Goal: Task Accomplishment & Management: Manage account settings

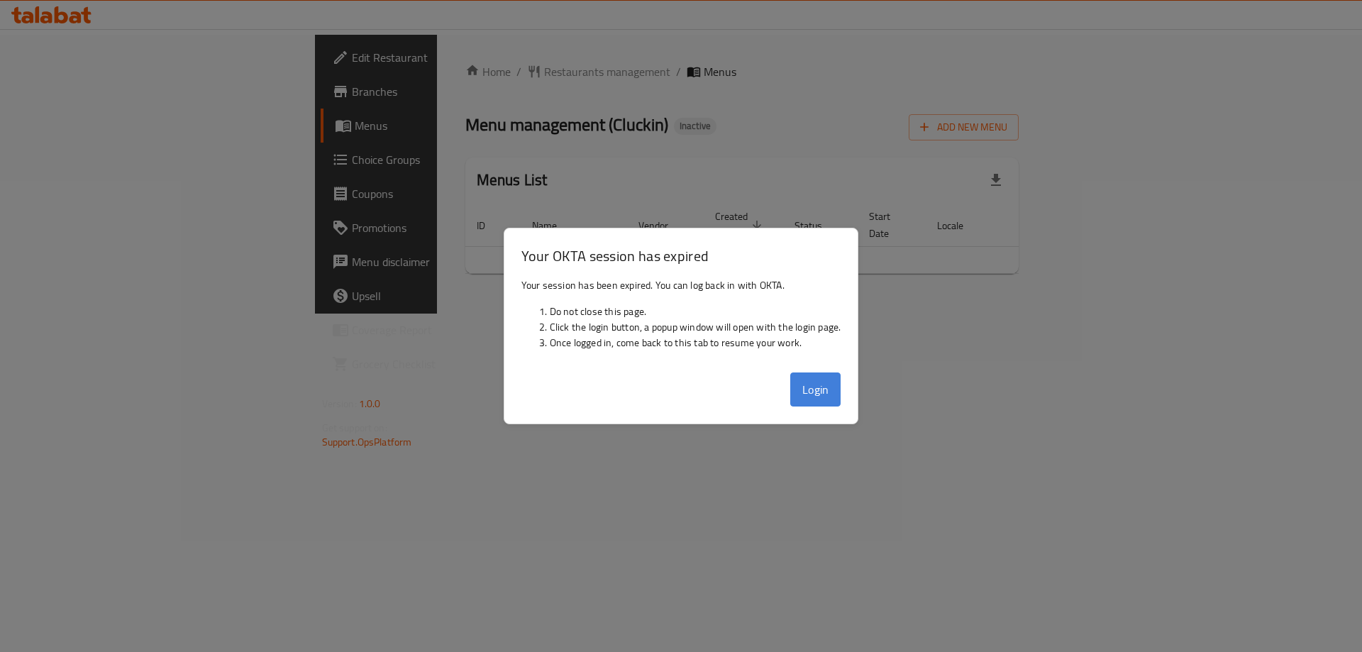
click at [802, 389] on button "Login" at bounding box center [815, 389] width 51 height 34
click at [1017, 294] on div at bounding box center [681, 326] width 1362 height 652
click at [885, 340] on div at bounding box center [681, 326] width 1362 height 652
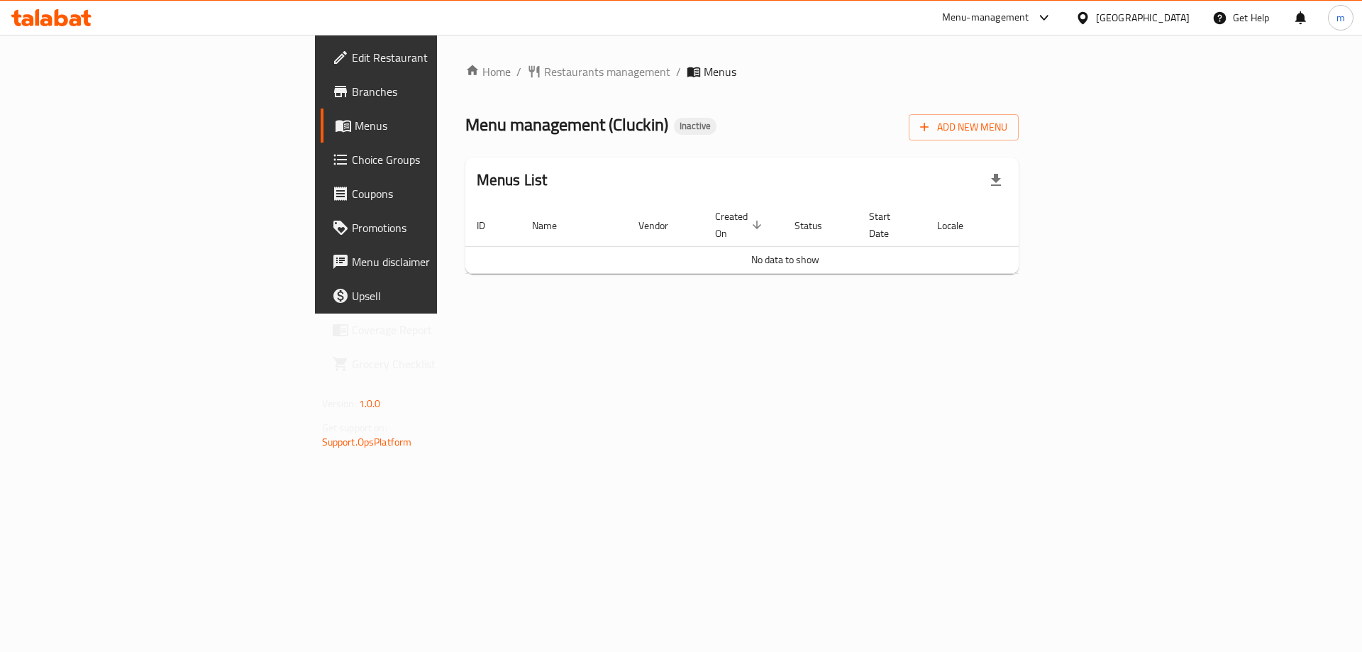
click at [352, 93] on span "Branches" at bounding box center [441, 91] width 179 height 17
click at [1018, 111] on div "Add New Menu" at bounding box center [963, 124] width 110 height 32
click at [1007, 122] on span "Add New Menu" at bounding box center [963, 127] width 87 height 18
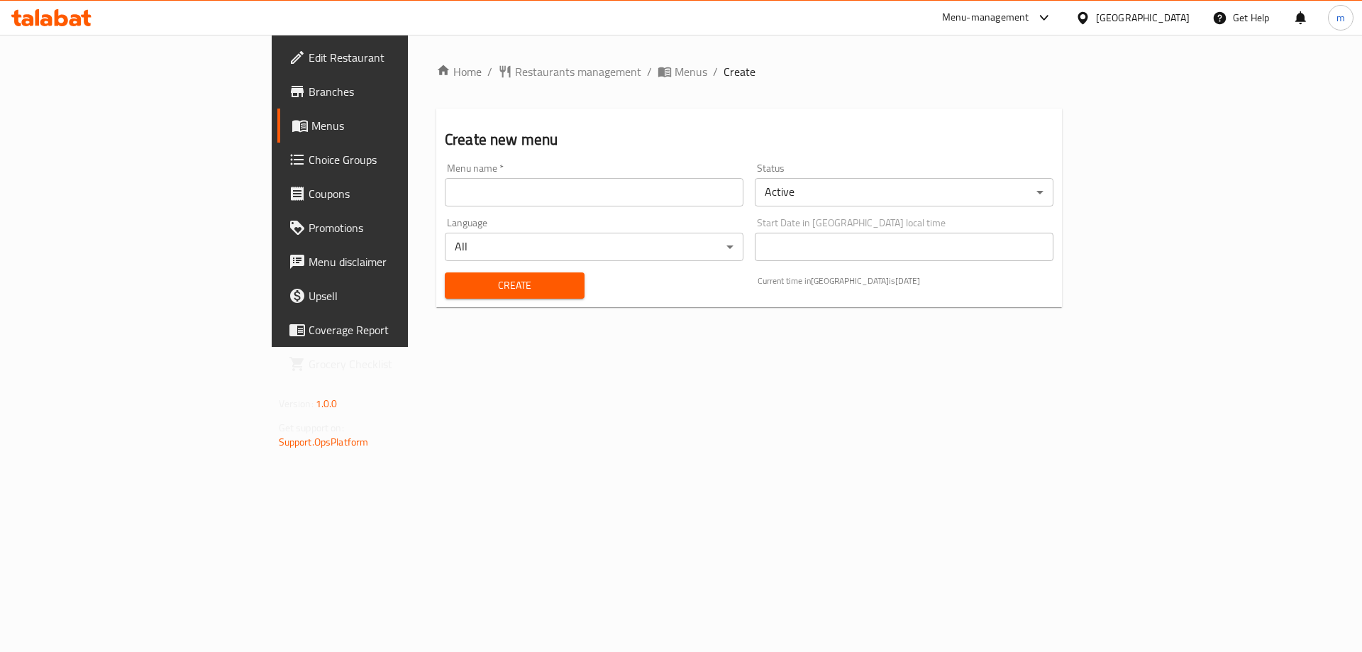
click at [666, 196] on input "text" at bounding box center [594, 192] width 299 height 28
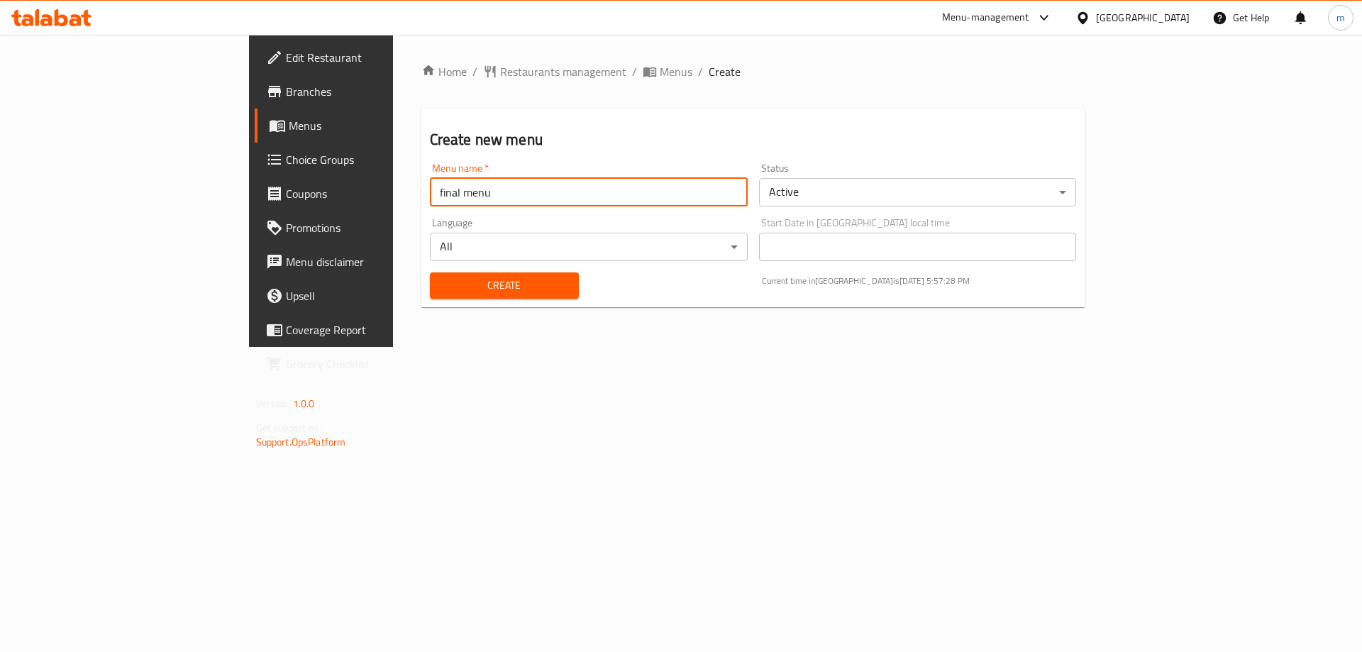
type input "final menu"
click at [430, 272] on button "Create" at bounding box center [504, 285] width 149 height 26
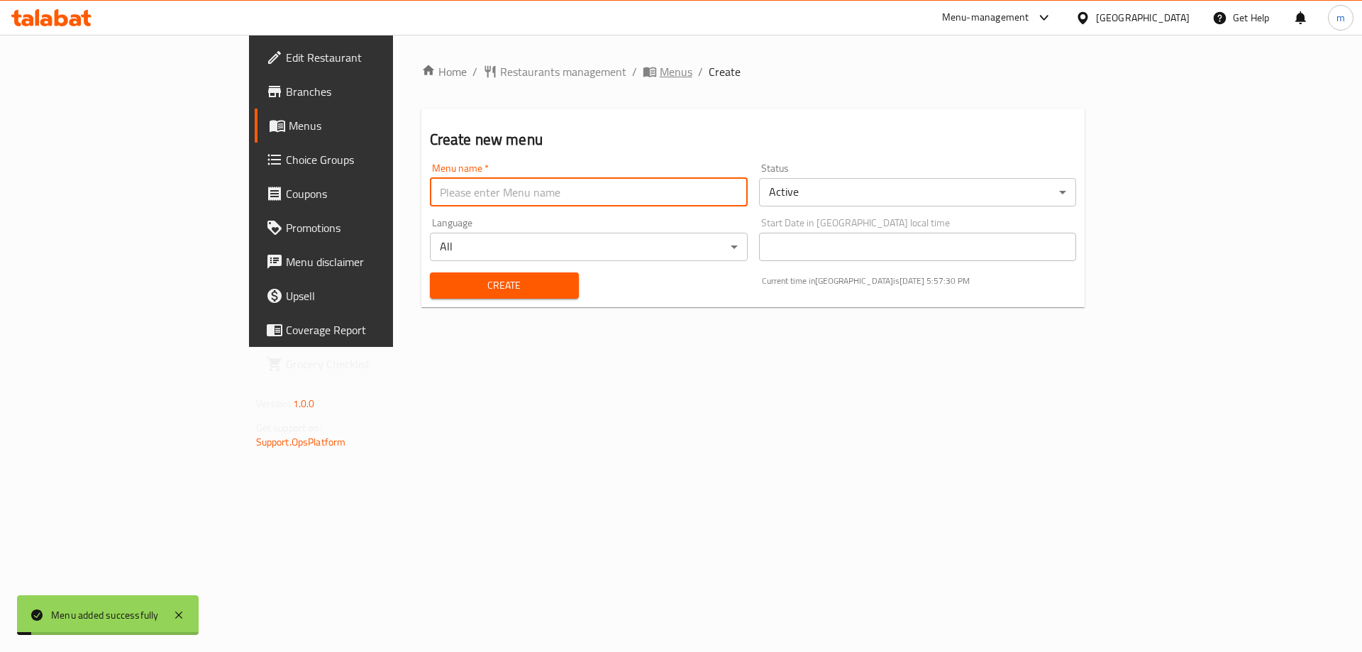
click at [659, 75] on span "Menus" at bounding box center [675, 71] width 33 height 17
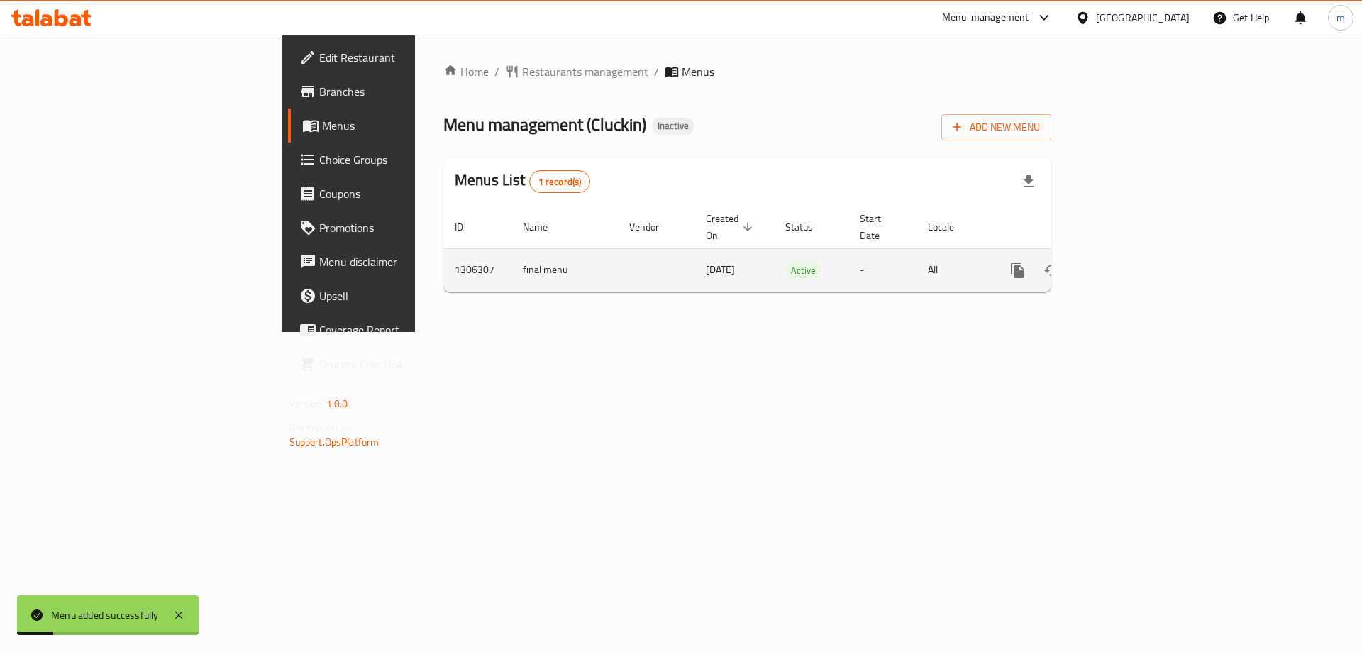
click at [1128, 262] on icon "enhanced table" at bounding box center [1119, 270] width 17 height 17
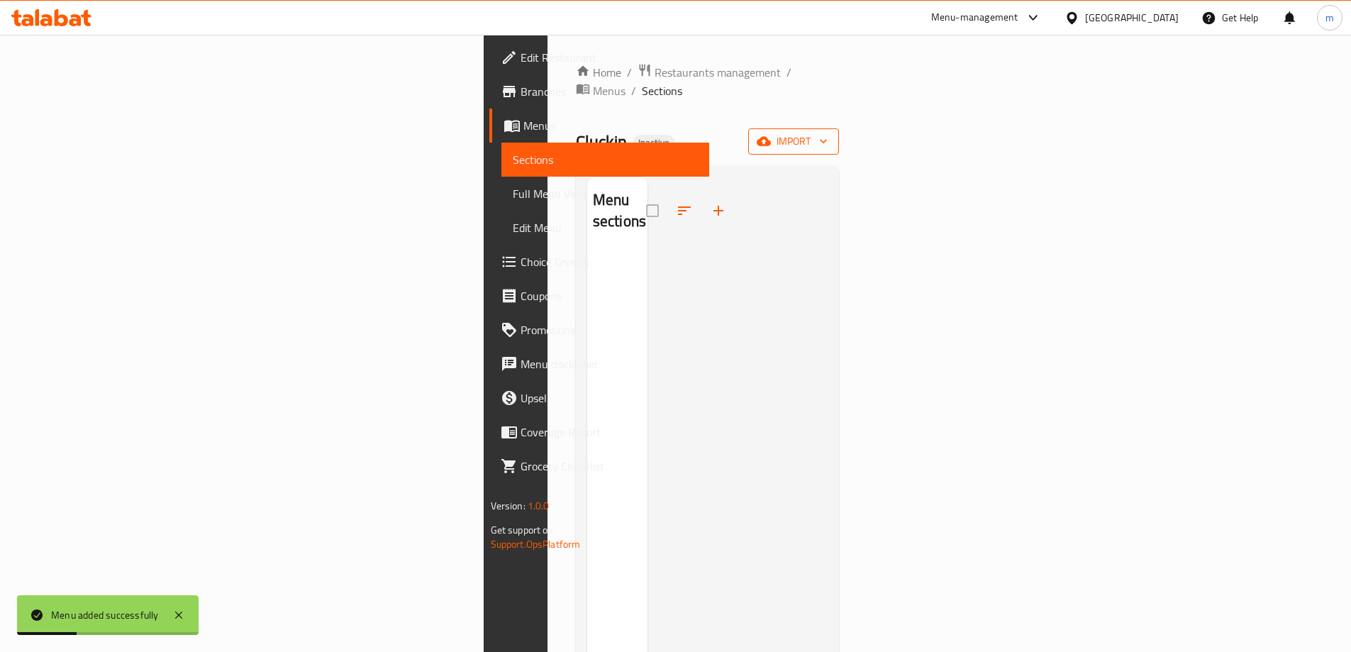
click at [771, 137] on icon "button" at bounding box center [764, 141] width 14 height 9
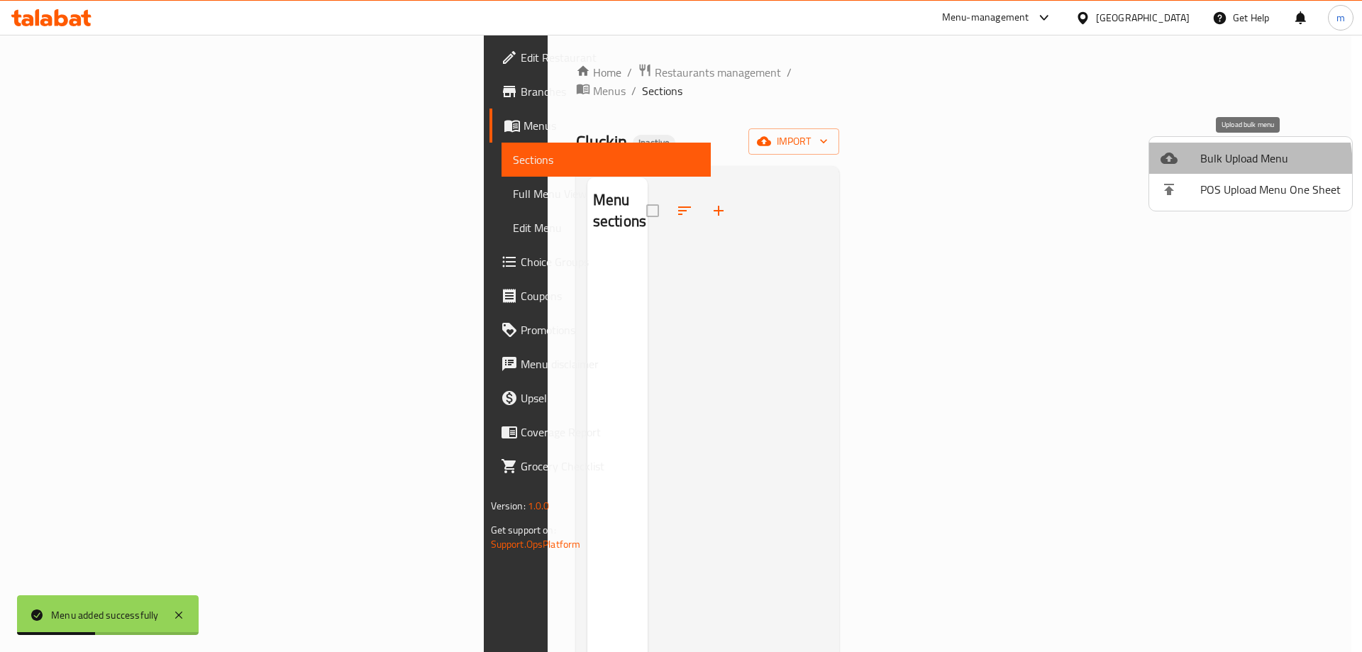
click at [1203, 167] on span "Bulk Upload Menu" at bounding box center [1270, 158] width 140 height 17
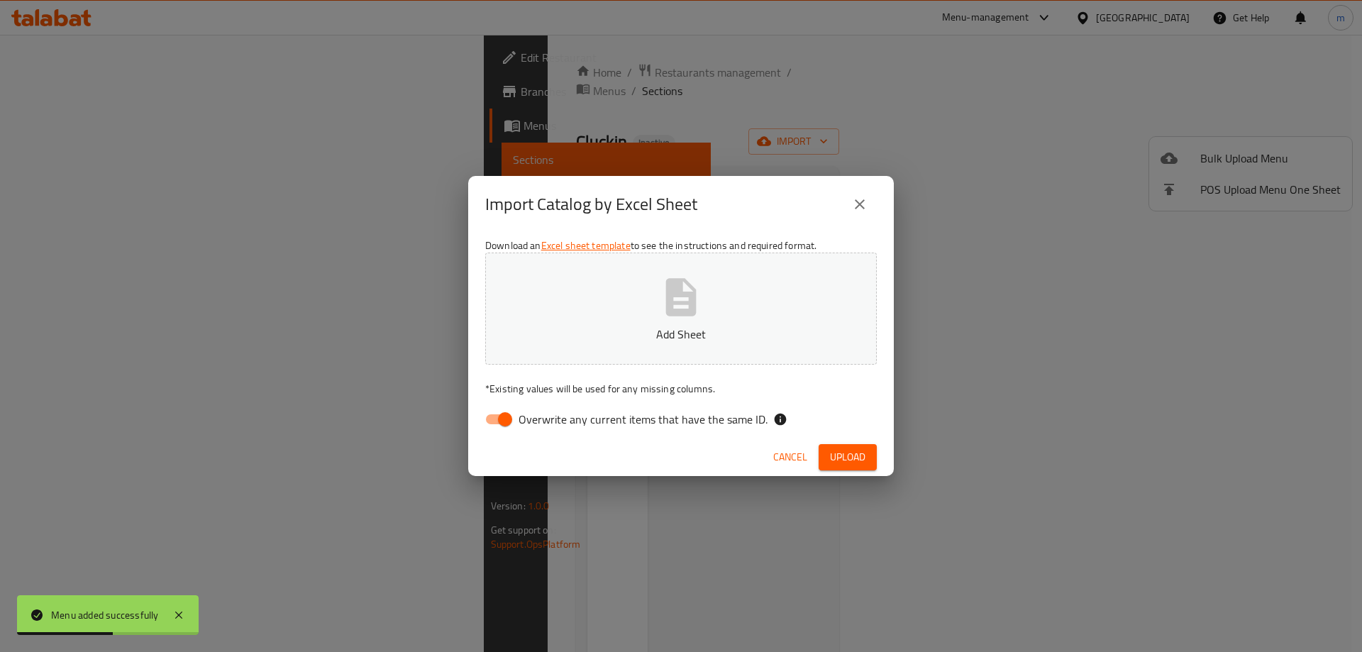
click at [582, 428] on span "Overwrite any current items that have the same ID." at bounding box center [642, 419] width 249 height 17
click at [545, 428] on input "Overwrite any current items that have the same ID." at bounding box center [504, 419] width 81 height 27
checkbox input "false"
click at [842, 460] on span "Upload" at bounding box center [847, 457] width 35 height 18
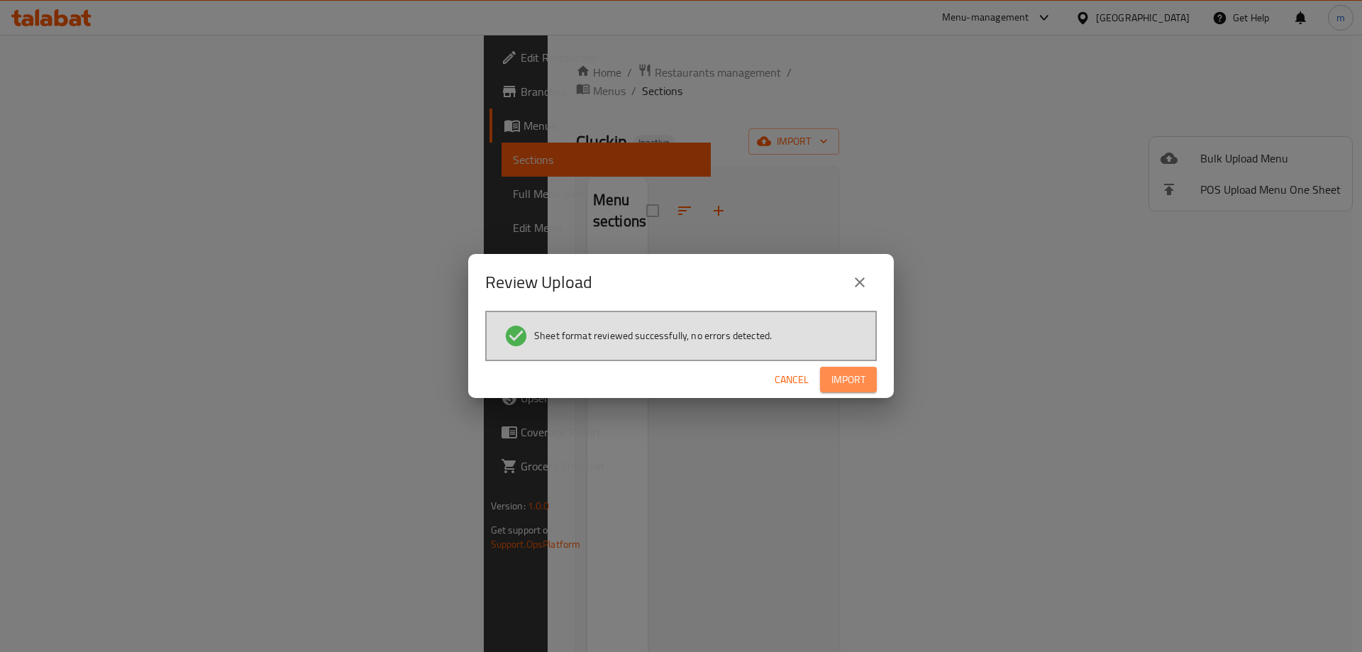
click at [857, 386] on span "Import" at bounding box center [848, 380] width 34 height 18
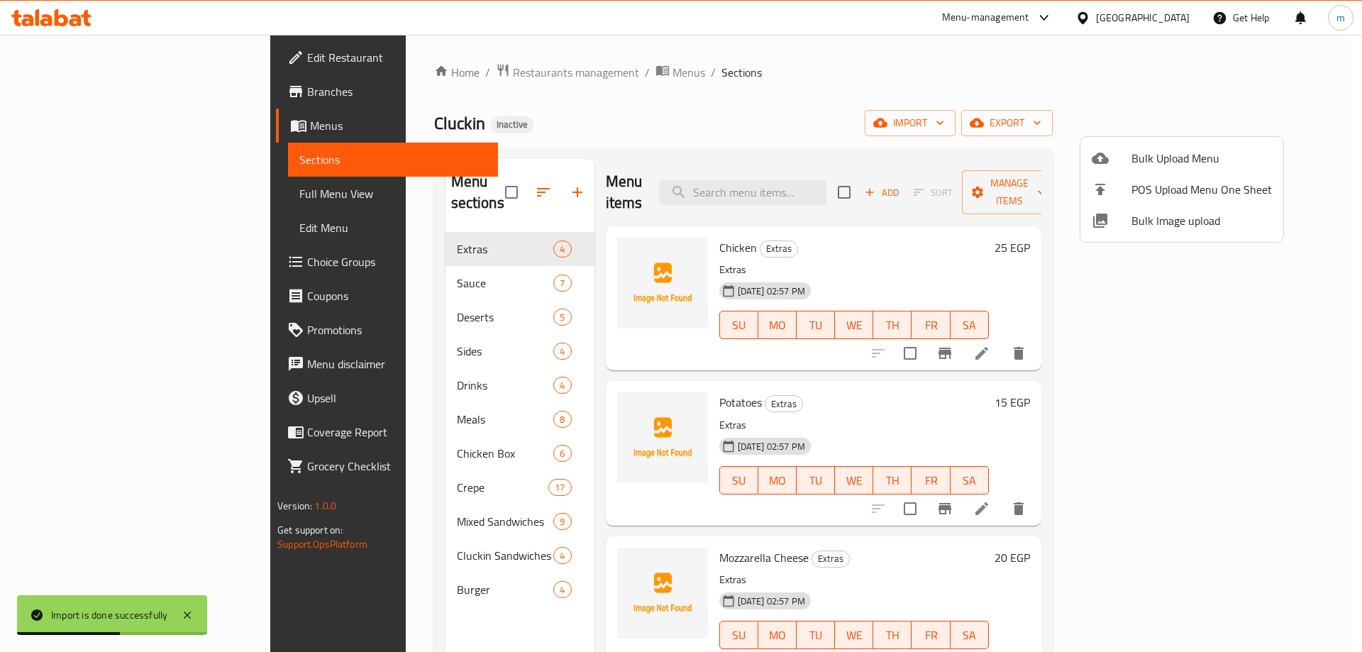
click at [845, 369] on div at bounding box center [681, 326] width 1362 height 652
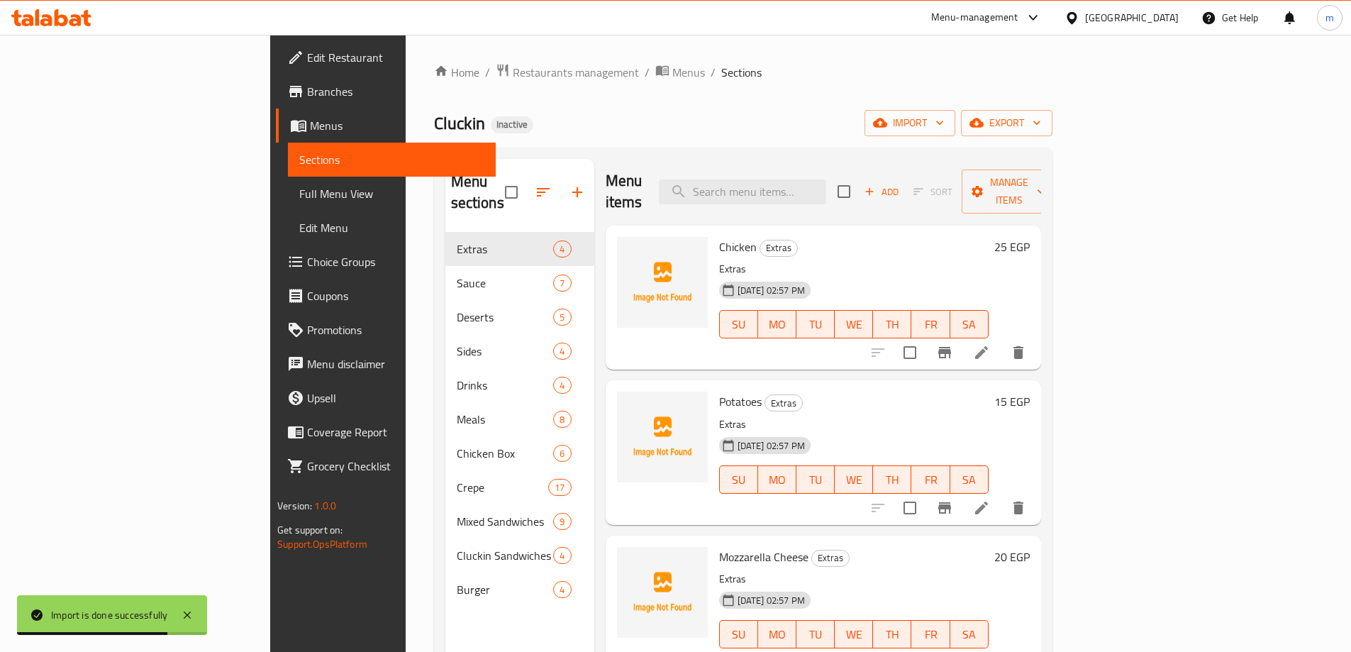
scroll to position [4, 0]
click at [850, 389] on h6 "Potatoes Extras" at bounding box center [853, 399] width 269 height 20
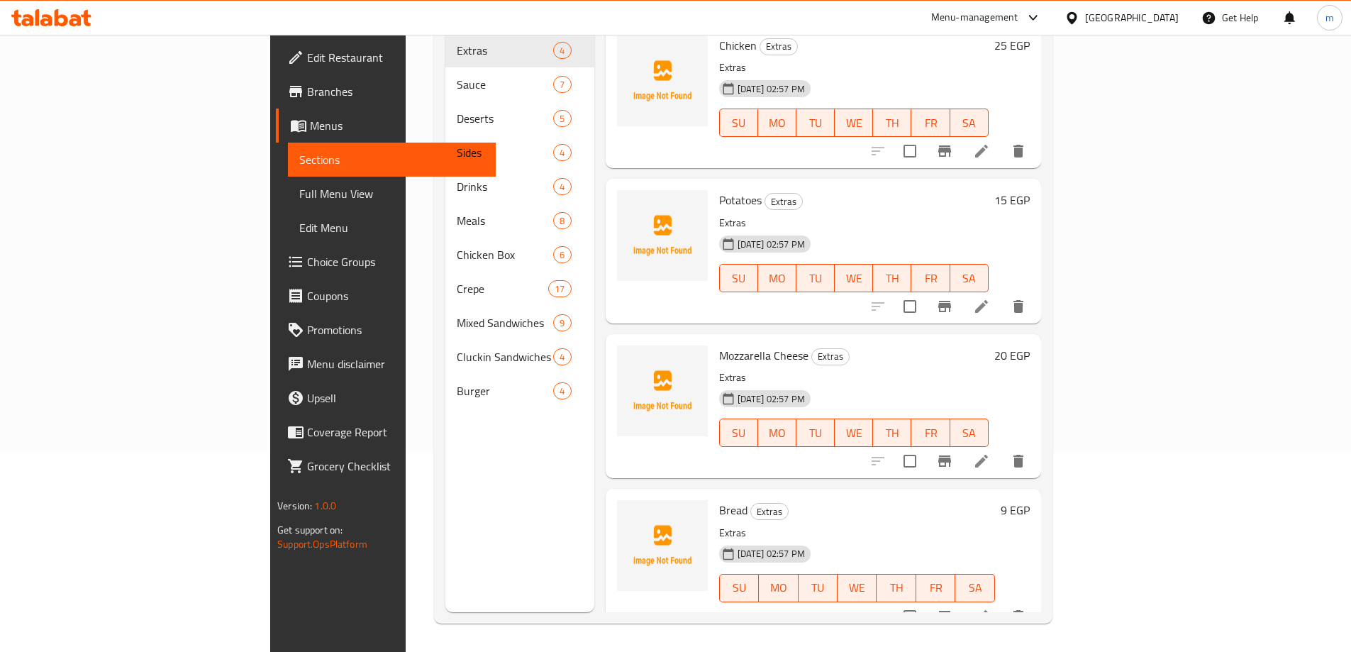
scroll to position [0, 0]
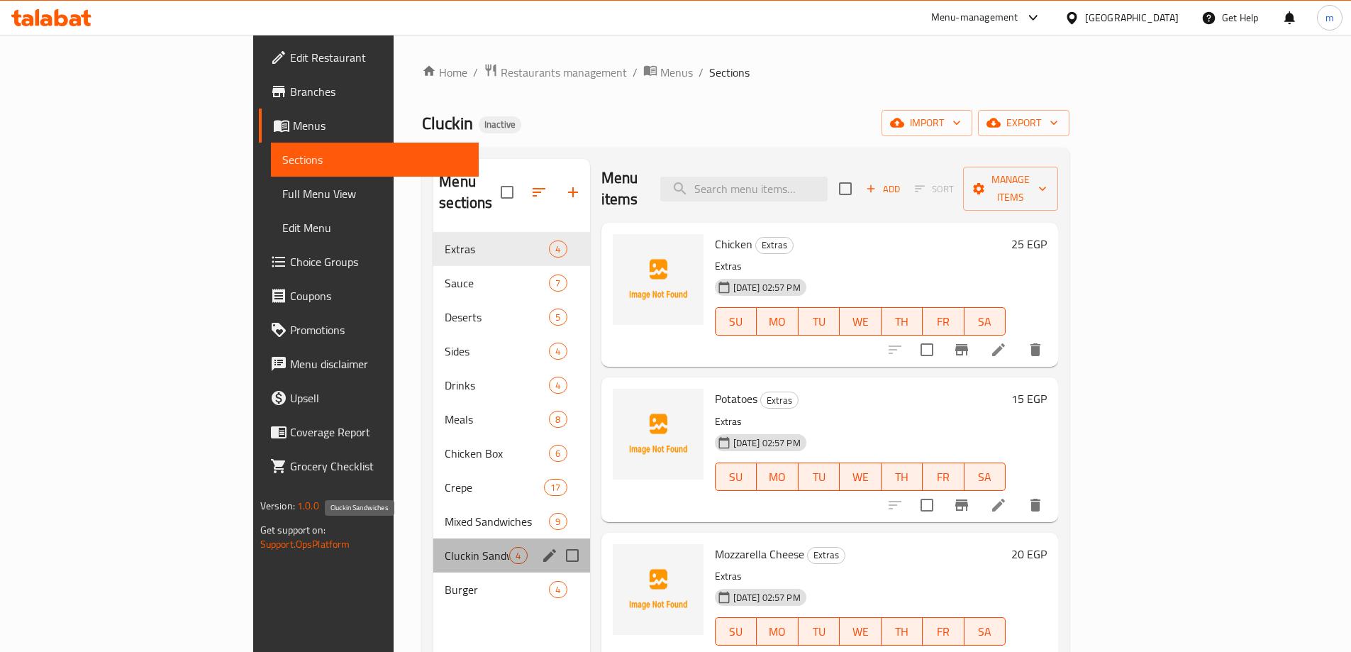
click at [445, 547] on span "Cluckin Sandwiches" at bounding box center [477, 555] width 65 height 17
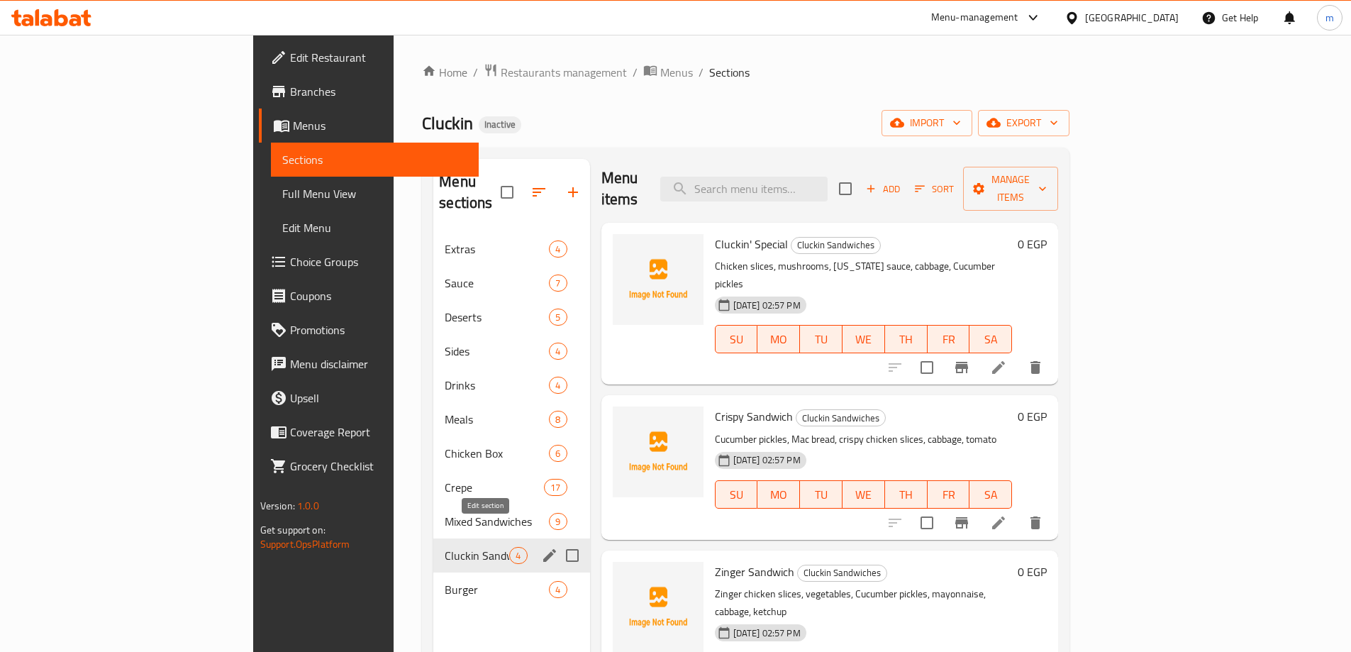
click at [541, 547] on icon "edit" at bounding box center [549, 555] width 17 height 17
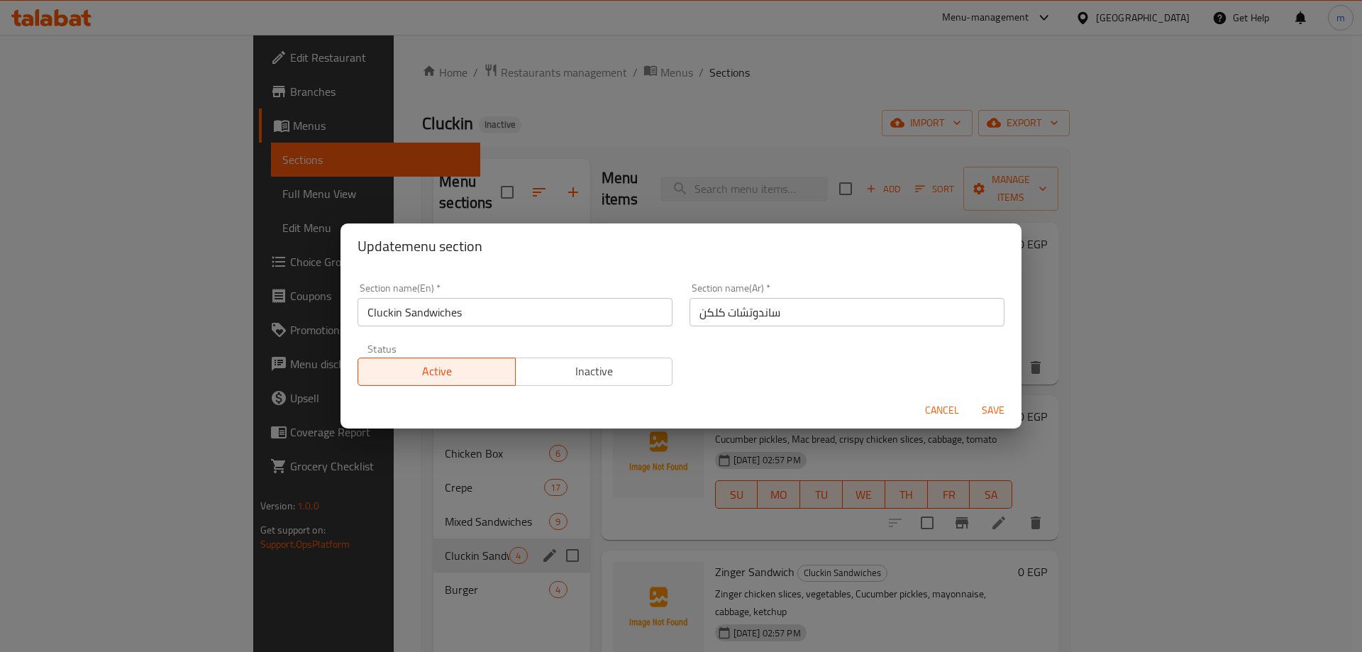
click at [623, 505] on div "Update menu section Section name(En)   * Cluckin Sandwiches Section name(En) * …" at bounding box center [681, 326] width 1362 height 652
click at [946, 408] on span "Cancel" at bounding box center [942, 410] width 34 height 18
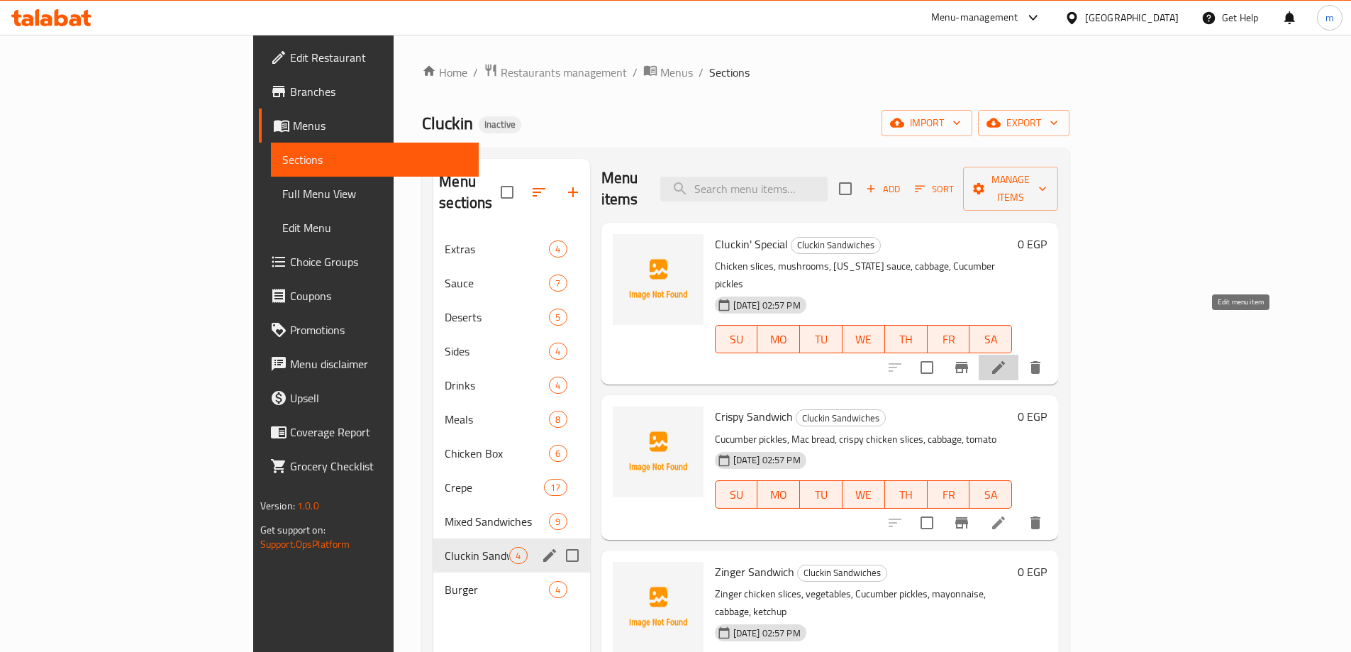
click at [1007, 359] on icon at bounding box center [998, 367] width 17 height 17
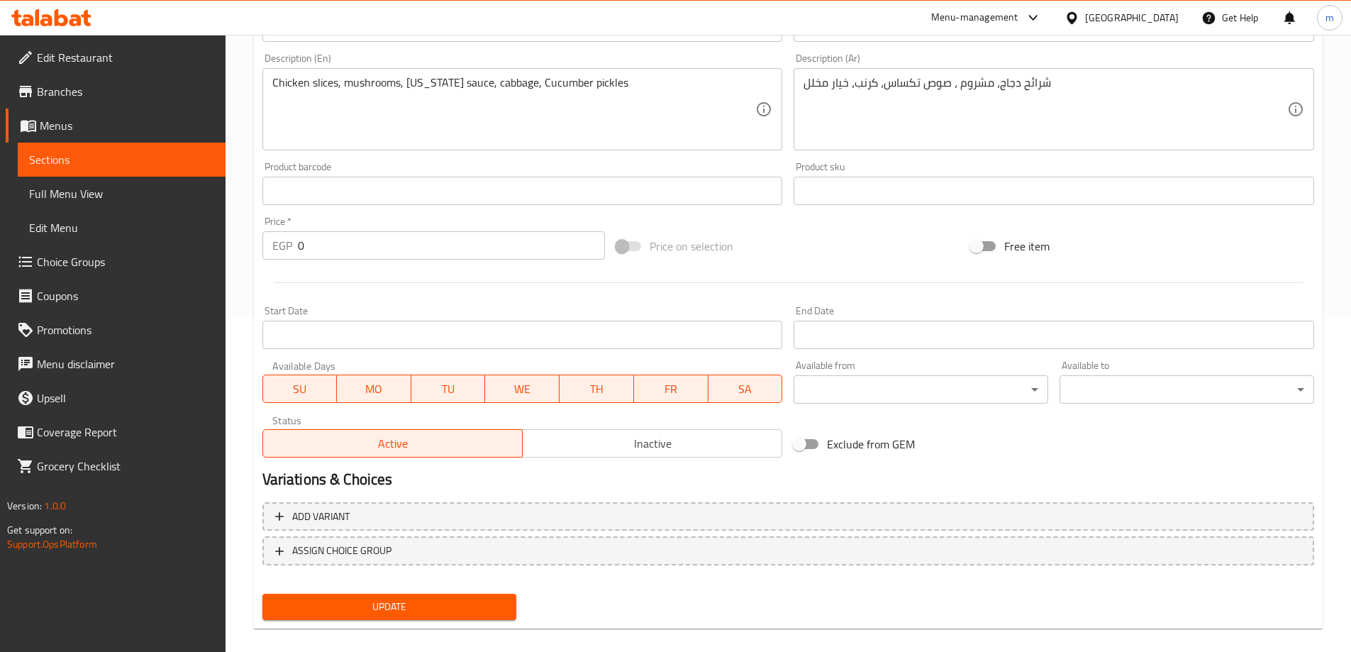
scroll to position [350, 0]
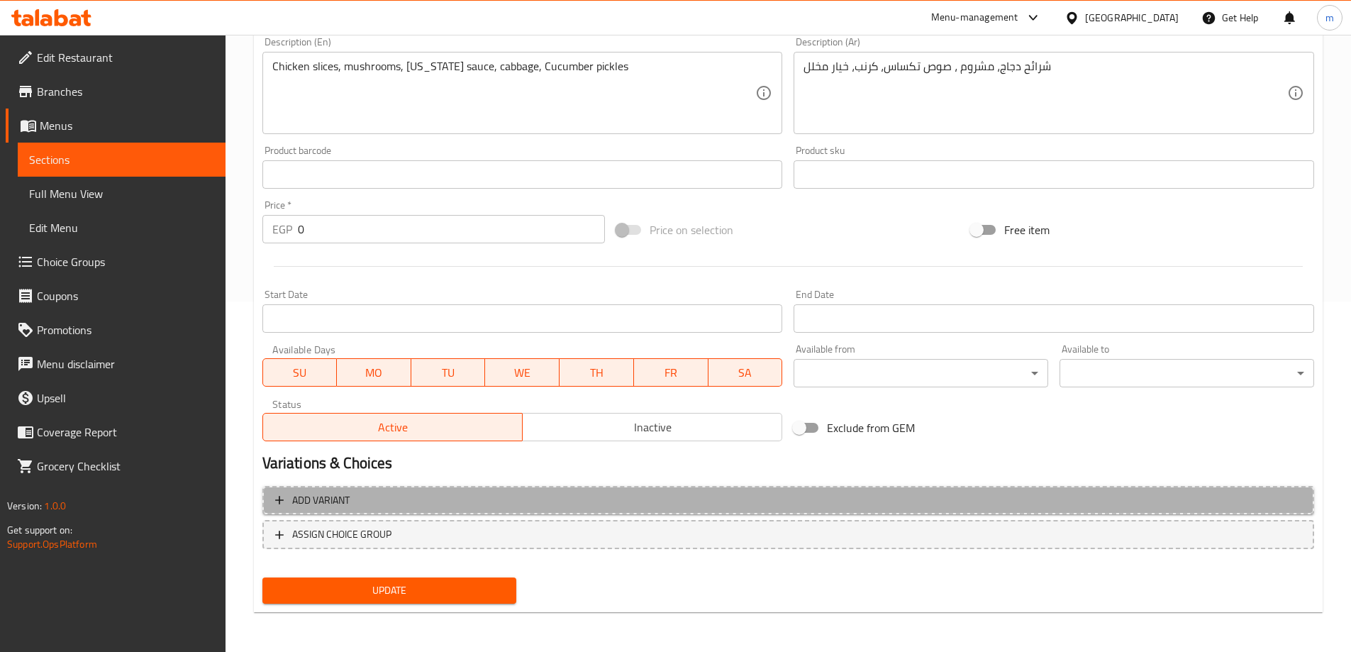
click at [766, 501] on span "Add variant" at bounding box center [788, 500] width 1026 height 18
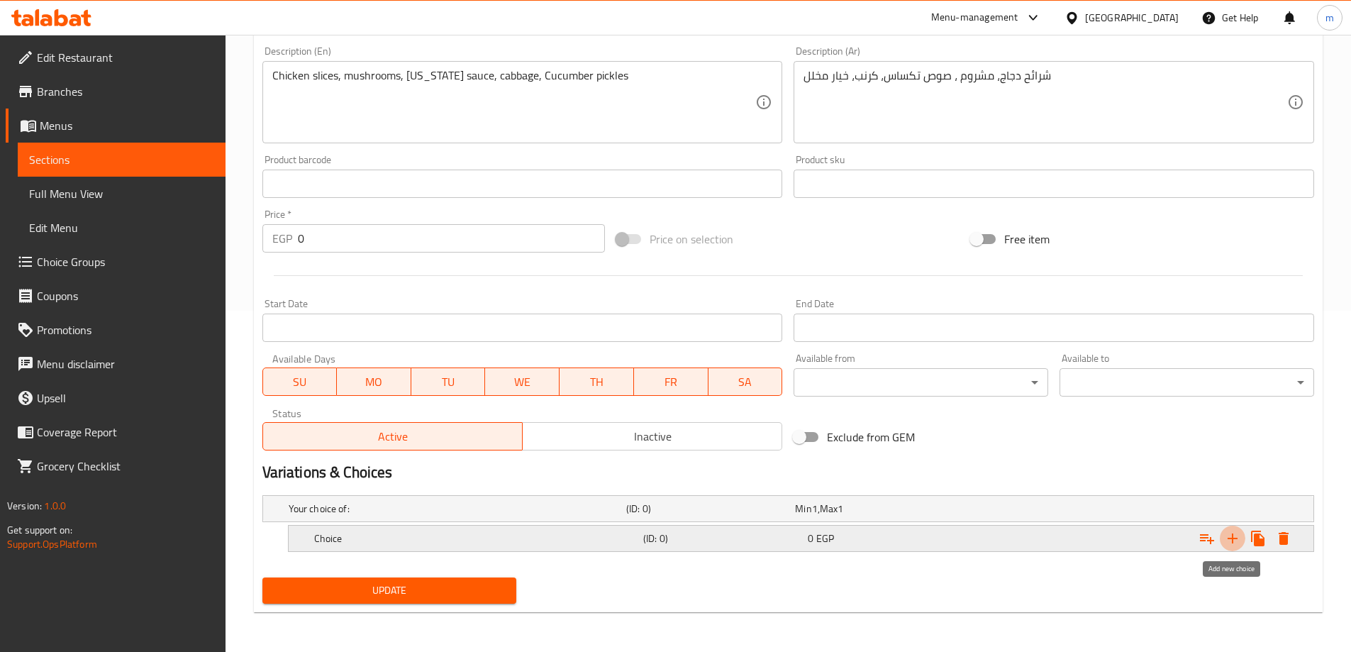
drag, startPoint x: 1235, startPoint y: 539, endPoint x: 1208, endPoint y: 531, distance: 27.4
click at [1235, 540] on icon "Expand" at bounding box center [1232, 538] width 17 height 17
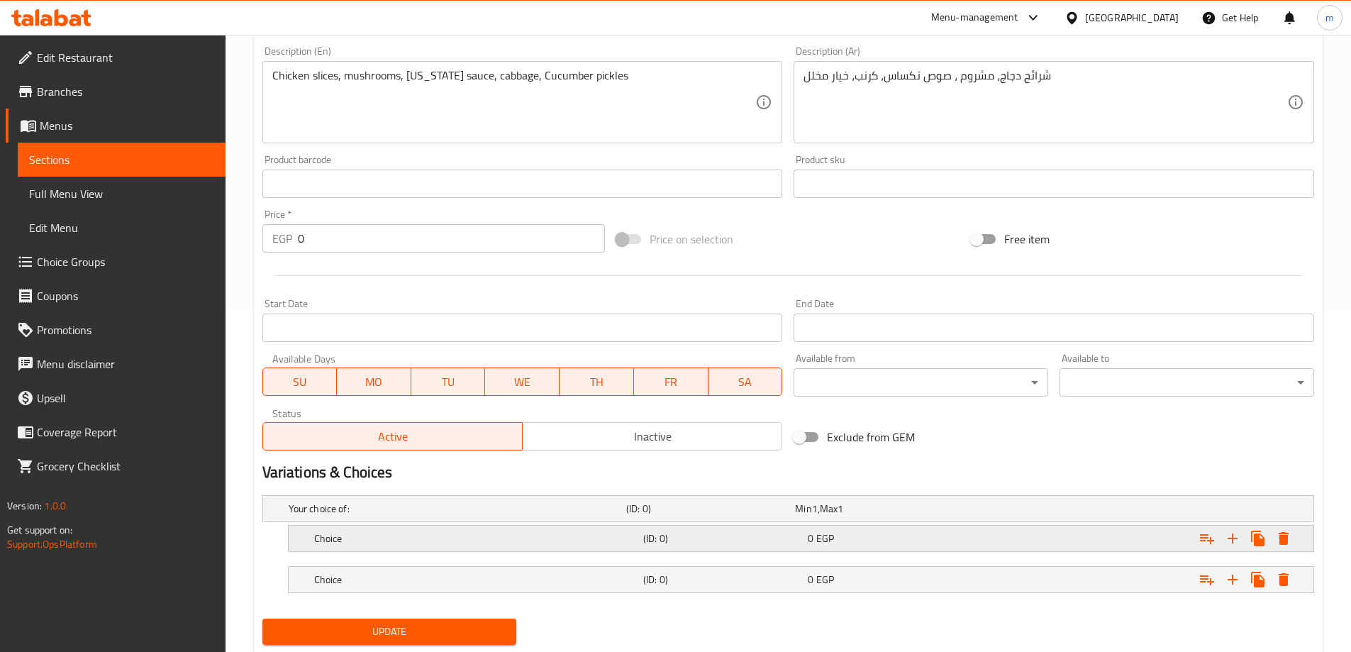
click at [1067, 511] on div "Expand" at bounding box center [1130, 509] width 338 height 6
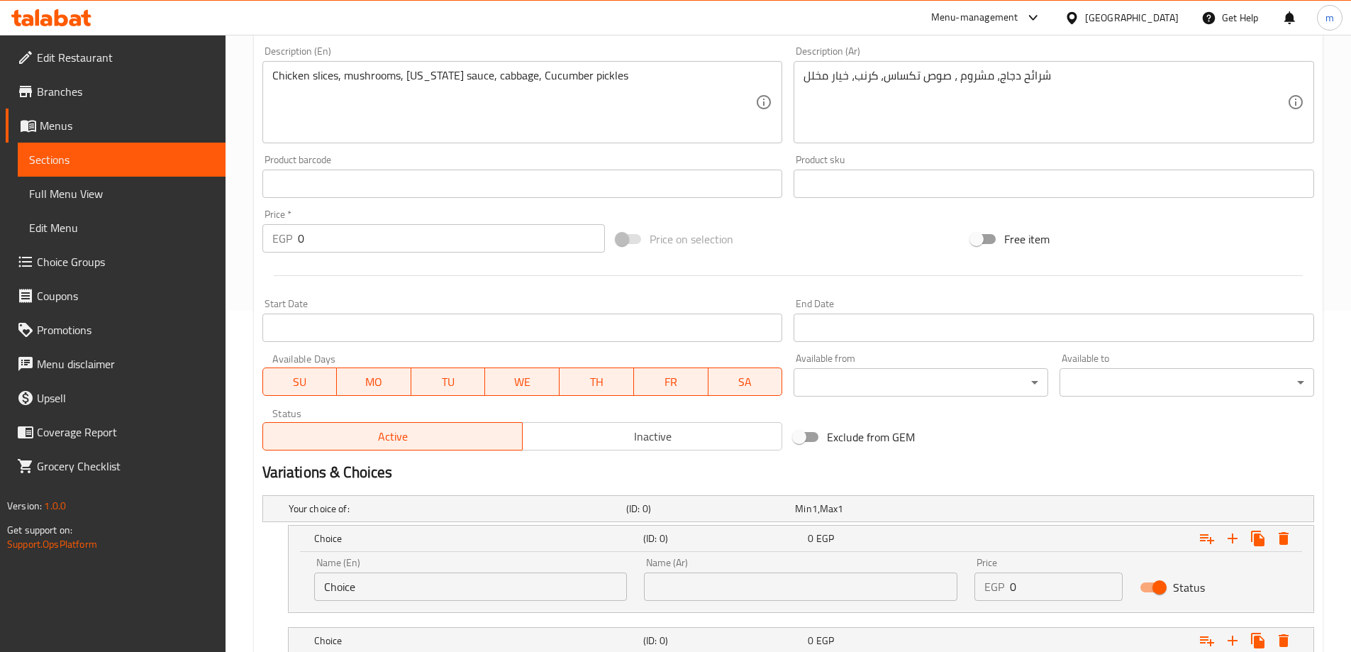
click at [421, 595] on input "Choice" at bounding box center [470, 586] width 313 height 28
type input "single"
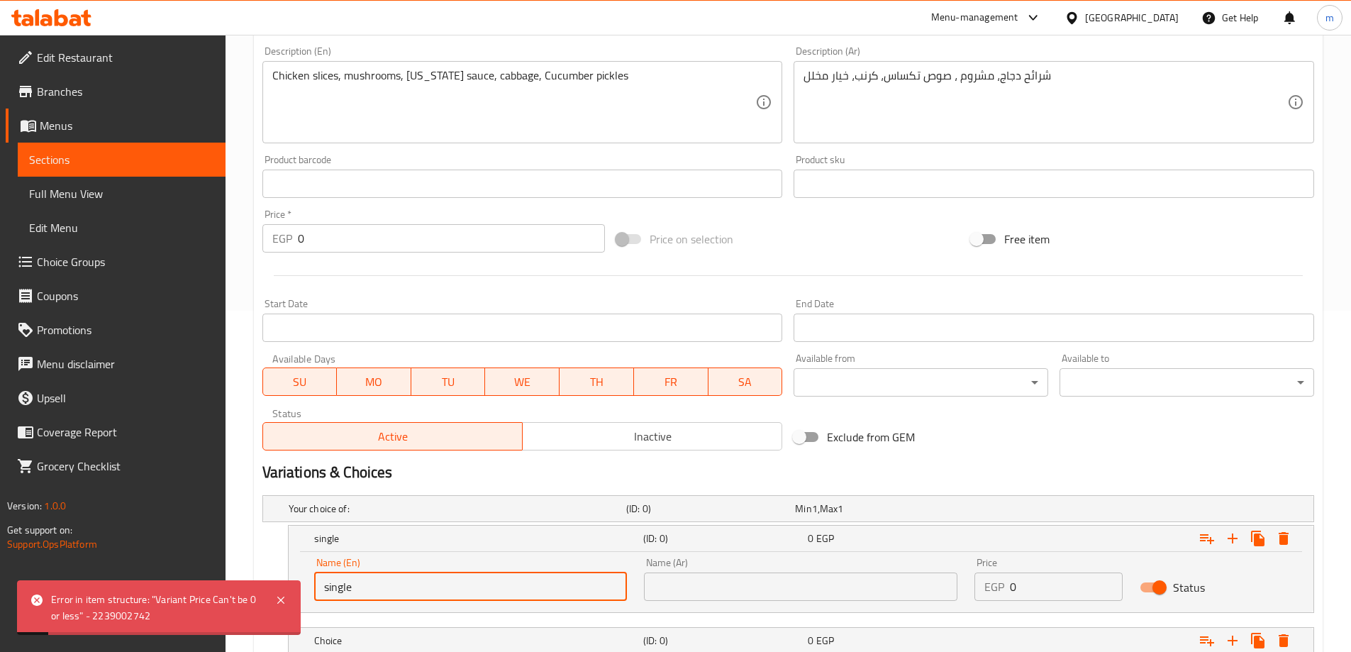
click at [678, 574] on input "text" at bounding box center [800, 586] width 313 height 28
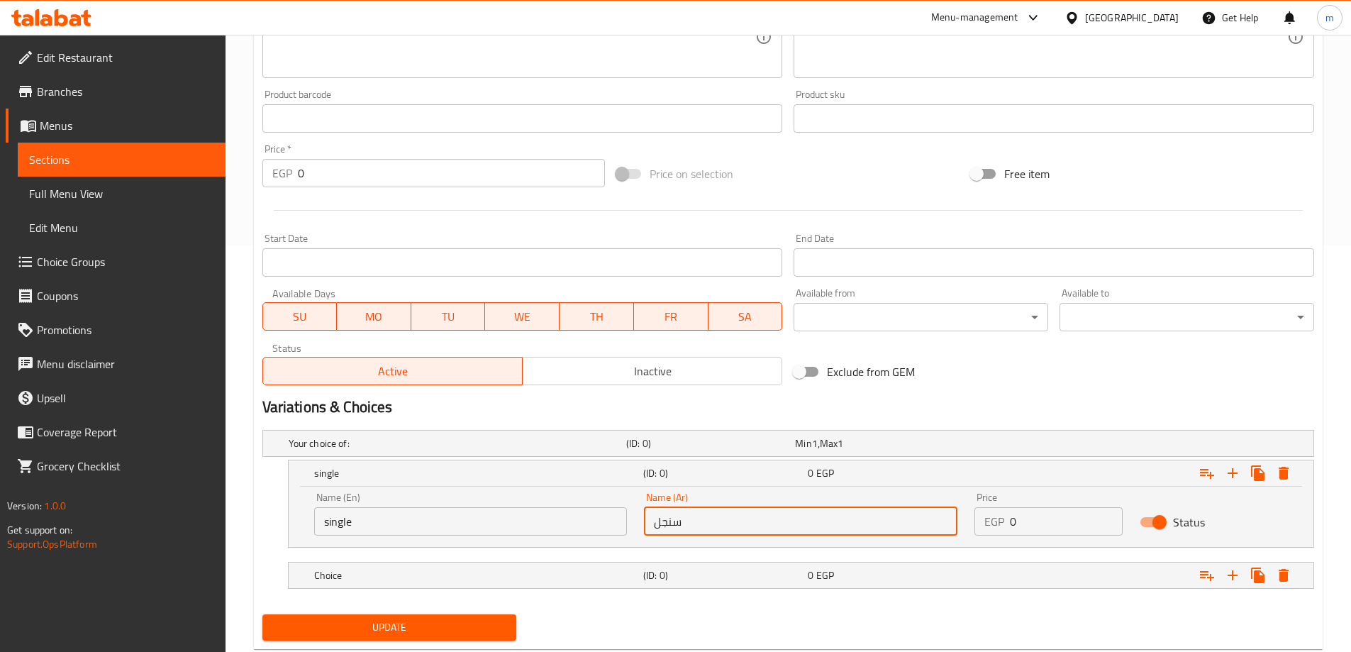
scroll to position [412, 0]
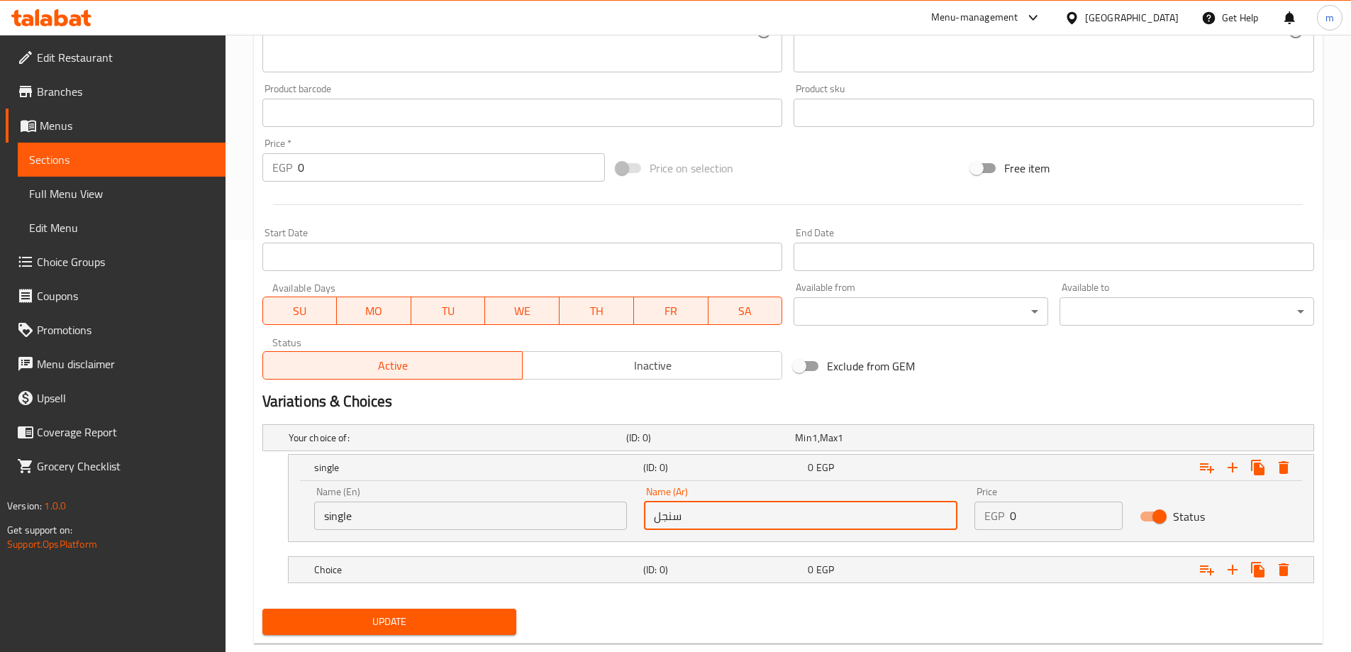
type input "سنجل"
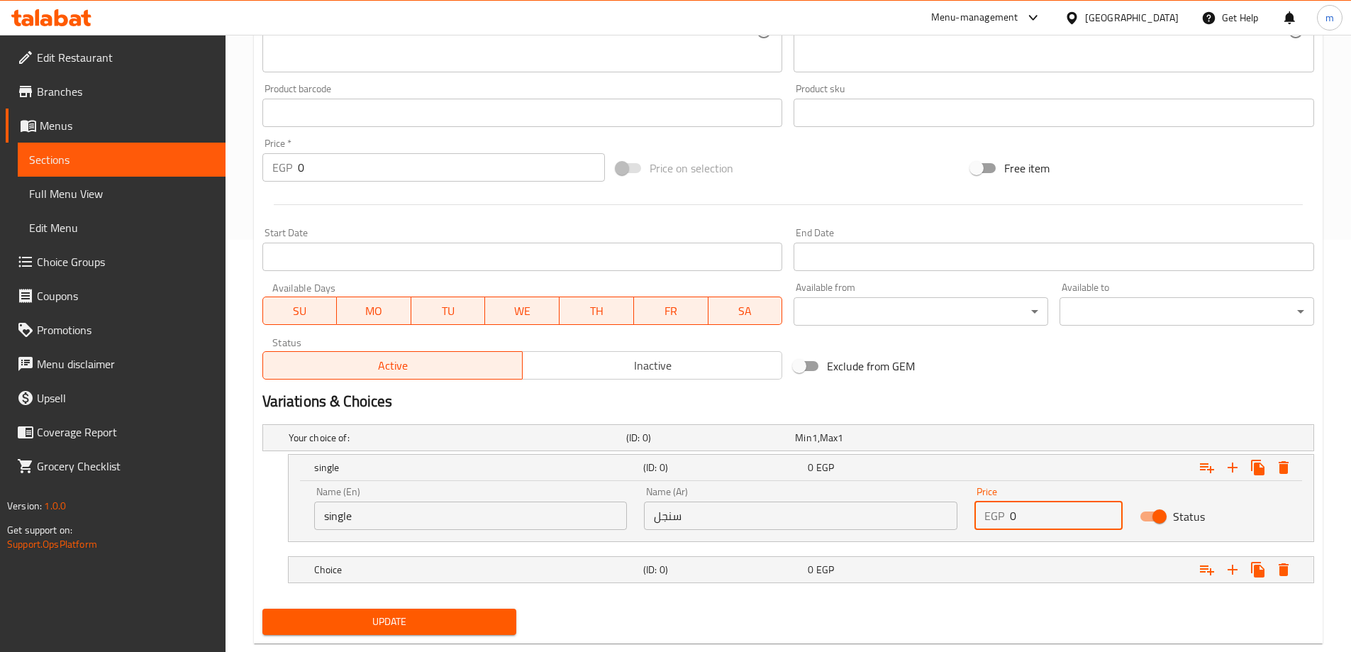
drag, startPoint x: 1042, startPoint y: 523, endPoint x: 972, endPoint y: 523, distance: 70.9
click at [972, 523] on div "Price EGP 0 Price" at bounding box center [1048, 508] width 165 height 60
type input "180"
click at [958, 445] on div "0 EGP" at bounding box center [876, 437] width 163 height 14
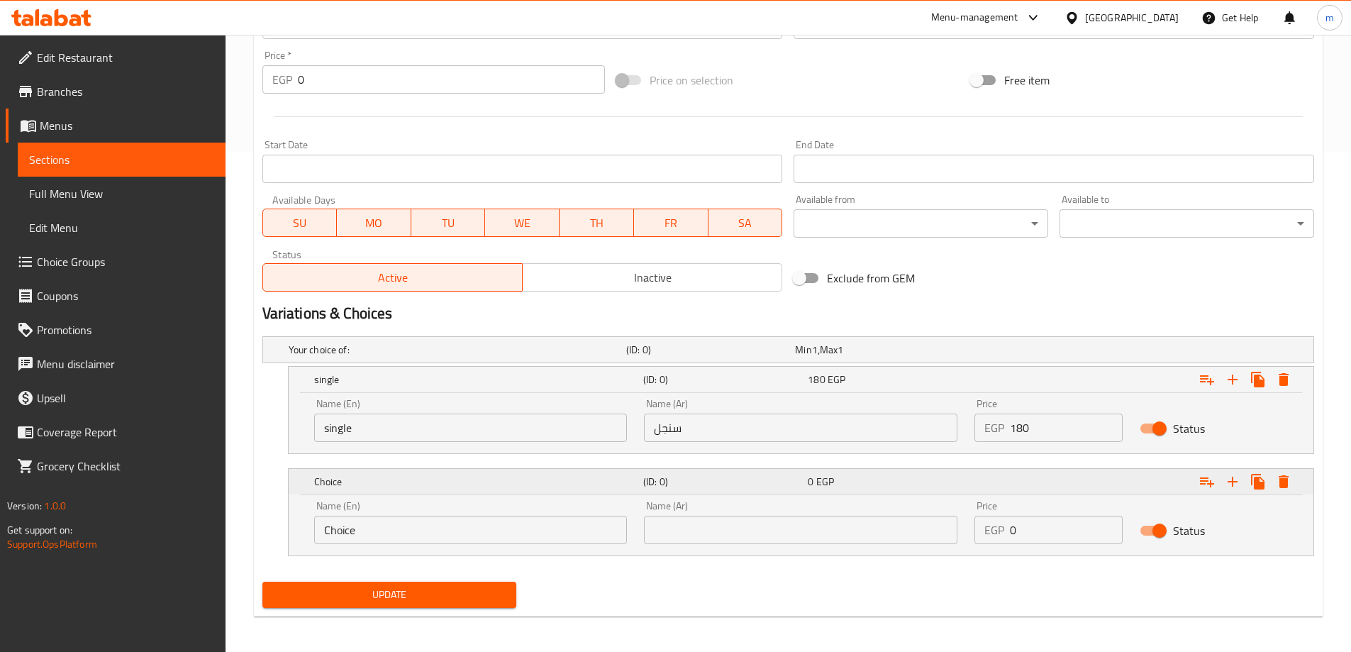
scroll to position [504, 0]
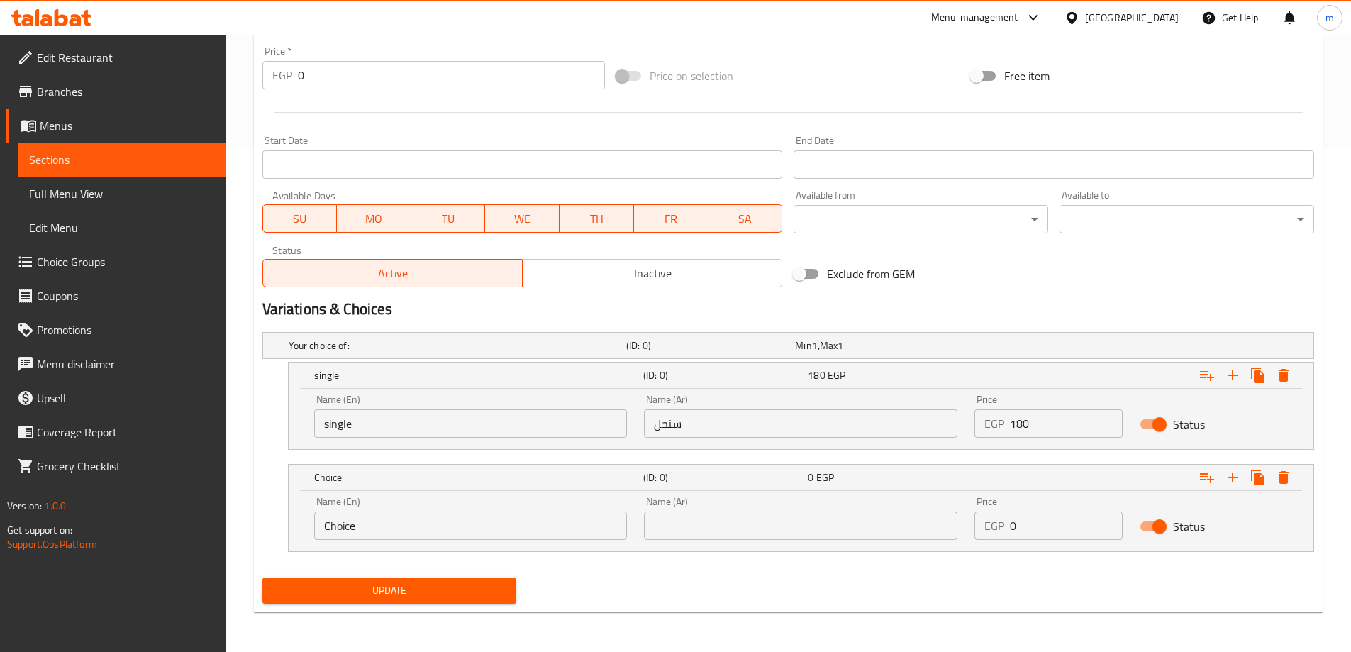
click at [499, 520] on input "Choice" at bounding box center [470, 525] width 313 height 28
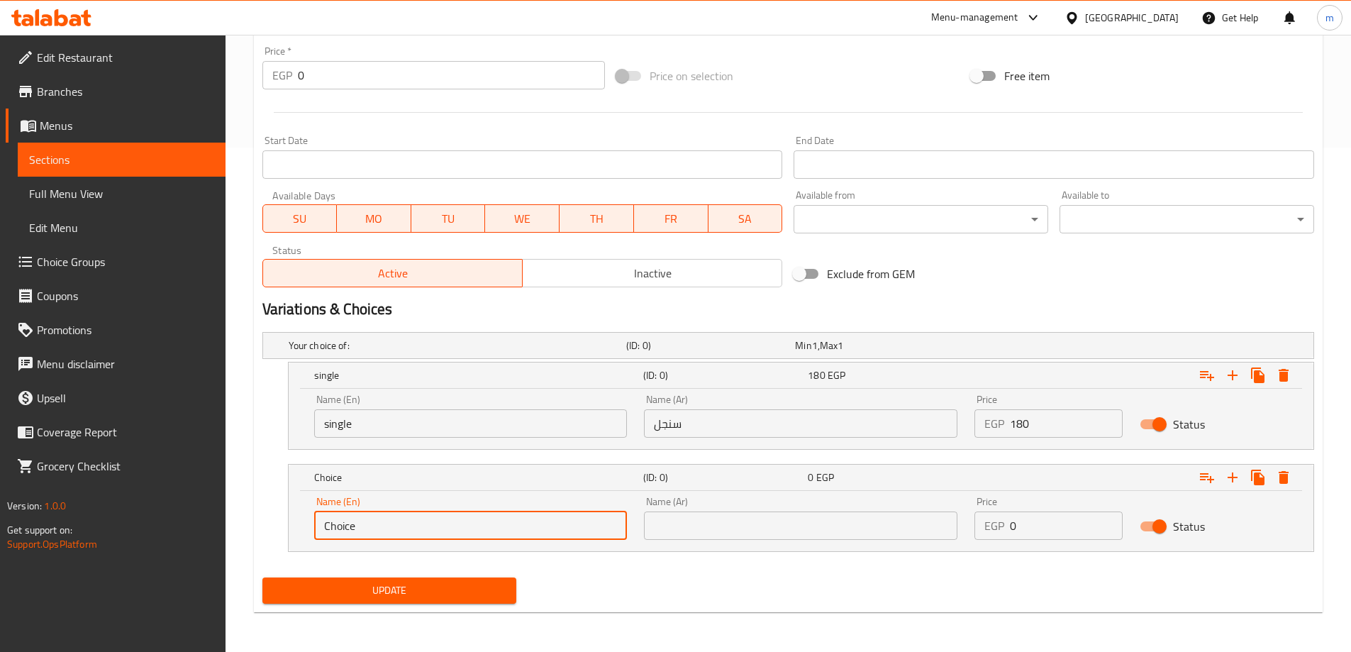
click at [499, 520] on input "Choice" at bounding box center [470, 525] width 313 height 28
type input "double"
drag, startPoint x: 730, startPoint y: 547, endPoint x: 735, endPoint y: 541, distance: 7.5
click at [730, 546] on div "Name (Ar) Name (Ar)" at bounding box center [800, 518] width 330 height 60
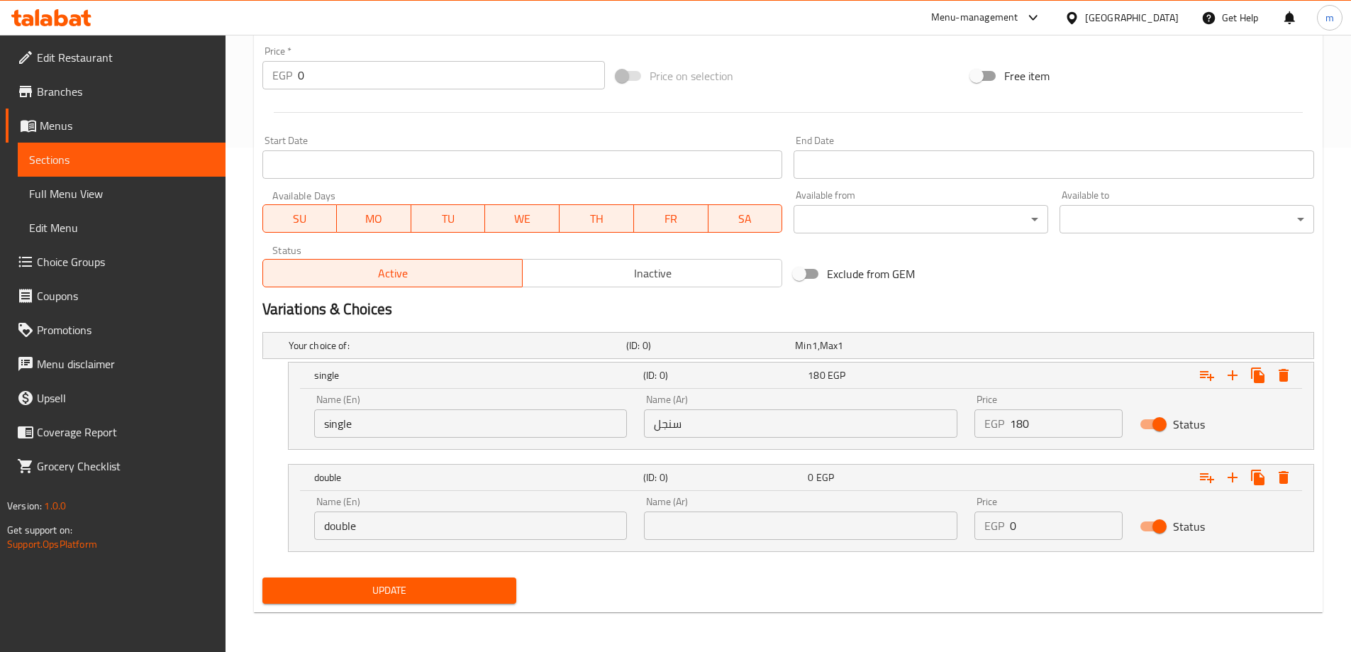
click at [735, 538] on input "text" at bounding box center [800, 525] width 313 height 28
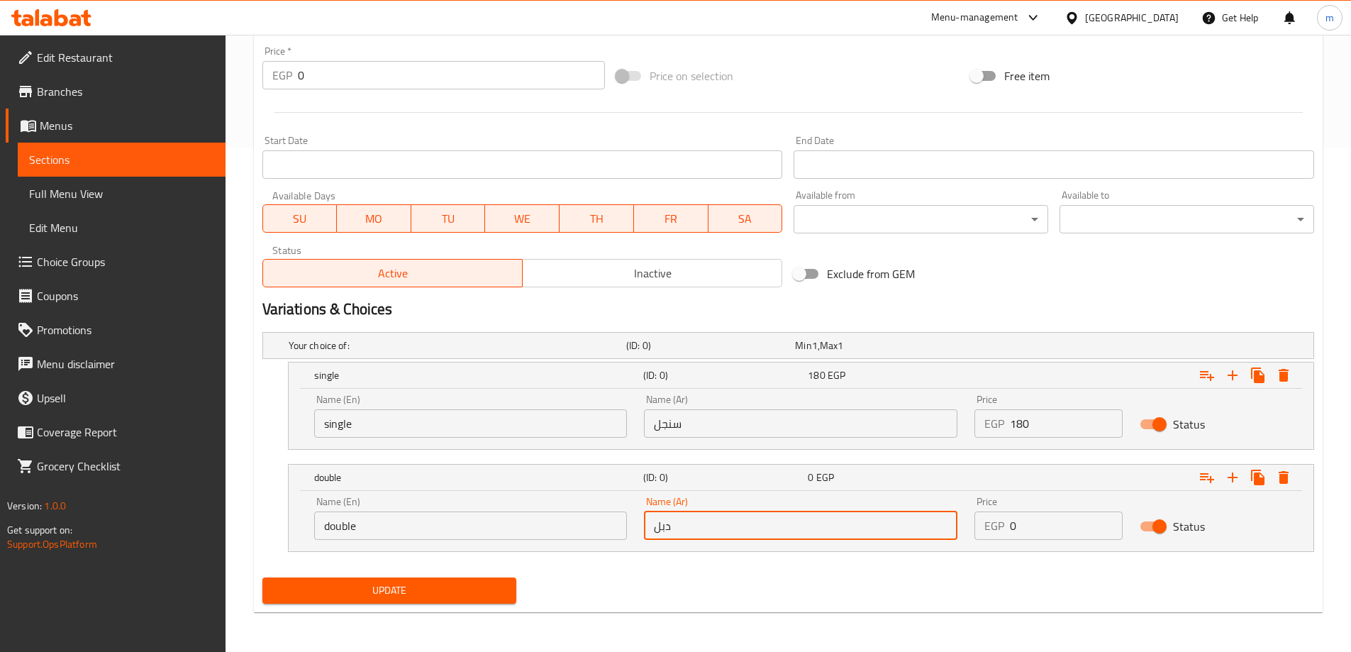
type input "دبل"
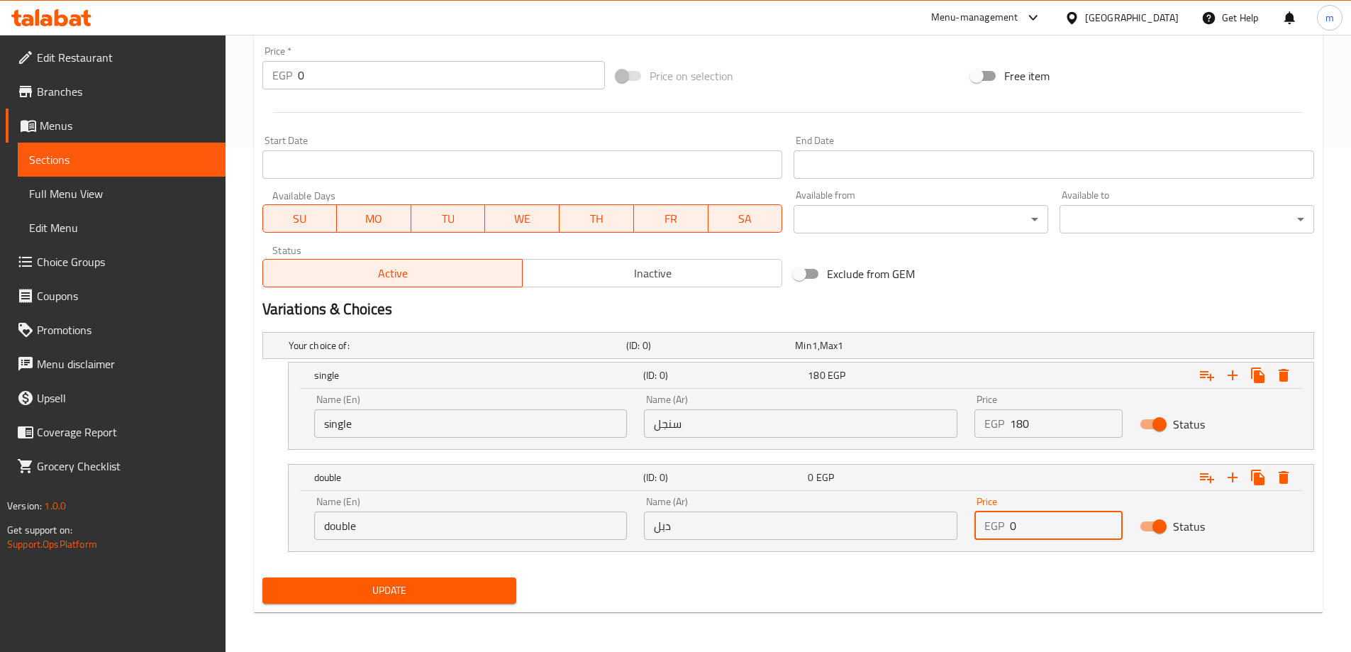
drag, startPoint x: 1035, startPoint y: 525, endPoint x: 975, endPoint y: 541, distance: 61.6
click at [975, 541] on div "Price EGP 0 Price" at bounding box center [1048, 518] width 165 height 60
type input "240"
click at [990, 577] on div "Update" at bounding box center [788, 591] width 1063 height 38
click at [419, 596] on span "Update" at bounding box center [390, 590] width 232 height 18
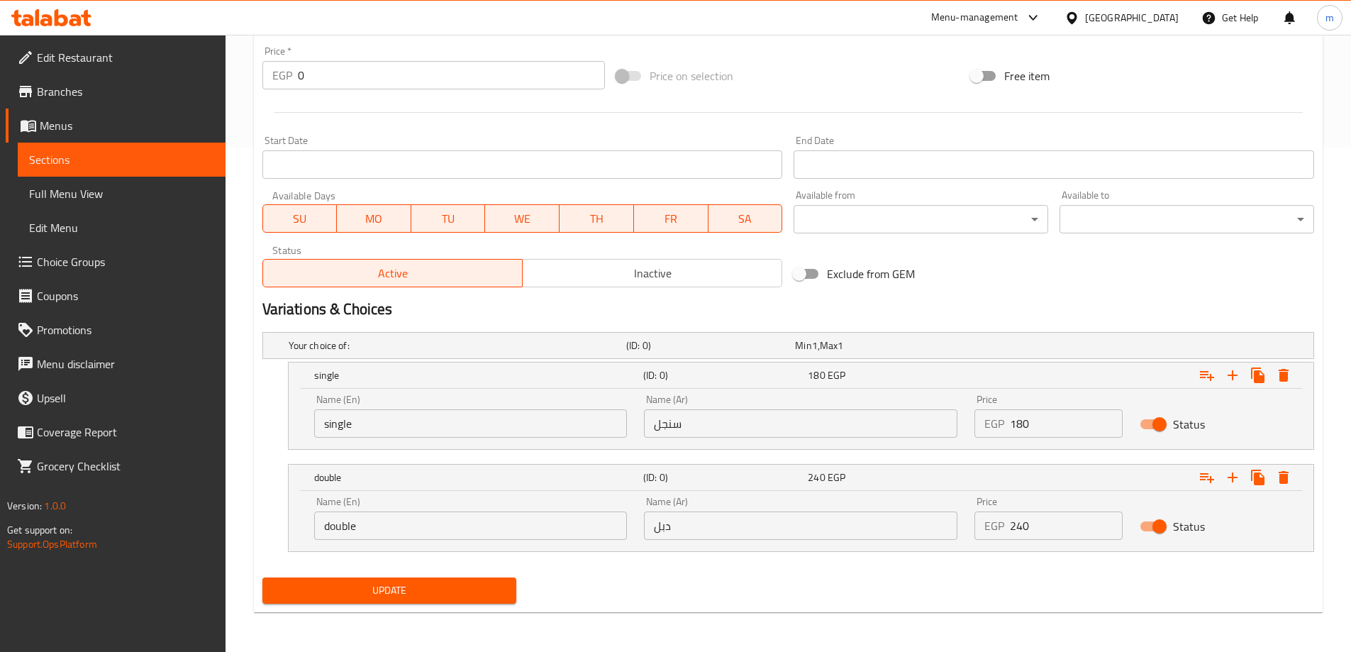
drag, startPoint x: 807, startPoint y: 544, endPoint x: 695, endPoint y: 523, distance: 114.0
click at [695, 523] on div "Name (Ar) دبل Name (Ar)" at bounding box center [800, 518] width 330 height 60
drag, startPoint x: 695, startPoint y: 523, endPoint x: 685, endPoint y: 525, distance: 10.2
click at [691, 523] on input "دبل" at bounding box center [800, 525] width 313 height 28
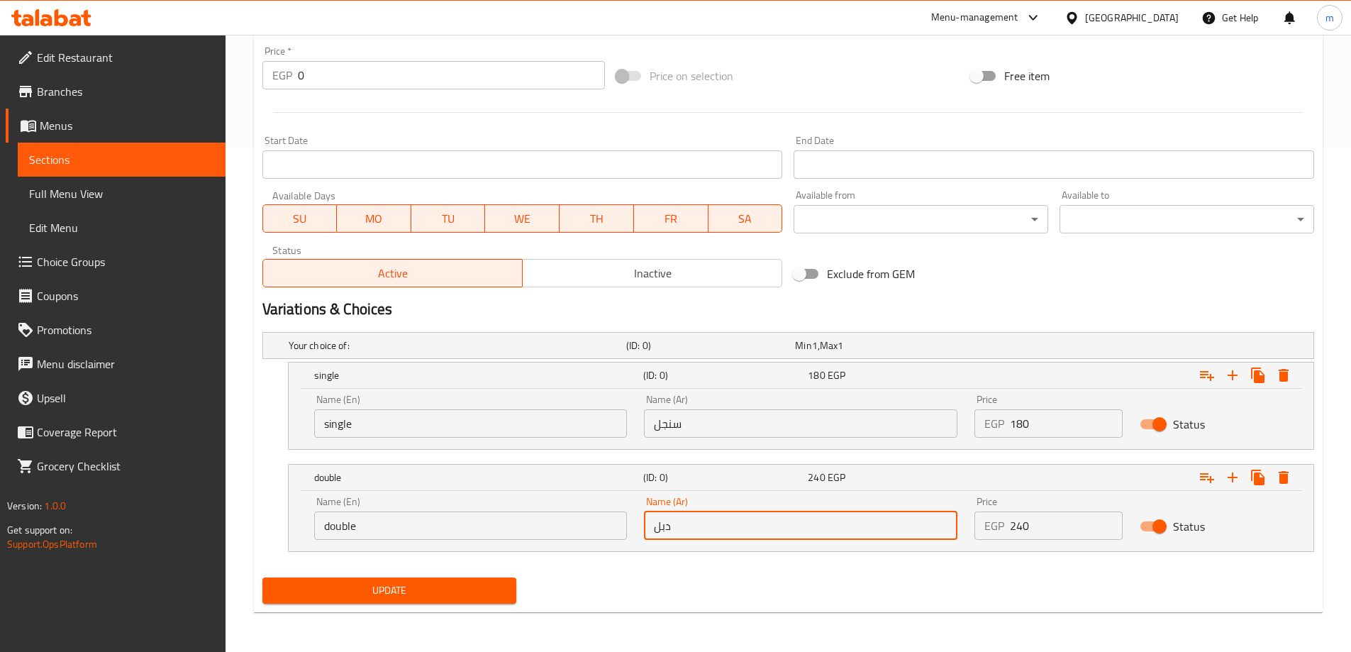
click at [685, 525] on input "دبل" at bounding box center [800, 525] width 313 height 28
paste input "و"
type input "دوبل"
click at [686, 561] on nav at bounding box center [788, 560] width 1052 height 11
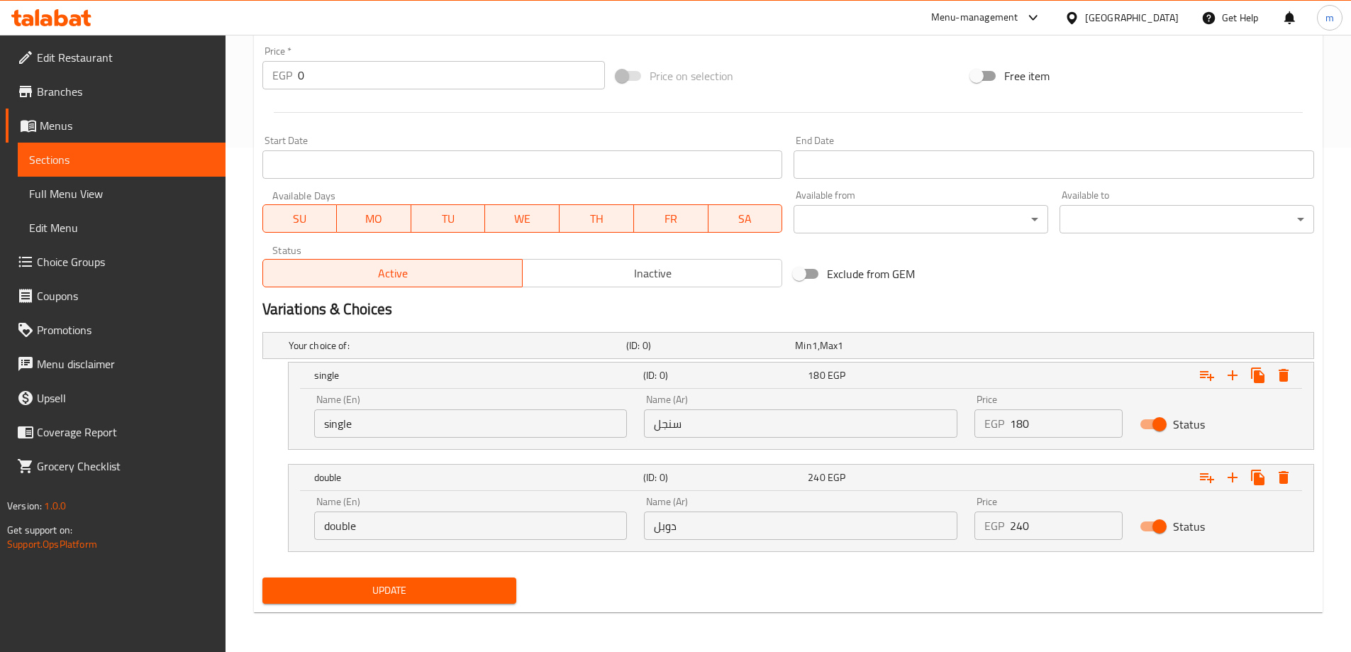
click at [460, 599] on button "Update" at bounding box center [389, 590] width 255 height 26
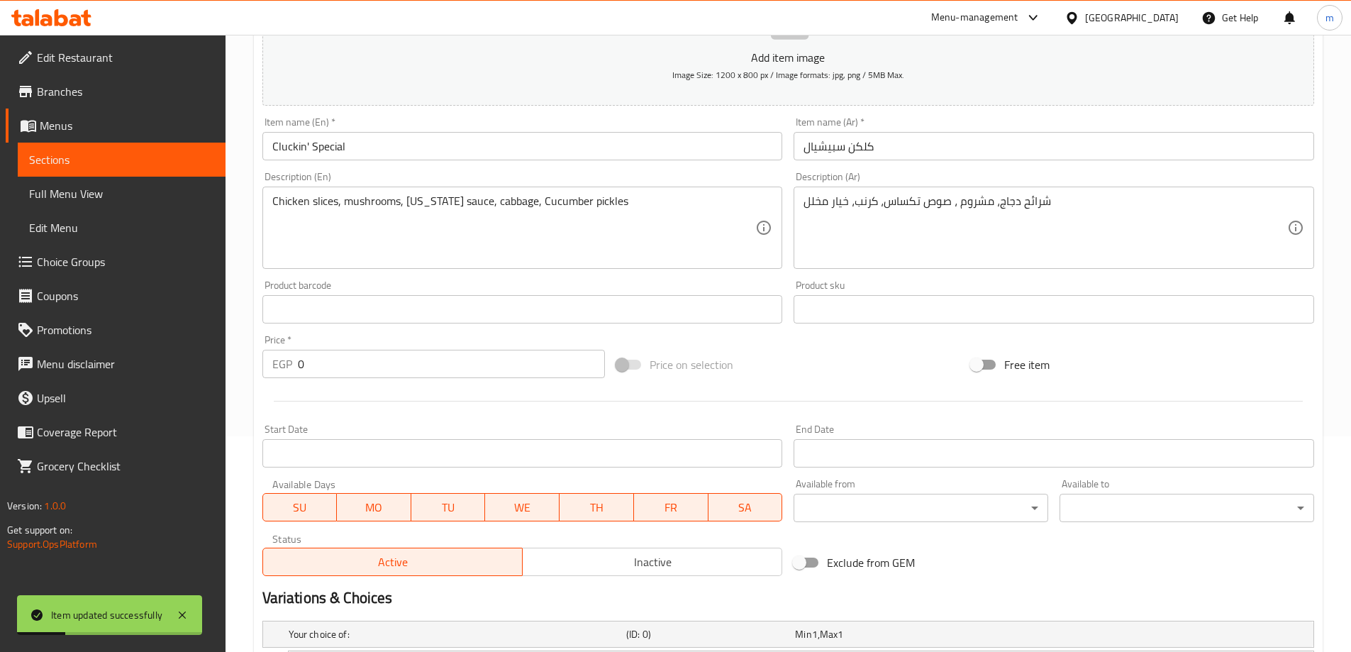
scroll to position [8, 0]
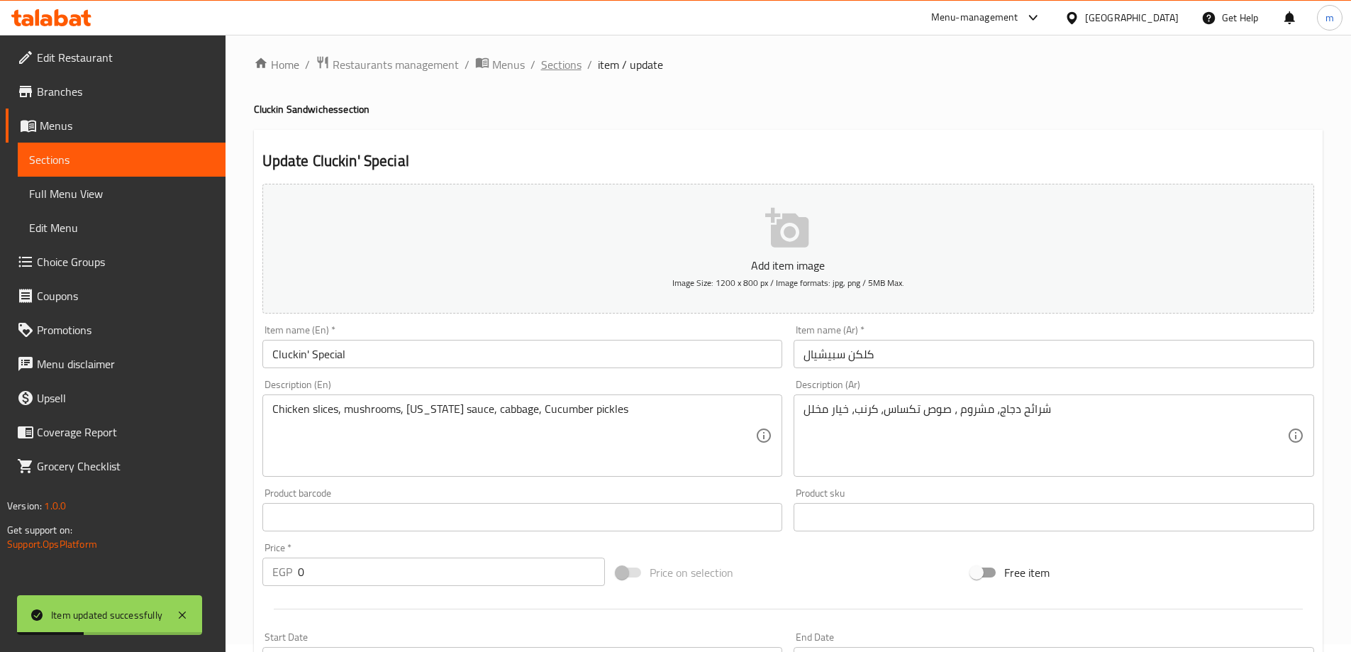
click at [548, 67] on span "Sections" at bounding box center [561, 64] width 40 height 17
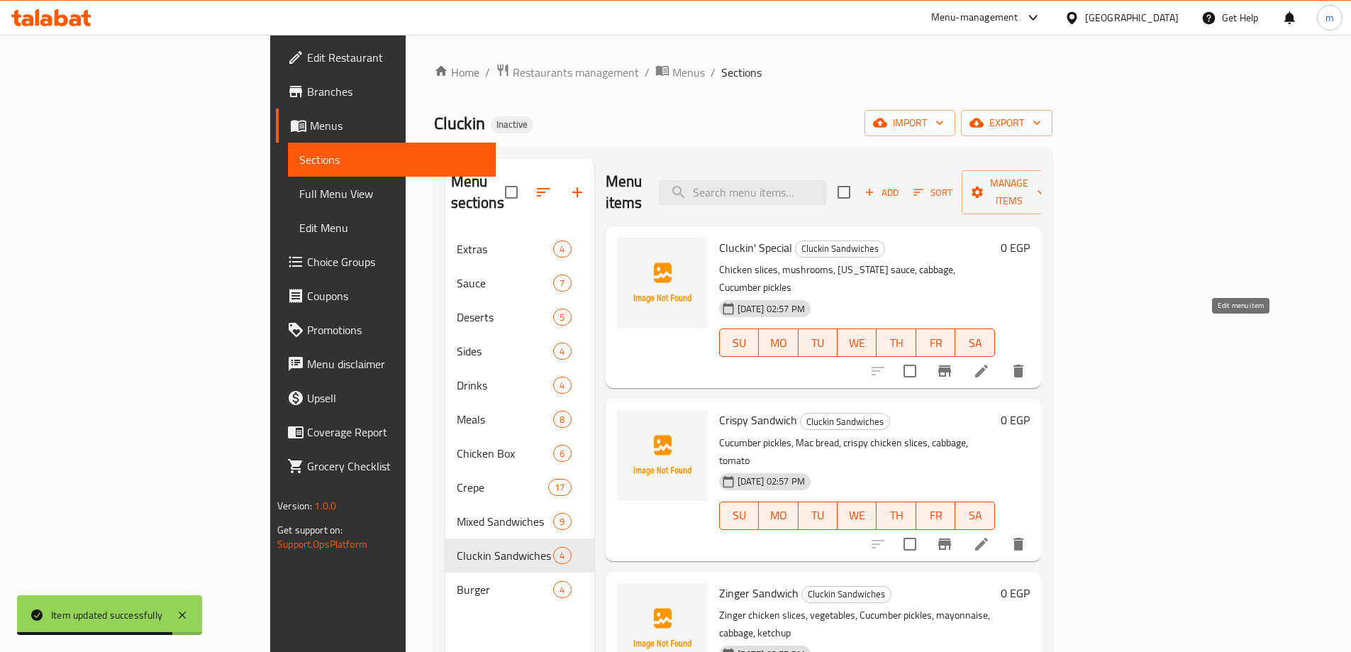
click at [990, 362] on icon at bounding box center [981, 370] width 17 height 17
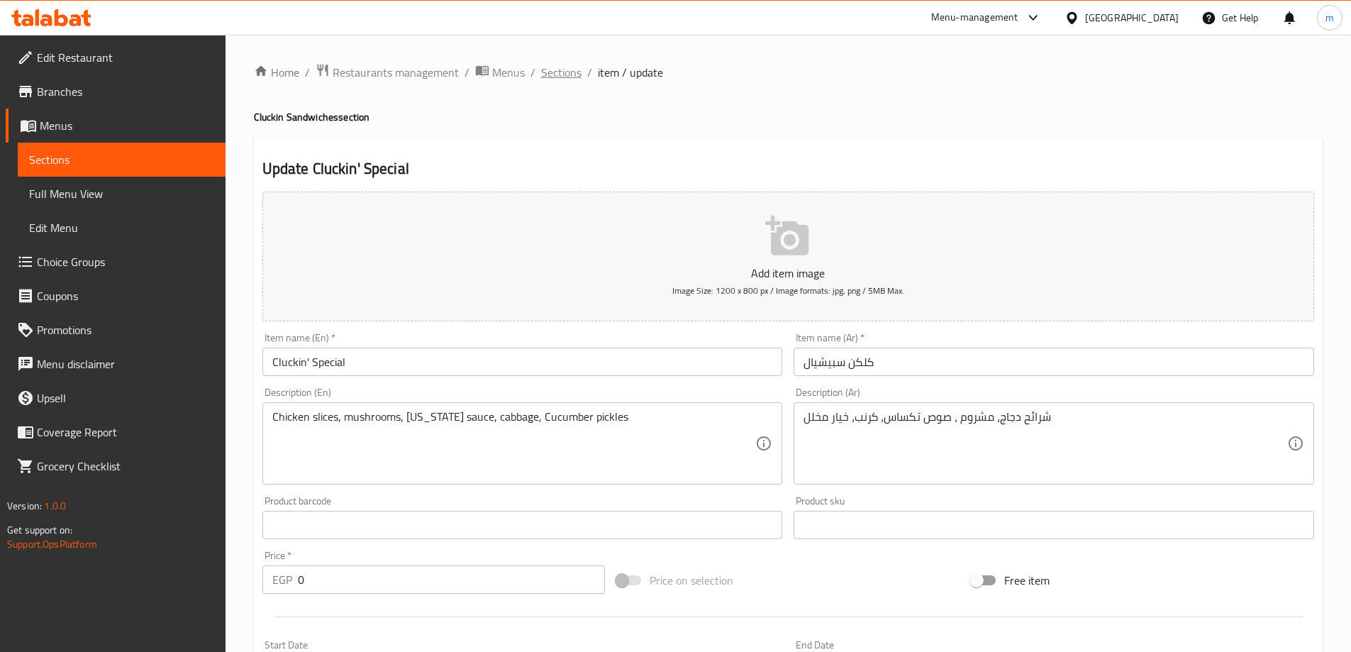
click at [568, 63] on div "Home / Restaurants management / Menus / Sections / item / update Cluckin Sandwi…" at bounding box center [788, 534] width 1125 height 999
click at [568, 72] on span "Sections" at bounding box center [561, 72] width 40 height 17
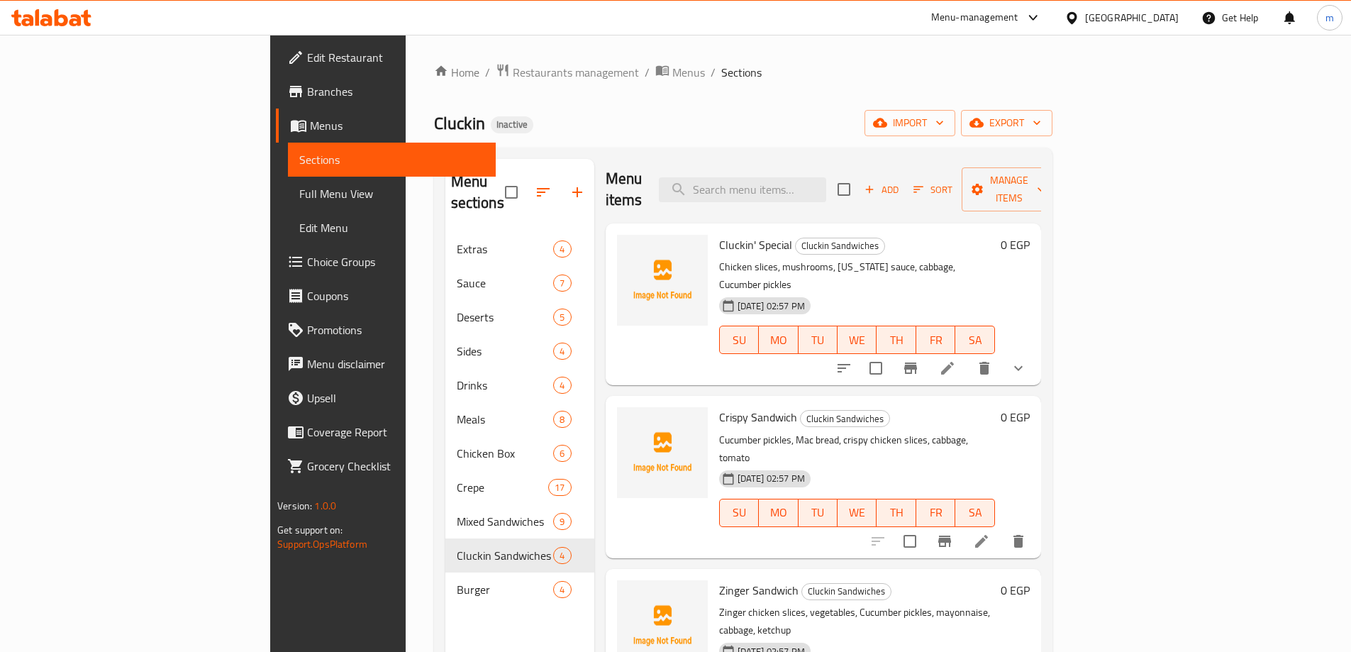
scroll to position [4, 0]
click at [990, 532] on icon at bounding box center [981, 540] width 17 height 17
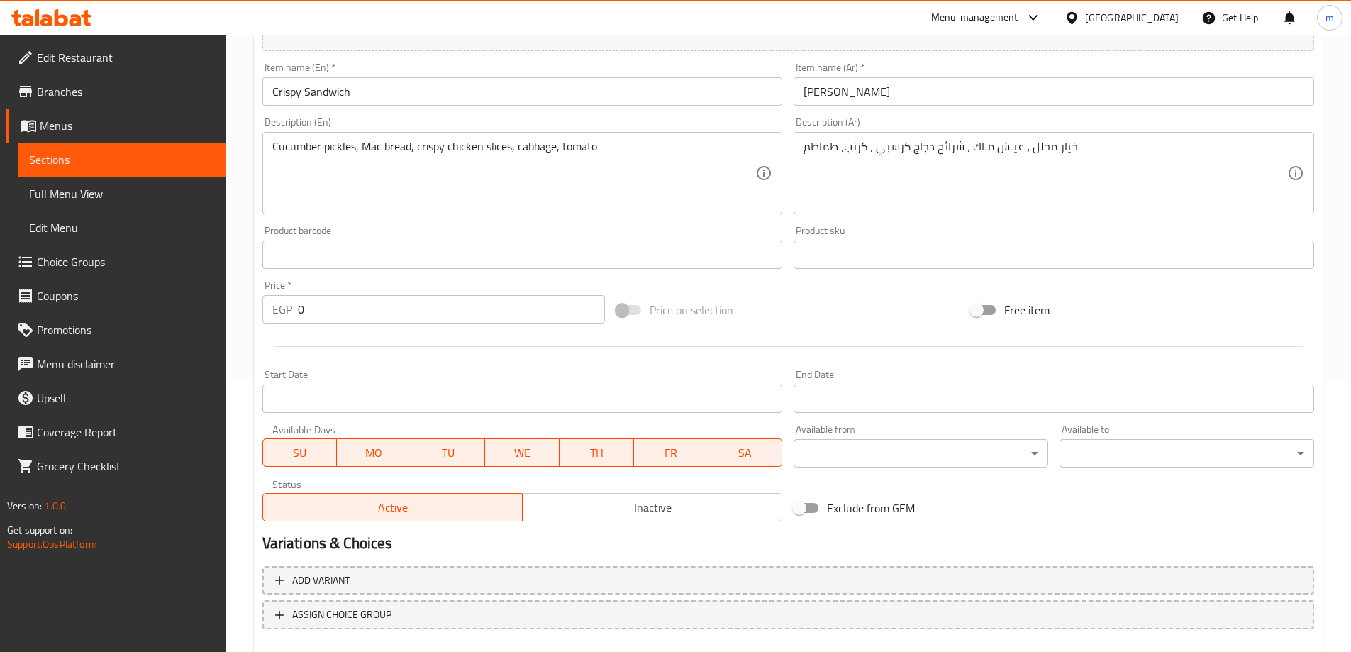
scroll to position [350, 0]
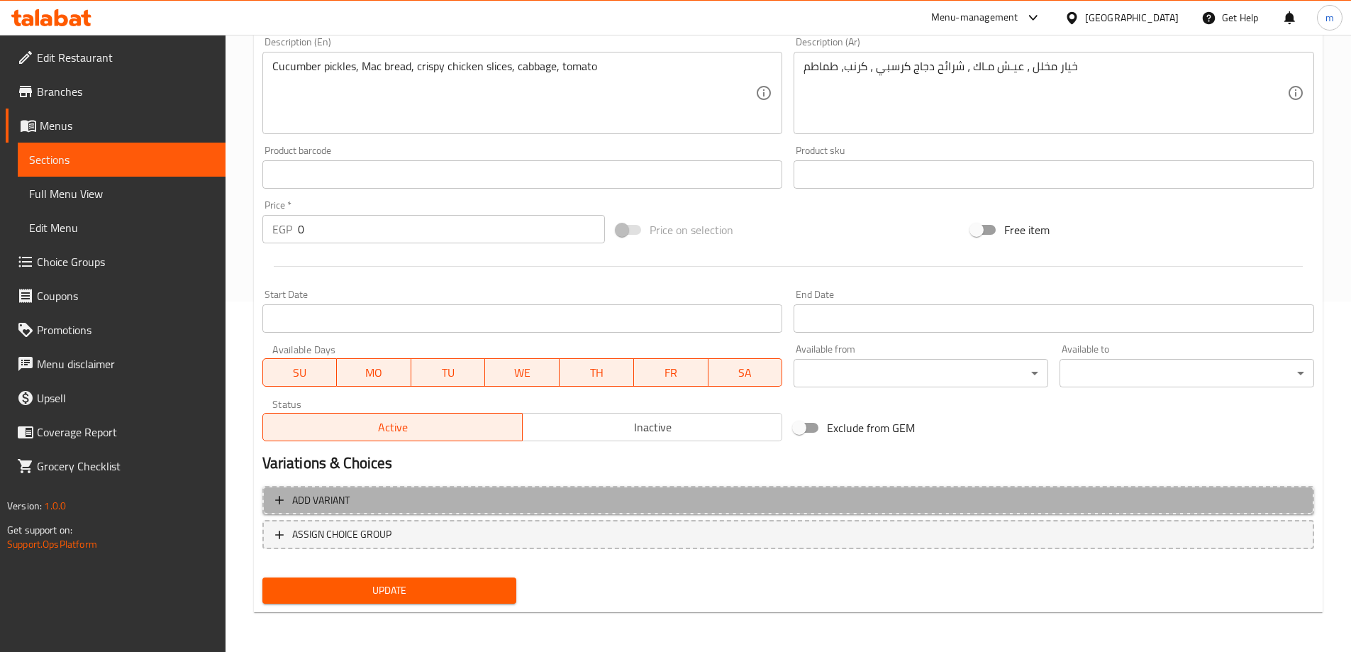
click at [720, 508] on span "Add variant" at bounding box center [788, 500] width 1026 height 18
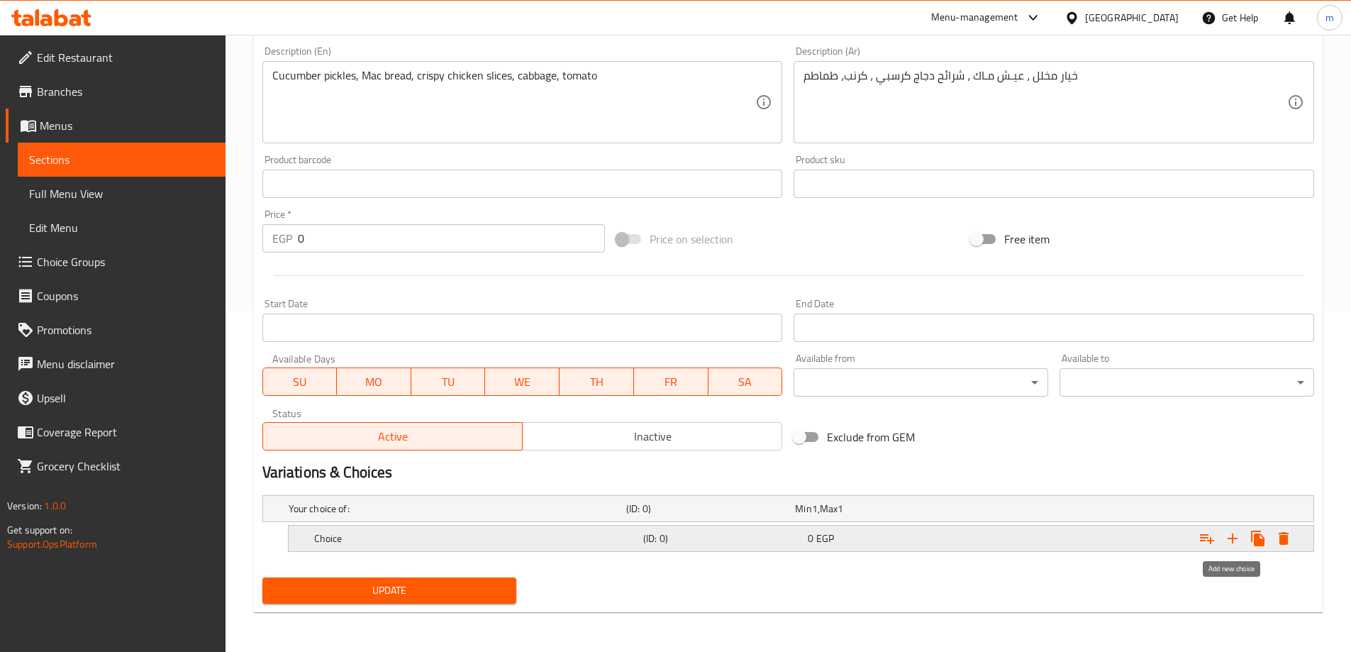
click at [1238, 540] on icon "Expand" at bounding box center [1232, 538] width 17 height 17
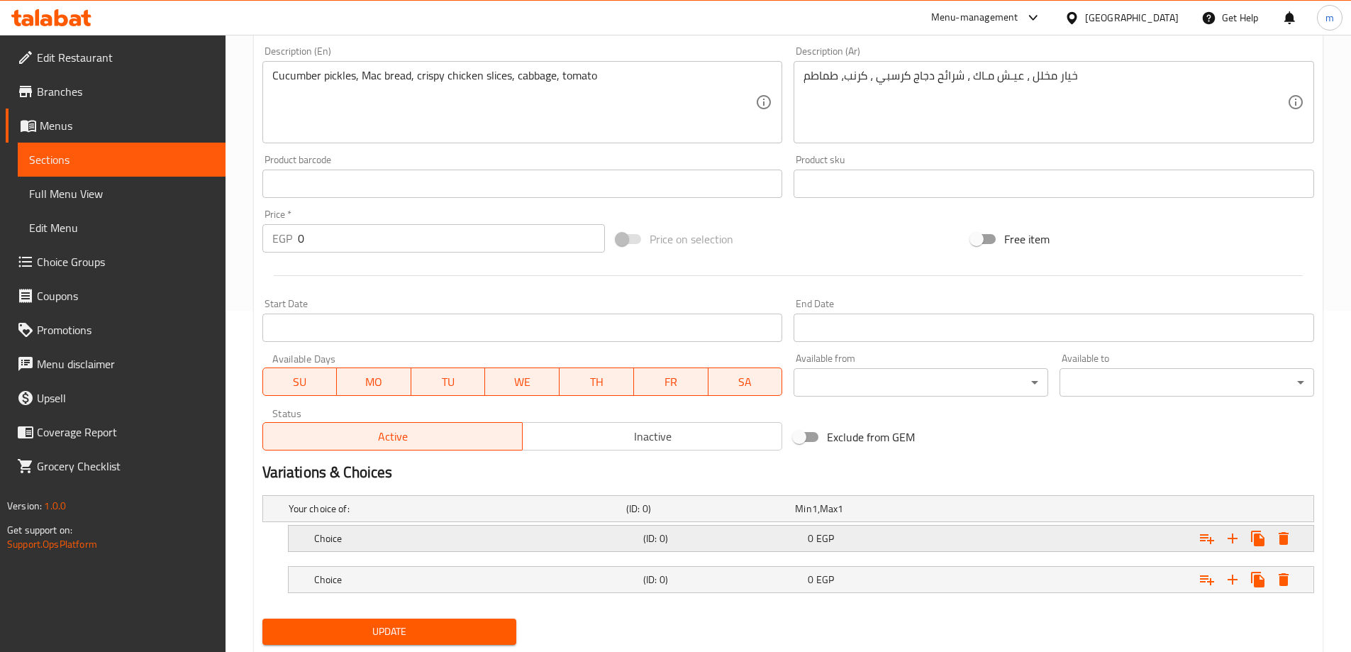
click at [840, 524] on div "Choice (ID: 0) 0 EGP" at bounding box center [792, 508] width 1013 height 31
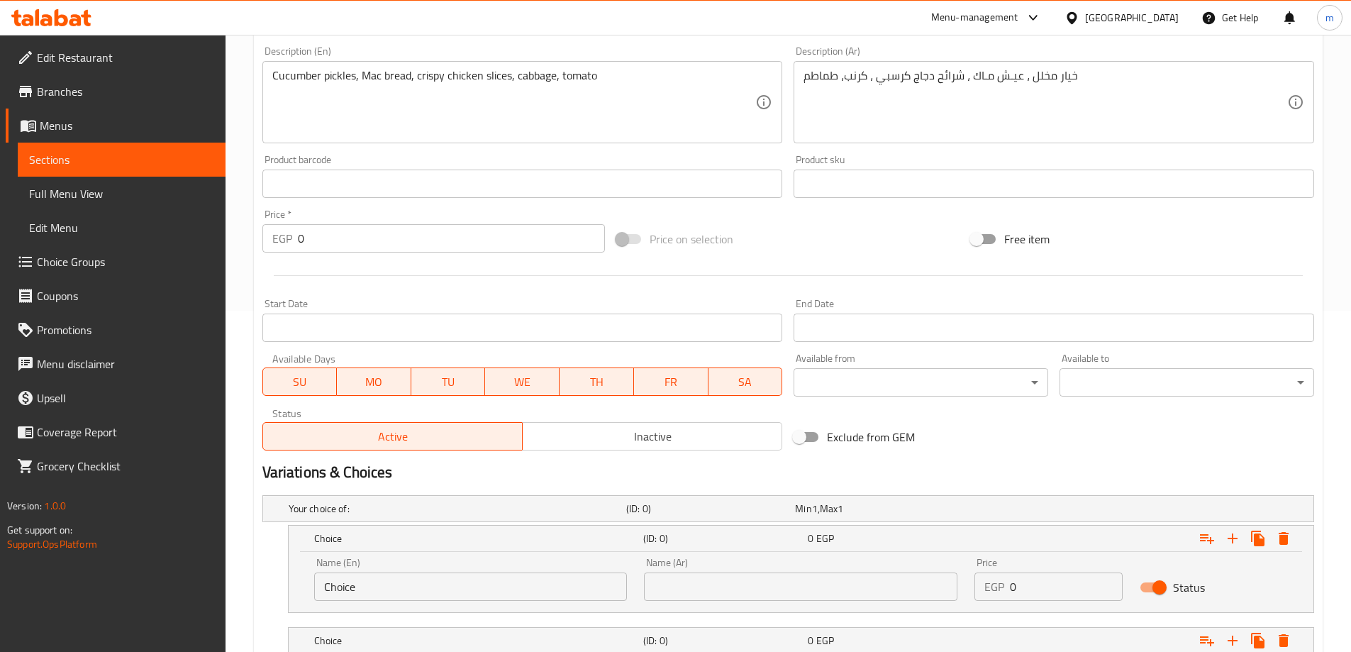
click at [472, 584] on input "Choice" at bounding box center [470, 586] width 313 height 28
type input "single"
click at [728, 579] on input "text" at bounding box center [800, 586] width 313 height 28
type input "s"
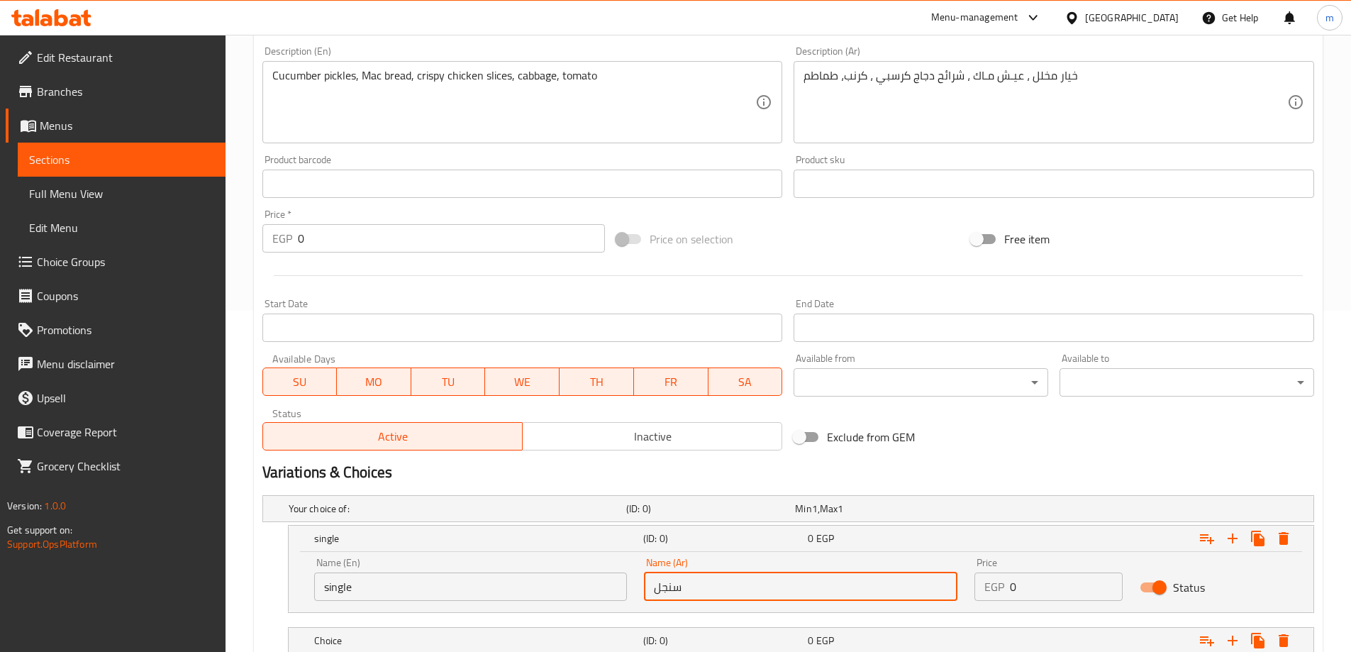
type input "سنجل"
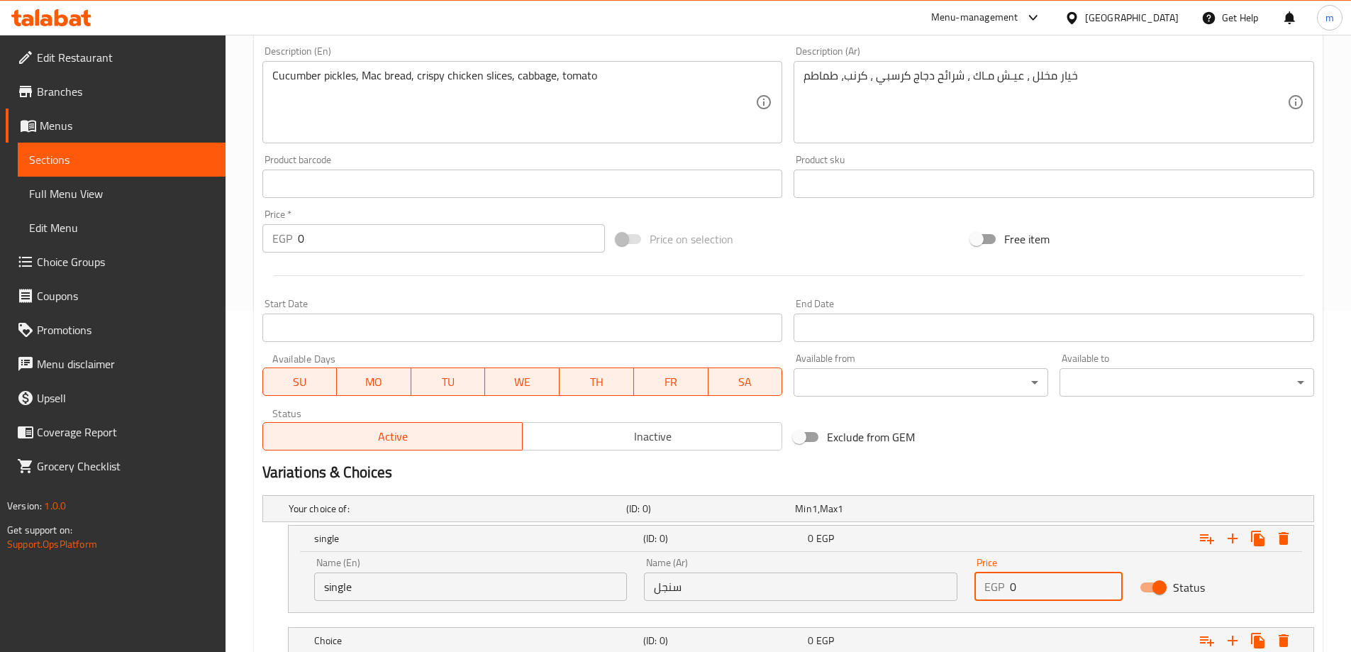
drag, startPoint x: 1022, startPoint y: 586, endPoint x: 987, endPoint y: 589, distance: 34.9
click at [987, 589] on div "EGP 0 Price" at bounding box center [1048, 586] width 148 height 28
type input "155"
click at [984, 441] on div "Exclude from GEM" at bounding box center [965, 437] width 355 height 38
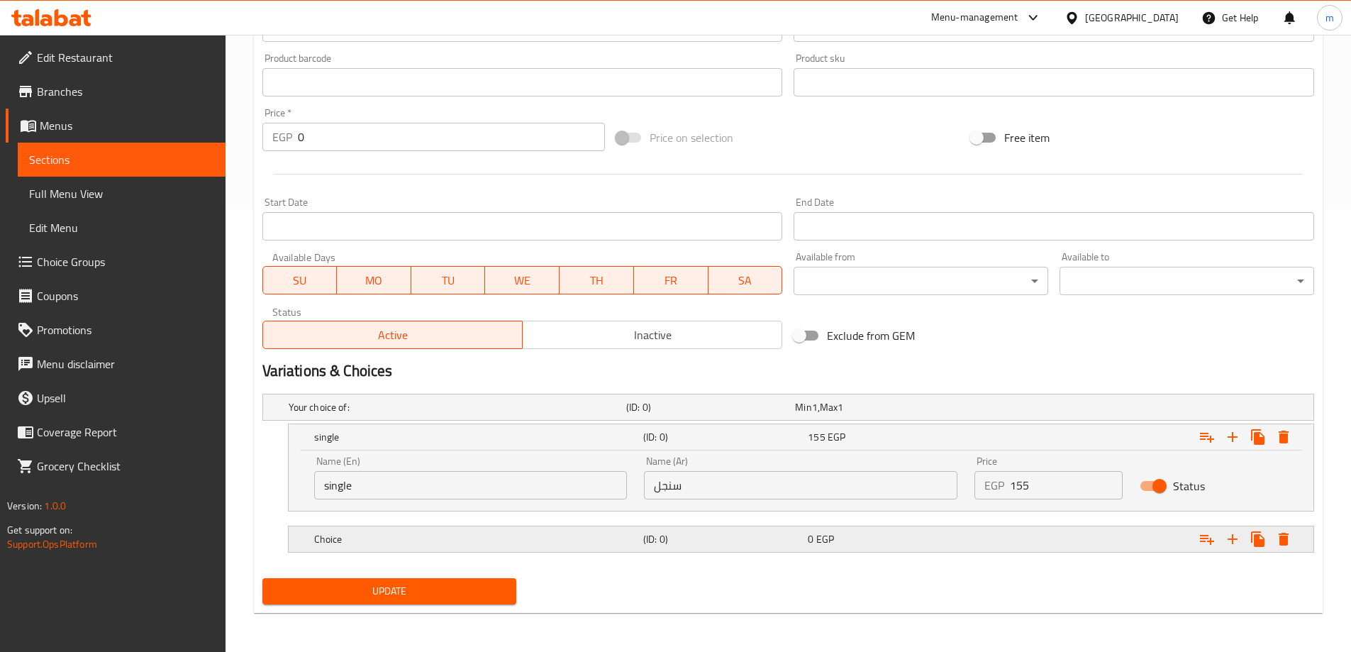
scroll to position [443, 0]
click at [867, 422] on div "Choice (ID: 0) 0 EGP" at bounding box center [792, 406] width 1013 height 31
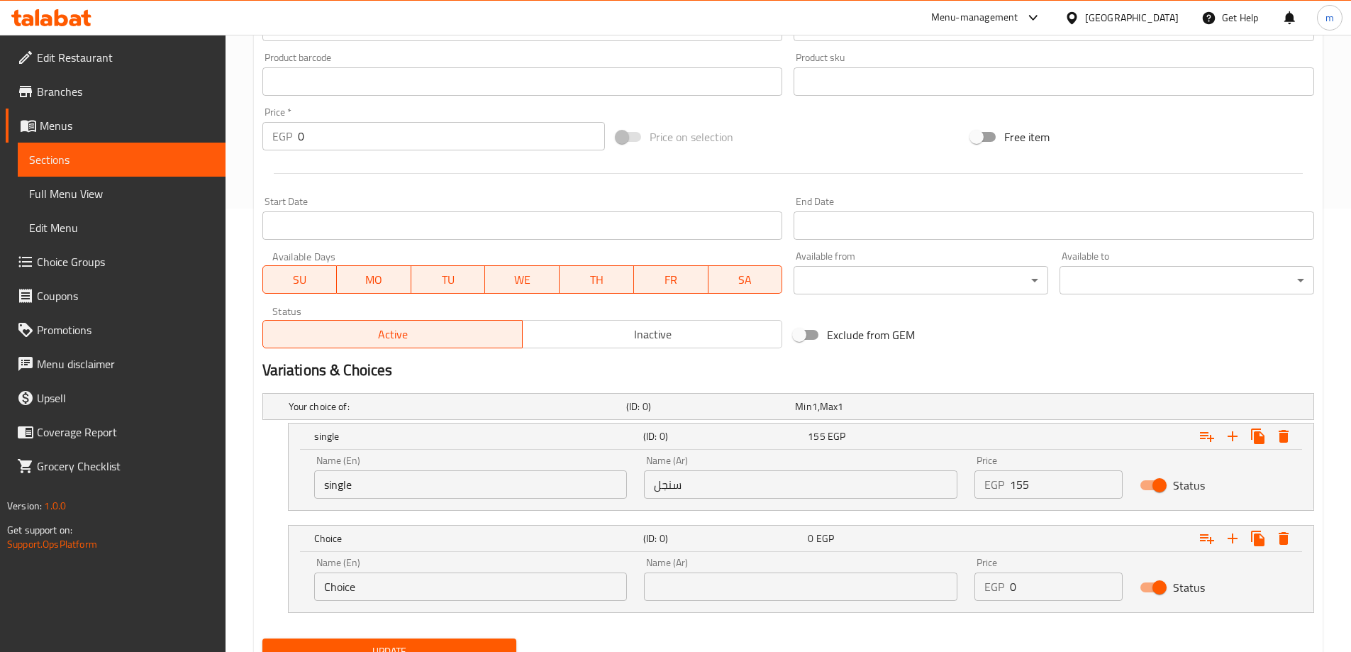
click at [513, 571] on div "Name (En) Choice Name (En)" at bounding box center [470, 578] width 313 height 43
click at [512, 571] on div "Name (En) Choice Name (En)" at bounding box center [470, 578] width 313 height 43
click at [510, 583] on input "Choice" at bounding box center [470, 586] width 313 height 28
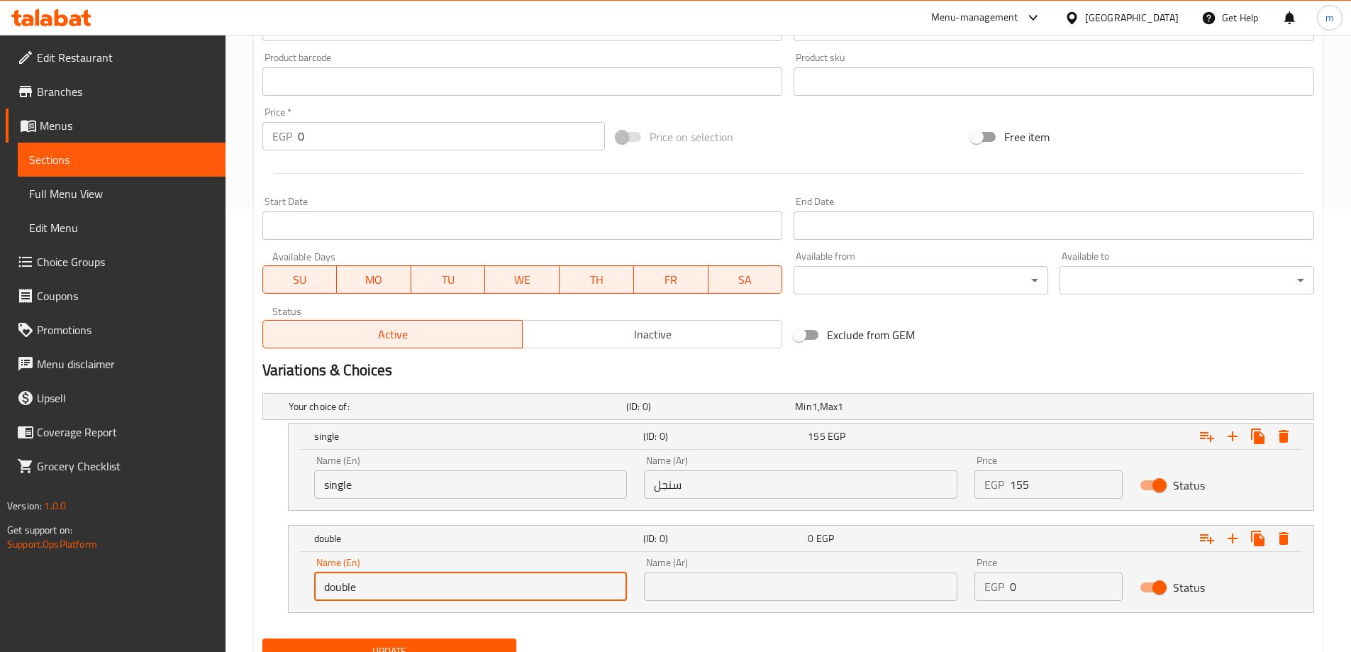
type input "double"
click at [685, 584] on input "text" at bounding box center [800, 586] width 313 height 28
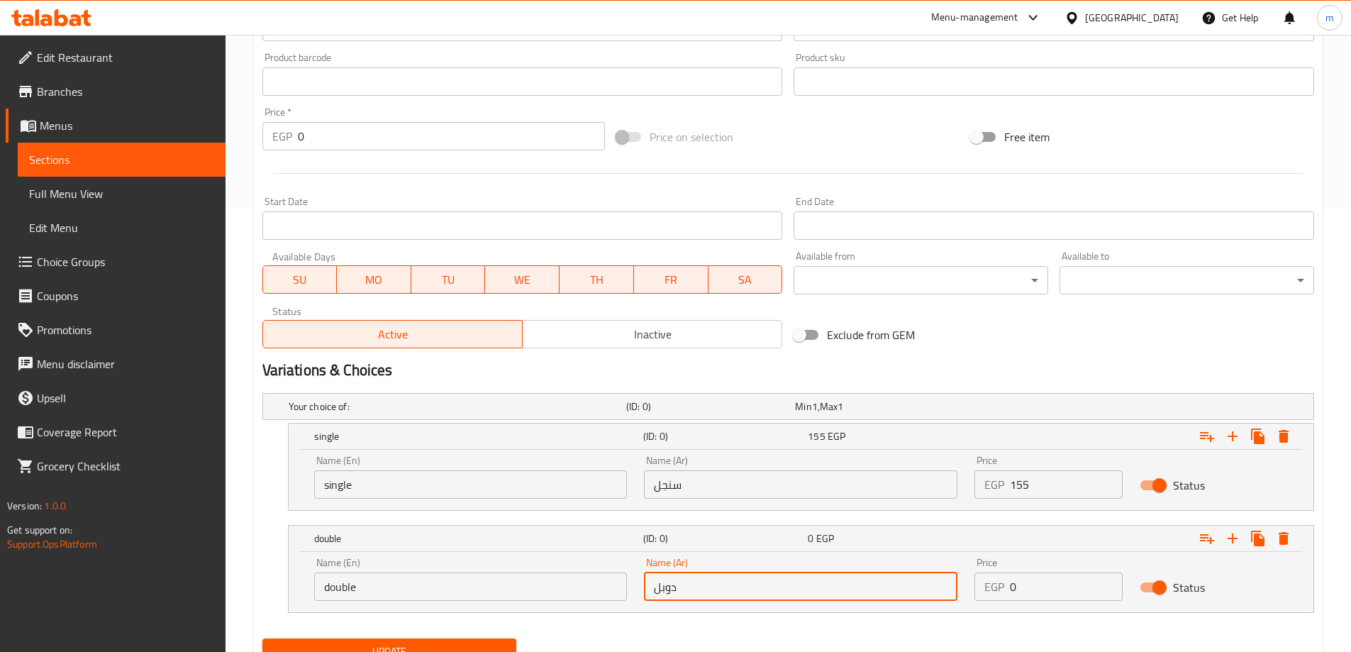
type input "دوبل"
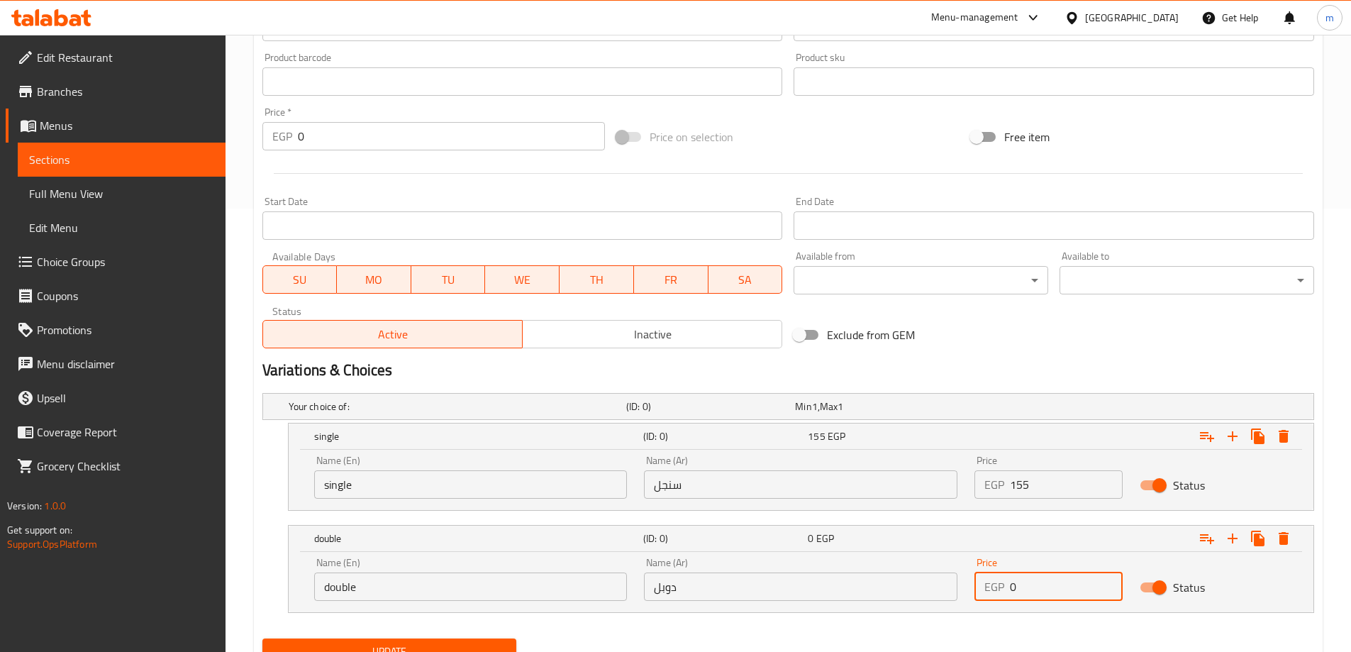
drag, startPoint x: 1030, startPoint y: 593, endPoint x: 999, endPoint y: 589, distance: 31.4
click at [999, 589] on div "EGP 0 Price" at bounding box center [1048, 586] width 148 height 28
type input "210"
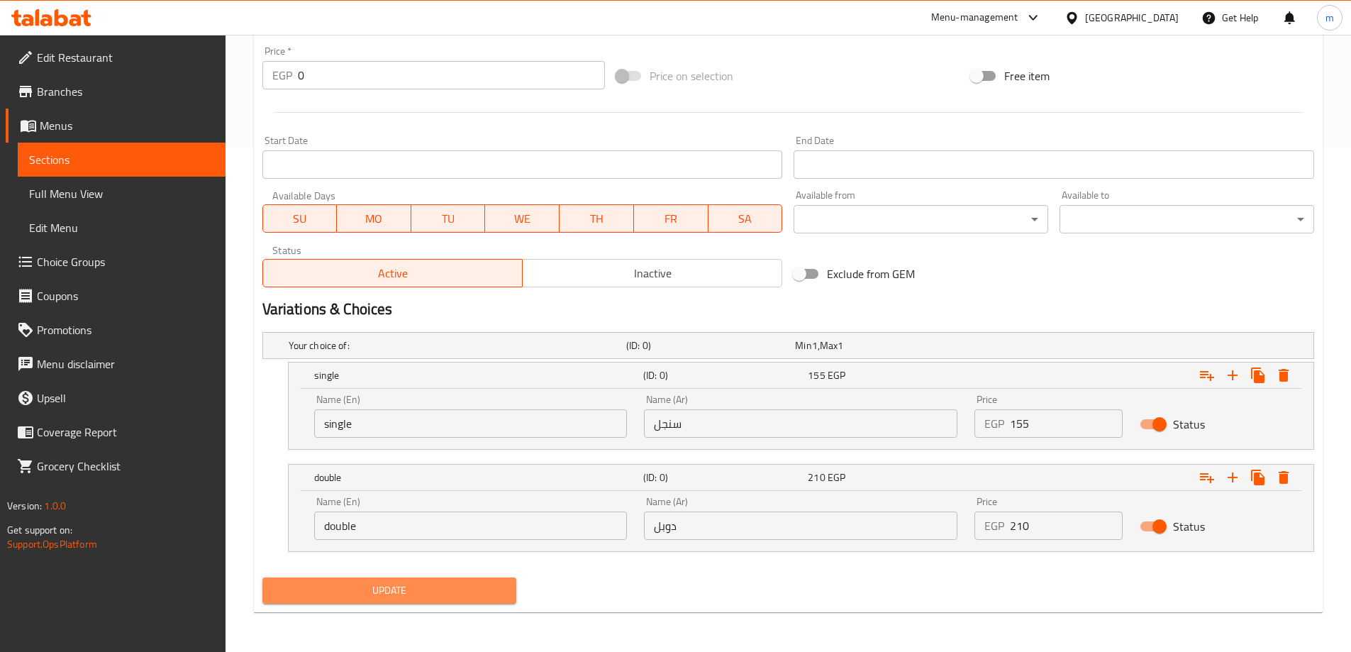
click at [292, 586] on span "Update" at bounding box center [390, 590] width 232 height 18
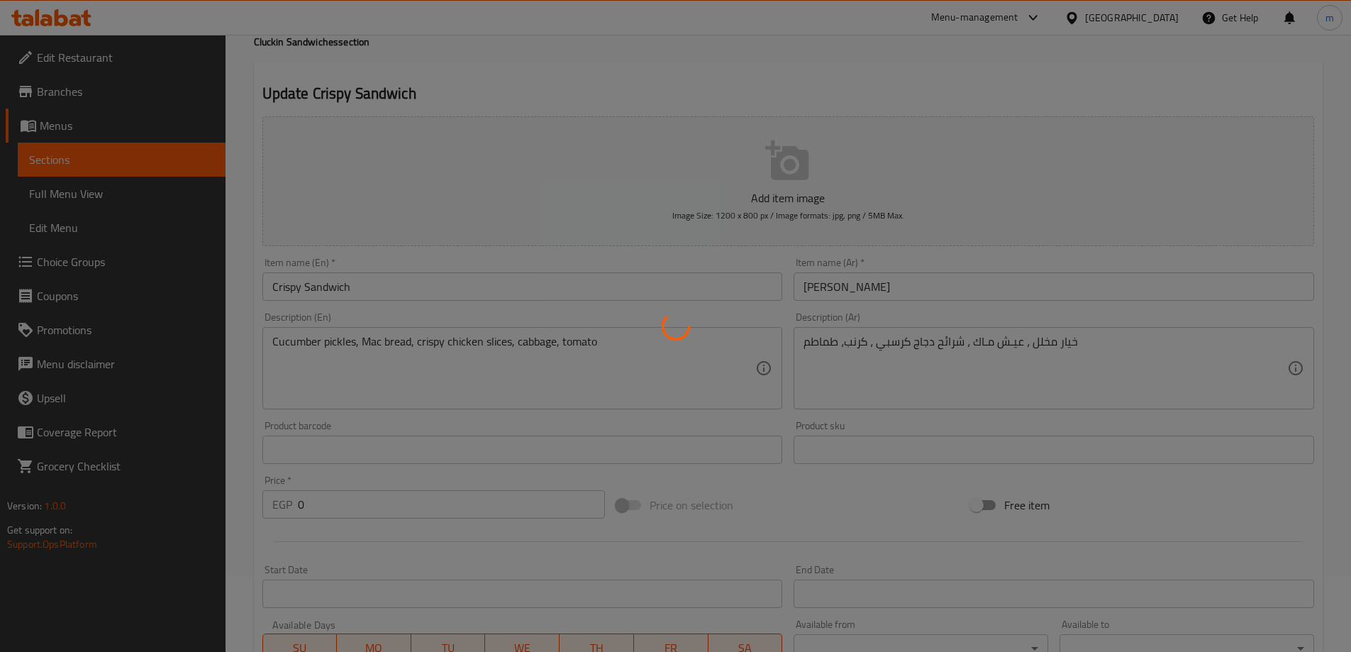
scroll to position [0, 0]
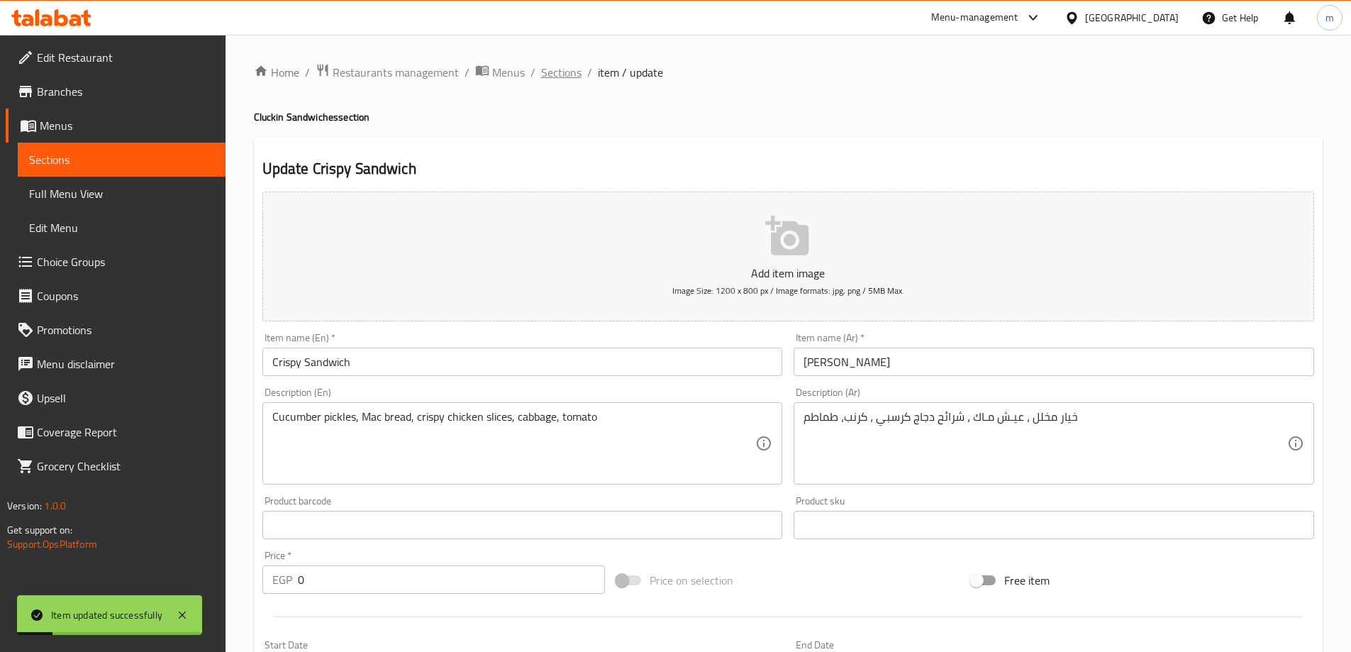
click at [557, 67] on span "Sections" at bounding box center [561, 72] width 40 height 17
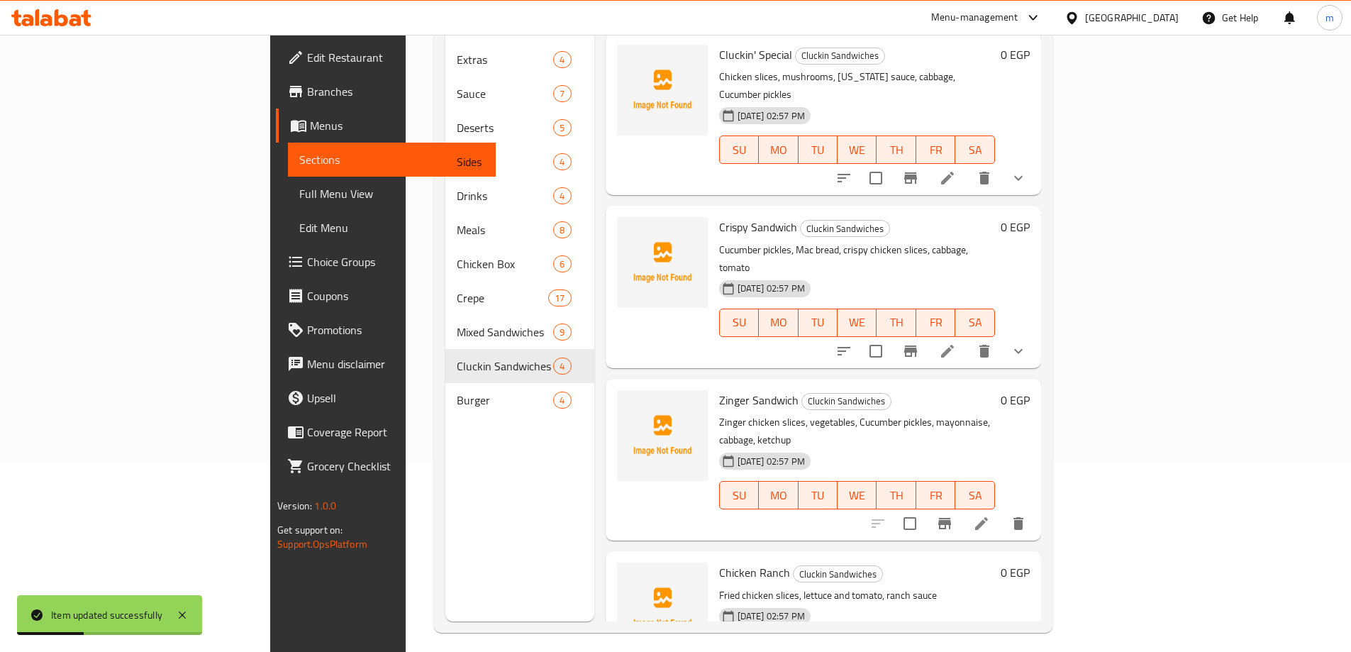
scroll to position [199, 0]
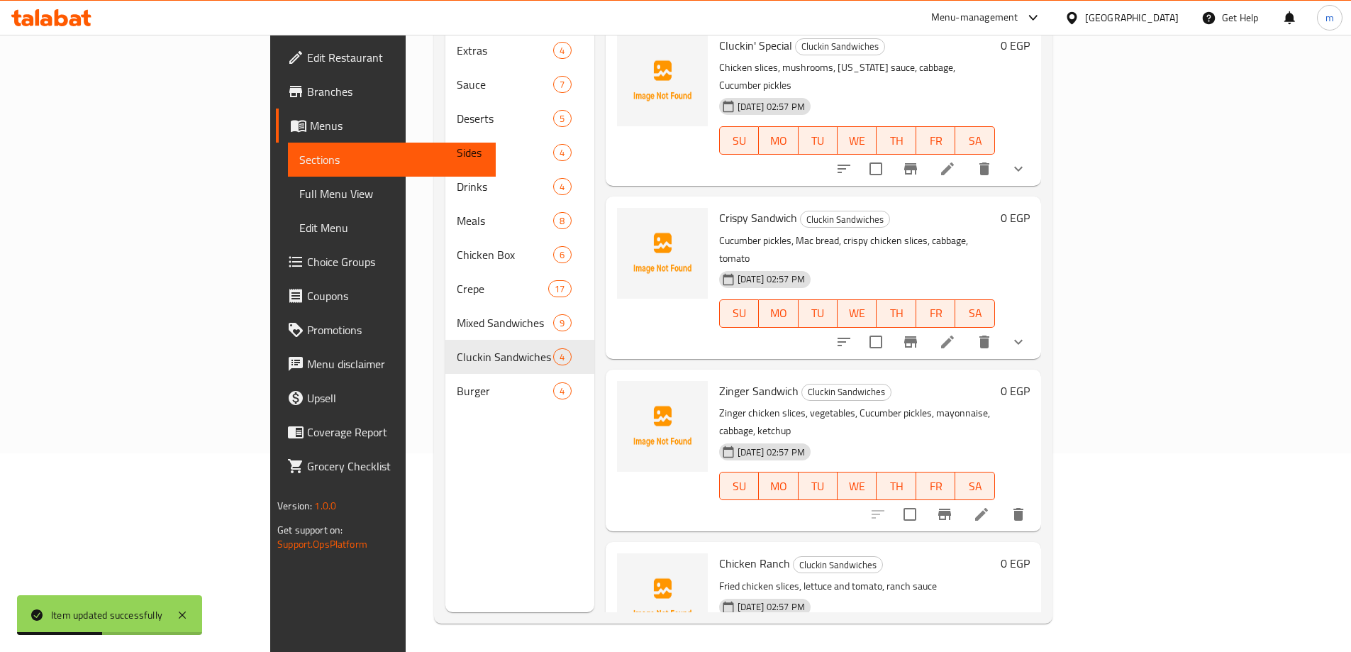
click at [988, 508] on icon at bounding box center [981, 514] width 13 height 13
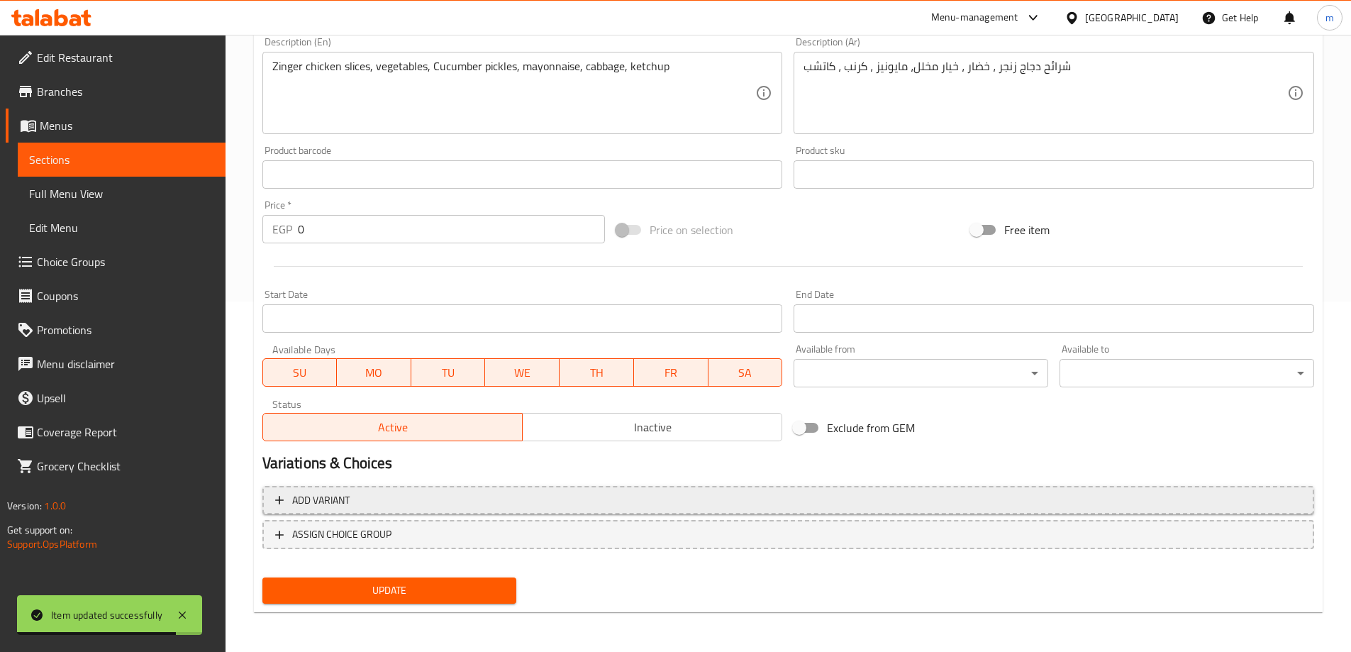
click at [814, 486] on button "Add variant" at bounding box center [788, 500] width 1052 height 29
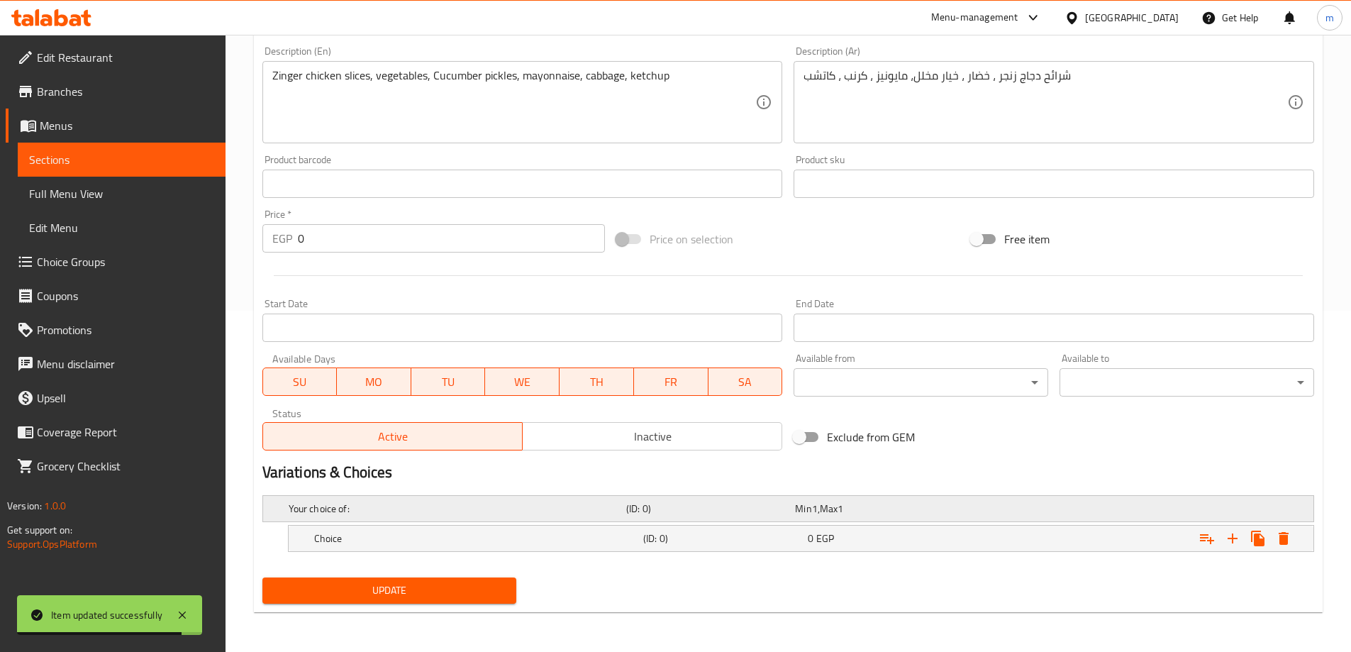
scroll to position [341, 0]
click at [1232, 541] on icon "Expand" at bounding box center [1232, 538] width 10 height 10
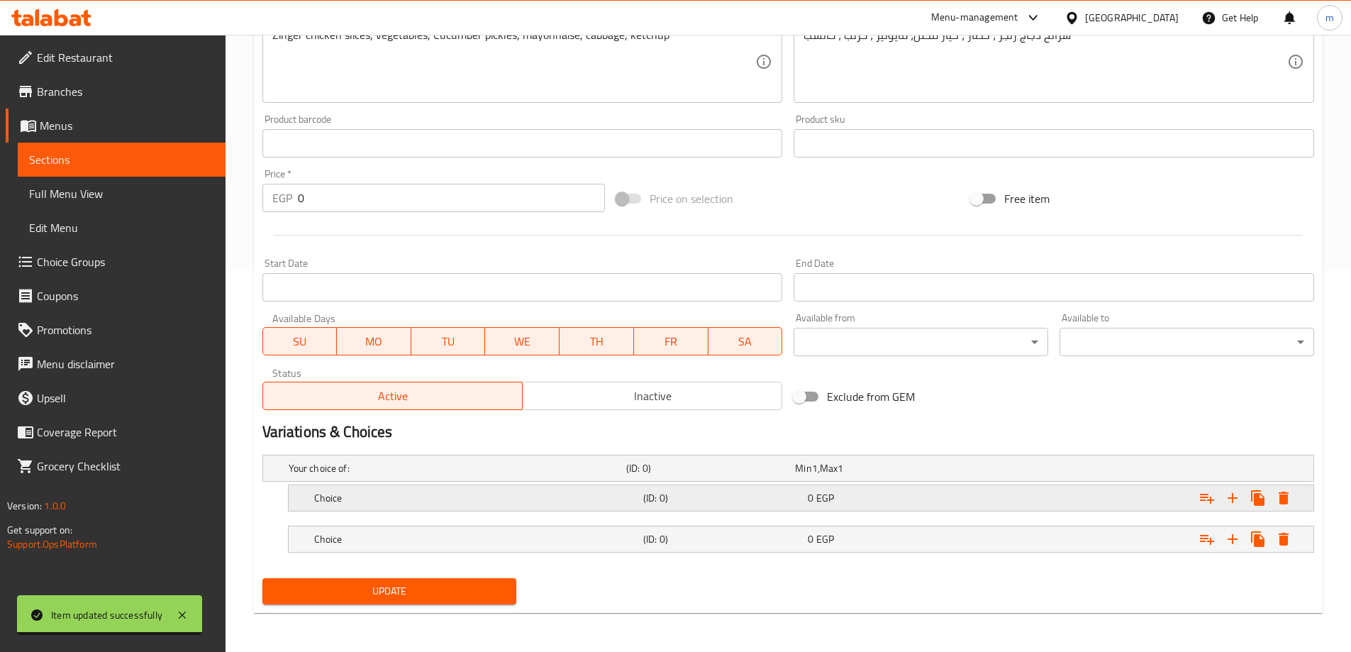
scroll to position [382, 0]
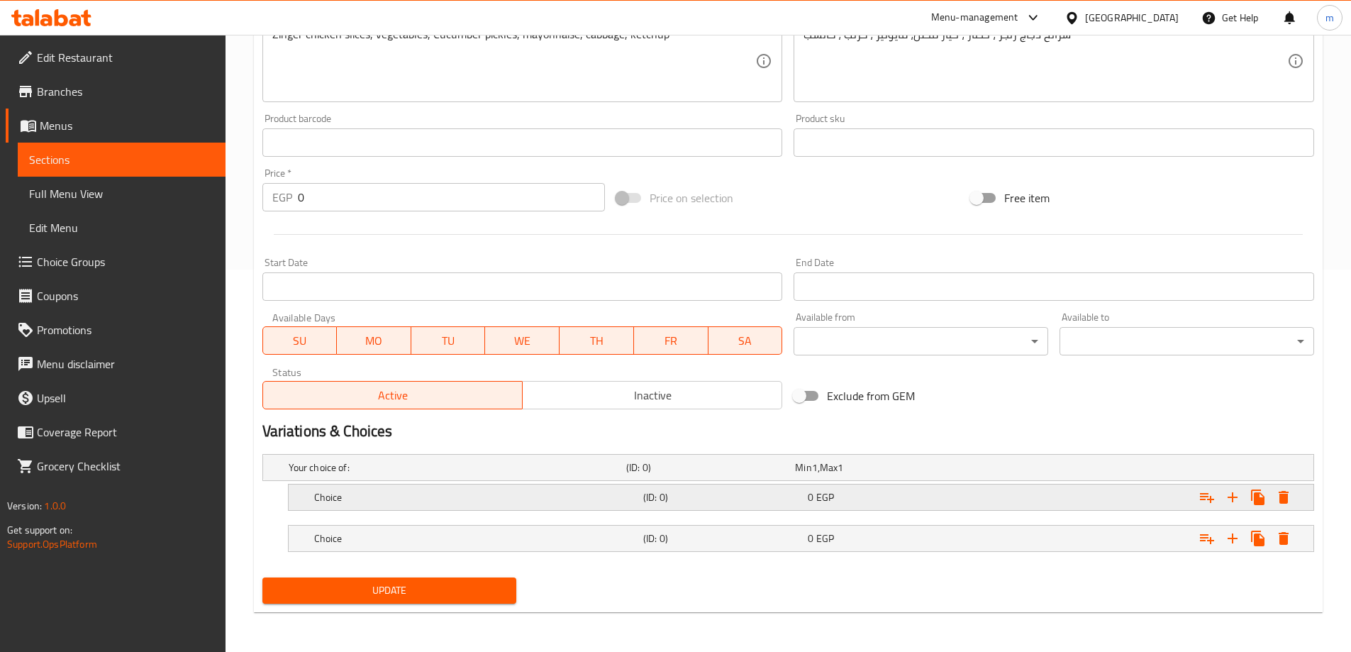
click at [947, 483] on div "Choice (ID: 0) 0 EGP" at bounding box center [792, 467] width 1013 height 31
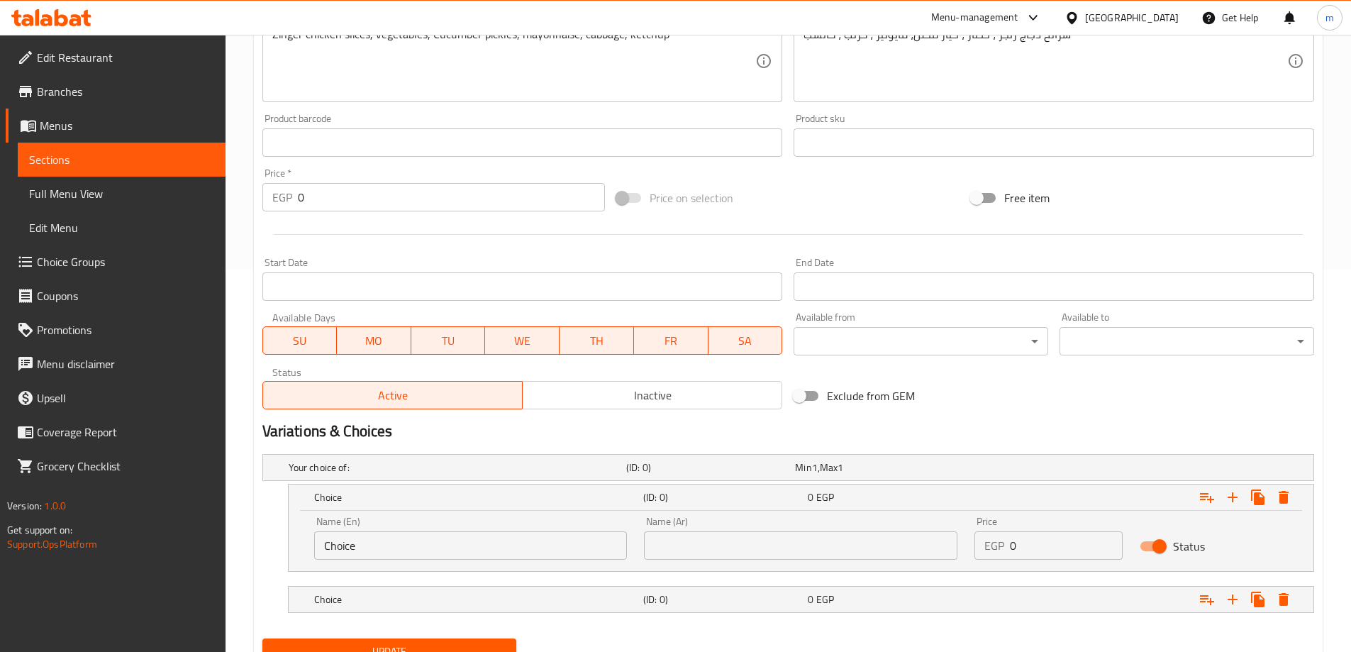
click at [417, 550] on input "Choice" at bounding box center [470, 545] width 313 height 28
type input "س"
type input "single"
click at [703, 535] on input "text" at bounding box center [800, 545] width 313 height 28
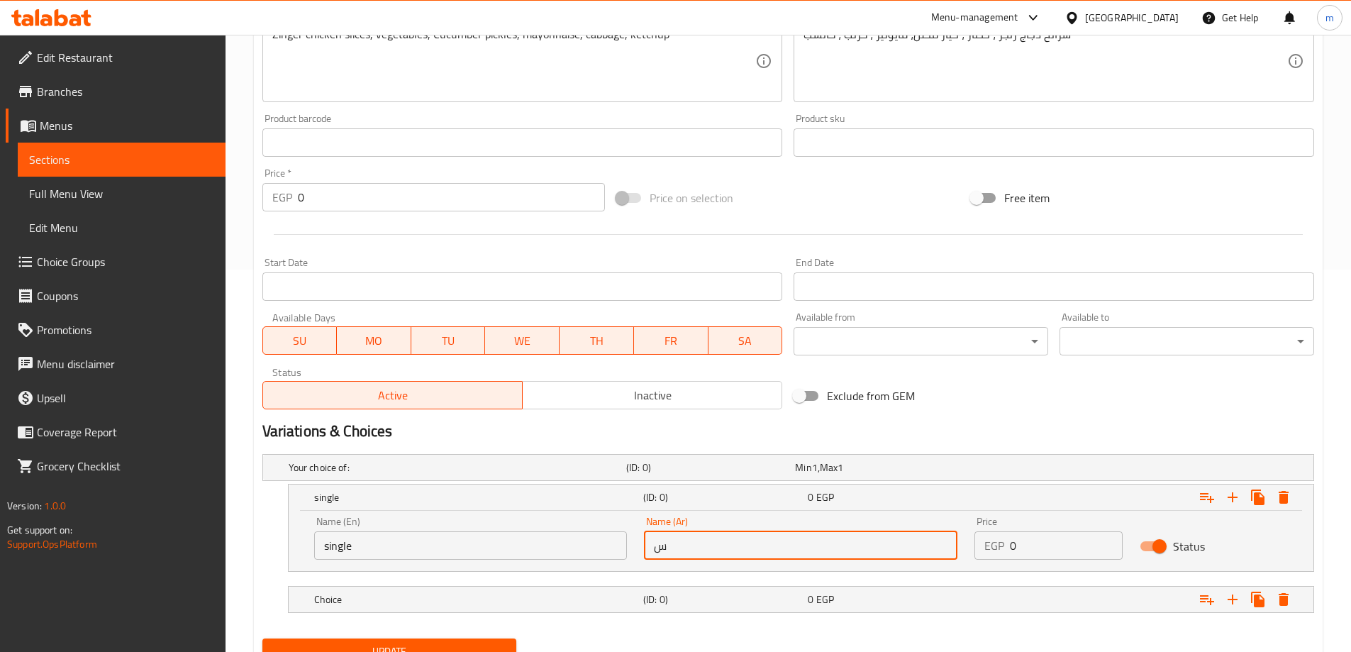
type input "سنجل"
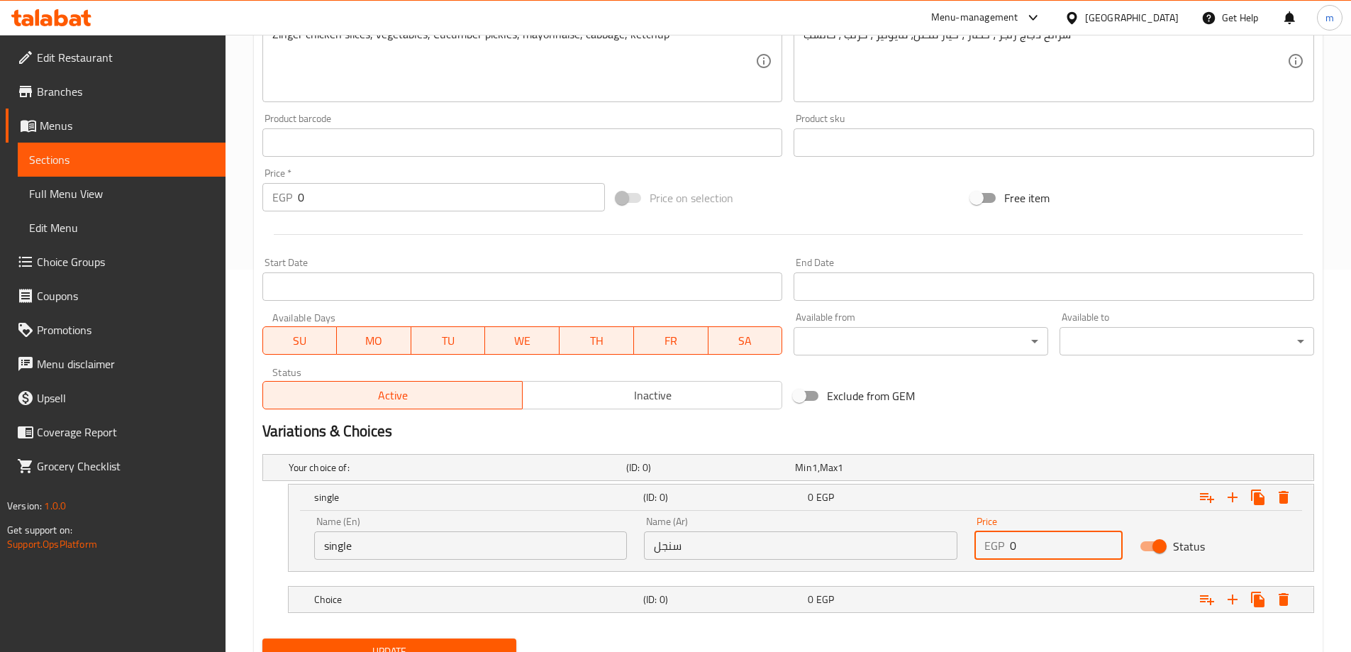
drag, startPoint x: 1036, startPoint y: 545, endPoint x: 993, endPoint y: 547, distance: 43.3
click at [993, 547] on div "EGP 0 Price" at bounding box center [1048, 545] width 148 height 28
type input "155"
click at [918, 474] on div "0 EGP" at bounding box center [876, 467] width 163 height 14
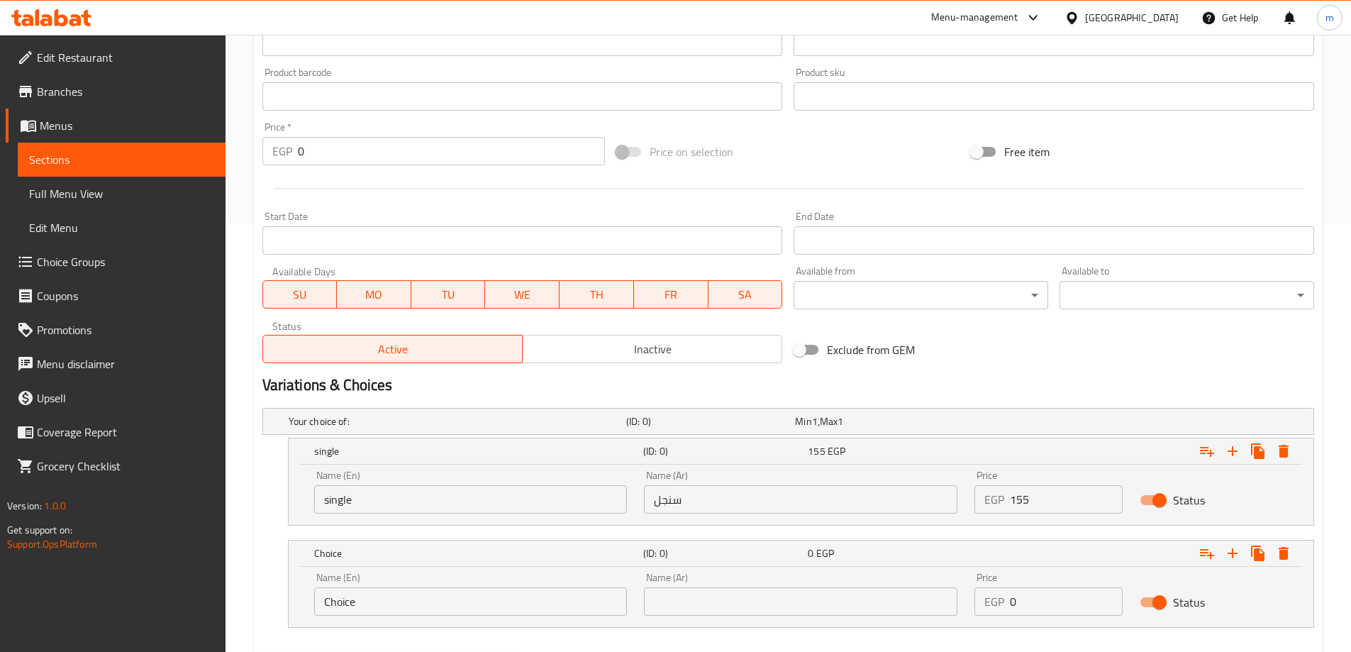
scroll to position [504, 0]
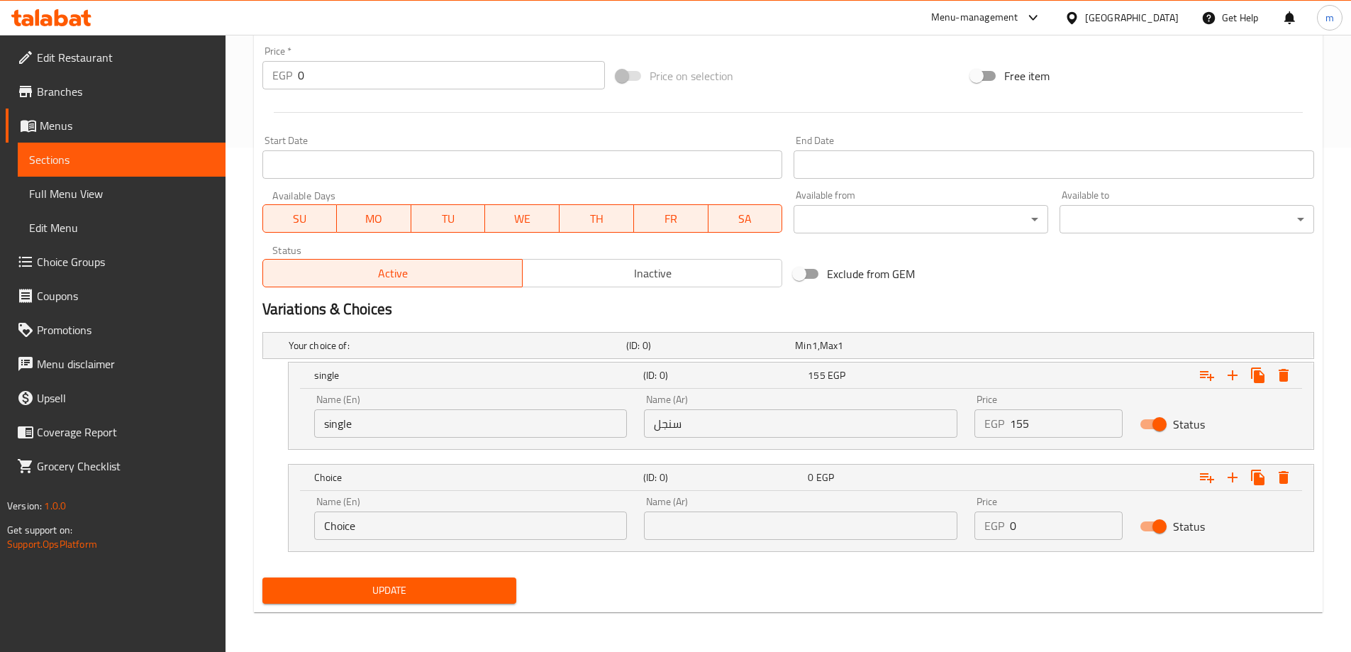
click at [494, 527] on input "Choice" at bounding box center [470, 525] width 313 height 28
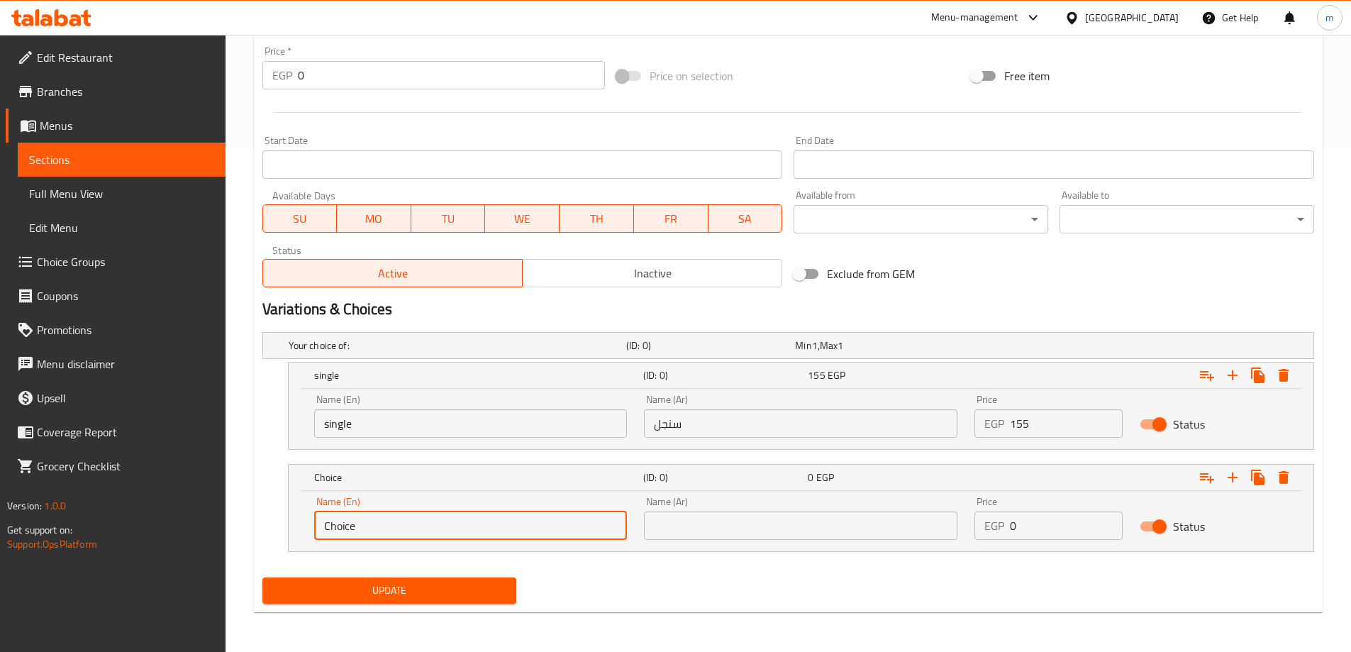
click at [494, 527] on input "Choice" at bounding box center [470, 525] width 313 height 28
type input "ي"
type input "double"
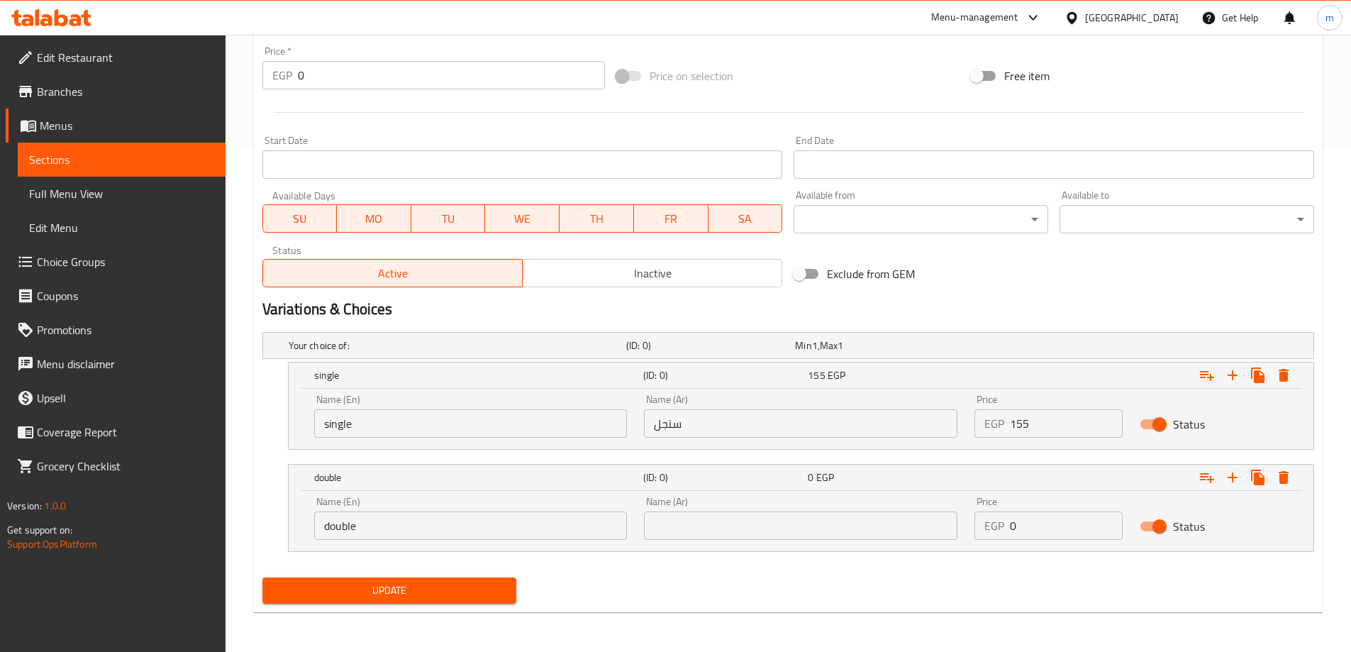
click at [658, 510] on div "Name (Ar) Name (Ar)" at bounding box center [800, 517] width 313 height 43
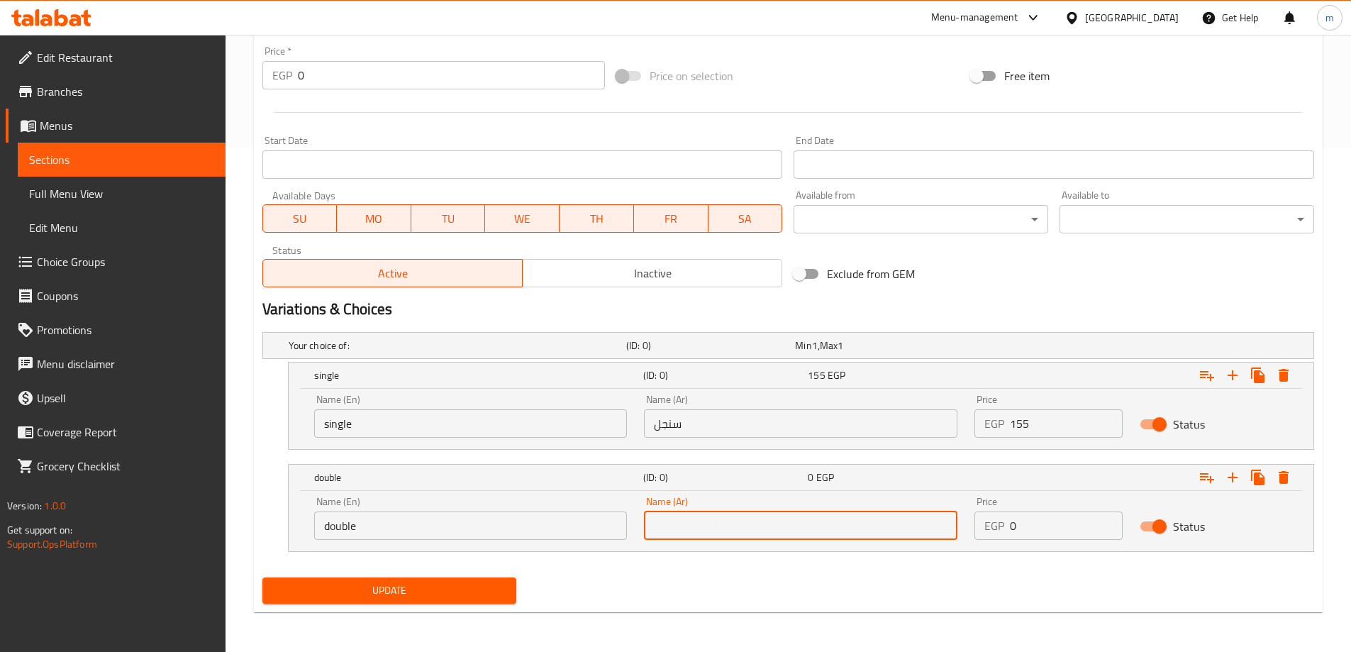
click at [663, 513] on input "text" at bounding box center [800, 525] width 313 height 28
type input "دوبل"
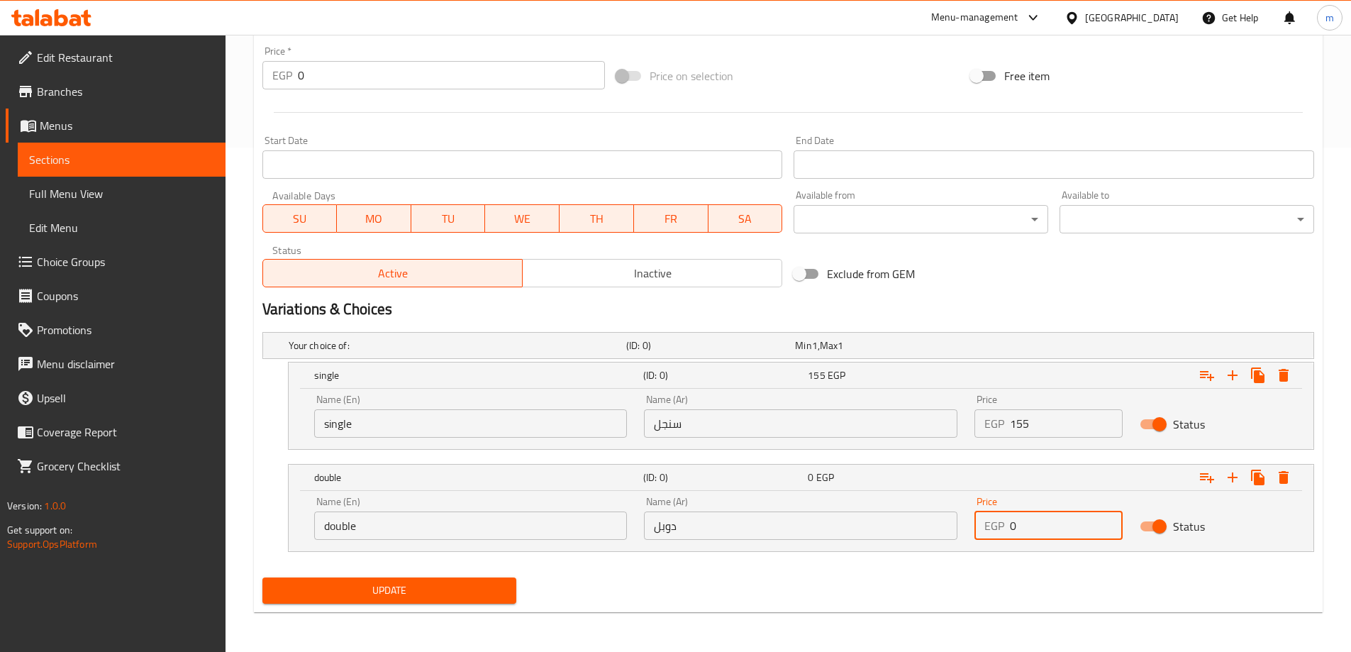
drag, startPoint x: 1041, startPoint y: 523, endPoint x: 985, endPoint y: 529, distance: 56.4
click at [985, 529] on div "EGP 0 Price" at bounding box center [1048, 525] width 148 height 28
type input "210"
click at [753, 591] on div "Update" at bounding box center [788, 591] width 1063 height 38
click at [396, 586] on span "Update" at bounding box center [390, 590] width 232 height 18
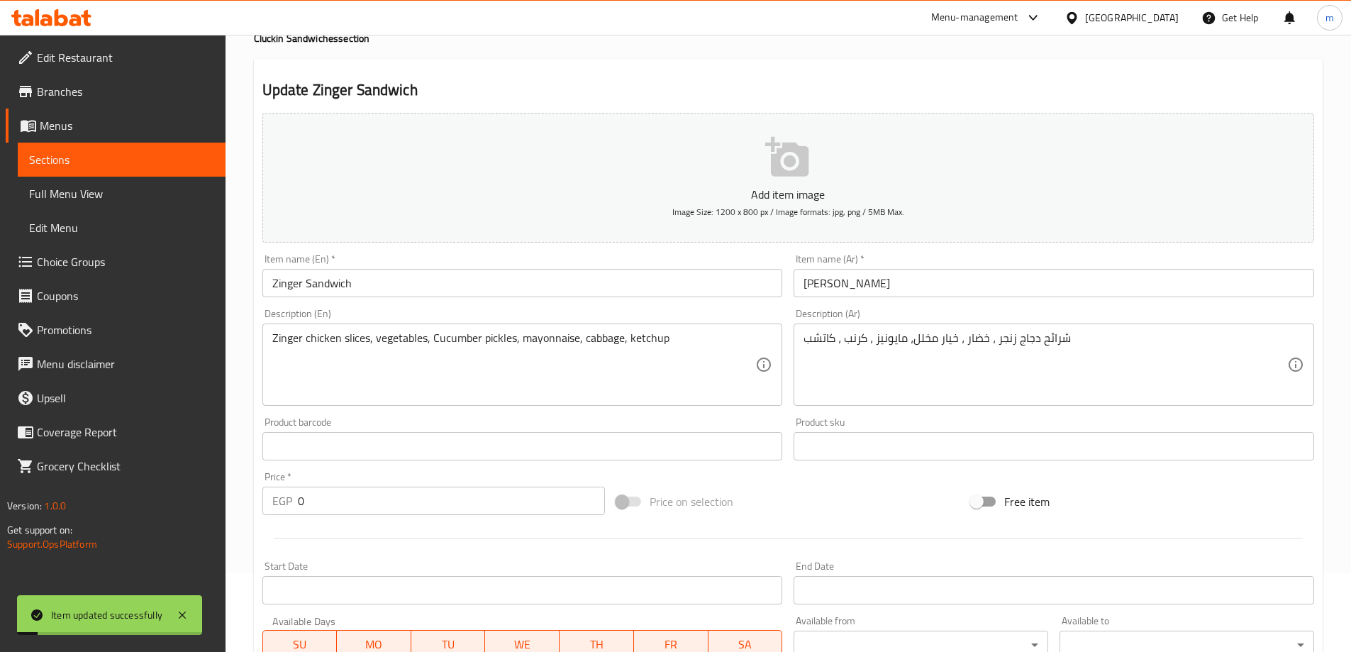
scroll to position [0, 0]
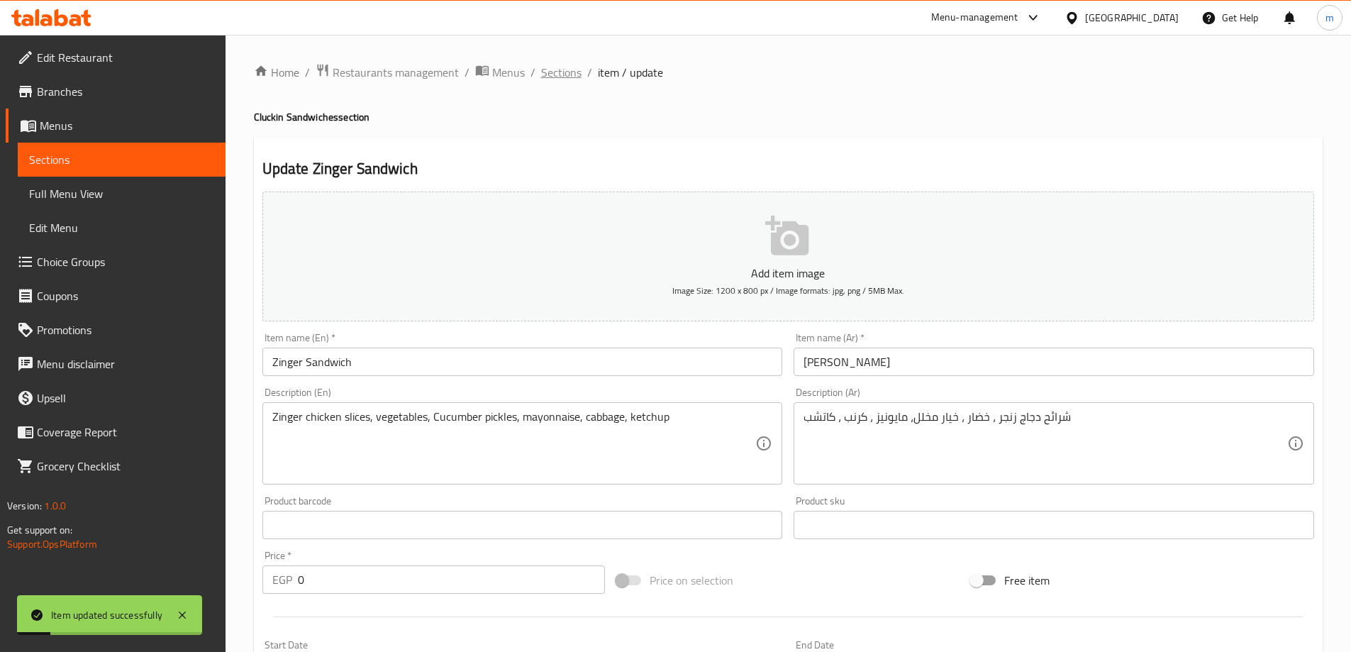
click at [569, 73] on span "Sections" at bounding box center [561, 72] width 40 height 17
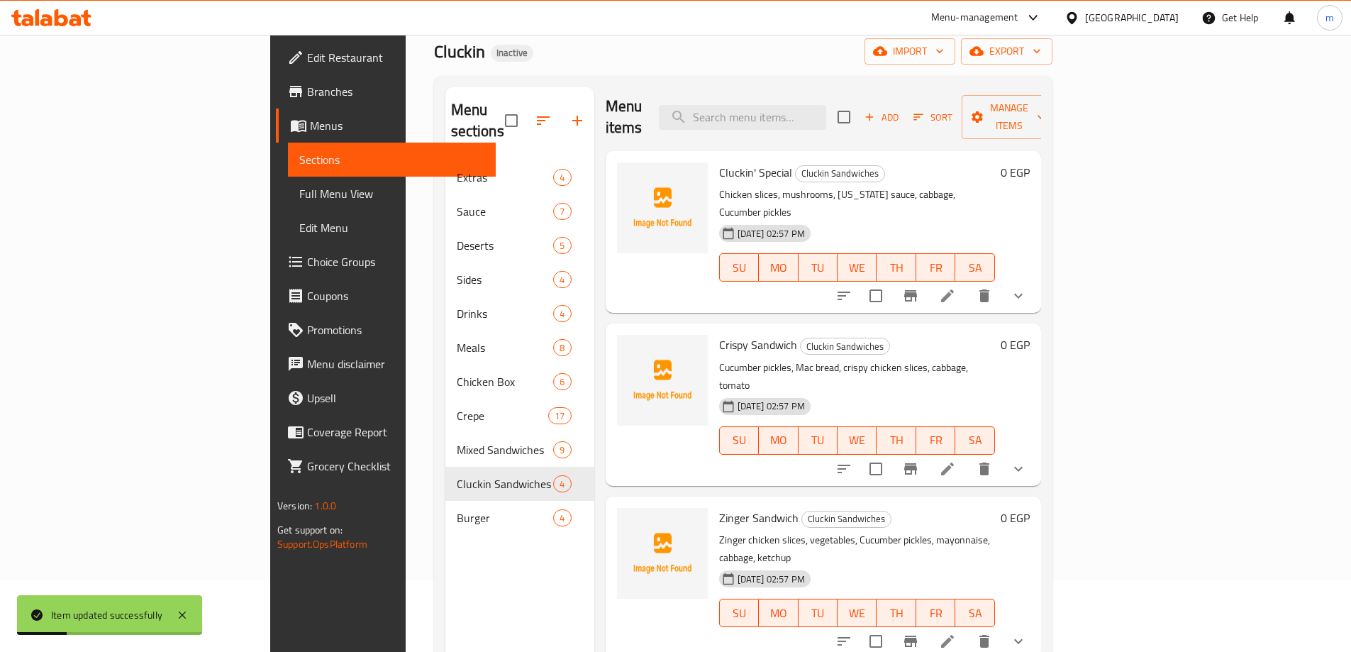
scroll to position [199, 0]
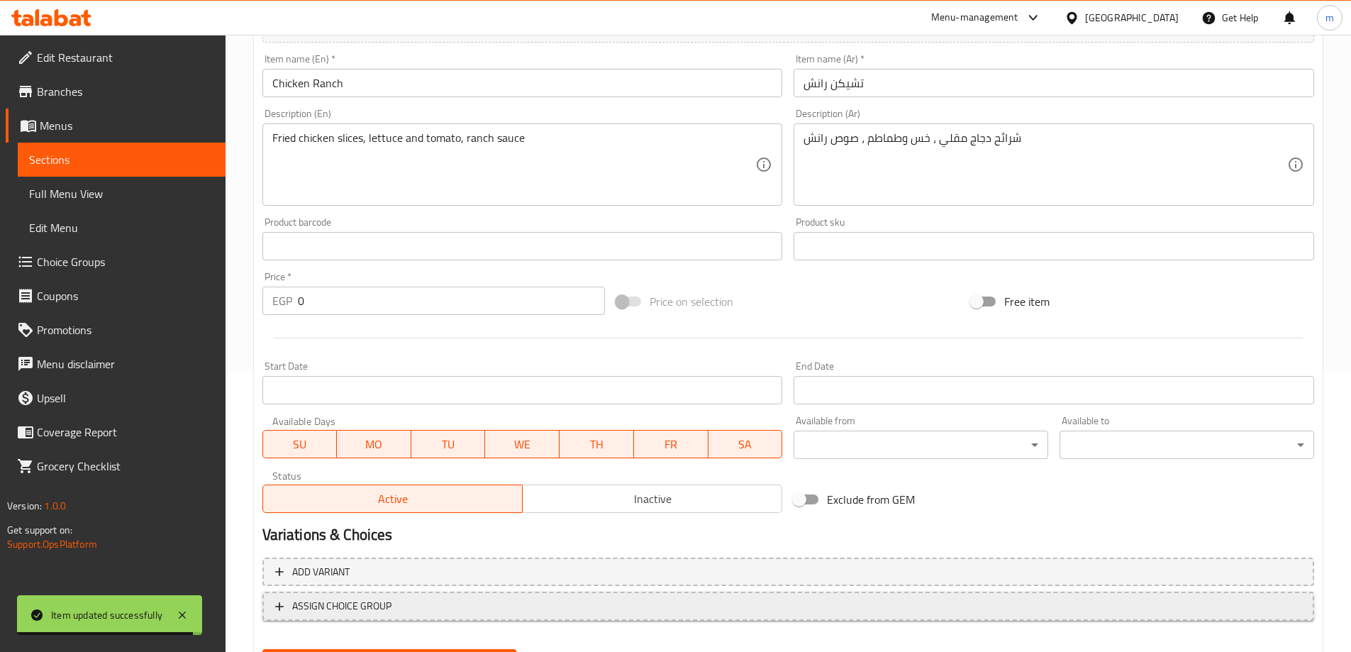
scroll to position [350, 0]
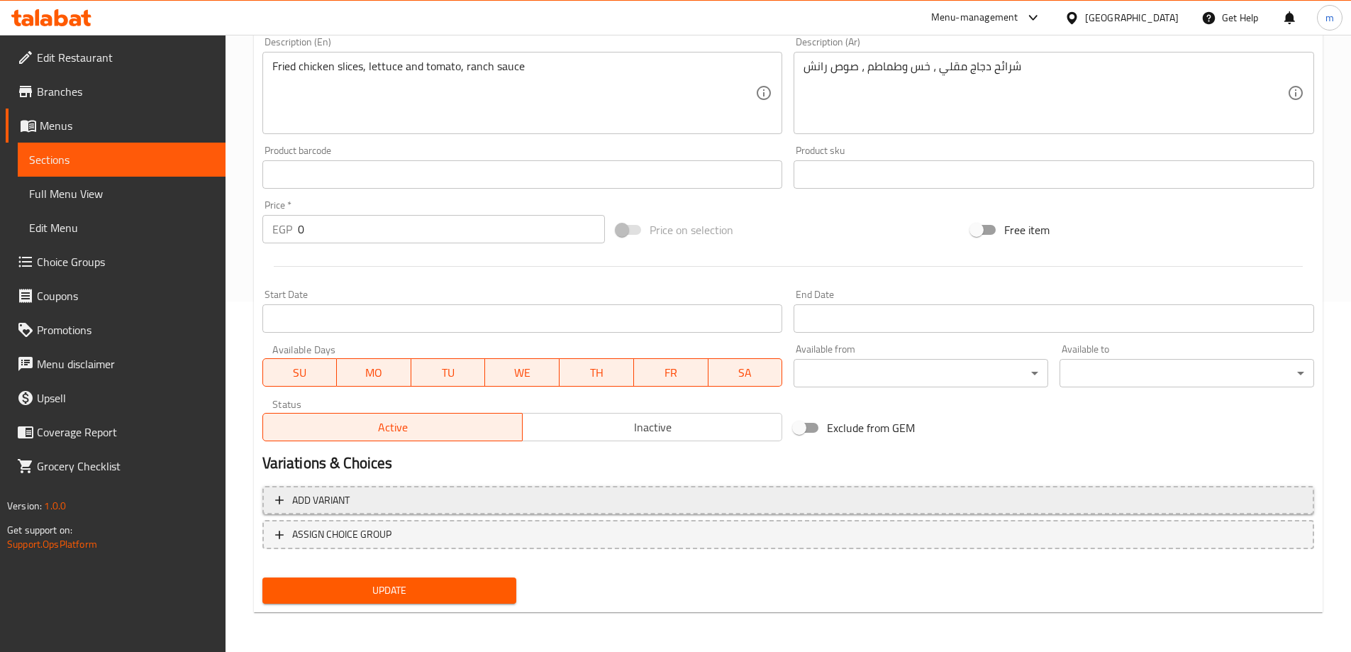
click at [1026, 491] on span "Add variant" at bounding box center [788, 500] width 1026 height 18
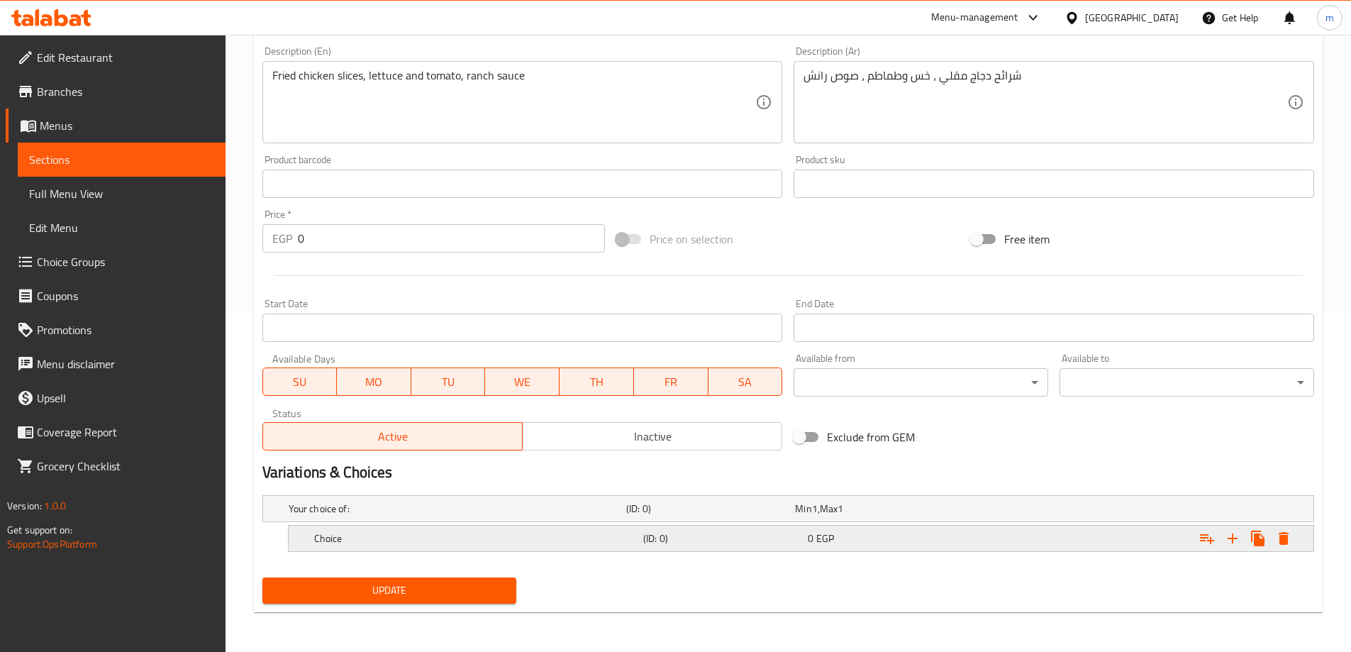
scroll to position [341, 0]
click at [1237, 542] on icon "Expand" at bounding box center [1232, 538] width 17 height 17
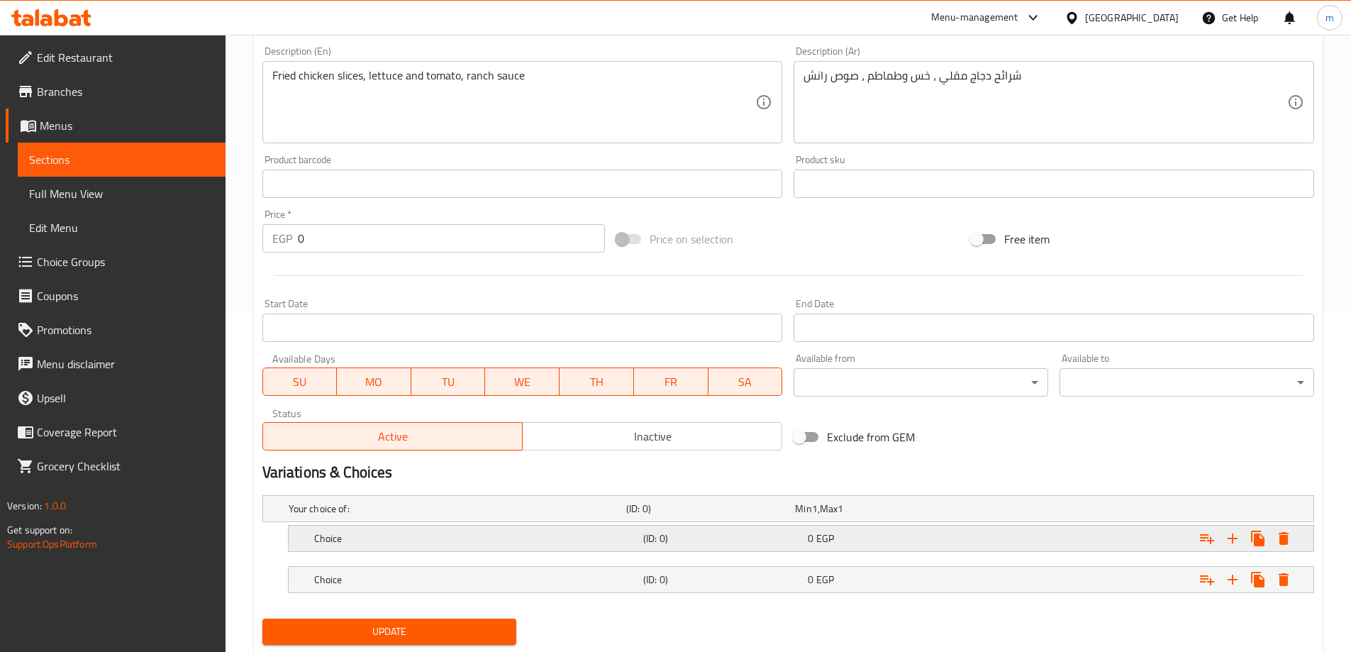
click at [905, 516] on div "0 EGP" at bounding box center [876, 508] width 163 height 14
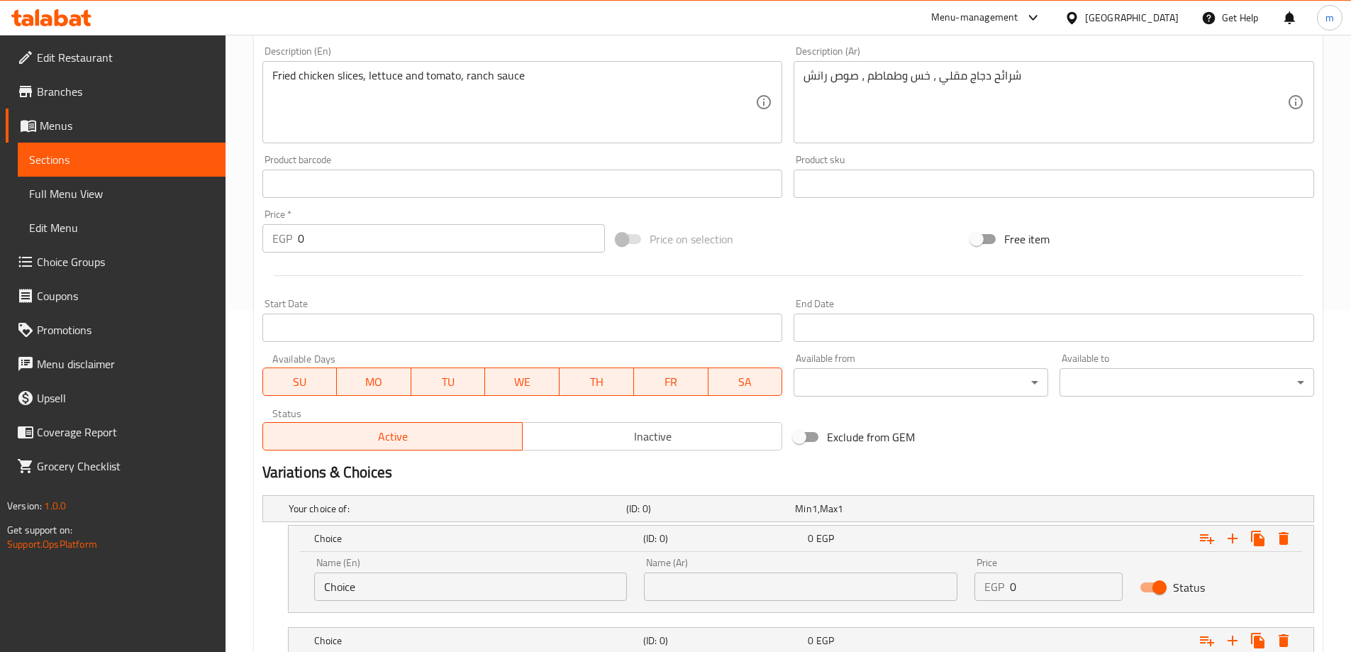
click at [400, 583] on input "Choice" at bounding box center [470, 586] width 313 height 28
type input "س"
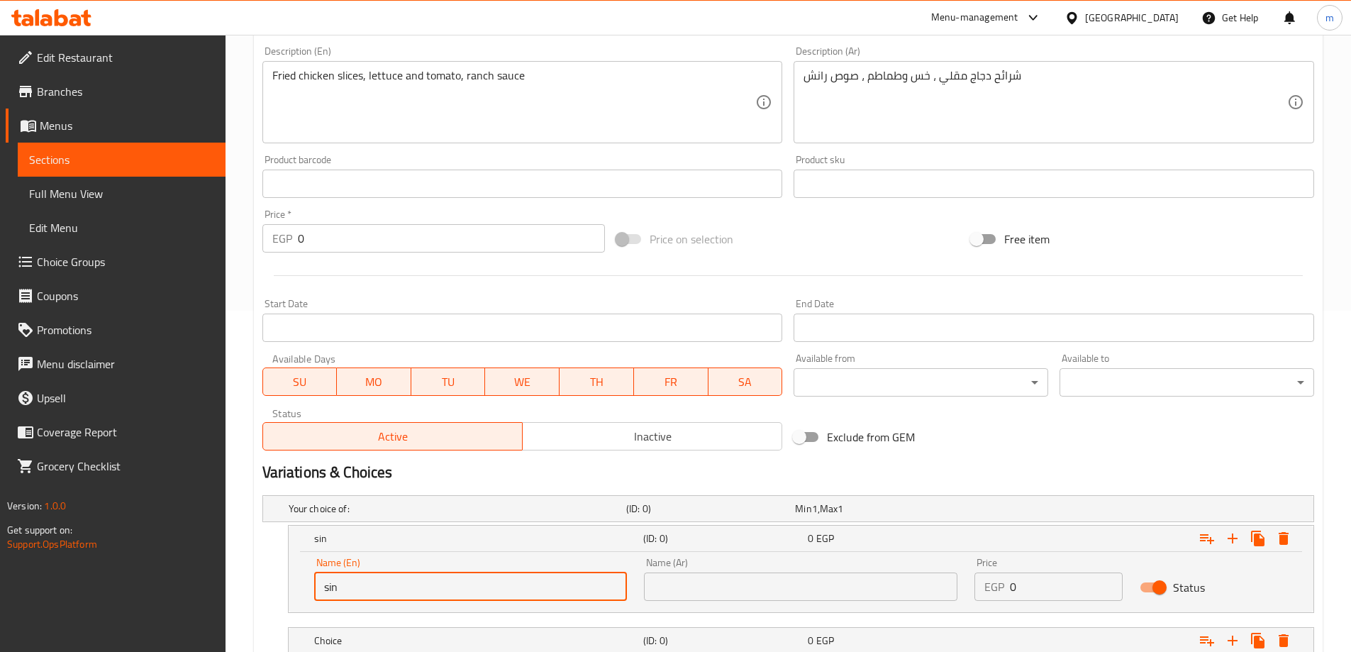
type input "single"
click at [677, 598] on input "text" at bounding box center [800, 586] width 313 height 28
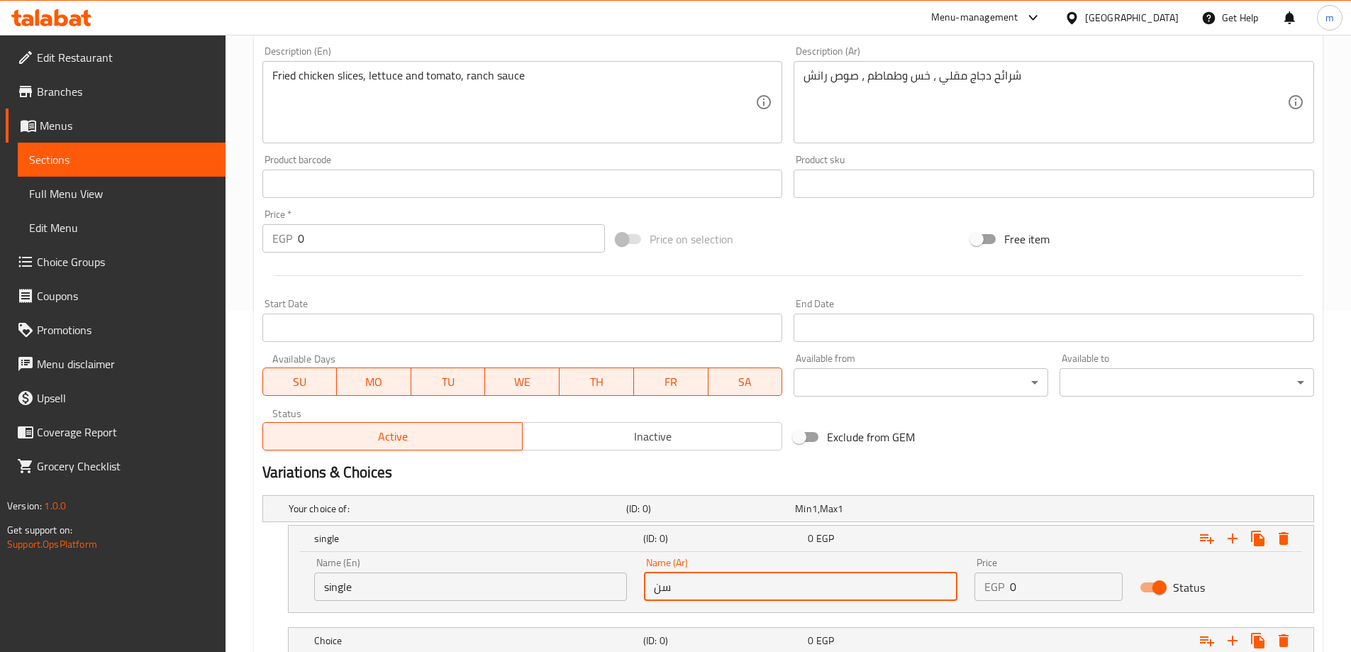
type input "سنجل"
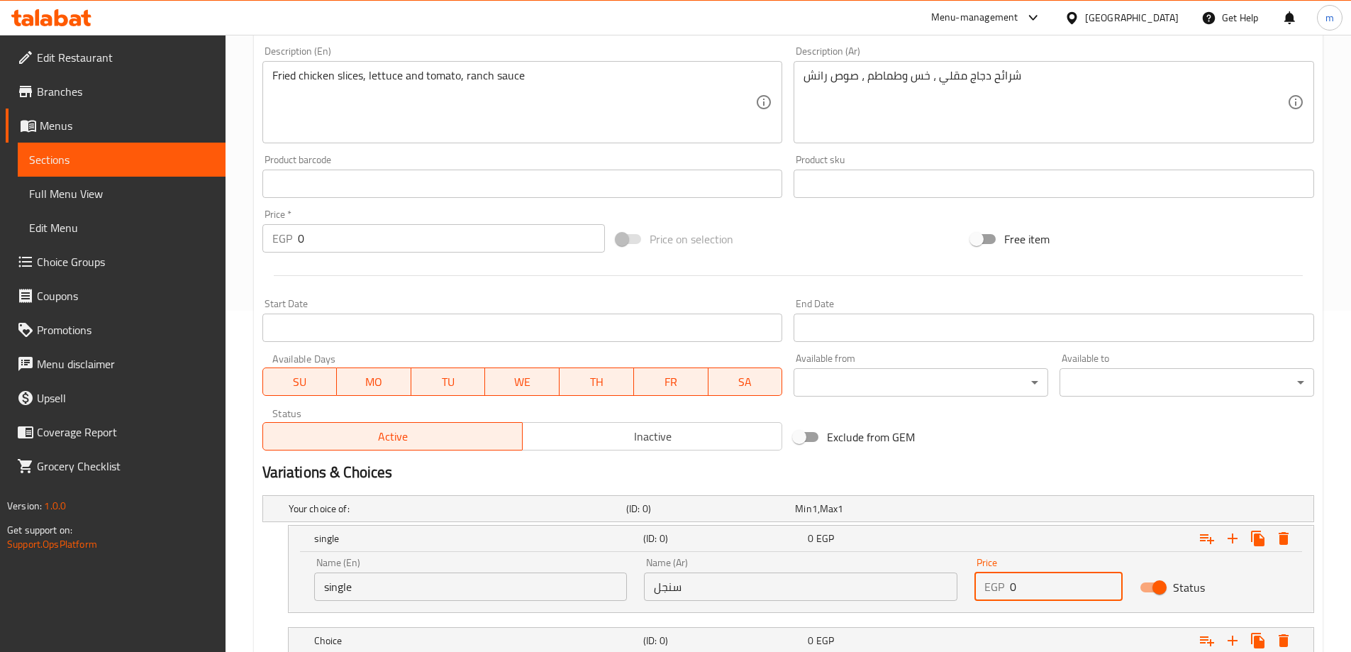
drag, startPoint x: 1017, startPoint y: 592, endPoint x: 1030, endPoint y: 592, distance: 12.8
click at [1030, 592] on div "EGP 0 Price" at bounding box center [1048, 586] width 148 height 28
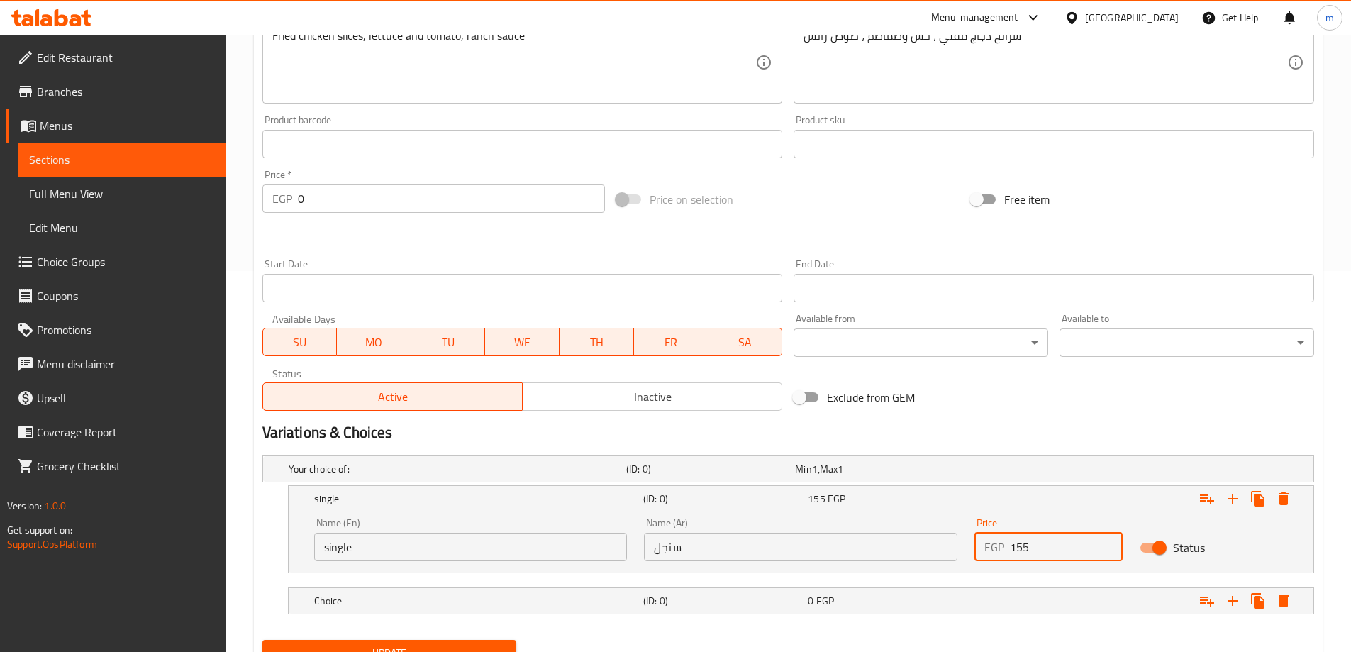
scroll to position [443, 0]
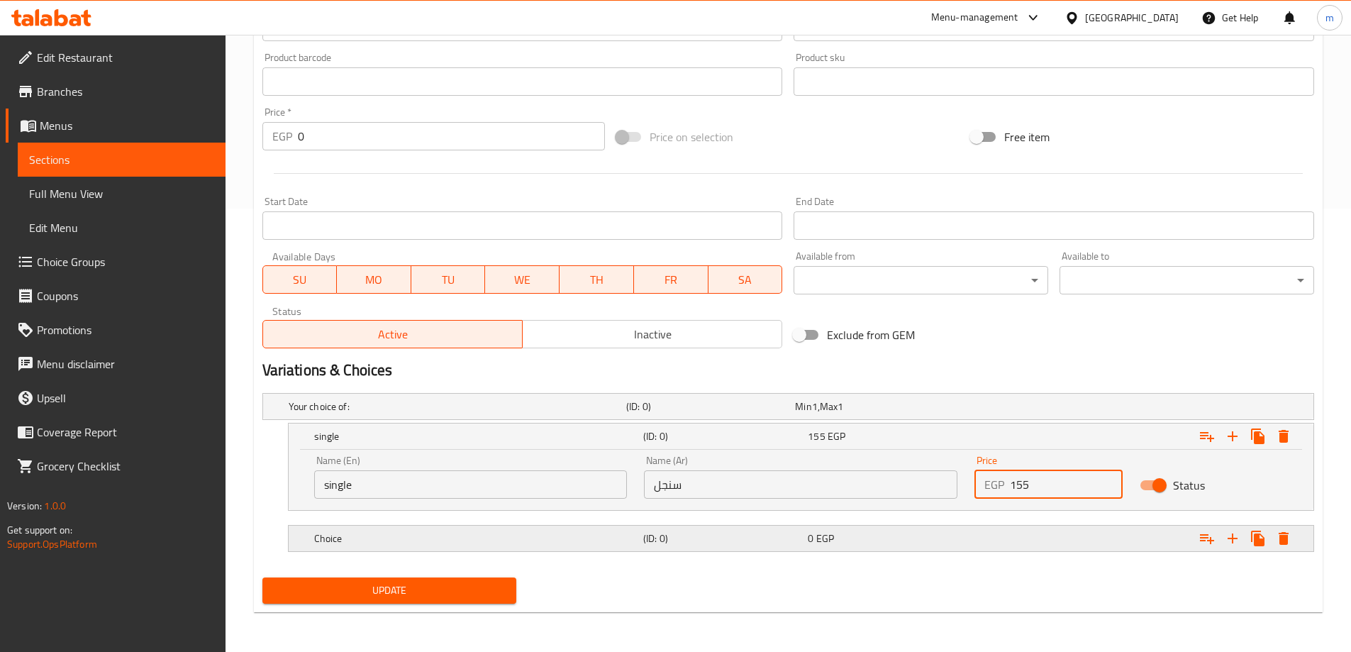
type input "155"
click at [756, 422] on div "Choice (ID: 0) 0 EGP" at bounding box center [792, 406] width 1013 height 31
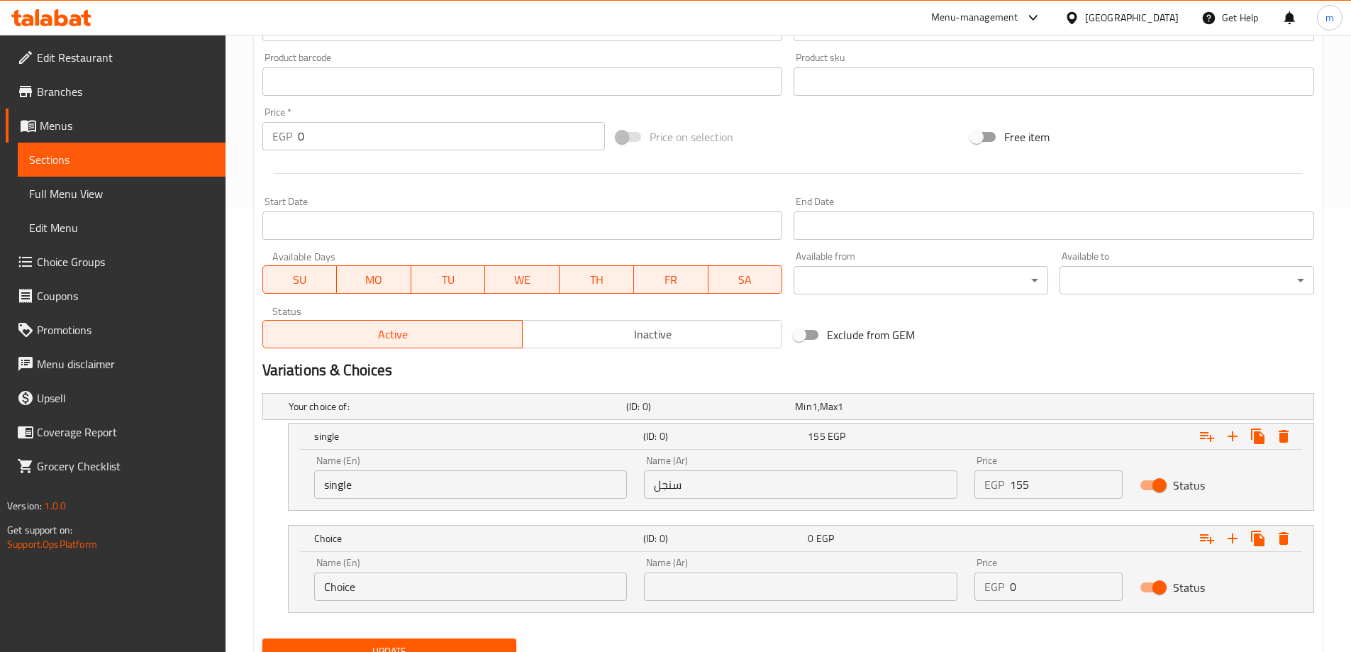
click at [519, 572] on input "Choice" at bounding box center [470, 586] width 313 height 28
type input "ي"
type input "double"
click at [702, 591] on input "text" at bounding box center [800, 586] width 313 height 28
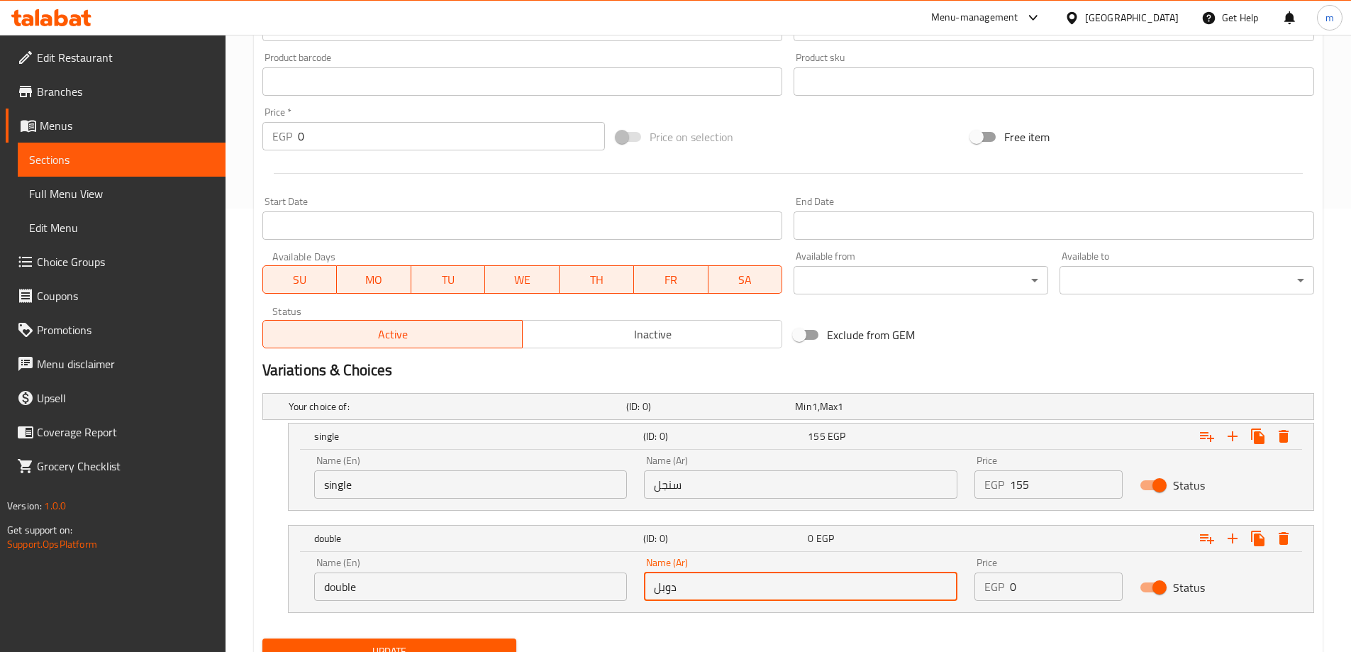
type input "دوبل"
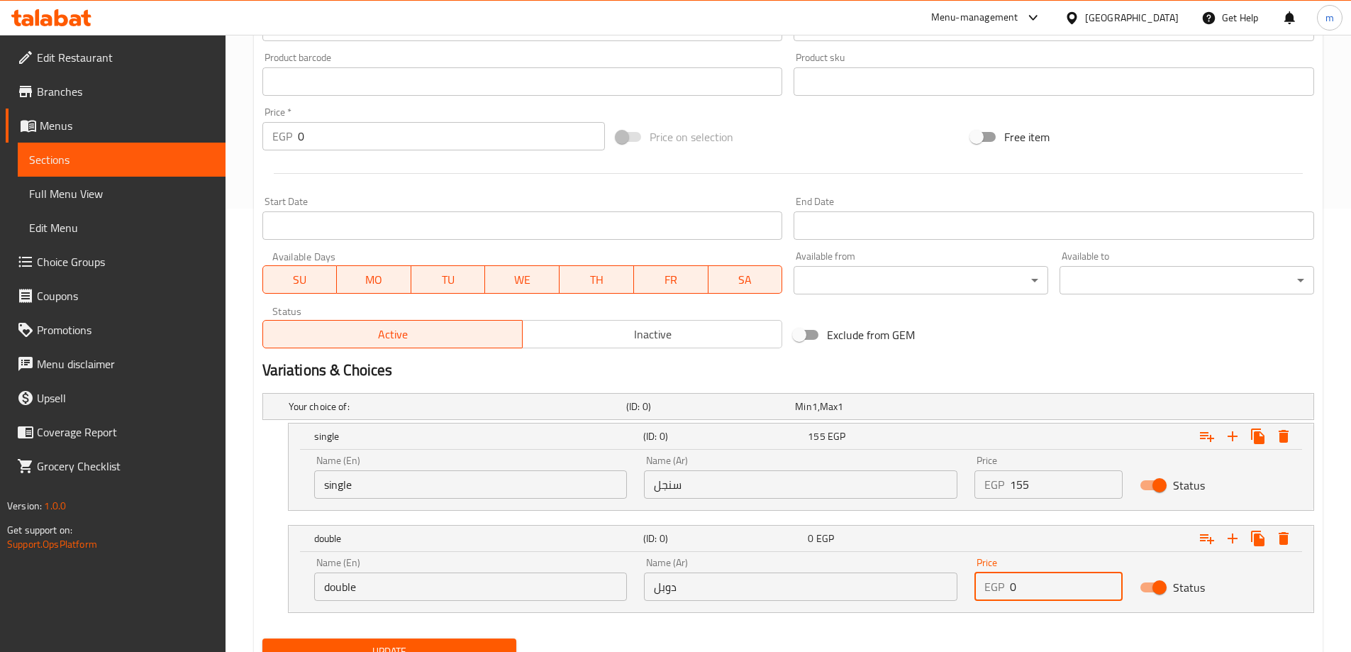
drag, startPoint x: 1062, startPoint y: 584, endPoint x: 982, endPoint y: 584, distance: 80.1
click at [982, 584] on div "EGP 0 Price" at bounding box center [1048, 586] width 148 height 28
type input "210"
click at [1079, 369] on h2 "Variations & Choices" at bounding box center [788, 370] width 1052 height 21
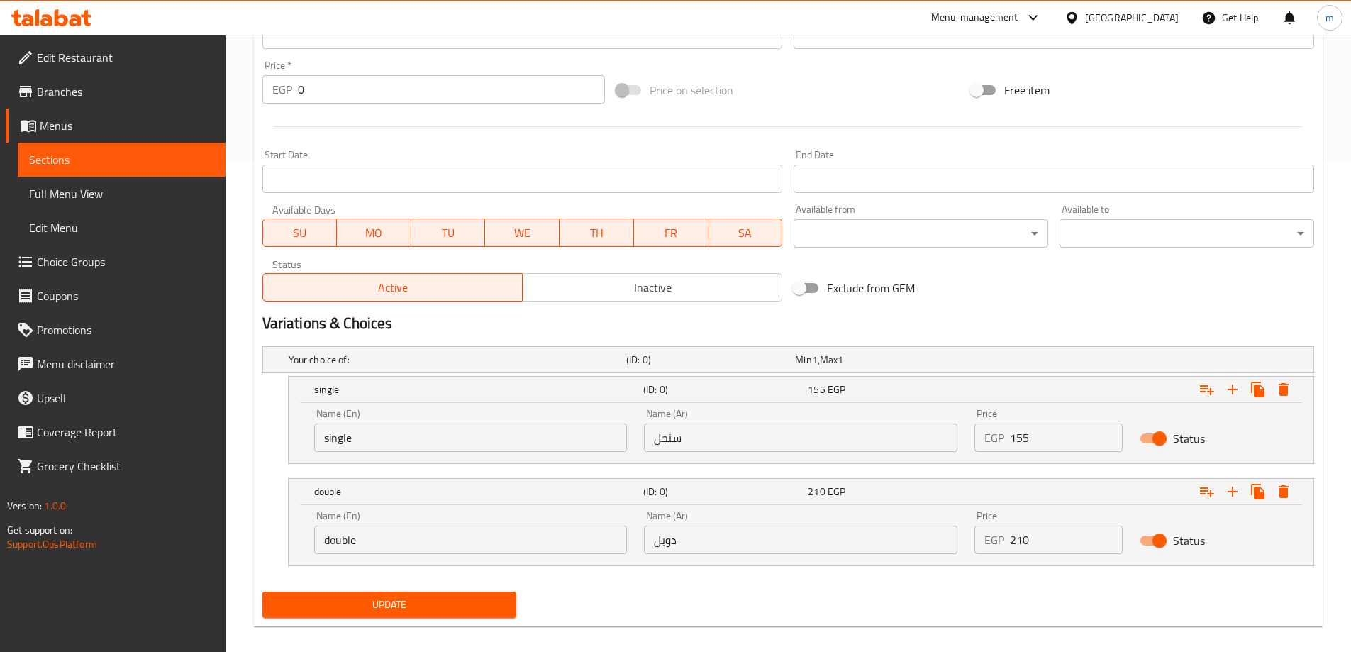
scroll to position [504, 0]
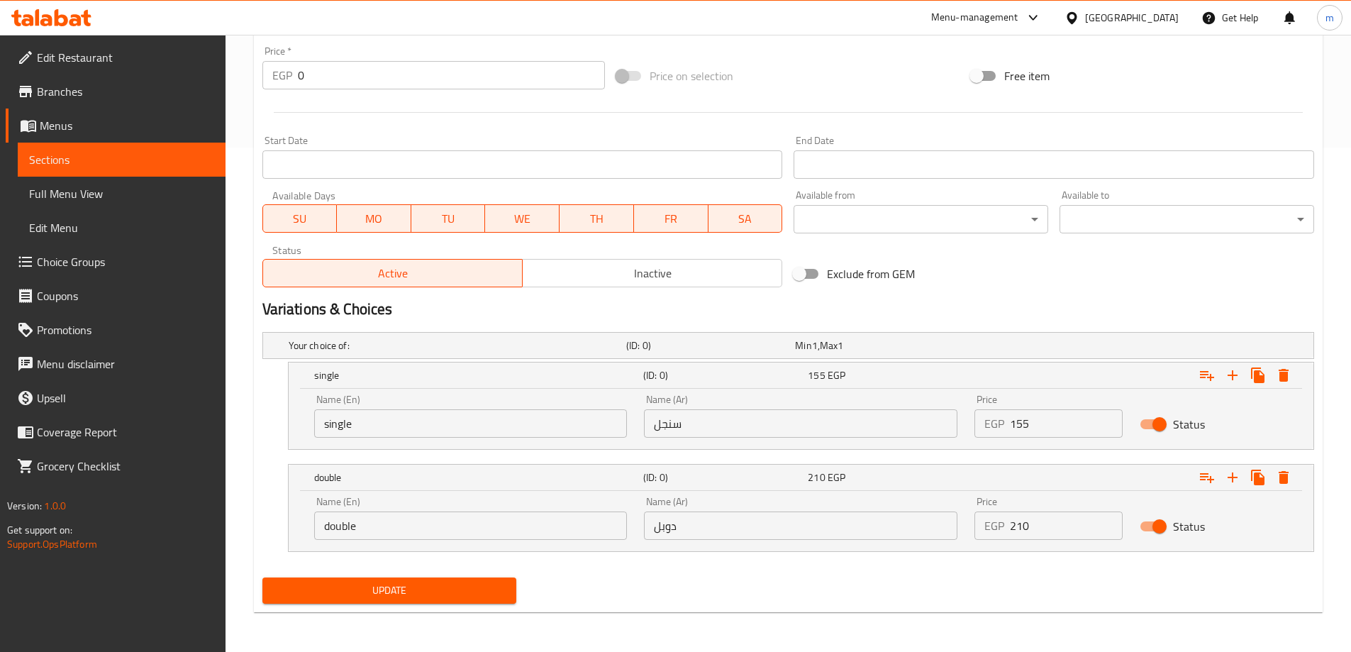
click at [444, 590] on span "Update" at bounding box center [390, 590] width 232 height 18
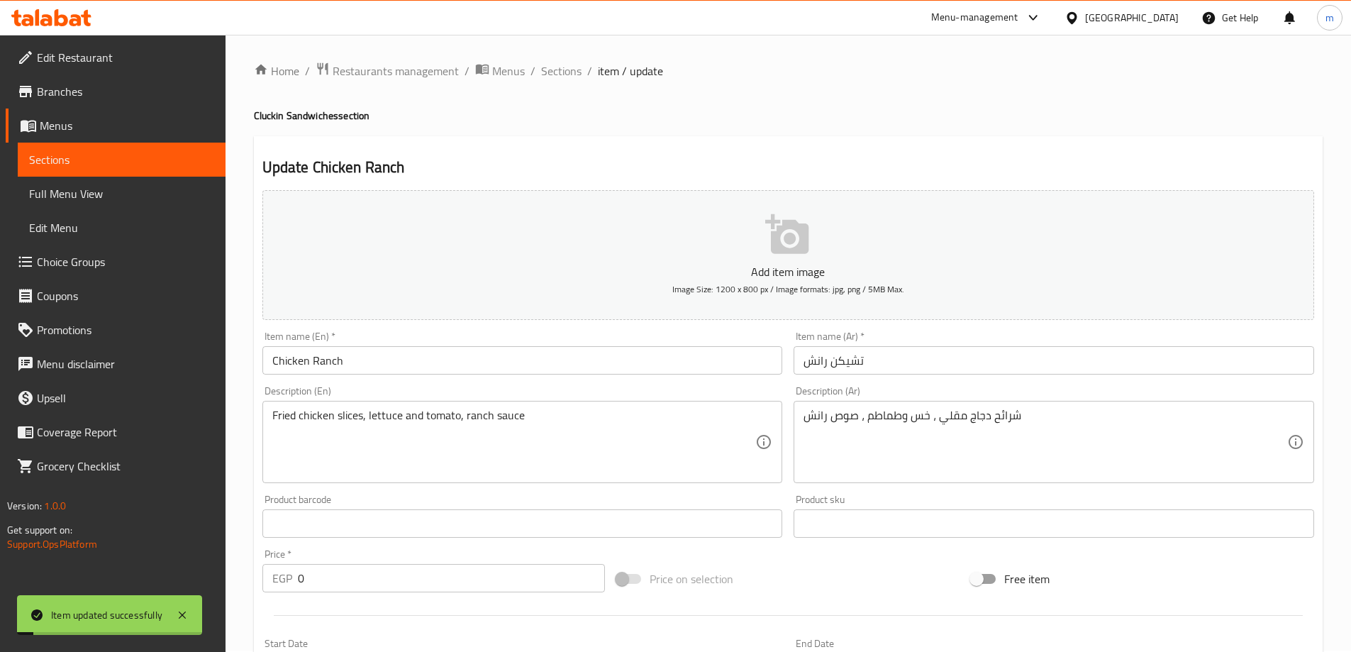
scroll to position [0, 0]
click at [549, 81] on span "Sections" at bounding box center [561, 72] width 40 height 17
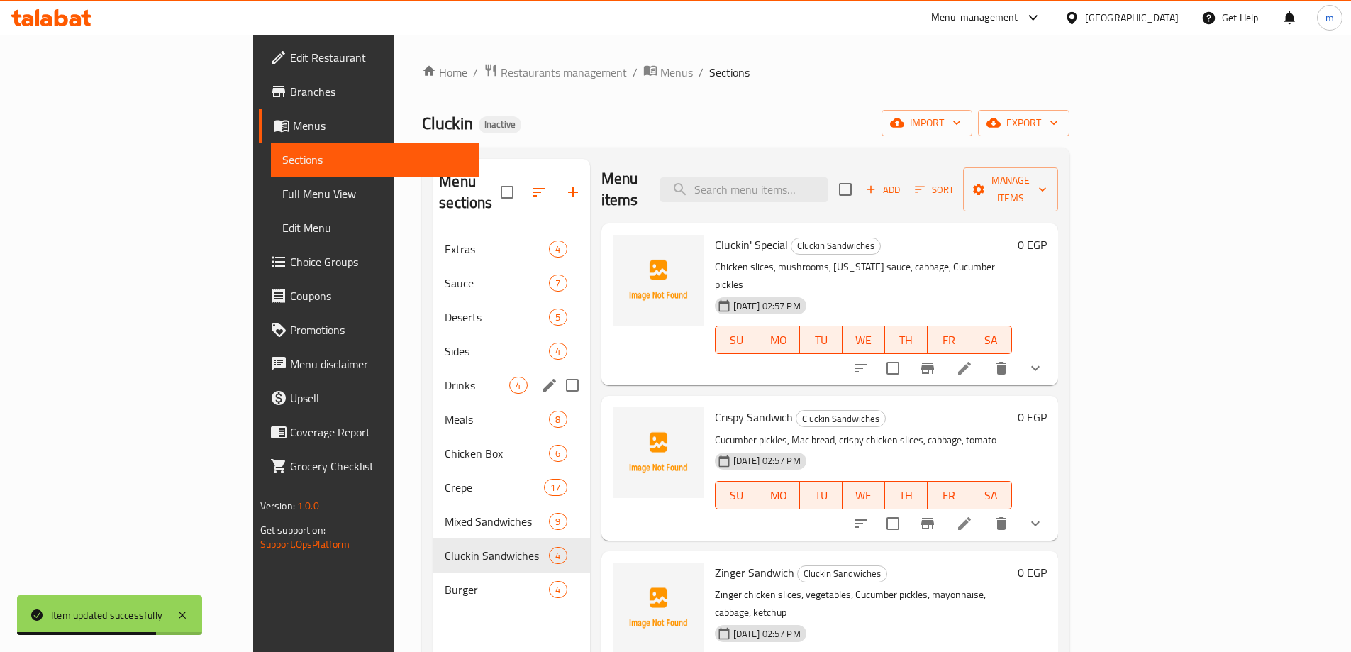
scroll to position [4, 0]
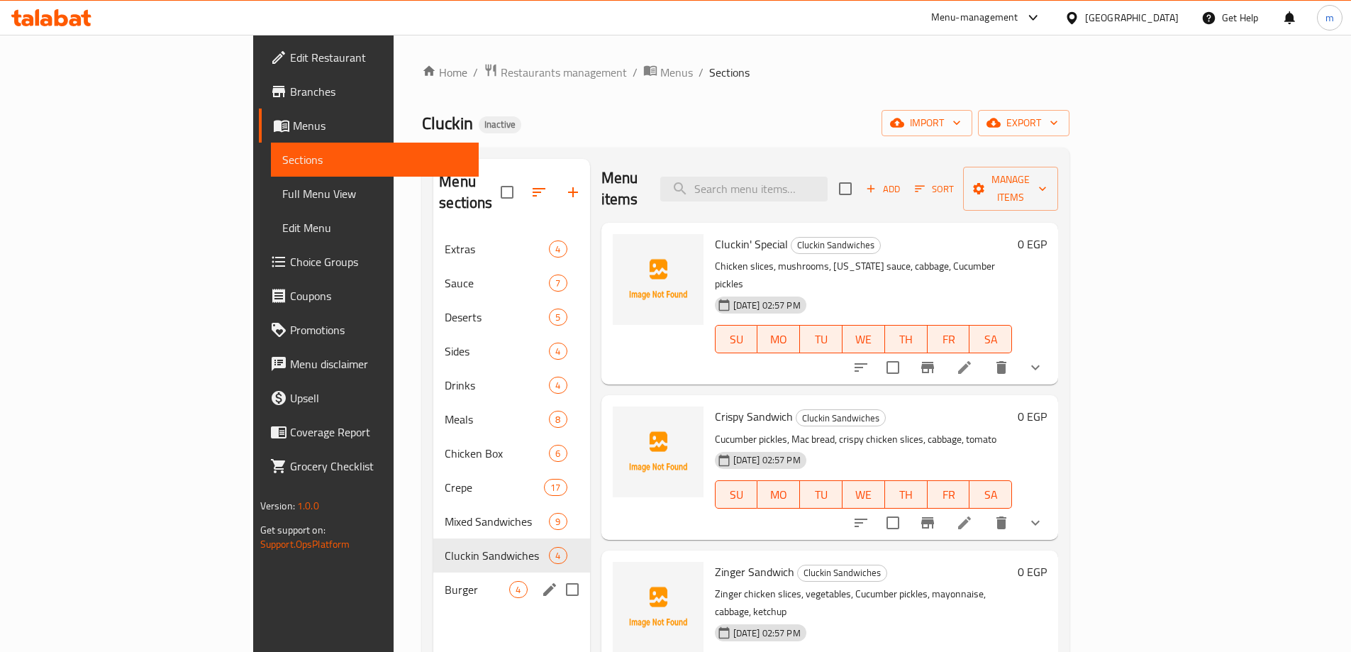
click at [433, 572] on div "Burger 4" at bounding box center [511, 589] width 156 height 34
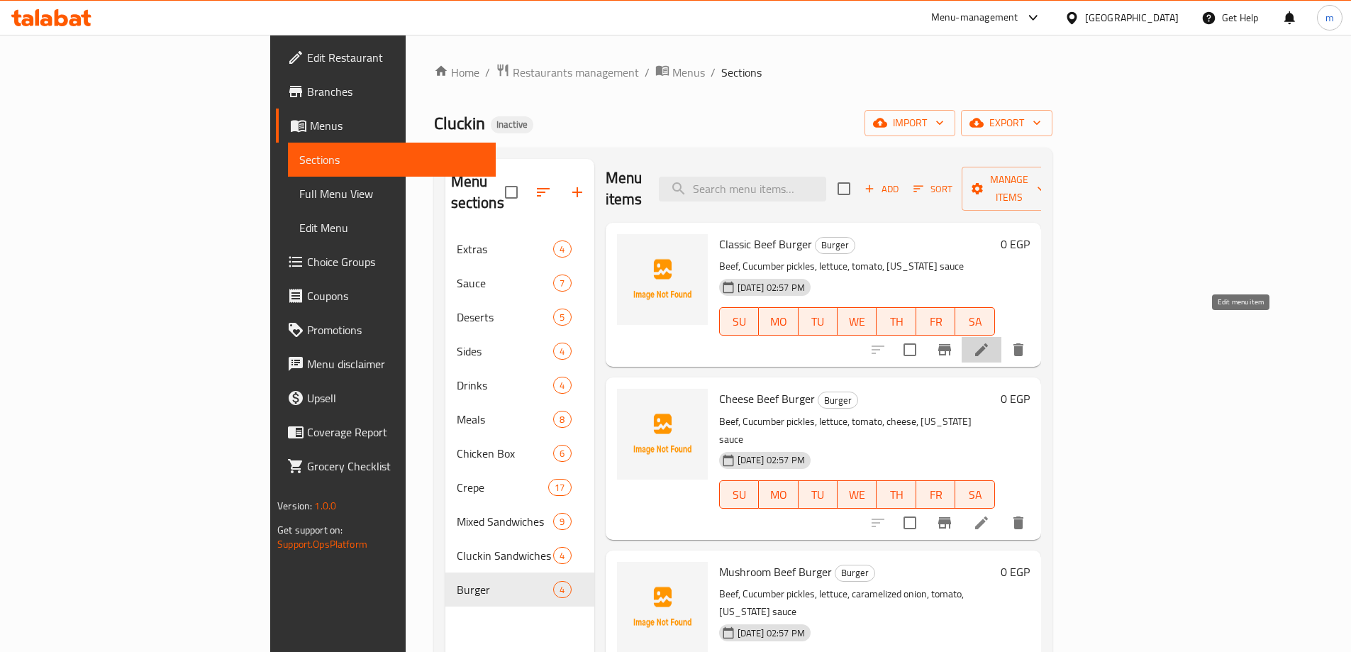
click at [990, 341] on icon at bounding box center [981, 349] width 17 height 17
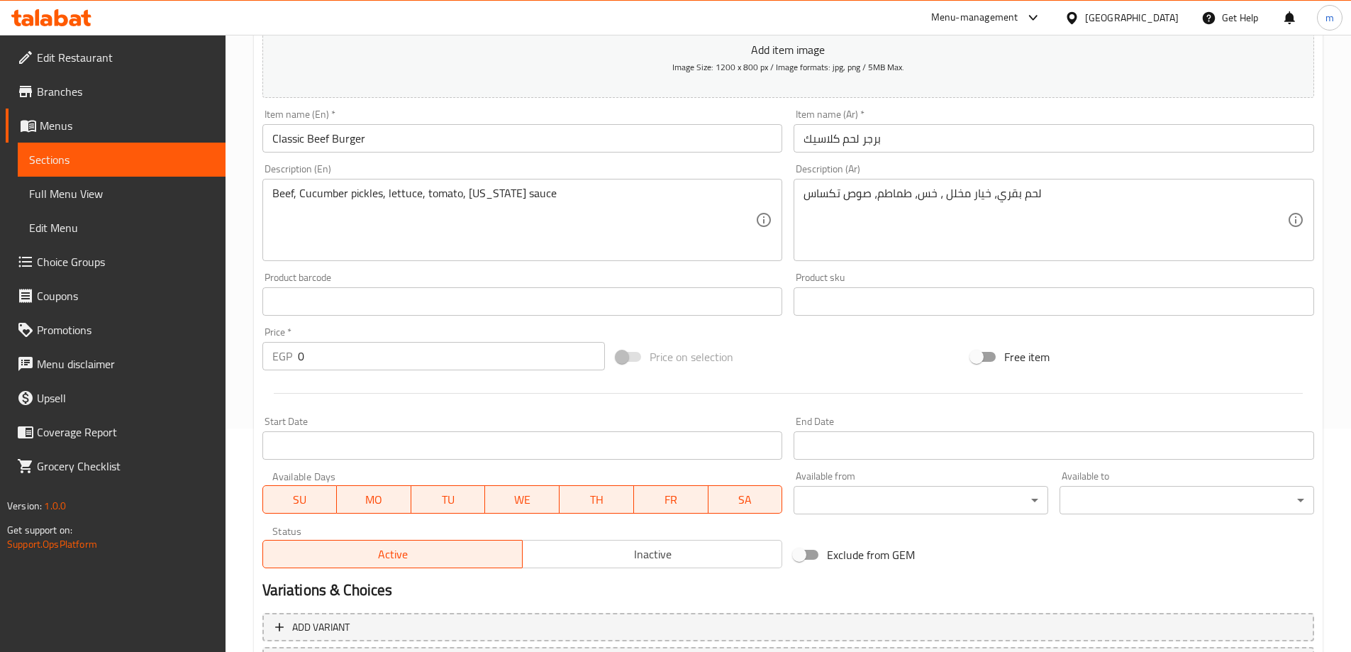
scroll to position [350, 0]
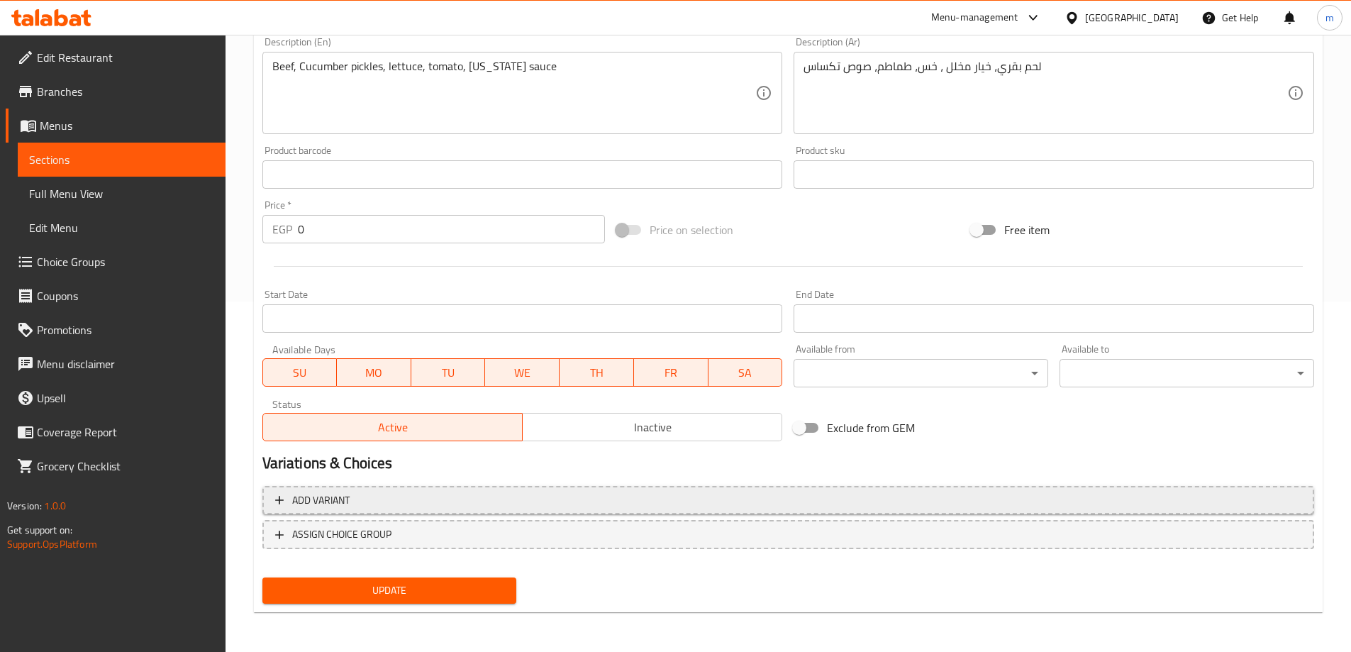
click at [945, 502] on span "Add variant" at bounding box center [788, 500] width 1026 height 18
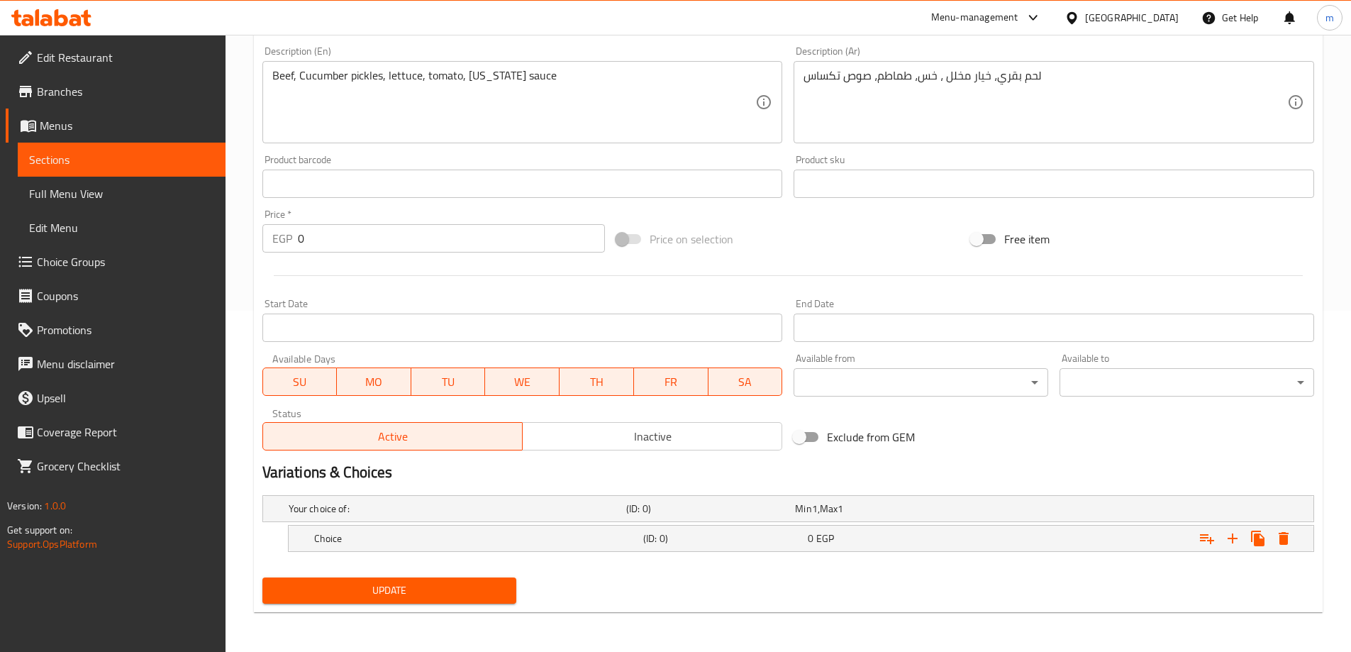
scroll to position [341, 0]
click at [1217, 528] on div "Expand" at bounding box center [1245, 538] width 102 height 26
click at [1228, 531] on icon "Expand" at bounding box center [1232, 538] width 17 height 17
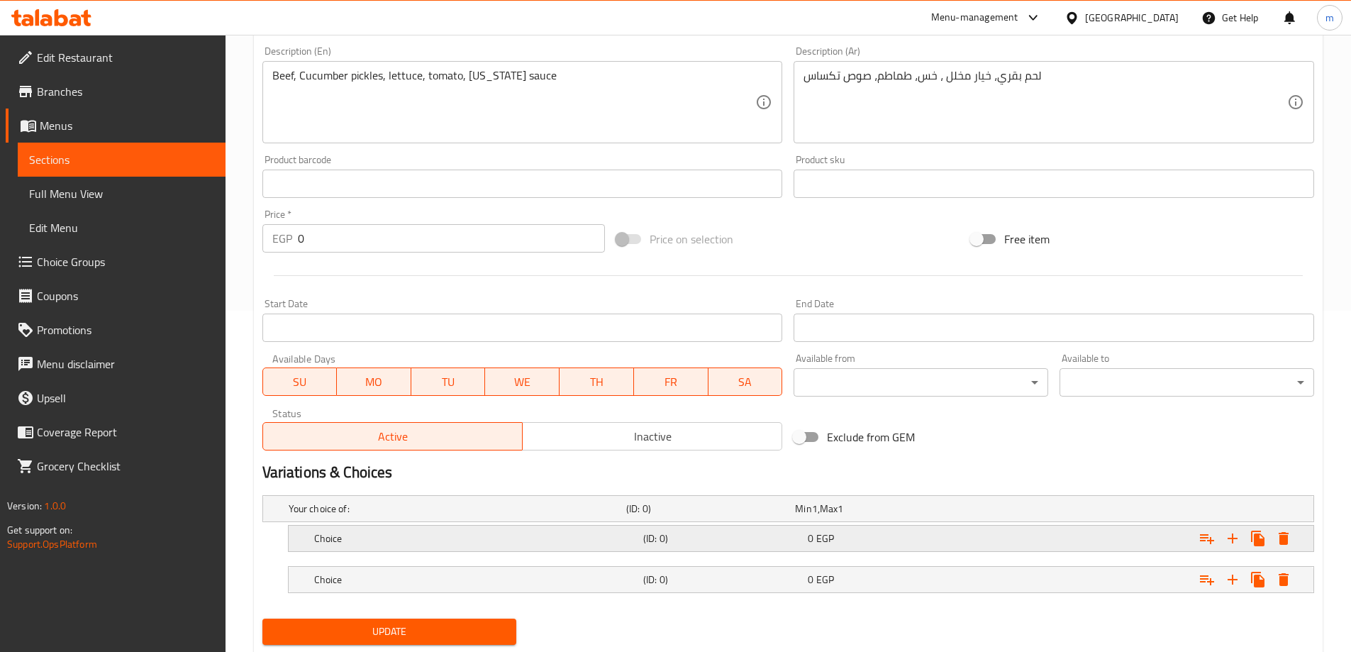
click at [994, 511] on div "Expand" at bounding box center [1130, 509] width 338 height 6
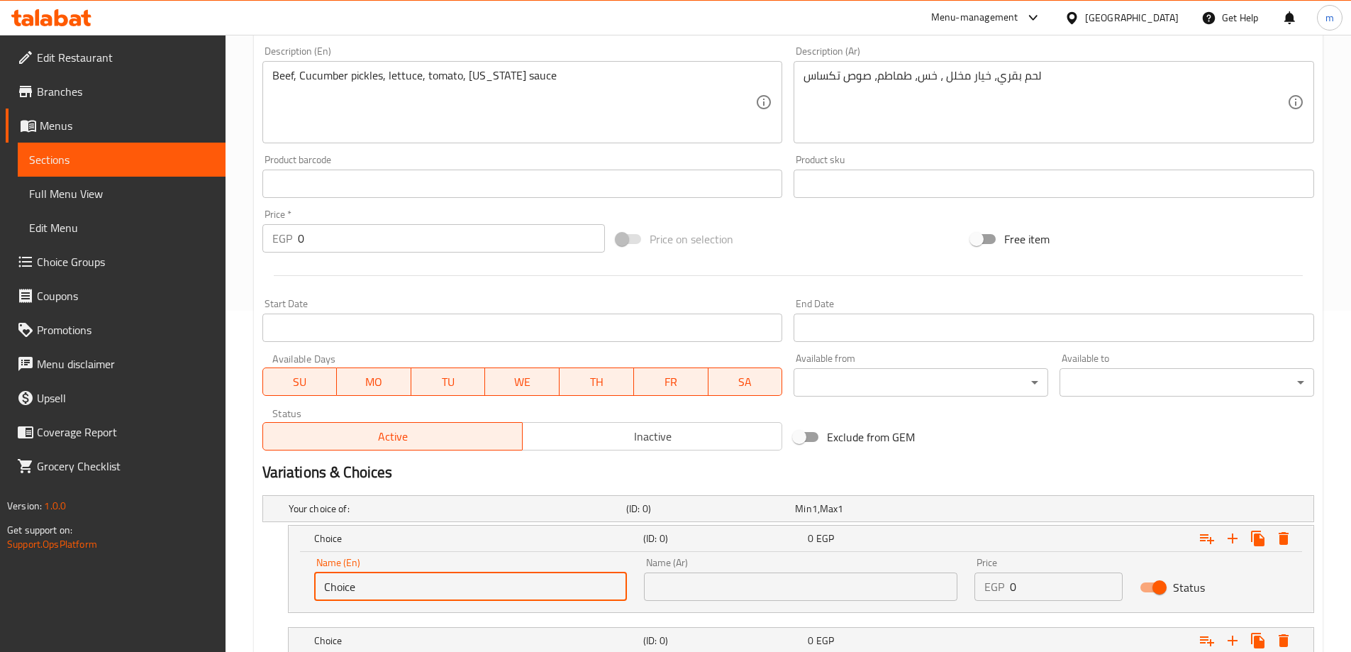
click at [417, 594] on input "Choice" at bounding box center [470, 586] width 313 height 28
type input "س"
type input "single"
click at [849, 586] on input "text" at bounding box center [800, 586] width 313 height 28
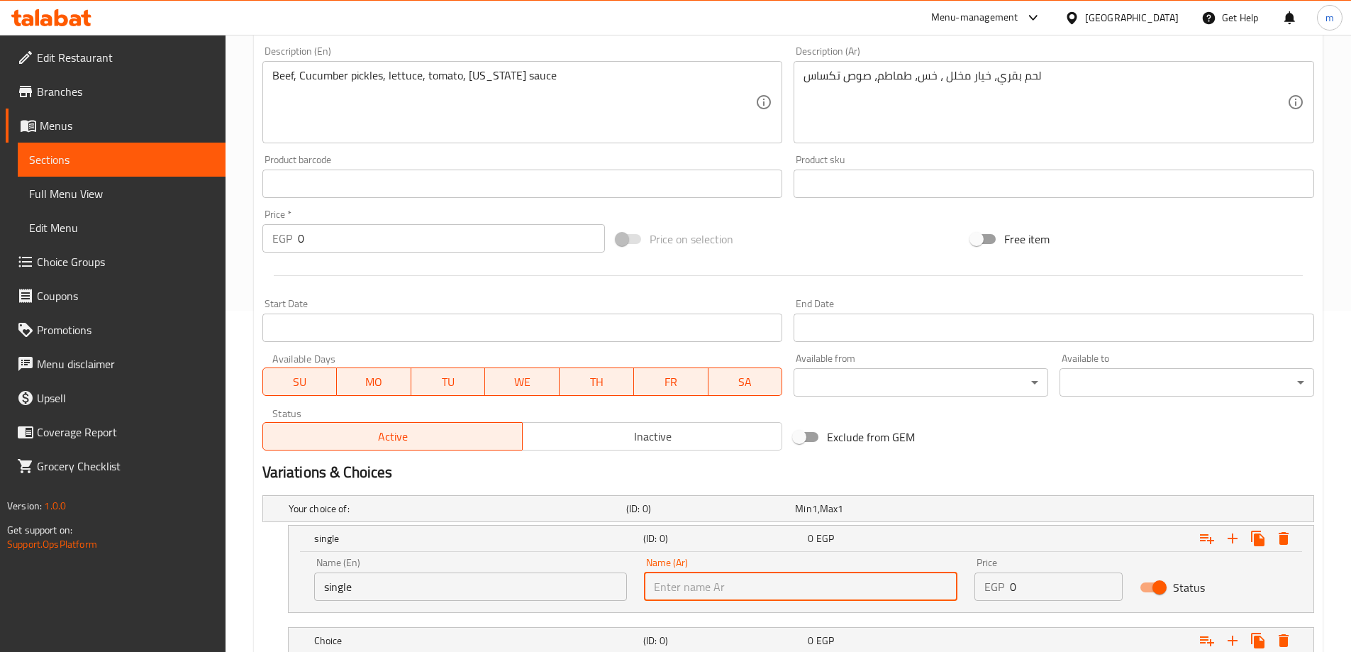
type input "سنجل"
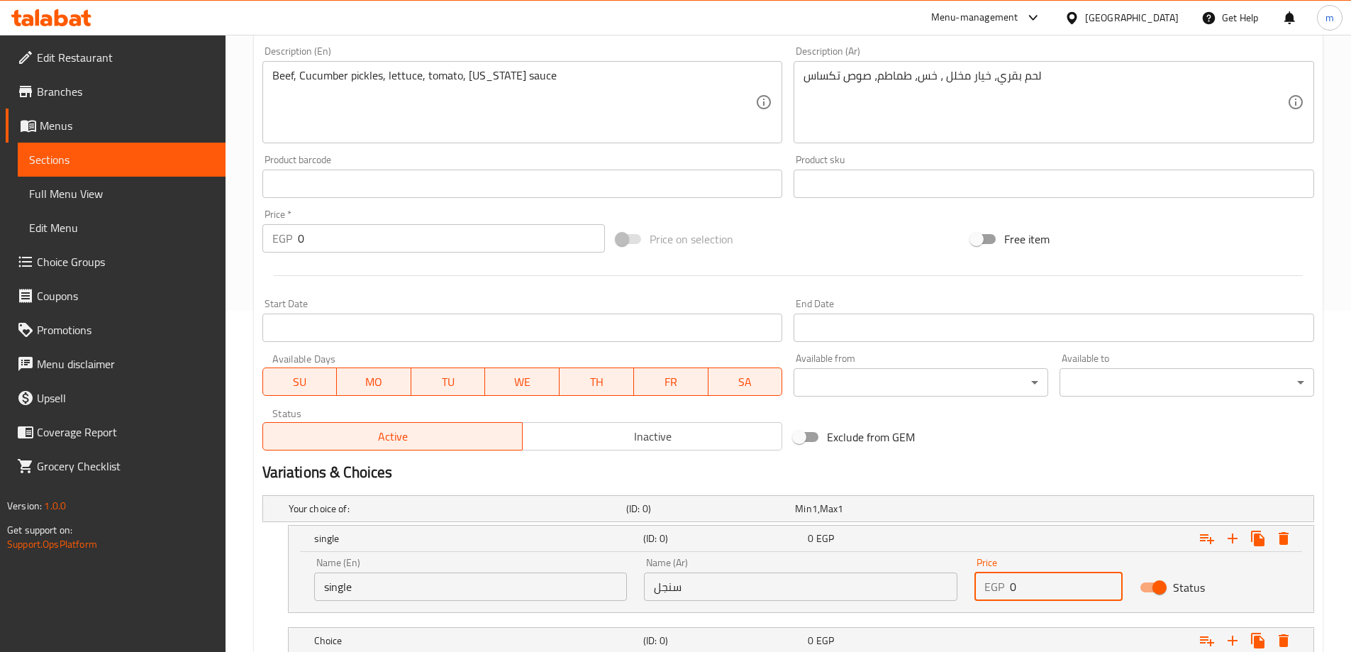
drag, startPoint x: 1036, startPoint y: 581, endPoint x: 1009, endPoint y: 584, distance: 27.1
click at [1009, 584] on div "EGP 0 Price" at bounding box center [1048, 586] width 148 height 28
type input "145"
click at [1016, 472] on h2 "Variations & Choices" at bounding box center [788, 472] width 1052 height 21
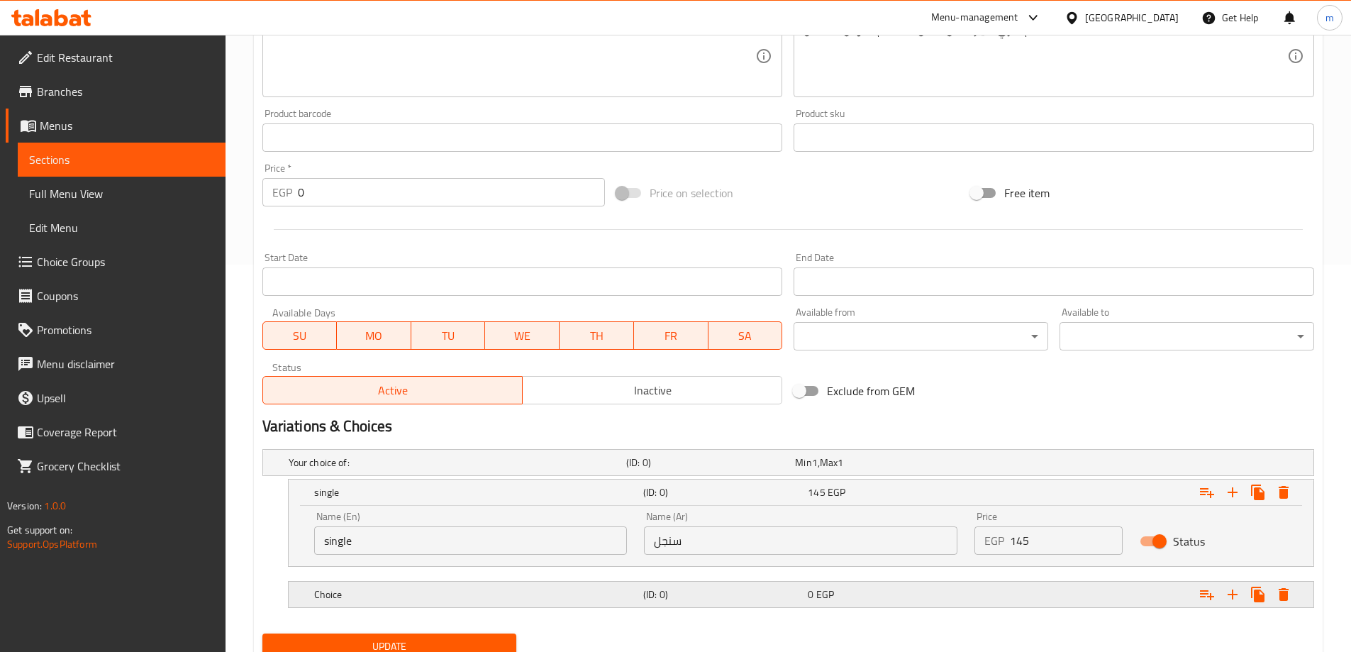
scroll to position [412, 0]
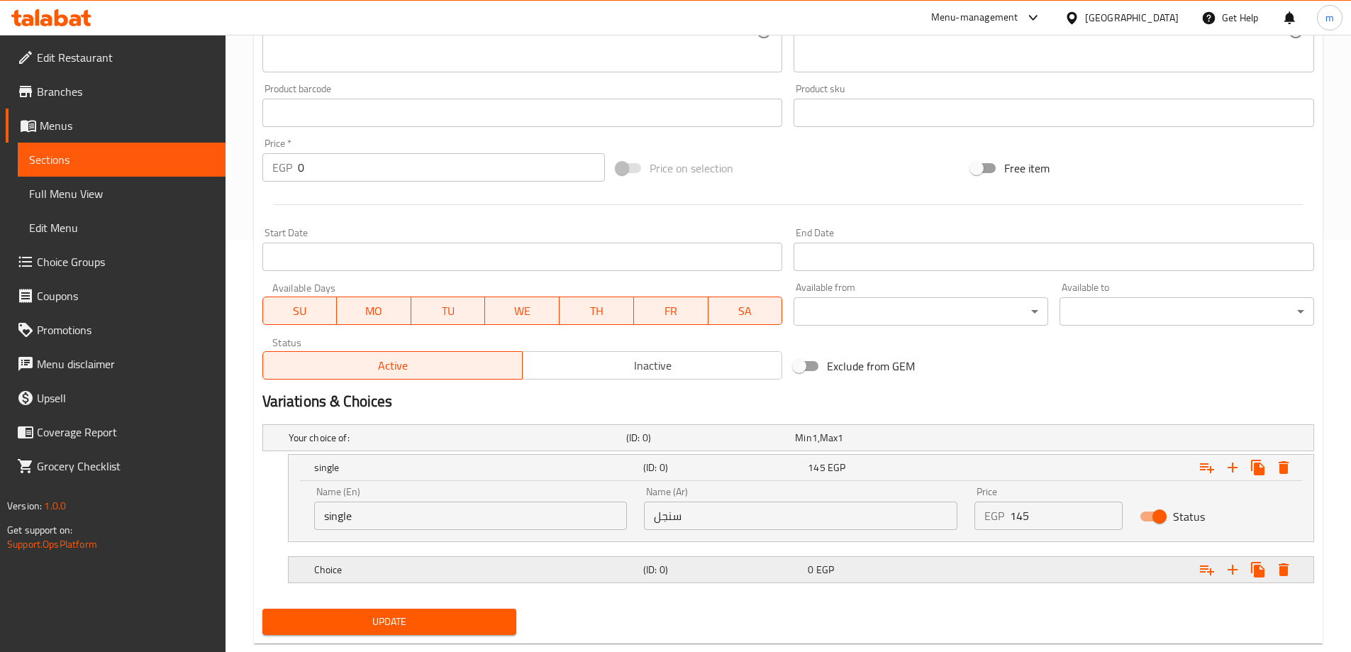
click at [972, 440] on div "Expand" at bounding box center [1130, 438] width 338 height 6
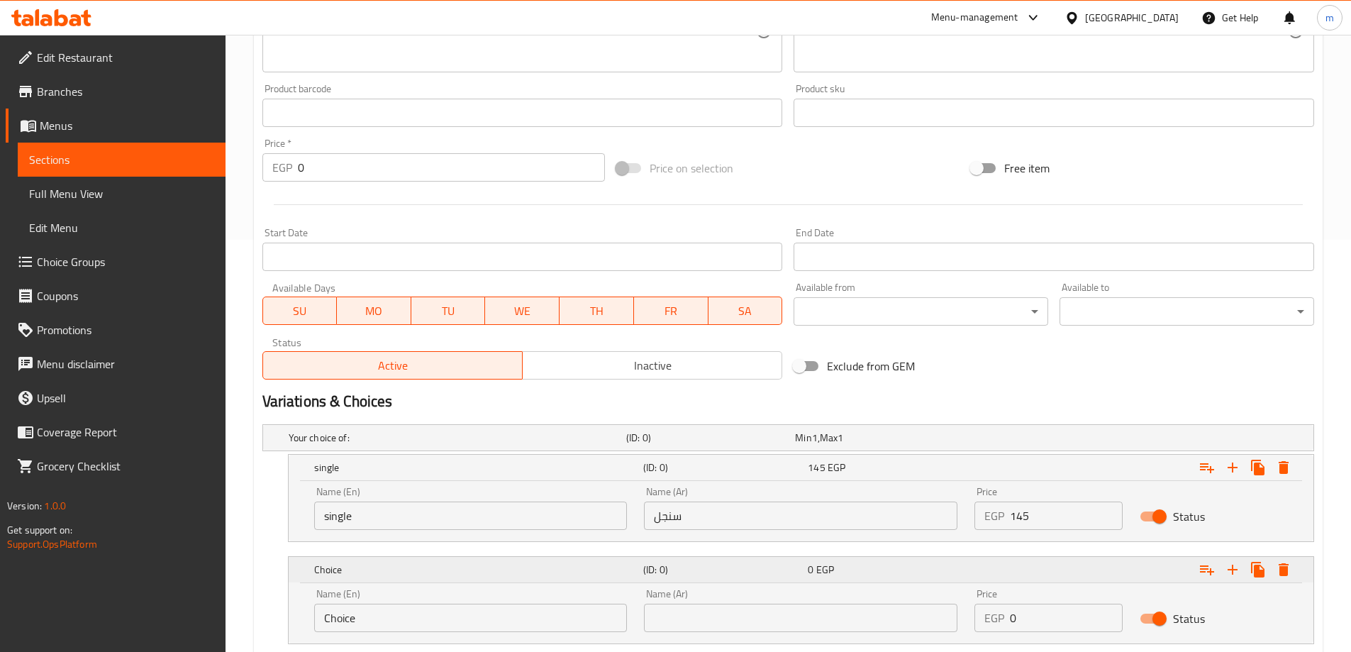
click at [400, 477] on div "Choice" at bounding box center [475, 467] width 329 height 20
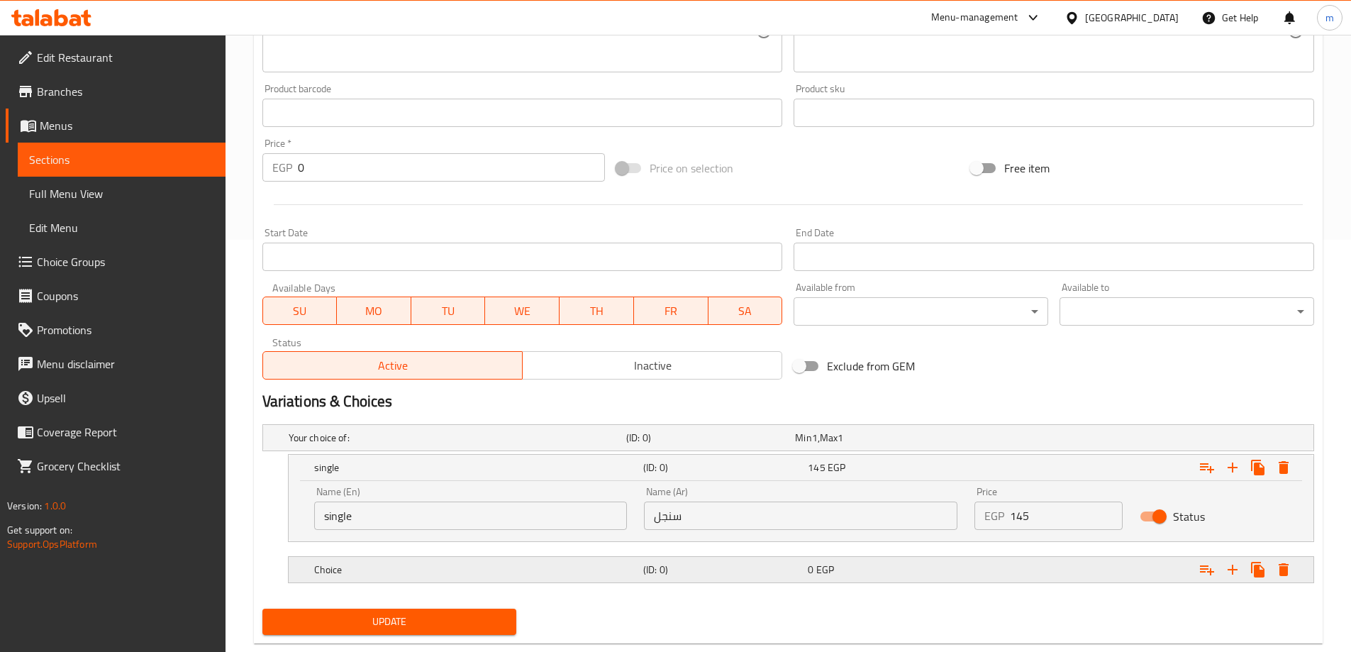
click at [400, 447] on div "Choice" at bounding box center [455, 438] width 338 height 20
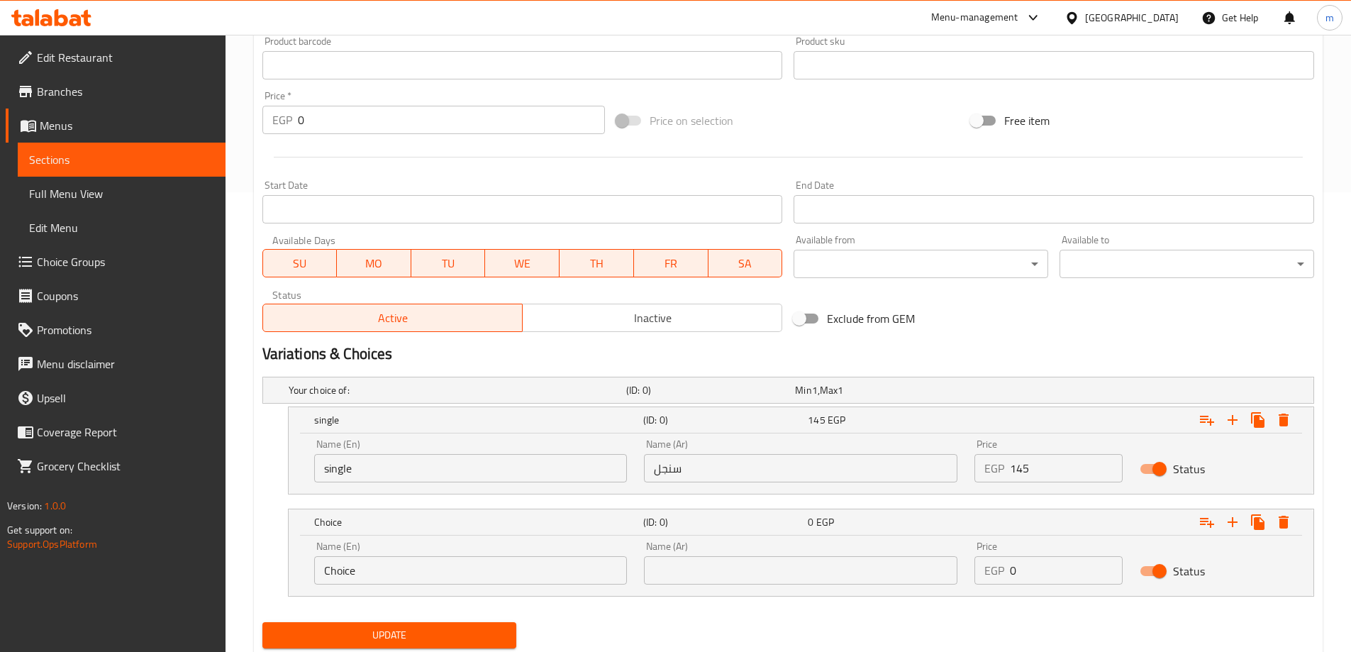
scroll to position [483, 0]
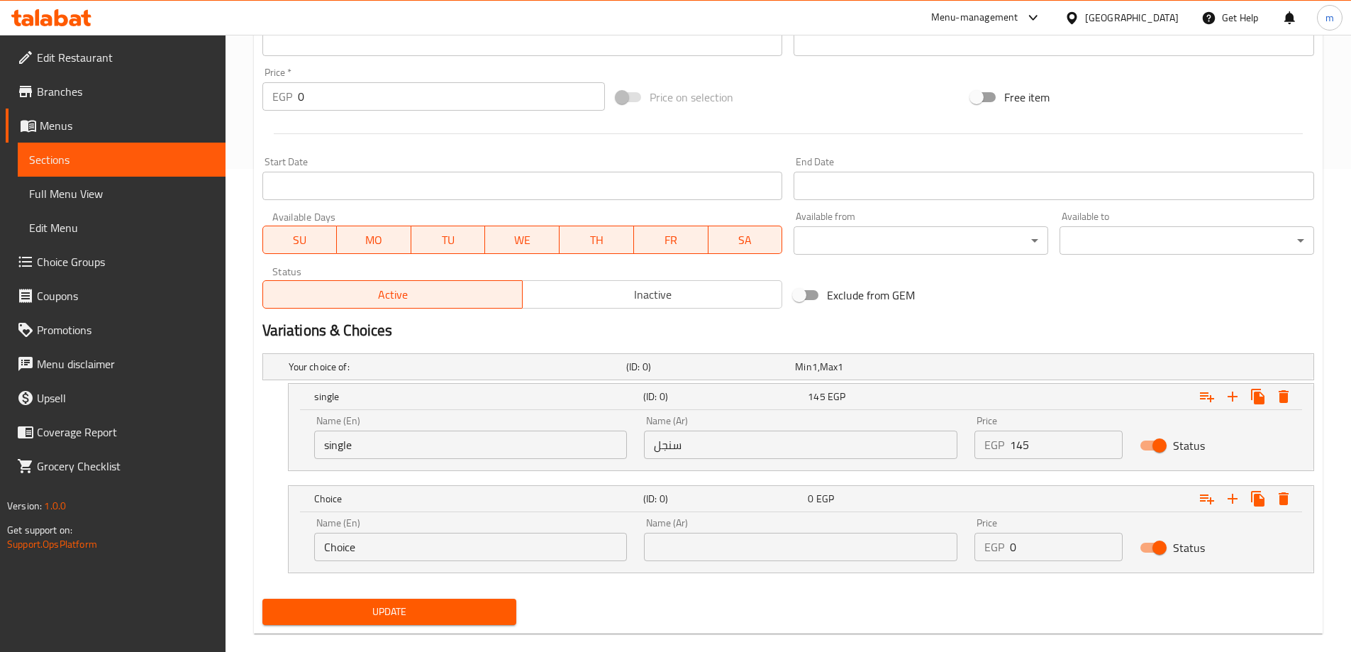
click at [393, 557] on input "Choice" at bounding box center [470, 547] width 313 height 28
click at [391, 557] on input "Choice" at bounding box center [470, 547] width 313 height 28
type input "double"
click at [688, 547] on input "text" at bounding box center [800, 547] width 313 height 28
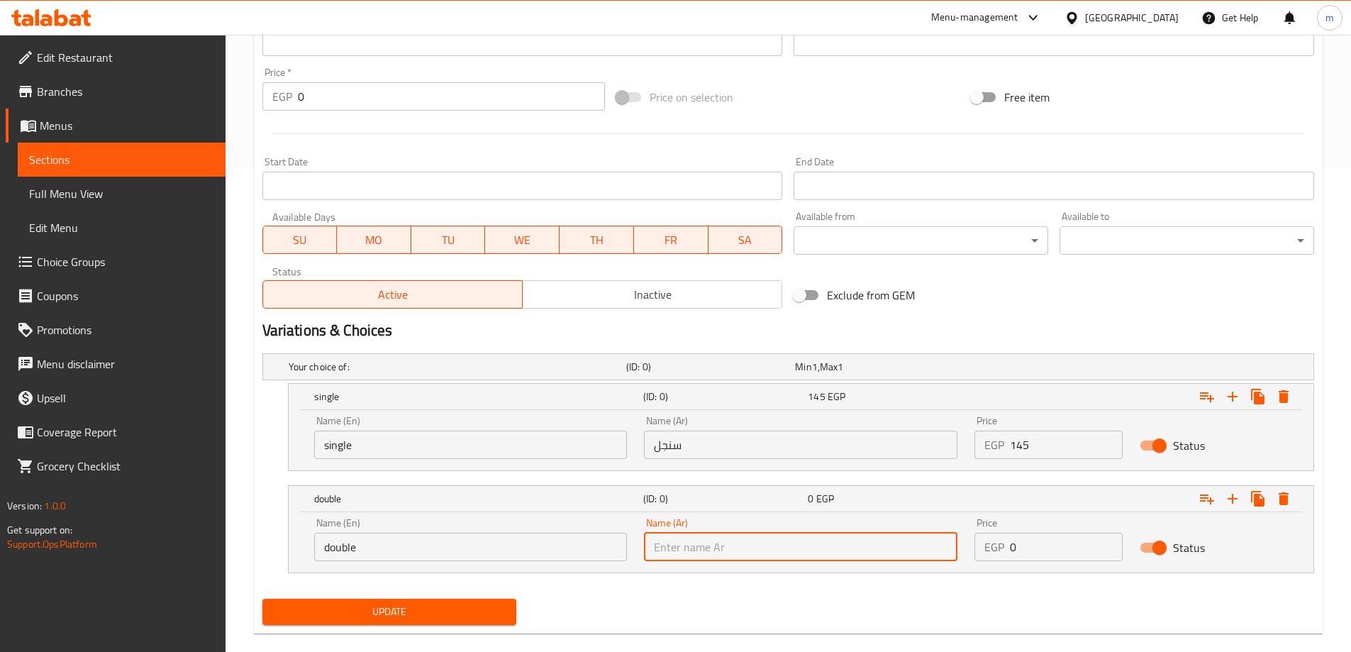
type input "دوبل"
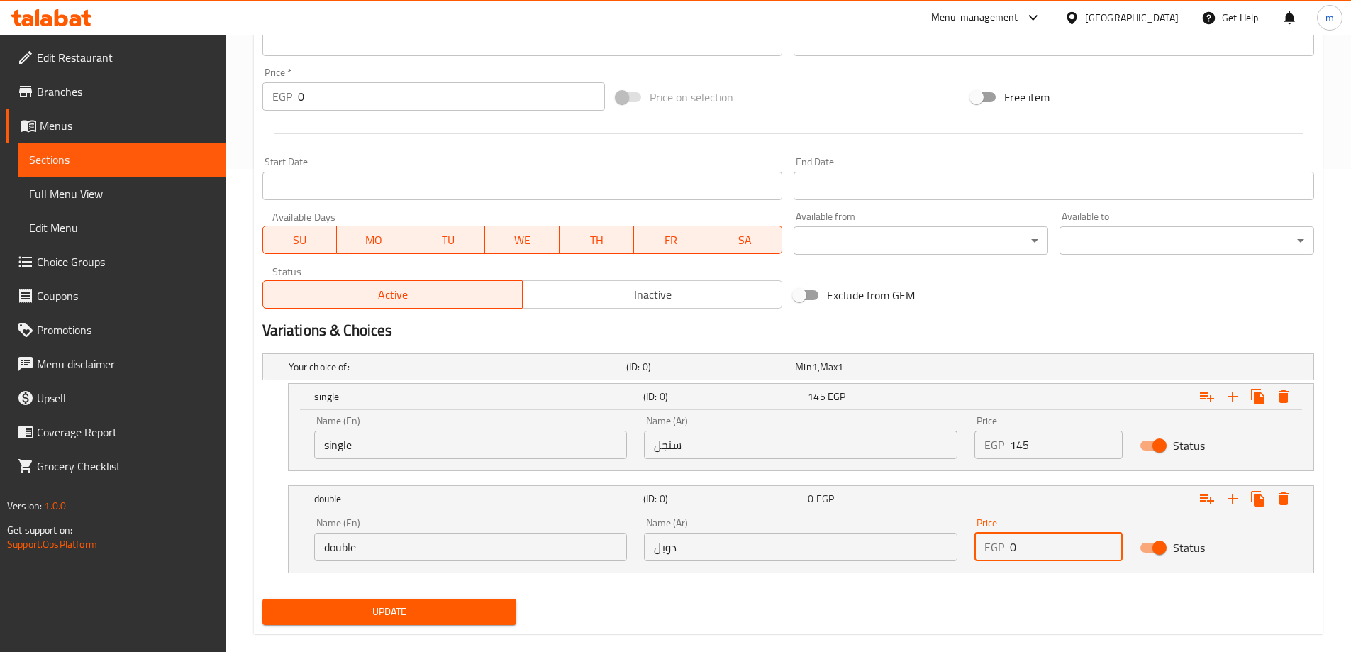
drag, startPoint x: 1011, startPoint y: 550, endPoint x: 978, endPoint y: 550, distance: 32.6
click at [978, 550] on div "EGP 0 Price" at bounding box center [1048, 547] width 148 height 28
type input "220"
click at [967, 586] on nav at bounding box center [788, 581] width 1052 height 11
click at [469, 606] on span "Update" at bounding box center [390, 612] width 232 height 18
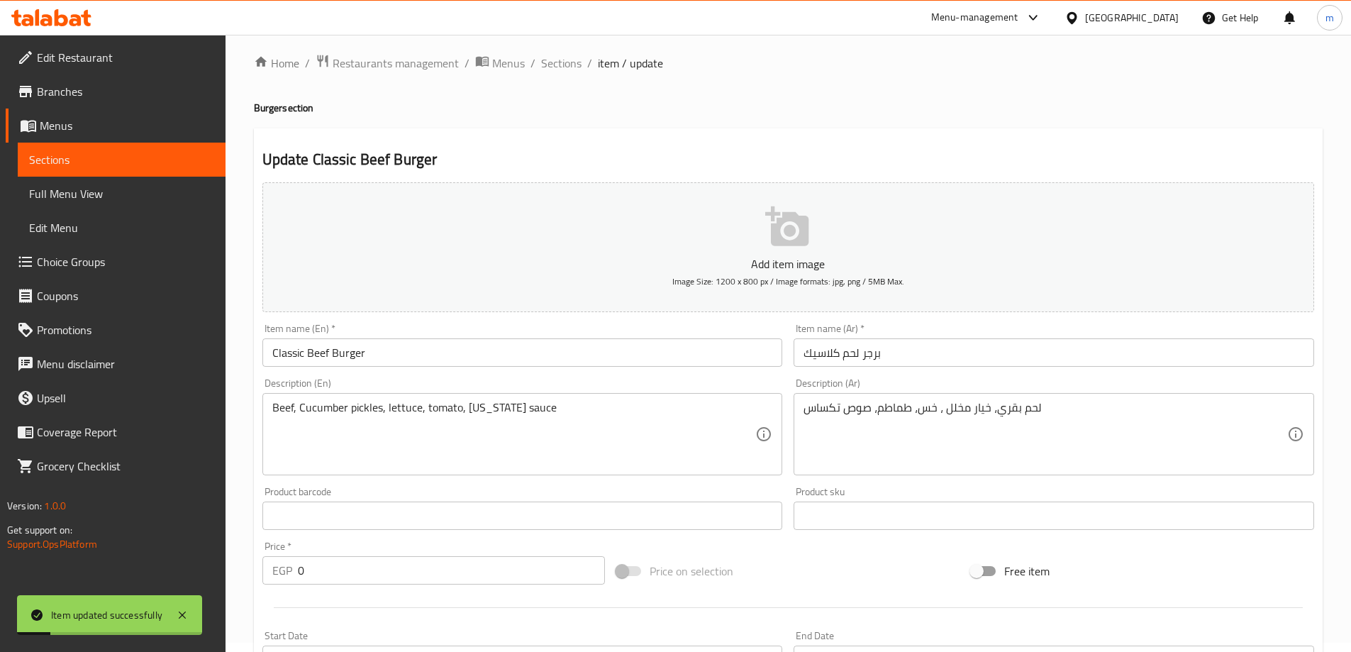
scroll to position [0, 0]
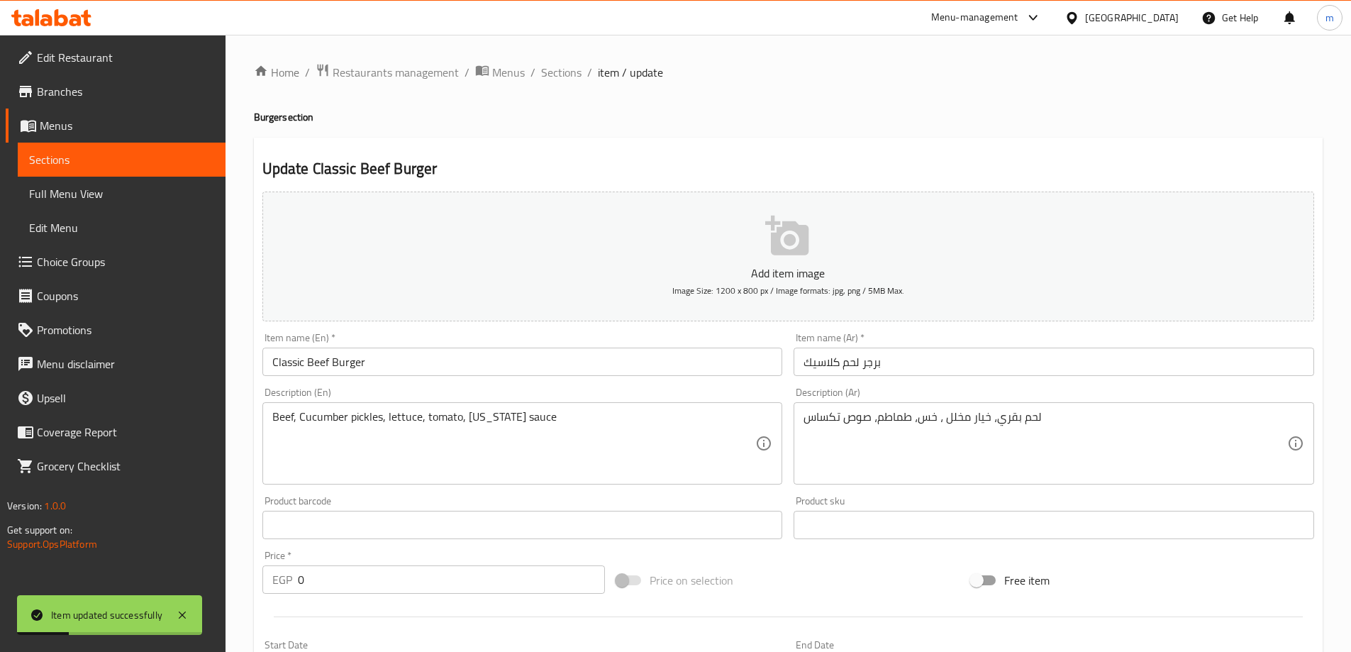
click at [554, 91] on div "Home / Restaurants management / Menus / Sections / item / update Burger section…" at bounding box center [788, 595] width 1069 height 1064
click at [565, 70] on span "Sections" at bounding box center [561, 72] width 40 height 17
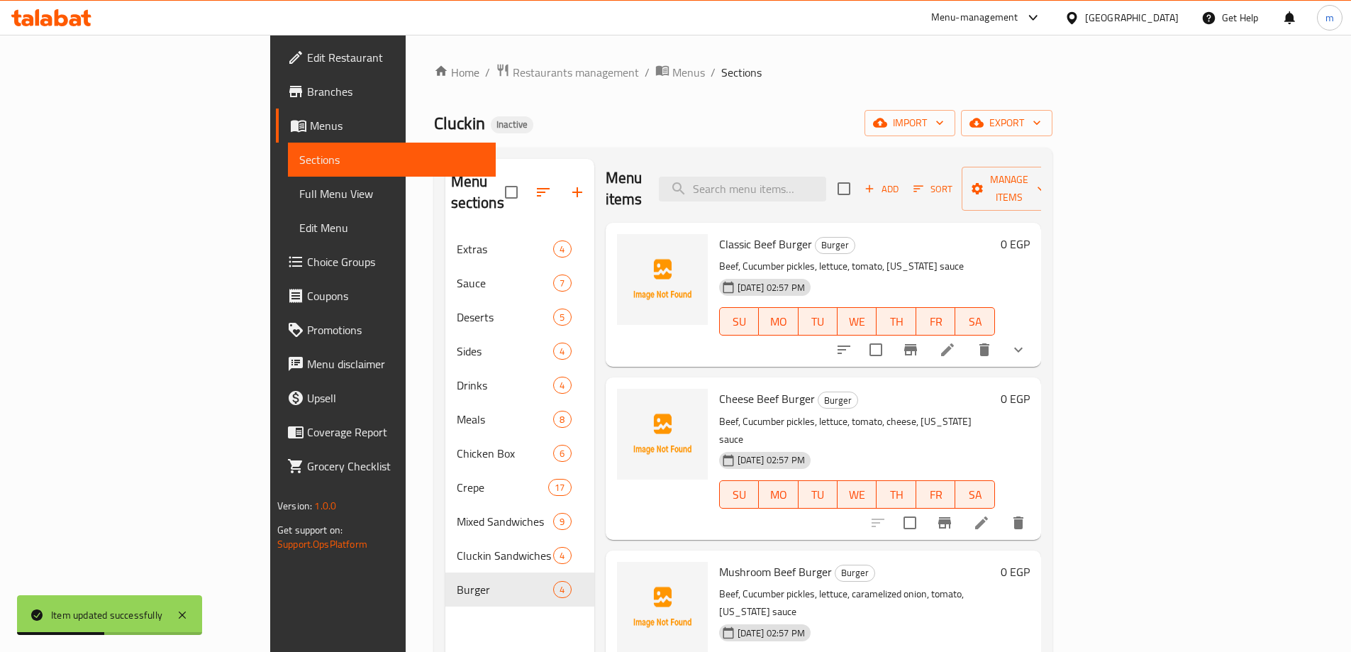
scroll to position [71, 0]
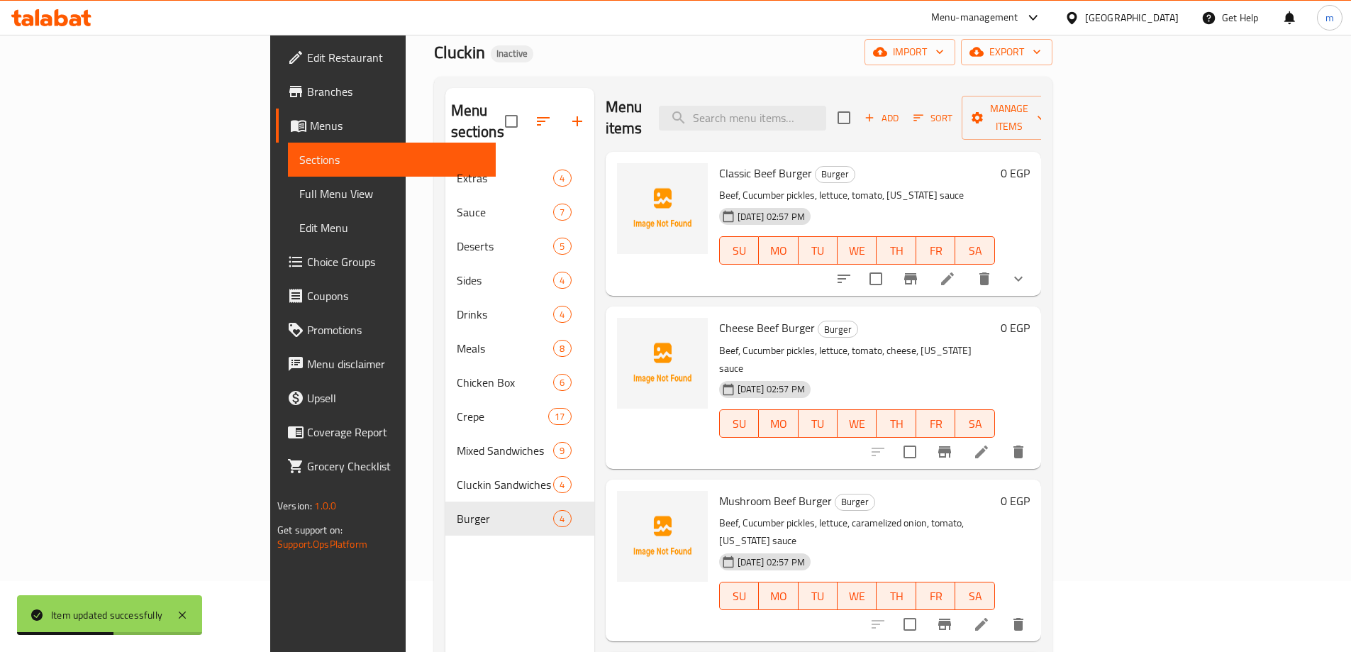
click at [1001, 439] on li at bounding box center [982, 452] width 40 height 26
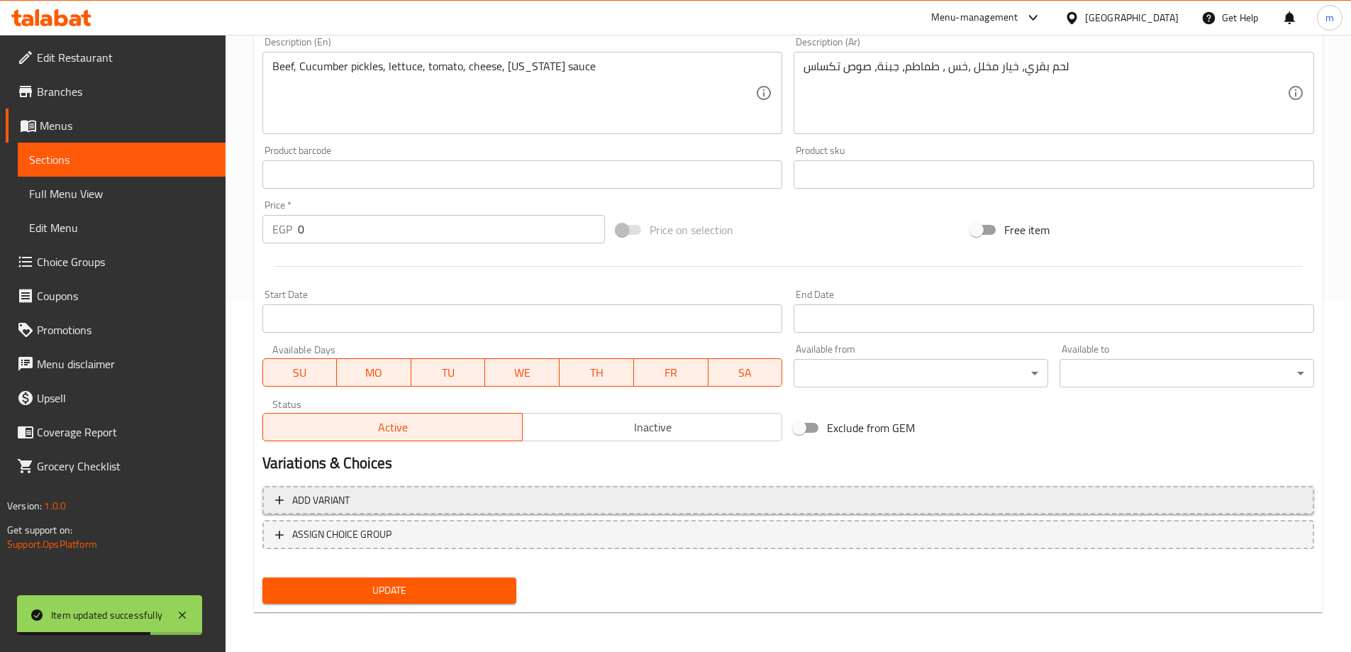
click at [829, 505] on span "Add variant" at bounding box center [788, 500] width 1026 height 18
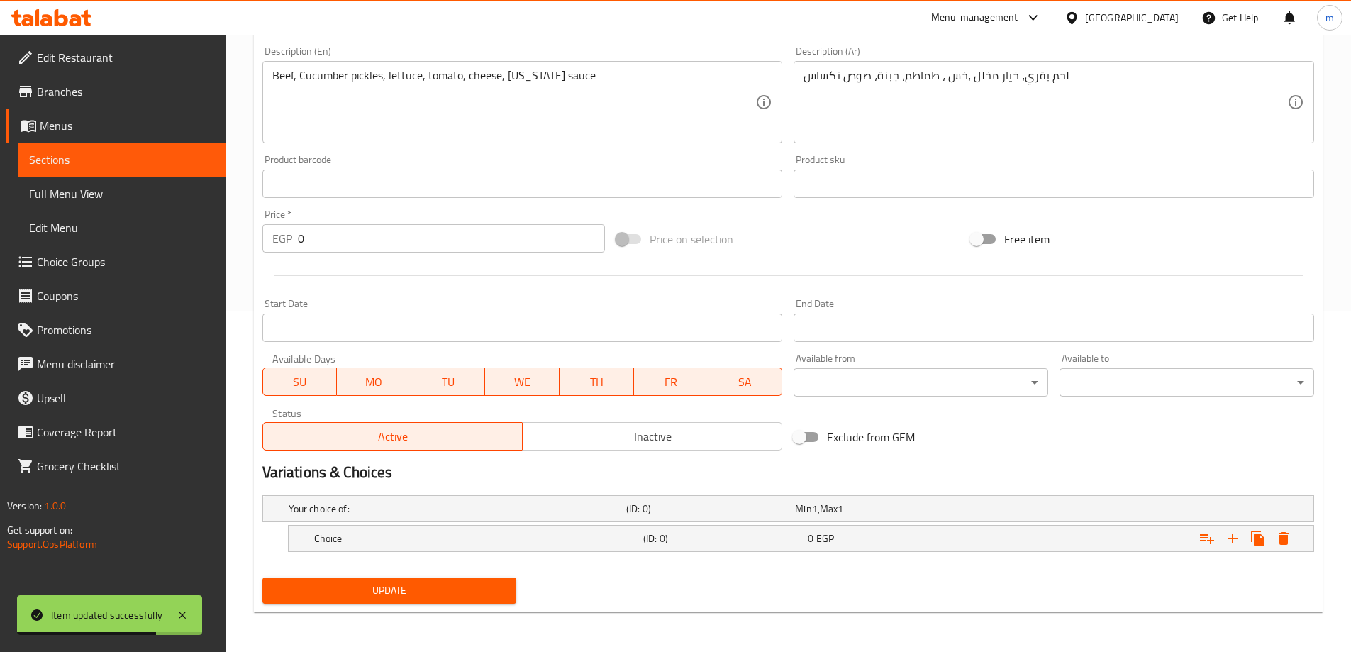
scroll to position [341, 0]
click at [1228, 539] on icon "Expand" at bounding box center [1232, 538] width 17 height 17
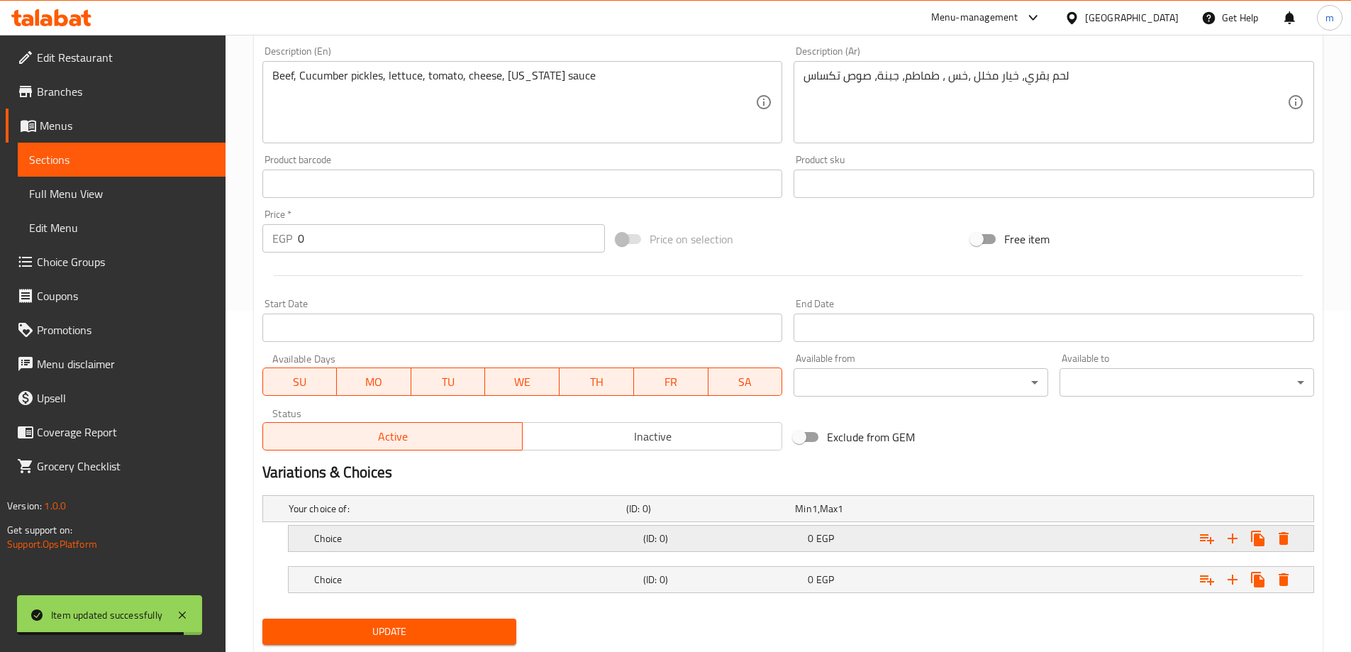
click at [911, 524] on div "Choice (ID: 0) 0 EGP" at bounding box center [792, 508] width 1013 height 31
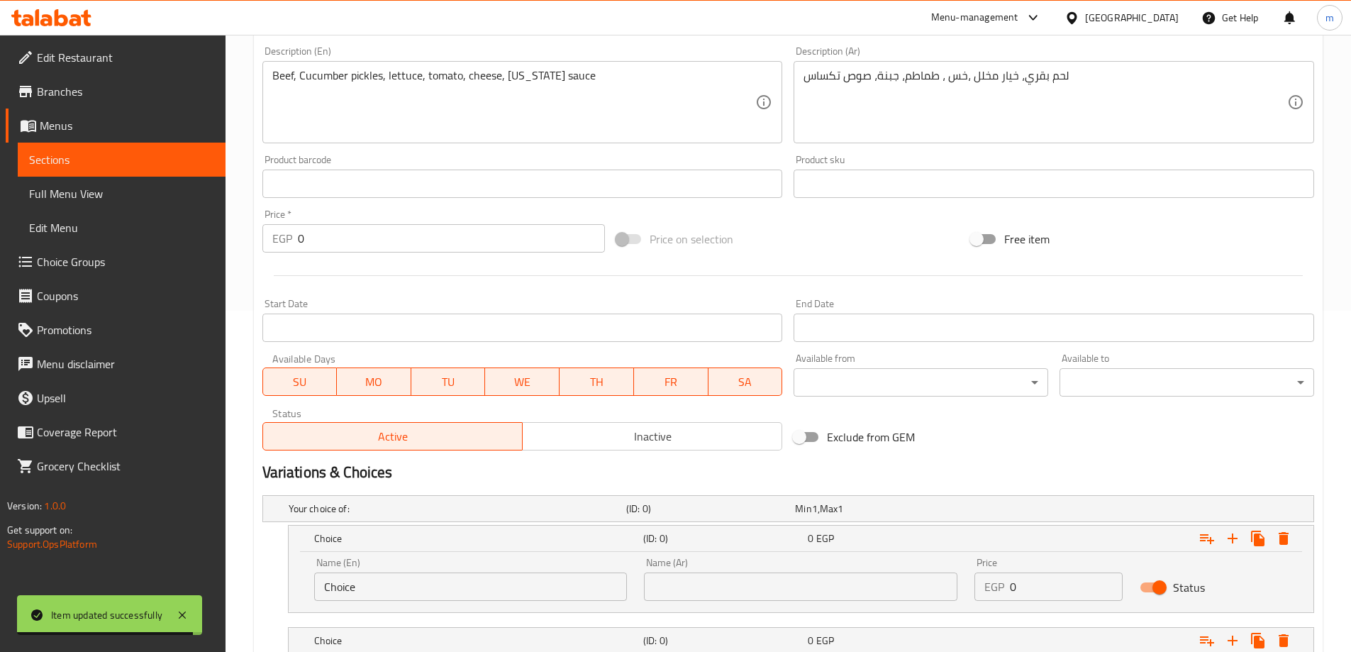
click at [518, 592] on input "Choice" at bounding box center [470, 586] width 313 height 28
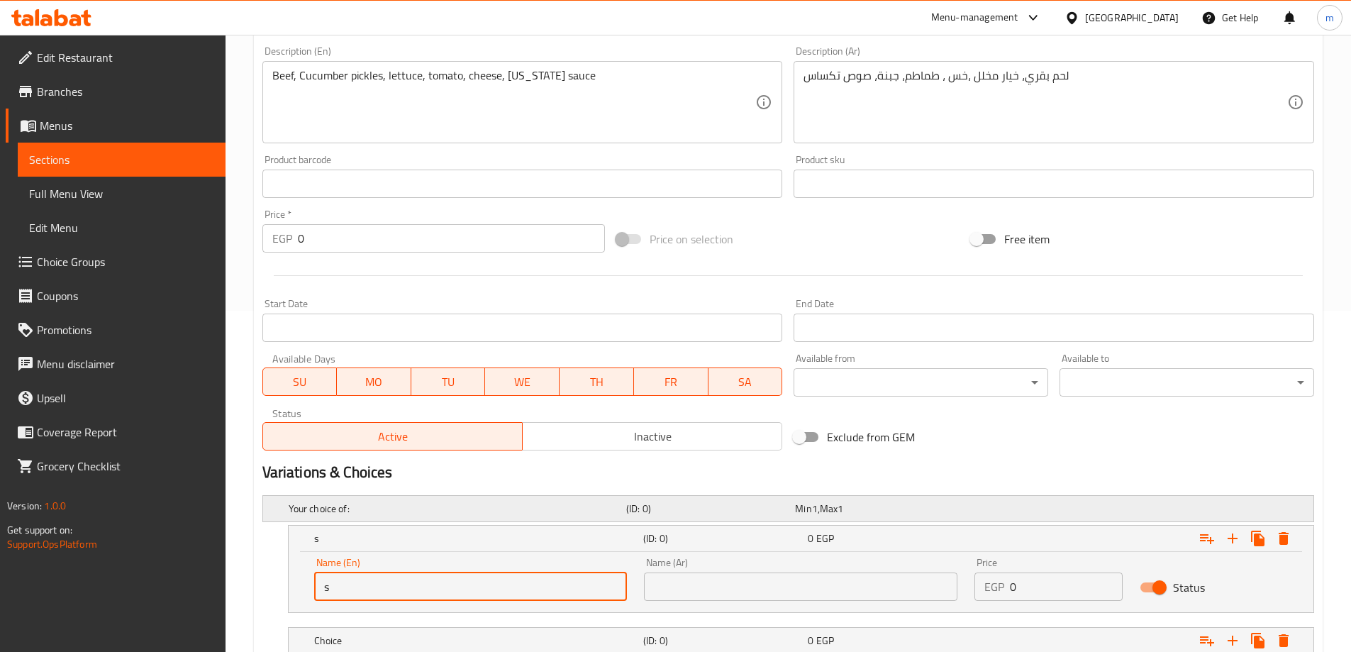
type input "single"
click at [688, 581] on input "text" at bounding box center [800, 586] width 313 height 28
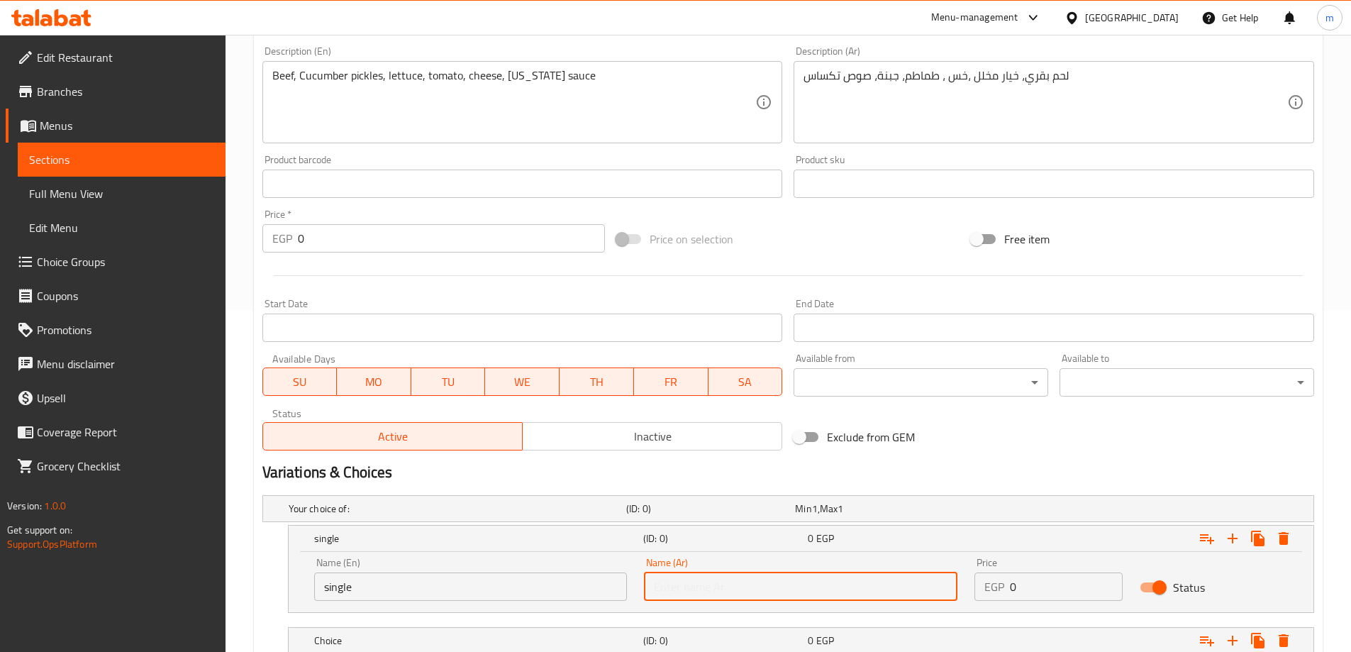
type input "سنجل"
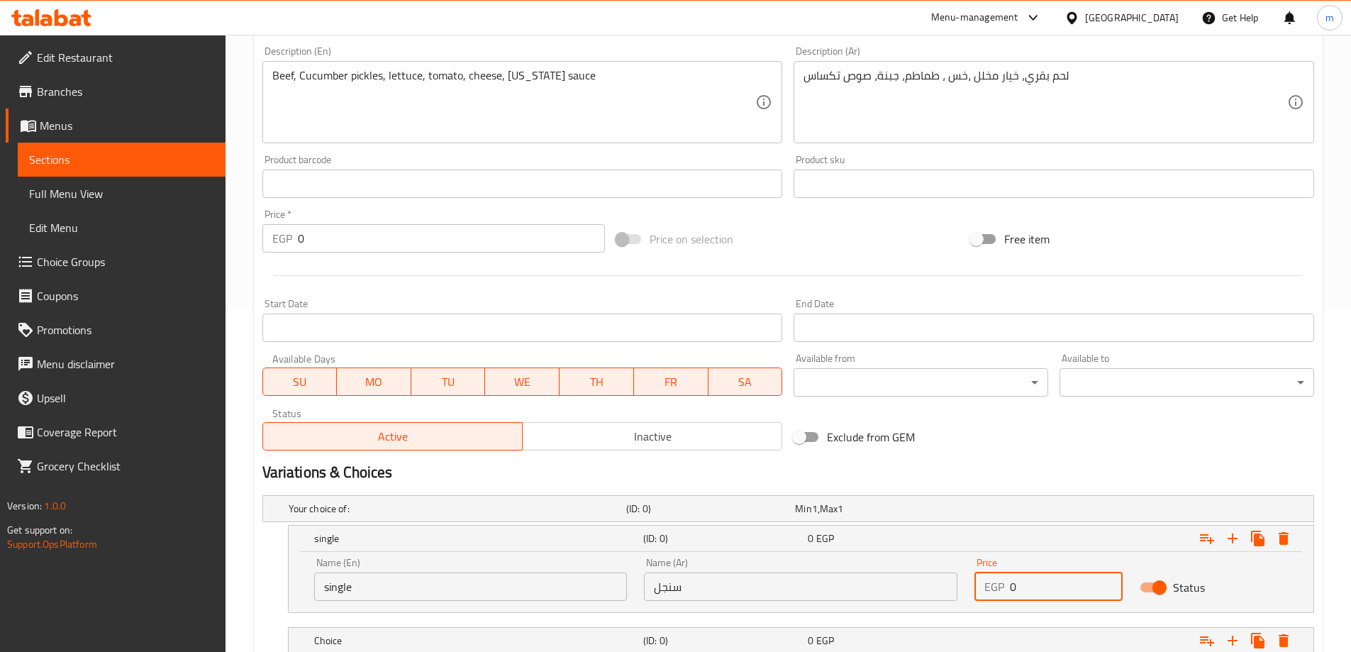
drag, startPoint x: 1049, startPoint y: 584, endPoint x: 969, endPoint y: 584, distance: 80.1
click at [969, 584] on div "Price EGP 0 Price" at bounding box center [1048, 579] width 165 height 60
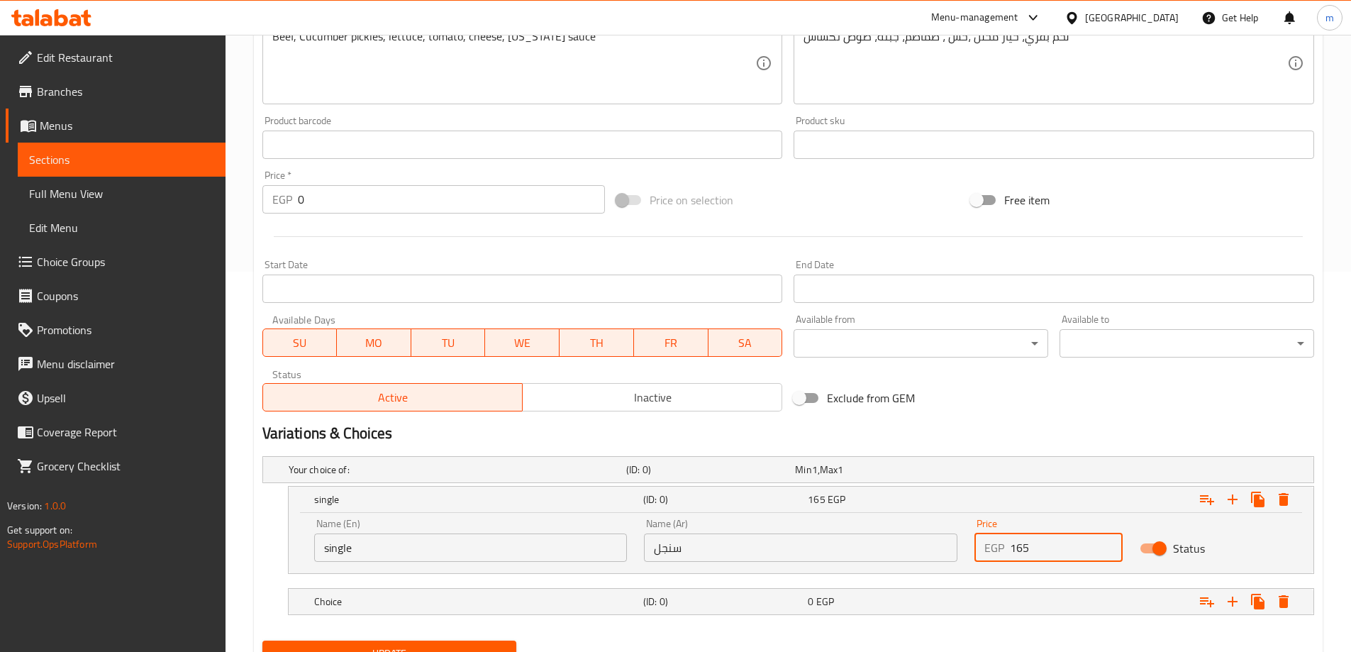
scroll to position [443, 0]
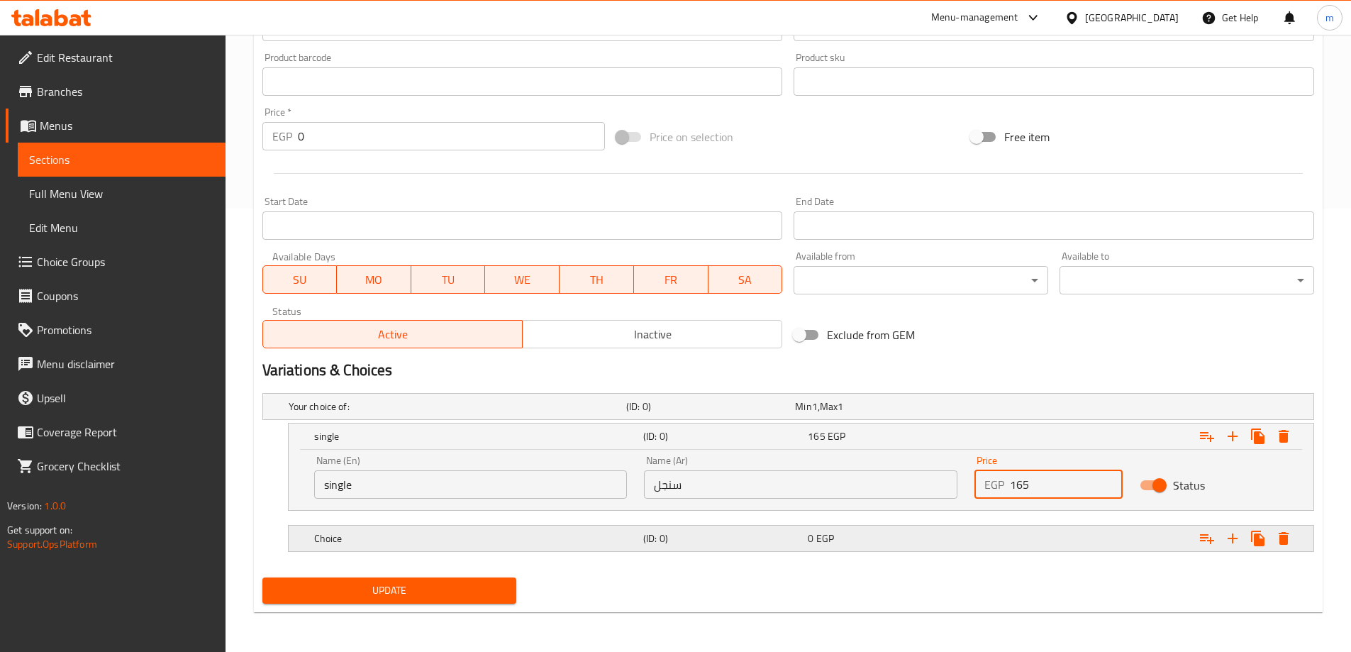
type input "165"
click at [910, 422] on div "Choice (ID: 0) 0 EGP" at bounding box center [792, 406] width 1013 height 31
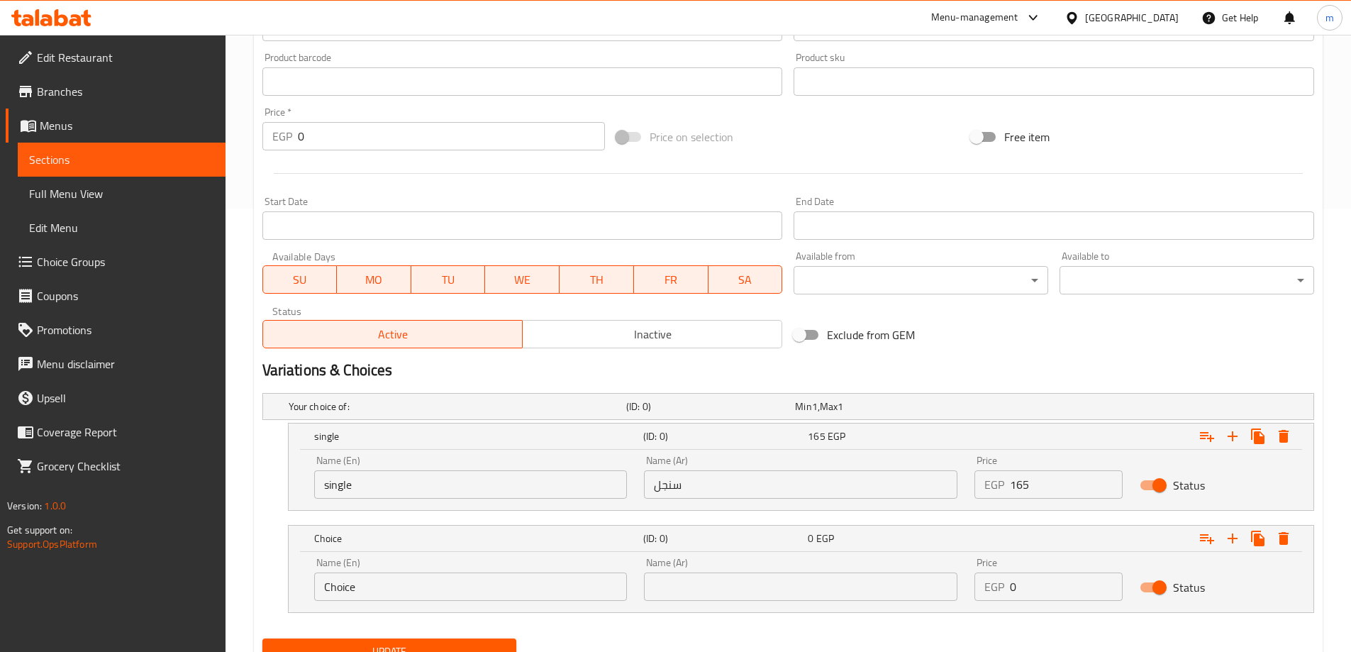
click at [347, 583] on input "Choice" at bounding box center [470, 586] width 313 height 28
type input "double"
click at [663, 587] on input "text" at bounding box center [800, 586] width 313 height 28
type input "دوبل"
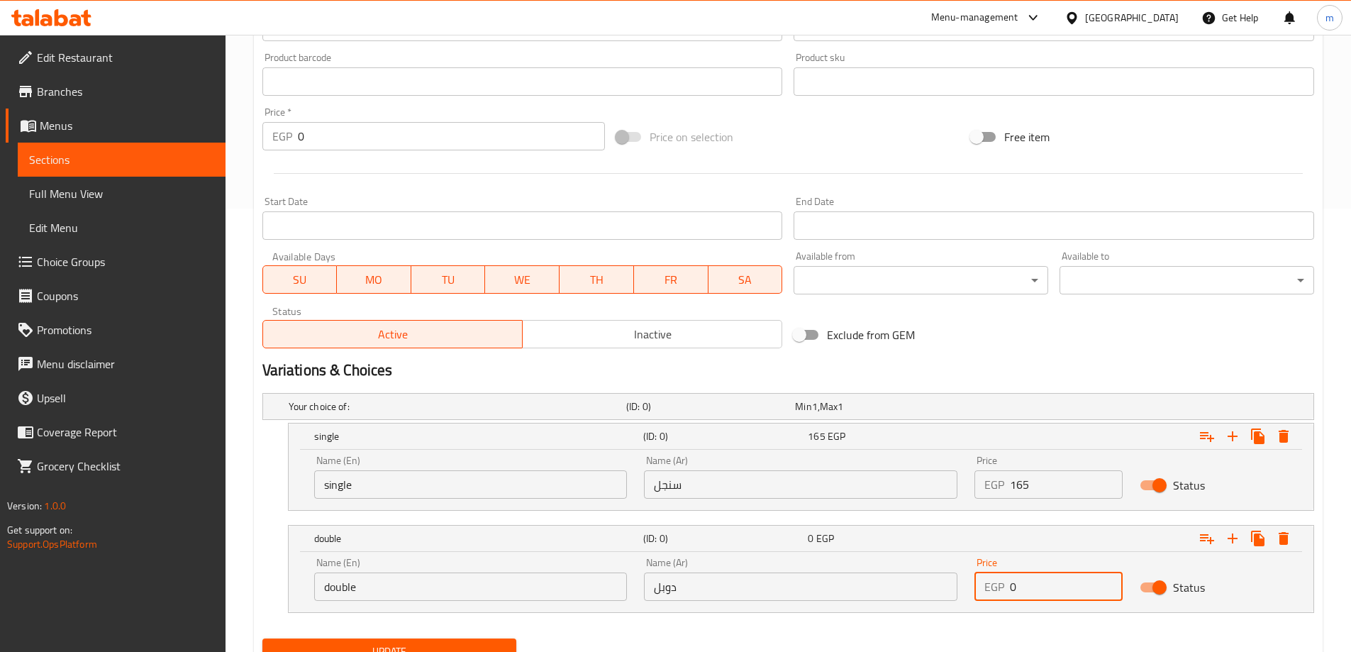
drag, startPoint x: 1052, startPoint y: 579, endPoint x: 901, endPoint y: 591, distance: 151.6
click at [901, 591] on div "Name (En) double Name (En) Name (Ar) دوبل Name (Ar) Price EGP 0 Price Status" at bounding box center [801, 579] width 991 height 60
type input "240"
click at [852, 624] on nav at bounding box center [788, 621] width 1052 height 11
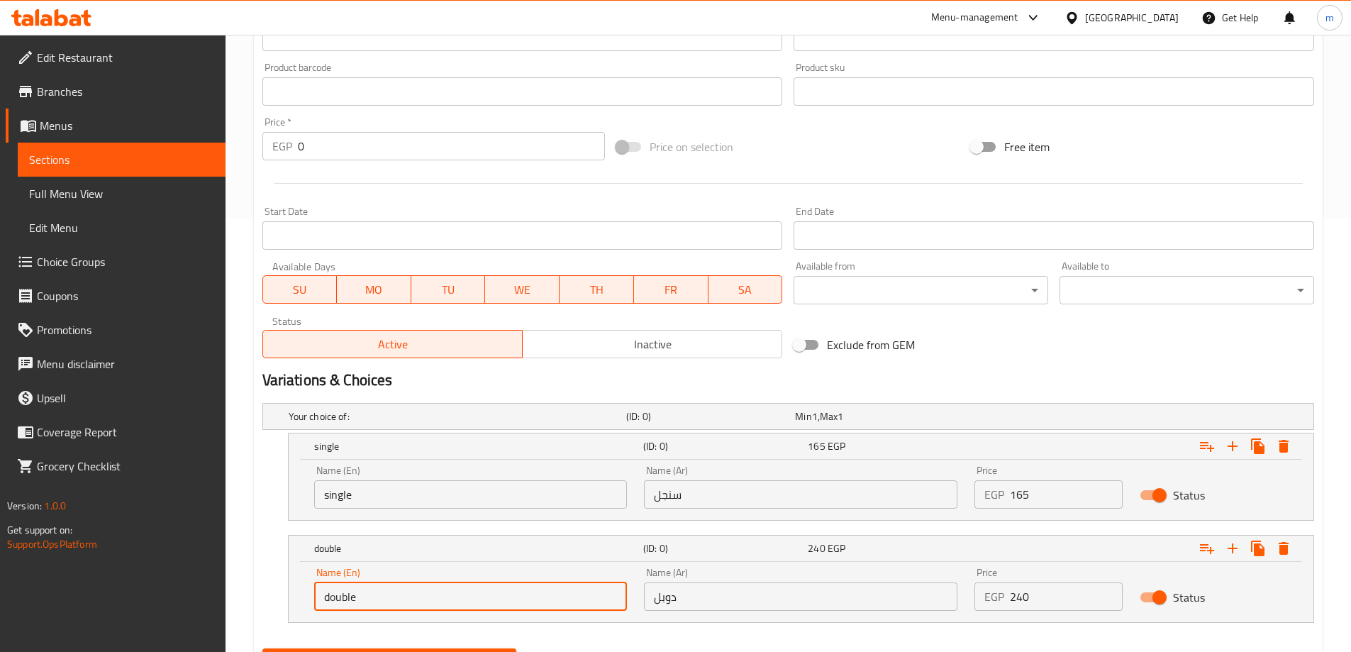
click at [423, 597] on input "double" at bounding box center [470, 596] width 313 height 28
click at [616, 625] on nav at bounding box center [788, 630] width 1052 height 11
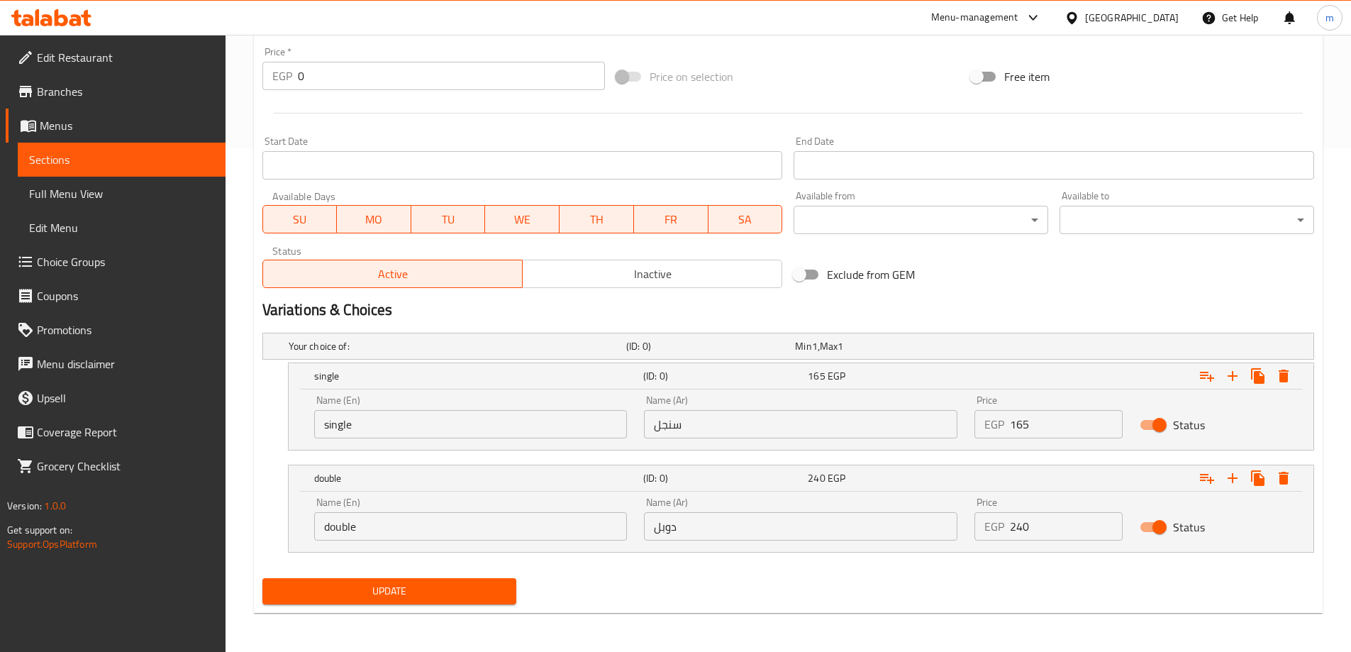
scroll to position [504, 0]
click at [492, 586] on span "Update" at bounding box center [390, 590] width 232 height 18
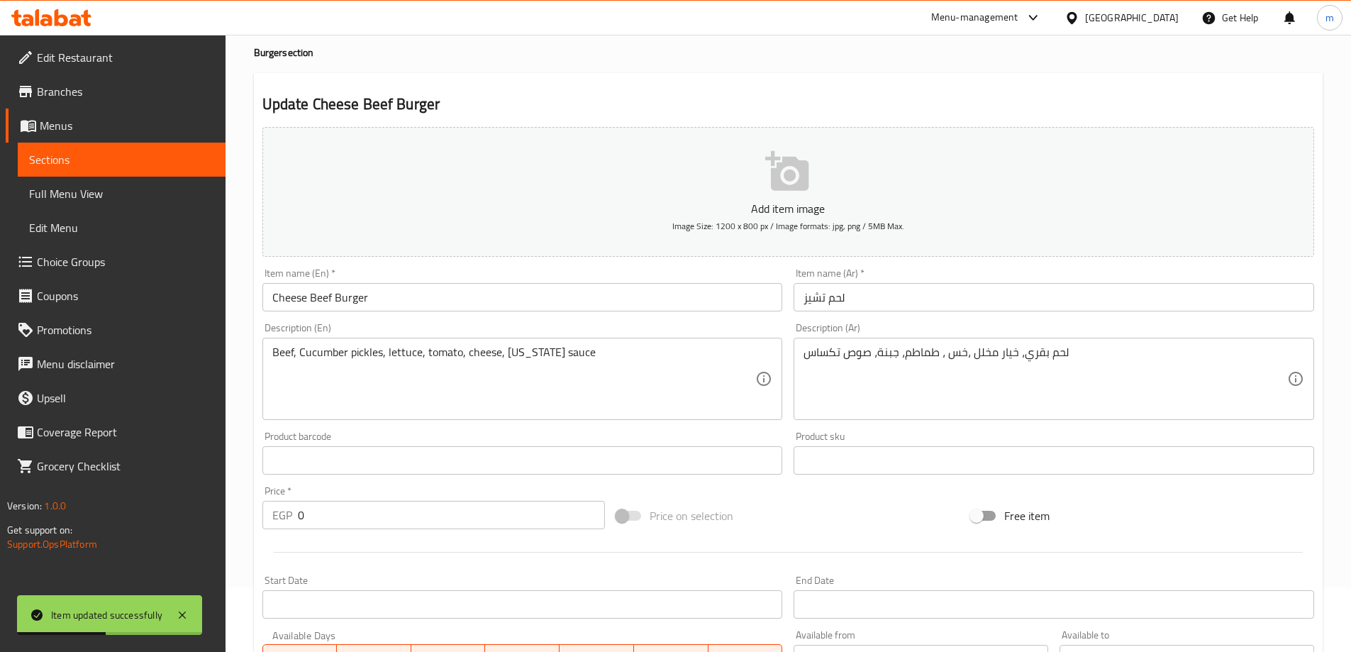
scroll to position [0, 0]
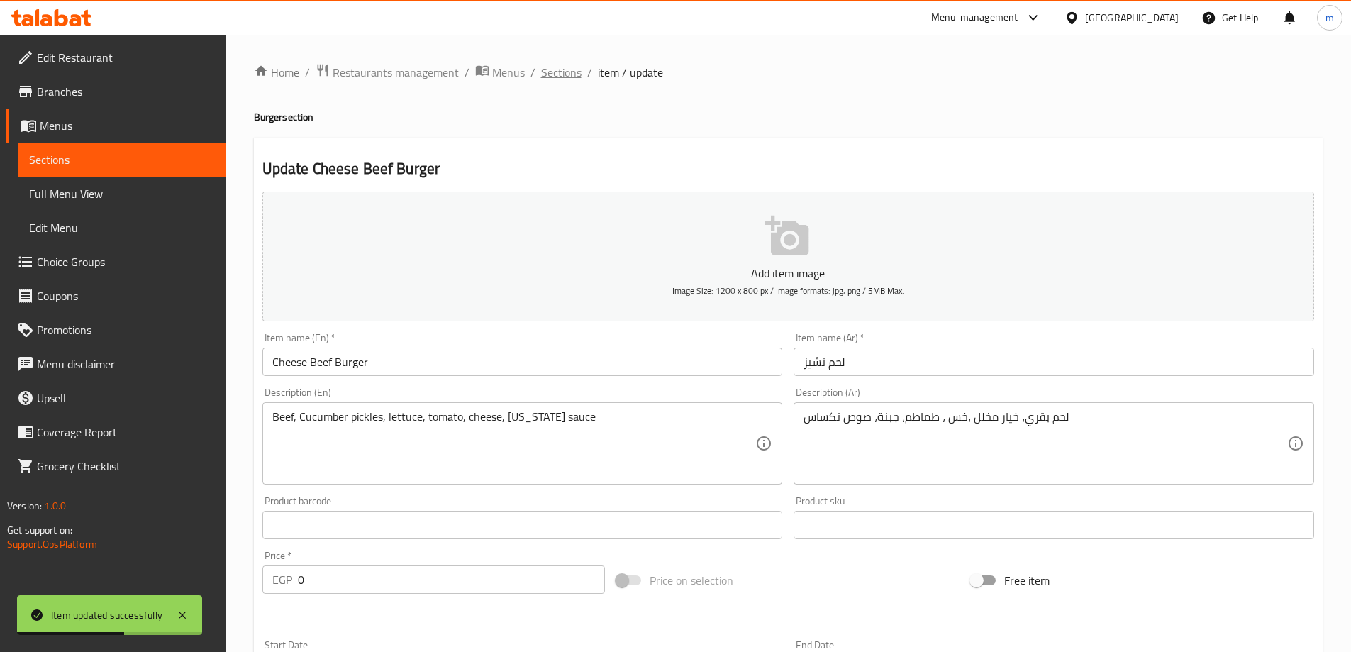
click at [569, 68] on span "Sections" at bounding box center [561, 72] width 40 height 17
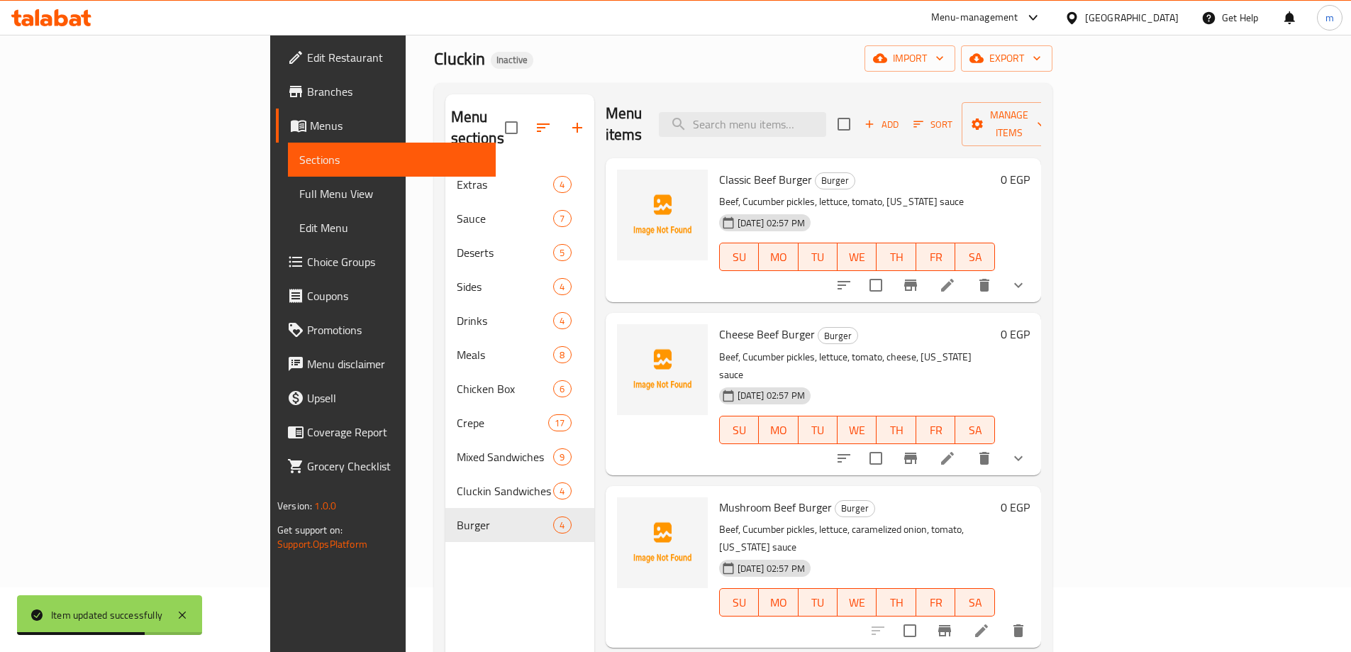
scroll to position [199, 0]
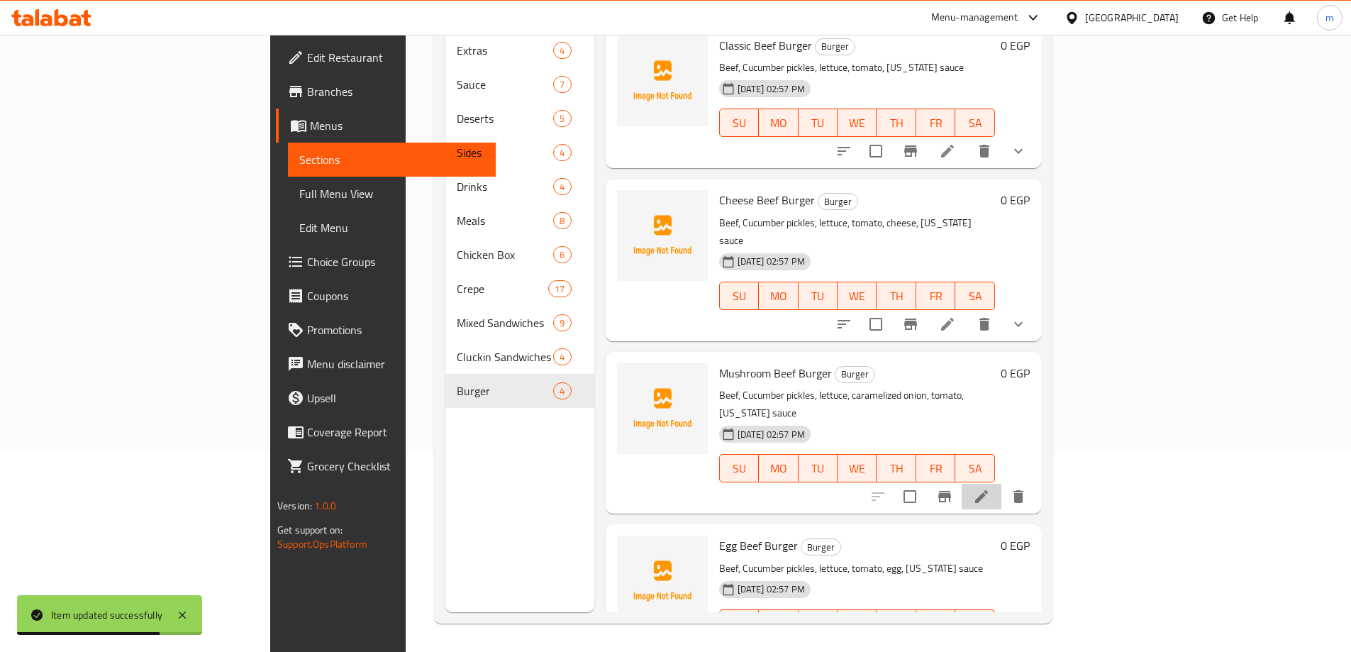
click at [1001, 484] on li at bounding box center [982, 497] width 40 height 26
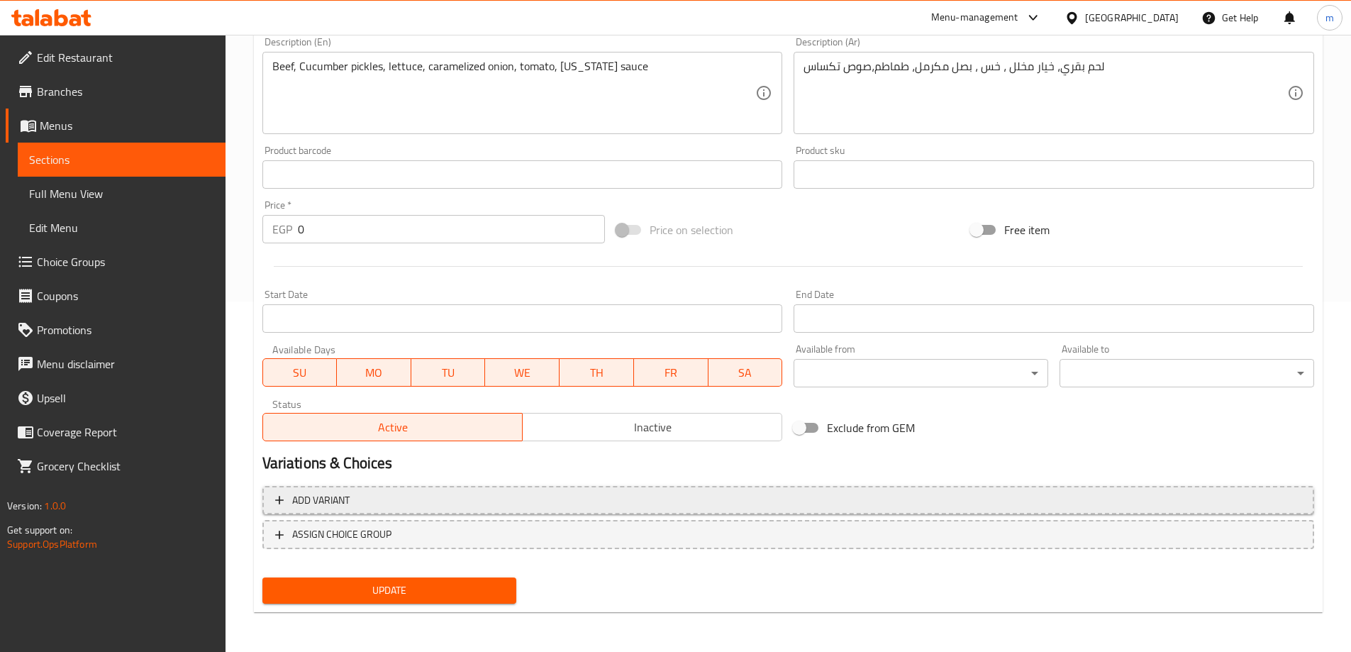
click at [604, 505] on span "Add variant" at bounding box center [788, 500] width 1026 height 18
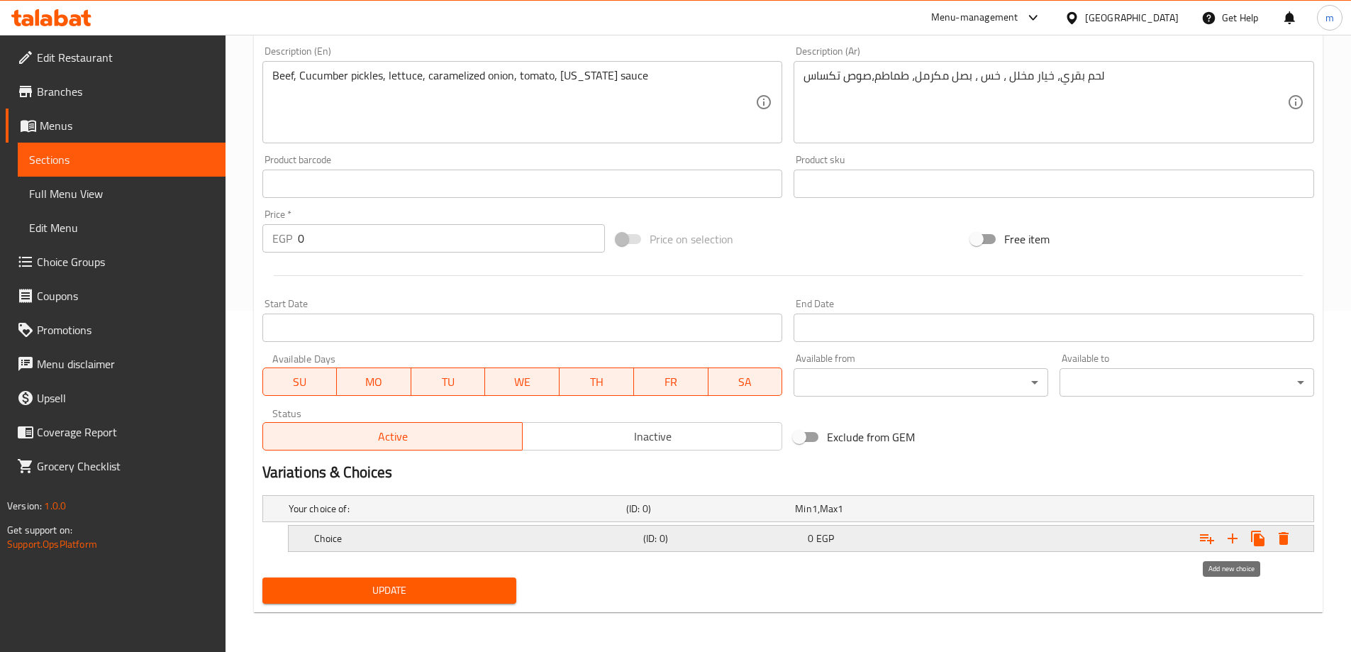
click at [1223, 541] on button "Expand" at bounding box center [1233, 538] width 26 height 26
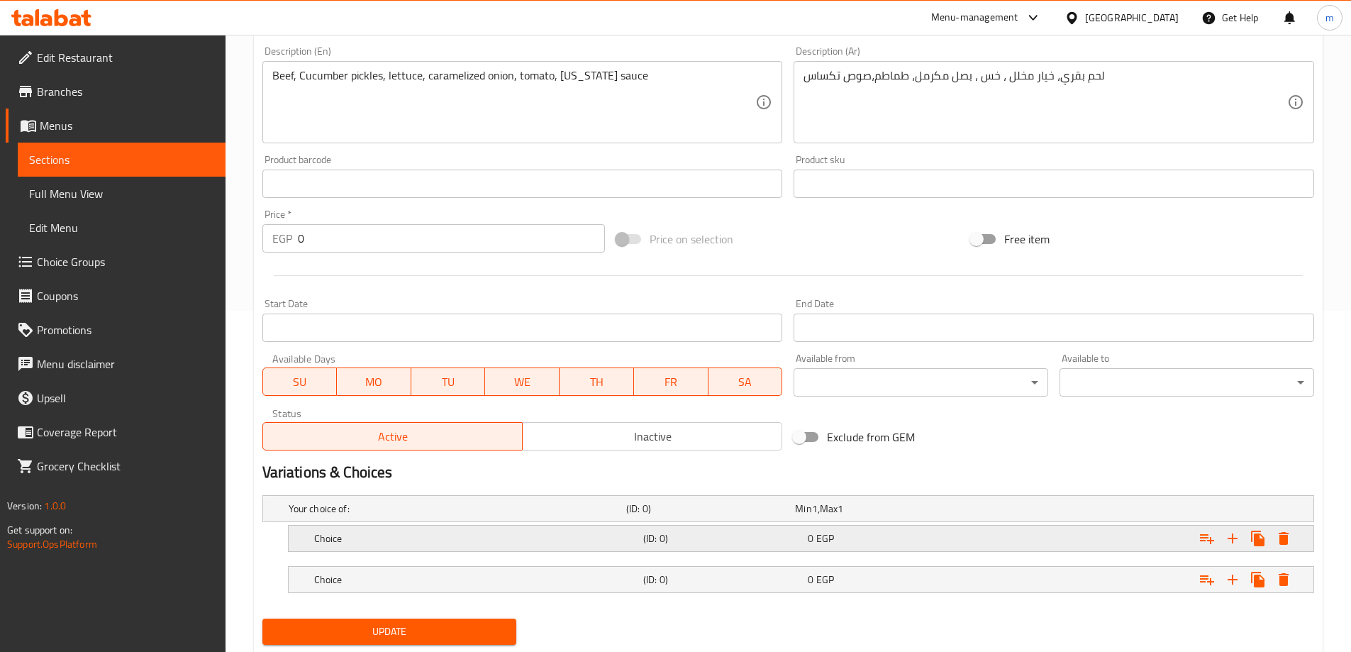
click at [931, 516] on div "0 EGP" at bounding box center [876, 508] width 163 height 14
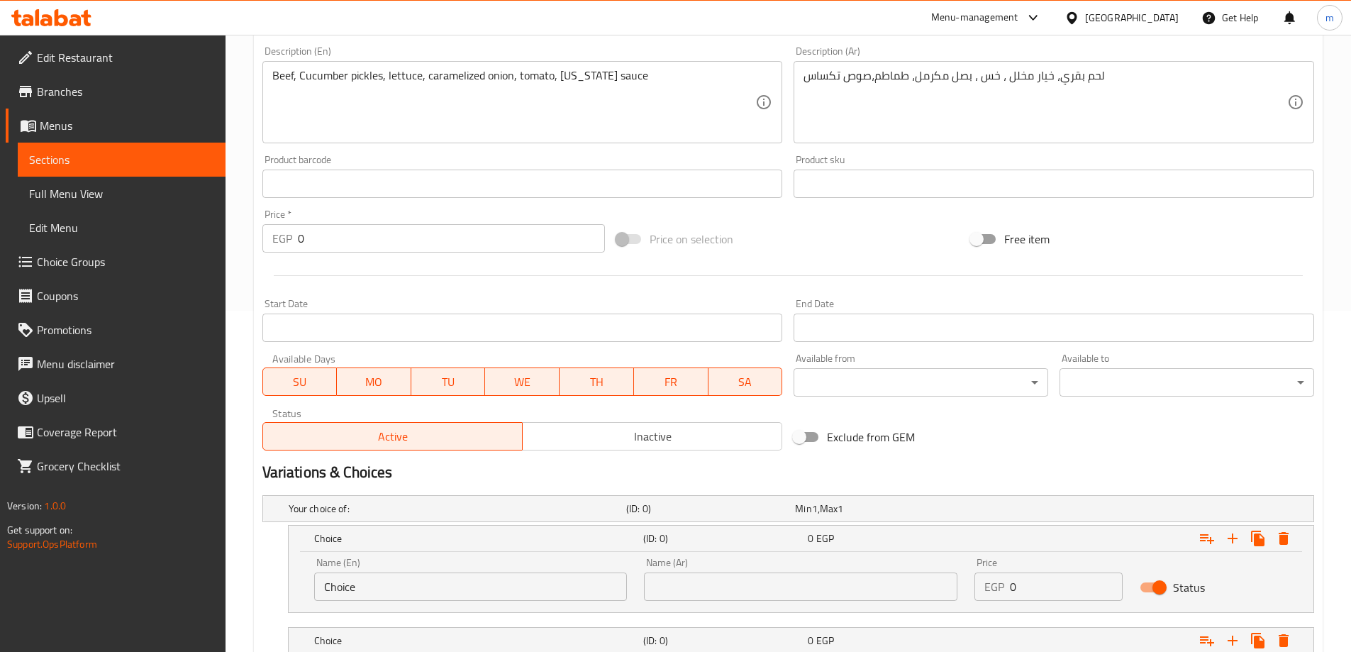
click at [406, 581] on input "Choice" at bounding box center [470, 586] width 313 height 28
type input "single"
click at [664, 579] on input "text" at bounding box center [800, 586] width 313 height 28
type input "سنجل"
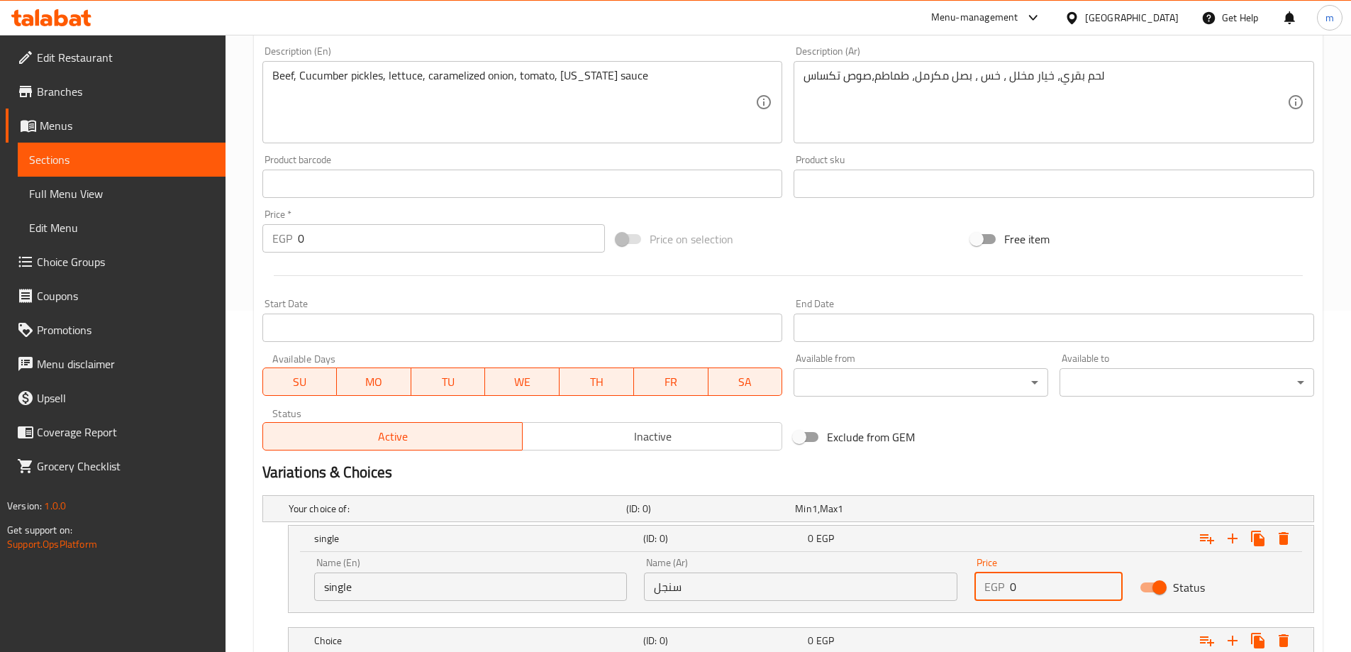
drag, startPoint x: 1021, startPoint y: 578, endPoint x: 991, endPoint y: 582, distance: 30.1
click at [992, 582] on div "EGP 0 Price" at bounding box center [1048, 586] width 148 height 28
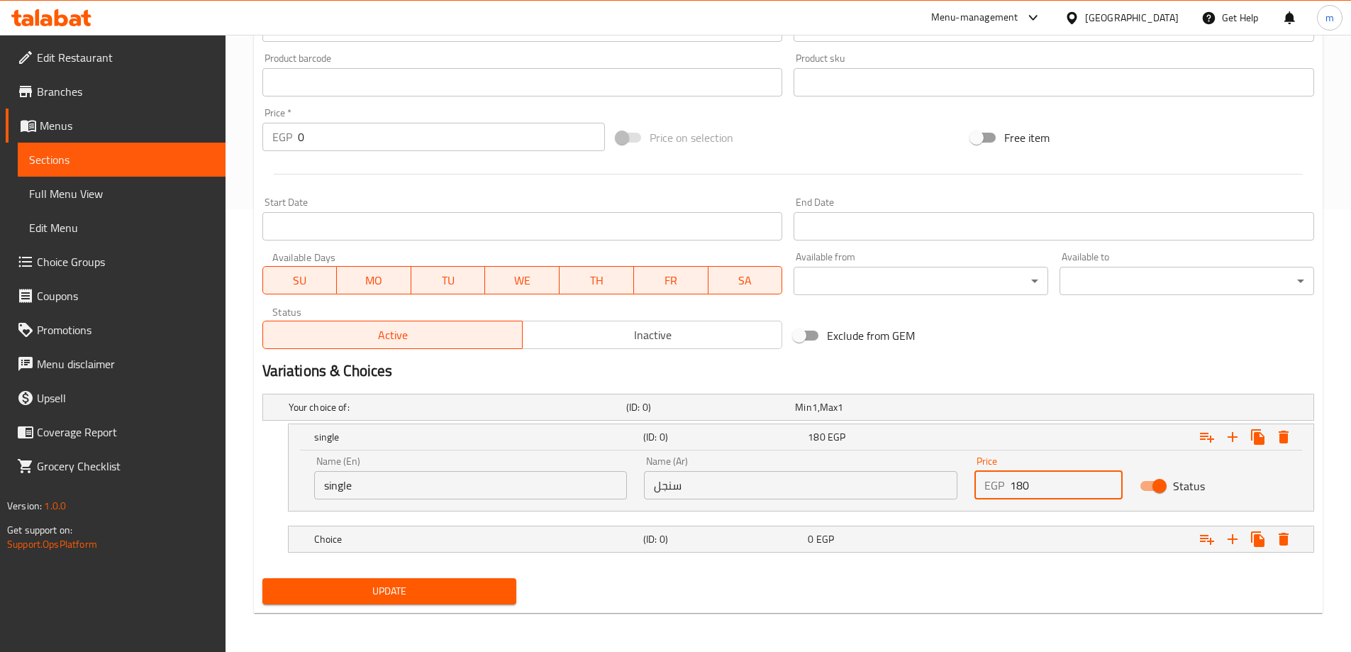
scroll to position [443, 0]
type input "180"
click at [905, 413] on div "0 EGP" at bounding box center [876, 406] width 163 height 14
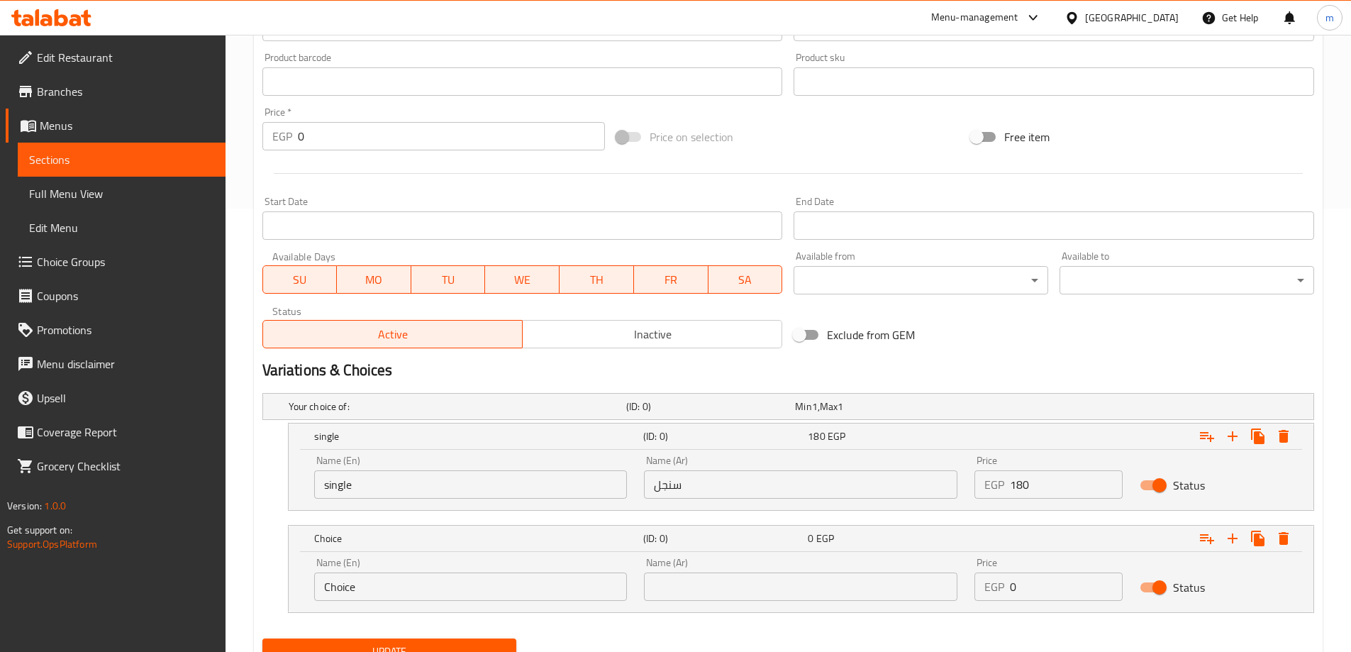
click at [506, 590] on input "Choice" at bounding box center [470, 586] width 313 height 28
type input "double"
click at [673, 596] on input "text" at bounding box center [800, 586] width 313 height 28
type input "نصف كمية"
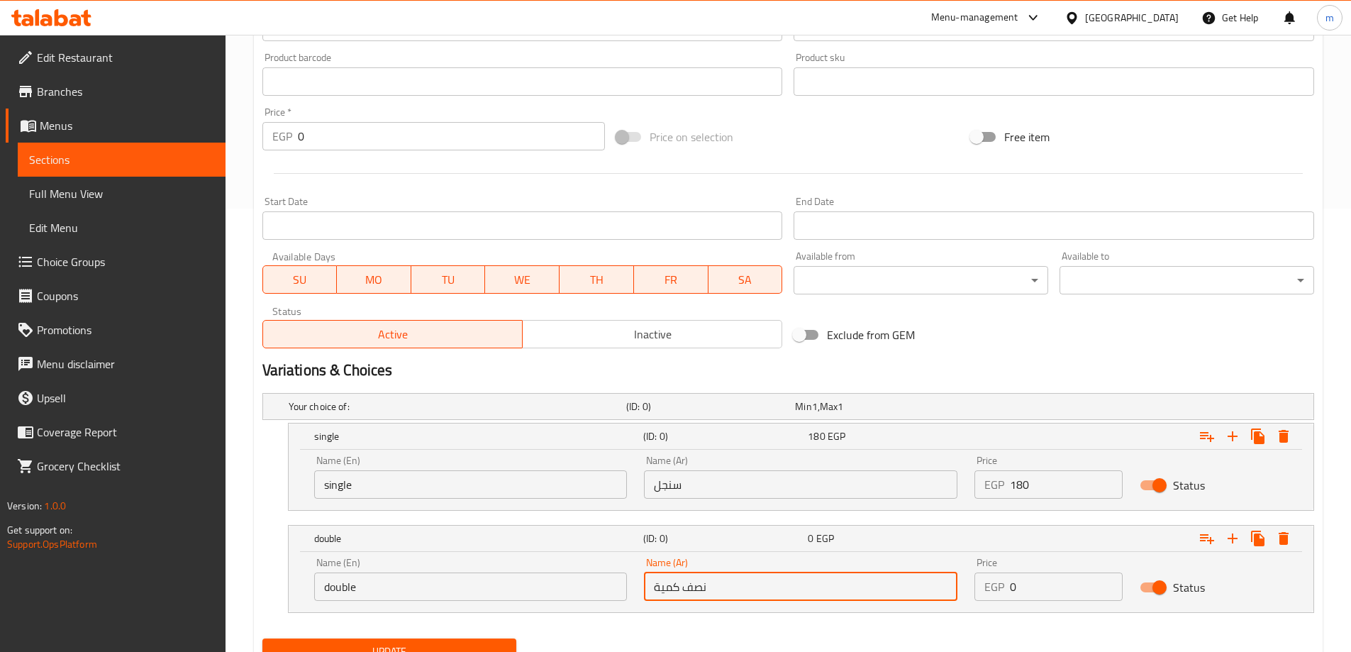
click at [690, 589] on input "نصف كمية" at bounding box center [800, 586] width 313 height 28
click at [690, 589] on input "text" at bounding box center [800, 586] width 313 height 28
type input "دوبل"
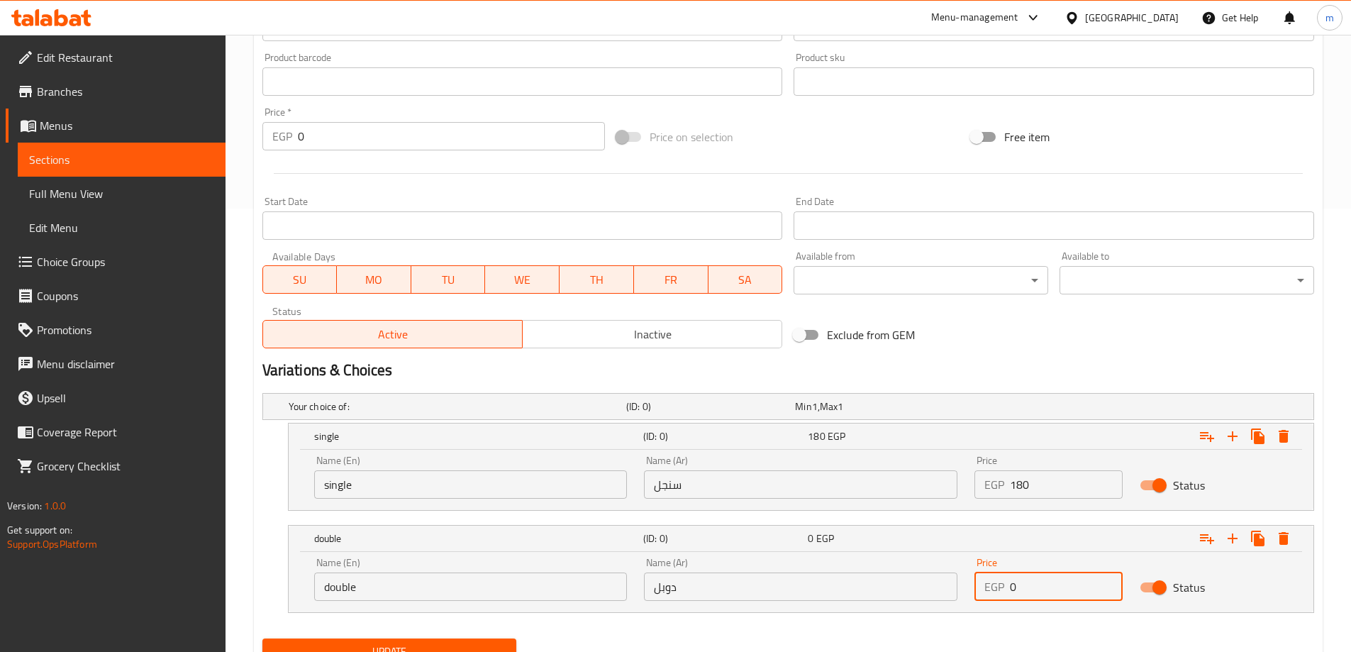
drag, startPoint x: 1010, startPoint y: 582, endPoint x: 1048, endPoint y: 595, distance: 40.4
click at [1048, 595] on input "0" at bounding box center [1066, 586] width 113 height 28
type input "240"
drag, startPoint x: 1022, startPoint y: 616, endPoint x: 1013, endPoint y: 618, distance: 8.6
click at [1021, 616] on nav at bounding box center [788, 621] width 1052 height 11
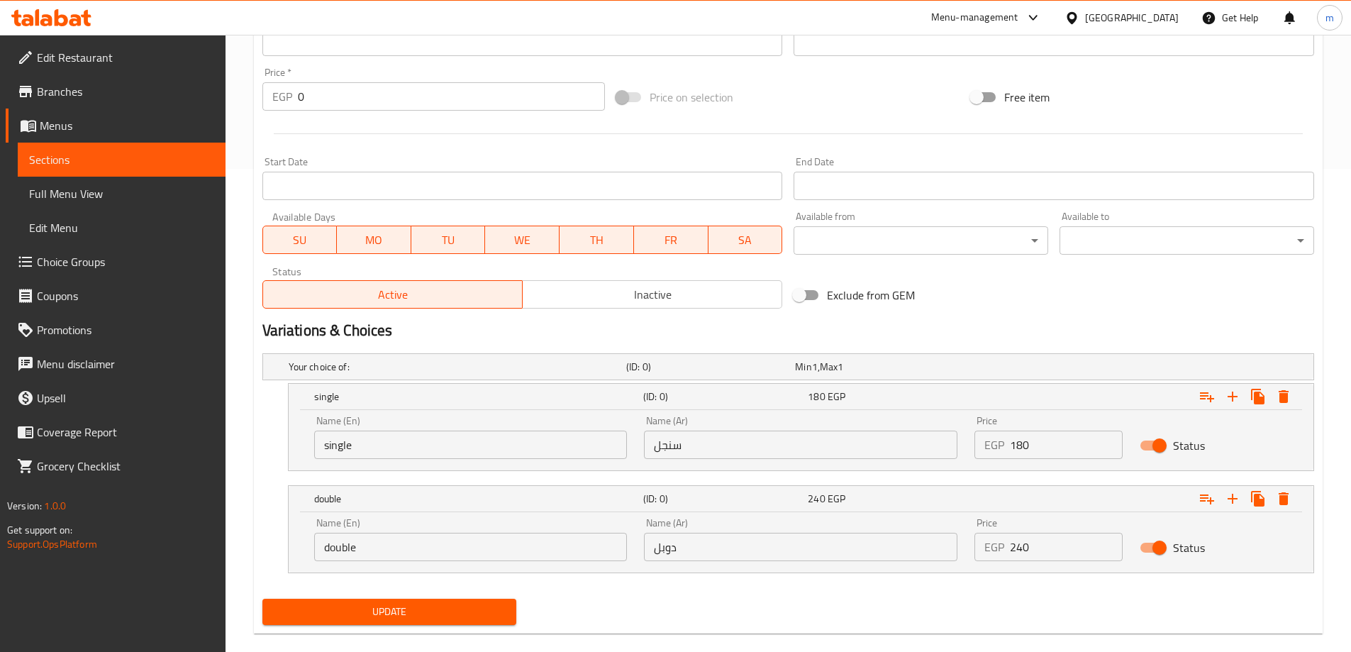
scroll to position [504, 0]
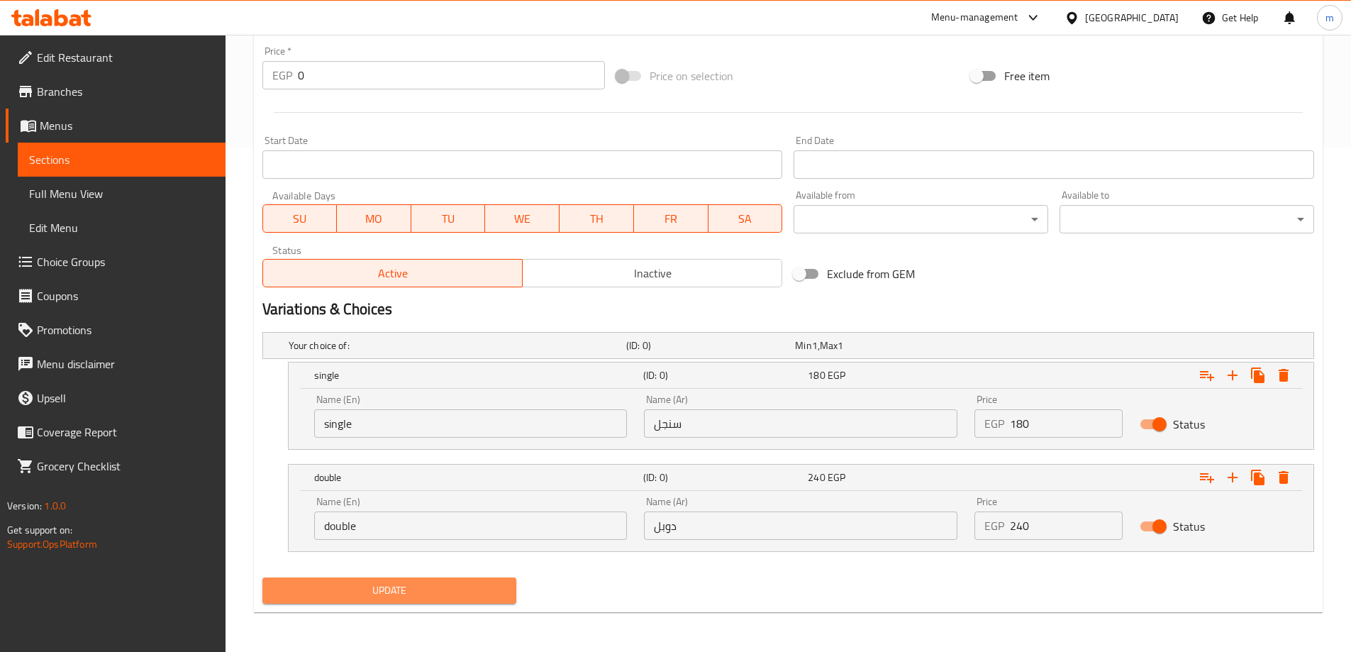
click at [419, 588] on span "Update" at bounding box center [390, 590] width 232 height 18
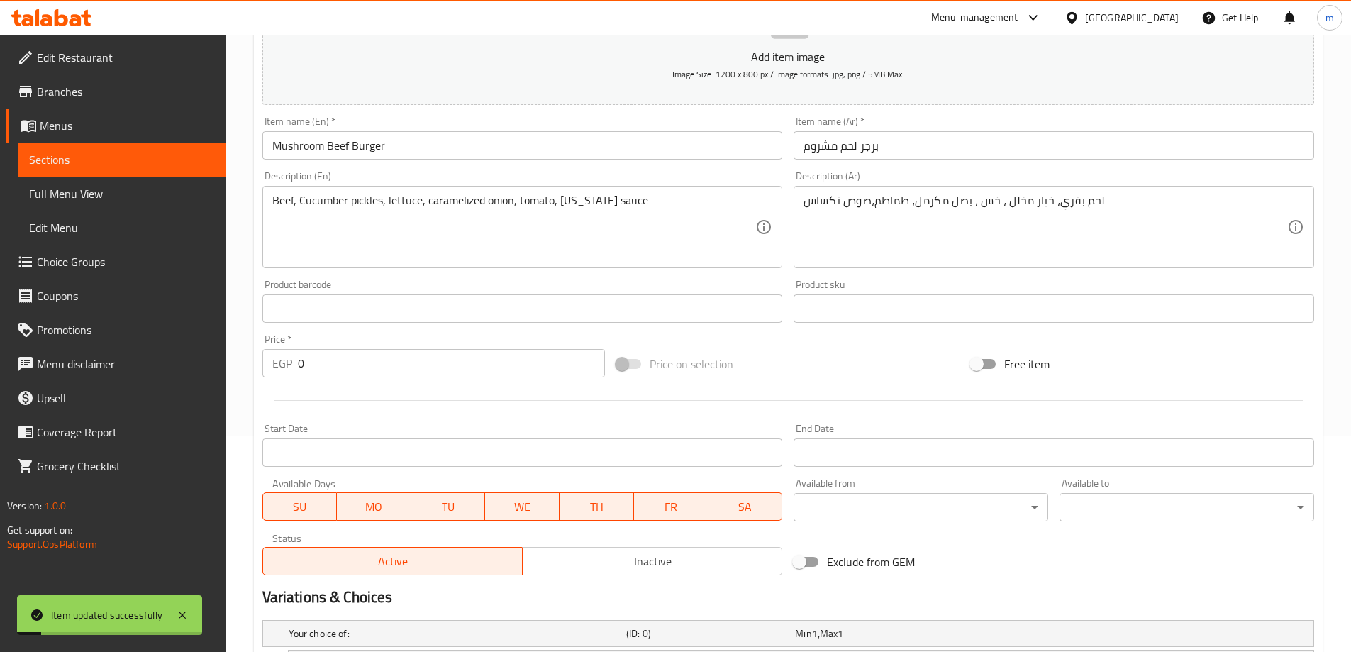
scroll to position [0, 0]
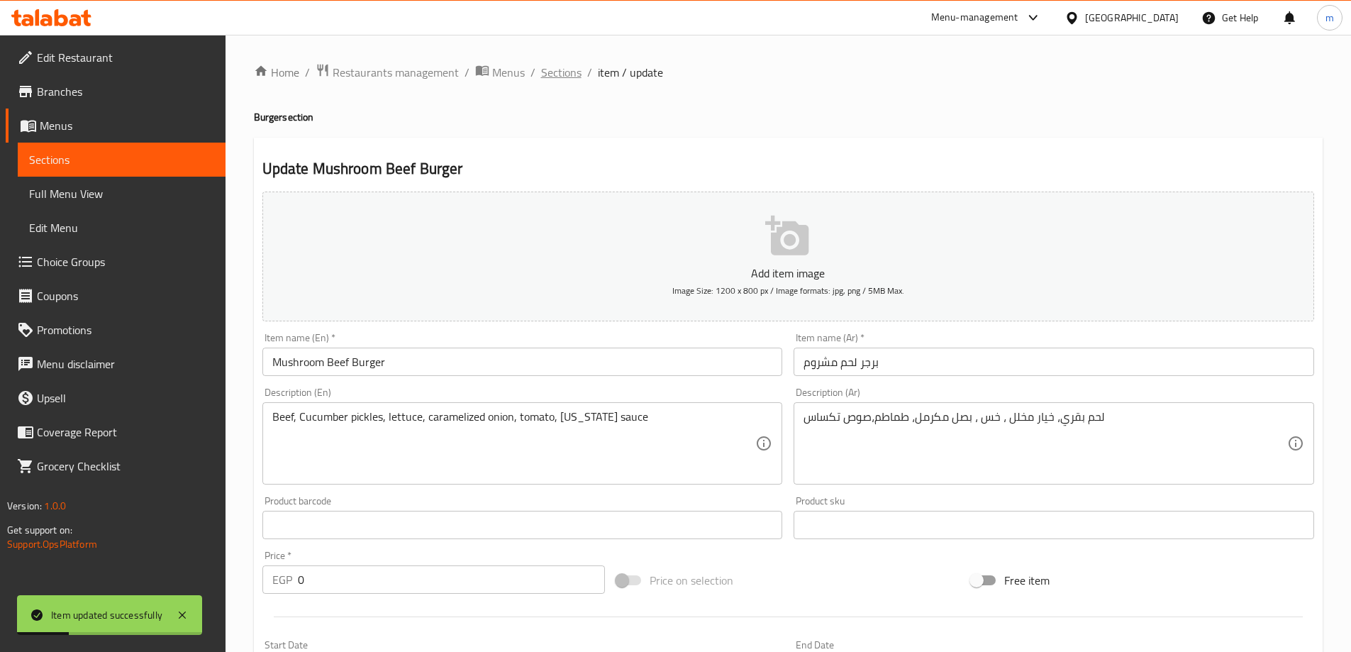
click at [569, 80] on span "Sections" at bounding box center [561, 72] width 40 height 17
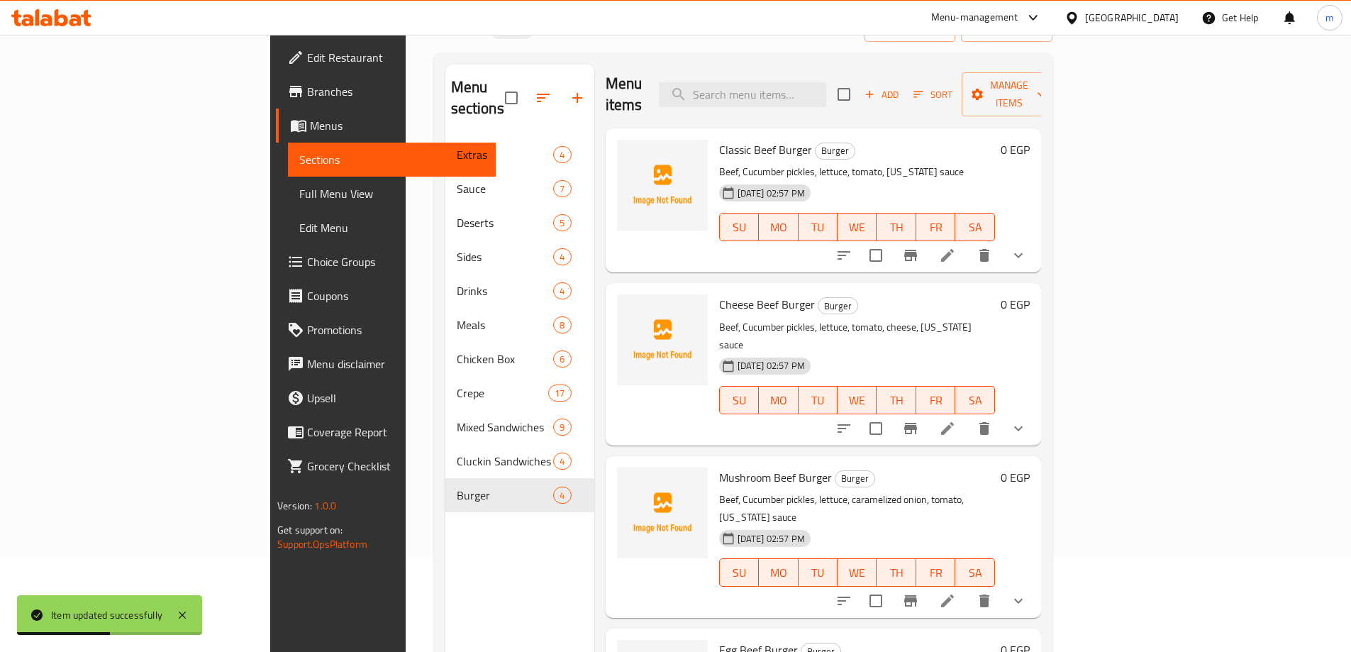
scroll to position [199, 0]
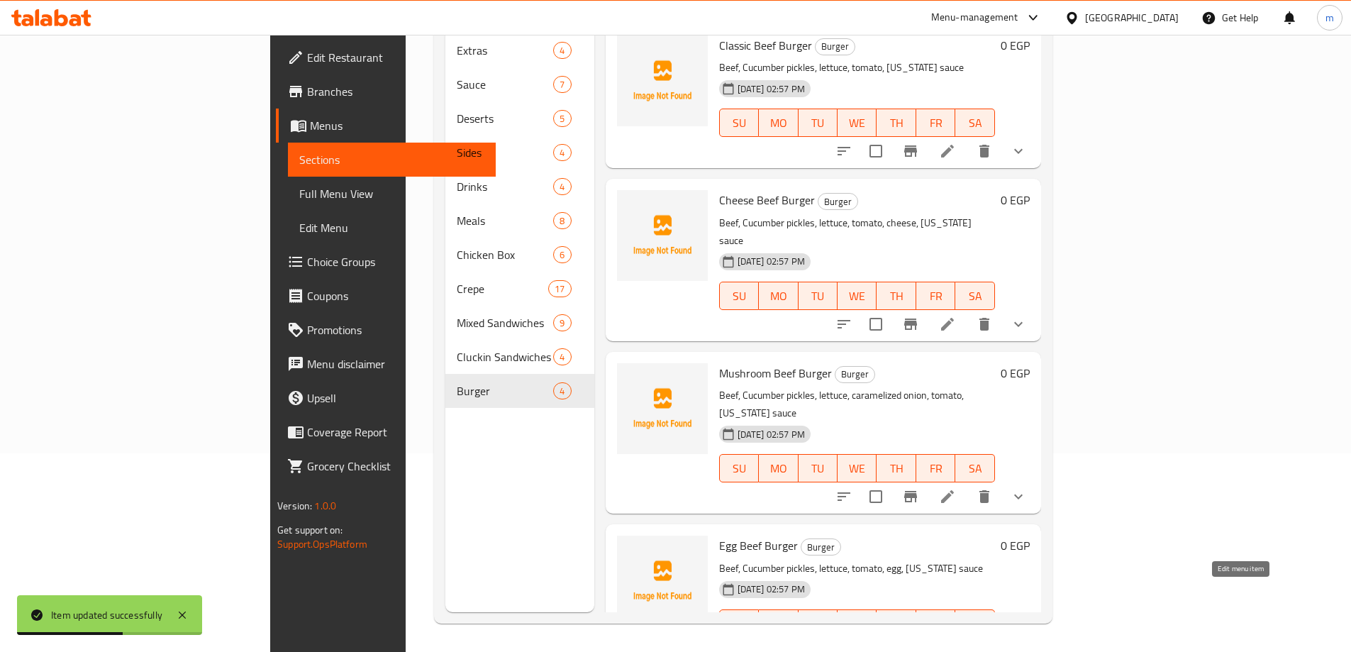
click at [990, 643] on icon at bounding box center [981, 651] width 17 height 17
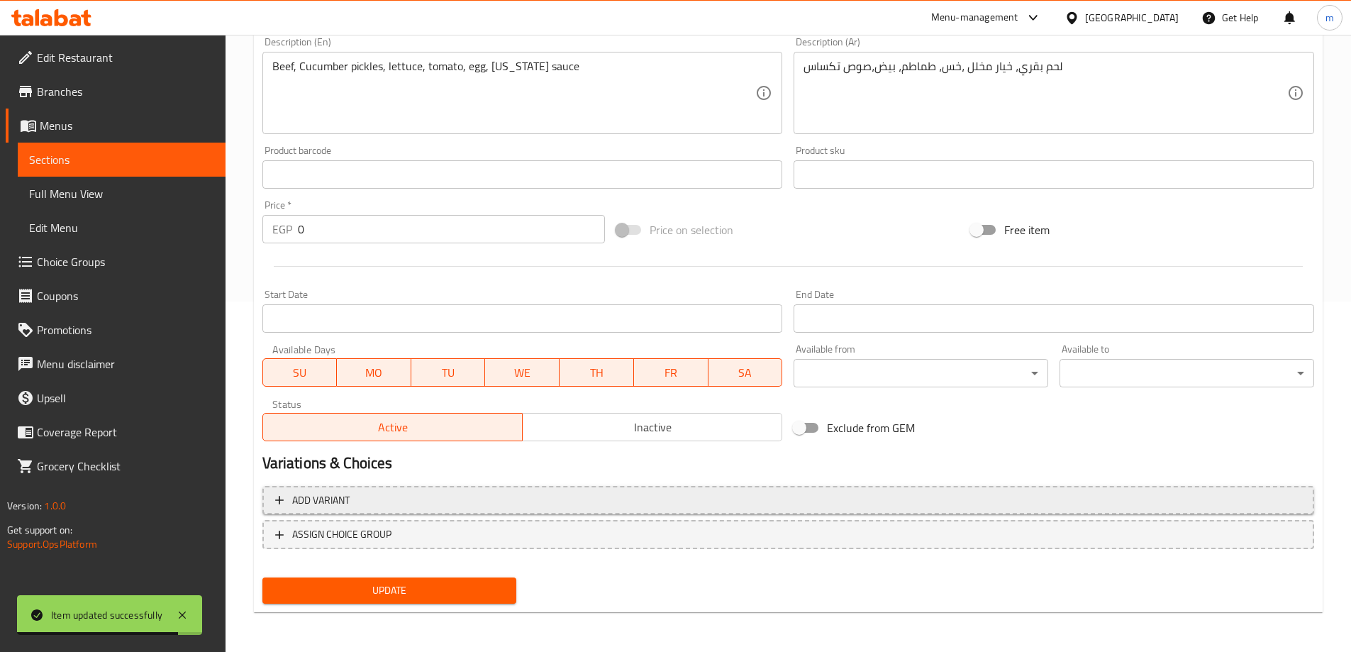
click at [869, 491] on span "Add variant" at bounding box center [788, 500] width 1026 height 18
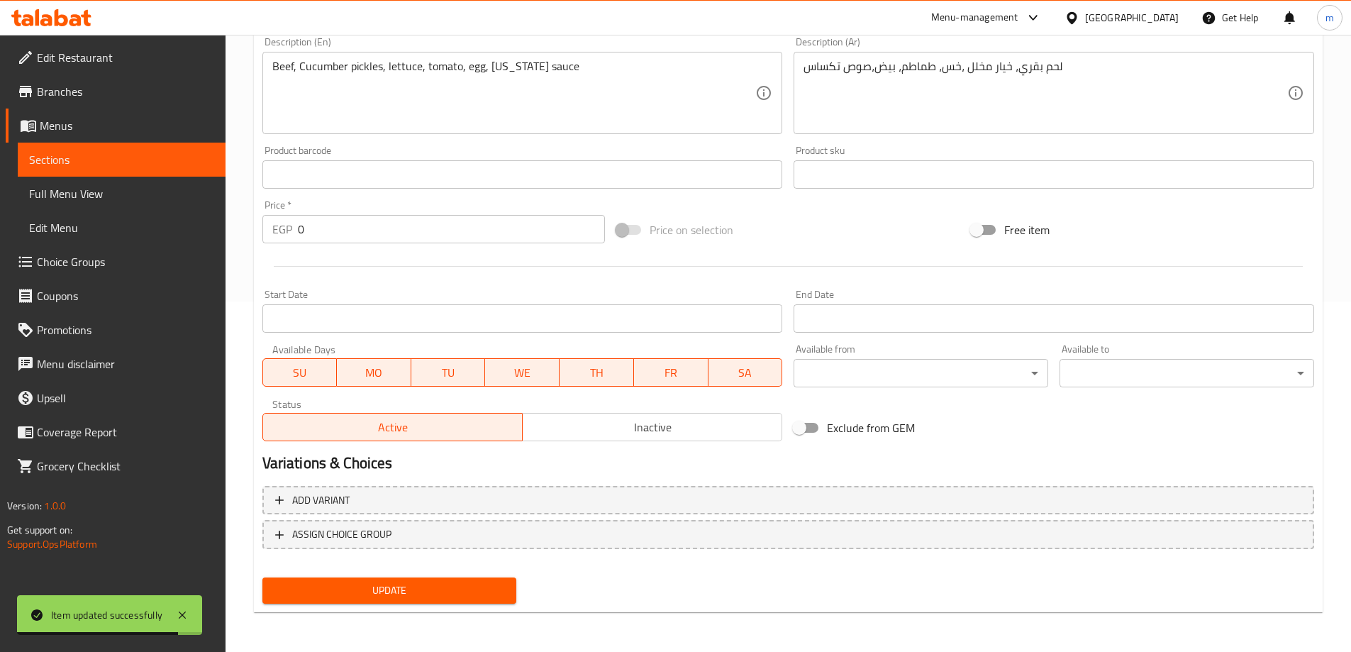
scroll to position [341, 0]
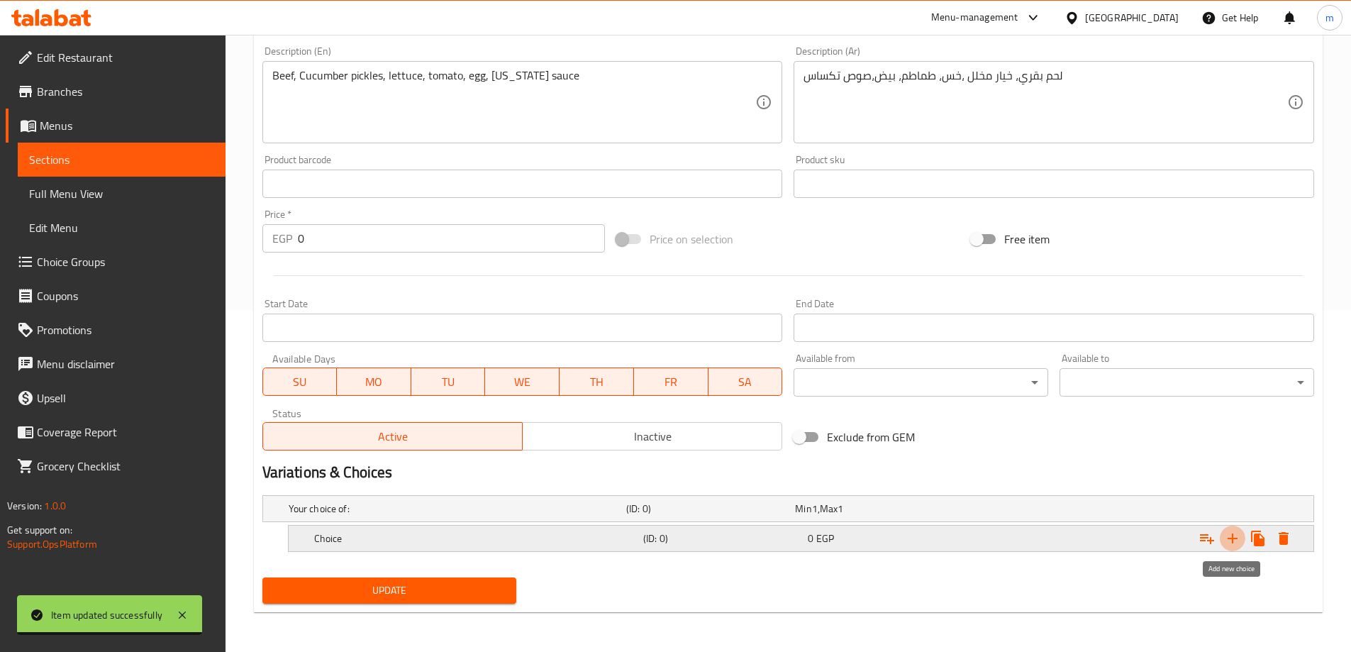
click at [1228, 540] on icon "Expand" at bounding box center [1232, 538] width 17 height 17
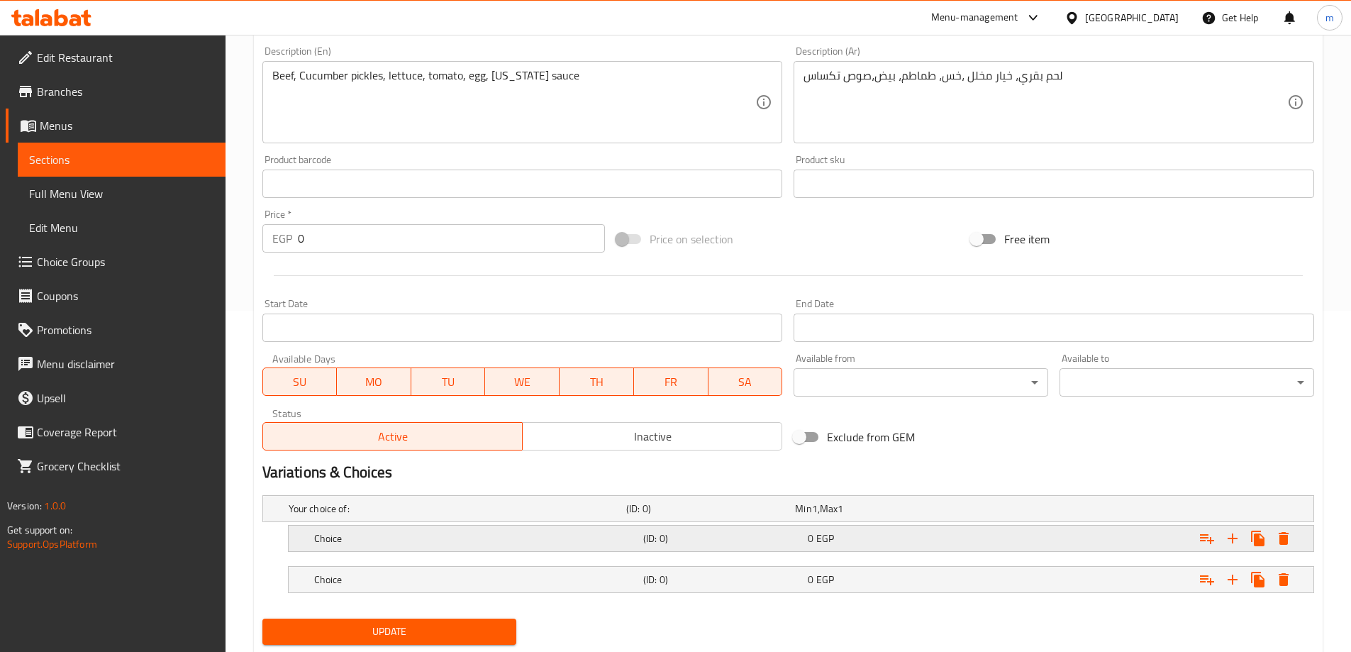
drag, startPoint x: 799, startPoint y: 549, endPoint x: 764, endPoint y: 548, distance: 35.5
click at [798, 524] on div "Choice (ID: 0) 0 EGP" at bounding box center [792, 508] width 1013 height 31
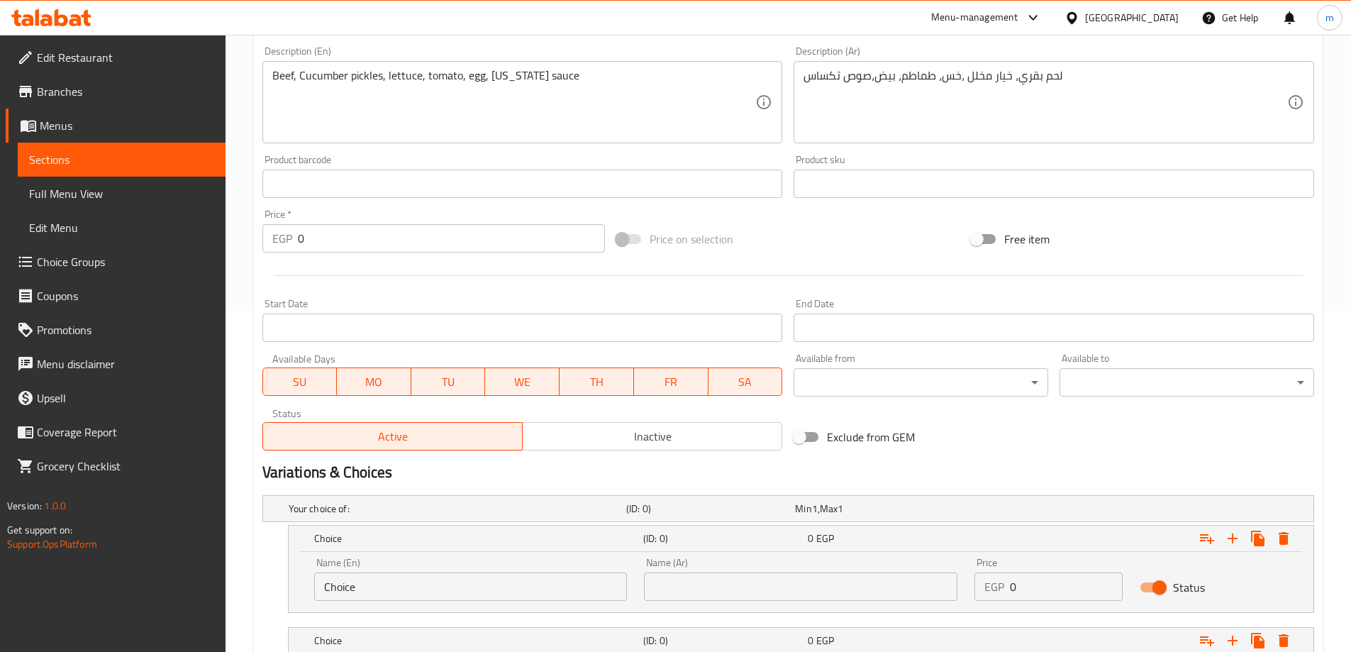
click at [463, 577] on input "Choice" at bounding box center [470, 586] width 313 height 28
type input "single"
drag, startPoint x: 730, startPoint y: 592, endPoint x: 737, endPoint y: 572, distance: 21.1
click at [730, 592] on input "text" at bounding box center [800, 586] width 313 height 28
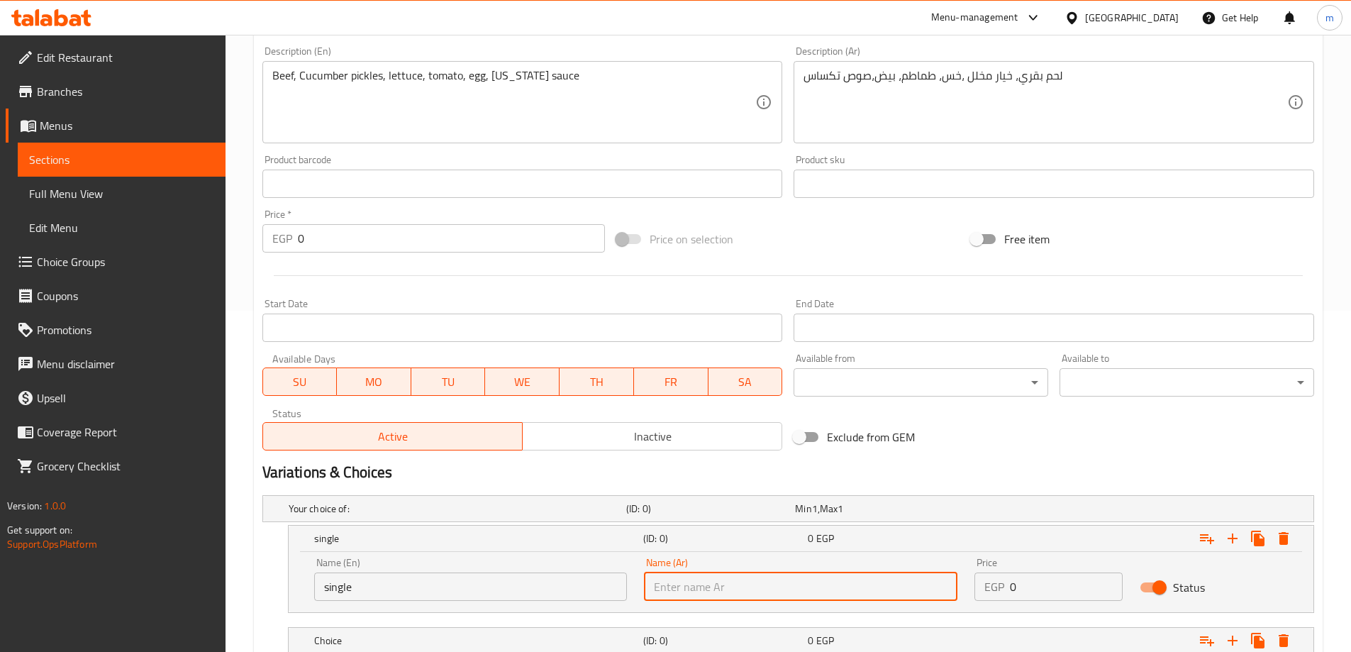
type input "سنجل"
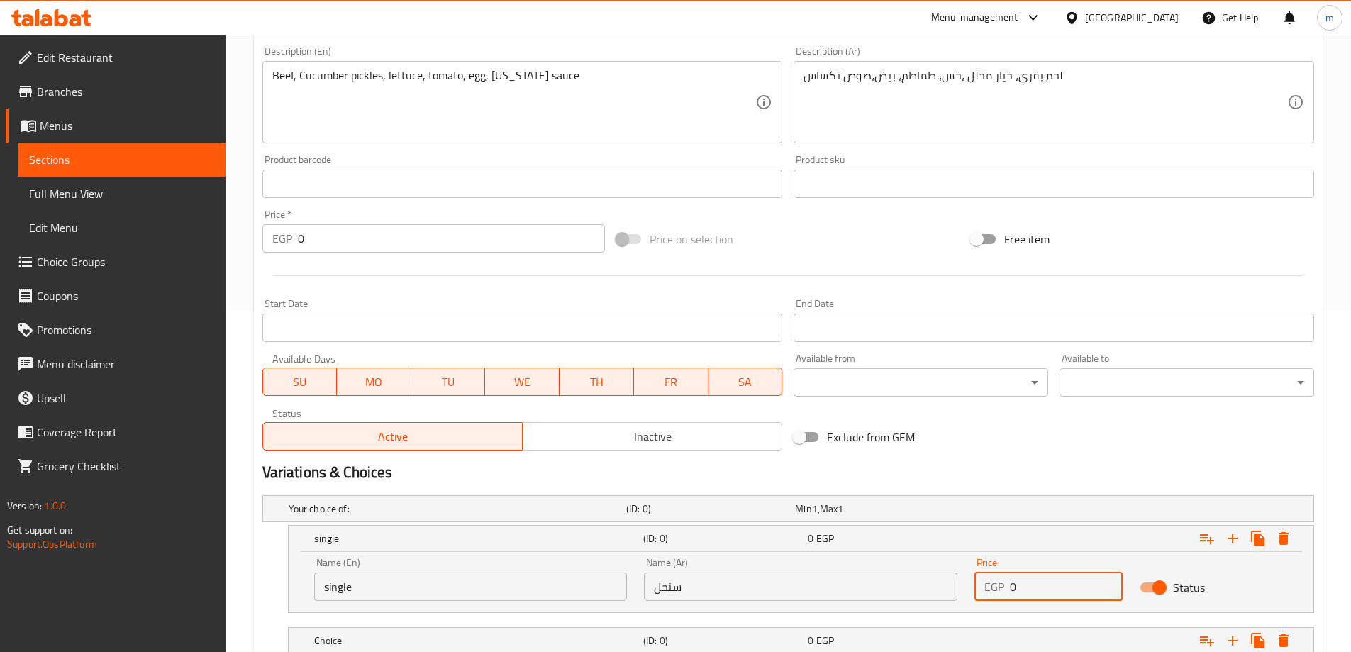
drag, startPoint x: 1020, startPoint y: 576, endPoint x: 974, endPoint y: 582, distance: 47.2
click at [974, 582] on div "Price EGP 0 Price" at bounding box center [1048, 579] width 165 height 60
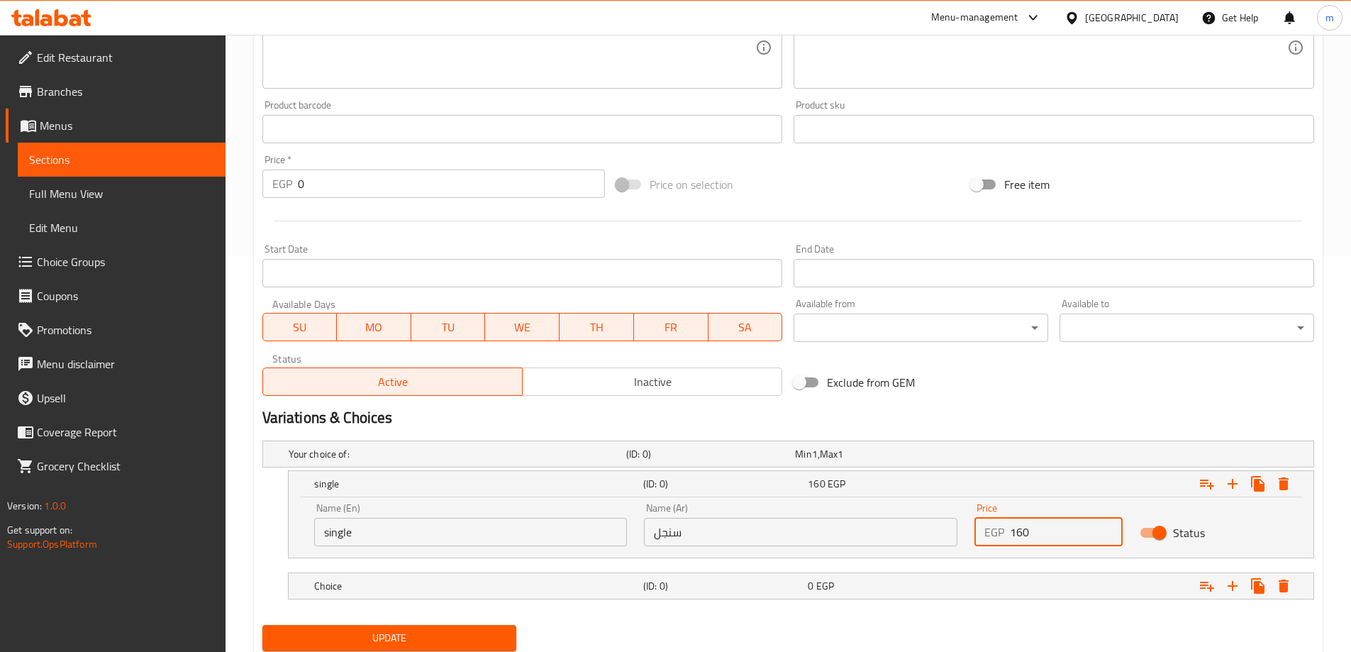
scroll to position [443, 0]
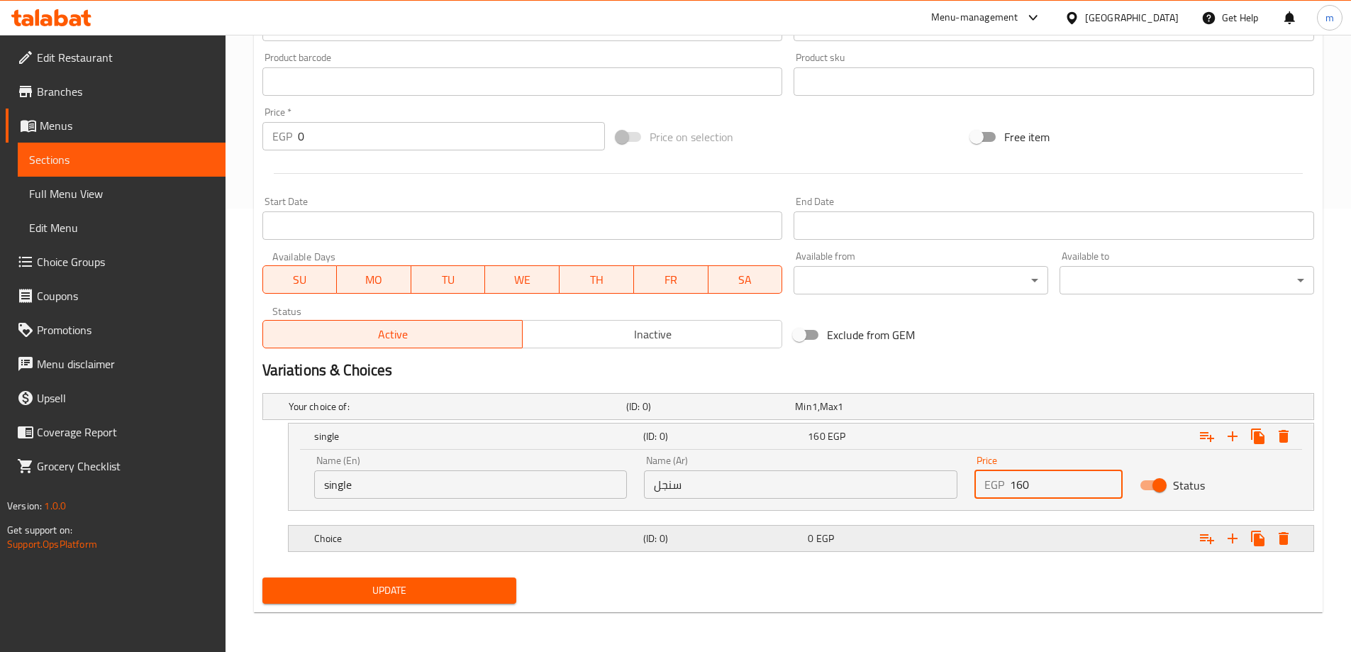
type input "160"
click at [896, 416] on div "0 EGP" at bounding box center [876, 406] width 169 height 20
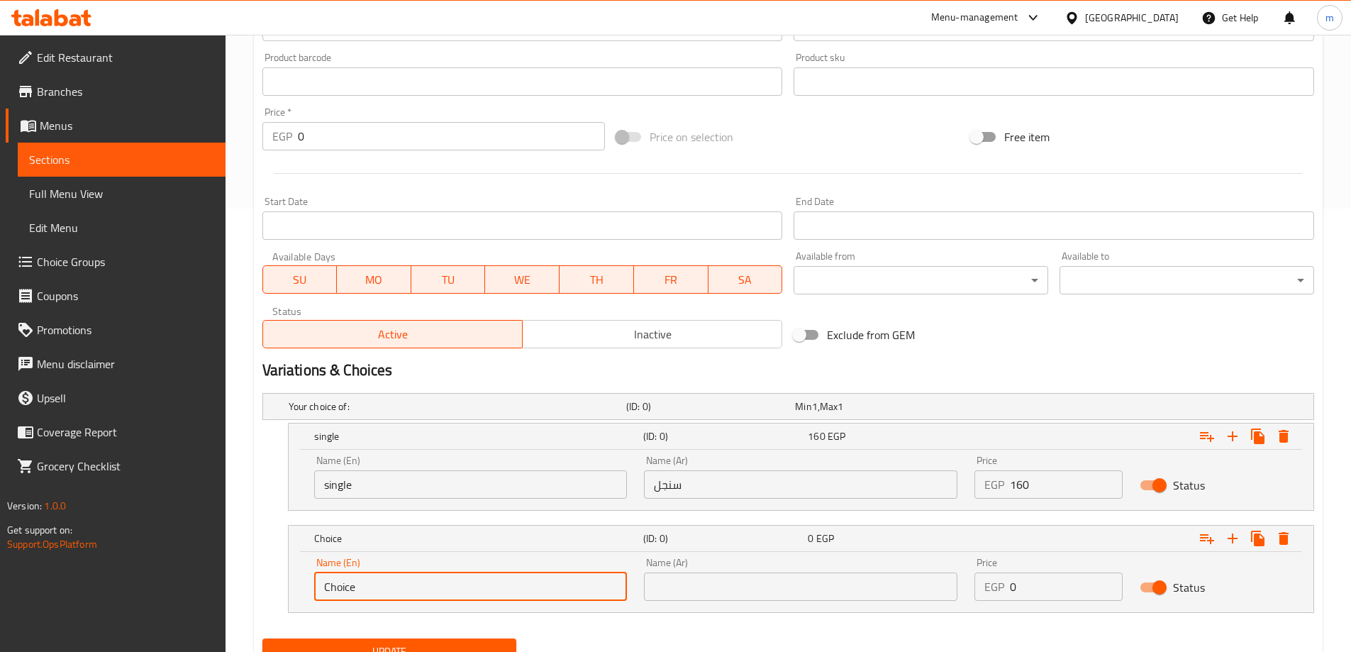
click at [499, 596] on input "Choice" at bounding box center [470, 586] width 313 height 28
type input "double"
click at [713, 578] on input "text" at bounding box center [800, 586] width 313 height 28
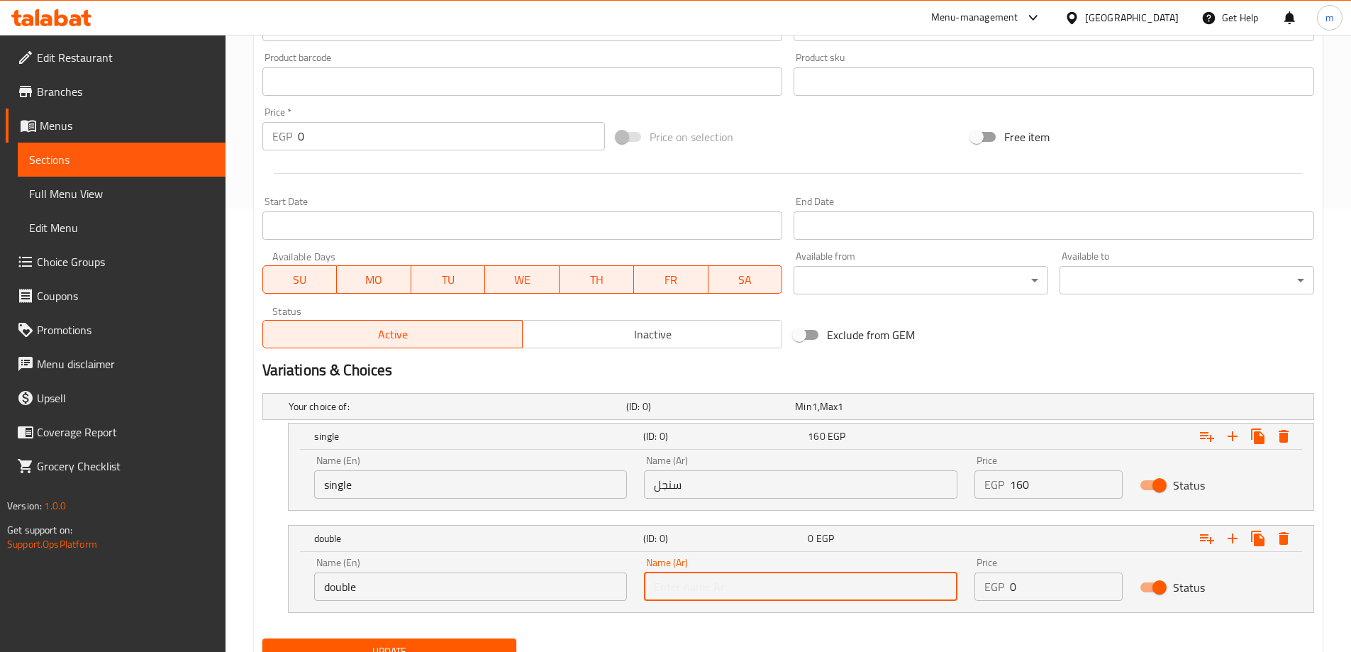
type input "دوبل"
click at [735, 421] on div "single (ID: 0) 160 EGP" at bounding box center [805, 436] width 988 height 31
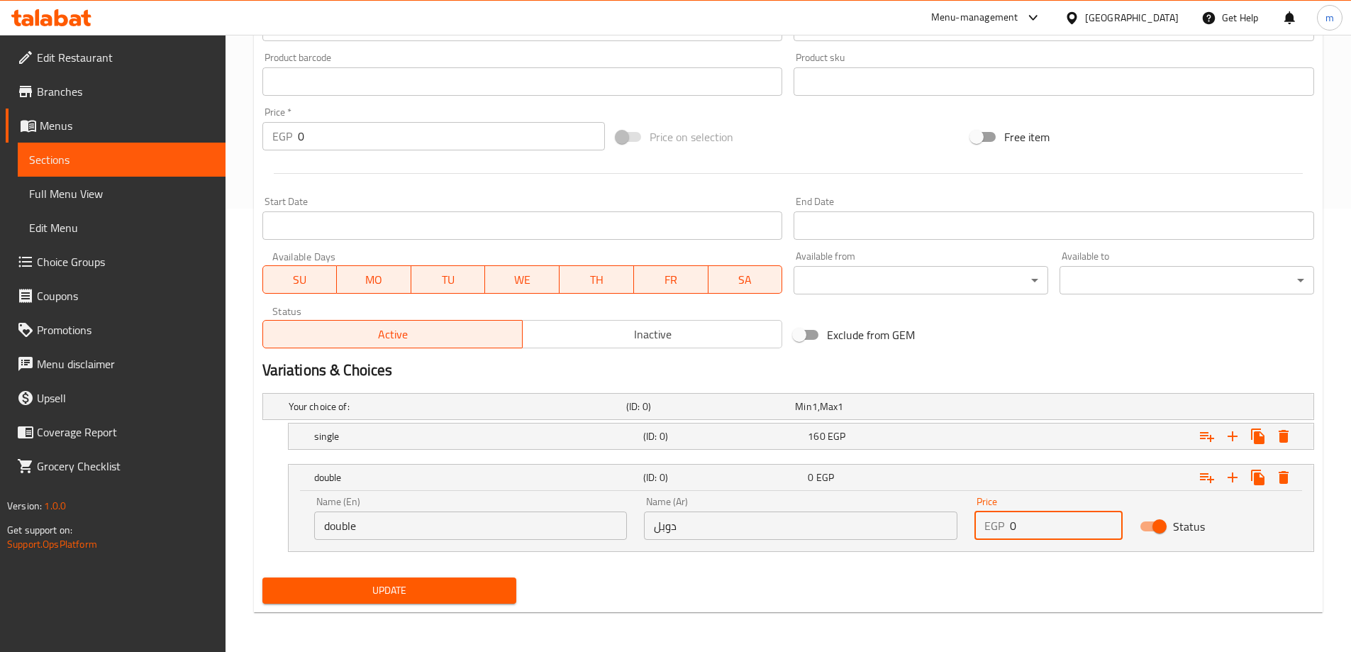
drag, startPoint x: 1033, startPoint y: 518, endPoint x: 896, endPoint y: 541, distance: 138.7
click at [896, 541] on div "Name (En) double Name (En) Name (Ar) دوبل Name (Ar) Price EGP 0 Price Status" at bounding box center [801, 518] width 991 height 60
type input "240"
click at [905, 612] on div "Home / Restaurants management / Menus / Sections / item / update Burger section…" at bounding box center [788, 121] width 1069 height 1003
click at [464, 591] on span "Update" at bounding box center [390, 590] width 232 height 18
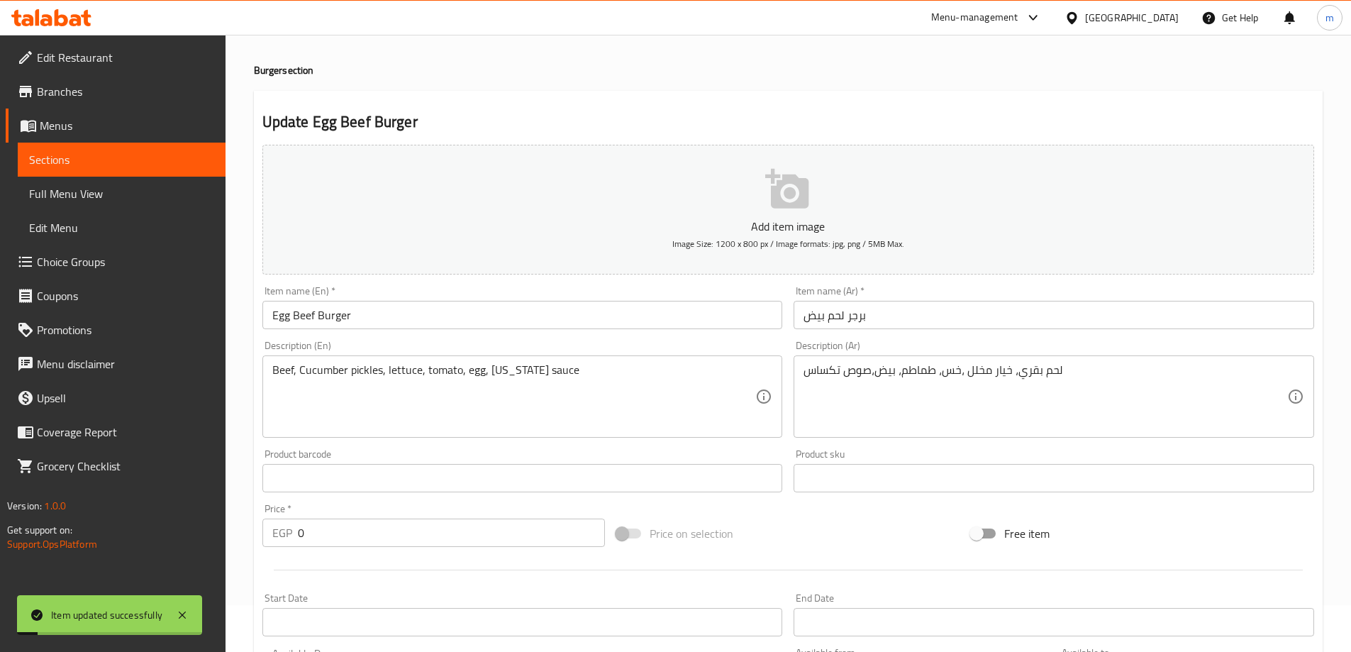
scroll to position [0, 0]
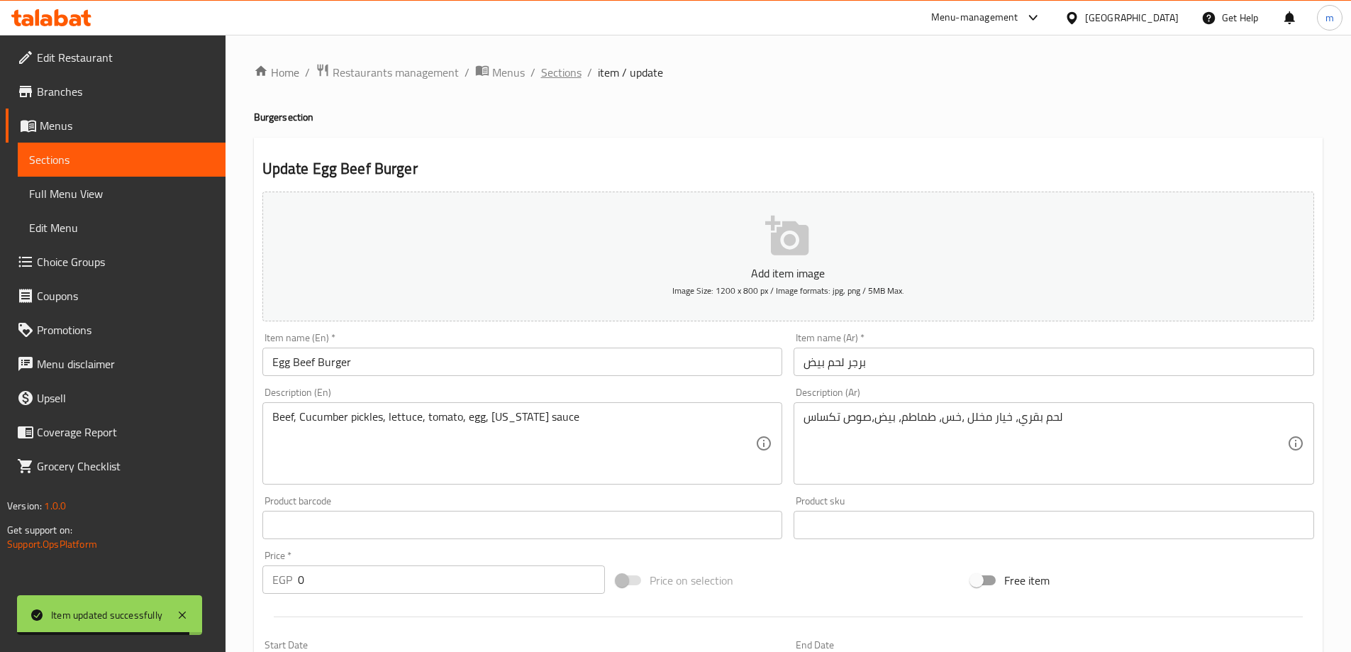
click at [548, 72] on span "Sections" at bounding box center [561, 72] width 40 height 17
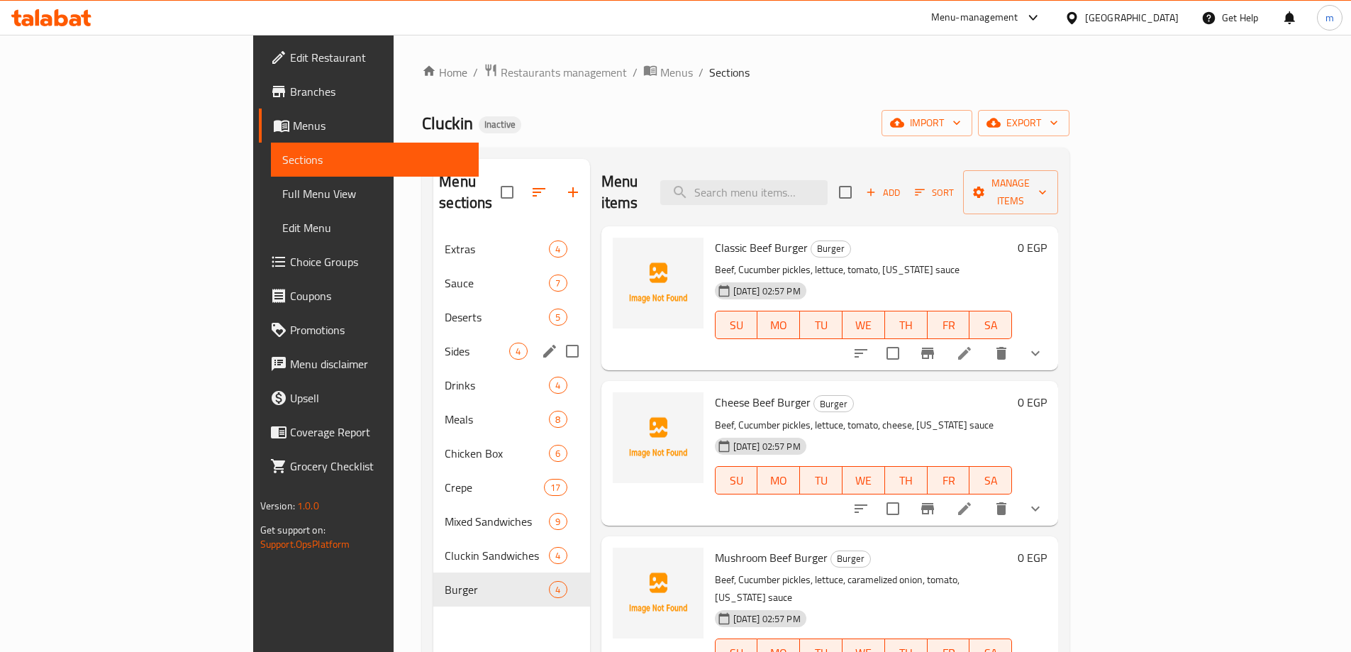
click at [445, 343] on span "Sides" at bounding box center [477, 351] width 65 height 17
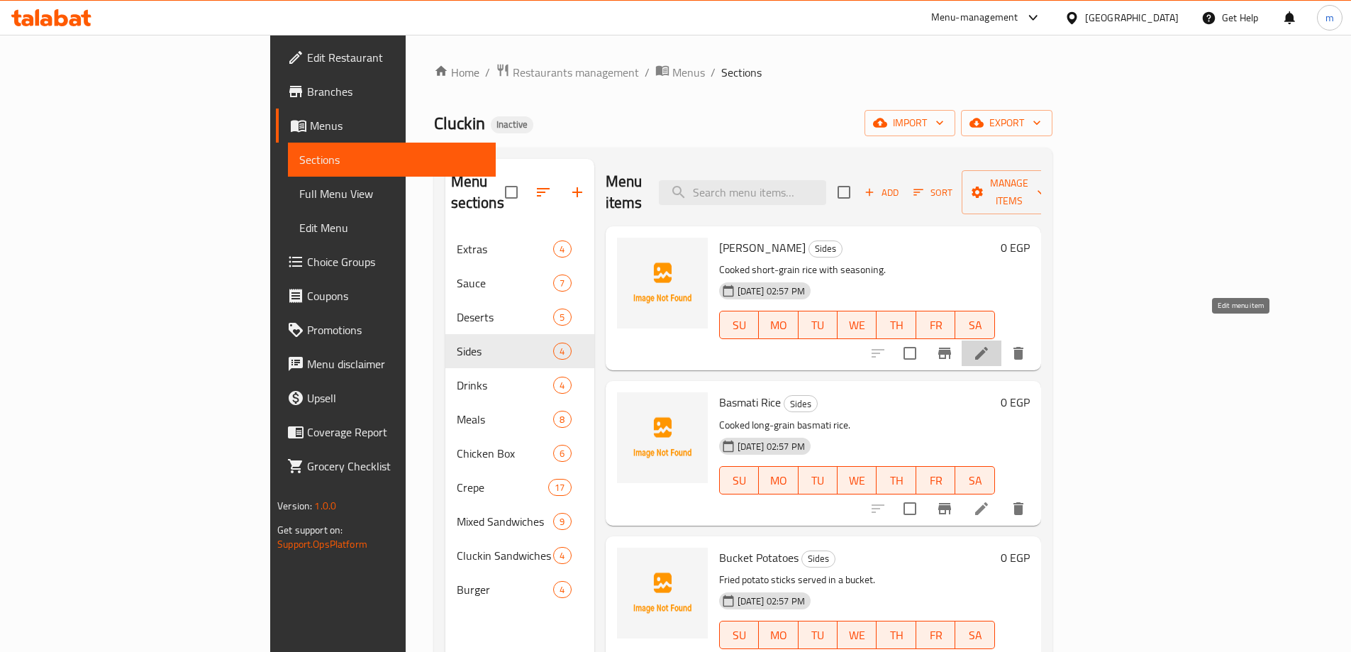
click at [988, 347] on icon at bounding box center [981, 353] width 13 height 13
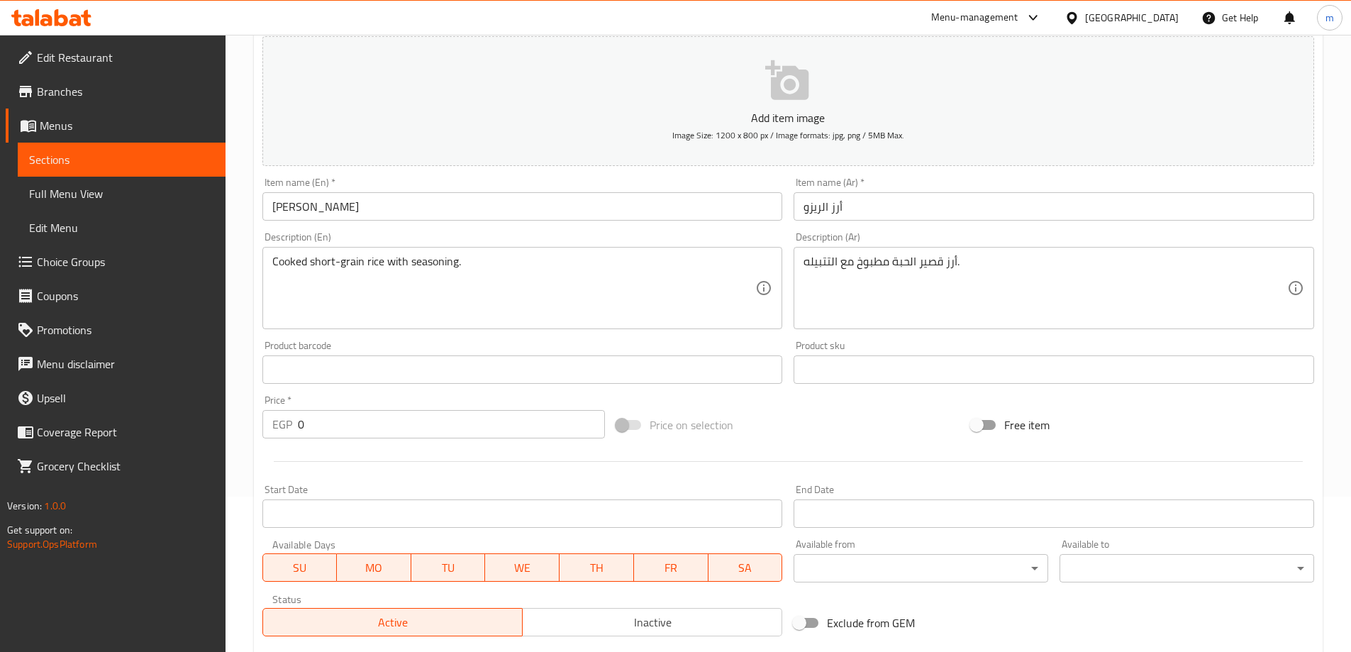
scroll to position [350, 0]
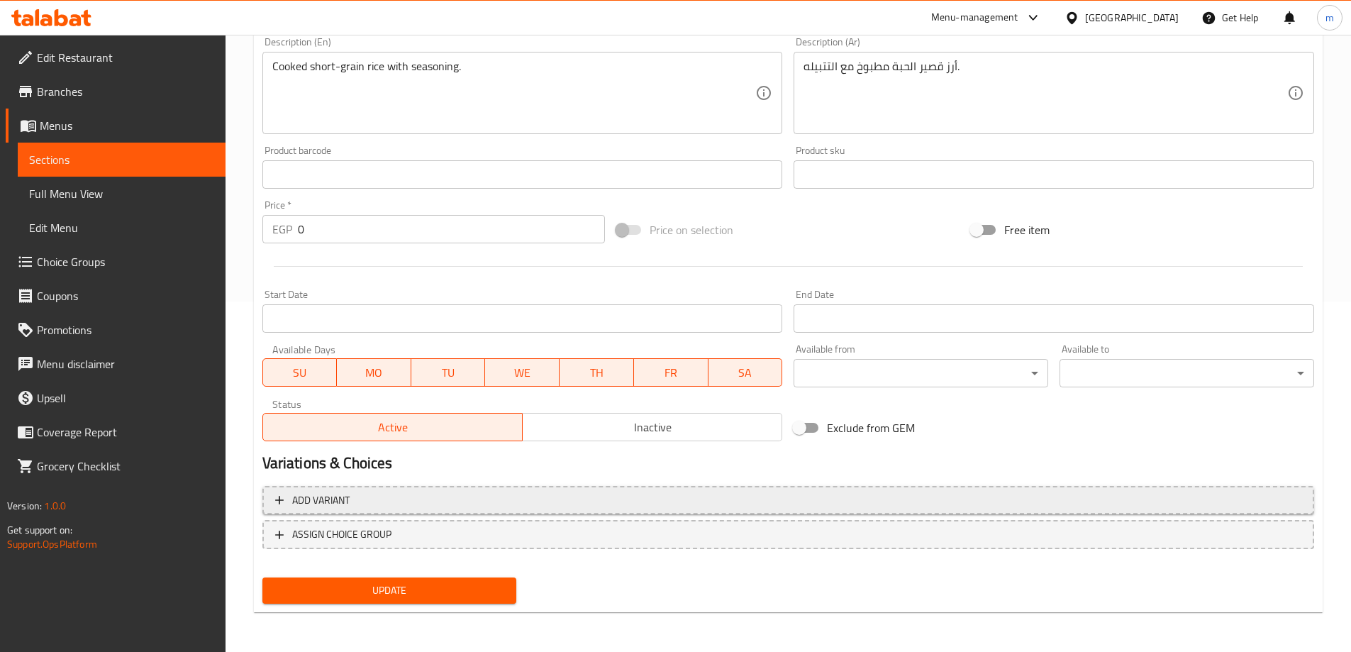
click at [657, 512] on button "Add variant" at bounding box center [788, 500] width 1052 height 29
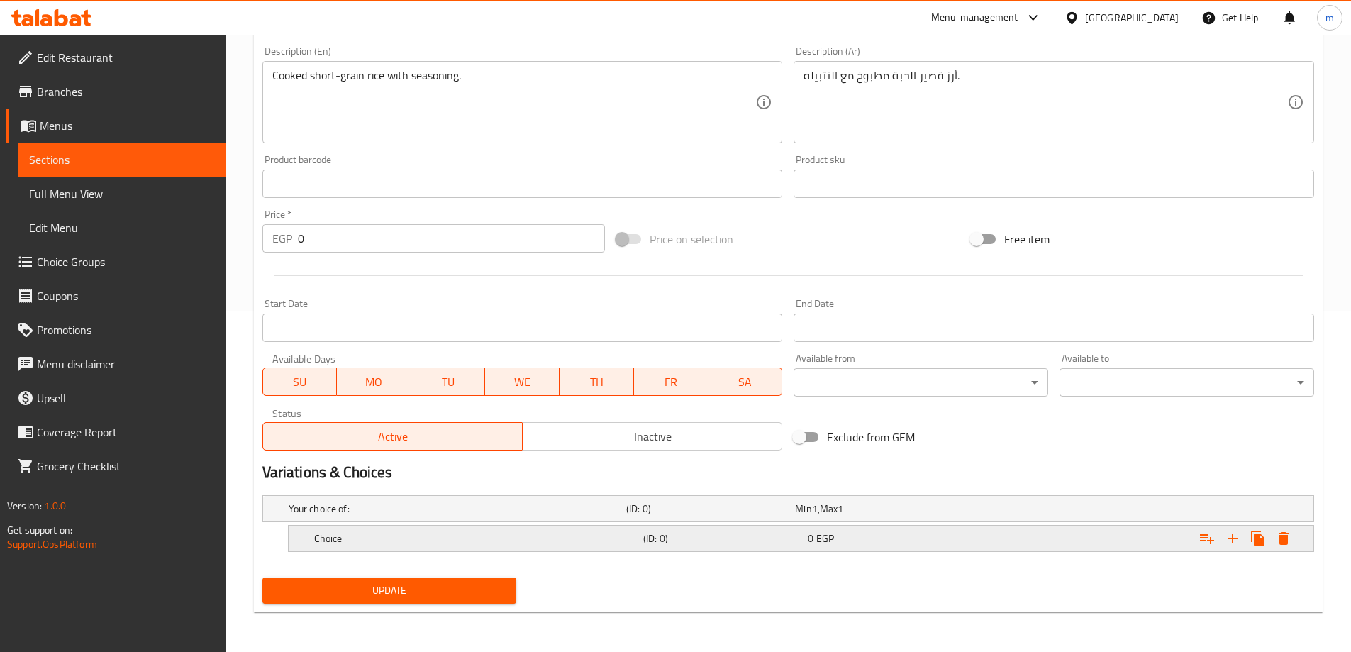
scroll to position [341, 0]
drag, startPoint x: 1227, startPoint y: 542, endPoint x: 1220, endPoint y: 542, distance: 7.8
click at [1227, 542] on icon "Expand" at bounding box center [1232, 538] width 17 height 17
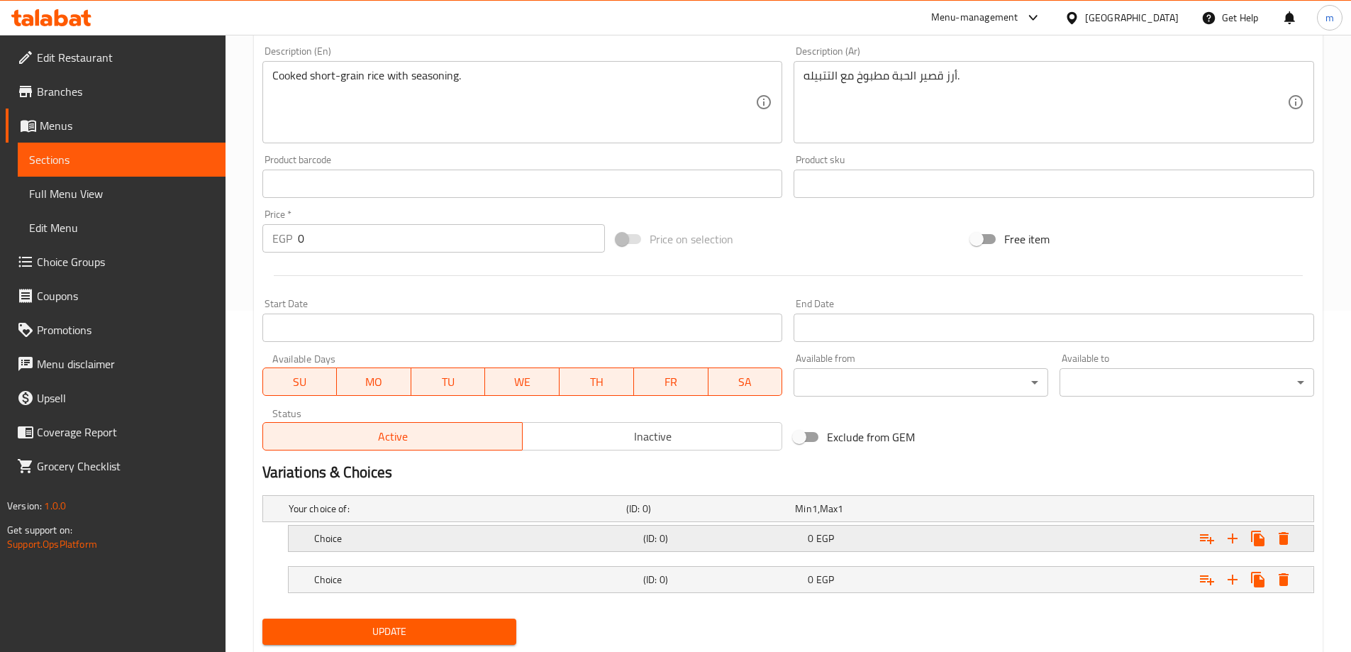
click at [954, 516] on div "0 EGP" at bounding box center [876, 508] width 163 height 14
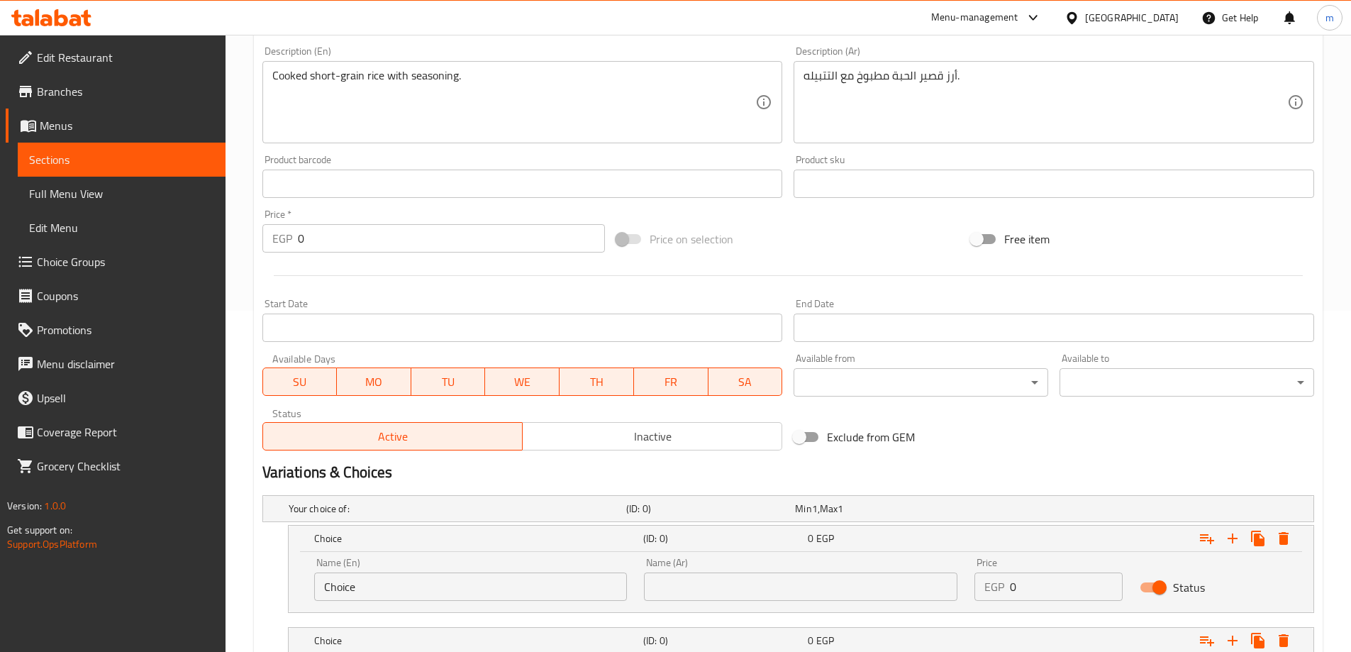
click at [496, 573] on input "Choice" at bounding box center [470, 586] width 313 height 28
type input "Medium"
click at [881, 581] on input "text" at bounding box center [800, 586] width 313 height 28
type input "وسط"
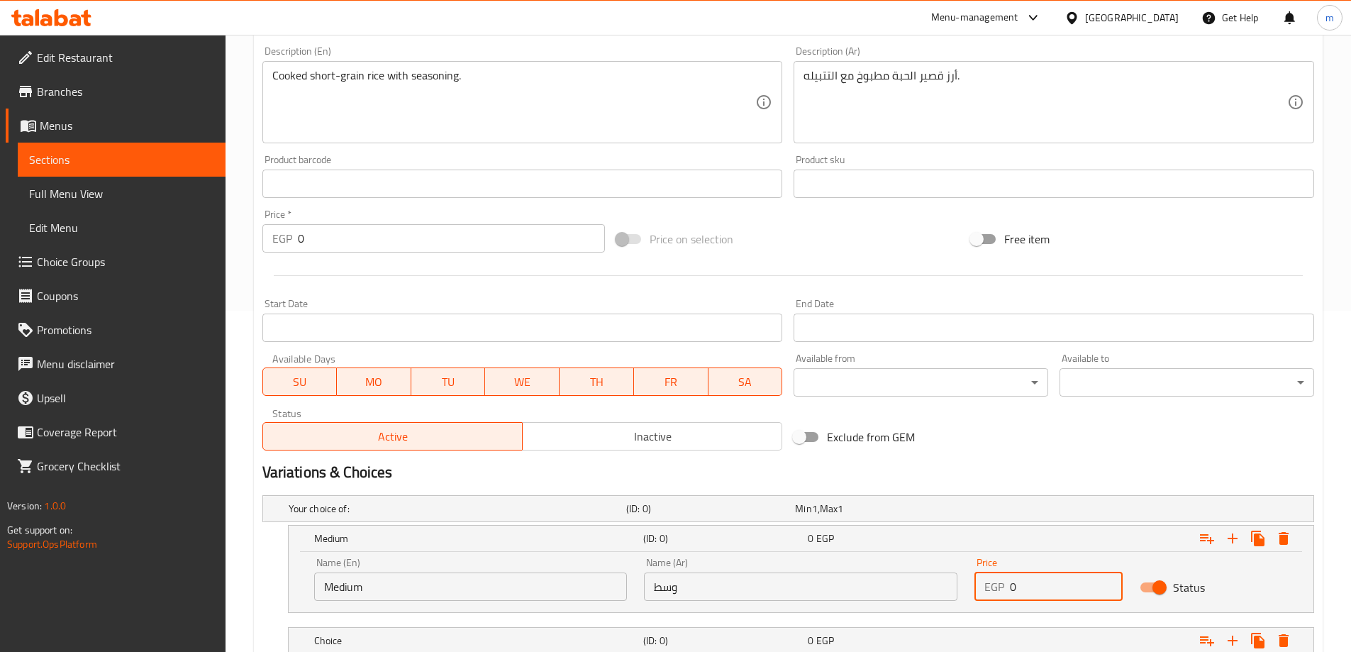
drag, startPoint x: 1035, startPoint y: 577, endPoint x: 1003, endPoint y: 585, distance: 32.9
click at [1008, 585] on div "EGP 0 Price" at bounding box center [1048, 586] width 148 height 28
type input "65"
click at [1142, 438] on div "Exclude from GEM" at bounding box center [965, 437] width 355 height 38
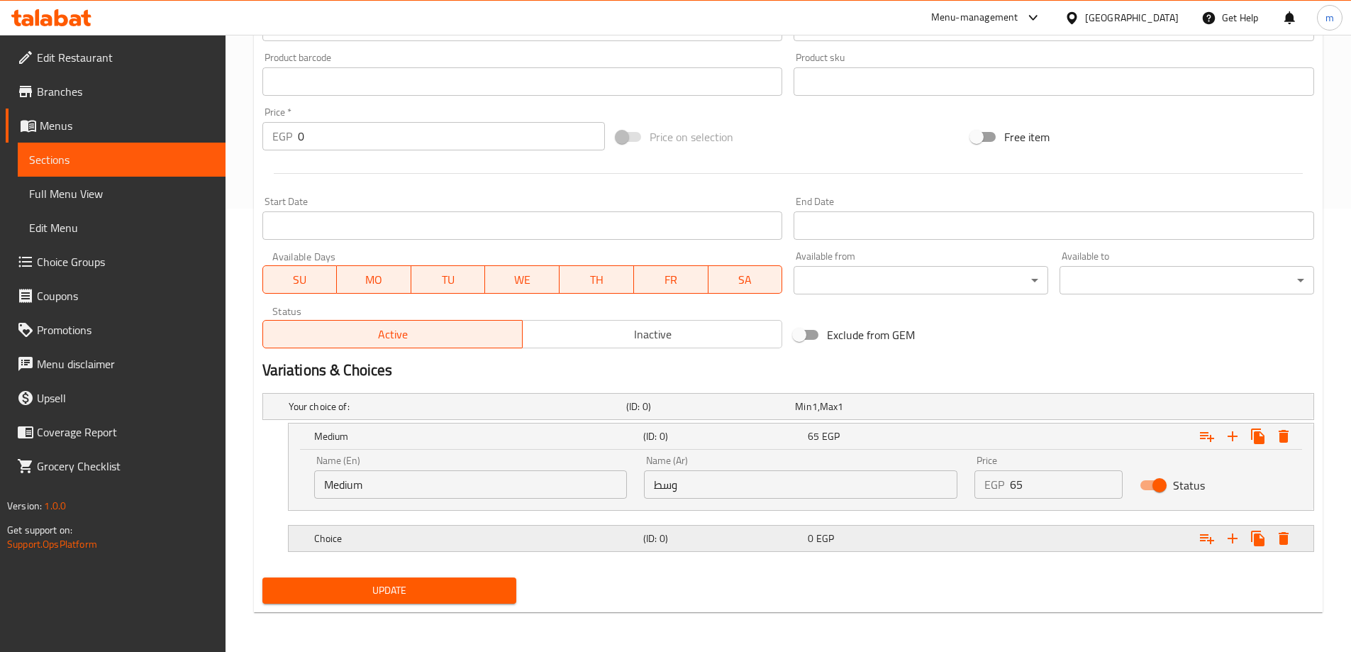
click at [859, 413] on div "0 EGP" at bounding box center [876, 406] width 163 height 14
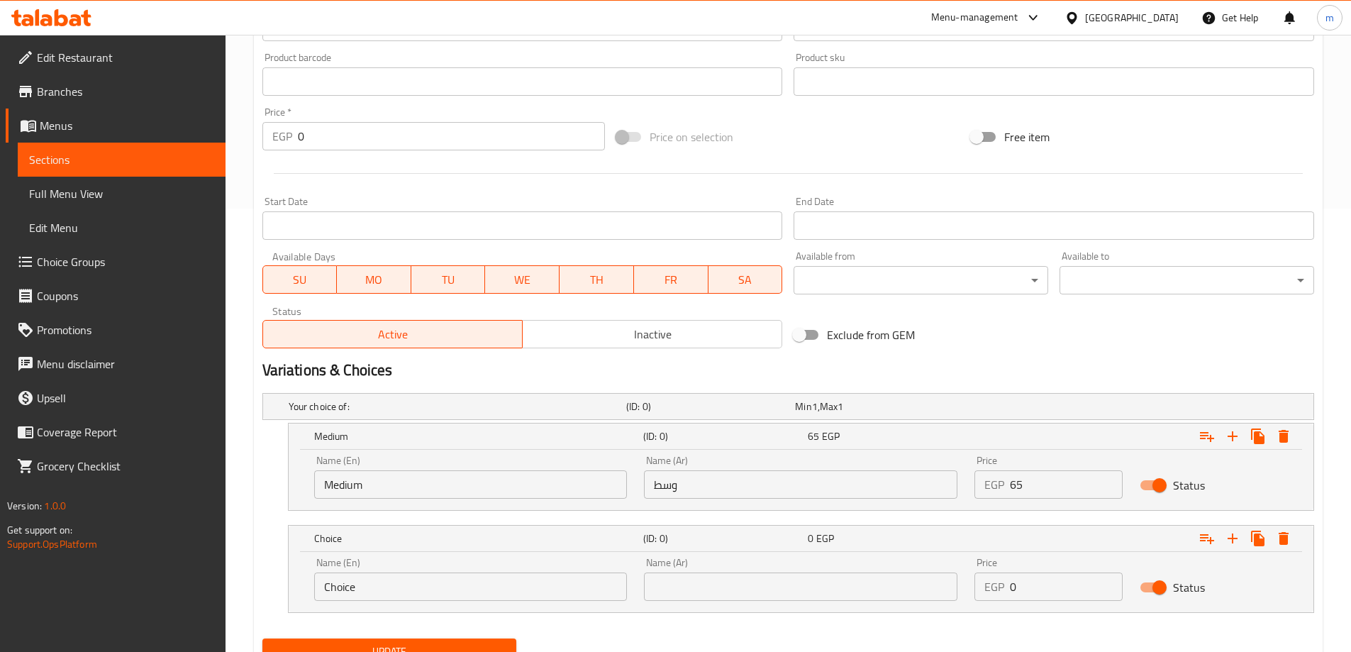
click at [467, 599] on input "Choice" at bounding box center [470, 586] width 313 height 28
type input "م"
type input "large"
click at [866, 560] on div "Name (Ar) Name (Ar)" at bounding box center [800, 578] width 313 height 43
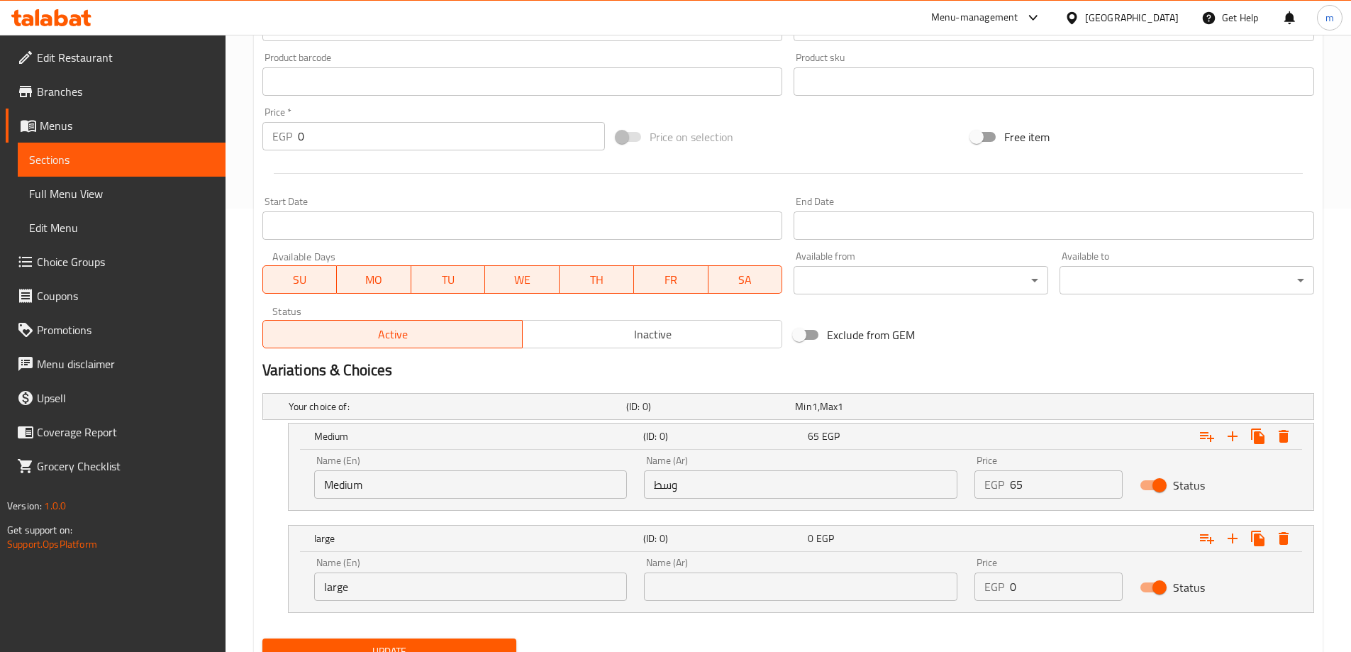
click at [845, 581] on input "text" at bounding box center [800, 586] width 313 height 28
type input "كبير"
drag, startPoint x: 1003, startPoint y: 589, endPoint x: 984, endPoint y: 594, distance: 20.5
click at [984, 594] on div "EGP 0 Price" at bounding box center [1048, 586] width 148 height 28
type input "90"
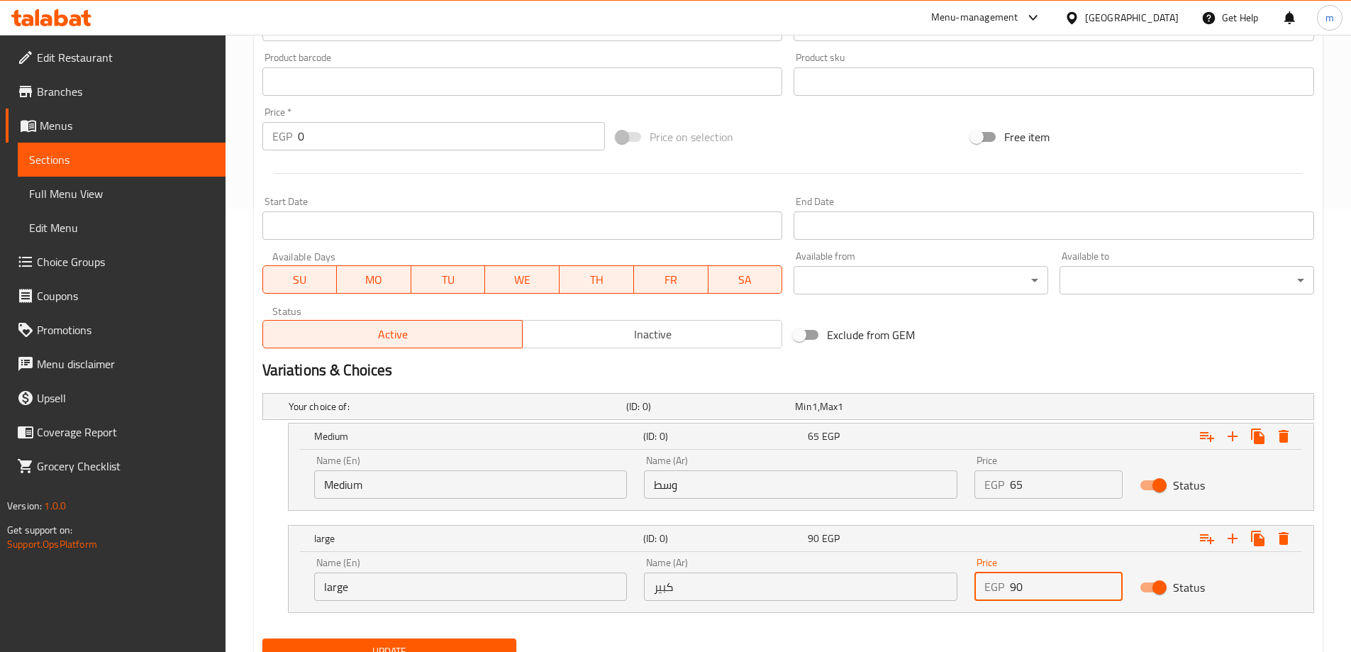
click at [945, 611] on div "Name (En) large Name (En) Name (Ar) كبير Name (Ar) Price EGP 90 Price Status" at bounding box center [801, 582] width 1025 height 60
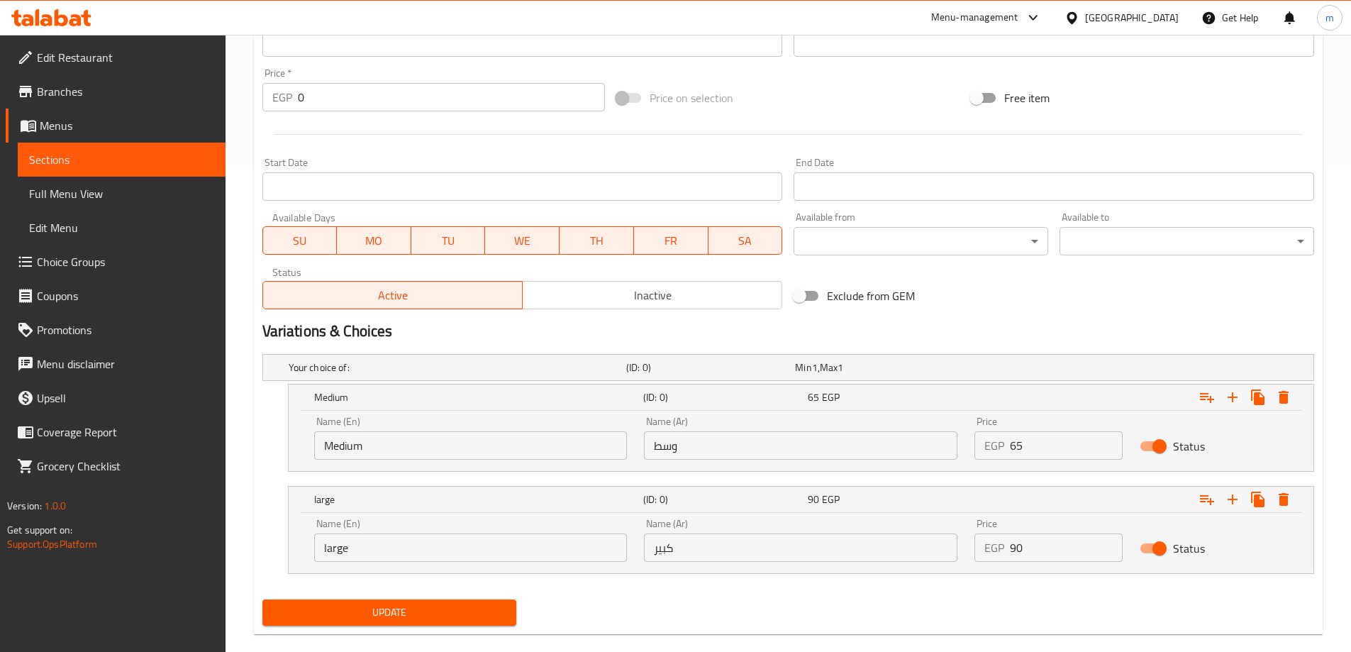
scroll to position [504, 0]
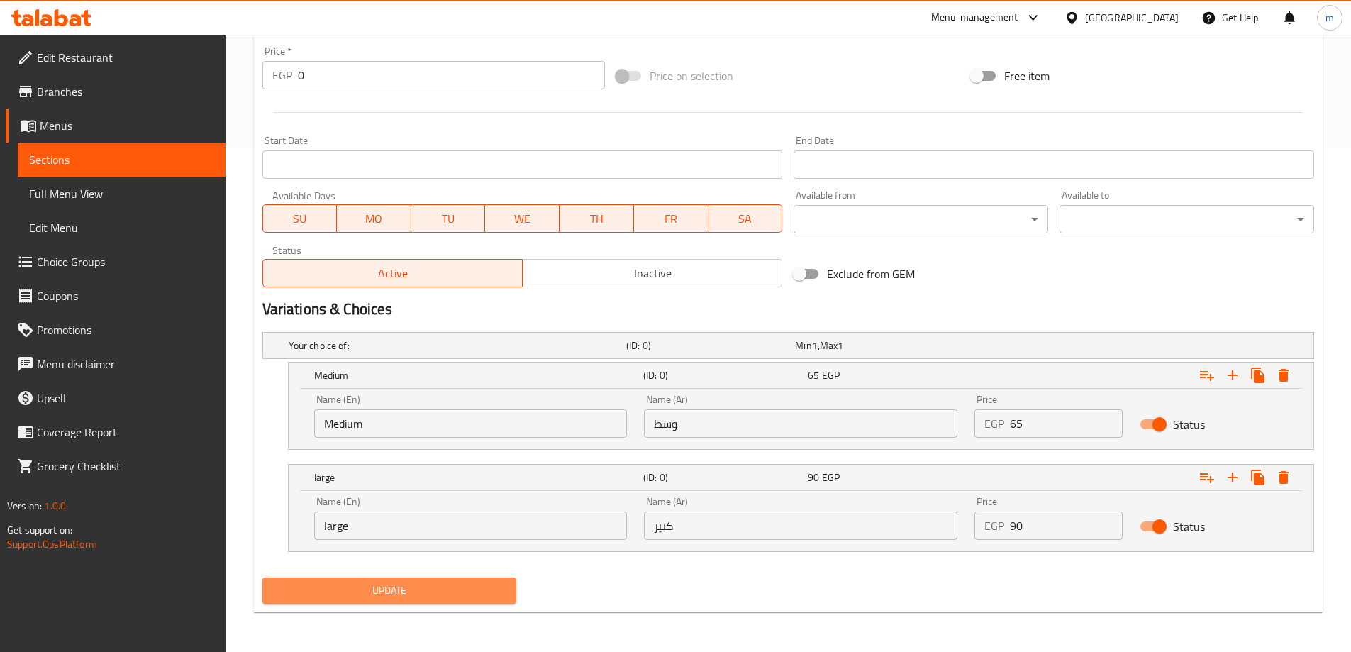
click at [446, 584] on span "Update" at bounding box center [390, 590] width 232 height 18
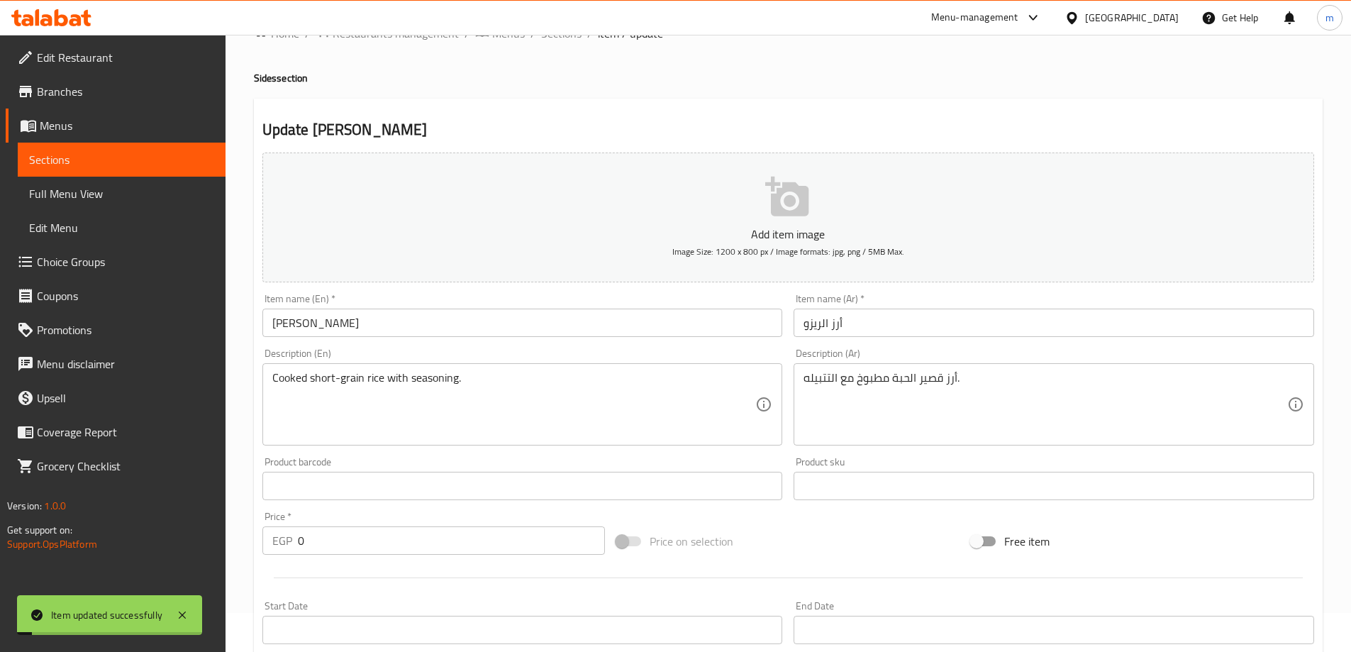
scroll to position [0, 0]
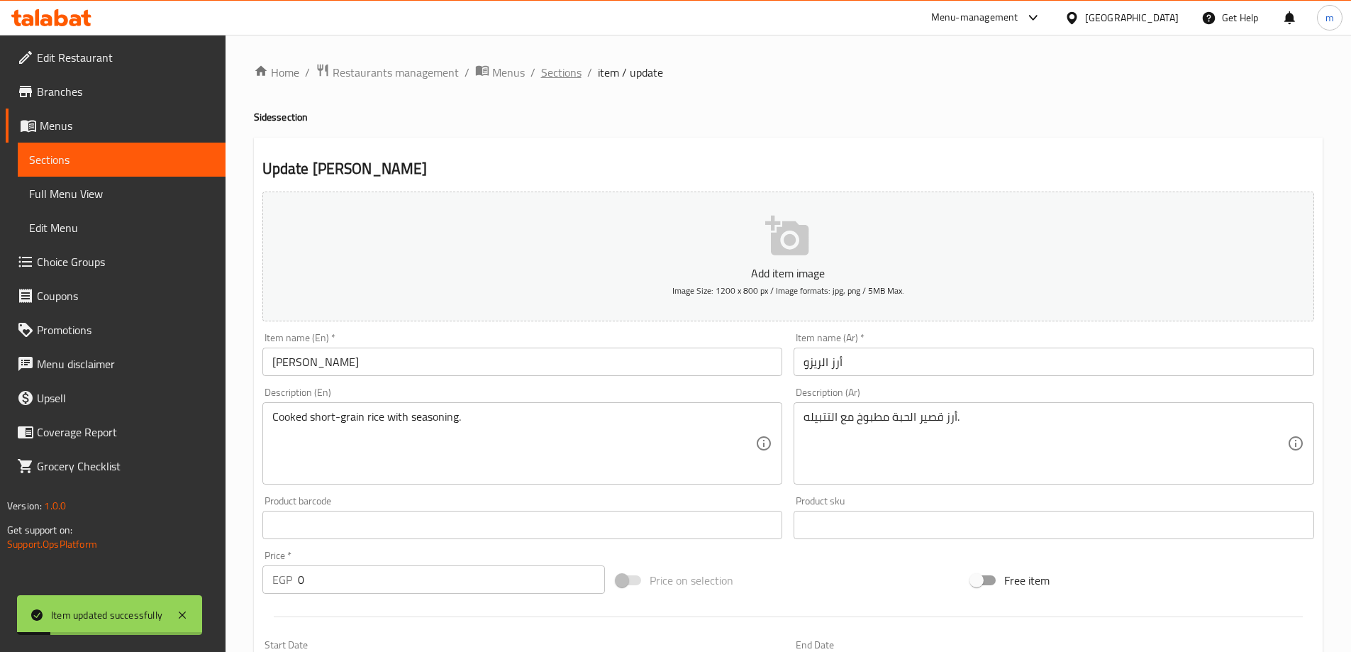
click at [556, 81] on span "Sections" at bounding box center [561, 72] width 40 height 17
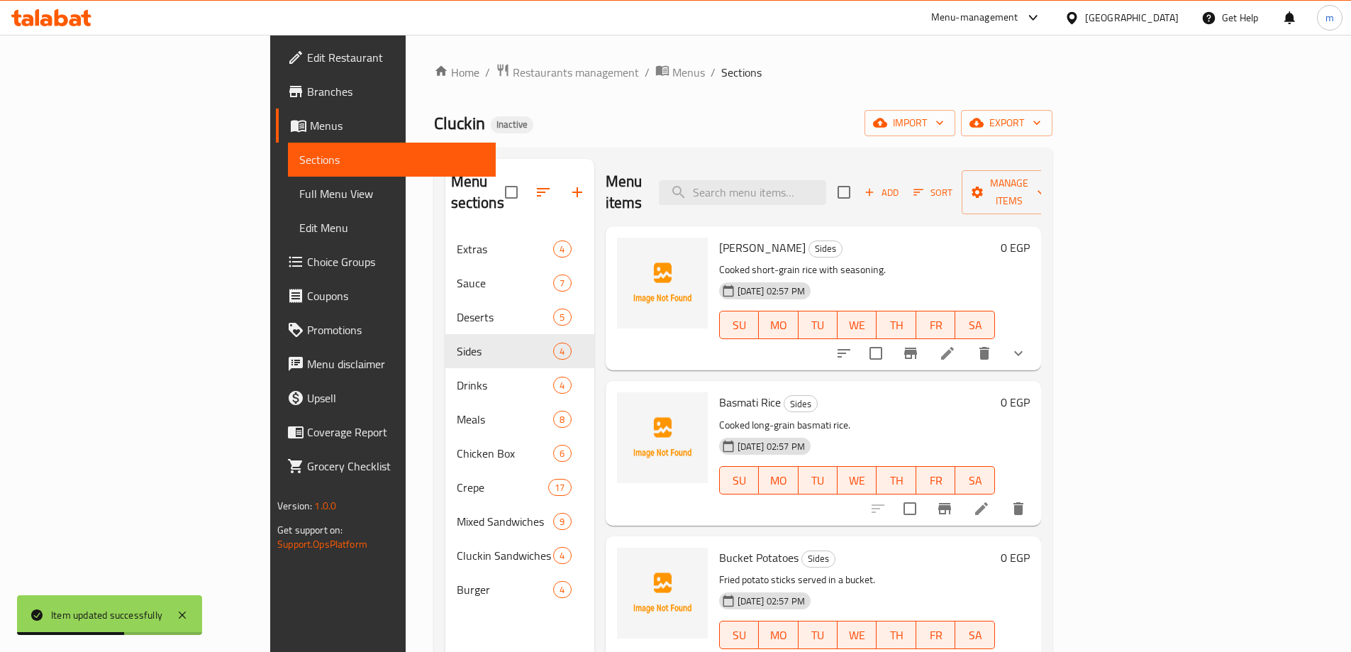
click at [990, 500] on icon at bounding box center [981, 508] width 17 height 17
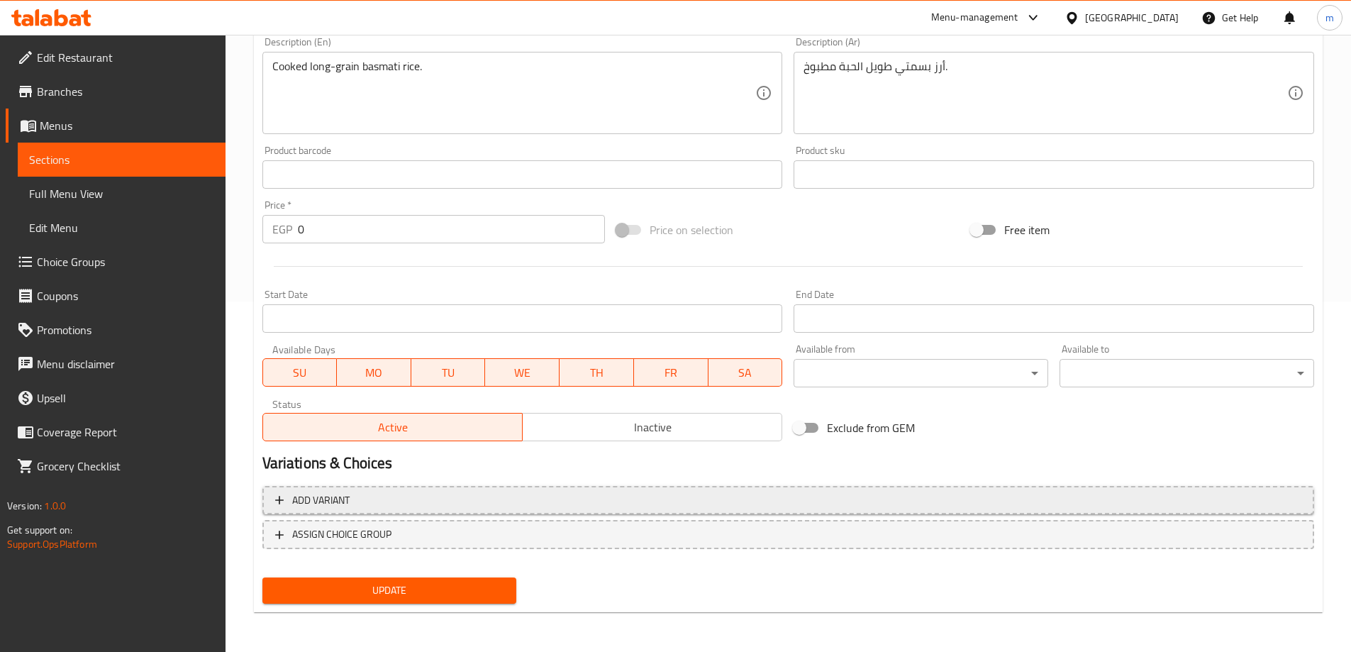
click at [840, 496] on span "Add variant" at bounding box center [788, 500] width 1026 height 18
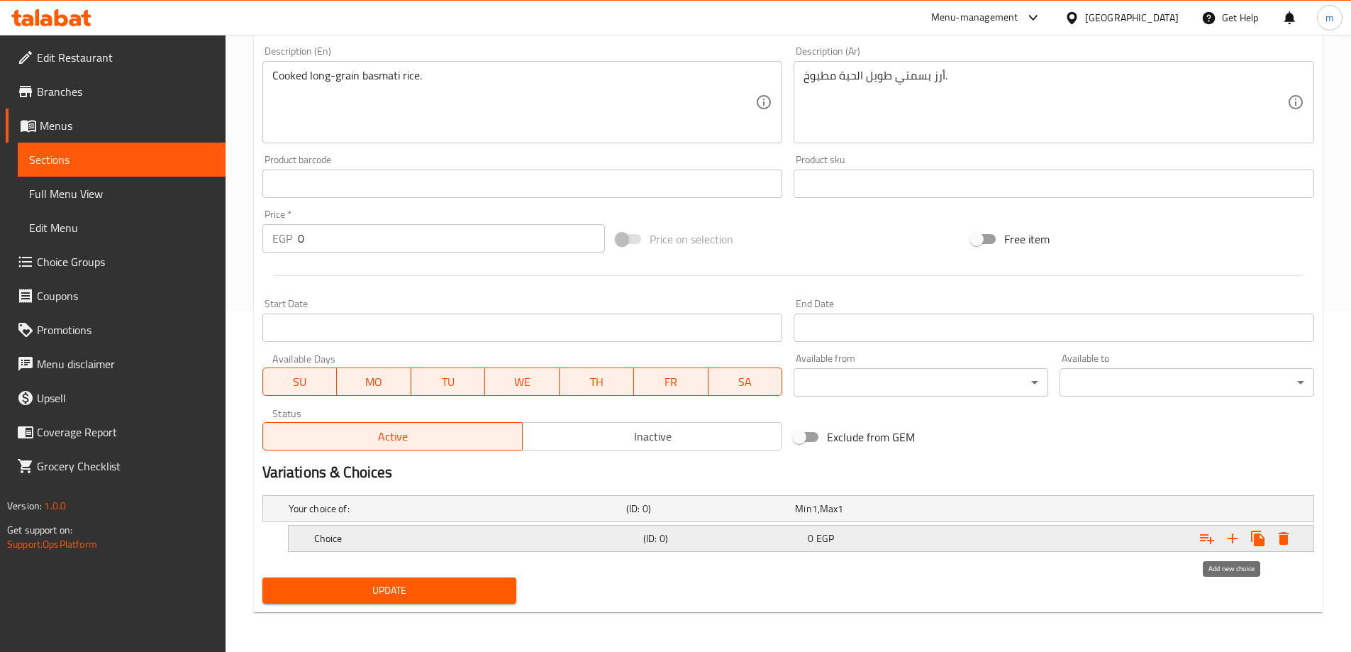
click at [1225, 542] on icon "Expand" at bounding box center [1232, 538] width 17 height 17
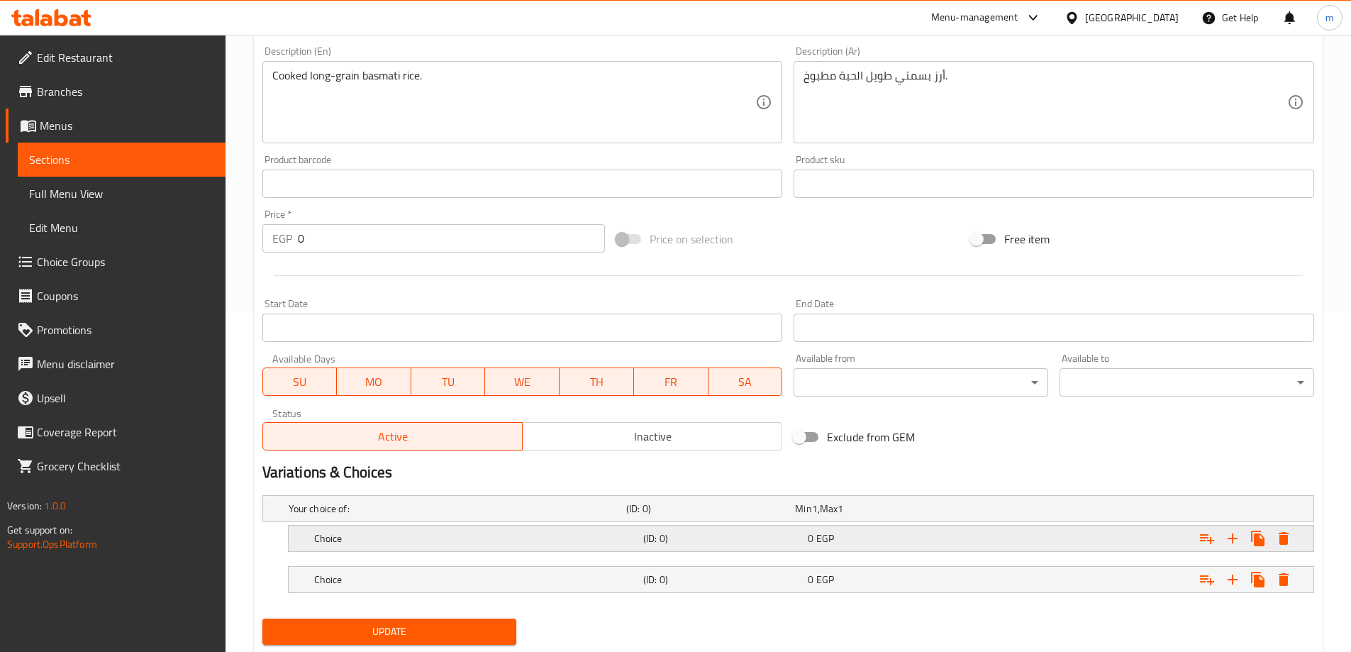
click at [951, 516] on div "0 EGP" at bounding box center [876, 508] width 163 height 14
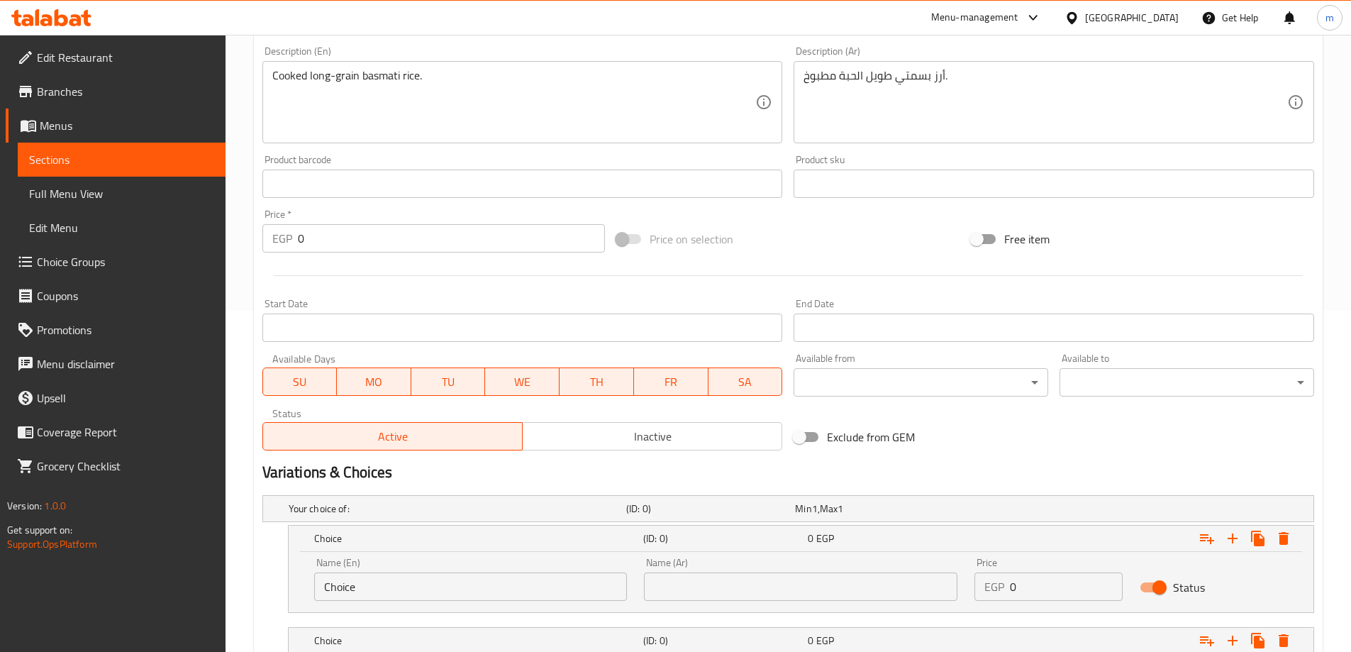
click at [518, 576] on input "Choice" at bounding box center [470, 586] width 313 height 28
type input "ة"
type input "Medium"
click at [518, 581] on input "Medium" at bounding box center [470, 586] width 313 height 28
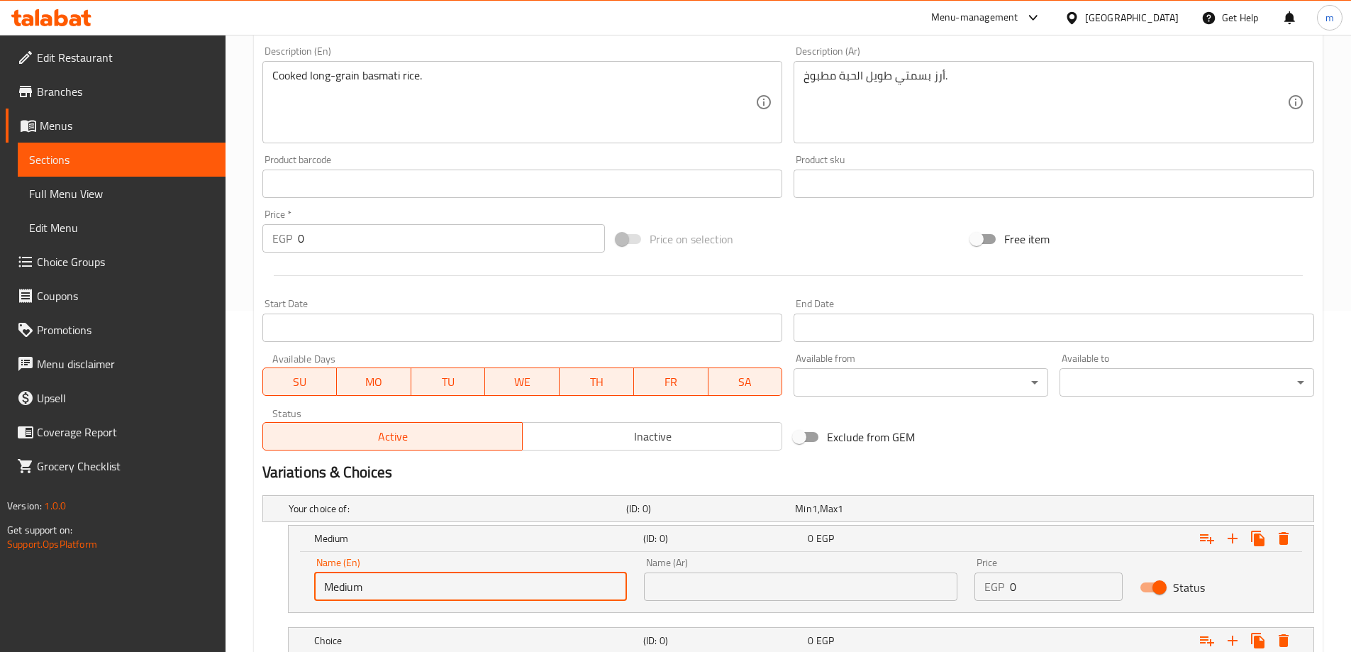
click at [689, 604] on div "Name (Ar) Name (Ar)" at bounding box center [800, 579] width 330 height 60
click at [688, 601] on div "Name (Ar) Name (Ar)" at bounding box center [800, 579] width 330 height 60
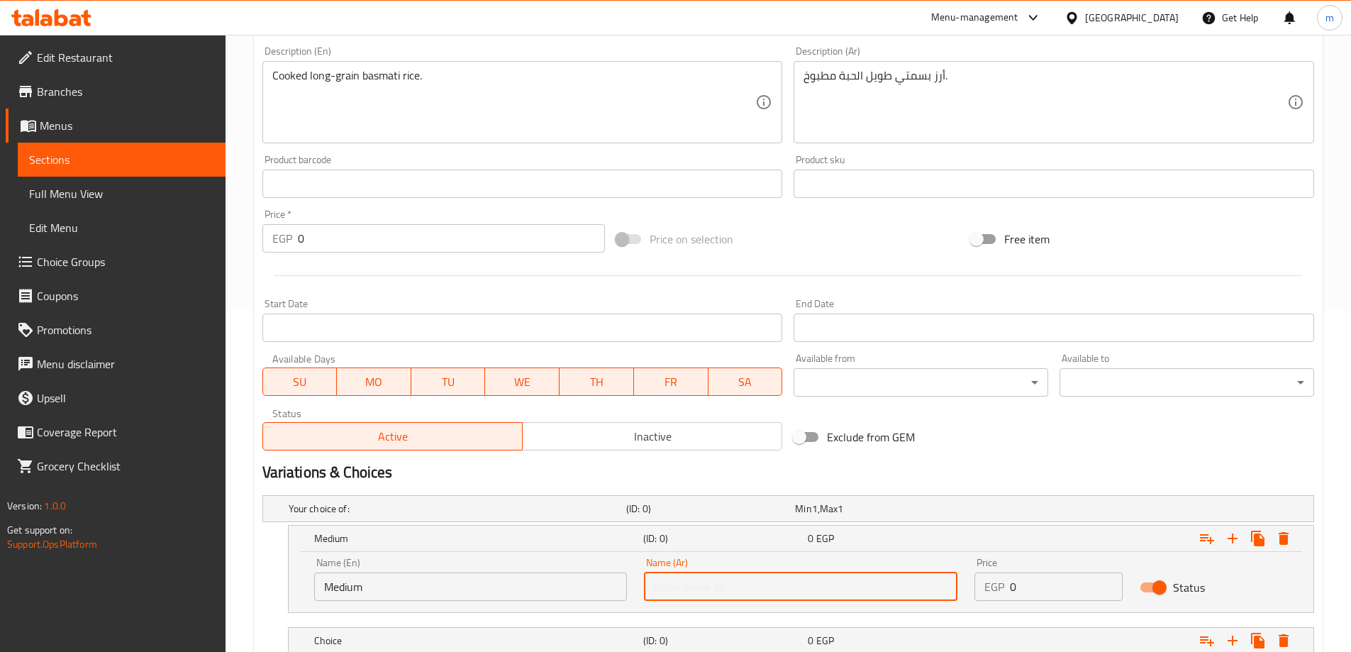
click at [681, 599] on input "text" at bounding box center [800, 586] width 313 height 28
type input "وسط"
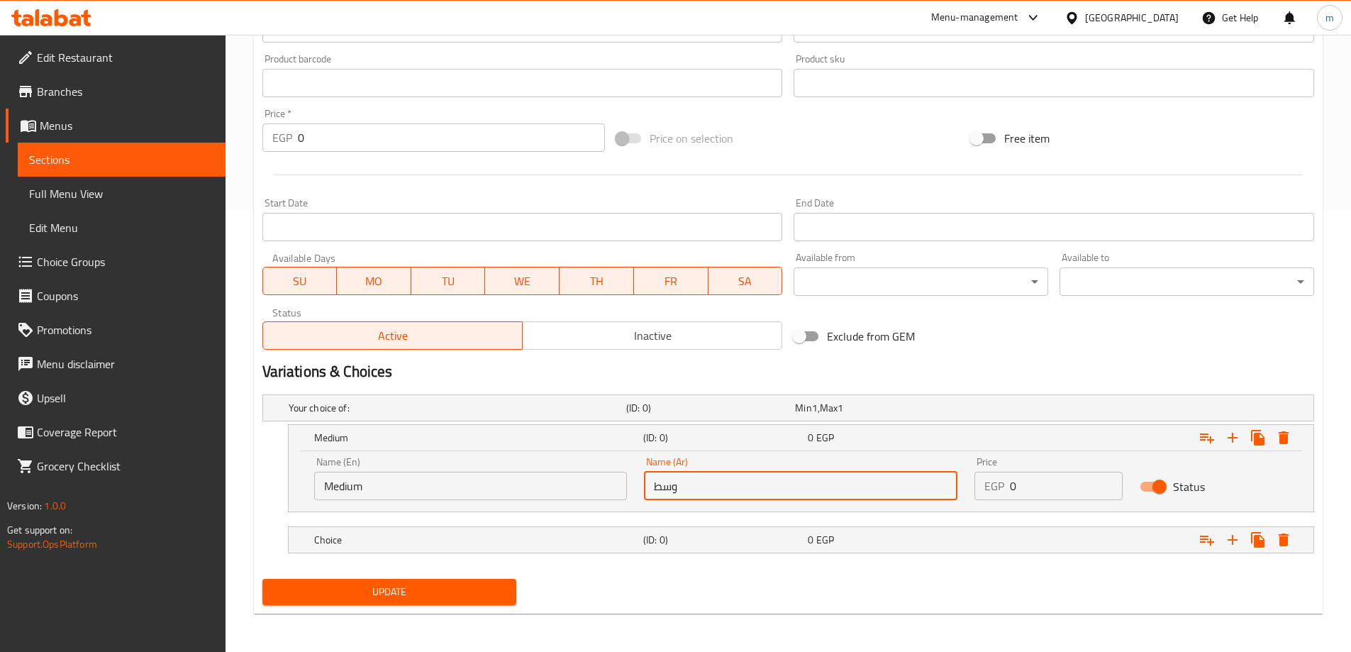
scroll to position [443, 0]
click at [693, 413] on h5 "(ID: 0)" at bounding box center [707, 406] width 163 height 14
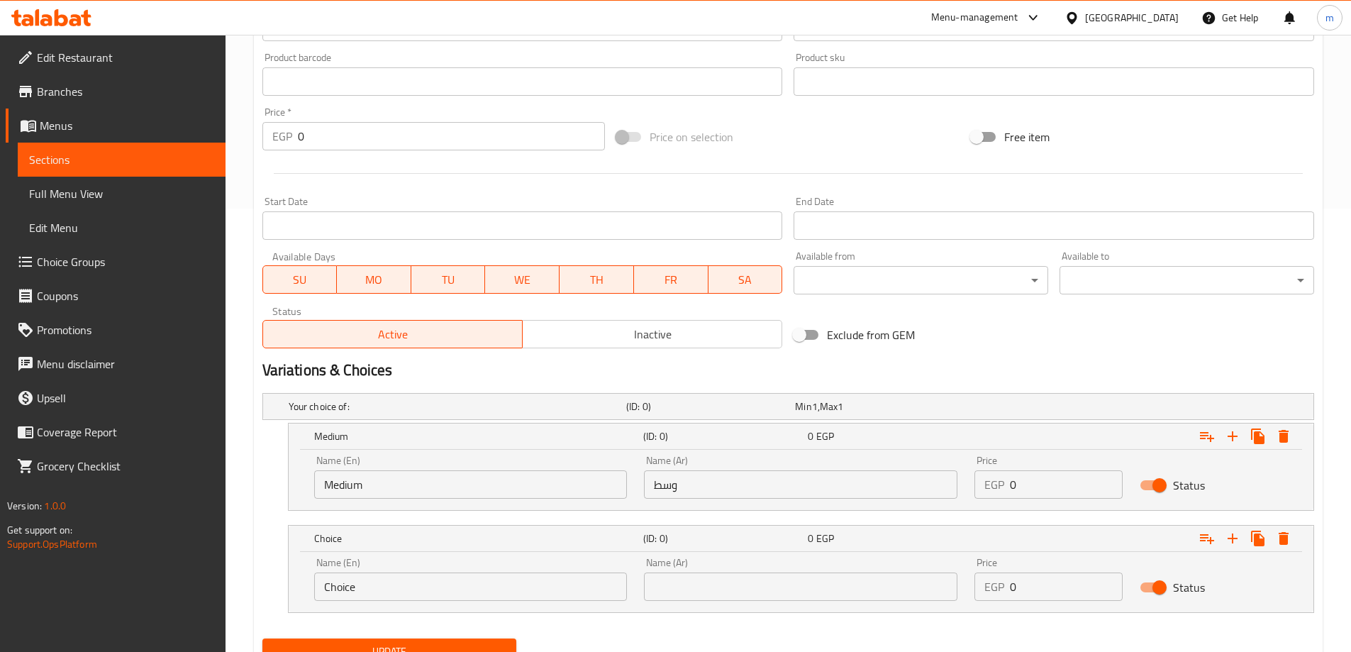
click at [336, 591] on input "Choice" at bounding box center [470, 586] width 313 height 28
type input "large"
click at [741, 573] on input "text" at bounding box center [800, 586] width 313 height 28
type input "كبير"
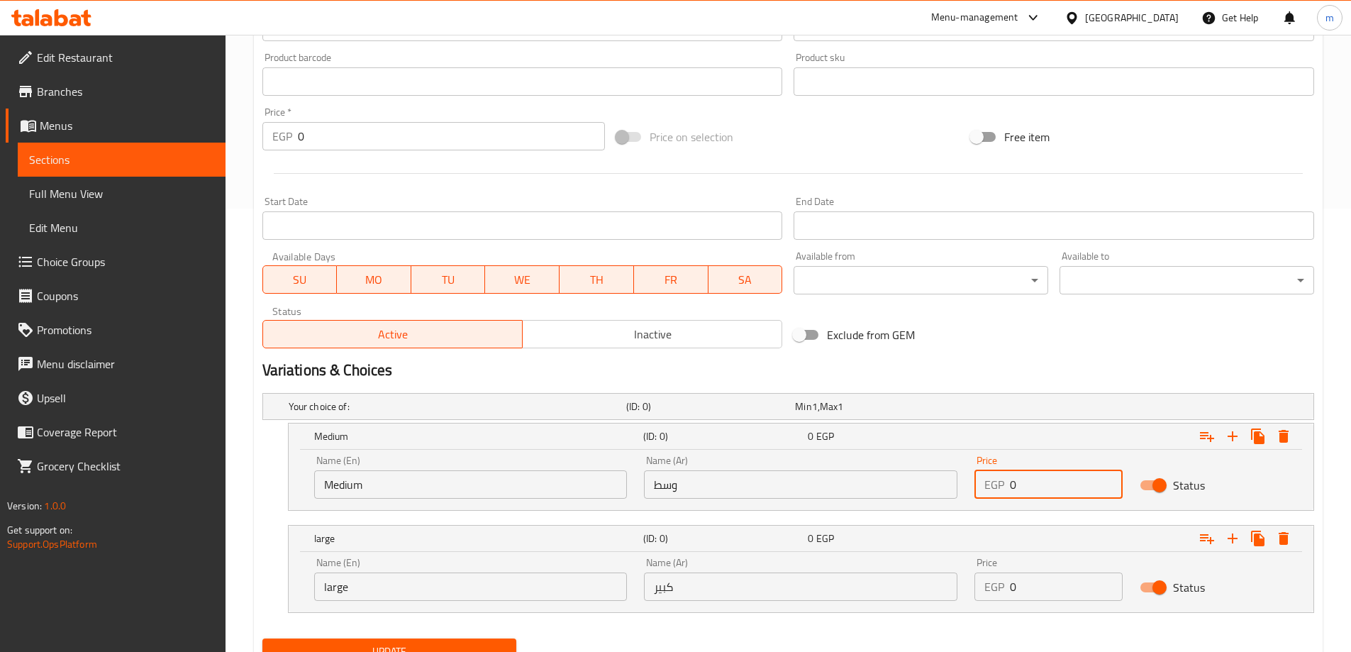
drag, startPoint x: 1034, startPoint y: 478, endPoint x: 986, endPoint y: 482, distance: 47.7
click at [986, 482] on div "EGP 0 Price" at bounding box center [1048, 484] width 148 height 28
type input "65"
drag, startPoint x: 1030, startPoint y: 615, endPoint x: 1020, endPoint y: 595, distance: 22.2
click at [1018, 603] on div "Your choice of: (ID: 0) Min 1 , Max 1 Name (En) Your choice of: Name (En) Name …" at bounding box center [788, 509] width 1063 height 245
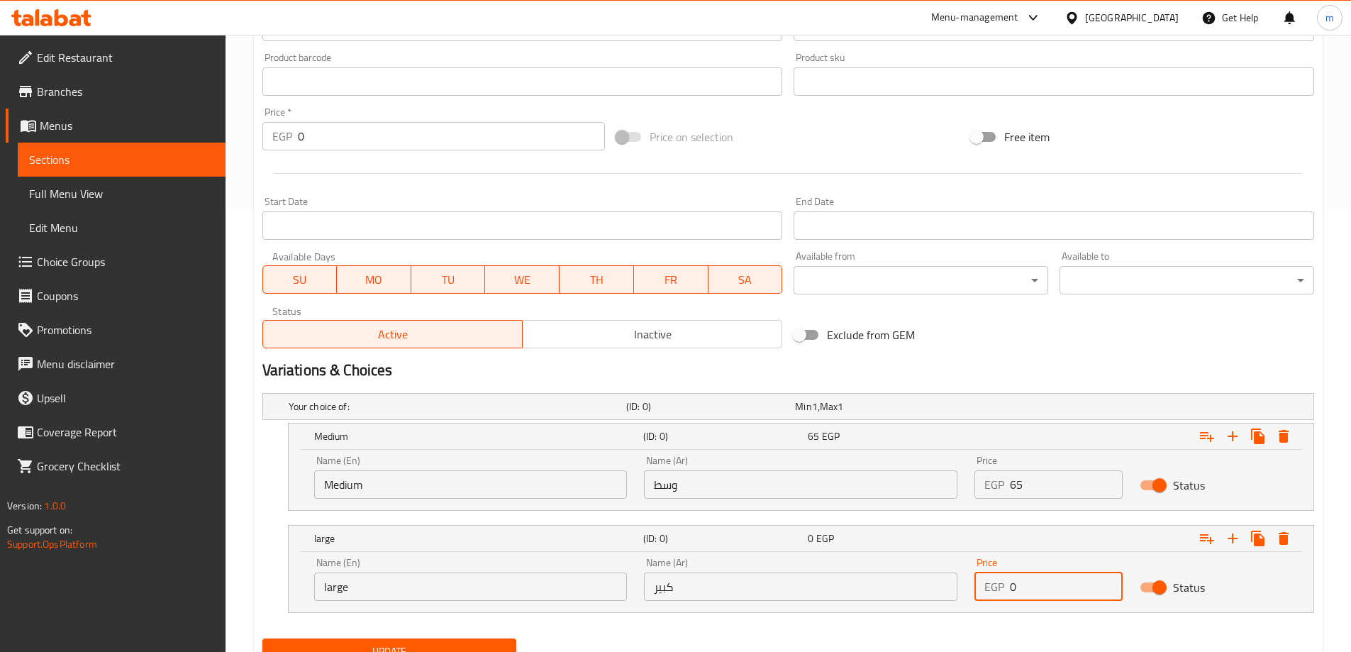
drag, startPoint x: 1022, startPoint y: 589, endPoint x: 974, endPoint y: 594, distance: 47.7
click at [974, 594] on div "EGP 0 Price" at bounding box center [1048, 586] width 148 height 28
type input "90"
click at [966, 631] on div "Your choice of: (ID: 0) Min 1 , Max 1 Name (En) Your choice of: Name (En) Name …" at bounding box center [788, 509] width 1063 height 245
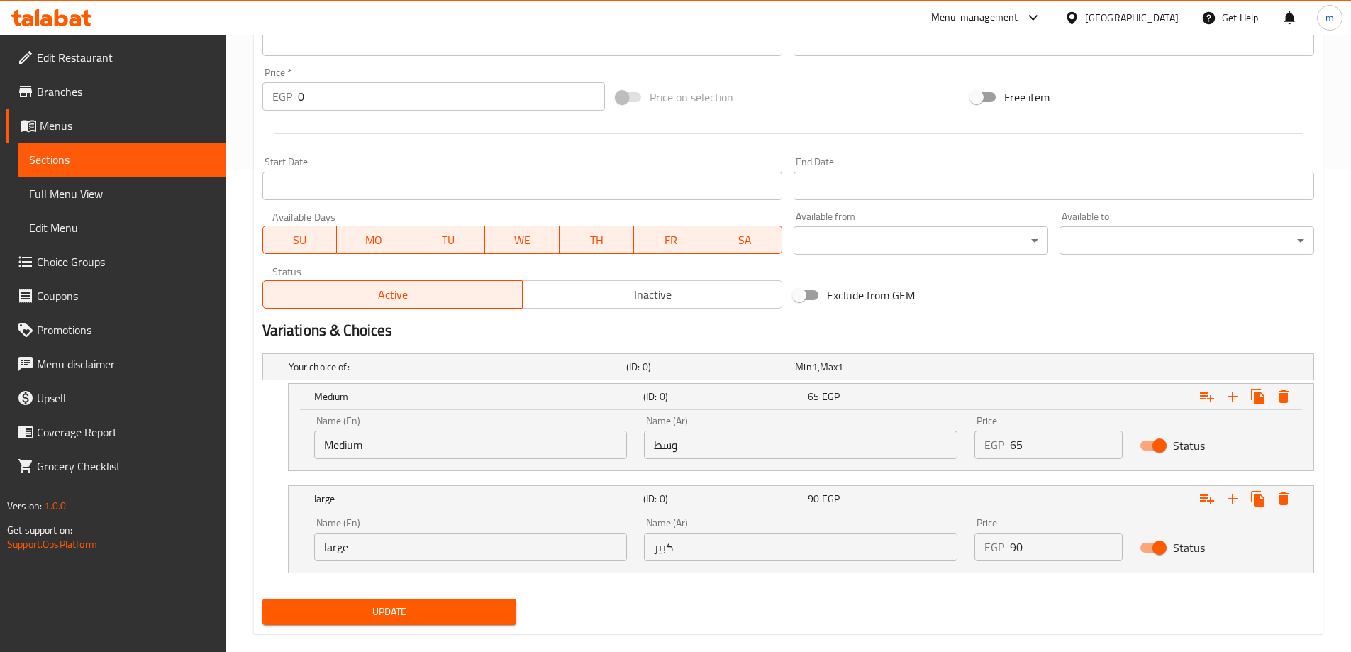
scroll to position [504, 0]
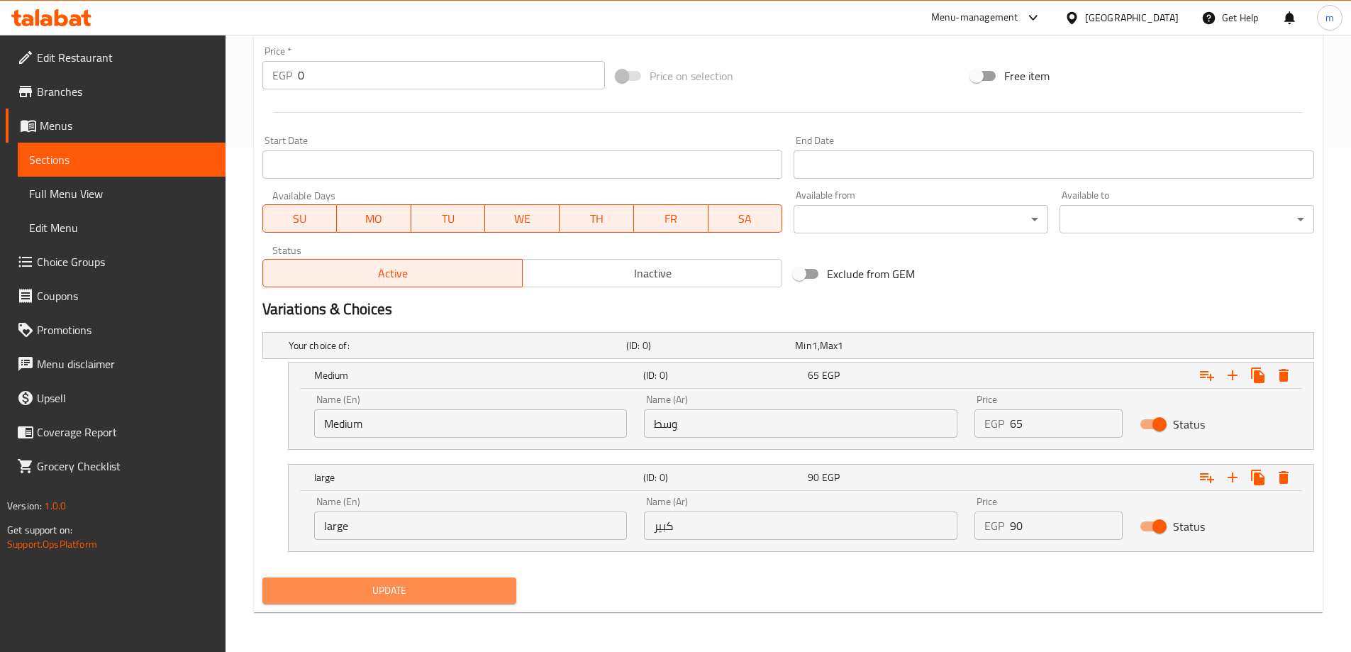
click at [440, 594] on span "Update" at bounding box center [390, 590] width 232 height 18
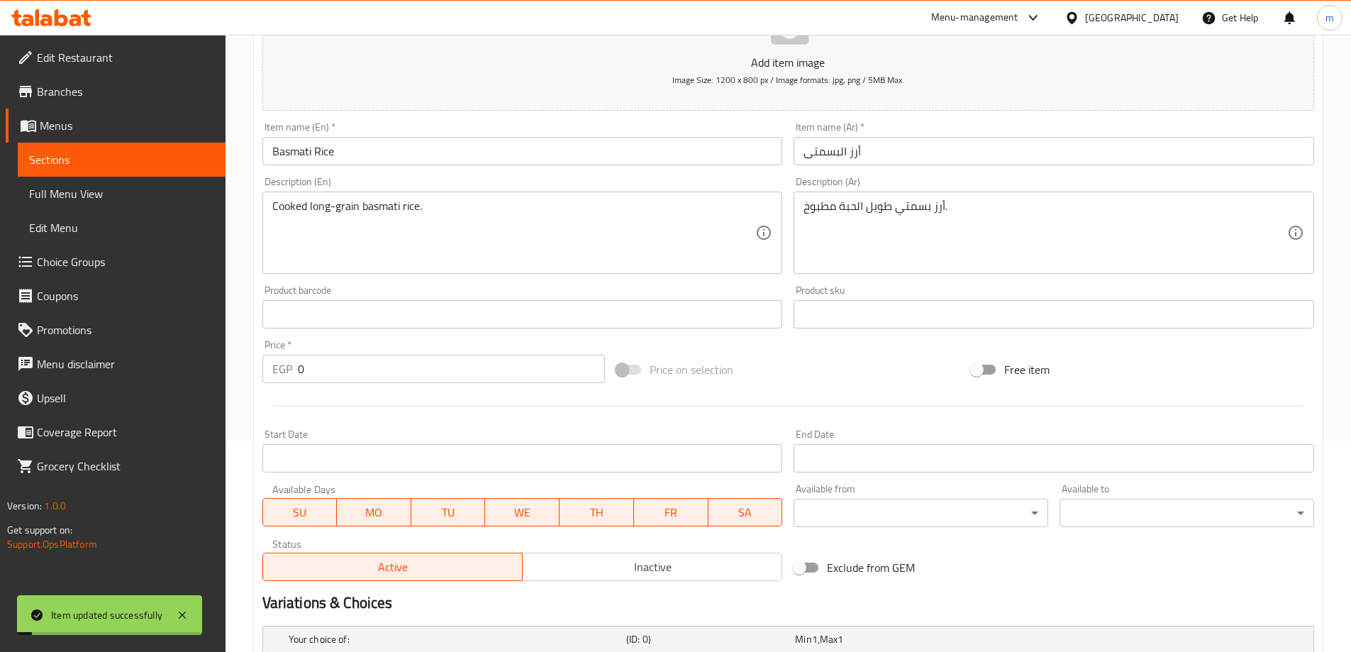
scroll to position [8, 0]
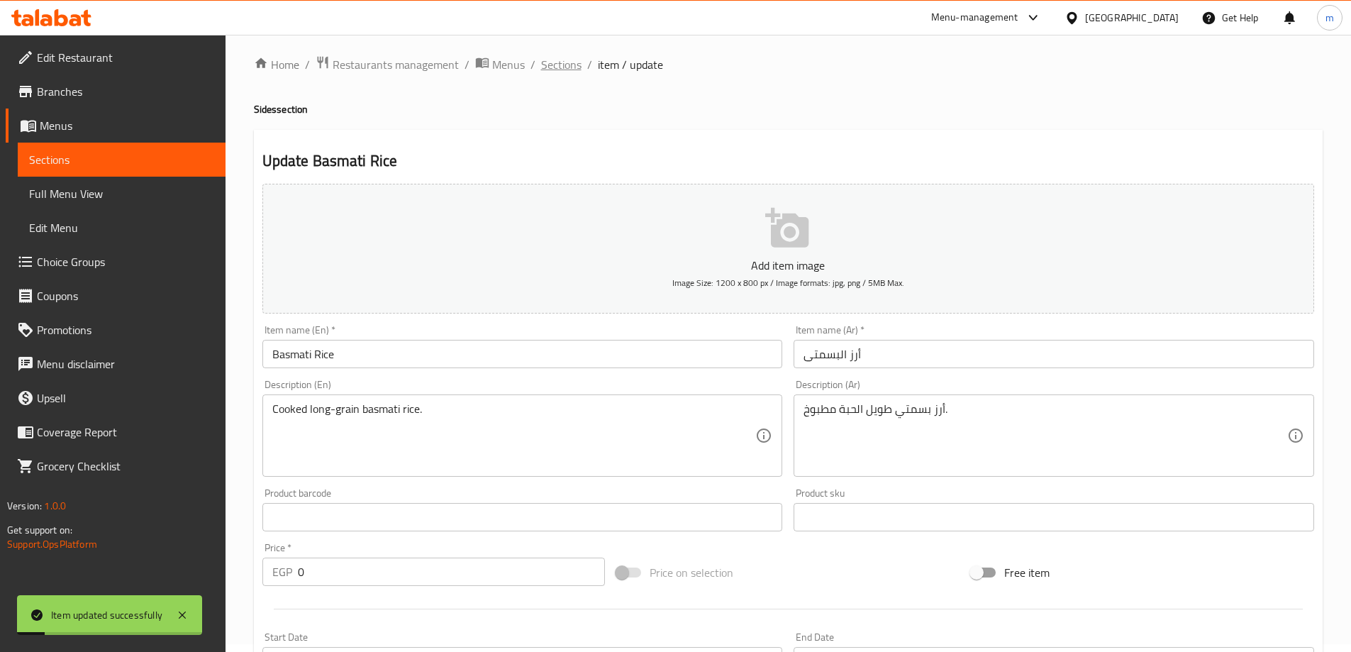
click at [562, 73] on span "Sections" at bounding box center [561, 64] width 40 height 17
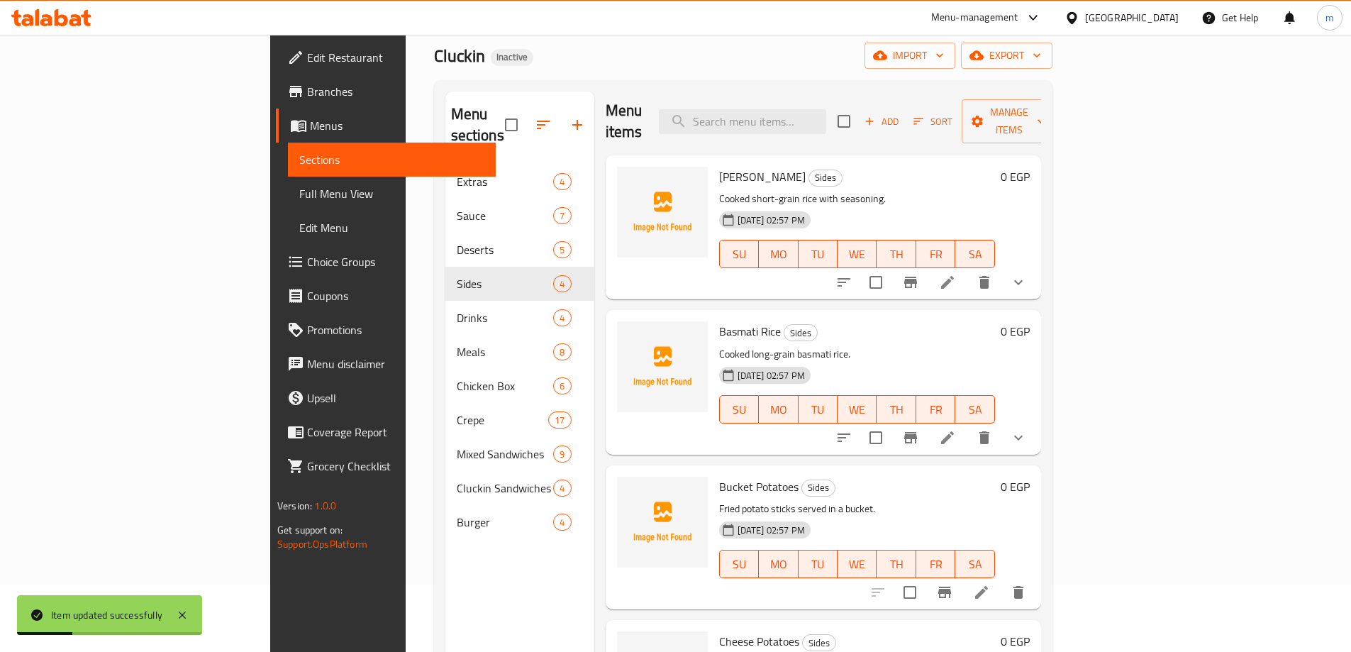
scroll to position [199, 0]
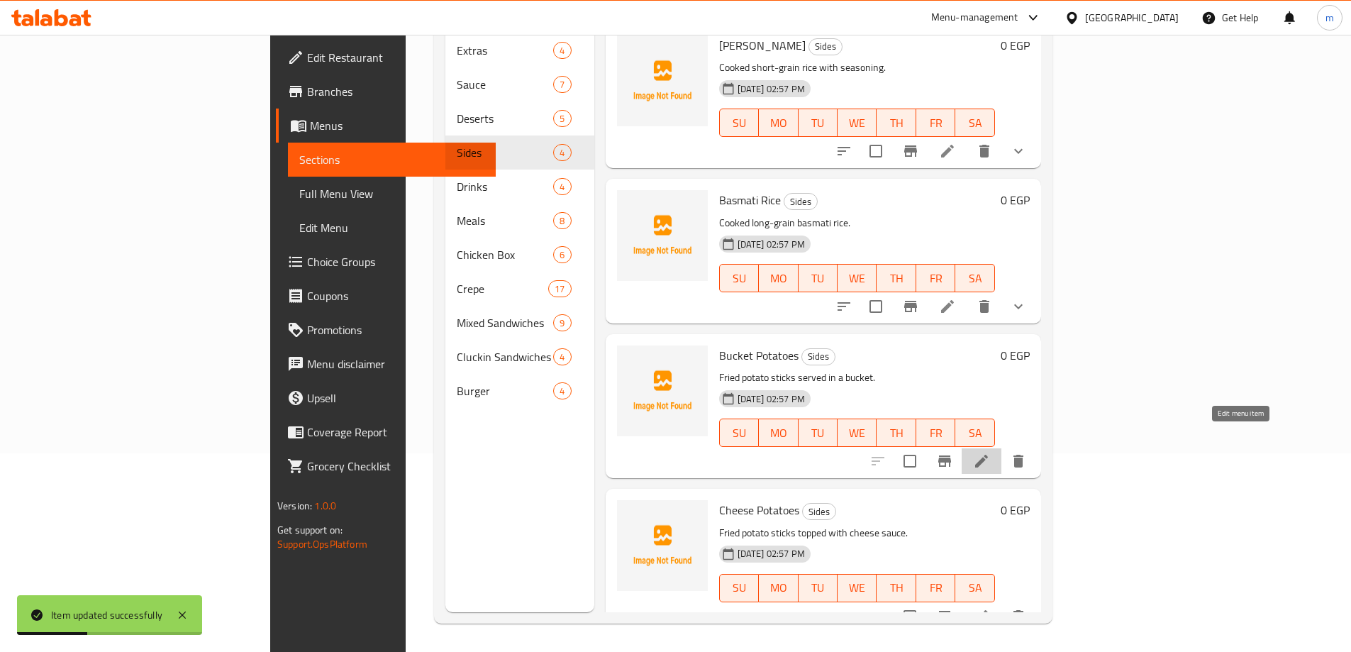
click at [988, 455] on icon at bounding box center [981, 461] width 13 height 13
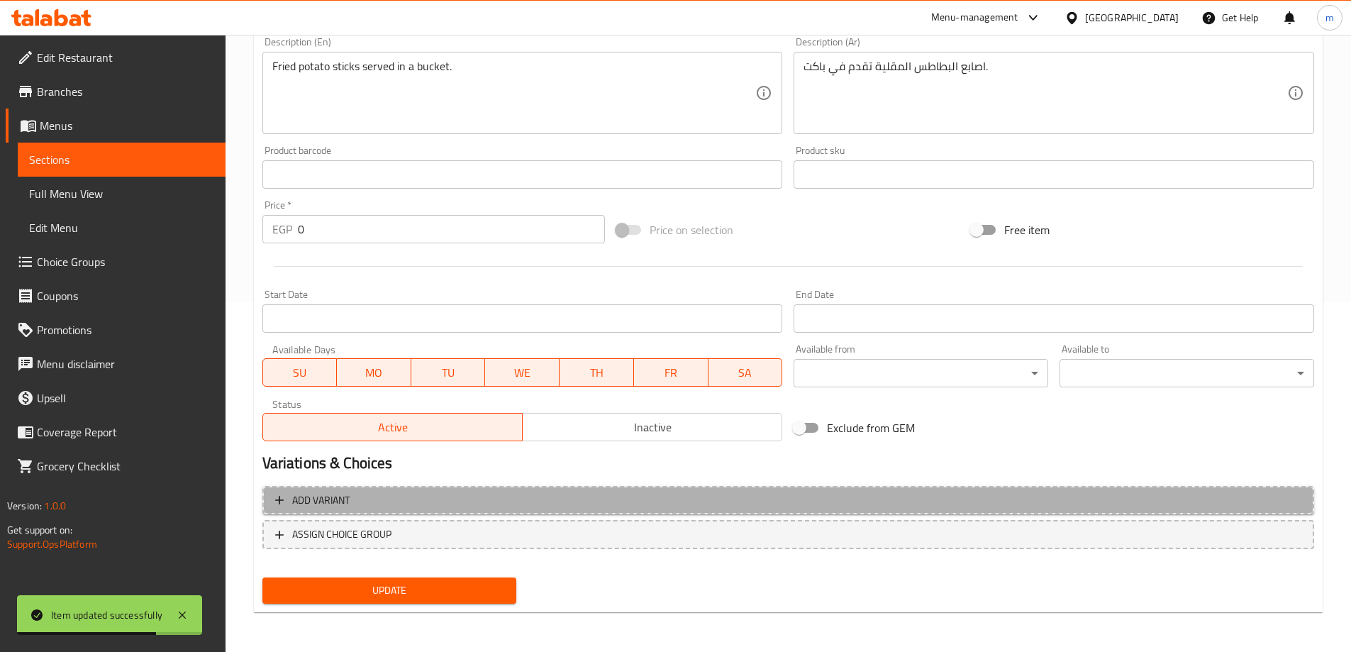
click at [606, 502] on span "Add variant" at bounding box center [788, 500] width 1026 height 18
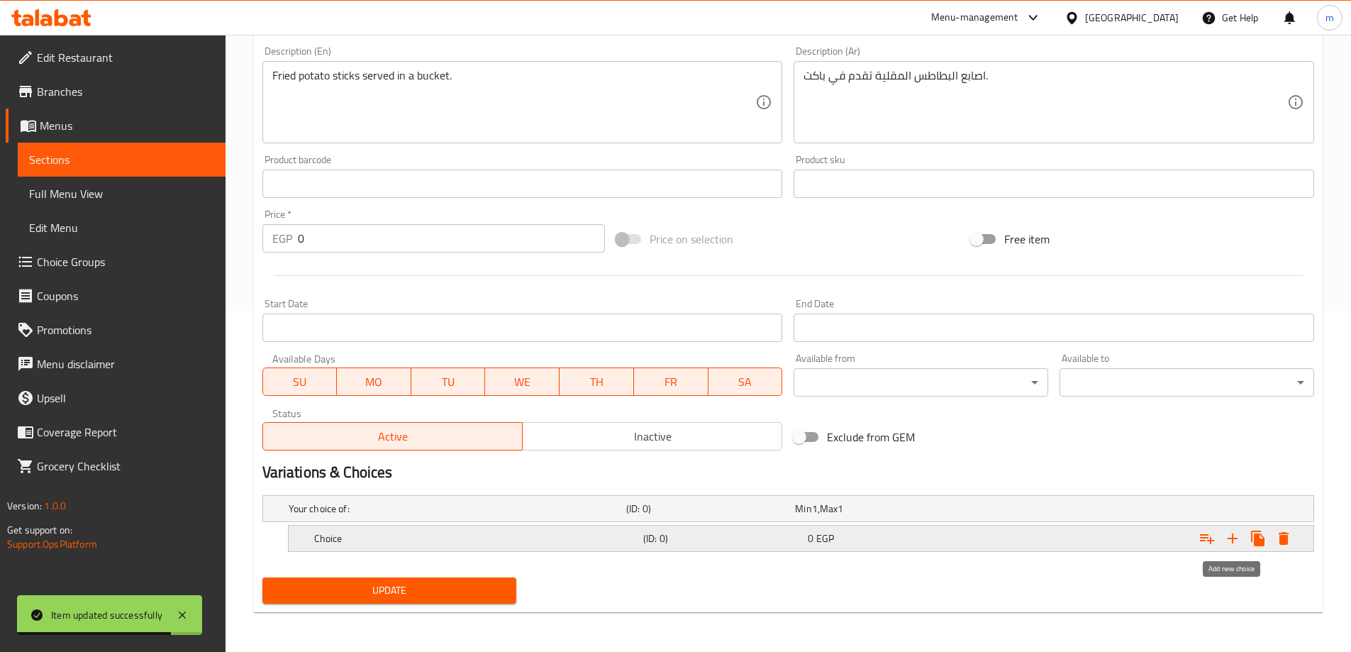
click at [1233, 549] on button "Expand" at bounding box center [1233, 538] width 26 height 26
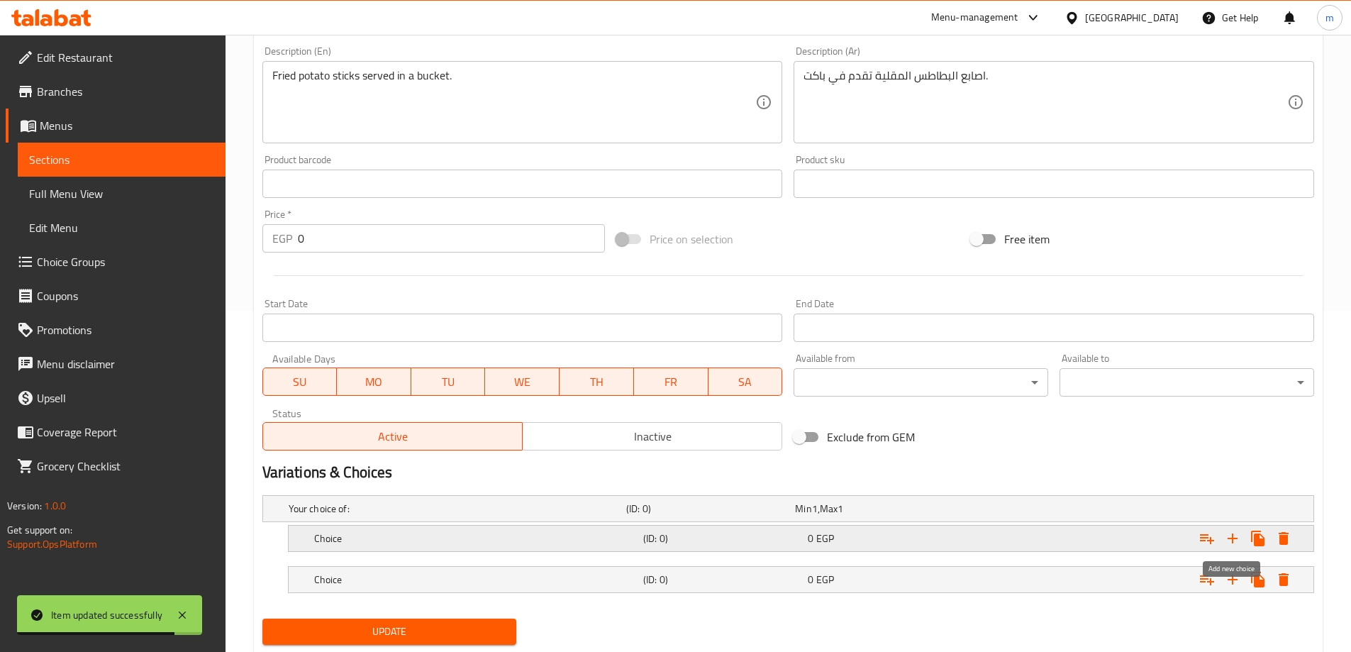
click at [1233, 549] on button "Expand" at bounding box center [1233, 538] width 26 height 26
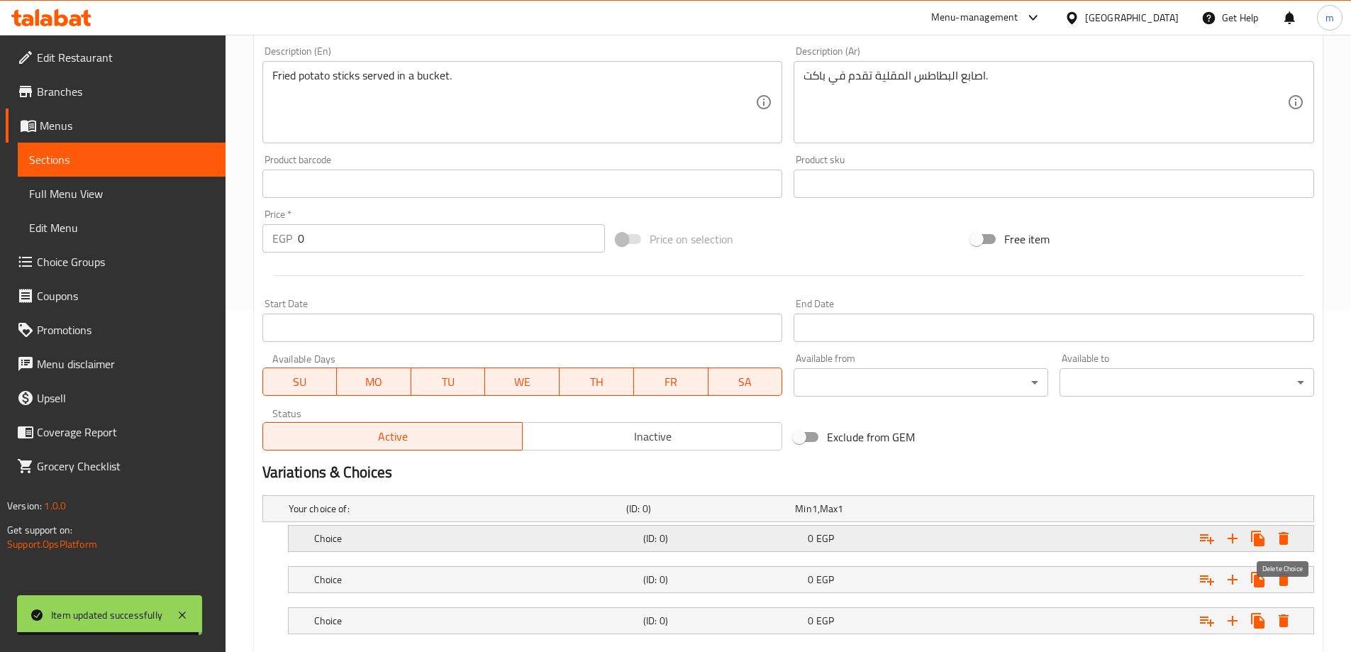
click at [1286, 538] on icon "Expand" at bounding box center [1284, 538] width 10 height 13
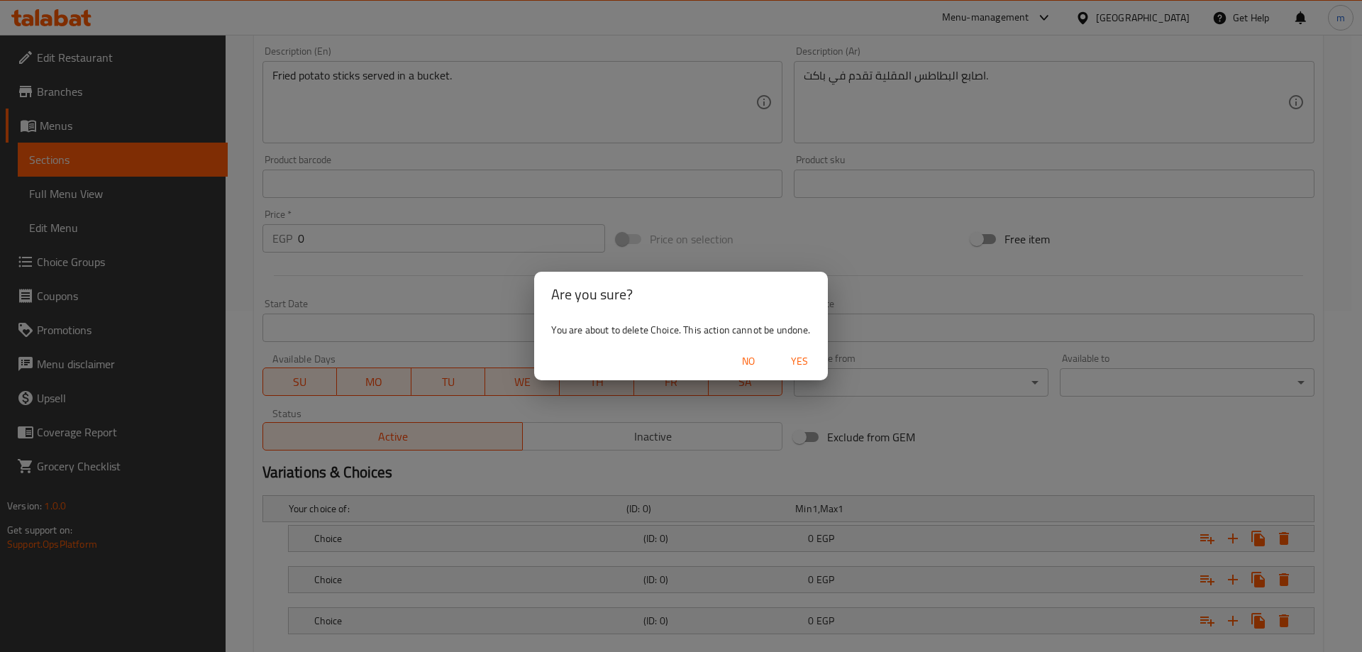
click at [795, 329] on div "You are about to delete Choice. This action cannot be undone." at bounding box center [680, 330] width 293 height 26
click at [797, 347] on div "No Yes" at bounding box center [680, 362] width 293 height 38
click at [799, 355] on span "Yes" at bounding box center [799, 361] width 34 height 18
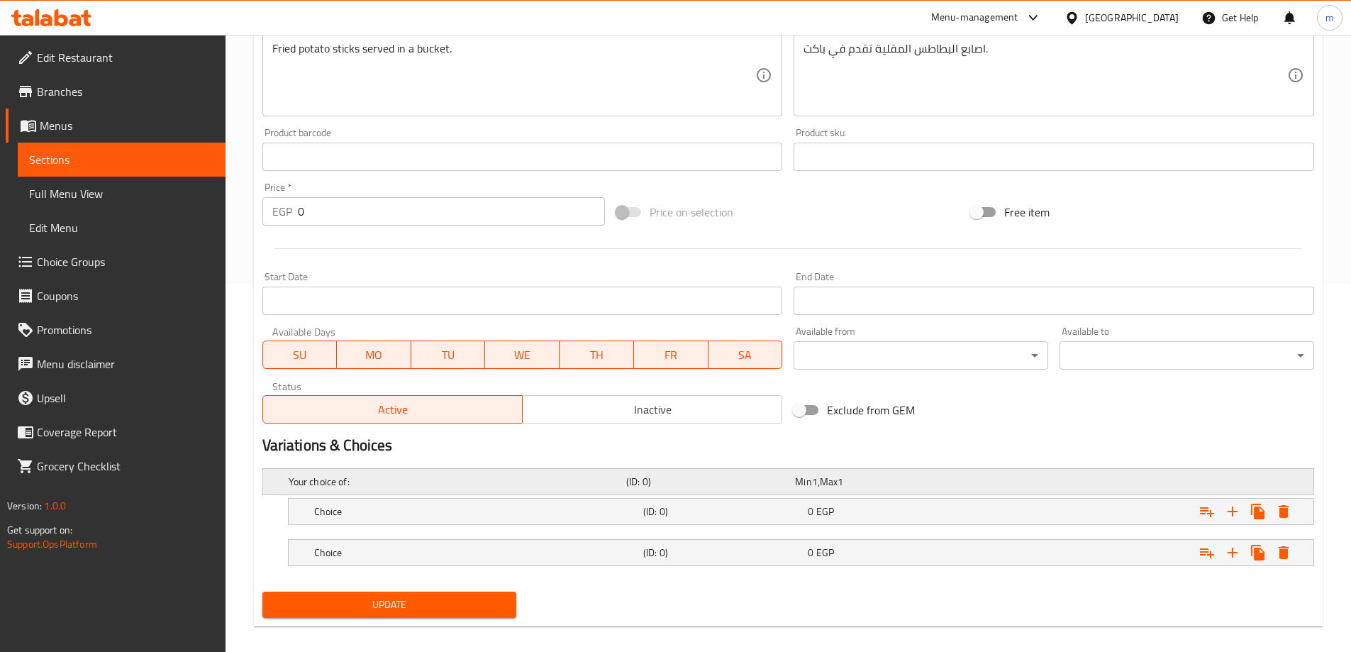
scroll to position [382, 0]
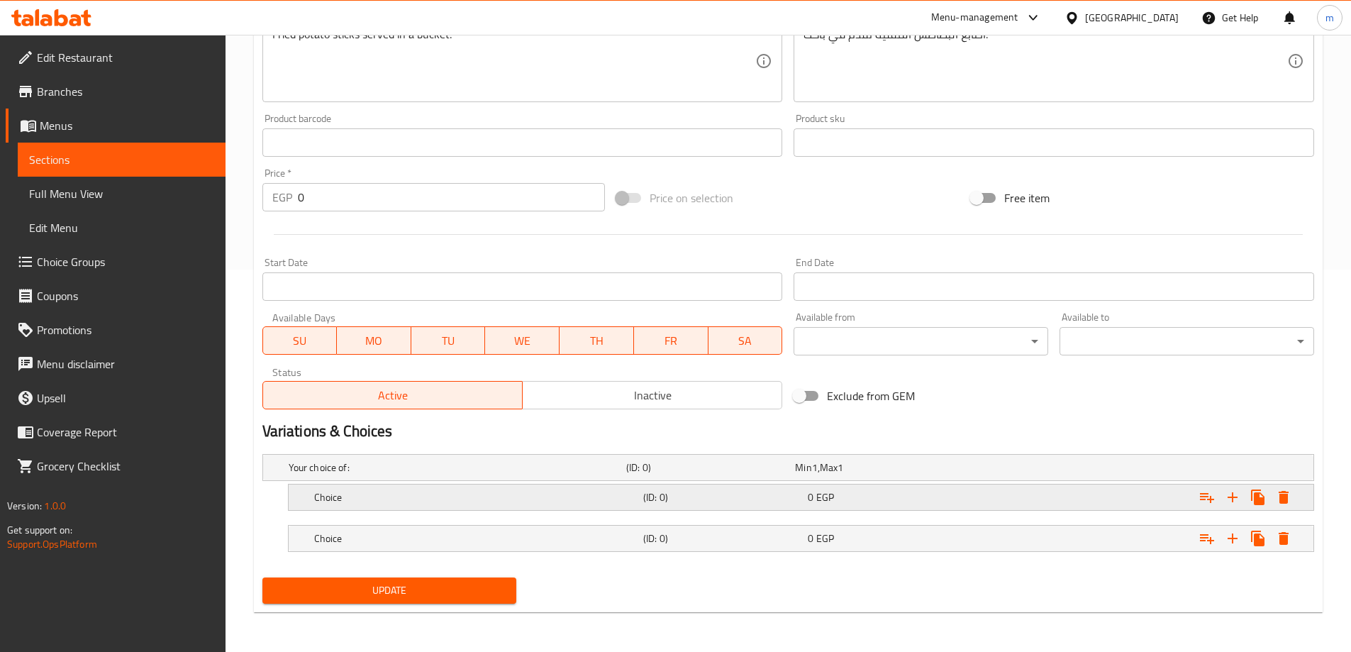
click at [665, 474] on h5 "(ID: 0)" at bounding box center [707, 467] width 163 height 14
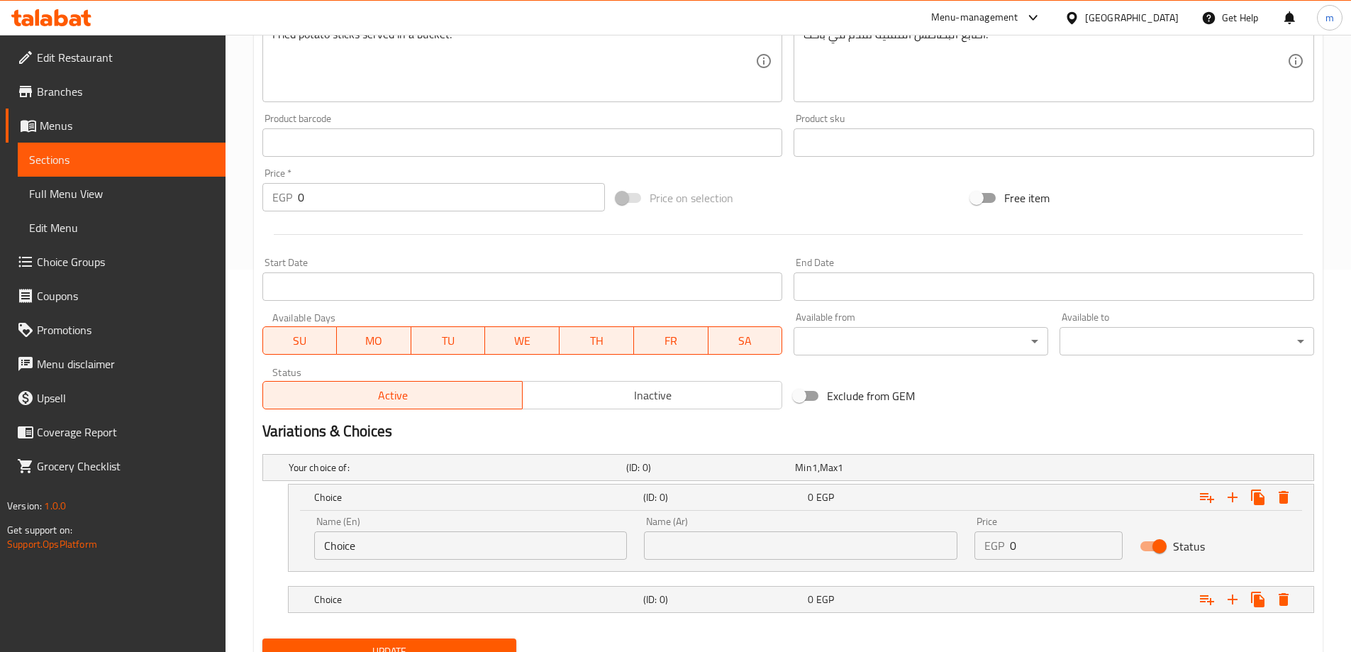
click at [483, 551] on input "Choice" at bounding box center [470, 545] width 313 height 28
type input "m"
click at [486, 552] on input "m" at bounding box center [470, 545] width 313 height 28
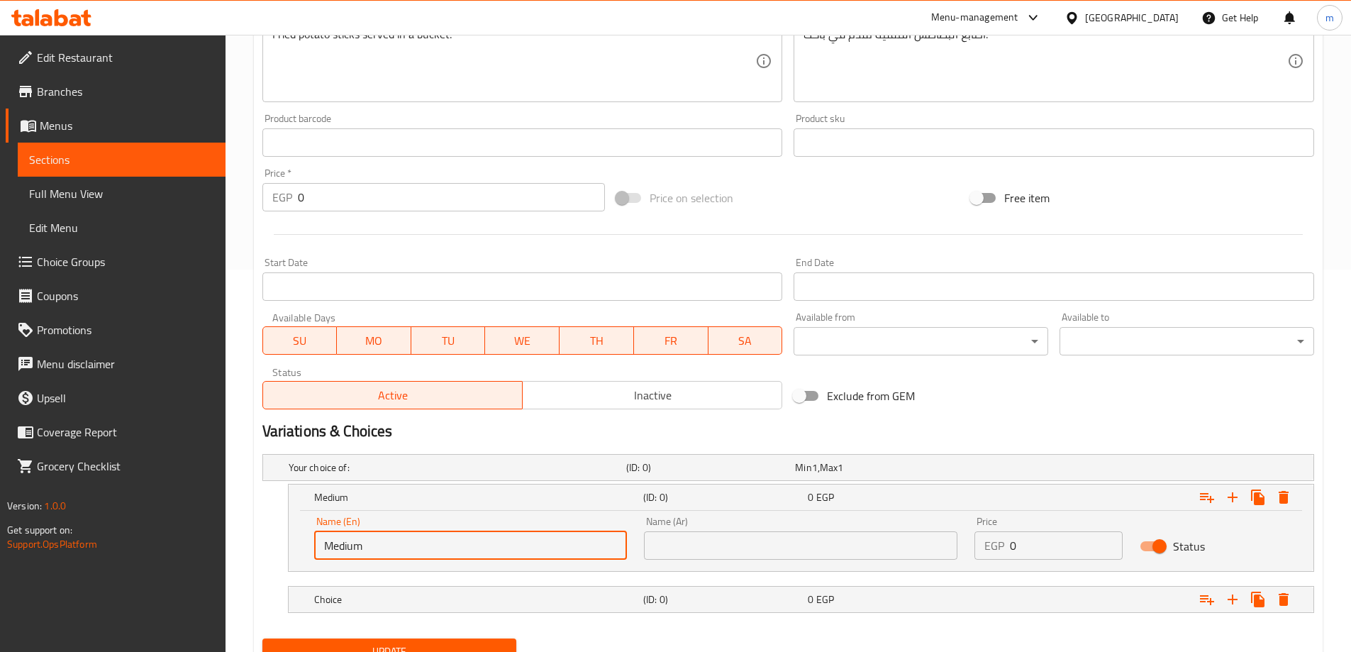
type input "Medium"
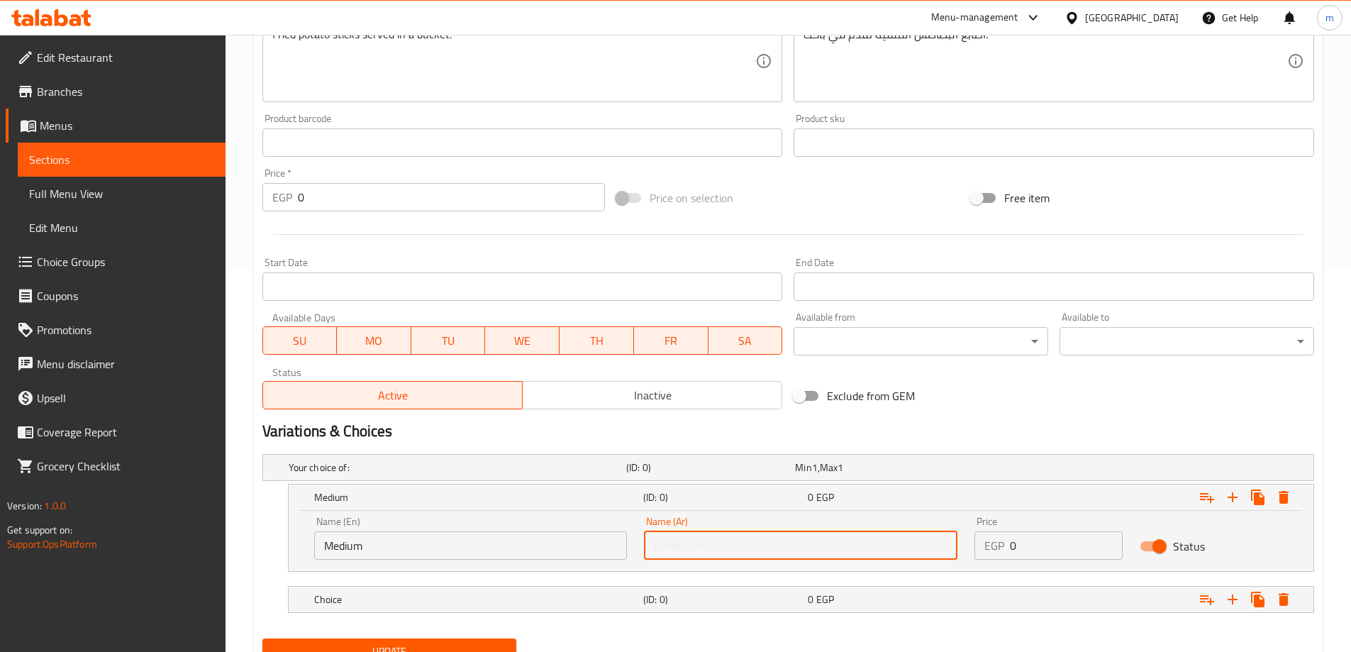
click at [745, 535] on input "text" at bounding box center [800, 545] width 313 height 28
type input "وسط"
click at [649, 474] on h5 "(ID: 0)" at bounding box center [707, 467] width 163 height 14
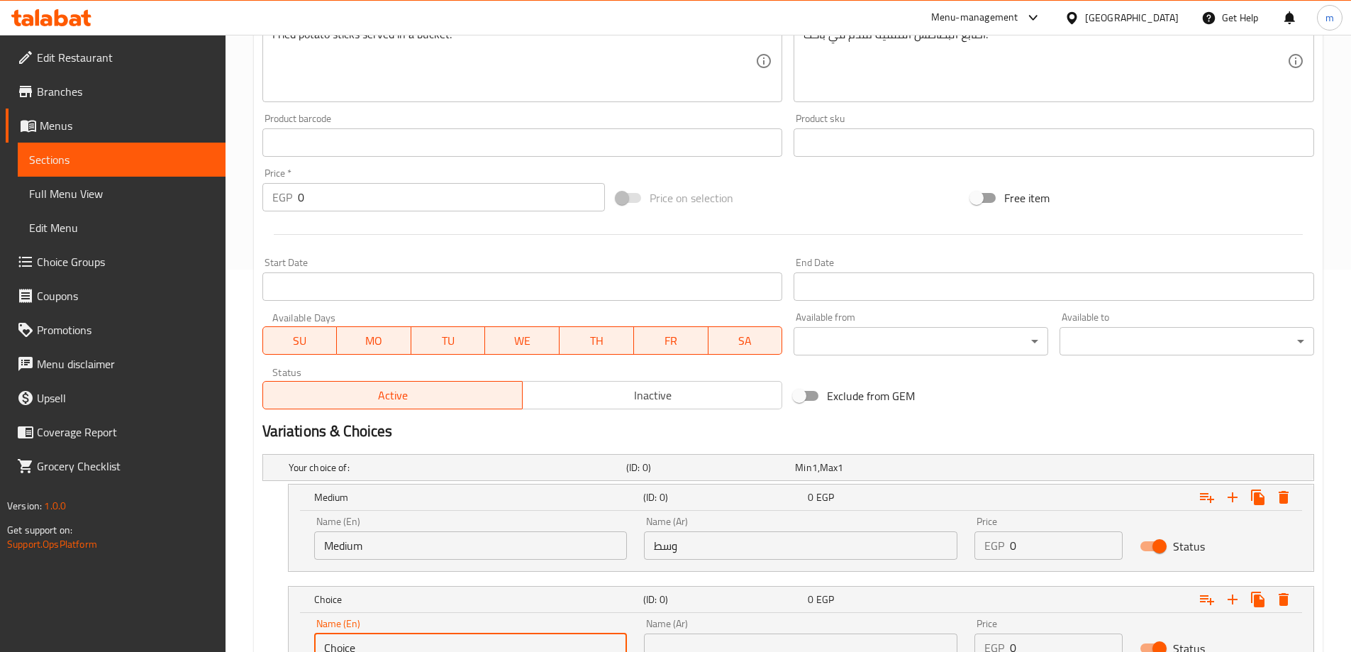
click at [475, 633] on input "Choice" at bounding box center [470, 647] width 313 height 28
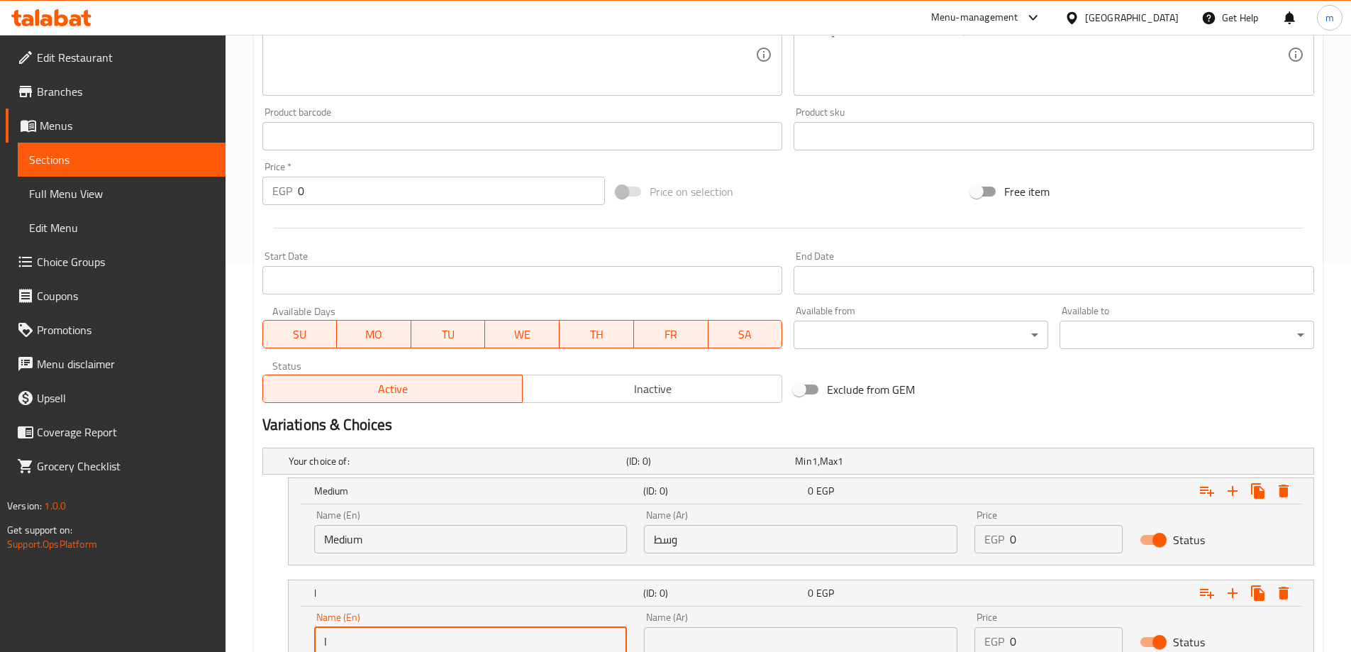
type input "large"
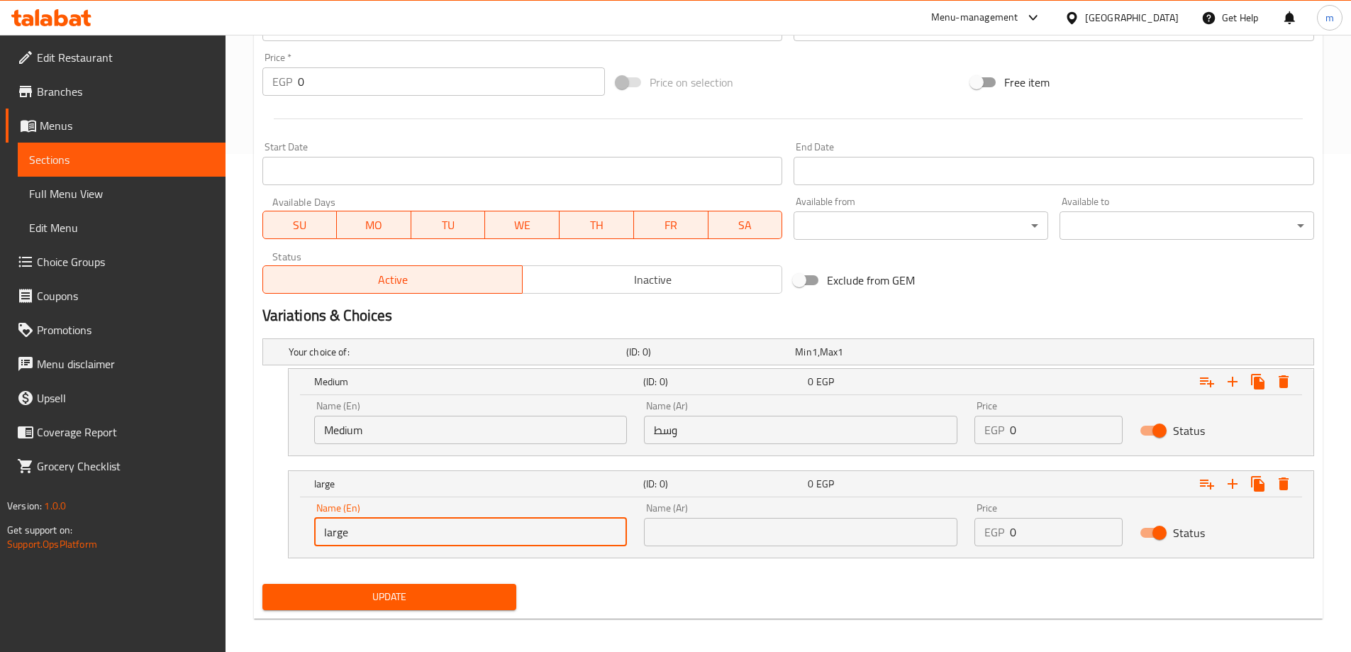
scroll to position [504, 0]
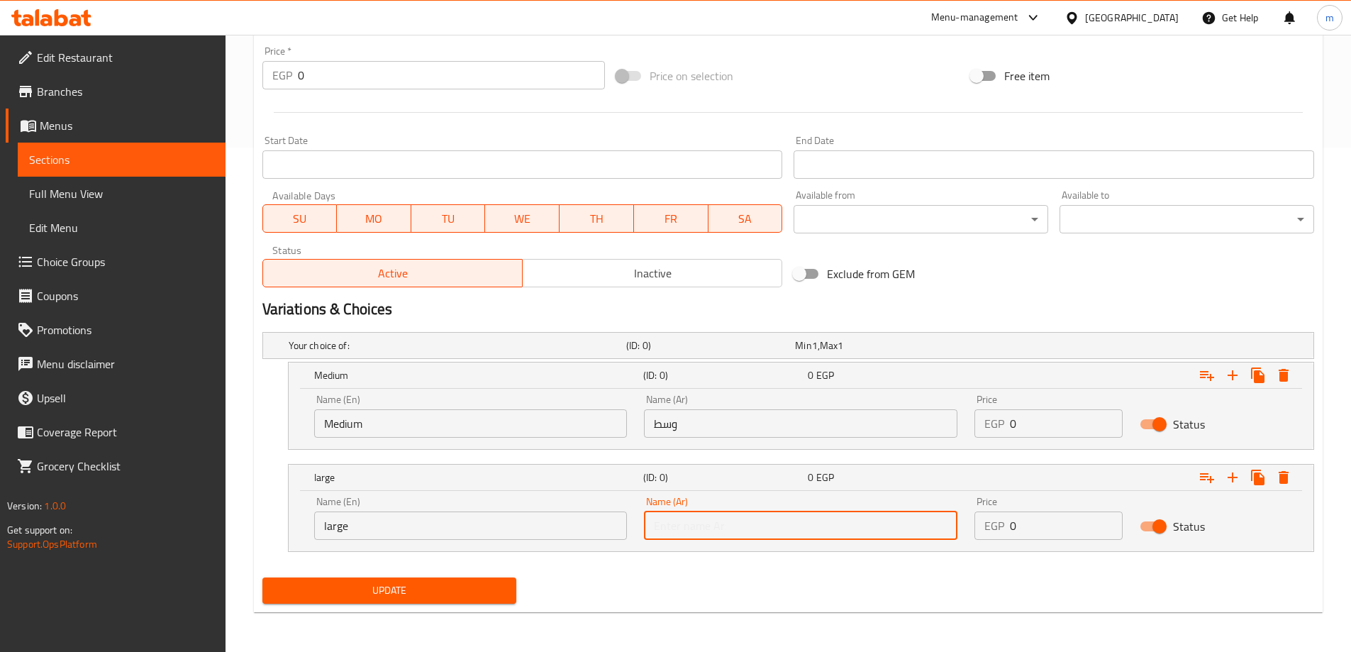
click at [818, 529] on input "text" at bounding box center [800, 525] width 313 height 28
type input "كبير"
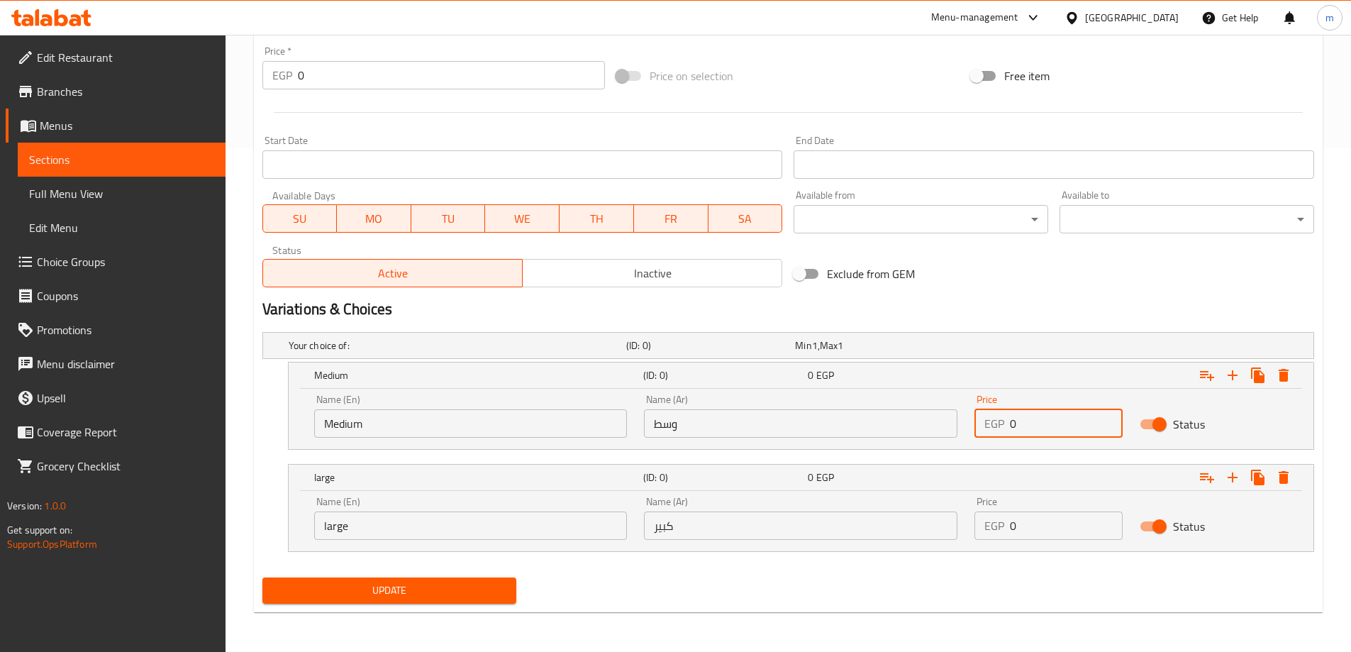
drag, startPoint x: 1022, startPoint y: 427, endPoint x: 982, endPoint y: 421, distance: 40.1
click at [985, 424] on div "EGP 0 Price" at bounding box center [1048, 423] width 148 height 28
type input "40"
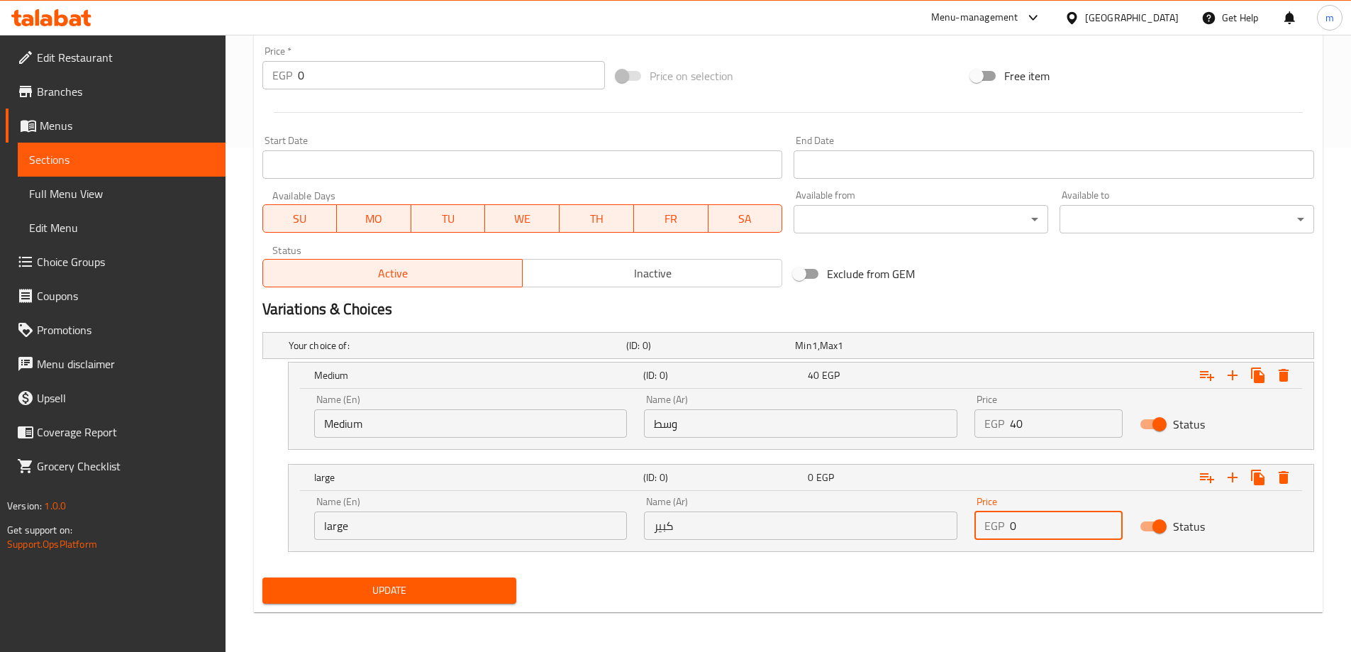
drag, startPoint x: 1022, startPoint y: 523, endPoint x: 991, endPoint y: 523, distance: 30.5
click at [991, 523] on div "EGP 0 Price" at bounding box center [1048, 525] width 148 height 28
type input "55"
click at [984, 574] on div "Update" at bounding box center [788, 591] width 1063 height 38
click at [413, 593] on span "Update" at bounding box center [390, 590] width 232 height 18
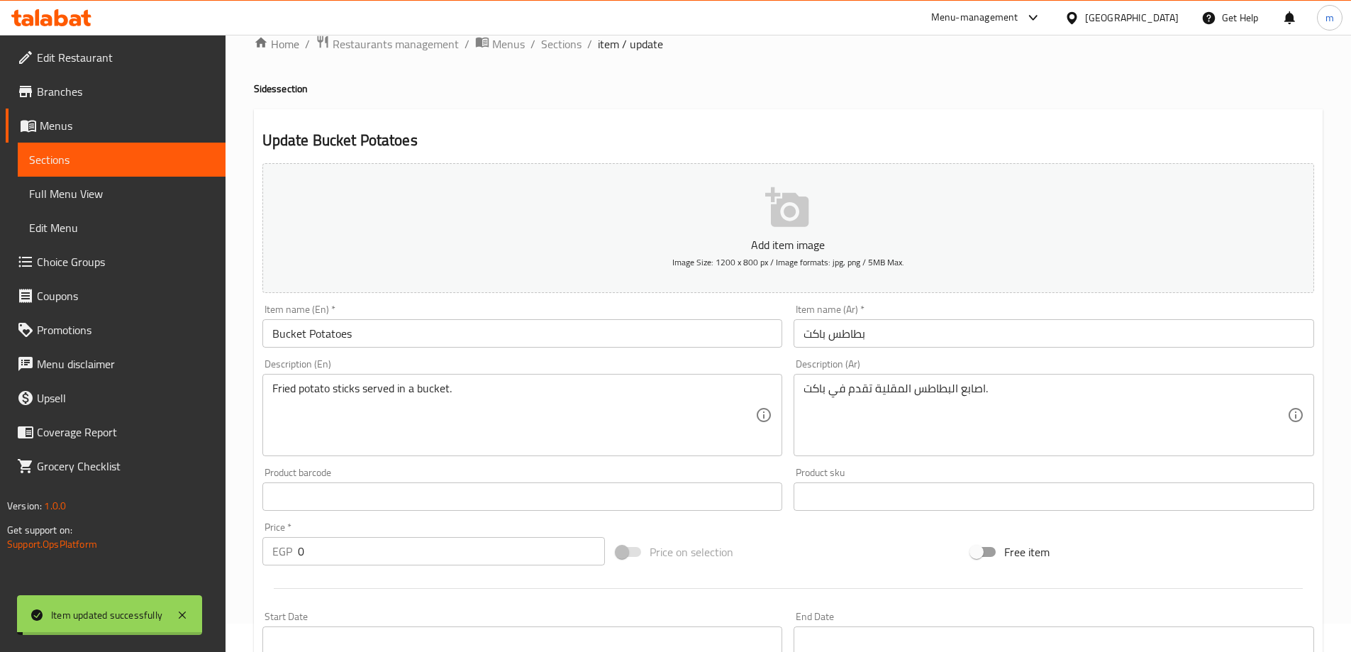
scroll to position [8, 0]
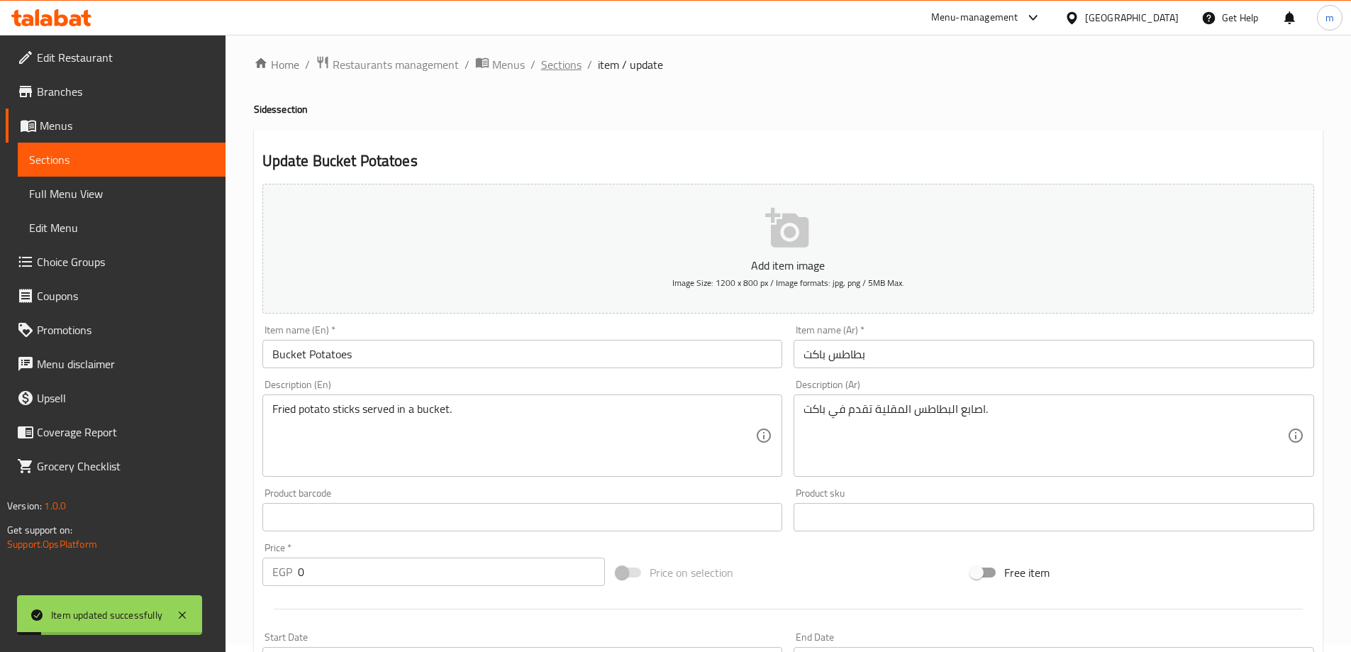
click at [567, 69] on span "Sections" at bounding box center [561, 64] width 40 height 17
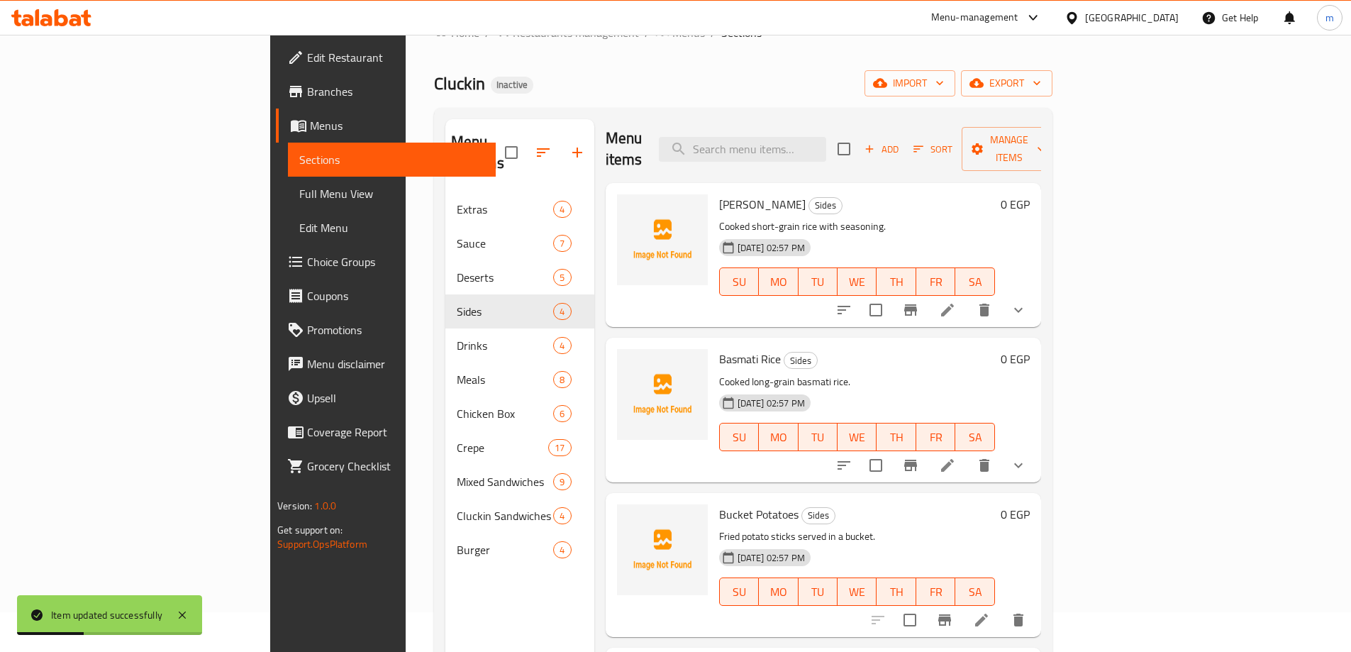
scroll to position [199, 0]
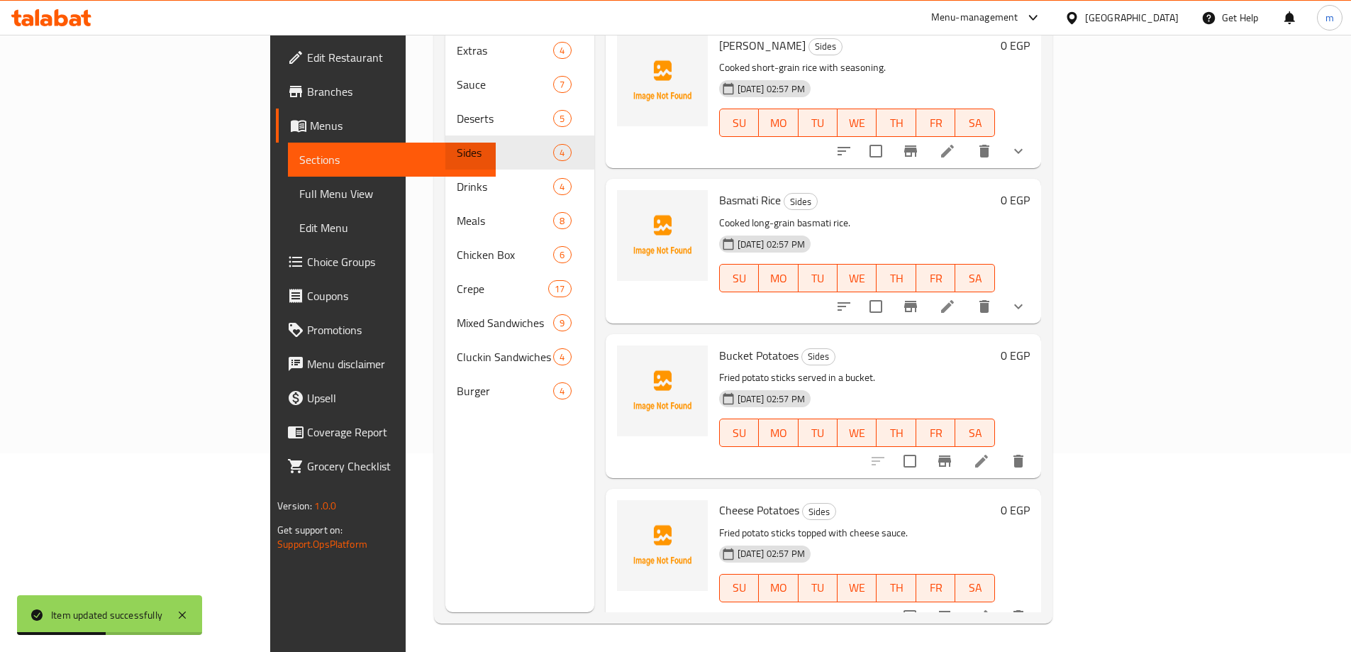
click at [1001, 603] on li at bounding box center [982, 616] width 40 height 26
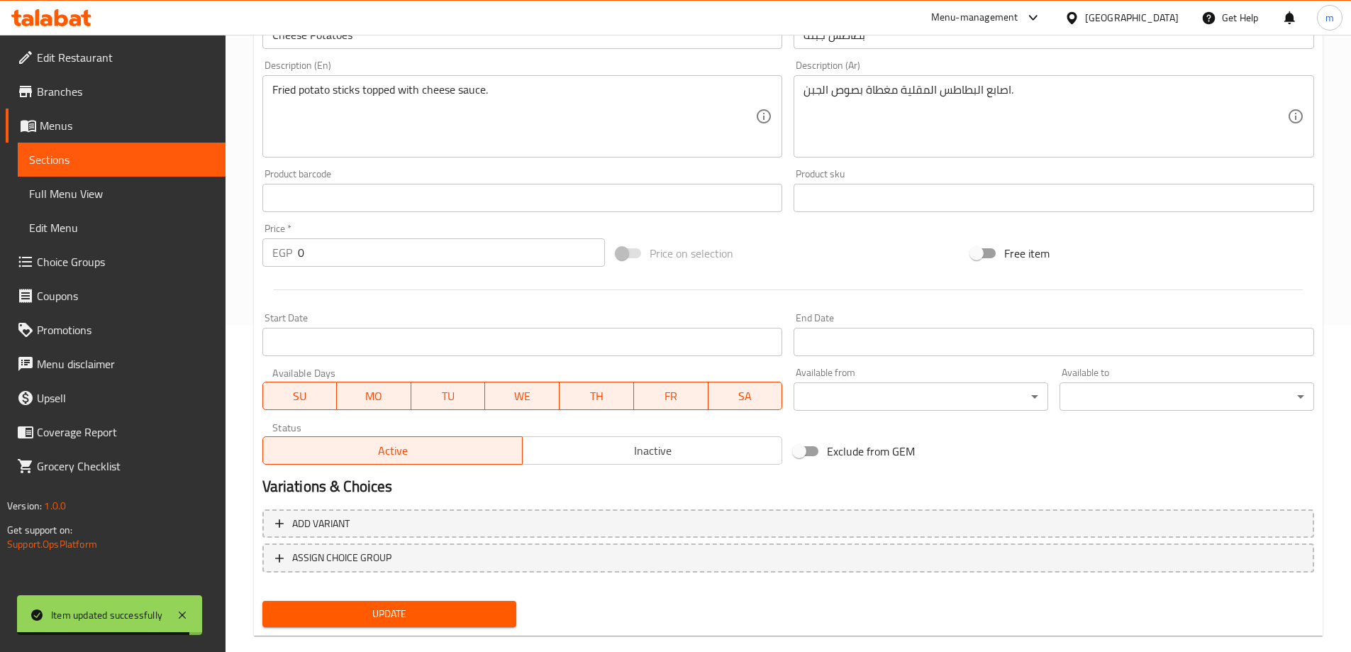
scroll to position [350, 0]
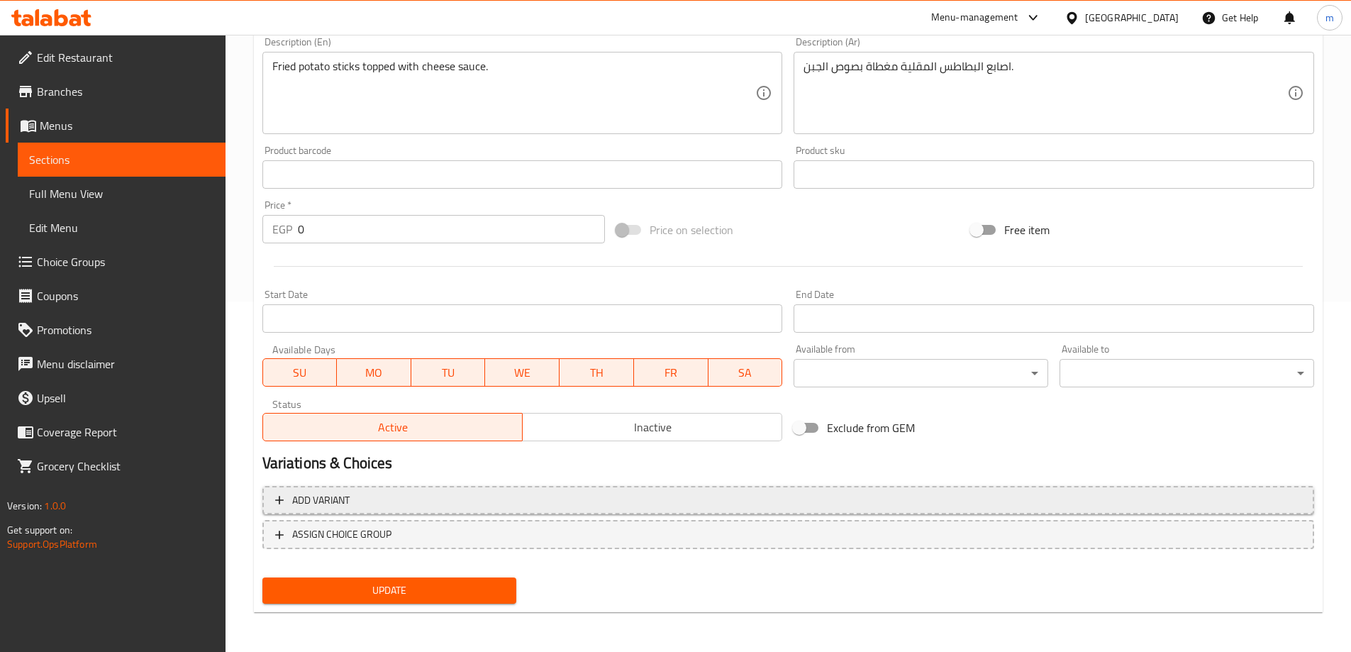
click at [772, 503] on span "Add variant" at bounding box center [788, 500] width 1026 height 18
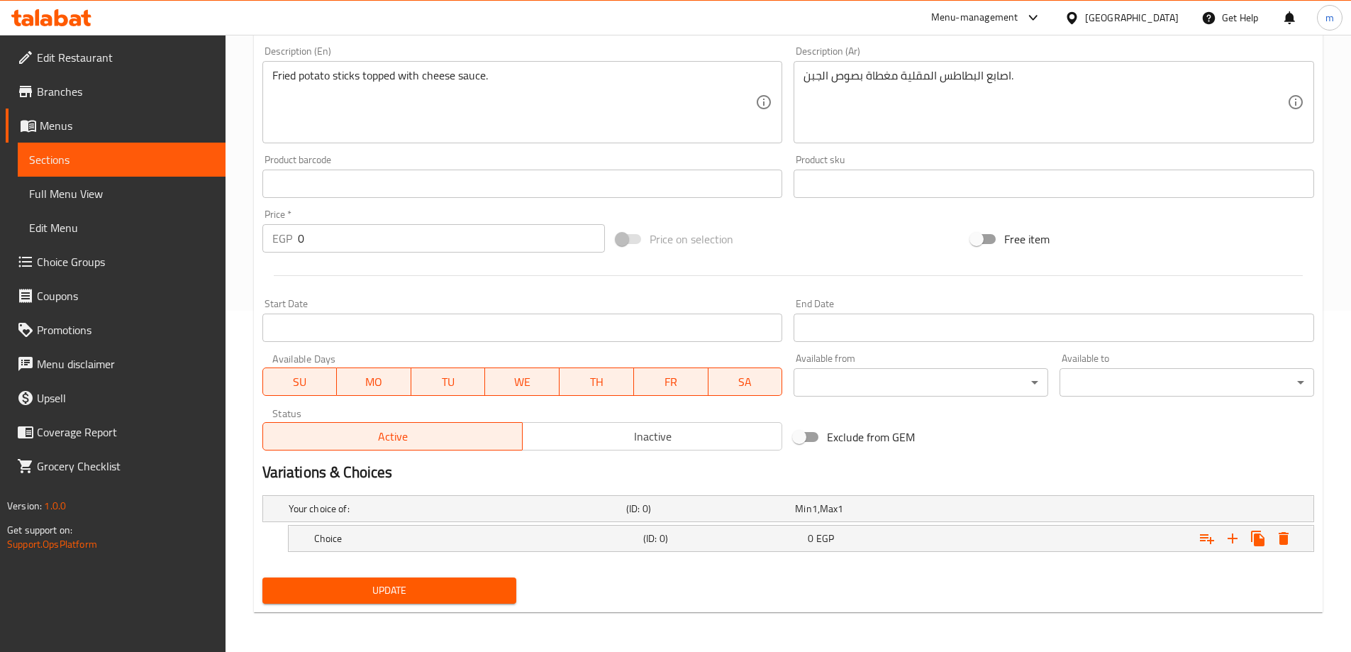
scroll to position [341, 0]
click at [1226, 540] on icon "Expand" at bounding box center [1232, 538] width 17 height 17
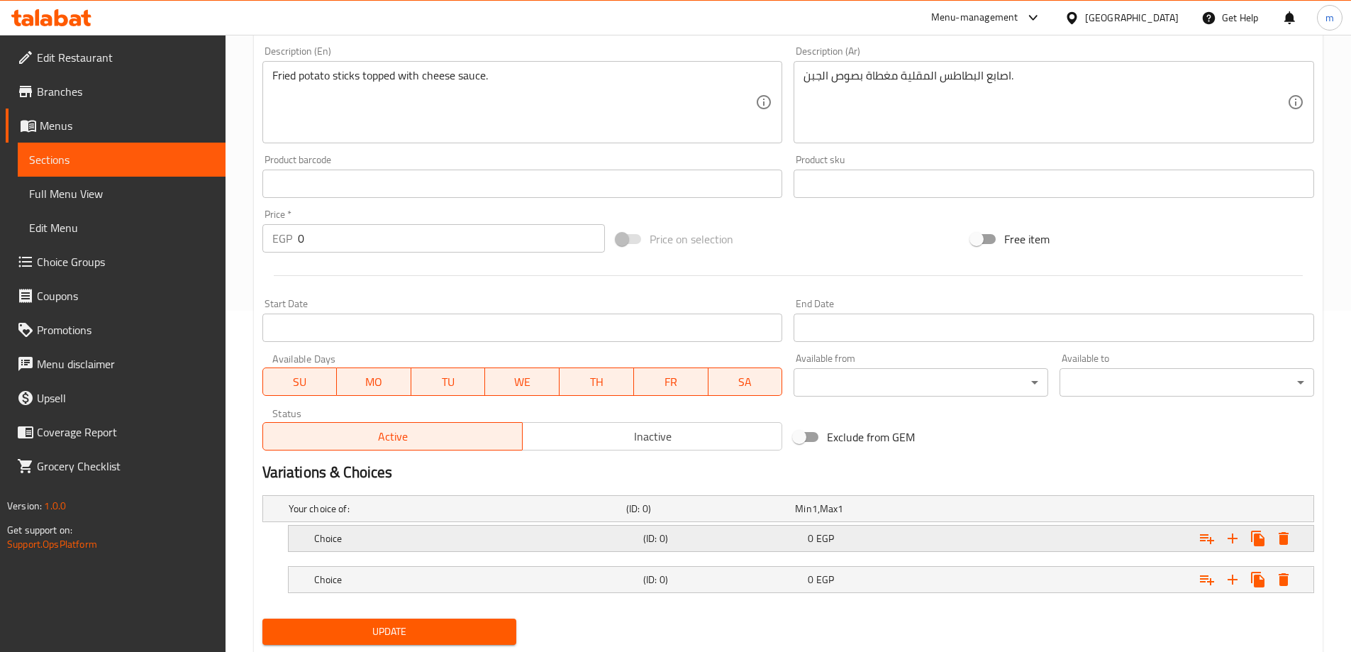
click at [1035, 511] on div "Expand" at bounding box center [1130, 509] width 338 height 6
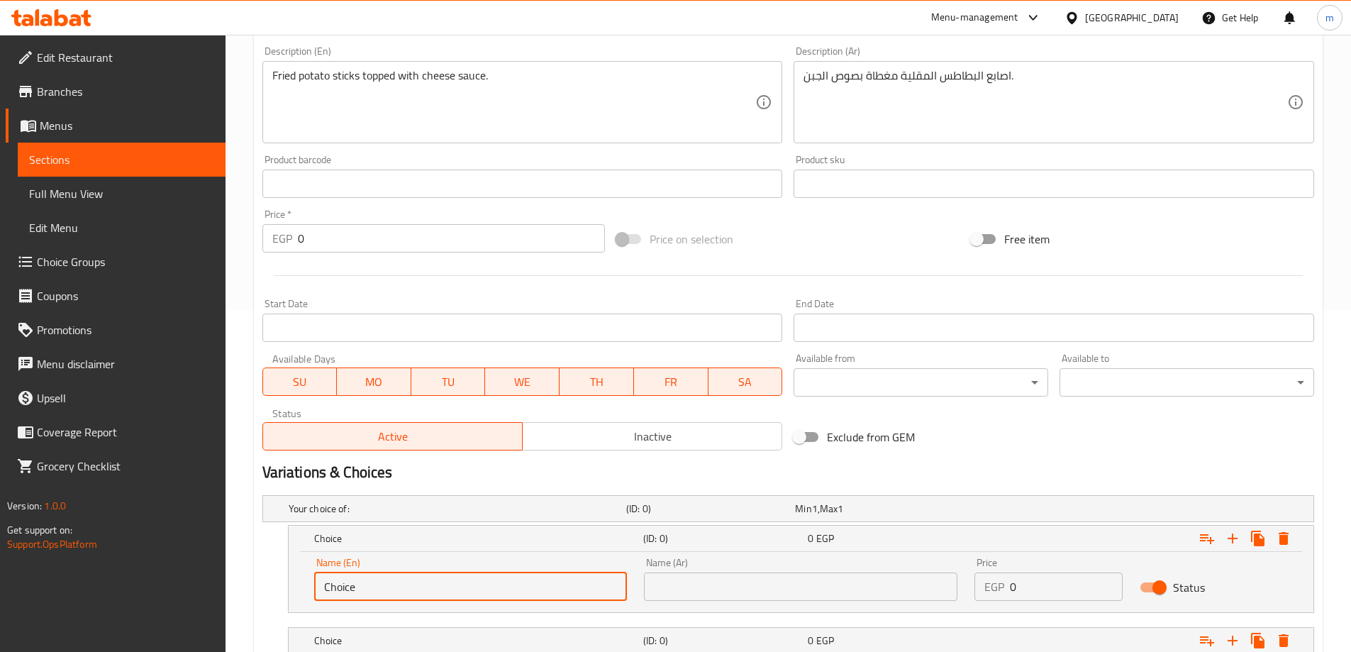
click at [500, 588] on input "Choice" at bounding box center [470, 586] width 313 height 28
type input "Medium"
click at [694, 598] on input "text" at bounding box center [800, 586] width 313 height 28
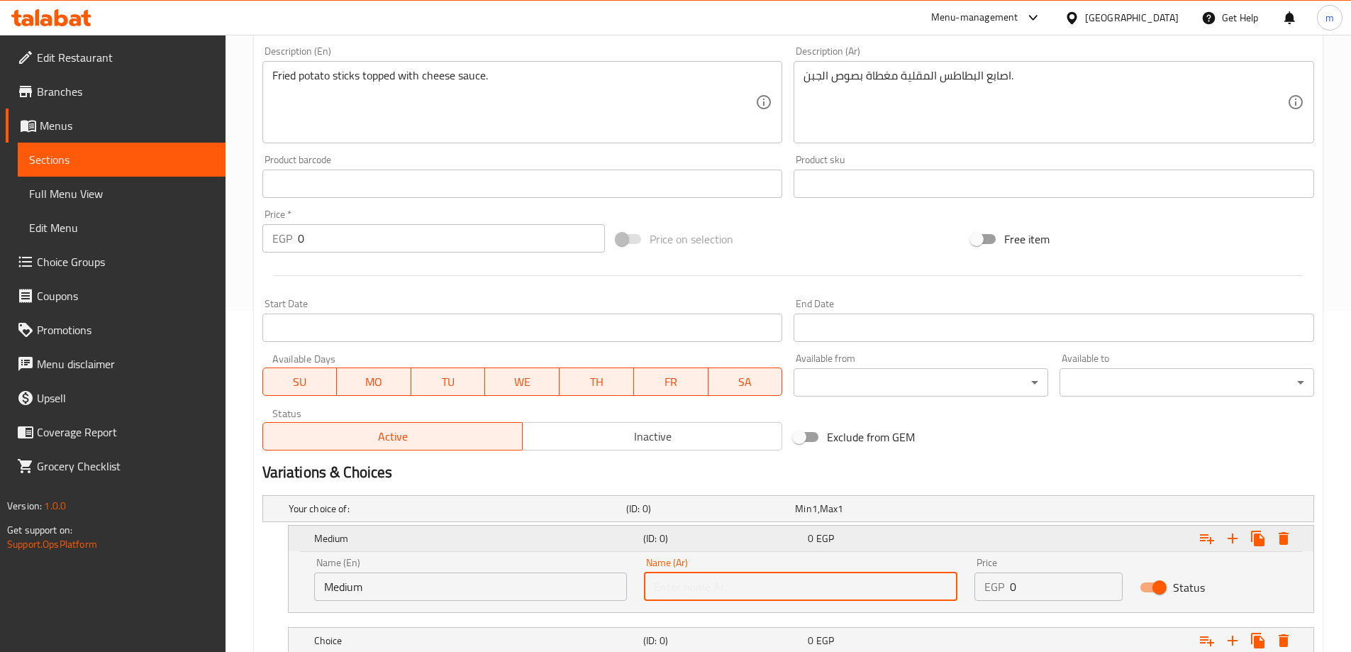
type input "وسط"
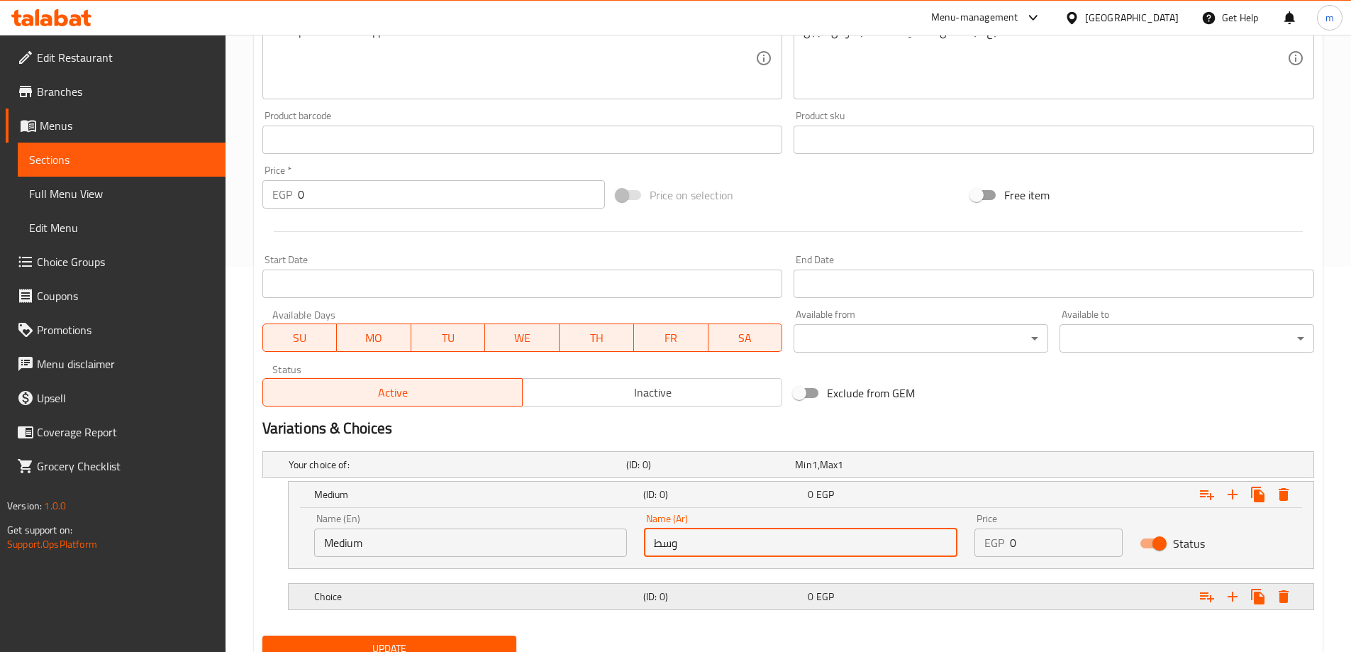
scroll to position [443, 0]
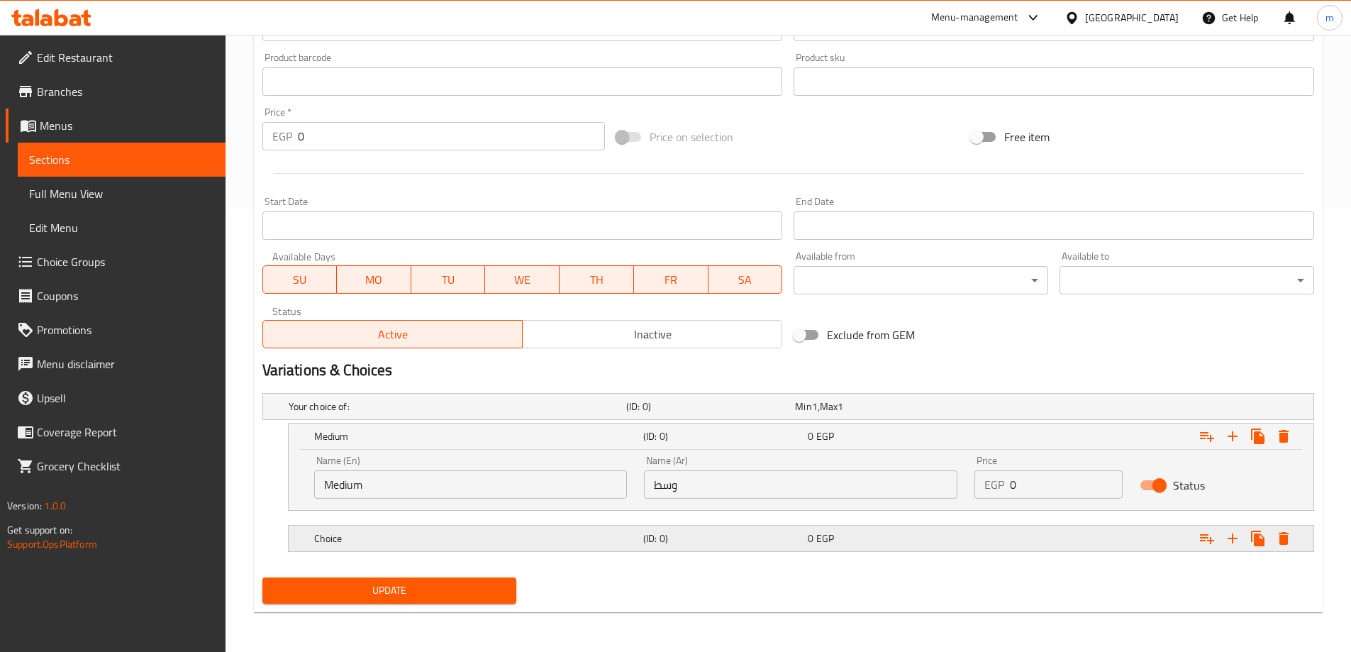
click at [688, 416] on div "(ID: 0)" at bounding box center [707, 406] width 169 height 20
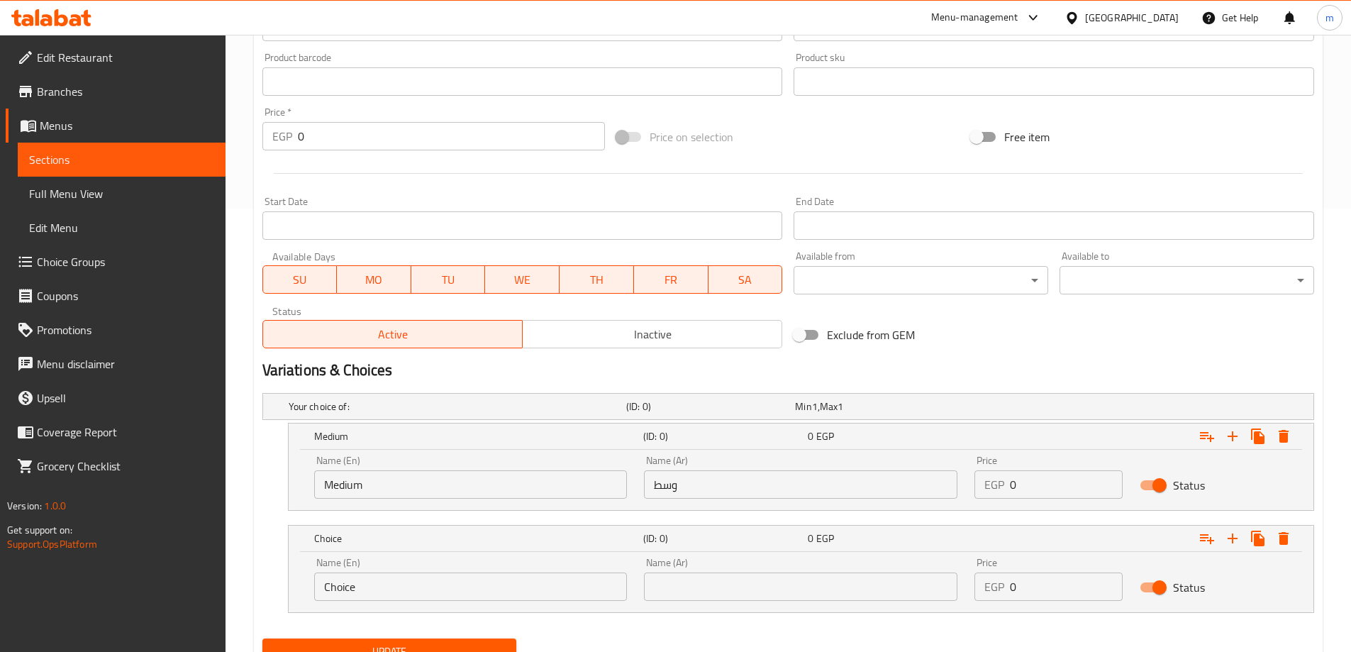
click at [481, 583] on input "Choice" at bounding box center [470, 586] width 313 height 28
click at [481, 583] on input "text" at bounding box center [470, 586] width 313 height 28
type input "large"
drag, startPoint x: 625, startPoint y: 572, endPoint x: 652, endPoint y: 578, distance: 27.7
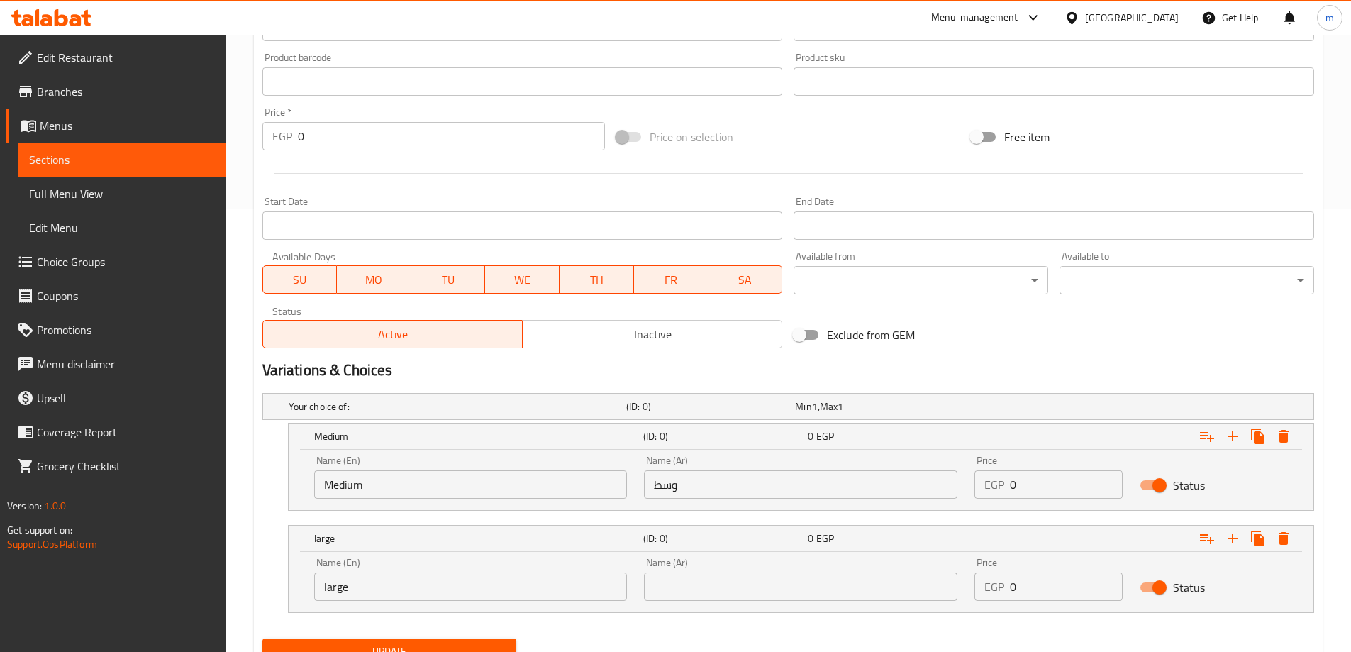
click at [636, 573] on div "Name (En) large Name (En) Name (Ar) Name (Ar) Price EGP 0 Price Status" at bounding box center [801, 579] width 991 height 60
click at [658, 581] on input "text" at bounding box center [800, 586] width 313 height 28
type input "كبير"
drag, startPoint x: 1006, startPoint y: 487, endPoint x: 1048, endPoint y: 484, distance: 42.0
click at [1048, 484] on div "EGP 0 Price" at bounding box center [1048, 484] width 148 height 28
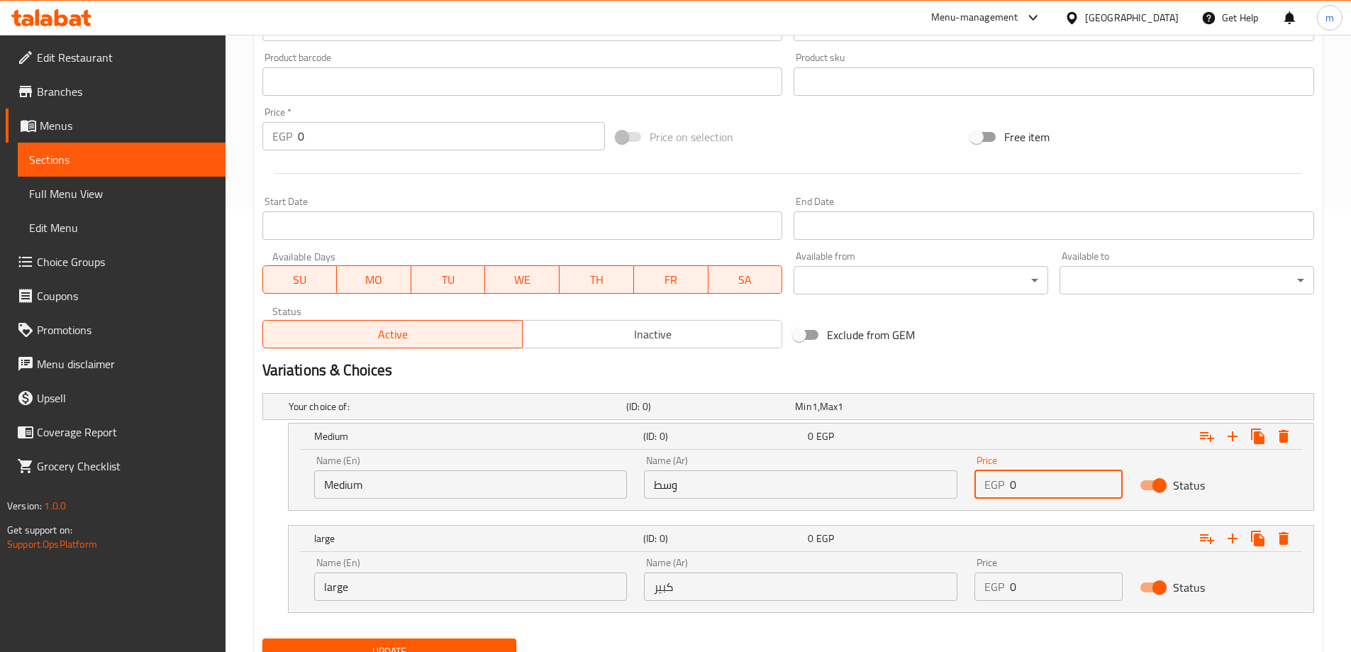
drag, startPoint x: 1054, startPoint y: 484, endPoint x: 931, endPoint y: 491, distance: 122.9
click at [931, 491] on div "Name (En) Medium Name (En) Name (Ar) وسط Name (Ar) Price EGP 0 Price Status" at bounding box center [801, 477] width 991 height 60
type input "70"
drag, startPoint x: 1040, startPoint y: 595, endPoint x: 1001, endPoint y: 594, distance: 39.7
click at [1001, 594] on div "EGP 0 Price" at bounding box center [1048, 586] width 148 height 28
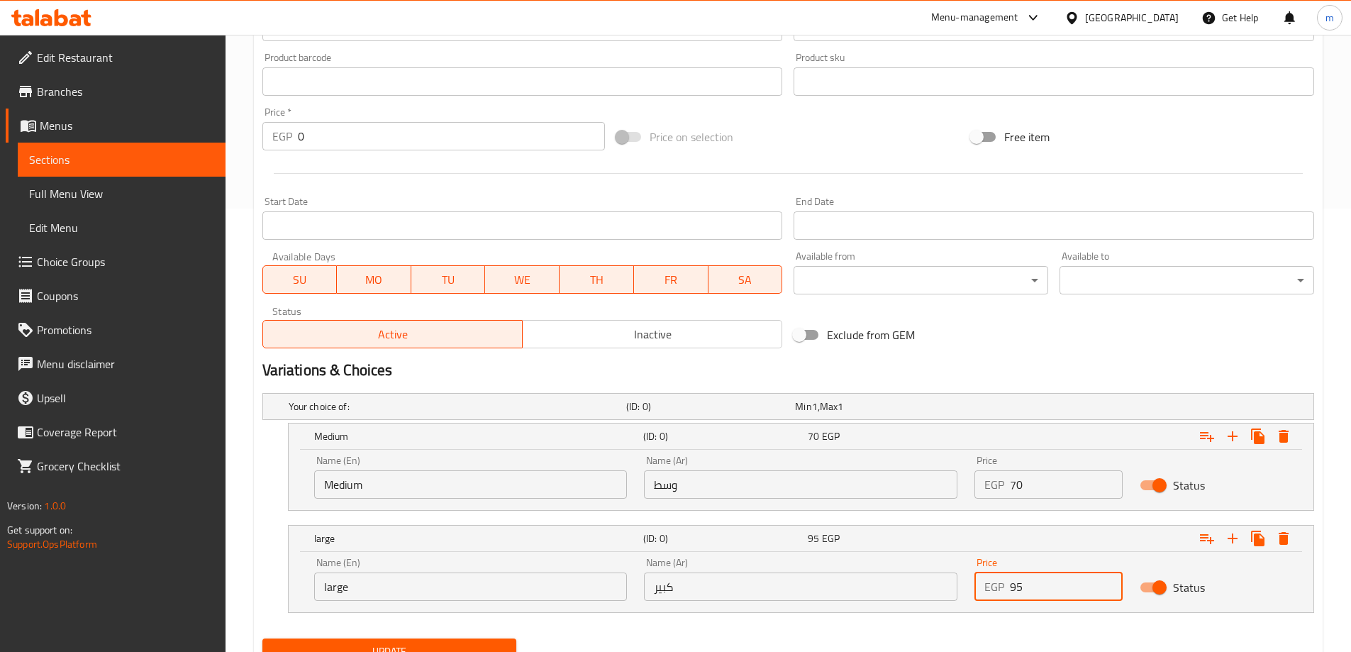
type input "95"
click at [987, 617] on nav at bounding box center [788, 621] width 1052 height 11
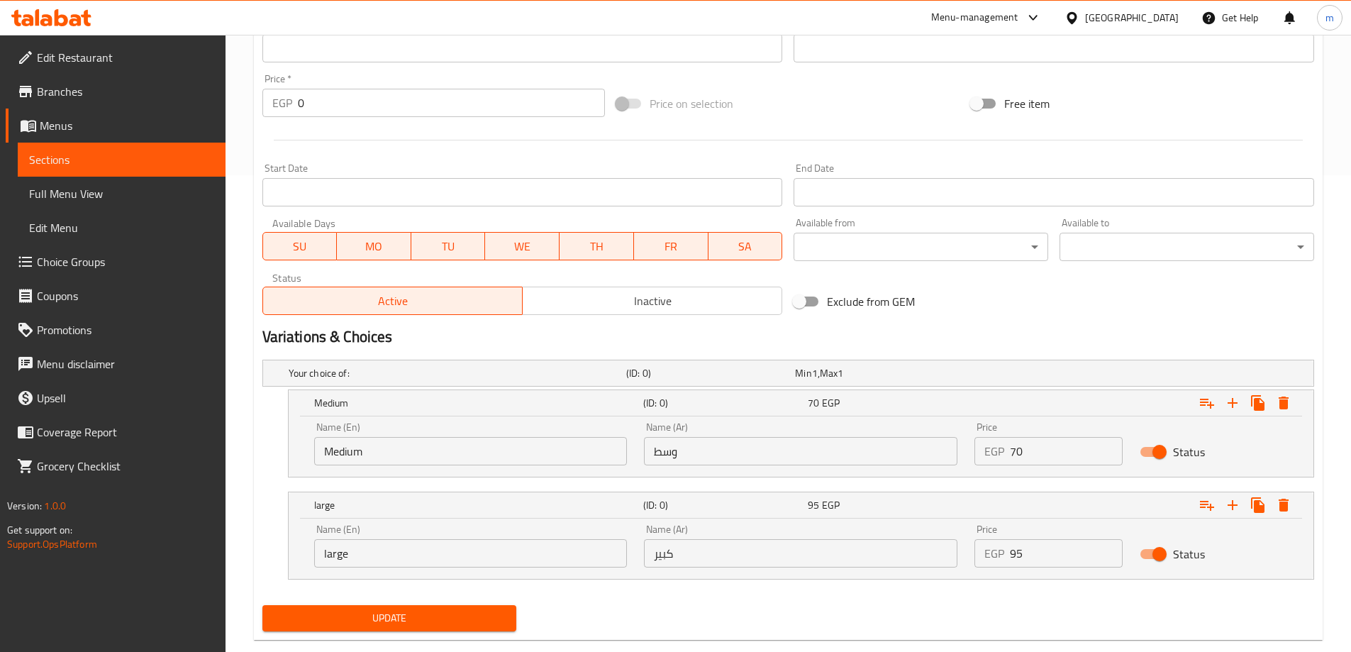
scroll to position [504, 0]
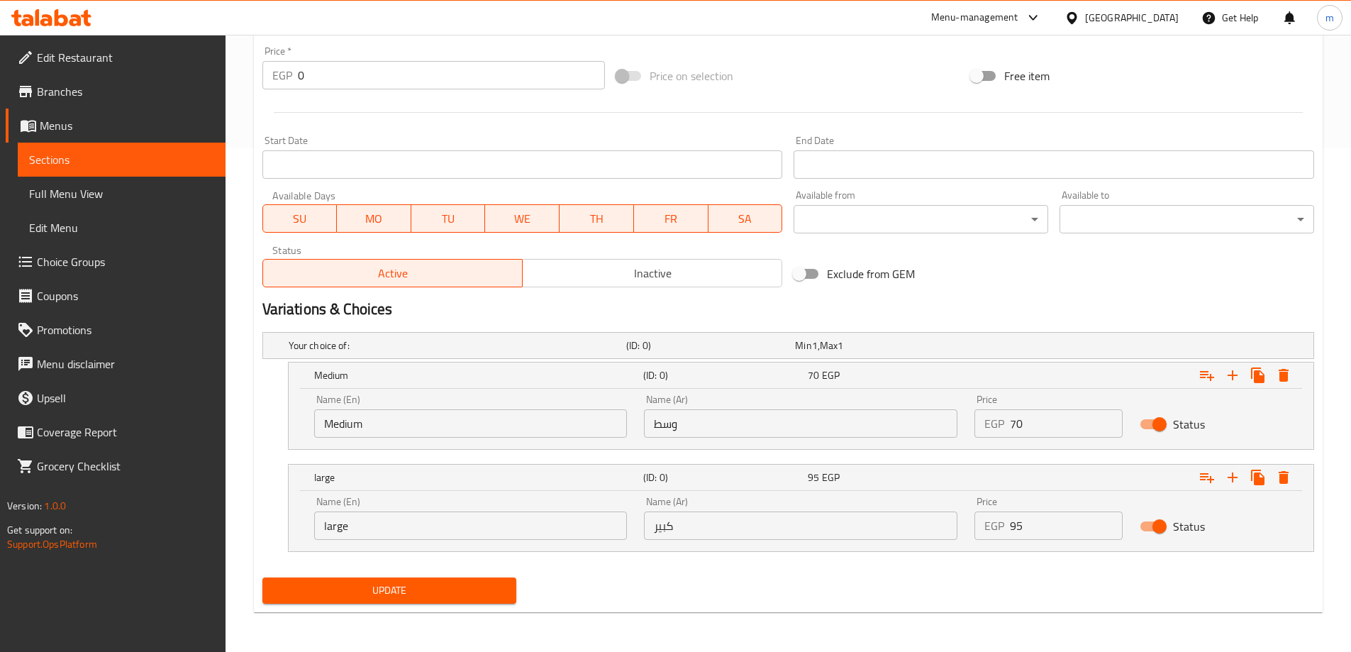
click at [460, 608] on div "Update" at bounding box center [390, 591] width 266 height 38
click at [464, 598] on span "Update" at bounding box center [390, 590] width 232 height 18
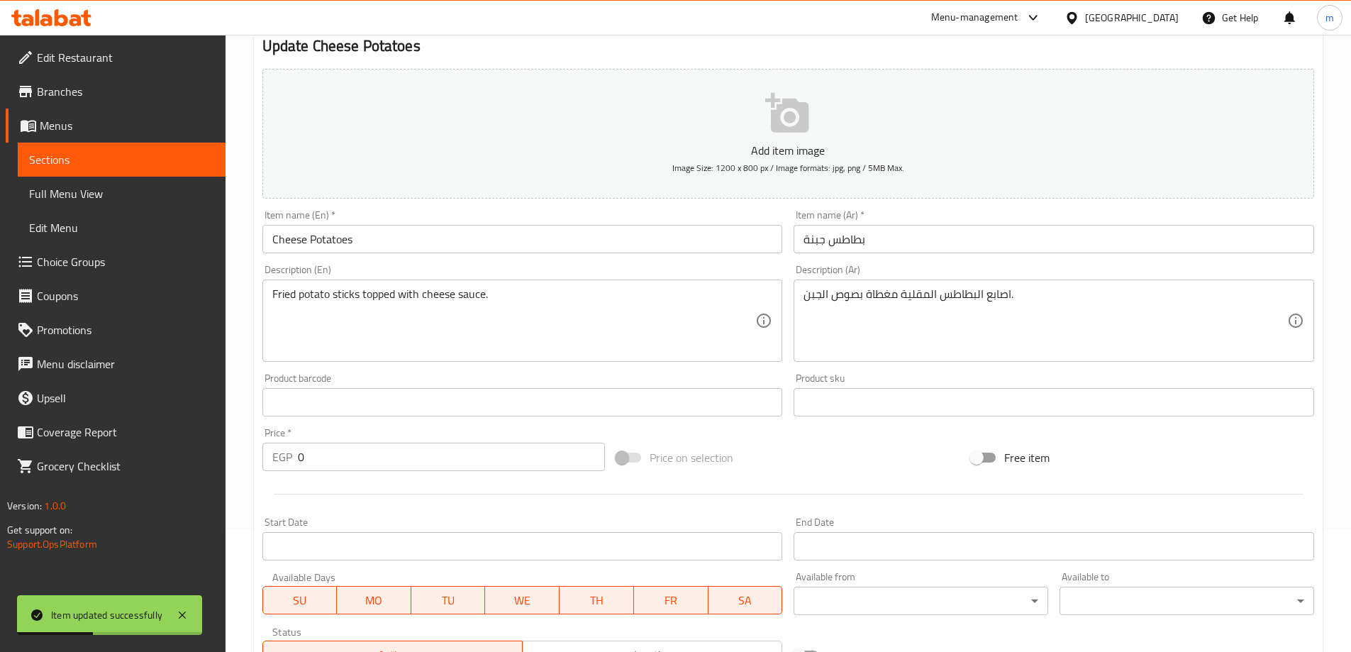
scroll to position [0, 0]
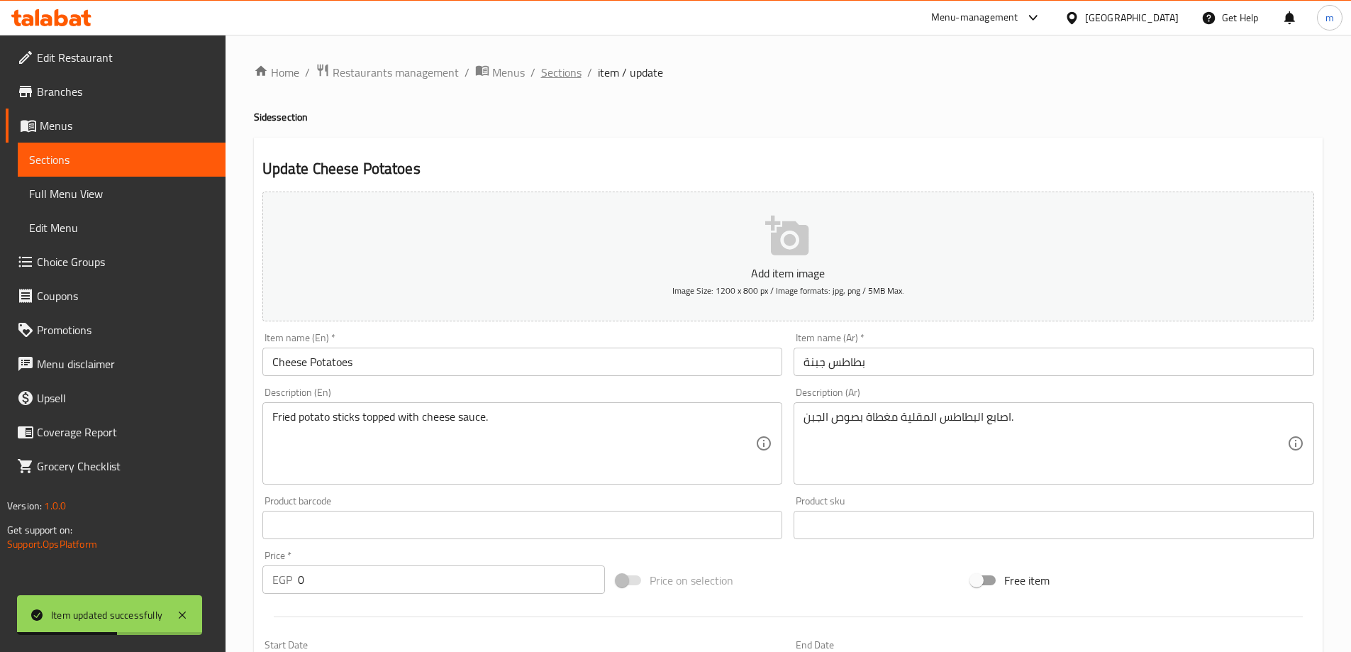
click at [564, 75] on span "Sections" at bounding box center [561, 72] width 40 height 17
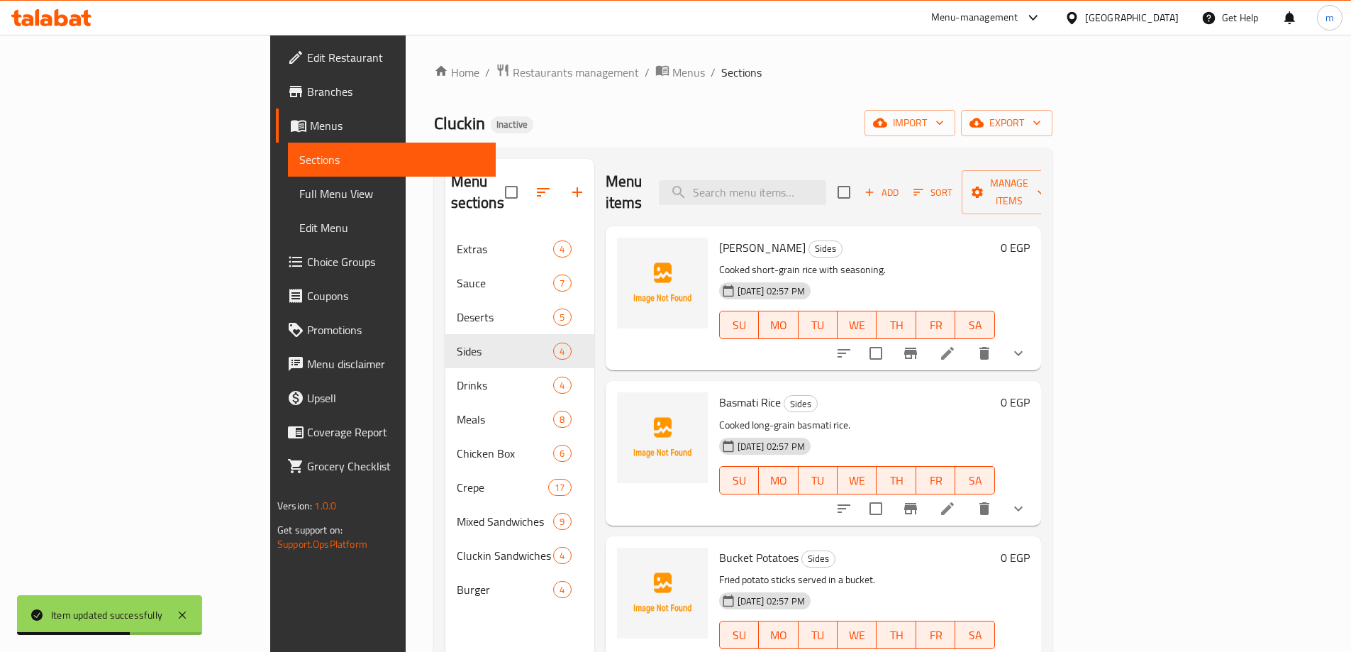
click at [288, 177] on link "Full Menu View" at bounding box center [392, 194] width 208 height 34
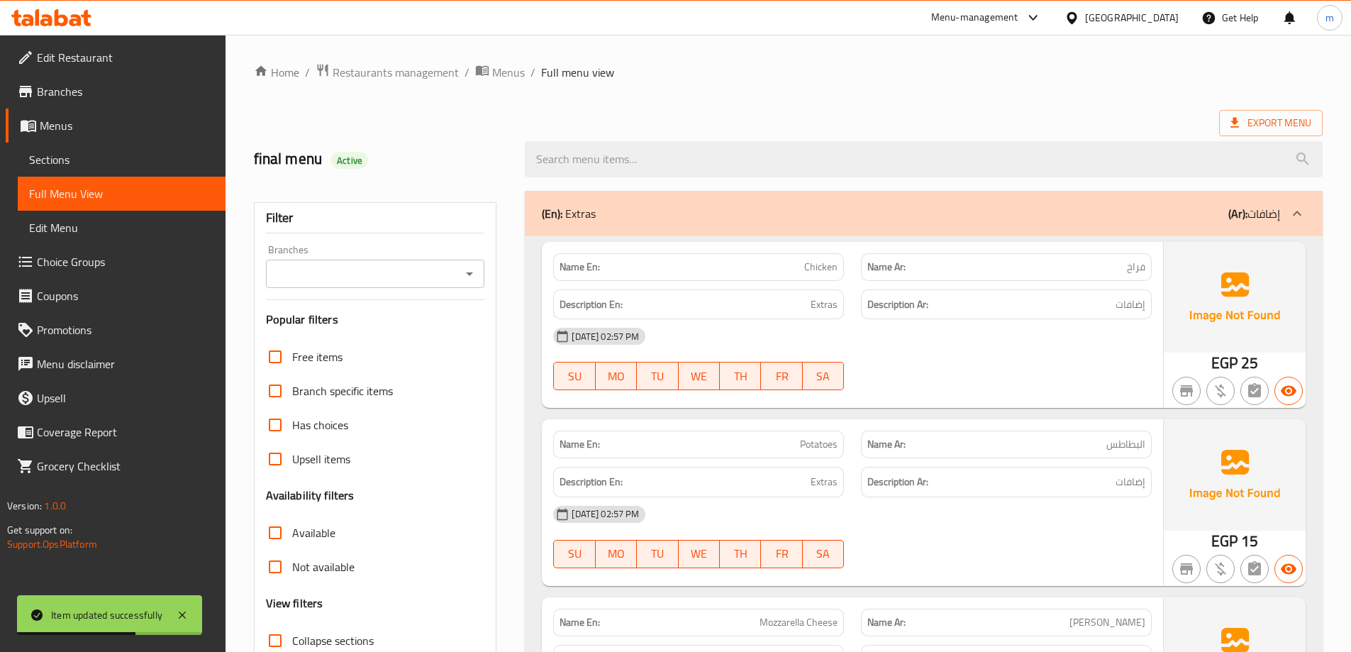
scroll to position [213, 0]
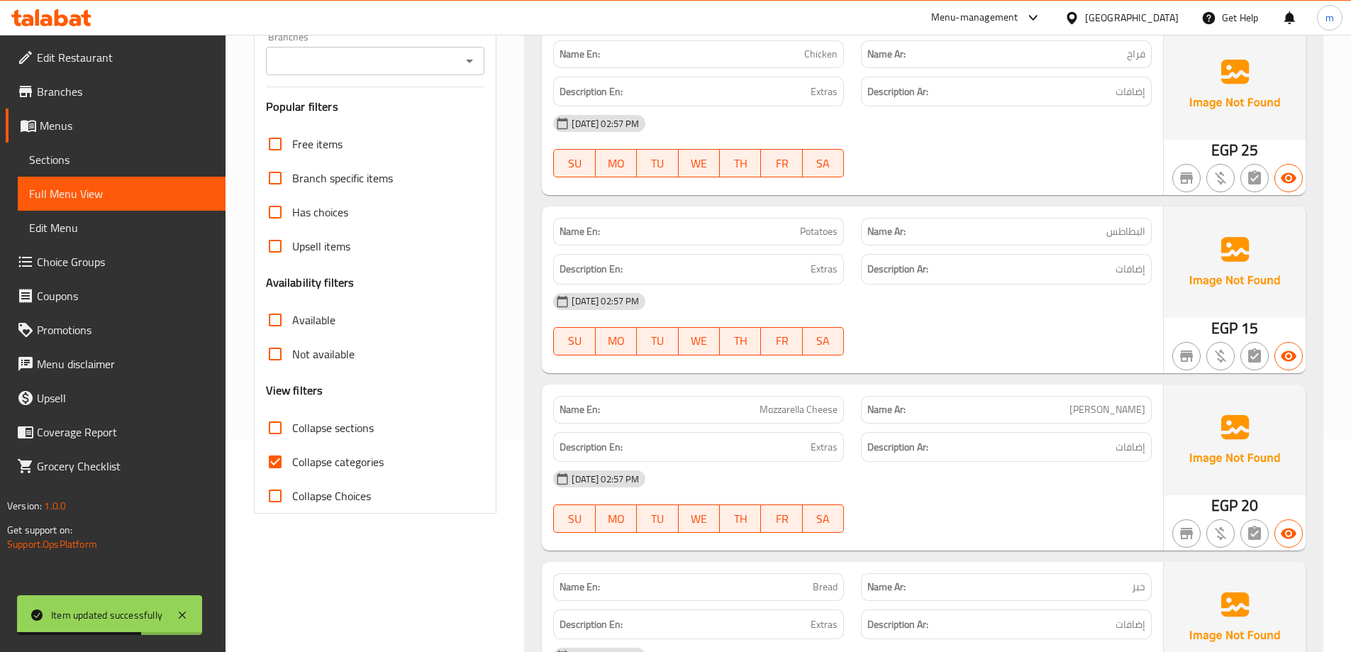
click at [359, 453] on span "Collapse categories" at bounding box center [337, 461] width 91 height 17
click at [292, 453] on input "Collapse categories" at bounding box center [275, 462] width 34 height 34
checkbox input "false"
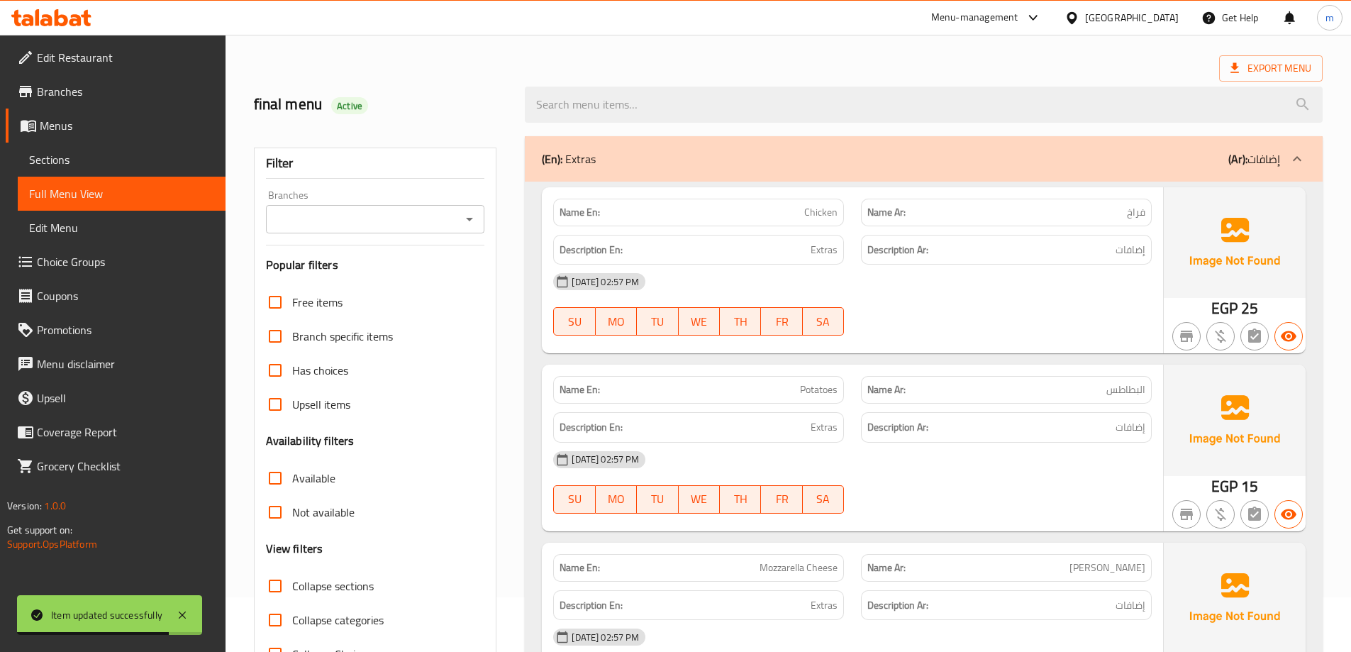
scroll to position [71, 0]
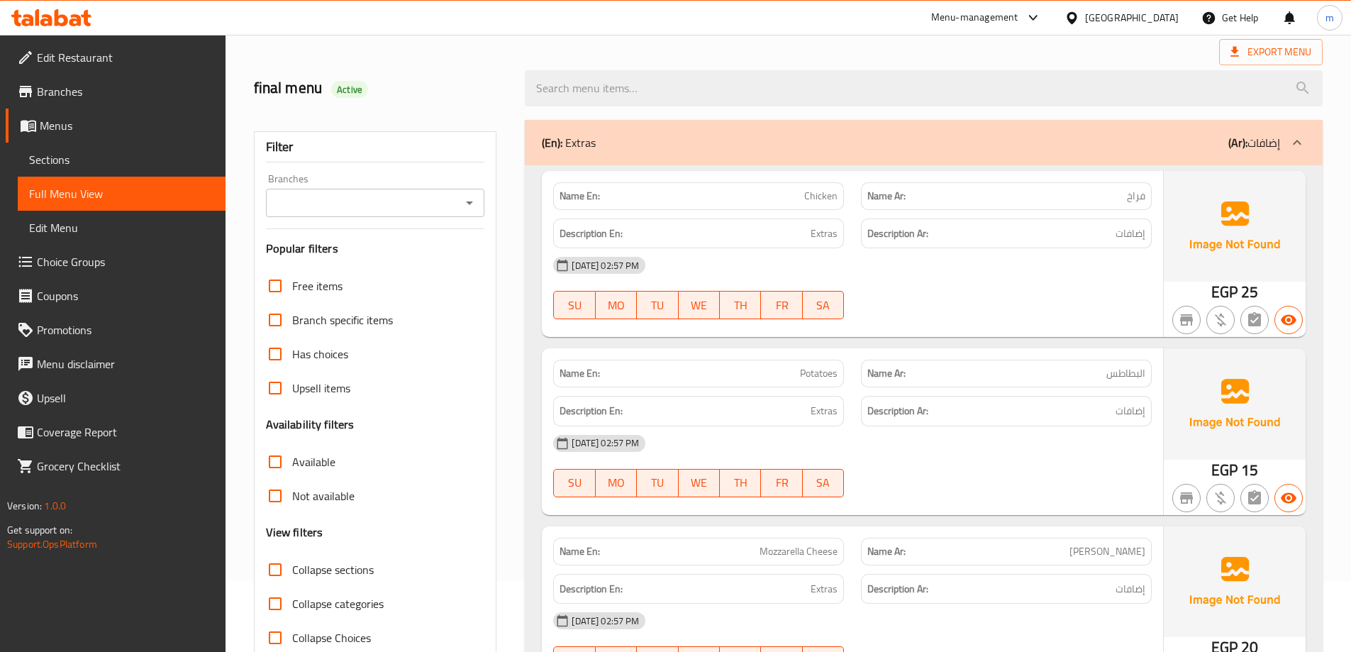
click at [1028, 333] on div "Name En: Chicken Name Ar: فراخ Description En: Extras Description Ar: إضافات 18…" at bounding box center [852, 254] width 621 height 166
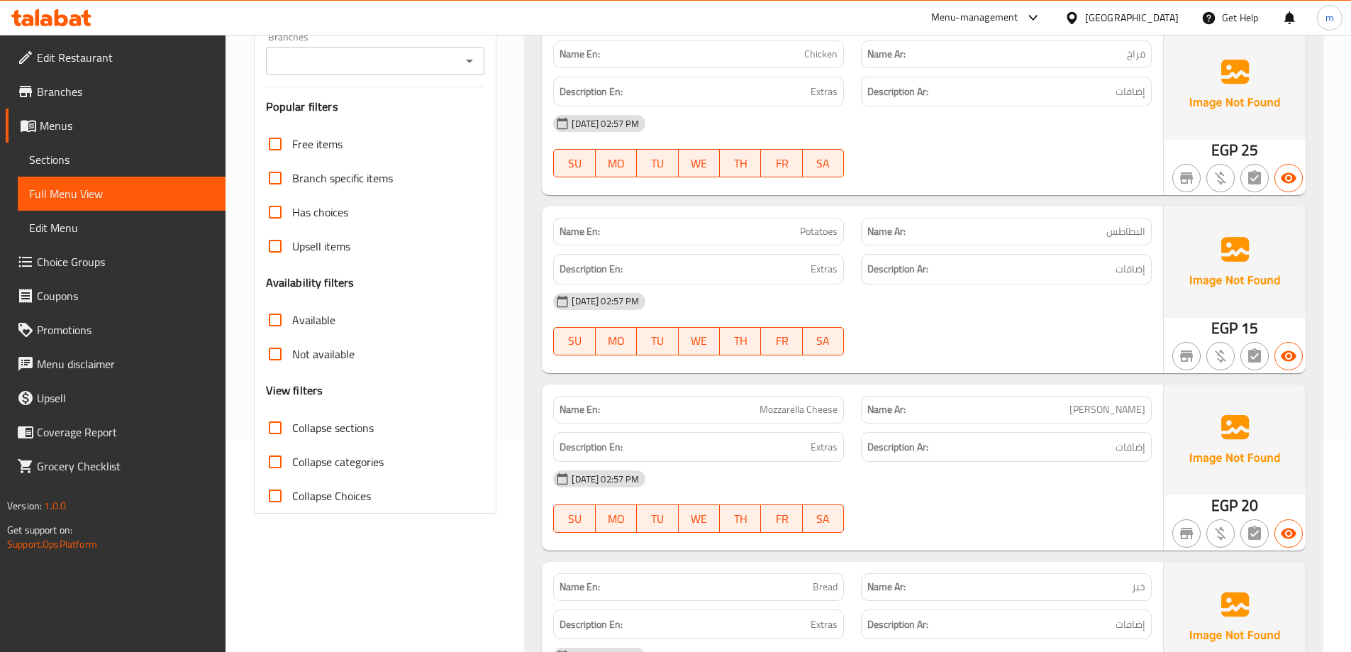
scroll to position [241, 0]
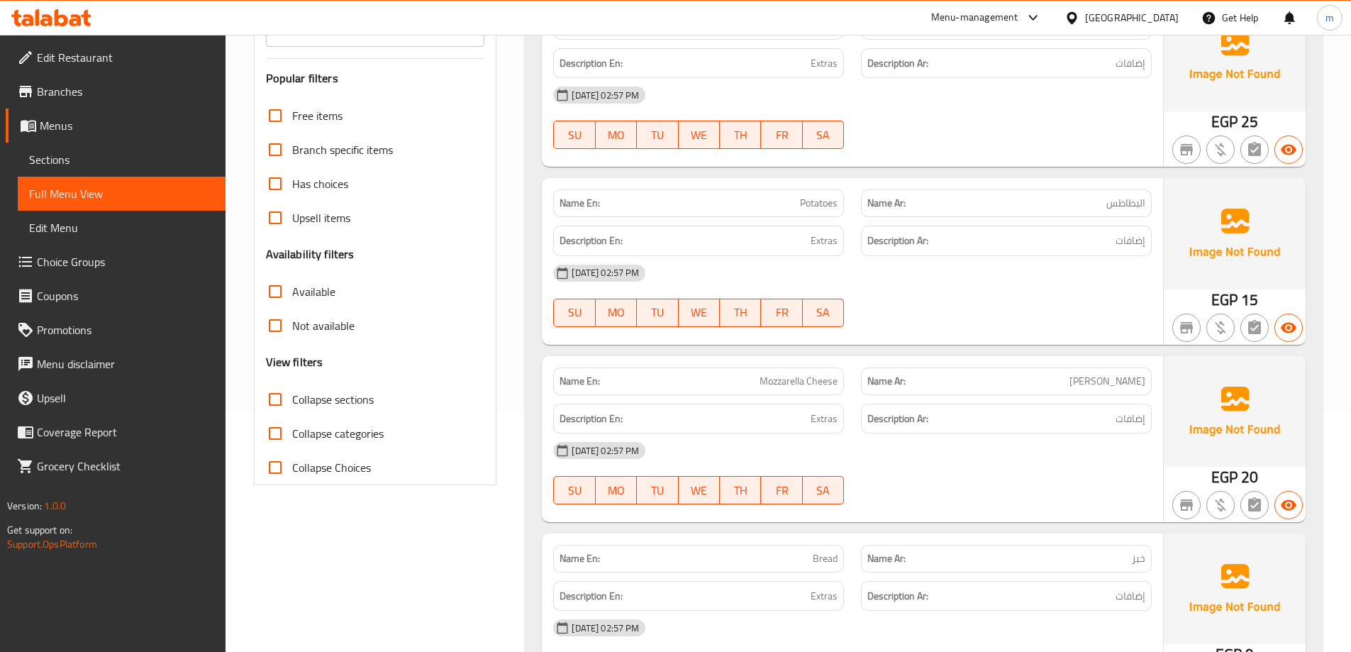
click at [958, 292] on div "[DATE] 02:57 PM SU MO TU WE TH FR SA" at bounding box center [853, 295] width 616 height 79
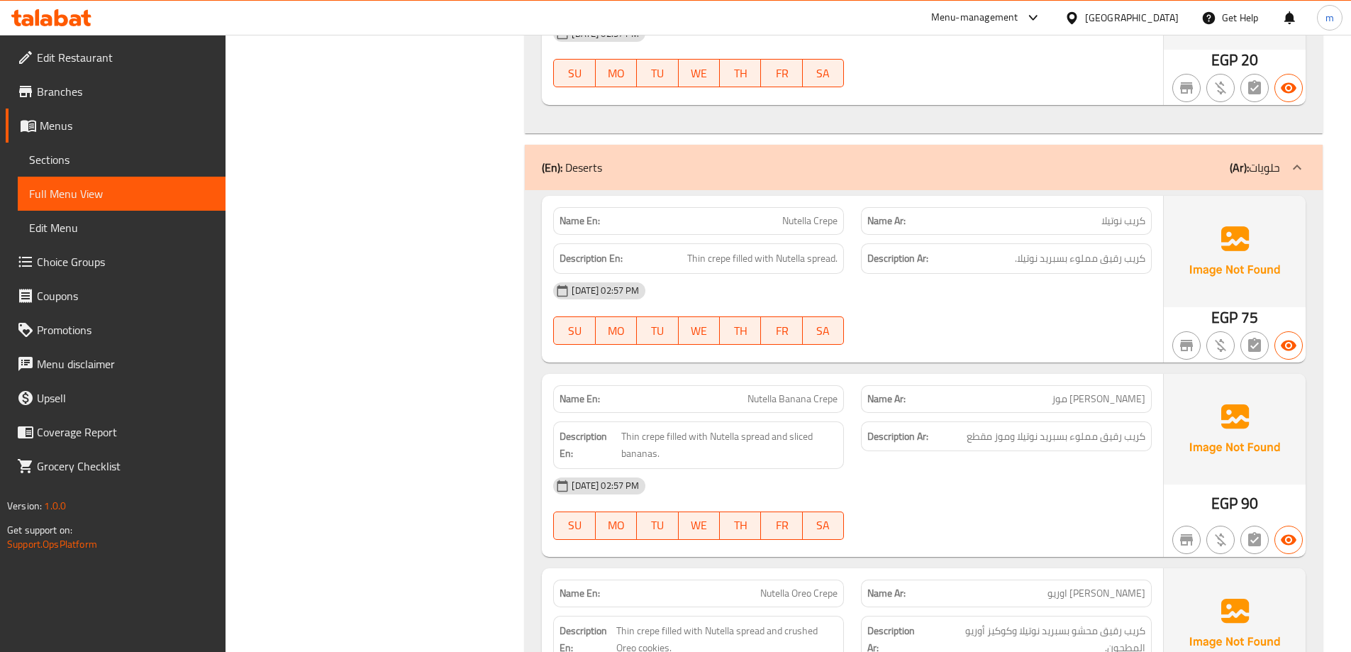
scroll to position [2156, 0]
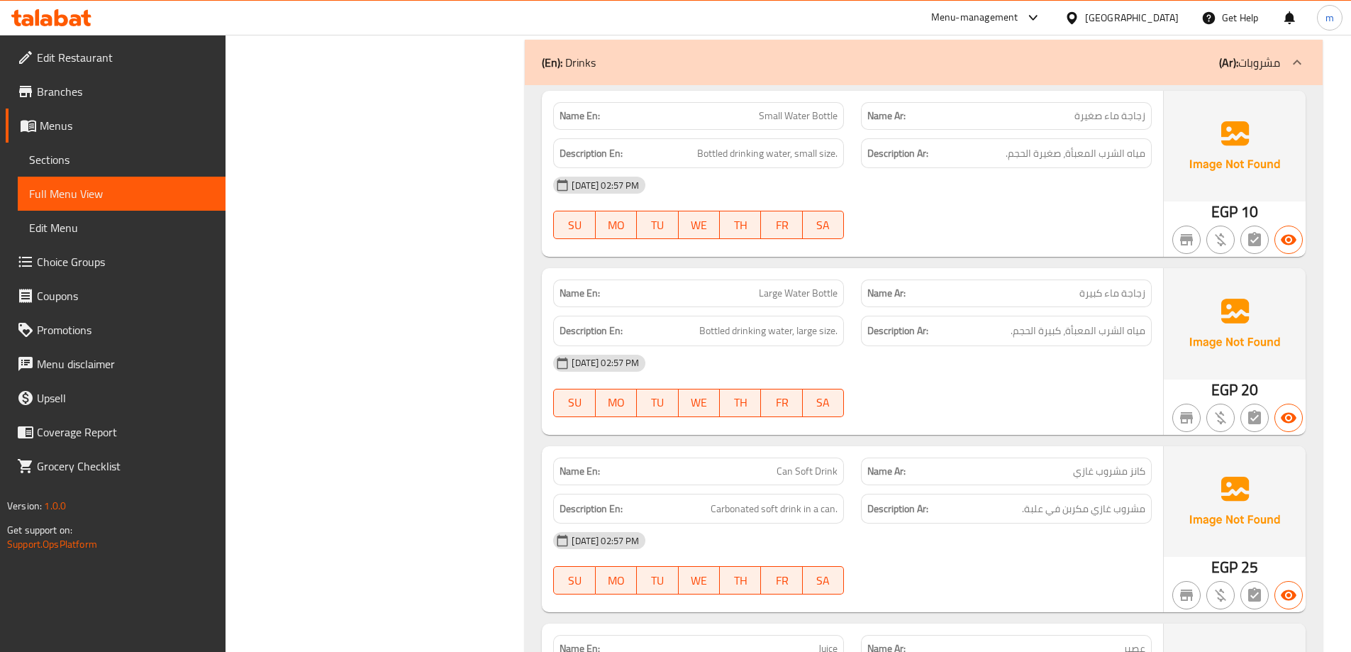
scroll to position [4992, 0]
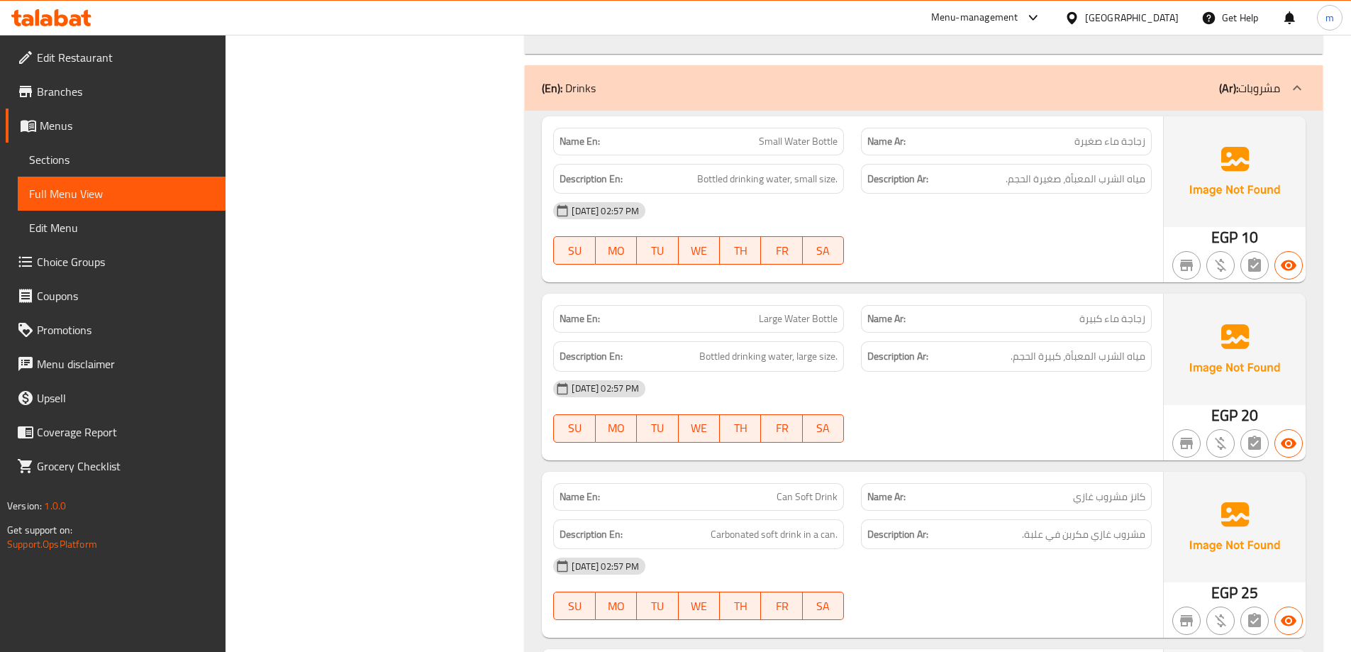
copy span "Water"
click at [116, 165] on span "Sections" at bounding box center [121, 159] width 185 height 17
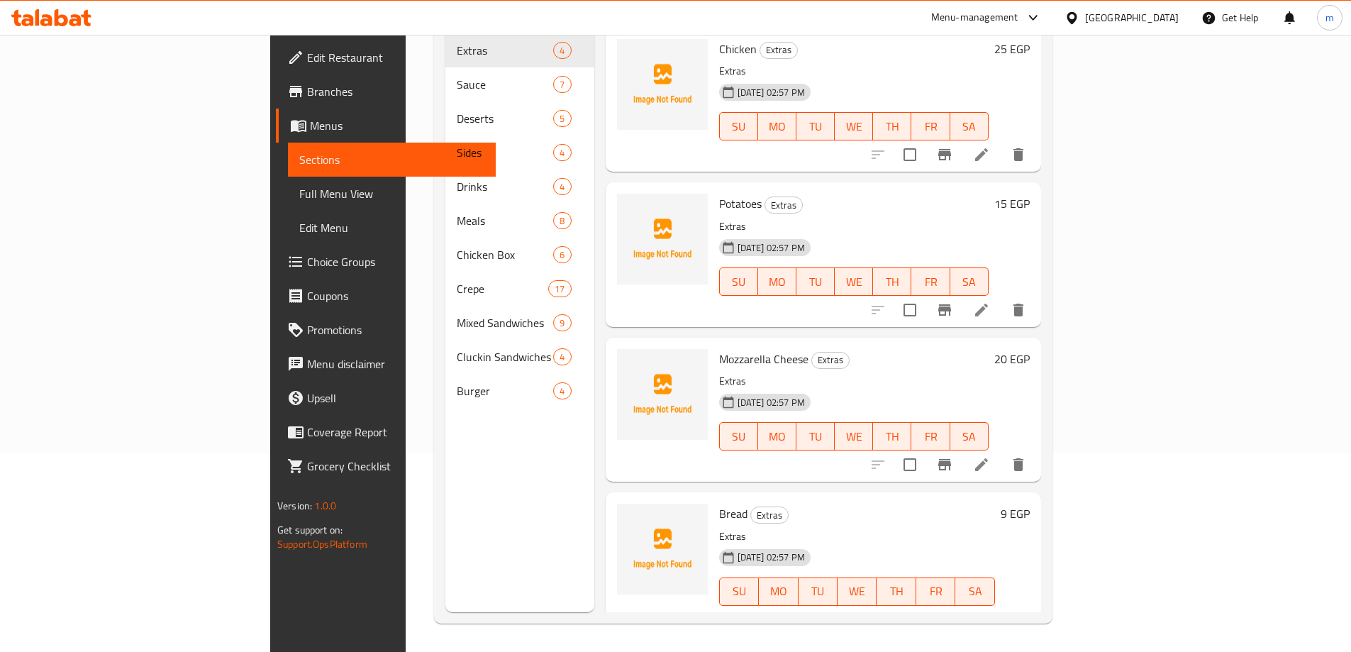
scroll to position [199, 0]
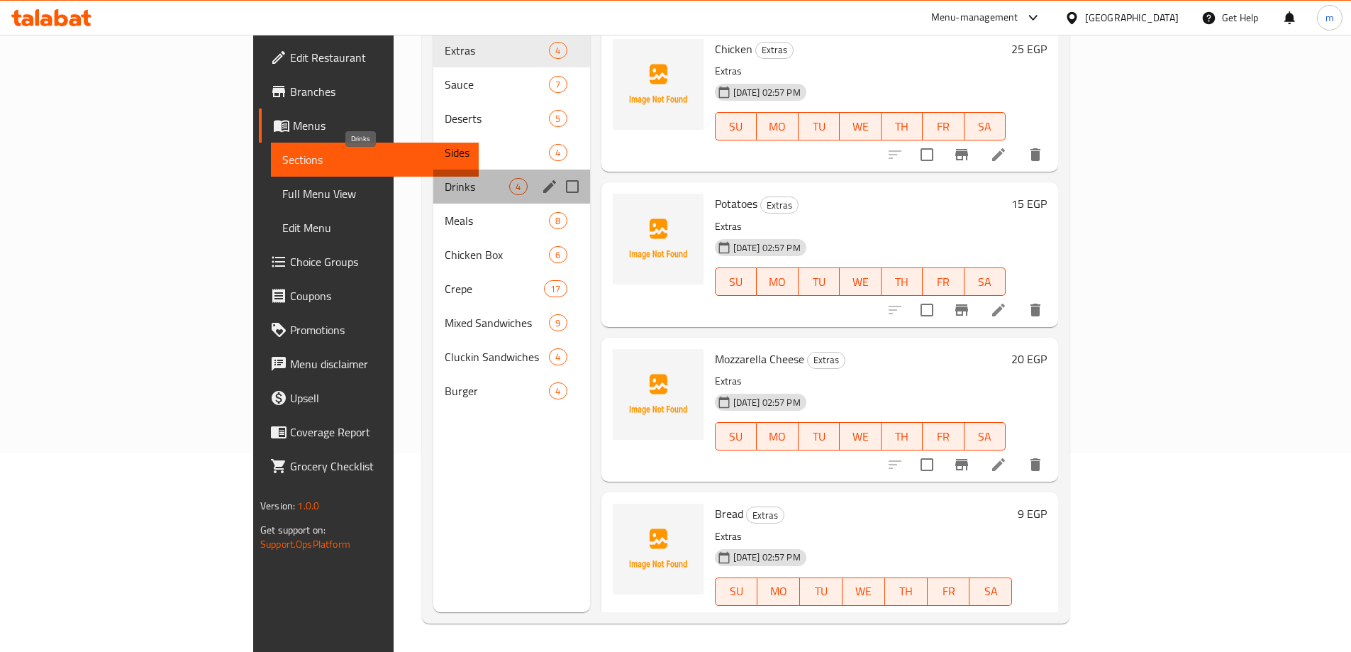
click at [445, 178] on span "Drinks" at bounding box center [477, 186] width 65 height 17
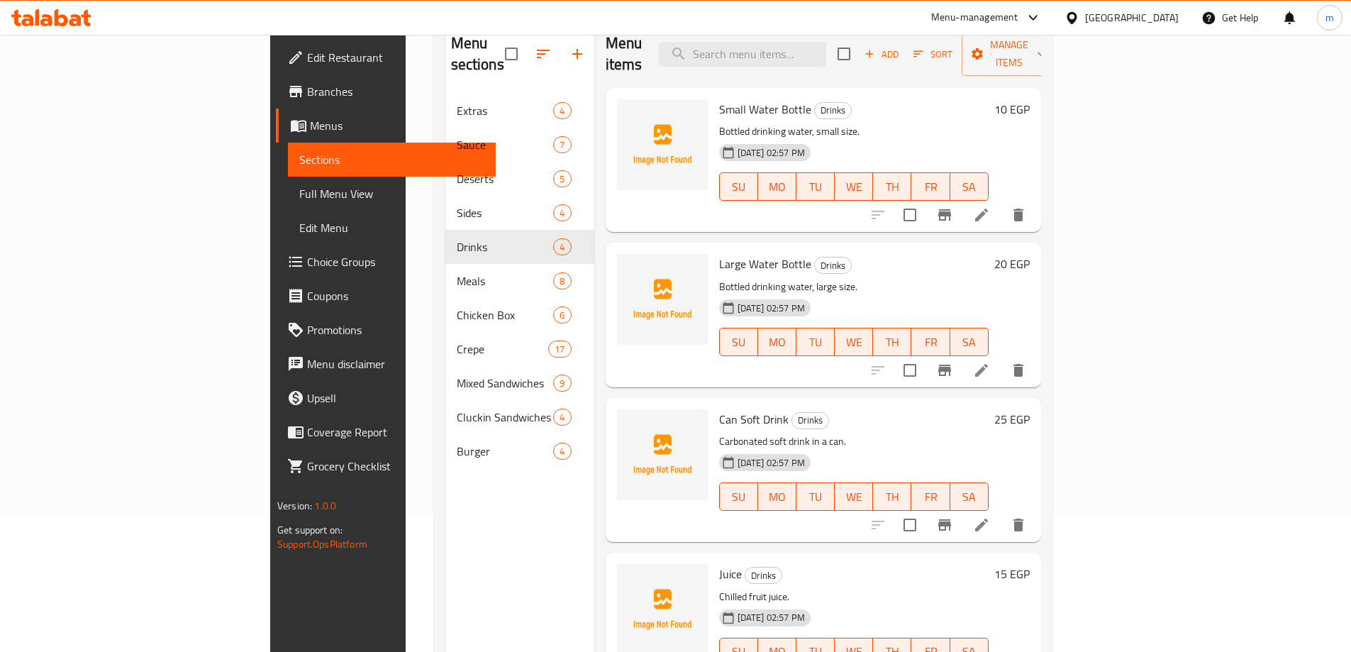
scroll to position [57, 0]
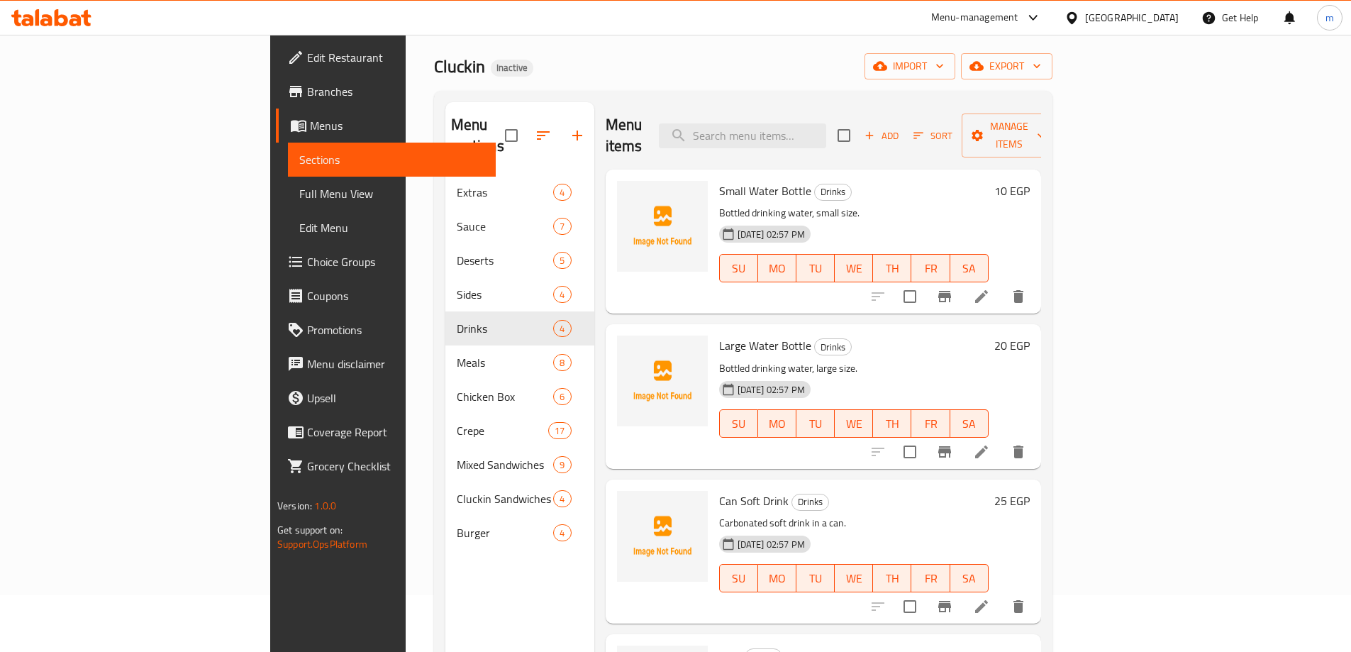
click at [990, 288] on icon at bounding box center [981, 296] width 17 height 17
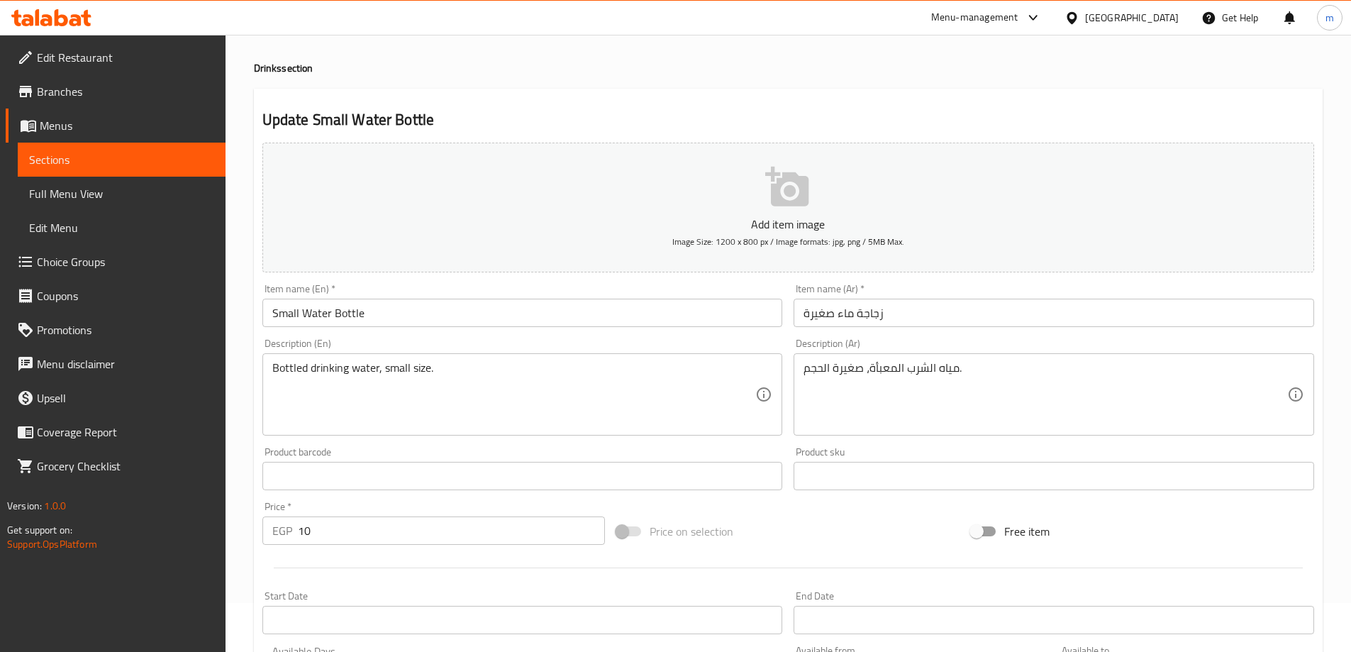
scroll to position [71, 0]
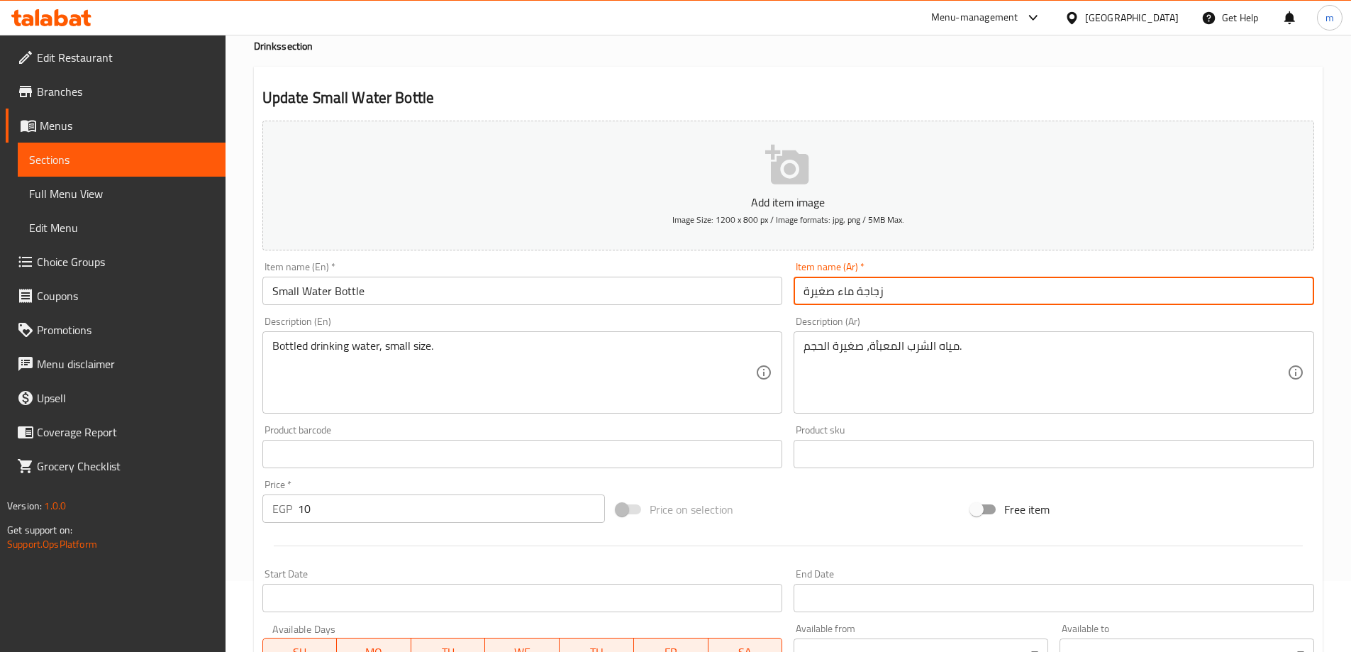
click at [847, 293] on input "زجاجة ماء صغيرة" at bounding box center [1054, 291] width 520 height 28
paste input "ياه"
type input "زجاجة مياه صغيرة"
click at [874, 77] on div "Update Small Water Bottle Add item image Image Size: 1200 x 800 px / Image form…" at bounding box center [788, 479] width 1069 height 825
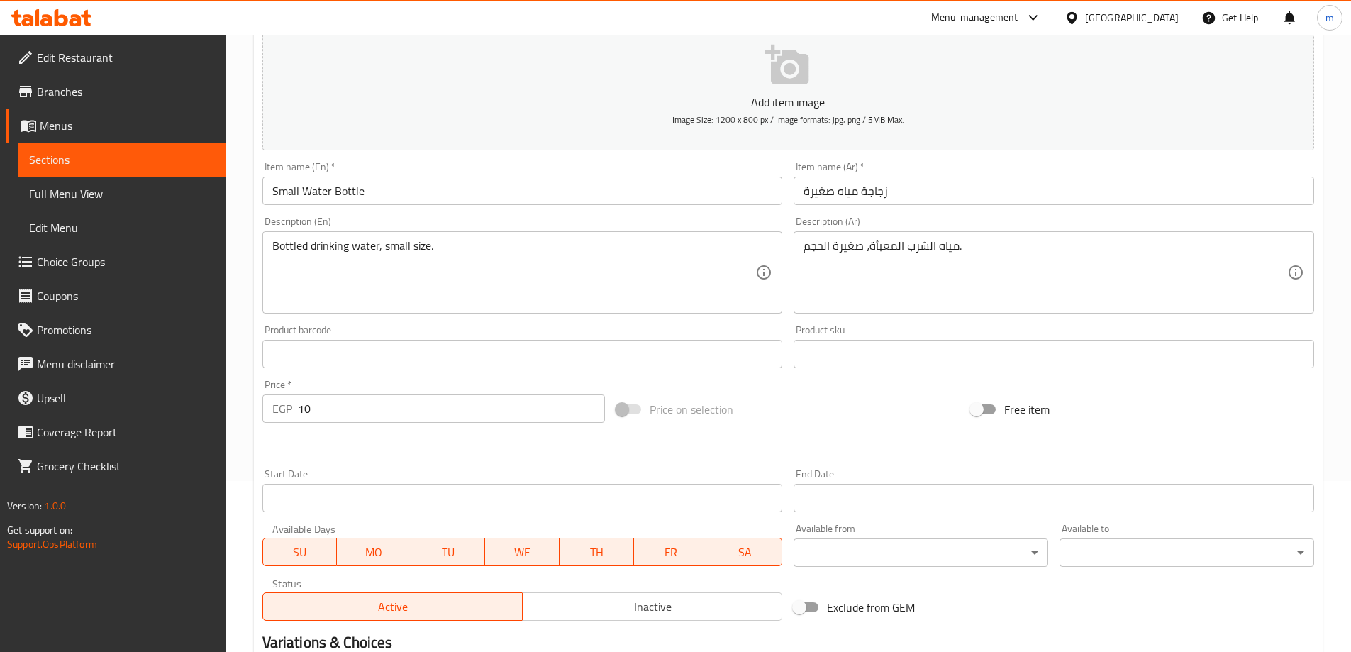
scroll to position [350, 0]
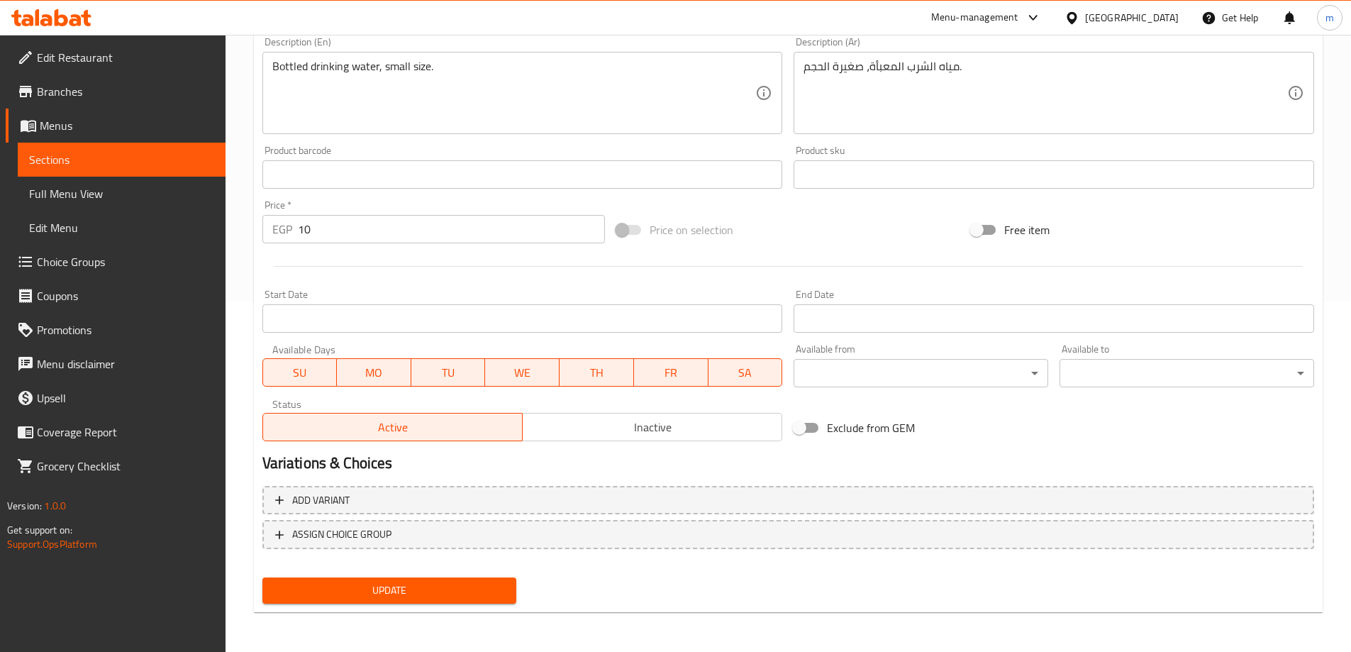
click at [452, 599] on span "Update" at bounding box center [390, 590] width 232 height 18
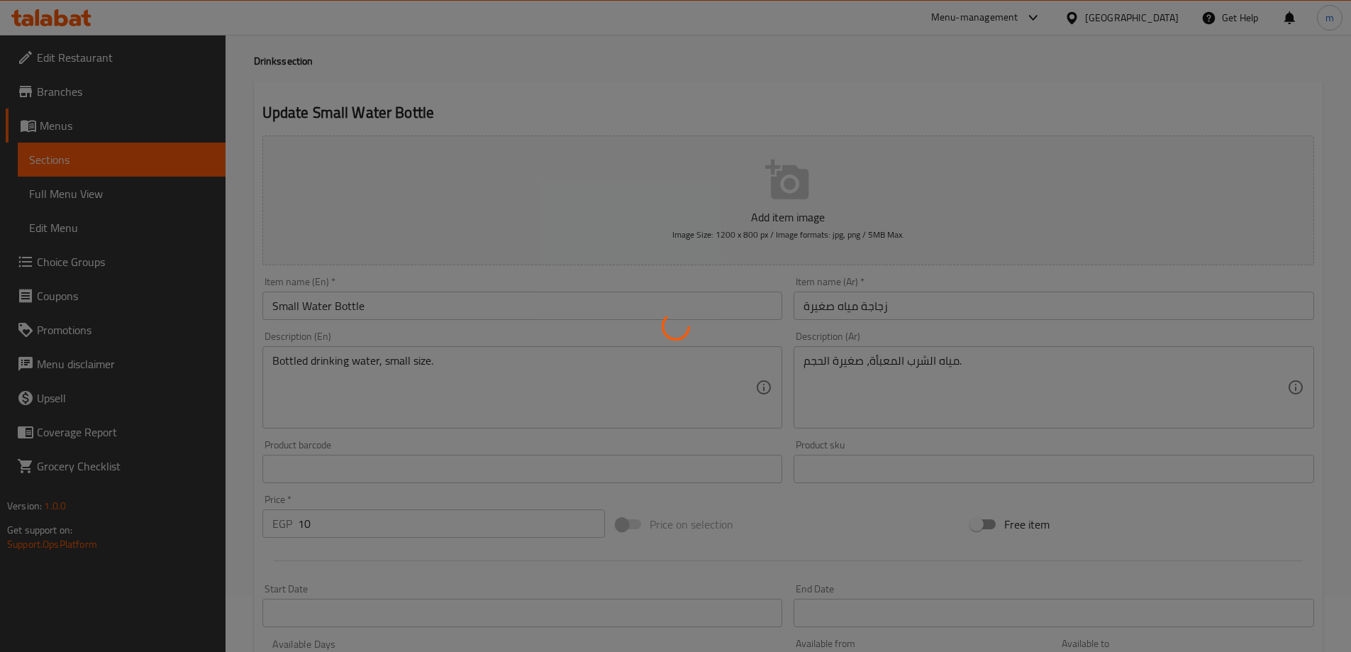
scroll to position [0, 0]
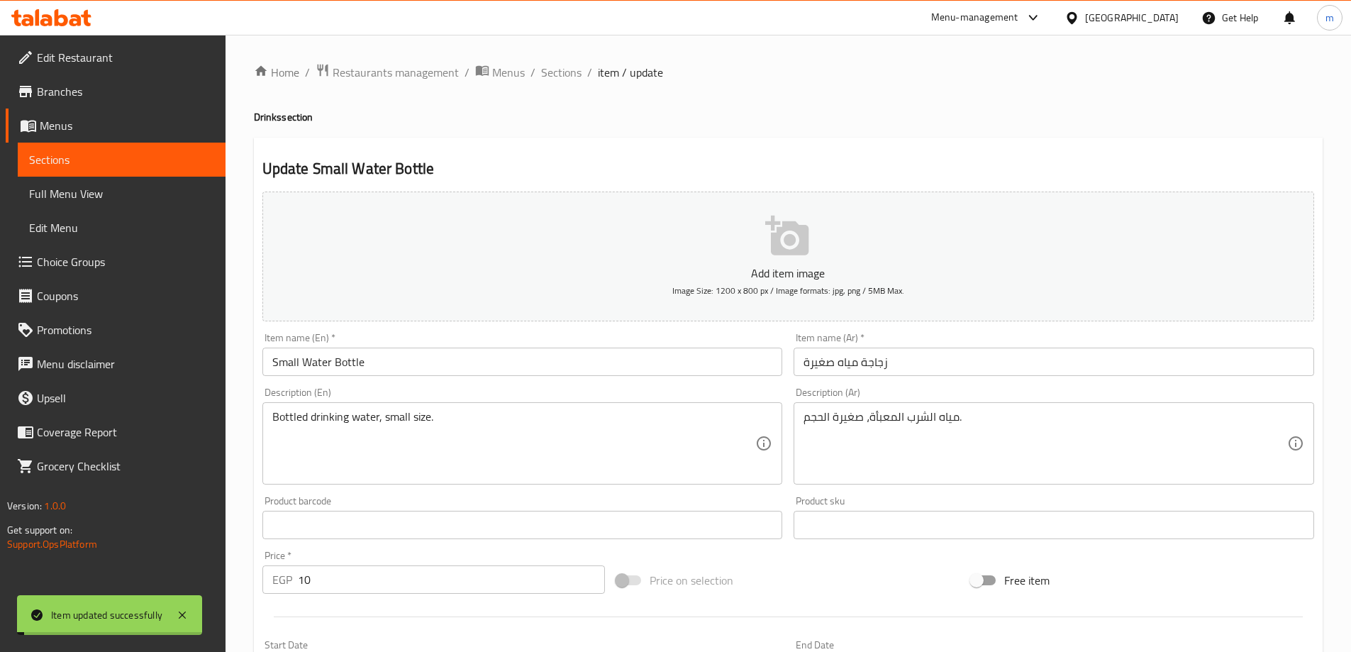
click at [562, 69] on span "Sections" at bounding box center [561, 72] width 40 height 17
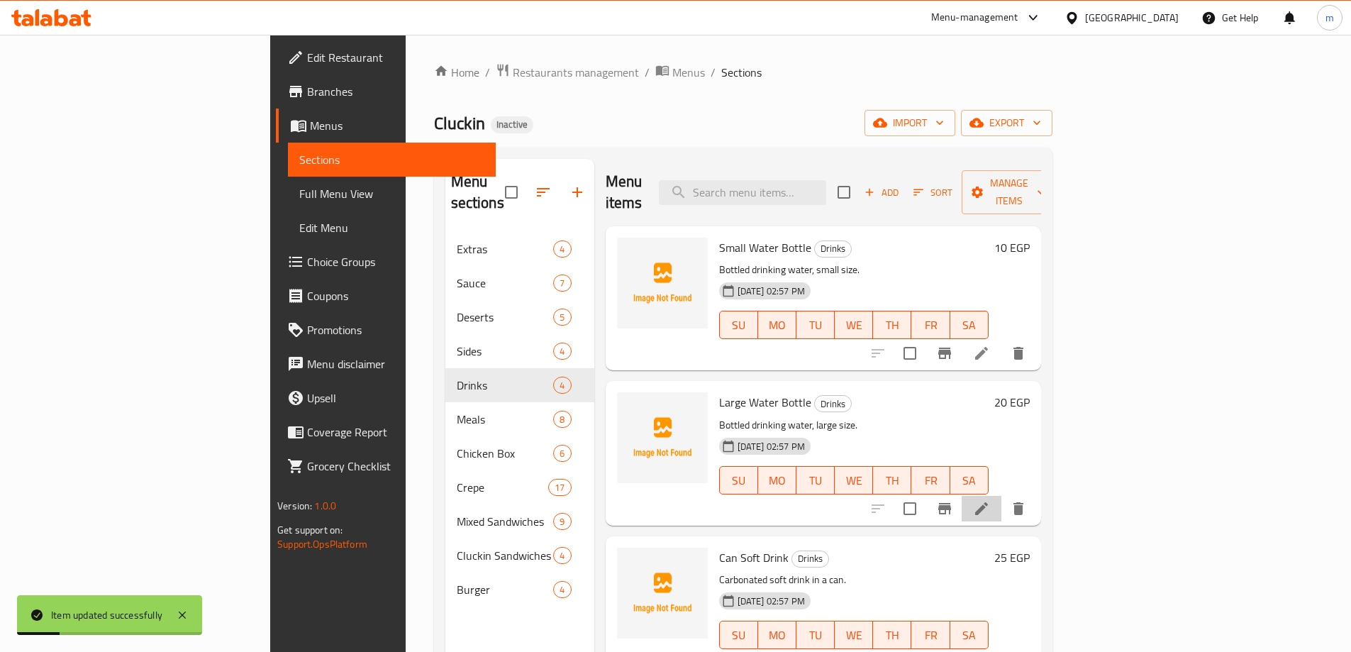
click at [1001, 496] on li at bounding box center [982, 509] width 40 height 26
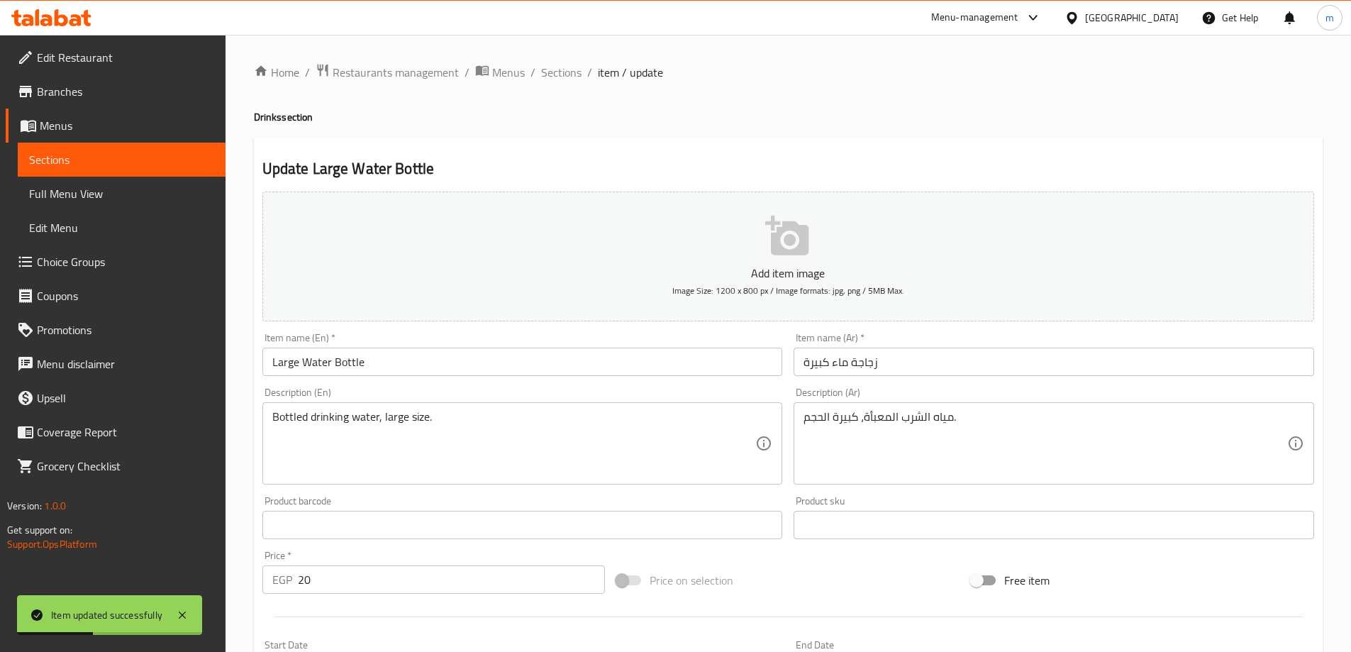
click at [838, 360] on input "زجاجة ماء كبيرة" at bounding box center [1054, 361] width 520 height 28
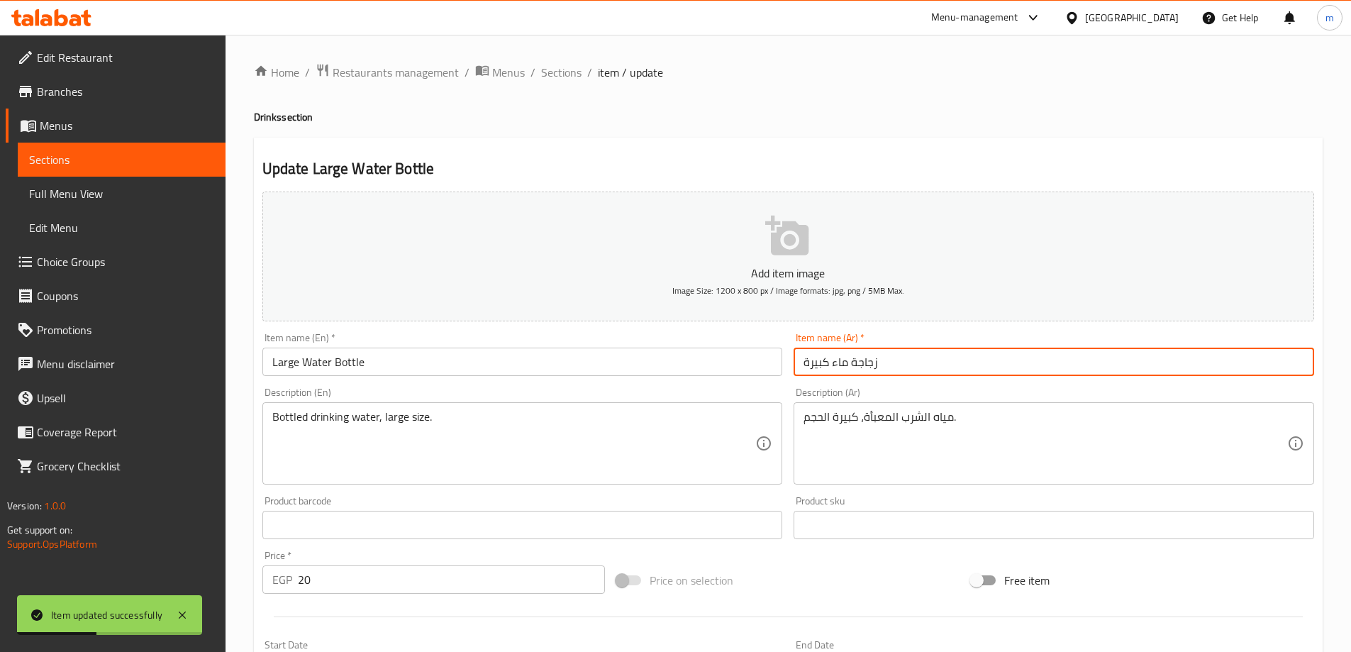
click at [838, 360] on input "زجاجة ماء كبيرة" at bounding box center [1054, 361] width 520 height 28
paste input "ياه"
type input "زجاجة مياه كبيرة"
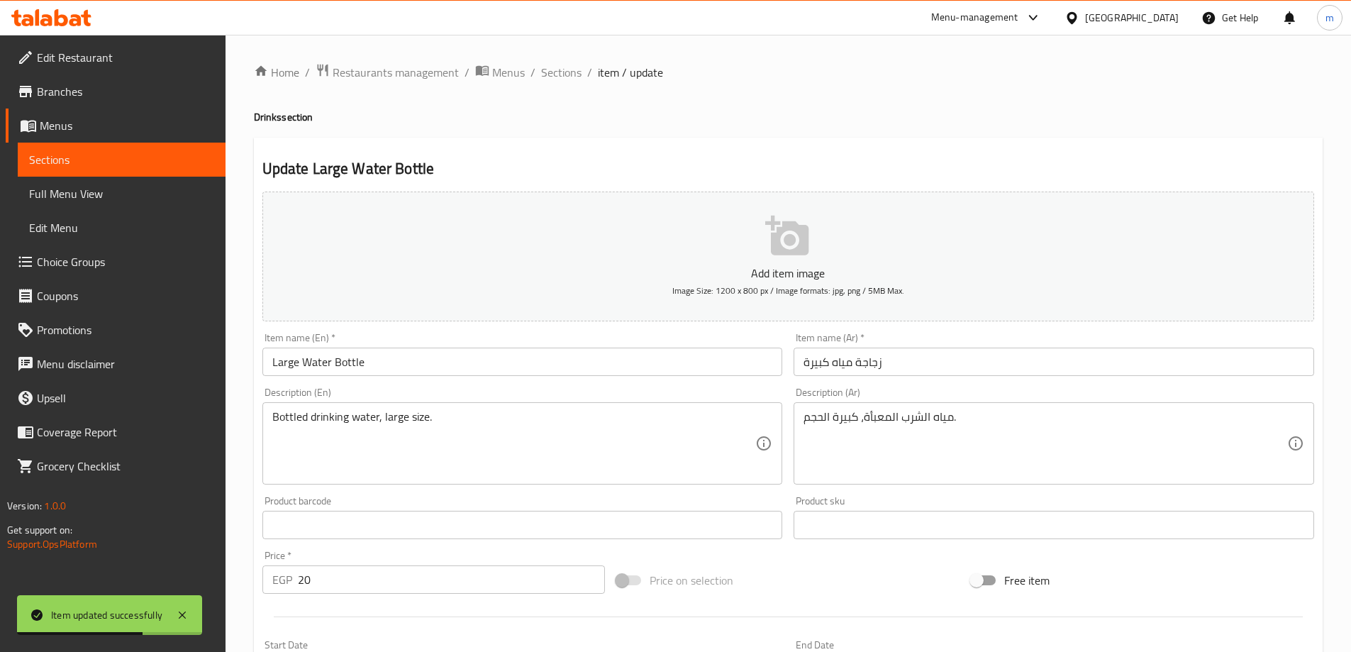
click at [854, 155] on div "Update Large Water Bottle Add item image Image Size: 1200 x 800 px / Image form…" at bounding box center [788, 550] width 1069 height 825
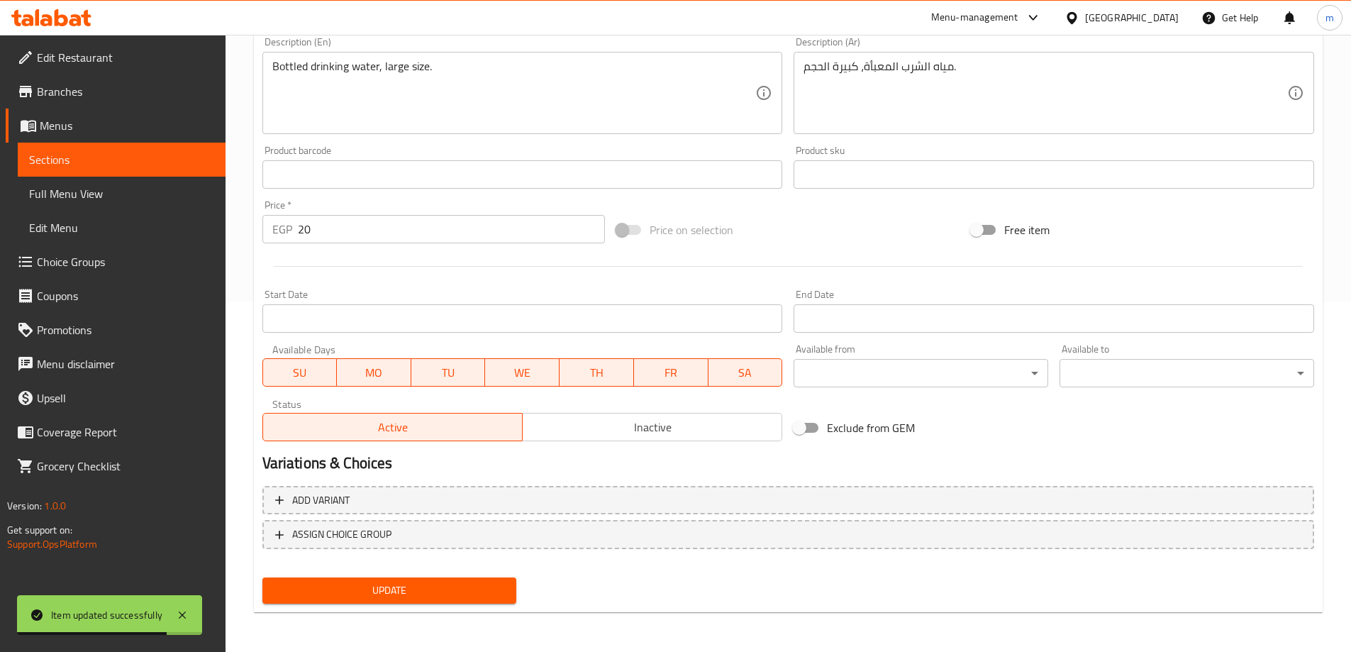
click at [489, 590] on span "Update" at bounding box center [390, 590] width 232 height 18
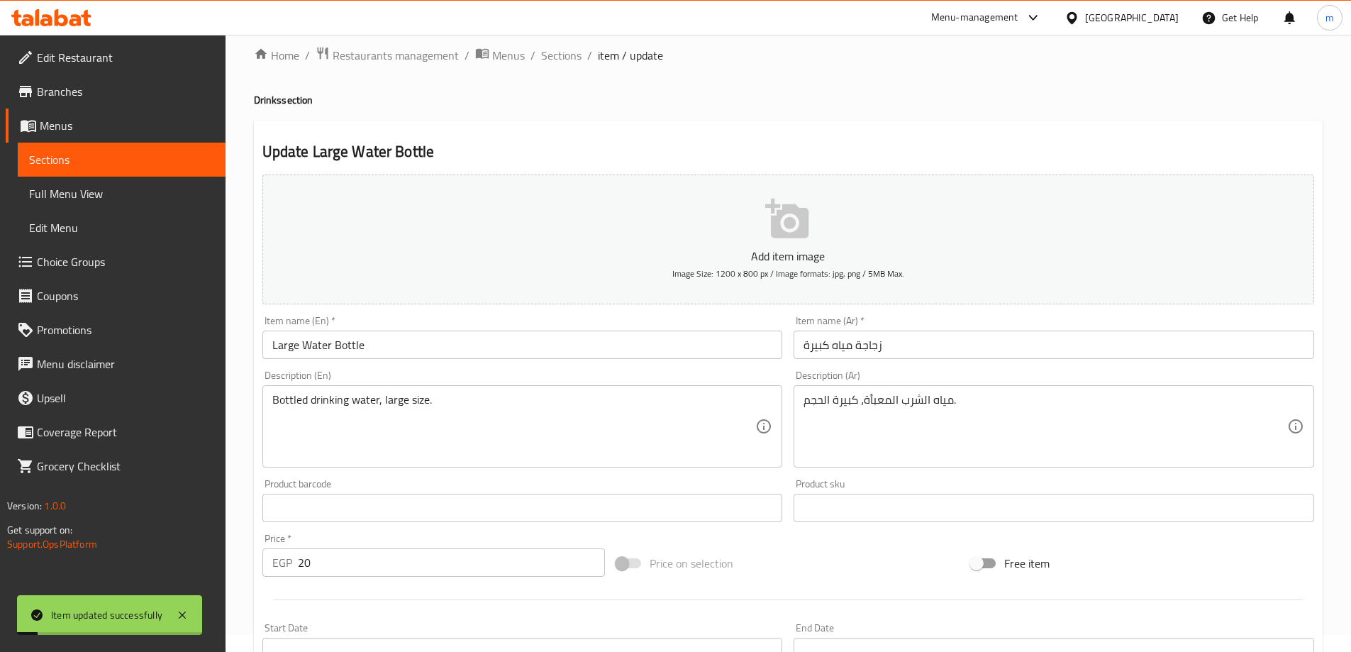
scroll to position [0, 0]
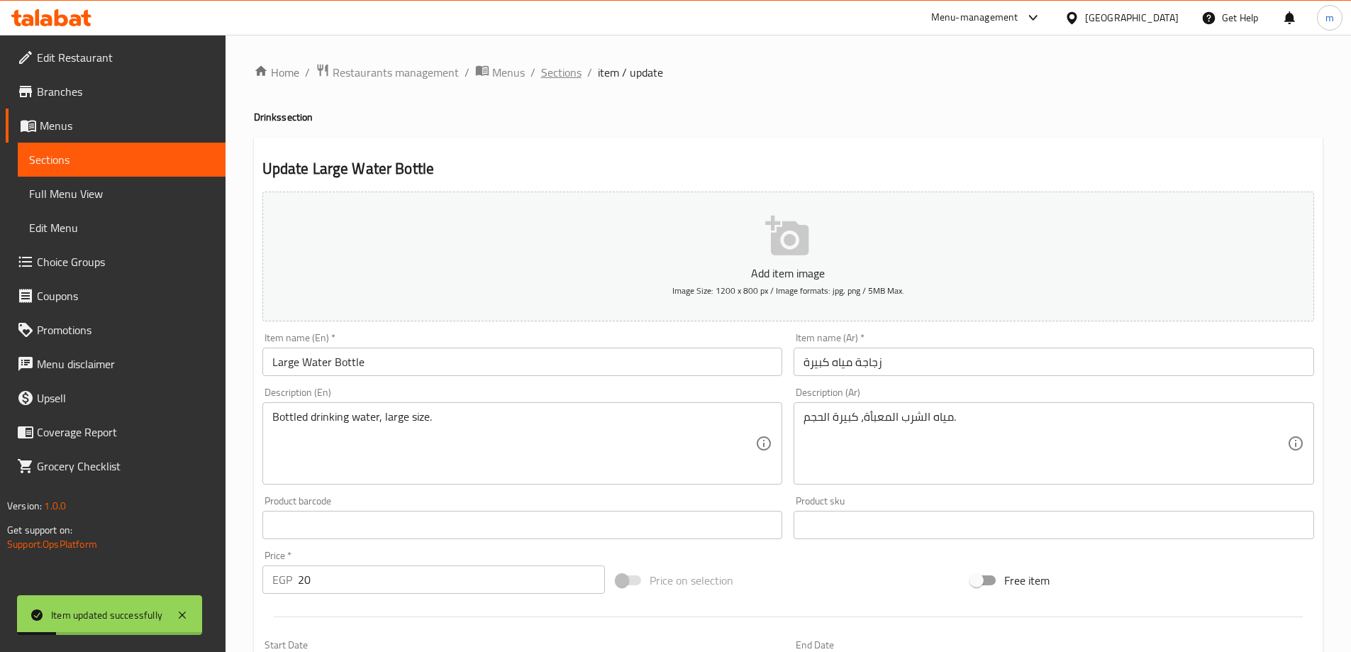
click at [559, 75] on span "Sections" at bounding box center [561, 72] width 40 height 17
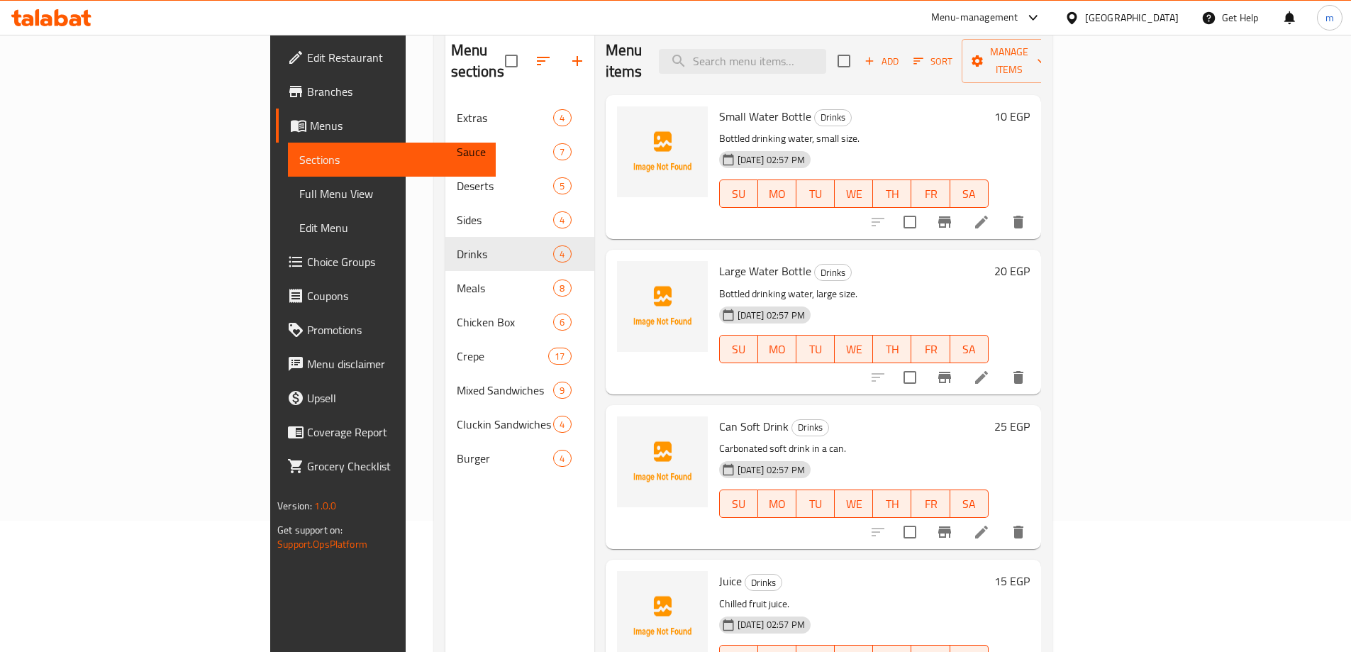
scroll to position [142, 0]
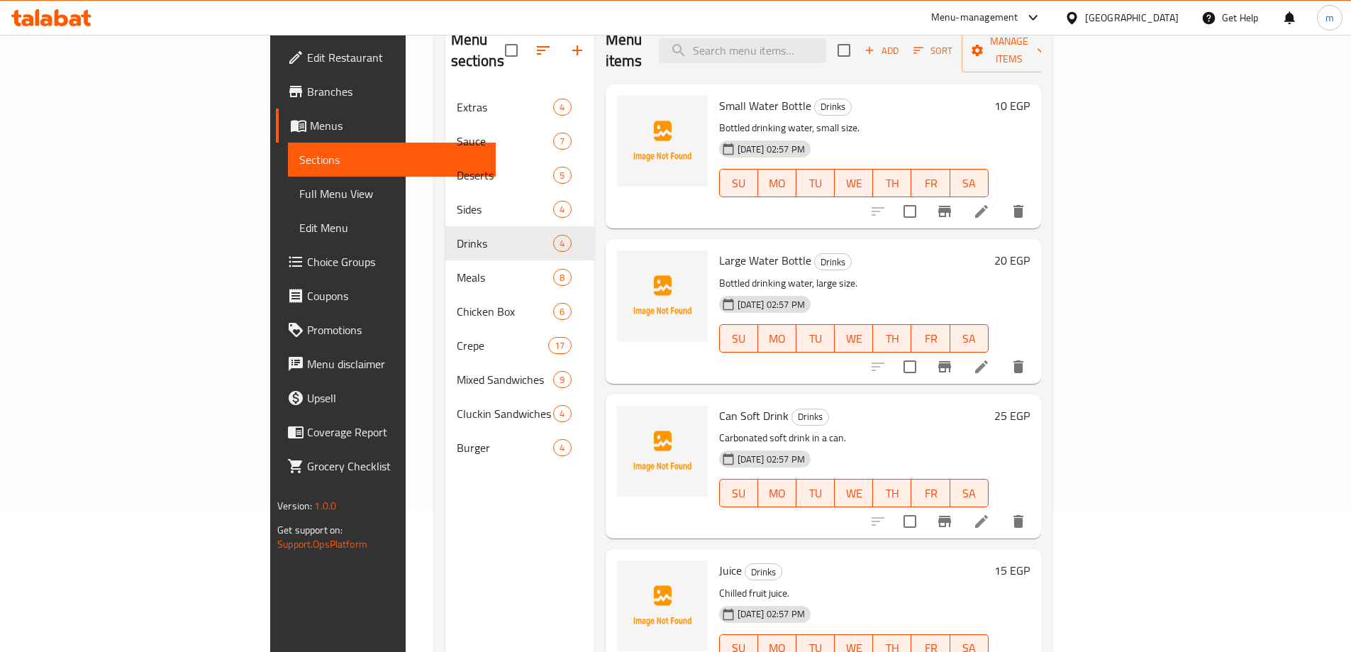
click at [299, 199] on span "Full Menu View" at bounding box center [391, 193] width 185 height 17
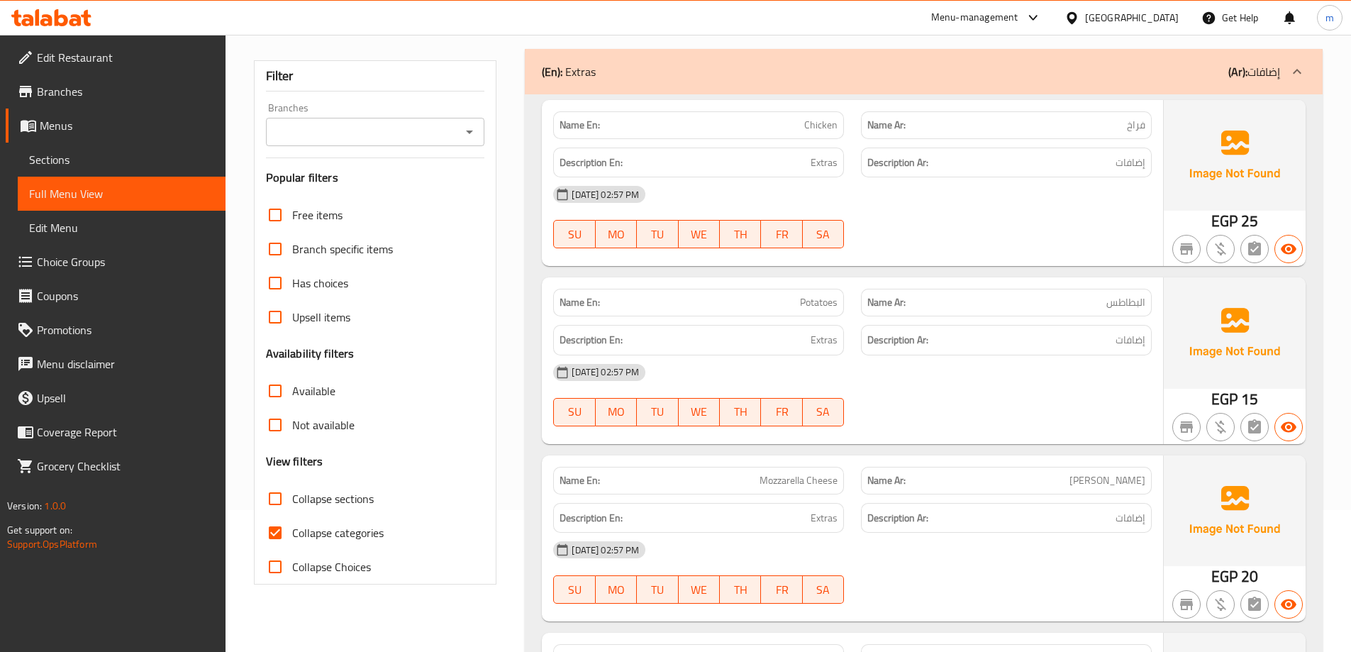
click at [303, 535] on span "Collapse categories" at bounding box center [337, 532] width 91 height 17
click at [292, 535] on input "Collapse categories" at bounding box center [275, 533] width 34 height 34
checkbox input "false"
click at [342, 505] on span "Collapse sections" at bounding box center [333, 498] width 82 height 17
click at [282, 492] on input "Collapse sections" at bounding box center [275, 498] width 34 height 34
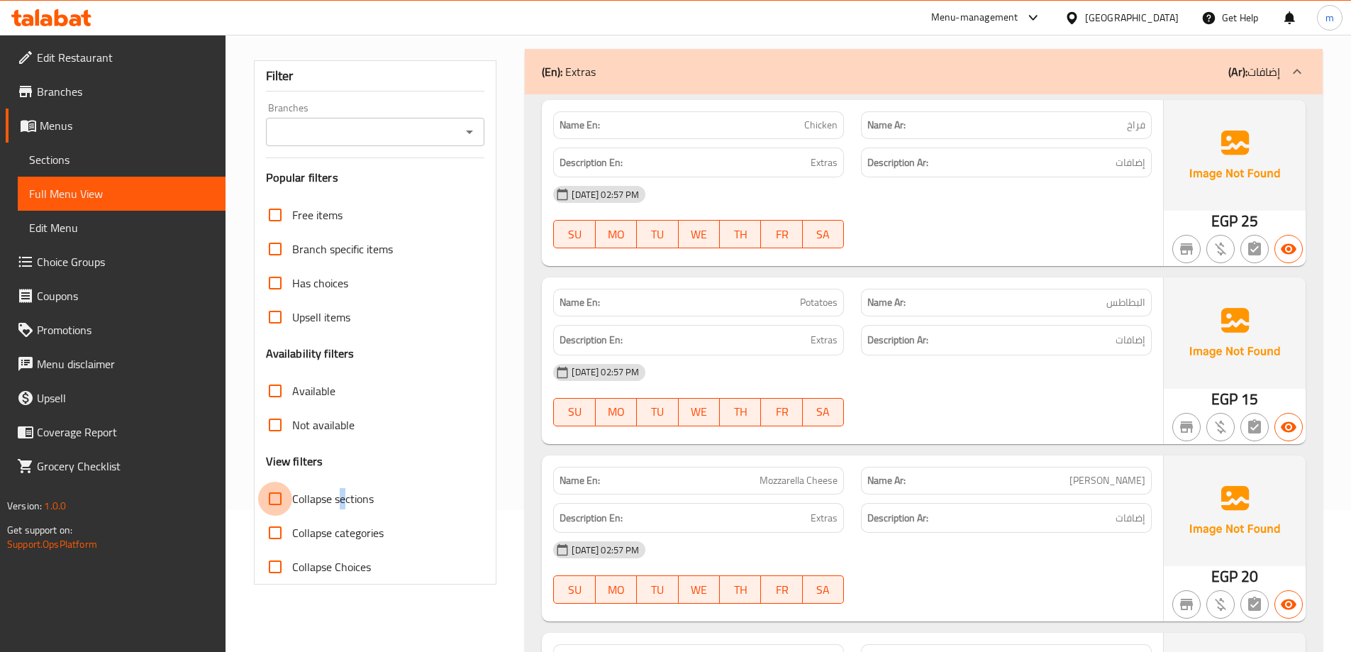
checkbox input "true"
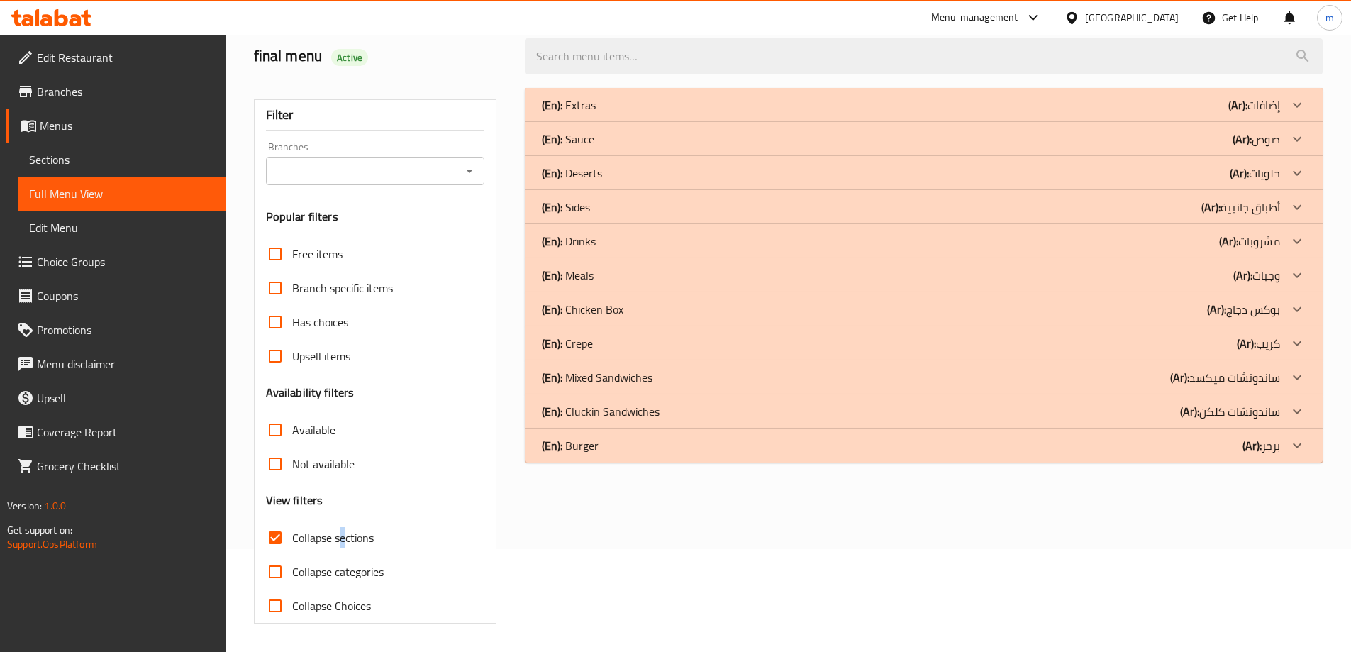
scroll to position [103, 0]
click at [1177, 93] on div "(En): Extras (Ar): إضافات" at bounding box center [924, 105] width 798 height 34
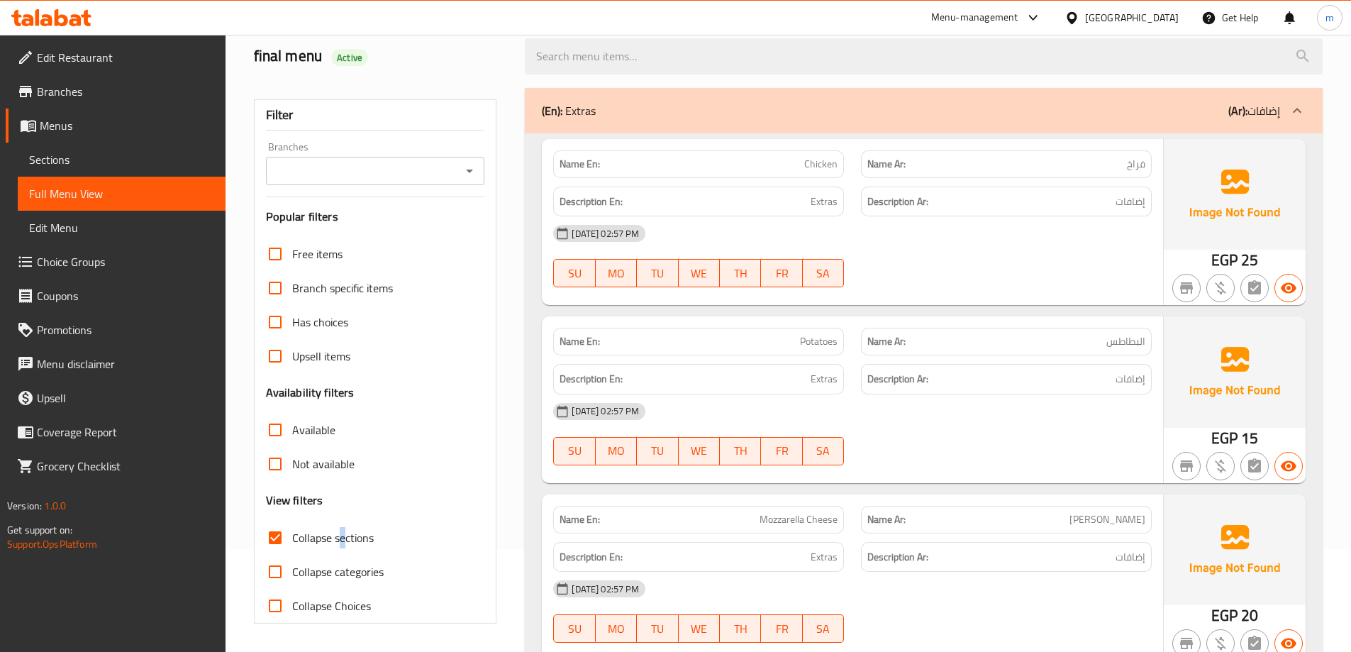
click at [1232, 108] on b "(Ar):" at bounding box center [1237, 110] width 19 height 21
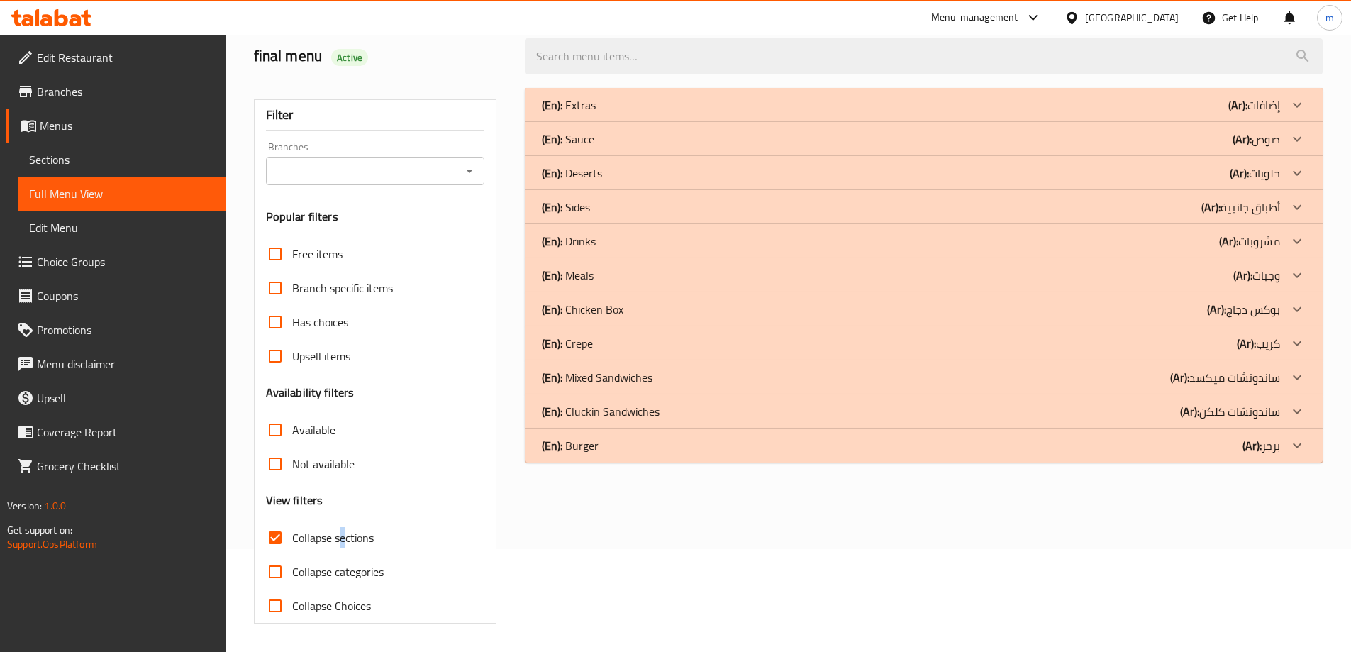
click at [1270, 113] on p "(Ar): مشروبات" at bounding box center [1254, 104] width 52 height 17
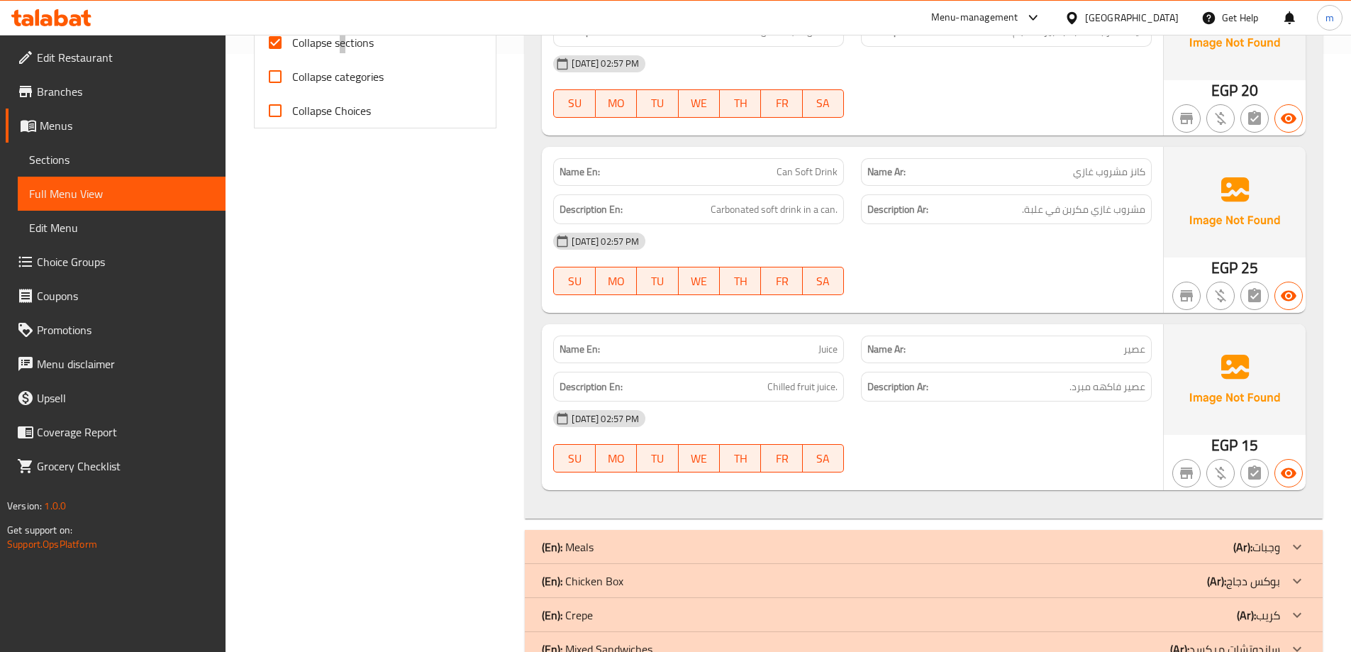
scroll to position [599, 0]
click at [92, 150] on link "Sections" at bounding box center [122, 160] width 208 height 34
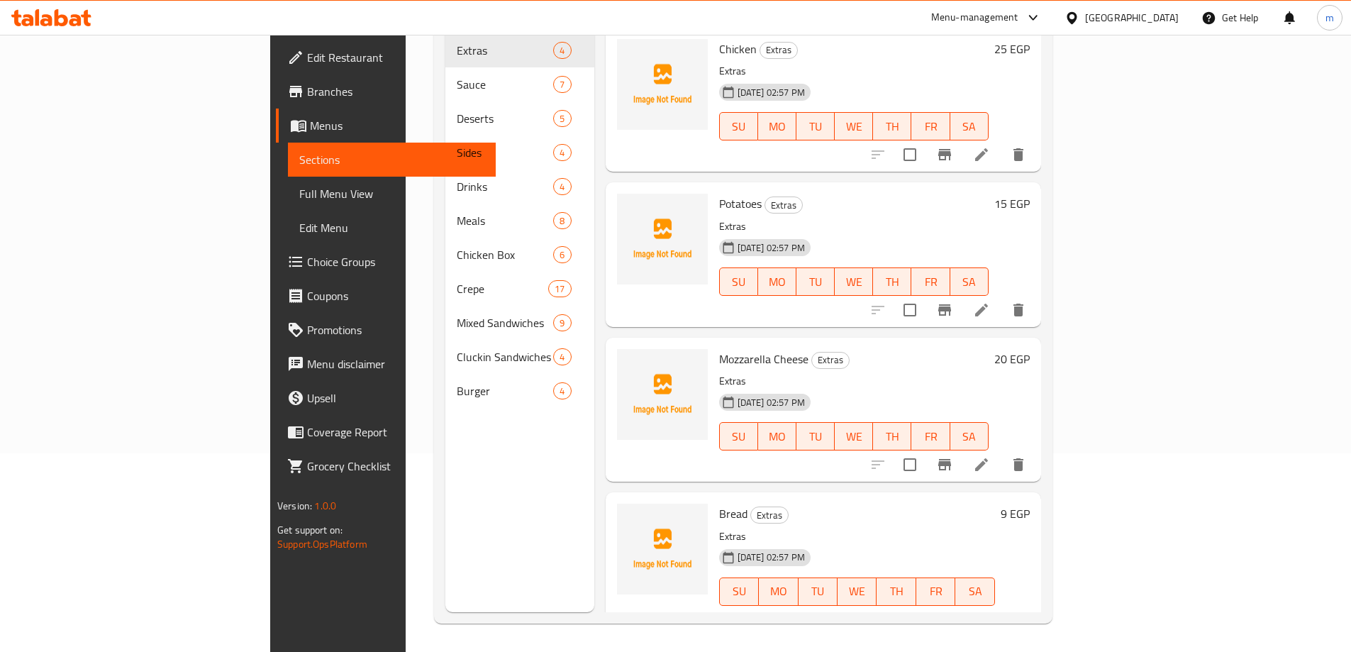
scroll to position [199, 0]
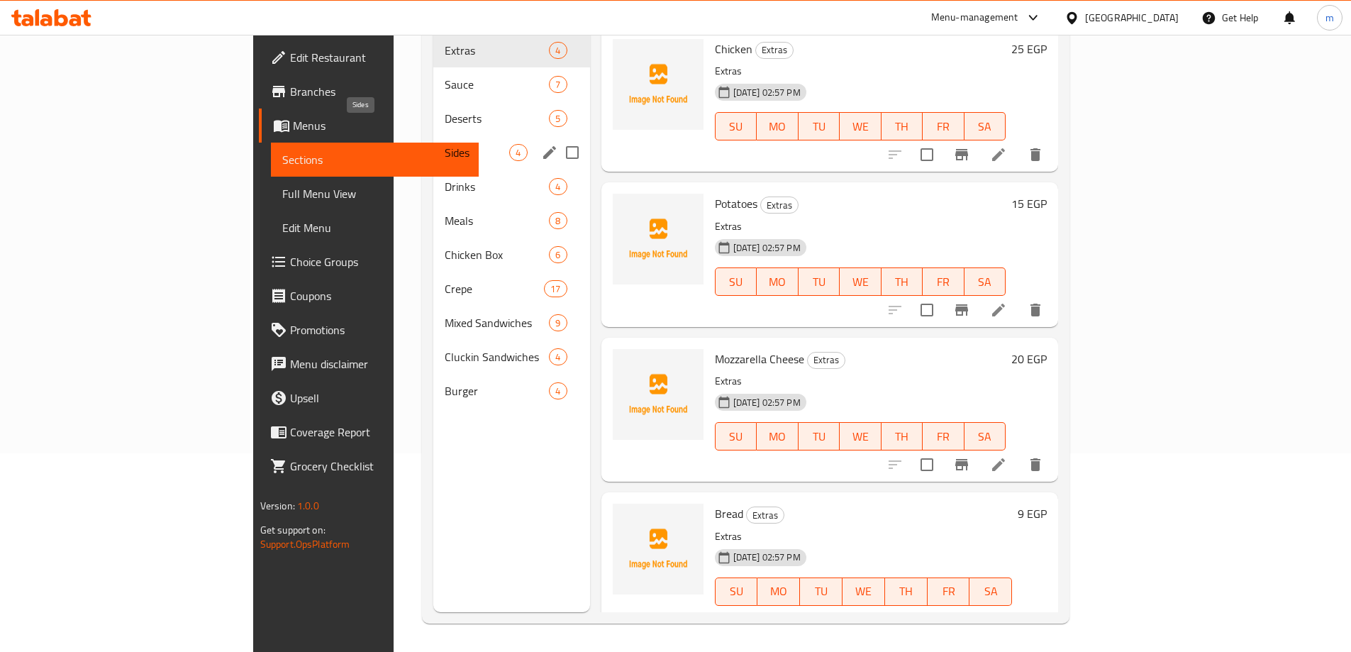
click at [445, 144] on span "Sides" at bounding box center [477, 152] width 65 height 17
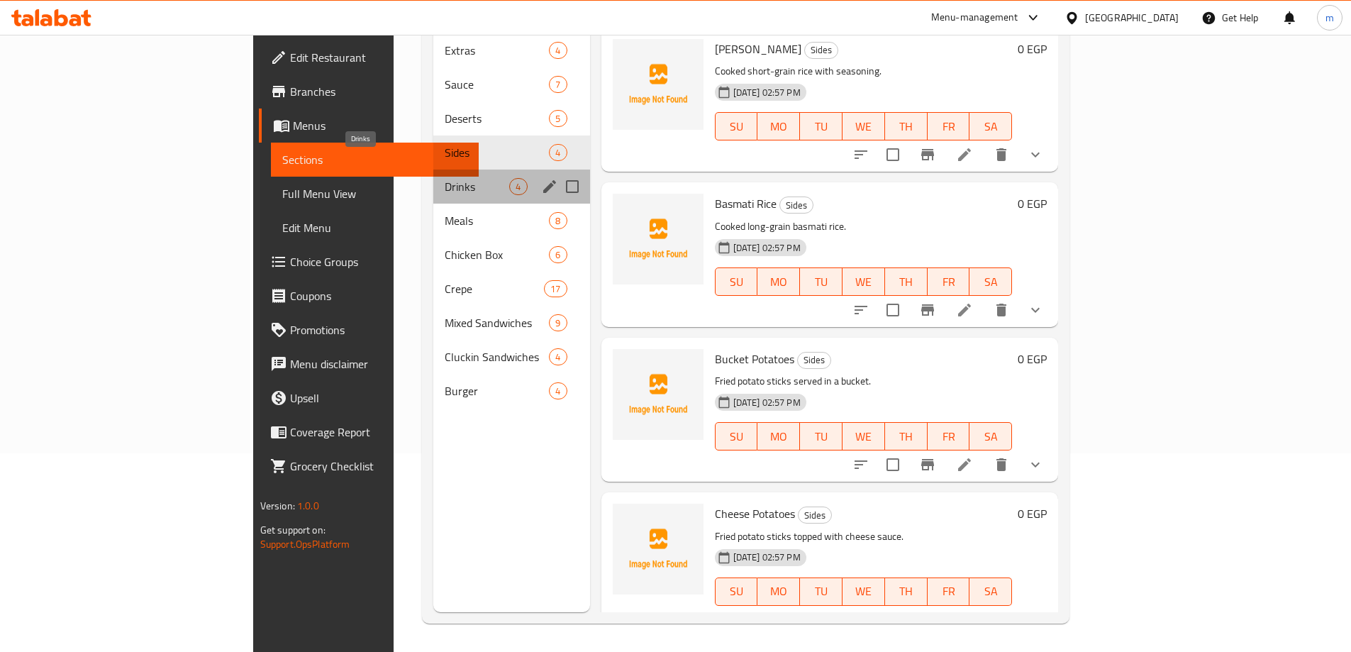
click at [445, 178] on span "Drinks" at bounding box center [477, 186] width 65 height 17
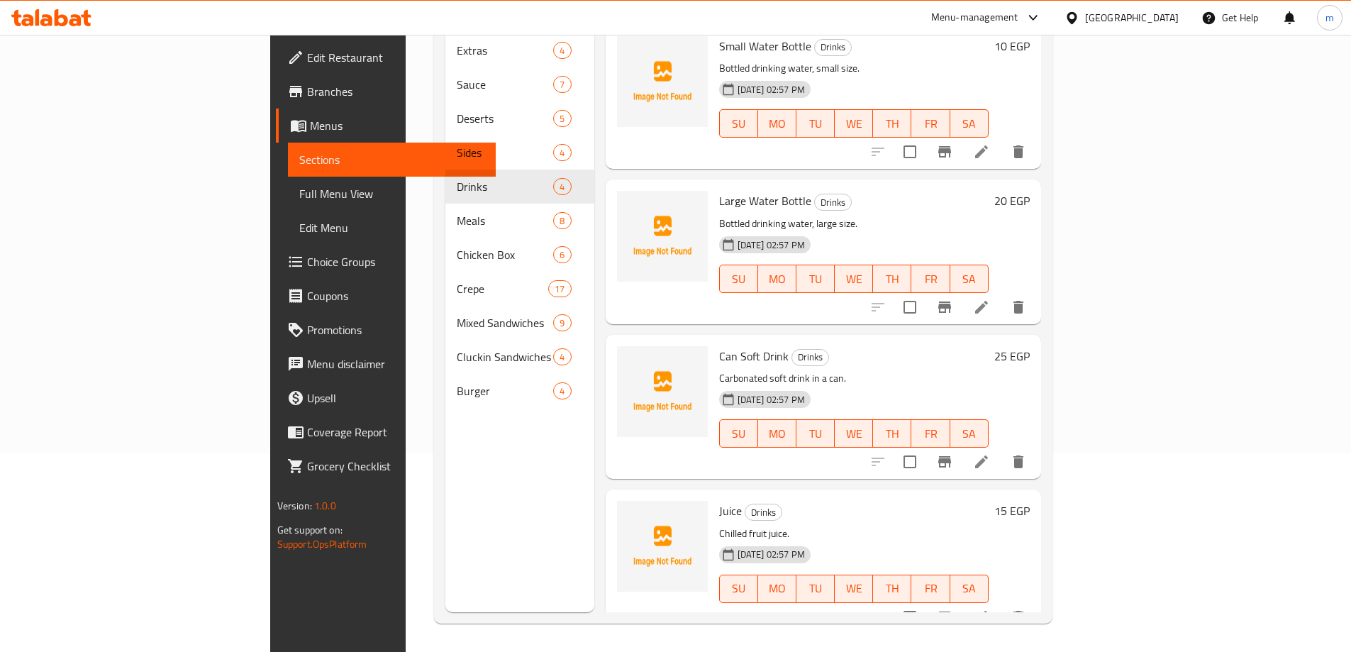
scroll to position [4, 0]
click at [988, 455] on icon at bounding box center [981, 461] width 13 height 13
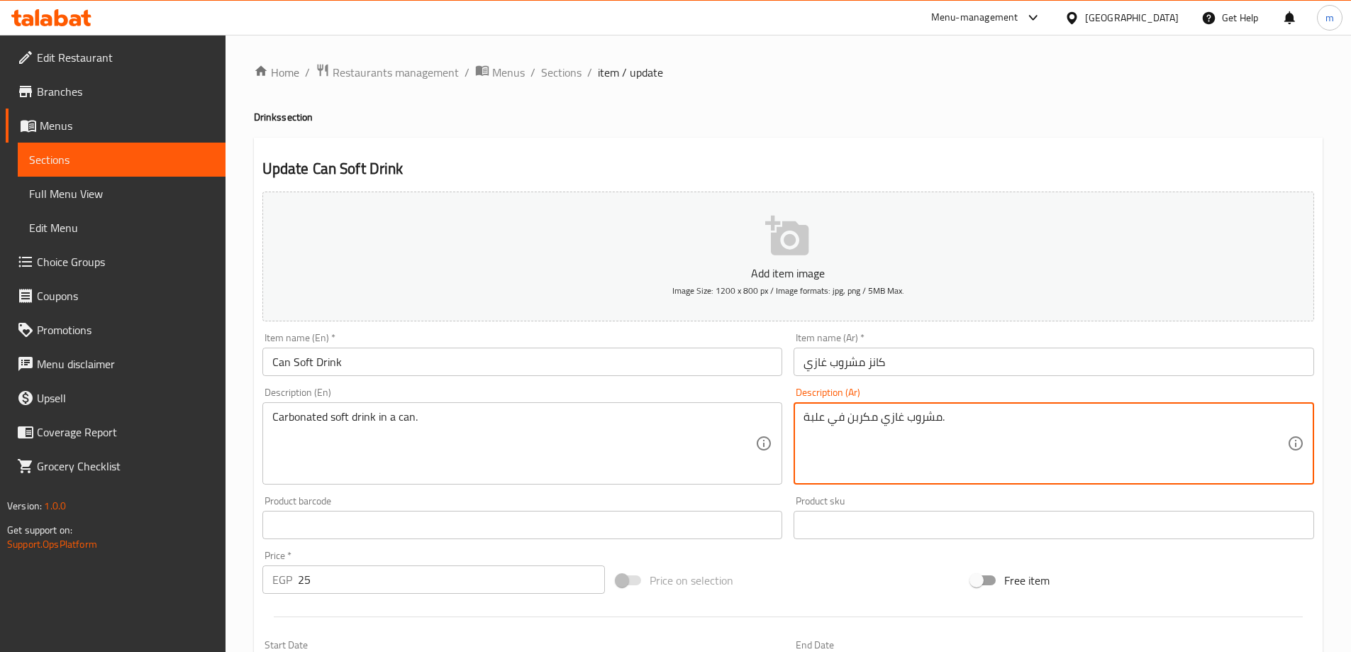
click at [811, 421] on textarea "مشروب غازي مكربن في علبة." at bounding box center [1045, 443] width 484 height 67
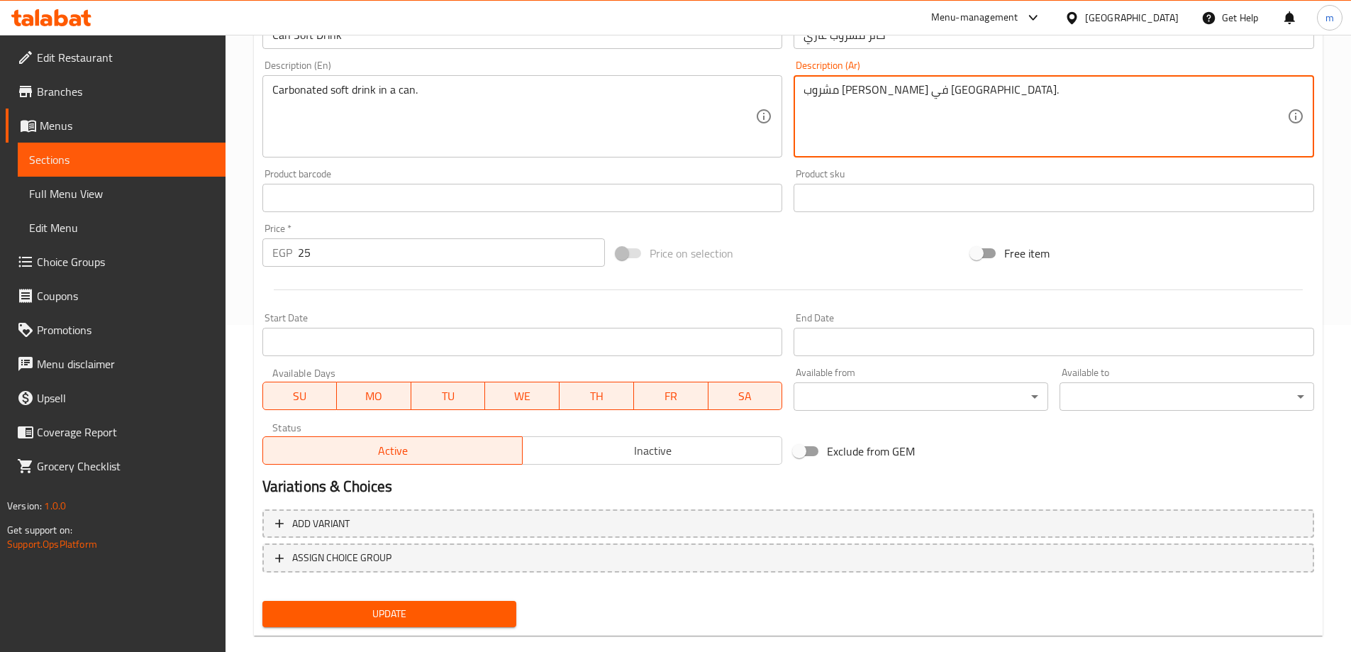
scroll to position [350, 0]
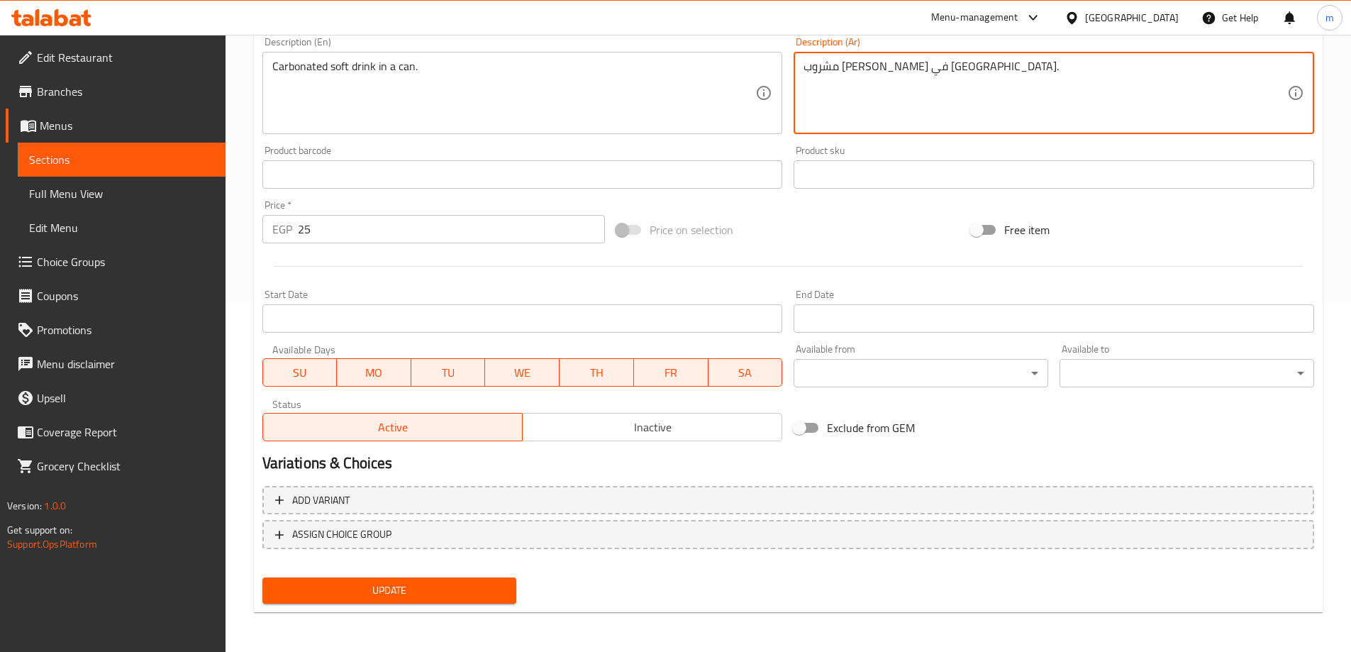
type textarea "مشروب [PERSON_NAME] في [GEOGRAPHIC_DATA]."
click at [438, 613] on div "Home / Restaurants management / Menus / Sections / item / update Drinks section…" at bounding box center [788, 168] width 1069 height 911
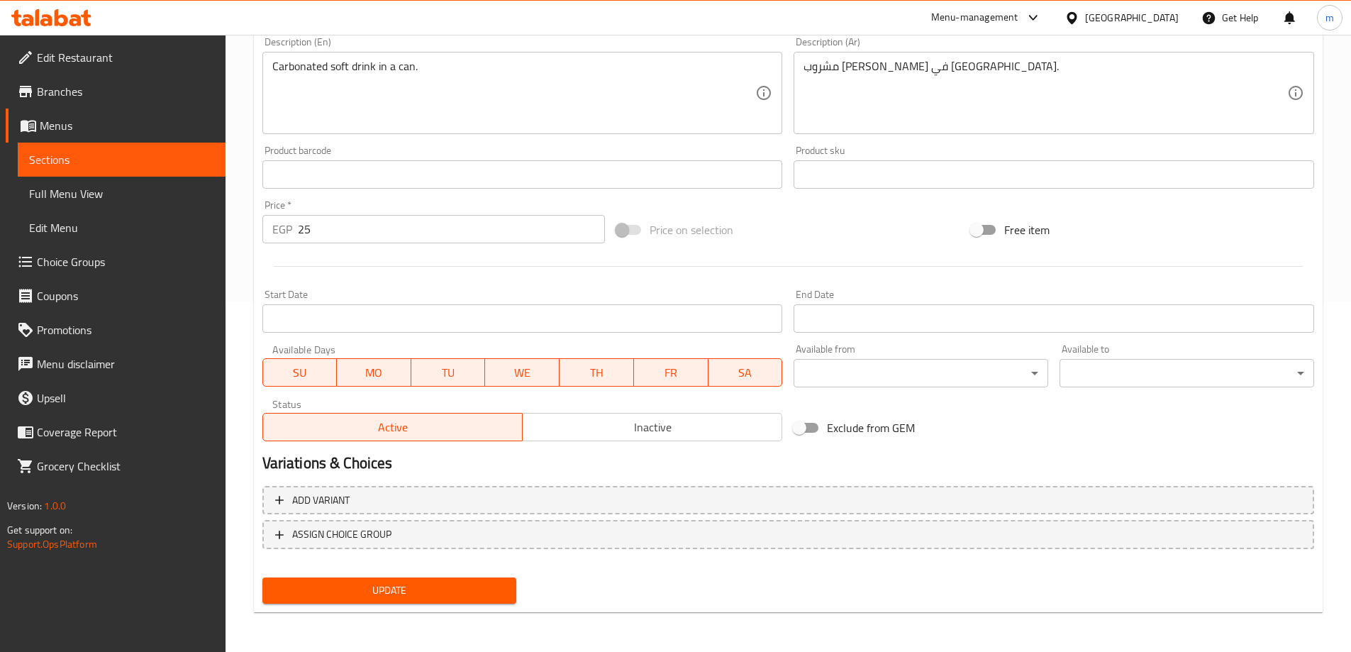
click at [445, 601] on button "Update" at bounding box center [389, 590] width 255 height 26
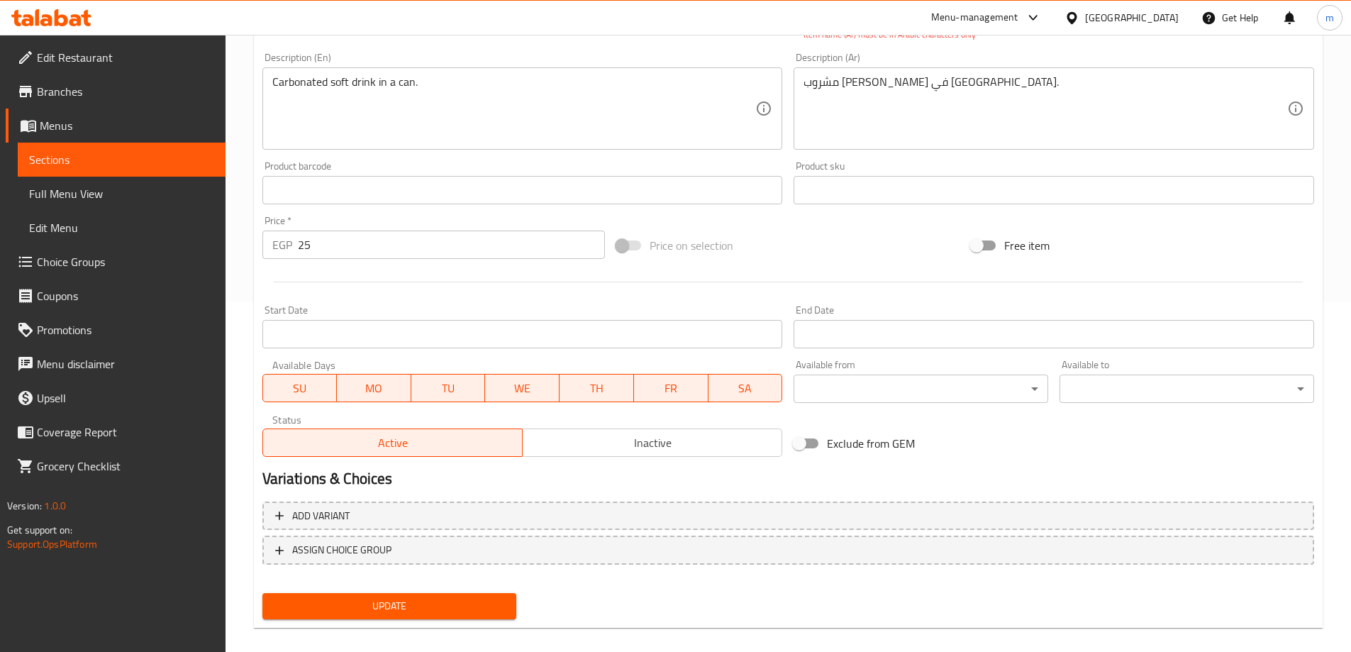
scroll to position [347, 0]
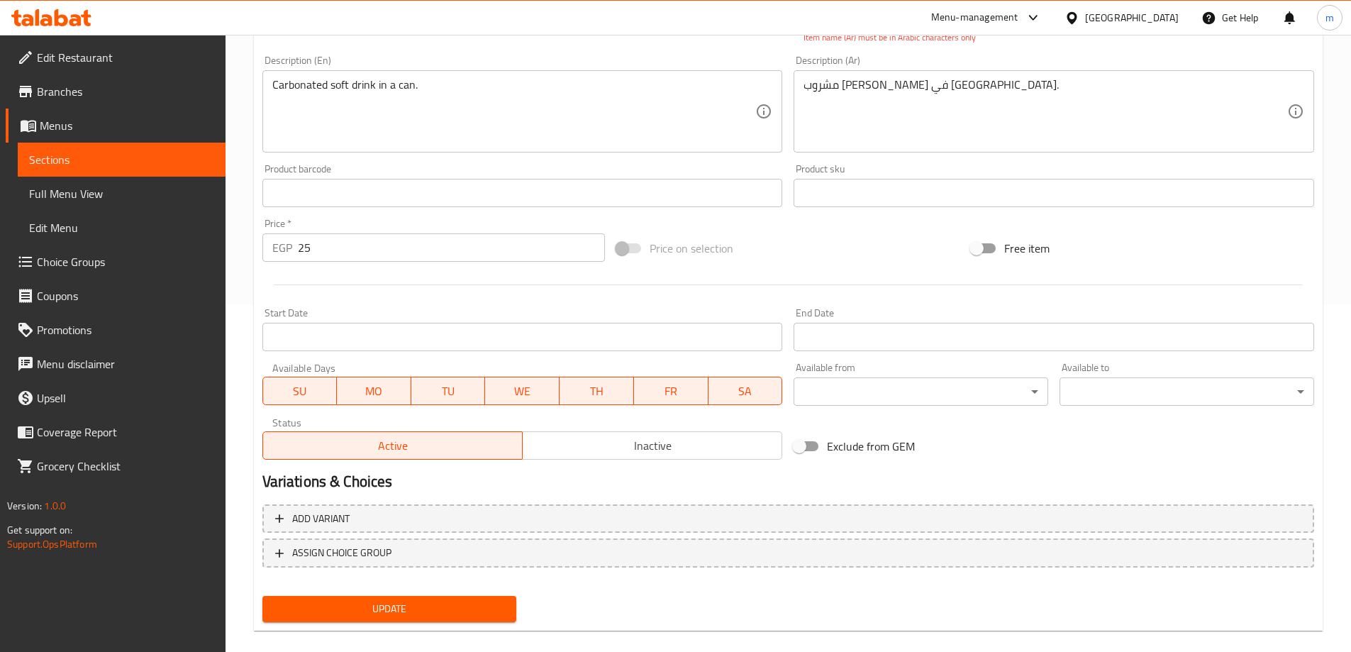
click at [463, 611] on span "Update" at bounding box center [390, 609] width 232 height 18
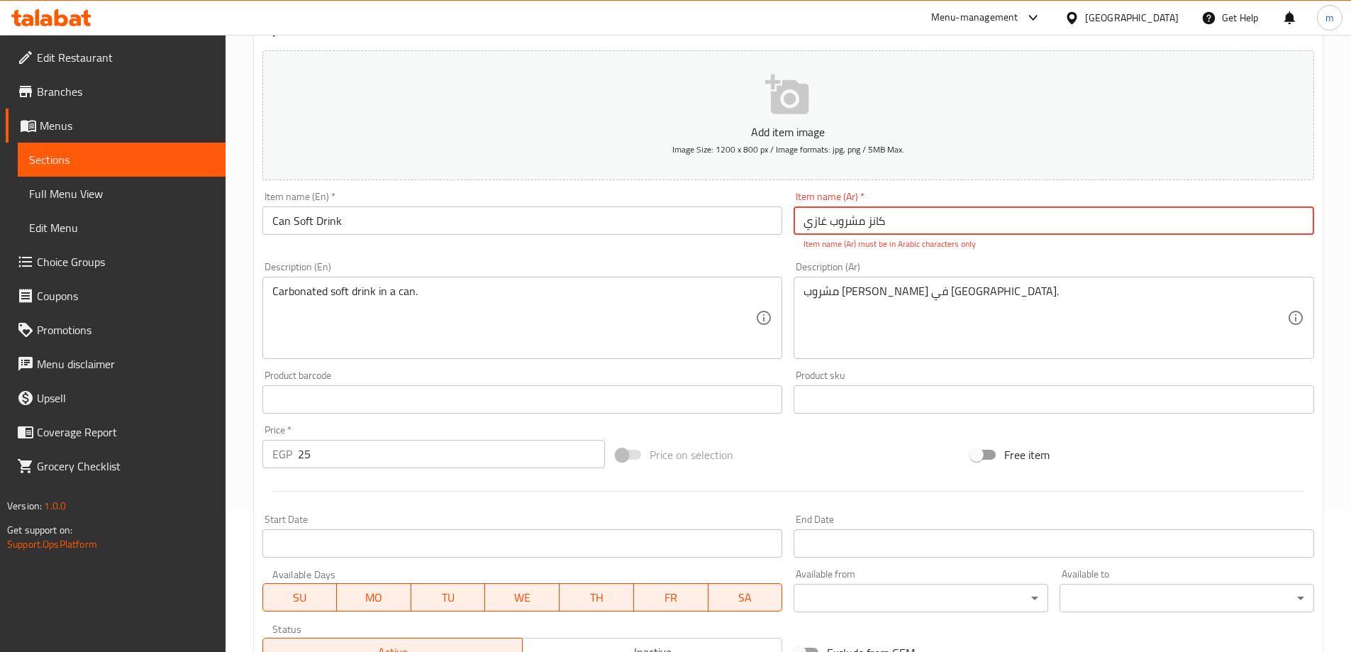
scroll to position [135, 0]
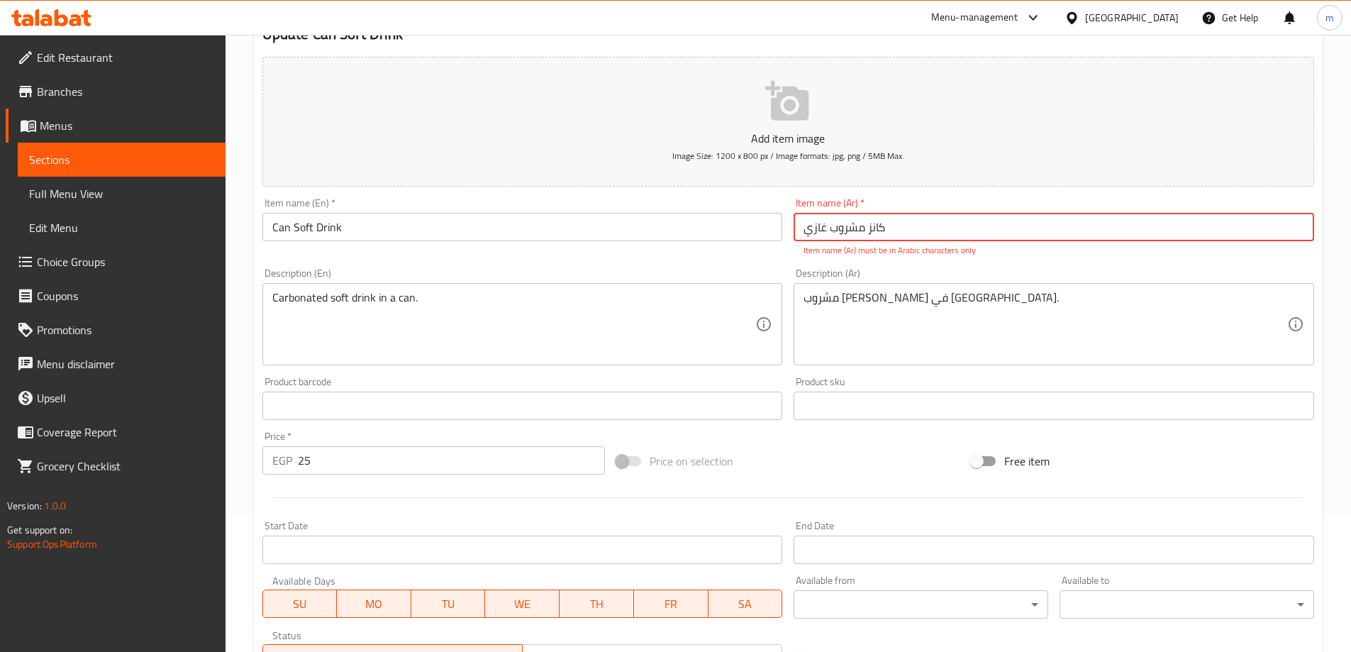
click at [867, 220] on input "کانز مشروب غازي" at bounding box center [1054, 227] width 520 height 28
click at [1203, 230] on input "کانز مشروب غازي" at bounding box center [1054, 227] width 520 height 28
click at [1305, 233] on input "کانز مشروب غازي" at bounding box center [1054, 227] width 520 height 28
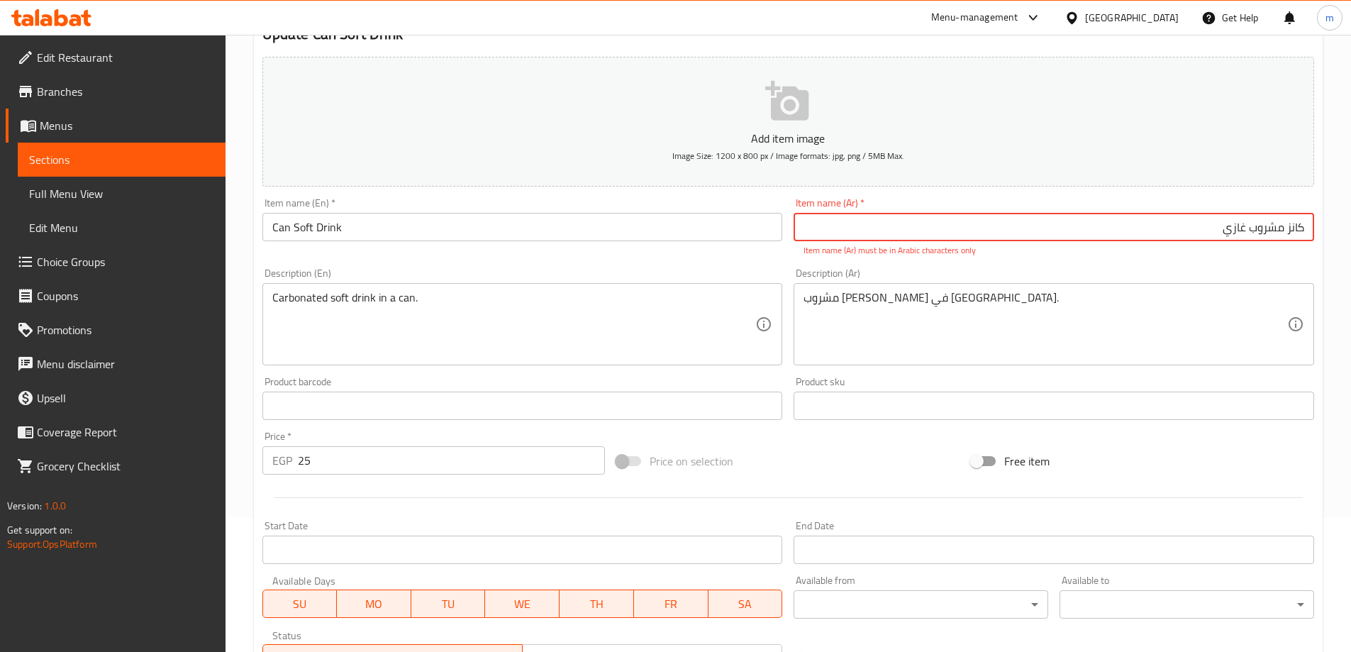
click at [1222, 230] on input "کانز مشروب غازي" at bounding box center [1054, 227] width 520 height 28
type input "کانز مشروب غازي"
click at [1334, 203] on div "Home / Restaurants management / Menus / Sections / item / update Drinks section…" at bounding box center [788, 391] width 1125 height 983
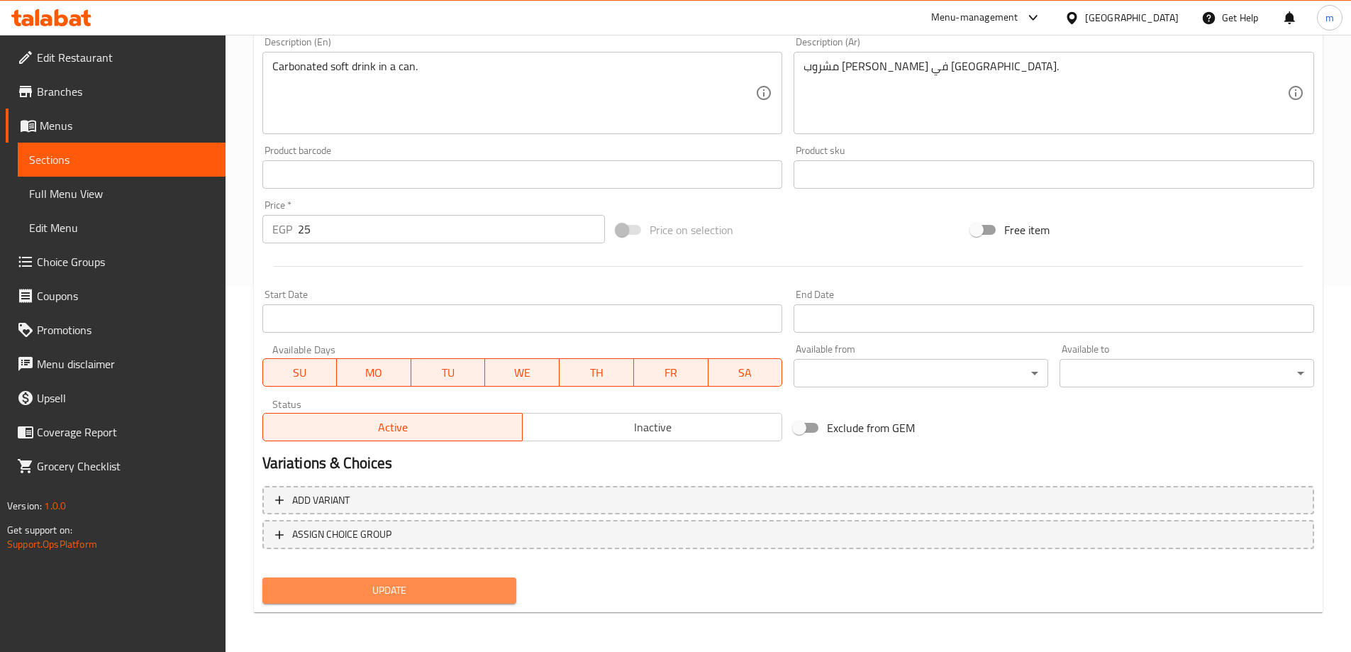
click at [474, 589] on span "Update" at bounding box center [390, 590] width 232 height 18
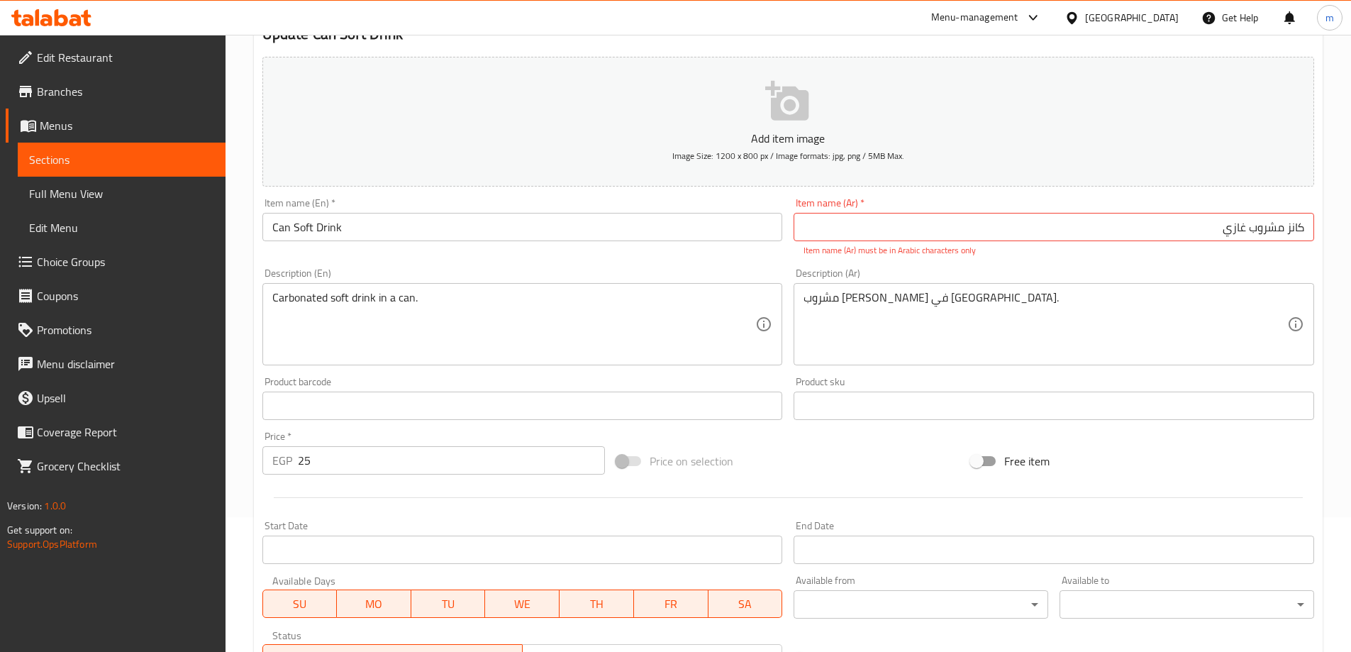
click at [1244, 210] on div "Item name (Ar)   * کانز مشروب غازي Item name (Ar) * Item name (Ar) must be in A…" at bounding box center [1054, 227] width 520 height 59
click at [1242, 225] on input "کانز مشروب غازي" at bounding box center [1054, 227] width 520 height 28
click at [1253, 233] on input "کانز مشروب غازي" at bounding box center [1054, 227] width 520 height 28
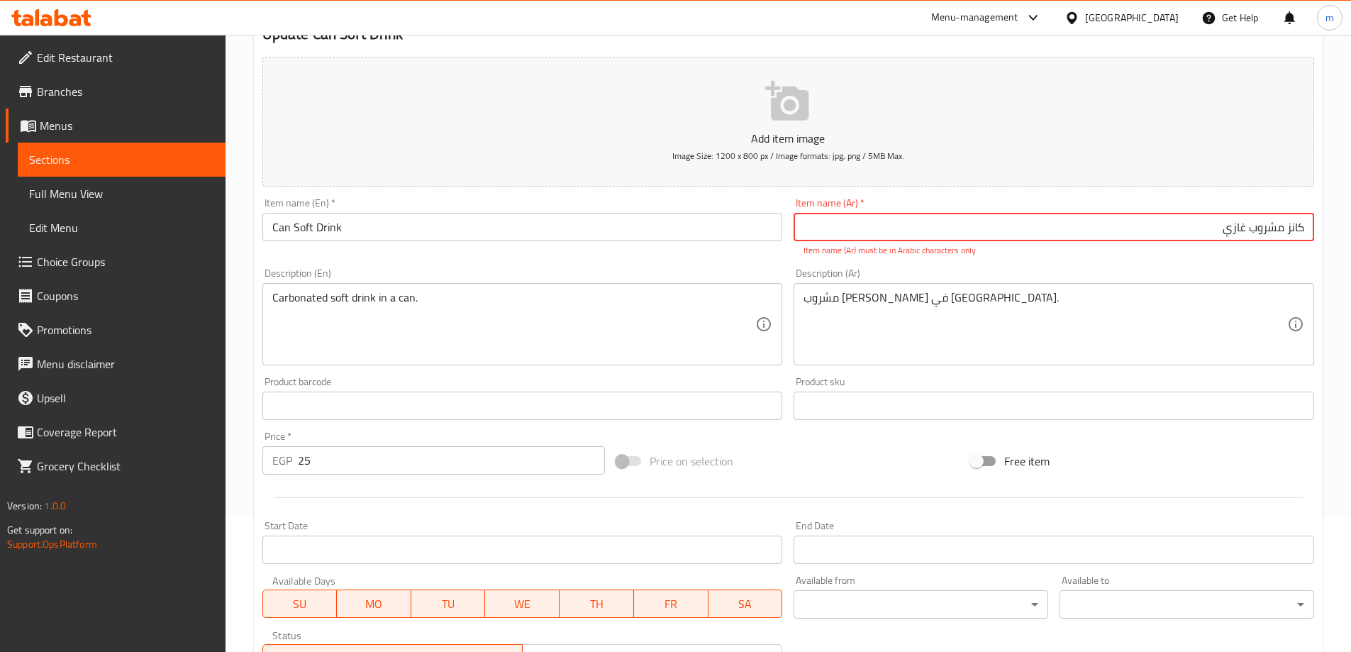
click at [1253, 233] on input "کانز مشروب غازي" at bounding box center [1054, 227] width 520 height 28
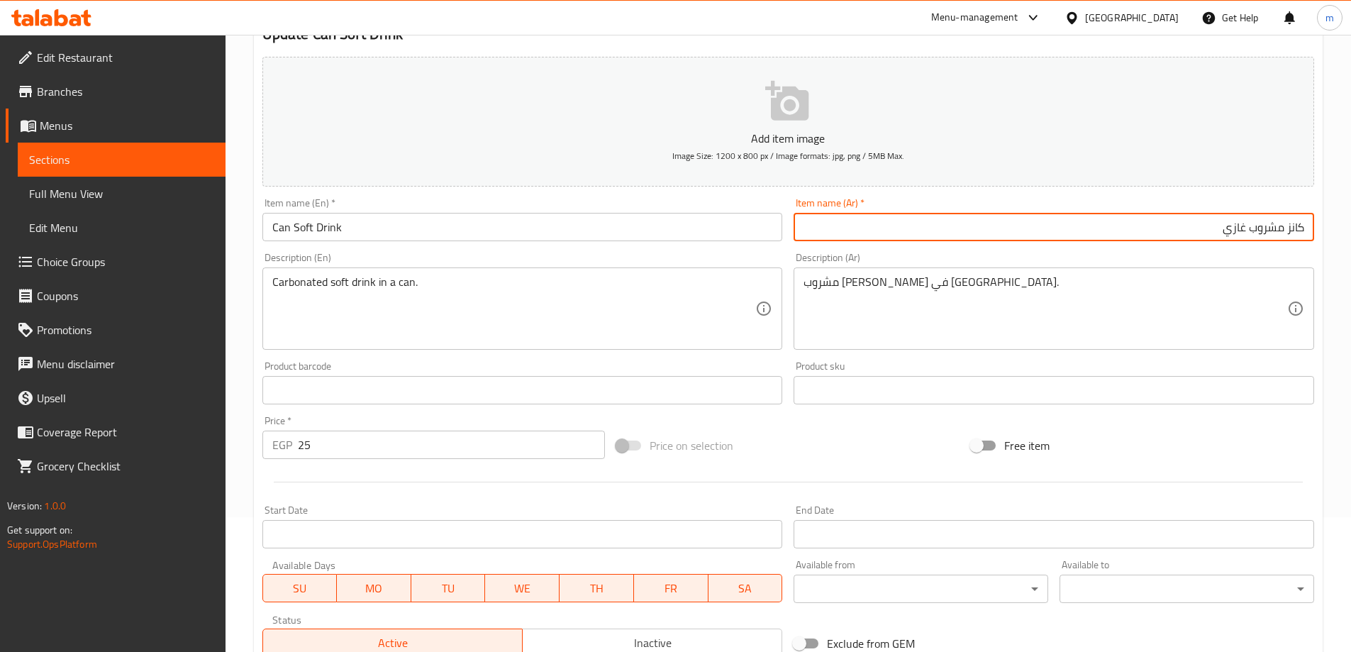
type input "كانز مشروب غازي"
click at [1241, 438] on div "Free item" at bounding box center [1142, 445] width 355 height 38
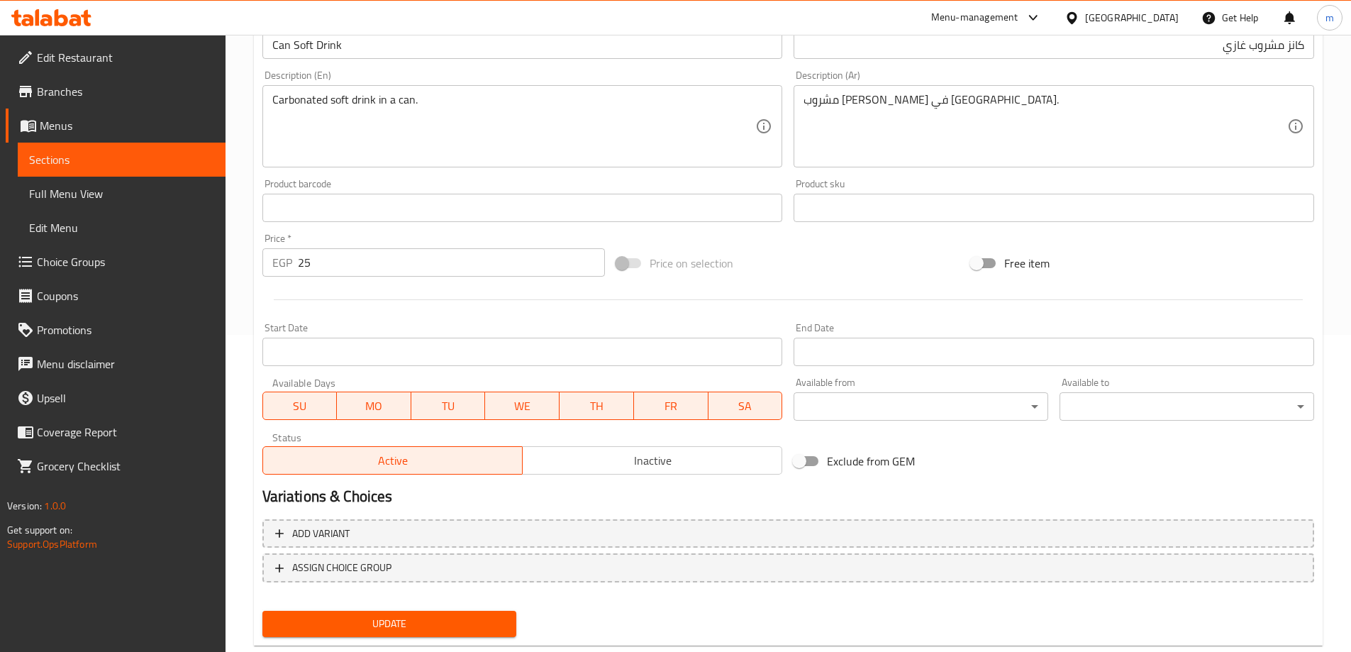
scroll to position [350, 0]
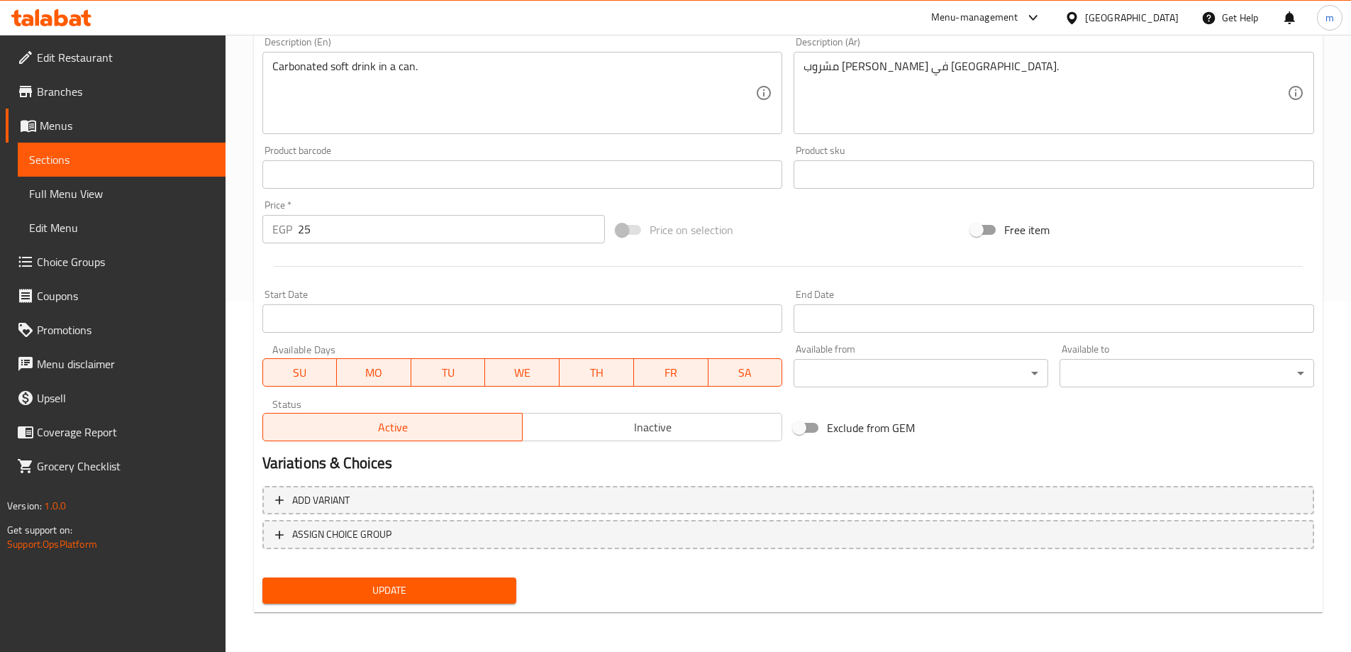
click at [425, 592] on span "Update" at bounding box center [390, 590] width 232 height 18
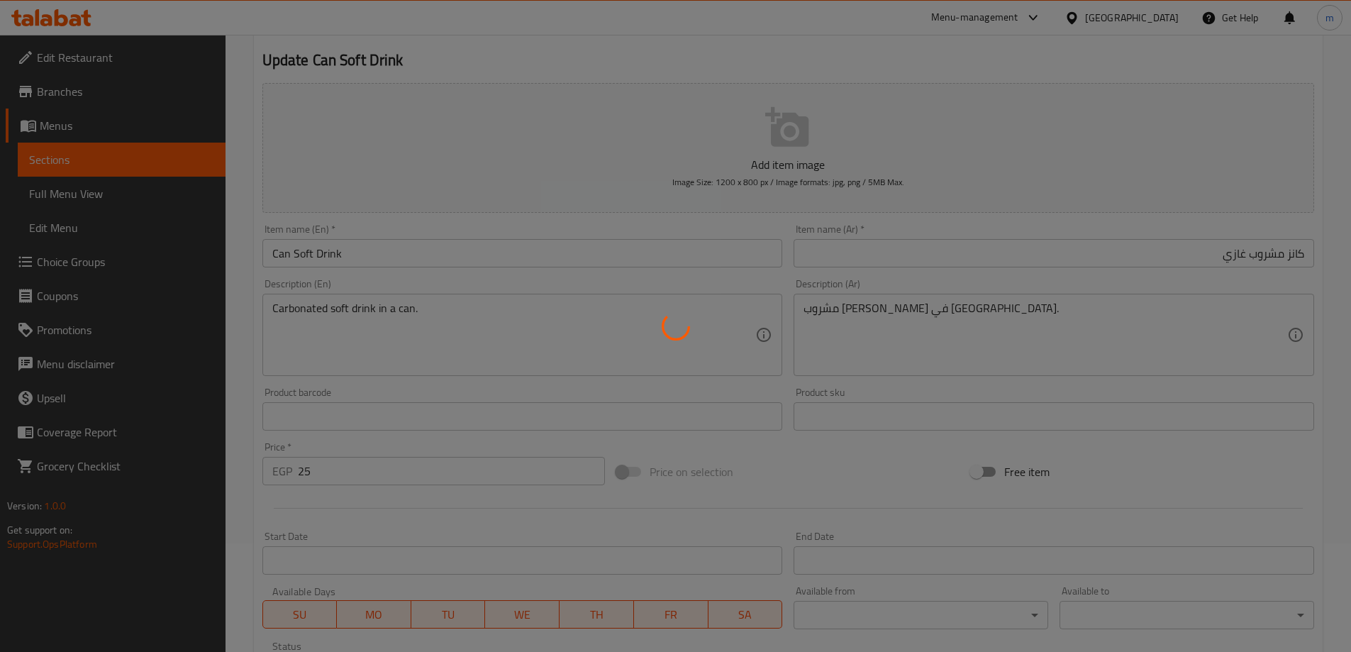
scroll to position [0, 0]
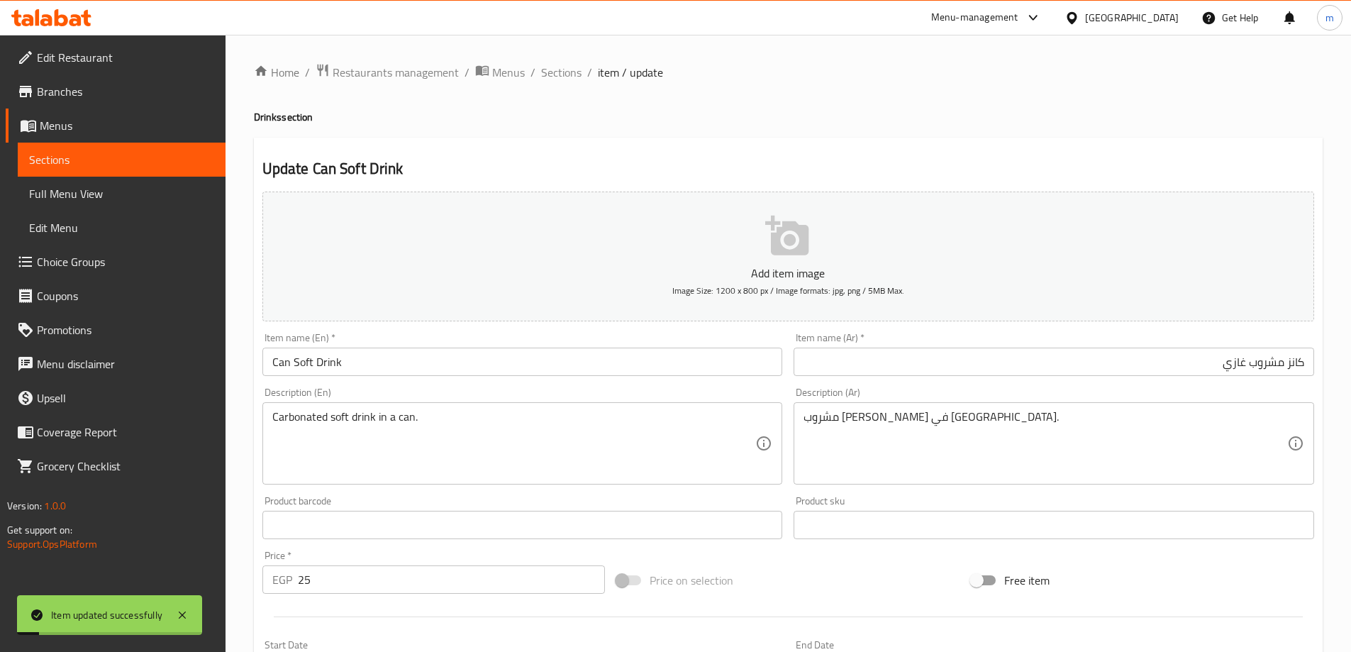
click at [159, 185] on span "Full Menu View" at bounding box center [121, 193] width 185 height 17
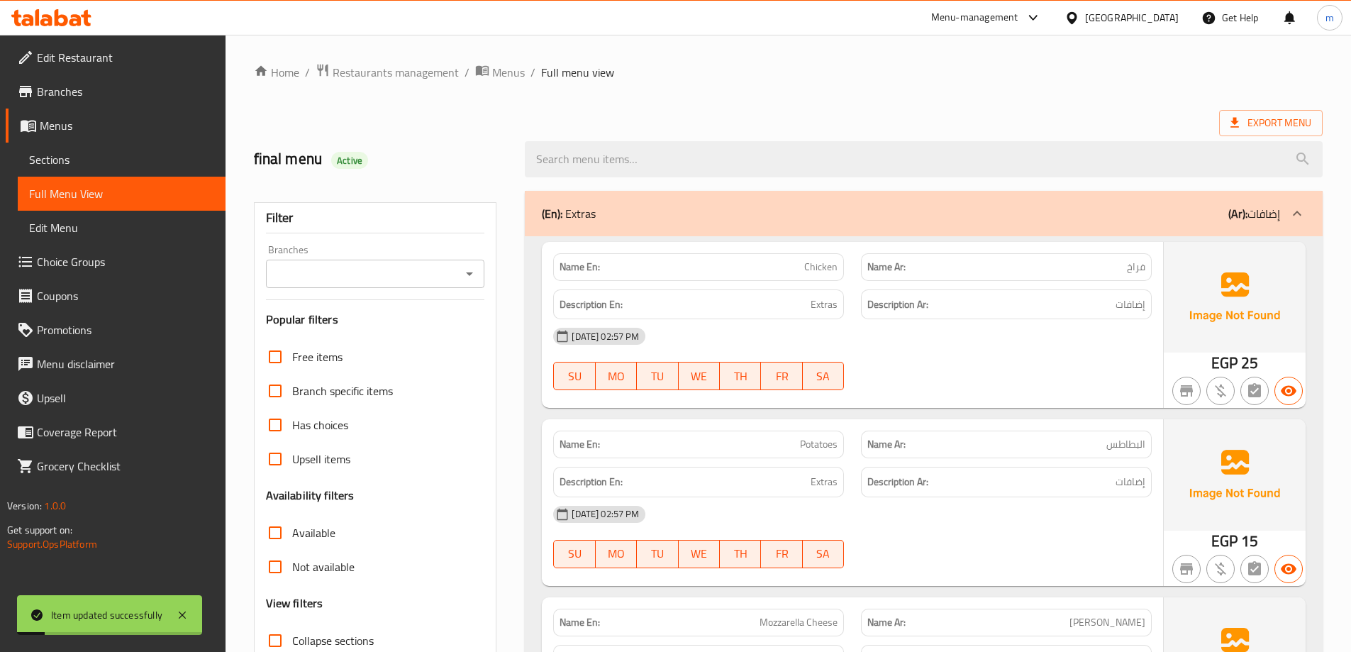
scroll to position [355, 0]
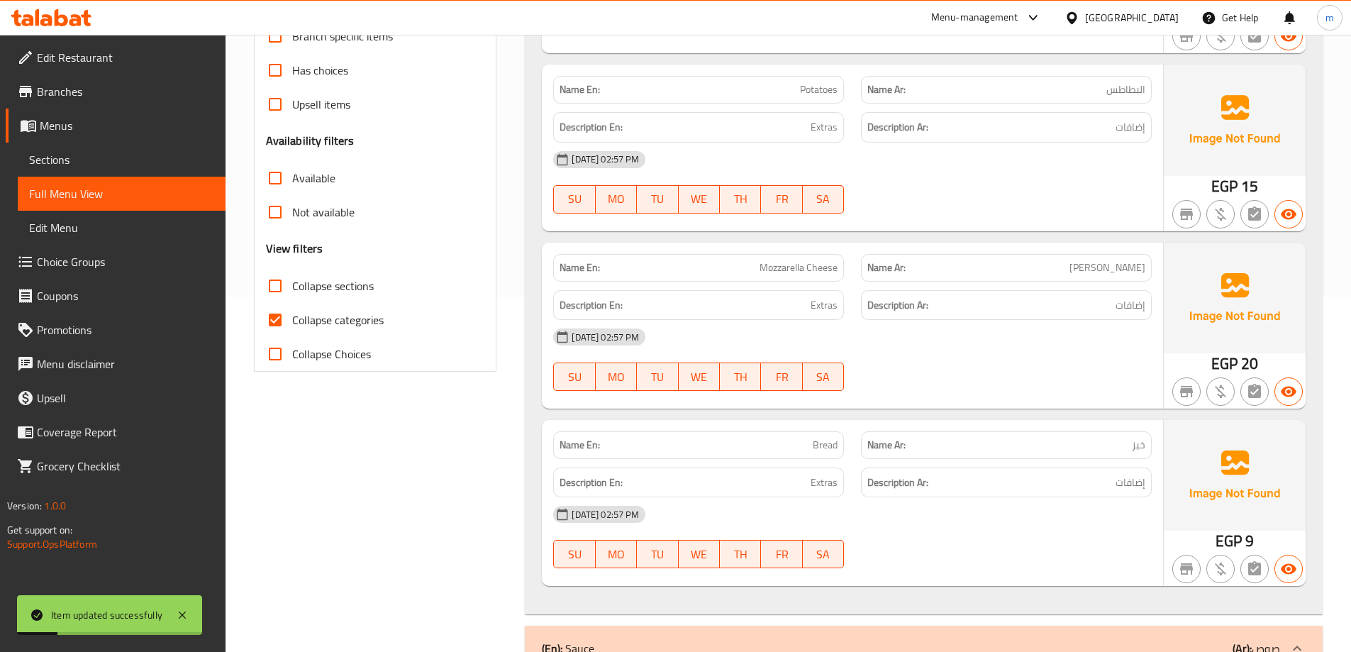
click at [310, 281] on span "Collapse sections" at bounding box center [333, 285] width 82 height 17
click at [292, 281] on input "Collapse sections" at bounding box center [275, 286] width 34 height 34
checkbox input "true"
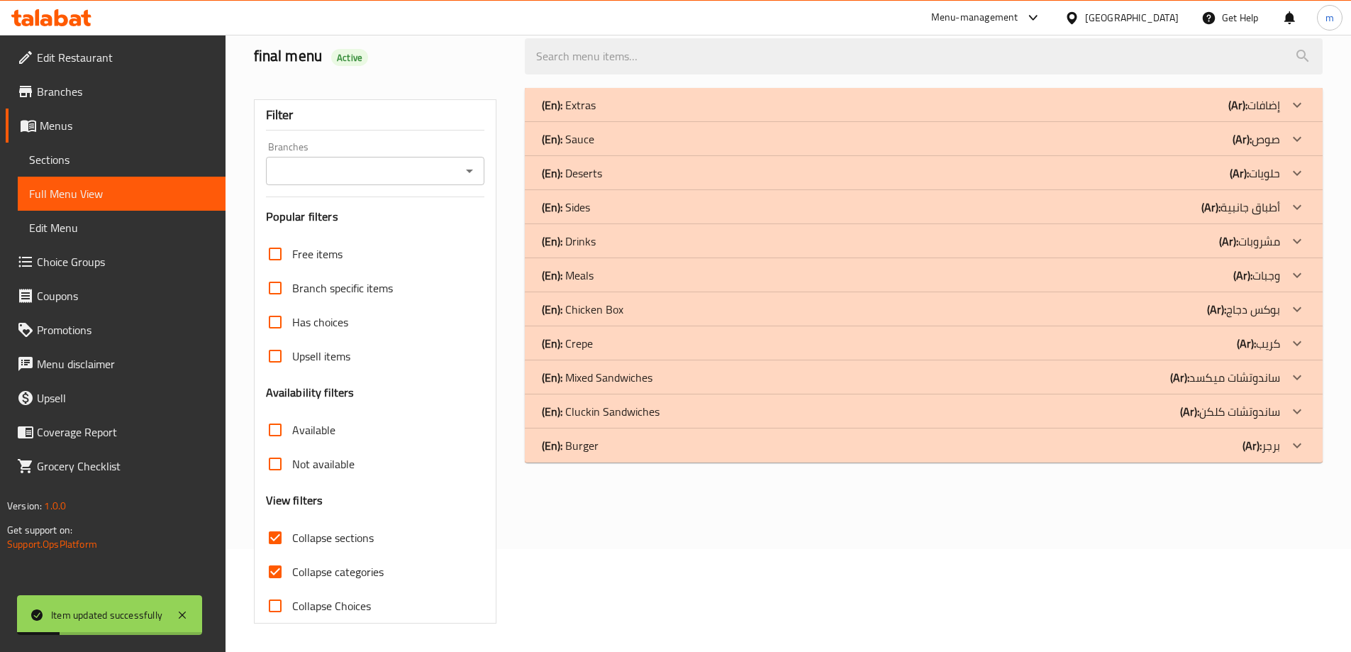
click at [309, 563] on span "Collapse categories" at bounding box center [337, 571] width 91 height 17
click at [292, 555] on input "Collapse categories" at bounding box center [275, 572] width 34 height 34
checkbox input "false"
click at [625, 113] on div "(En): Drinks (Ar): مشروبات" at bounding box center [911, 104] width 738 height 17
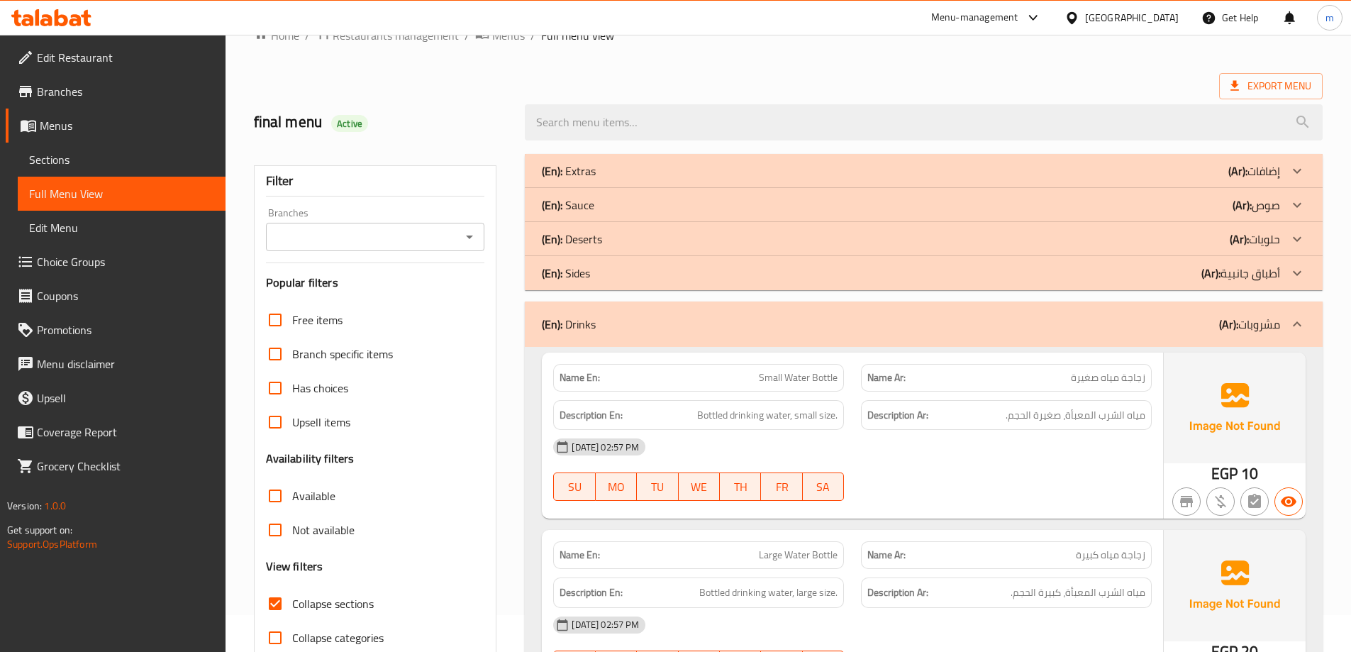
scroll to position [0, 0]
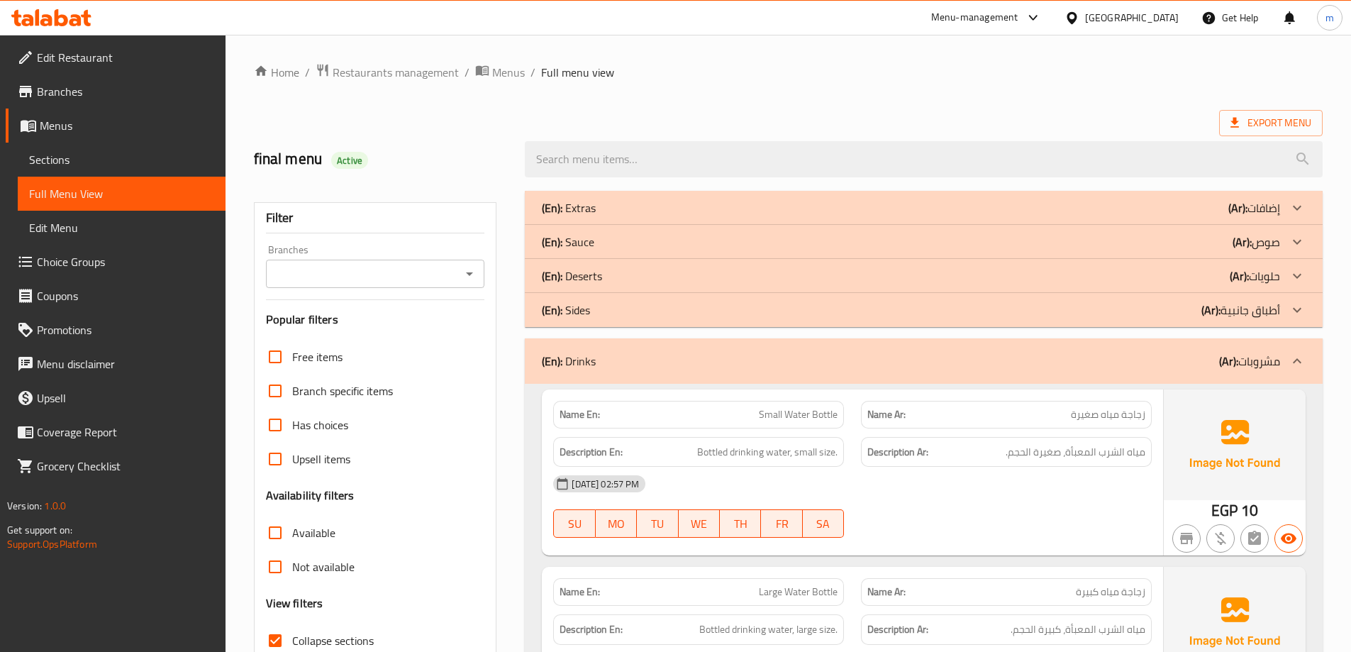
click at [1208, 379] on div "(En): Drinks (Ar): مشروبات" at bounding box center [924, 360] width 798 height 45
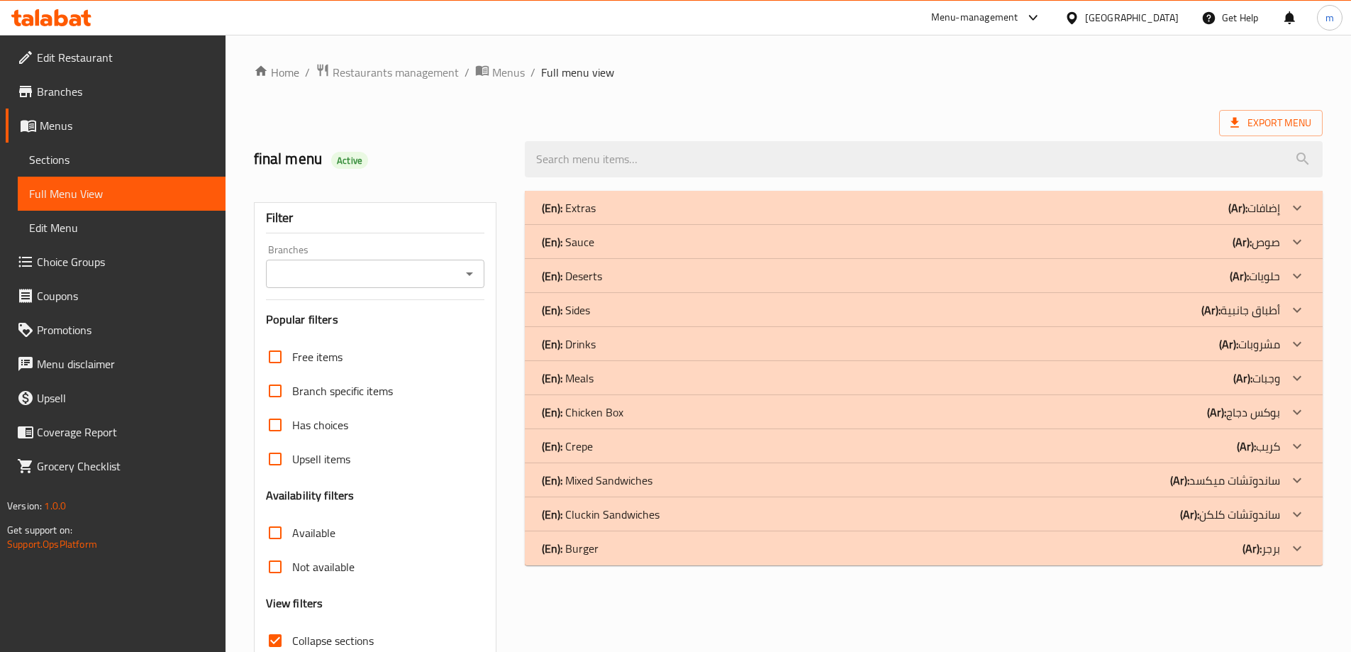
click at [1162, 216] on div "(En): Drinks (Ar): مشروبات" at bounding box center [911, 207] width 738 height 17
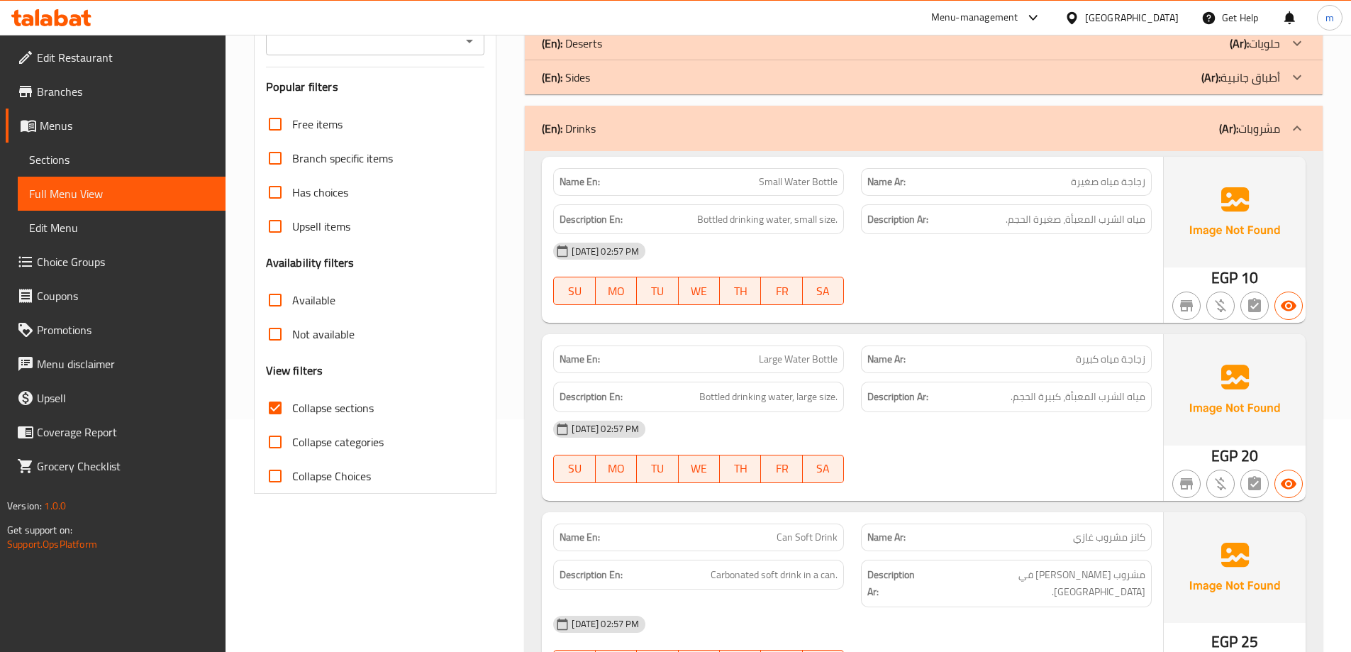
scroll to position [213, 0]
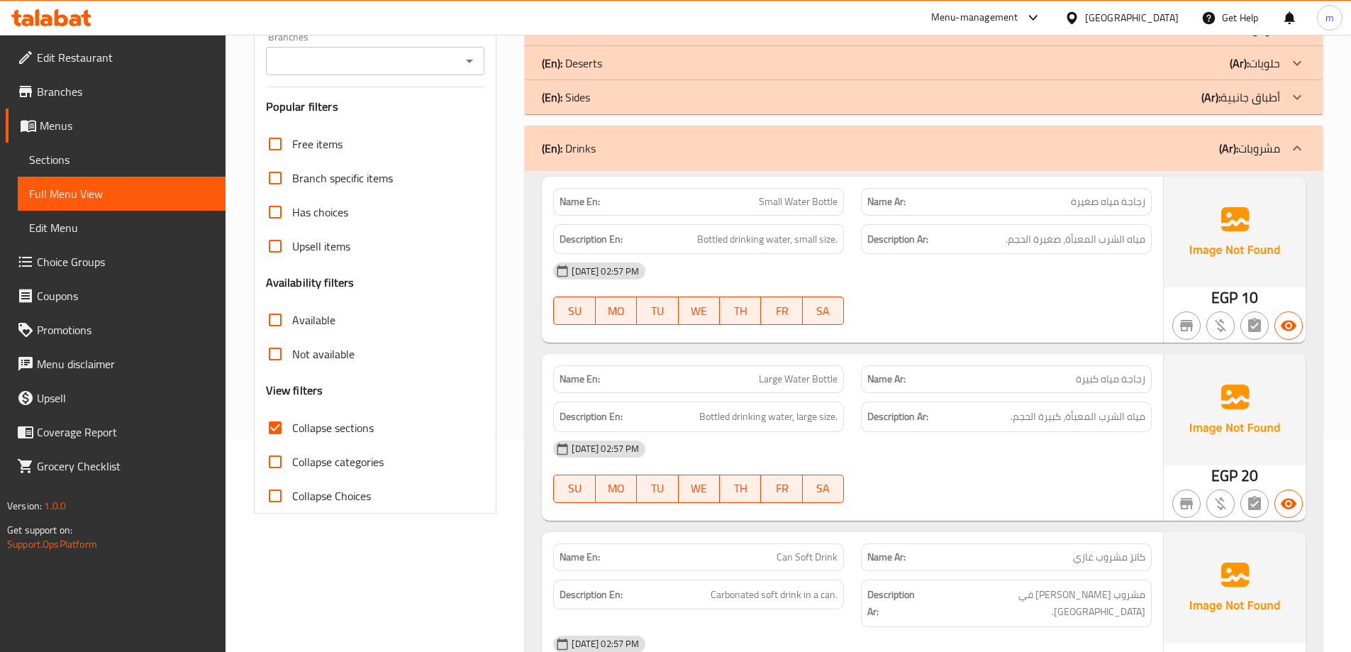
click at [1216, 140] on div "(En): Drinks (Ar): مشروبات" at bounding box center [911, 148] width 738 height 17
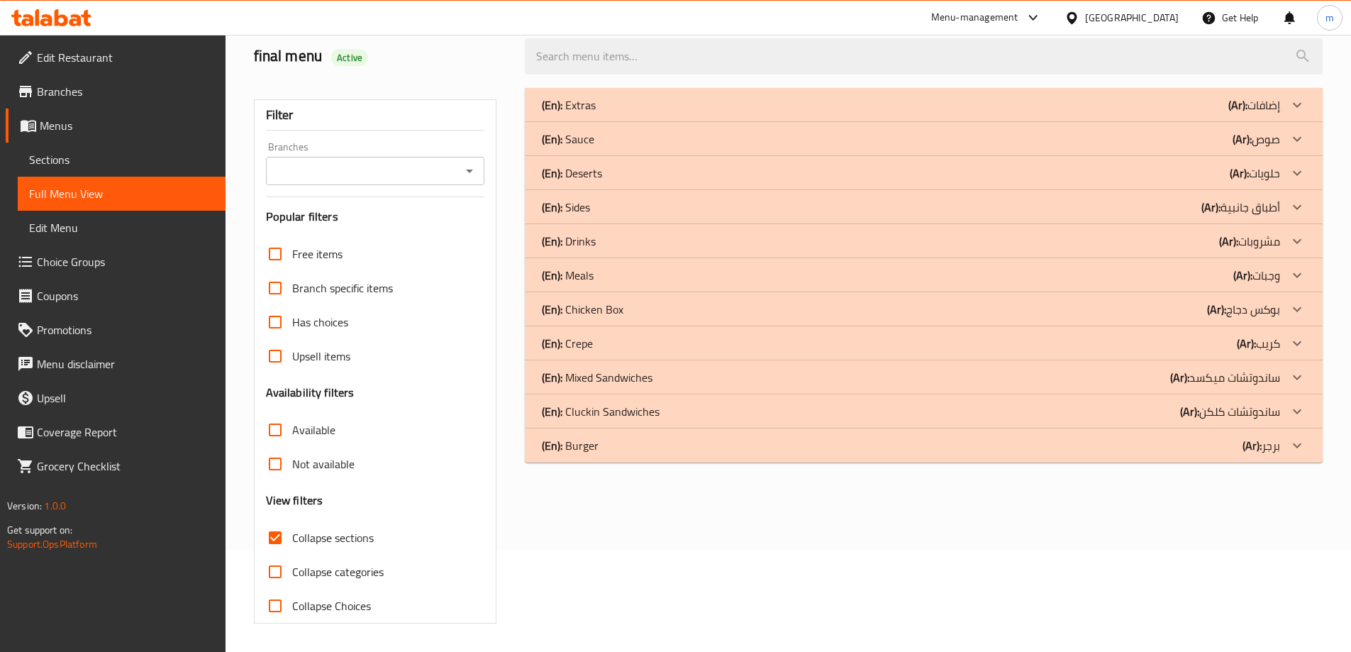
scroll to position [103, 0]
click at [1280, 122] on div "(En): Meals (Ar): وجبات" at bounding box center [924, 105] width 798 height 34
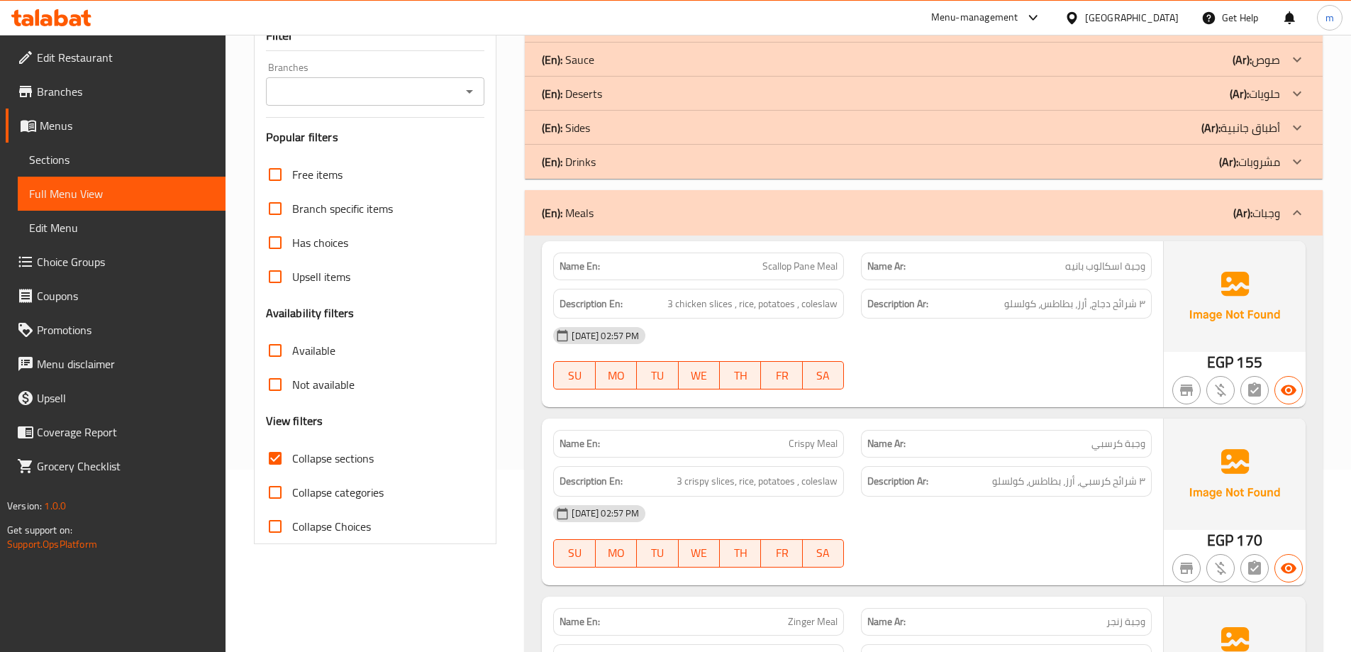
scroll to position [245, 0]
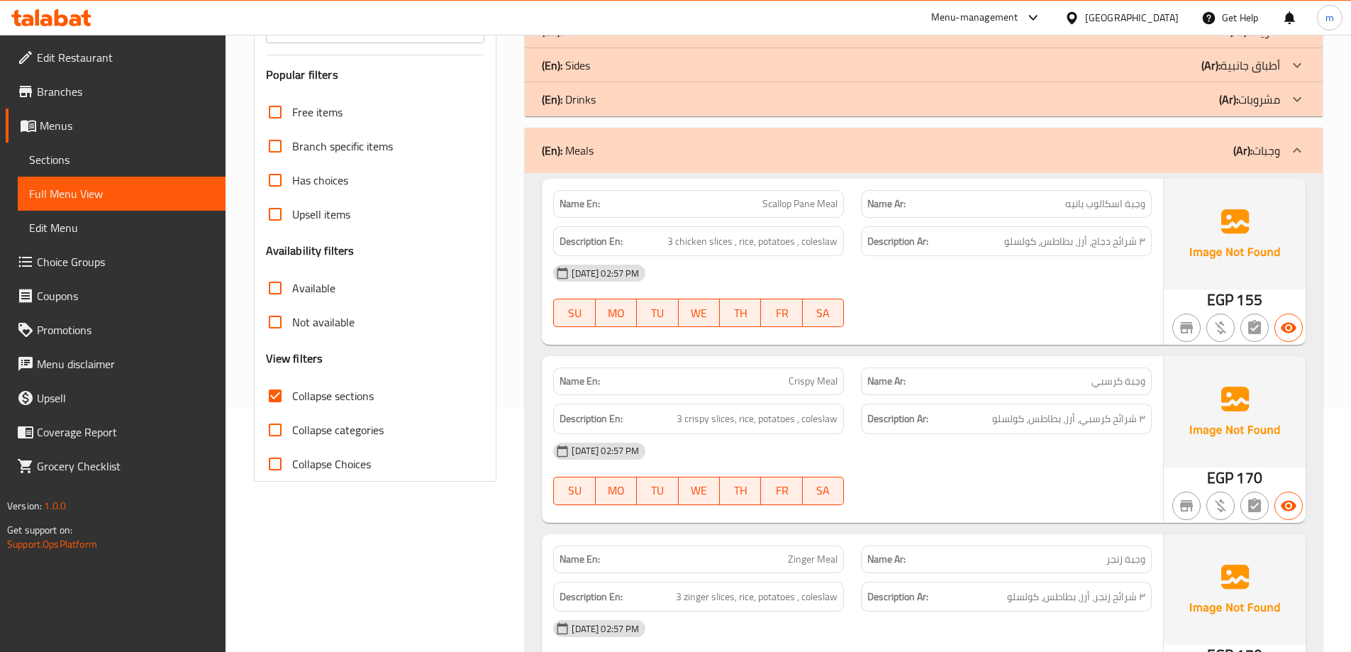
click at [1103, 201] on span "وجبة اسكالوب بانيه" at bounding box center [1105, 203] width 80 height 15
copy span "اسكالوب"
click at [964, 263] on div "[DATE] 02:57 PM" at bounding box center [853, 273] width 616 height 34
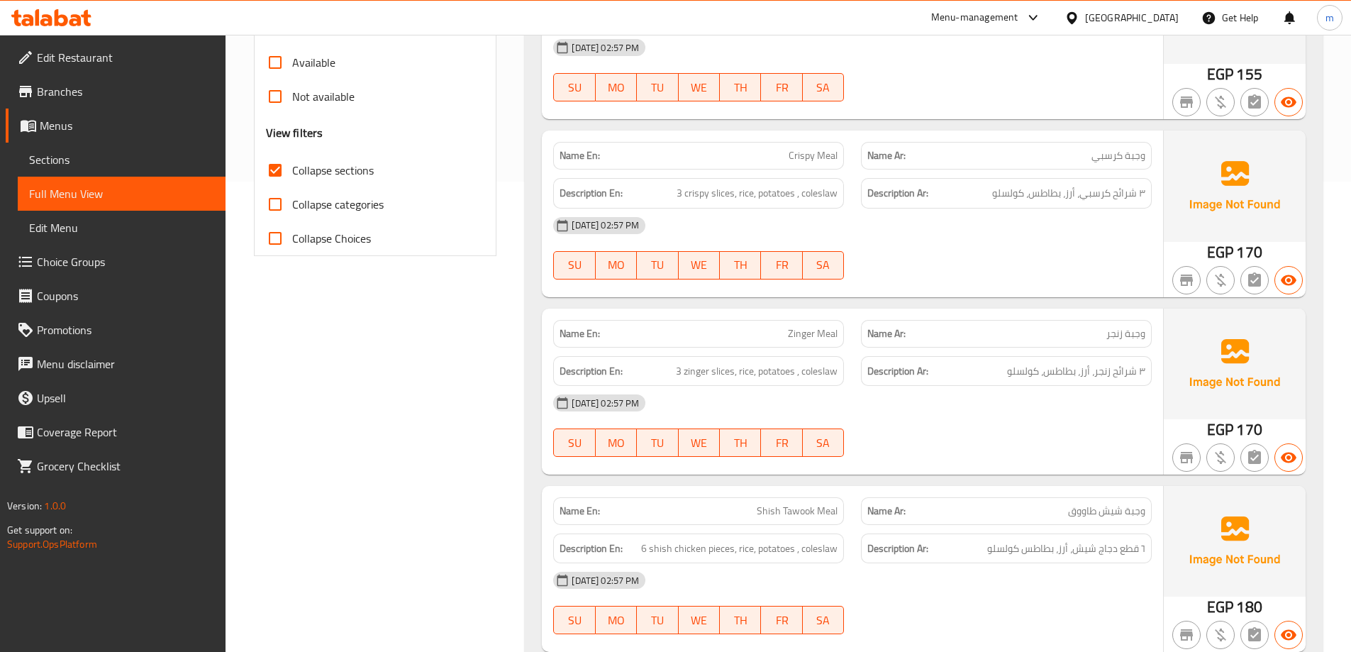
scroll to position [528, 0]
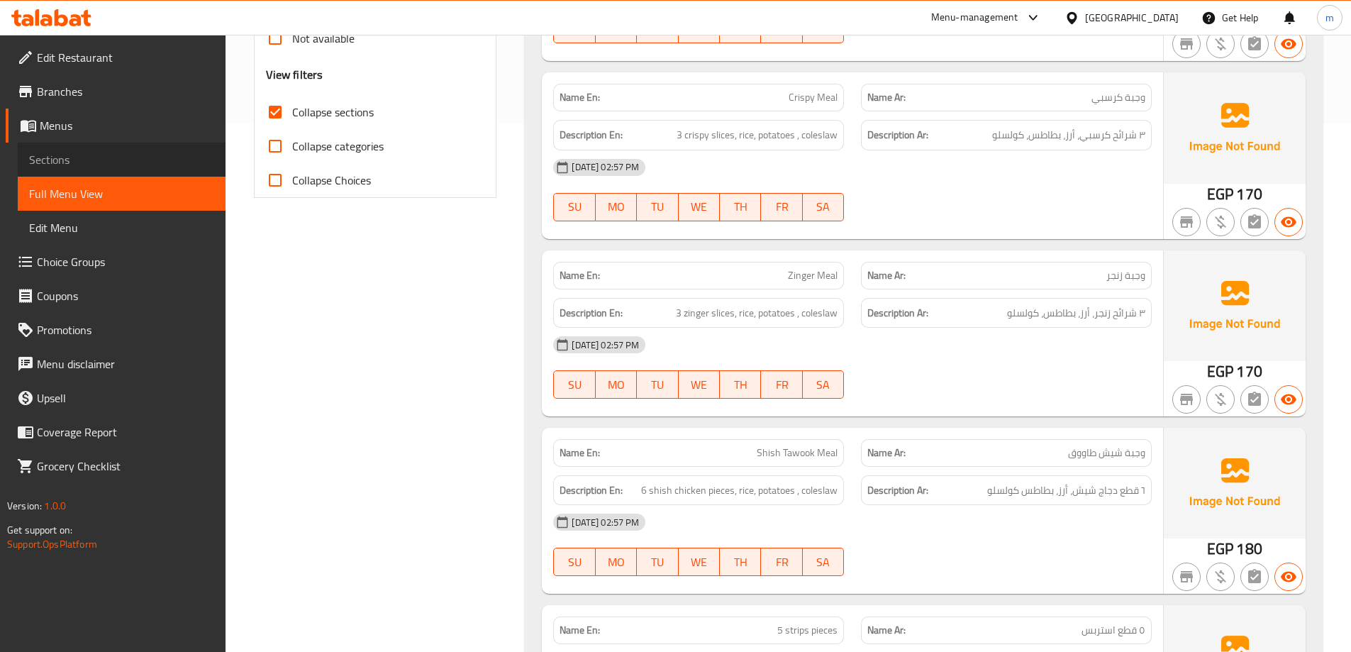
click at [69, 160] on span "Sections" at bounding box center [121, 159] width 185 height 17
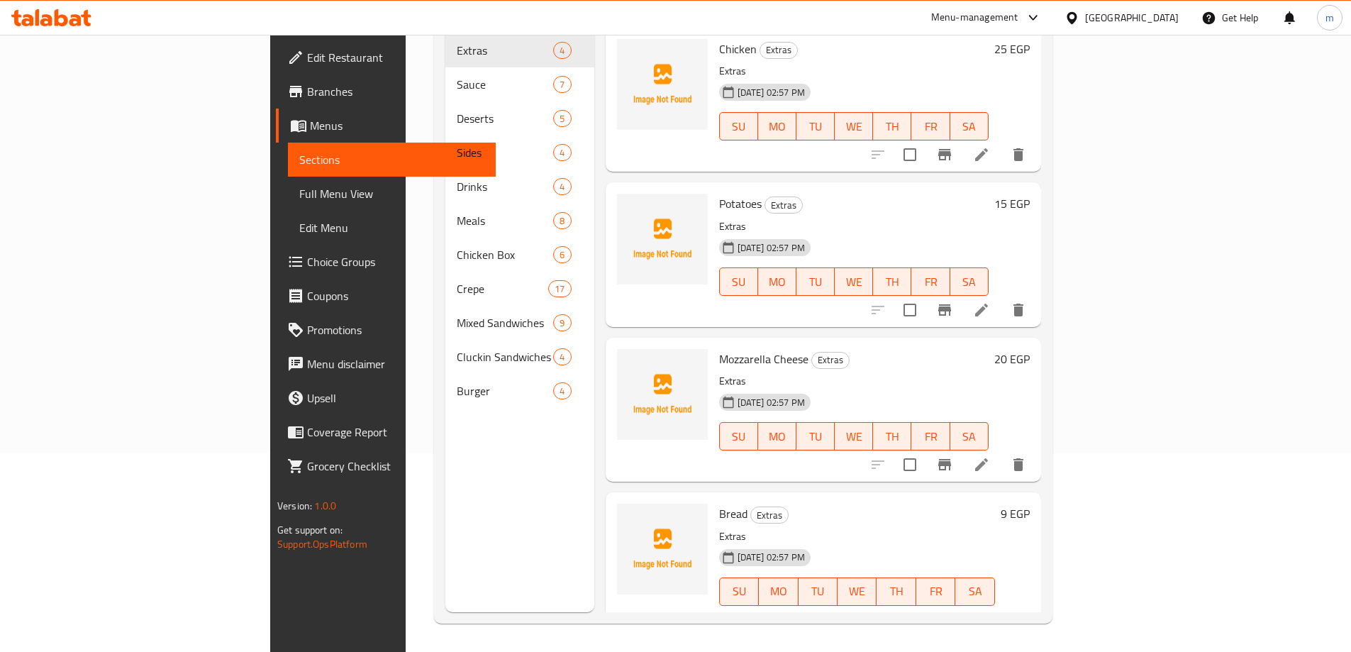
scroll to position [199, 0]
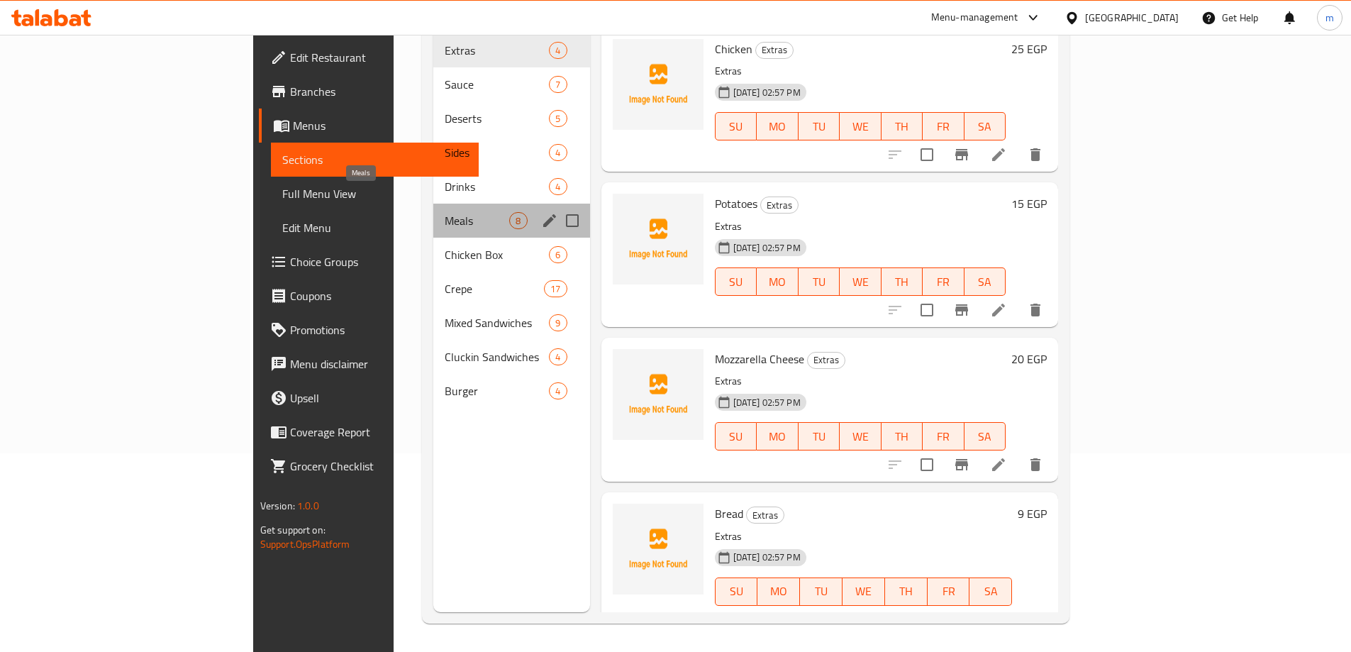
click at [445, 212] on span "Meals" at bounding box center [477, 220] width 65 height 17
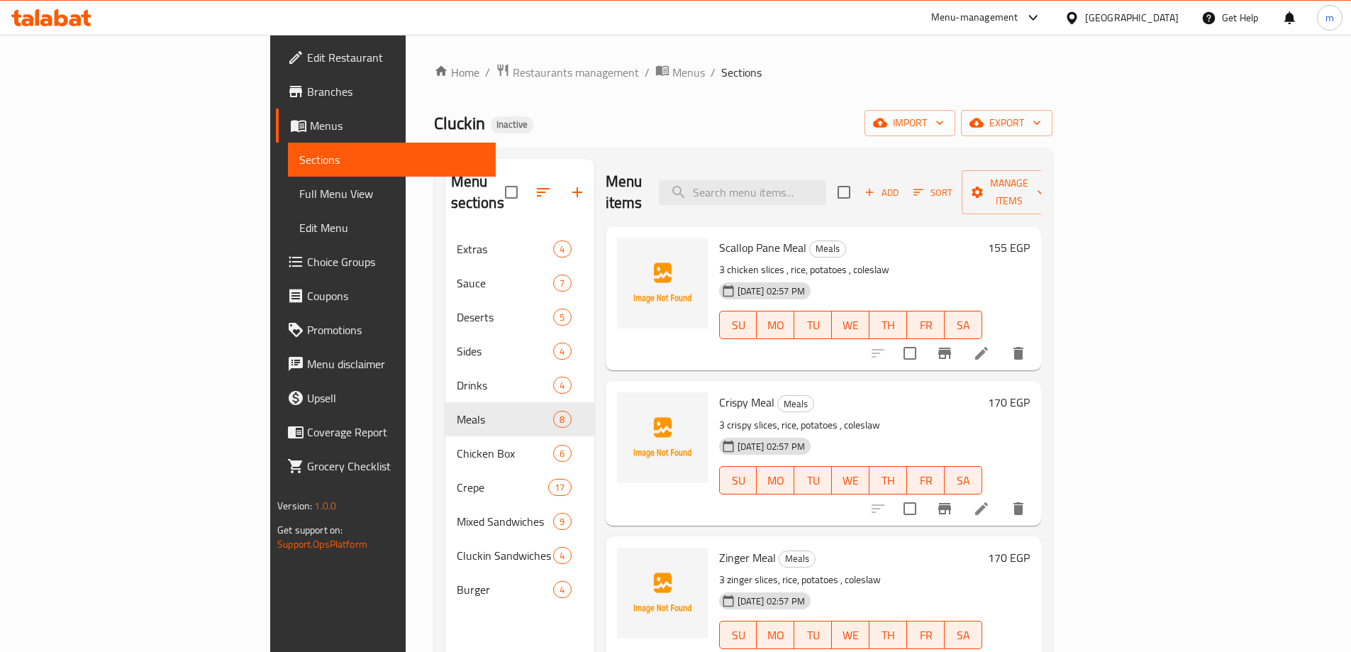
click at [990, 345] on icon at bounding box center [981, 353] width 17 height 17
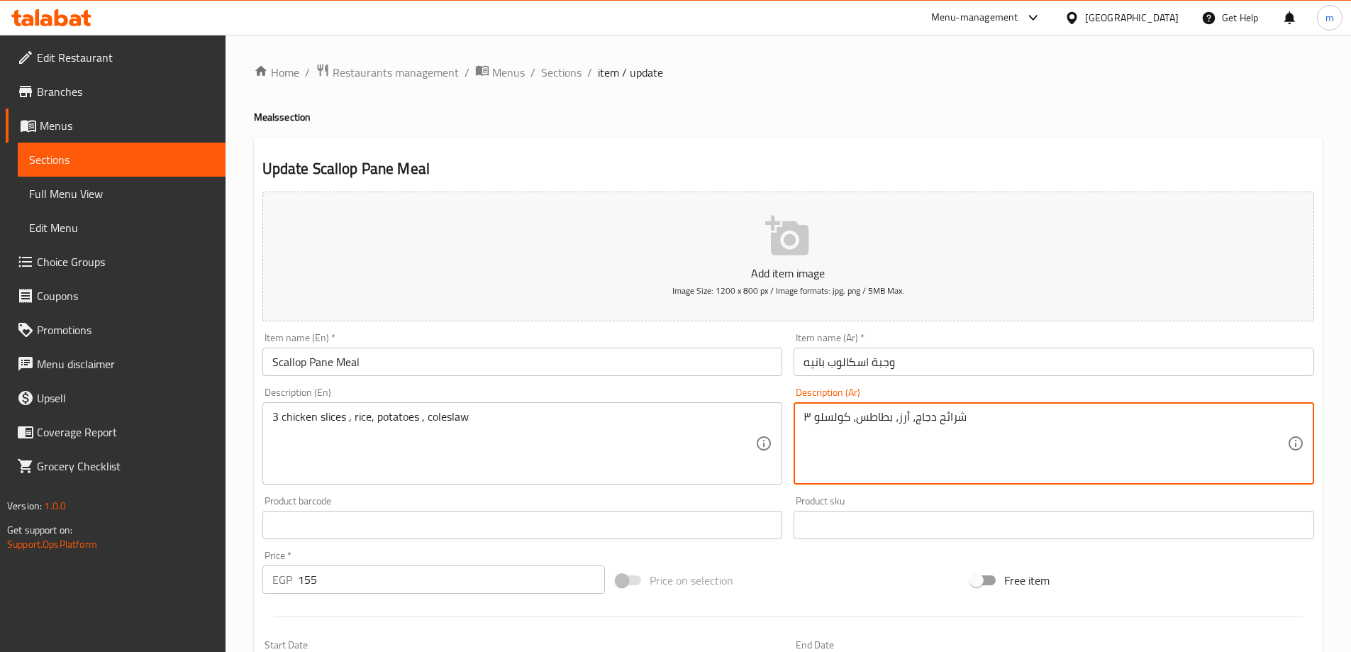
click at [931, 413] on textarea "۳ شرائح دجاج، أرز، بطاطس، كولسلو" at bounding box center [1045, 443] width 484 height 67
click at [876, 408] on div "۳ شرائح دجاج، أرز، بطاطس، كولسلو Description (Ar)" at bounding box center [1054, 443] width 520 height 82
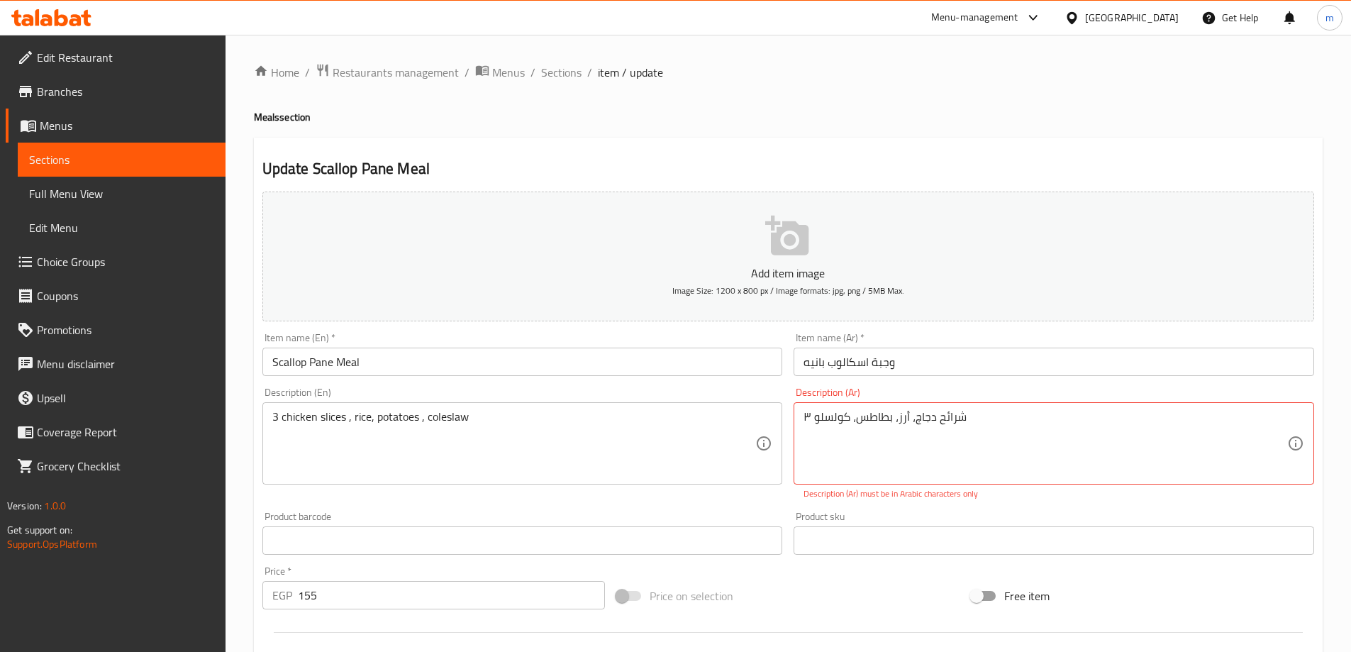
click at [876, 408] on div "۳ شرائح دجاج، أرز، بطاطس، كولسلو Description (Ar)" at bounding box center [1054, 443] width 520 height 82
drag, startPoint x: 876, startPoint y: 408, endPoint x: 884, endPoint y: 418, distance: 12.1
click at [884, 418] on textarea "۳ شرائح دجاج، أرز، بطاطس، كولسلو" at bounding box center [1045, 443] width 484 height 67
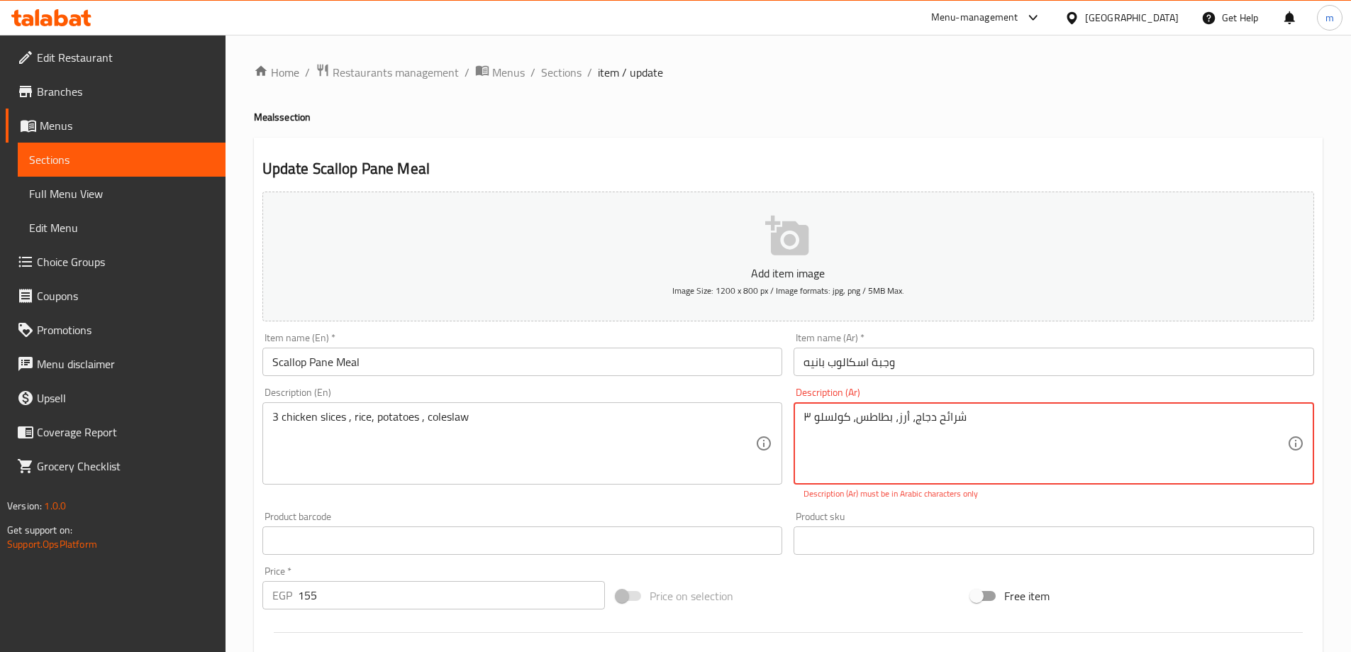
click at [884, 418] on textarea "۳ شرائح دجاج، أرز، بطاطس، كولسلو" at bounding box center [1045, 443] width 484 height 67
click at [1208, 419] on textarea "۳ شرائح دجاج، أرز، بطاطس، كولسلو" at bounding box center [1045, 443] width 484 height 67
click at [1215, 419] on textarea "۳ شرائح دجاج، أرز، بطاطس، كولسلو" at bounding box center [1045, 443] width 484 height 67
click at [1225, 421] on textarea "۳ شرائح دجاج، أرز، بطاطس، كولسلو" at bounding box center [1045, 443] width 484 height 67
type textarea "۳ شرائح دجاج فيليه، أرز، بطاطس، كولسلو"
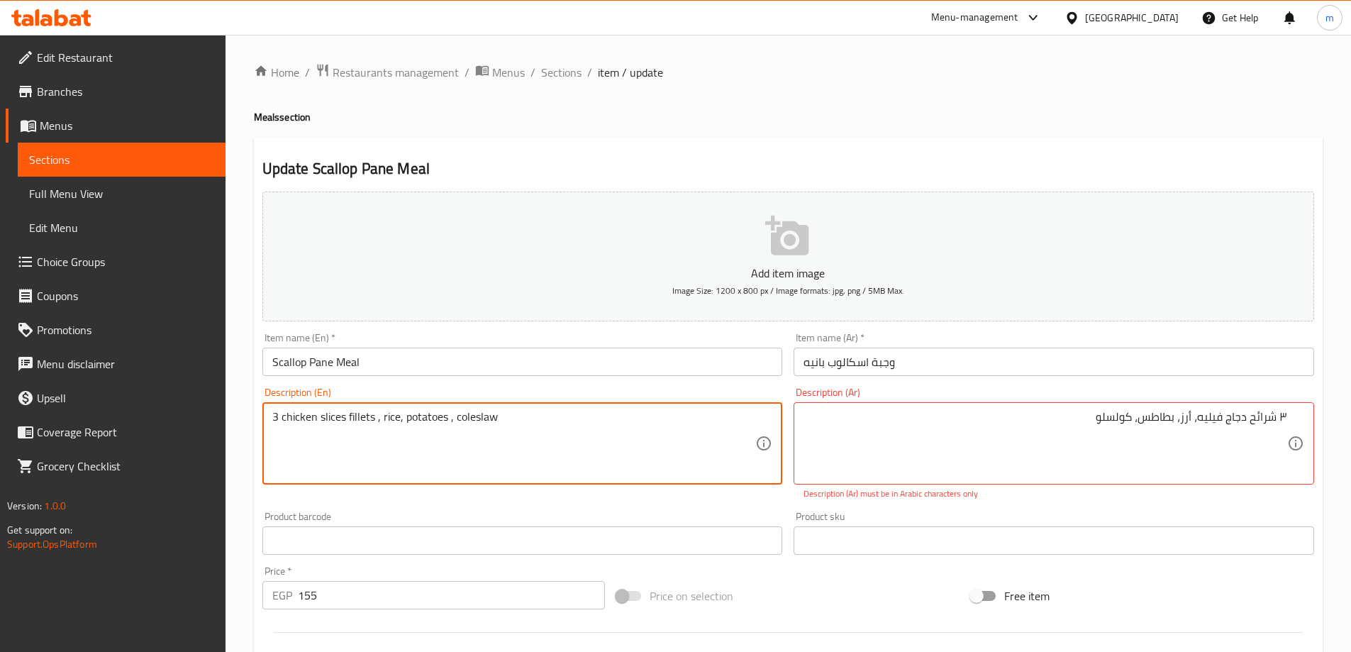
type textarea "3 chicken slices fillets , rice, potatoes , coleslaw"
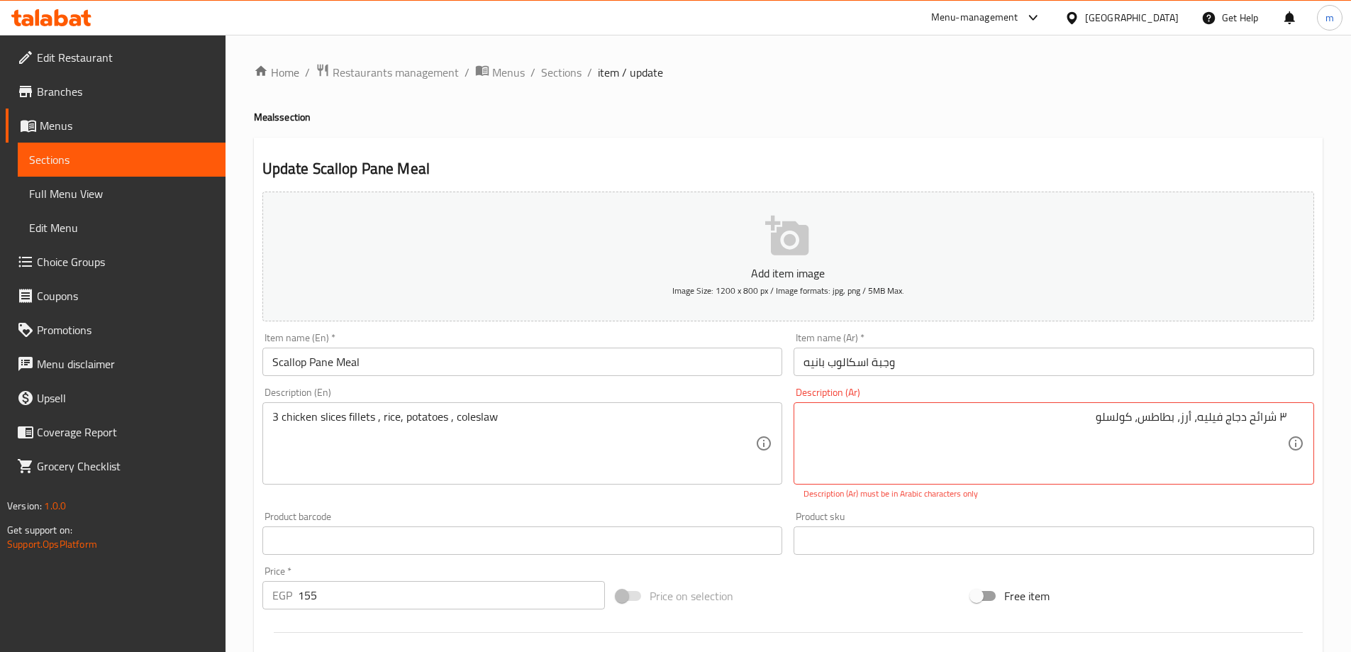
click at [1005, 495] on p "Description (Ar) must be in Arabic characters only" at bounding box center [1053, 493] width 501 height 13
click at [1145, 428] on textarea "۳ شرائح دجاج فيليه، أرز، بطاطس، كولسلو" at bounding box center [1045, 443] width 484 height 67
click at [1160, 487] on p "Description (Ar) must be in Arabic characters only" at bounding box center [1053, 493] width 501 height 13
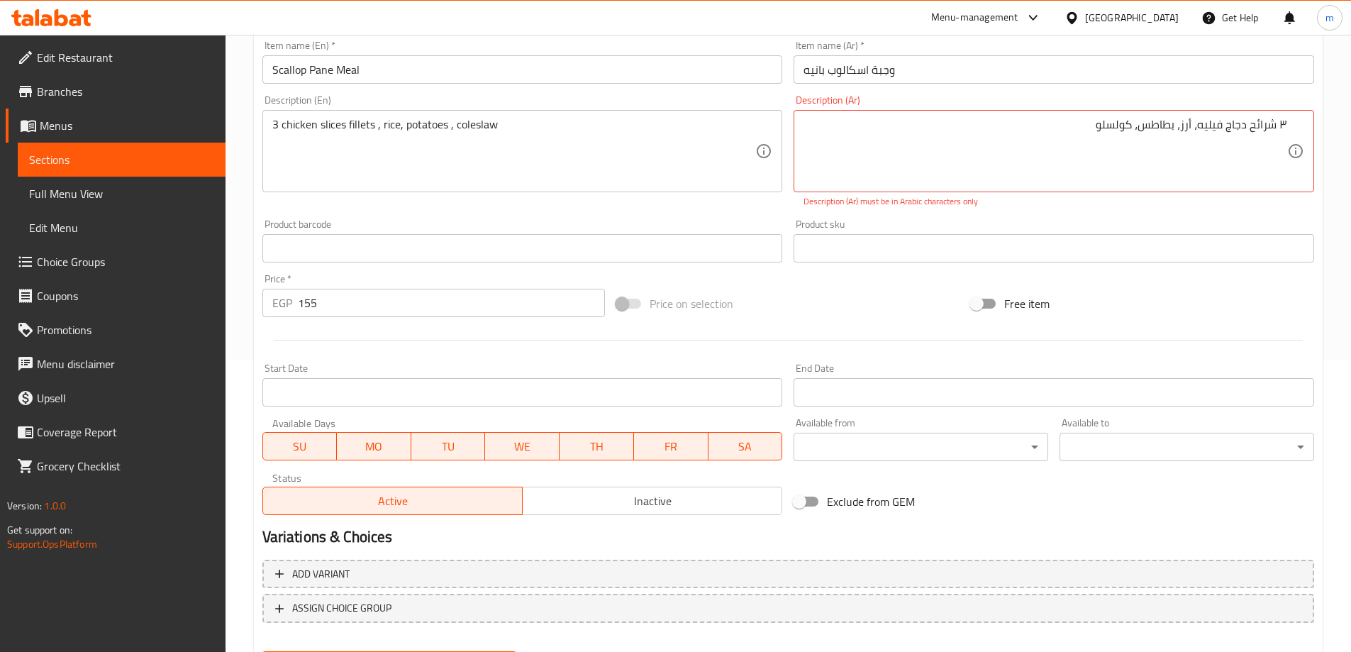
scroll to position [366, 0]
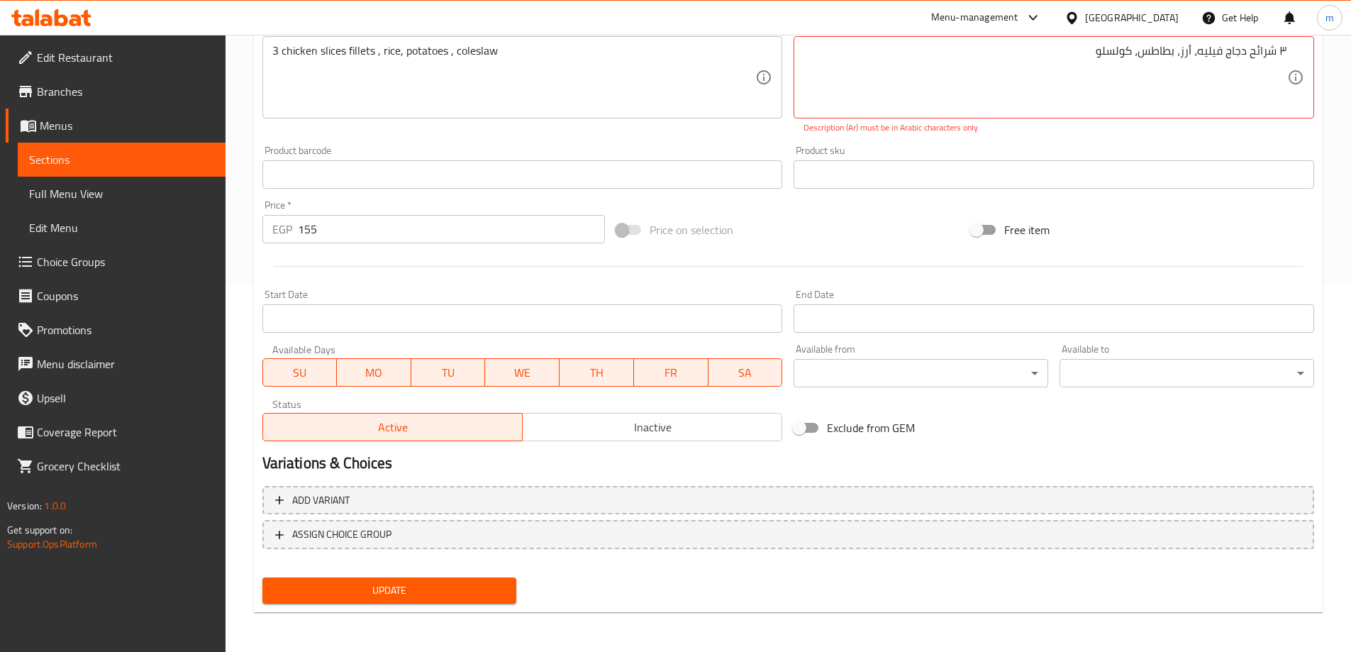
click at [467, 592] on span "Update" at bounding box center [390, 590] width 232 height 18
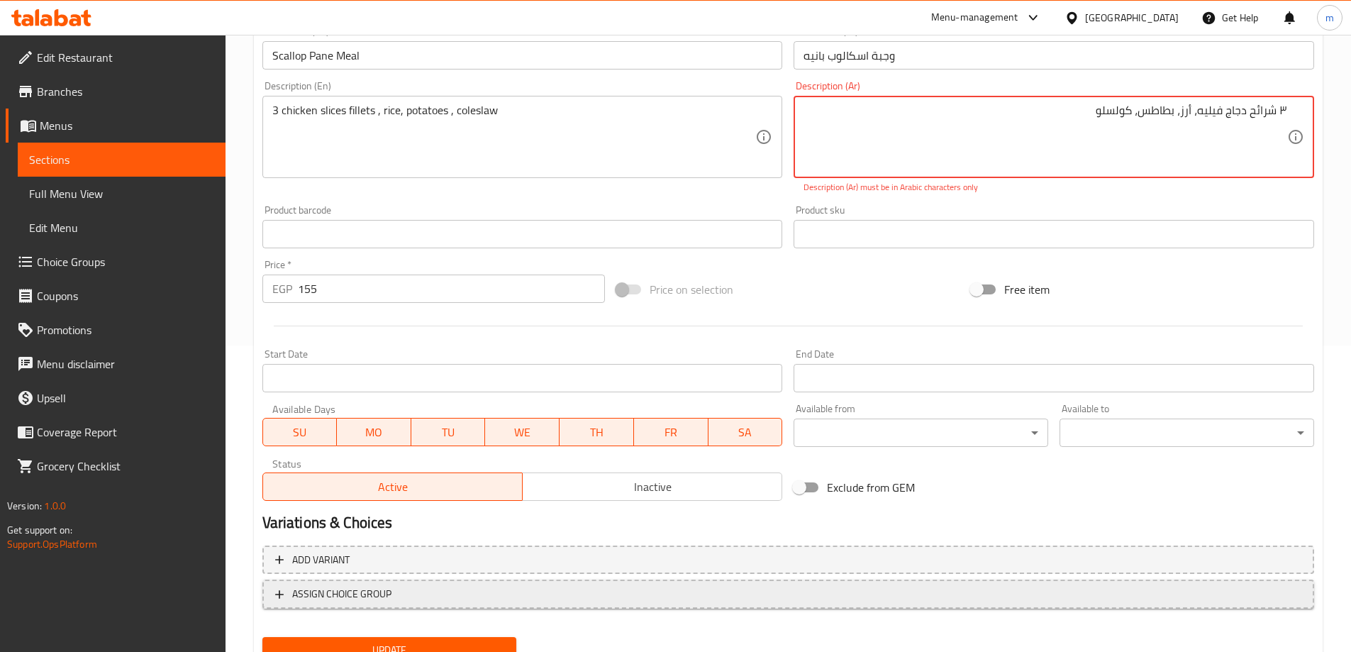
scroll to position [224, 0]
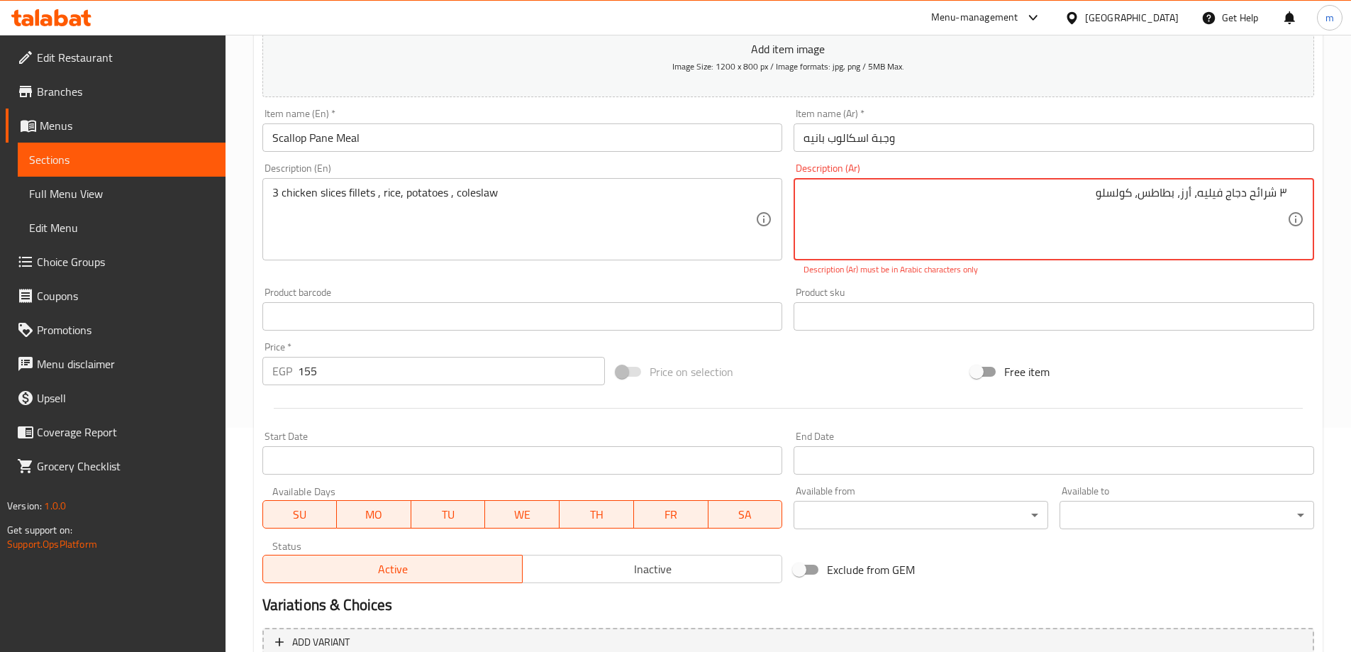
click at [1143, 195] on textarea "۳ شرائح دجاج فيليه، أرز، بطاطس، كولسلو" at bounding box center [1045, 219] width 484 height 67
click at [1059, 196] on textarea "۳ شرائح دجاج فيليه، أرز، بطاطس، كولسلو" at bounding box center [1045, 219] width 484 height 67
click at [1303, 202] on div "۳ شرائح دجاج فيليه، أرز، بطاطس، كولسلو Description (Ar)" at bounding box center [1054, 219] width 520 height 82
click at [1289, 195] on div "۳ شرائح دجاج فيليه، أرز، بطاطس، كولسلو Description (Ar)" at bounding box center [1054, 219] width 520 height 82
click at [1281, 196] on textarea "۳ شرائح دجاج فيليه، أرز، بطاطس، كولسل" at bounding box center [1045, 219] width 484 height 67
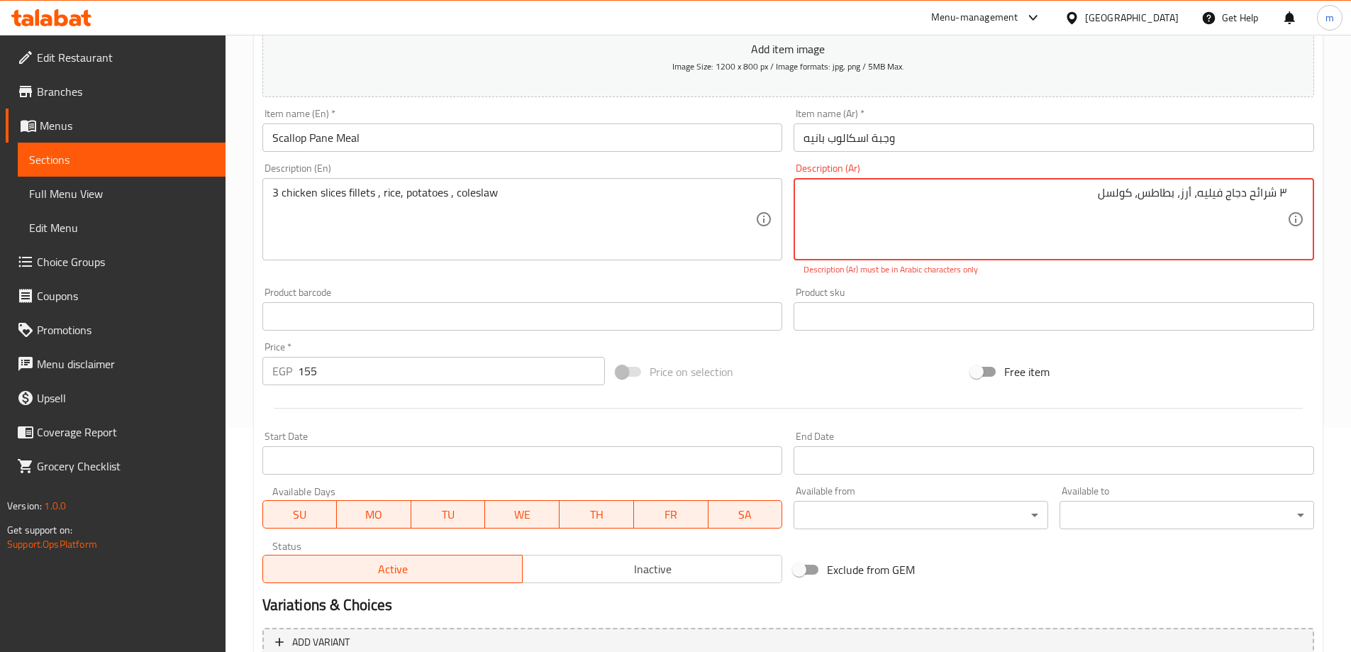
click at [1286, 195] on textarea "۳ شرائح دجاج فيليه، أرز، بطاطس، كولسل" at bounding box center [1045, 219] width 484 height 67
click at [1059, 199] on textarea "۳ شرائح دجاج فيليه، أرز، بطاطس، كولسل" at bounding box center [1045, 219] width 484 height 67
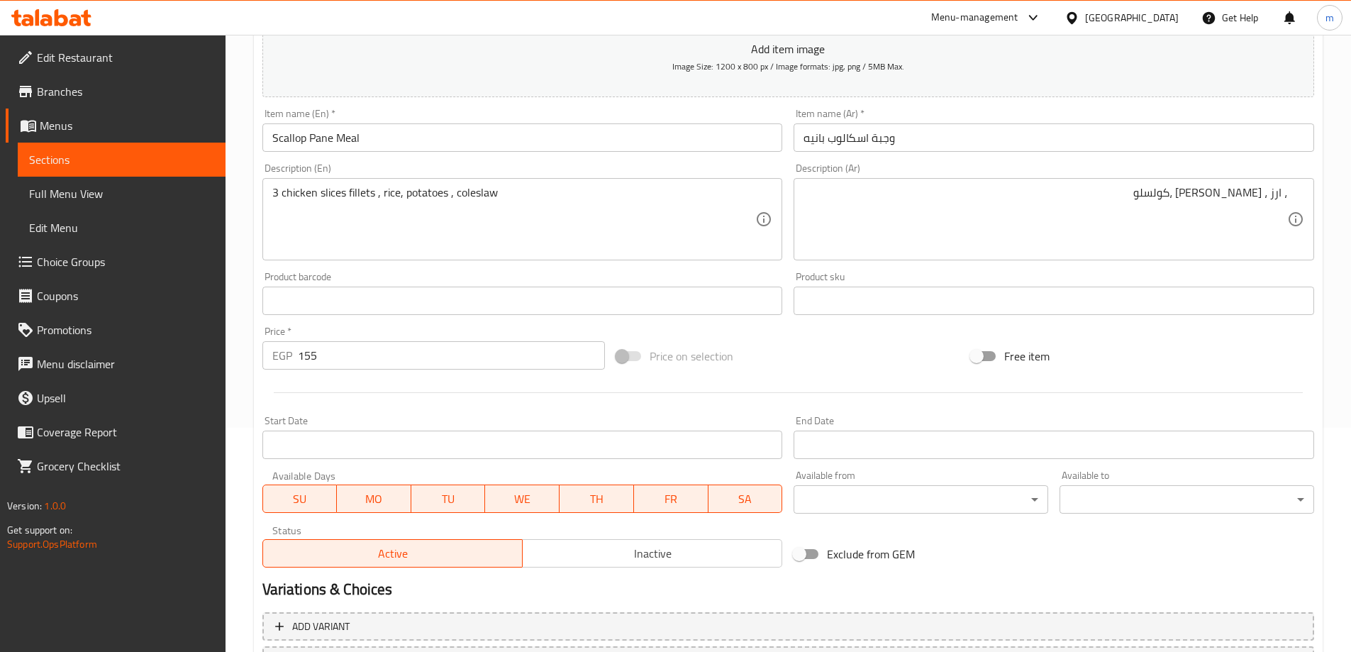
click at [1295, 196] on div "، ارز ، بطاطس ،كولسلو Description (Ar)" at bounding box center [1054, 219] width 520 height 82
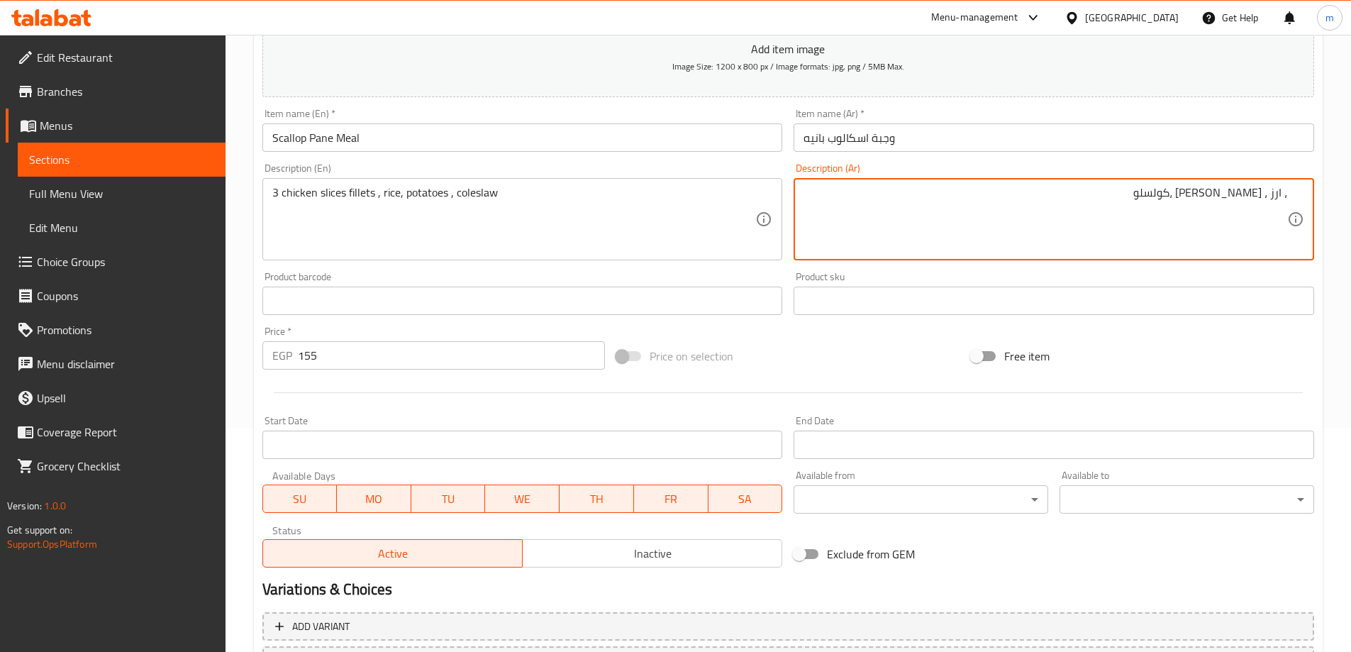
paste textarea "٦"
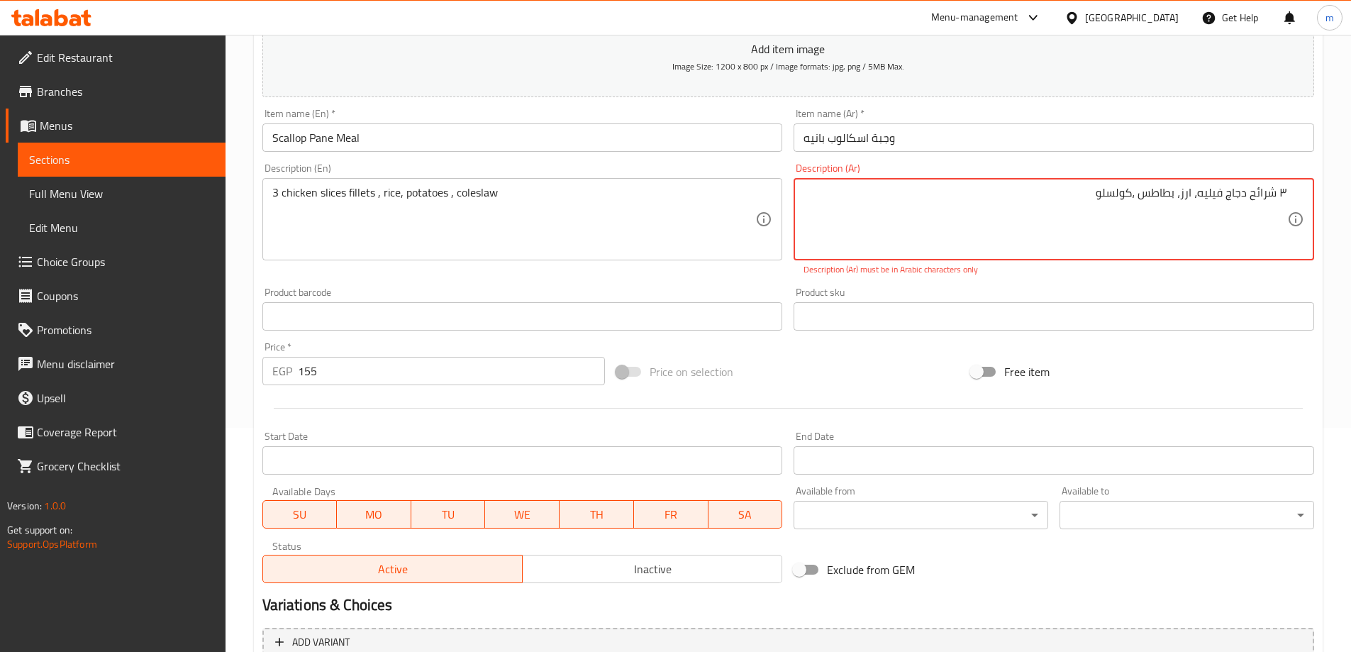
click at [1224, 266] on p "Description (Ar) must be in Arabic characters only" at bounding box center [1053, 269] width 501 height 13
drag, startPoint x: 1195, startPoint y: 194, endPoint x: 1361, endPoint y: 197, distance: 166.0
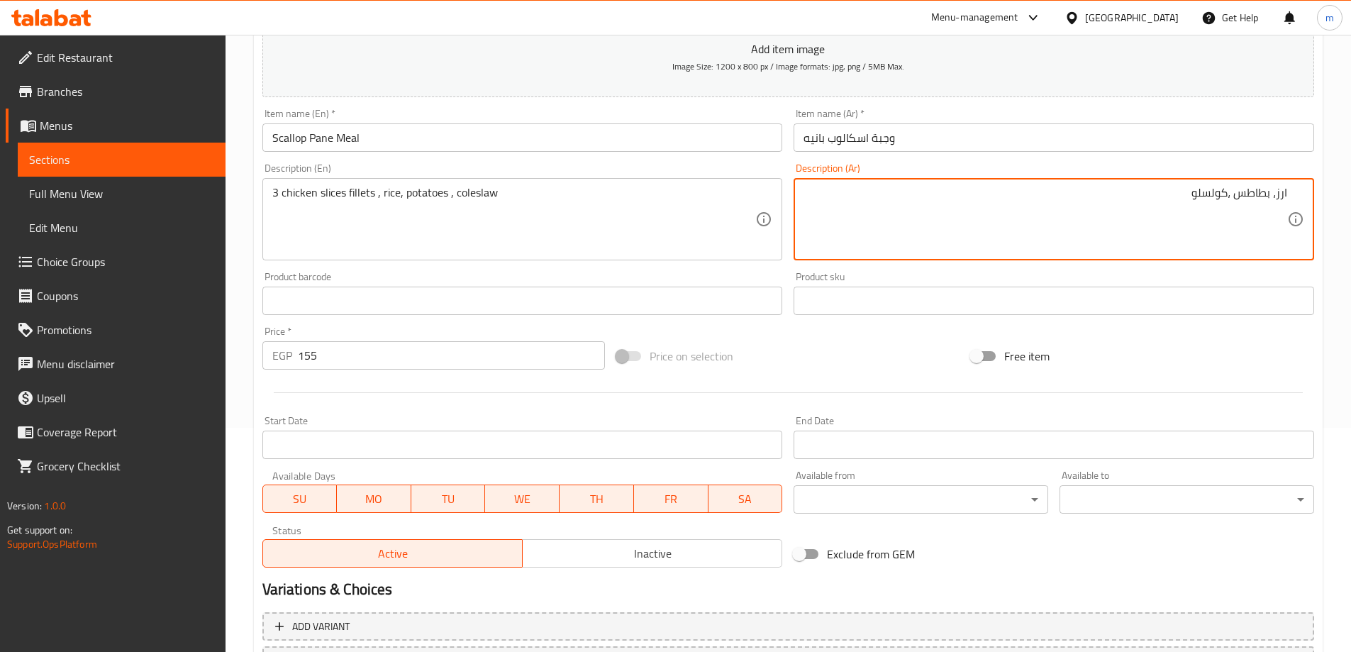
click at [1287, 191] on div "ارز، بطاطس ،كولسلو Description (Ar)" at bounding box center [1054, 219] width 520 height 82
paste textarea "٣"
type textarea "٣شرائح دجاج فيليه ، ارز، بطاطس ،كولسلو"
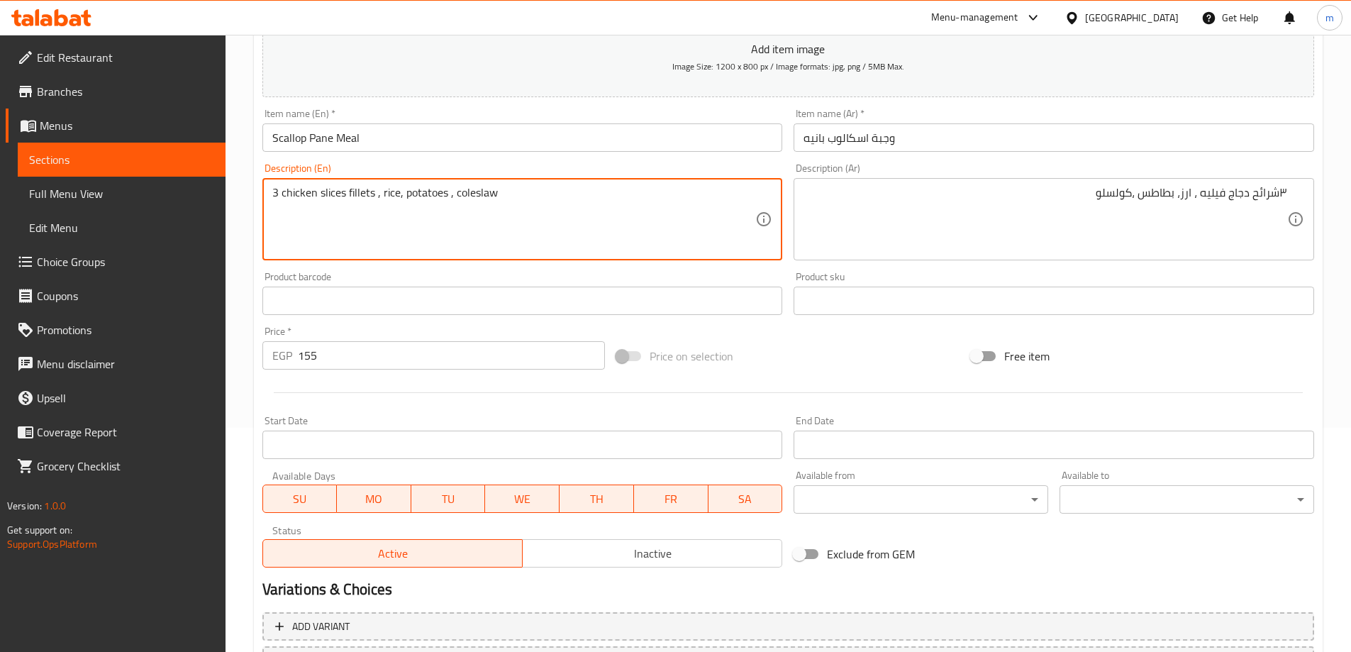
click at [426, 193] on textarea "3 chicken slices fillets , rice, potatoes , coleslaw" at bounding box center [514, 219] width 484 height 67
click at [428, 191] on textarea "3 chicken slices fillets , rice, potatoes , coleslaw" at bounding box center [514, 219] width 484 height 67
type textarea "3 chicken slices fillets , rice, fries , coleslaw"
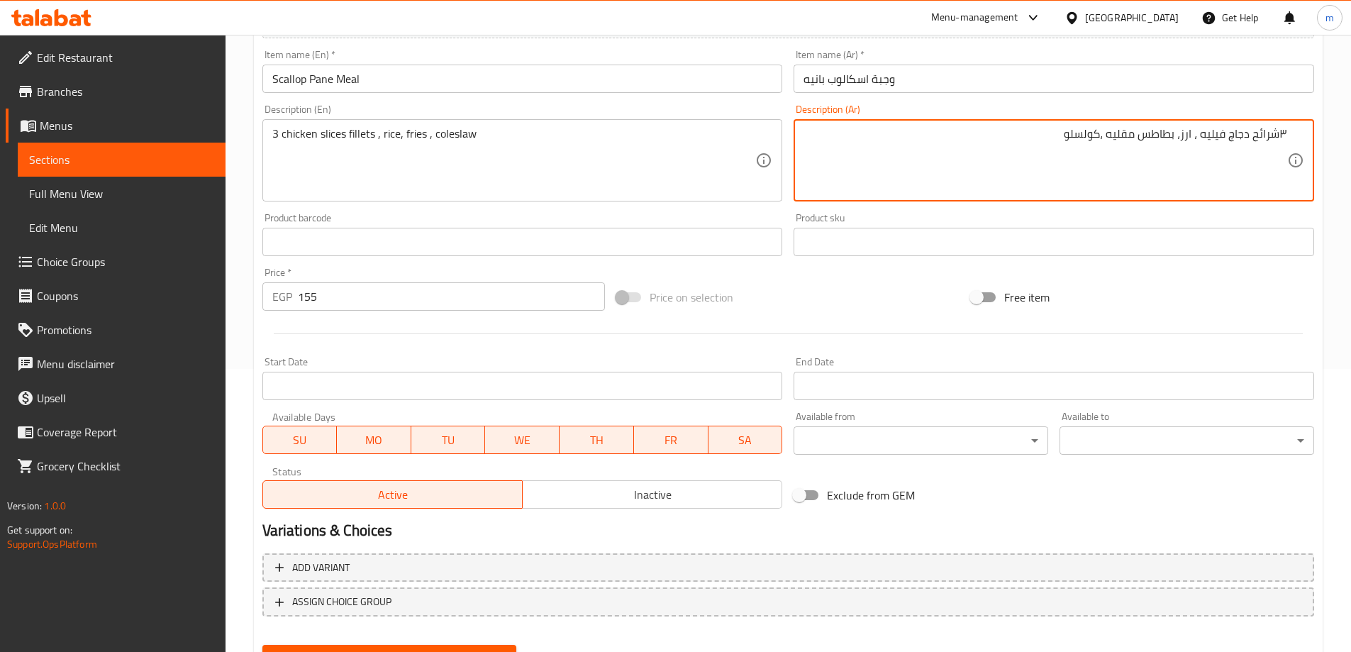
scroll to position [350, 0]
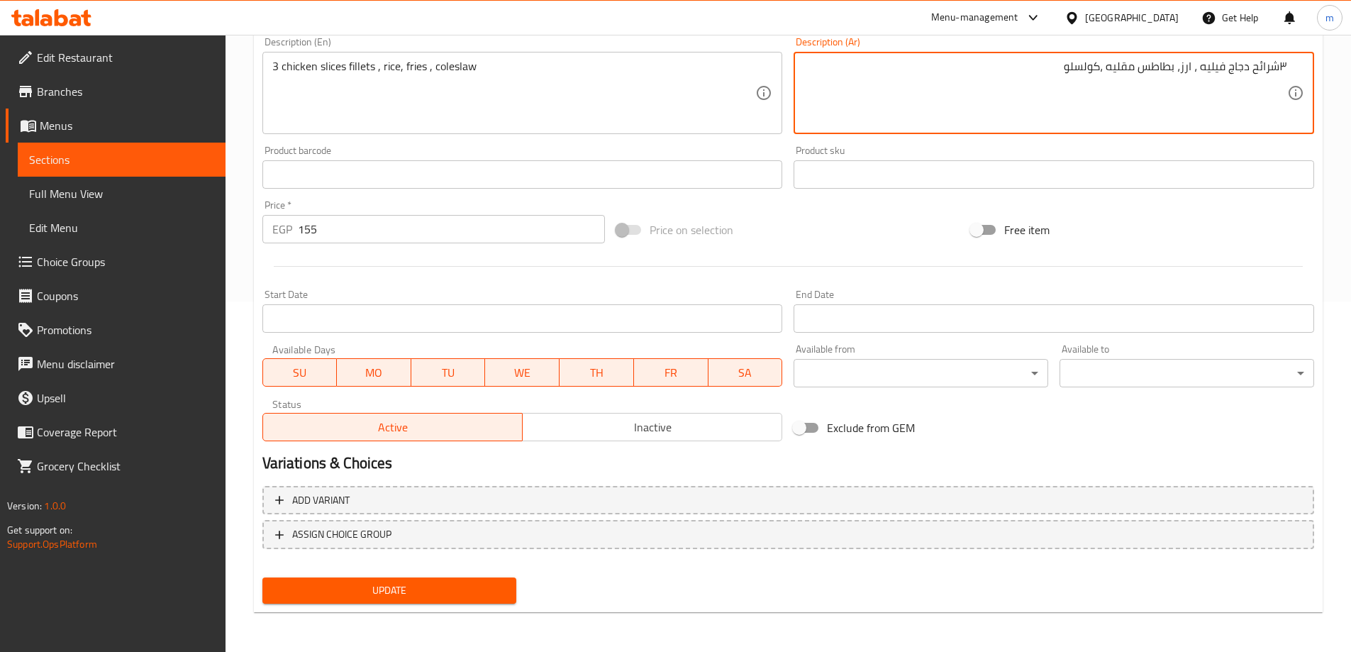
type textarea "٣شرائح دجاج فيليه ، ارز، بطاطس مقليه ،كولسلو"
click at [419, 591] on span "Update" at bounding box center [390, 590] width 232 height 18
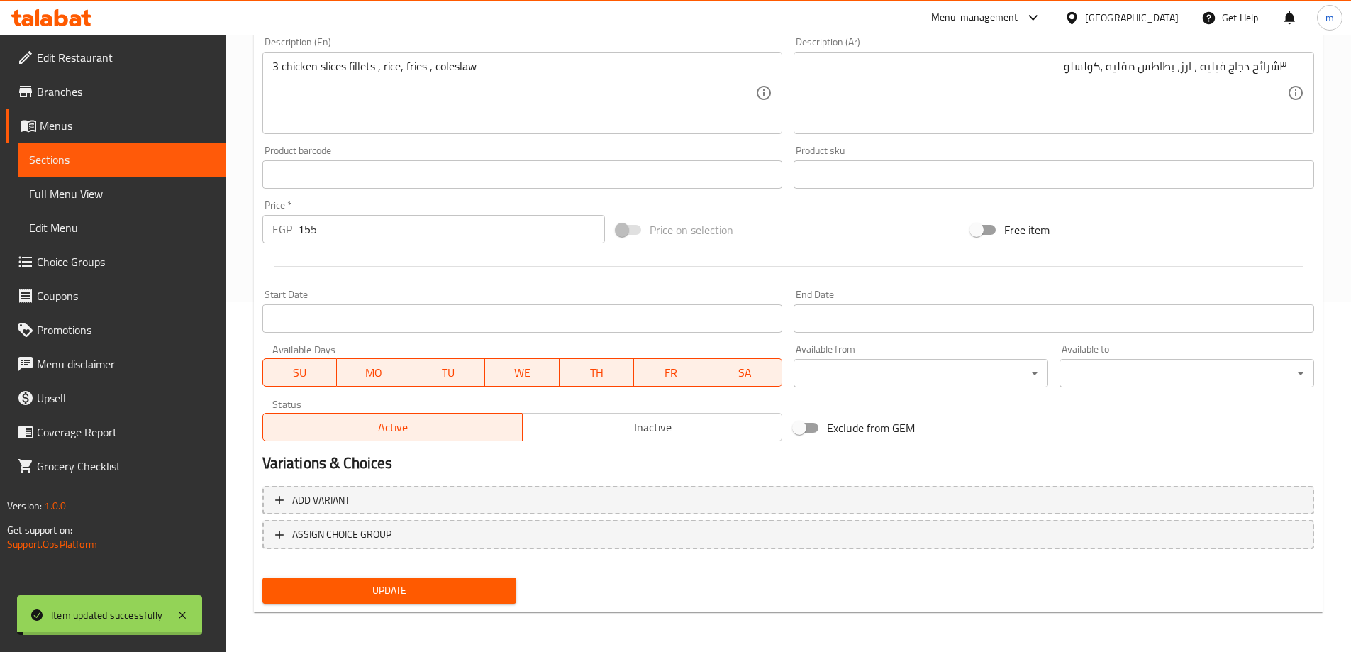
scroll to position [0, 0]
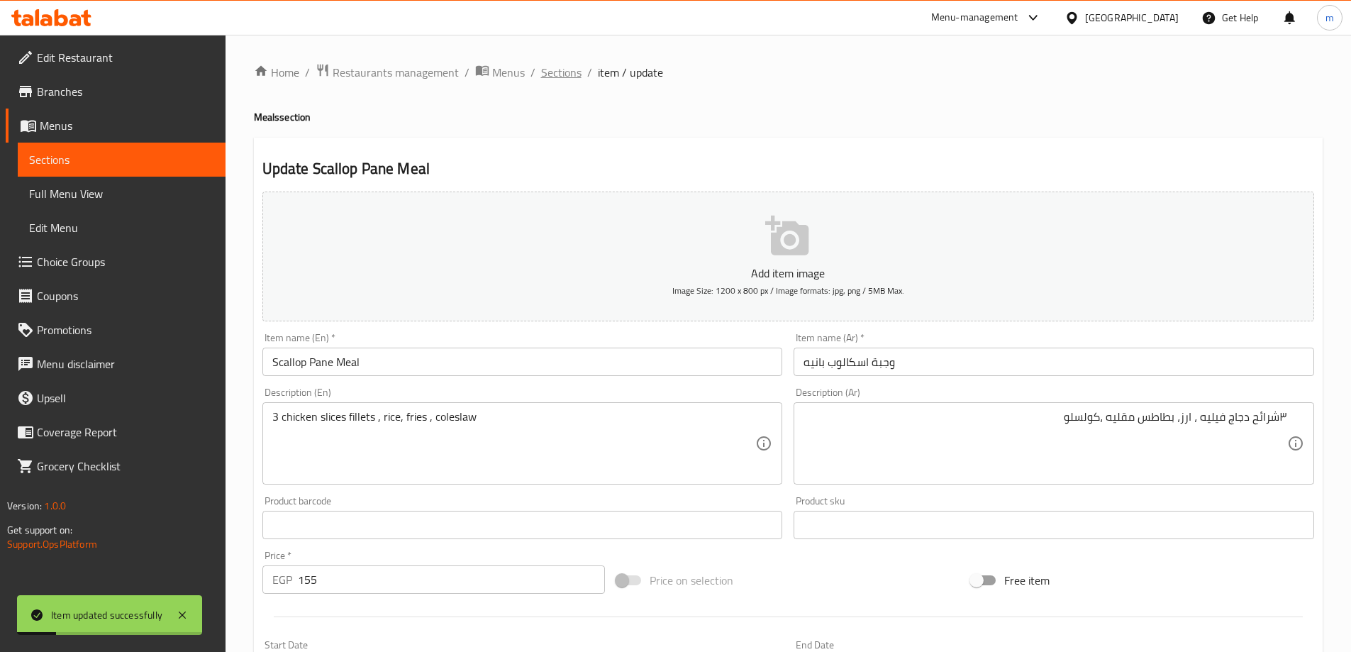
click at [558, 66] on span "Sections" at bounding box center [561, 72] width 40 height 17
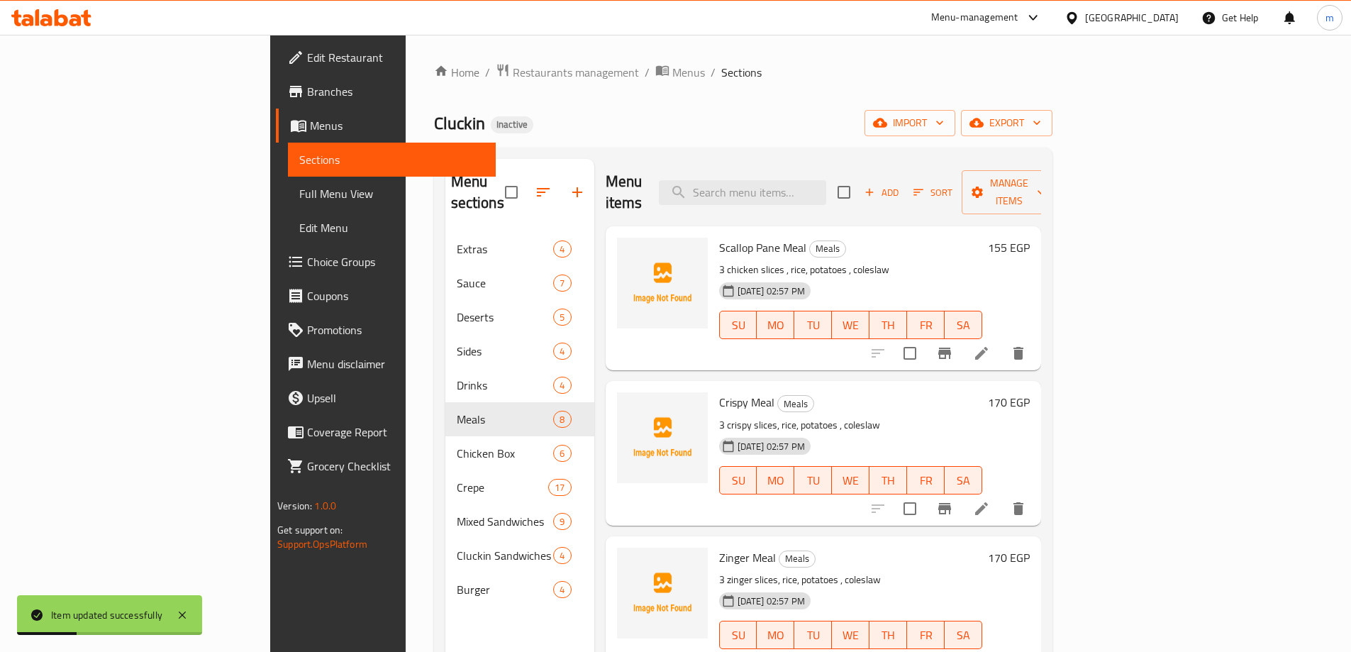
scroll to position [142, 0]
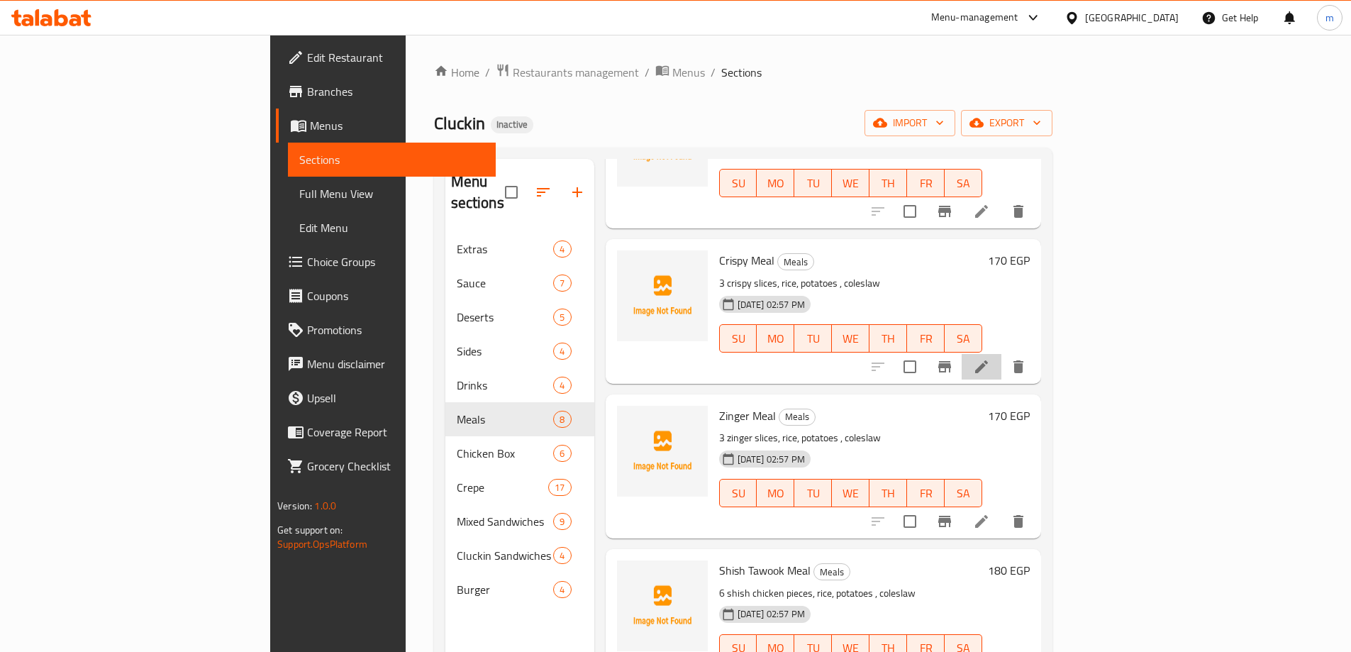
click at [1001, 354] on li at bounding box center [982, 367] width 40 height 26
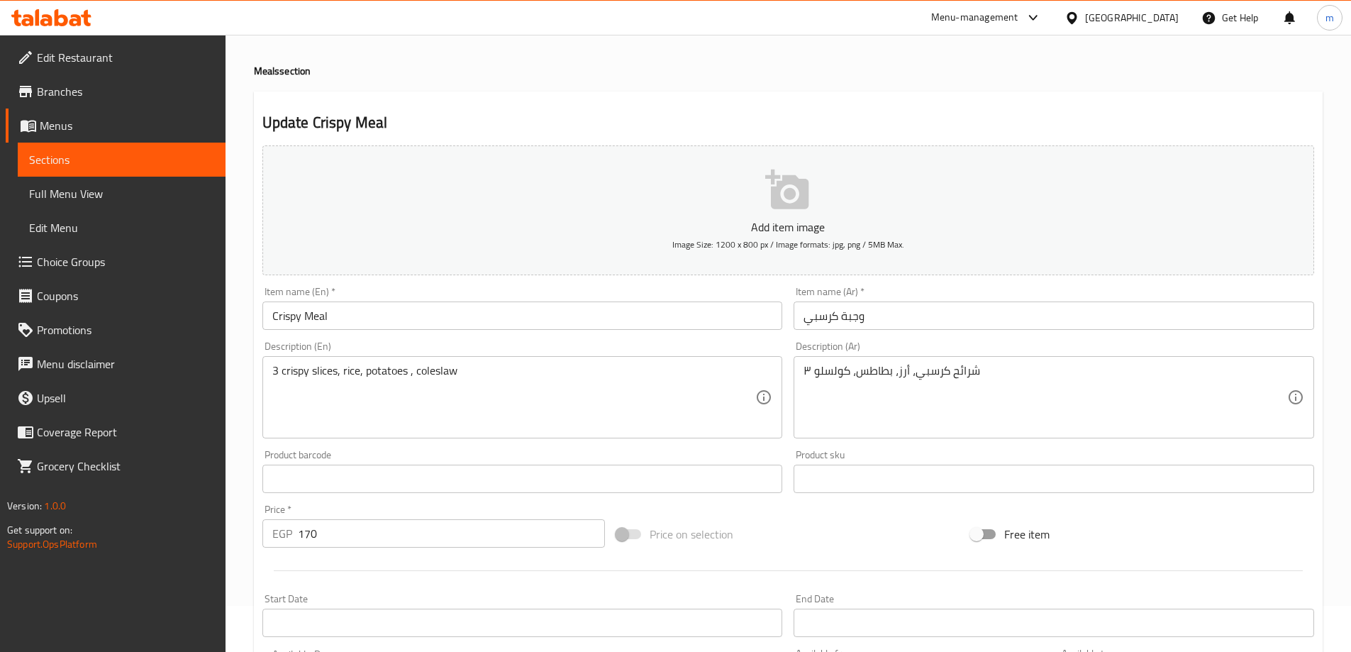
scroll to position [71, 0]
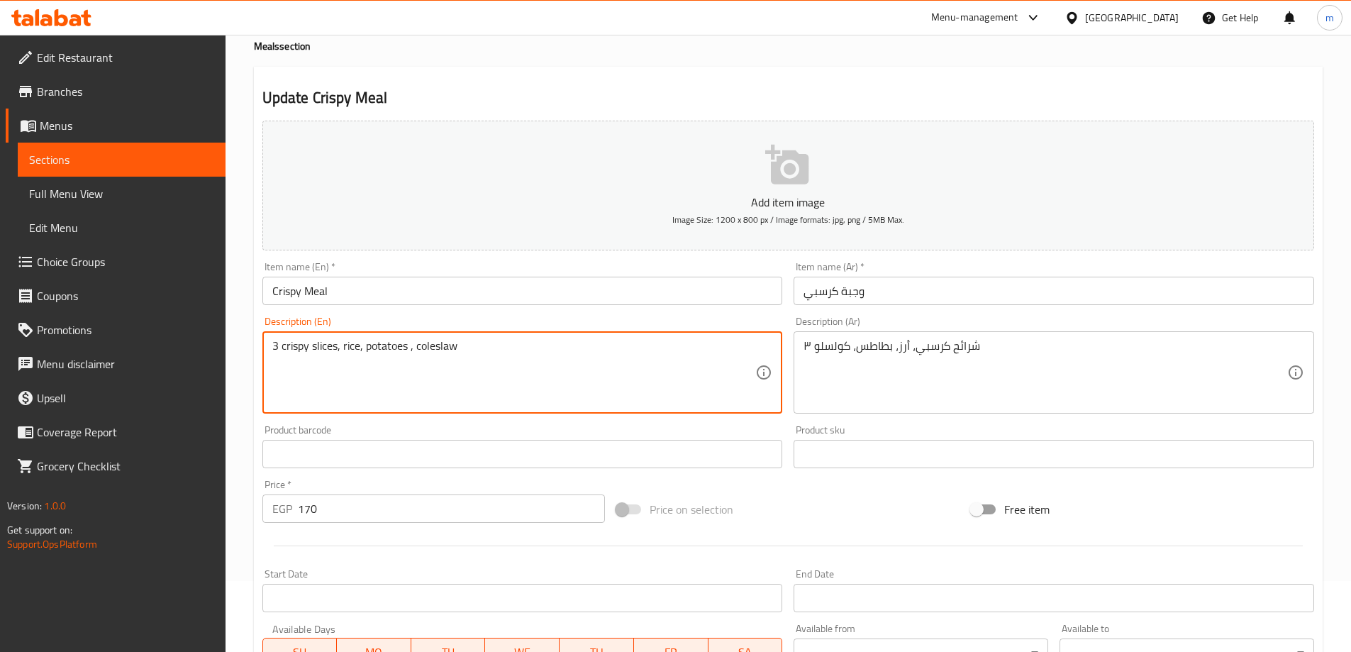
click at [367, 347] on textarea "3 crispy slices, rice, potatoes , coleslaw" at bounding box center [514, 372] width 484 height 67
click at [378, 351] on textarea "3 crispy slices, rice, fries, coleslaw" at bounding box center [514, 372] width 484 height 67
type textarea "3 crispy slices, rice, fries, coleslaw"
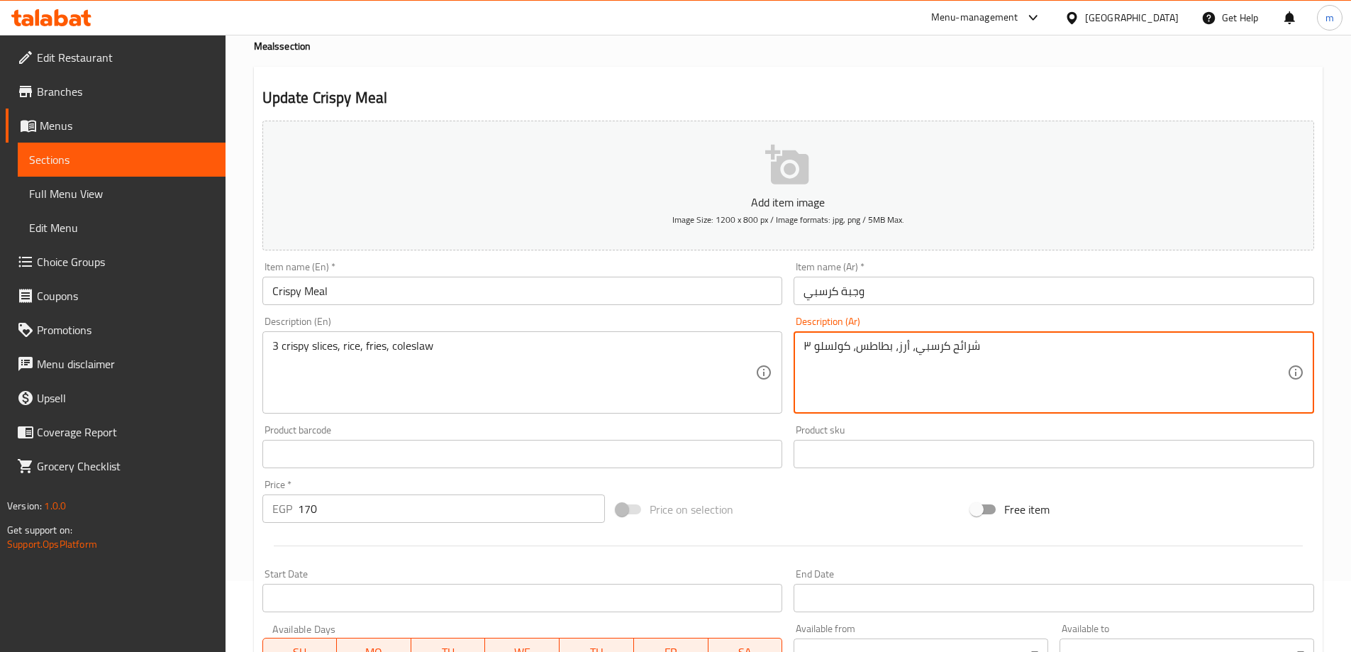
click at [880, 349] on textarea "۳ شرائح كرسبي، أرز، بطاطس، كولسلو" at bounding box center [1045, 372] width 484 height 67
click at [871, 347] on textarea "۳ شرائح كرسبي، أرز، بطاطس، كولسلو" at bounding box center [1045, 372] width 484 height 67
click at [858, 343] on textarea "۳ شرائح كرسبي، أرز، بطاطس، كولسلو" at bounding box center [1045, 372] width 484 height 67
click at [856, 347] on textarea "۳ شرائح كرسبي، أرز، بطاطس، كولسلو" at bounding box center [1045, 372] width 484 height 67
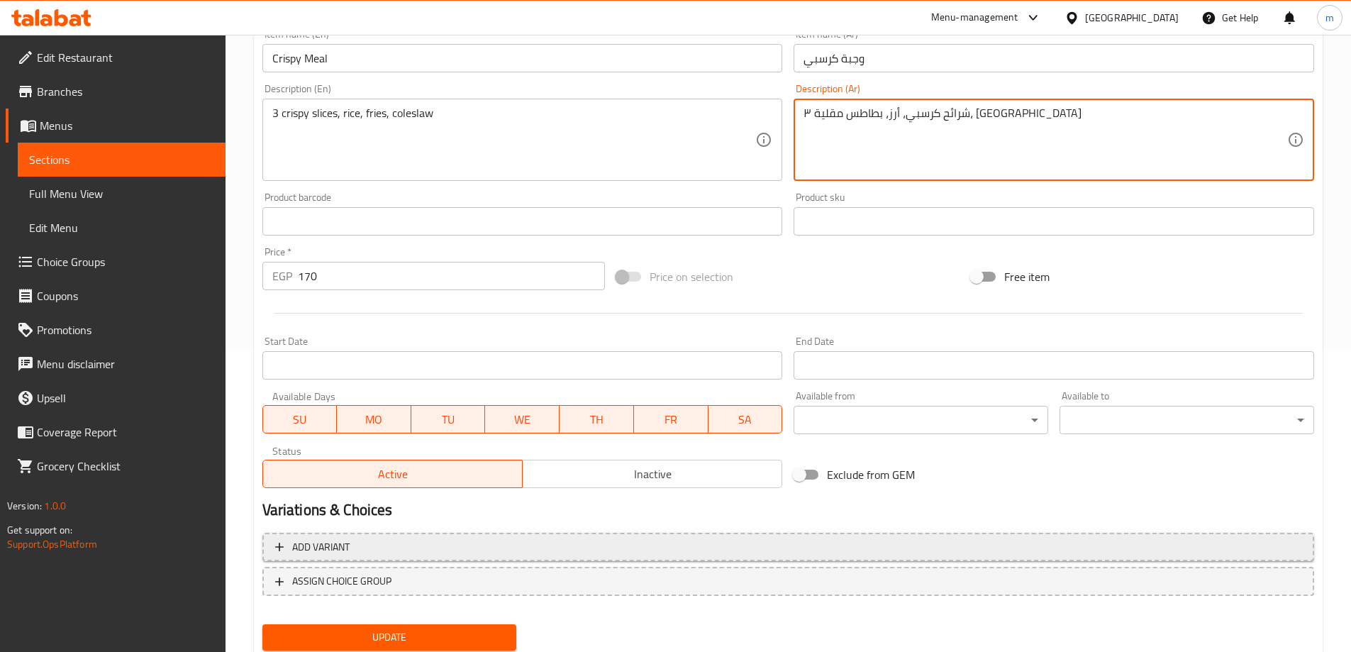
scroll to position [350, 0]
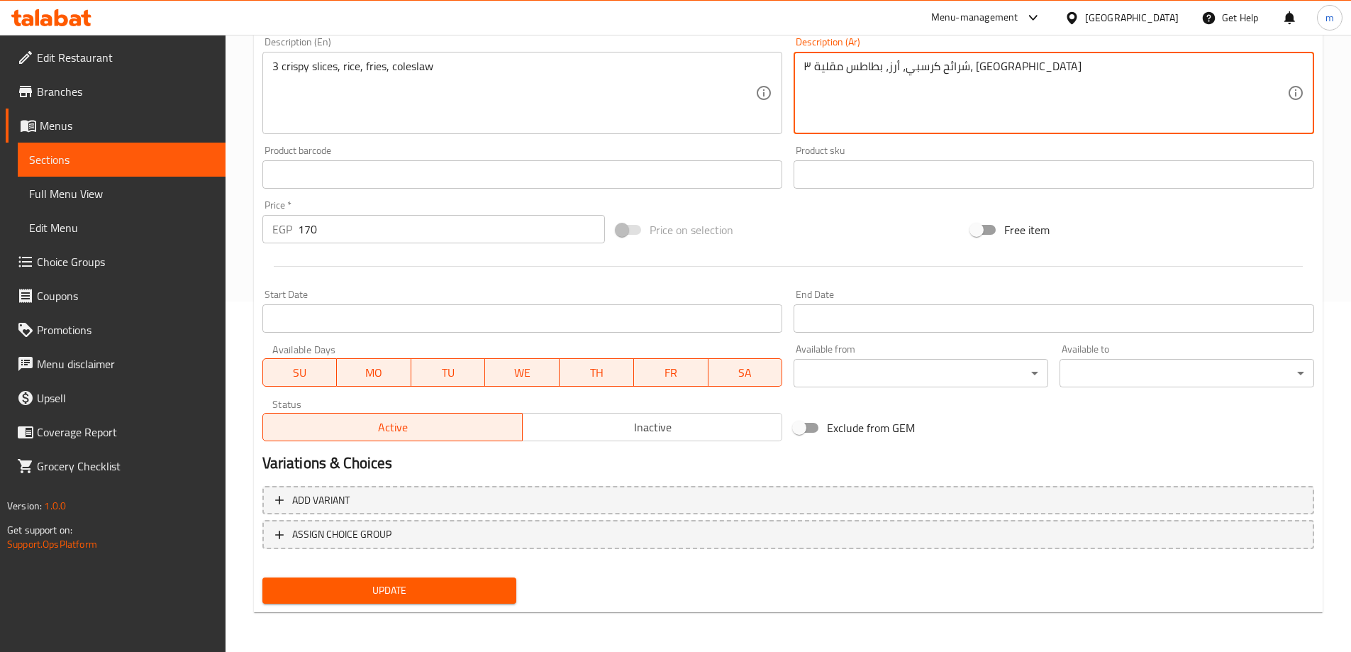
click at [385, 592] on div "Update" at bounding box center [390, 591] width 266 height 38
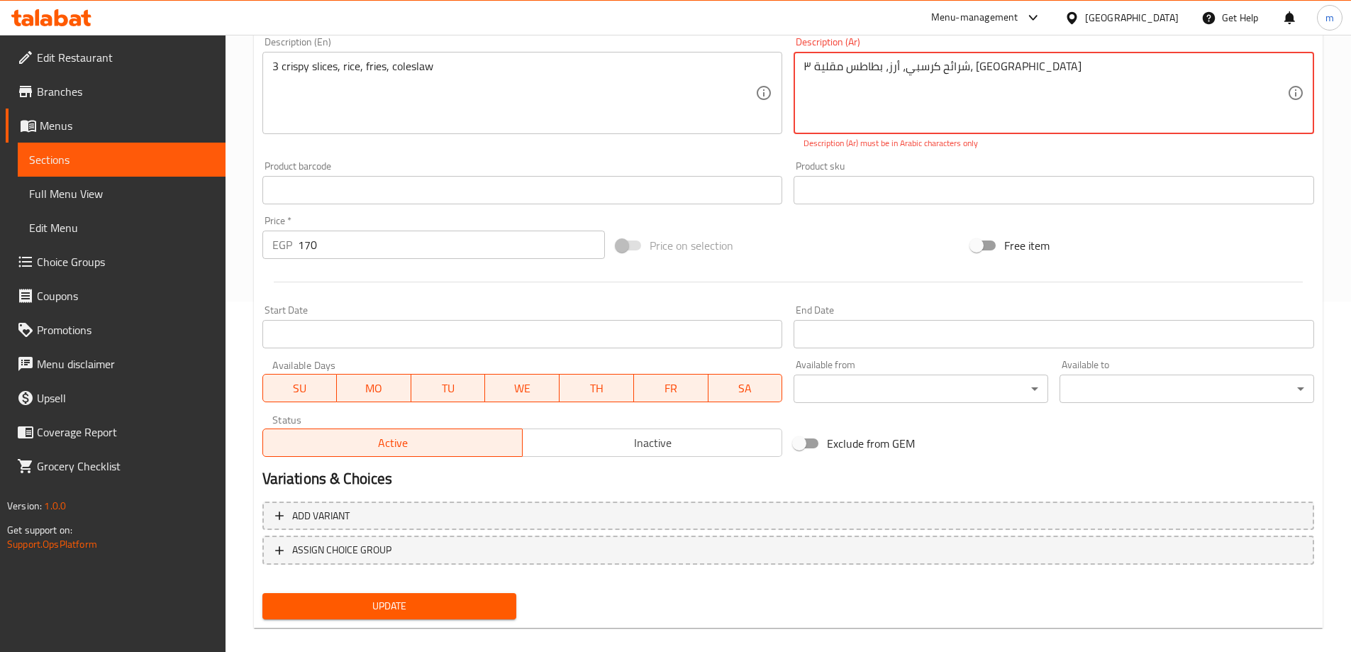
click at [964, 87] on textarea "۳ شرائح كرسبي، أرز، بطاطس مقلية، كولسلو" at bounding box center [1045, 93] width 484 height 67
click at [1281, 71] on textarea "۳ شرائح كرسبي، أرز، بطاطس مقلية، كولسلو" at bounding box center [1045, 93] width 484 height 67
click at [1283, 73] on textarea "شرائح كرسبي، أرز، بطاطس مقلية، كولسلو" at bounding box center [1045, 93] width 484 height 67
click at [1223, 71] on textarea "شرائح كرسبي، أرز، بطاطس مقلية، كولسلو" at bounding box center [1045, 93] width 484 height 67
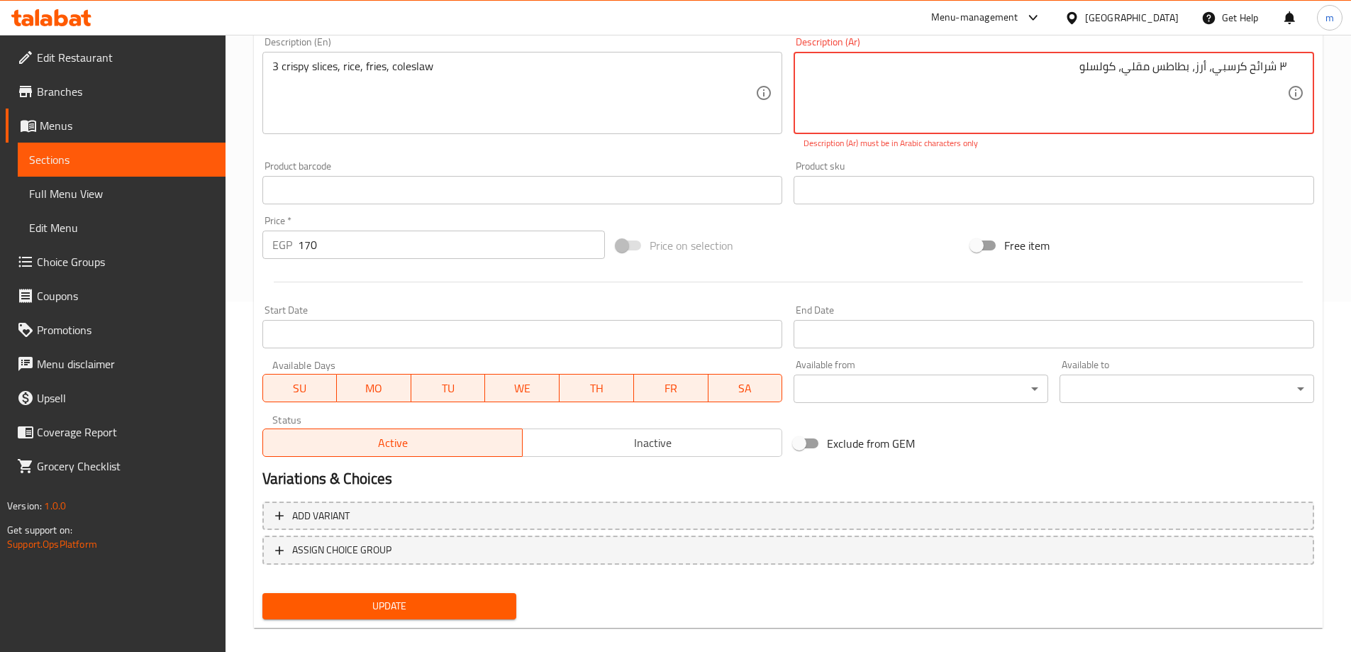
click at [1195, 72] on textarea "۳ شرائح كرسبي، أرز، بطاطس مقلي، كولسلو" at bounding box center [1045, 93] width 484 height 67
click at [1130, 72] on textarea "۳ شرائح كرسبي، بطاطس مقلي، كولسلو" at bounding box center [1045, 93] width 484 height 67
type textarea "۳ شرائح كرسبي، أرز، بطاطس، كولسلو"
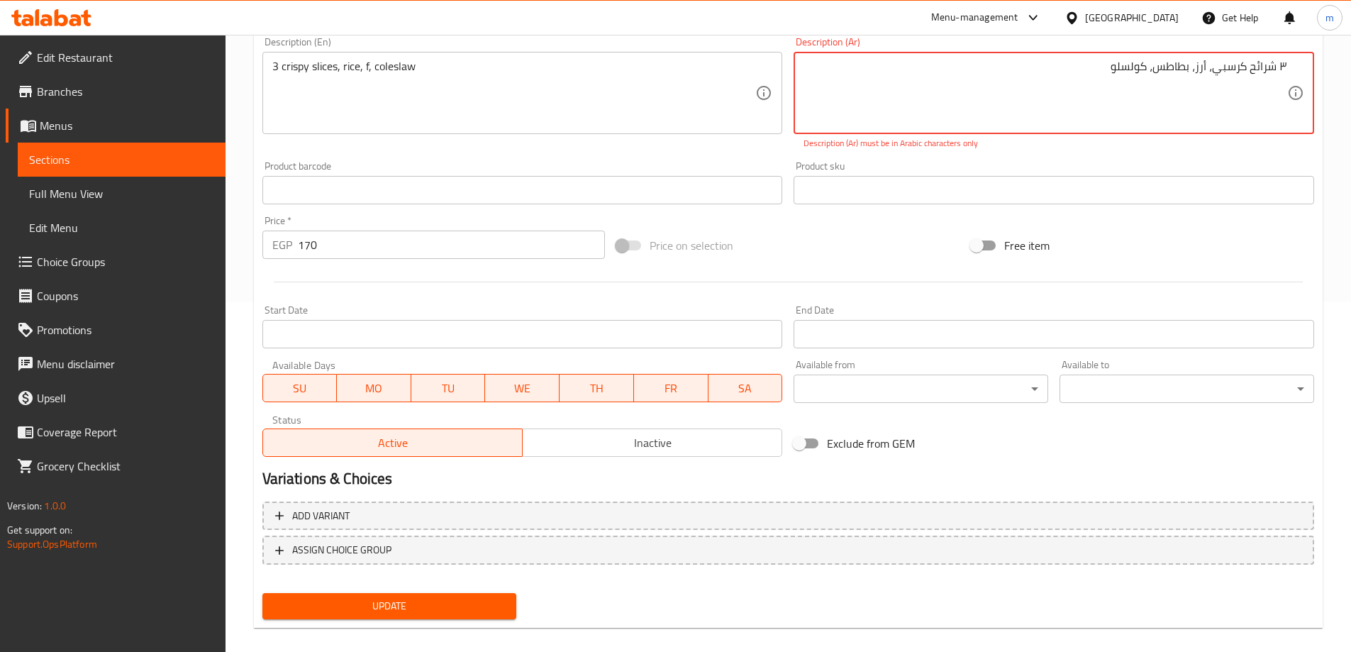
click at [1130, 72] on textarea "۳ شرائح كرسبي، أرز، بطاطس، كولسلو" at bounding box center [1045, 93] width 484 height 67
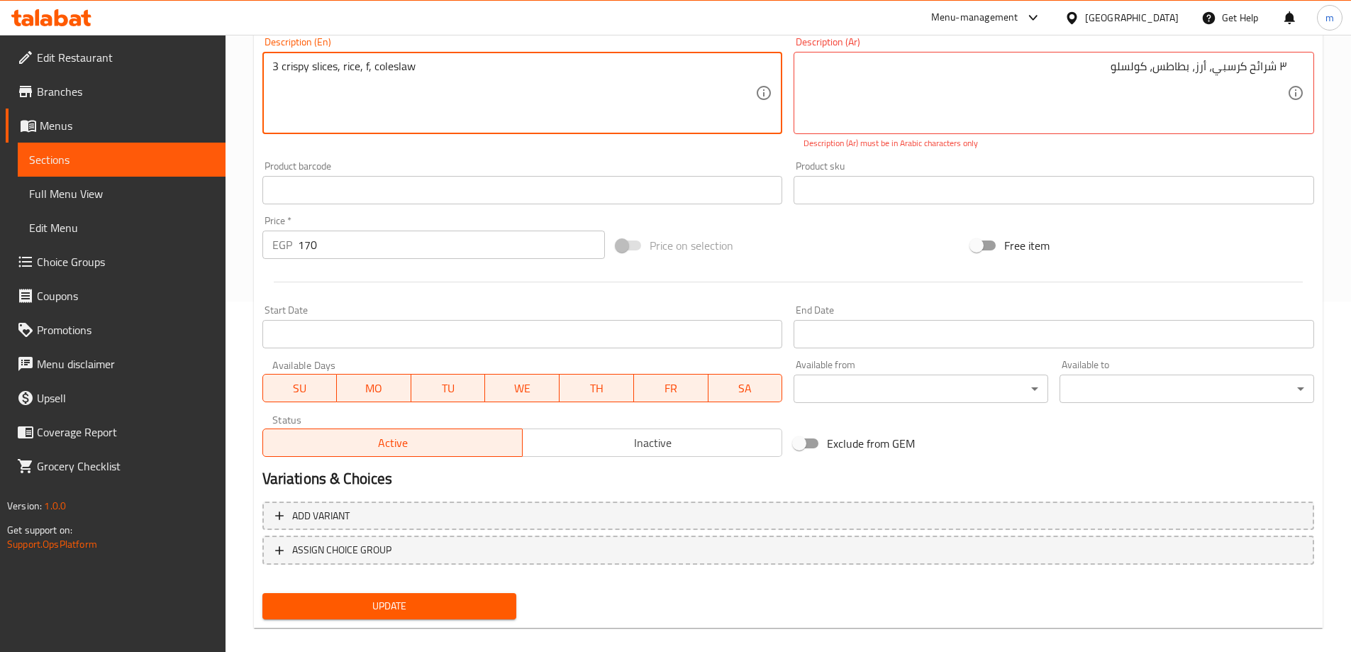
click at [367, 66] on textarea "3 crispy slices, rice, f, coleslaw" at bounding box center [514, 93] width 484 height 67
click at [365, 67] on textarea "3 crispy slices, rice, f, coleslaw" at bounding box center [514, 93] width 484 height 67
click at [378, 78] on textarea "3 crispy slices, rice, f, coleslaw" at bounding box center [514, 93] width 484 height 67
click at [366, 66] on textarea "3 crispy slices, rice, f, coleslaw" at bounding box center [514, 93] width 484 height 67
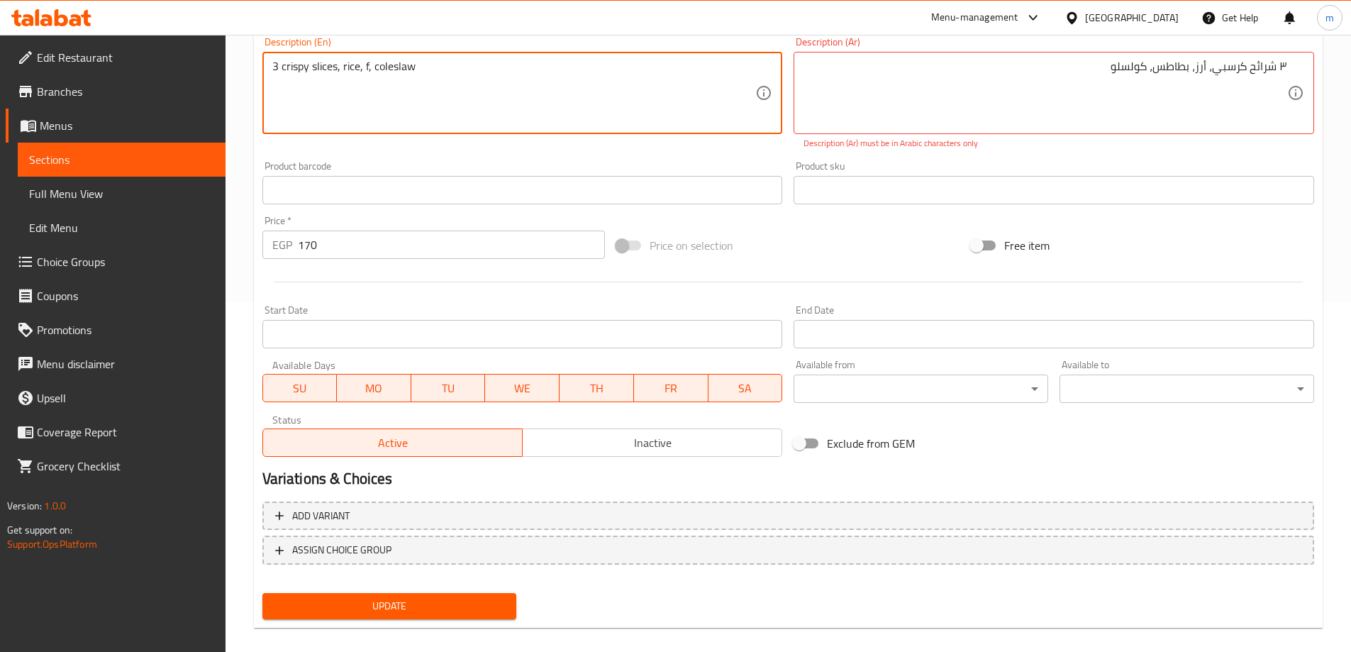
click at [367, 66] on textarea "3 crispy slices, rice, f, coleslaw" at bounding box center [514, 93] width 484 height 67
click at [364, 62] on textarea "3 crispy slices, rice, f coleslaw" at bounding box center [514, 93] width 484 height 67
paste textarea "ries"
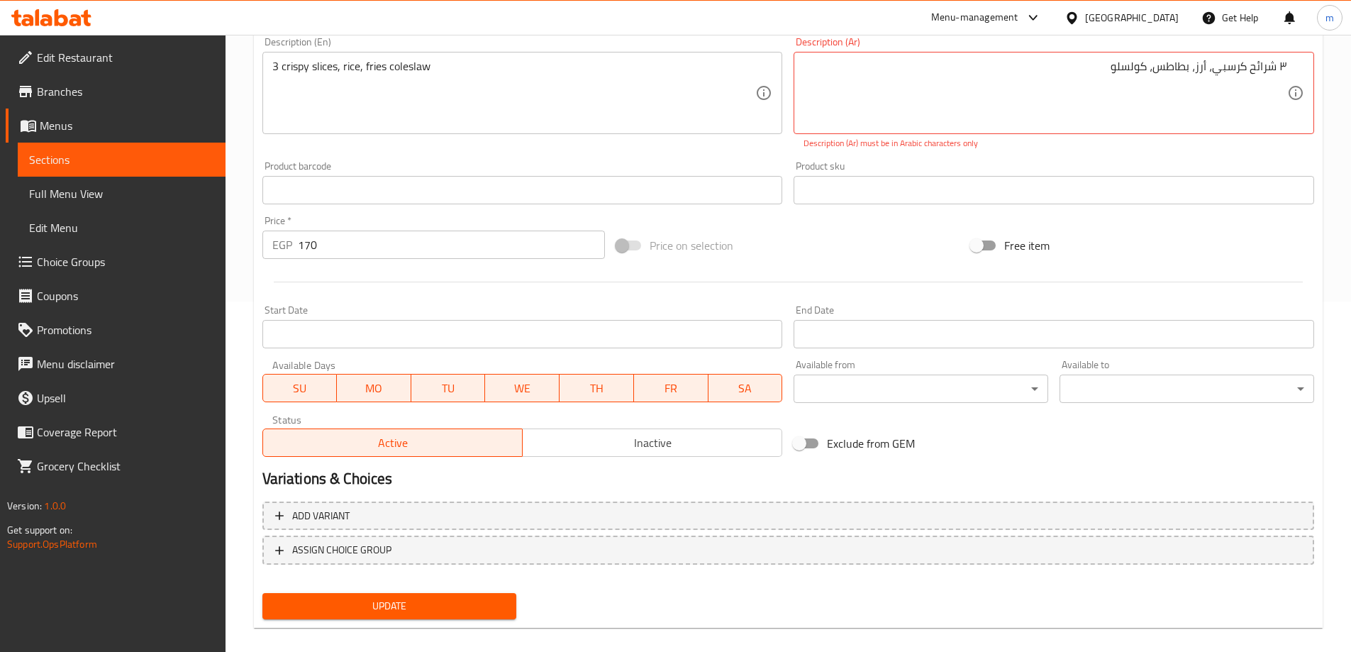
click at [451, 220] on div "Price   * EGP 170 Price *" at bounding box center [433, 237] width 343 height 43
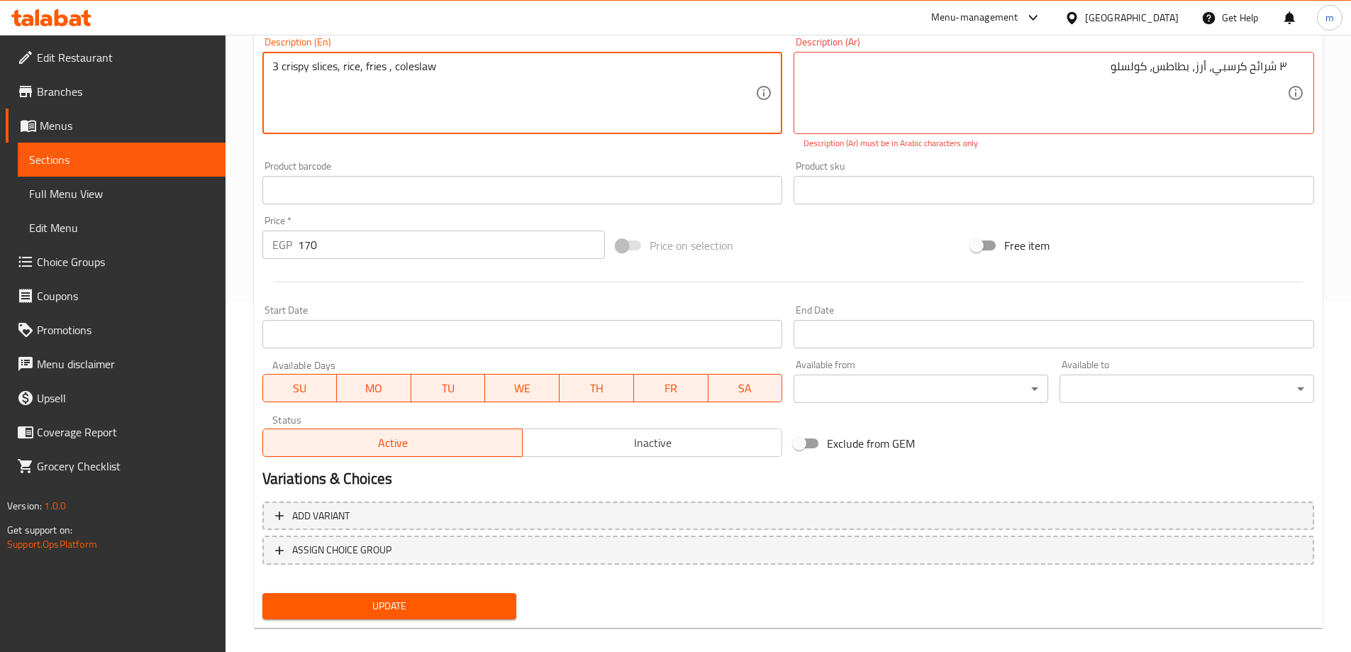
type textarea "3 crispy slices, rice, fries , coleslaw"
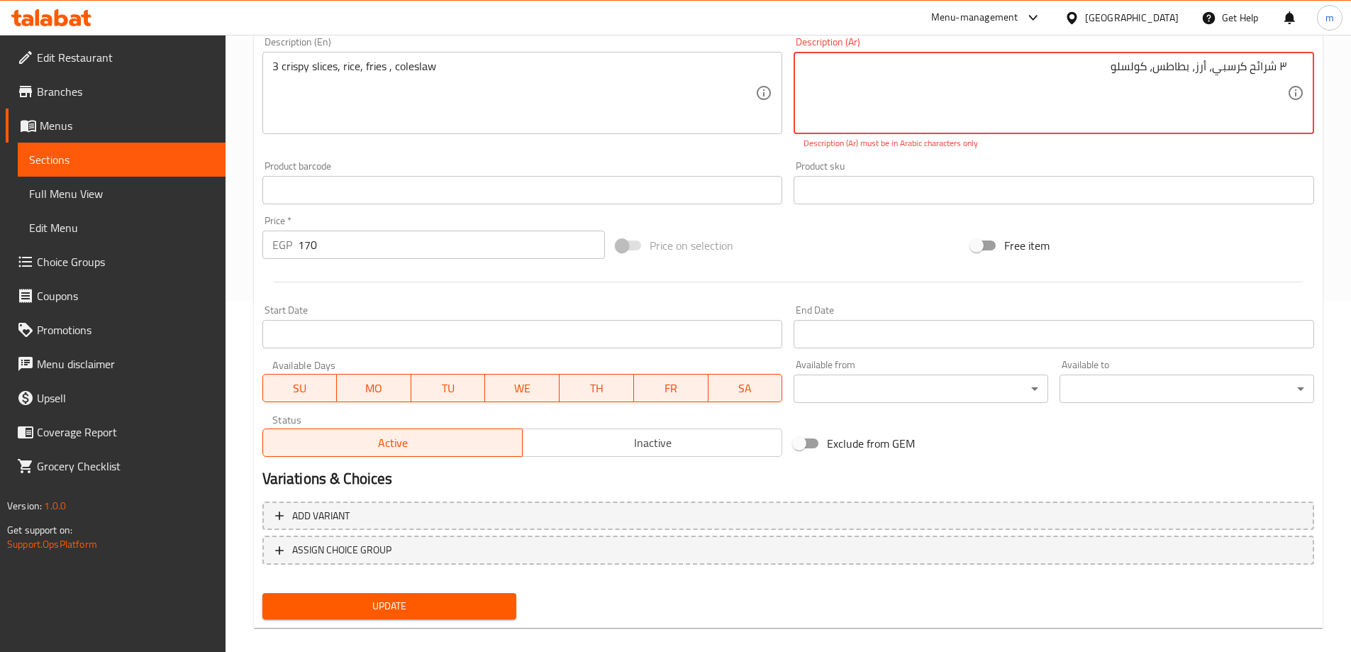
click at [1142, 74] on textarea "۳ شرائح كرسبي، أرز، بطاطس، كولسلو" at bounding box center [1045, 93] width 484 height 67
click at [844, 179] on input "text" at bounding box center [1054, 190] width 520 height 28
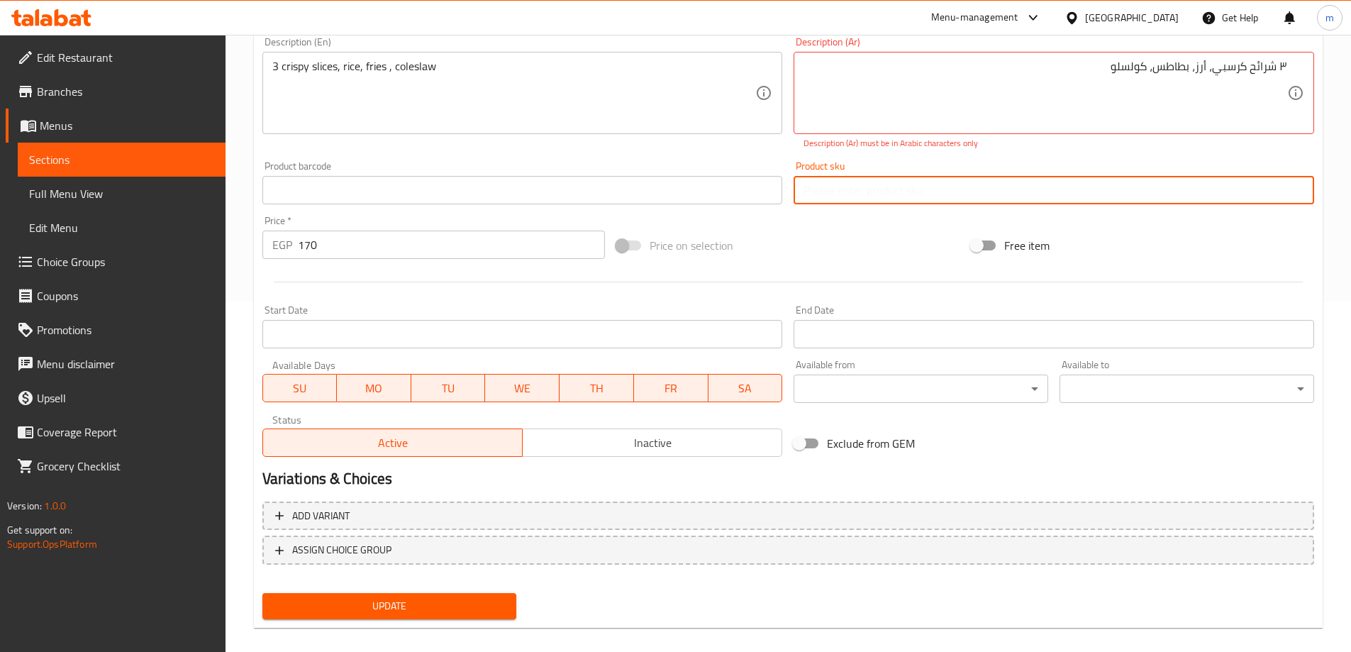
paste input "۳ شرائح كرسبي، أرز، بطاطس، كولسلو"
type input "۳ شرائح كرسبي، أرز، بطاطس، كولسلو"
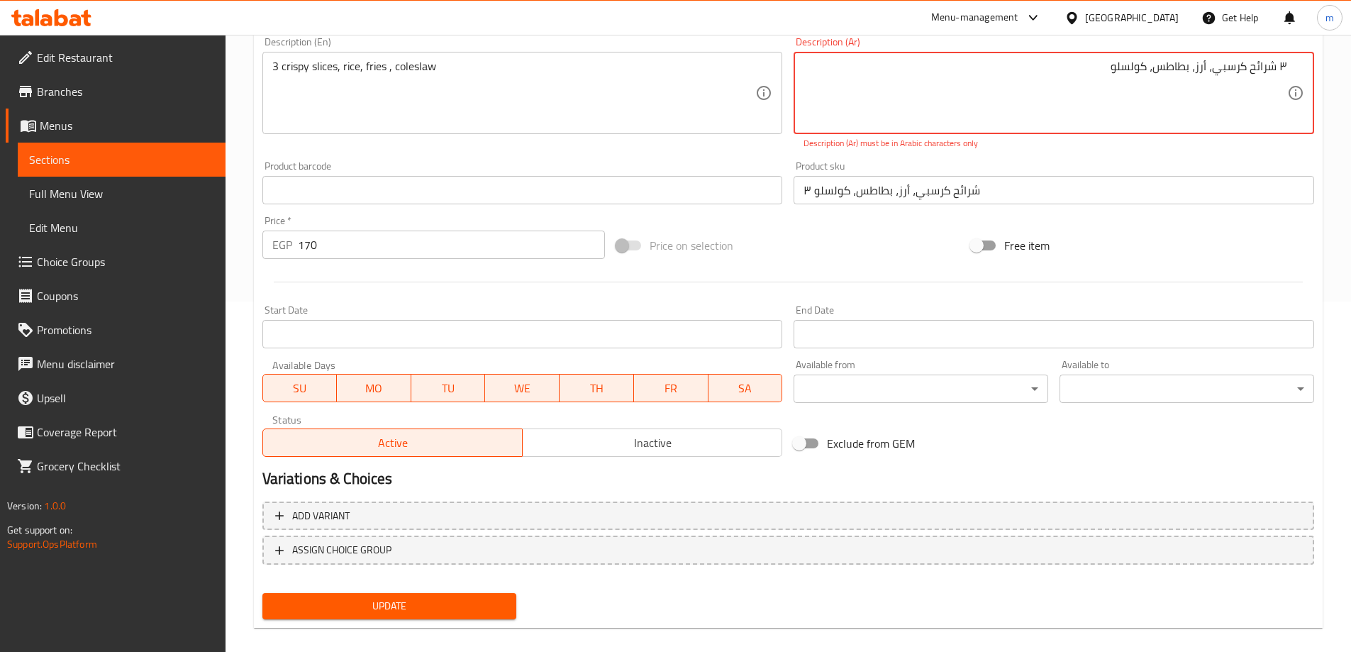
click at [935, 92] on textarea "۳ شرائح كرسبي، أرز، بطاطس، كولسلو" at bounding box center [1045, 93] width 484 height 67
paste textarea "٣"
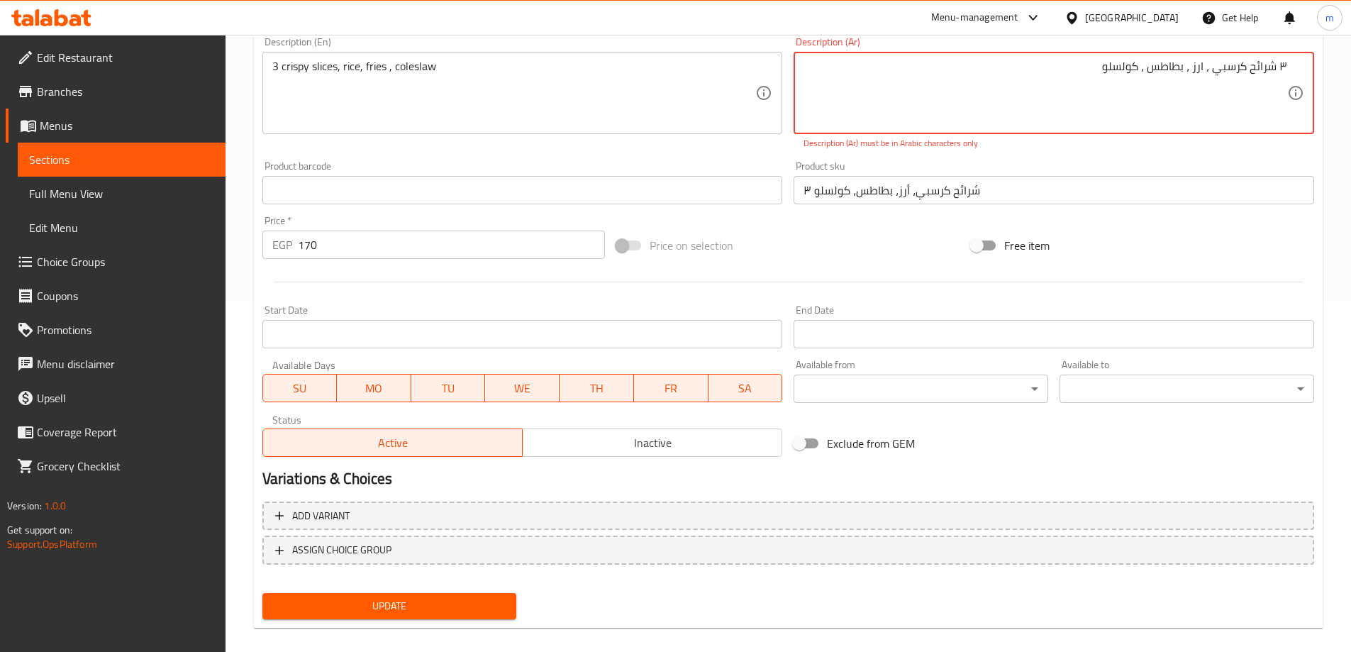
type textarea "٣ شرائح كرسبي ، ارز ، بطاطس ، كولسلو"
click at [847, 247] on div "Price on selection" at bounding box center [788, 245] width 355 height 38
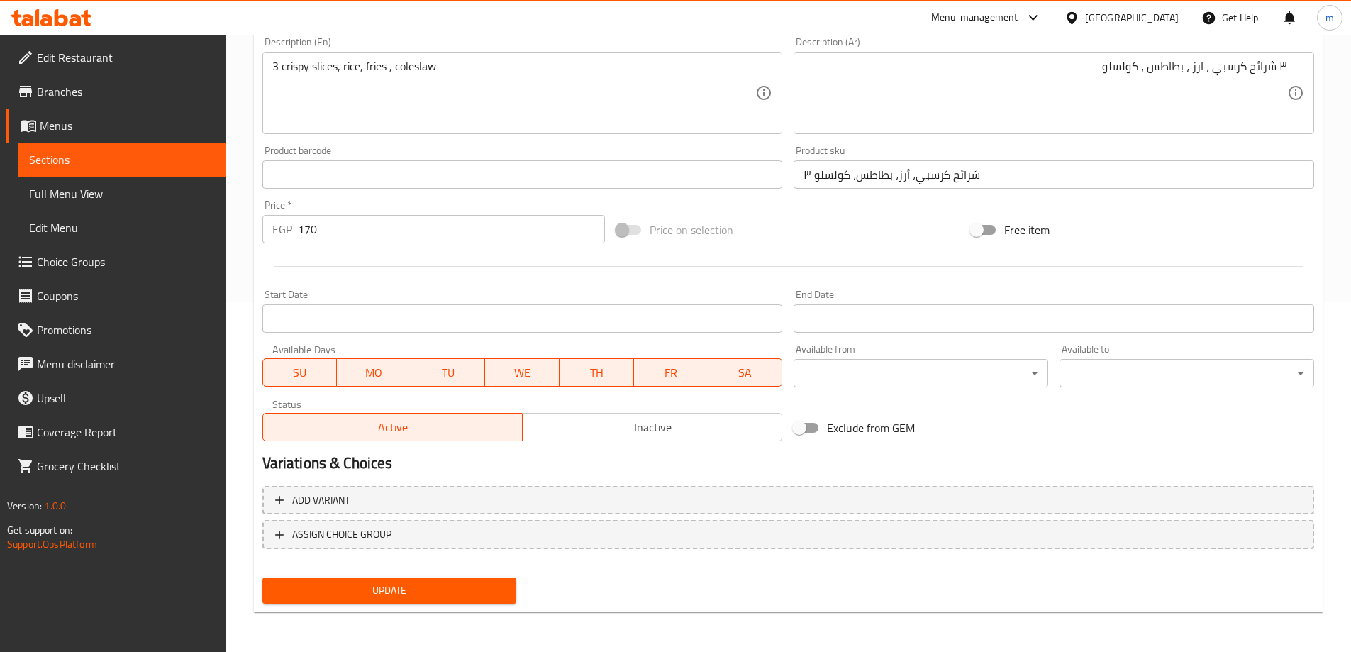
click at [902, 174] on input "۳ شرائح كرسبي، أرز، بطاطس، كولسلو" at bounding box center [1054, 174] width 520 height 28
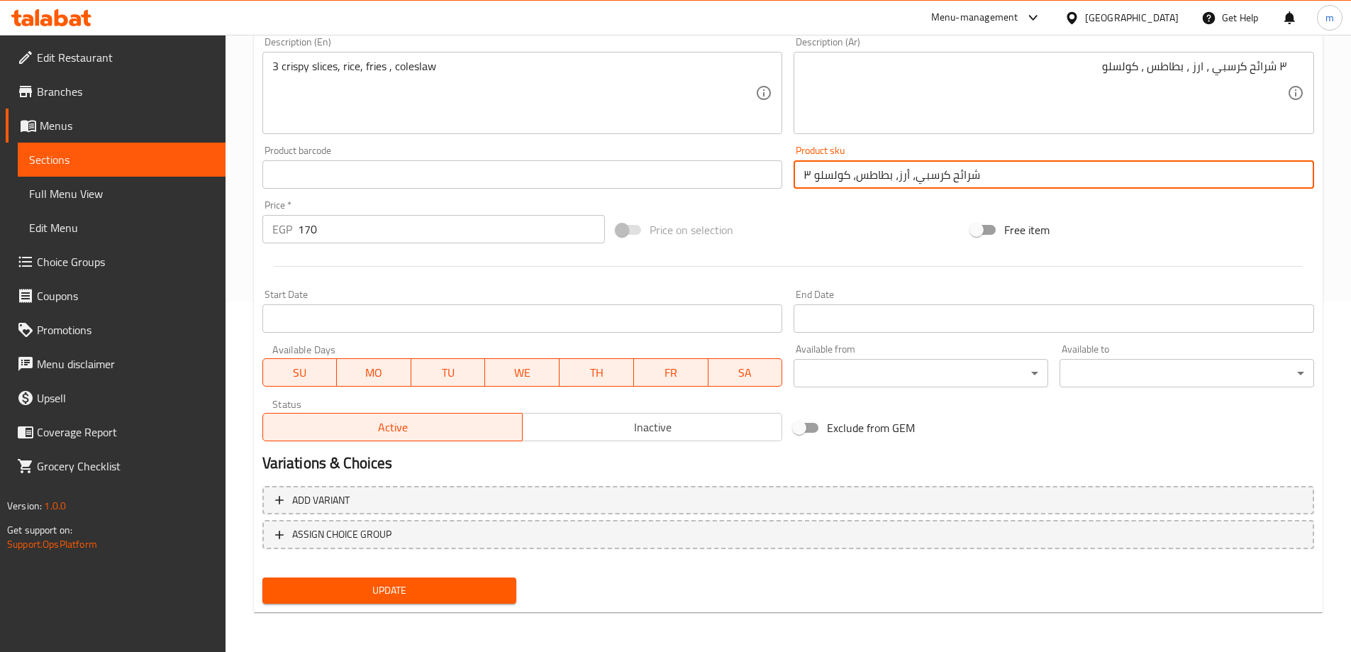
click at [902, 174] on input "۳ شرائح كرسبي، أرز، بطاطس، كولسلو" at bounding box center [1054, 174] width 520 height 28
click at [884, 240] on div "Price on selection" at bounding box center [788, 230] width 355 height 38
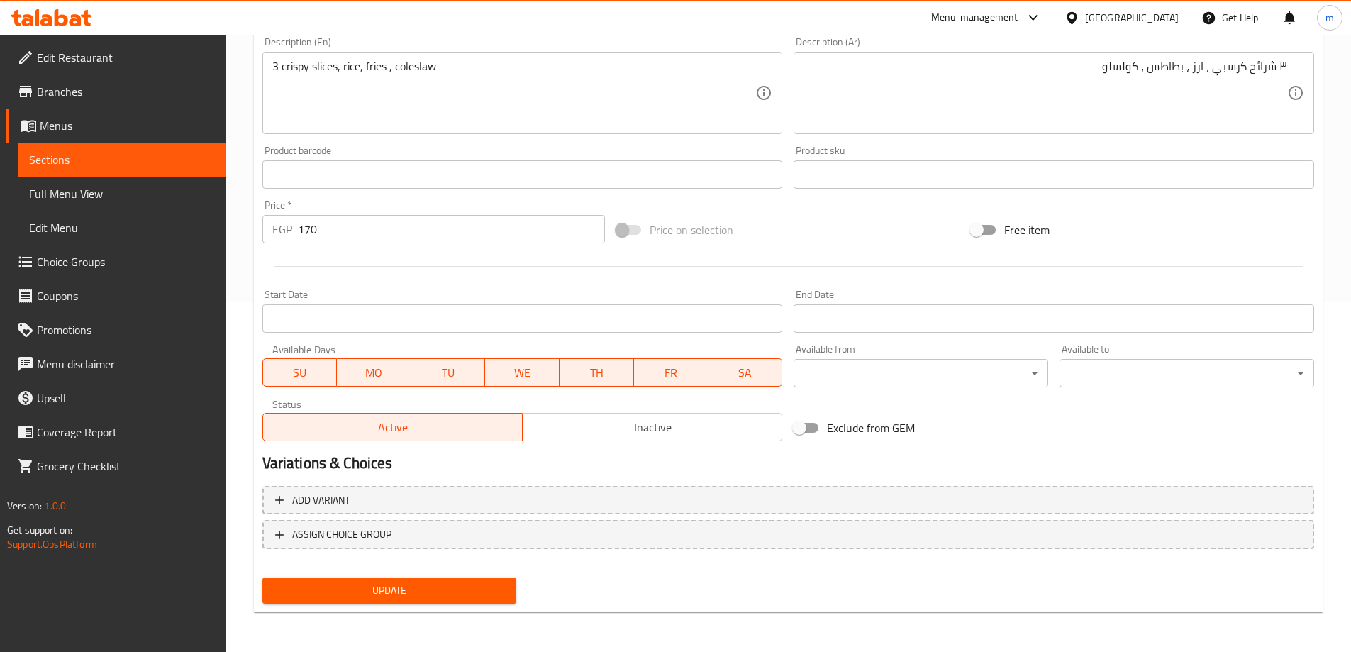
click at [374, 591] on span "Update" at bounding box center [390, 590] width 232 height 18
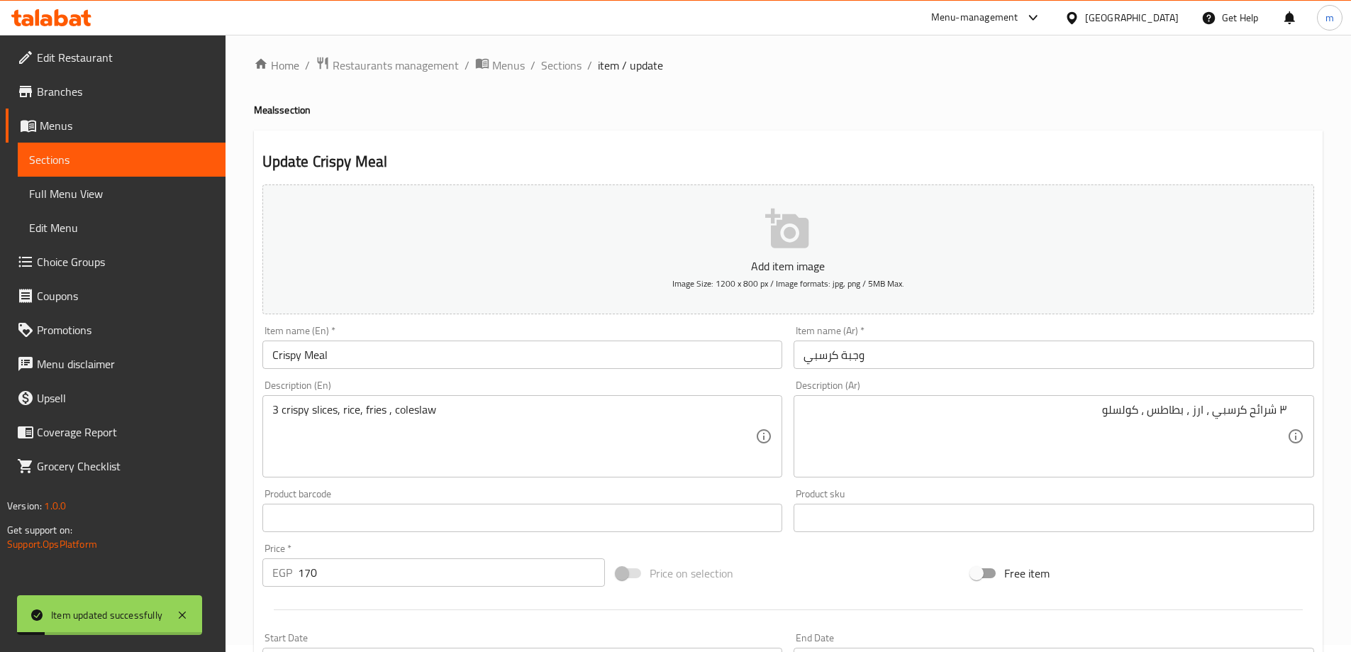
scroll to position [0, 0]
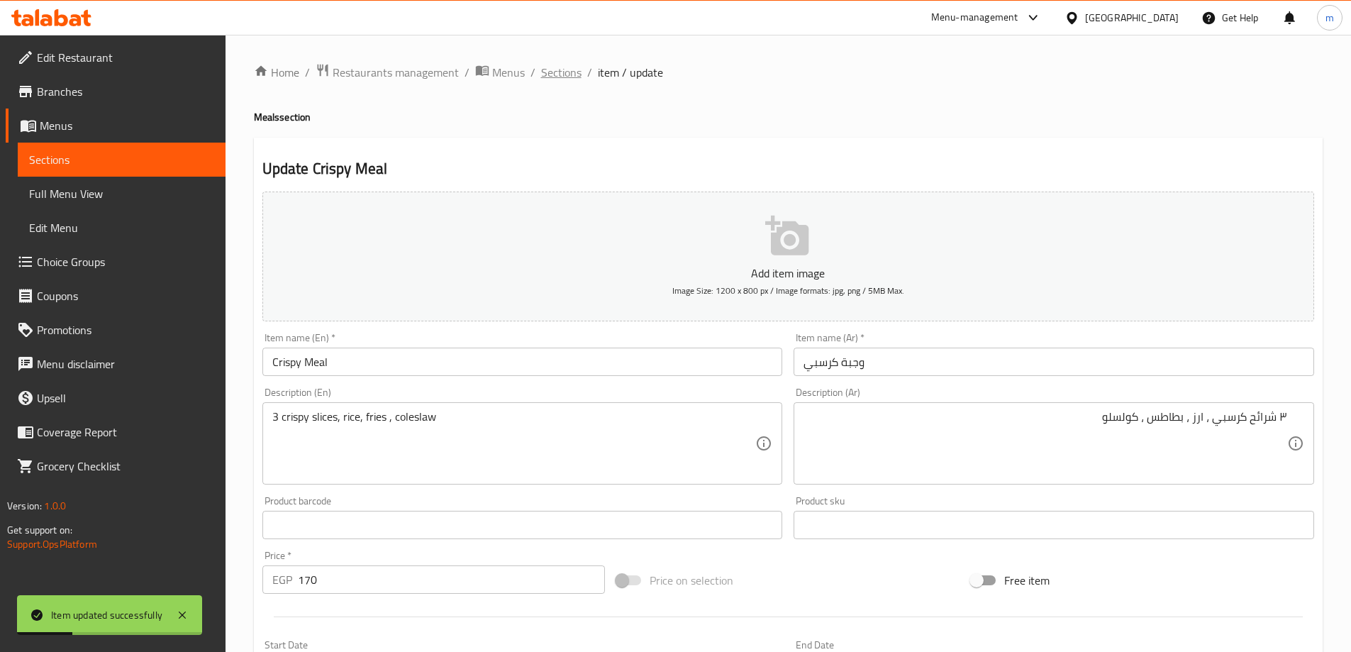
click at [573, 76] on span "Sections" at bounding box center [561, 72] width 40 height 17
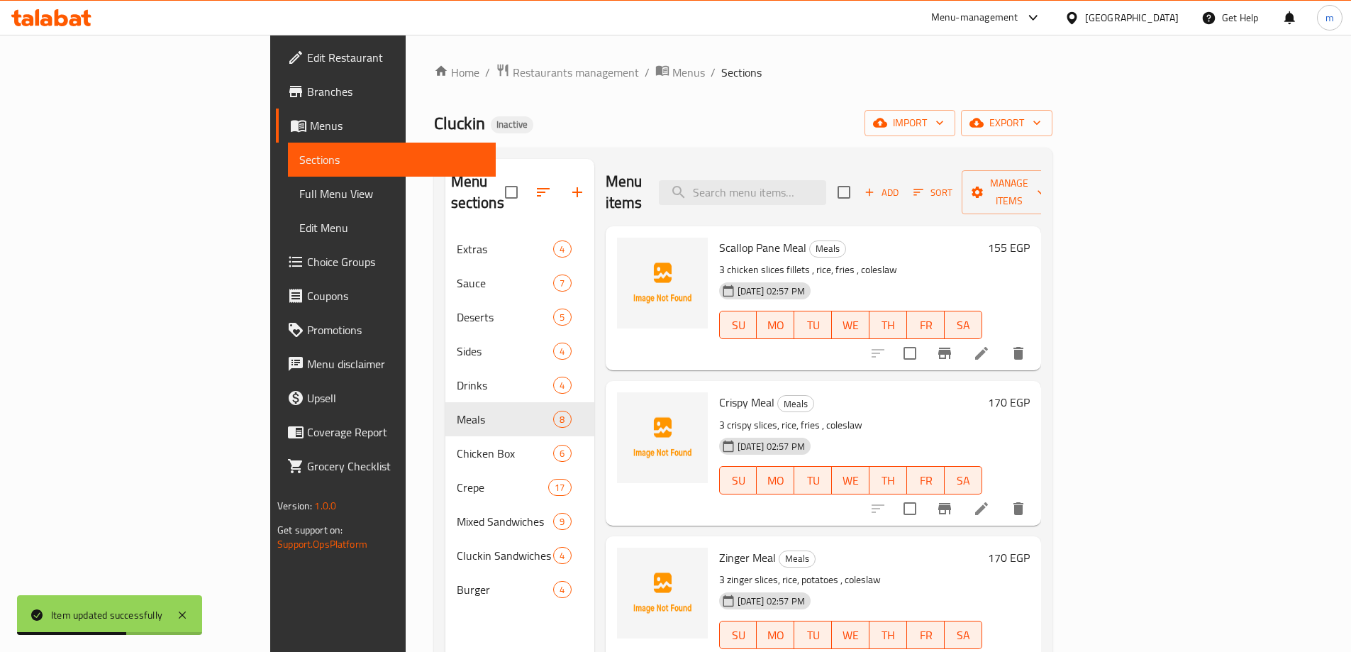
click at [1001, 342] on li at bounding box center [982, 353] width 40 height 26
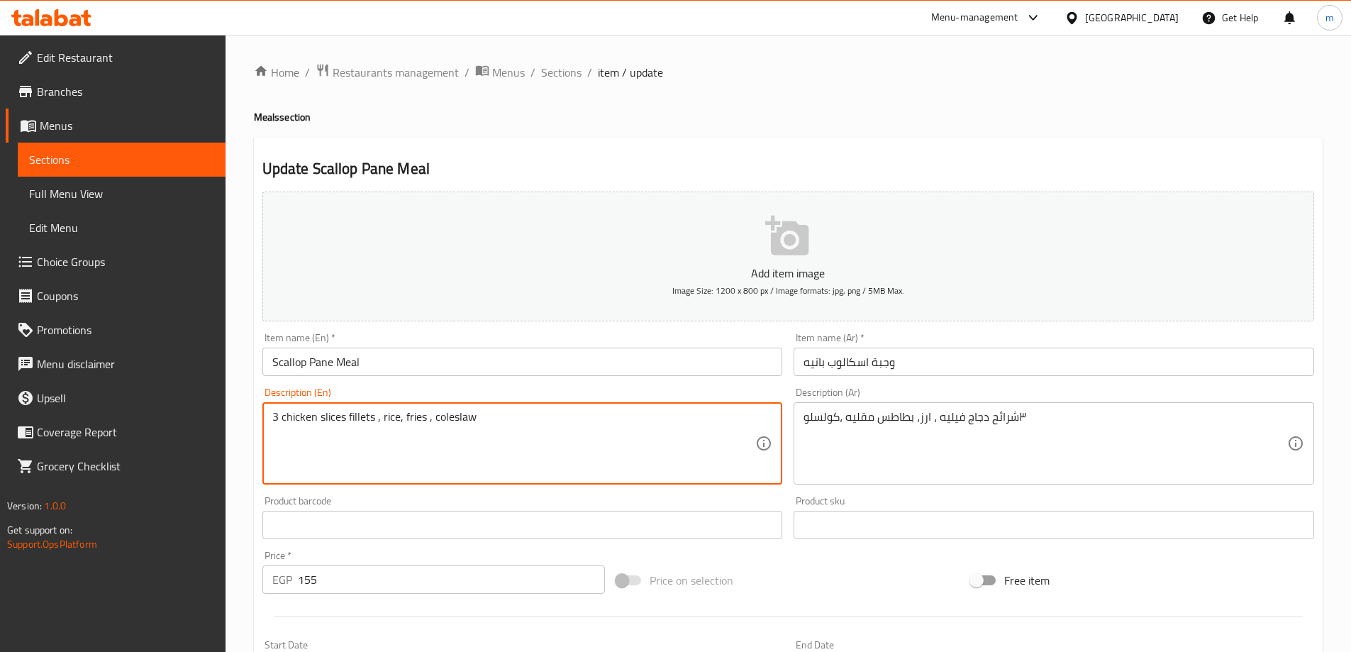
click at [327, 425] on textarea "3 chicken slices fillets , rice, fries , coleslaw" at bounding box center [514, 443] width 484 height 67
type textarea "3 chicken fillets , rice, fries , coleslaw"
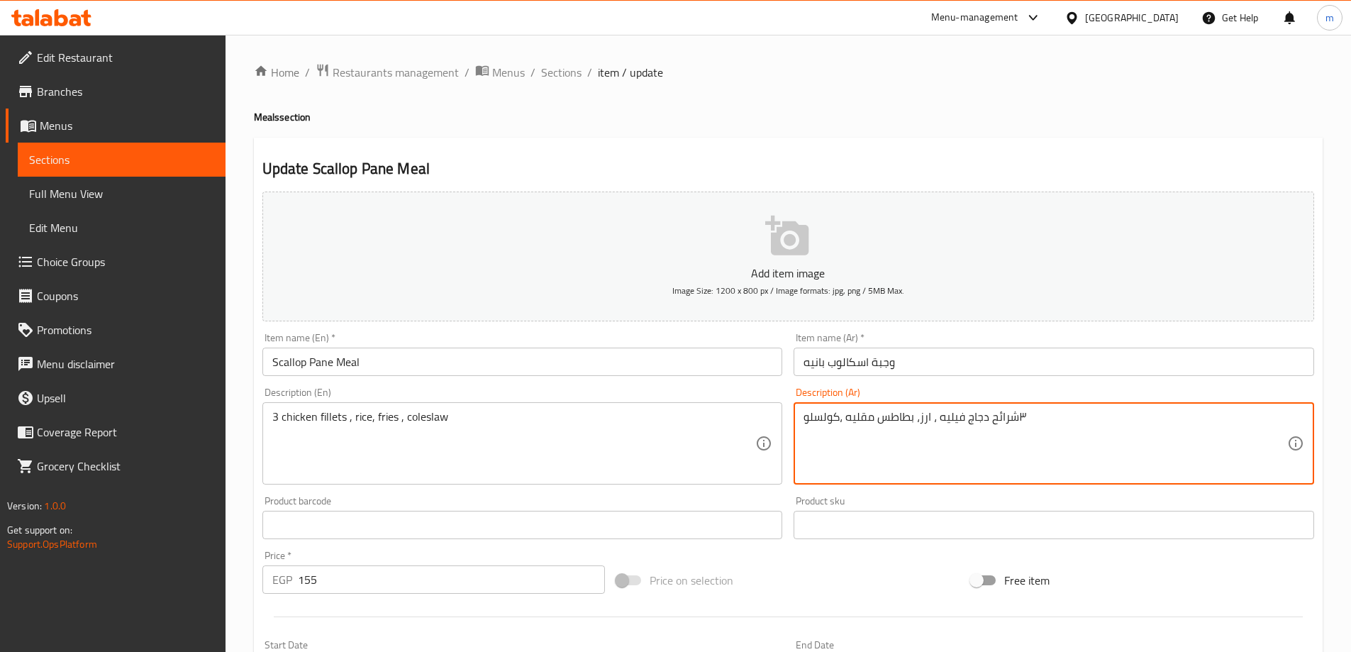
click at [959, 417] on textarea "٣شرائح دجاج فيليه ، ارز، بطاطس مقليه ،كولسلو" at bounding box center [1045, 443] width 484 height 67
click at [976, 418] on textarea "٣شرائح دجاج فيليه ، ارز، بطاطس مقليه ،كولسلو" at bounding box center [1045, 443] width 484 height 67
click at [1000, 424] on textarea "٣شرائح دجاج فيليه ، ارز، بطاطس مقليه ،كولسلو" at bounding box center [1045, 443] width 484 height 67
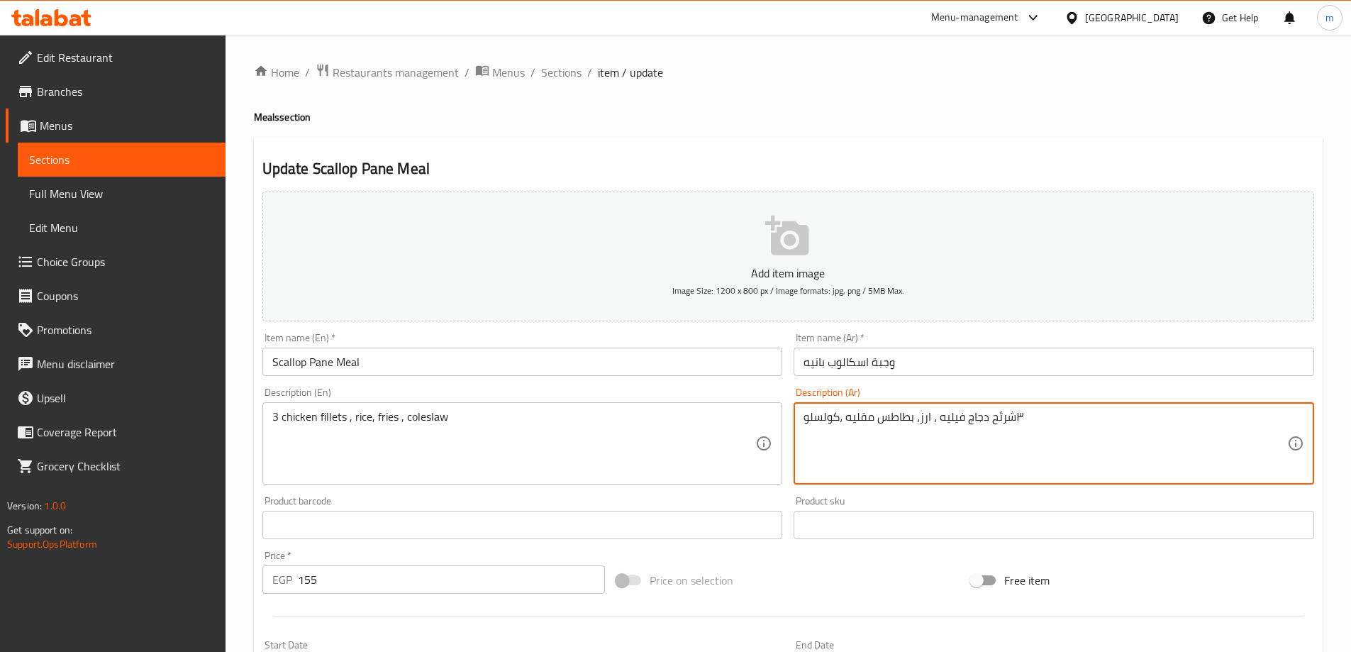
click at [999, 420] on textarea "٣شرئح دجاج فيليه ، ارز، بطاطس مقليه ،كولسلو" at bounding box center [1045, 443] width 484 height 67
click at [1001, 419] on textarea "٣شرئح دجاج فيليه ، ارز، بطاطس مقليه ،كولسلو" at bounding box center [1045, 443] width 484 height 67
click at [996, 419] on textarea "٣شرئح دجاج فيليه ، ارز، بطاطس مقليه ،كولسلو" at bounding box center [1045, 443] width 484 height 67
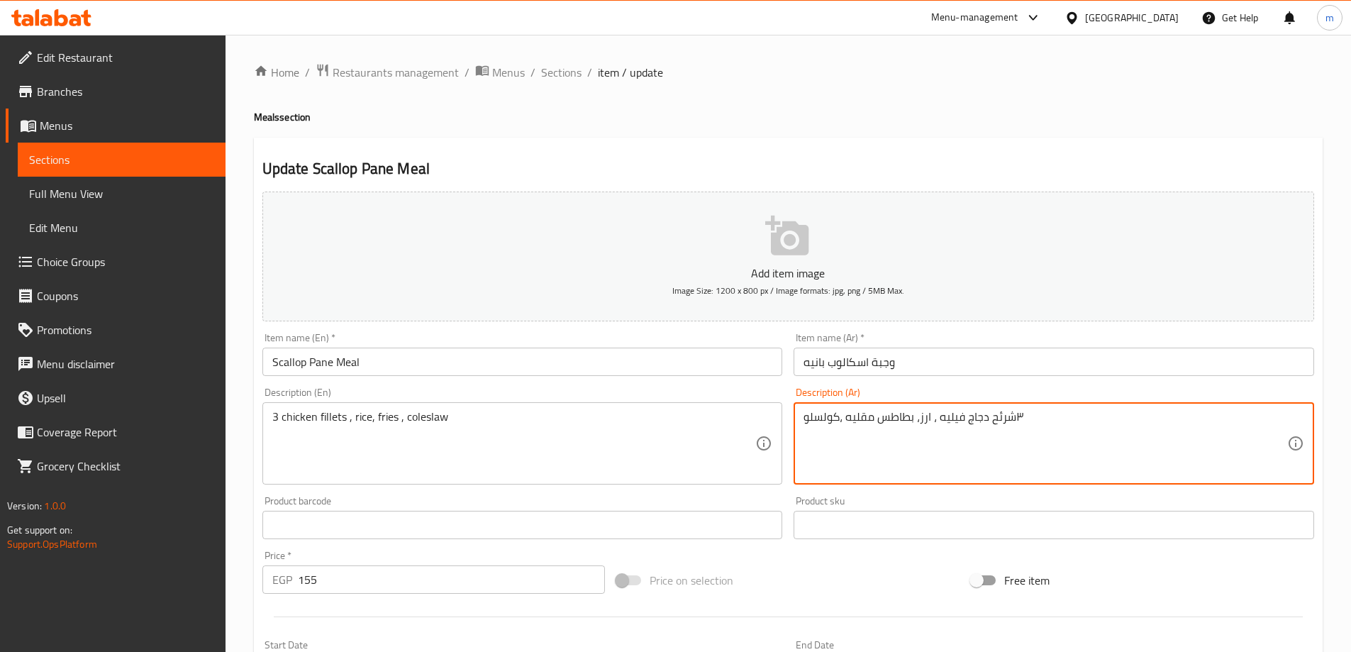
drag, startPoint x: 989, startPoint y: 418, endPoint x: 1013, endPoint y: 426, distance: 25.6
click at [1018, 423] on textarea "٣شرئح دجاج فيليه ، ارز، بطاطس مقليه ،كولسلو" at bounding box center [1045, 443] width 484 height 67
click at [984, 415] on textarea "٣ دجاج فيليه ، ارز، بطاطس مقليه ،كولسلو" at bounding box center [1045, 443] width 484 height 67
click at [955, 418] on textarea "٣ دجاج فيليه ، ارز، بطاطس مقليه ،كولسلو" at bounding box center [1045, 443] width 484 height 67
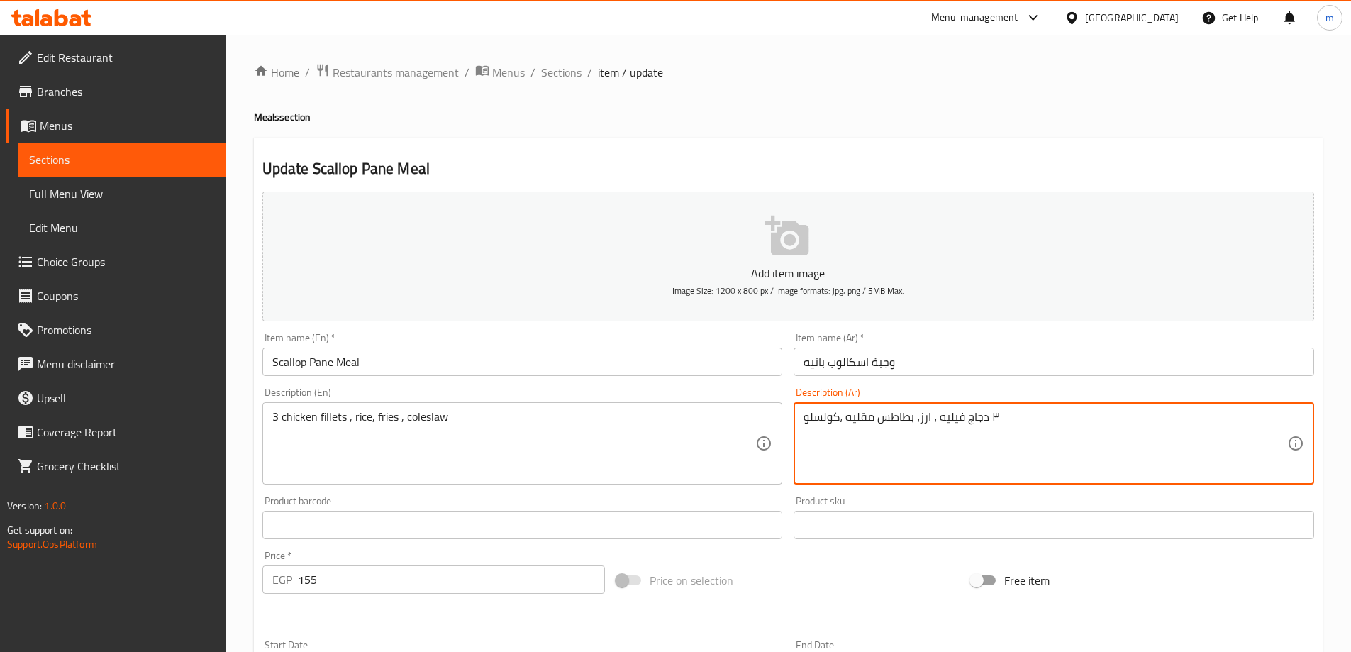
click at [955, 418] on textarea "٣ دجاج فيليه ، ارز، بطاطس مقليه ،كولسلو" at bounding box center [1045, 443] width 484 height 67
click at [996, 440] on textarea "٣ دجاج فيليه ، ارز، بطاطس مقليه ،كولسلو" at bounding box center [1045, 443] width 484 height 67
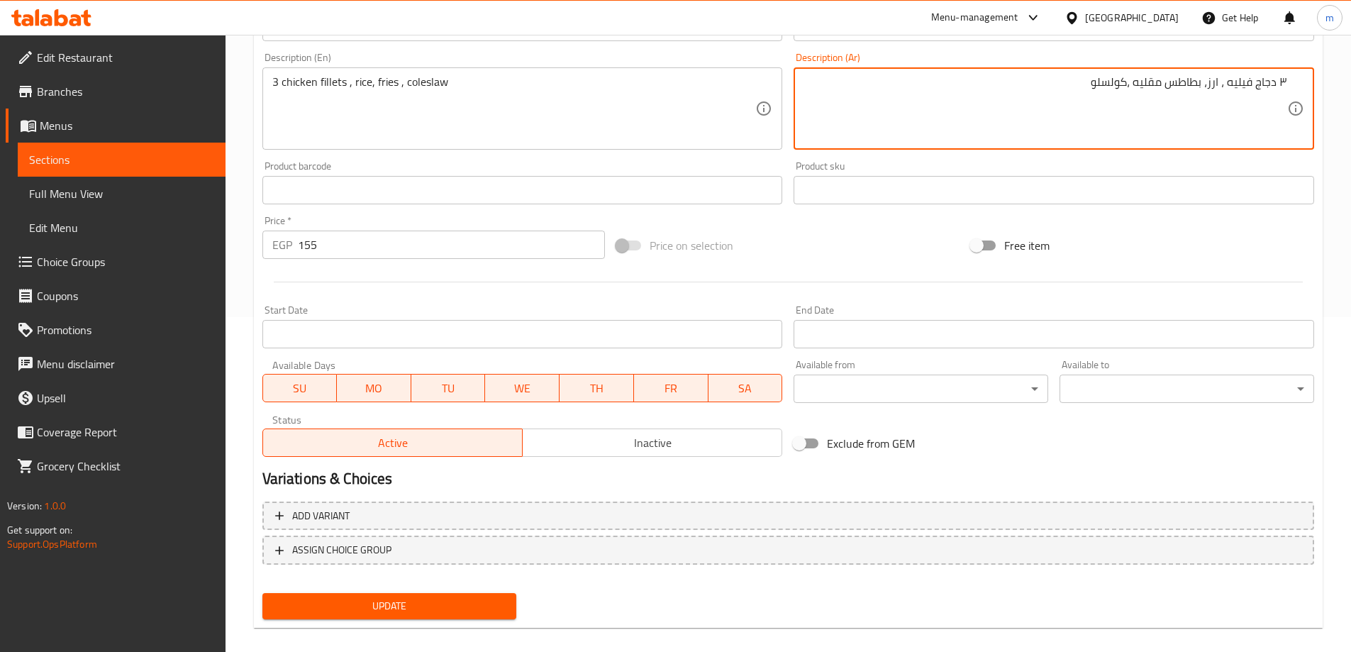
scroll to position [350, 0]
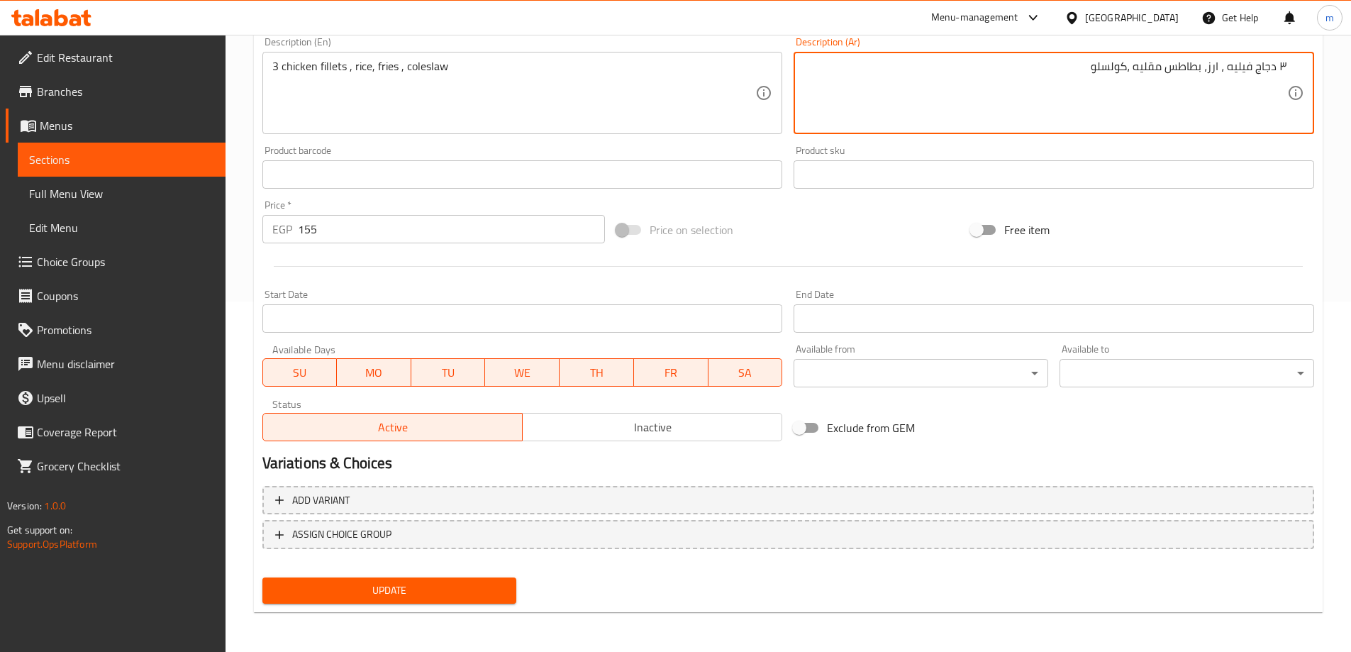
type textarea "٣ دجاج فيليه ، ارز، بطاطس مقليه ،كولسلو"
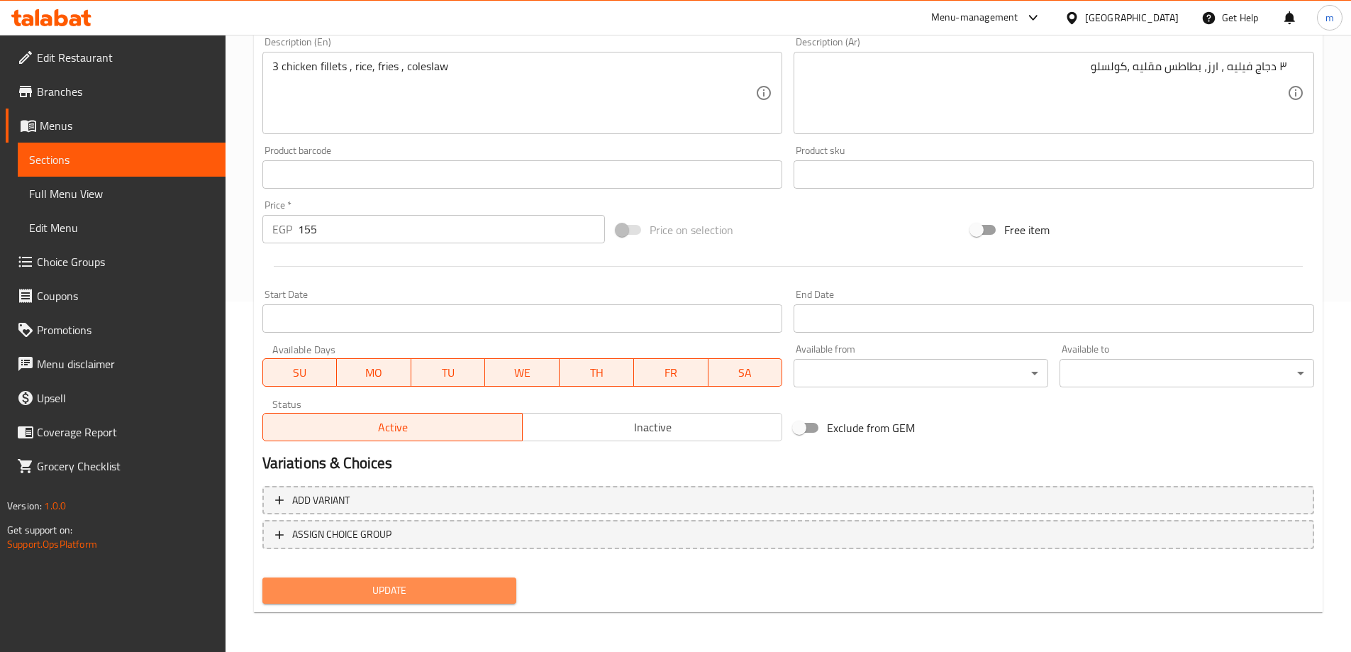
click at [473, 578] on button "Update" at bounding box center [389, 590] width 255 height 26
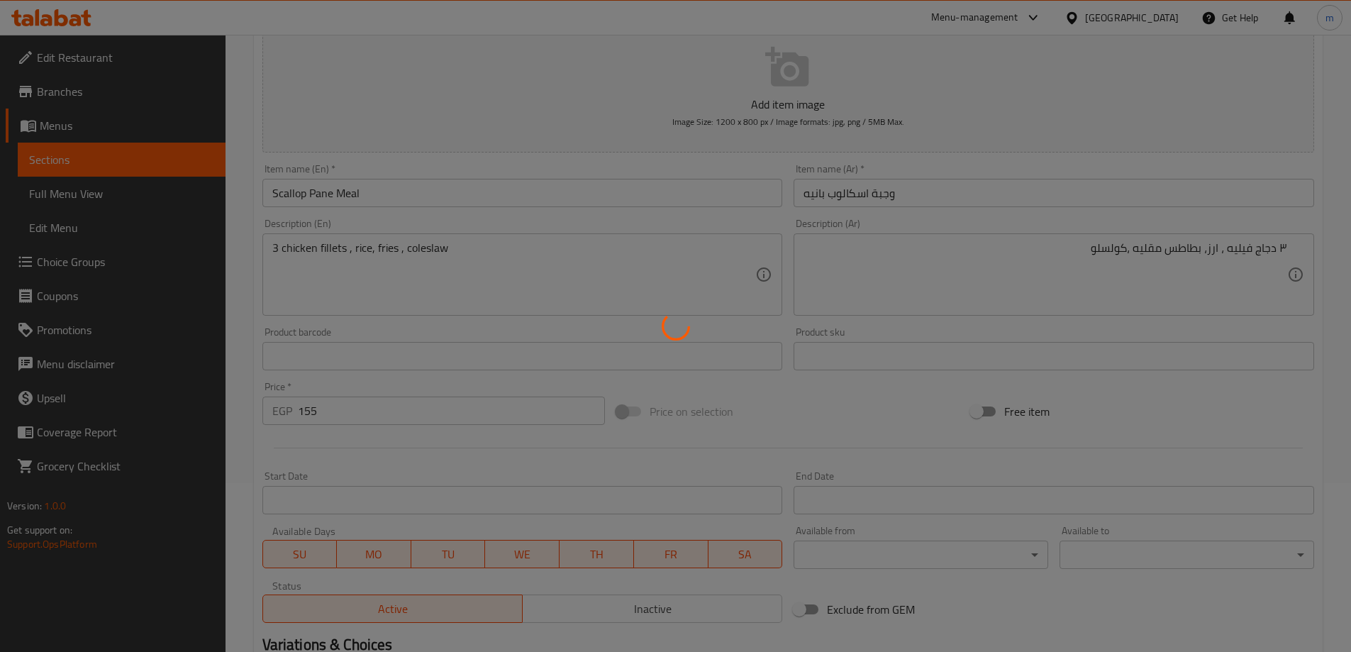
scroll to position [0, 0]
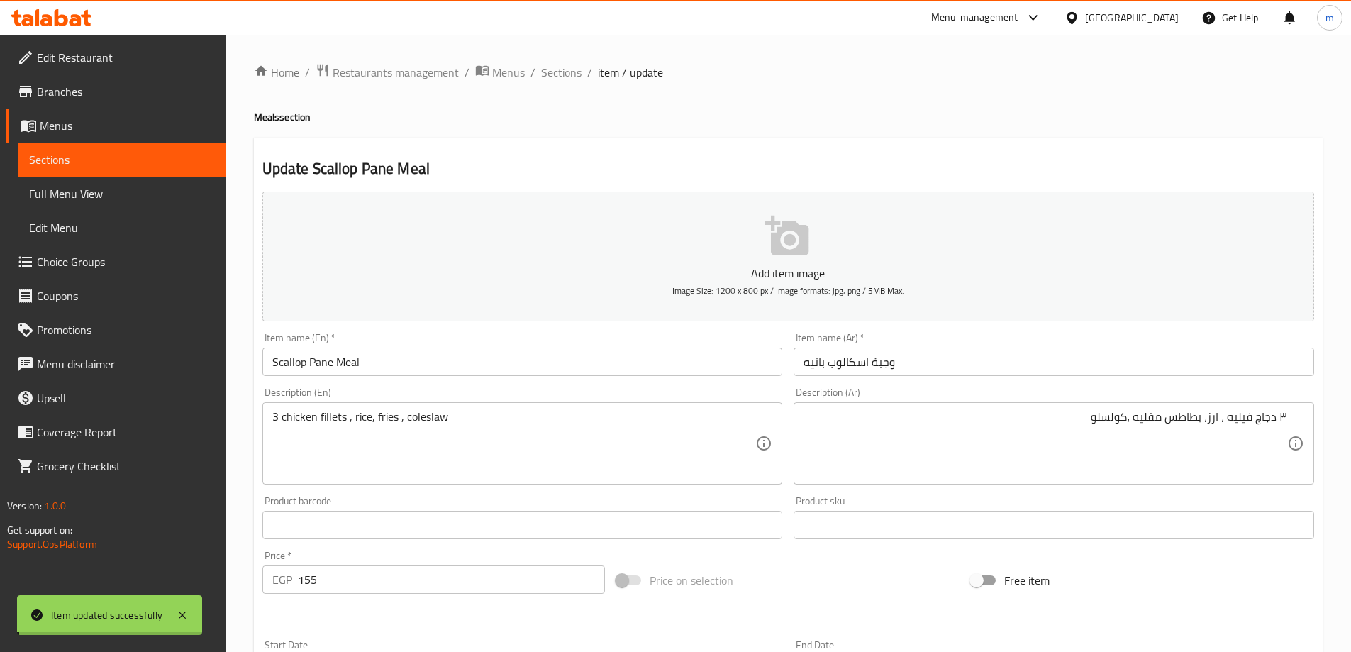
click at [555, 74] on span "Sections" at bounding box center [561, 72] width 40 height 17
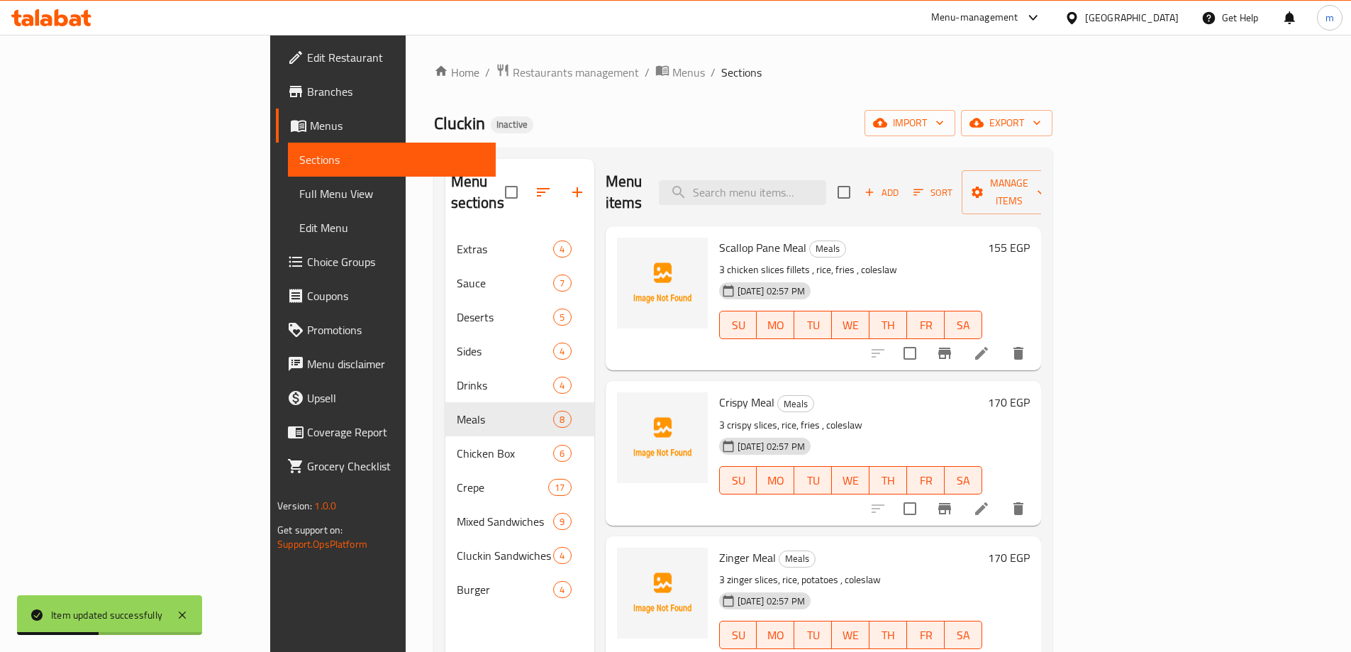
click at [1001, 340] on li at bounding box center [982, 353] width 40 height 26
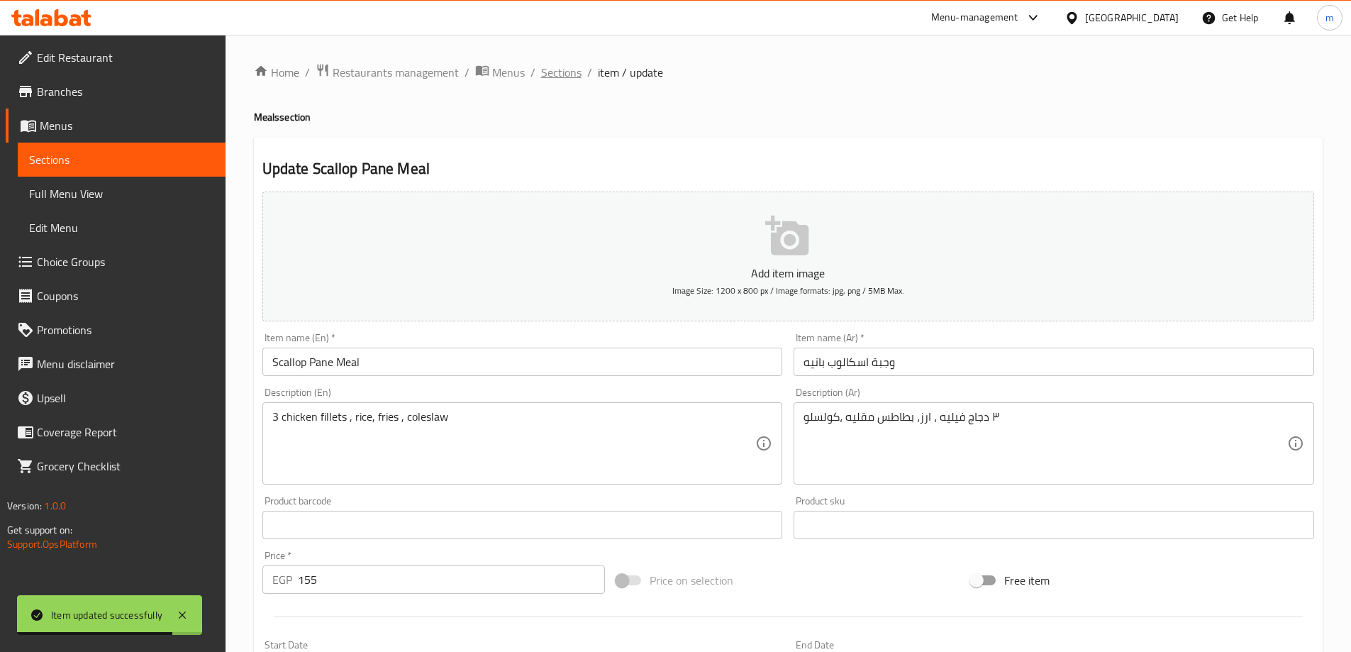
click at [541, 70] on span "Sections" at bounding box center [561, 72] width 40 height 17
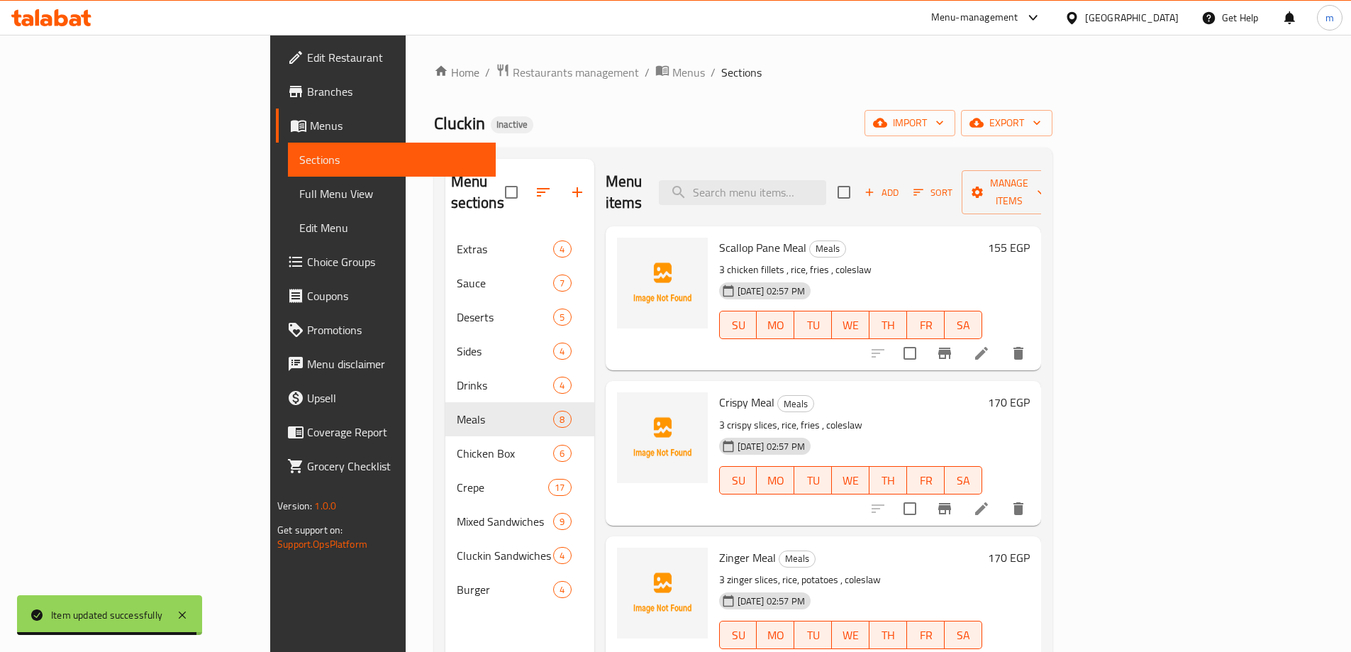
click at [990, 500] on icon at bounding box center [981, 508] width 17 height 17
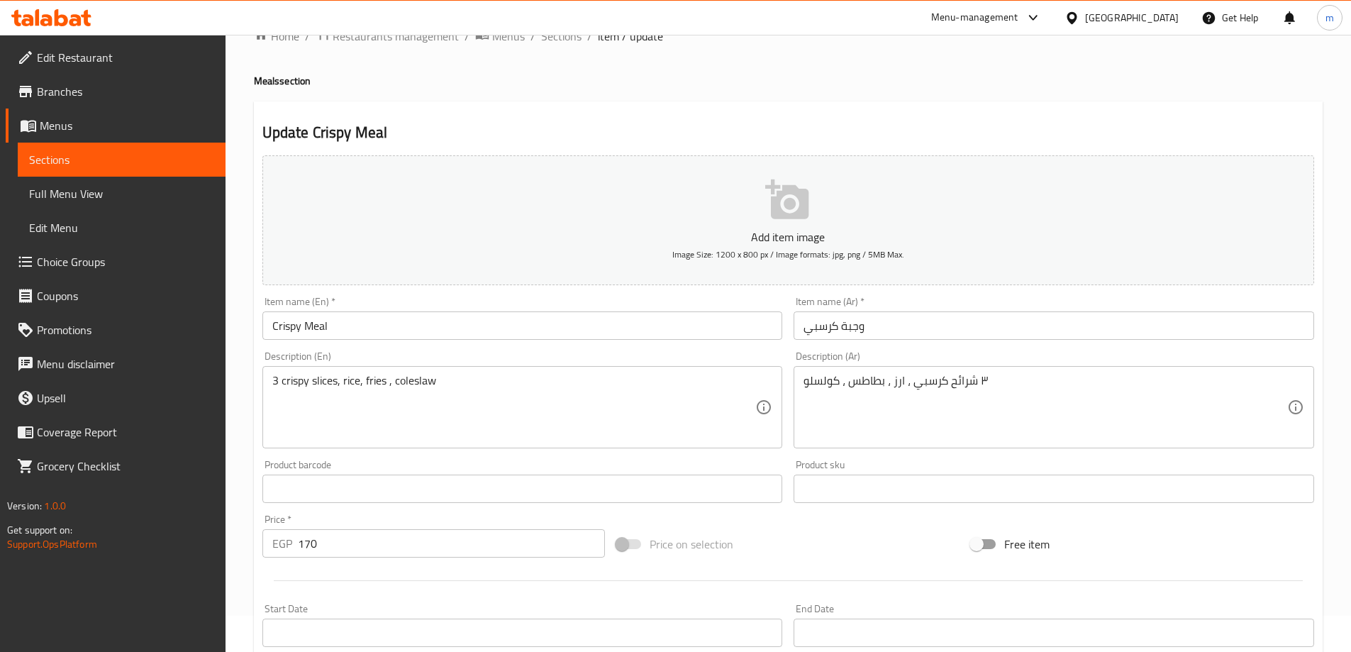
scroll to position [71, 0]
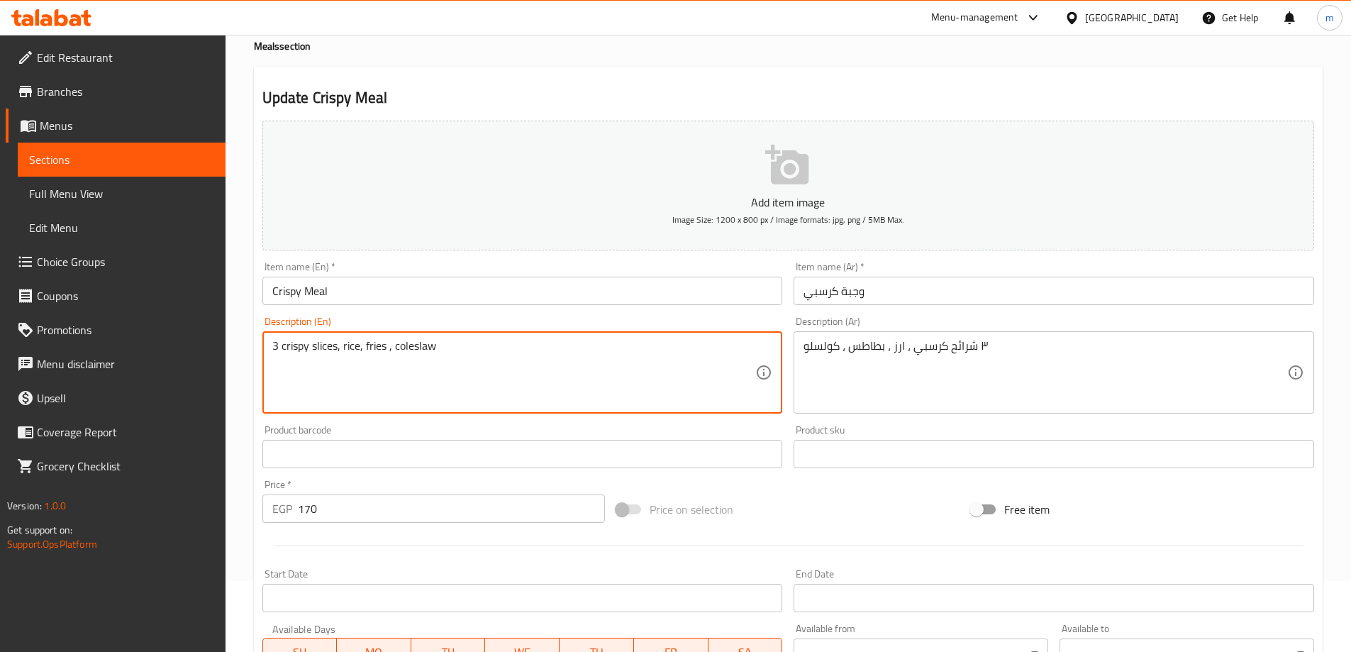
click at [332, 343] on textarea "3 crispy slices, rice, fries , coleslaw" at bounding box center [514, 372] width 484 height 67
type textarea "3 crispy fillets , [PERSON_NAME], [PERSON_NAME] , [PERSON_NAME]"
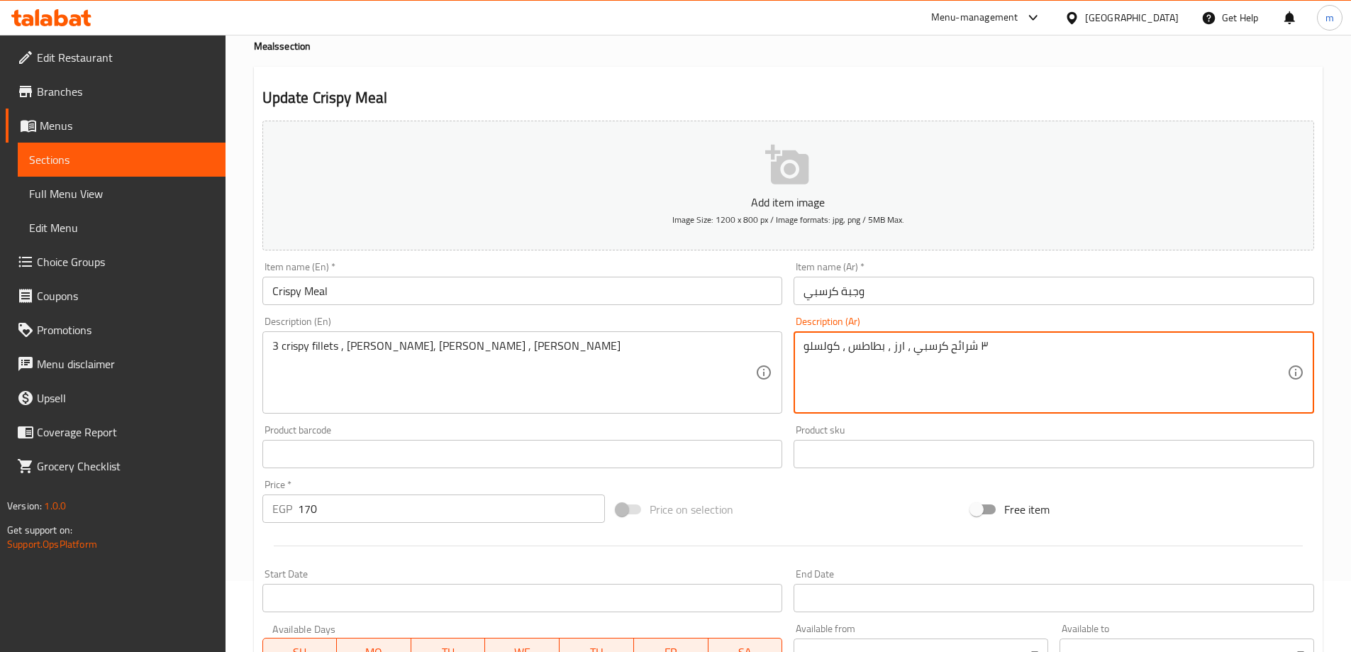
click at [957, 348] on textarea "٣ شرائح كرسبي ، ارز ، بطاطس ، كولسلو" at bounding box center [1045, 372] width 484 height 67
click at [967, 345] on textarea "٣ شرائح كرسبي ، ارز ، بطاطس ، كولسلو" at bounding box center [1045, 372] width 484 height 67
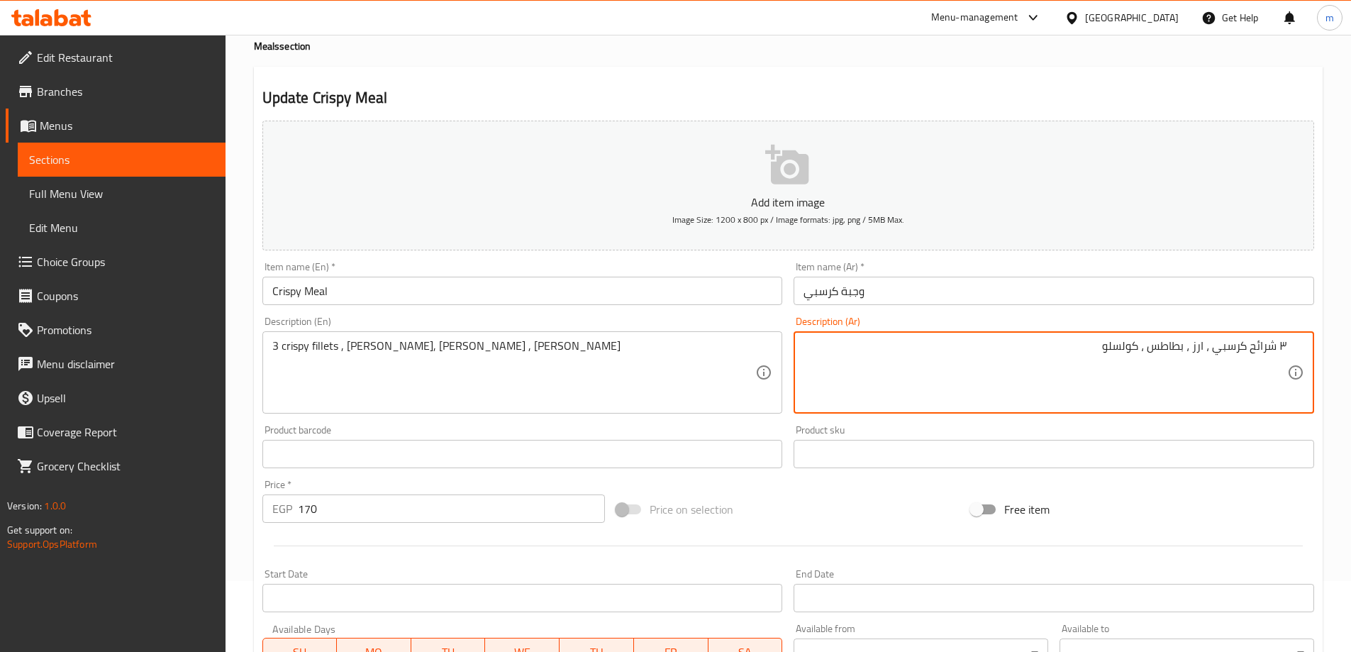
click at [1257, 350] on textarea "٣ شرائح كرسبي ، ارز ، بطاطس ، كولسلو" at bounding box center [1045, 372] width 484 height 67
click at [1327, 414] on div "Home / Restaurants management / Menus / Sections / item / update Meals section …" at bounding box center [788, 447] width 1125 height 967
type textarea "٣ فيلية كرسبي ، ارز ، بطاطس مقلية ، [GEOGRAPHIC_DATA]"
click at [1195, 474] on div "Add item image Image Size: 1200 x 800 px / Image formats: jpg, png / 5MB Max. I…" at bounding box center [788, 420] width 1063 height 611
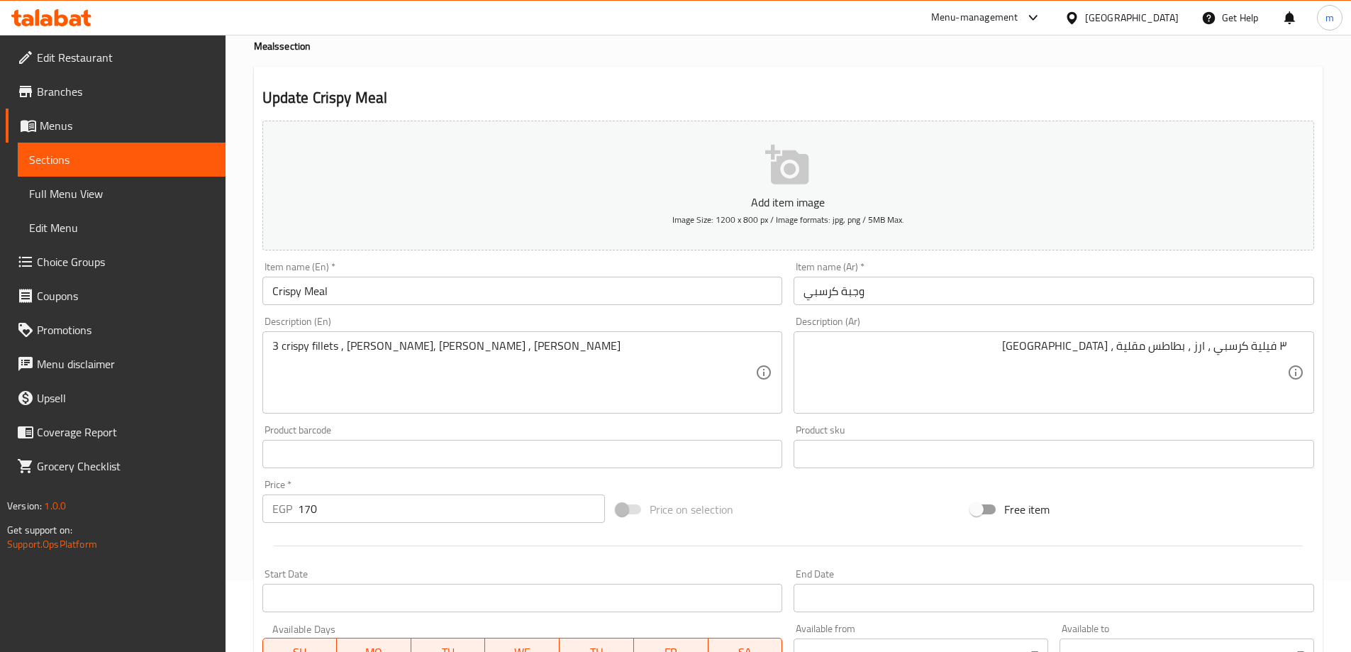
click at [1188, 489] on div "Add item image Image Size: 1200 x 800 px / Image formats: jpg, png / 5MB Max. I…" at bounding box center [788, 420] width 1063 height 611
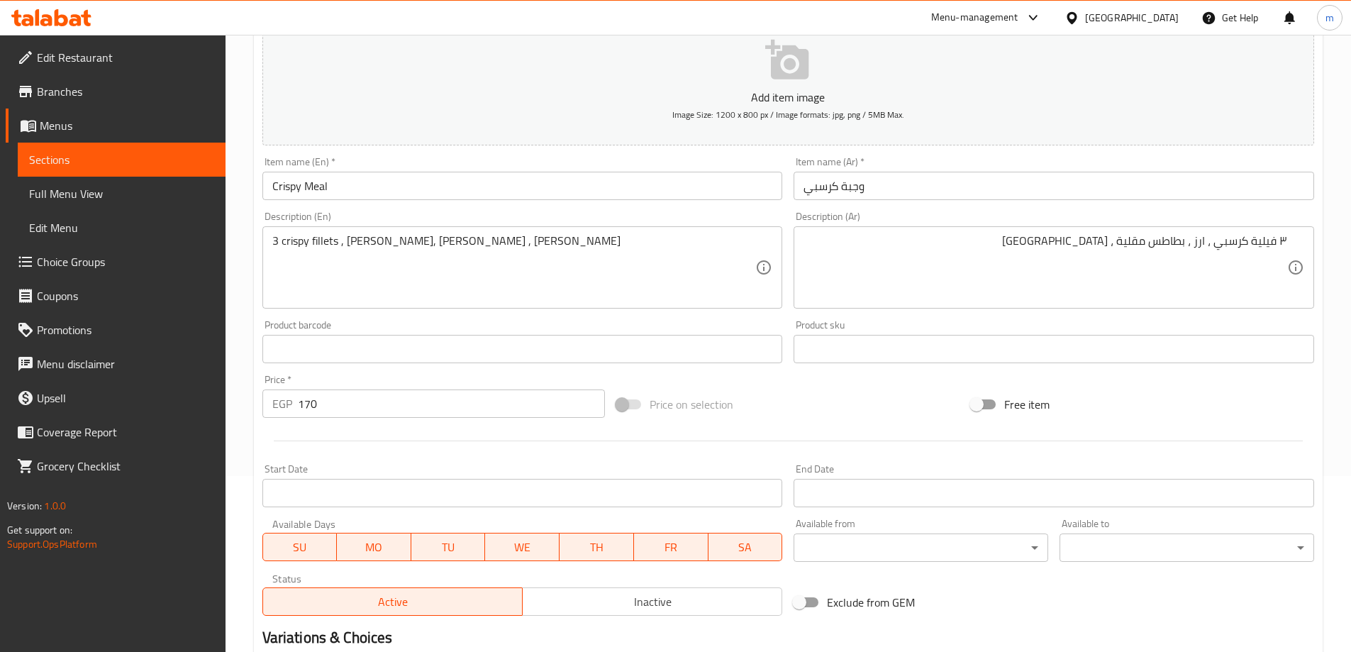
scroll to position [350, 0]
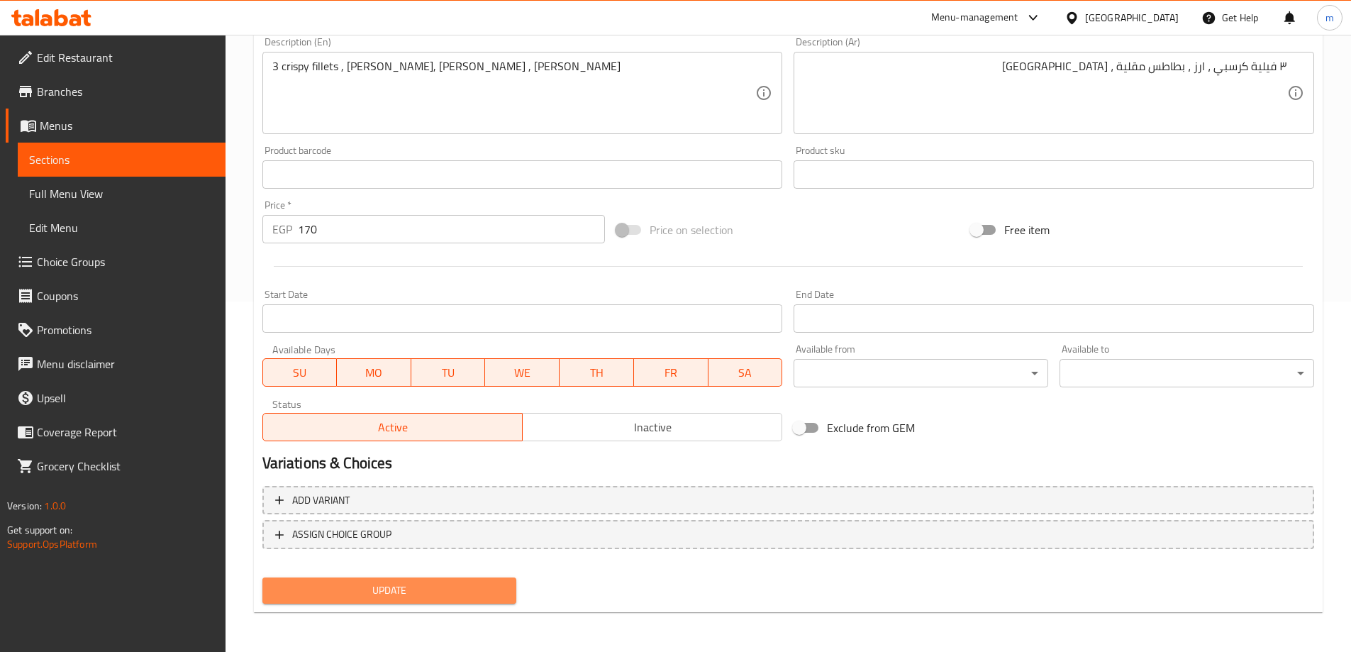
click at [457, 599] on span "Update" at bounding box center [390, 590] width 232 height 18
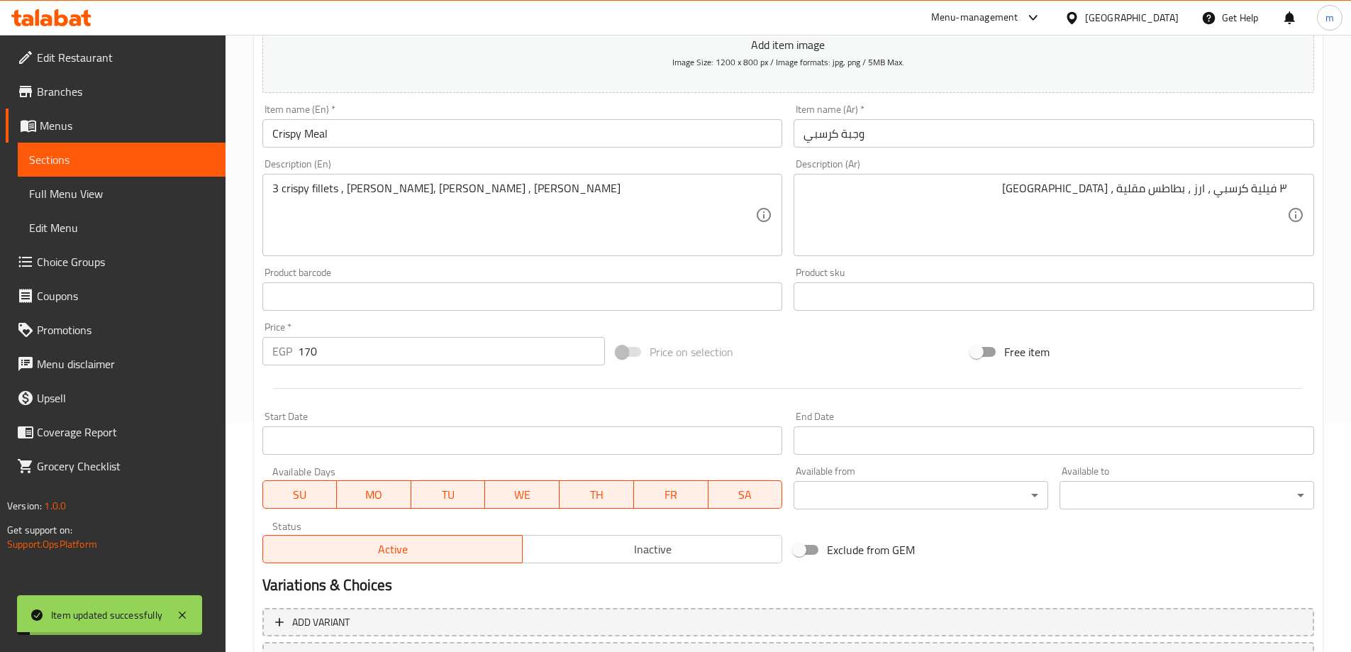
scroll to position [0, 0]
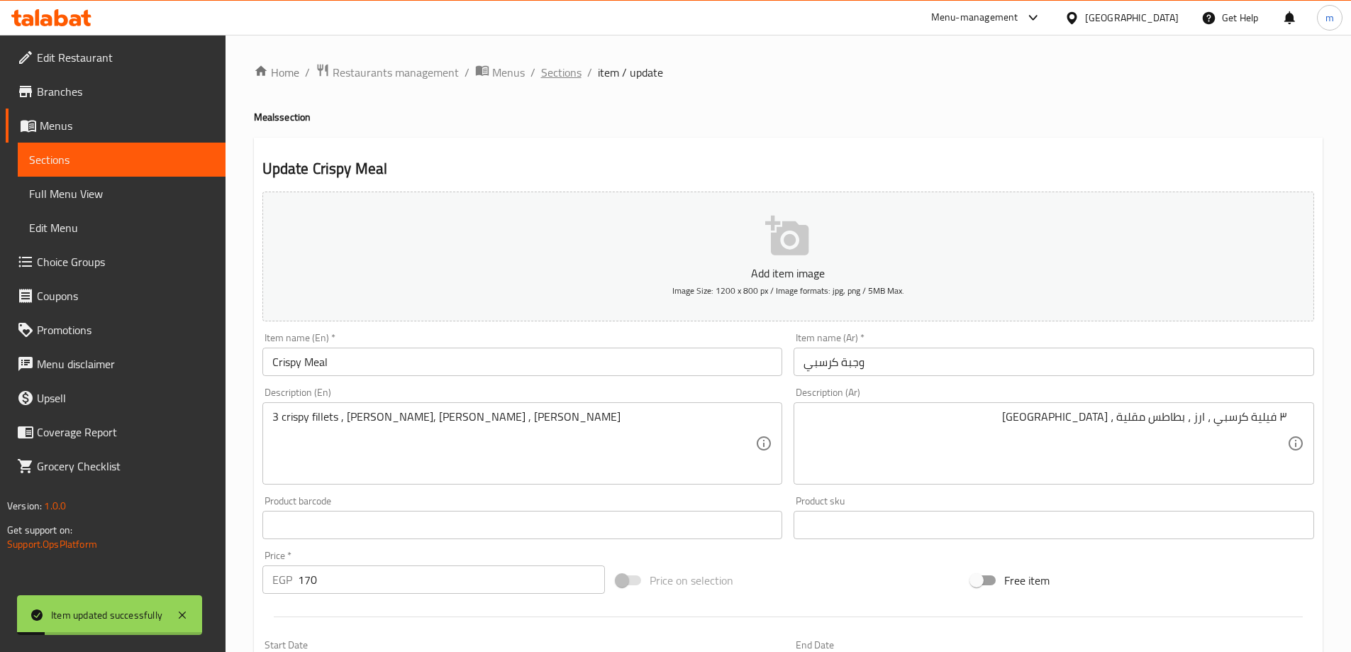
click at [577, 66] on span "Sections" at bounding box center [561, 72] width 40 height 17
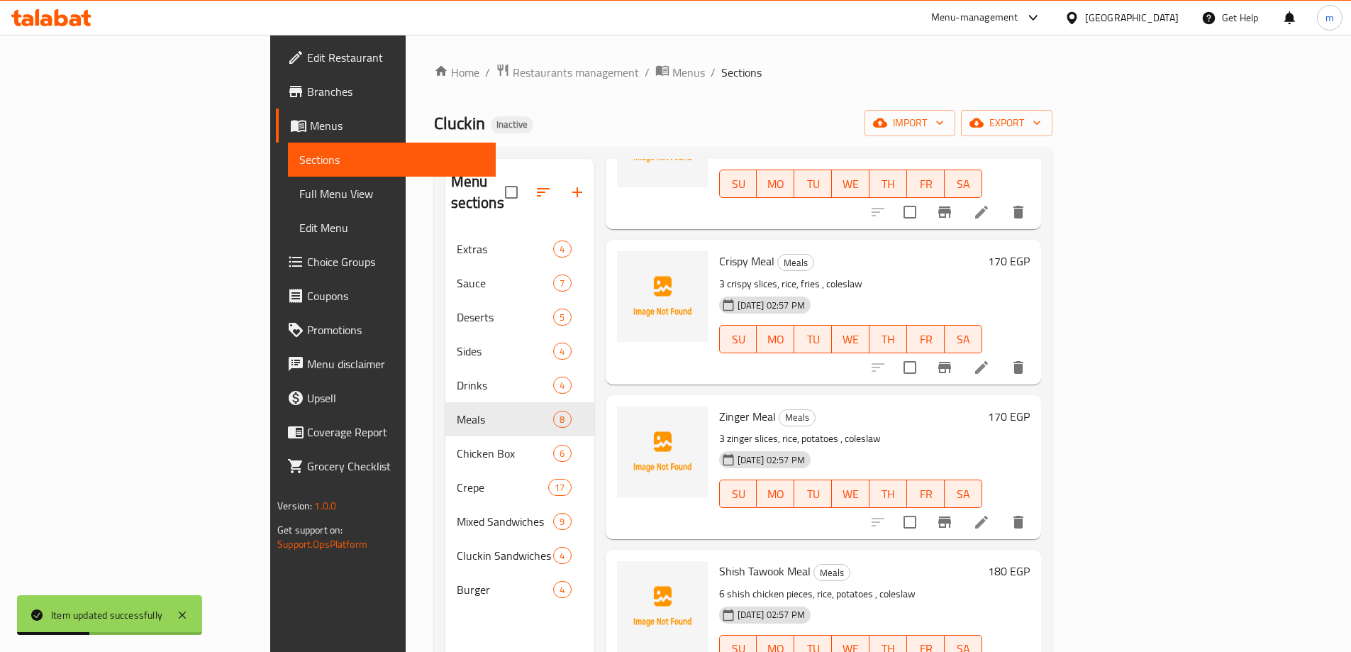
scroll to position [142, 0]
click at [990, 513] on icon at bounding box center [981, 521] width 17 height 17
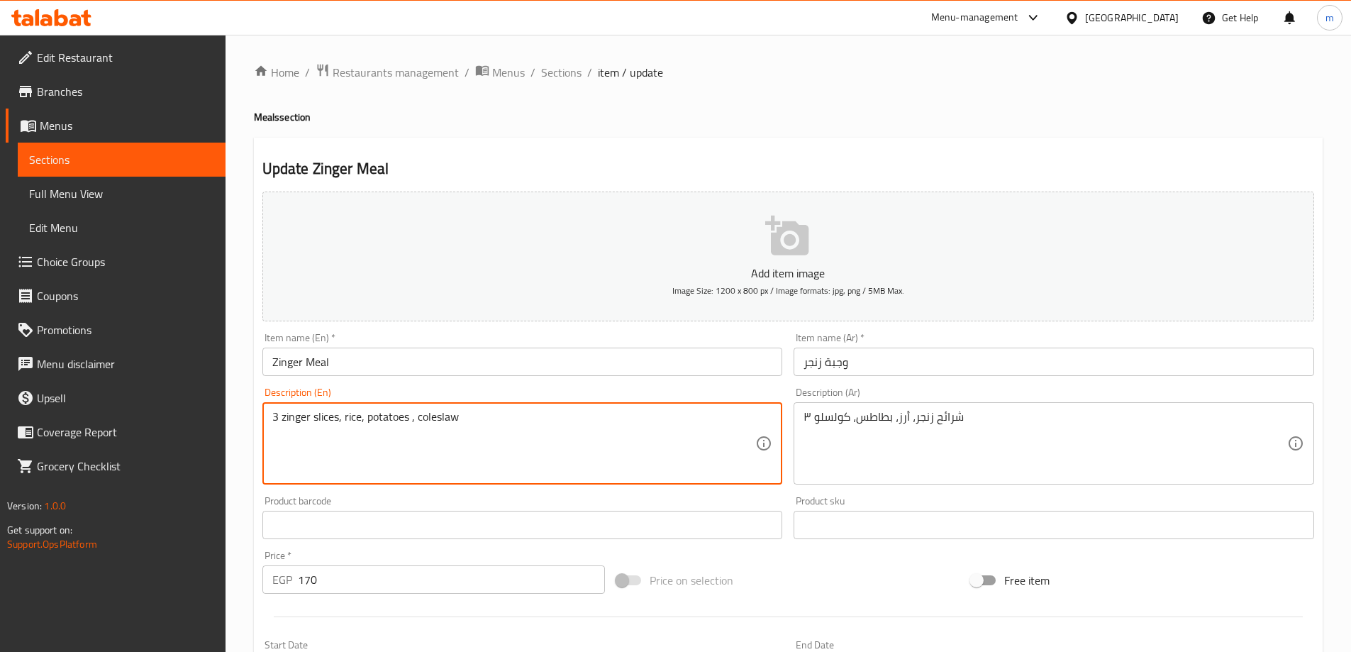
click at [327, 414] on textarea "3 zinger slices, rice, potatoes , coleslaw" at bounding box center [514, 443] width 484 height 67
click at [400, 413] on textarea "3 zinger fillets , rice, potatoes , coleslaw" at bounding box center [514, 443] width 484 height 67
type textarea "3 zinger fillets , [PERSON_NAME], [PERSON_NAME], [PERSON_NAME]"
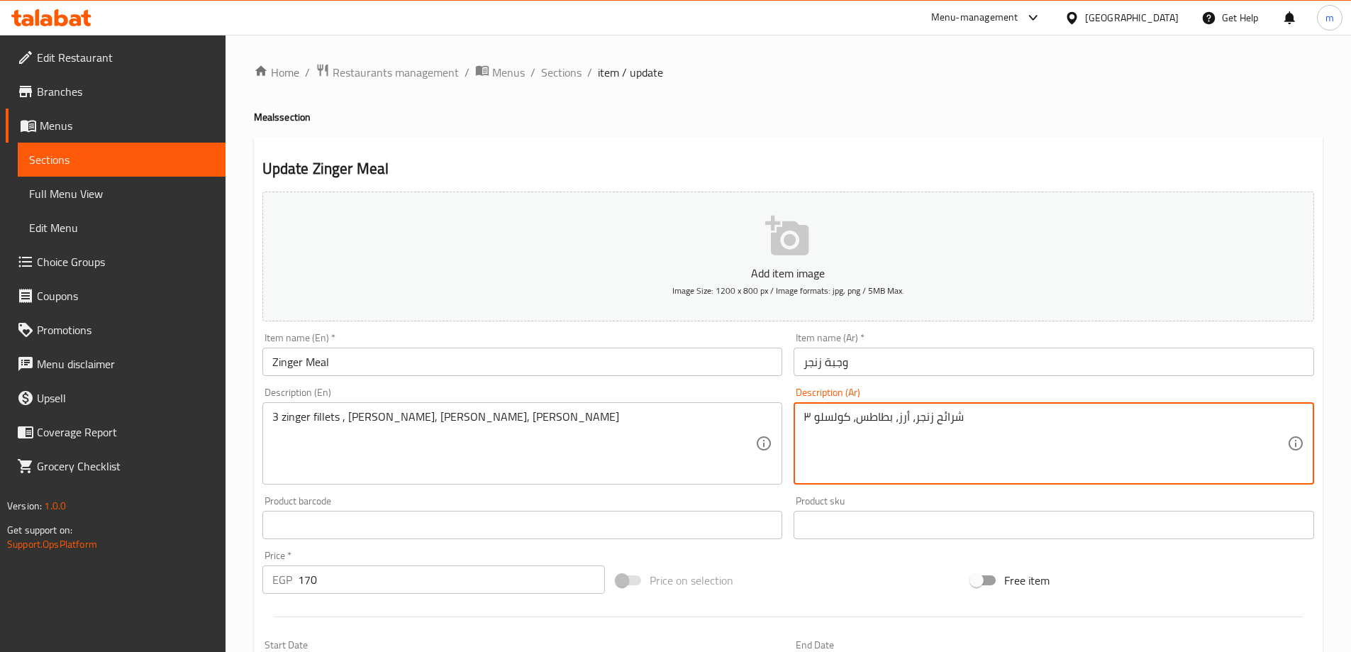
click at [868, 427] on textarea "۳ شرائح زنجر، أرز، بطاطس، كولسلو" at bounding box center [1045, 443] width 484 height 67
click at [862, 427] on textarea "۳ شرائح زنجر، أرز، بطاطس، كولسلو" at bounding box center [1045, 443] width 484 height 67
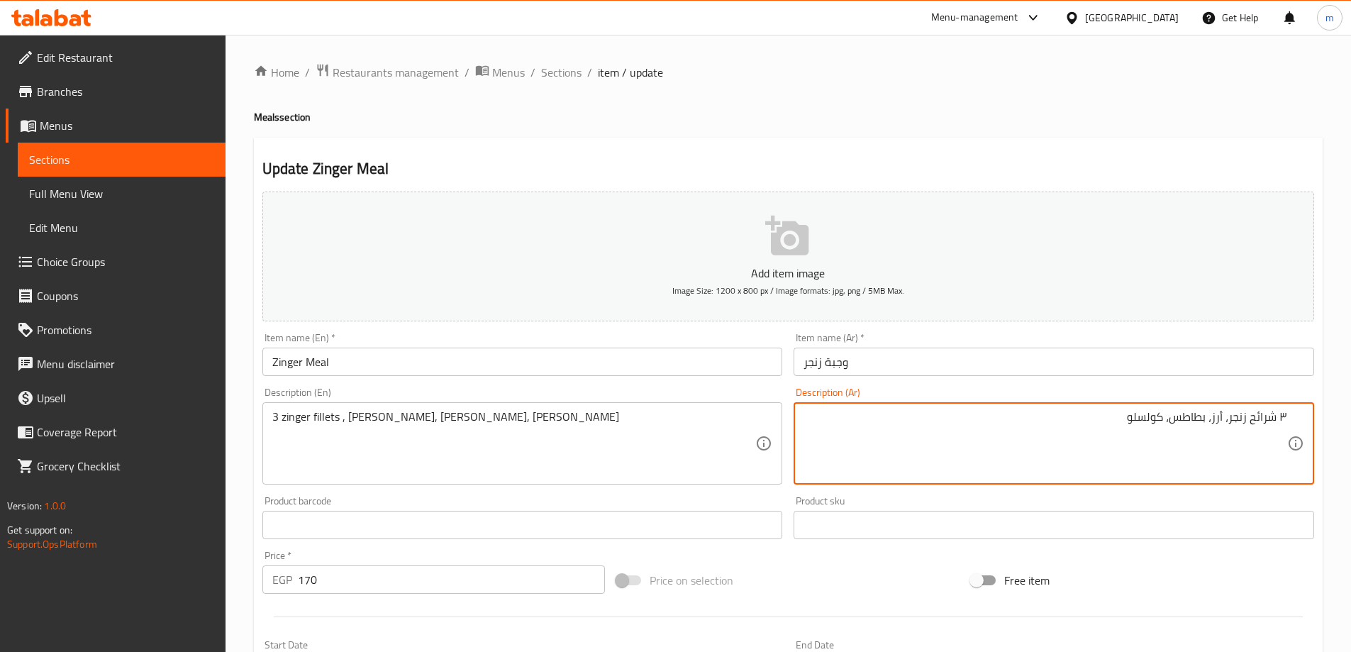
click at [1182, 418] on textarea "۳ شرائح زنجر، أرز، بطاطس، كولسلو" at bounding box center [1045, 443] width 484 height 67
click at [1270, 416] on textarea "۳ شرائح زنجر، أرز، بطاطس، كولسلو" at bounding box center [1045, 443] width 484 height 67
click at [1244, 452] on textarea "۳ فيلية زنجر، أرز، بطاطس، كولسلو" at bounding box center [1045, 443] width 484 height 67
click at [1174, 417] on textarea "۳ فيلية زنجر، أرز، بطاطس، كولسلو" at bounding box center [1045, 443] width 484 height 67
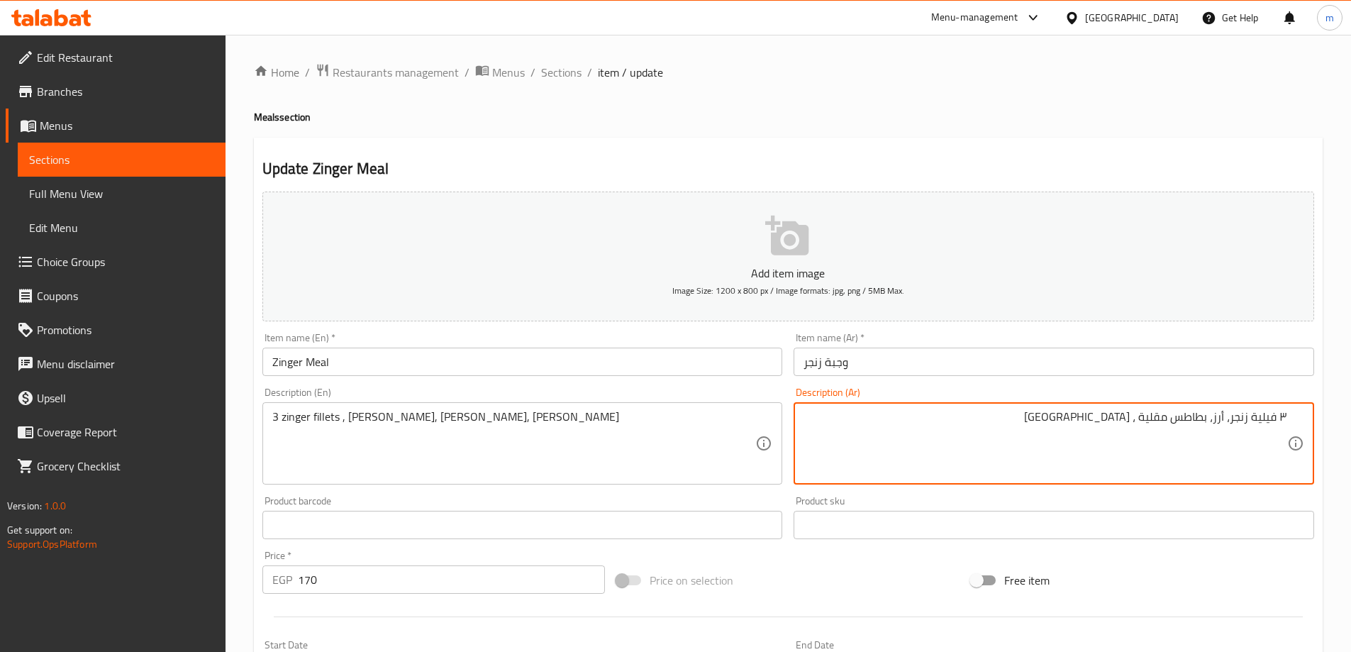
click at [1162, 125] on div "Home / Restaurants management / Menus / Sections / item / update Meals section …" at bounding box center [788, 518] width 1069 height 911
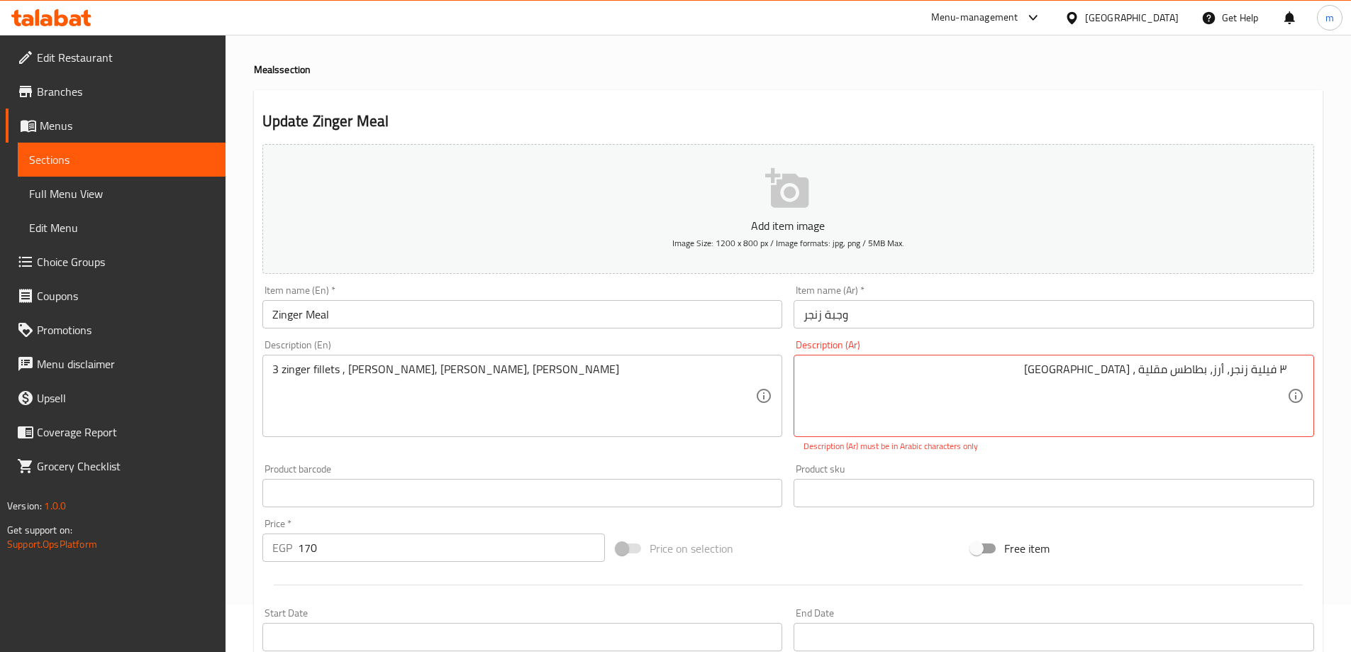
scroll to position [142, 0]
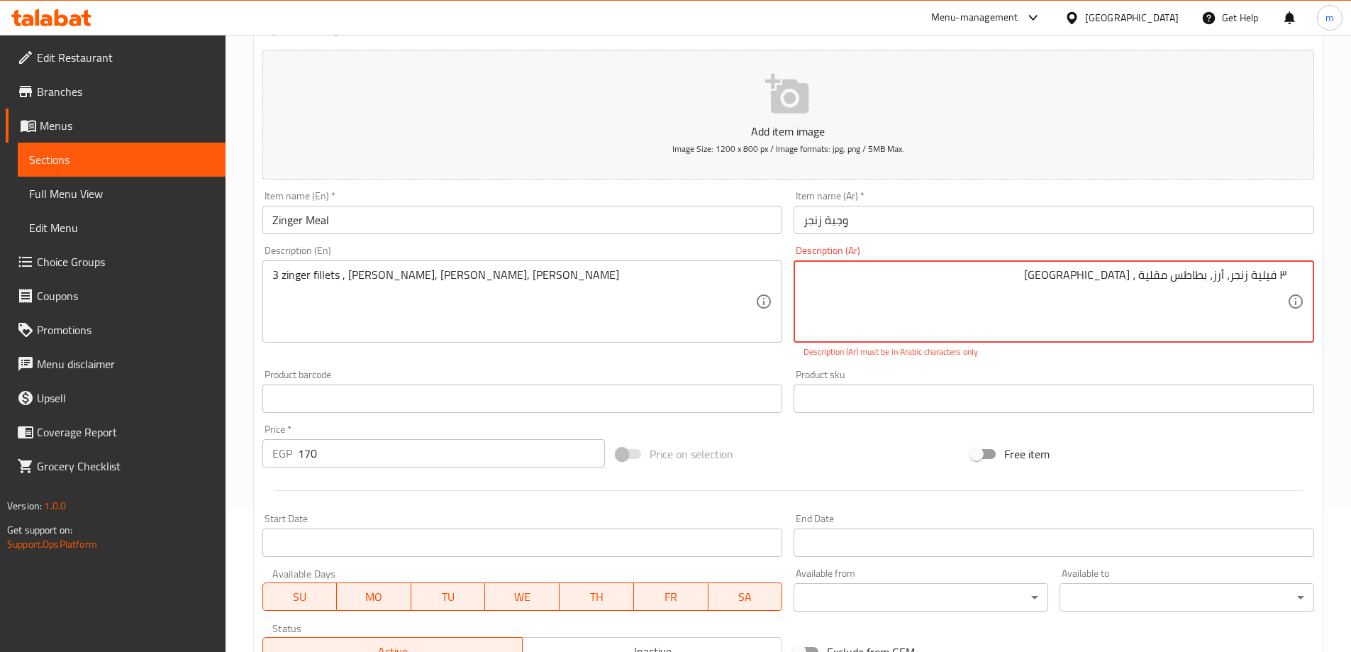
click at [1210, 282] on textarea "۳ فيلية زنجر، أرز، بطاطس مقلية ، كولسلو" at bounding box center [1045, 301] width 484 height 67
click at [1251, 286] on textarea "۳ فيلية زنجر، أرز، بطاطس مقلية ، كولسلو" at bounding box center [1045, 301] width 484 height 67
click at [1254, 293] on textarea "۳ فيلية زنجر، أرز، بطاطس مقلية ، كولسلو" at bounding box center [1045, 301] width 484 height 67
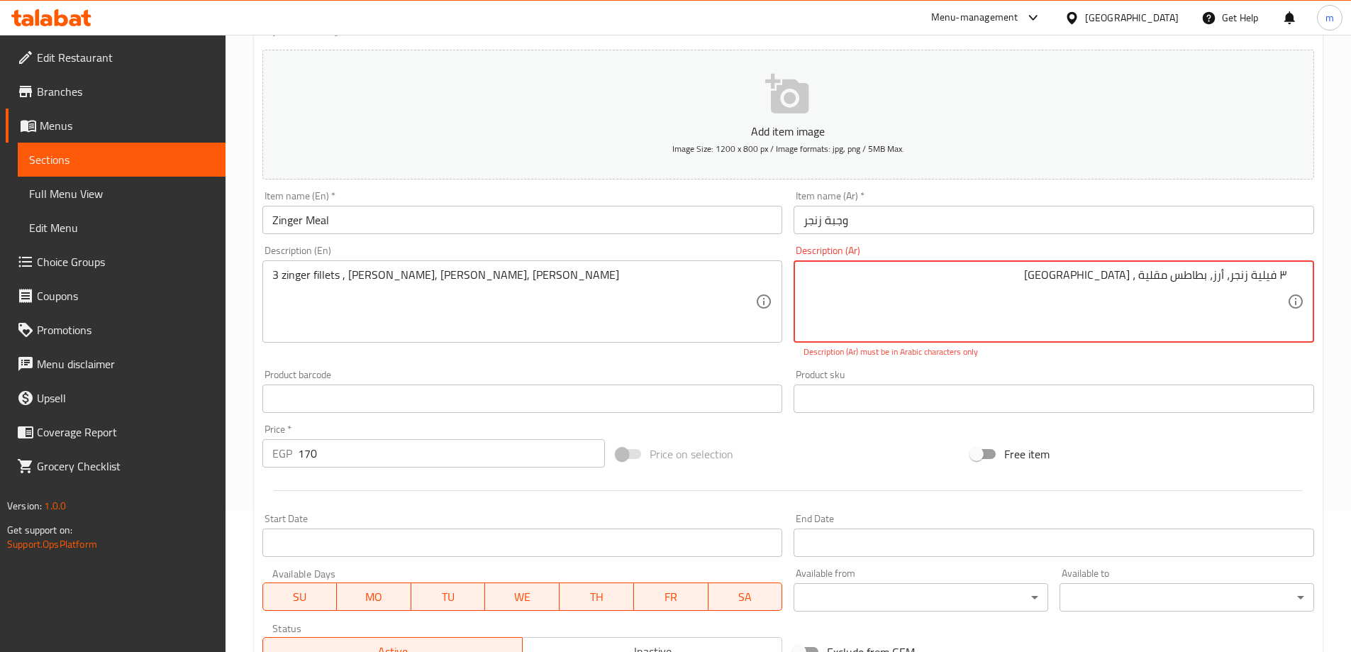
click at [1254, 293] on textarea "۳ فيلية زنجر، أرز، بطاطس مقلية ، كولسلو" at bounding box center [1045, 301] width 484 height 67
paste textarea "٣"
click at [1246, 257] on div "Description (Ar) ۳ فيلية زنجر، أرز، بطاطس مقلية ، كولسلو Description (Ar) Descr…" at bounding box center [1054, 301] width 520 height 113
click at [1235, 274] on textarea "۳ فيلية زنجر، أرز، بطاطس مقلية ، كولسلو" at bounding box center [1045, 301] width 484 height 67
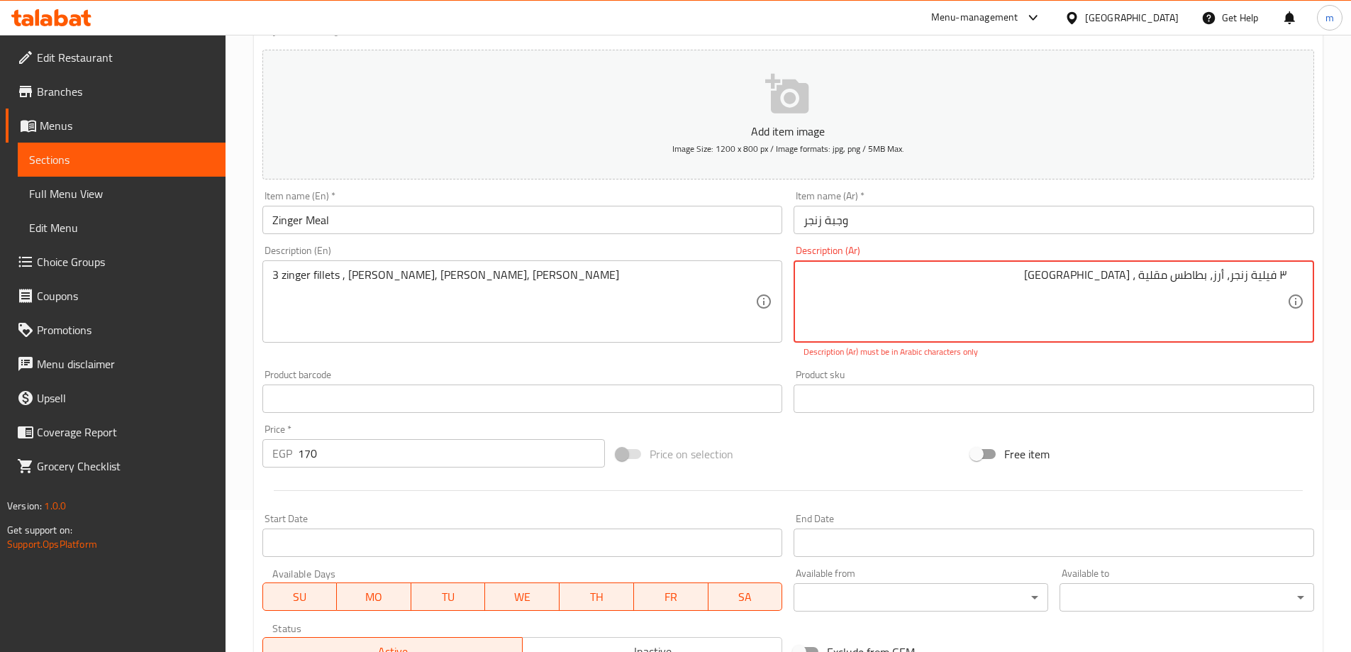
paste textarea "٣"
type textarea "٣"
paste textarea "٣"
type textarea "٣ فيلية زنجر ، ارز ، بطاطس مقلية ، [GEOGRAPHIC_DATA]"
click at [1184, 96] on button "Add item image Image Size: 1200 x 800 px / Image formats: jpg, png / 5MB Max." at bounding box center [788, 115] width 1052 height 130
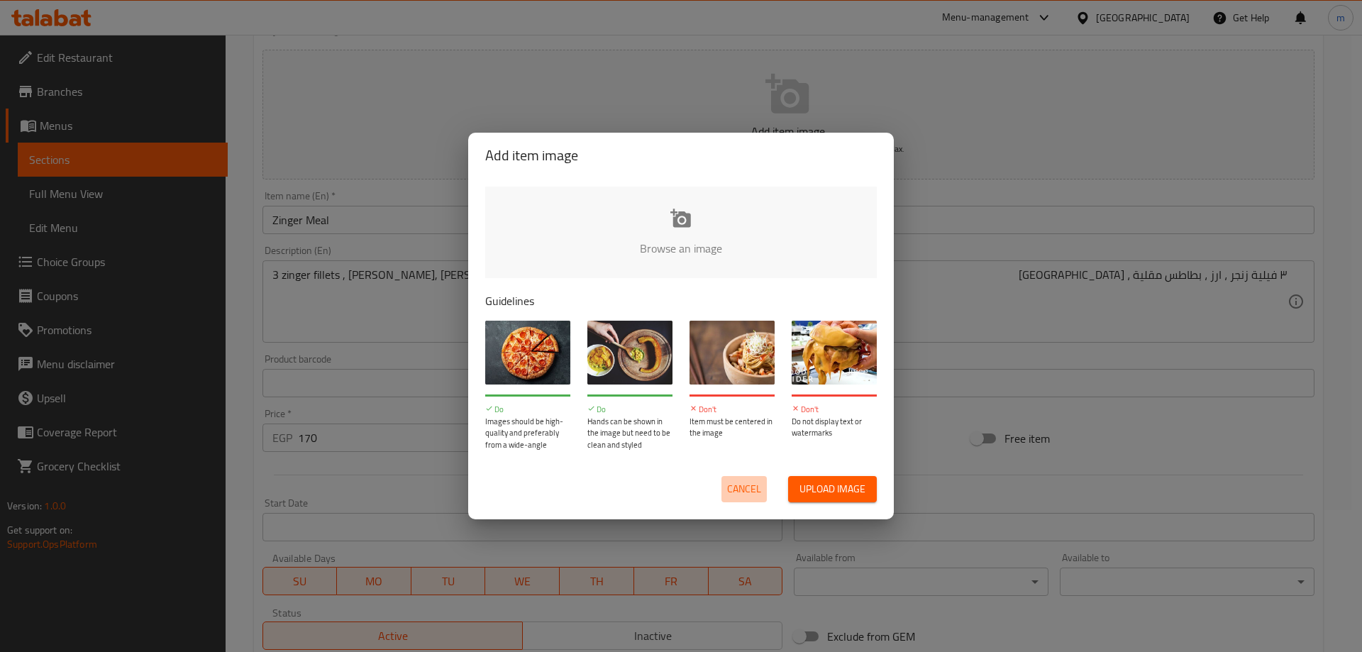
click at [730, 485] on span "Cancel" at bounding box center [744, 489] width 34 height 18
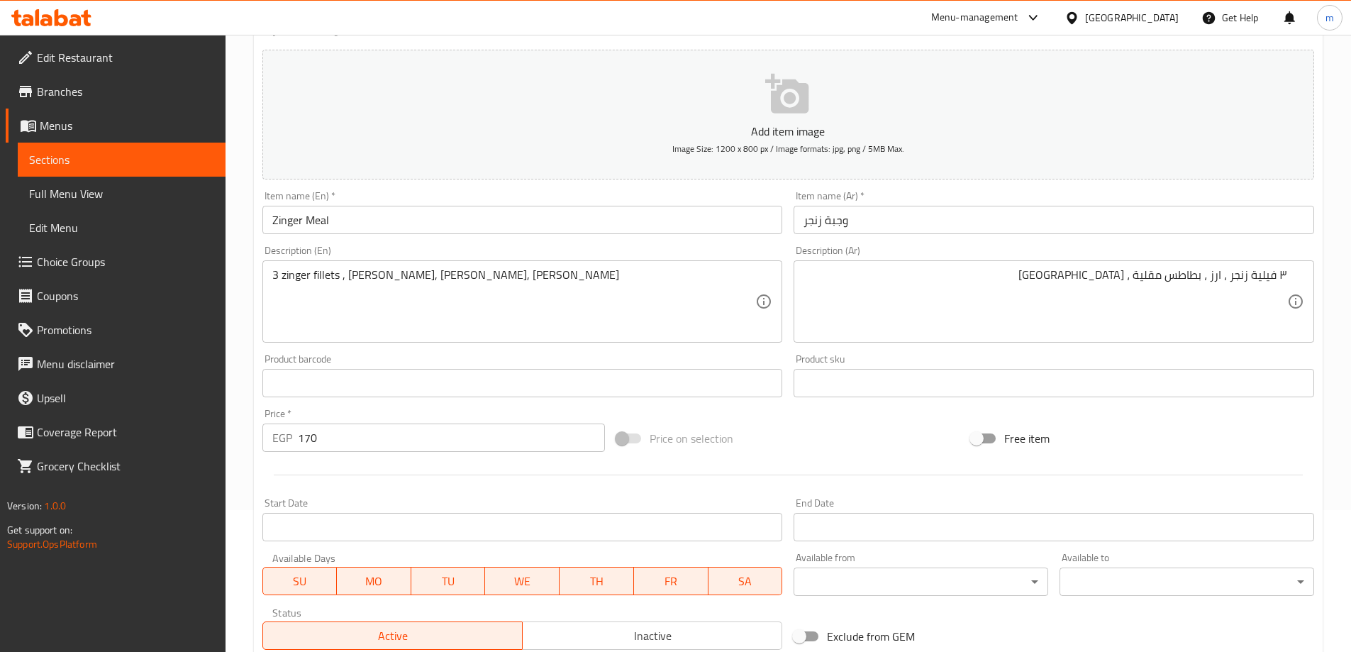
click at [1219, 435] on div "Free item" at bounding box center [1142, 438] width 355 height 38
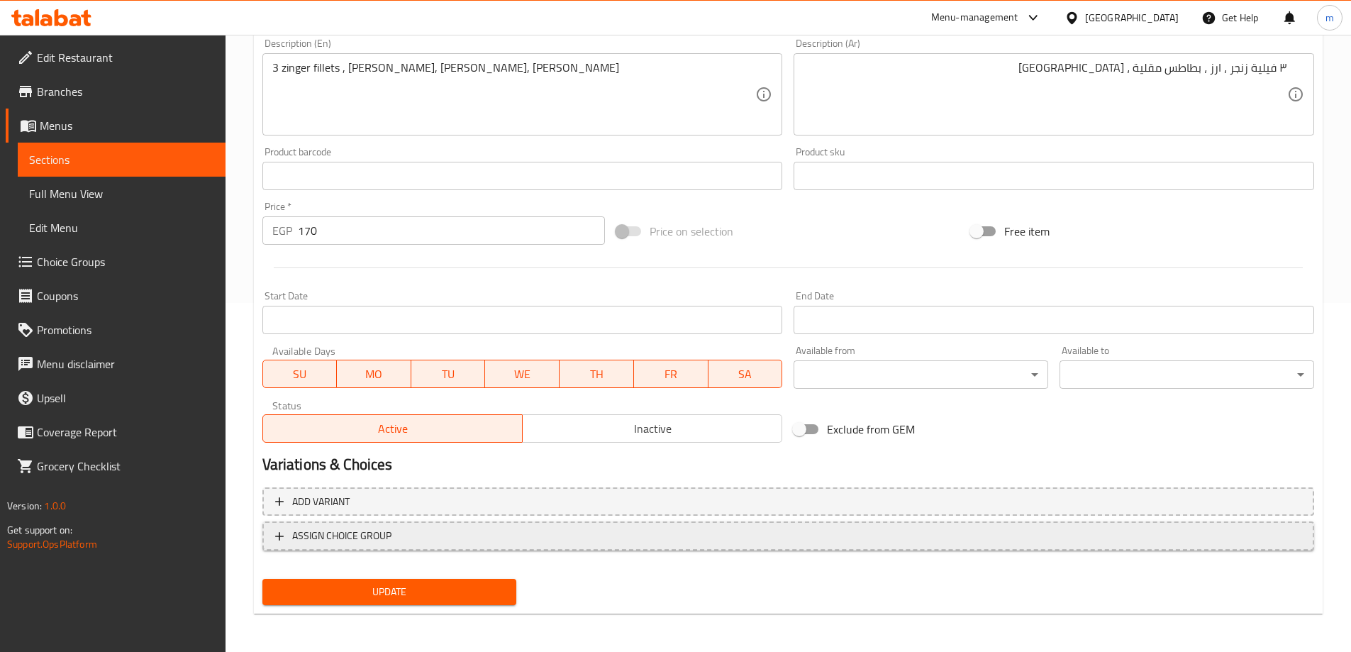
scroll to position [350, 0]
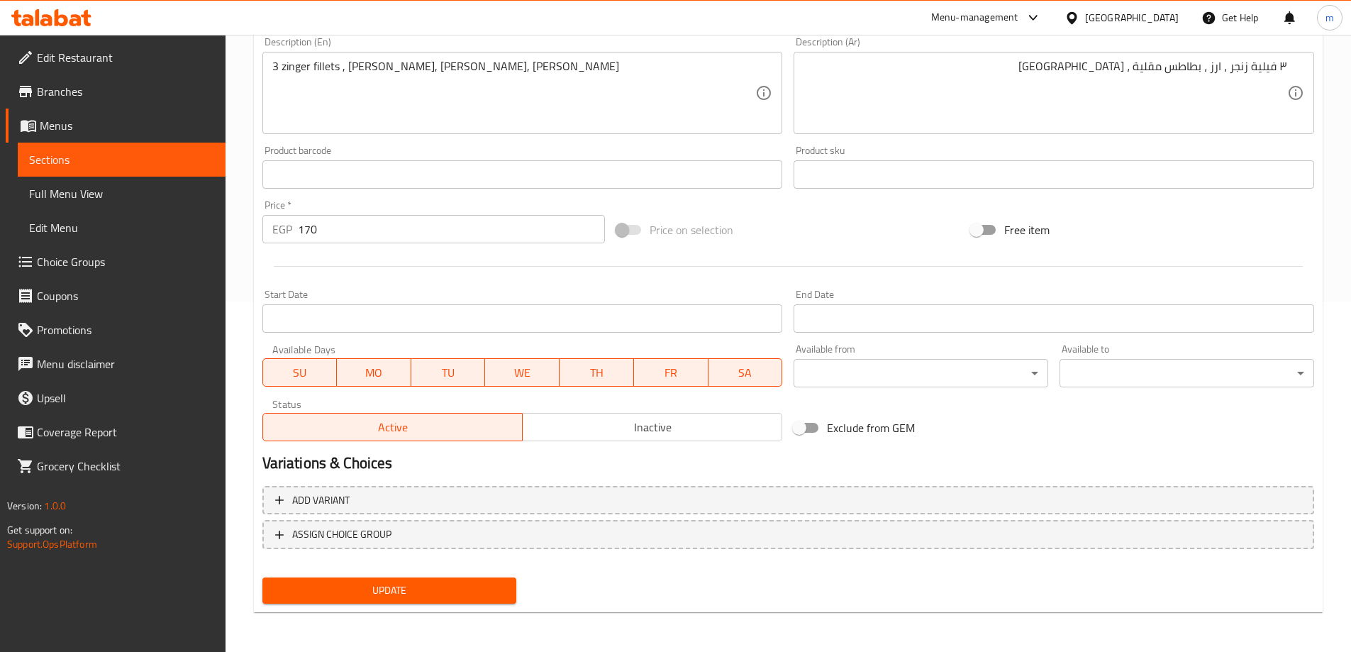
click at [466, 576] on div "Update" at bounding box center [390, 591] width 266 height 38
click at [470, 578] on div "Update" at bounding box center [390, 591] width 266 height 38
click at [470, 578] on button "Update" at bounding box center [389, 590] width 255 height 26
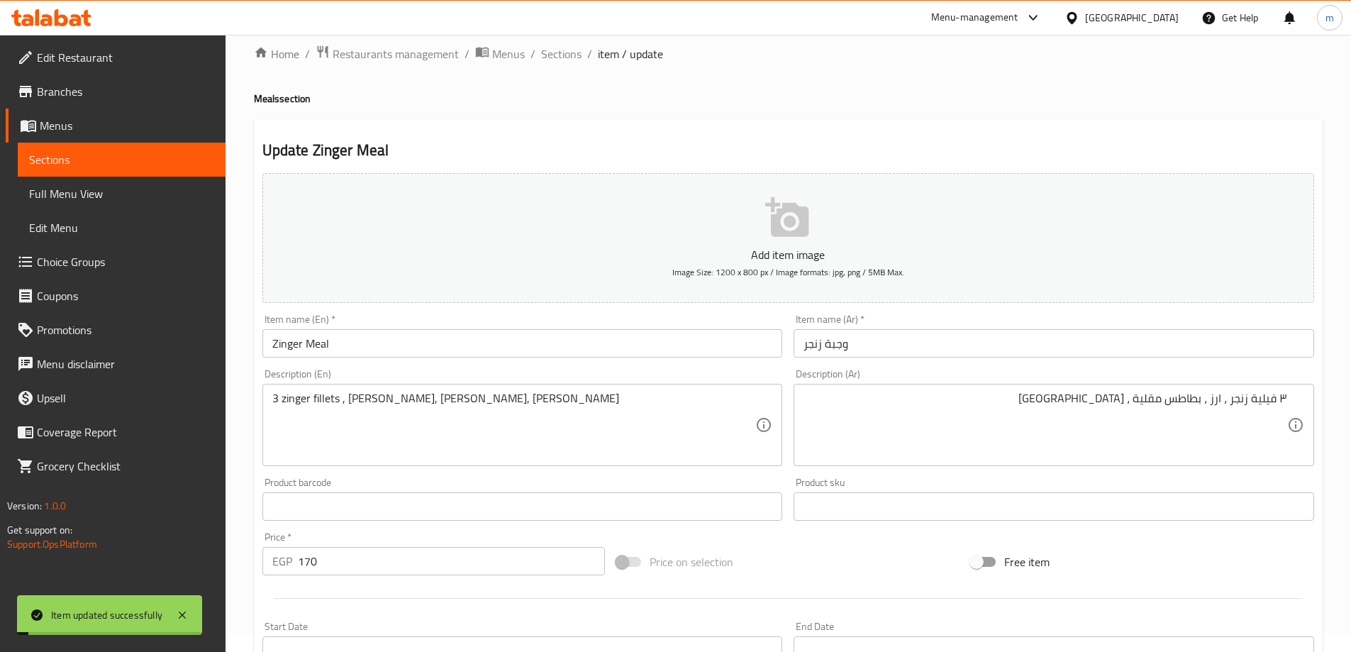
scroll to position [0, 0]
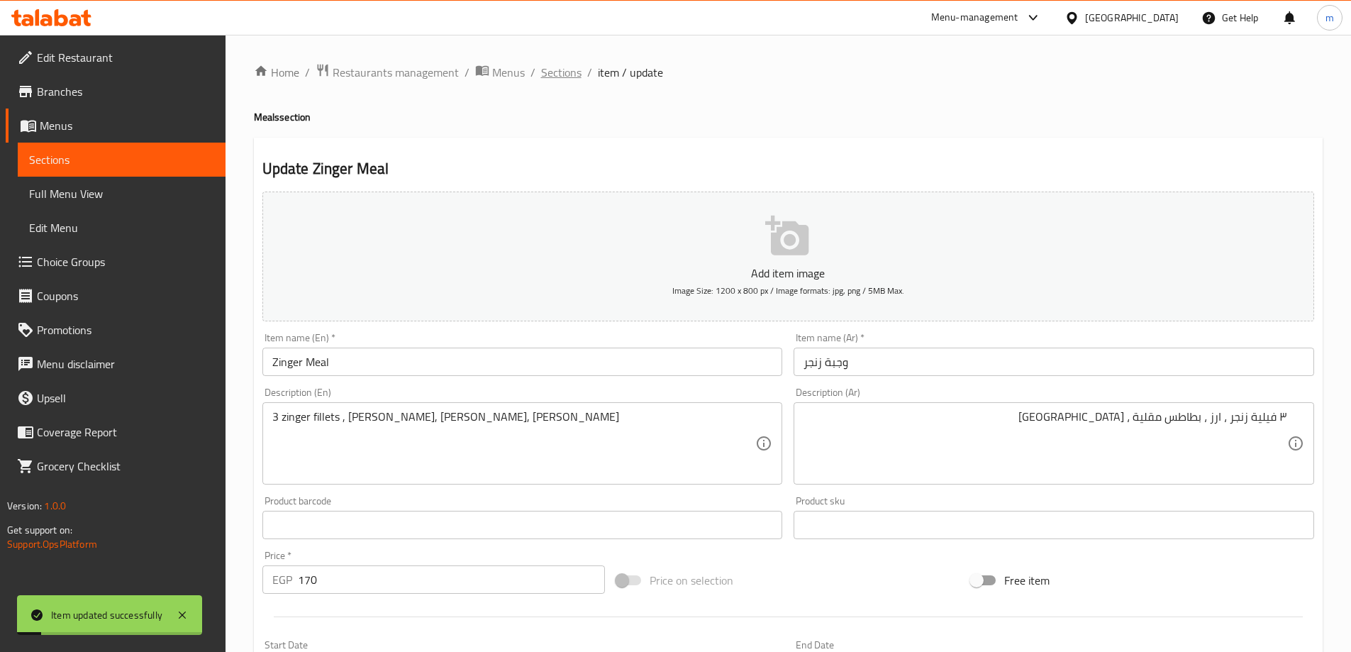
click at [562, 71] on span "Sections" at bounding box center [561, 72] width 40 height 17
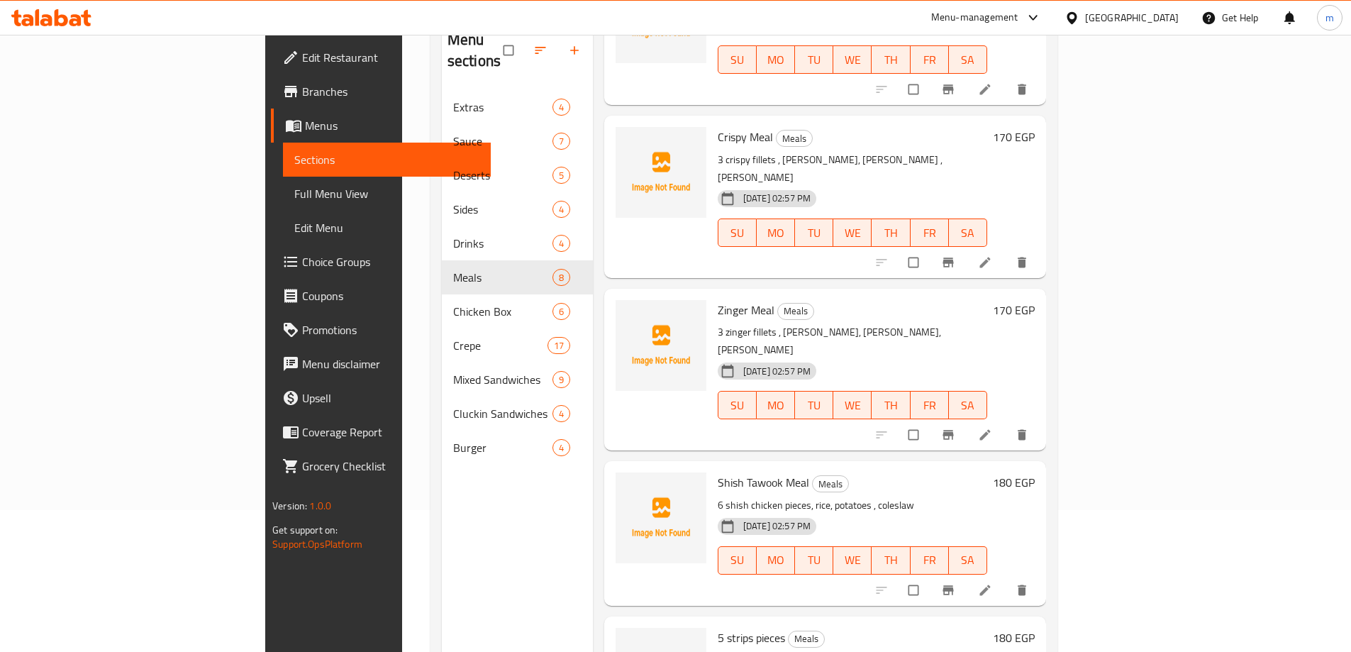
scroll to position [284, 0]
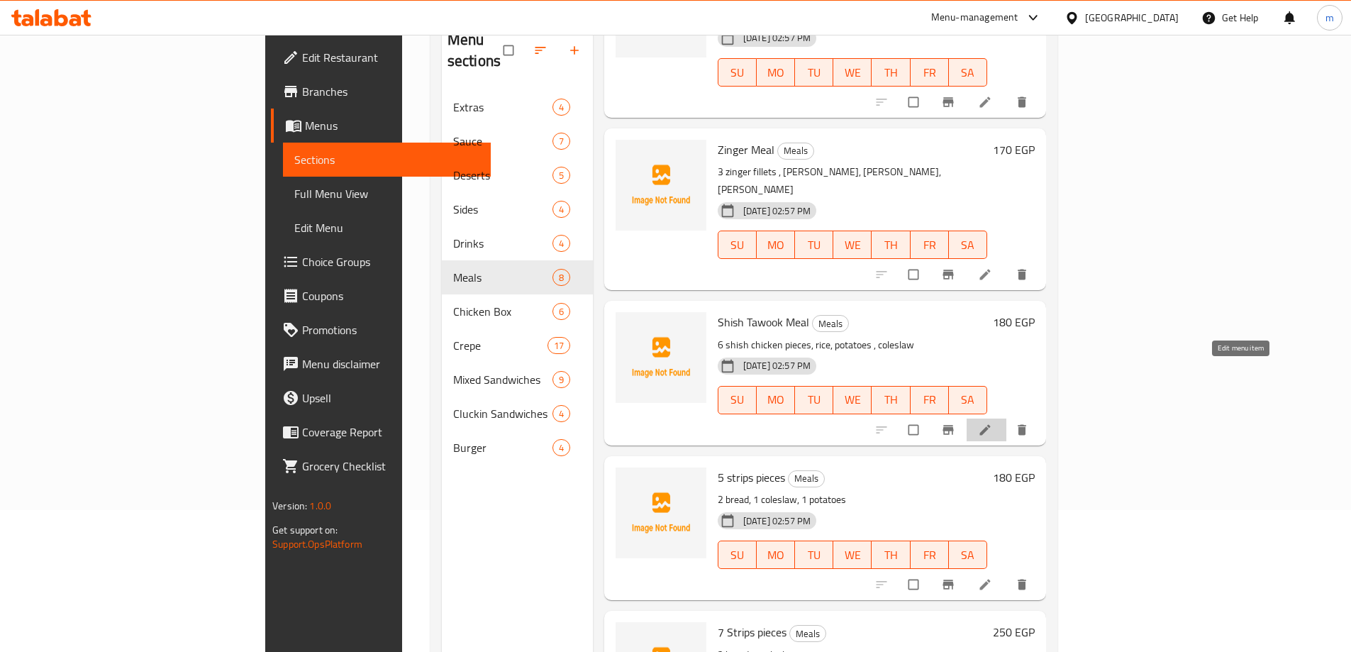
click at [990, 424] on icon at bounding box center [984, 429] width 11 height 11
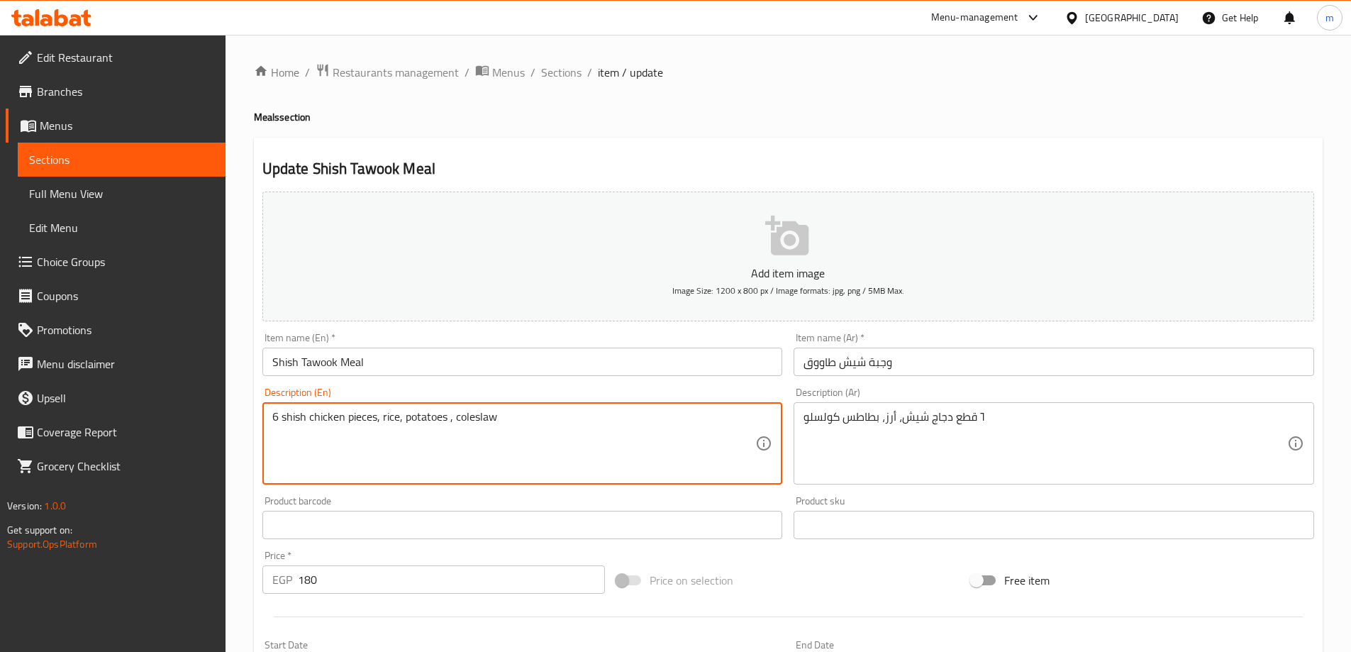
click at [416, 420] on textarea "6 shish chicken pieces, rice, potatoes , coleslaw" at bounding box center [514, 443] width 484 height 67
type textarea "6 shish chicken pieces, rice, fries, coleslaw"
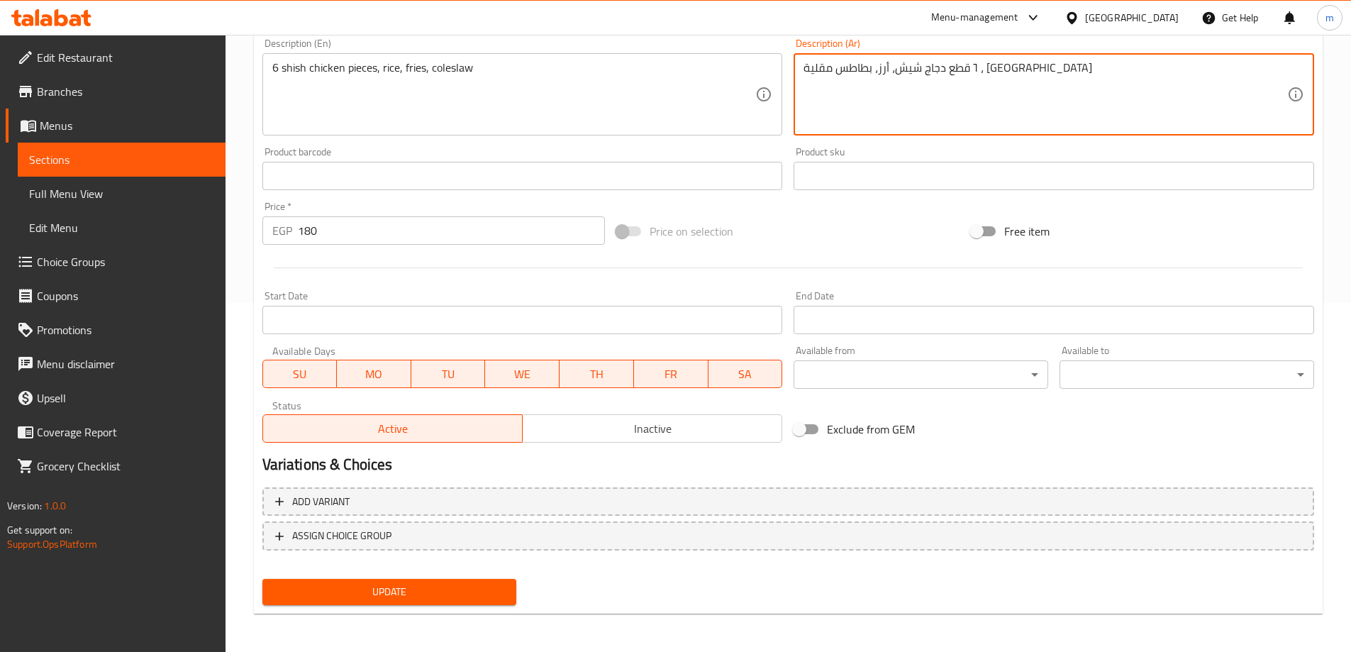
scroll to position [350, 0]
type textarea "٦ قطع دجاج شيش، أرز، بطاطس مقلية ، [GEOGRAPHIC_DATA]"
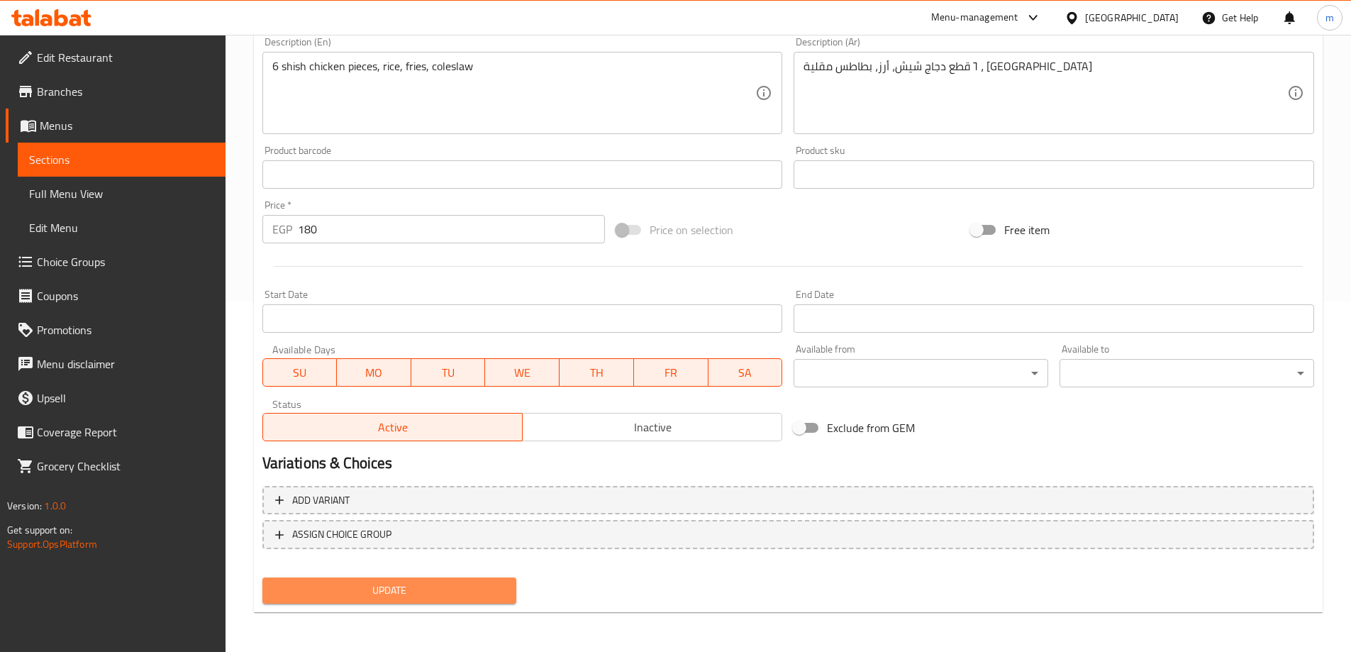
click at [467, 596] on span "Update" at bounding box center [390, 590] width 232 height 18
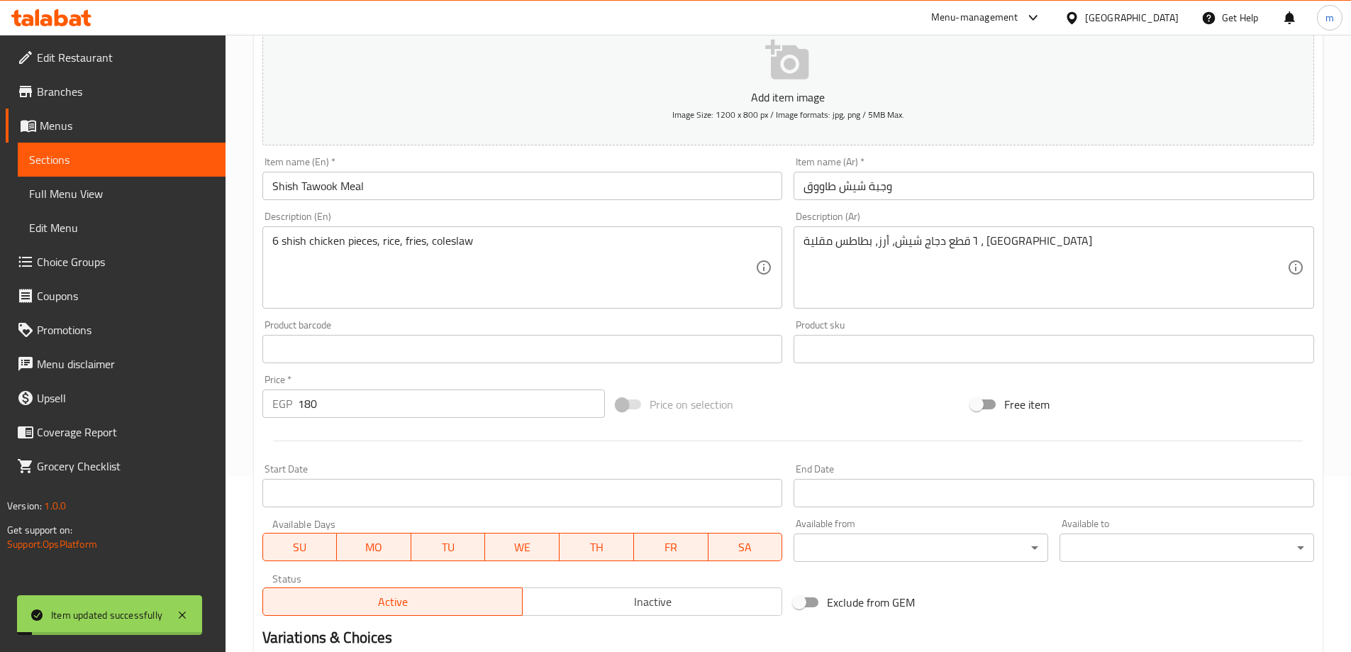
scroll to position [0, 0]
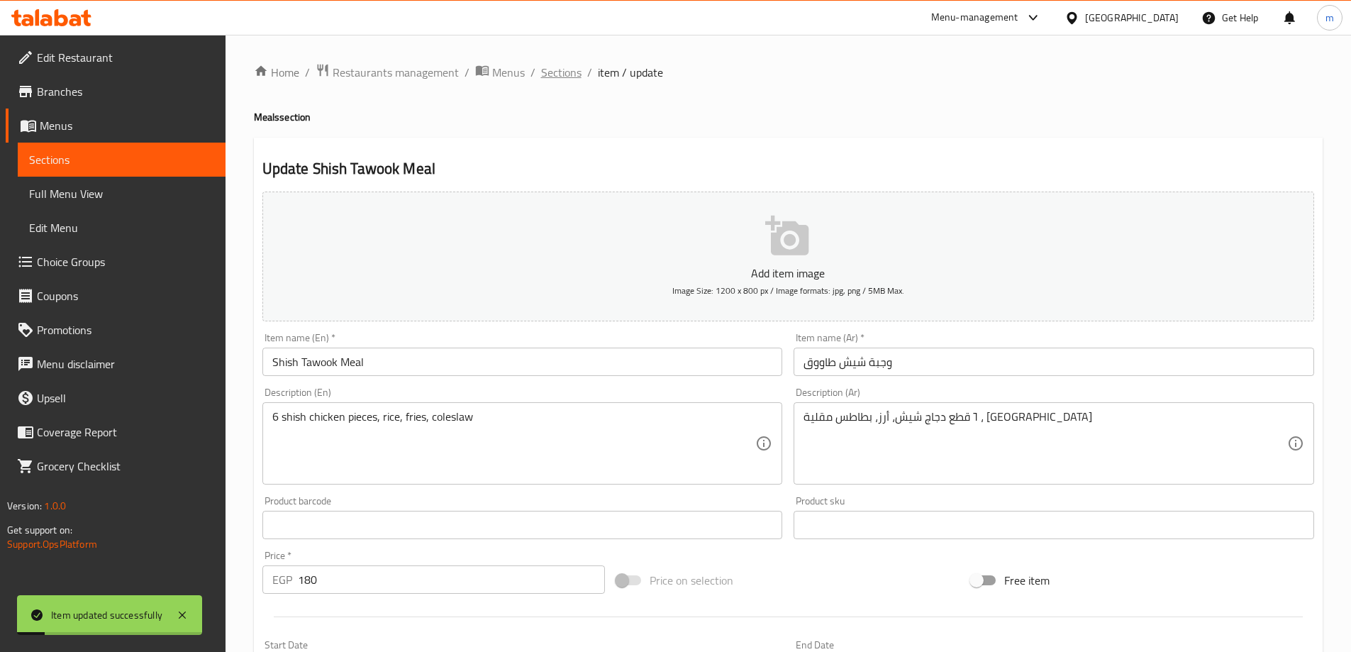
click at [547, 74] on span "Sections" at bounding box center [561, 72] width 40 height 17
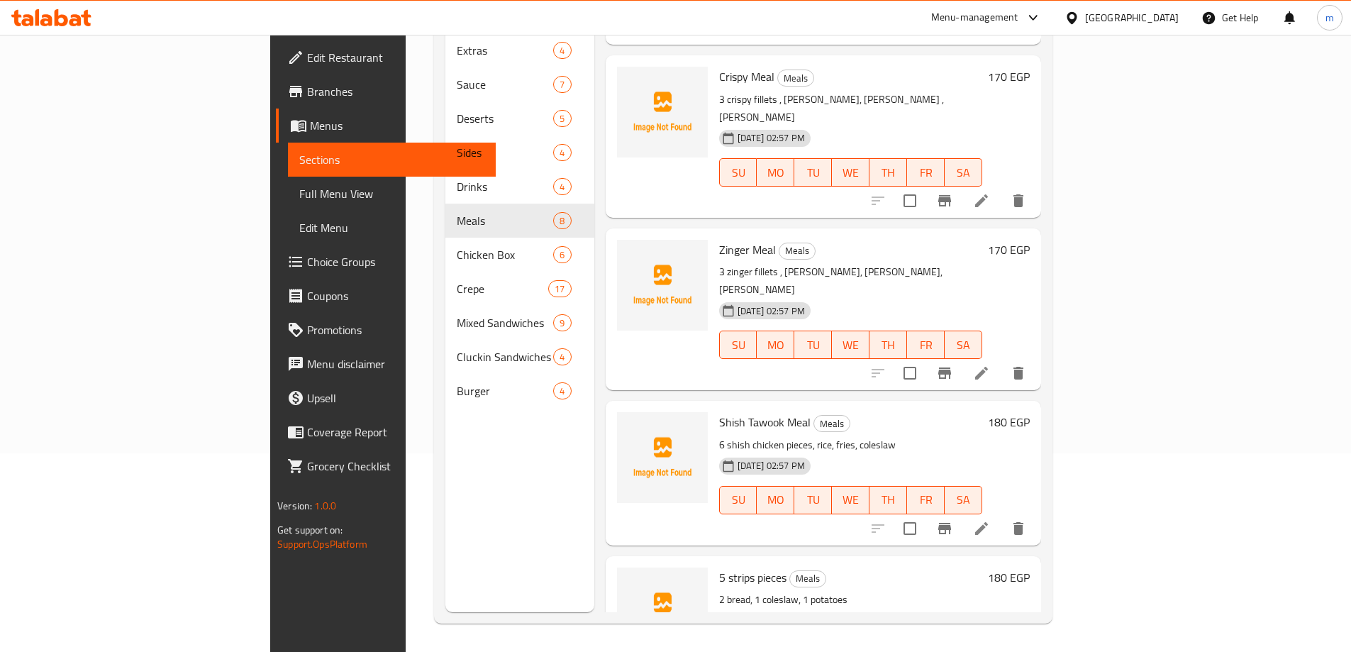
scroll to position [269, 0]
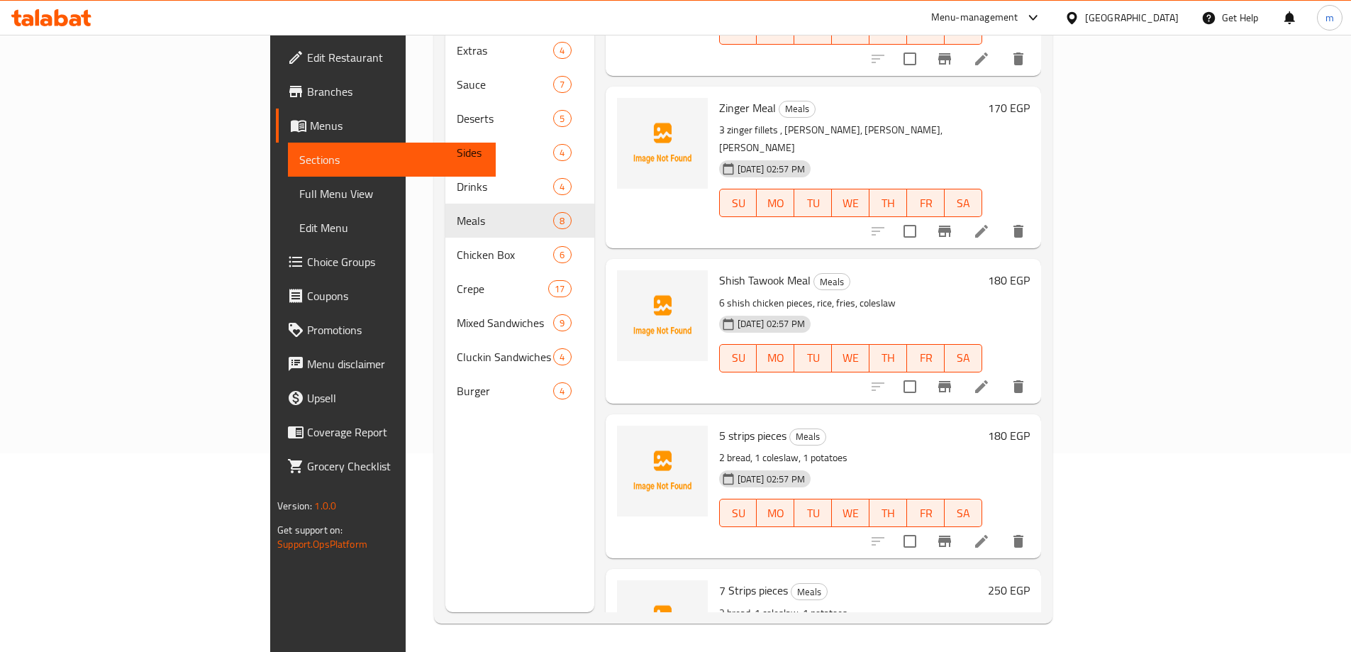
click at [990, 533] on icon at bounding box center [981, 541] width 17 height 17
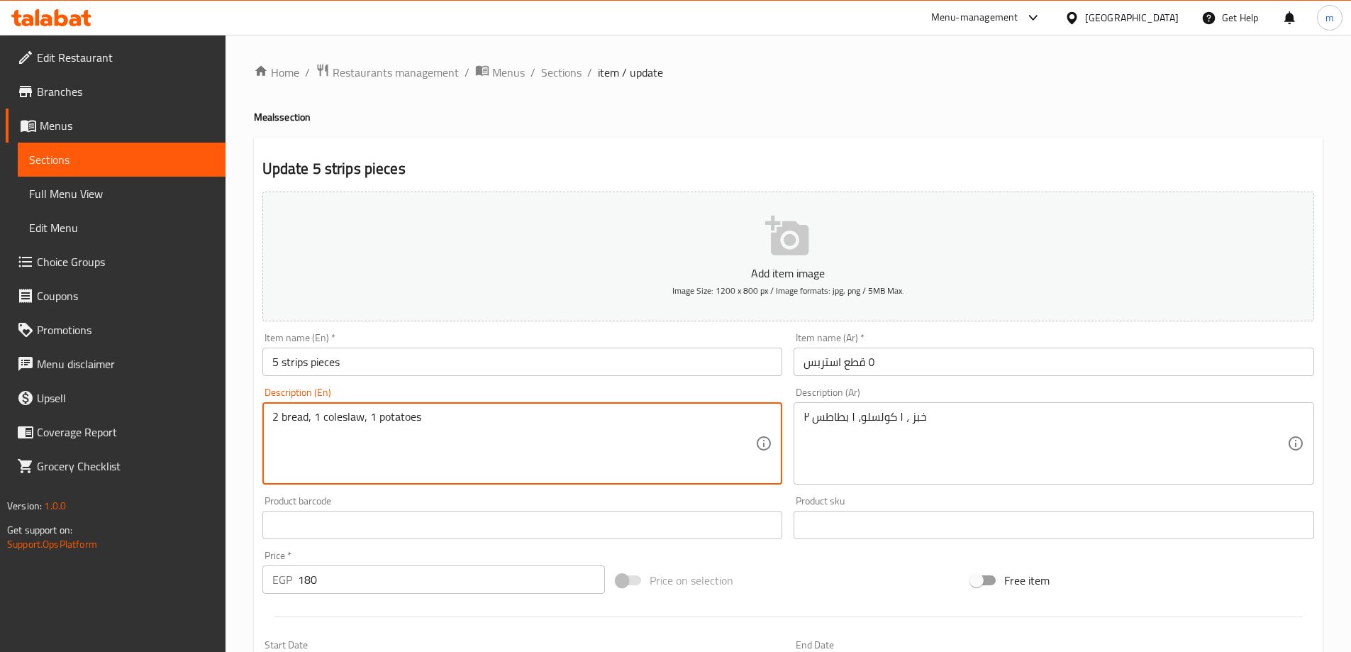
click at [397, 422] on textarea "2 bread, 1 coleslaw, 1 potatoes" at bounding box center [514, 443] width 484 height 67
paste textarea "fries"
type textarea "2 bread, 1 coleslaw, 1 fries"
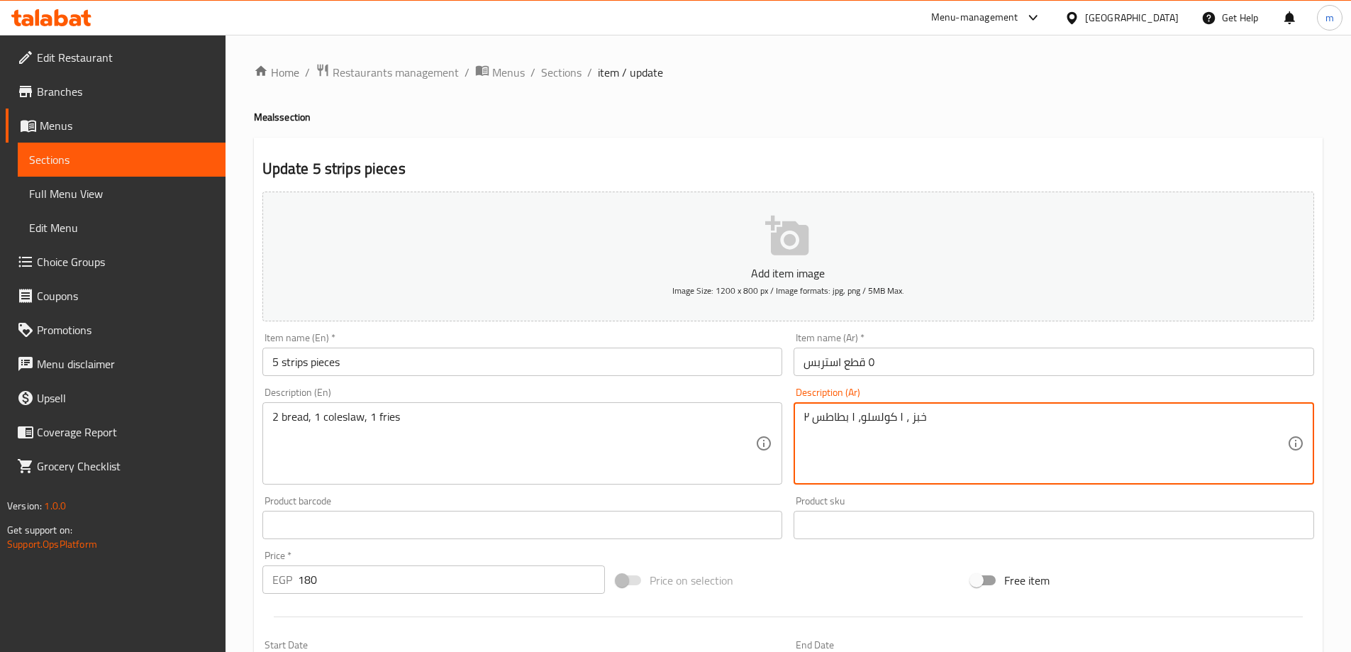
click at [841, 414] on textarea "۲ خبز ، ۱ کولسلو، ۱ بطاطس" at bounding box center [1045, 443] width 484 height 67
click at [1159, 415] on textarea "۲ خبز ، ۱ کولسلو، ۱ بطاطس" at bounding box center [1045, 443] width 484 height 67
click at [1167, 428] on textarea "۲ خبز ، ۱ کولسلو، ۱ بطاطس" at bounding box center [1045, 443] width 484 height 67
click at [1181, 429] on textarea "۲ خبز ، ۱ کولسلو، ۱ بطاطس [GEOGRAPHIC_DATA]" at bounding box center [1045, 443] width 484 height 67
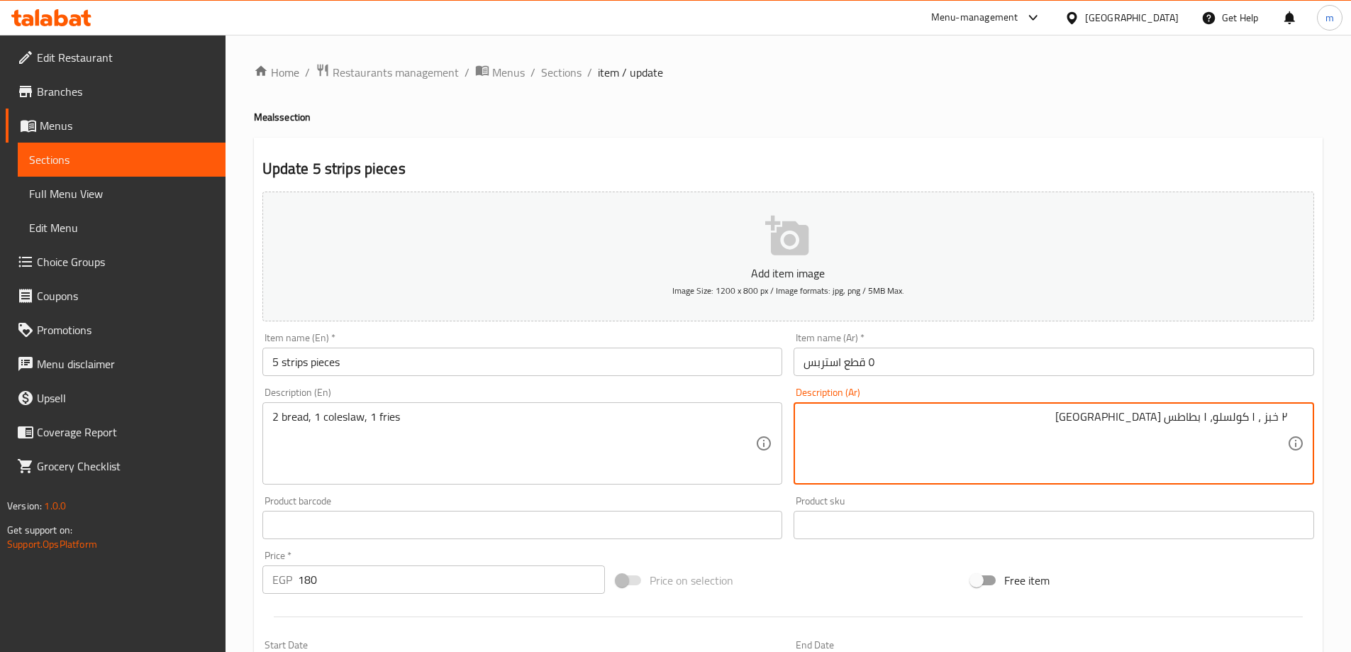
click at [1181, 429] on textarea "۲ خبز ، ۱ کولسلو، ۱ بطاطس [GEOGRAPHIC_DATA]" at bounding box center [1045, 443] width 484 height 67
click at [1153, 413] on textarea "۲ خبز ، ۱ کولسلو، ۱ بطاطس [GEOGRAPHIC_DATA]" at bounding box center [1045, 443] width 484 height 67
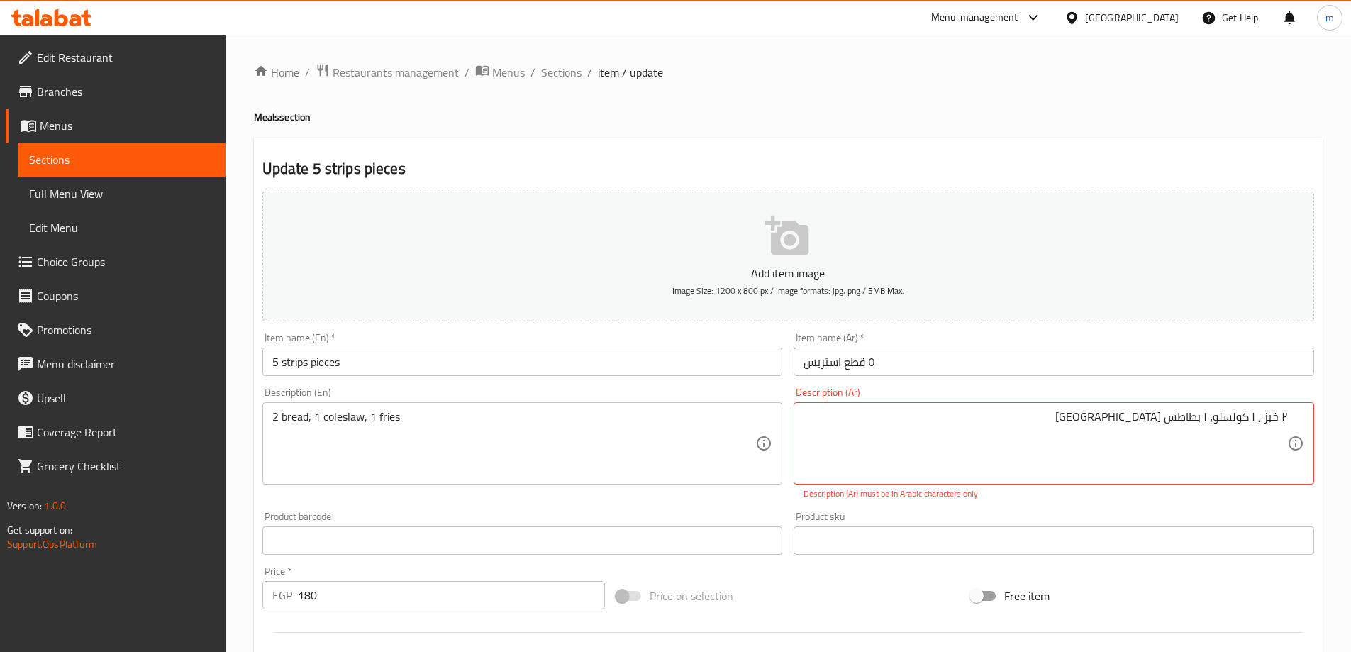
click at [884, 585] on div "Price on selection" at bounding box center [788, 596] width 355 height 38
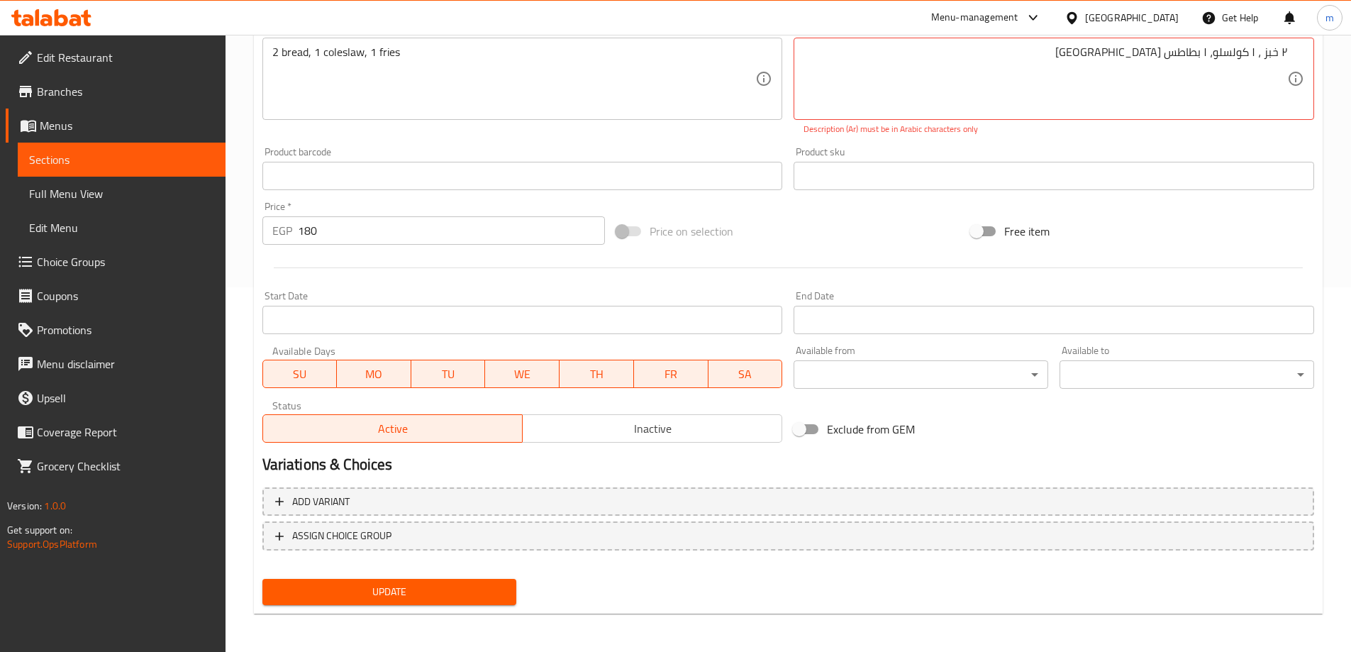
scroll to position [366, 0]
click at [421, 595] on span "Update" at bounding box center [390, 590] width 232 height 18
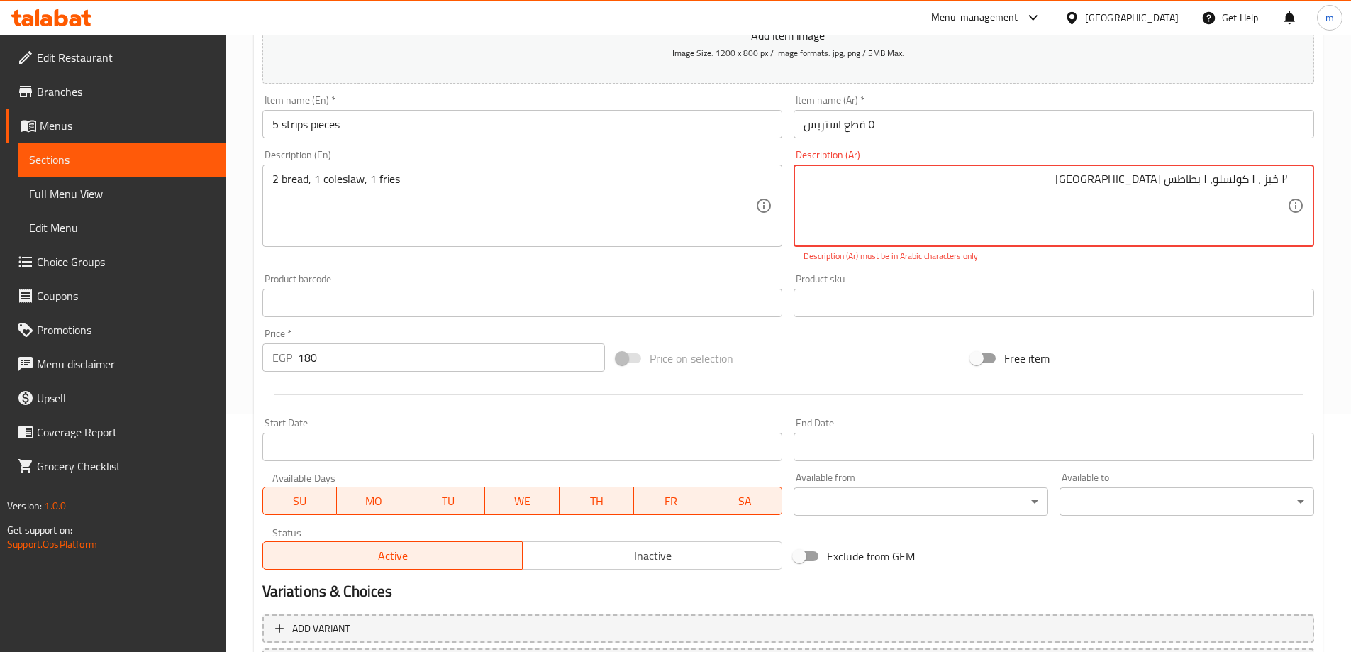
scroll to position [224, 0]
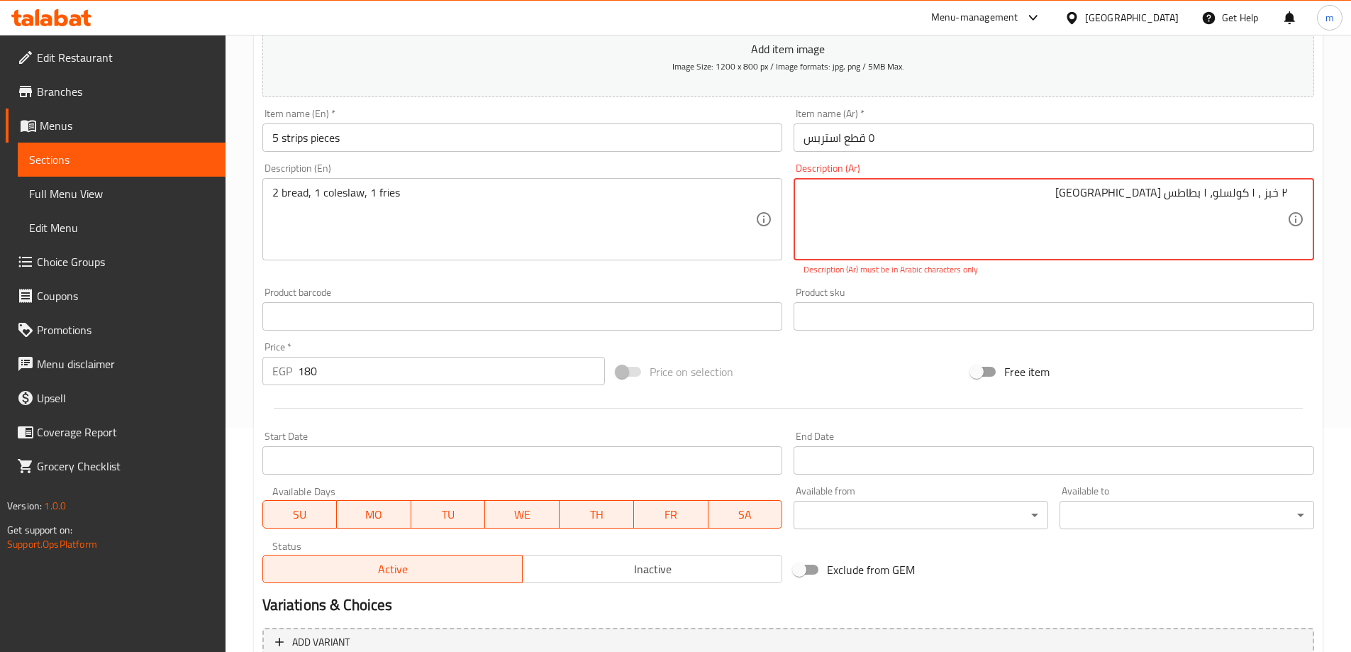
click at [1156, 229] on textarea "۲ خبز ، ۱ کولسلو، ۱ بطاطس [GEOGRAPHIC_DATA]" at bounding box center [1045, 219] width 484 height 67
click at [1165, 294] on div "Product sku Product sku" at bounding box center [1054, 308] width 520 height 43
drag, startPoint x: 1112, startPoint y: 203, endPoint x: 1361, endPoint y: 189, distance: 249.3
click at [1284, 189] on textarea "۲ خبز ، ۱ کولسلو، ۱ بطاطس [GEOGRAPHIC_DATA]" at bounding box center [1045, 219] width 484 height 67
drag, startPoint x: 1282, startPoint y: 191, endPoint x: 1294, endPoint y: 196, distance: 13.3
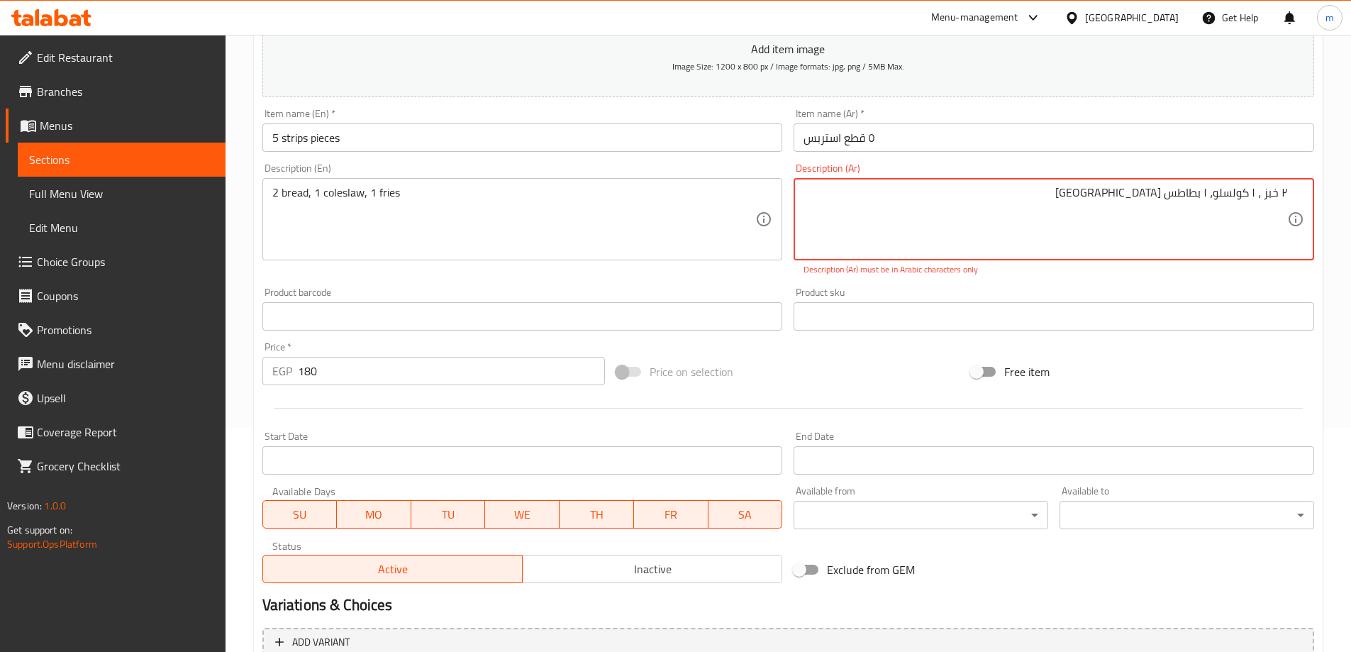
click at [1294, 196] on div "۲ خبز ، ۱ کولسلو، ۱ بطاطس مقلية Description (Ar)" at bounding box center [1054, 219] width 520 height 82
click at [1250, 193] on textarea "۲ خبز ، ۱ کولسلو، ۱ بطاطس [GEOGRAPHIC_DATA]" at bounding box center [1045, 219] width 484 height 67
paste textarea
click at [1245, 199] on textarea "۲ خبز ، ۱ کولسلو، ۱ بطاطس [GEOGRAPHIC_DATA]" at bounding box center [1045, 219] width 484 height 67
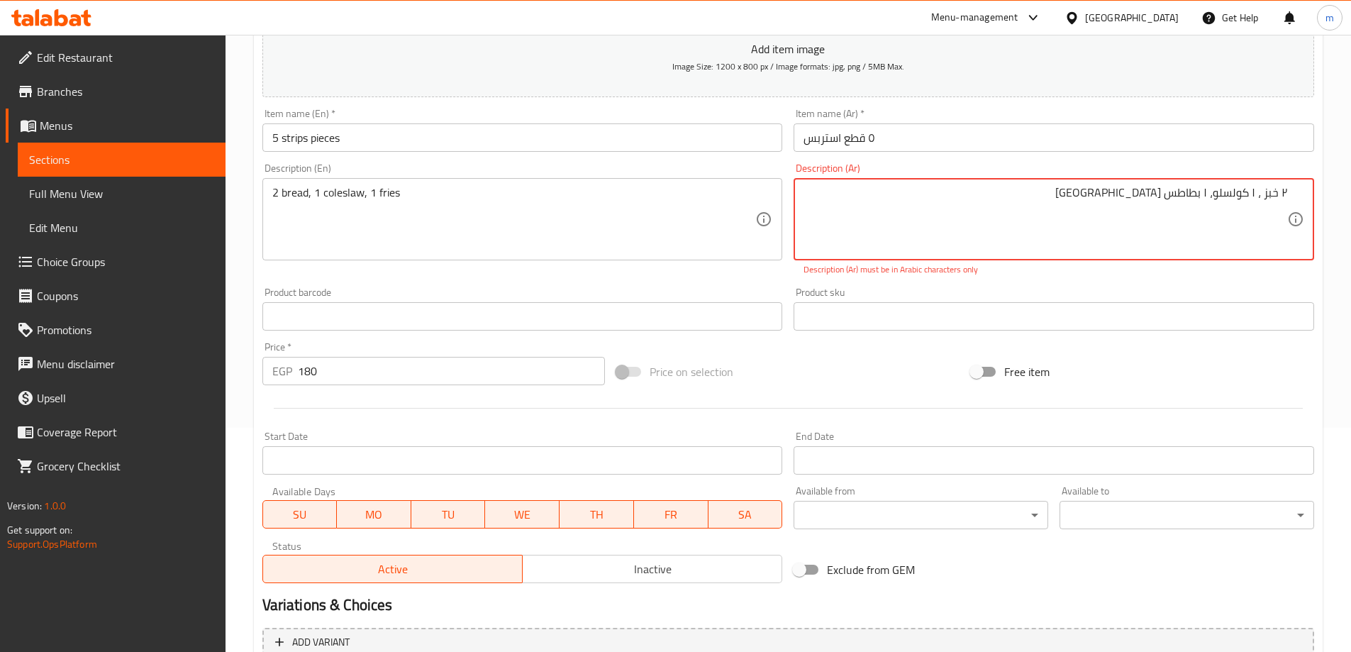
click at [1245, 199] on textarea "۲ خبز ، ۱ کولسلو، ۱ بطاطس [GEOGRAPHIC_DATA]" at bounding box center [1045, 219] width 484 height 67
type textarea "۲ خبز ، ۱ کولسلو، ۱ بطاطس [GEOGRAPHIC_DATA]"
click at [1211, 333] on div "Product sku Product sku" at bounding box center [1054, 309] width 532 height 55
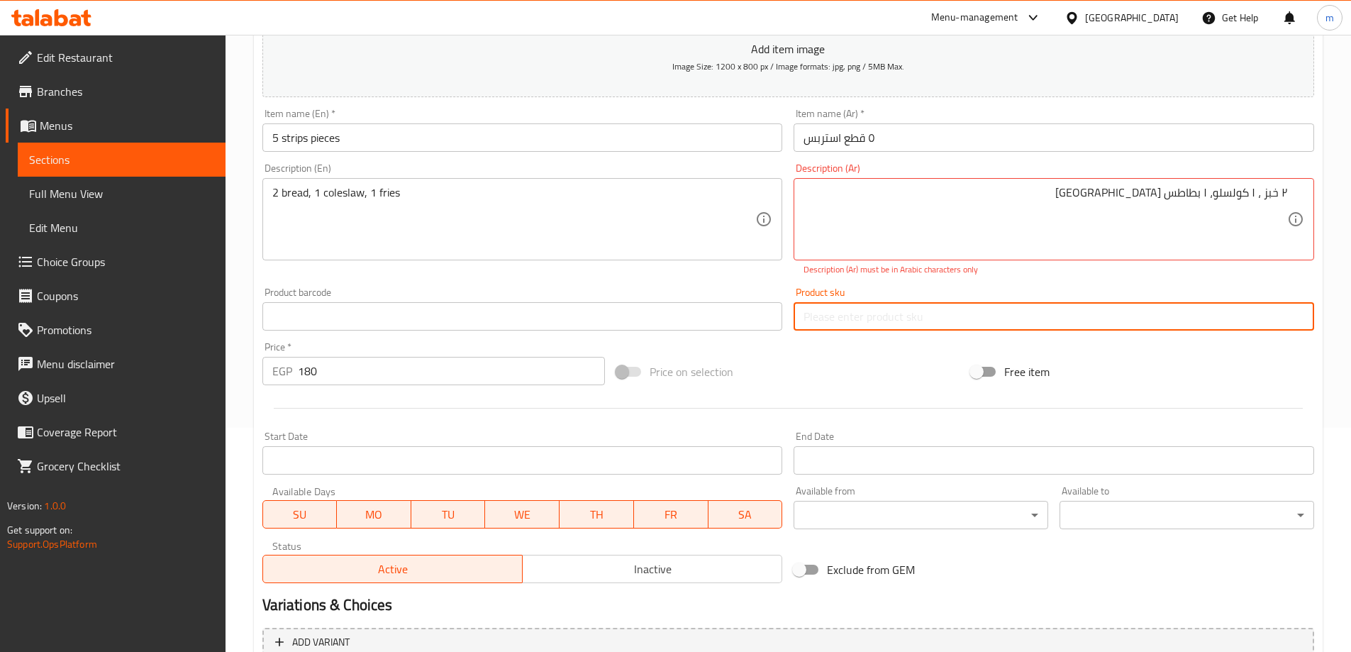
click at [1205, 311] on input "text" at bounding box center [1054, 316] width 520 height 28
paste input "۲ خبز ، ۱ کولسلو، ۱ بطاطس [GEOGRAPHIC_DATA]"
type input "۲ خبز ، ۱ کولسلو، ۱ بطاطس [GEOGRAPHIC_DATA]"
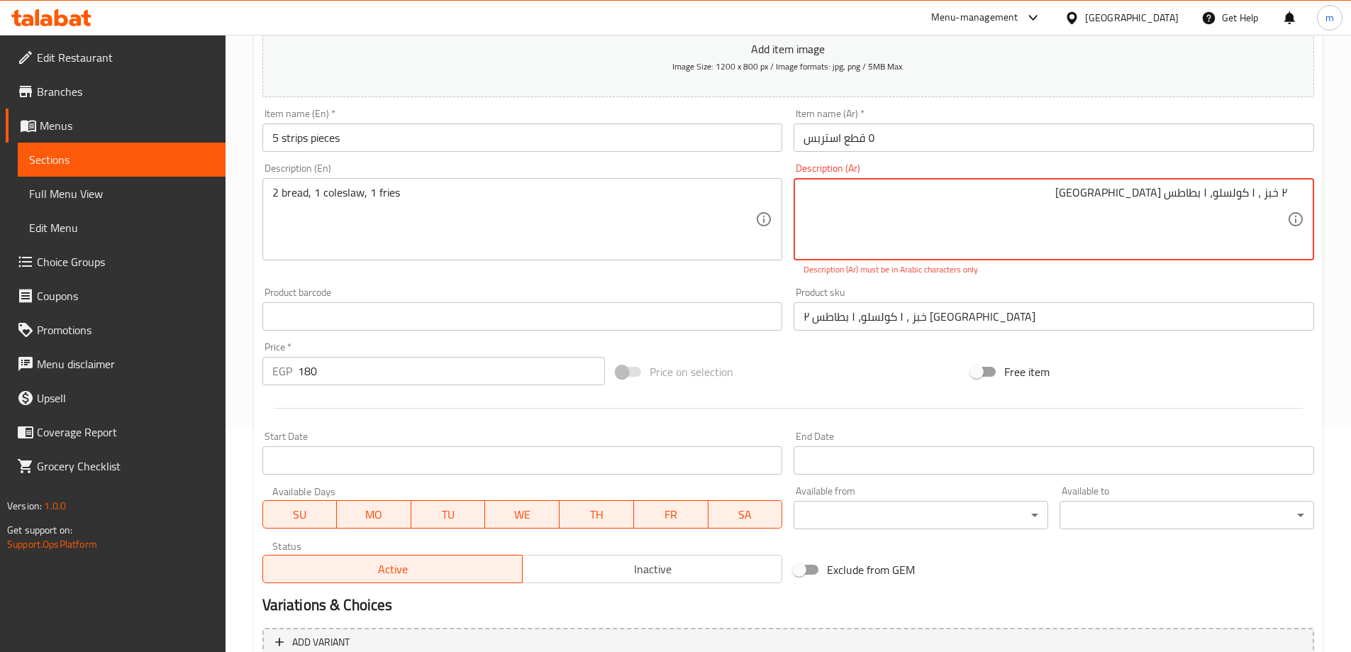
click at [1227, 224] on textarea "۲ خبز ، ۱ کولسلو، ۱ بطاطس [GEOGRAPHIC_DATA]" at bounding box center [1045, 219] width 484 height 67
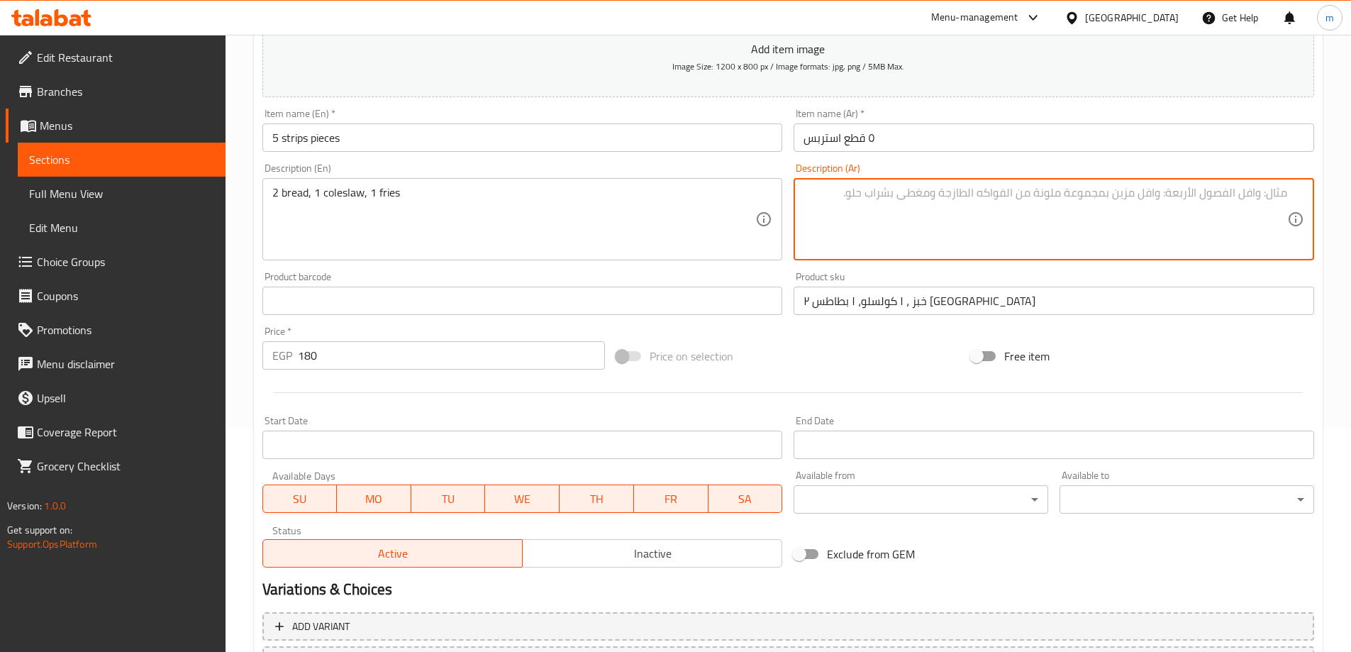
paste textarea "۲"
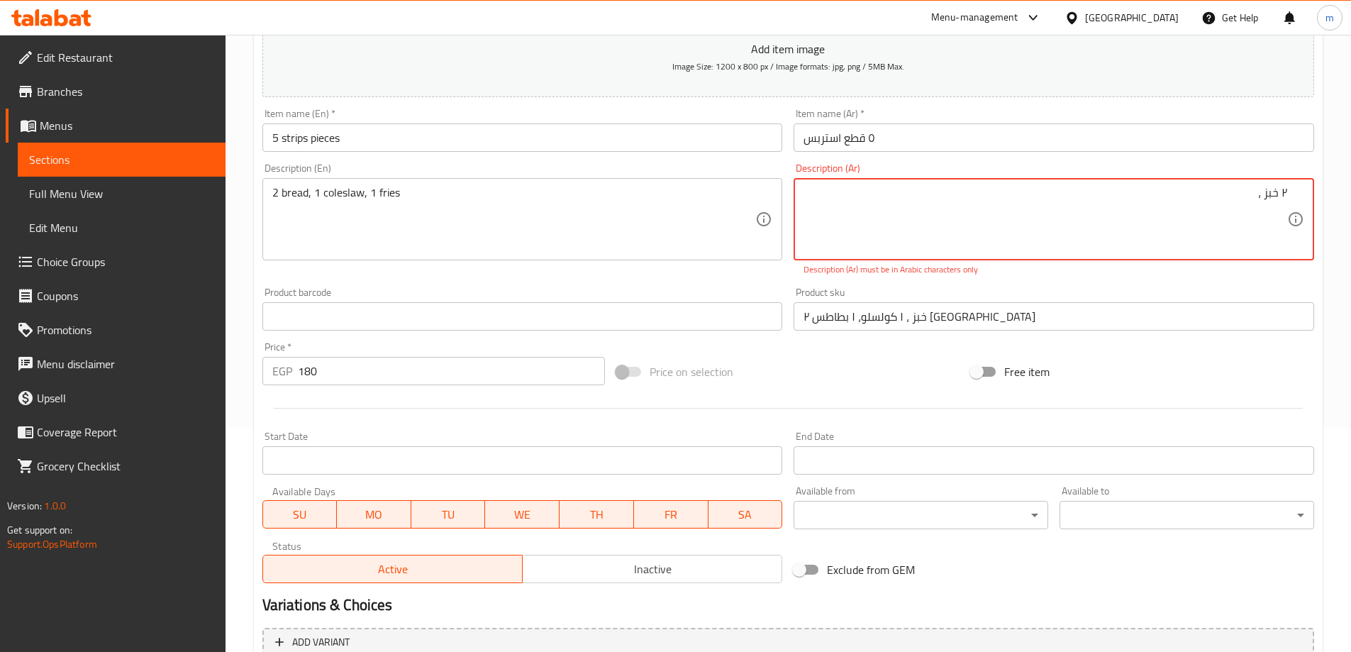
paste textarea "۱"
type textarea "۲ خبز ، ۱ كولسلو ، ۱ بطاطس مقلية"
click at [1173, 343] on div "Add item image Image Size: 1200 x 800 px / Image formats: jpg, png / 5MB Max. I…" at bounding box center [788, 275] width 1063 height 627
click at [1160, 340] on div "Add item image Image Size: 1200 x 800 px / Image formats: jpg, png / 5MB Max. I…" at bounding box center [788, 275] width 1063 height 627
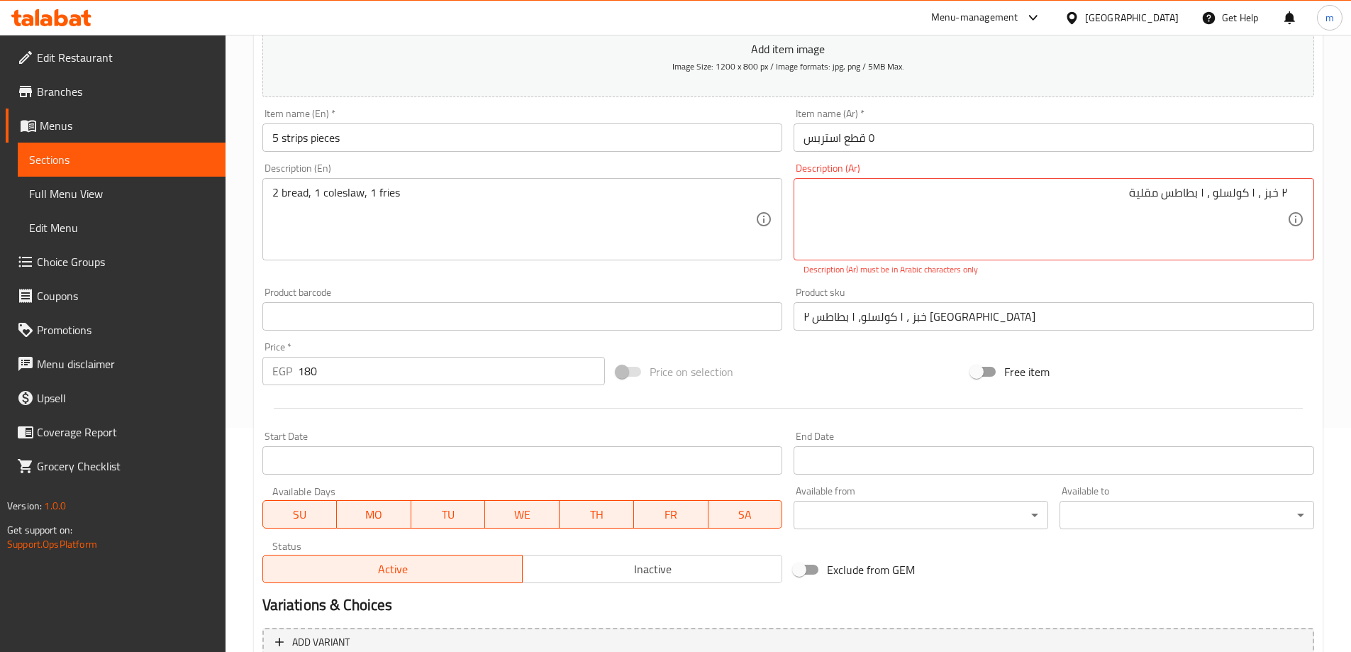
click at [1160, 347] on div "Add item image Image Size: 1200 x 800 px / Image formats: jpg, png / 5MB Max. I…" at bounding box center [788, 275] width 1063 height 627
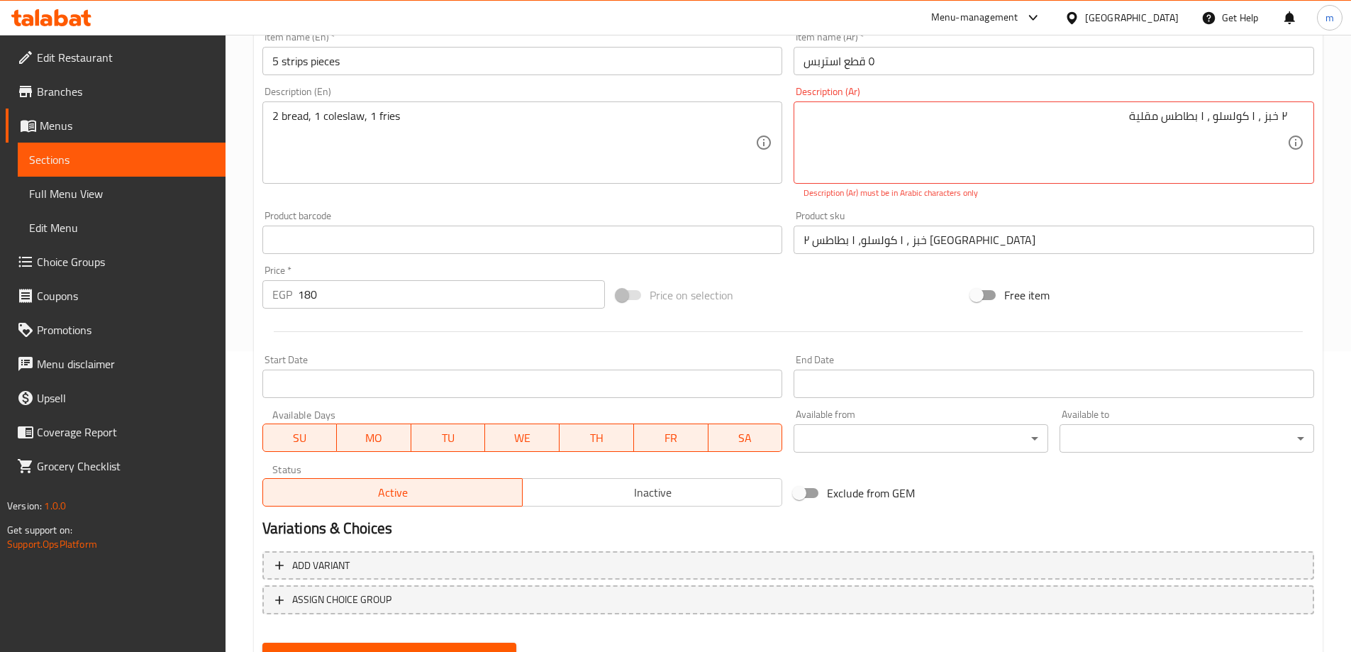
scroll to position [366, 0]
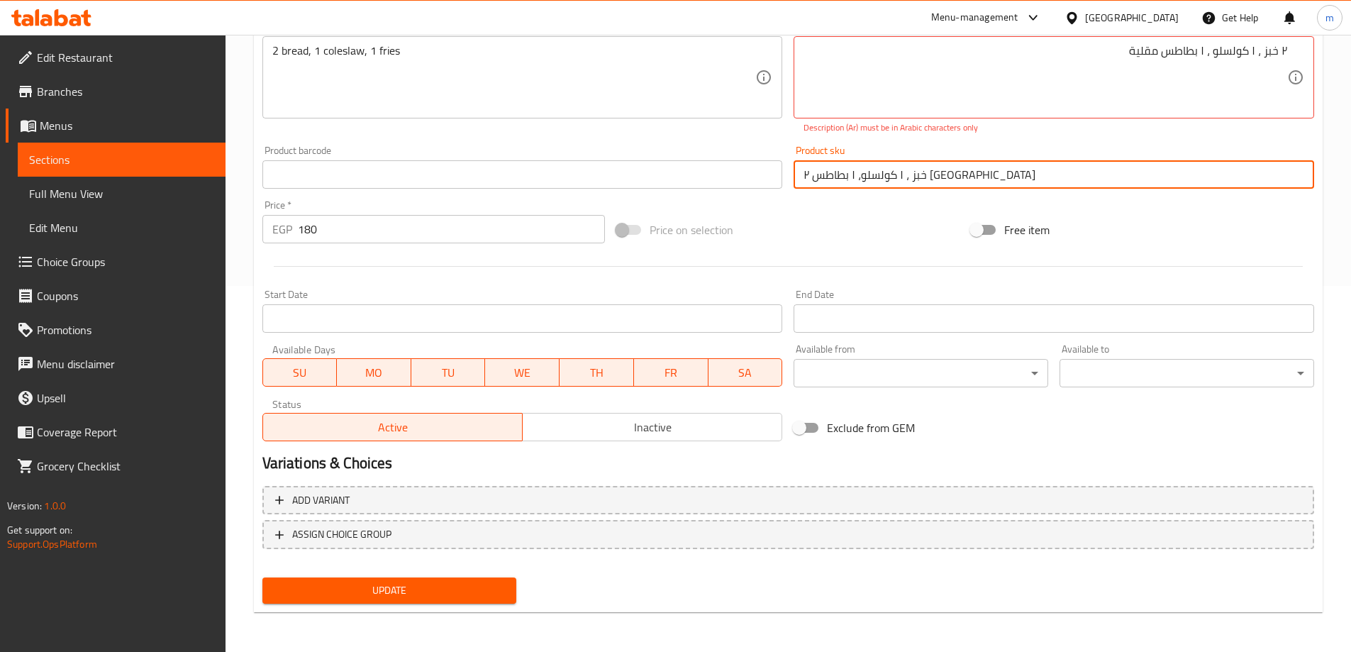
click at [984, 169] on input "۲ خبز ، ۱ کولسلو، ۱ بطاطس [GEOGRAPHIC_DATA]" at bounding box center [1054, 174] width 520 height 28
click at [458, 581] on button "Update" at bounding box center [389, 590] width 255 height 26
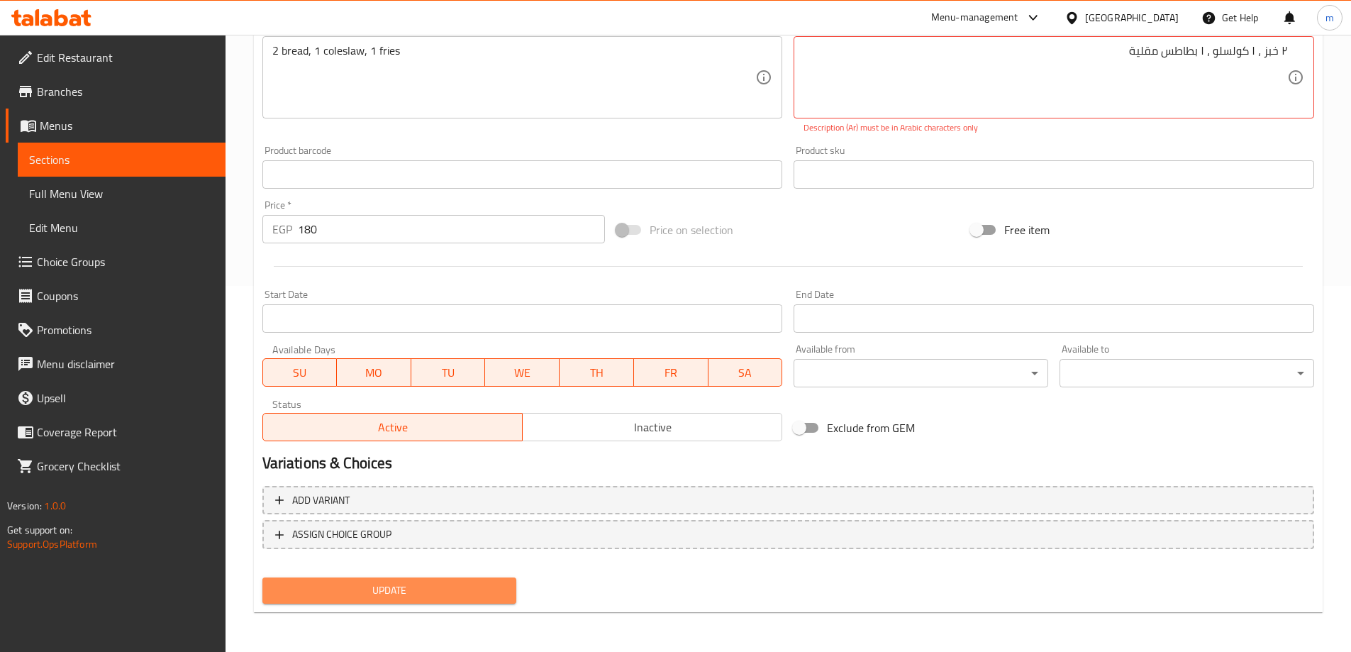
click at [456, 602] on button "Update" at bounding box center [389, 590] width 255 height 26
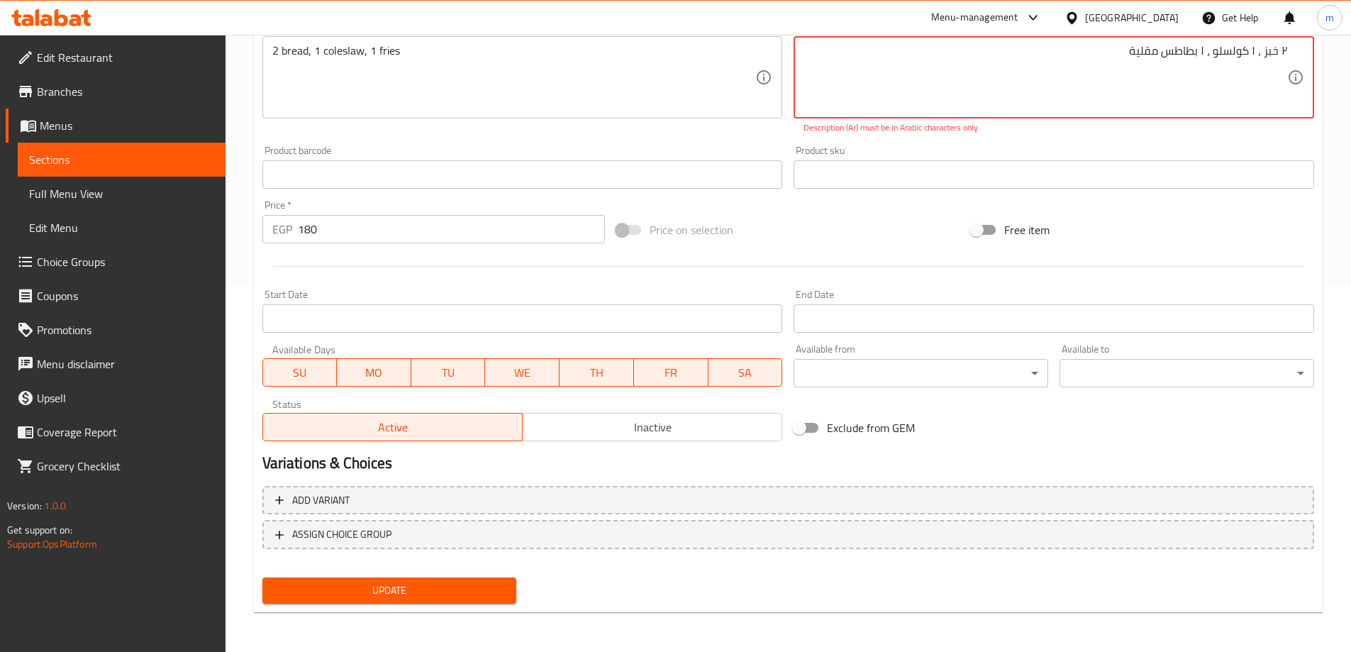
click at [457, 601] on button "Update" at bounding box center [389, 590] width 255 height 26
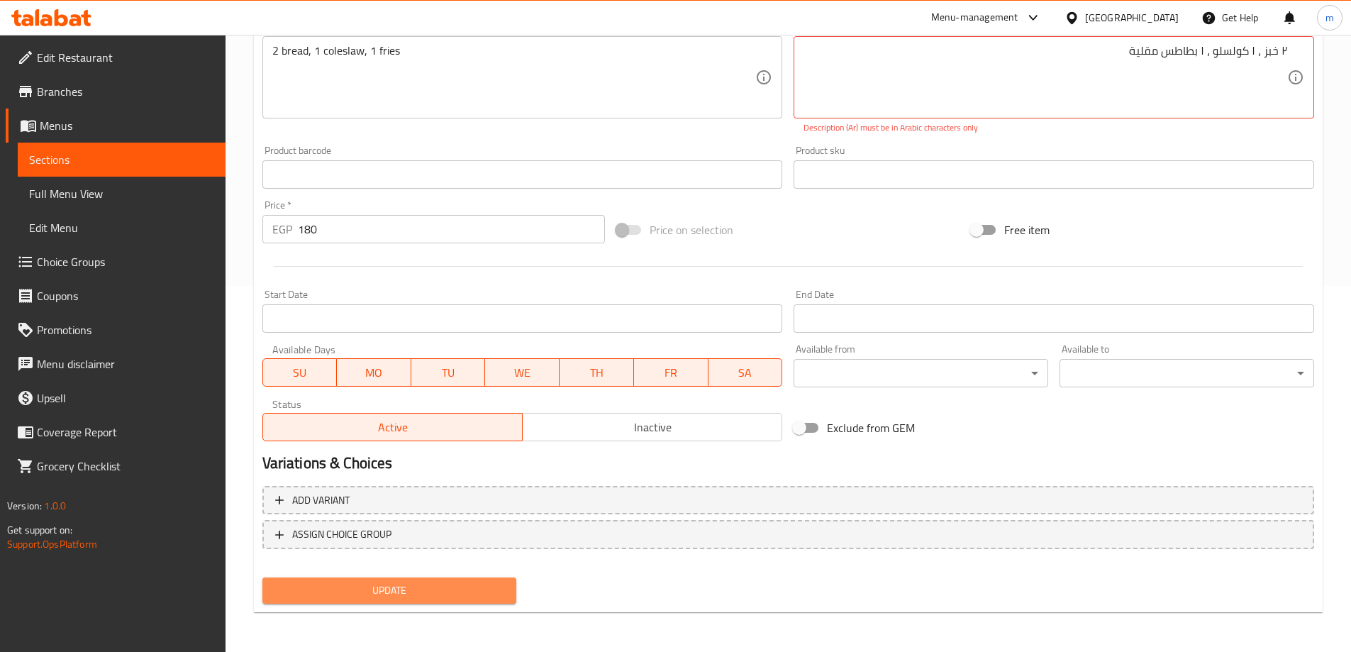
click at [457, 601] on button "Update" at bounding box center [389, 590] width 255 height 26
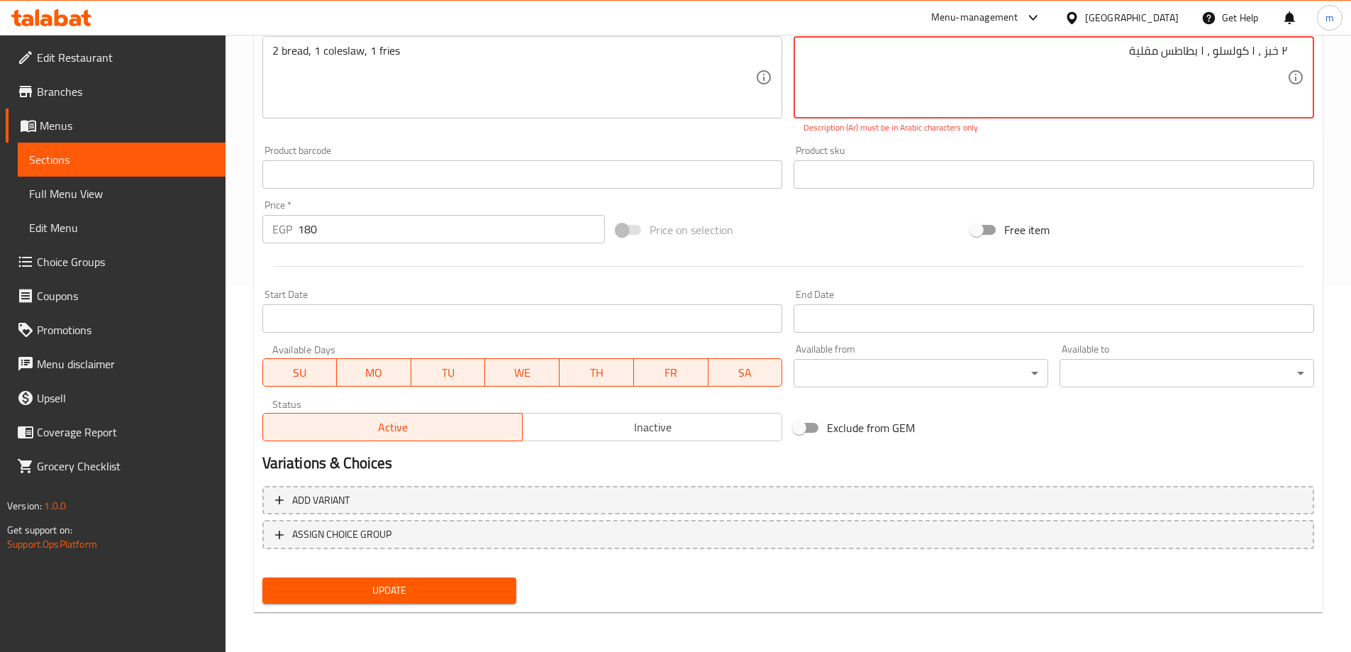
click at [1170, 72] on textarea "۲ خبز ، ۱ كولسلو ، ۱ بطاطس مقلية" at bounding box center [1045, 77] width 484 height 67
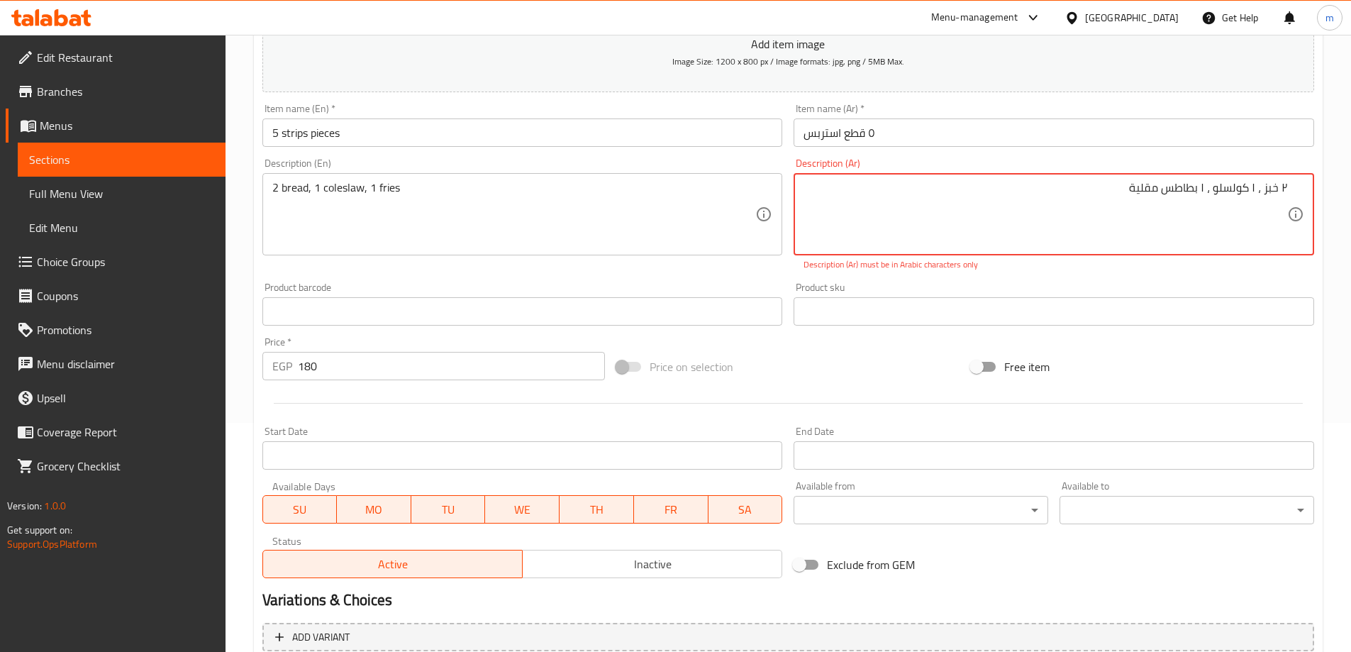
scroll to position [224, 0]
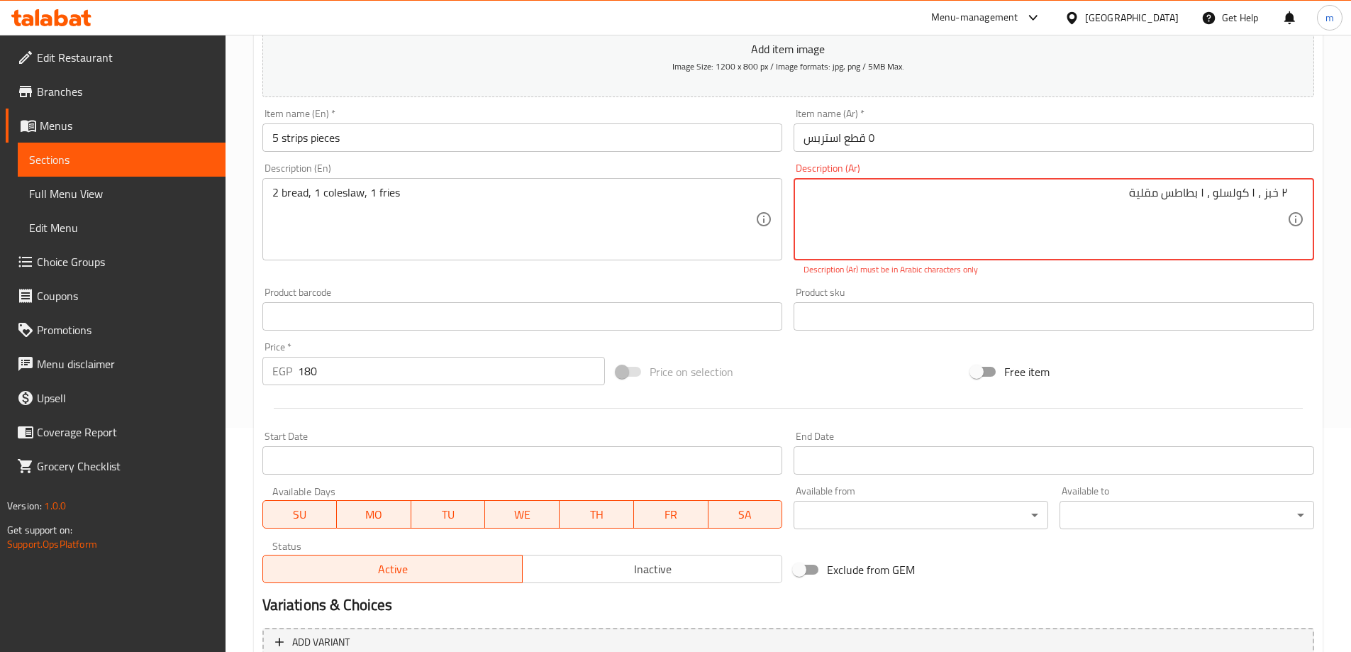
click at [1227, 232] on textarea "۲ خبز ، ۱ كولسلو ، ۱ بطاطس مقلية" at bounding box center [1045, 219] width 484 height 67
click at [1269, 212] on textarea "۲ خبز ، ۱ كولسلو ، ۱ بطاطس مقلية" at bounding box center [1045, 219] width 484 height 67
click at [1228, 194] on textarea "۲ خبز ، ۱ كولسلو ، ۱ بطاطس مقلية" at bounding box center [1045, 219] width 484 height 67
click at [1232, 193] on textarea "۲ خبز ، ۱ كولسلو ، ۱ بطاطس مقلية" at bounding box center [1045, 219] width 484 height 67
click at [1259, 197] on textarea "۲ خبز ، ۱ كولسلو ، ۱ بطاطس مقلية" at bounding box center [1045, 219] width 484 height 67
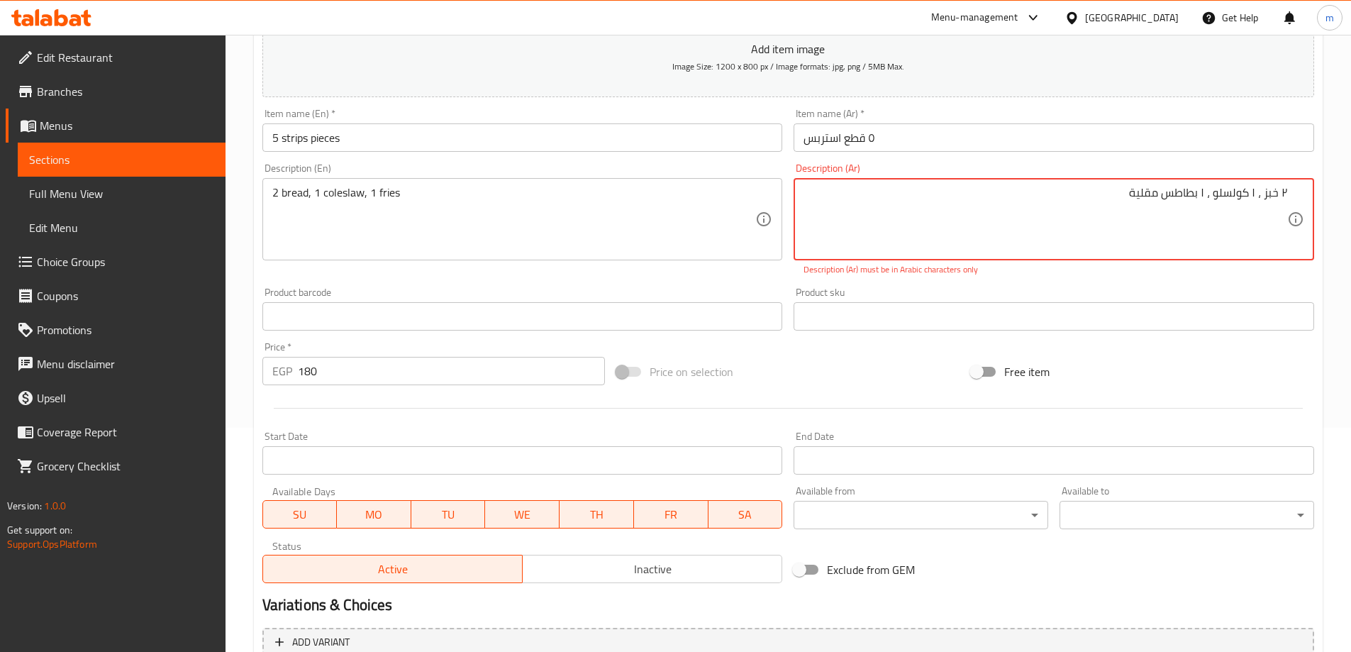
click at [1257, 201] on textarea "۲ خبز ، ۱ كولسلو ، ۱ بطاطس مقلية" at bounding box center [1045, 219] width 484 height 67
click at [1209, 196] on textarea "۲ خبز ،۱ كولسلو ، ۱ بطاطس مقلية" at bounding box center [1045, 219] width 484 height 67
click at [1213, 195] on textarea "۲ خبز ،۱ كولسلو ،۱ بطاطس مقلية" at bounding box center [1045, 219] width 484 height 67
click at [1258, 196] on textarea "۲ خبز ،۱ كولسلو ،بطاطس مقلية" at bounding box center [1045, 219] width 484 height 67
drag, startPoint x: 1284, startPoint y: 199, endPoint x: 1292, endPoint y: 199, distance: 8.5
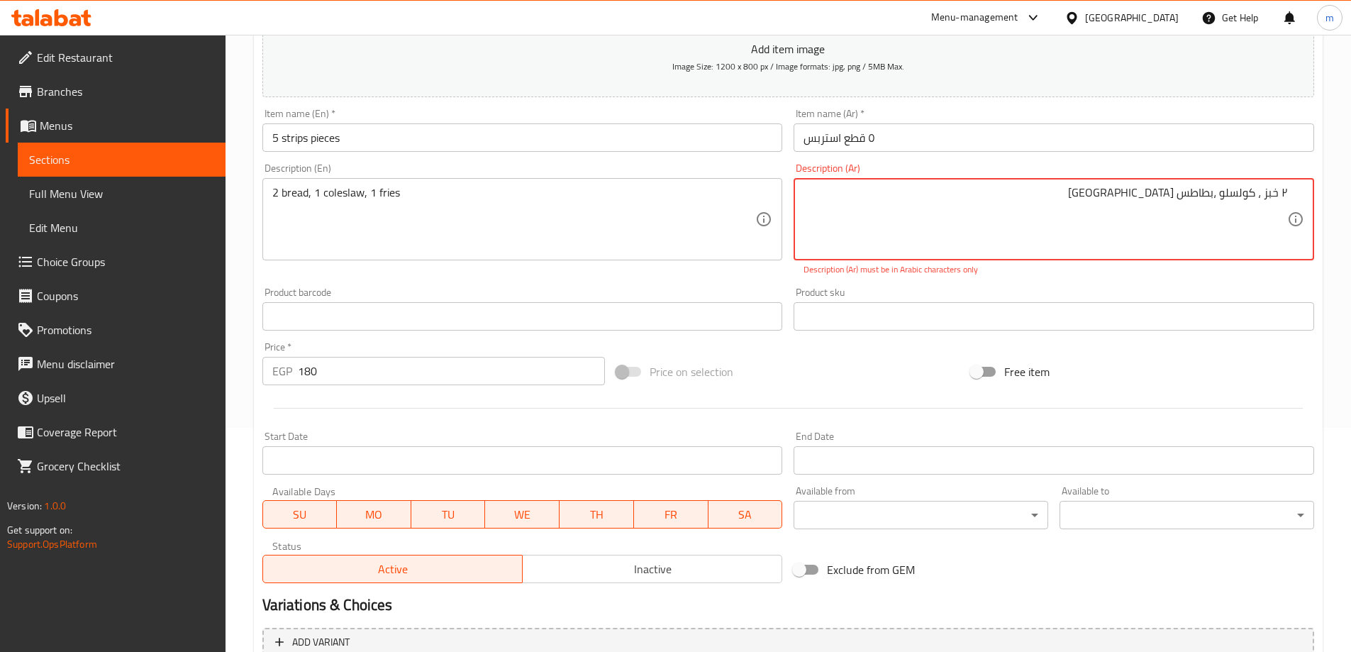
click at [1292, 199] on div "۲ خبز ، كولسلو ،بطاطس مقلية Description (Ar)" at bounding box center [1054, 219] width 520 height 82
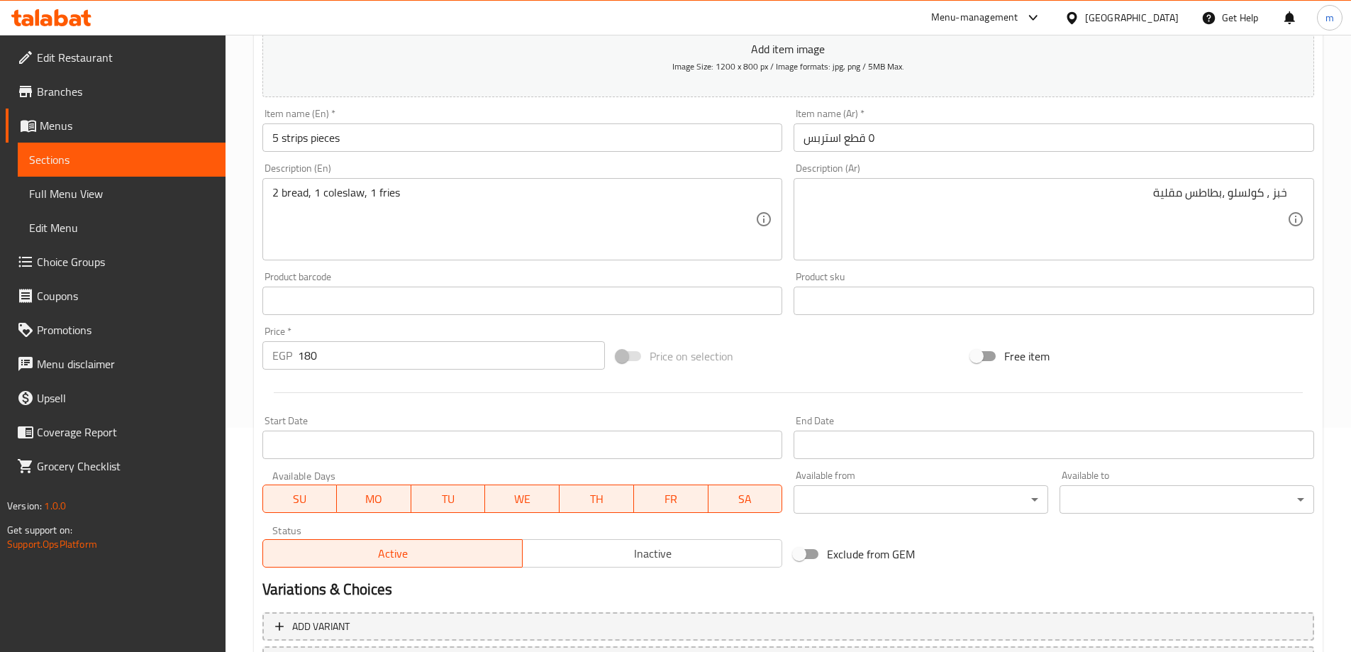
click at [1211, 325] on div "Add item image Image Size: 1200 x 800 px / Image formats: jpg, png / 5MB Max. I…" at bounding box center [788, 267] width 1063 height 611
click at [1293, 194] on div "خبز ، كولسلو ،بطاطس مقلية Description (Ar)" at bounding box center [1054, 219] width 520 height 82
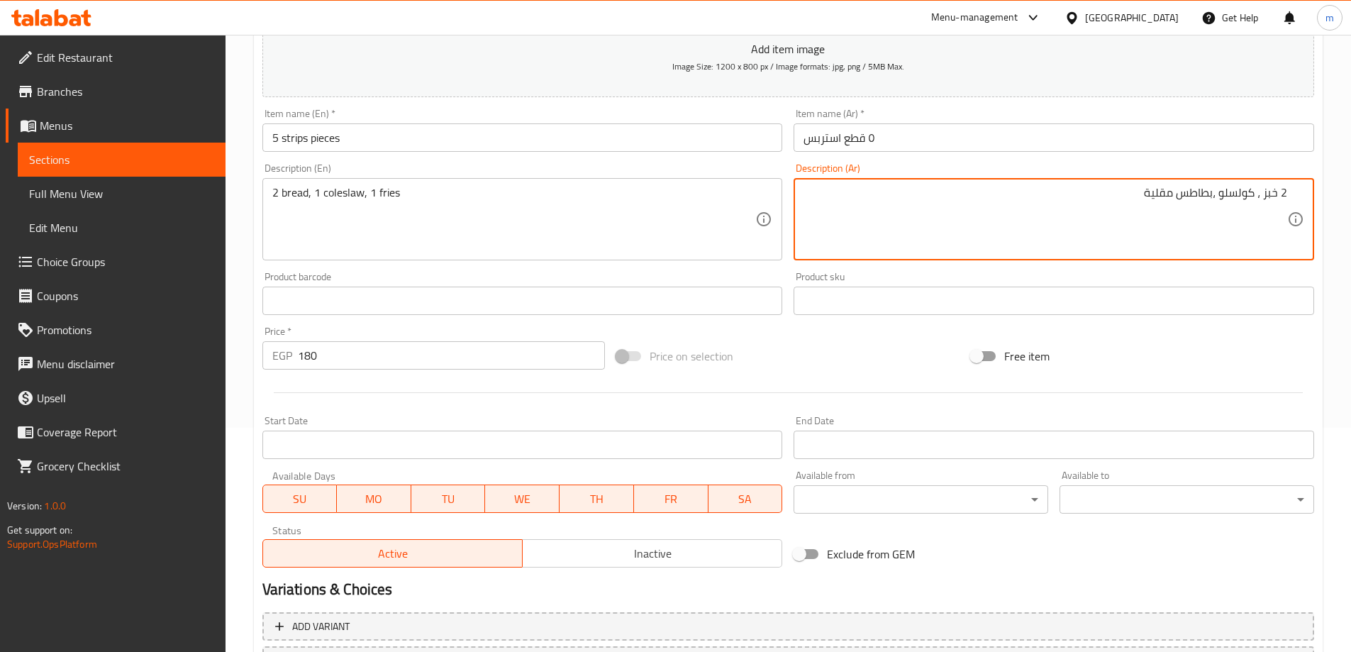
click at [1254, 194] on textarea "2 خبز ، كولسلو ،بطاطس مقلية" at bounding box center [1045, 219] width 484 height 67
click at [1207, 186] on textarea "2 خبز ، 1 كولسلو ،بطاطس مقلية" at bounding box center [1045, 219] width 484 height 67
type textarea "2 خبز ، 1 كولسلو ، 1 بطاطس مقلية"
click at [1224, 362] on div "Free item" at bounding box center [1142, 356] width 355 height 38
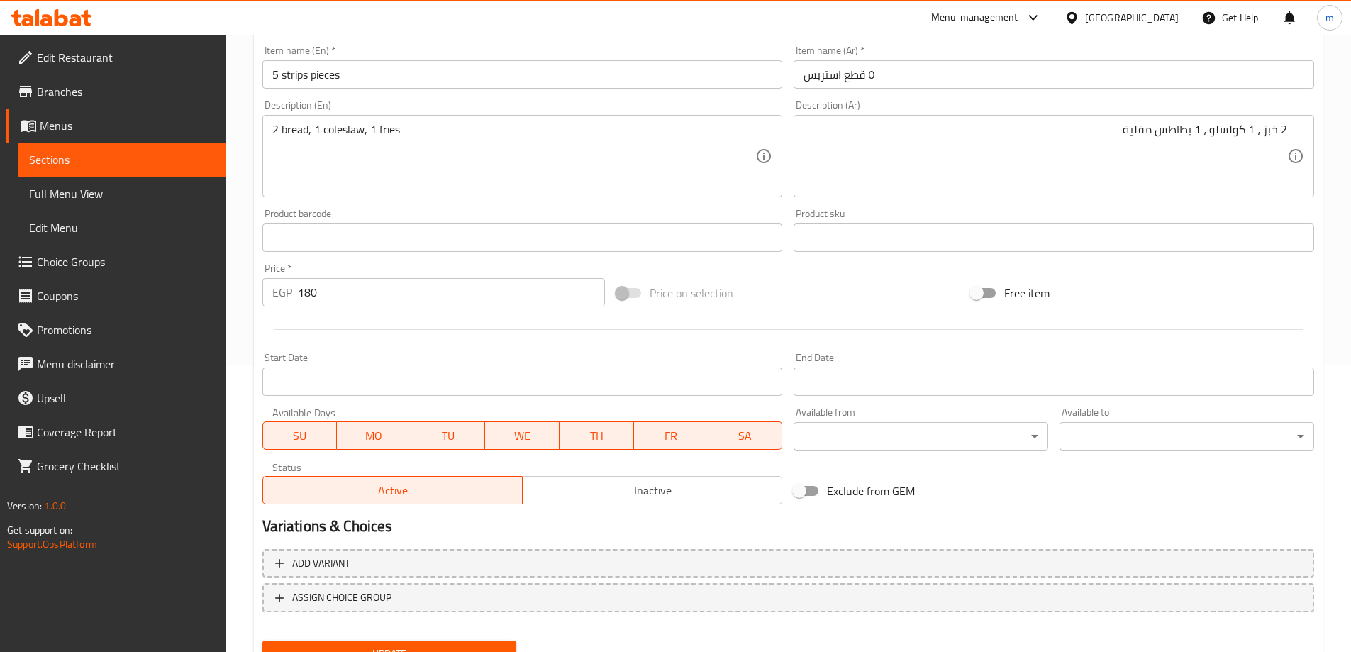
scroll to position [350, 0]
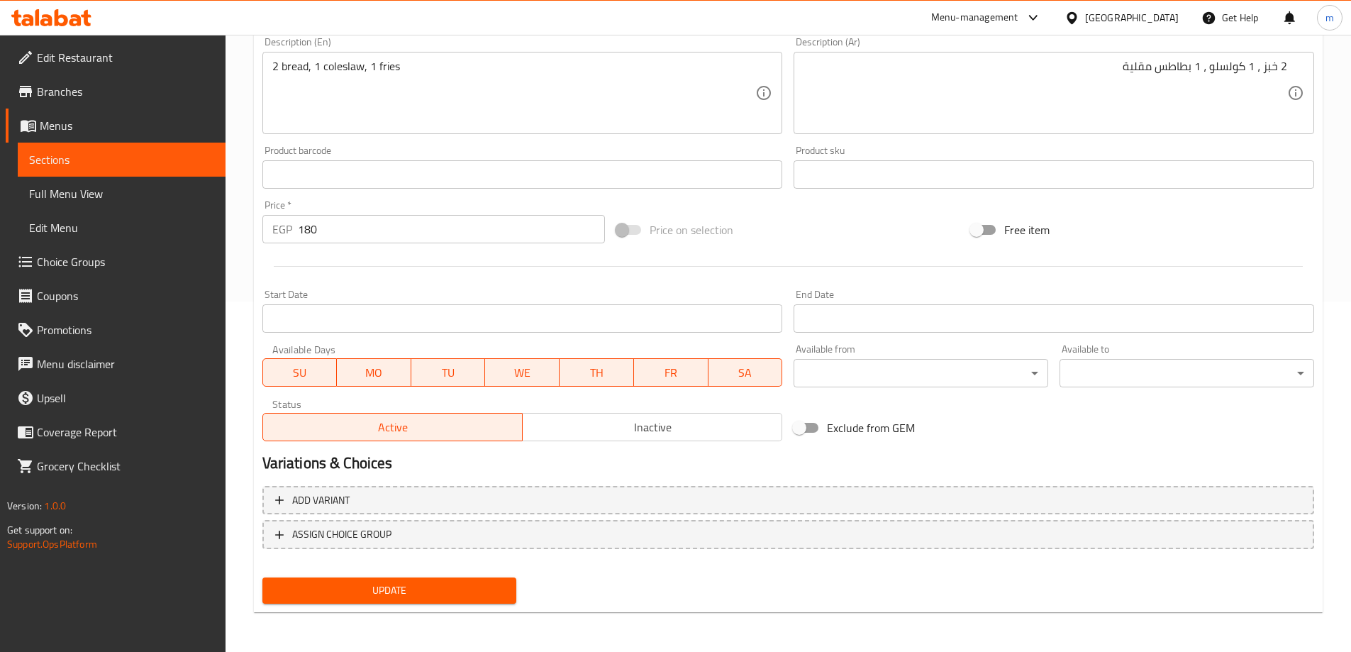
click at [434, 601] on button "Update" at bounding box center [389, 590] width 255 height 26
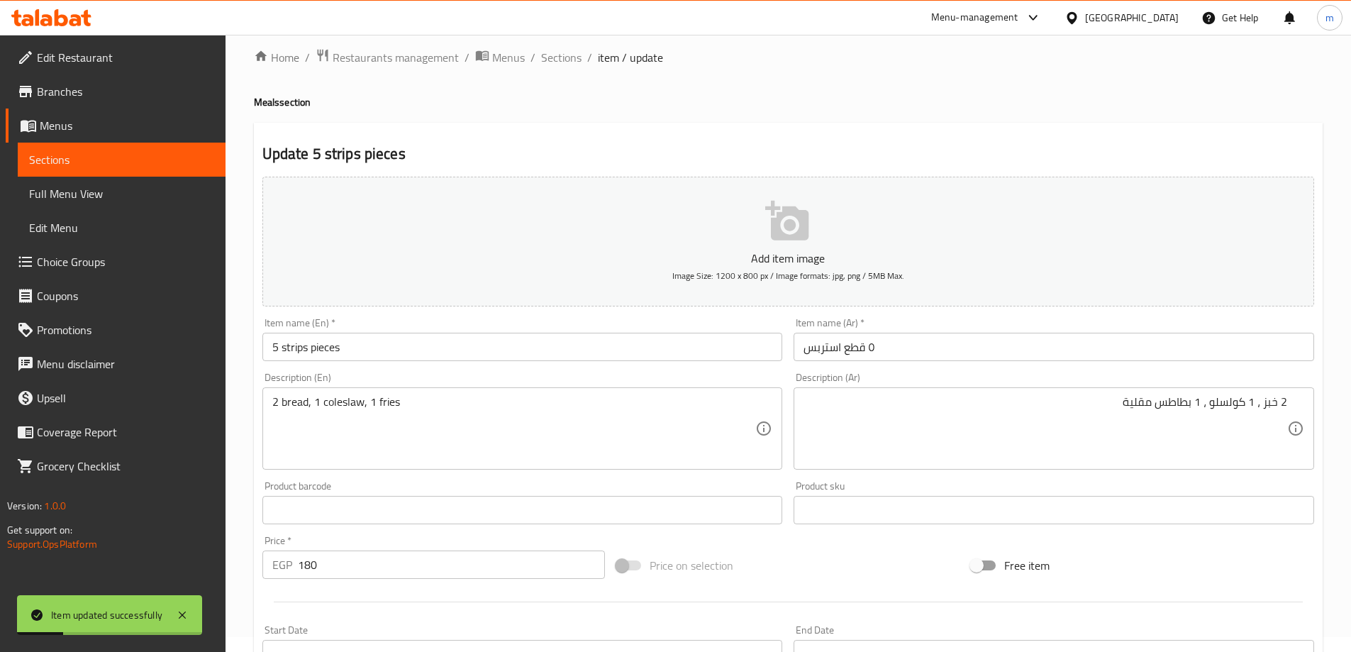
scroll to position [0, 0]
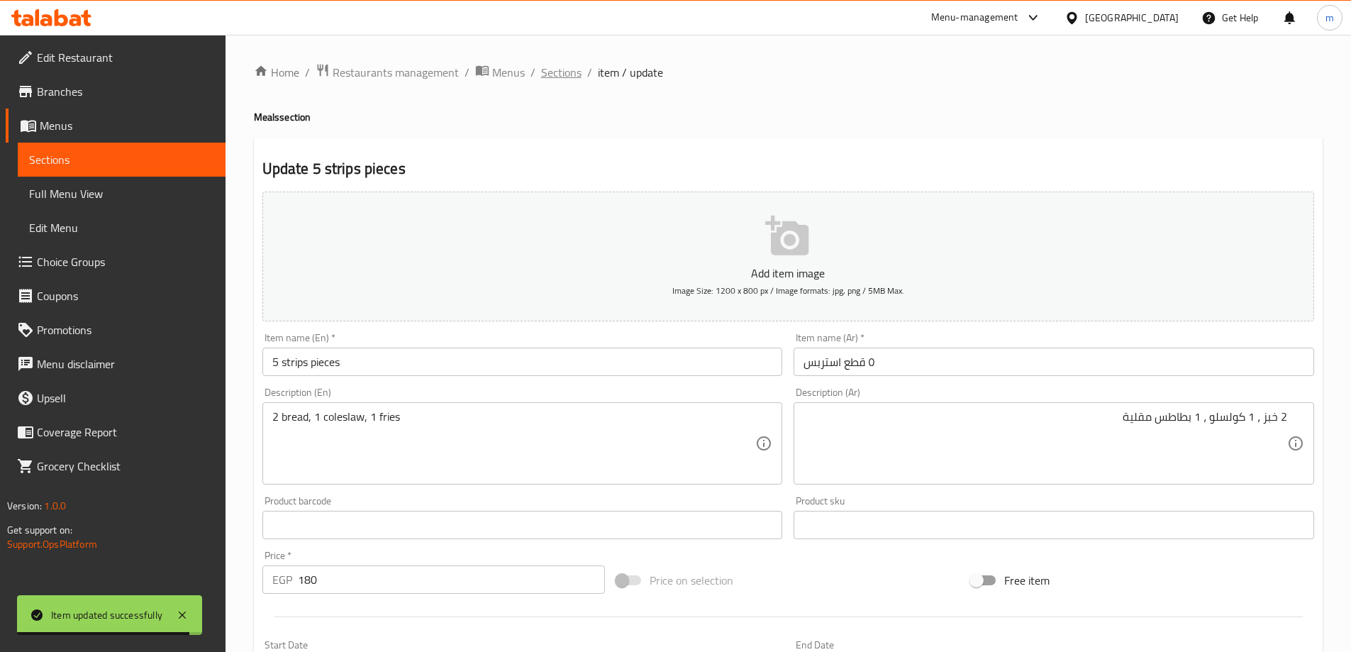
click at [555, 64] on span "Sections" at bounding box center [561, 72] width 40 height 17
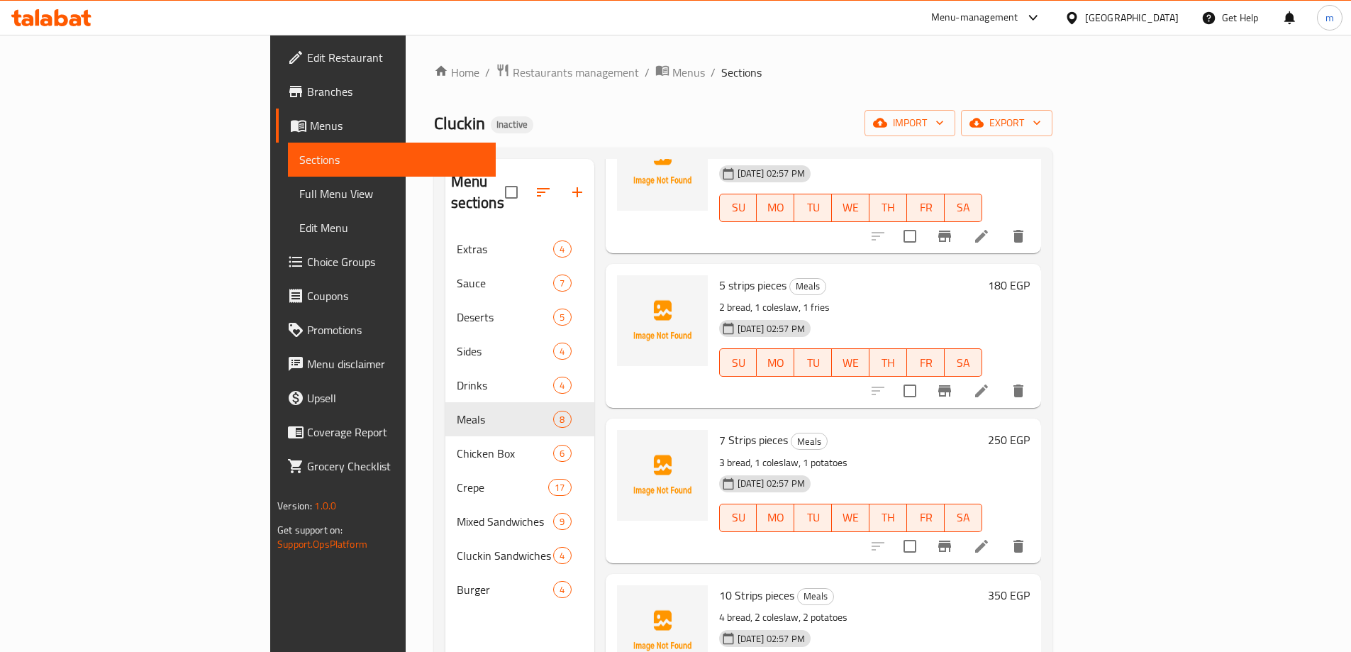
scroll to position [623, 0]
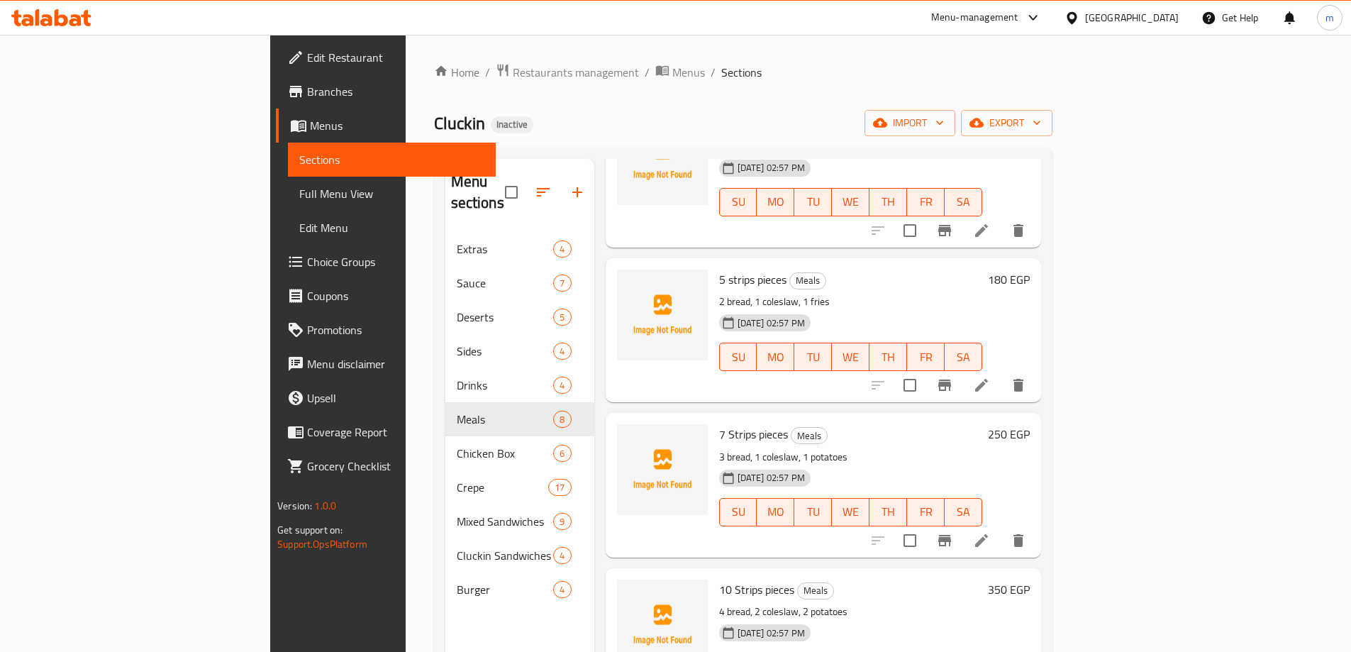
click at [990, 532] on icon at bounding box center [981, 540] width 17 height 17
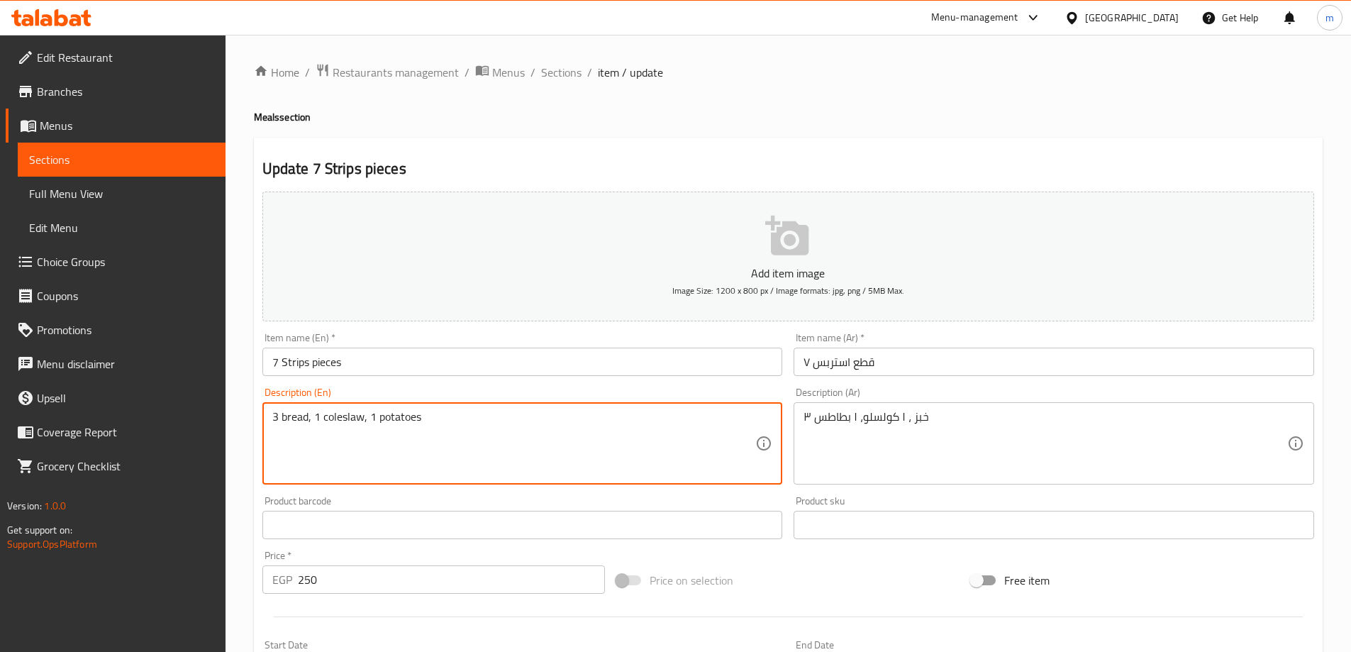
click at [408, 411] on textarea "3 bread, 1 coleslaw, 1 potatoes" at bounding box center [514, 443] width 484 height 67
paste textarea "fries"
type textarea "3 bread, 1 coleslaw, 1 fries"
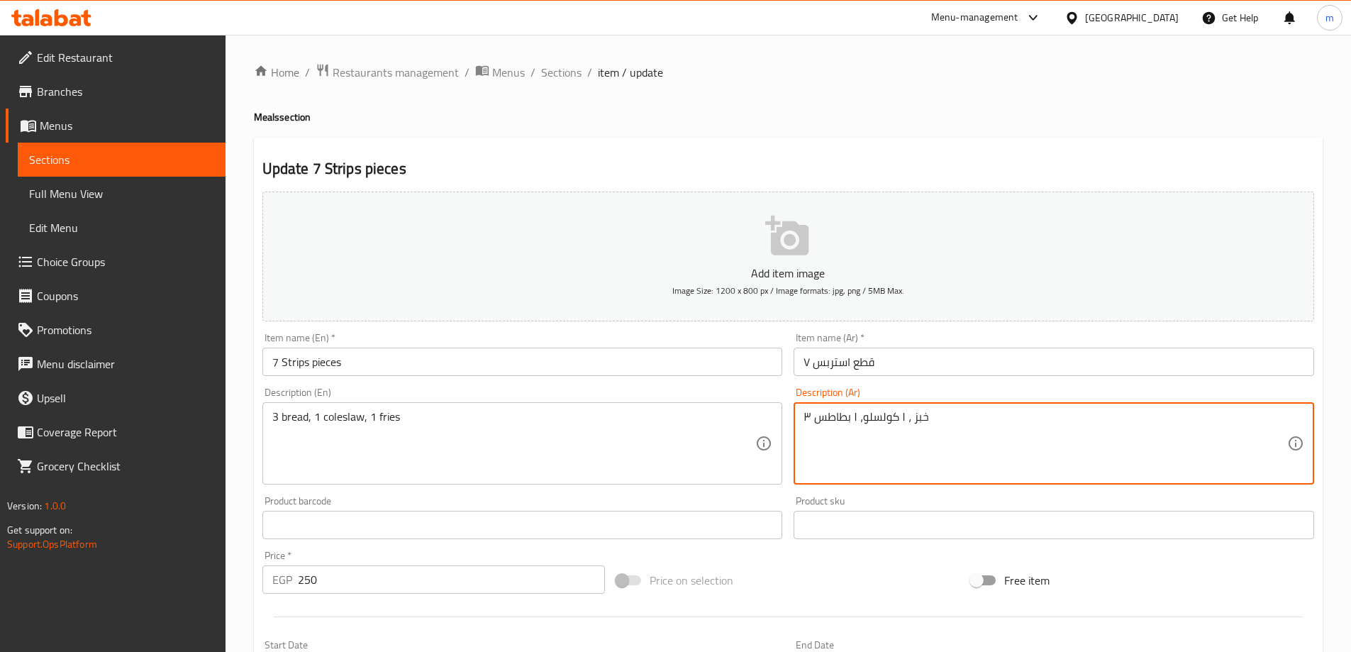
click at [848, 416] on textarea "۳ خبز ، ۱ کولسلو، ۱ بطاطس" at bounding box center [1045, 443] width 484 height 67
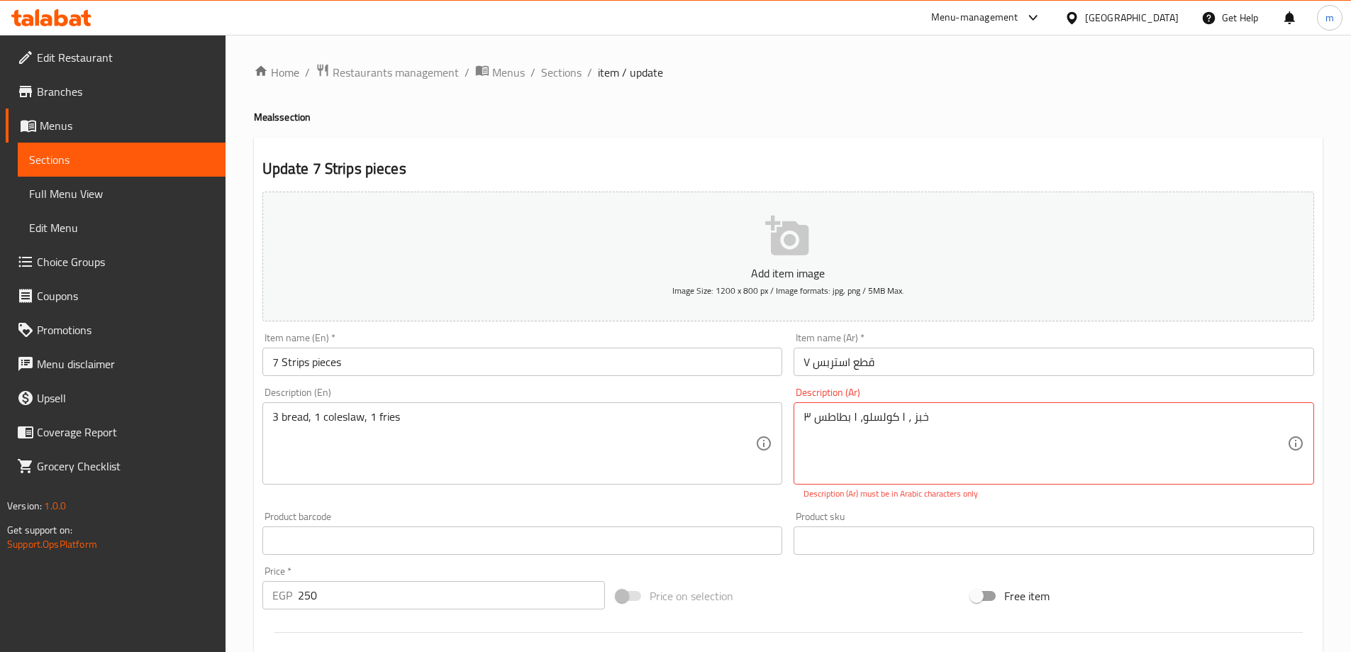
drag, startPoint x: 848, startPoint y: 416, endPoint x: 1149, endPoint y: 384, distance: 303.0
click at [1149, 384] on div "Description (Ar) ۳ خبز ، ۱ کولسلو، ۱ بطاطس Description (Ar) Description (Ar) mu…" at bounding box center [1054, 444] width 532 height 124
click at [875, 437] on textarea "۳ خبز ، ۱ کولسلو، ۱ بطاطس" at bounding box center [1045, 443] width 484 height 67
click at [1188, 420] on textarea "۳ خبز ، ۱ کولسلو، ۱ بطاطس" at bounding box center [1045, 443] width 484 height 67
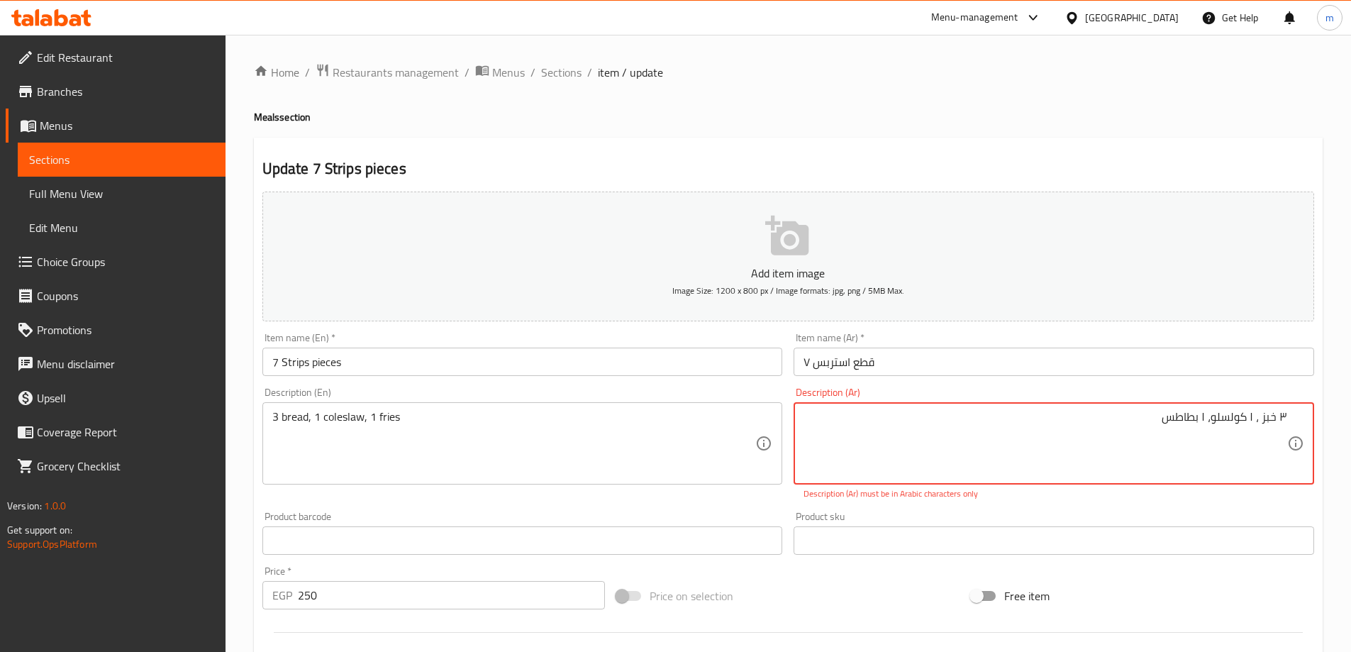
click at [1188, 420] on textarea "۳ خبز ، ۱ کولسلو، ۱ بطاطس" at bounding box center [1045, 443] width 484 height 67
paste textarea "[GEOGRAPHIC_DATA]"
drag, startPoint x: 1288, startPoint y: 416, endPoint x: 1278, endPoint y: 419, distance: 10.5
click at [1278, 419] on div "۳ خبز ، ۱ کولسلو، ۱ بطاطس مقلية Description (Ar)" at bounding box center [1054, 443] width 520 height 82
drag, startPoint x: 1278, startPoint y: 419, endPoint x: 1294, endPoint y: 417, distance: 16.4
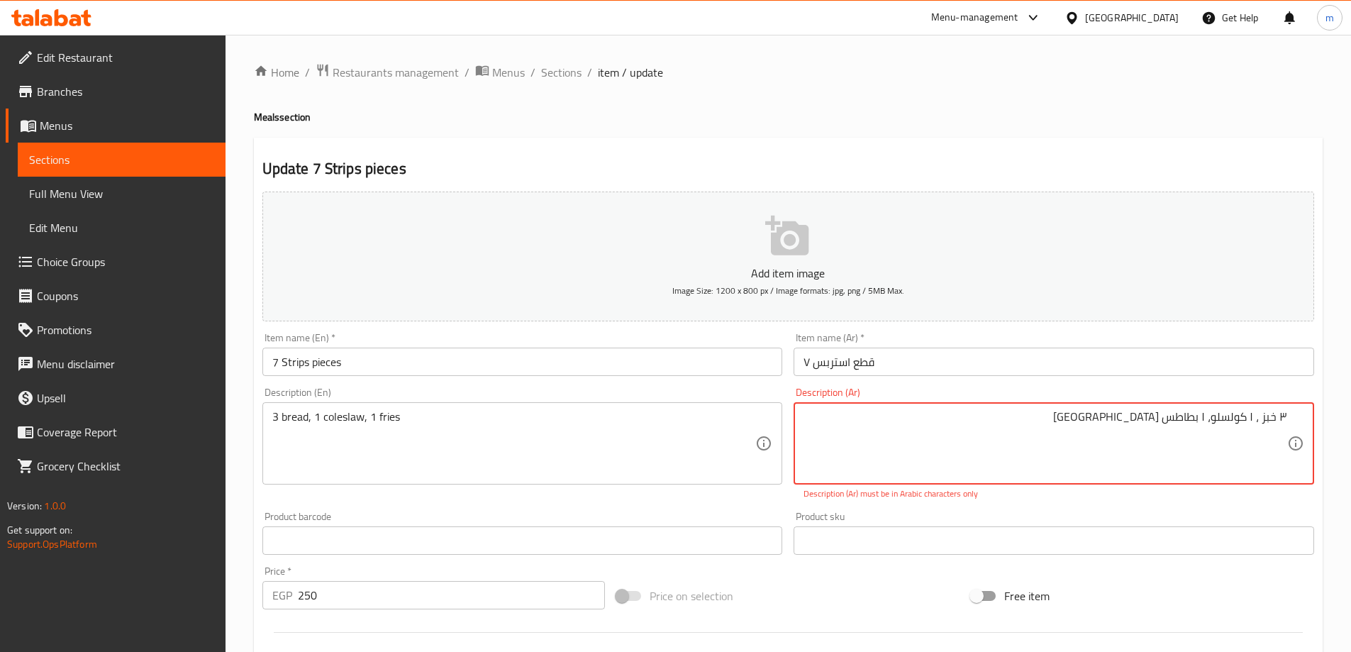
click at [1293, 417] on div "۳ خبز ، ۱ کولسلو، ۱ بطاطس مقلية Description (Ar)" at bounding box center [1054, 443] width 520 height 82
click at [1262, 416] on textarea "خبز ، ۱ کولسلو، ۱ بطاطس [GEOGRAPHIC_DATA]" at bounding box center [1045, 443] width 484 height 67
click at [1261, 418] on textarea "خبز ، کولسلو، ۱ بطاطس مقلية" at bounding box center [1045, 443] width 484 height 67
click at [1269, 423] on textarea "خبز ،كولسلو، ۱ بطاطس [GEOGRAPHIC_DATA]" at bounding box center [1045, 443] width 484 height 67
drag, startPoint x: 1228, startPoint y: 416, endPoint x: 1219, endPoint y: 419, distance: 9.6
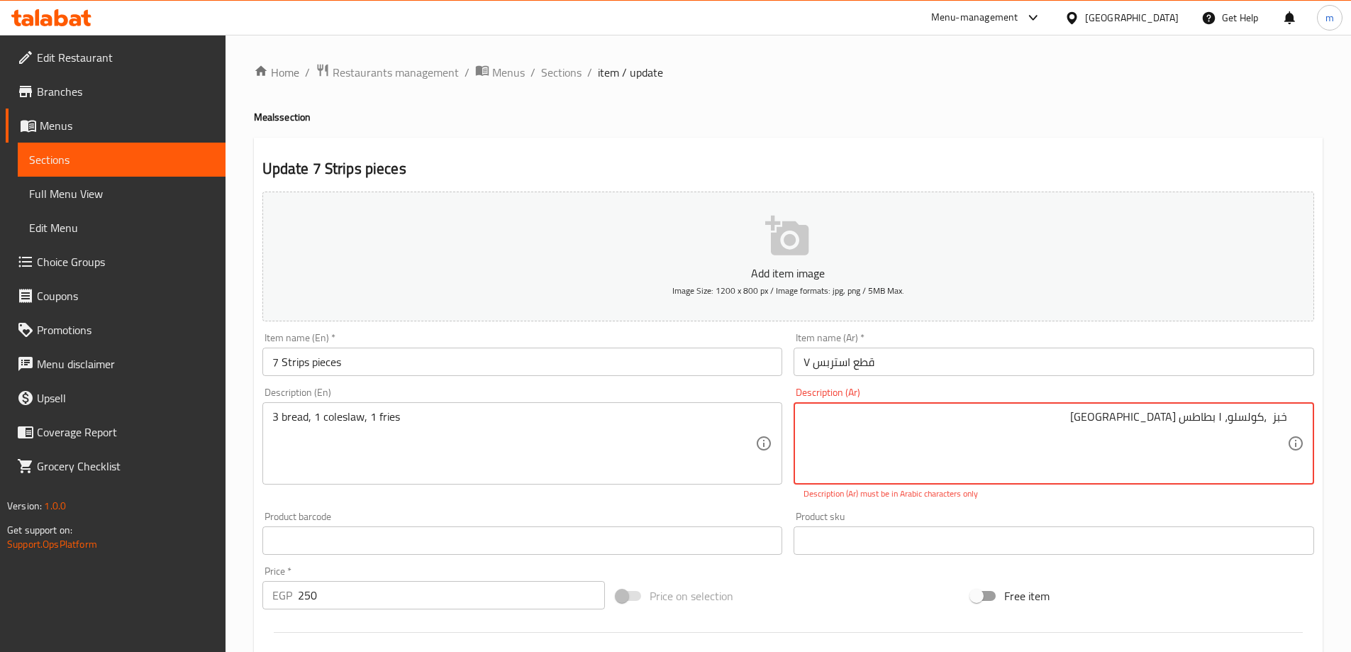
click at [1219, 419] on textarea "خبز ،كولسلو، ۱ بطاطس [GEOGRAPHIC_DATA]" at bounding box center [1045, 443] width 484 height 67
click at [1218, 419] on textarea "خبز ،كولسلو، ۱ بطاطس [GEOGRAPHIC_DATA]" at bounding box center [1045, 443] width 484 height 67
drag, startPoint x: 1218, startPoint y: 419, endPoint x: 1225, endPoint y: 423, distance: 8.9
click at [1225, 423] on textarea "خبز ،كولسلو، ۱ بطاطس [GEOGRAPHIC_DATA]" at bounding box center [1045, 443] width 484 height 67
click at [1223, 423] on textarea "خبز ،كولسلو، ۱ بطاطس [GEOGRAPHIC_DATA]" at bounding box center [1045, 443] width 484 height 67
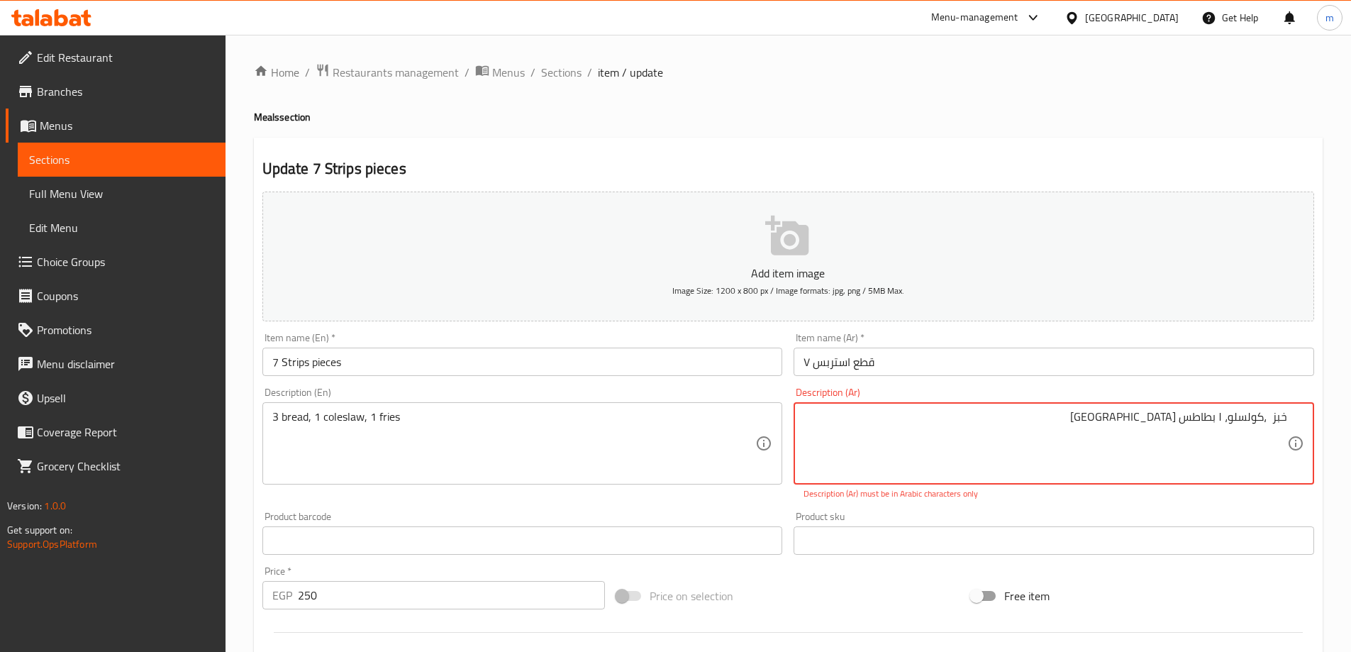
click at [1223, 421] on textarea "خبز ،كولسلو، ۱ بطاطس [GEOGRAPHIC_DATA]" at bounding box center [1045, 443] width 484 height 67
click at [1221, 413] on textarea "خبز ،كولسلو، بطاطس مقلية" at bounding box center [1045, 443] width 484 height 67
click at [1243, 457] on textarea "خبز ،كولسلو، بطاطس مقلية" at bounding box center [1045, 443] width 484 height 67
click at [1269, 423] on textarea "خبز ،كولسلو، بطاطس مقلية" at bounding box center [1045, 443] width 484 height 67
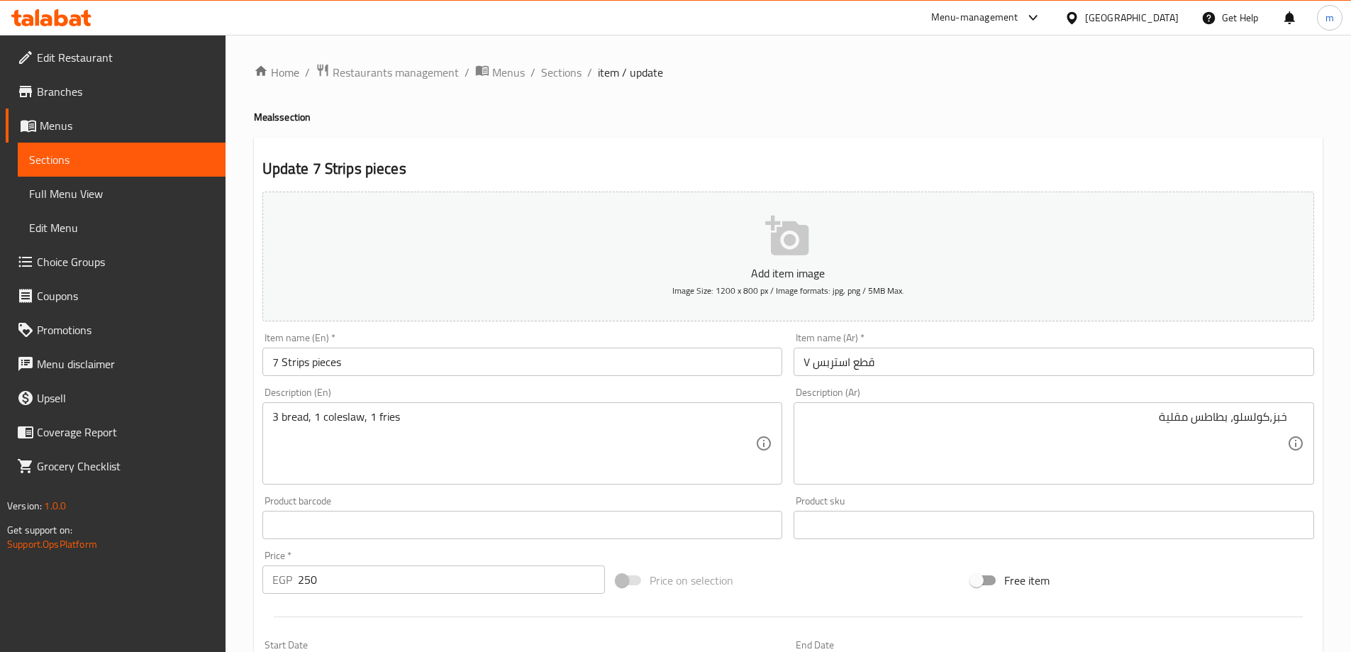
click at [1292, 416] on div "خبز،كولسلو، بطاطس مقلية Description (Ar)" at bounding box center [1054, 443] width 520 height 82
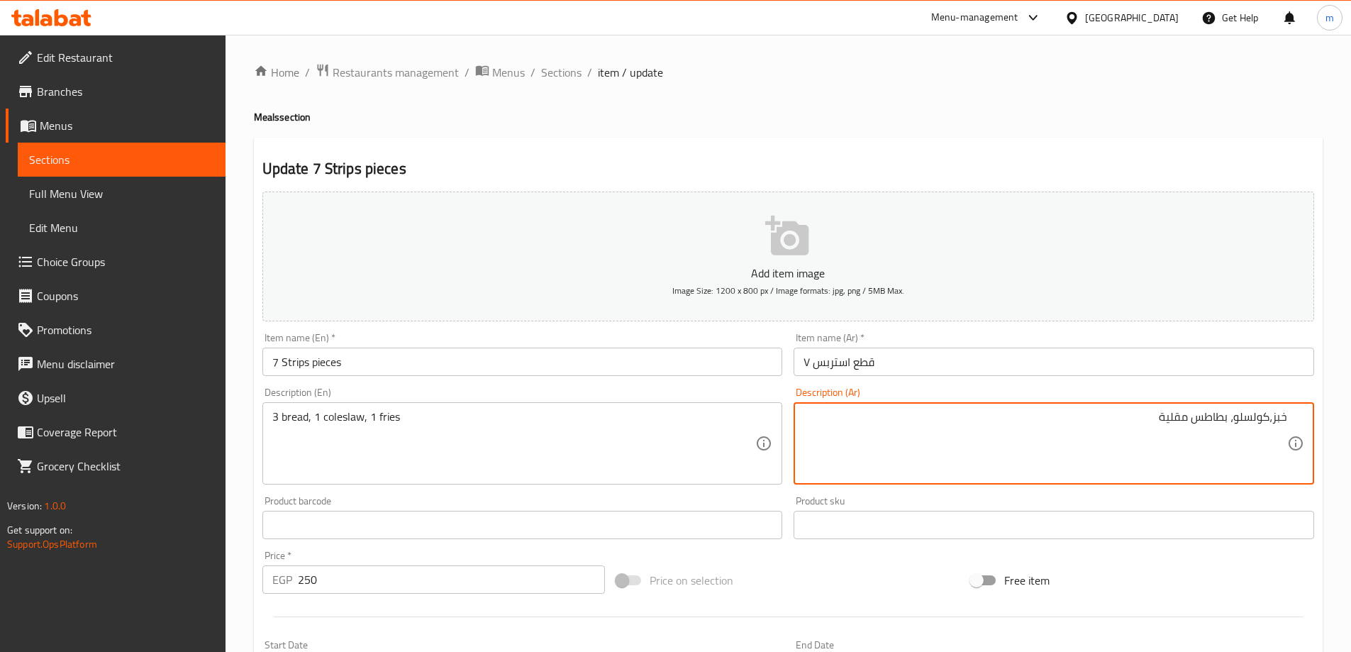
click at [1282, 418] on textarea "خبز،كولسلو، بطاطس مقلية" at bounding box center [1045, 443] width 484 height 67
click at [1291, 423] on div "خبز،كولسلو، بطاطس مقلية Description (Ar)" at bounding box center [1054, 443] width 520 height 82
click at [1288, 422] on div "خبز،كولسلو، بطاطس مقلية Description (Ar)" at bounding box center [1054, 443] width 520 height 82
click at [1284, 419] on textarea "خبز،كولسلو، بطاطس مقلية" at bounding box center [1045, 443] width 484 height 67
click at [1288, 420] on div "خبز،كولسلو، بطاطس مقلية Description (Ar)" at bounding box center [1054, 443] width 520 height 82
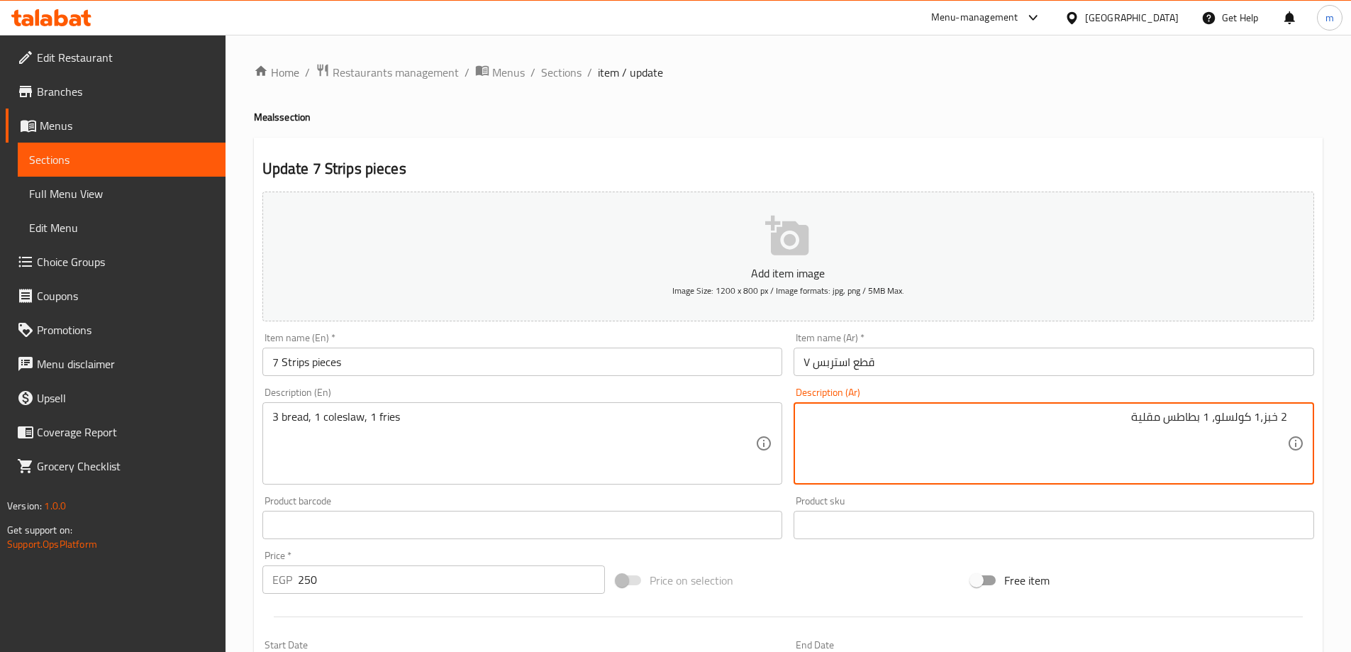
type textarea "2 خبز،1 كولسلو، 1 بطاطس مقلية"
click at [1018, 123] on h4 "Meals section" at bounding box center [788, 117] width 1069 height 14
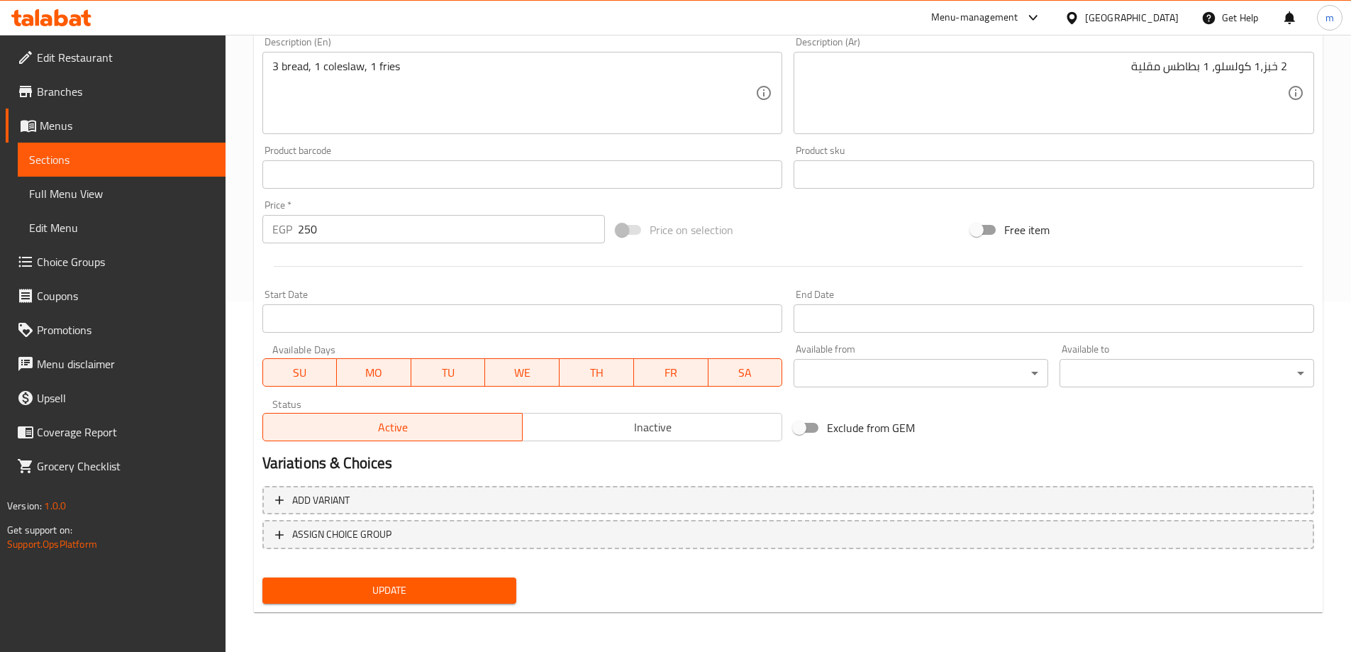
click at [445, 586] on span "Update" at bounding box center [390, 590] width 232 height 18
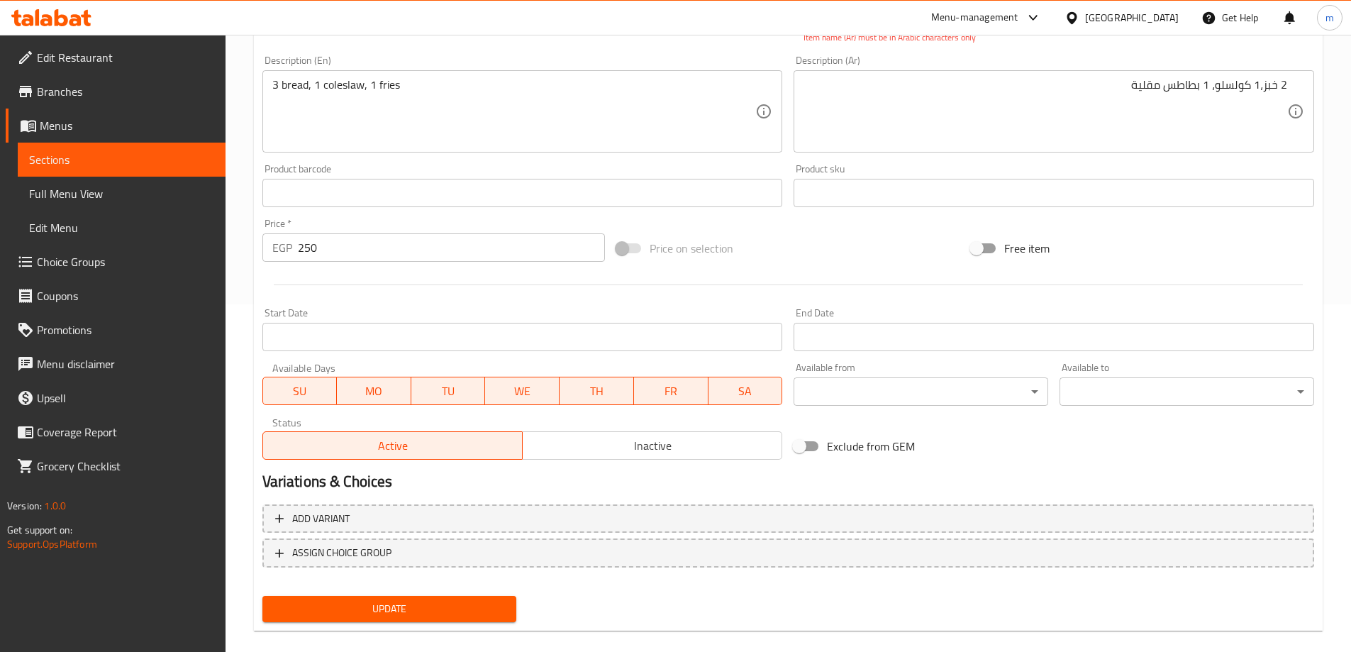
click at [454, 612] on span "Update" at bounding box center [390, 609] width 232 height 18
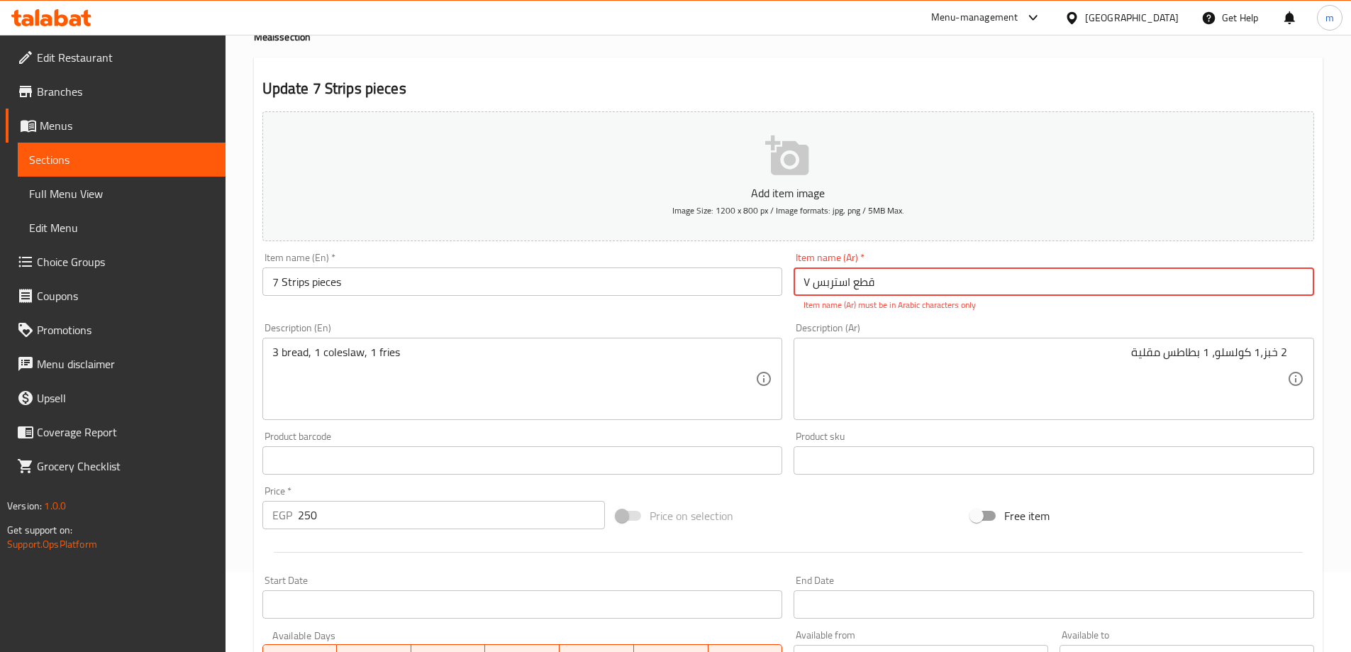
scroll to position [64, 0]
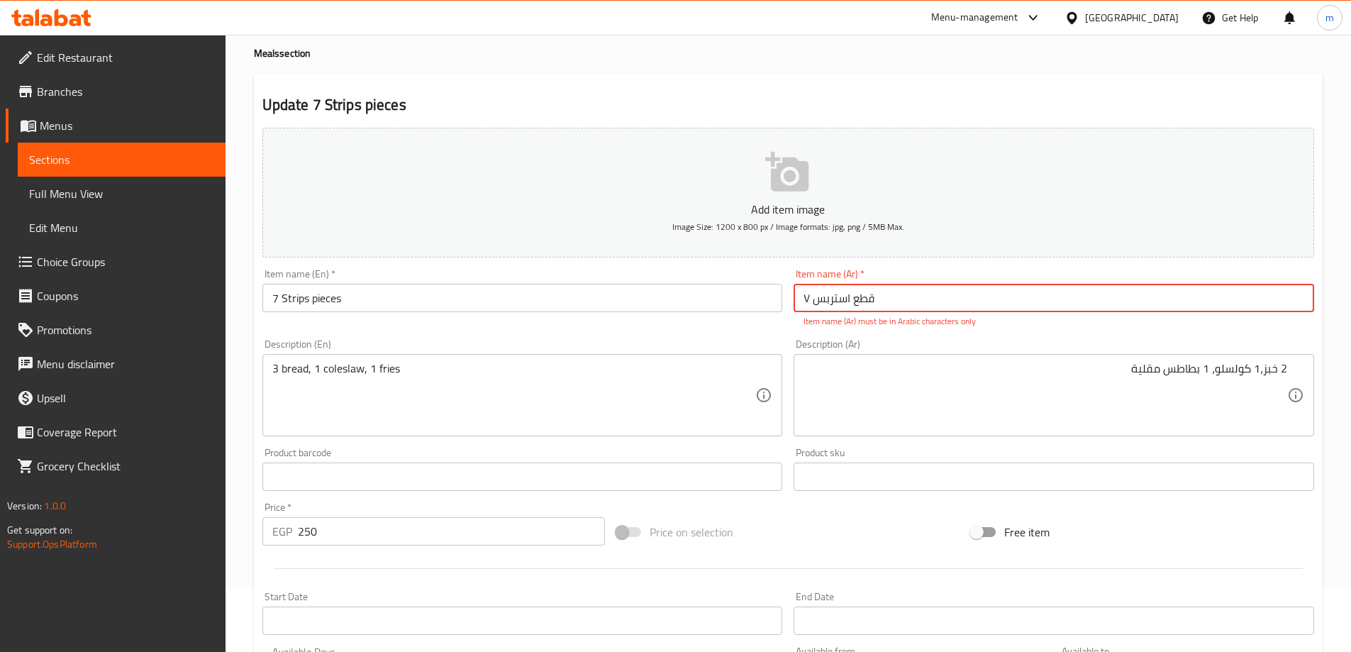
drag, startPoint x: 815, startPoint y: 299, endPoint x: 800, endPoint y: 304, distance: 16.4
click at [800, 304] on input "۷ قطع استربس" at bounding box center [1054, 298] width 520 height 28
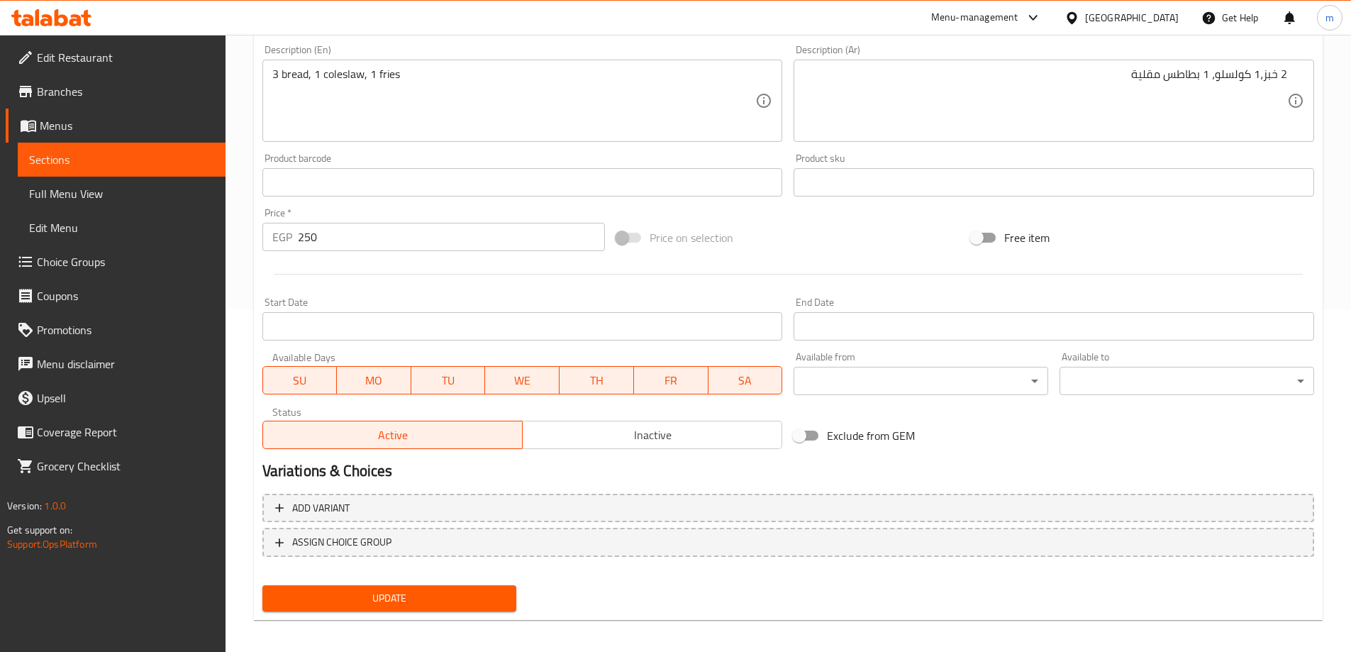
scroll to position [350, 0]
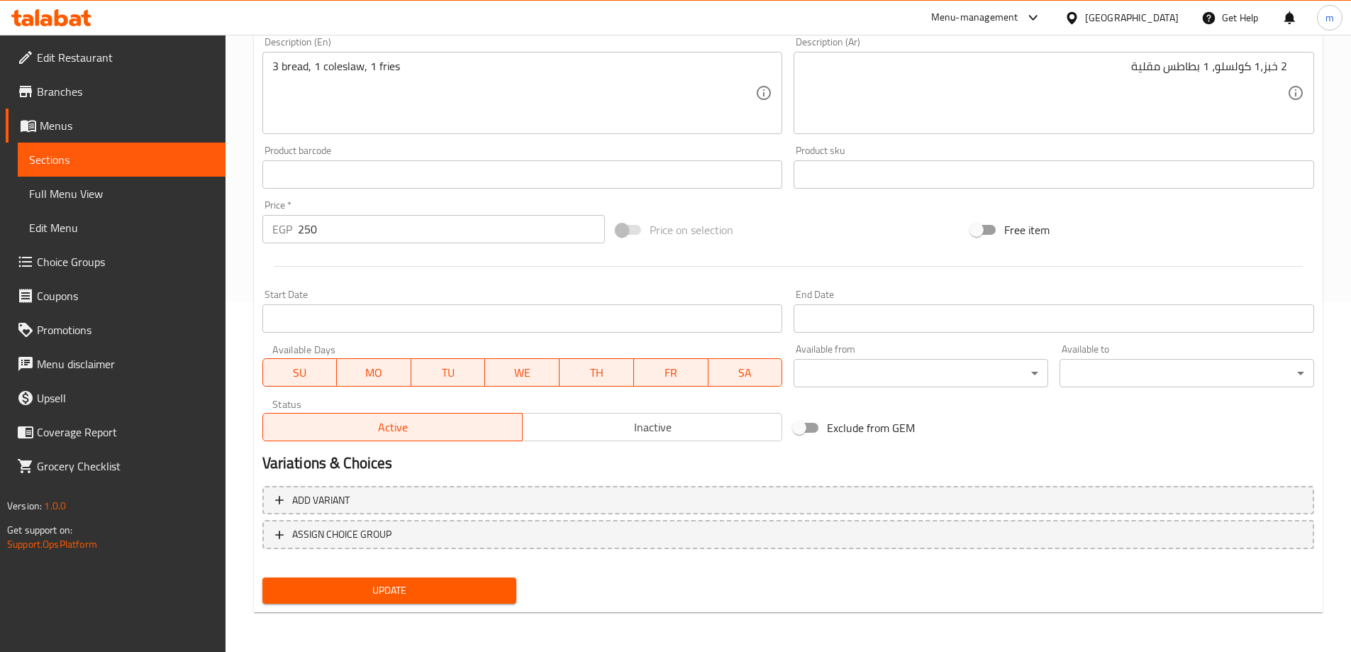
type input "7 قطع استربس"
click at [473, 604] on div "Update" at bounding box center [390, 591] width 266 height 38
click at [467, 595] on span "Update" at bounding box center [390, 590] width 232 height 18
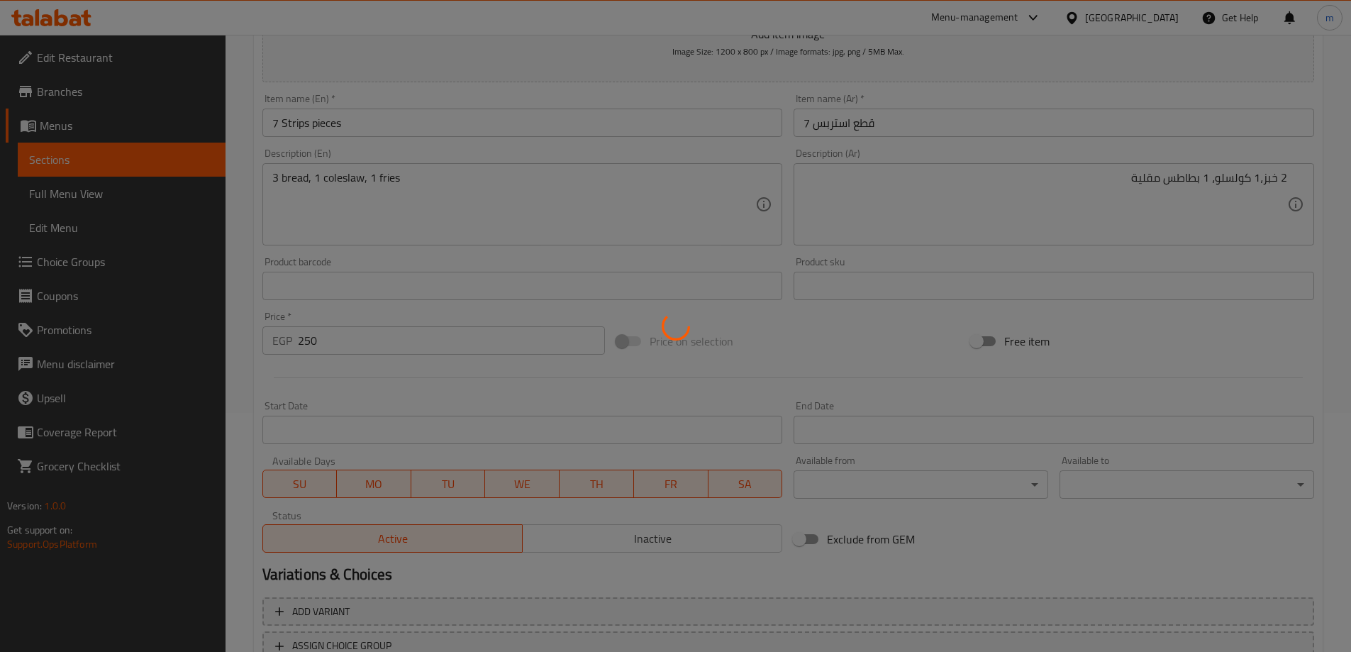
scroll to position [0, 0]
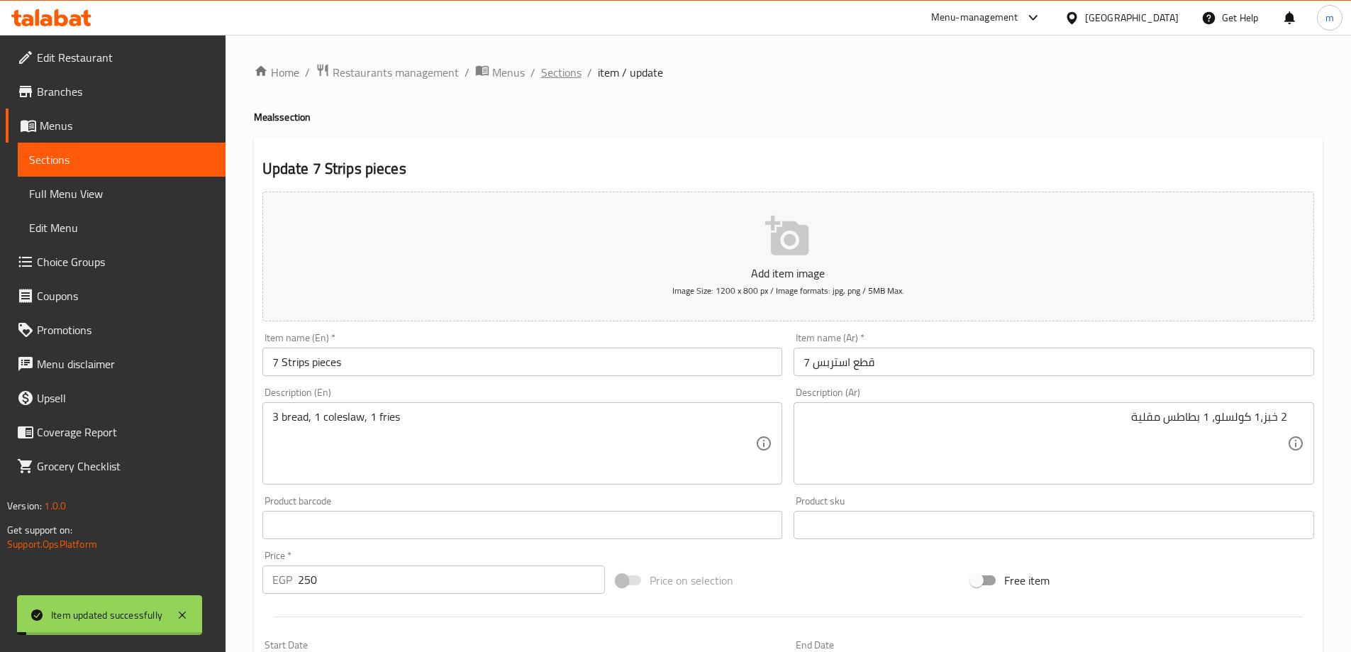
click at [557, 81] on span "Sections" at bounding box center [561, 72] width 40 height 17
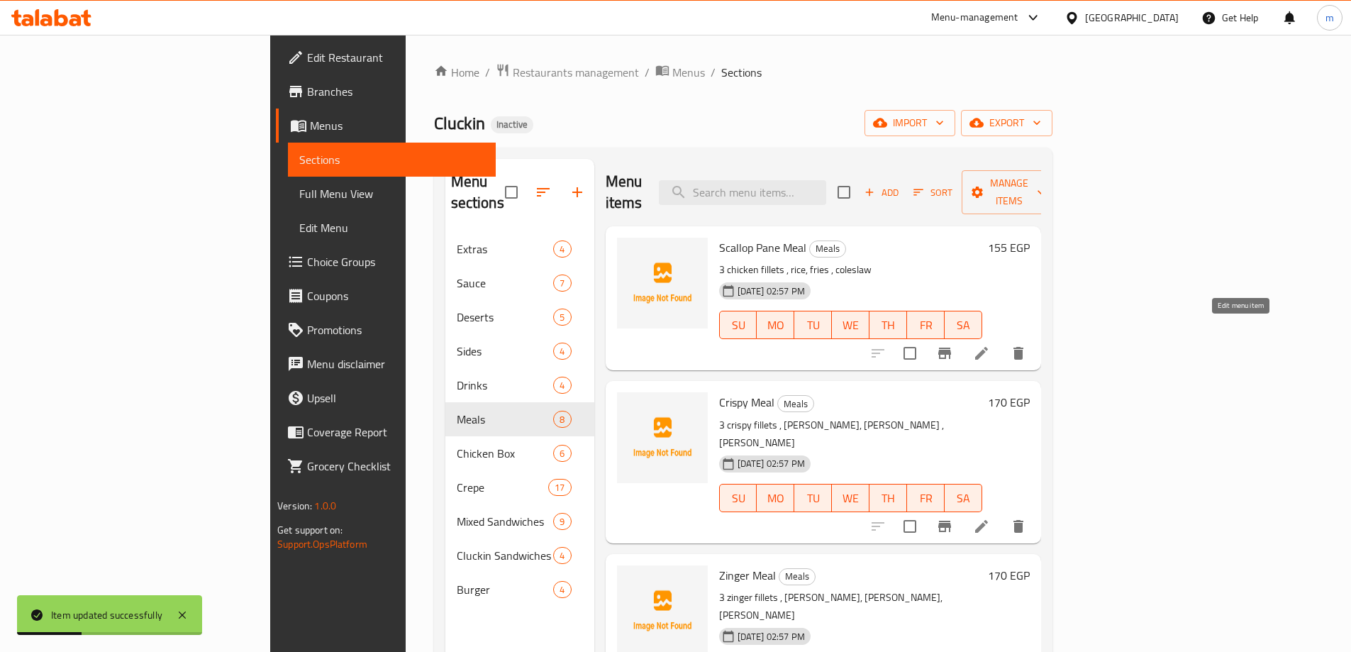
click at [1001, 340] on li at bounding box center [982, 353] width 40 height 26
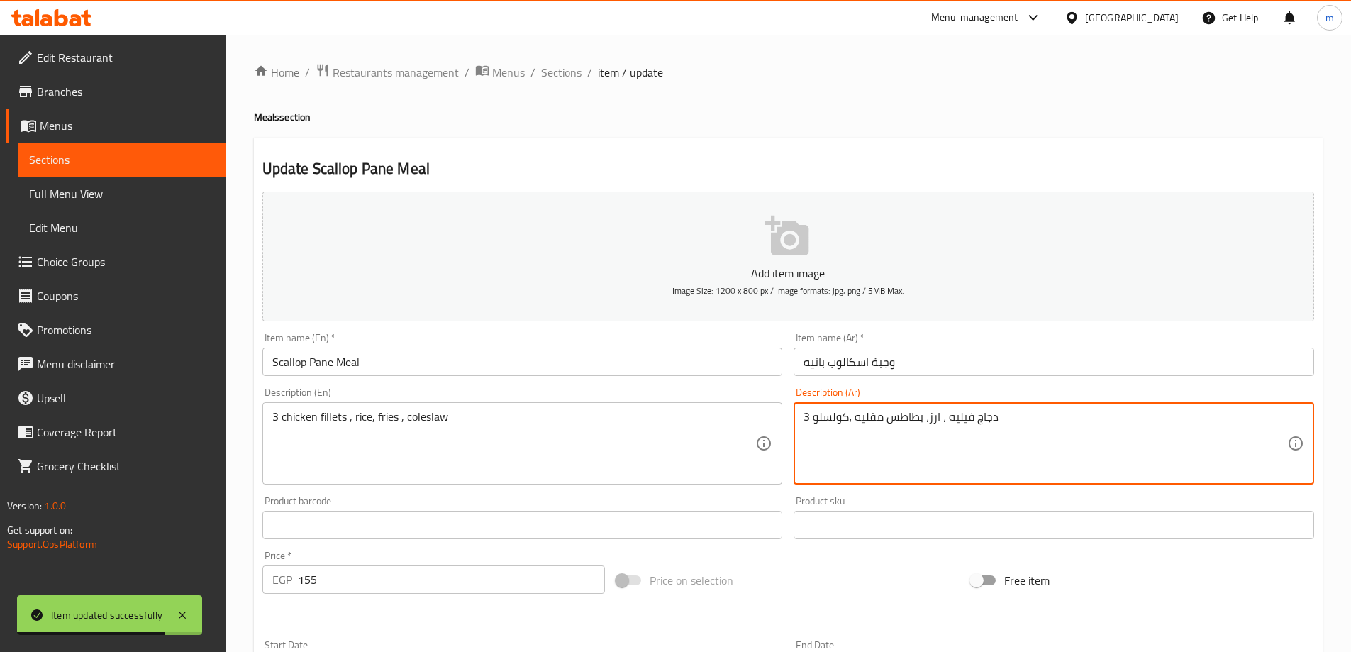
click at [934, 428] on textarea "3 دجاج فيليه ، ارز، بطاطس مقليه ،كولسلو" at bounding box center [1045, 443] width 484 height 67
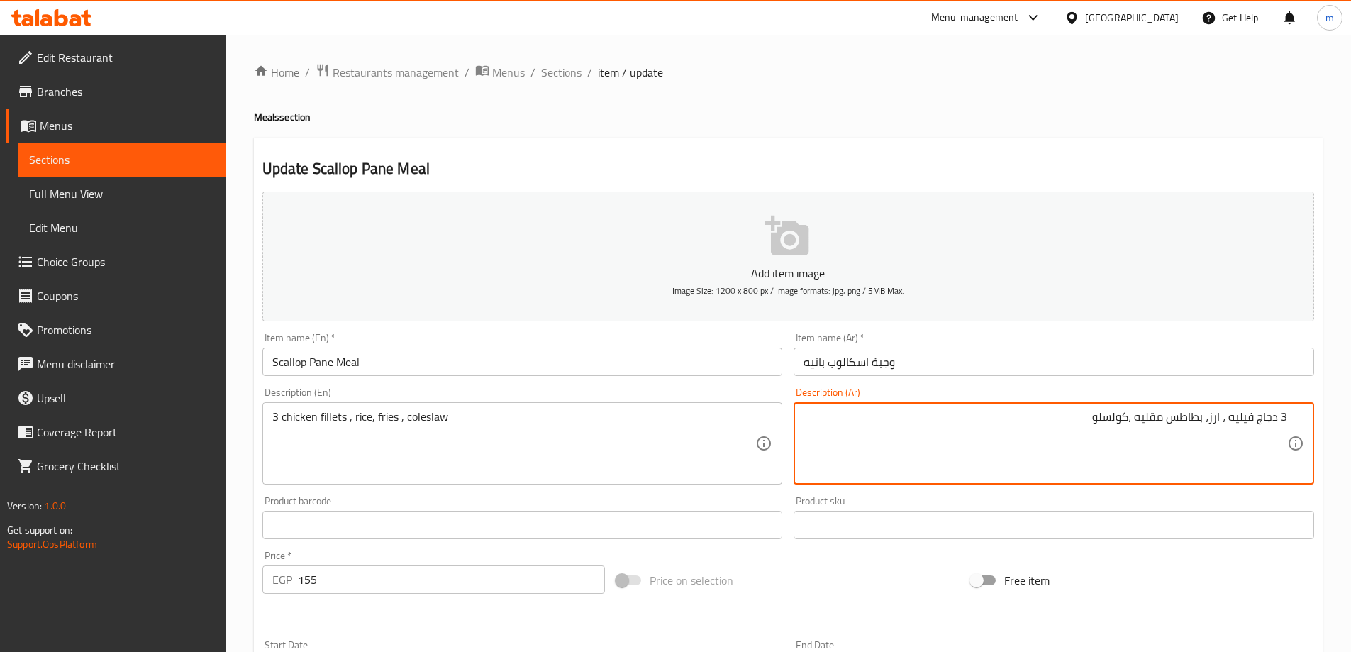
click at [1202, 427] on textarea "3 دجاج فيليه ، ارز، بطاطس مقليه ،كولسلو" at bounding box center [1045, 443] width 484 height 67
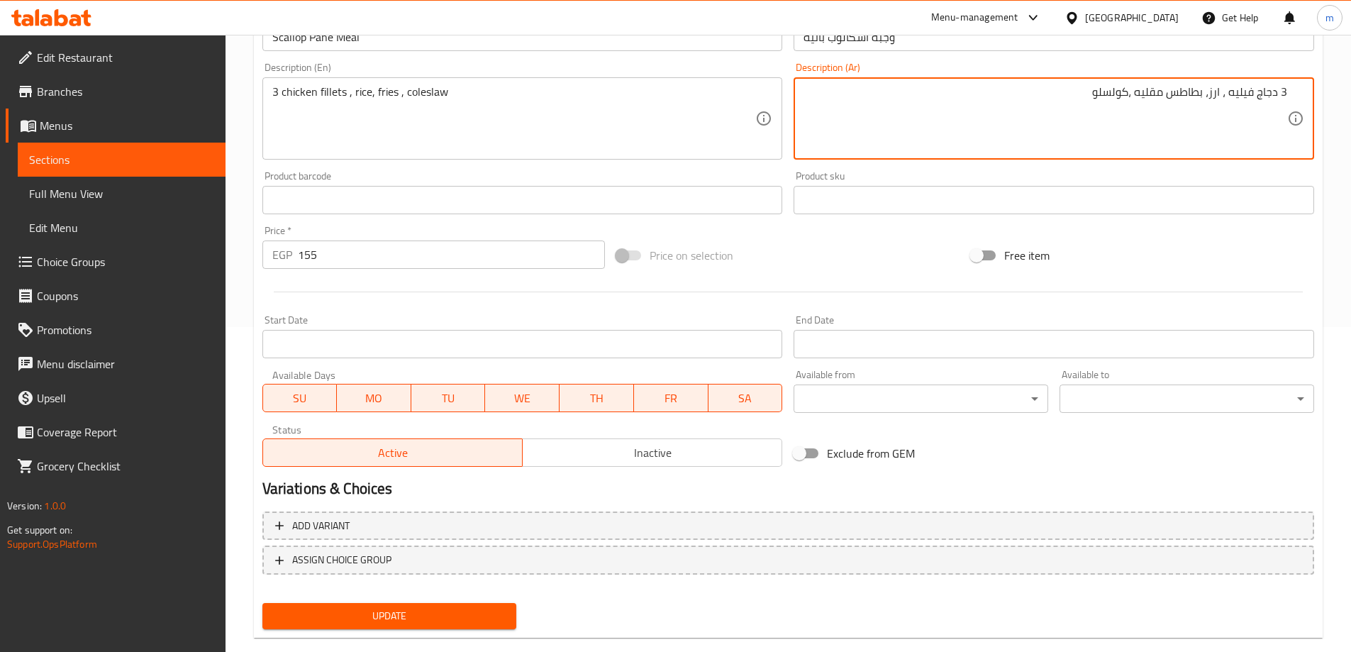
scroll to position [350, 0]
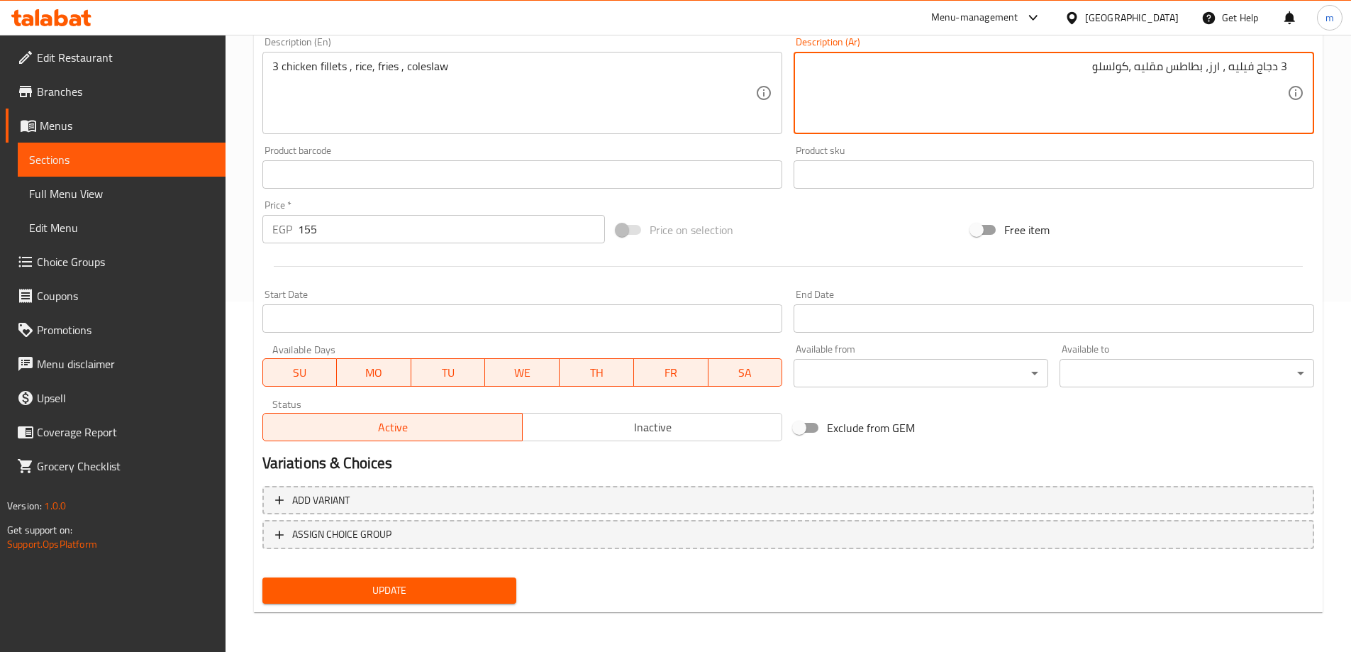
type textarea "3 دجاج فيليه ، ارز، بطاطس مقليه ،كولسلو"
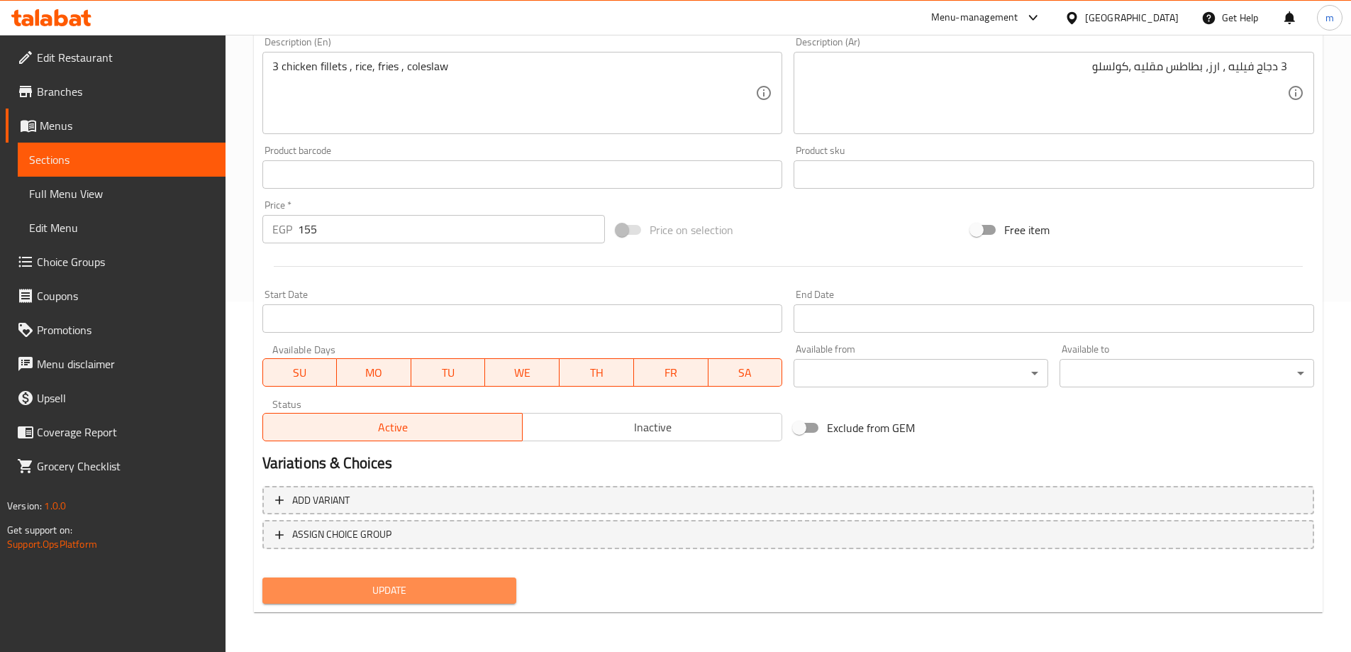
click at [427, 592] on span "Update" at bounding box center [390, 590] width 232 height 18
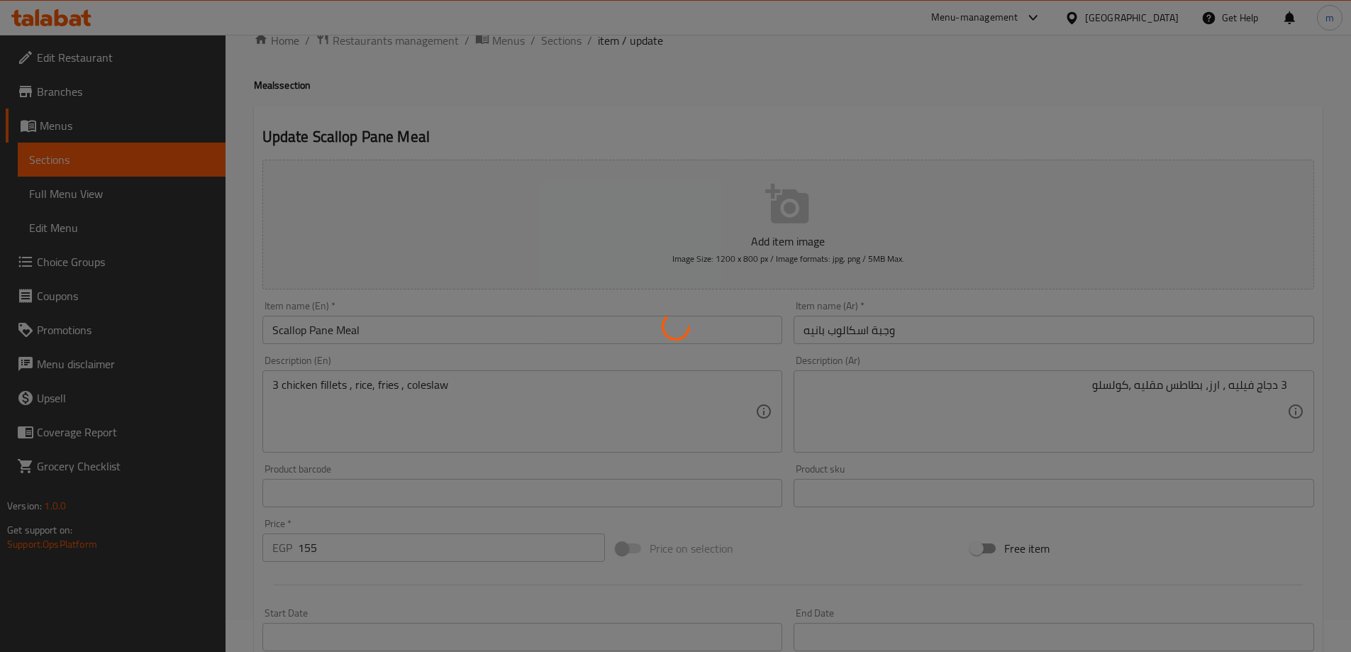
scroll to position [0, 0]
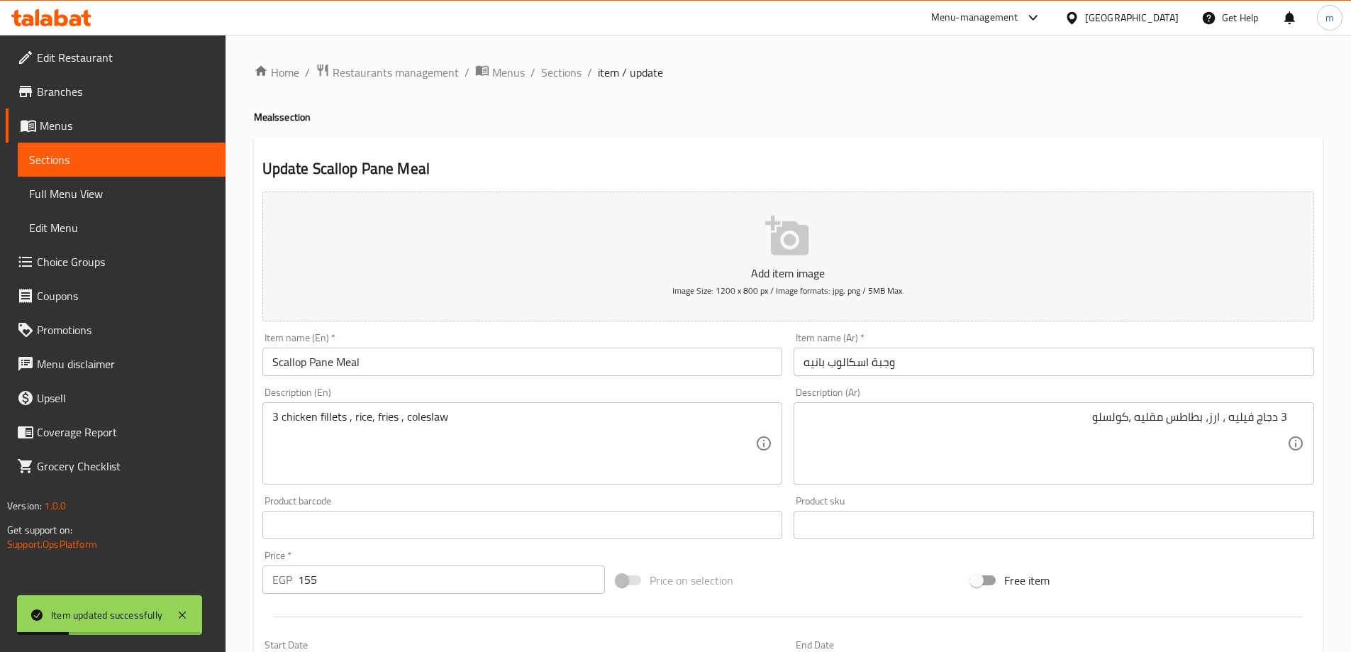
click at [279, 361] on input "Scallop Pane Meal" at bounding box center [522, 361] width 520 height 28
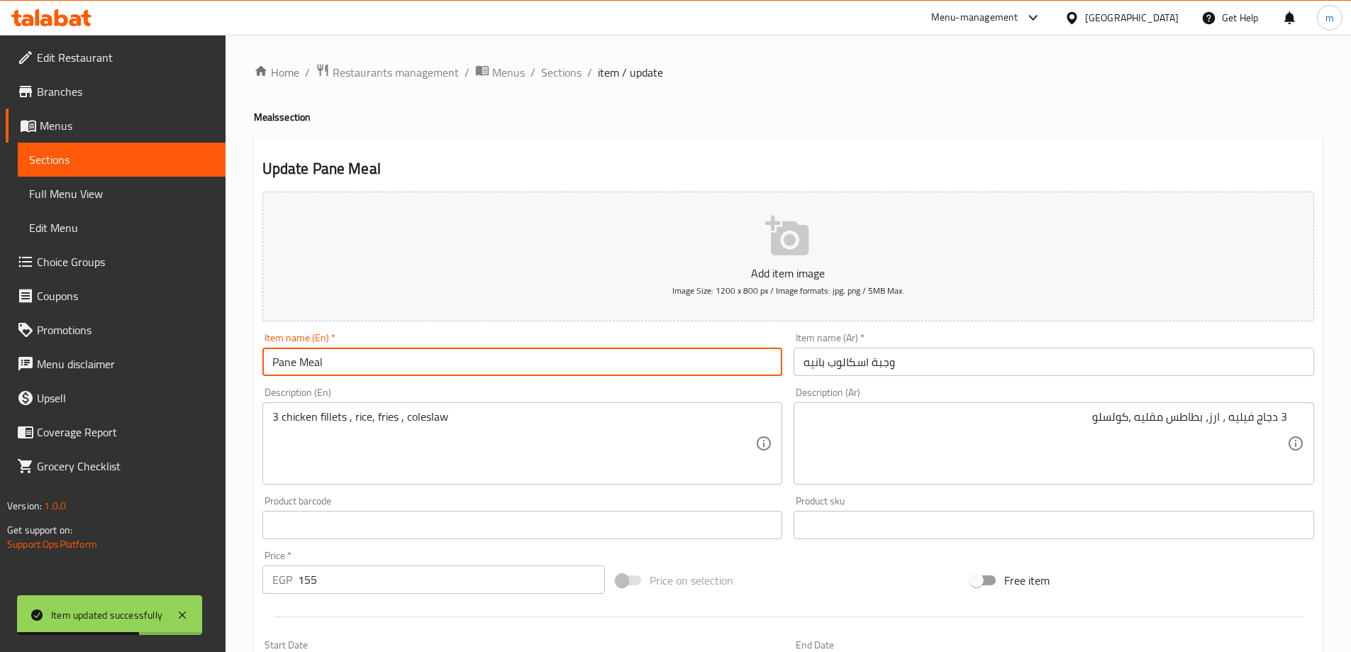
click at [846, 360] on input "وجبة اسكالوب بانيه" at bounding box center [1054, 361] width 520 height 28
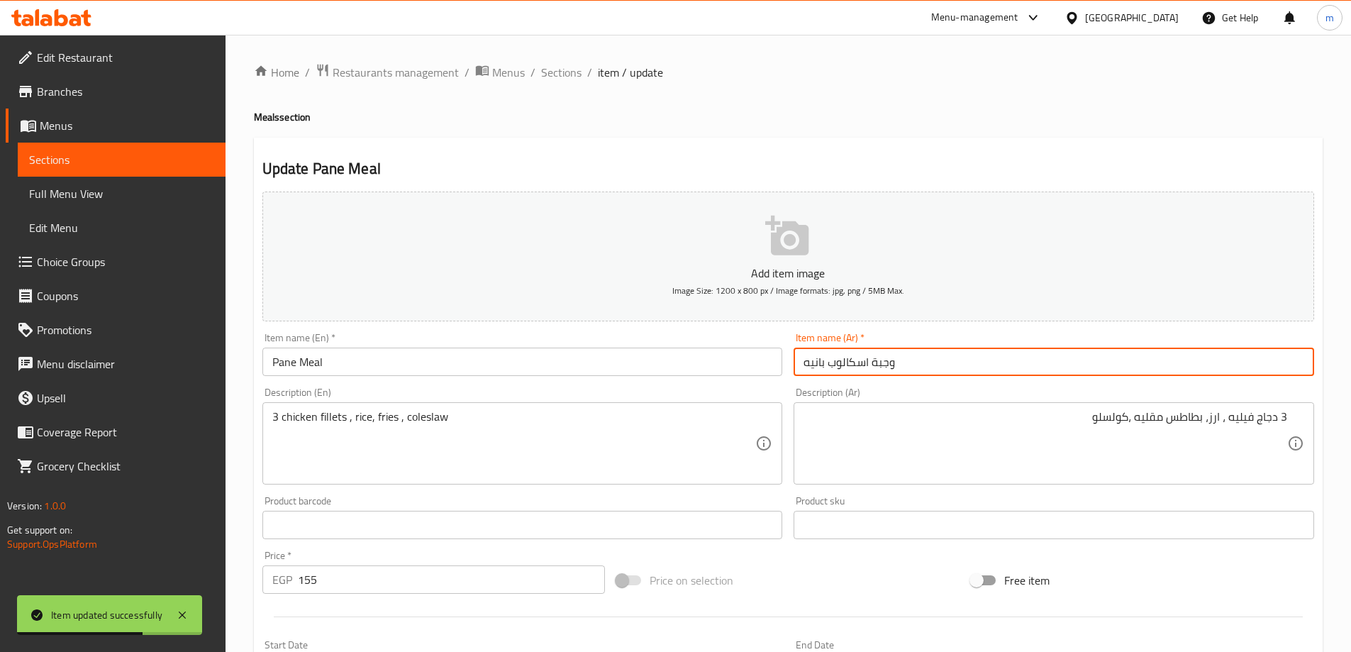
click at [846, 360] on input "وجبة اسكالوب بانيه" at bounding box center [1054, 361] width 520 height 28
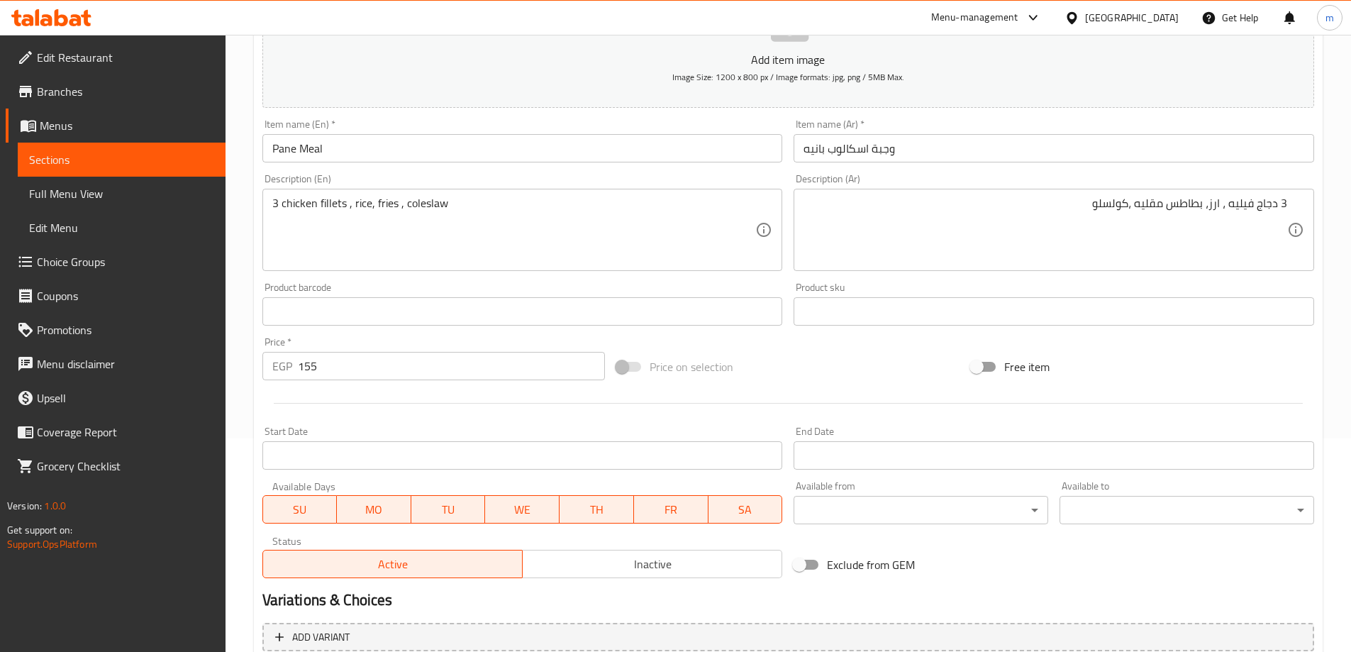
scroll to position [213, 0]
click at [393, 133] on div "Item name (En)   * Pane Meal Item name (En) *" at bounding box center [522, 141] width 520 height 43
click at [396, 146] on input "Pane Meal" at bounding box center [522, 149] width 520 height 28
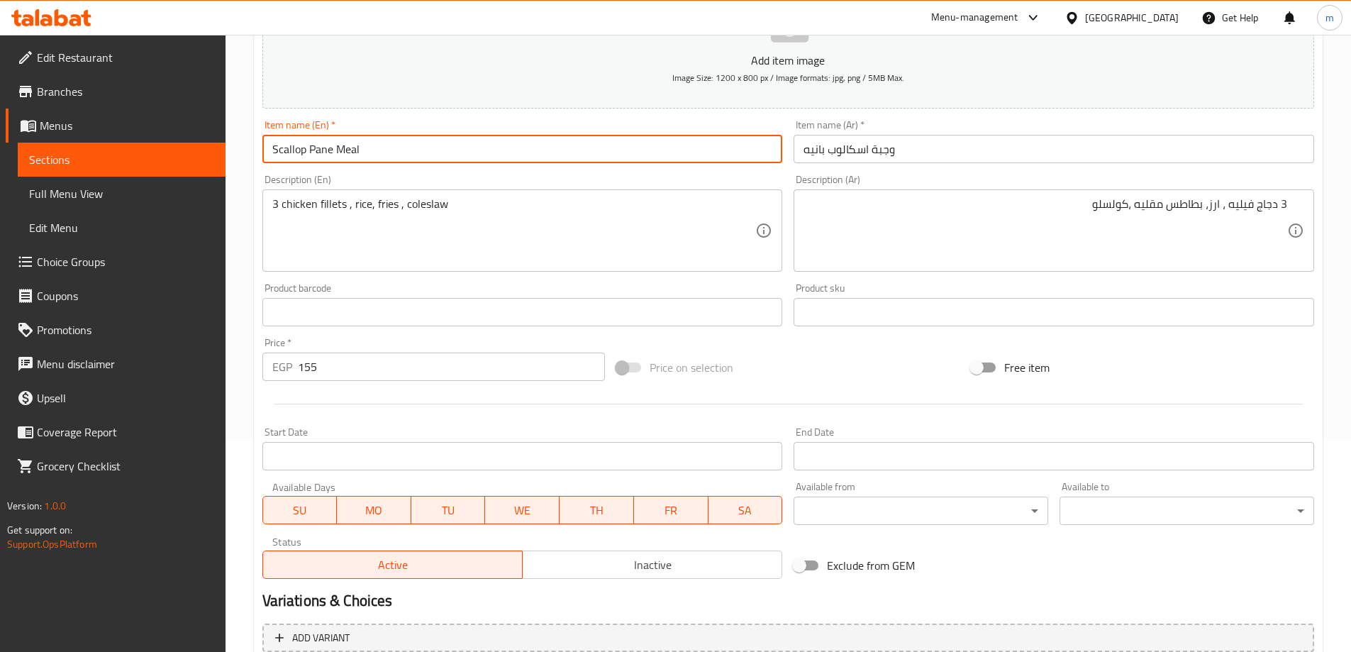
click at [362, 145] on input "Scallop Pane Meal" at bounding box center [522, 149] width 520 height 28
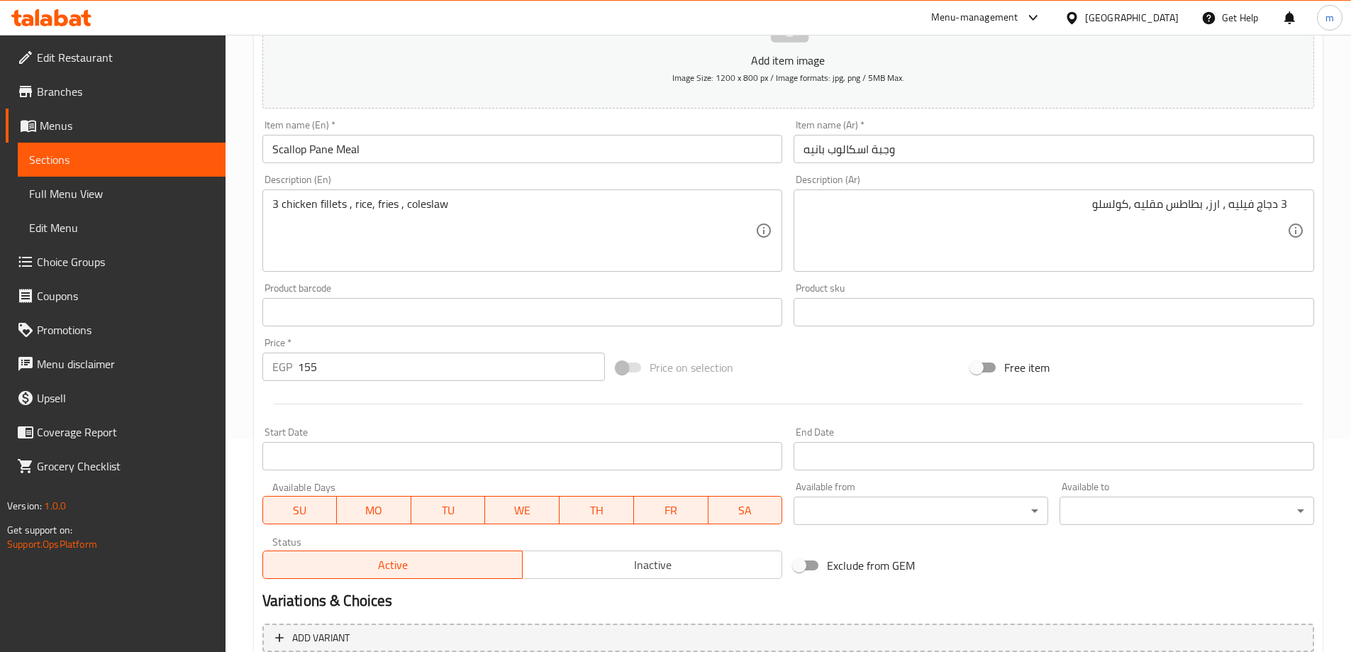
click at [284, 149] on input "Scallop Pane Meal" at bounding box center [522, 149] width 520 height 28
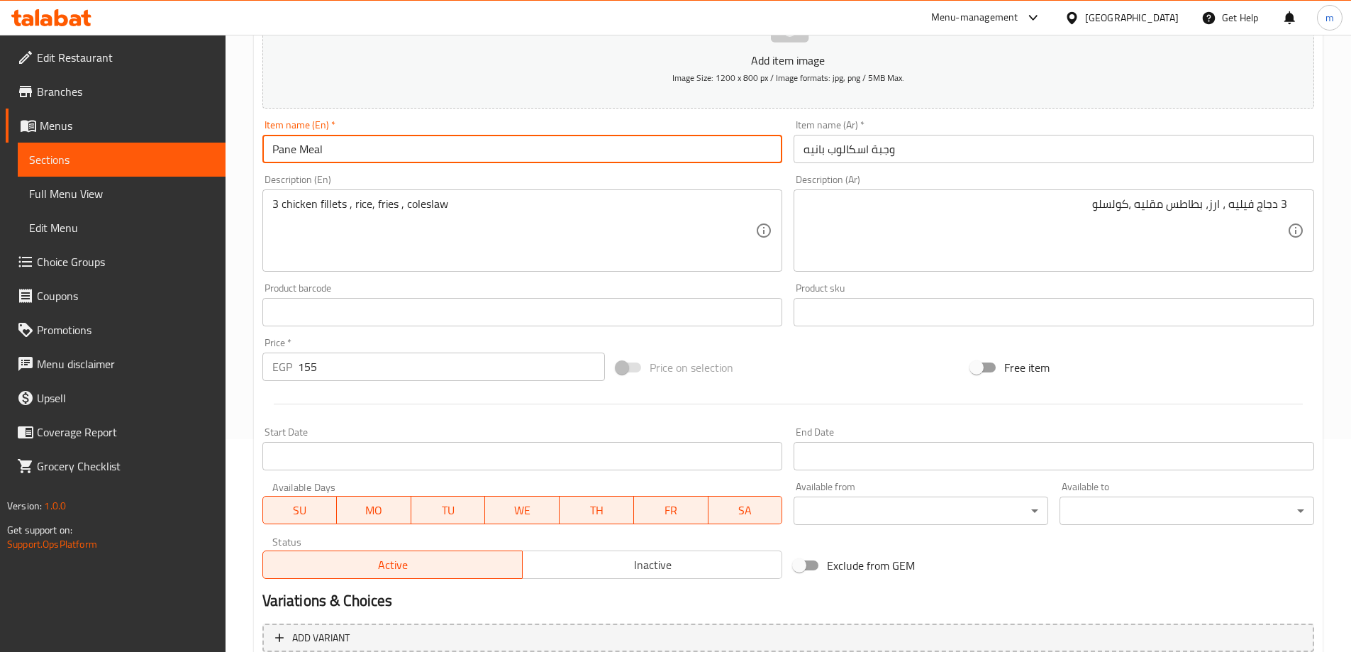
paste input "Escalope"
click at [324, 151] on input "Escalope Pane Meal" at bounding box center [522, 149] width 520 height 28
type input "Escalope Pane Meal"
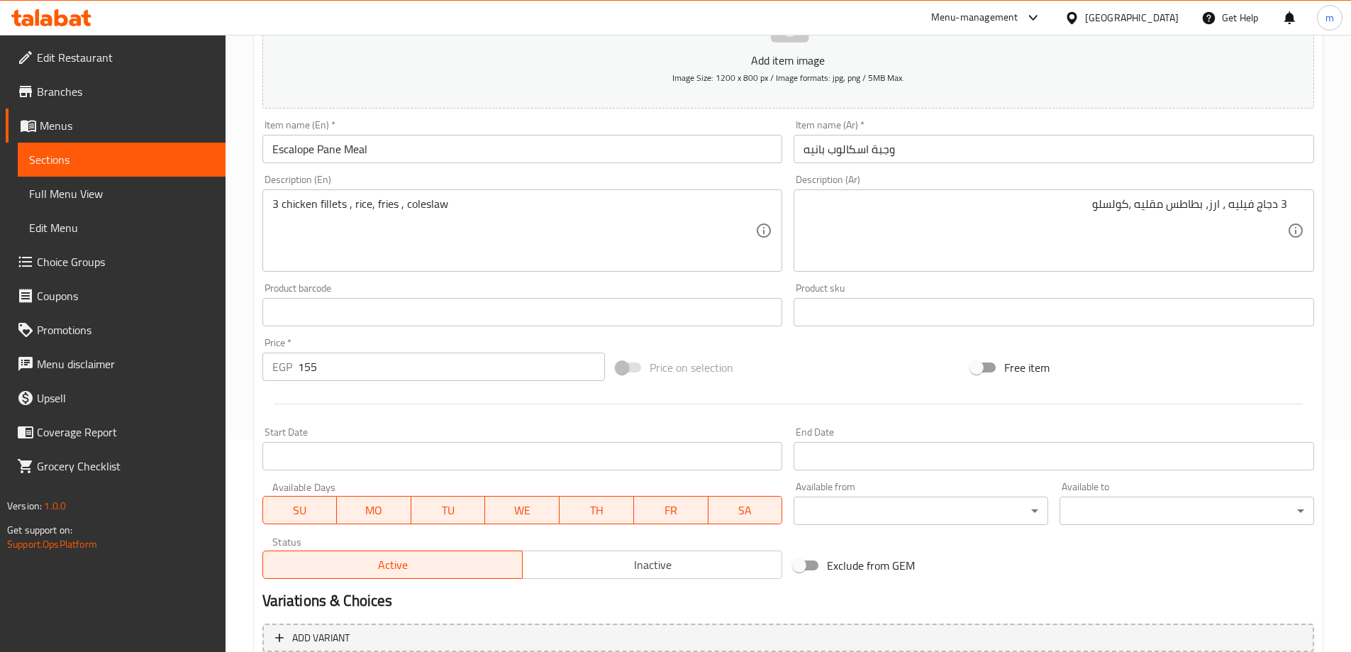
click at [1206, 368] on div "Free item" at bounding box center [1142, 367] width 355 height 38
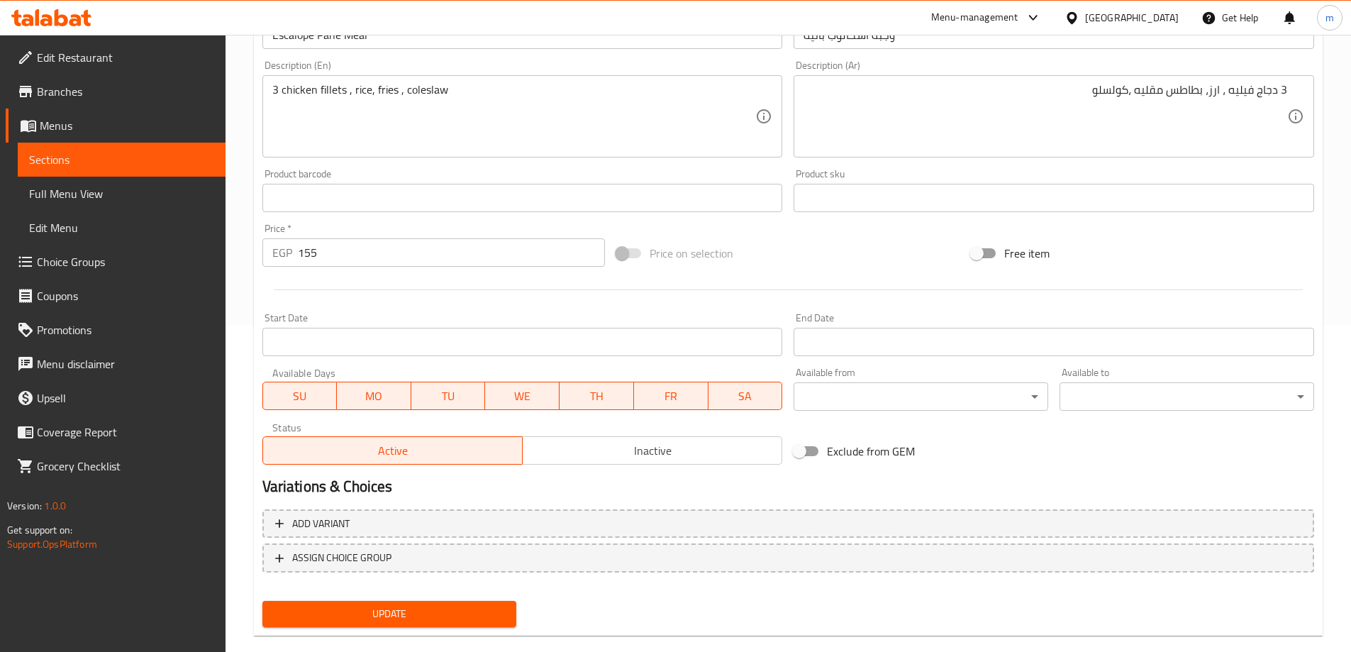
scroll to position [350, 0]
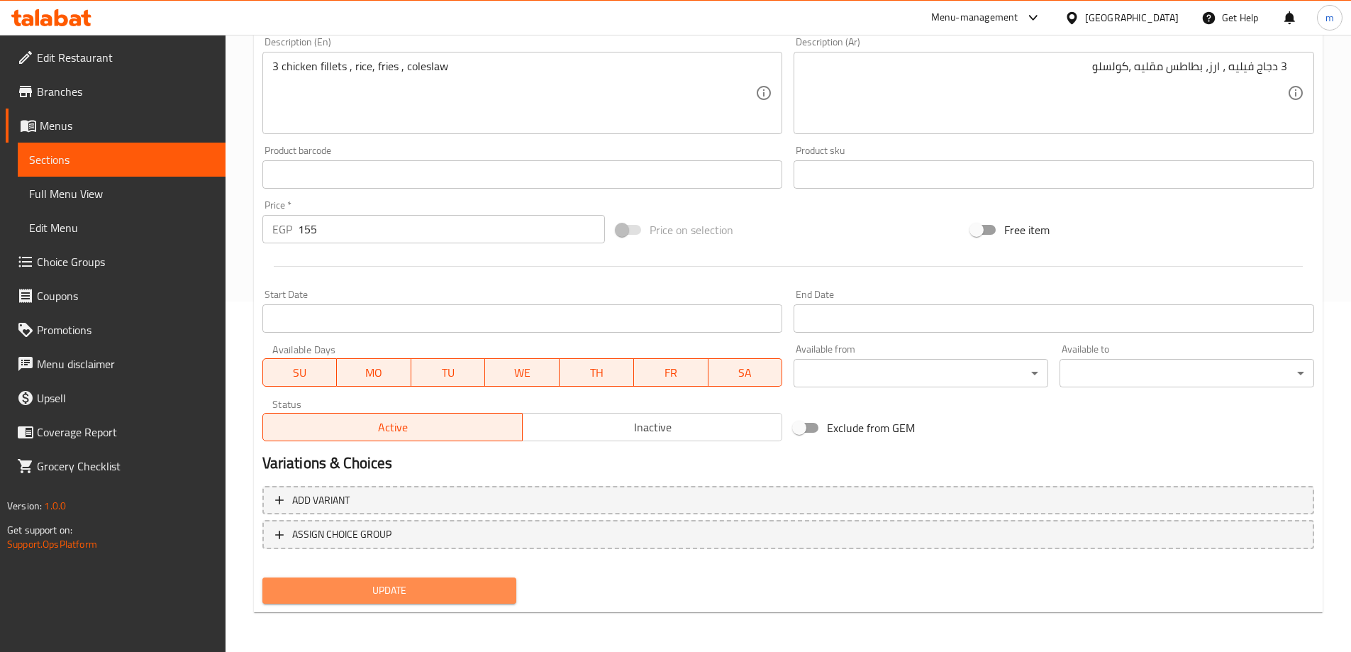
click at [289, 596] on span "Update" at bounding box center [390, 590] width 232 height 18
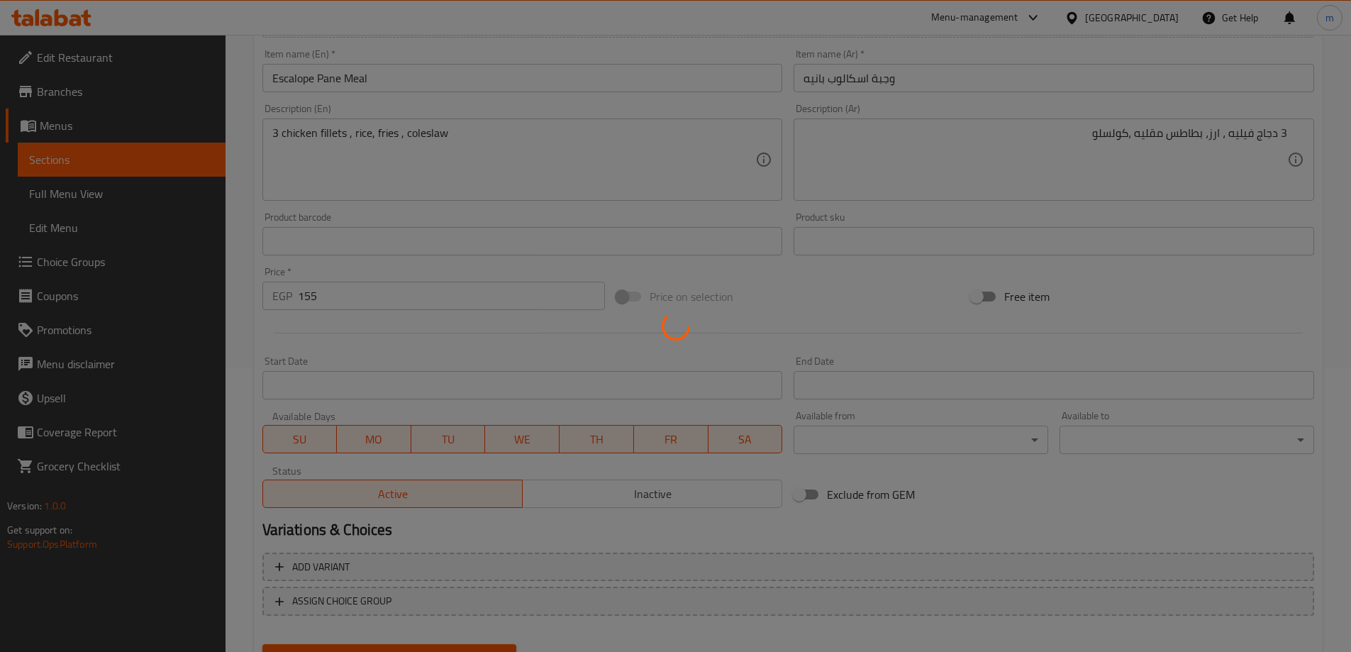
scroll to position [0, 0]
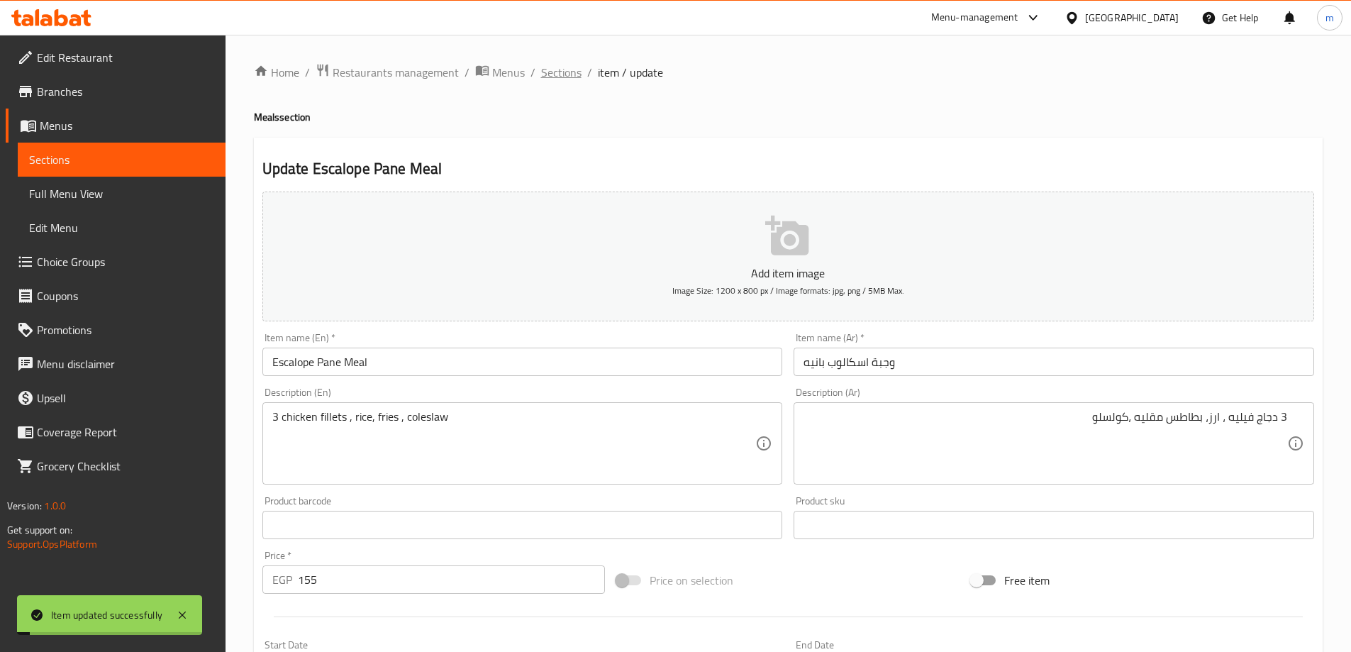
click at [571, 70] on span "Sections" at bounding box center [561, 72] width 40 height 17
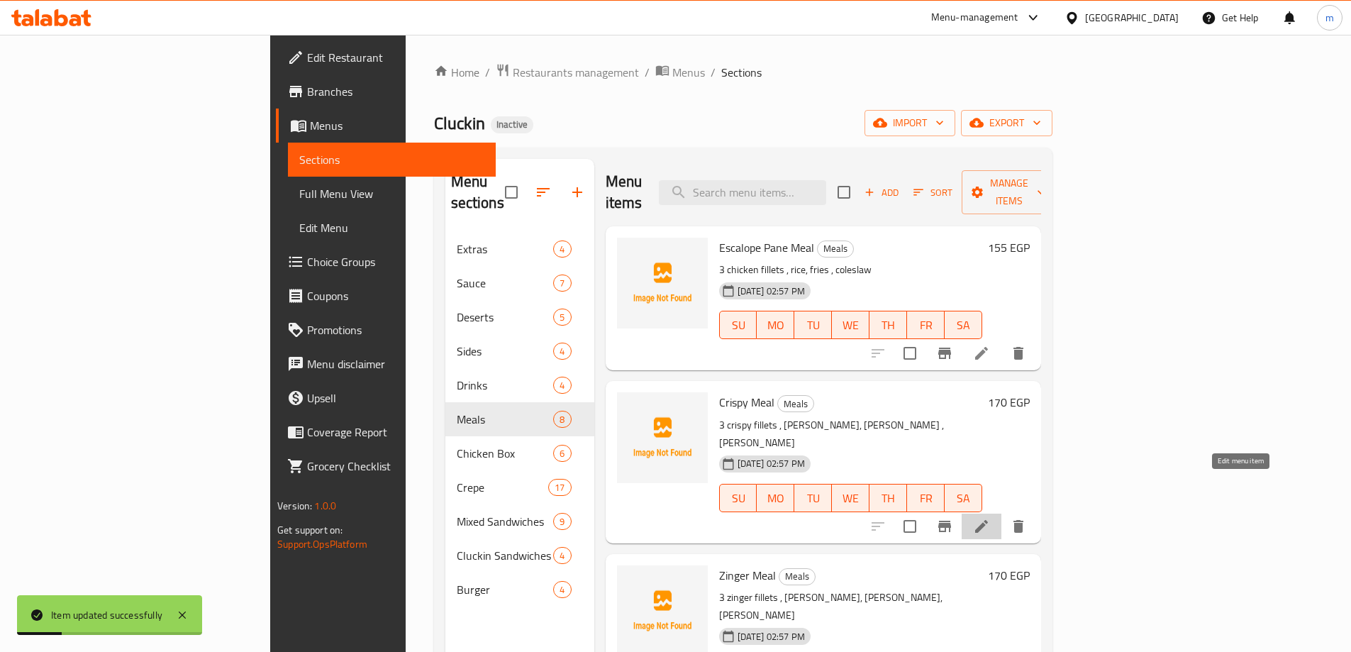
click at [988, 520] on icon at bounding box center [981, 526] width 13 height 13
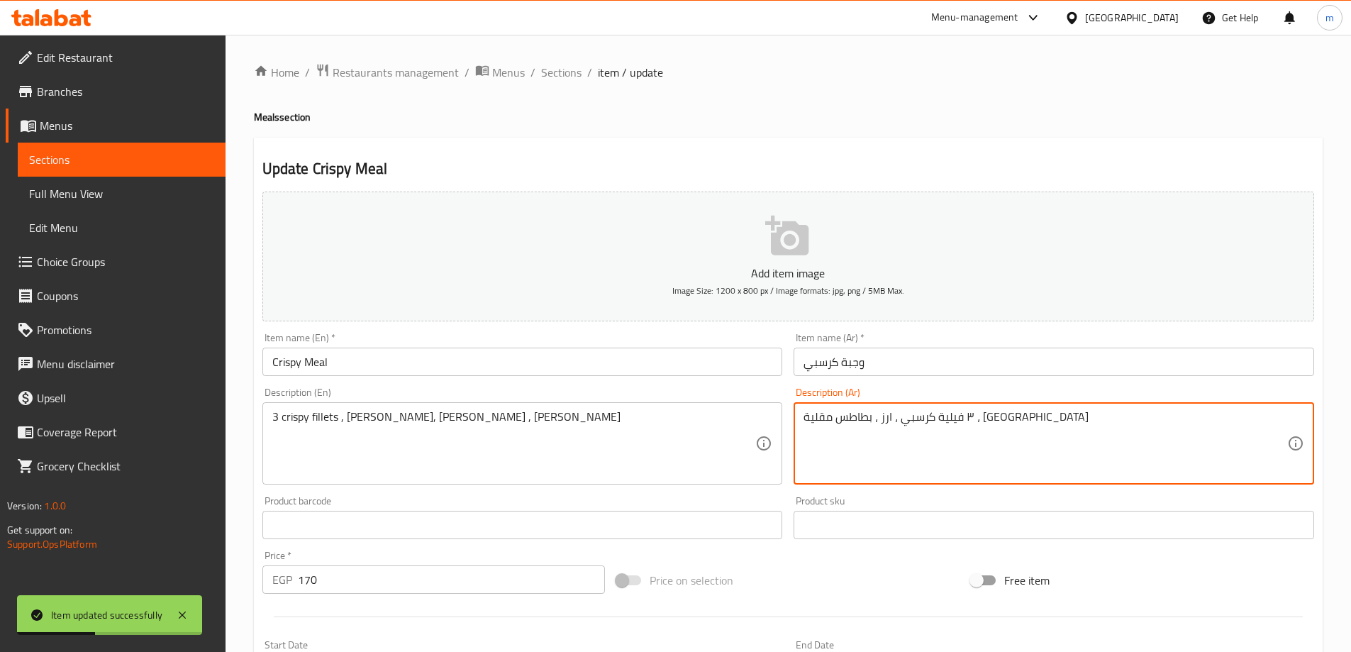
click at [1004, 423] on textarea "٣ فيلية كرسبي ، ارز ، بطاطس مقلية ، [GEOGRAPHIC_DATA]" at bounding box center [1045, 443] width 484 height 67
click at [1283, 417] on textarea "٣ فيلية كرسبي ، ارز ، بطاطس مقلية ، [GEOGRAPHIC_DATA]" at bounding box center [1045, 443] width 484 height 67
click at [1277, 418] on textarea "٣ فيلية كرسبي ، ارز ، بطاطس مقلية ، [GEOGRAPHIC_DATA]" at bounding box center [1045, 443] width 484 height 67
drag, startPoint x: 1280, startPoint y: 418, endPoint x: 1313, endPoint y: 425, distance: 33.4
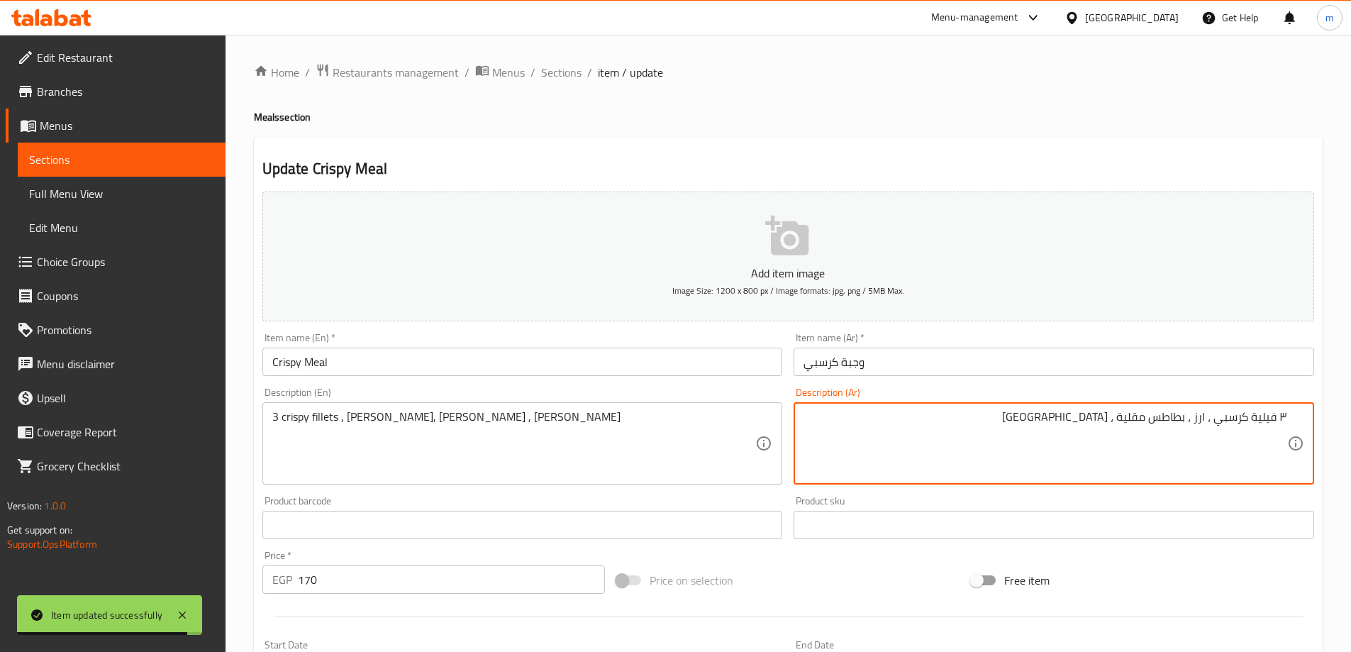
click at [1313, 425] on div "٣ فيلية كرسبي ، ارز ، بطاطس [GEOGRAPHIC_DATA] ، [GEOGRAPHIC_DATA] Description (…" at bounding box center [1054, 443] width 520 height 82
type textarea "3 فيلية كرسبي ، ارز ، بطاطس مقلية ، [GEOGRAPHIC_DATA]"
click at [1215, 577] on div "Free item" at bounding box center [1142, 580] width 355 height 38
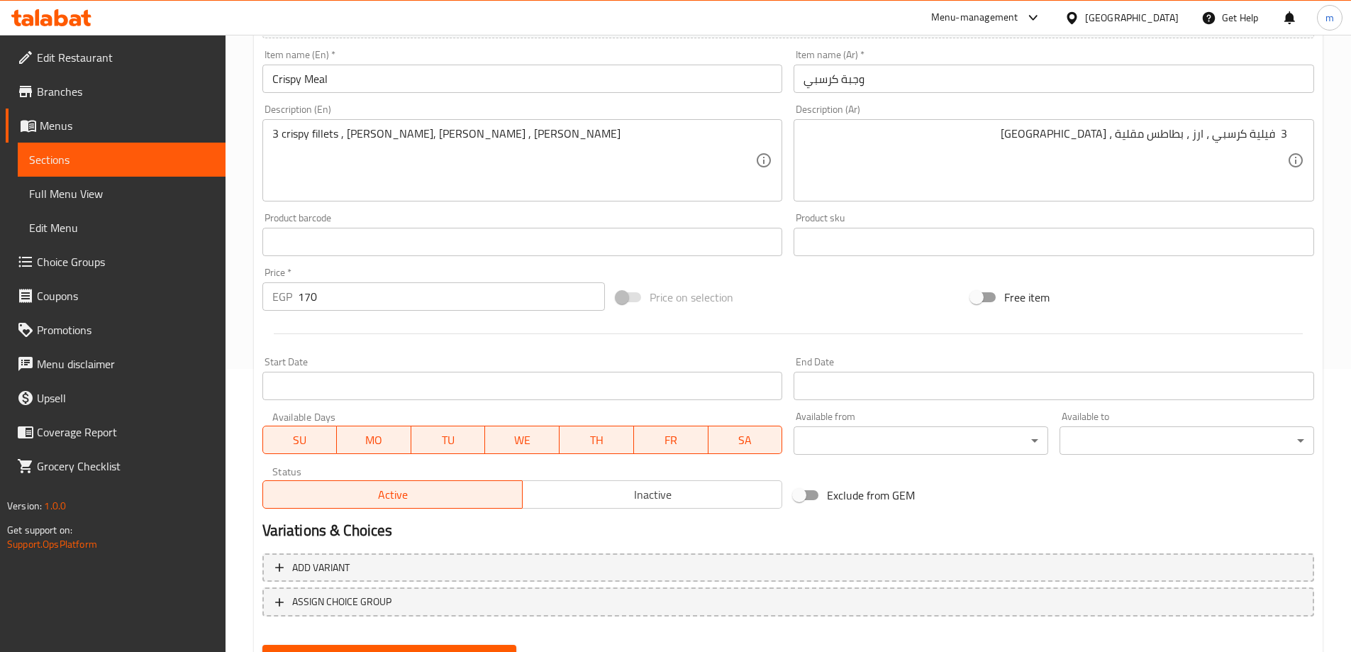
scroll to position [350, 0]
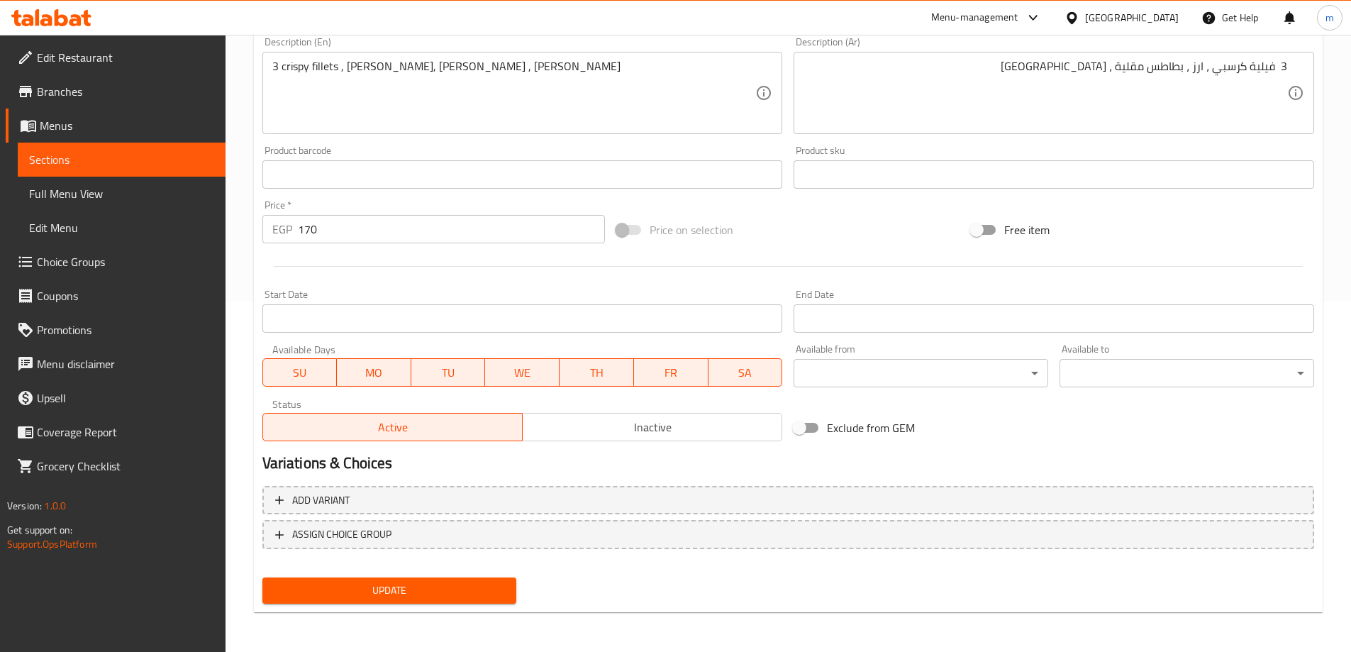
click at [476, 586] on span "Update" at bounding box center [390, 590] width 232 height 18
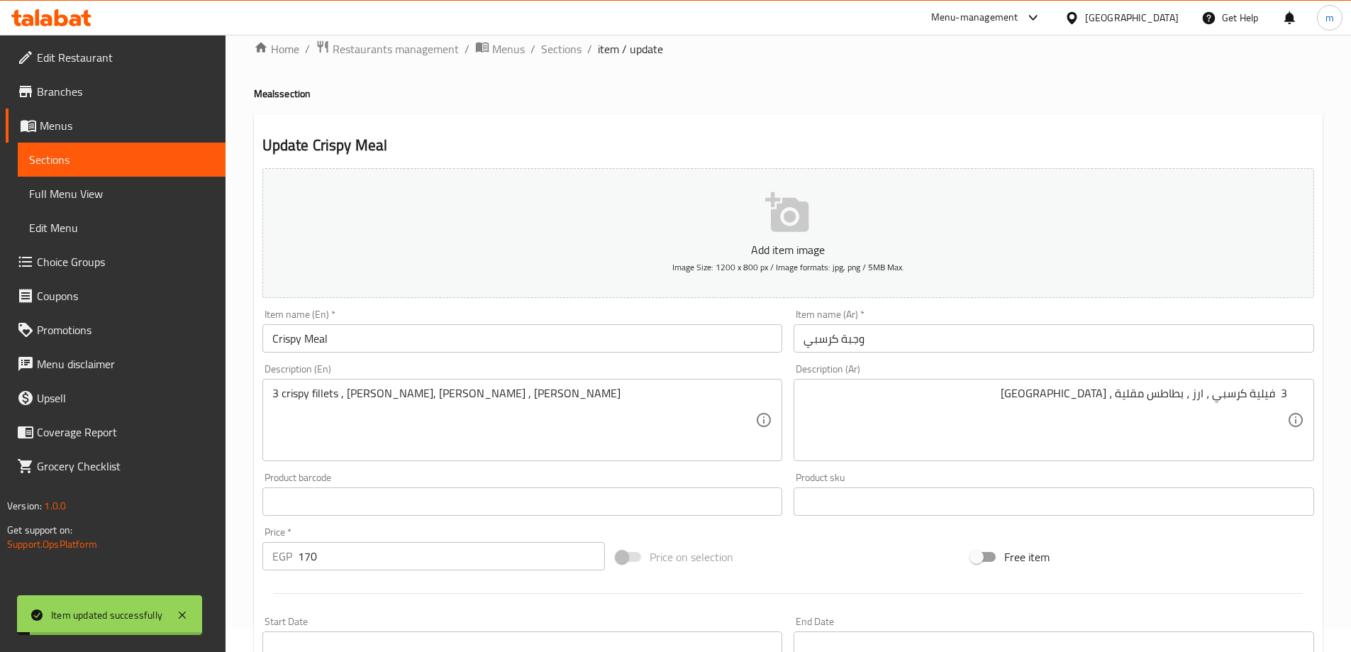
scroll to position [0, 0]
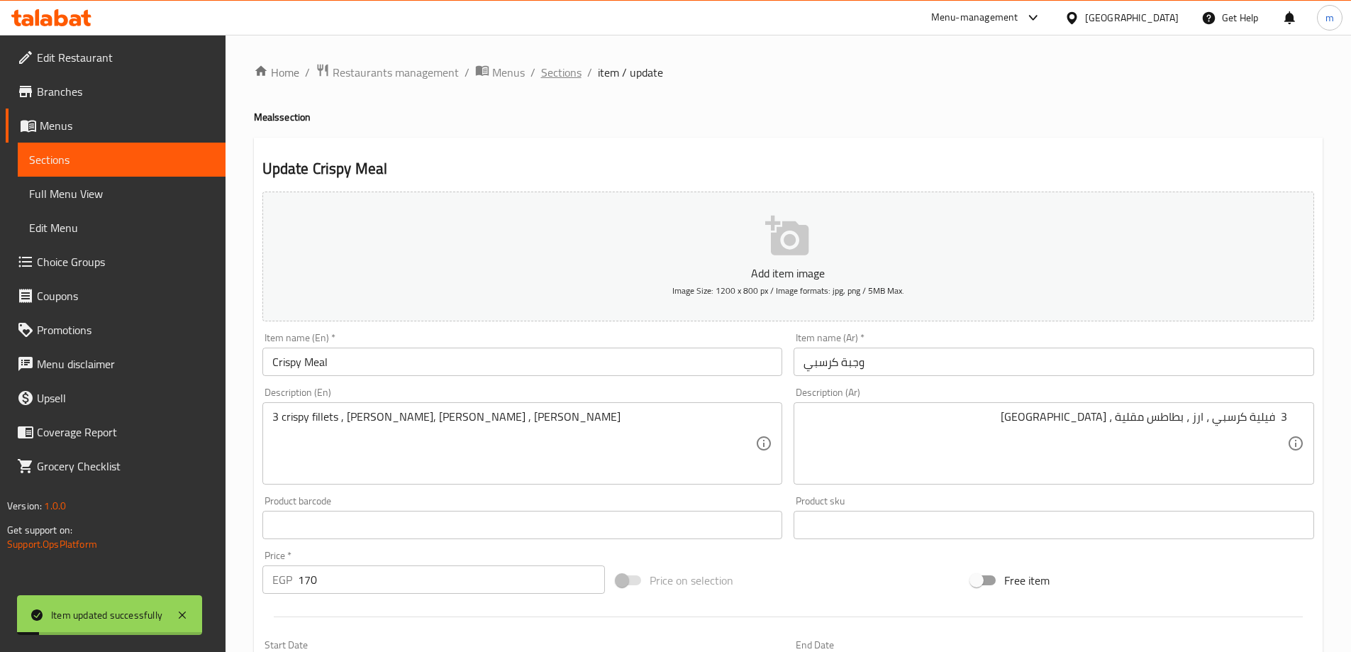
click at [551, 72] on span "Sections" at bounding box center [561, 72] width 40 height 17
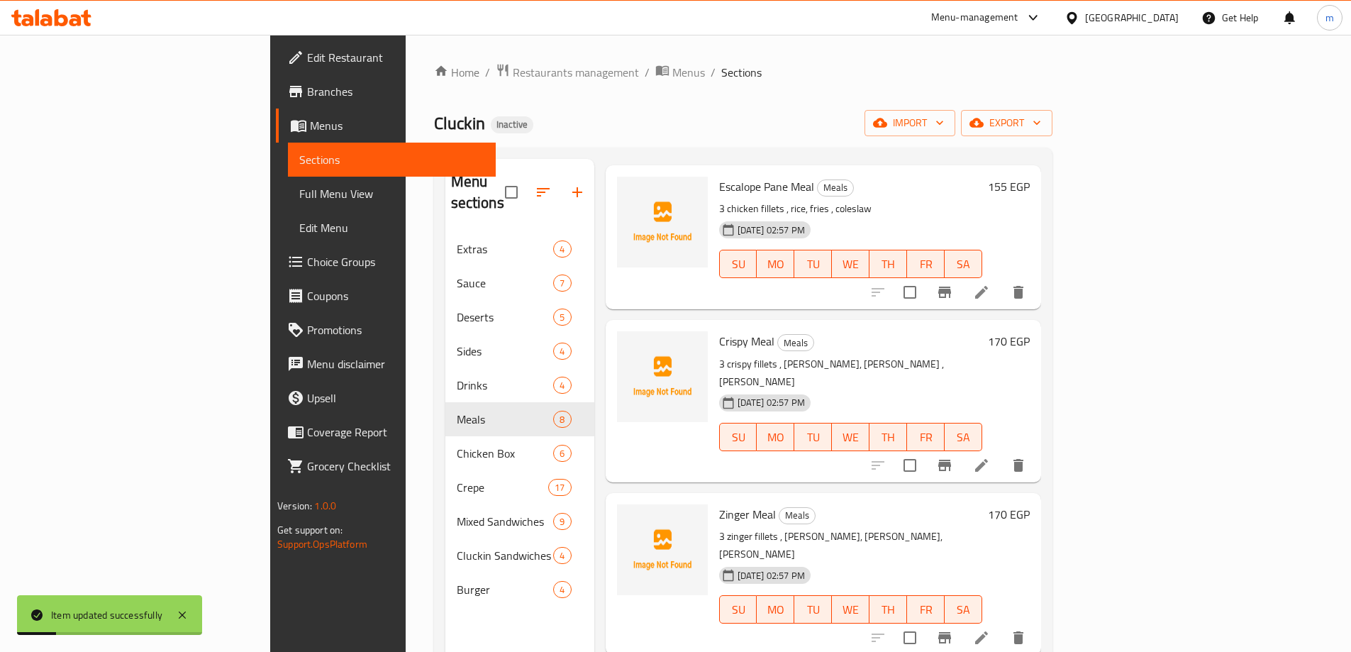
scroll to position [142, 0]
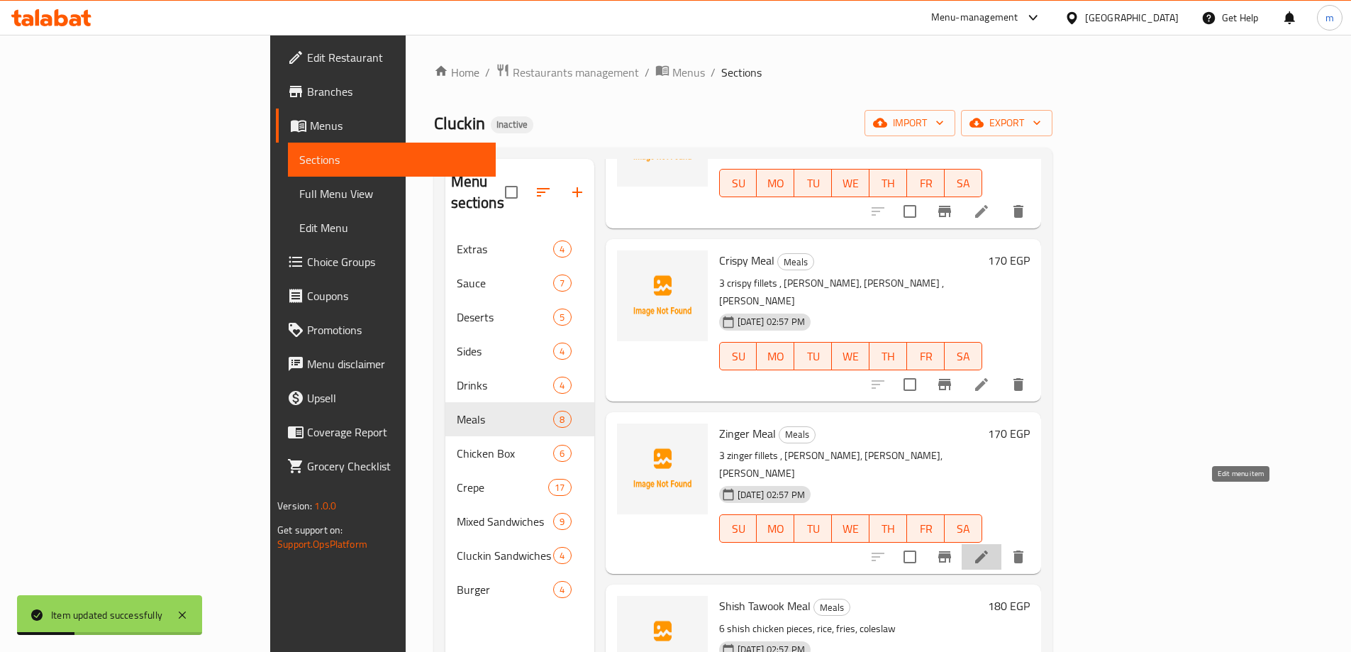
click at [990, 548] on icon at bounding box center [981, 556] width 17 height 17
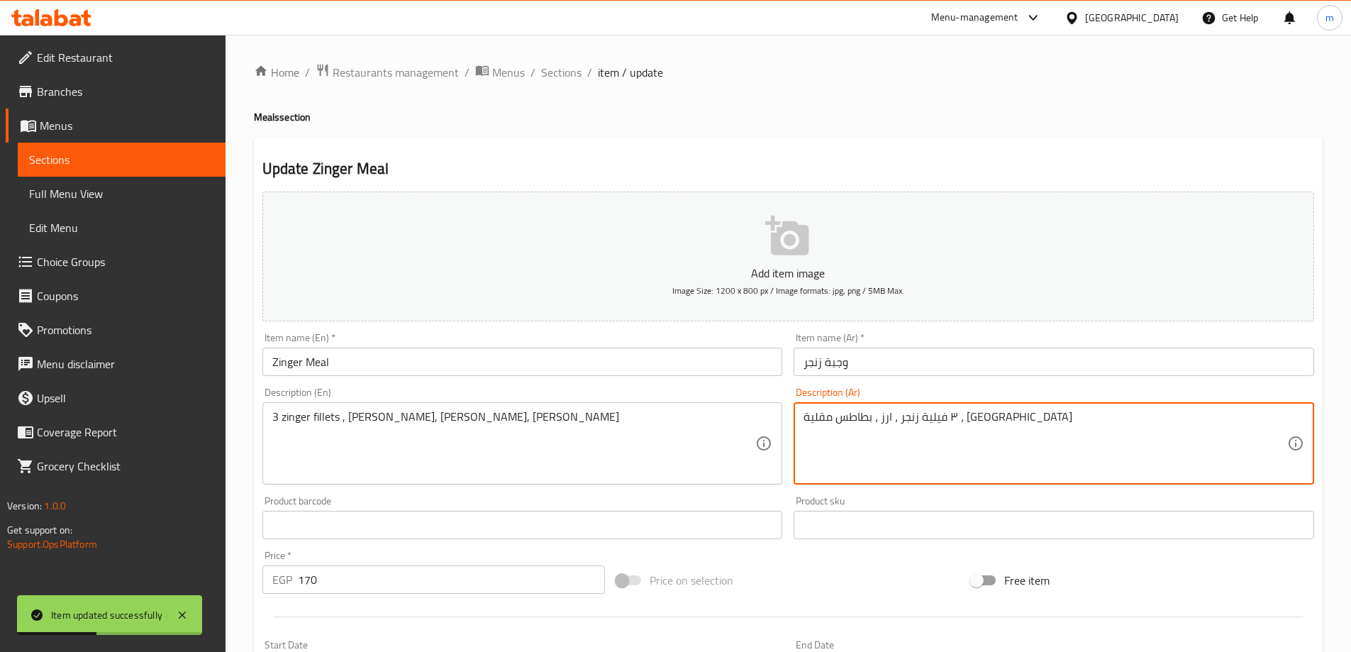
click at [959, 435] on textarea "٣ فيلية زنجر ، ارز ، بطاطس مقلية ، [GEOGRAPHIC_DATA]" at bounding box center [1045, 443] width 484 height 67
drag, startPoint x: 959, startPoint y: 435, endPoint x: 951, endPoint y: 417, distance: 20.3
click at [951, 417] on textarea "٣ فيلية زنجر ، ارز ، بطاطس مقلية ، [GEOGRAPHIC_DATA]" at bounding box center [1045, 443] width 484 height 67
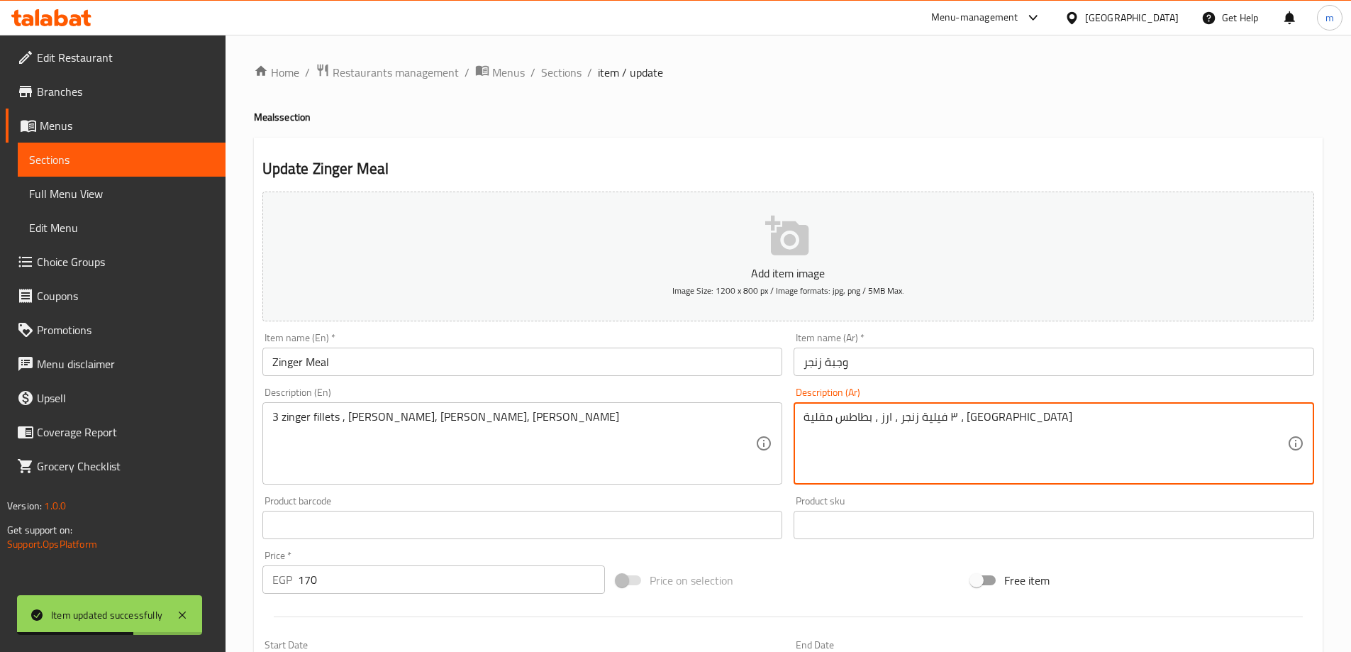
click at [951, 417] on textarea "٣ فيلية زنجر ، ارز ، بطاطس مقلية ، [GEOGRAPHIC_DATA]" at bounding box center [1045, 443] width 484 height 67
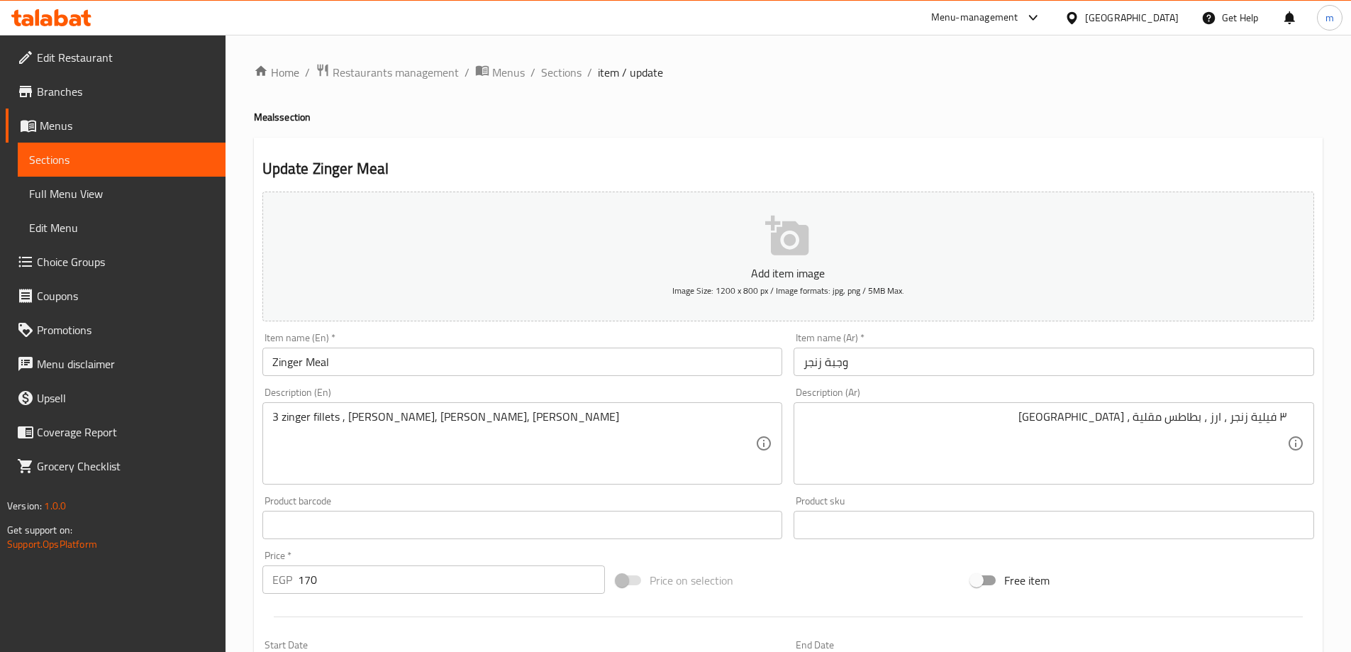
click at [1288, 418] on div "٣ فيلية زنجر ، ارز ، بطاطس مقلية ، [GEOGRAPHIC_DATA] Description (Ar)" at bounding box center [1054, 443] width 520 height 82
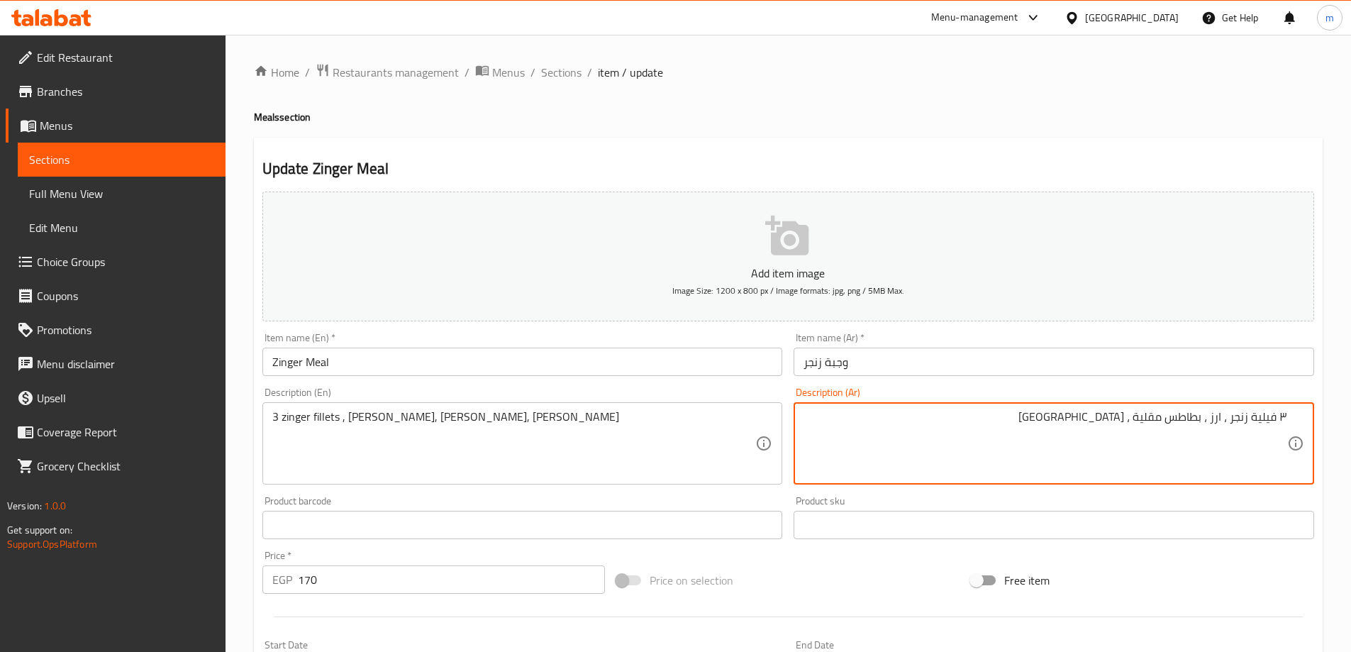
click at [1297, 419] on div "٣ فيلية زنجر ، ارز ، بطاطس مقلية ، [GEOGRAPHIC_DATA] Description (Ar)" at bounding box center [1054, 443] width 520 height 82
click at [1282, 416] on textarea "٣ فيلية زنجر ، ارز ، بطاطس مقلية ، [GEOGRAPHIC_DATA]" at bounding box center [1045, 443] width 484 height 67
click at [1278, 417] on textarea "٣ فيلية زنجر ، ارز ، بطاطس مقلية ، [GEOGRAPHIC_DATA]" at bounding box center [1045, 443] width 484 height 67
drag, startPoint x: 1278, startPoint y: 417, endPoint x: 1300, endPoint y: 426, distance: 23.8
click at [1300, 426] on div "٣ فيلية زنجر ، ارز ، بطاطس مقلية ، [GEOGRAPHIC_DATA] Description (Ar)" at bounding box center [1054, 443] width 520 height 82
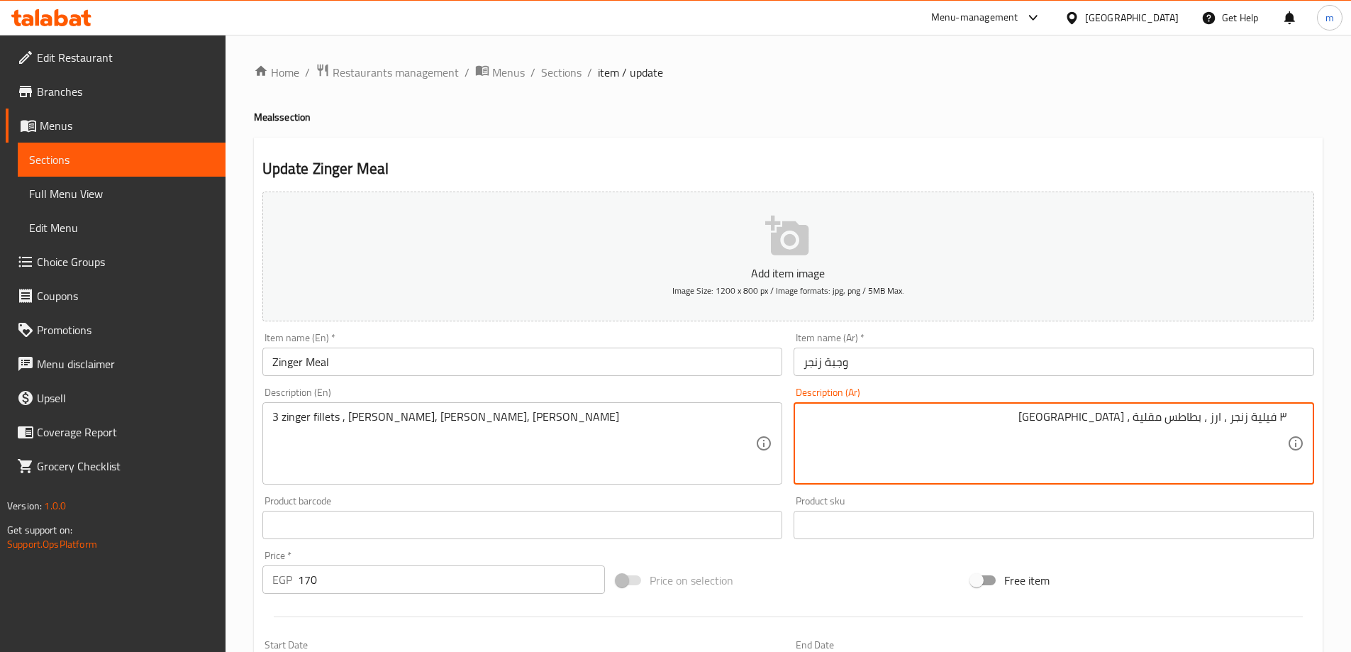
click at [1286, 417] on textarea "٣ فيلية زنجر ، ارز ، بطاطس مقلية ، [GEOGRAPHIC_DATA]" at bounding box center [1045, 443] width 484 height 67
drag, startPoint x: 1280, startPoint y: 417, endPoint x: 1304, endPoint y: 428, distance: 26.4
click at [1304, 428] on div "٣ فيلية زنجر ، ارز ، بطاطس مقلية ، [GEOGRAPHIC_DATA] Description (Ar)" at bounding box center [1054, 443] width 520 height 82
type textarea "3 فيلية زنجر ، ارز ، بطاطس مقلية ، [GEOGRAPHIC_DATA]"
click at [1261, 564] on div "Free item" at bounding box center [1142, 580] width 355 height 38
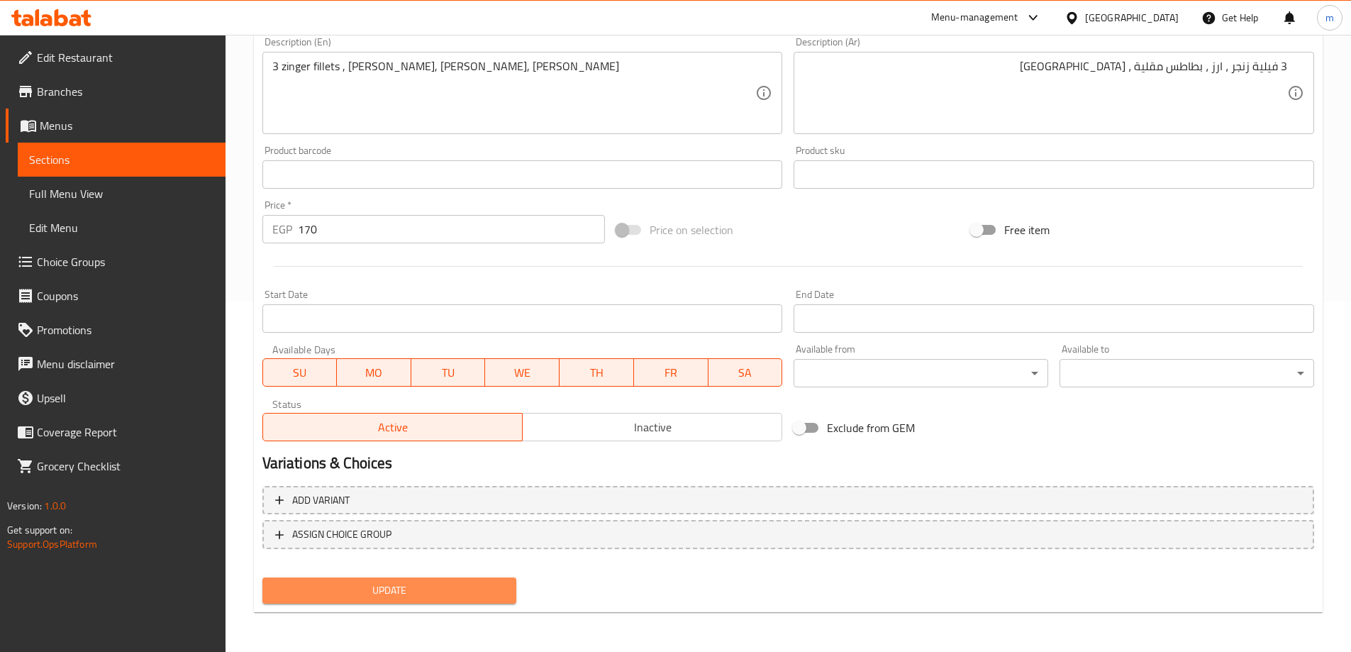
click at [406, 591] on span "Update" at bounding box center [390, 590] width 232 height 18
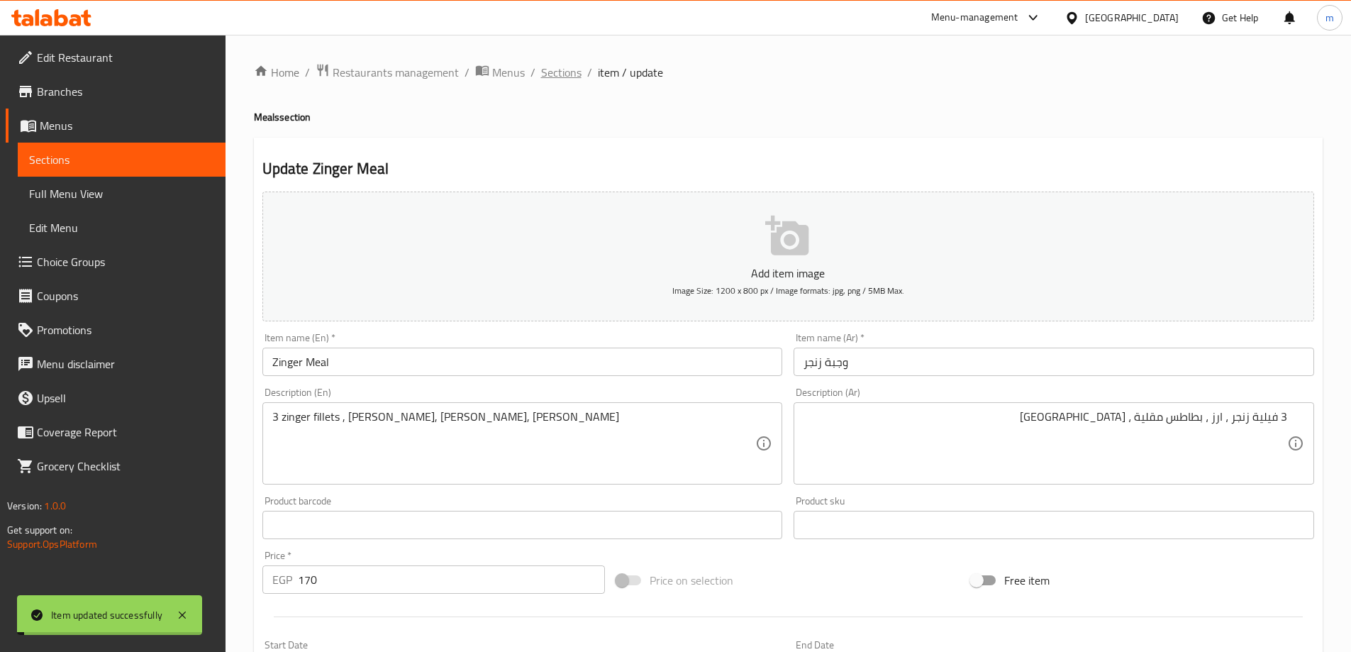
click at [555, 74] on span "Sections" at bounding box center [561, 72] width 40 height 17
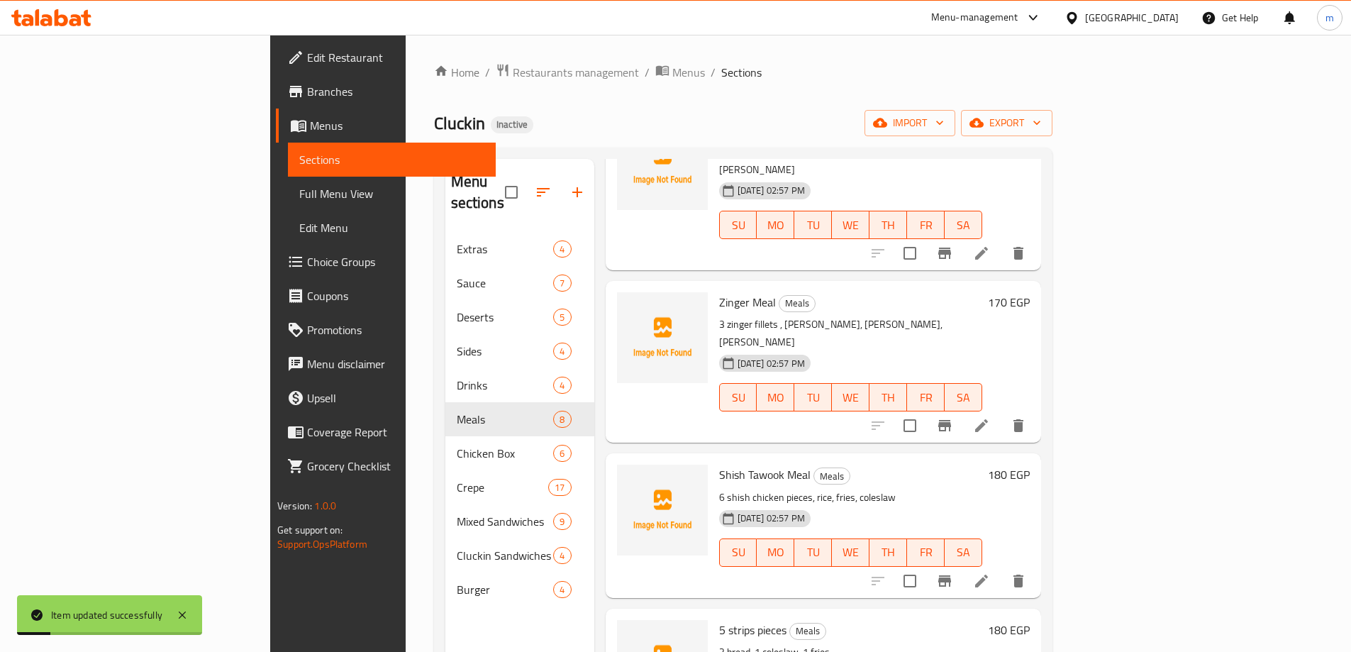
scroll to position [355, 0]
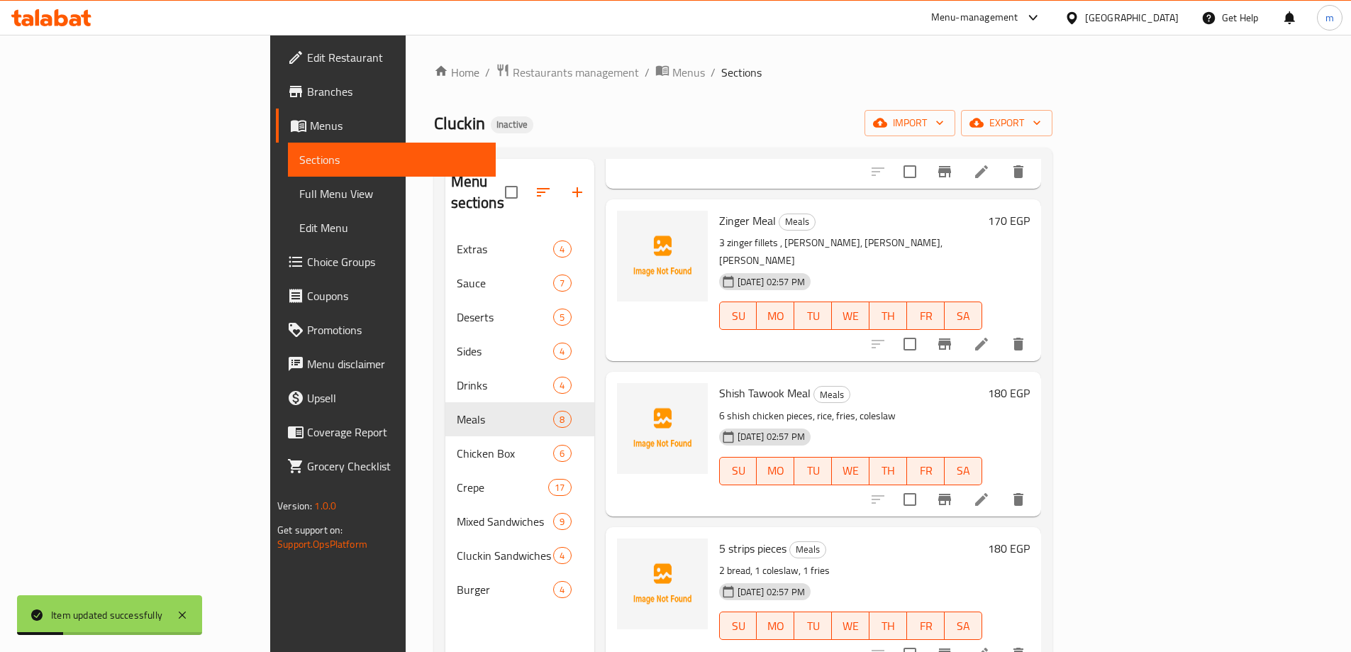
click at [988, 493] on icon at bounding box center [981, 499] width 13 height 13
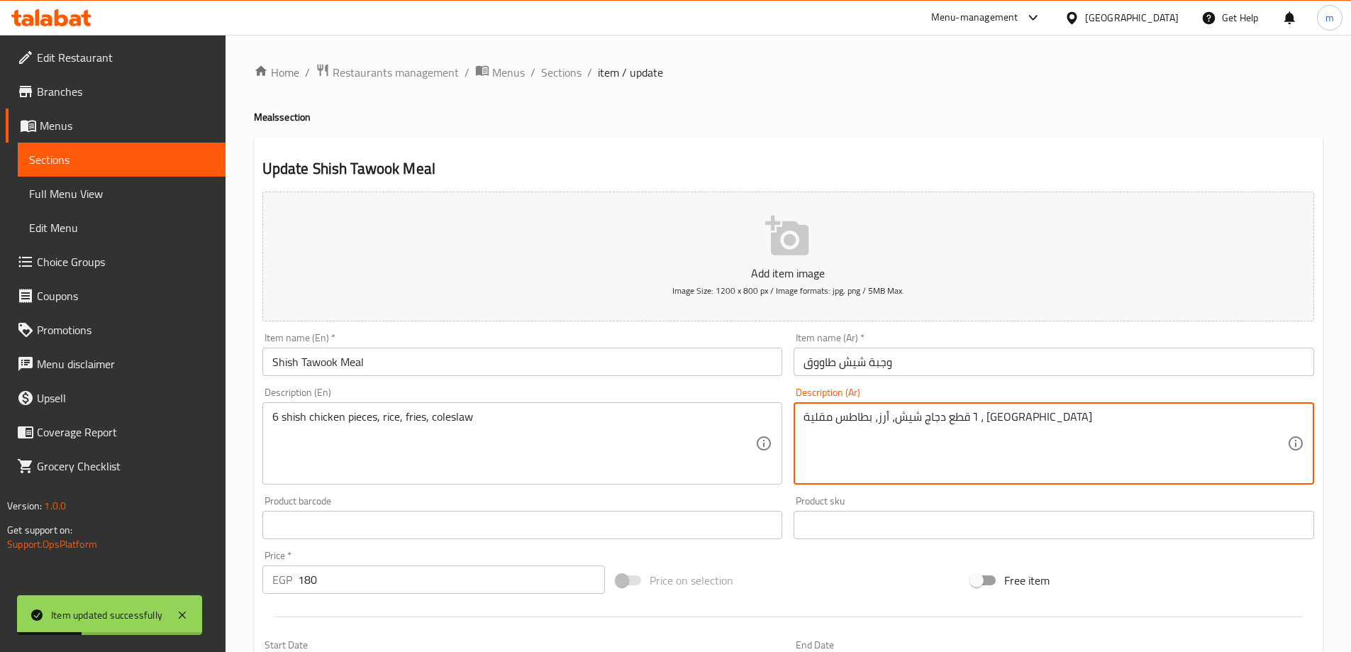
click at [937, 445] on textarea "٦ قطع دجاج شيش، أرز، بطاطس مقلية ، [GEOGRAPHIC_DATA]" at bounding box center [1045, 443] width 484 height 67
click at [1181, 413] on textarea "٦ قطع دجاج شيش، أرز، بطاطس مقلية ، [GEOGRAPHIC_DATA]" at bounding box center [1045, 443] width 484 height 67
drag, startPoint x: 1284, startPoint y: 419, endPoint x: 1319, endPoint y: 422, distance: 35.6
click at [1315, 422] on div "Description (Ar) ٦ قطع دجاج شيش، أرز، بطاطس مقلية ، [GEOGRAPHIC_DATA] Descripti…" at bounding box center [1054, 436] width 532 height 108
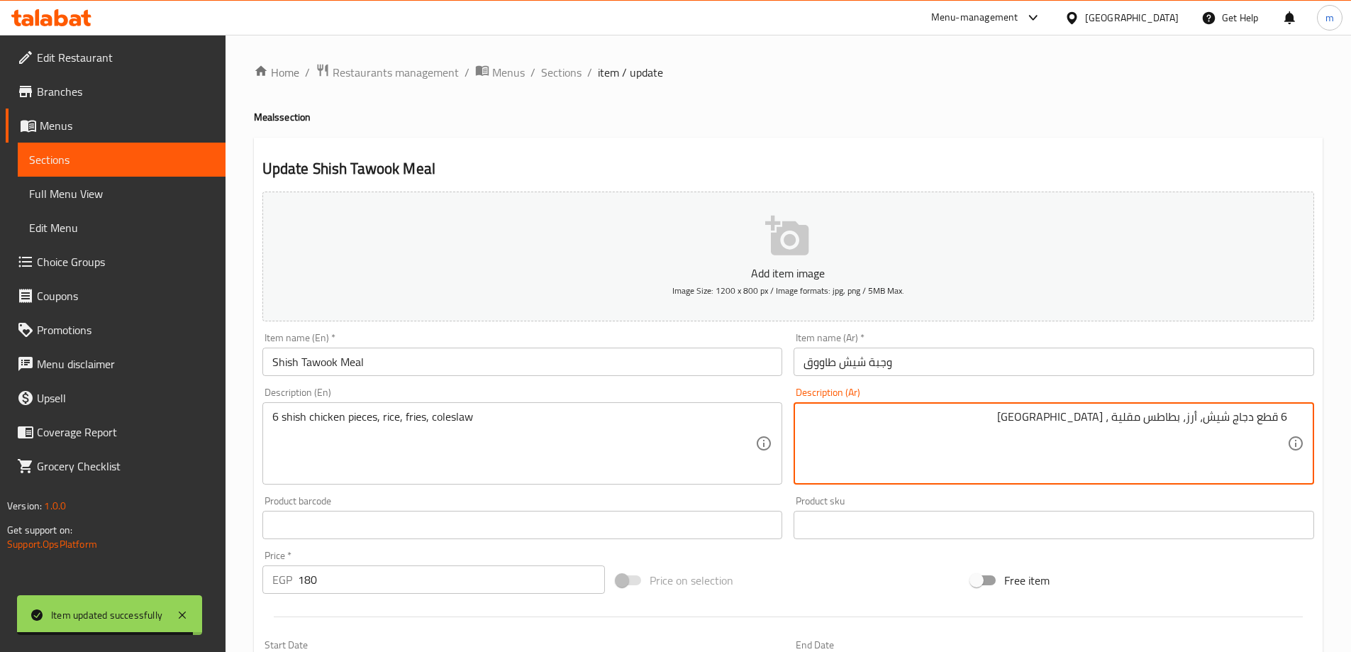
type textarea "6 قطع دجاج شيش، أرز، بطاطس مقلية ، [GEOGRAPHIC_DATA]"
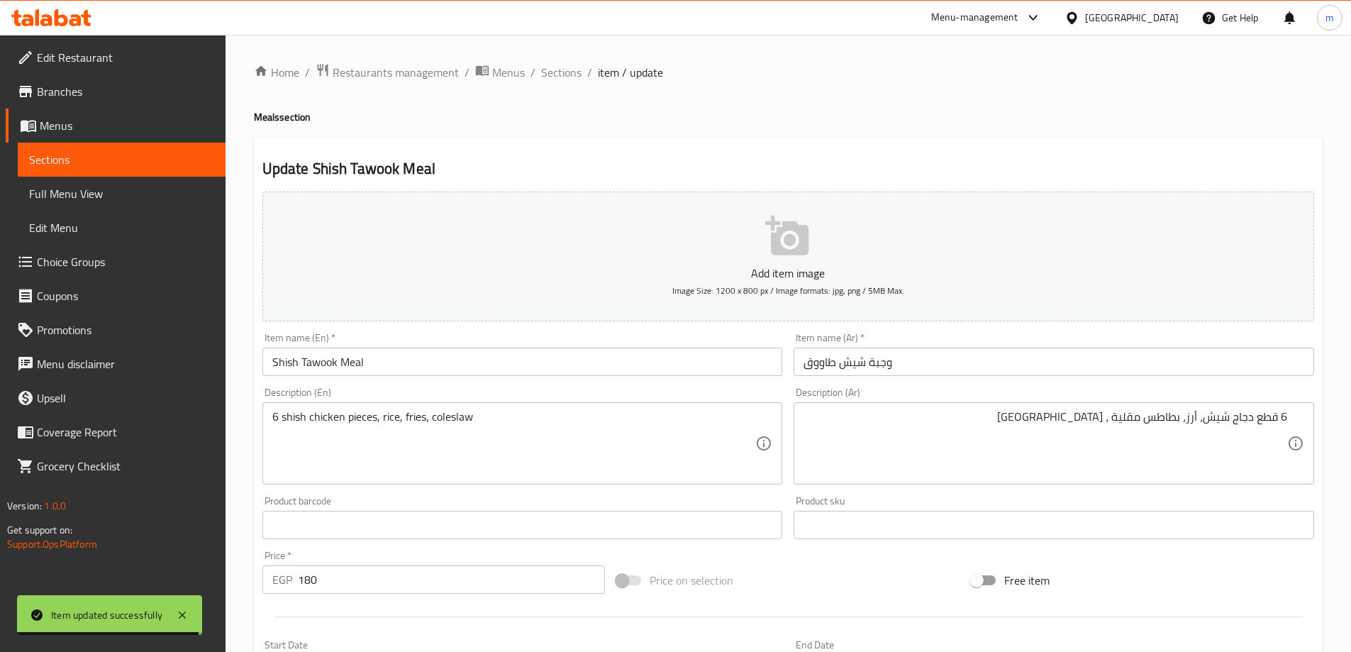
click at [1247, 572] on div "Free item" at bounding box center [1142, 580] width 355 height 38
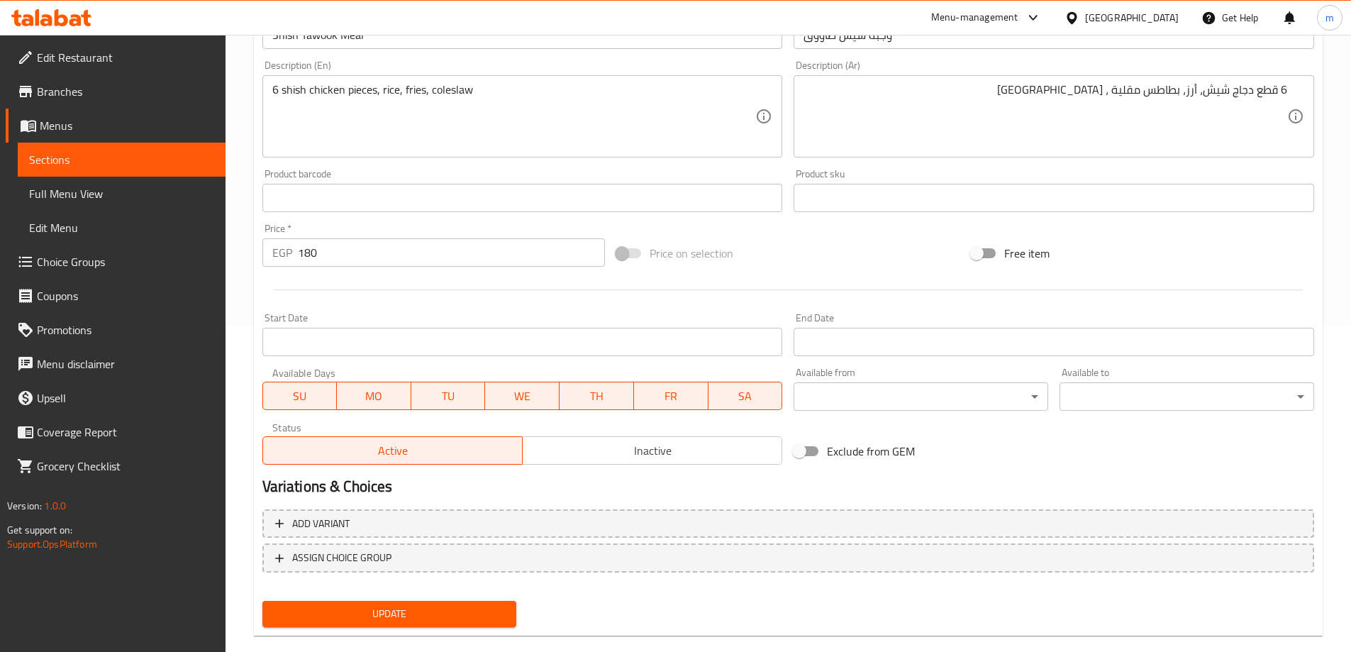
scroll to position [350, 0]
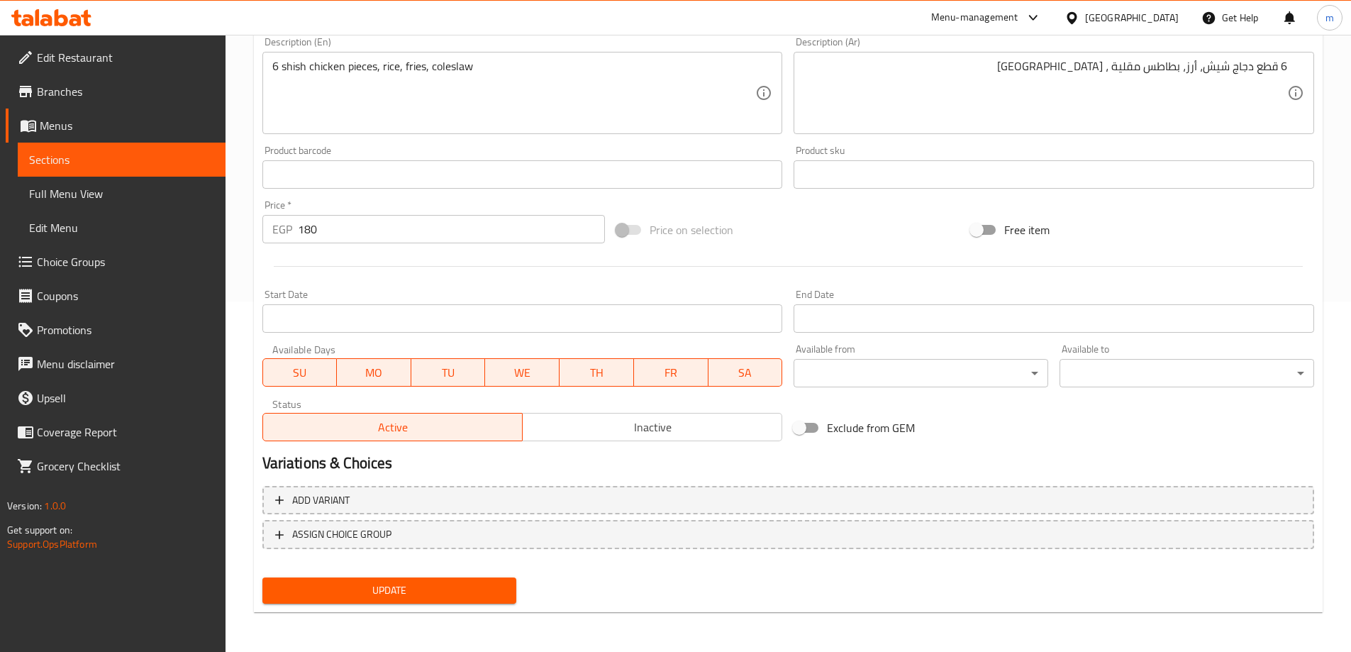
click at [387, 584] on span "Update" at bounding box center [390, 590] width 232 height 18
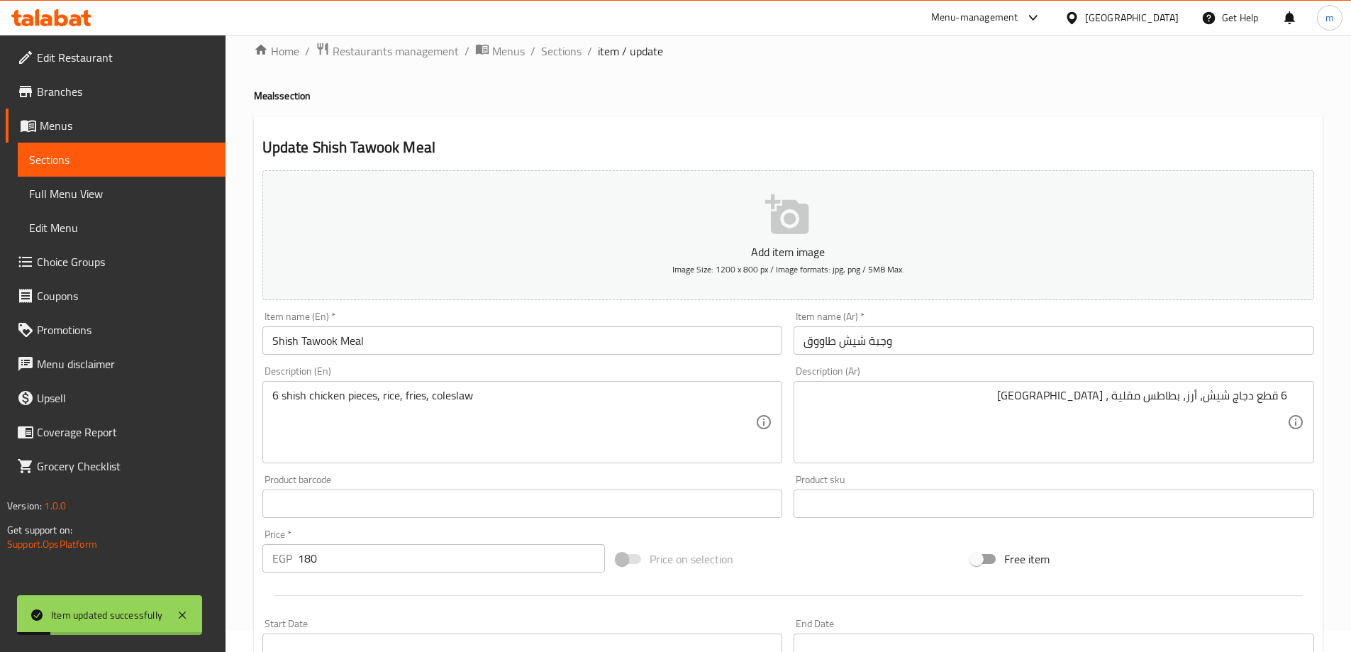
scroll to position [0, 0]
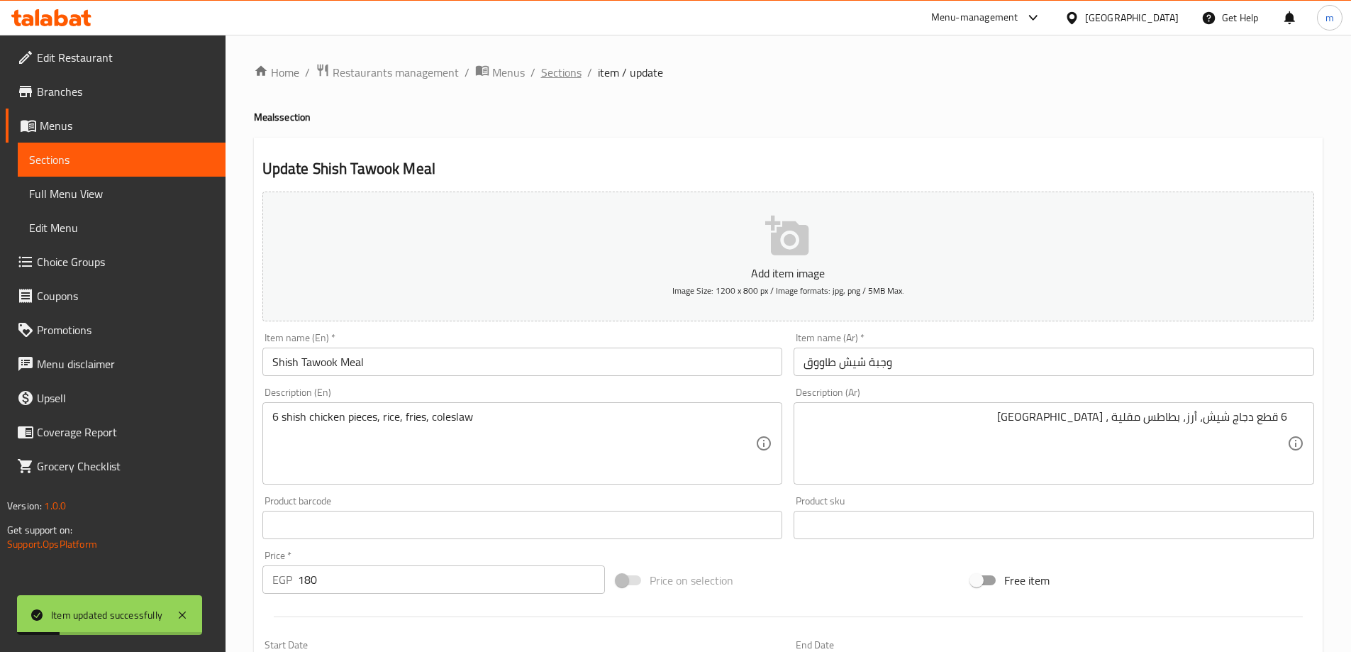
click at [553, 61] on div "Home / Restaurants management / Menus / Sections / item / update Meals section …" at bounding box center [788, 518] width 1125 height 967
click at [555, 74] on span "Sections" at bounding box center [561, 72] width 40 height 17
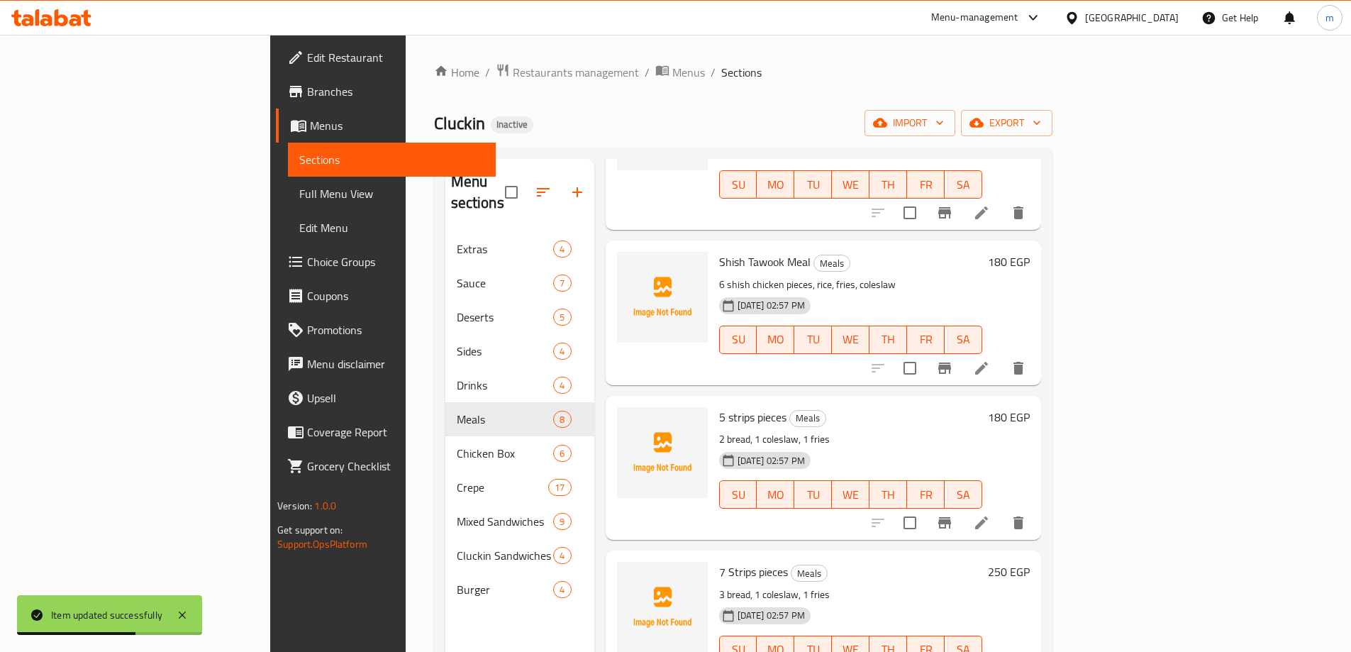
scroll to position [567, 0]
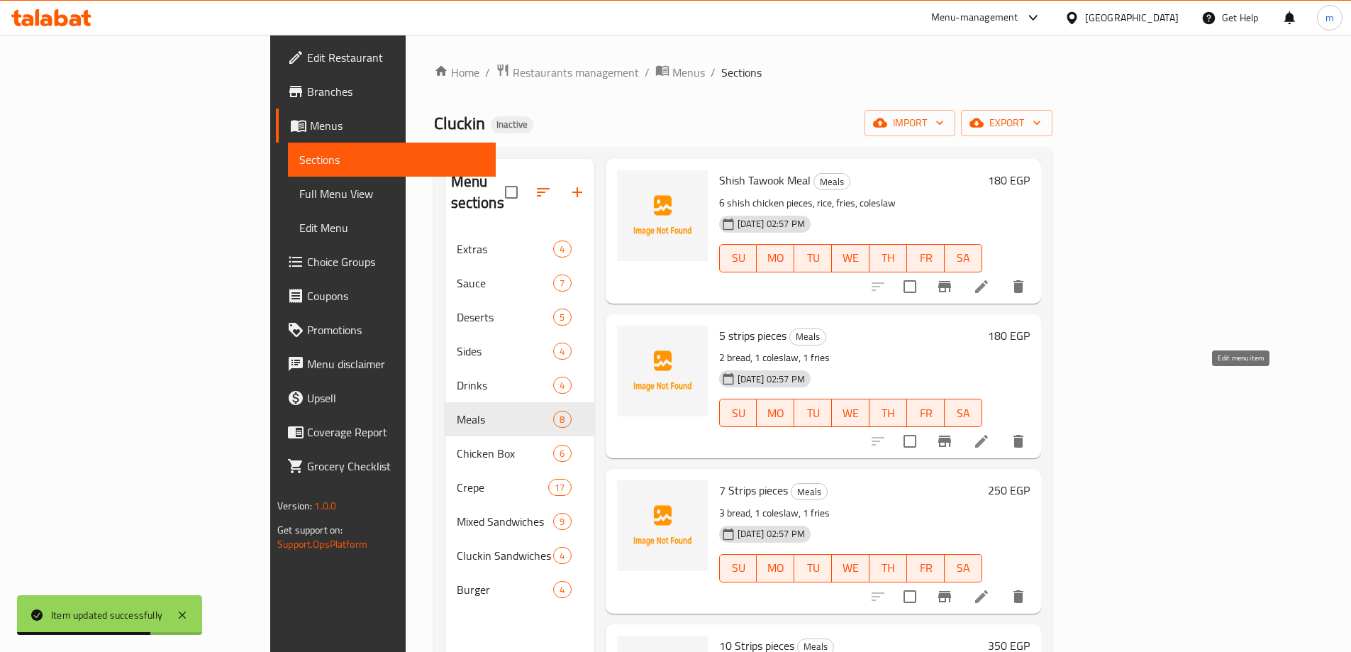
click at [990, 433] on icon at bounding box center [981, 441] width 17 height 17
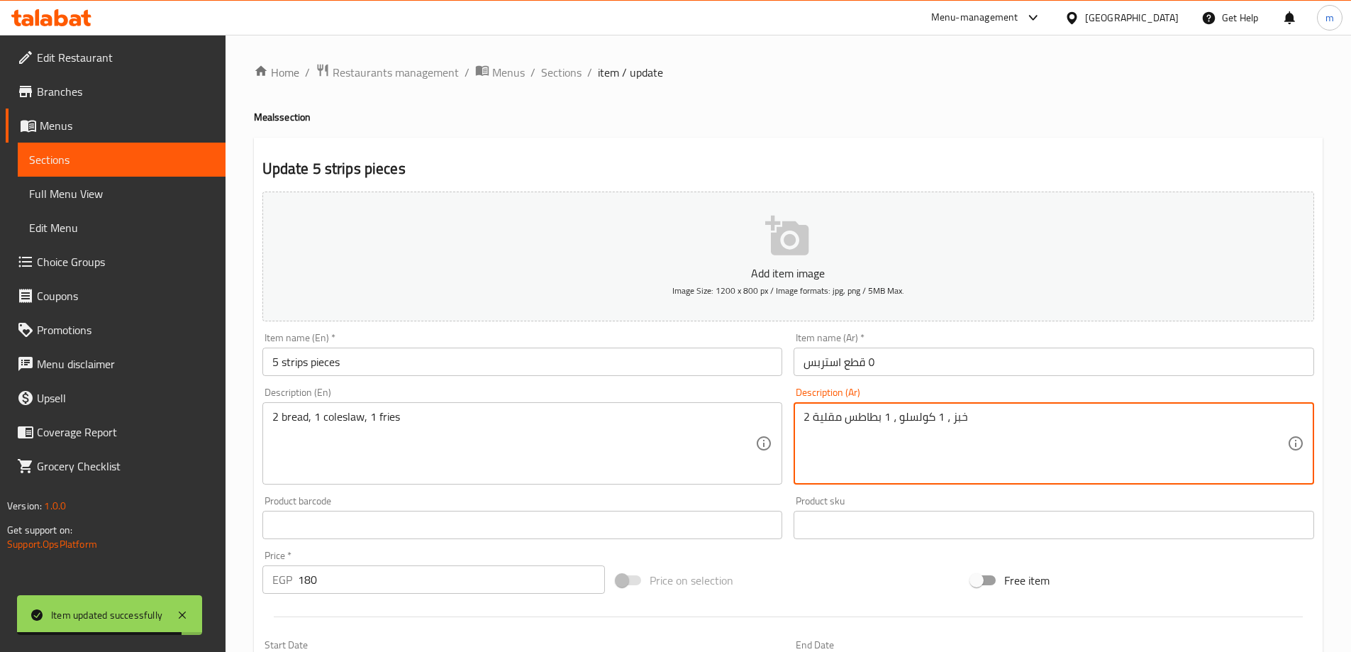
click at [942, 419] on textarea "2 خبز ، 1 كولسلو ، 1 بطاطس مقلية" at bounding box center [1045, 443] width 484 height 67
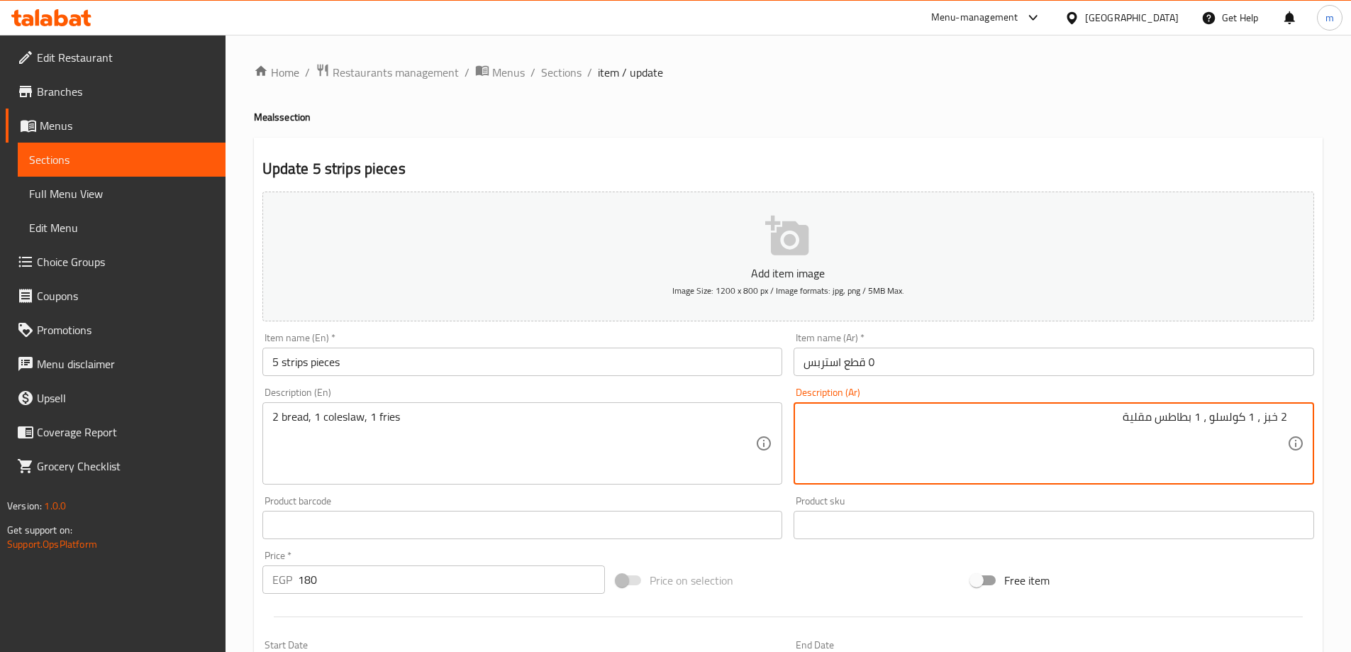
click at [1284, 419] on textarea "2 خبز ، 1 كولسلو ، 1 بطاطس مقلية" at bounding box center [1045, 443] width 484 height 67
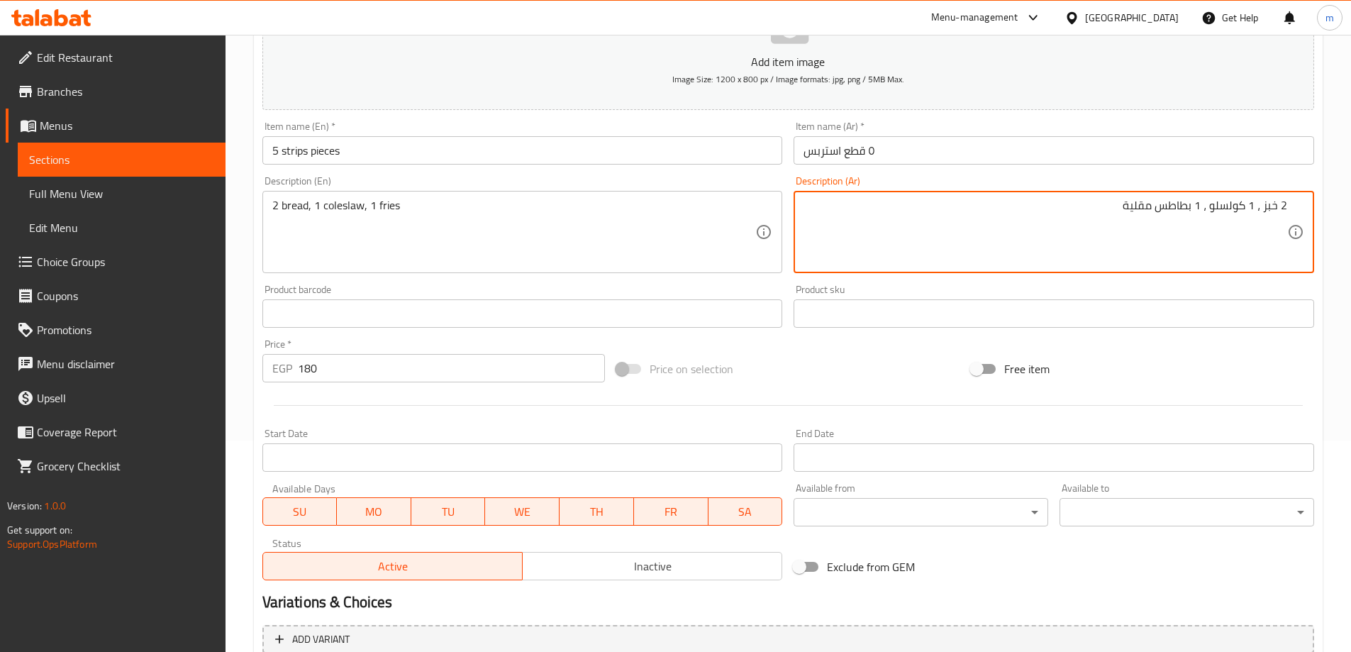
scroll to position [208, 0]
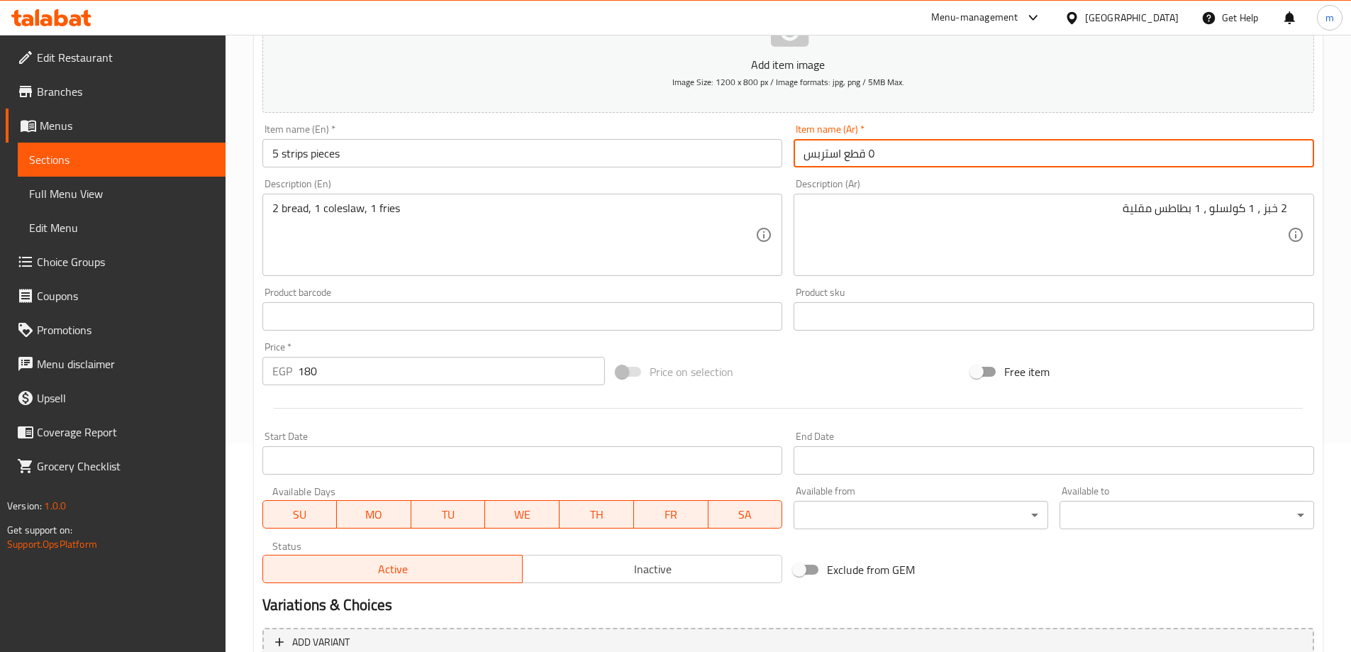
drag, startPoint x: 878, startPoint y: 150, endPoint x: 869, endPoint y: 152, distance: 9.6
click at [869, 152] on input "٥ قطع استربس" at bounding box center [1054, 153] width 520 height 28
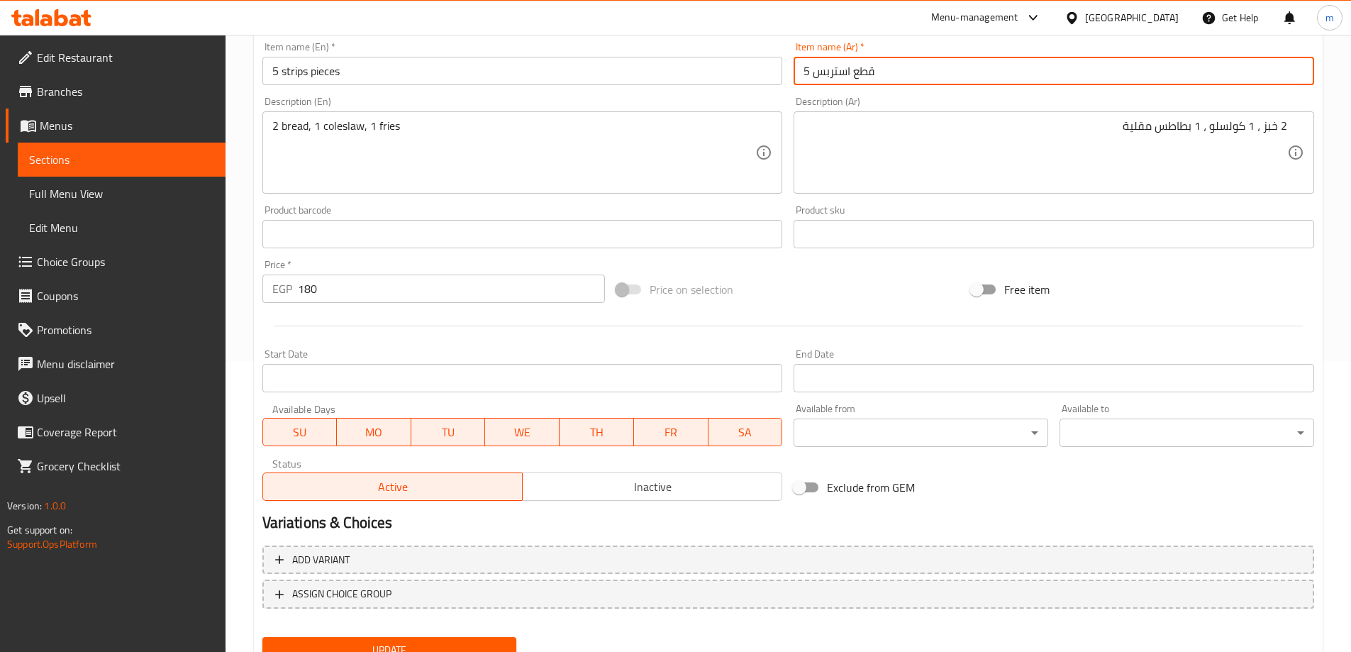
scroll to position [350, 0]
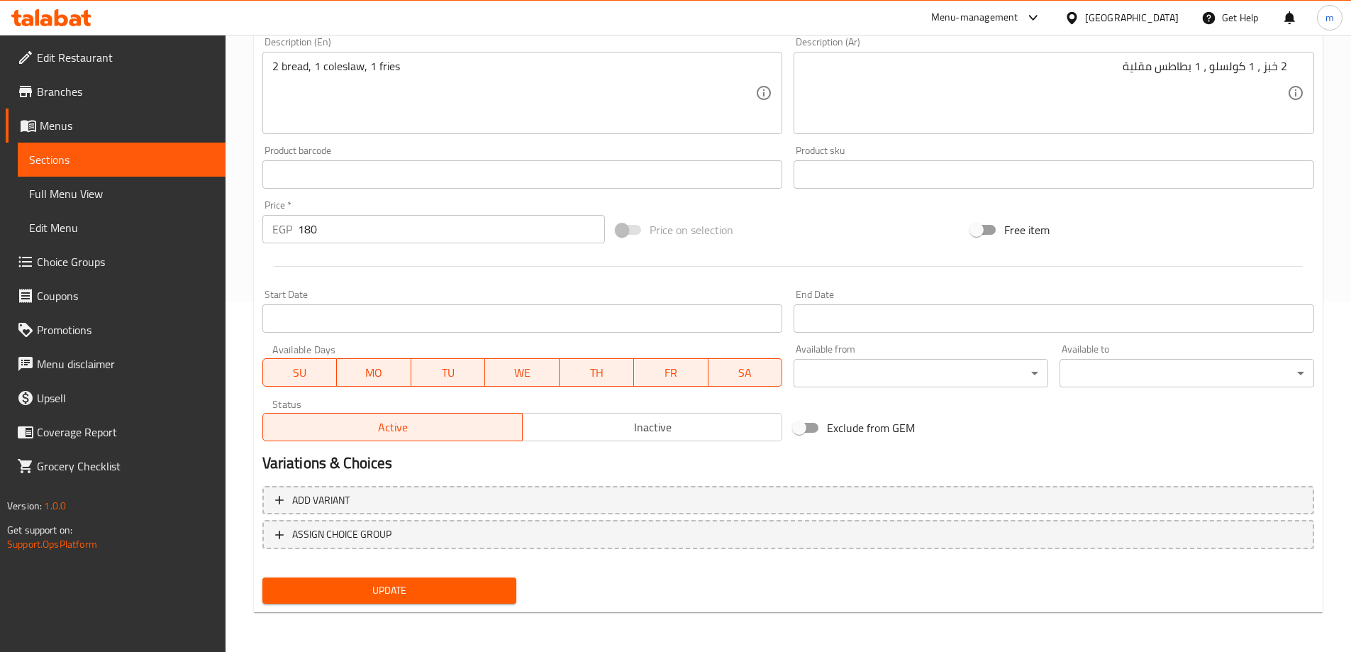
type input "5 قطع استربس"
click at [455, 584] on span "Update" at bounding box center [390, 590] width 232 height 18
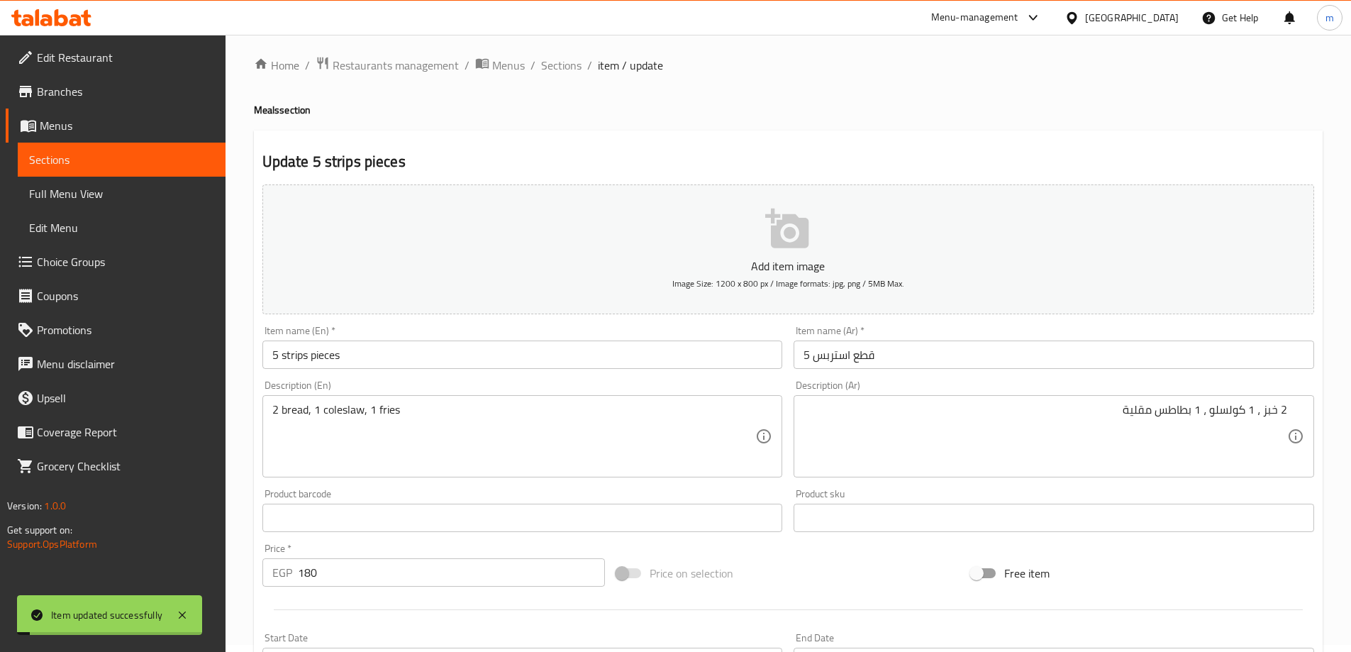
scroll to position [0, 0]
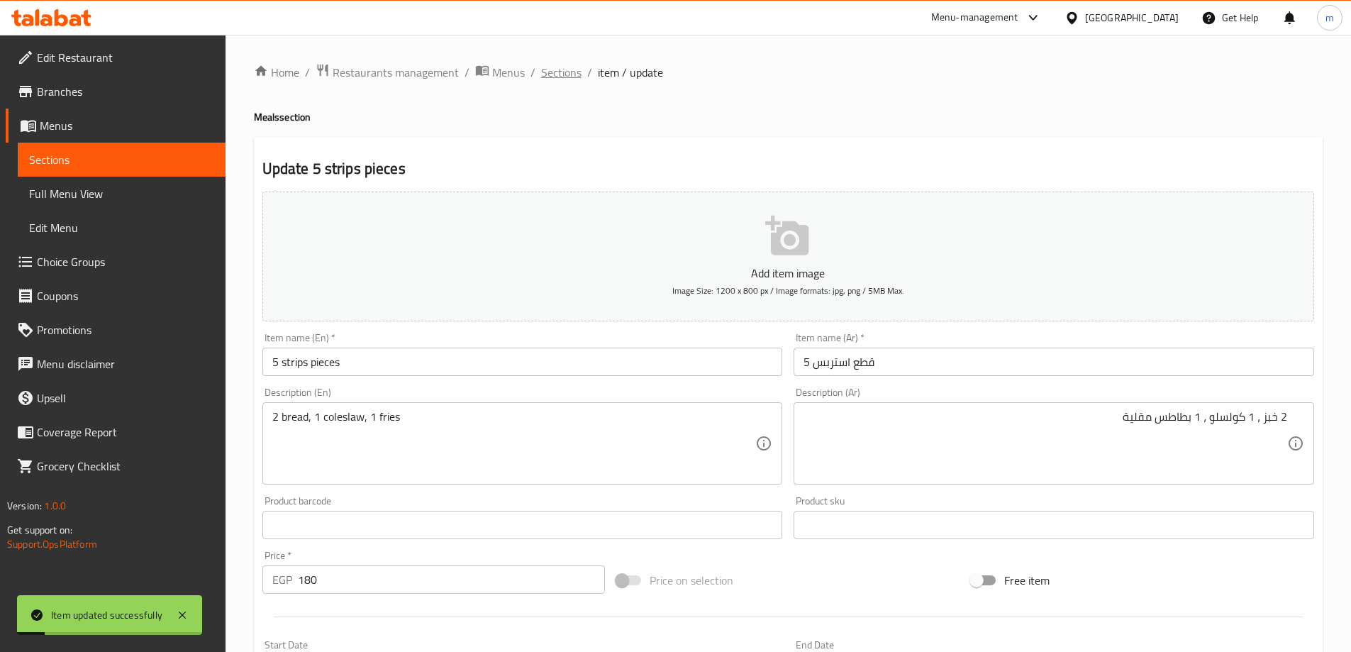
click at [573, 69] on span "Sections" at bounding box center [561, 72] width 40 height 17
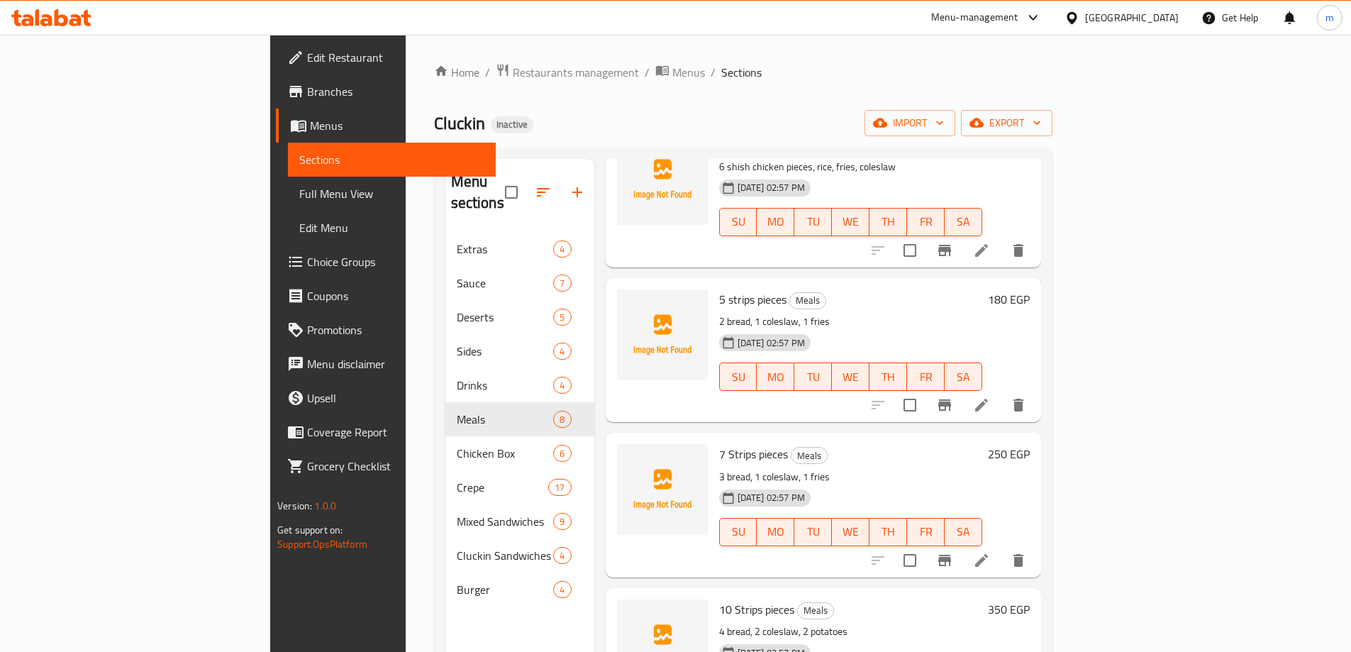
scroll to position [623, 0]
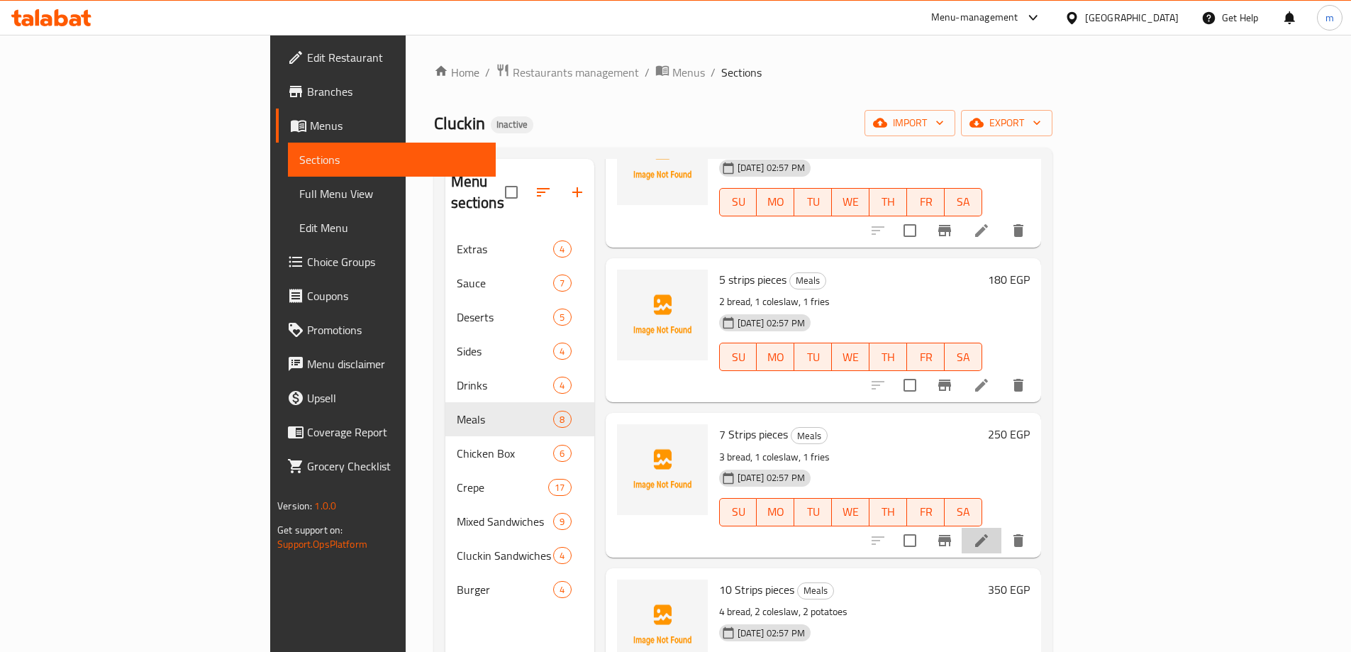
click at [1001, 528] on li at bounding box center [982, 541] width 40 height 26
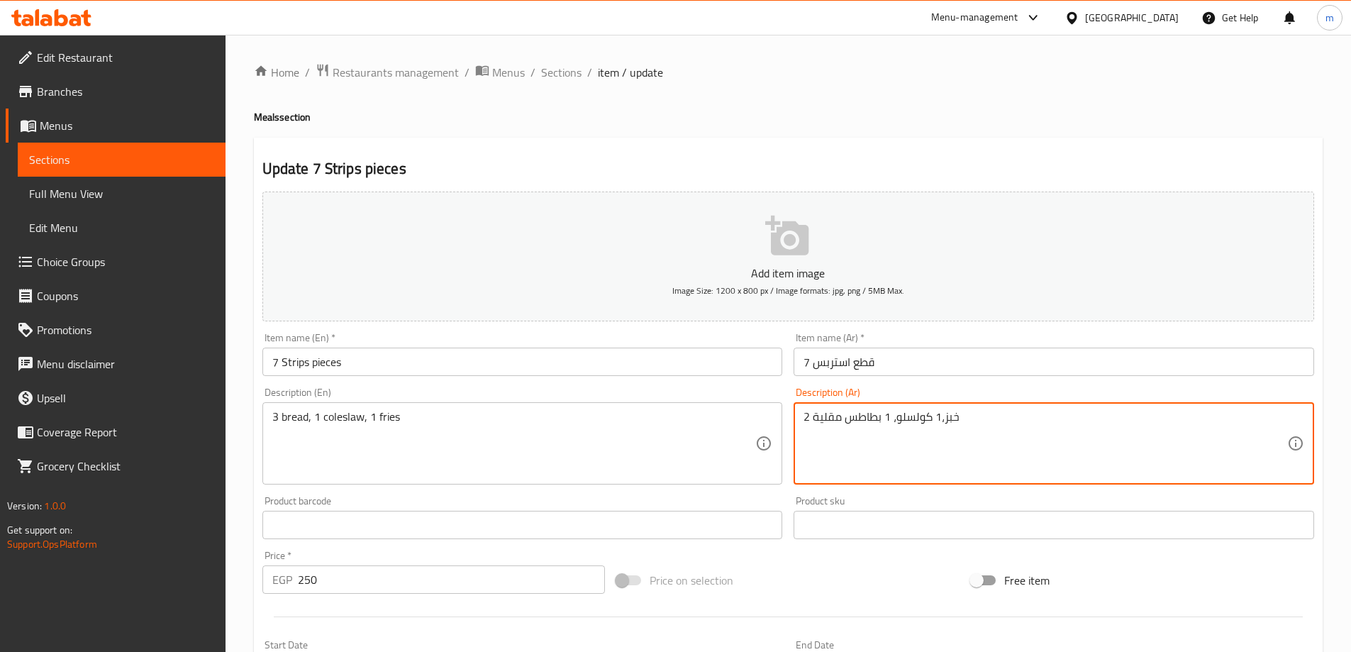
click at [881, 436] on textarea "2 خبز،1 كولسلو، 1 بطاطس مقلية" at bounding box center [1045, 443] width 484 height 67
click at [933, 477] on textarea "2 خبز،1 كولسلو، 1 بطاطس مقلية" at bounding box center [1045, 443] width 484 height 67
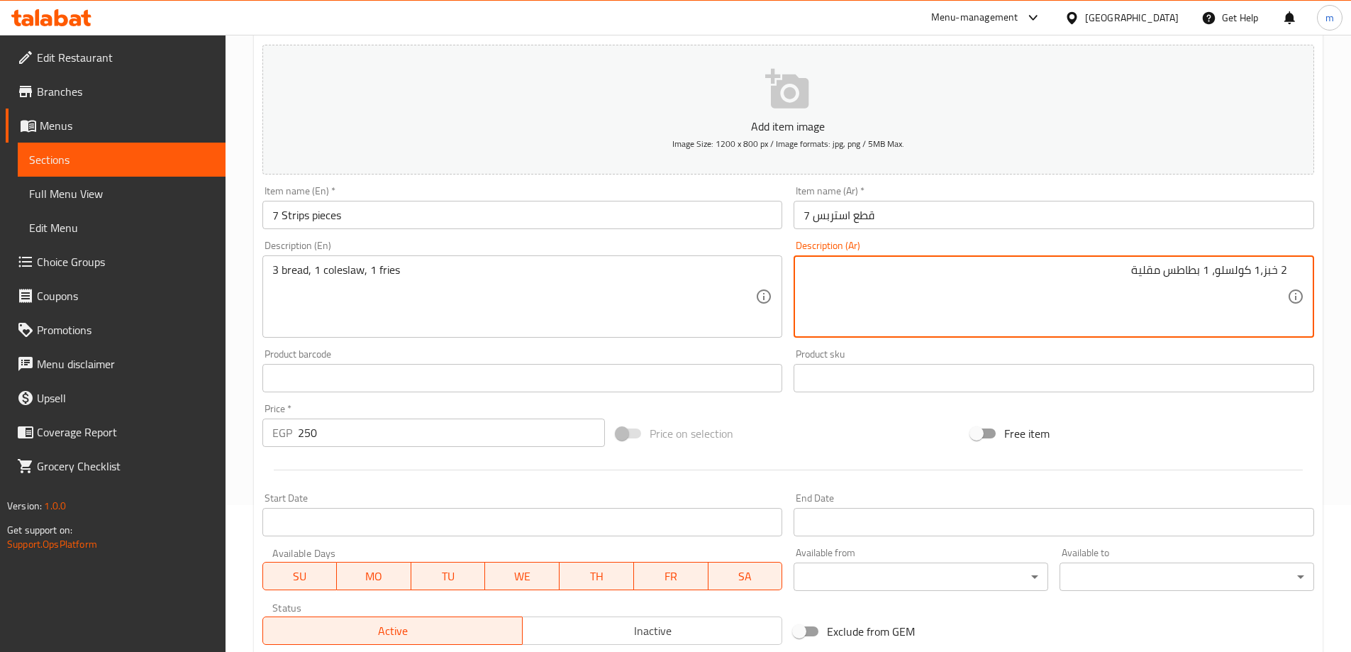
scroll to position [142, 0]
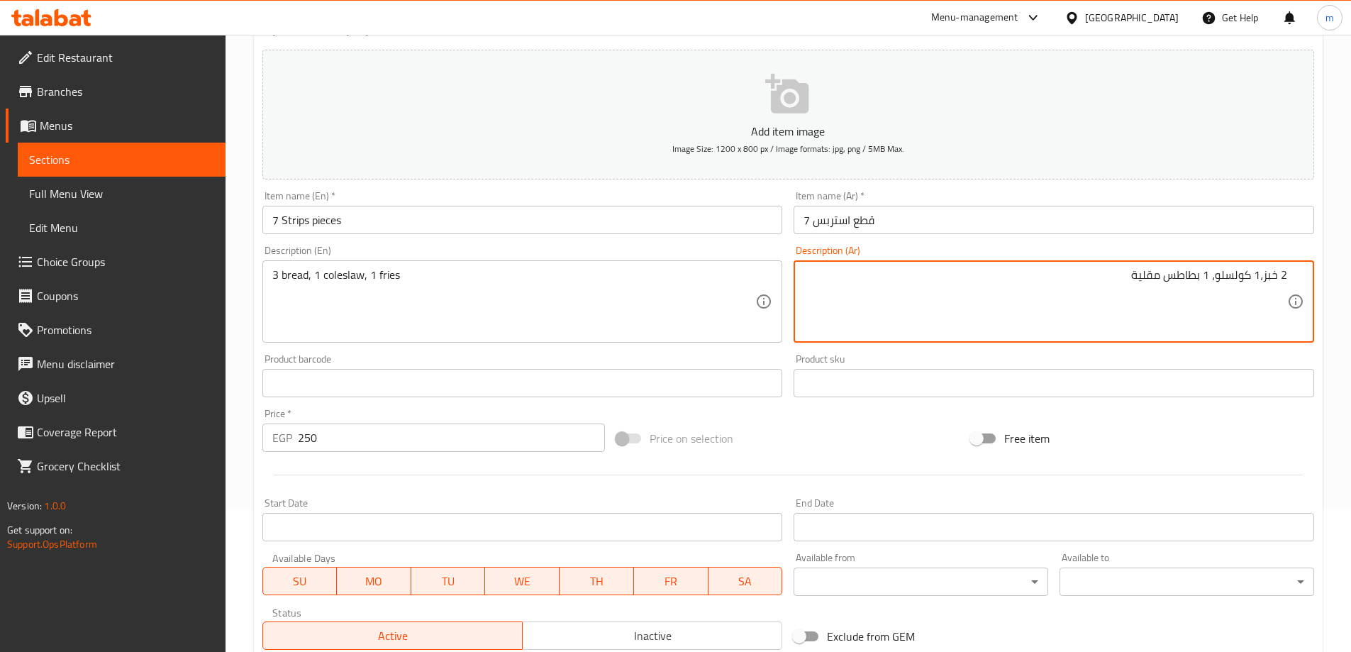
drag, startPoint x: 1282, startPoint y: 274, endPoint x: 1301, endPoint y: 279, distance: 19.1
click at [1301, 279] on div "2 خبز،1 كولسلو، 1 بطاطس مقلية Description (Ar)" at bounding box center [1054, 301] width 520 height 82
type textarea "3 خبز،1 كولسلو، 1 بطاطس مقلية"
click at [1263, 449] on div "Free item" at bounding box center [1142, 438] width 355 height 38
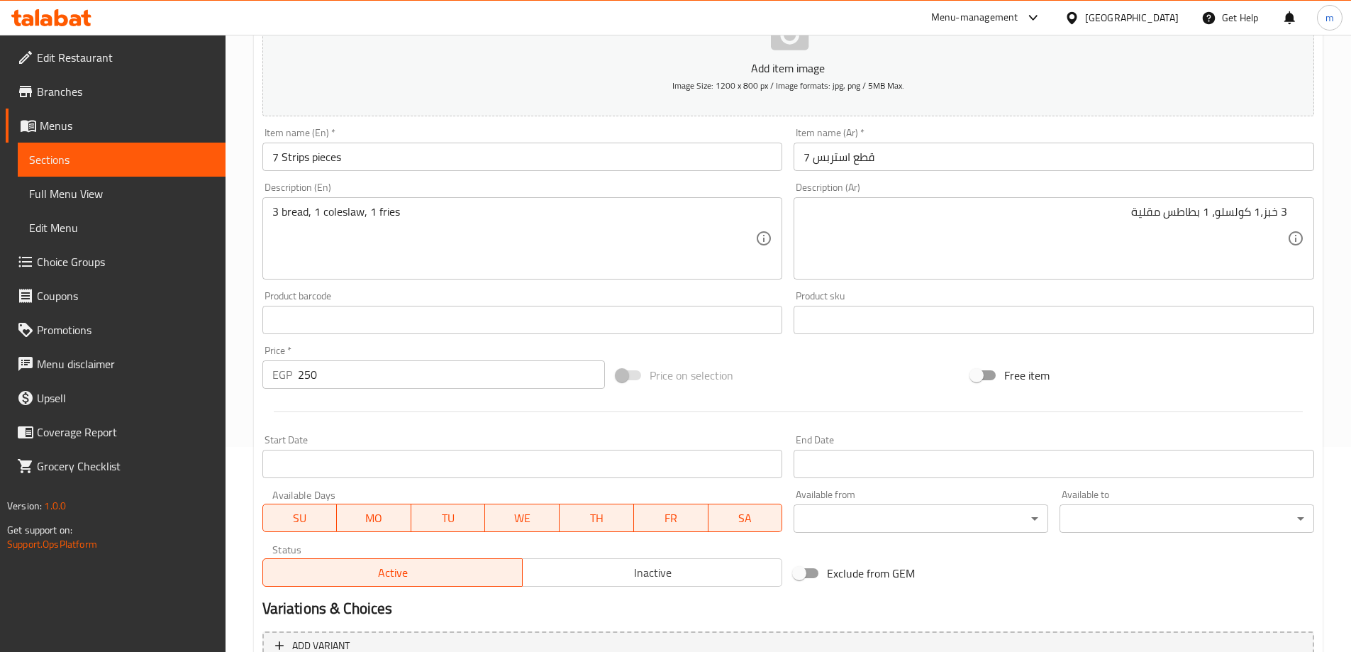
scroll to position [350, 0]
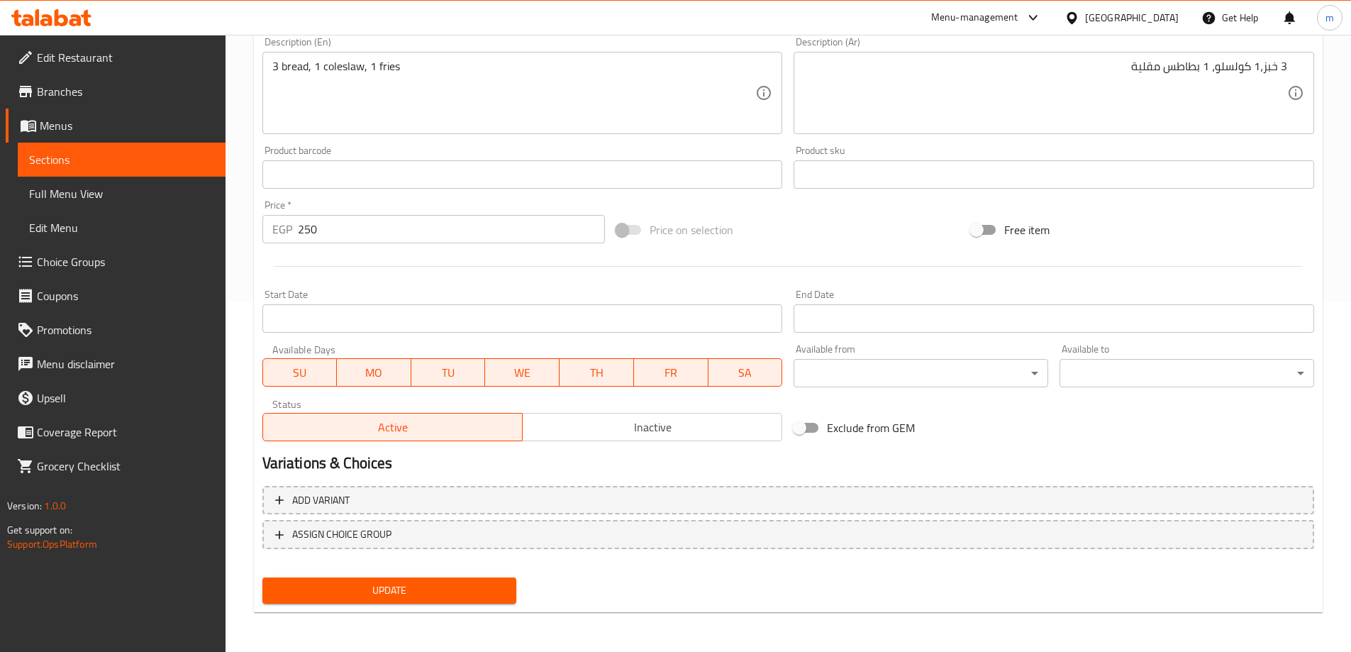
click at [476, 594] on span "Update" at bounding box center [390, 590] width 232 height 18
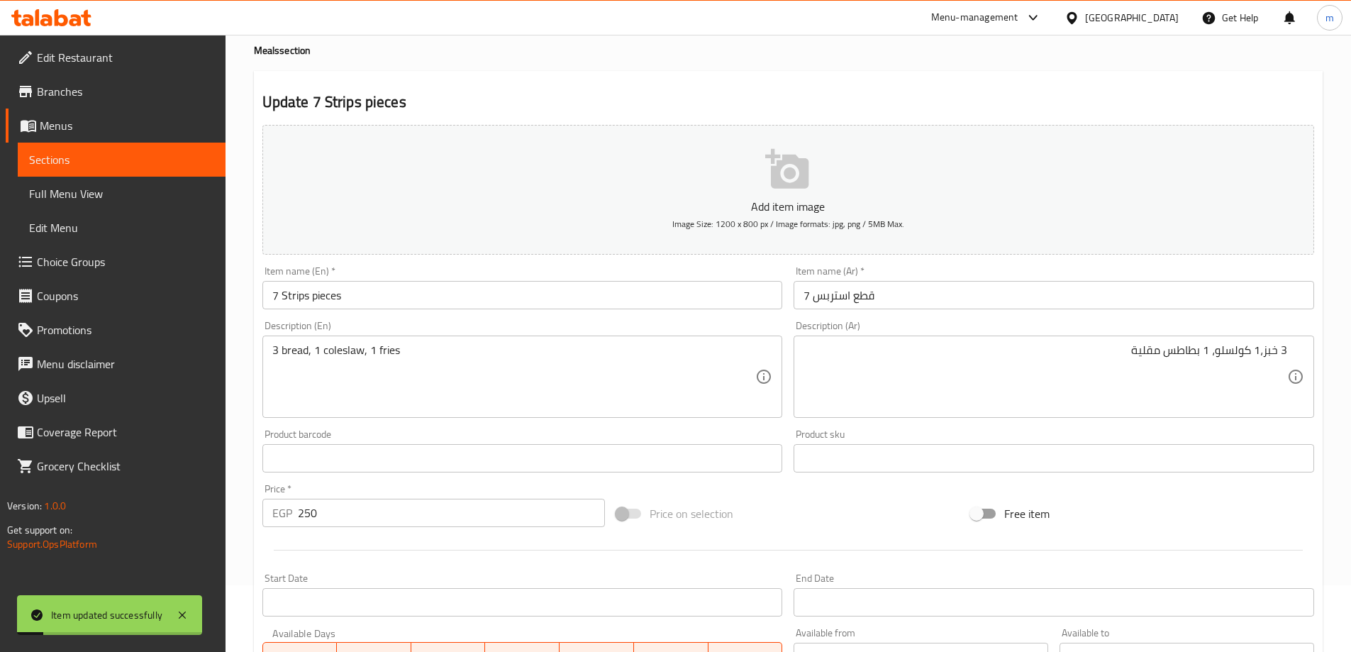
scroll to position [0, 0]
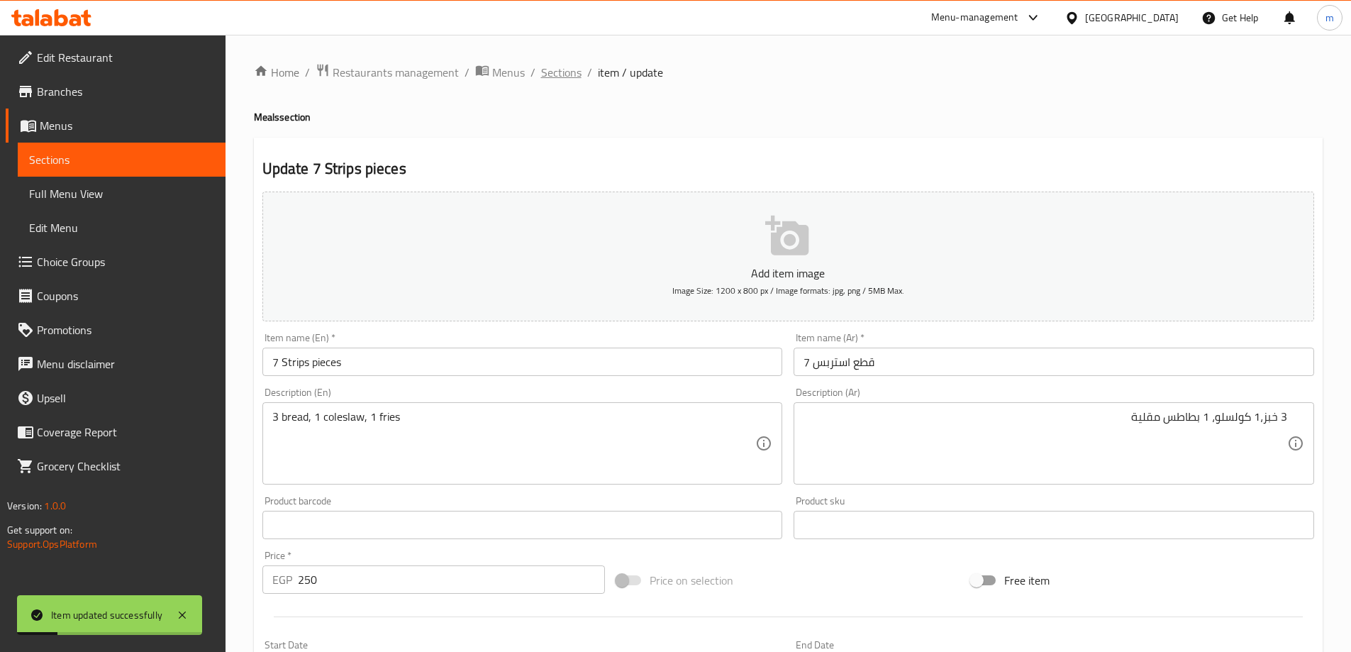
click at [560, 76] on span "Sections" at bounding box center [561, 72] width 40 height 17
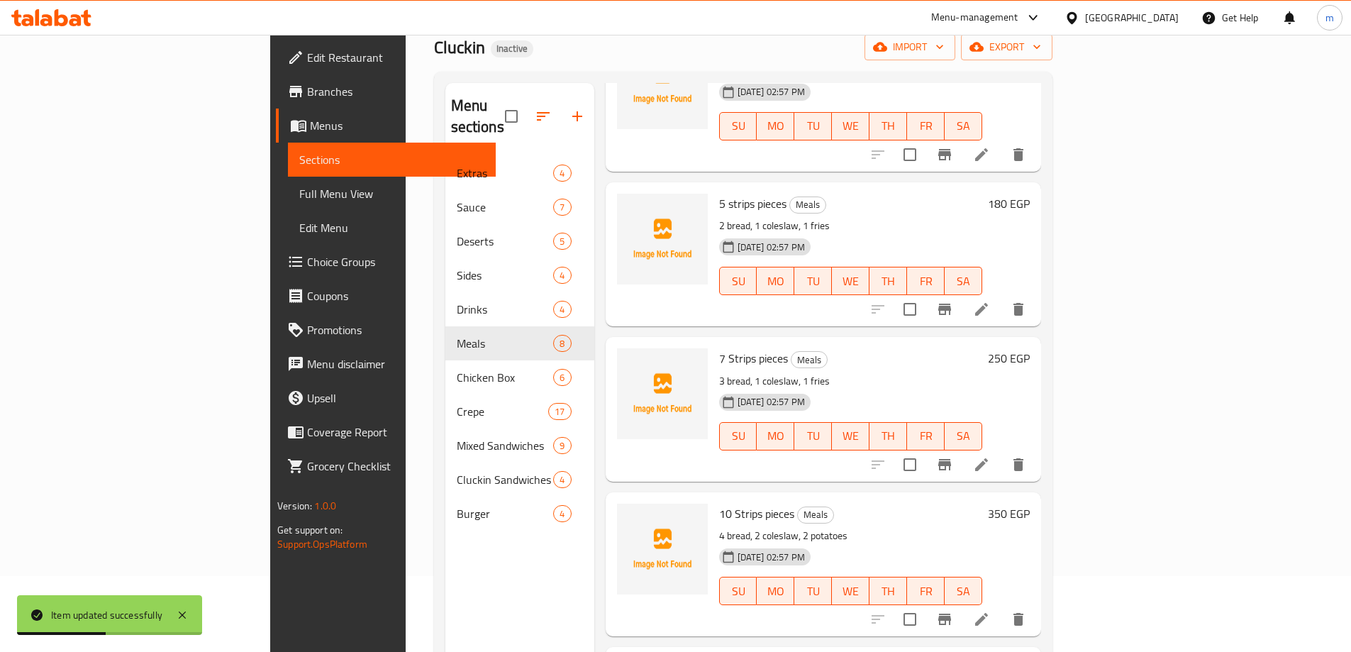
scroll to position [199, 0]
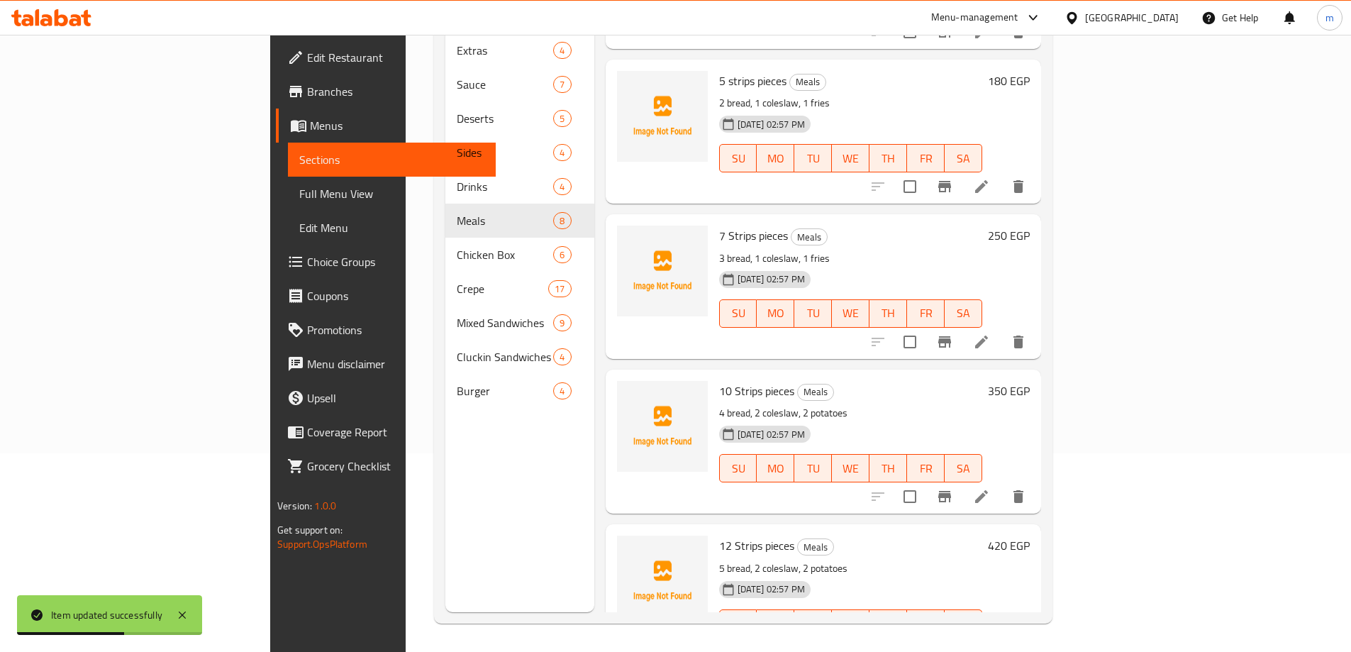
click at [988, 490] on icon at bounding box center [981, 496] width 13 height 13
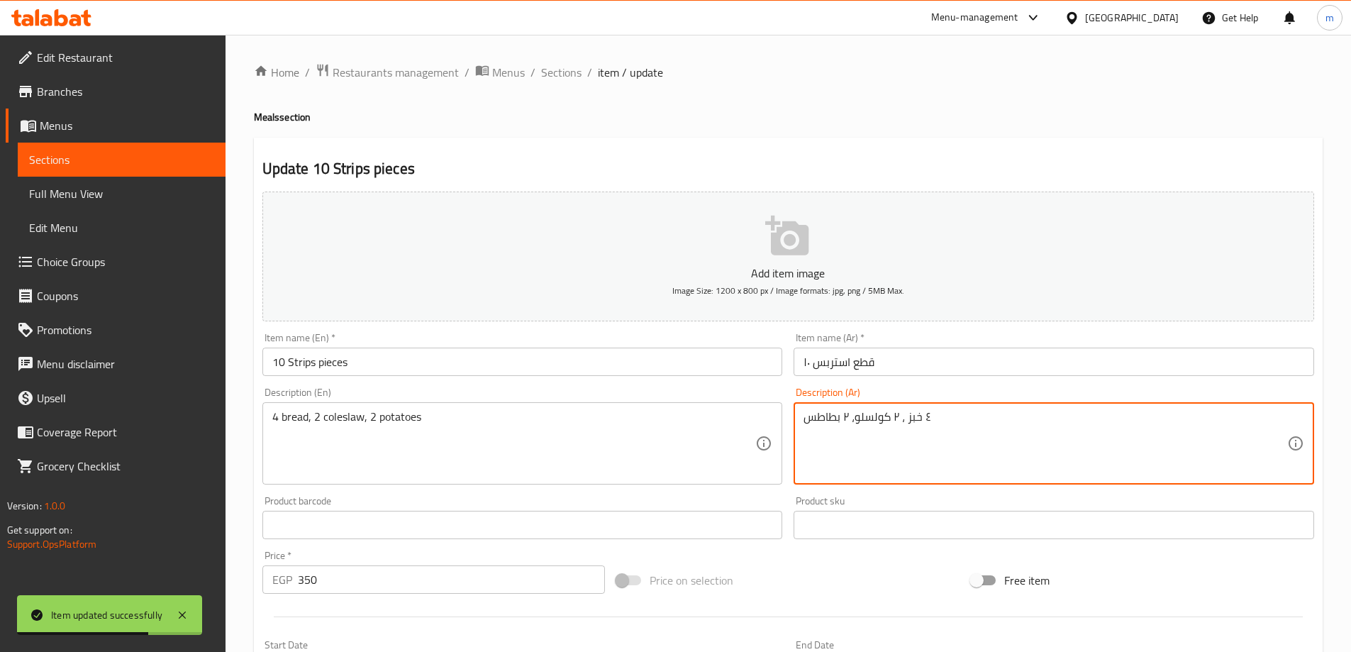
click at [1089, 422] on textarea "٤ خبز ، ٢ كولسلو، ۲ بطاطس" at bounding box center [1045, 443] width 484 height 67
click at [1150, 422] on textarea "٤ خبز ، ٢ كولسلو، ۲ بطاطس" at bounding box center [1045, 443] width 484 height 67
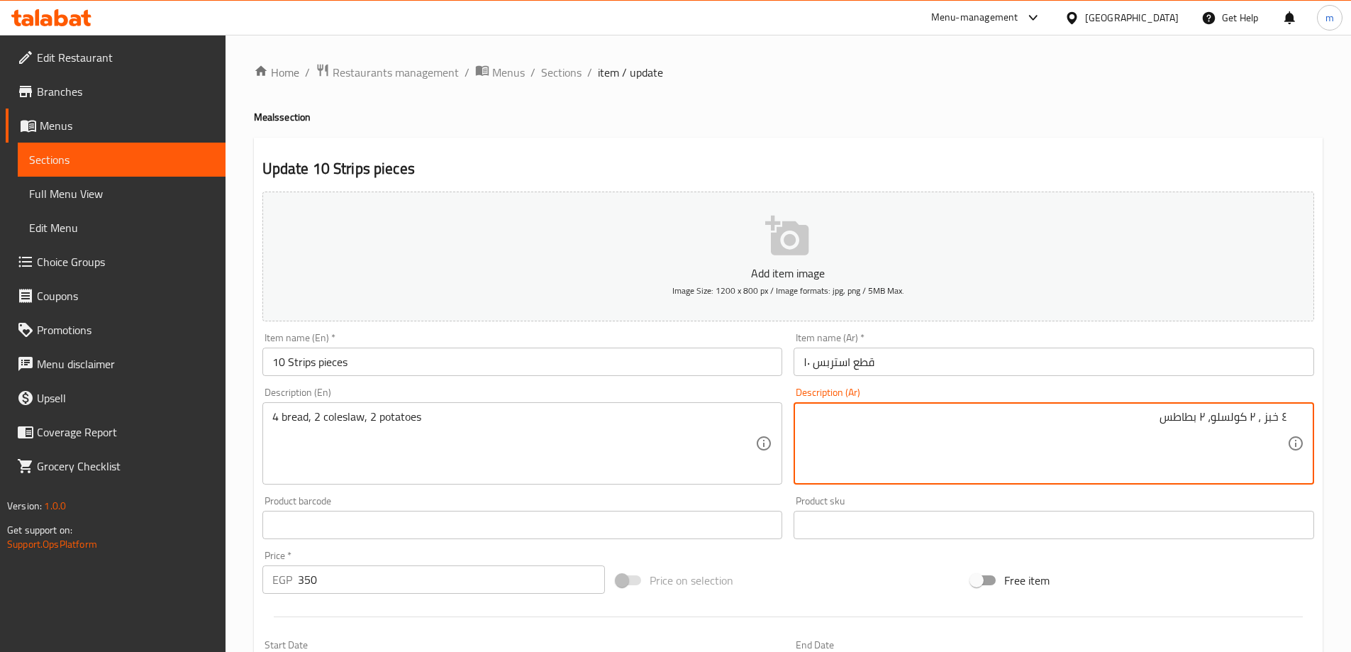
click at [890, 374] on input "۱۰ قطع استربس" at bounding box center [1054, 361] width 520 height 28
click at [890, 373] on input "۱۰ قطع استربس" at bounding box center [1054, 361] width 520 height 28
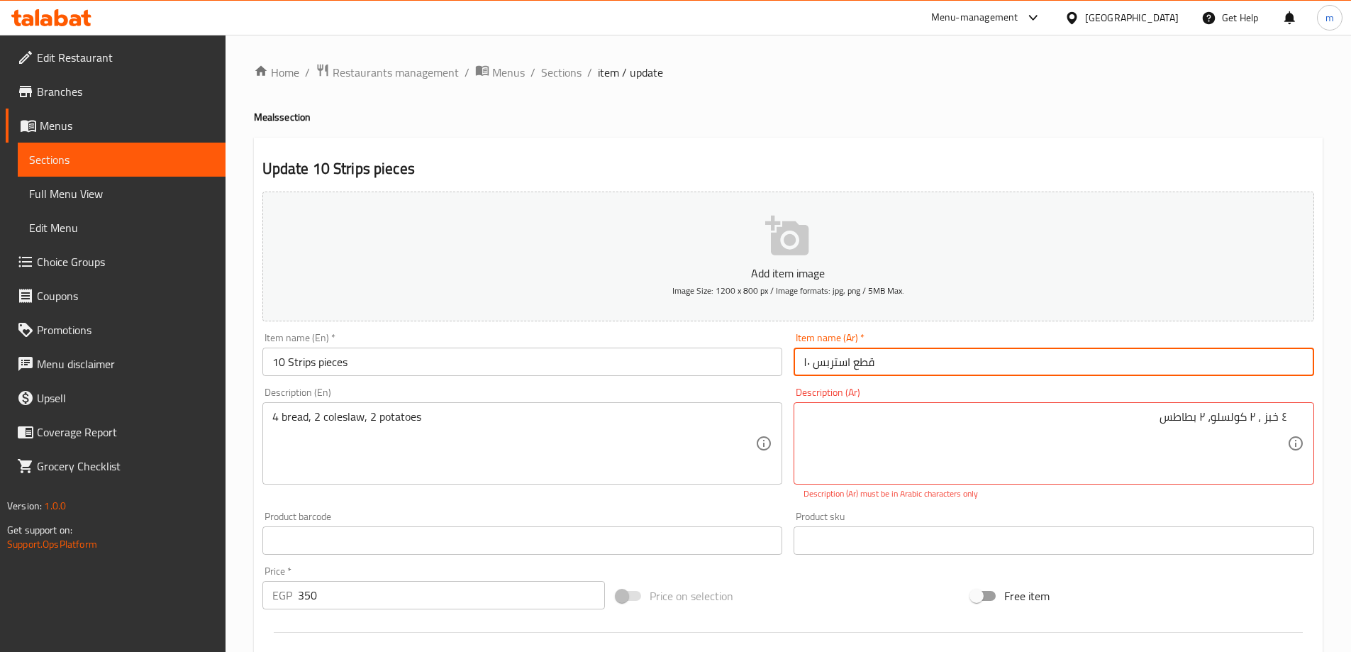
click at [890, 373] on input "۱۰ قطع استربس" at bounding box center [1054, 361] width 520 height 28
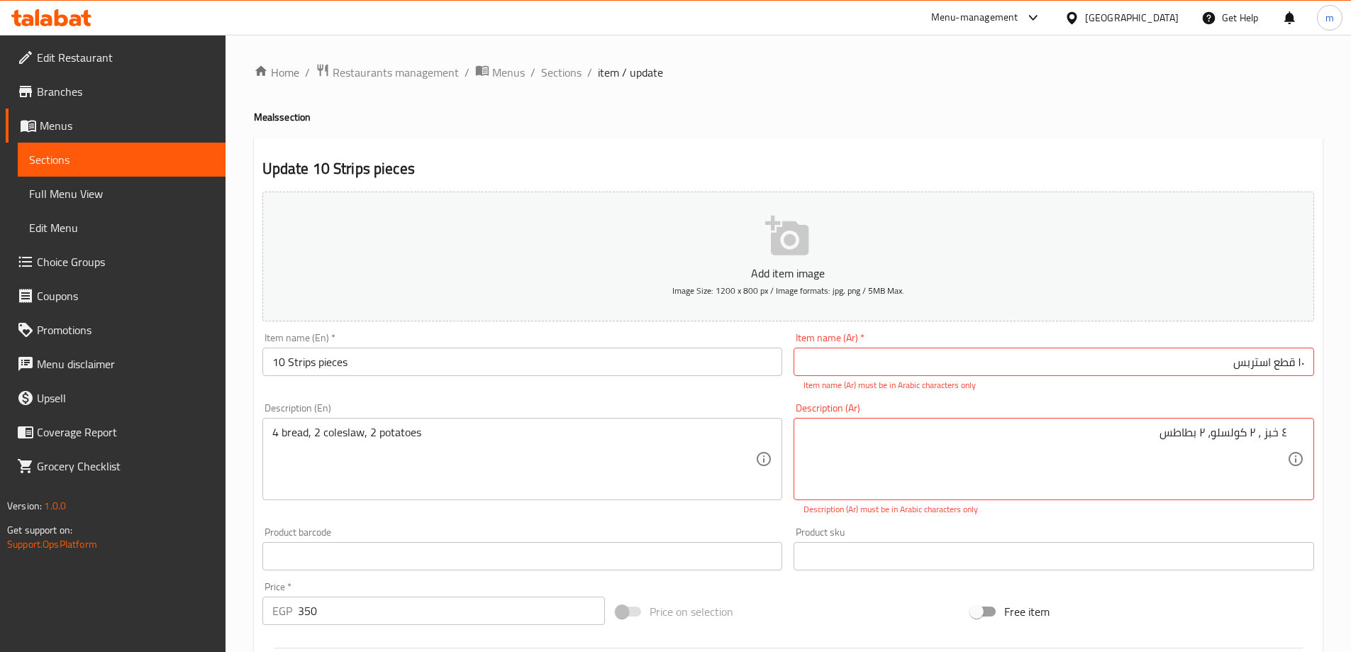
click at [1163, 346] on div "Item name (Ar)   * ۱۰ قطع استربس Item name (Ar) * Item name (Ar) must be in Ara…" at bounding box center [1054, 362] width 520 height 59
drag, startPoint x: 1296, startPoint y: 365, endPoint x: 1323, endPoint y: 375, distance: 28.1
click at [1322, 374] on div "Update 10 Strips pieces Add item image Image Size: 1200 x 800 px / Image format…" at bounding box center [788, 566] width 1069 height 857
type input "10 قطع استربس"
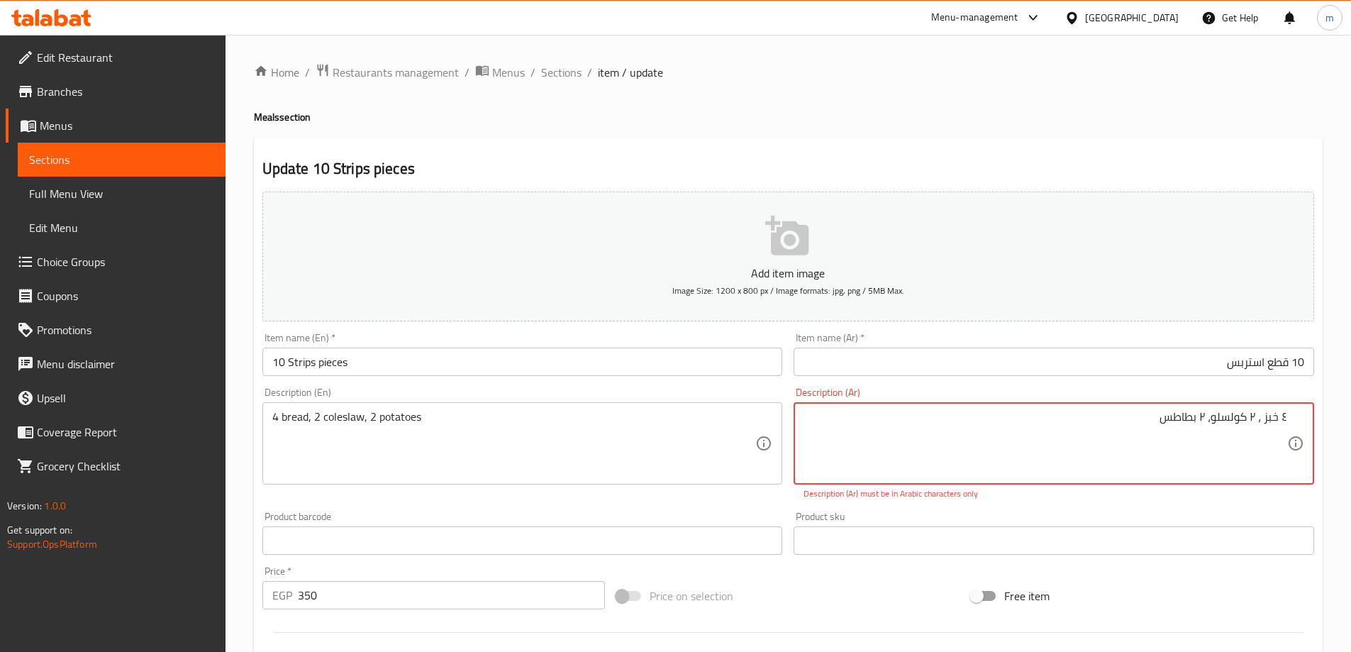
drag, startPoint x: 1281, startPoint y: 435, endPoint x: 1296, endPoint y: 436, distance: 14.3
drag, startPoint x: 1249, startPoint y: 416, endPoint x: 1259, endPoint y: 421, distance: 11.1
click at [1259, 421] on textarea "4 خبز ، ٢ كولسلو، ۲ بطاطس" at bounding box center [1045, 443] width 484 height 67
click at [1206, 418] on textarea "4 خبز ، 2 كولسلو، ۲ بطاطس" at bounding box center [1045, 443] width 484 height 67
type textarea "4 خبز ، 2 كولسلو، 2 بطاطس"
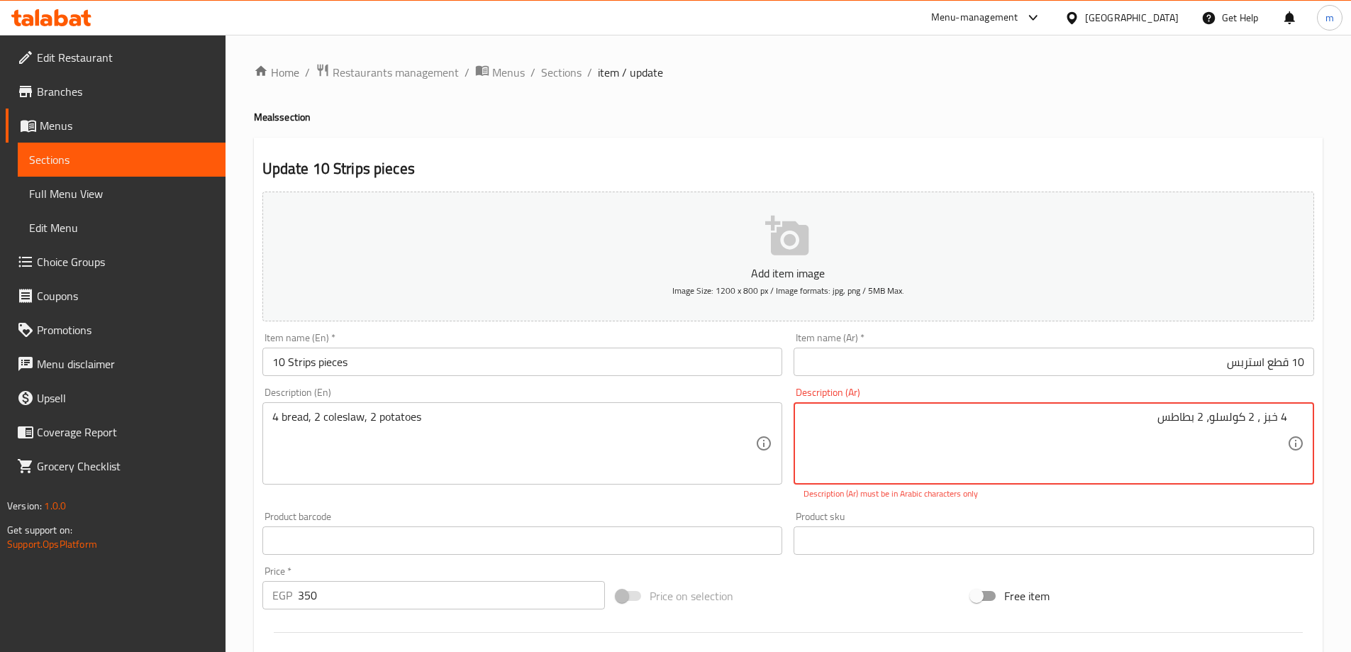
click at [1196, 516] on div "Product sku Product sku" at bounding box center [1054, 532] width 520 height 43
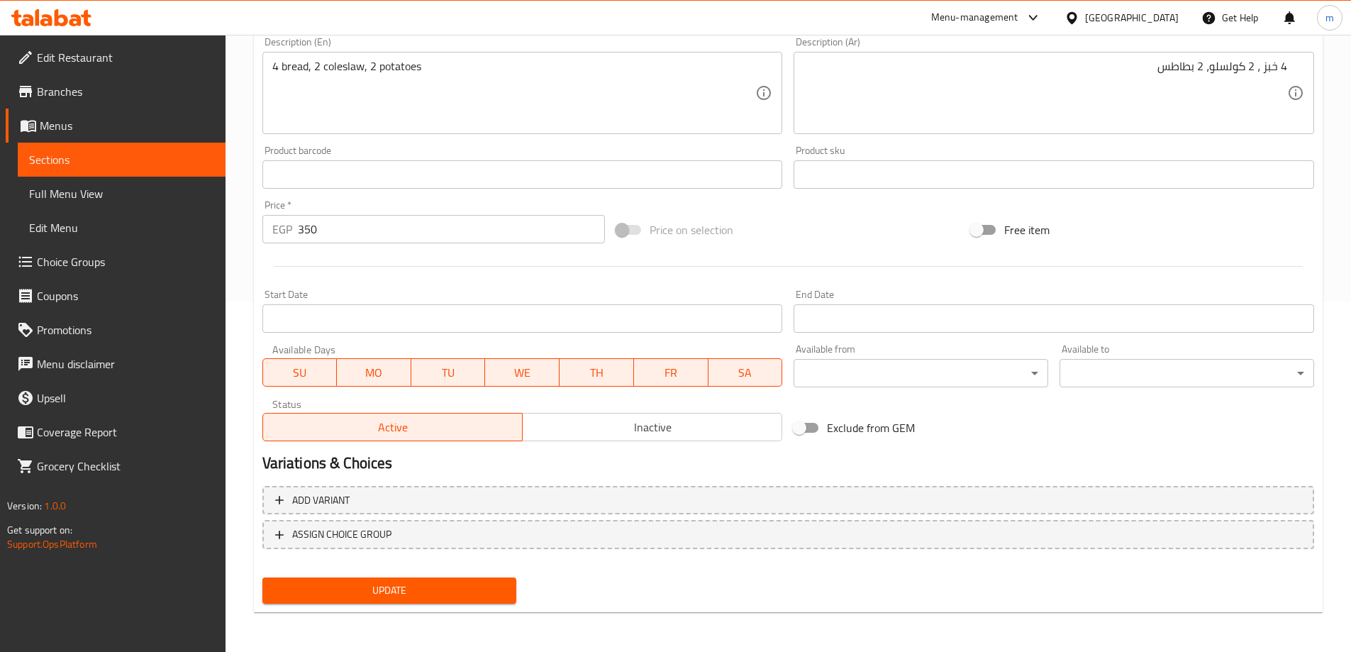
click at [485, 584] on span "Update" at bounding box center [390, 590] width 232 height 18
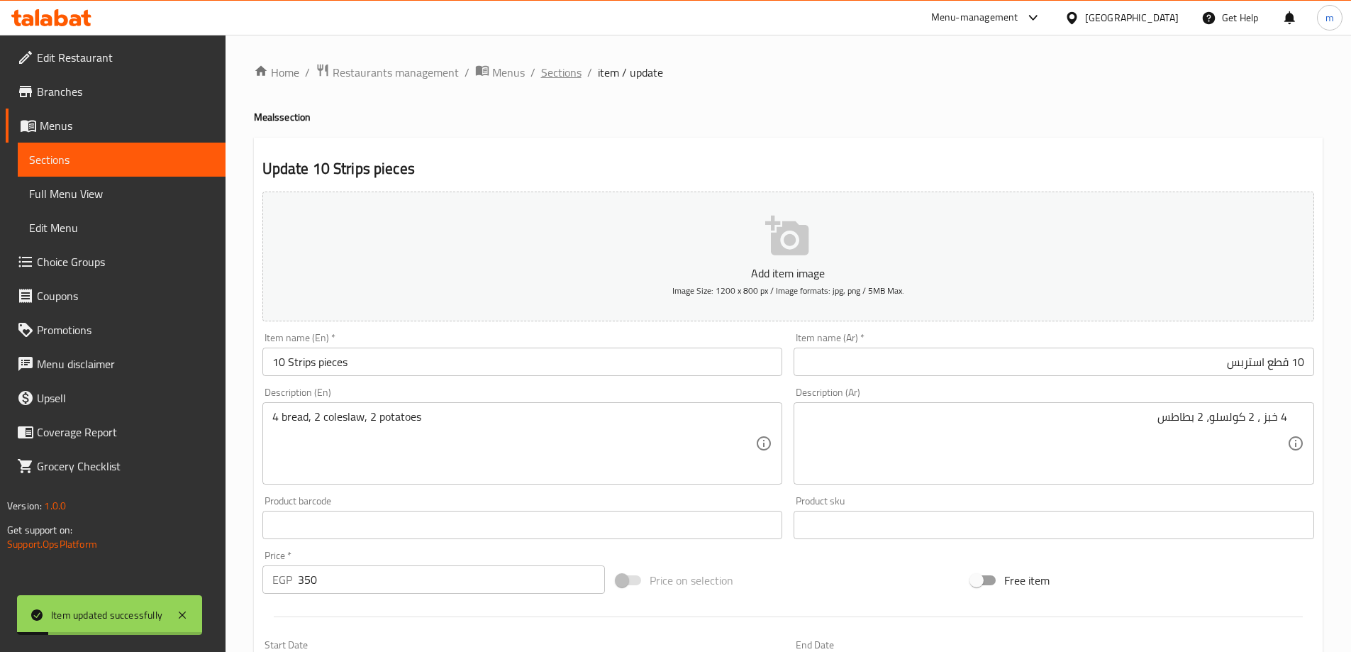
click at [567, 69] on span "Sections" at bounding box center [561, 72] width 40 height 17
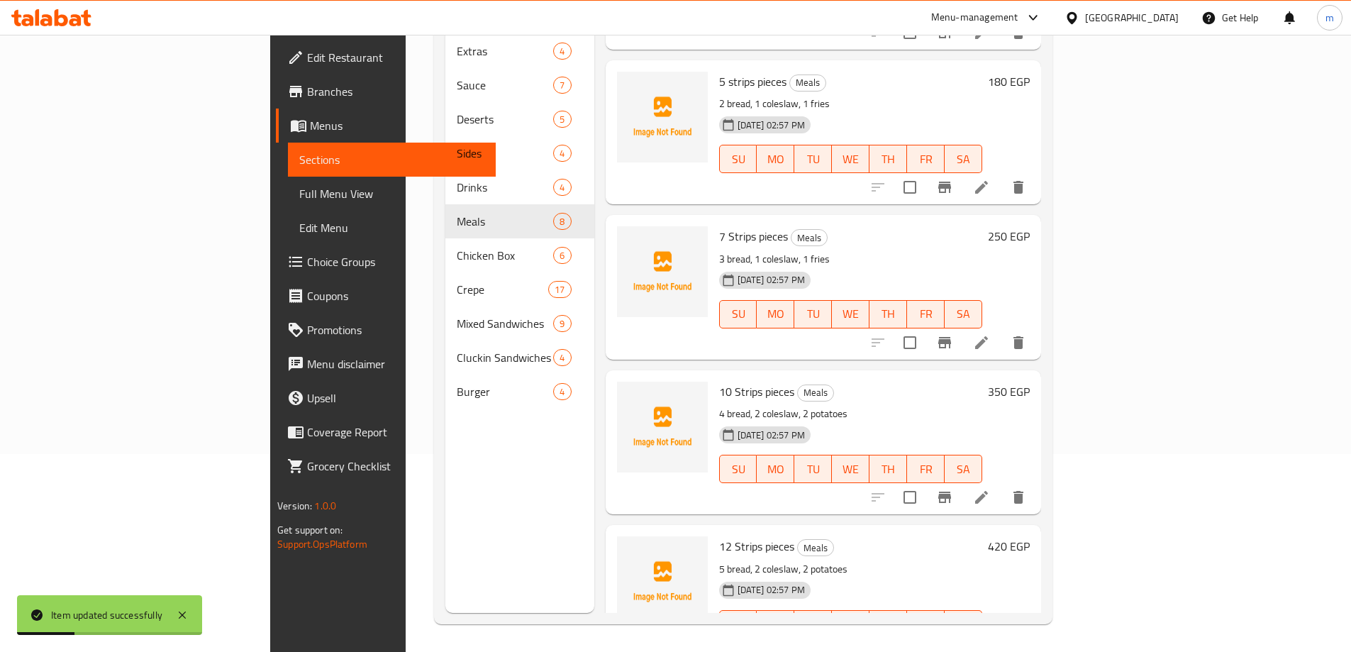
scroll to position [199, 0]
click at [990, 643] on icon at bounding box center [981, 651] width 17 height 17
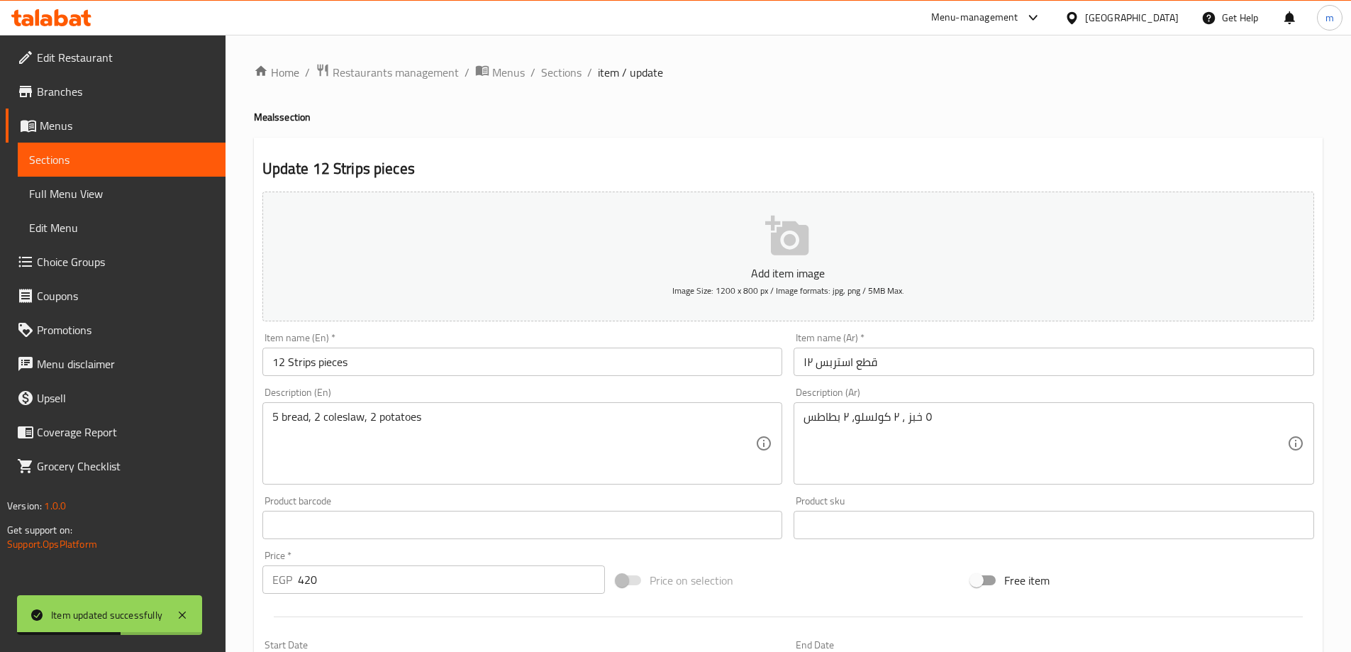
click at [866, 367] on input "۱۲ قطع استربس" at bounding box center [1054, 361] width 520 height 28
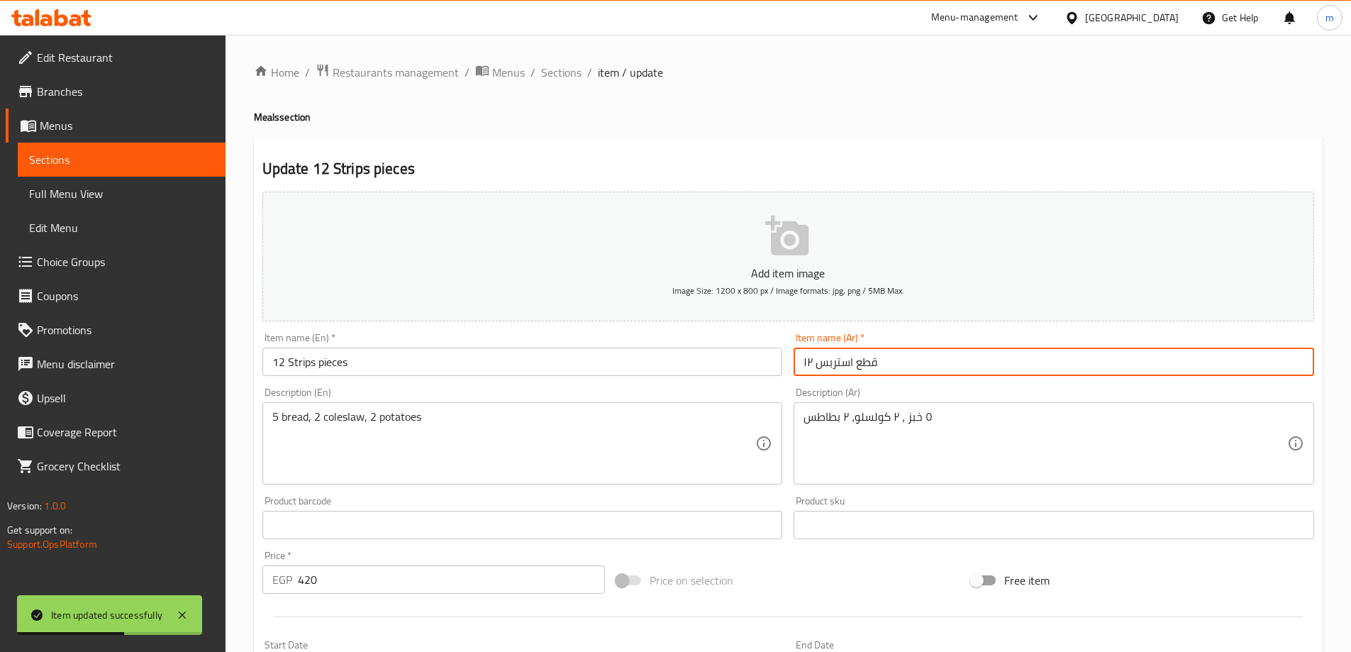
click at [866, 367] on input "۱۲ قطع استربس" at bounding box center [1054, 361] width 520 height 28
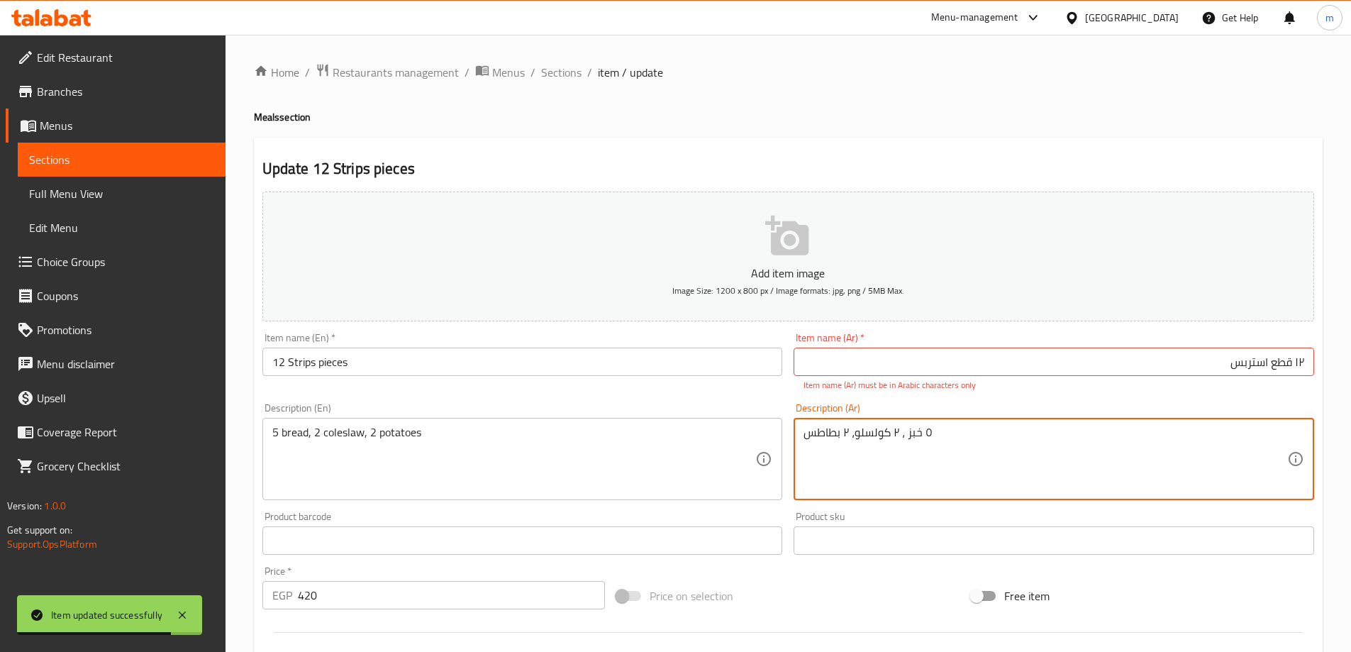
click at [1143, 410] on div "Description (Ar) ٥ خبز ، ٢ كولسلو، ۲ بطاطس Description (Ar)" at bounding box center [1054, 451] width 520 height 97
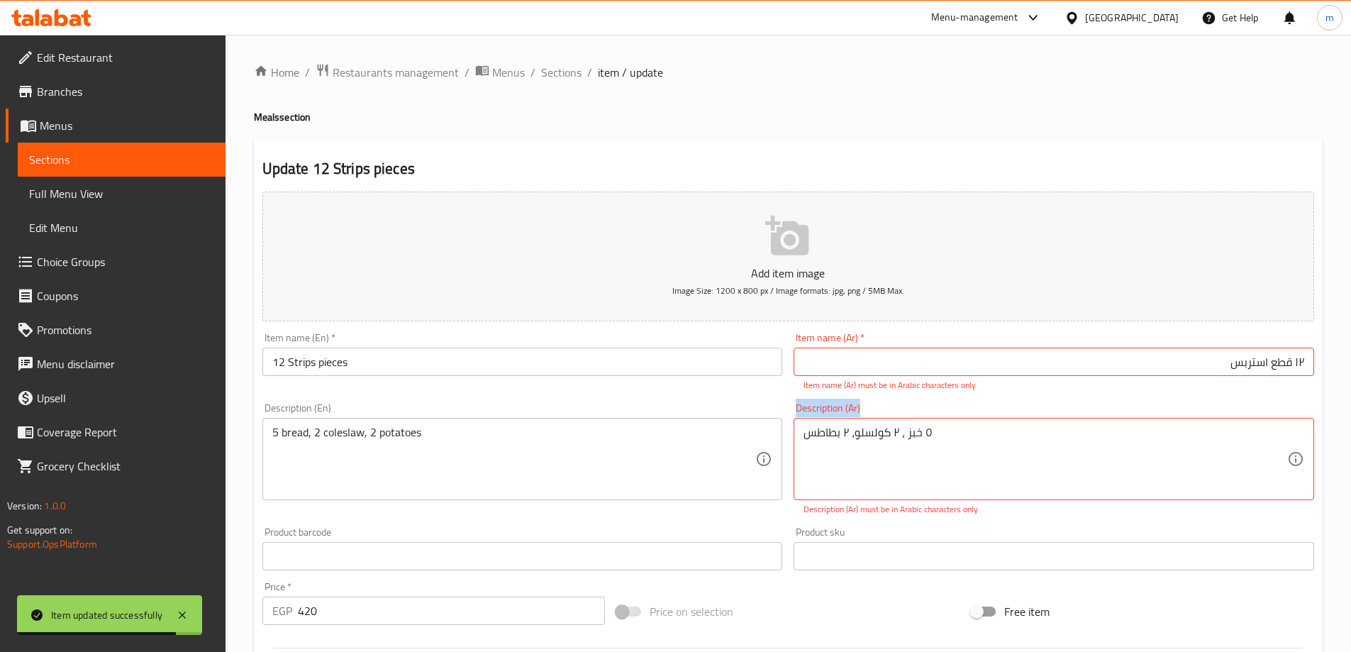
click at [1143, 410] on div "Description (Ar) ٥ خبز ، ٢ كولسلو، ۲ بطاطس Description (Ar) Description (Ar) mu…" at bounding box center [1054, 459] width 520 height 113
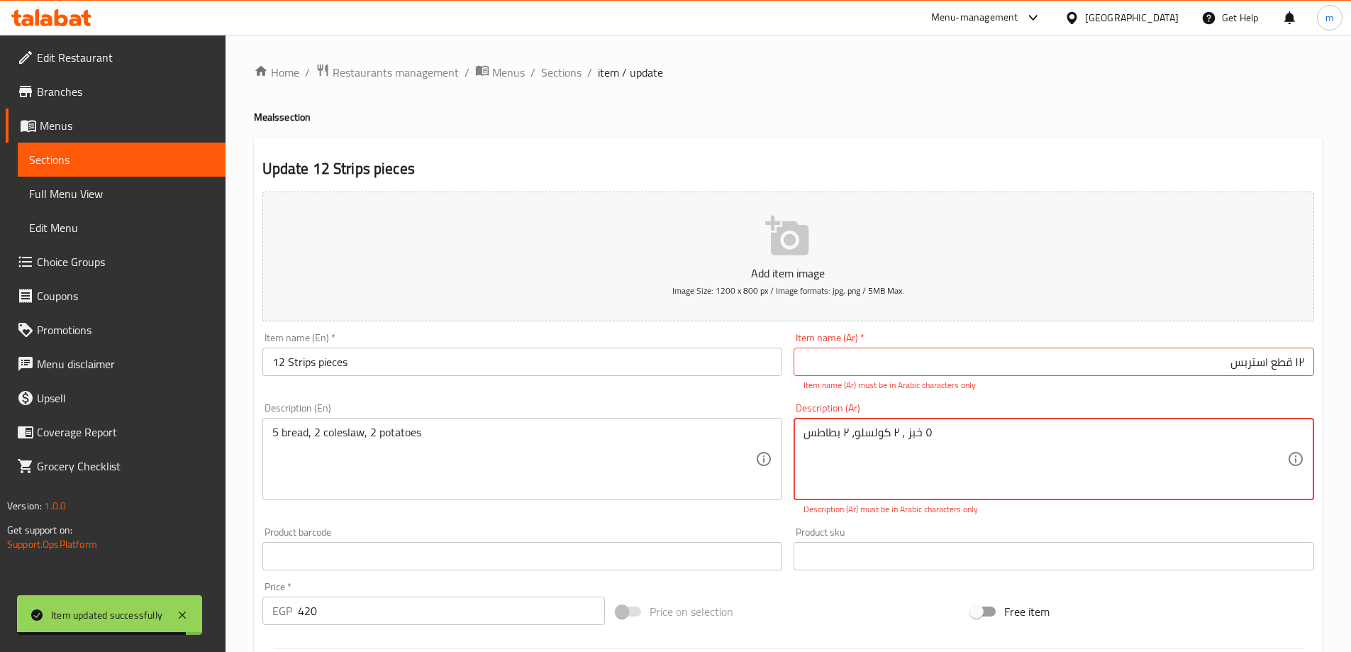
click at [1118, 434] on textarea "٥ خبز ، ٢ كولسلو، ۲ بطاطس" at bounding box center [1045, 458] width 484 height 67
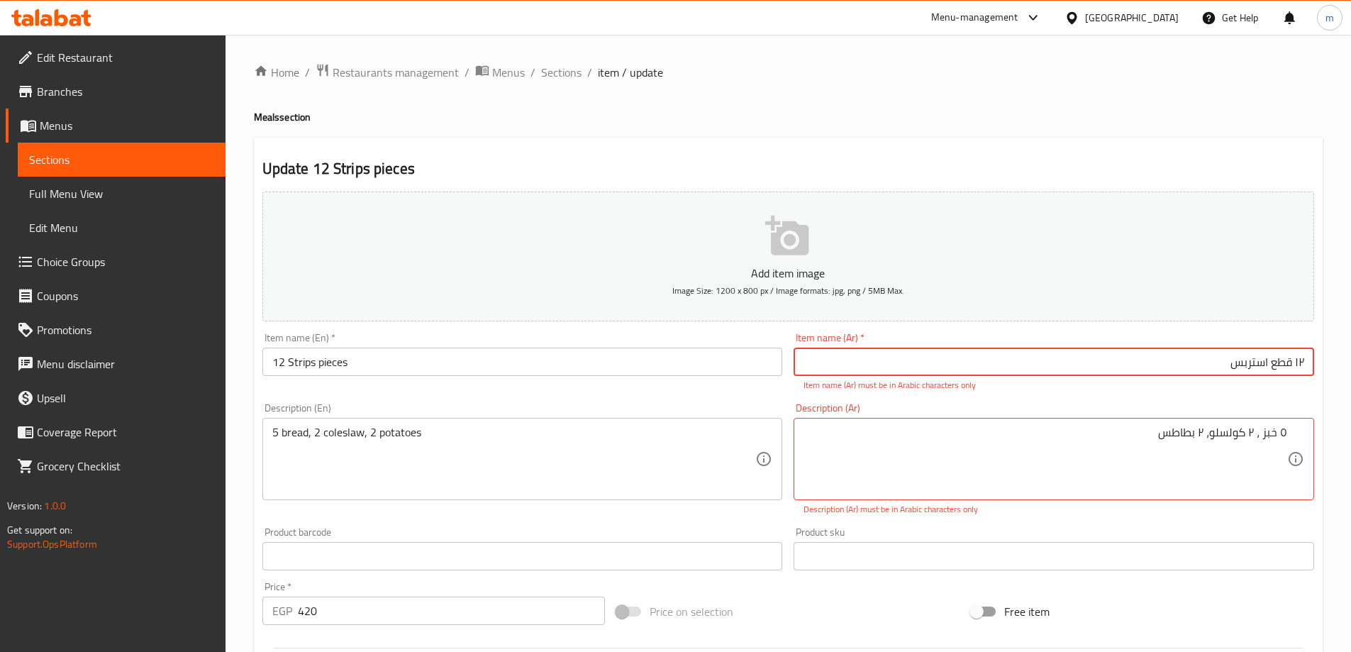
drag, startPoint x: 1294, startPoint y: 363, endPoint x: 1315, endPoint y: 367, distance: 21.0
click at [1315, 367] on div "Item name (Ar)   * ۱۲ قطع استربس Item name (Ar) * Item name (Ar) must be in Ara…" at bounding box center [1054, 362] width 532 height 70
type input "12 قطع استربس"
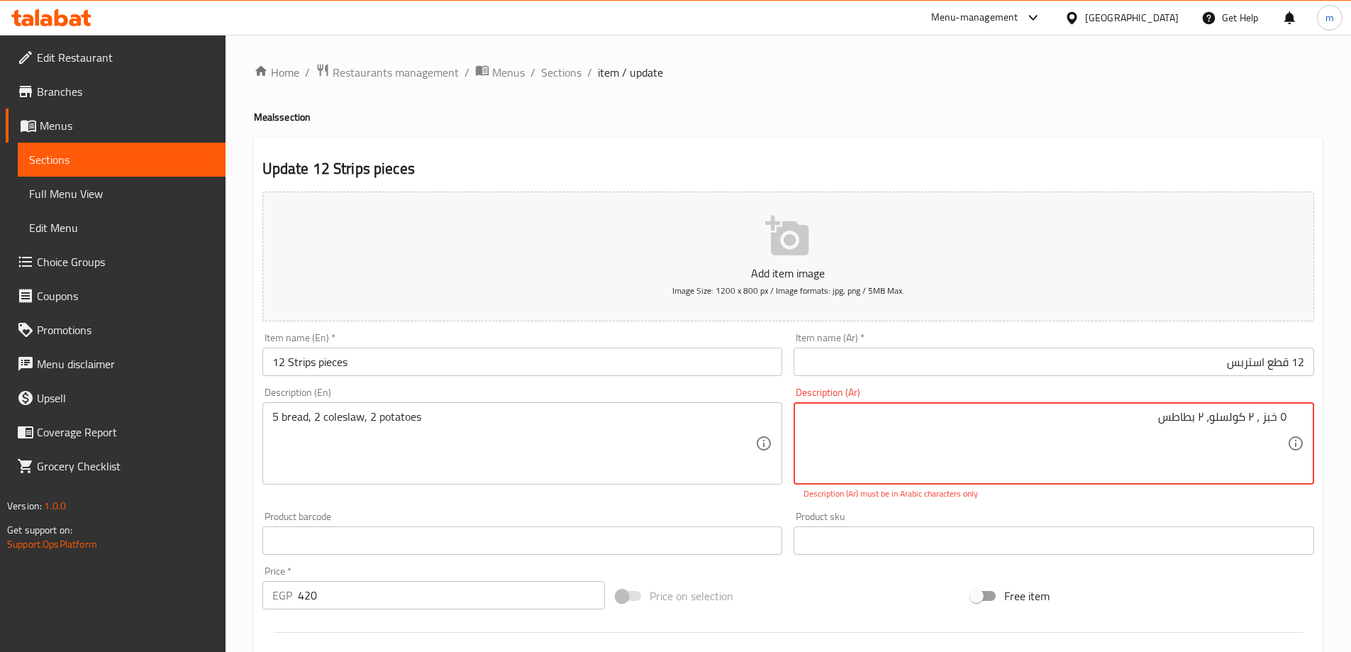
drag, startPoint x: 1279, startPoint y: 430, endPoint x: 1292, endPoint y: 434, distance: 13.5
click at [1254, 414] on textarea "5 خبز ، ٢ كولسلو، ۲ بطاطس" at bounding box center [1045, 443] width 484 height 67
click at [1203, 416] on textarea "5 خبز ، 2 كولسلو، ۲ بطاطس" at bounding box center [1045, 443] width 484 height 67
click at [1206, 418] on textarea "5 خبز ، 2 كولسلو، ۲ بطاطس" at bounding box center [1045, 443] width 484 height 67
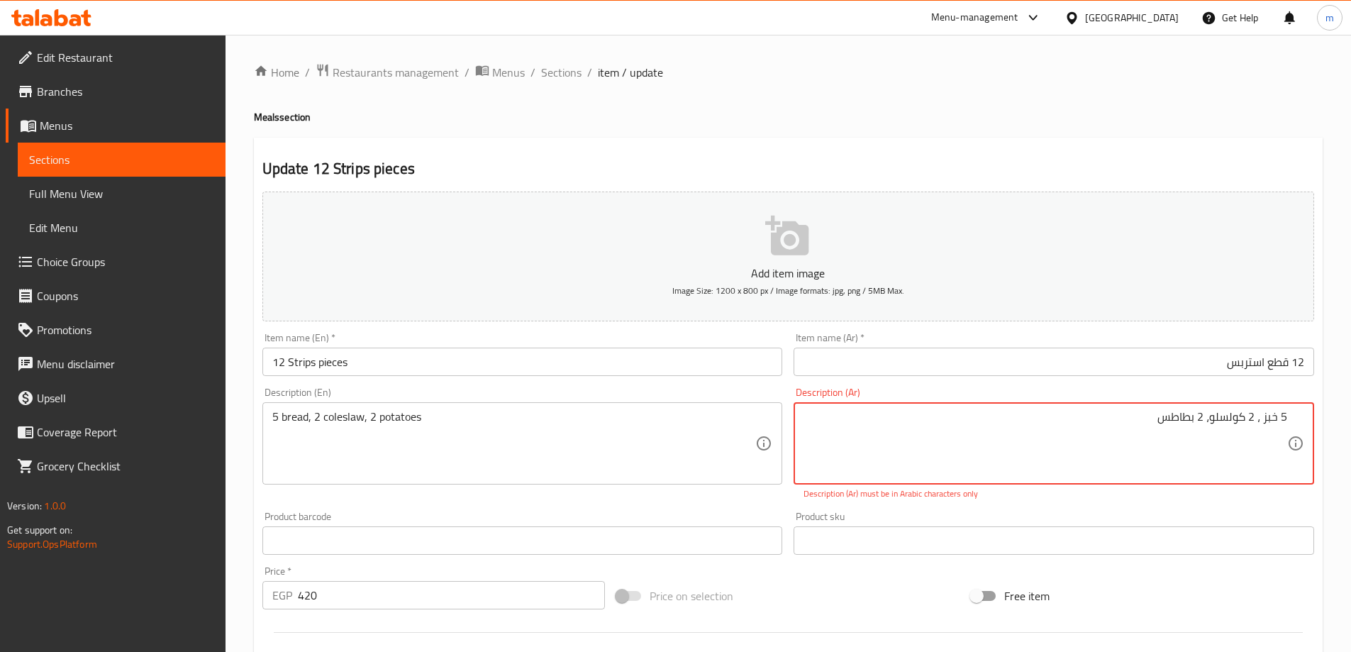
type textarea "5 خبز ، 2 كولسلو، 2 بطاطس"
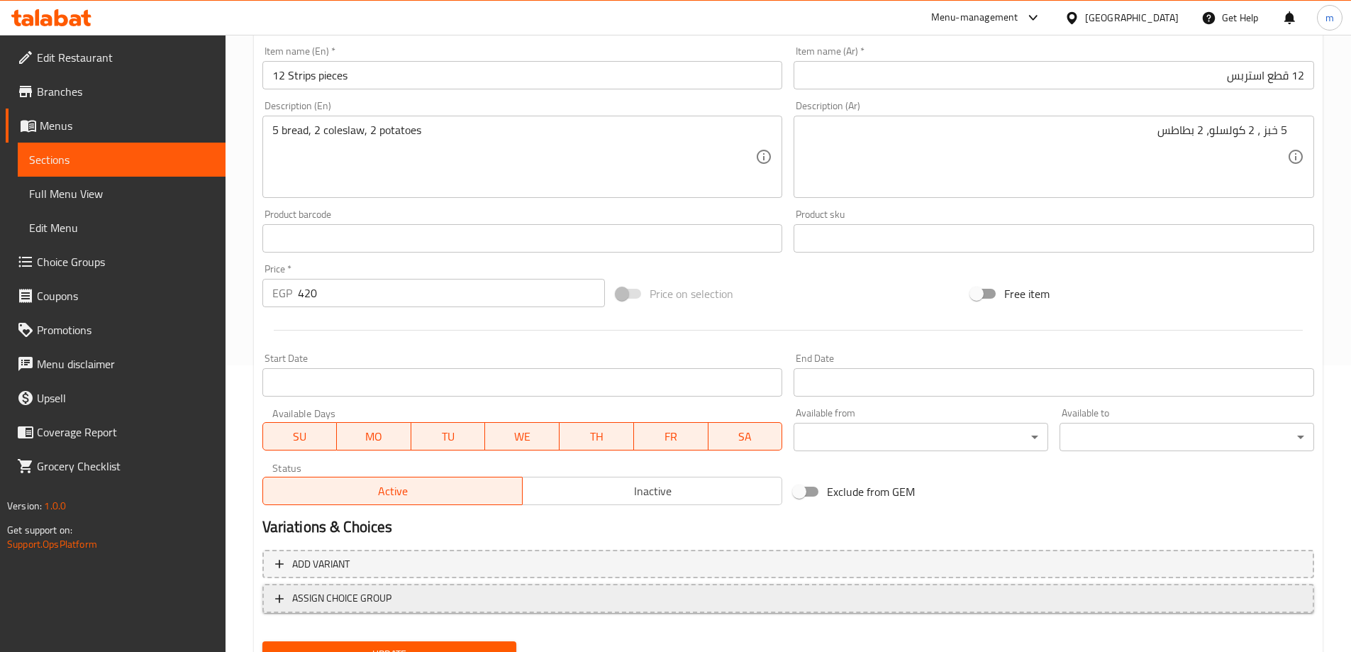
scroll to position [350, 0]
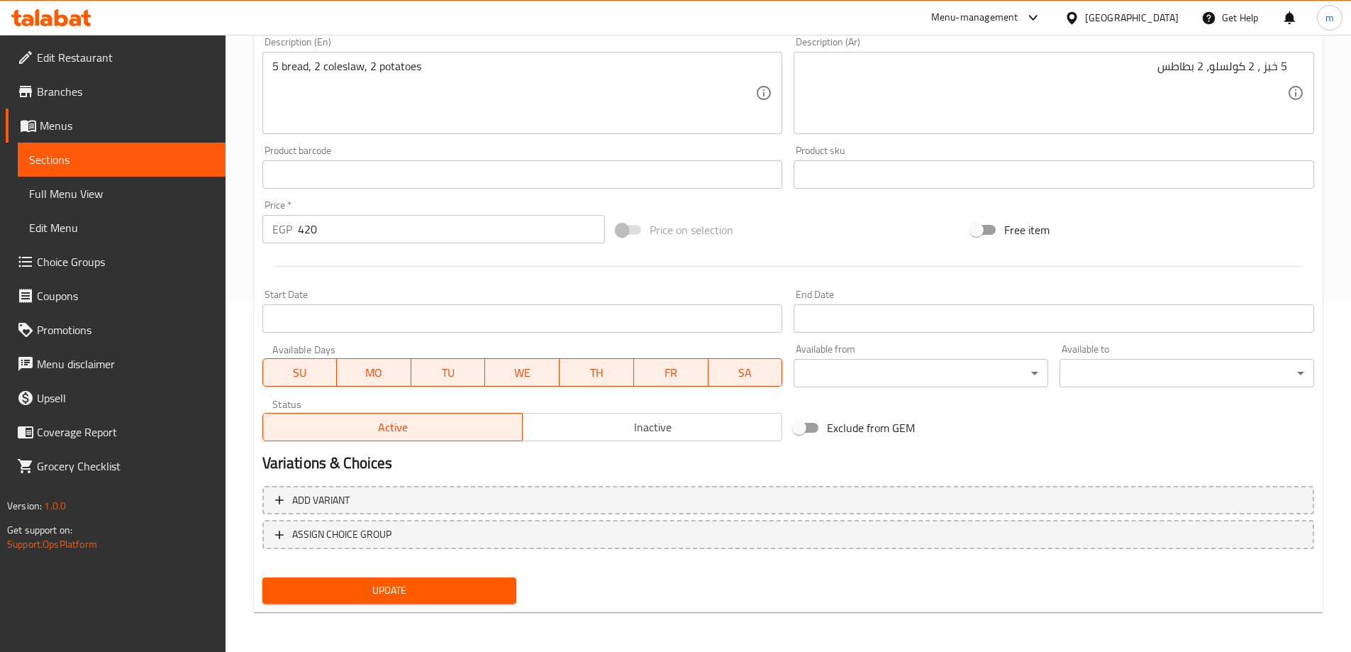
click at [462, 588] on span "Update" at bounding box center [390, 590] width 232 height 18
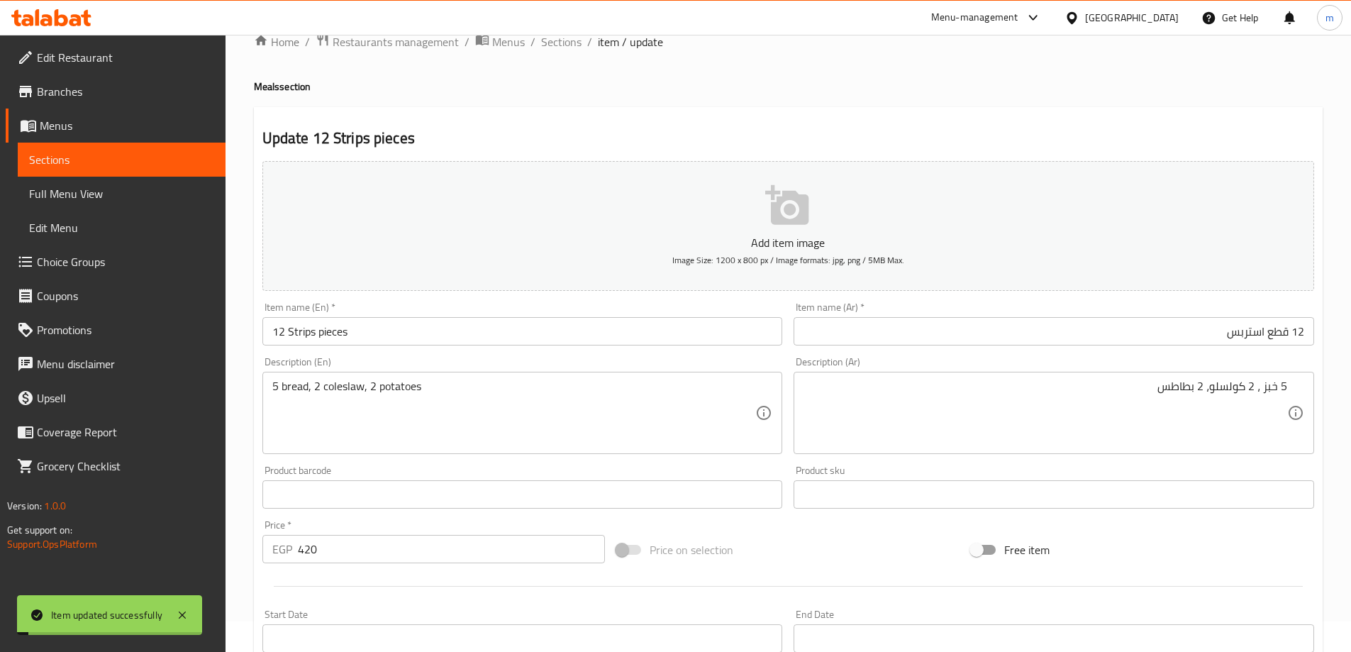
scroll to position [0, 0]
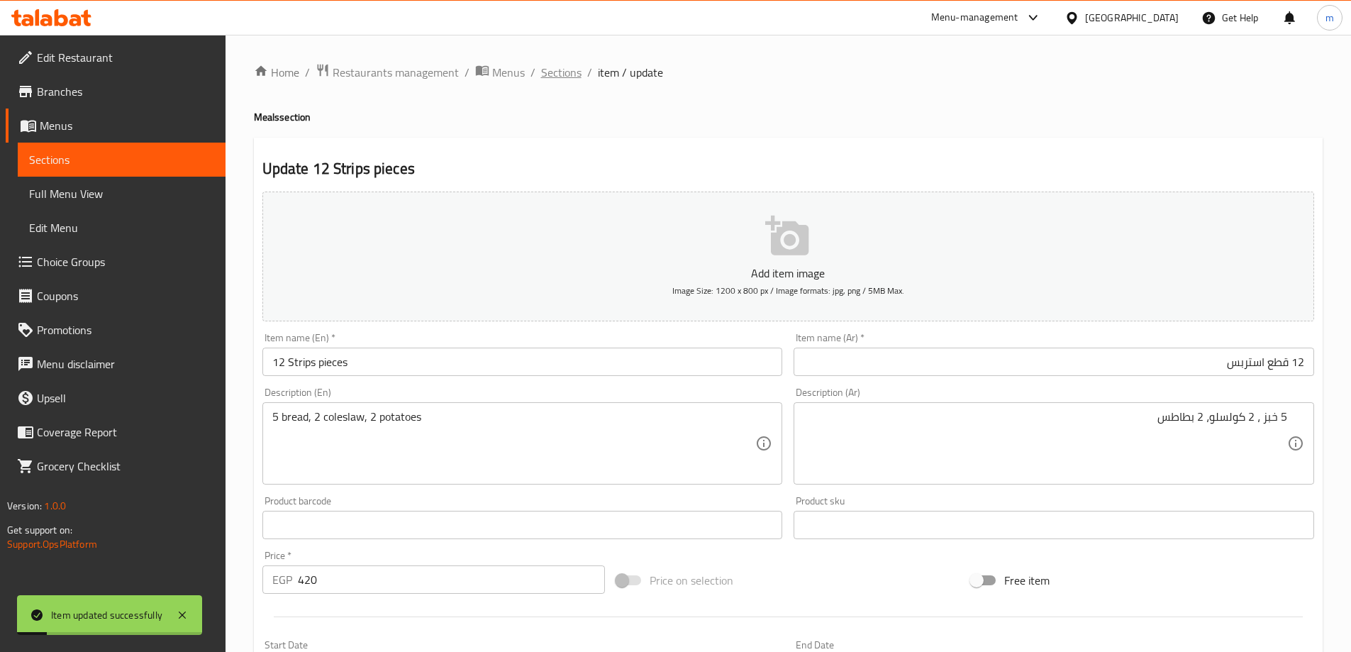
click at [571, 74] on span "Sections" at bounding box center [561, 72] width 40 height 17
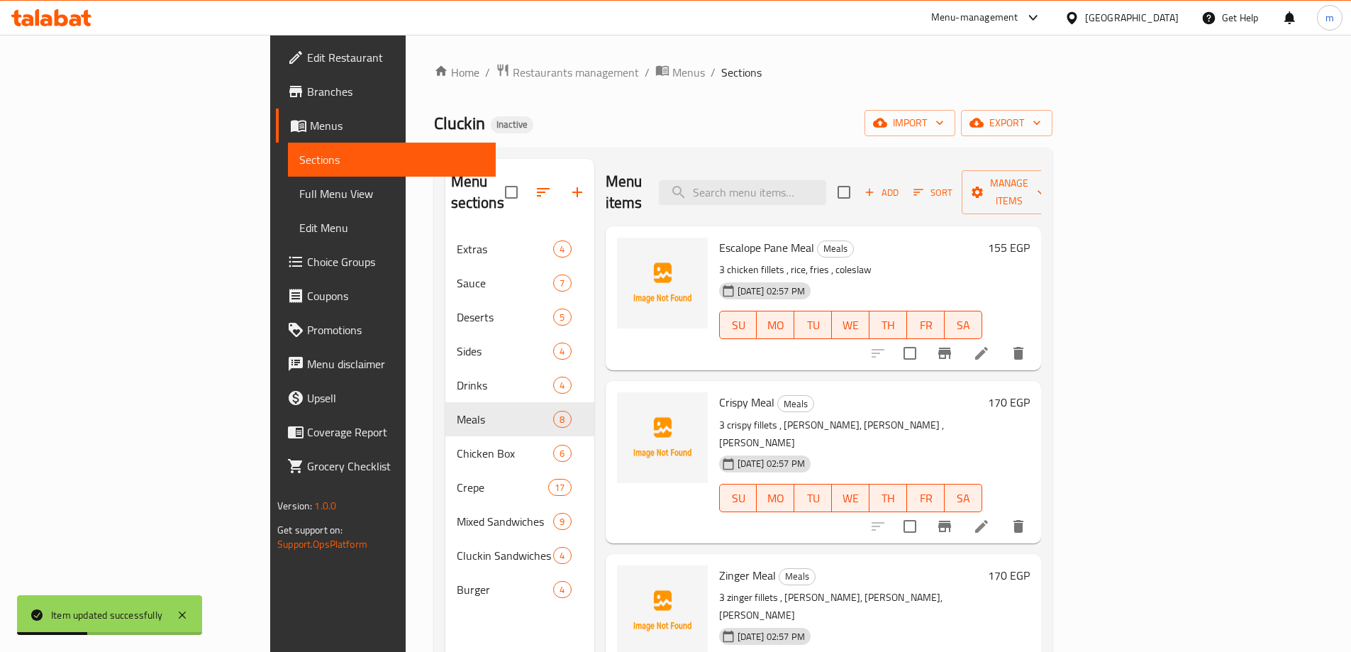
click at [299, 193] on span "Full Menu View" at bounding box center [391, 193] width 185 height 17
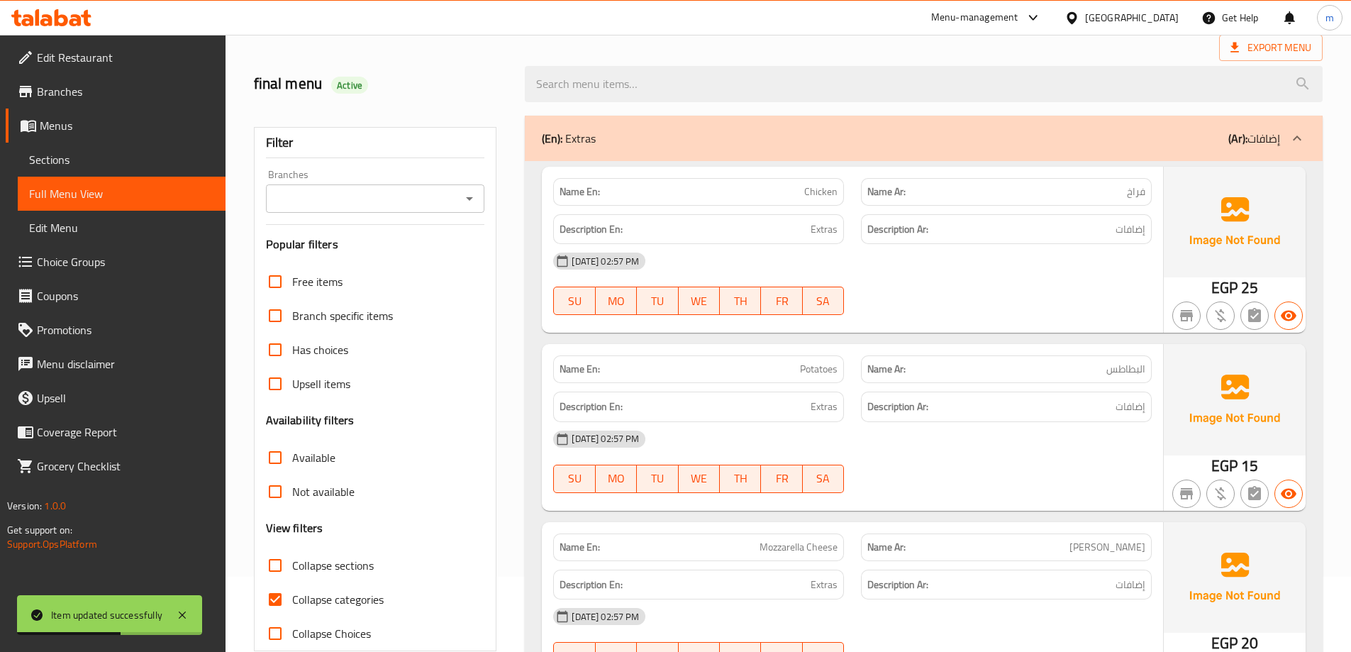
scroll to position [284, 0]
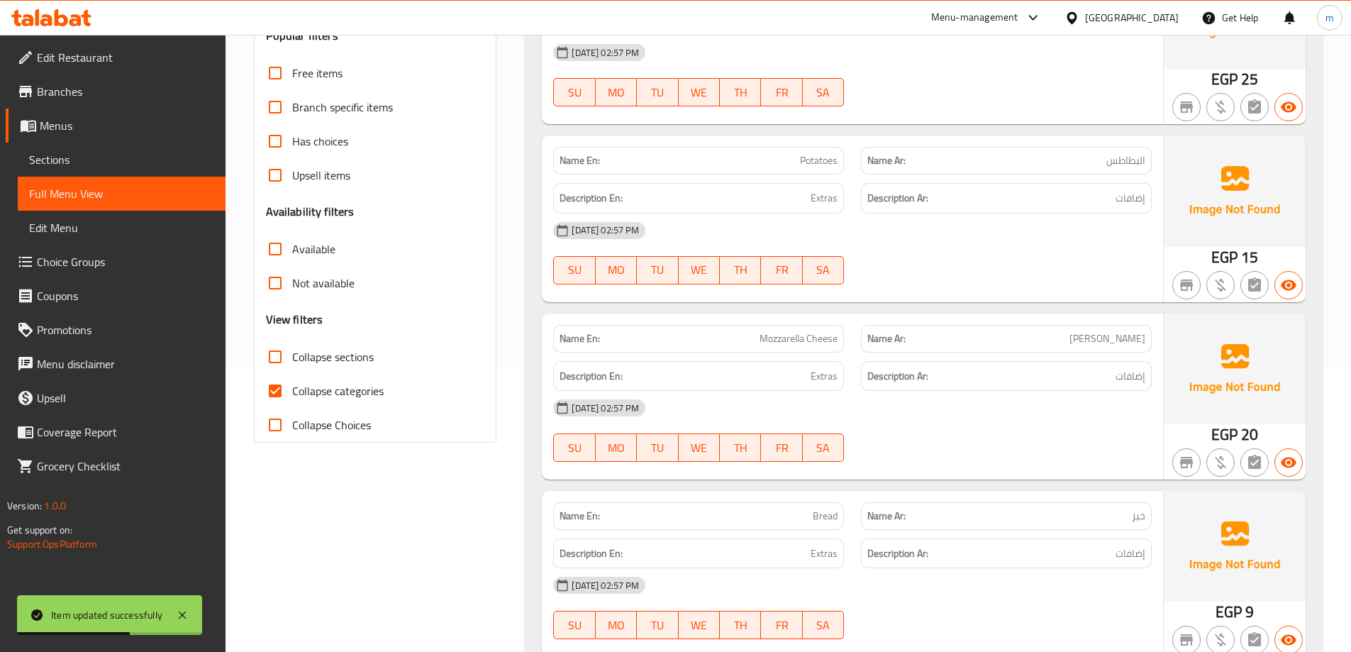
click at [342, 383] on span "Collapse categories" at bounding box center [337, 390] width 91 height 17
click at [292, 383] on input "Collapse categories" at bounding box center [275, 391] width 34 height 34
checkbox input "false"
click at [328, 365] on span "Collapse sections" at bounding box center [333, 356] width 82 height 17
click at [292, 367] on input "Collapse sections" at bounding box center [275, 357] width 34 height 34
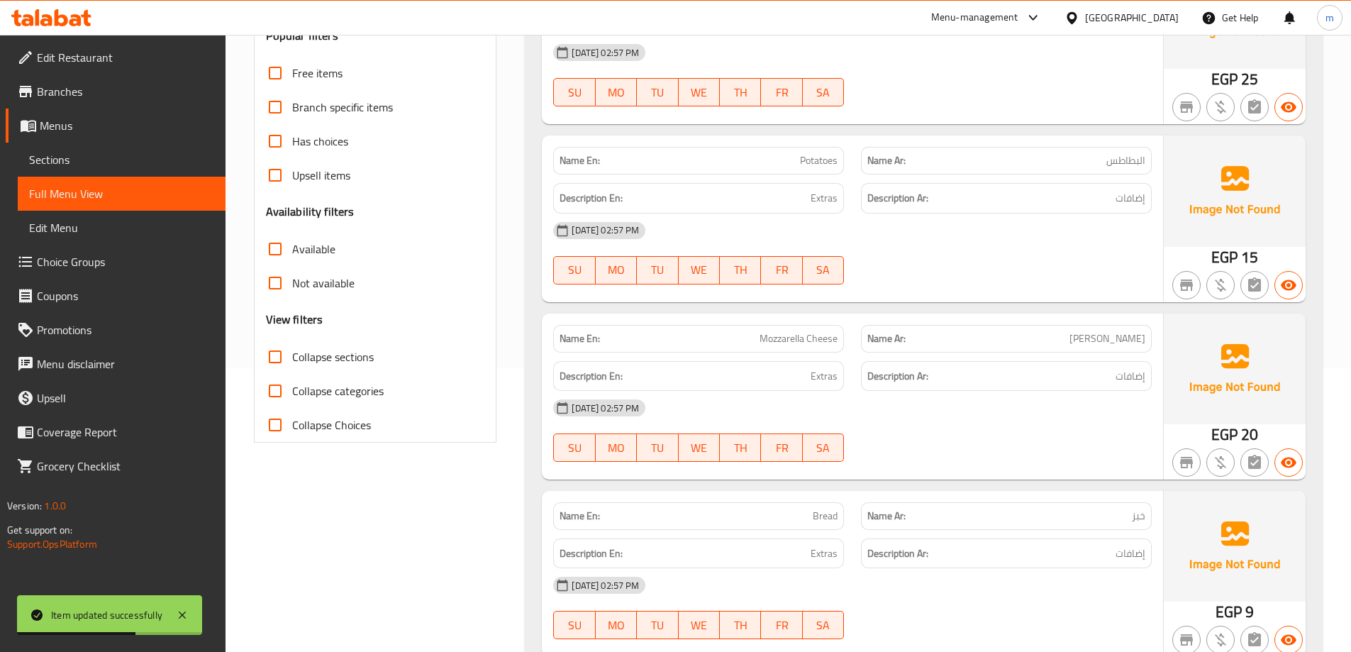
checkbox input "true"
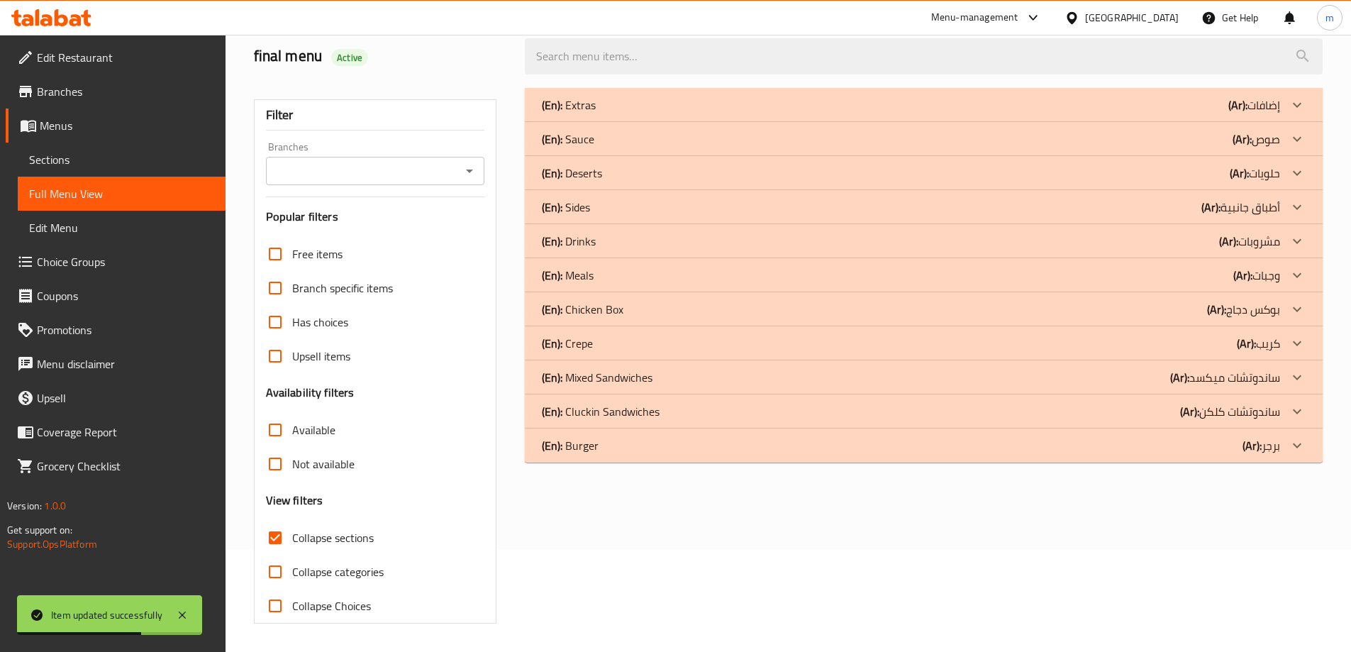
scroll to position [103, 0]
click at [735, 113] on div "(En): Meals (Ar): وجبات" at bounding box center [911, 104] width 738 height 17
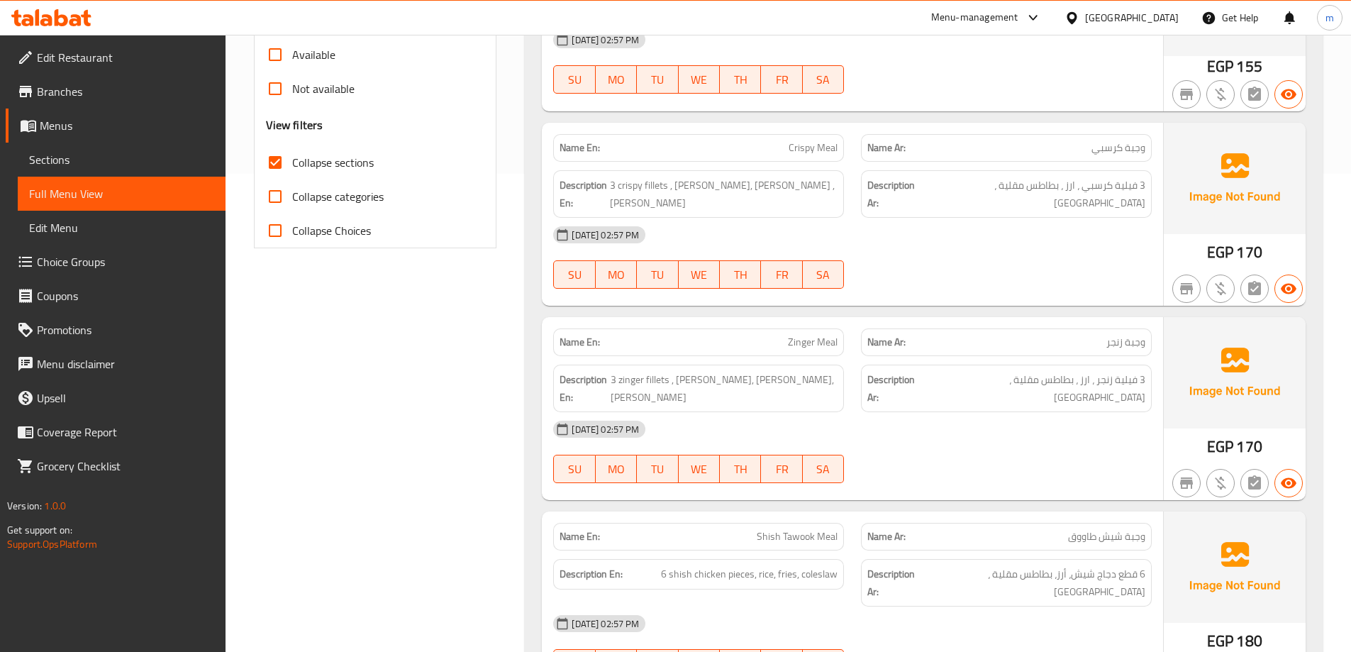
scroll to position [284, 0]
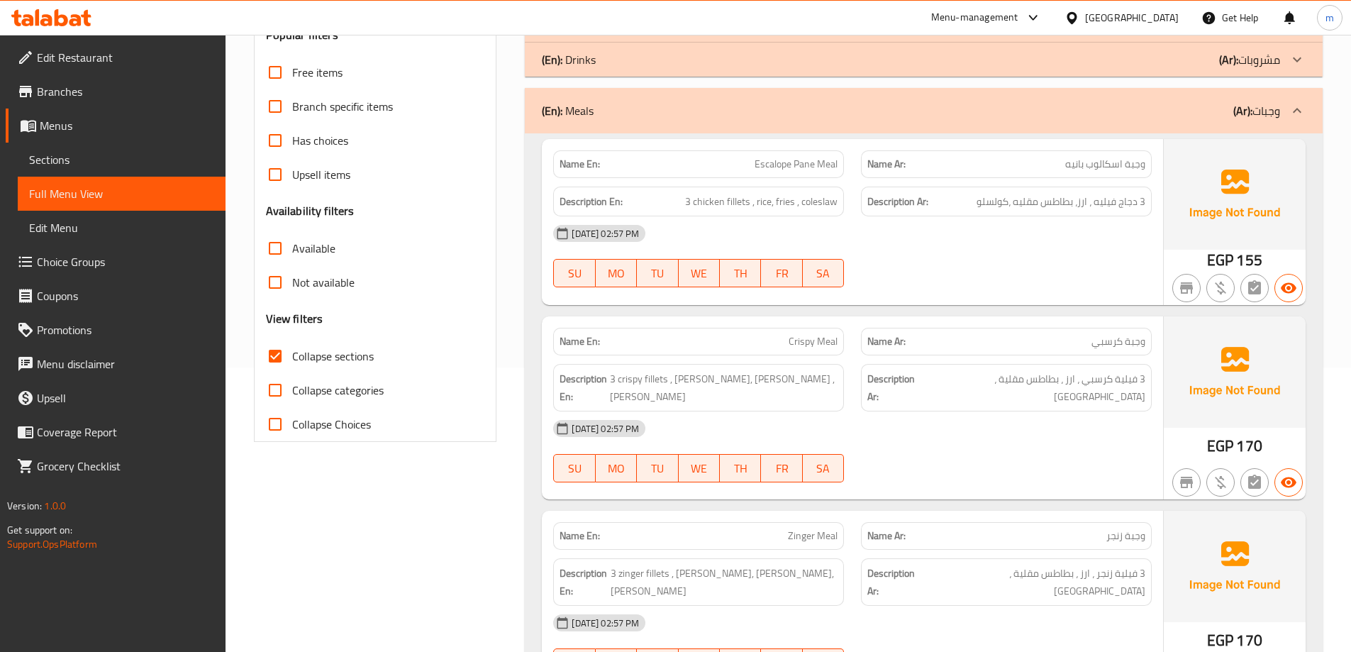
click at [1098, 131] on div "(En): Meals (Ar): وجبات" at bounding box center [924, 110] width 798 height 45
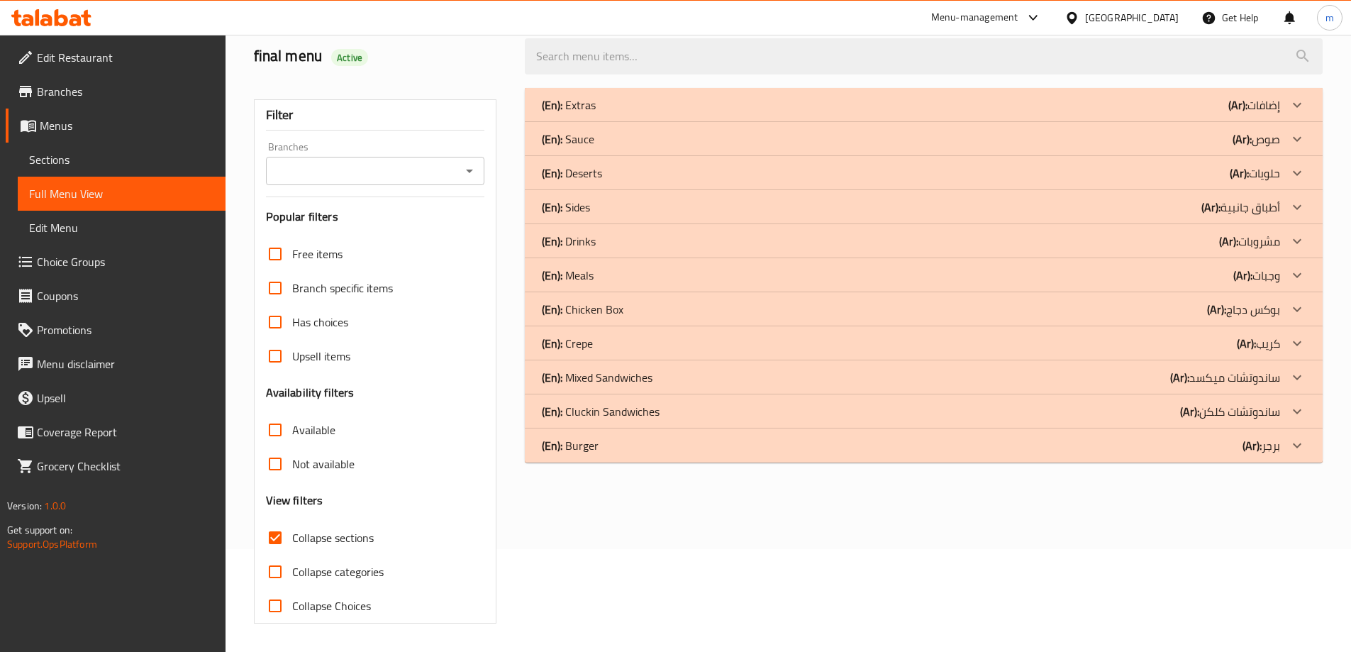
scroll to position [103, 0]
click at [1269, 113] on p "(Ar): بوكس دجاج" at bounding box center [1254, 104] width 52 height 17
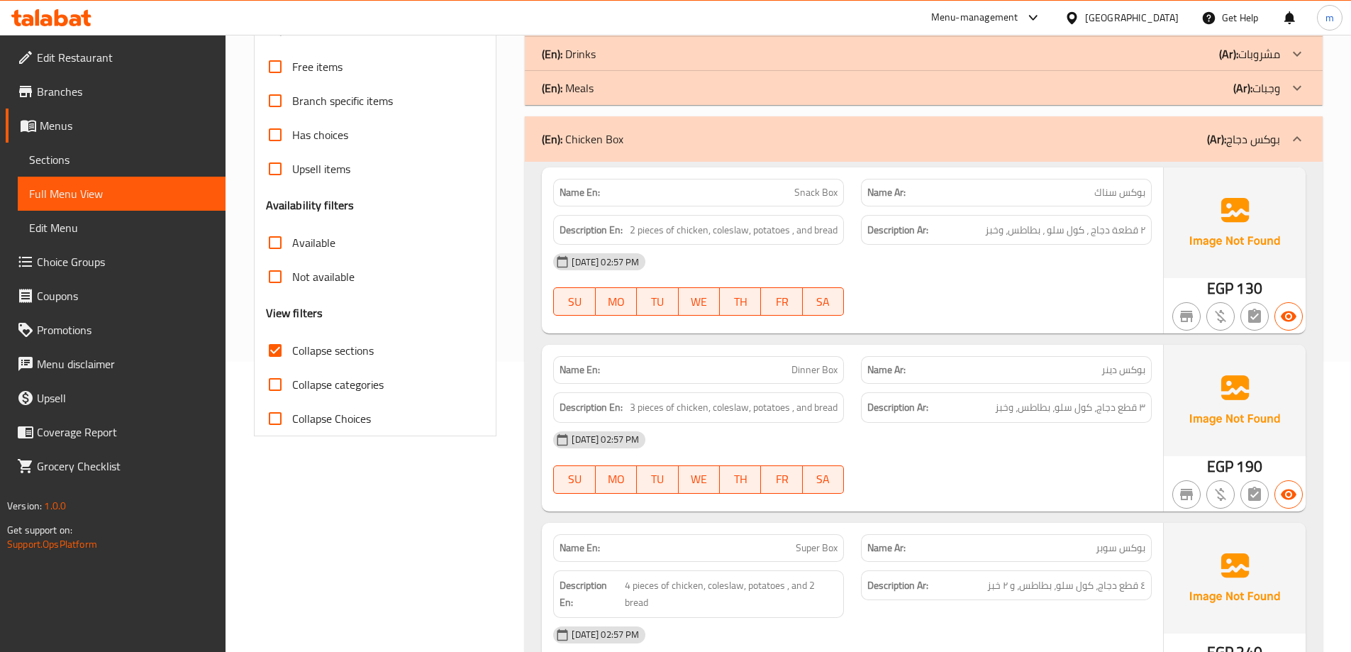
scroll to position [316, 0]
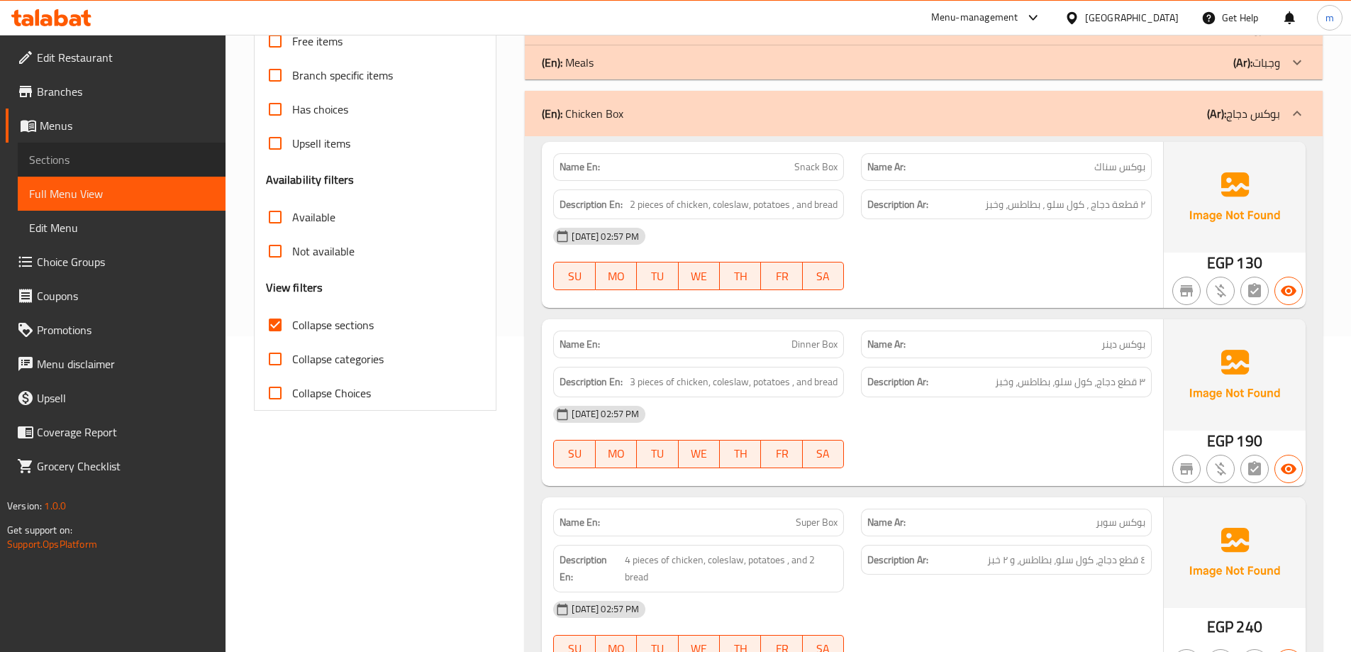
click at [111, 154] on span "Sections" at bounding box center [121, 159] width 185 height 17
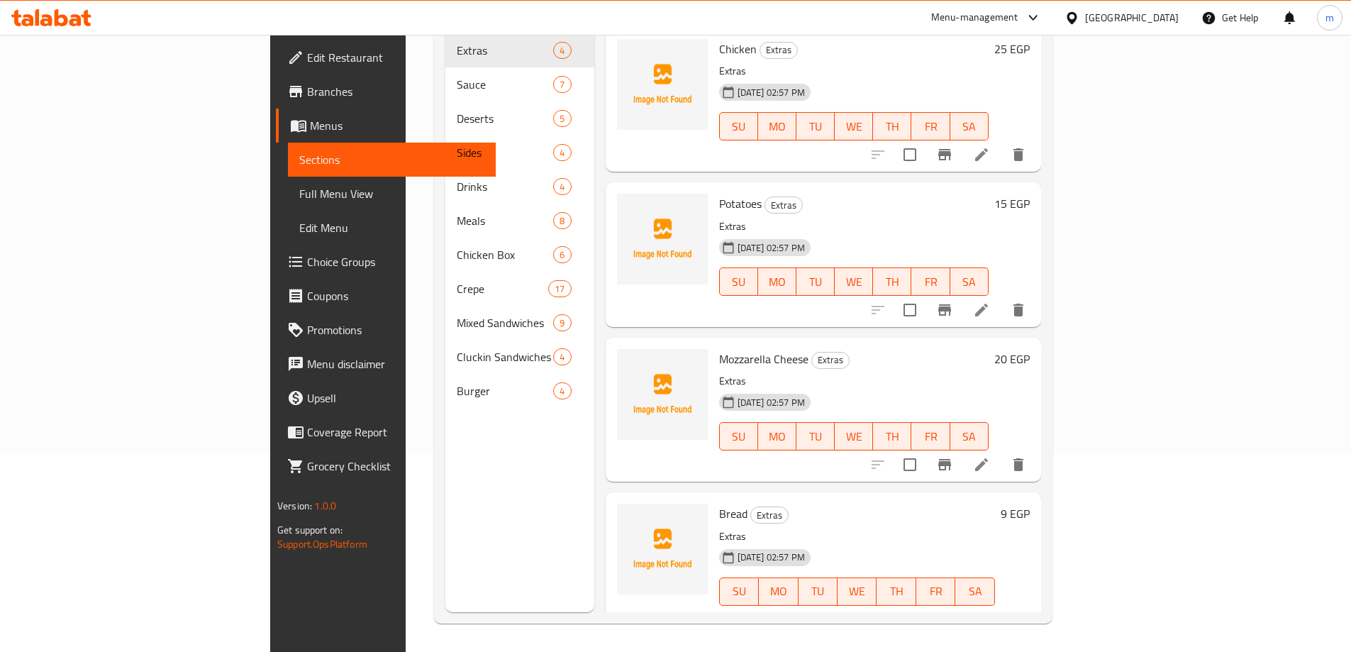
scroll to position [199, 0]
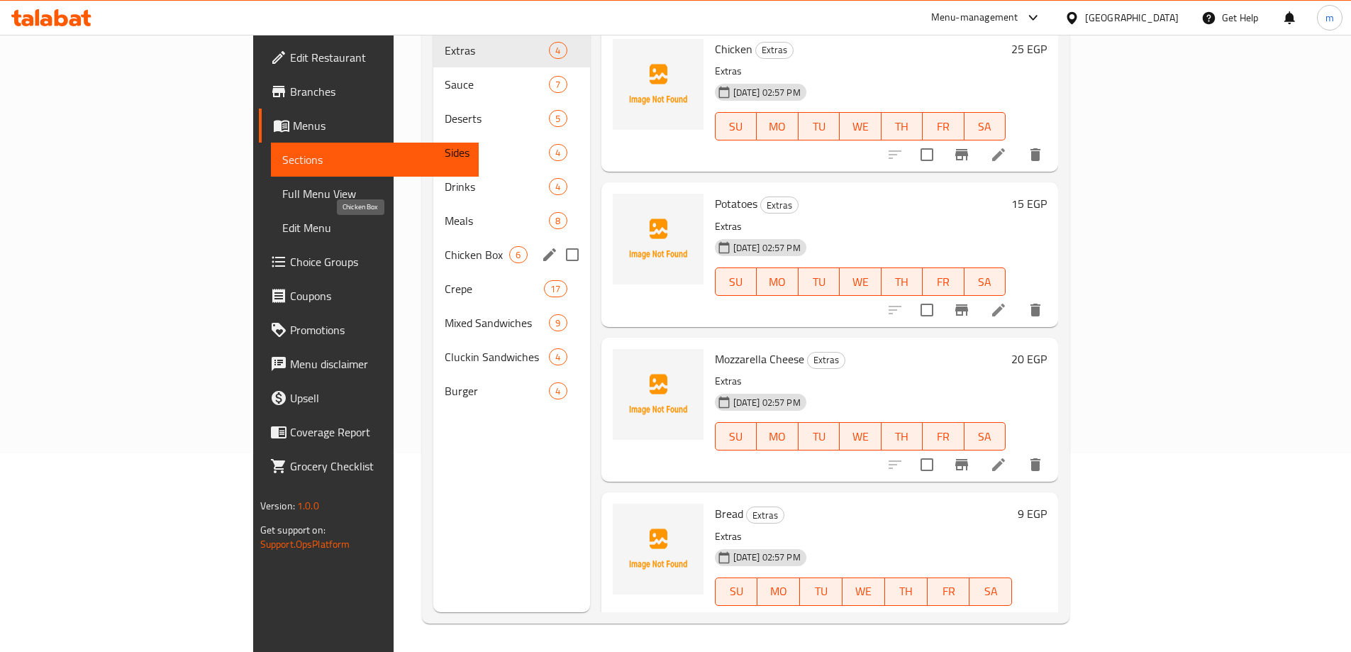
click at [445, 246] on span "Chicken Box" at bounding box center [477, 254] width 65 height 17
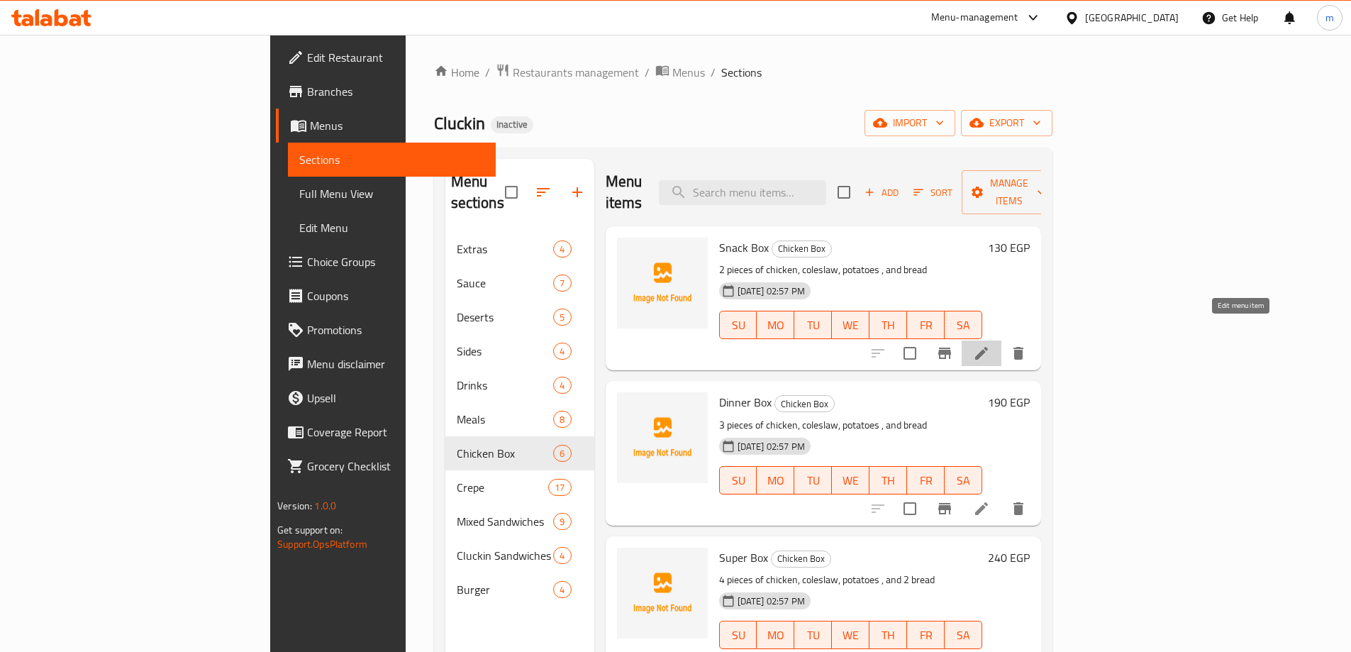
click at [990, 345] on icon at bounding box center [981, 353] width 17 height 17
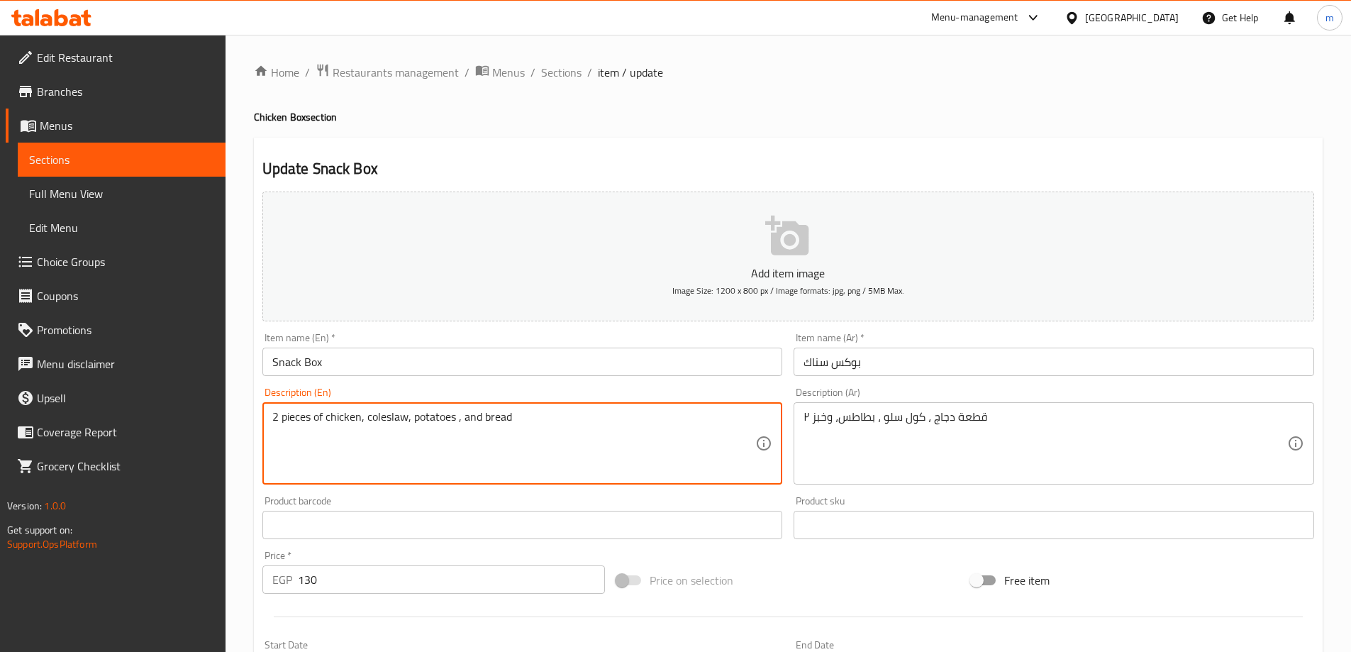
click at [428, 423] on textarea "2 pieces of chicken, coleslaw, potatoes , and bread" at bounding box center [514, 443] width 484 height 67
paste textarea "fries"
type textarea "2 pieces of chicken, coleslaw, fries , and bread"
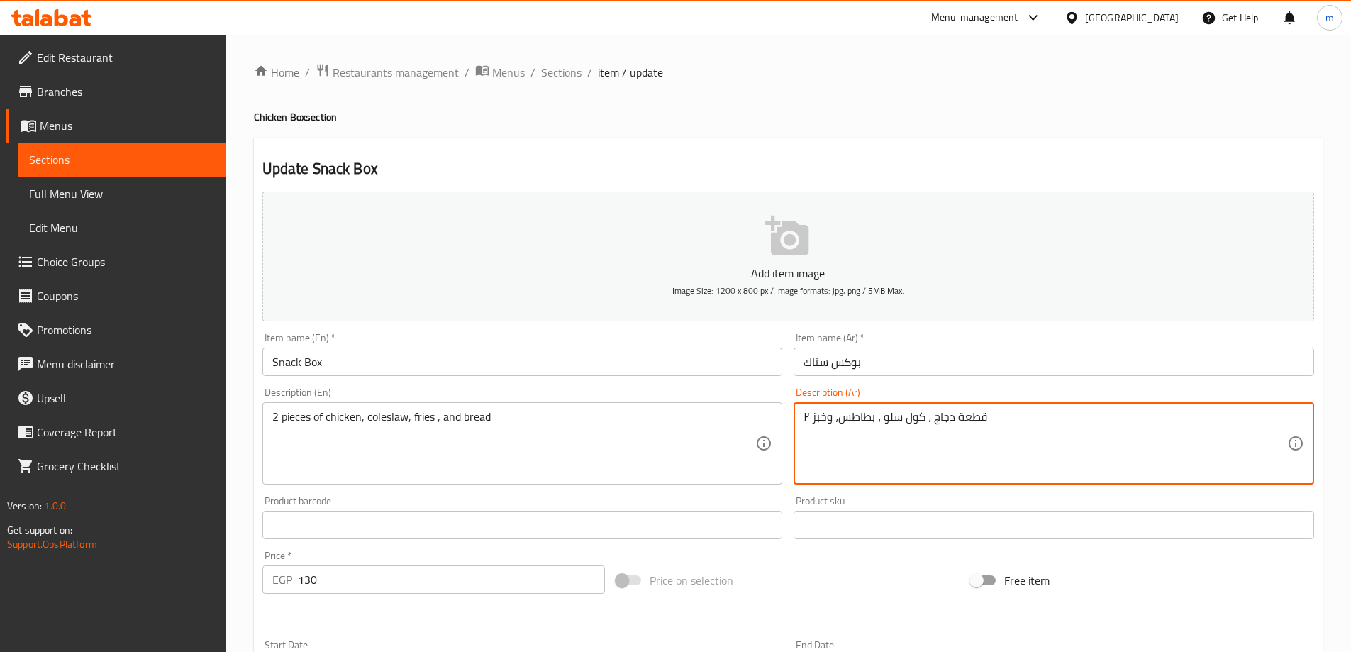
click at [852, 420] on textarea "۲ قطعة دجاج ، كول سلو ، بطاطس، وخبز" at bounding box center [1045, 443] width 484 height 67
paste textarea "[GEOGRAPHIC_DATA]"
click at [919, 418] on textarea "۲ قطعة دجاج ، كول سلو ، بطاطس مقلية، وخبز" at bounding box center [1045, 443] width 484 height 67
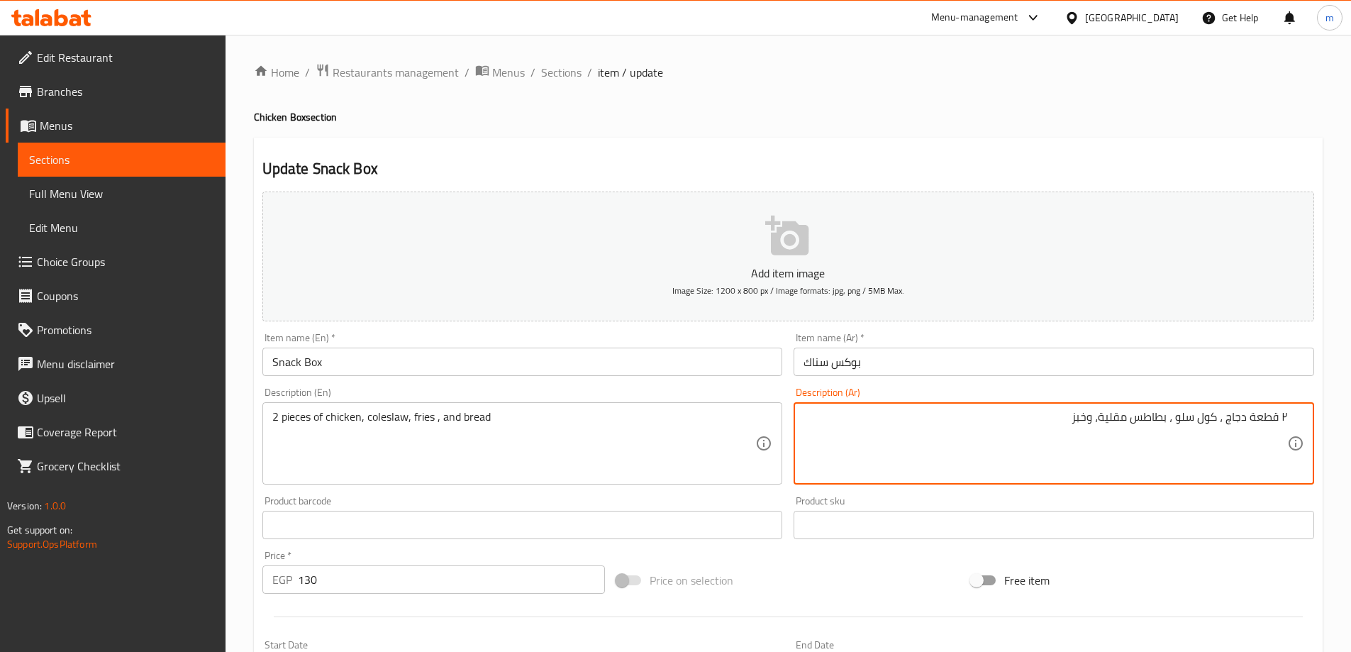
click at [1281, 416] on textarea "۲ قطعة دجاج ، كول سلو ، بطاطس مقلية، وخبز" at bounding box center [1045, 443] width 484 height 67
drag, startPoint x: 1281, startPoint y: 416, endPoint x: 1297, endPoint y: 417, distance: 15.6
click at [1297, 417] on div "۲ قطعة دجاج ، كول سلو ، بطاطس مقلية، وخبز Description (Ar)" at bounding box center [1054, 443] width 520 height 82
type textarea "2 قطعة دجاج ، كول سلو ، بطاطس مقلية، وخبز"
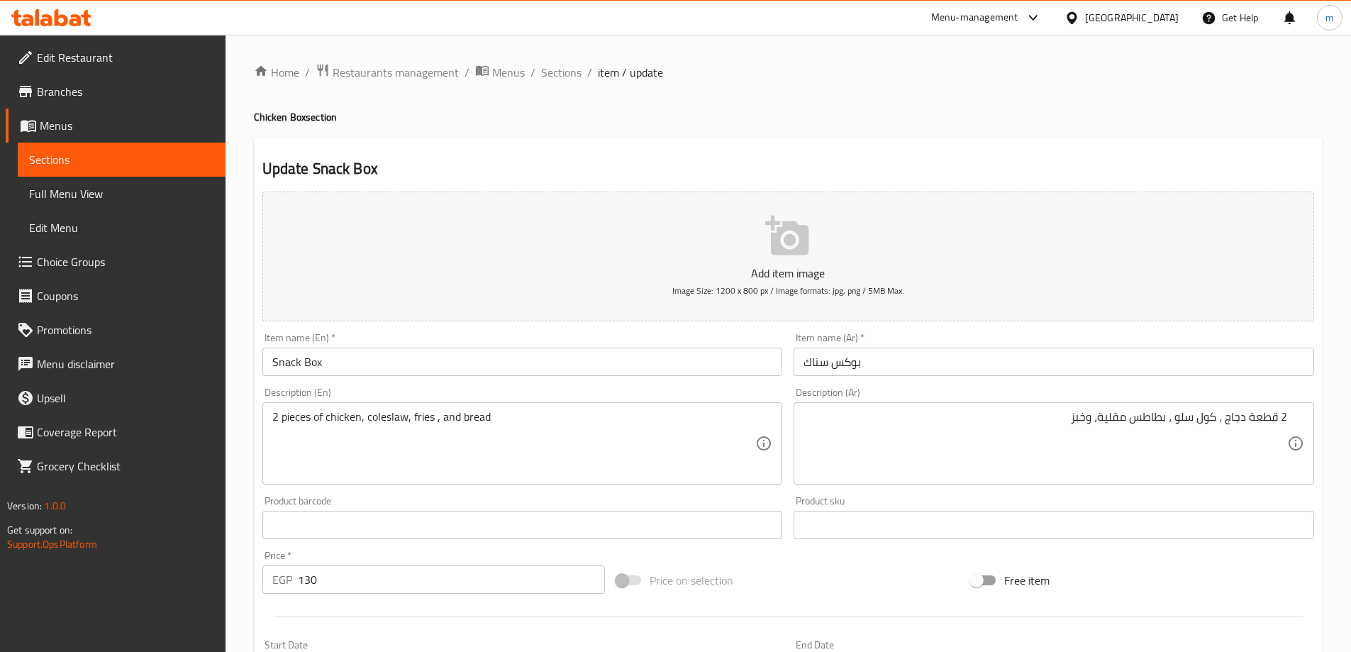
click at [1237, 572] on div "Free item" at bounding box center [1142, 580] width 355 height 38
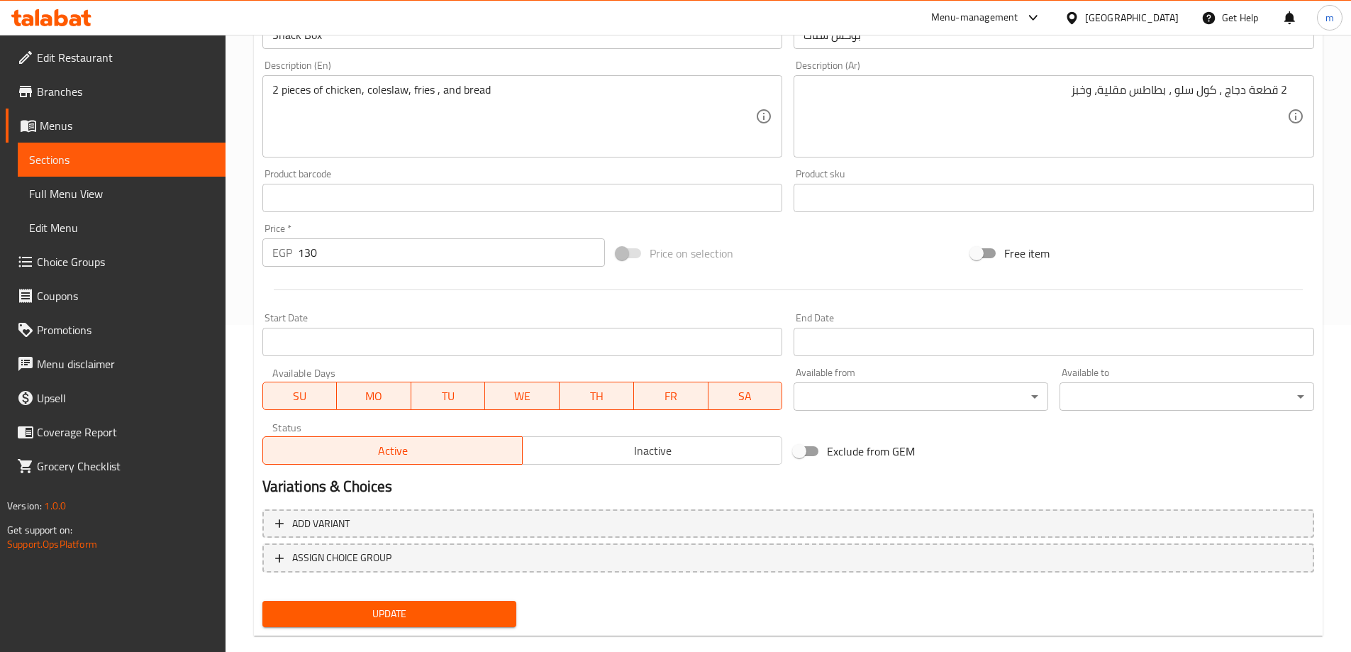
scroll to position [350, 0]
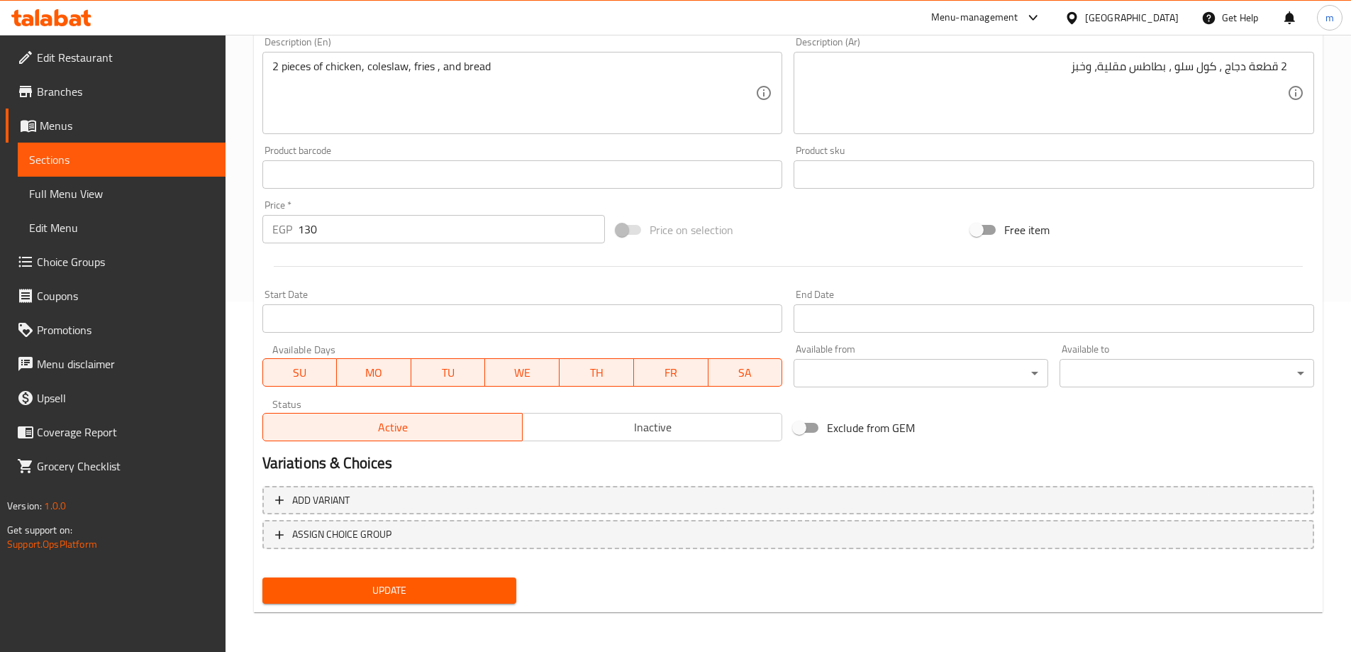
click at [421, 598] on span "Update" at bounding box center [390, 590] width 232 height 18
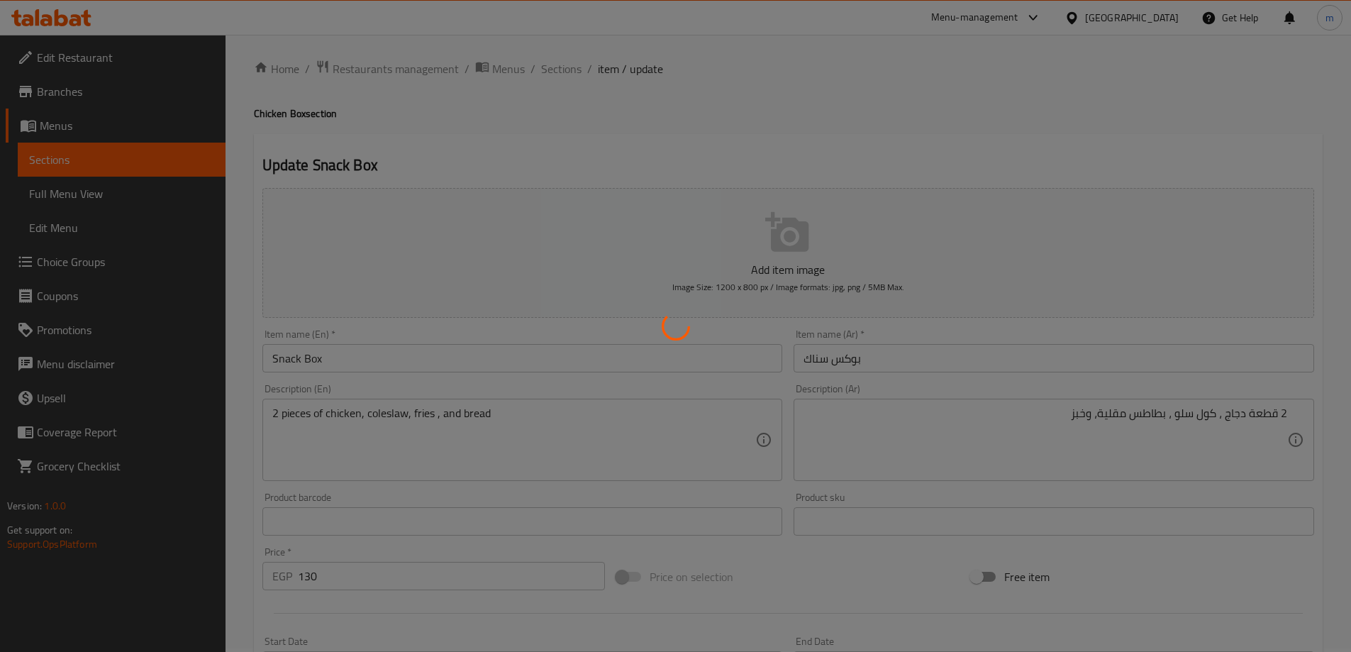
scroll to position [0, 0]
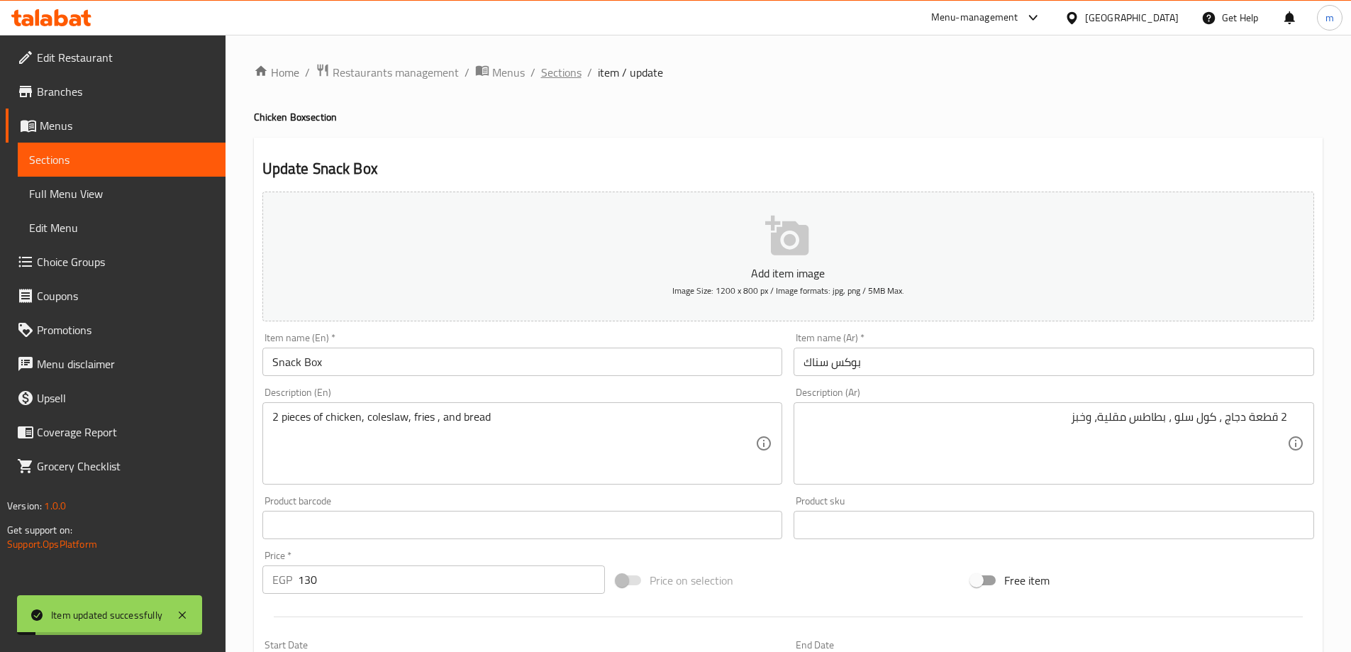
click at [552, 81] on span "Sections" at bounding box center [561, 72] width 40 height 17
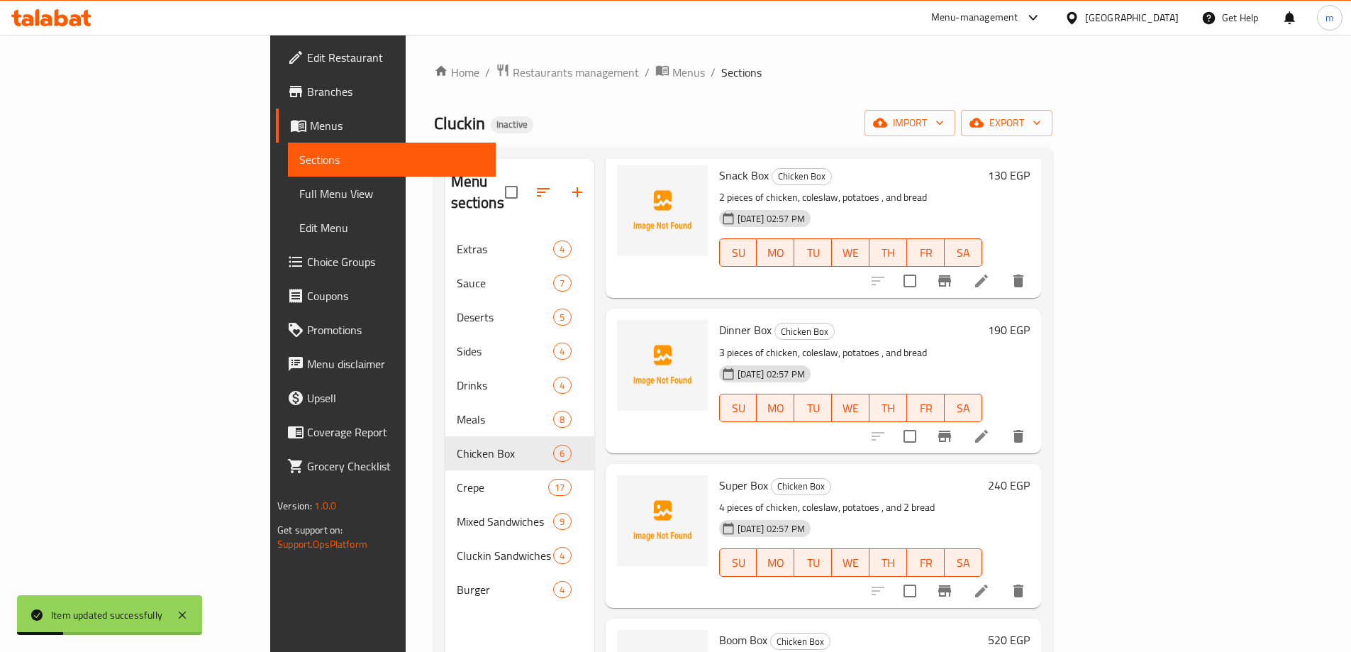
scroll to position [71, 0]
click at [990, 429] on icon at bounding box center [981, 437] width 17 height 17
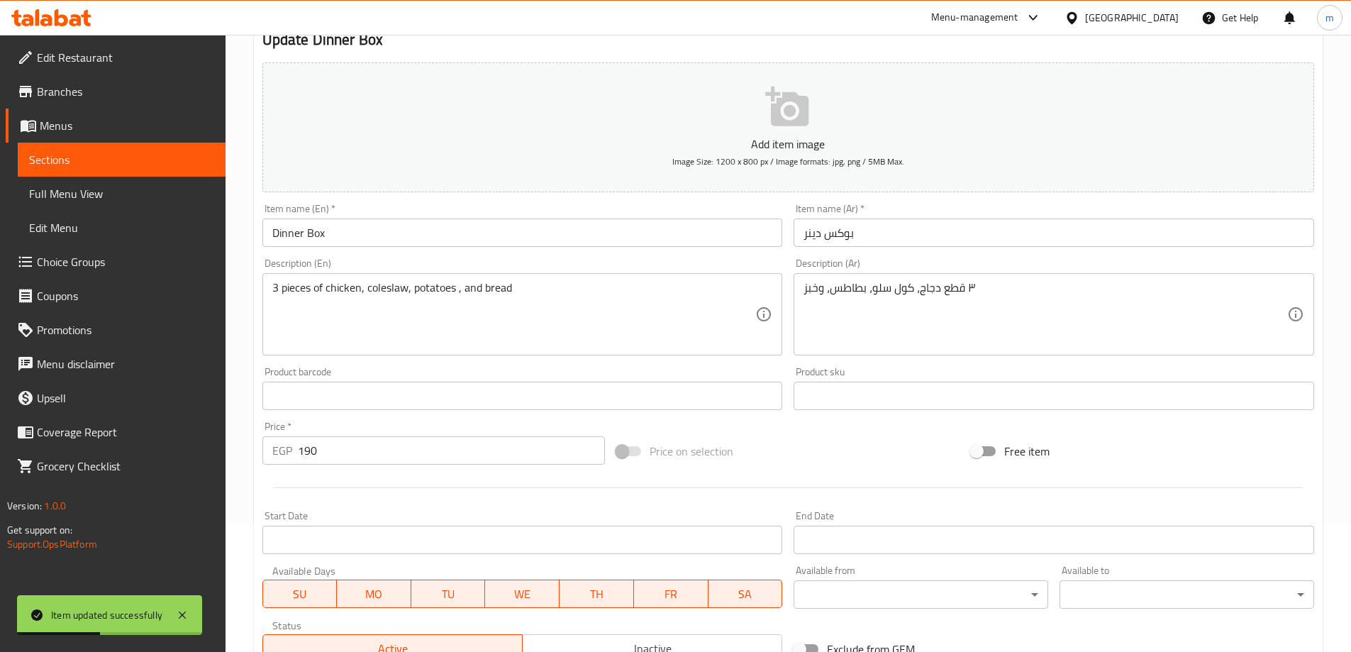
scroll to position [142, 0]
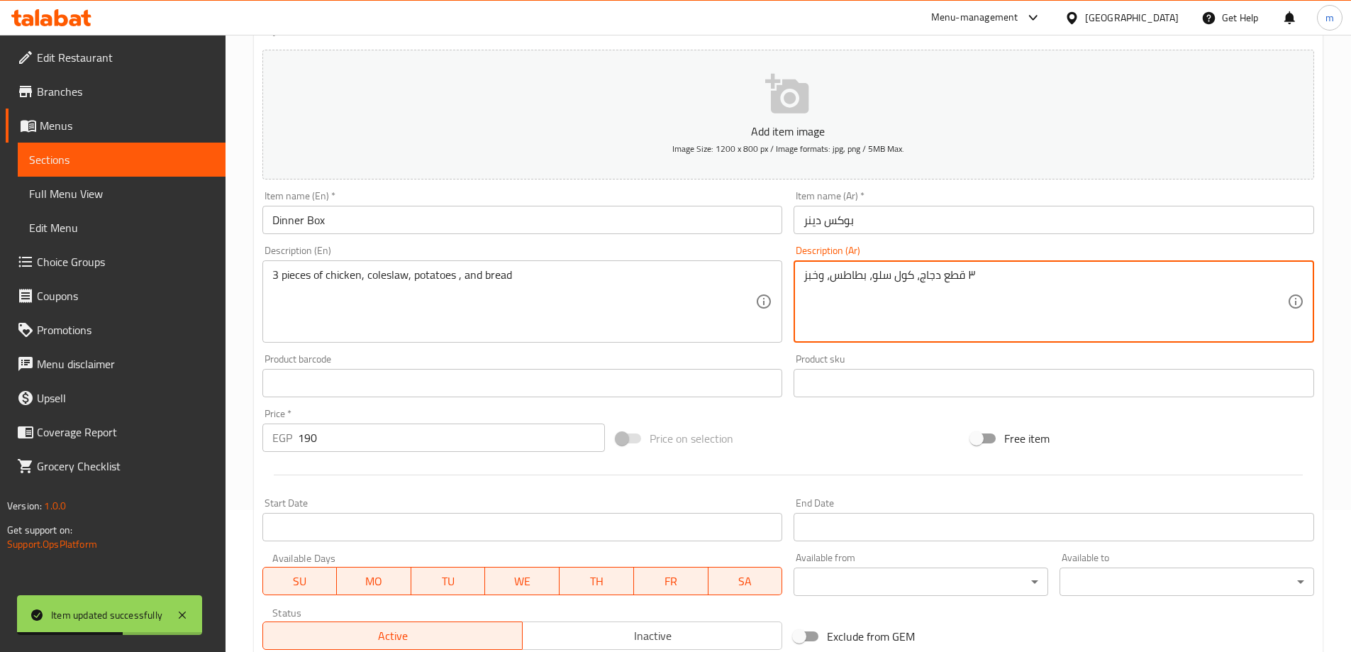
click at [977, 274] on textarea "٣ قطع دجاج، كول سلو، بطاطس، وخبز" at bounding box center [1045, 301] width 484 height 67
click at [1268, 275] on textarea "٣ قطع دجاج، كول سلو، بطاطس، وخبز" at bounding box center [1045, 301] width 484 height 67
drag, startPoint x: 1277, startPoint y: 279, endPoint x: 1295, endPoint y: 284, distance: 18.2
click at [1295, 284] on div "٣ قطع دجاج، كول سلو، بطاطس، وخبز Description (Ar)" at bounding box center [1054, 301] width 520 height 82
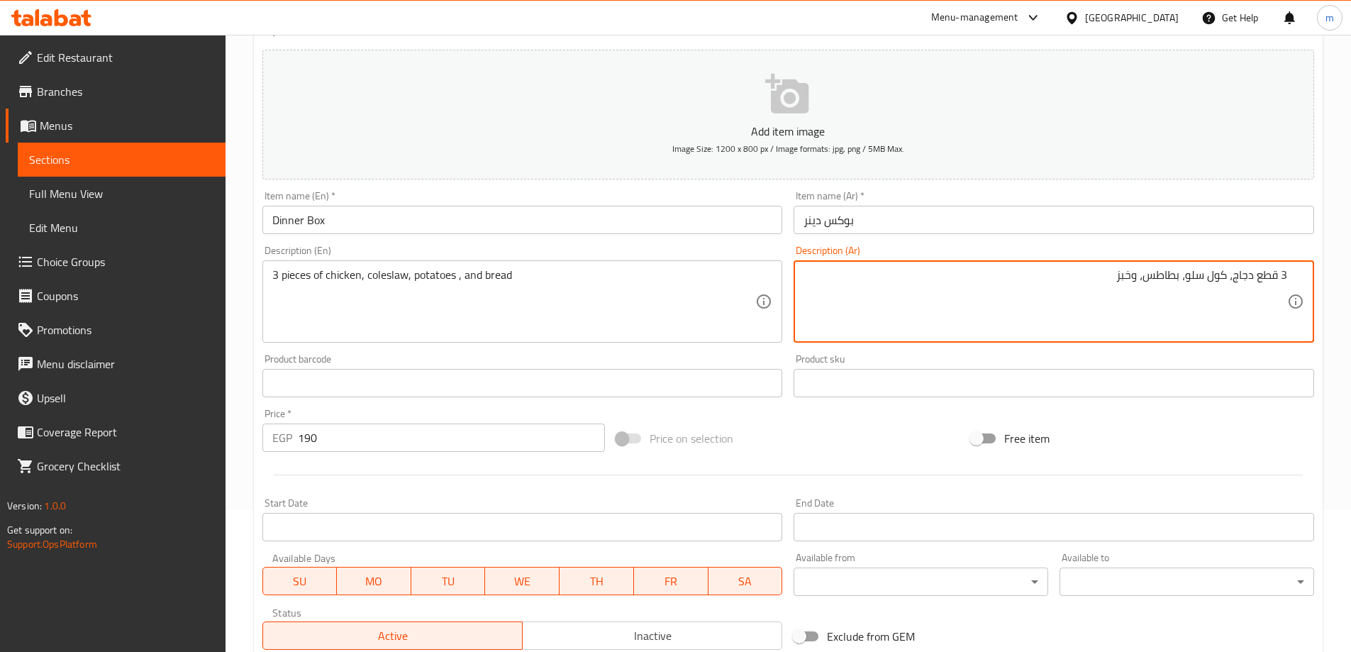
type textarea "3 قطع دجاج، كول سلو، بطاطس، وخبز"
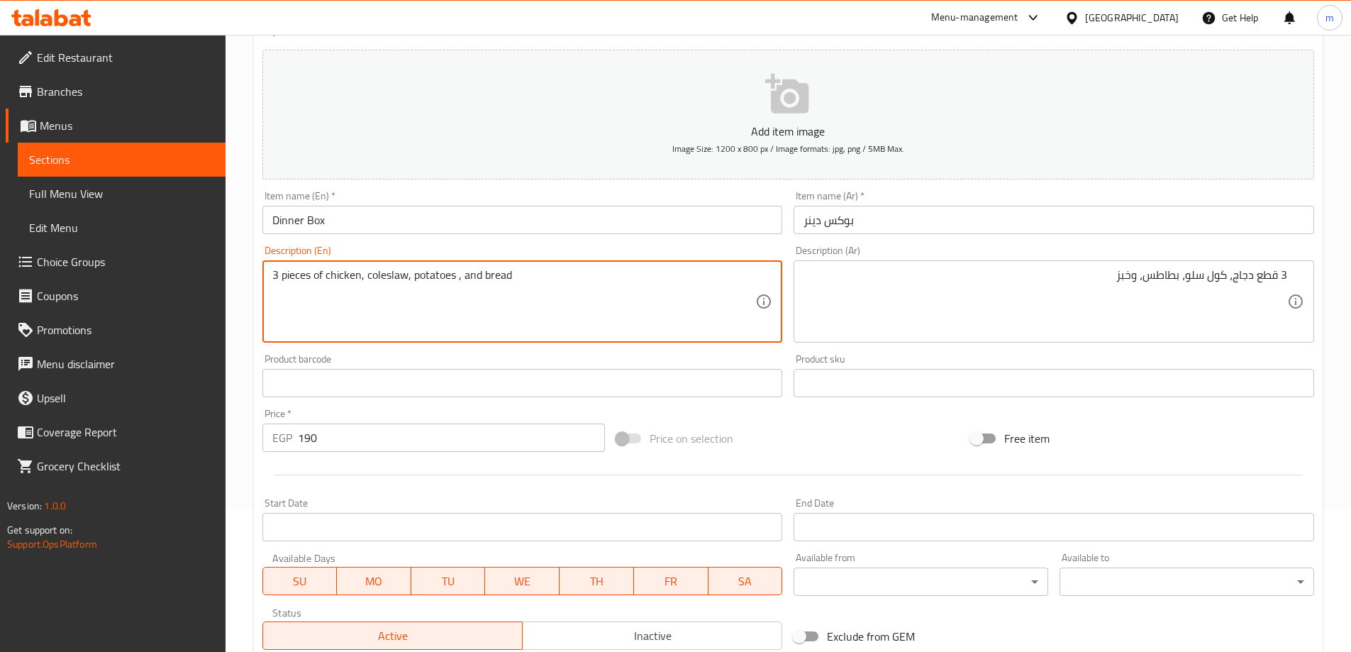
click at [434, 269] on textarea "3 pieces of chicken, coleslaw, potatoes , and bread" at bounding box center [514, 301] width 484 height 67
paste textarea "fries"
type textarea "3 pieces of chicken, coleslaw, fries , and bread"
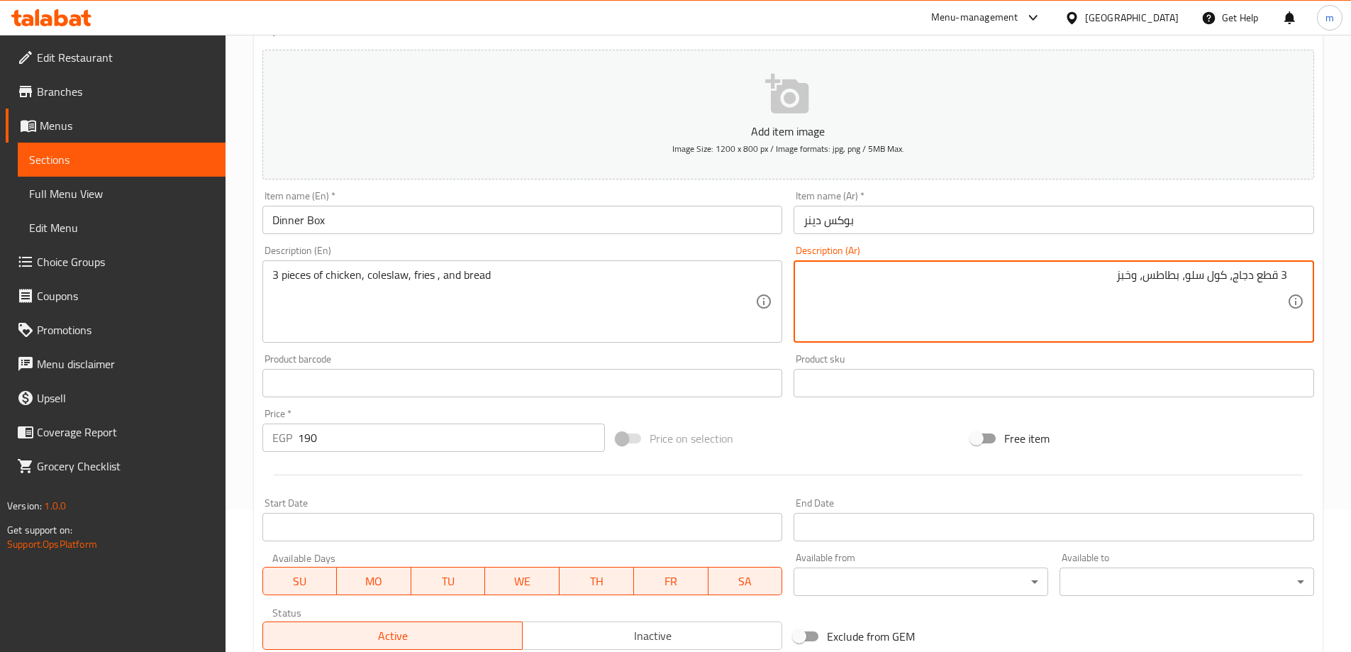
click at [1164, 276] on textarea "3 قطع دجاج، كول سلو، بطاطس، وخبز" at bounding box center [1045, 301] width 484 height 67
paste textarea "[GEOGRAPHIC_DATA]"
click at [1147, 284] on textarea "3 قطع دجاج، كول سلو، بطاطس مقلية، وخبز" at bounding box center [1045, 301] width 484 height 67
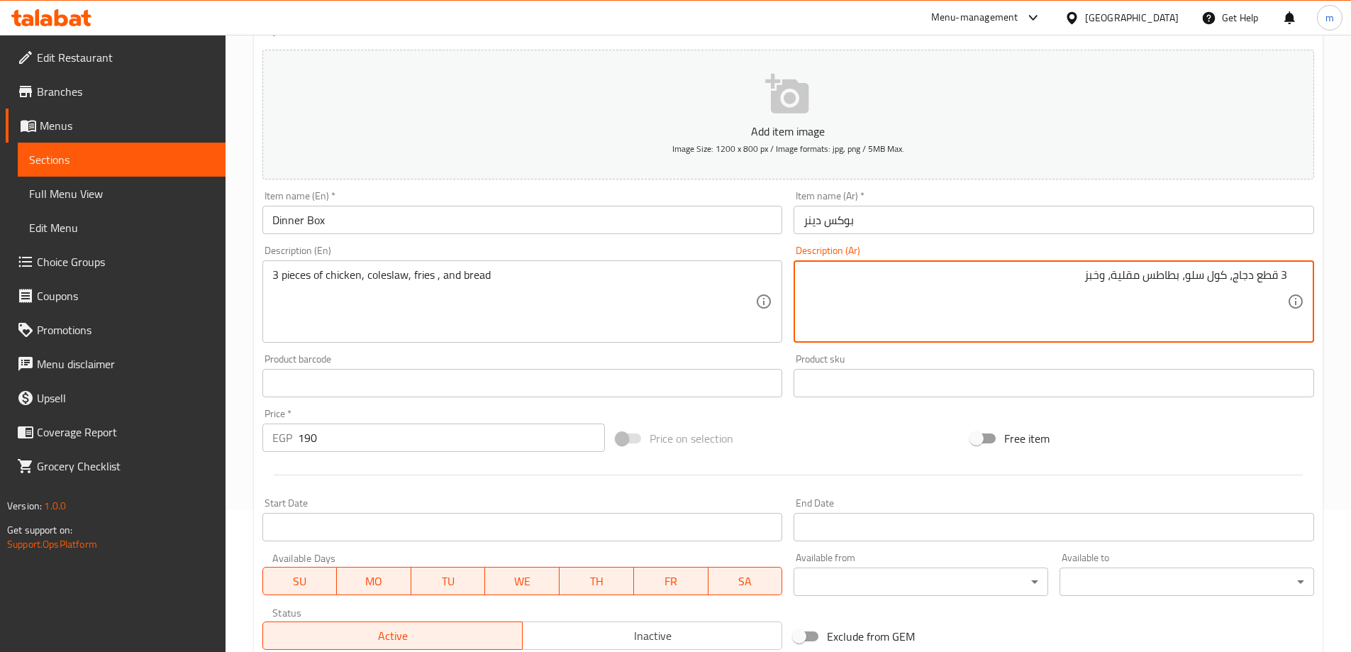
click at [1134, 286] on textarea "3 قطع دجاج، كول سلو، بطاطس مقلية، وخبز" at bounding box center [1045, 301] width 484 height 67
click at [1166, 276] on textarea "3 قطع دجاج، كول سلو، بطاطس مقلية، وخبز" at bounding box center [1045, 301] width 484 height 67
type textarea "3 قطع دجاج، كول سلو، بطاطس مقلية، وخبز"
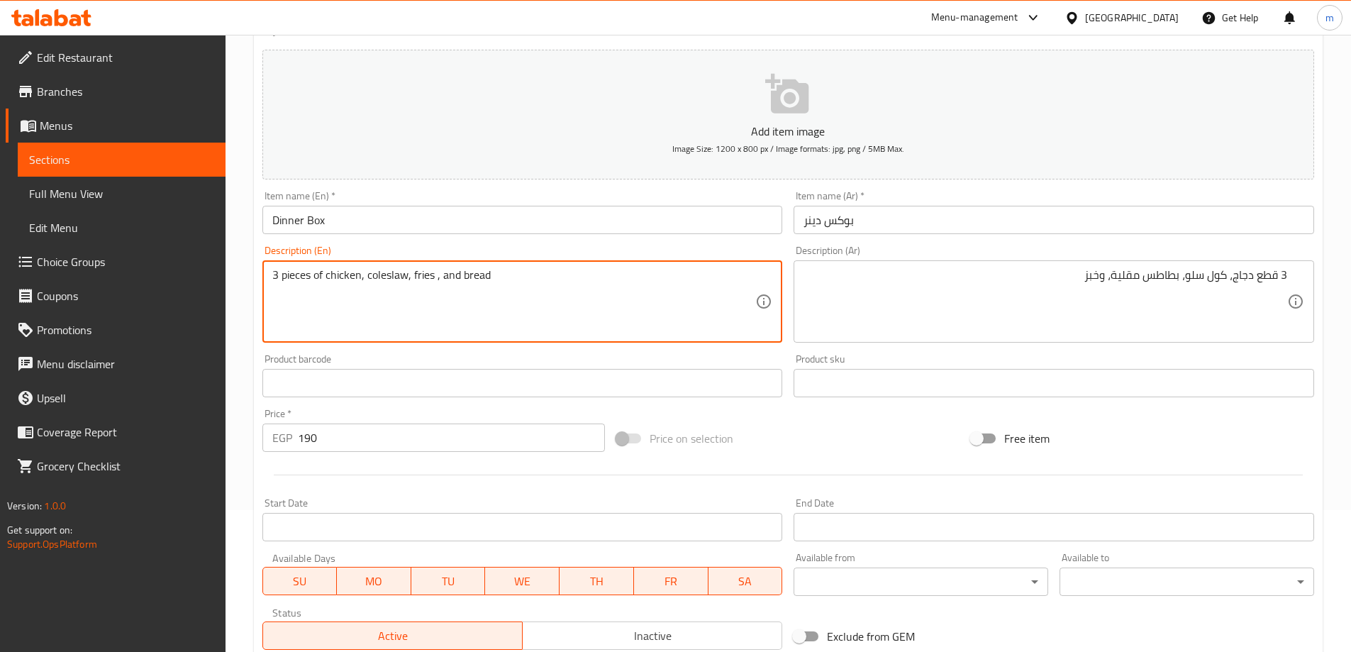
click at [418, 277] on textarea "3 pieces of chicken, coleslaw, fries , and bread" at bounding box center [514, 301] width 484 height 67
type textarea "3 pieces of chicken, coleslaw, fries , and bread"
click at [1185, 484] on div at bounding box center [788, 474] width 1063 height 35
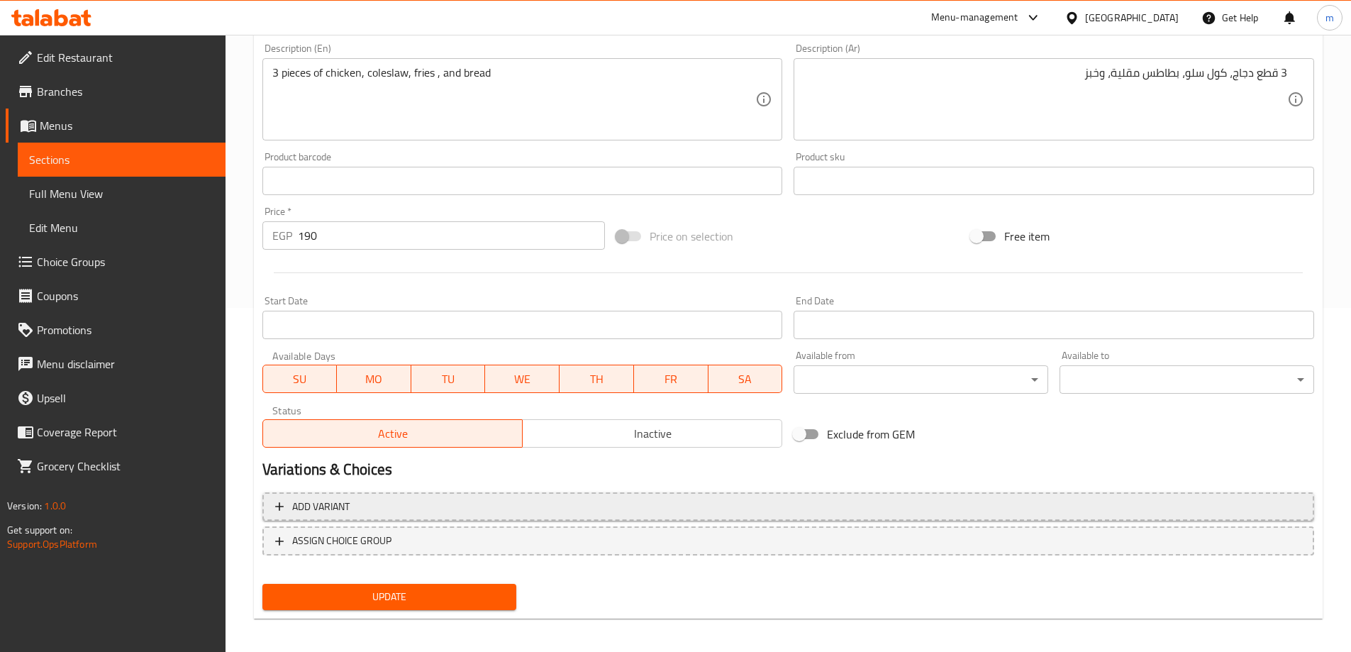
scroll to position [350, 0]
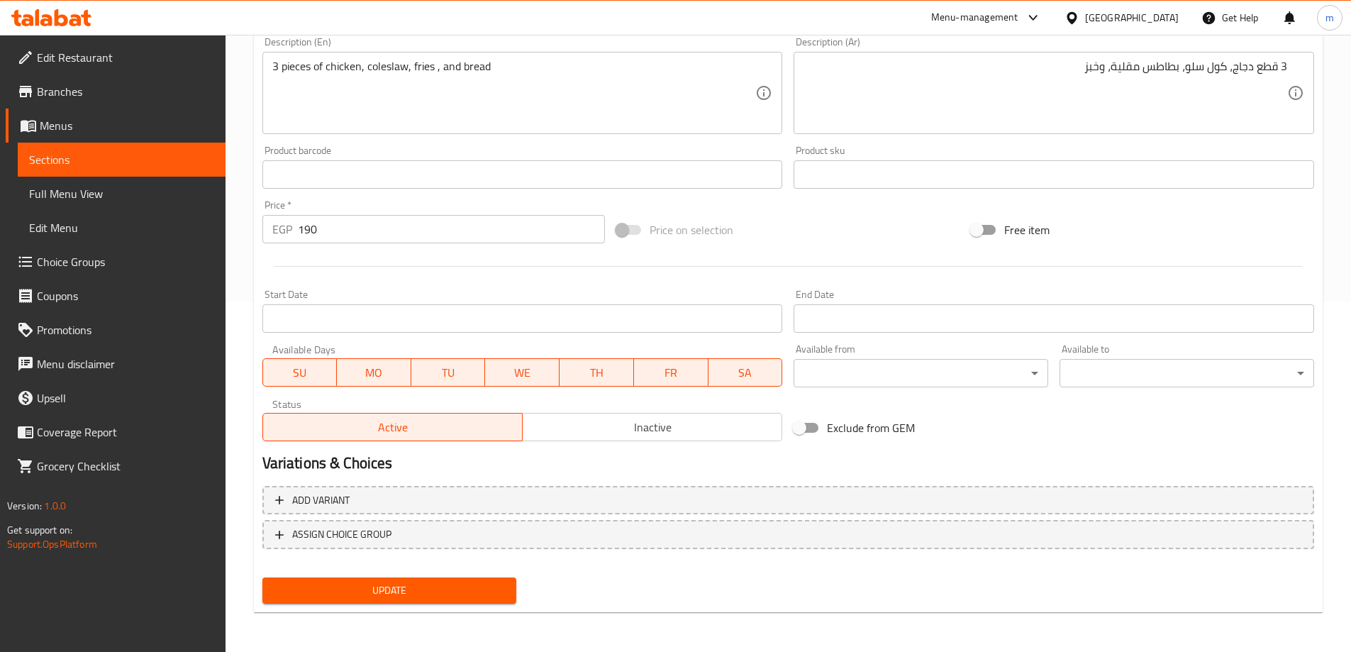
click at [469, 587] on span "Update" at bounding box center [390, 590] width 232 height 18
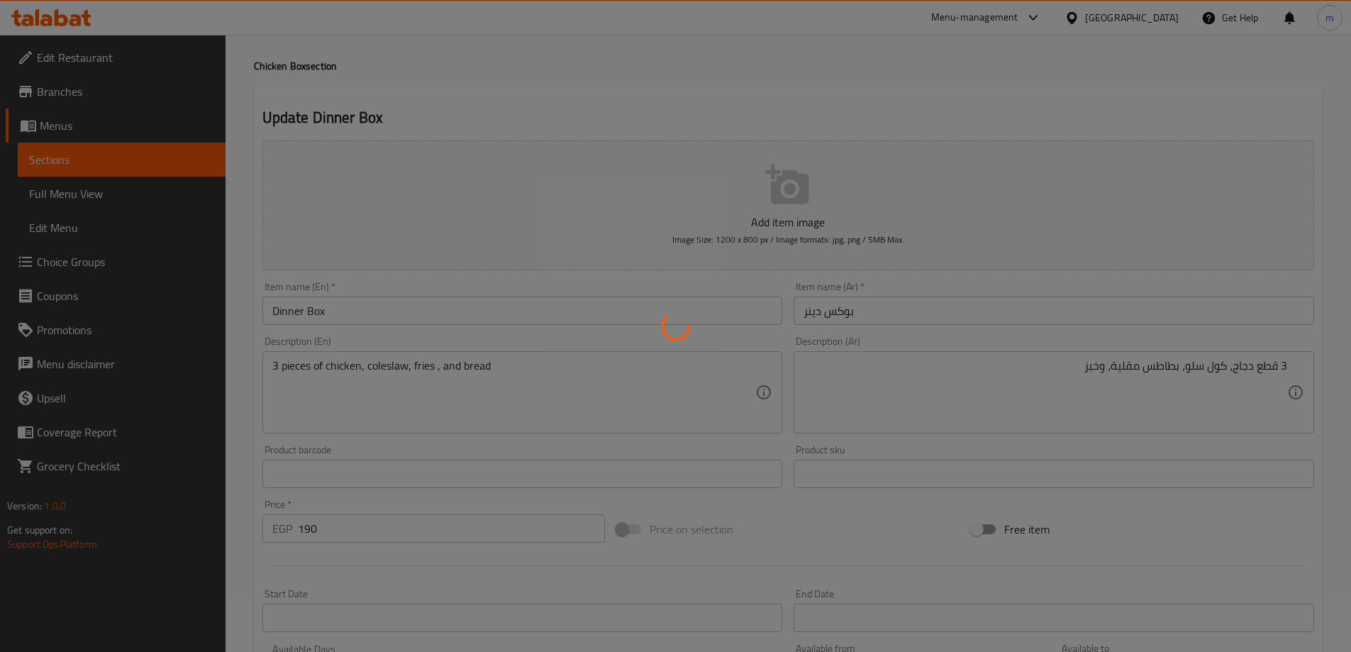
scroll to position [0, 0]
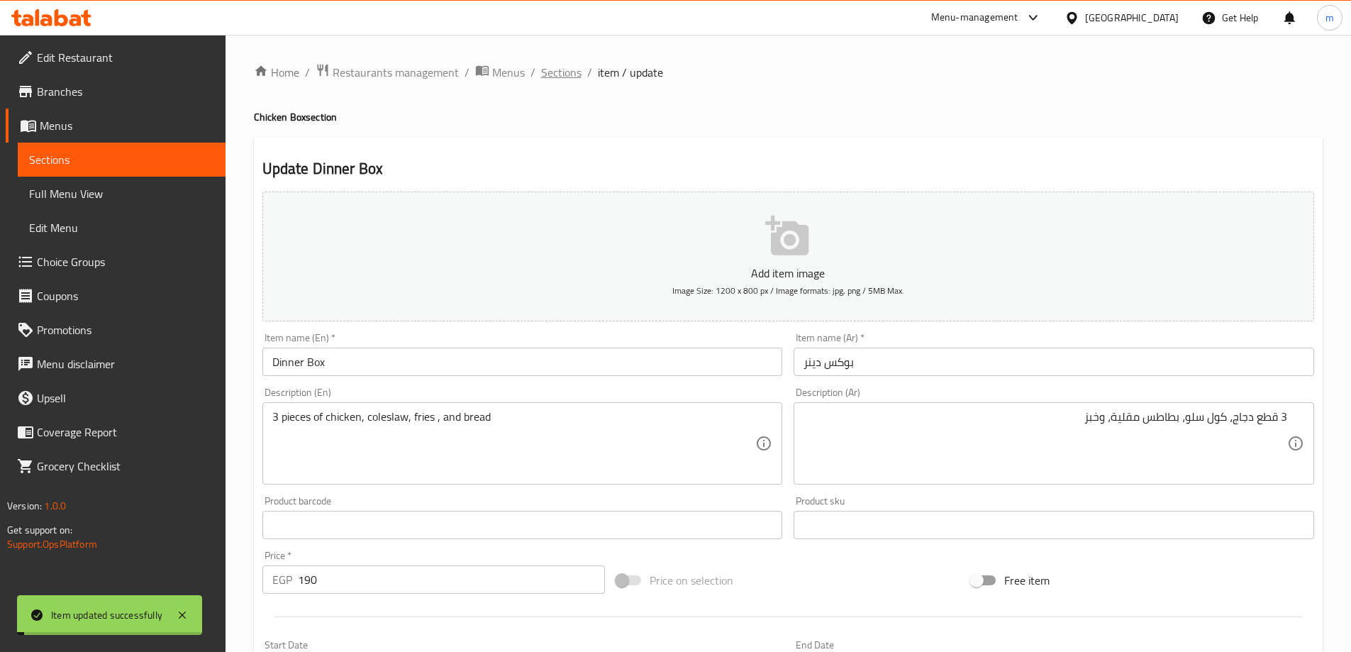
click at [553, 69] on span "Sections" at bounding box center [561, 72] width 40 height 17
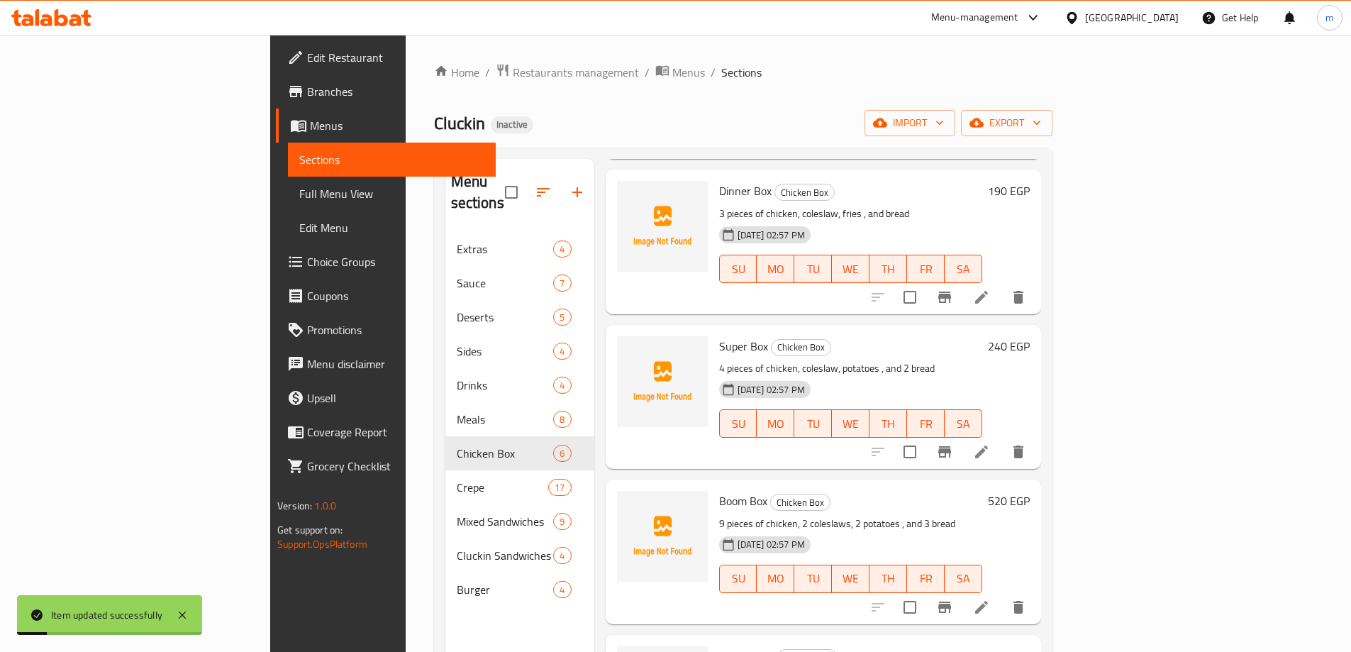
scroll to position [213, 0]
click at [990, 442] on icon at bounding box center [981, 450] width 17 height 17
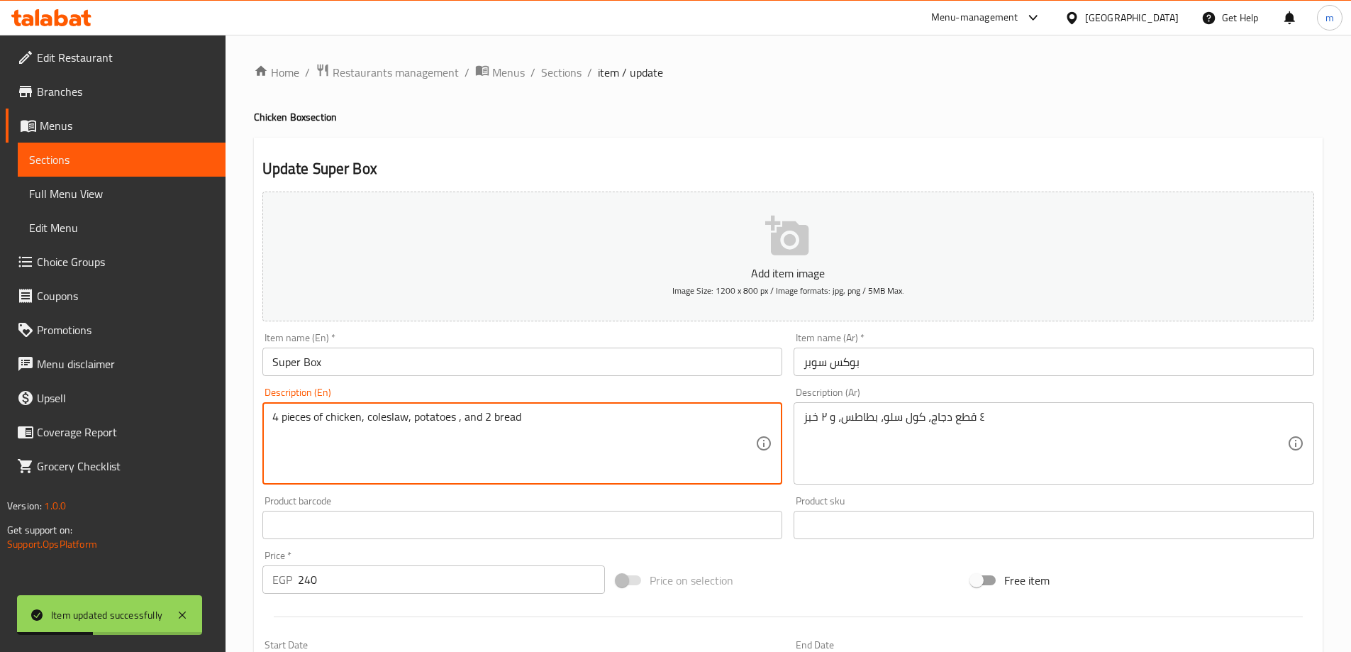
click at [434, 416] on textarea "4 pieces of chicken, coleslaw, potatoes , and 2 bread" at bounding box center [514, 443] width 484 height 67
paste textarea "fri"
type textarea "4 pieces of chicken, coleslaw, fries , and 2 bread"
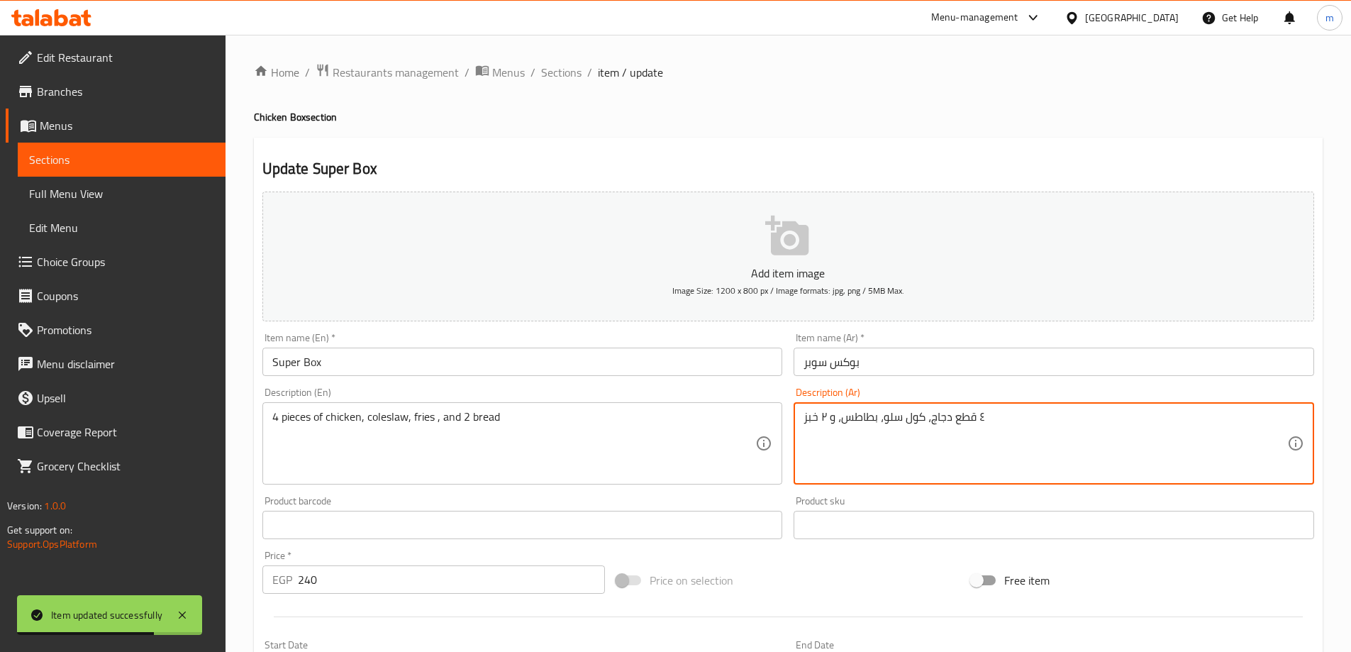
click at [863, 417] on textarea "٤ قطع دجاج، كول سلو، بطاطس، و ۲ خبز" at bounding box center [1045, 443] width 484 height 67
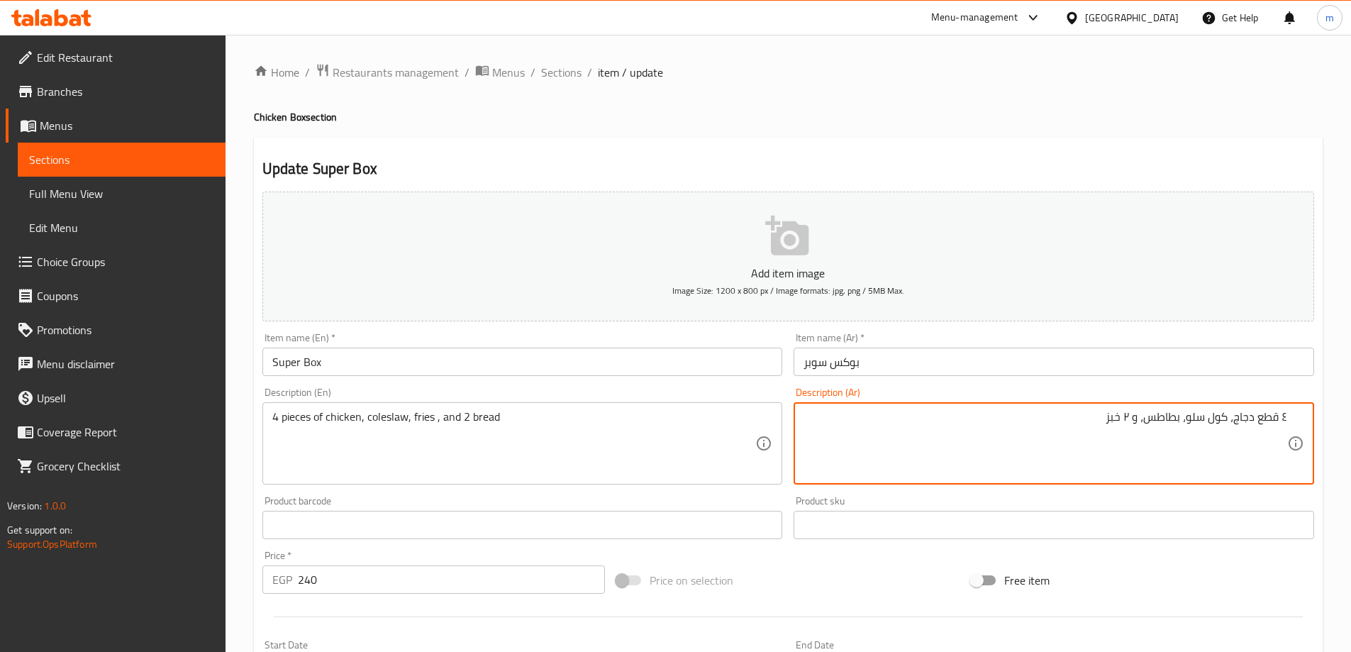
click at [1271, 426] on textarea "٤ قطع دجاج، كول سلو، بطاطس، و ۲ خبز" at bounding box center [1045, 443] width 484 height 67
drag, startPoint x: 1280, startPoint y: 424, endPoint x: 1296, endPoint y: 423, distance: 16.4
click at [1296, 423] on div "٤ قطع دجاج، كول سلو، بطاطس، و ۲ خبز Description (Ar)" at bounding box center [1054, 443] width 520 height 82
drag, startPoint x: 1123, startPoint y: 416, endPoint x: 1133, endPoint y: 423, distance: 11.8
click at [1133, 423] on textarea "4 قطع دجاج، كول سلو، بطاطس، و ۲ خبز" at bounding box center [1045, 443] width 484 height 67
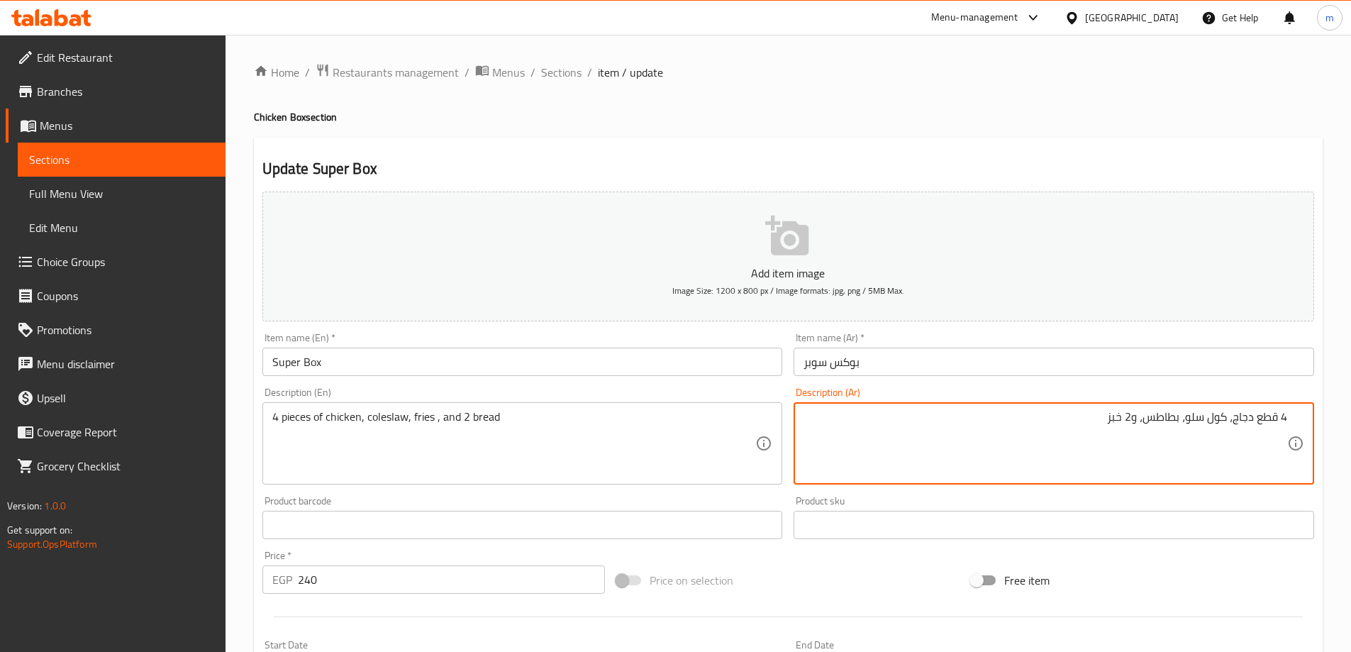
click at [1133, 416] on textarea "4 قطع دجاج، كول سلو، بطاطس، و2 خبز" at bounding box center [1045, 443] width 484 height 67
click at [1163, 414] on textarea "4 قطع دجاج، كول سلو، بطاطس، و 2 خبز" at bounding box center [1045, 443] width 484 height 67
click at [1162, 414] on textarea "4 قطع دجاج، كول سلو، بطاطس، و 2 خبز" at bounding box center [1045, 443] width 484 height 67
paste textarea "[GEOGRAPHIC_DATA]"
type textarea "4 قطع دجاج، كول سلو، بطاطس مقلية، و 2 خبز"
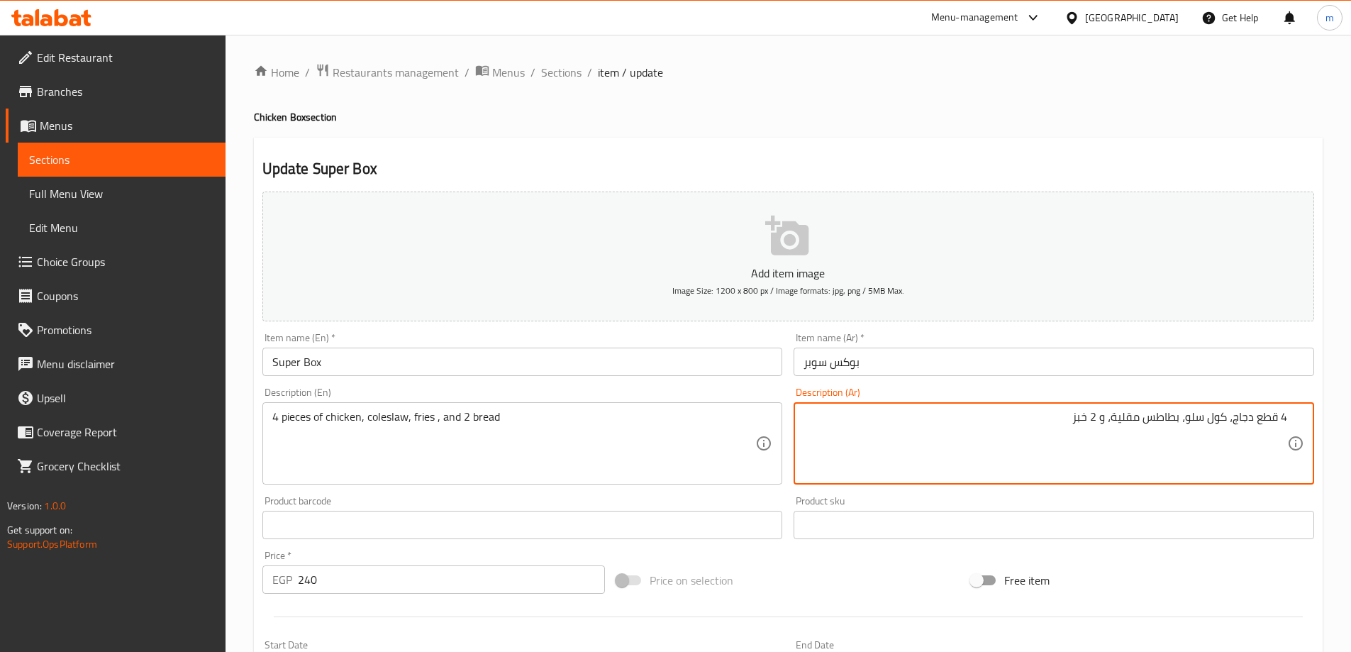
click at [1142, 575] on div "Free item" at bounding box center [1142, 580] width 355 height 38
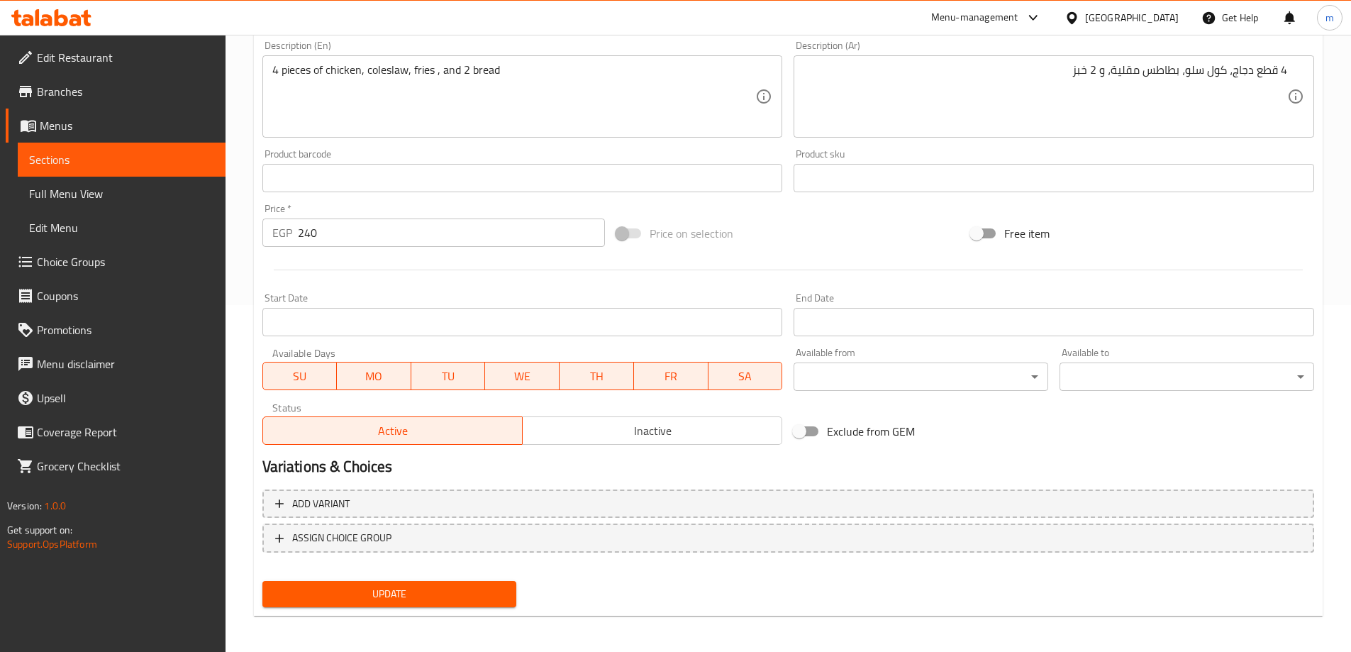
scroll to position [350, 0]
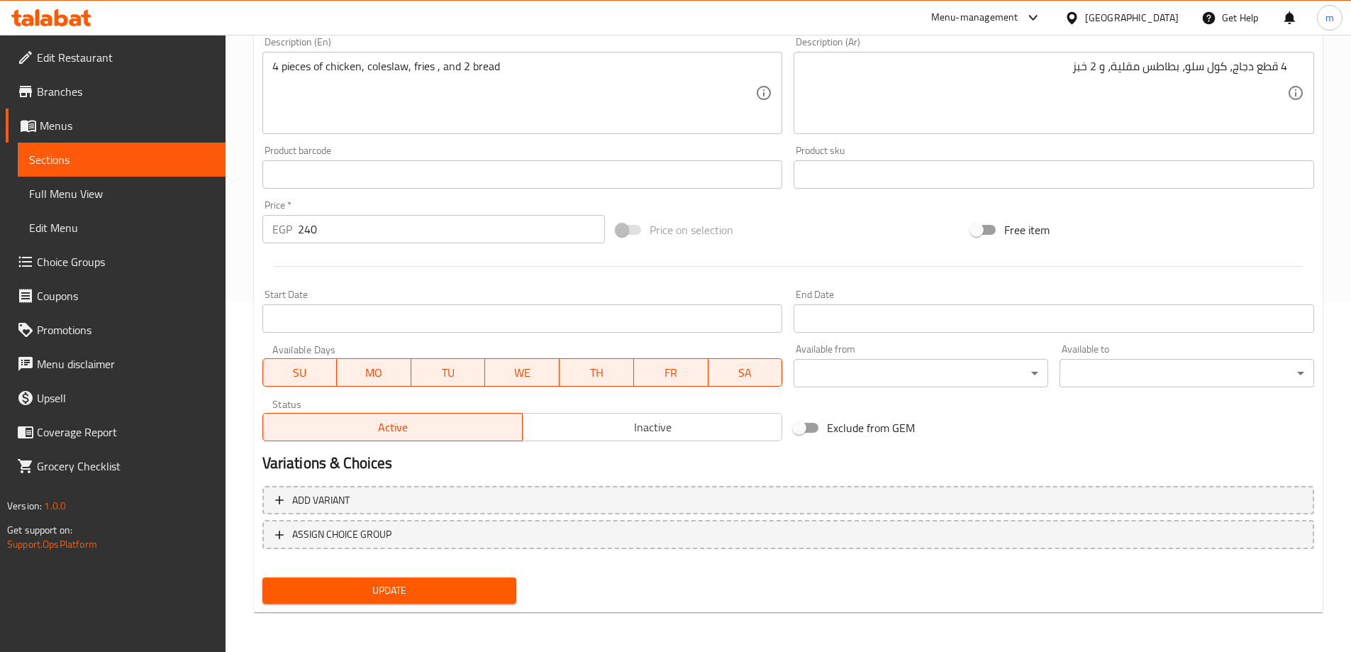
click at [441, 596] on span "Update" at bounding box center [390, 590] width 232 height 18
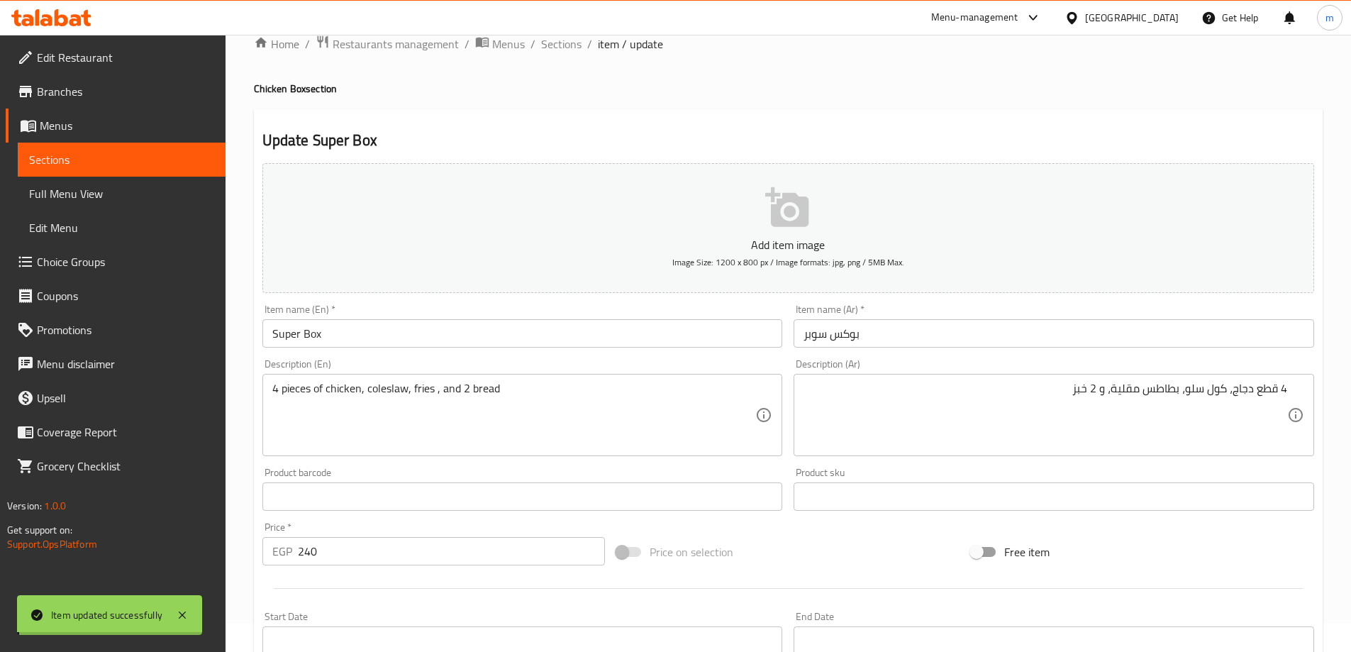
scroll to position [0, 0]
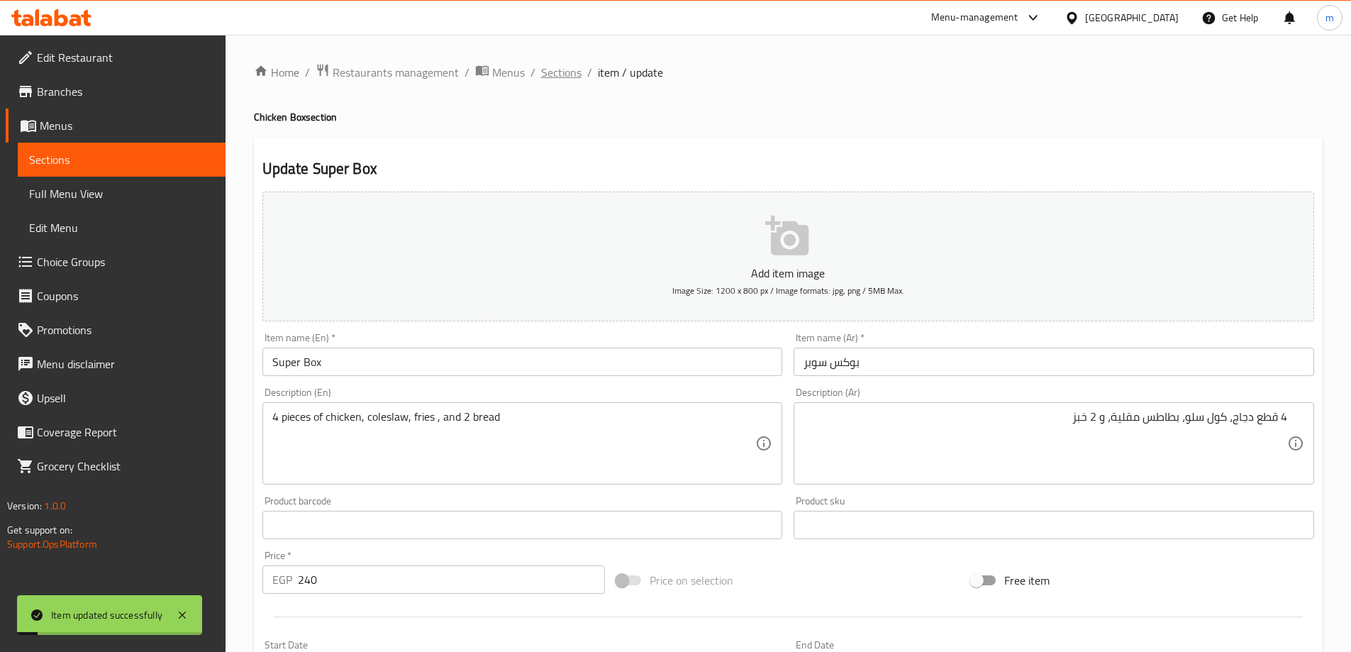
click at [560, 77] on span "Sections" at bounding box center [561, 72] width 40 height 17
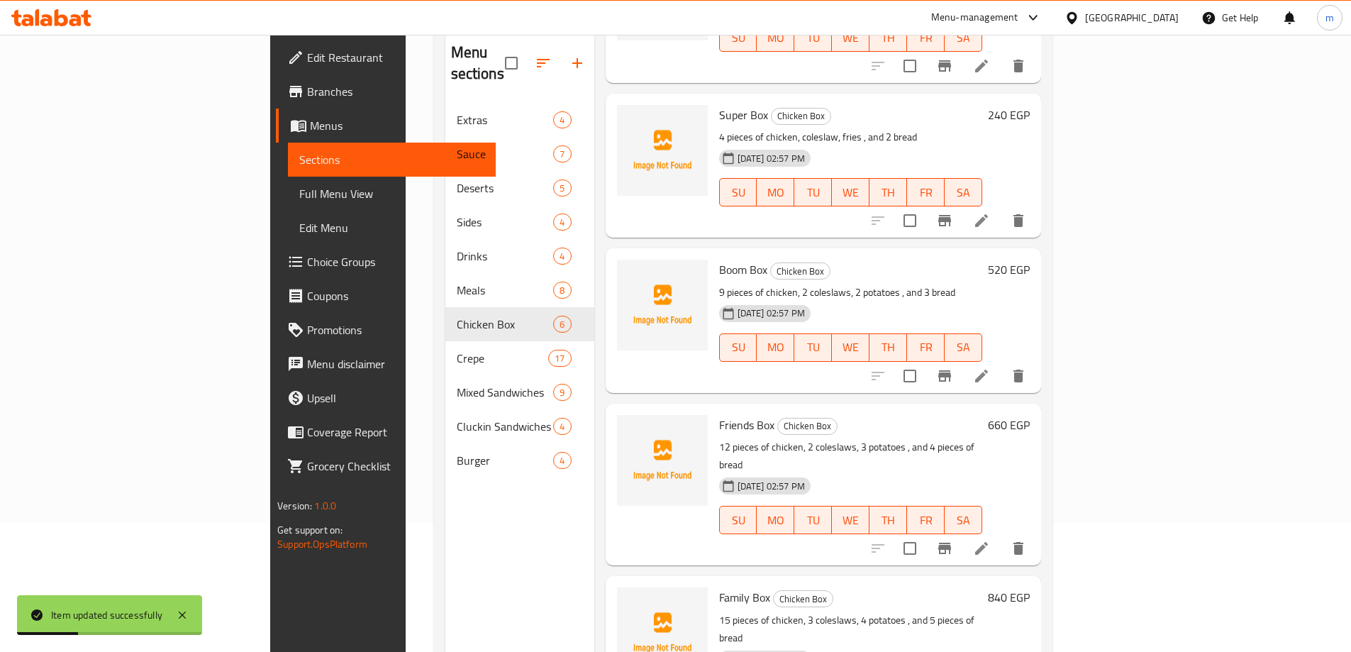
scroll to position [142, 0]
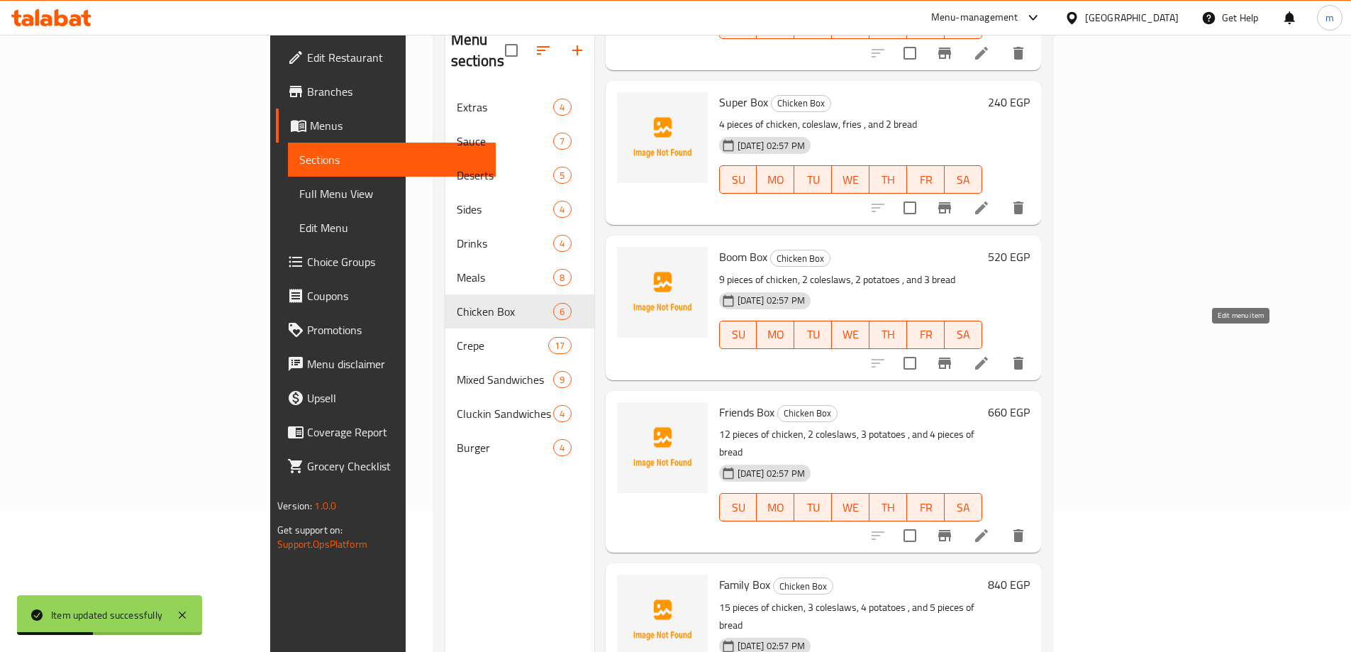
click at [990, 355] on icon at bounding box center [981, 363] width 17 height 17
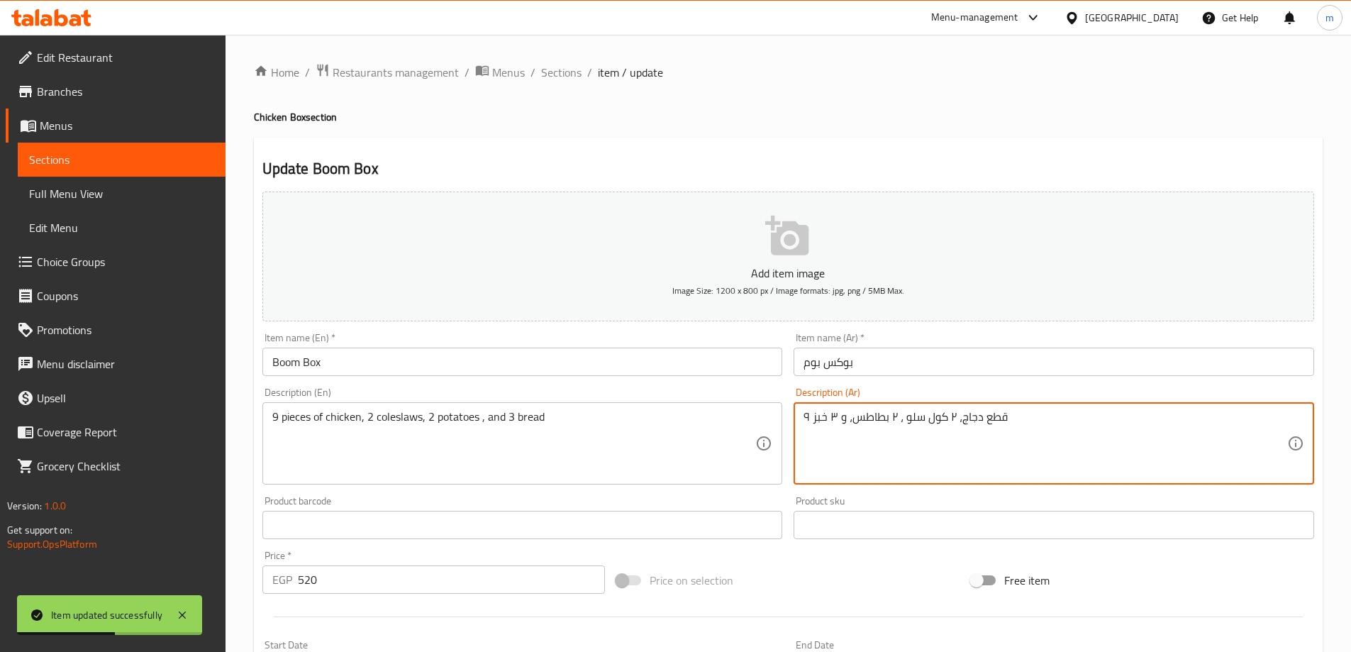
click at [1025, 413] on textarea "۹ قطع دجاج، ٢ كول سلو ، ۲ بطاطس، و ۳ خبز" at bounding box center [1045, 443] width 484 height 67
click at [973, 437] on textarea "۹ قطع دجاج، ٢ كول سلو ، ۲ بطاطس، و ۳ خبز" at bounding box center [1045, 443] width 484 height 67
drag, startPoint x: 1284, startPoint y: 416, endPoint x: 1300, endPoint y: 422, distance: 17.3
click at [1300, 422] on div "۹ قطع دجاج، ٢ كول سلو ، ۲ بطاطس، و ۳ خبز Description (Ar)" at bounding box center [1054, 443] width 520 height 82
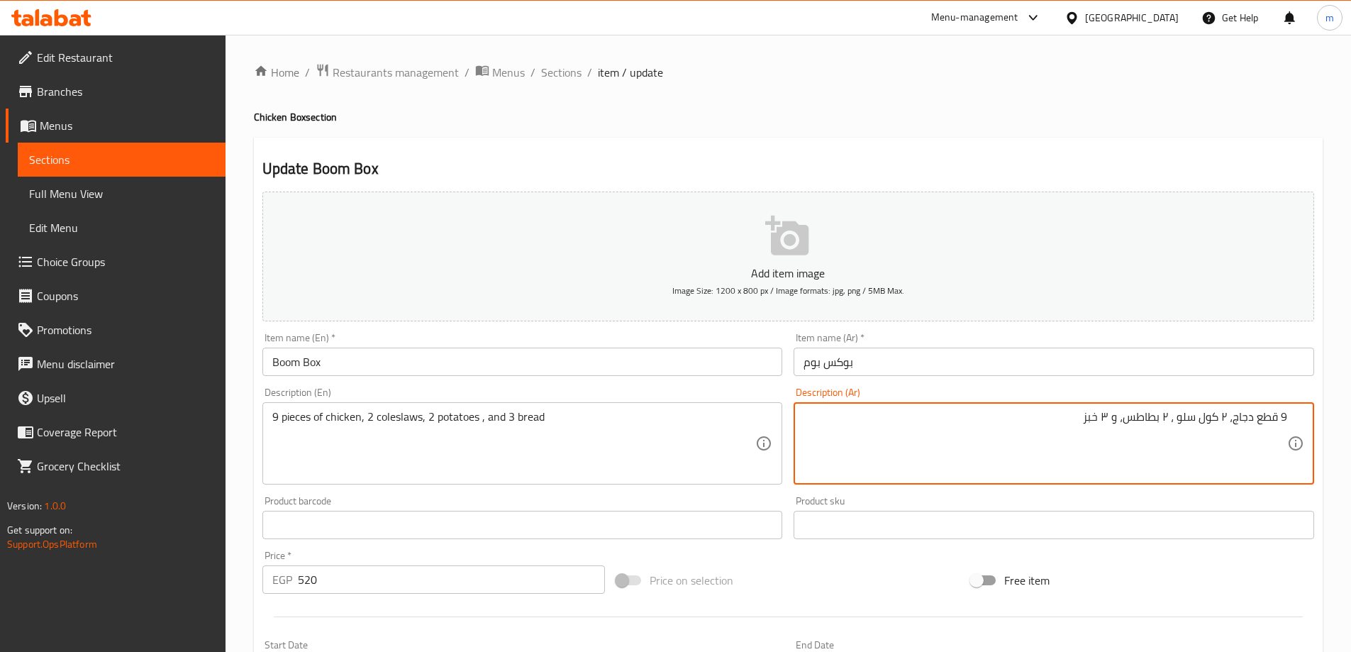
click at [1222, 412] on textarea "9 قطع دجاج، ٢ كول سلو ، ۲ بطاطس، و ۳ خبز" at bounding box center [1045, 443] width 484 height 67
click at [1167, 416] on textarea "9 قطع دجاج، 2 كول سلو ، ۲ بطاطس، و ۳ خبز" at bounding box center [1045, 443] width 484 height 67
click at [1107, 412] on textarea "9 قطع دجاج، 2 كول سلو ، 2 بطاطس، و ۳ خبز" at bounding box center [1045, 443] width 484 height 67
click at [884, 369] on input "بوكس بوم" at bounding box center [1054, 361] width 520 height 28
click at [1140, 416] on textarea "9 قطع دجاج، 2 كول سلو ، 2 بطاطس، و 3 خبز" at bounding box center [1045, 443] width 484 height 67
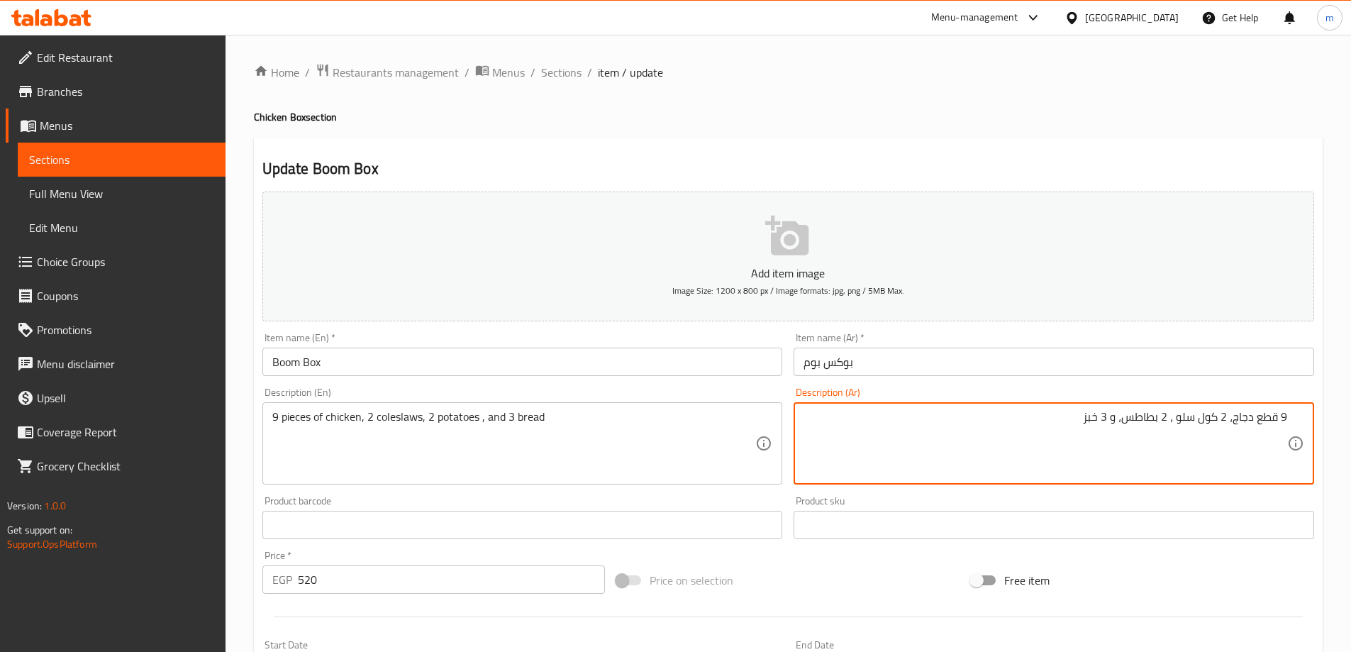
click at [1140, 416] on textarea "9 قطع دجاج، 2 كول سلو ، 2 بطاطس، و 3 خبز" at bounding box center [1045, 443] width 484 height 67
paste textarea "[GEOGRAPHIC_DATA]"
type textarea "9 قطع دجاج، 2 كول سلو ، 2 بطاطس مقلية، و 3 خبز"
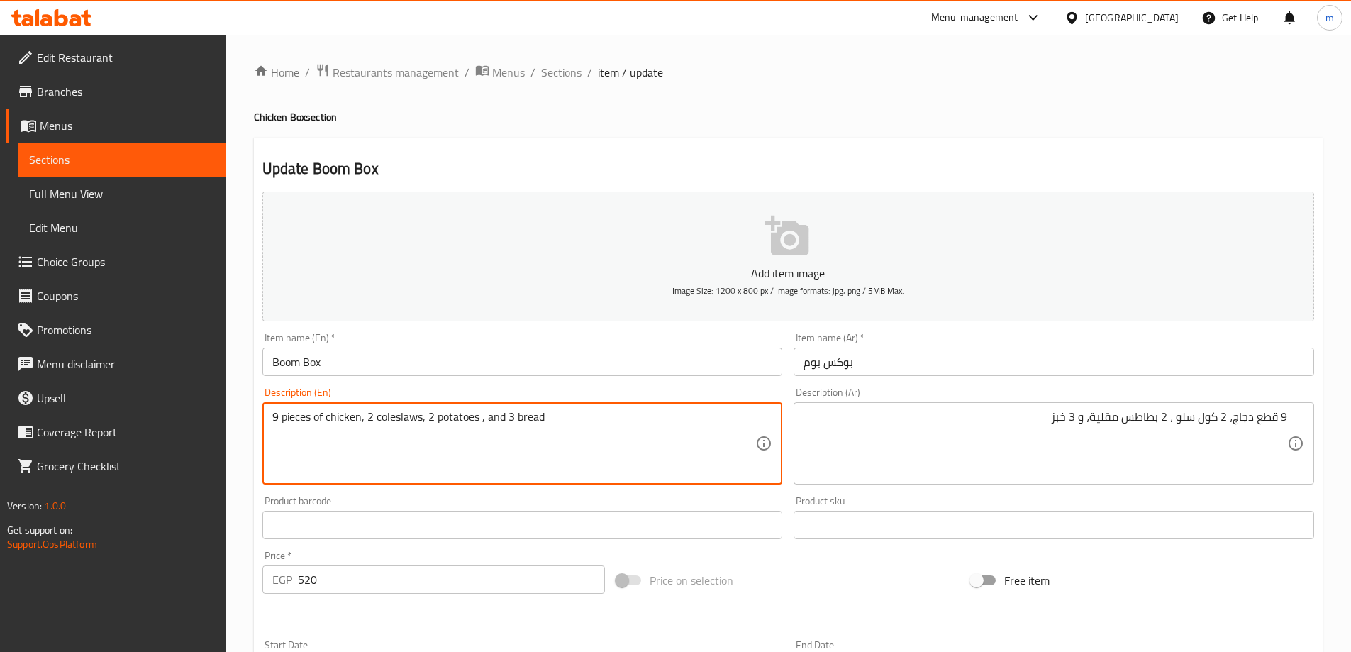
click at [460, 413] on textarea "9 pieces of chicken, 2 coleslaws, 2 potatoes , and 3 bread" at bounding box center [514, 443] width 484 height 67
paste textarea "fri"
click at [569, 464] on textarea "9 pieces of chicken, 2 coleslaws, 2 fries , and 3 bread" at bounding box center [514, 443] width 484 height 67
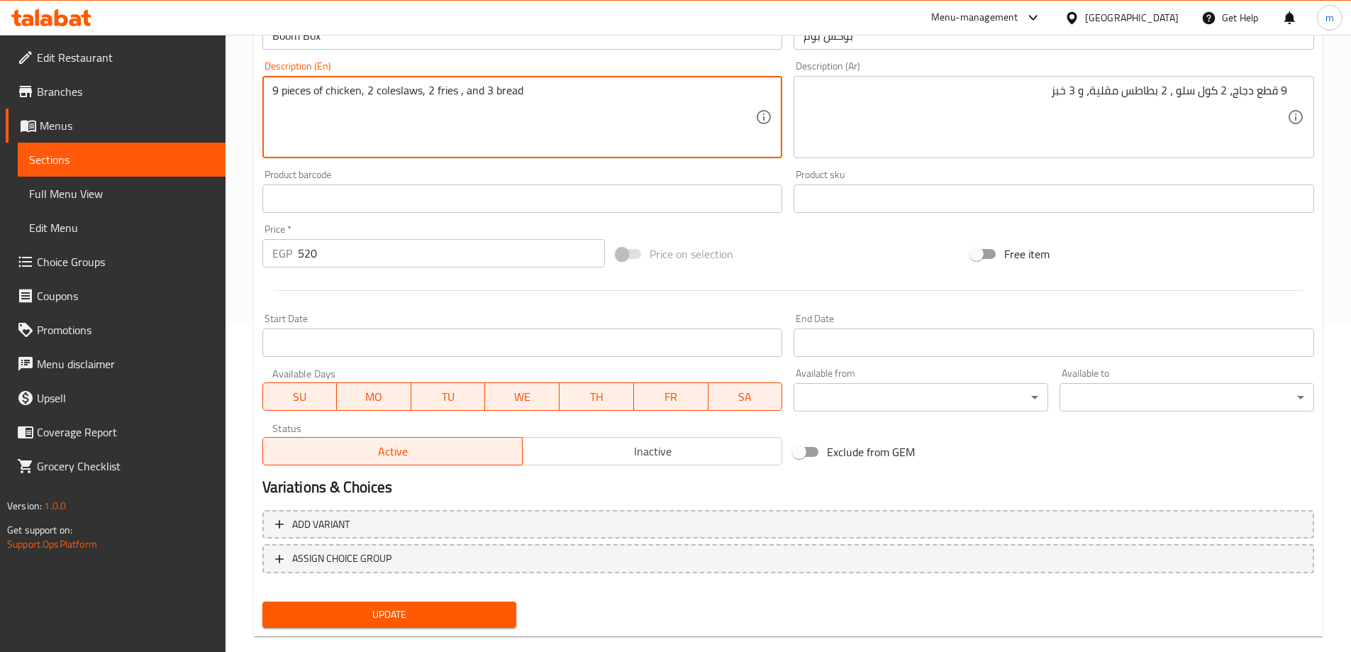
scroll to position [350, 0]
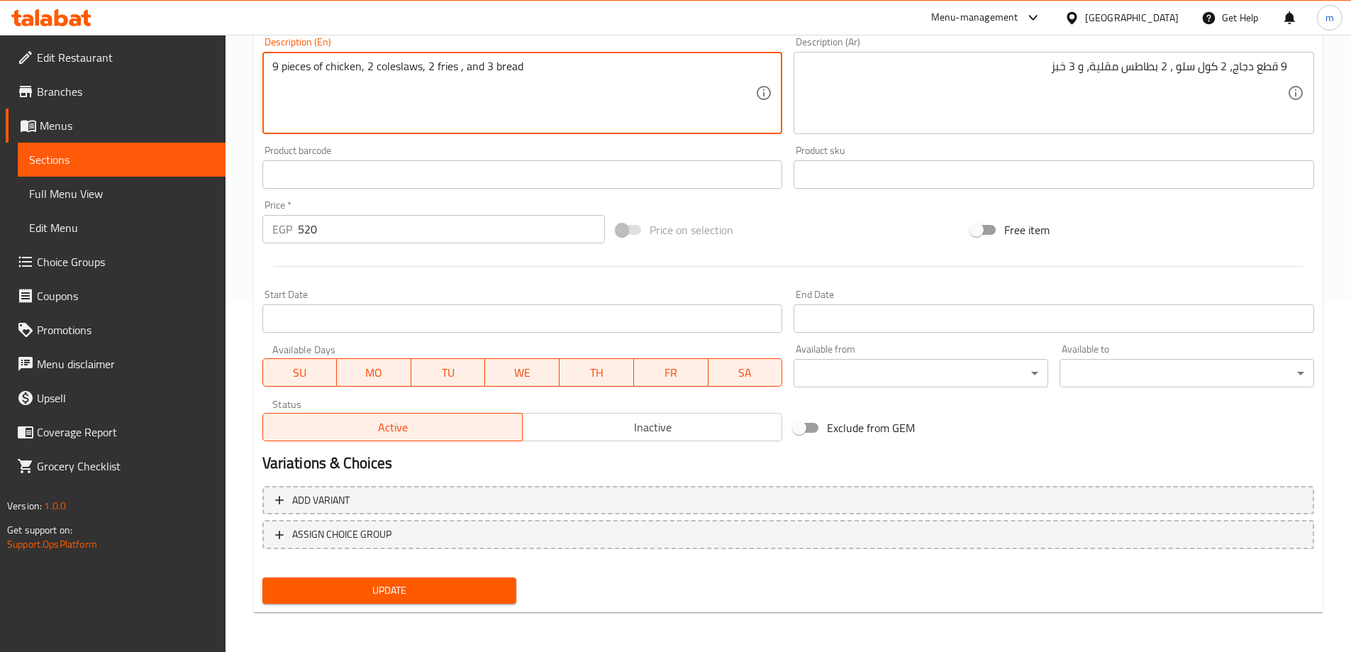
type textarea "9 pieces of chicken, 2 coleslaws, 2 fries , and 3 bread"
click at [381, 586] on span "Update" at bounding box center [390, 590] width 232 height 18
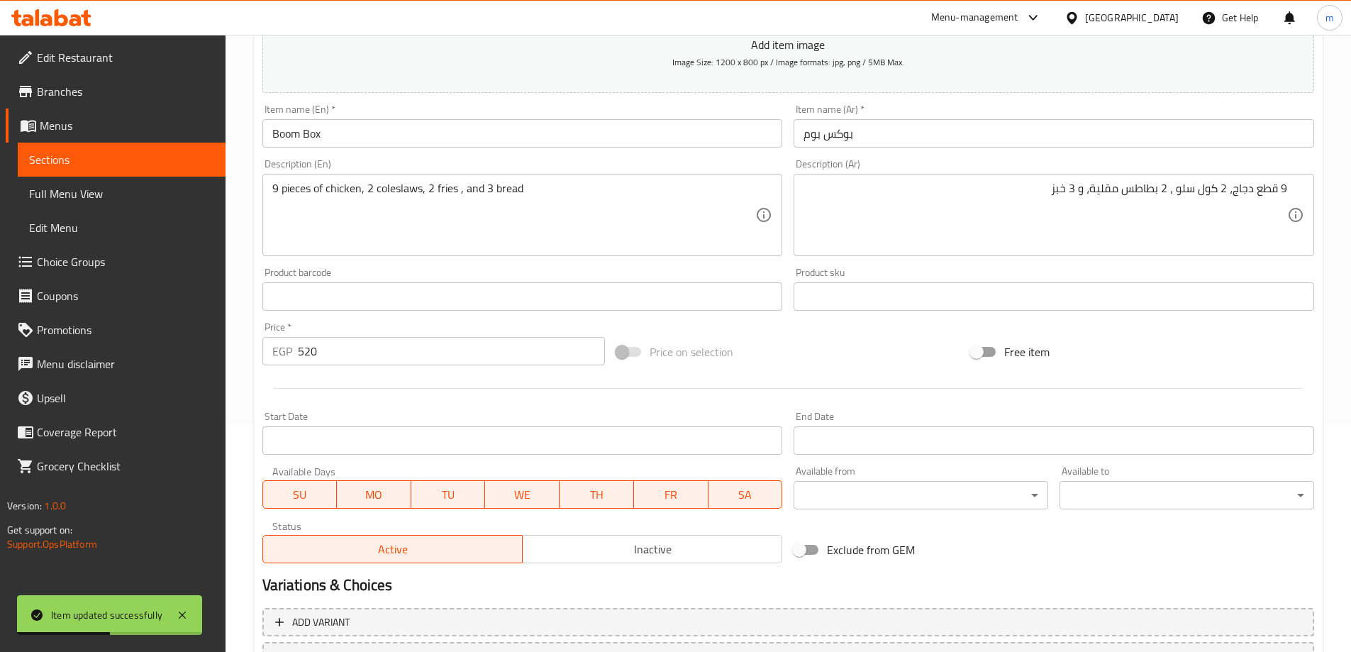
scroll to position [0, 0]
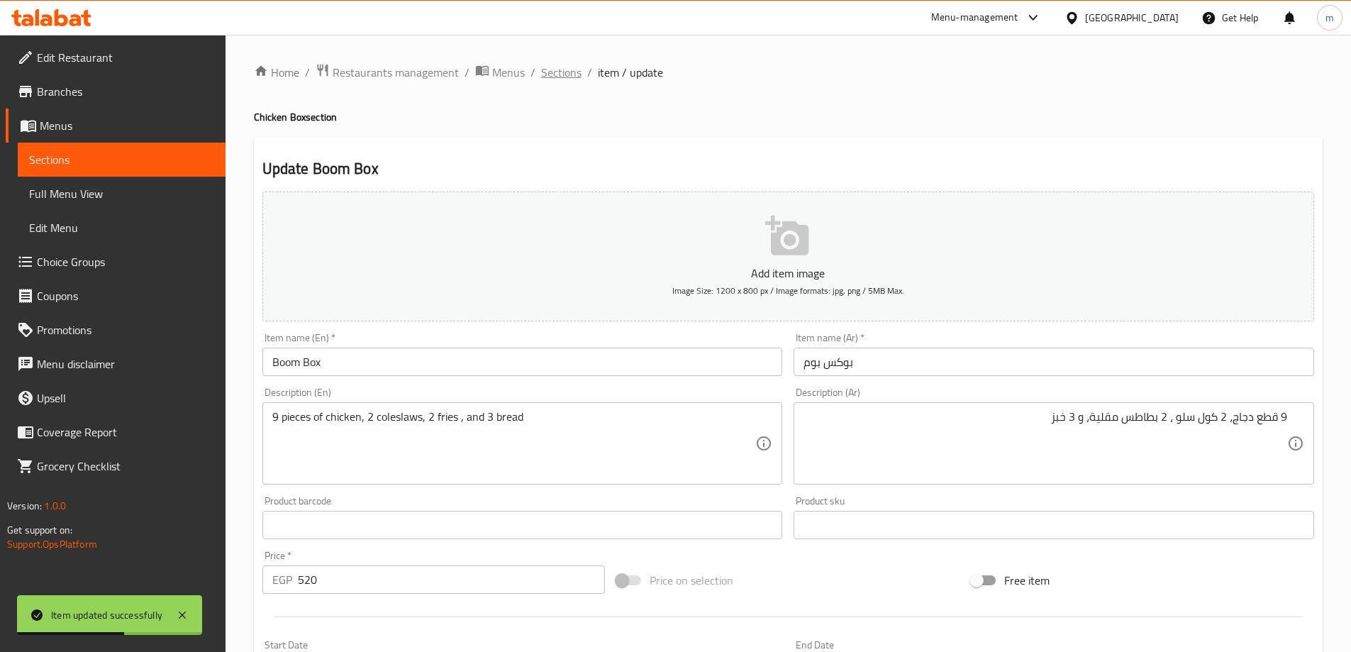
click at [578, 74] on span "Sections" at bounding box center [561, 72] width 40 height 17
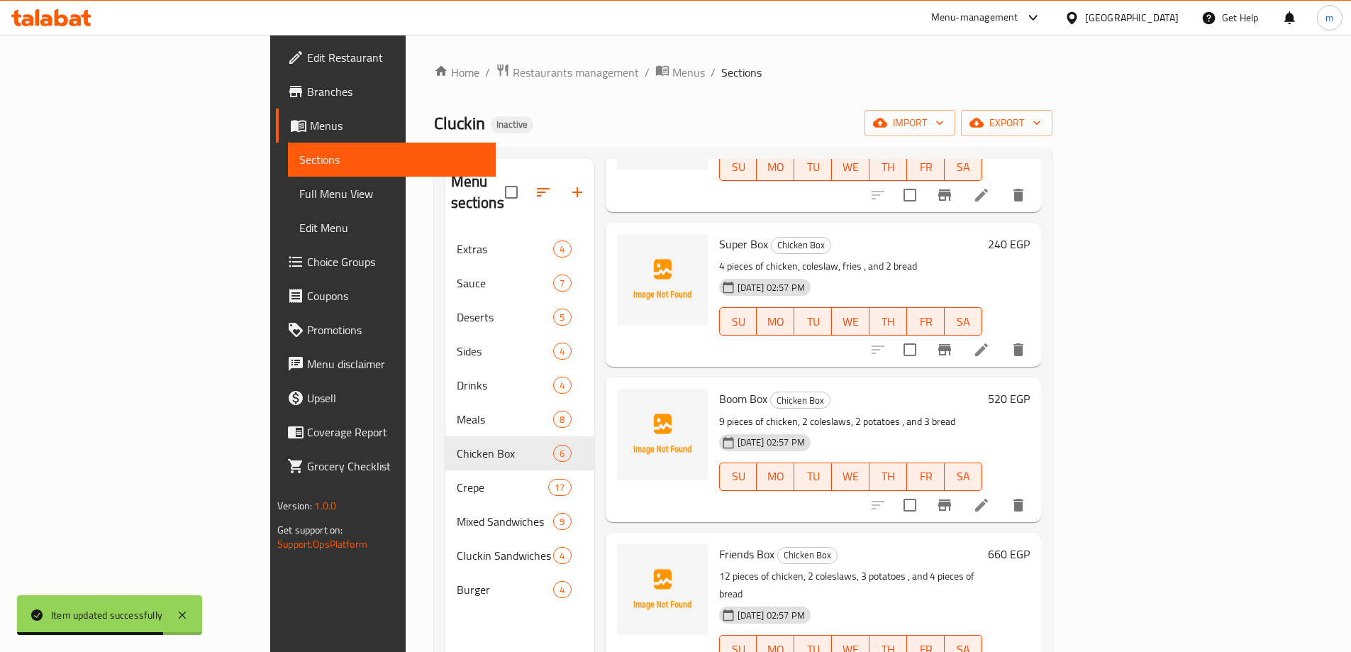
scroll to position [142, 0]
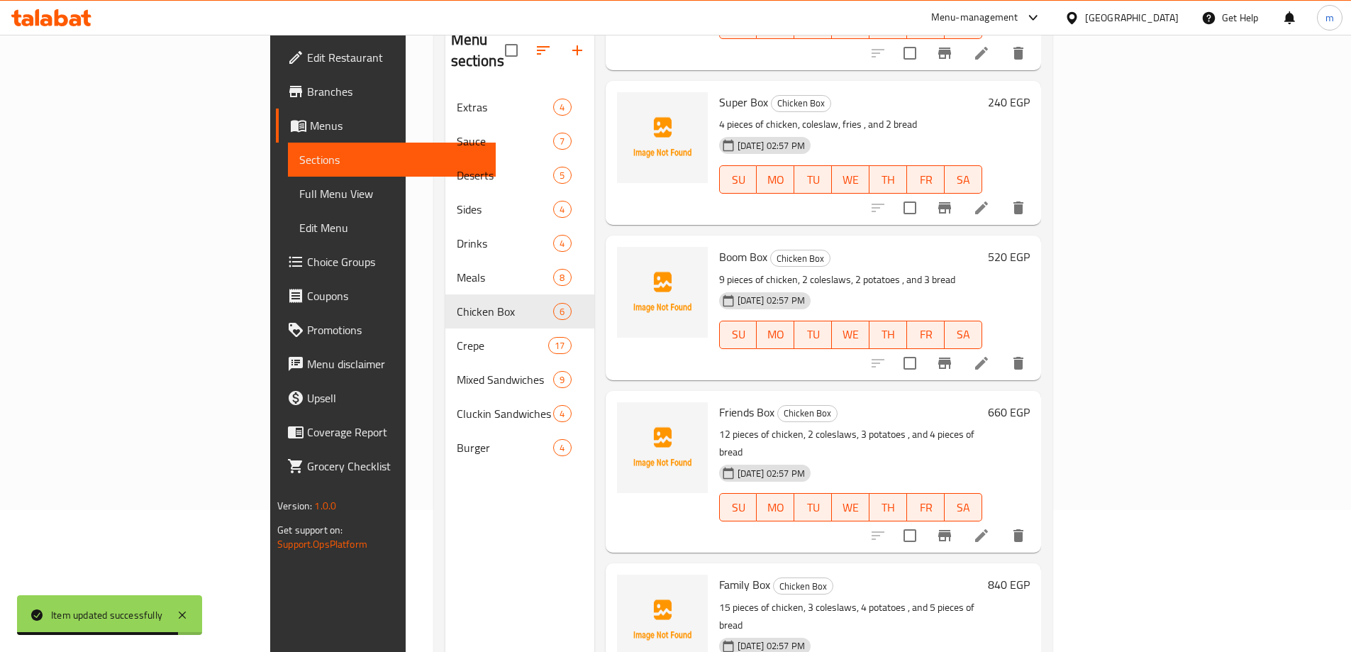
click at [988, 529] on icon at bounding box center [981, 535] width 13 height 13
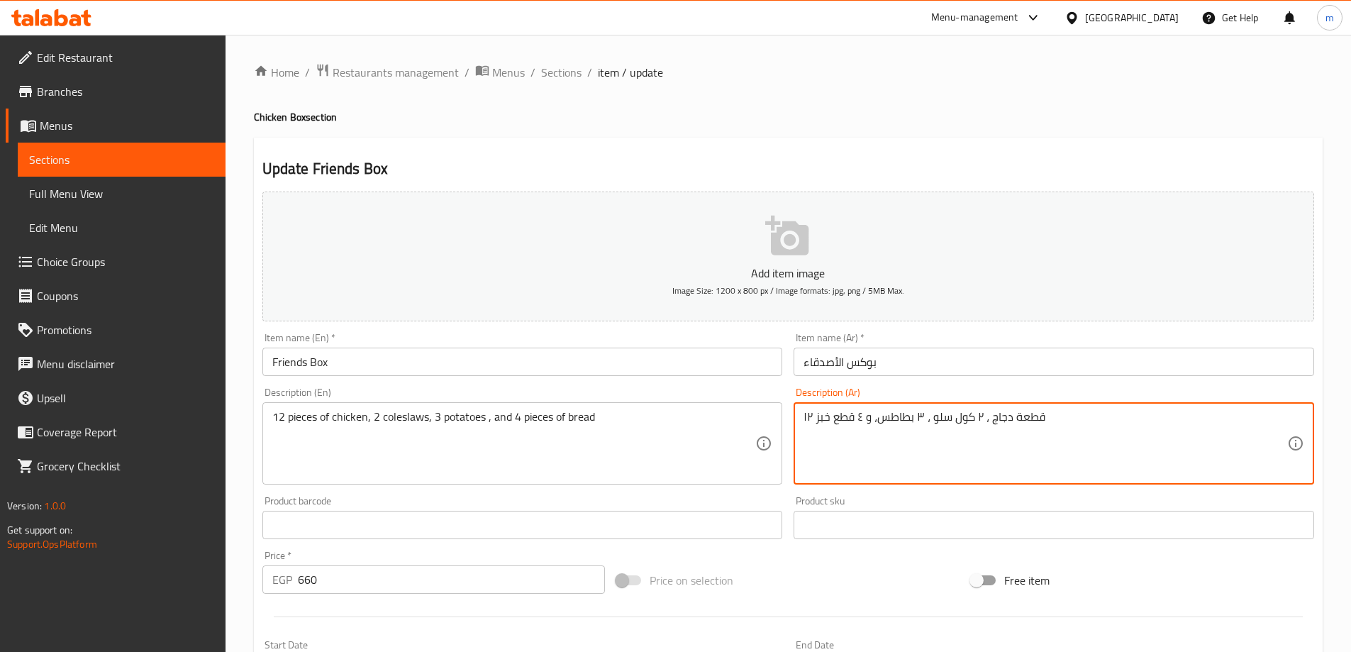
click at [1026, 477] on textarea "۱۲ قطعة دجاج ، ٢ كول سلو ، ٣ بطاطس، و ٤ قطع خبز" at bounding box center [1045, 443] width 484 height 67
click at [1279, 427] on textarea "۱۲ قطعة دجاج ، ٢ كول سلو ، ٣ بطاطس، و ٤ قطع خبز" at bounding box center [1045, 443] width 484 height 67
drag, startPoint x: 1282, startPoint y: 415, endPoint x: 1293, endPoint y: 421, distance: 13.0
click at [1293, 421] on div "۱۲ قطعة دجاج ، ٢ كول سلو ، ٣ بطاطس، و ٤ قطع خبز Description (Ar)" at bounding box center [1054, 443] width 520 height 82
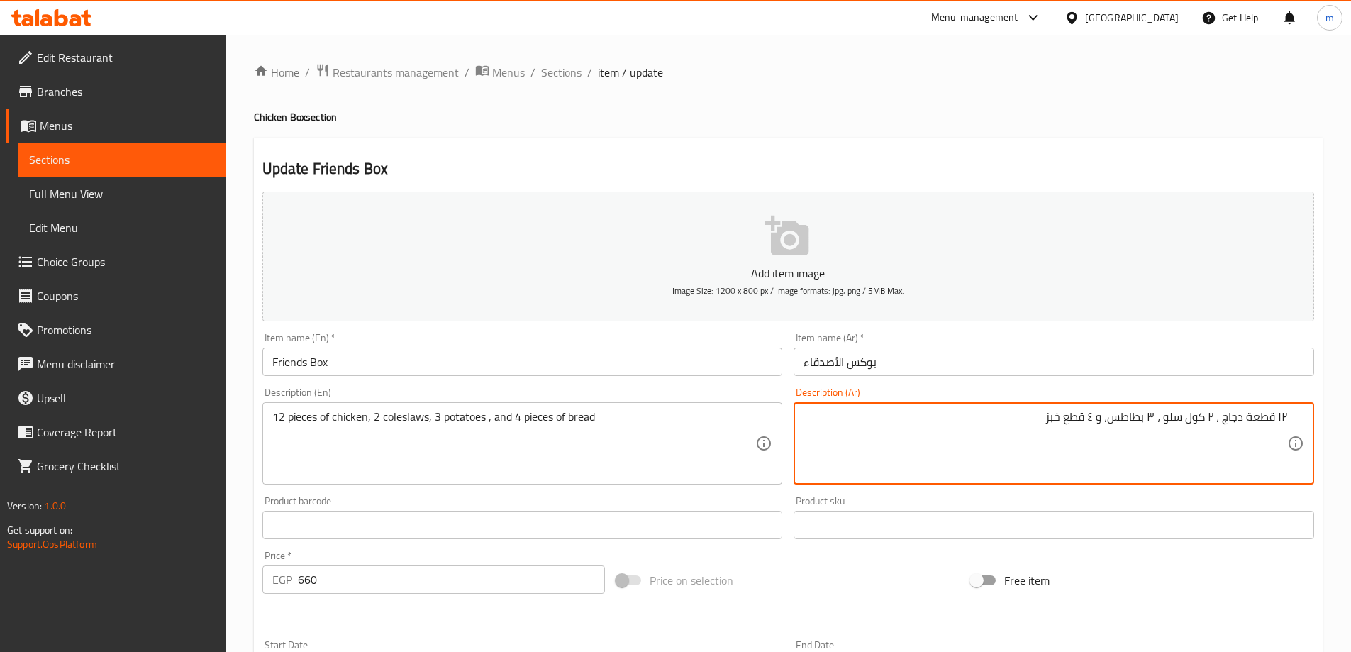
click at [1286, 418] on textarea "۱۲ قطعة دجاج ، ٢ كول سلو ، ٣ بطاطس، و ٤ قطع خبز" at bounding box center [1045, 443] width 484 height 67
drag, startPoint x: 1277, startPoint y: 414, endPoint x: 1291, endPoint y: 422, distance: 15.6
click at [1291, 422] on div "۱۲ قطعة دجاج ، ٢ كول سلو ، ٣ بطاطس، و ٤ قطع خبز Description (Ar)" at bounding box center [1054, 443] width 520 height 82
click at [1210, 418] on textarea "12 قطعة دجاج ، ٢ كول سلو ، ٣ بطاطس، و ٤ قطع خبز" at bounding box center [1045, 443] width 484 height 67
drag, startPoint x: 1146, startPoint y: 411, endPoint x: 1153, endPoint y: 417, distance: 9.1
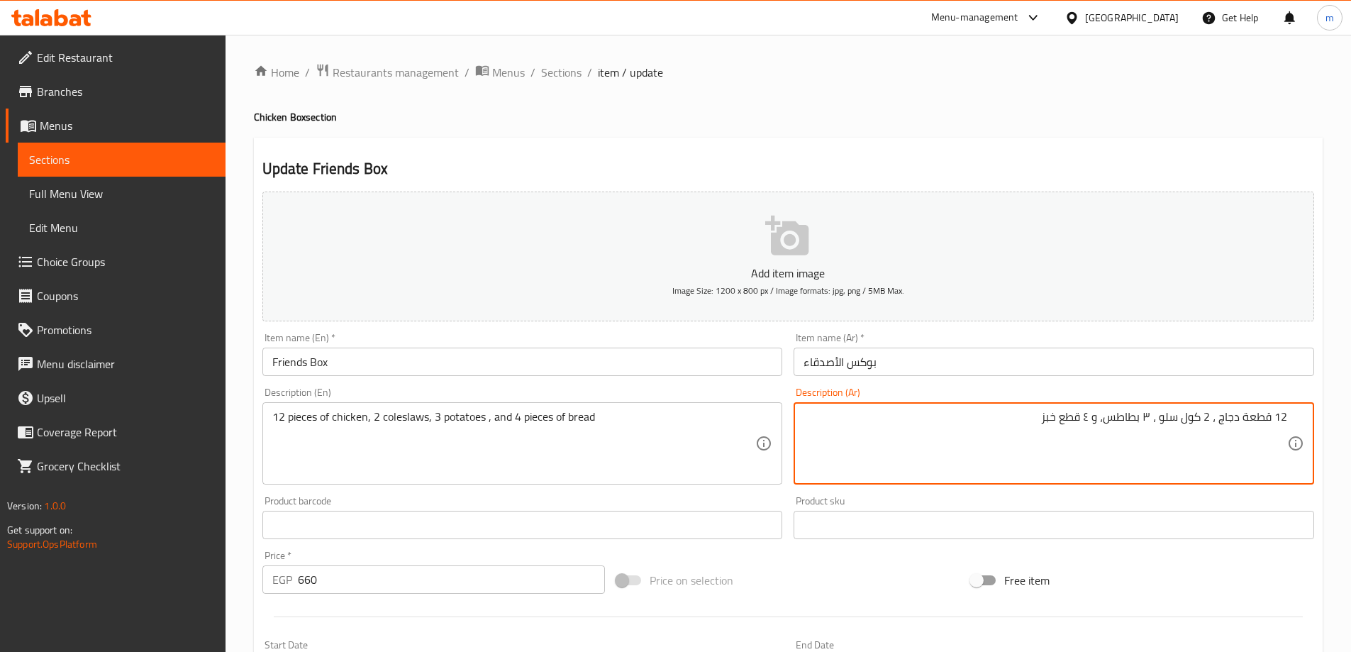
click at [1153, 417] on textarea "12 قطعة دجاج ، 2 كول سلو ، ٣ بطاطس، و ٤ قطع خبز" at bounding box center [1045, 443] width 484 height 67
click at [1093, 425] on textarea "12 قطعة دجاج ، 2 كول سلو ، 3 بطاطس، و ٤ قطع خبز" at bounding box center [1045, 443] width 484 height 67
click at [1132, 562] on div "Free item" at bounding box center [1142, 580] width 355 height 38
click at [1085, 423] on textarea "12 قطعة دجاج ، 2 كول سلو ، 3 بطاطس، و 4 قطع خبز" at bounding box center [1045, 443] width 484 height 67
click at [1084, 422] on textarea "12 قطعة دجاج ، 2 كول سلو ، 3 بطاطس، و 4 قطع خبز" at bounding box center [1045, 443] width 484 height 67
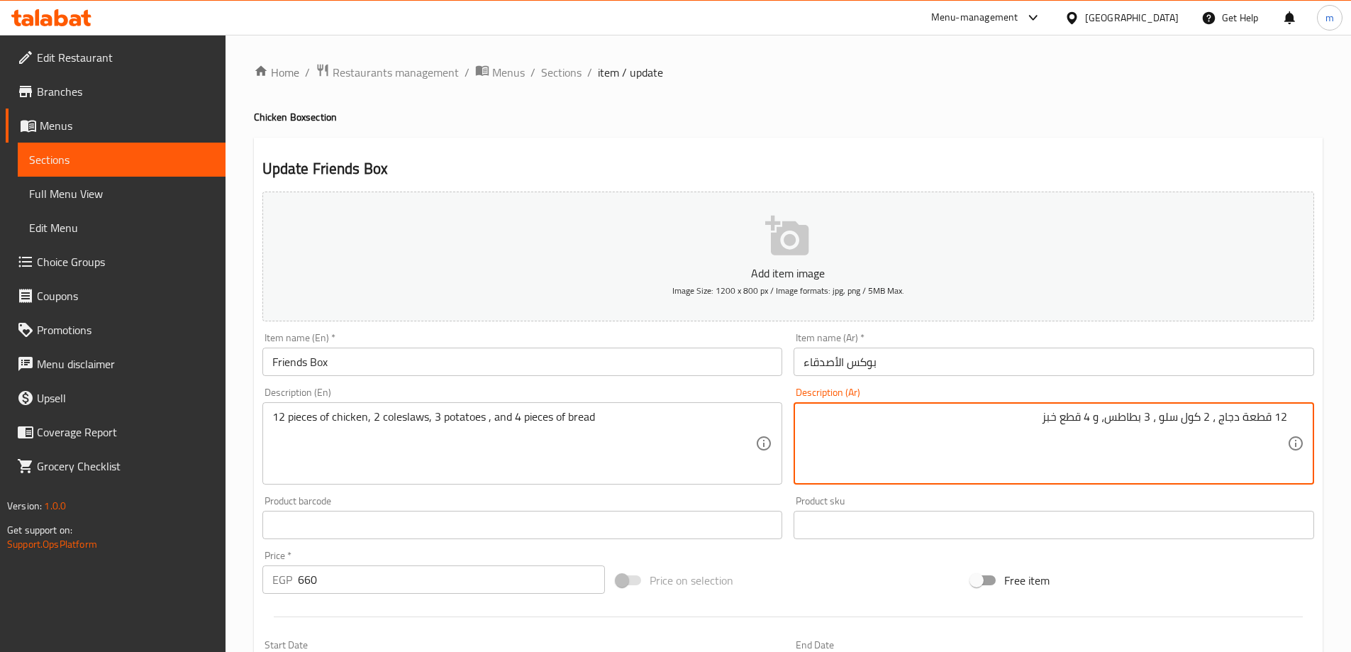
type textarea "12 قطعة دجاج ، 2 كول سلو ، 3 بطاطس، و 4 قطع خبز"
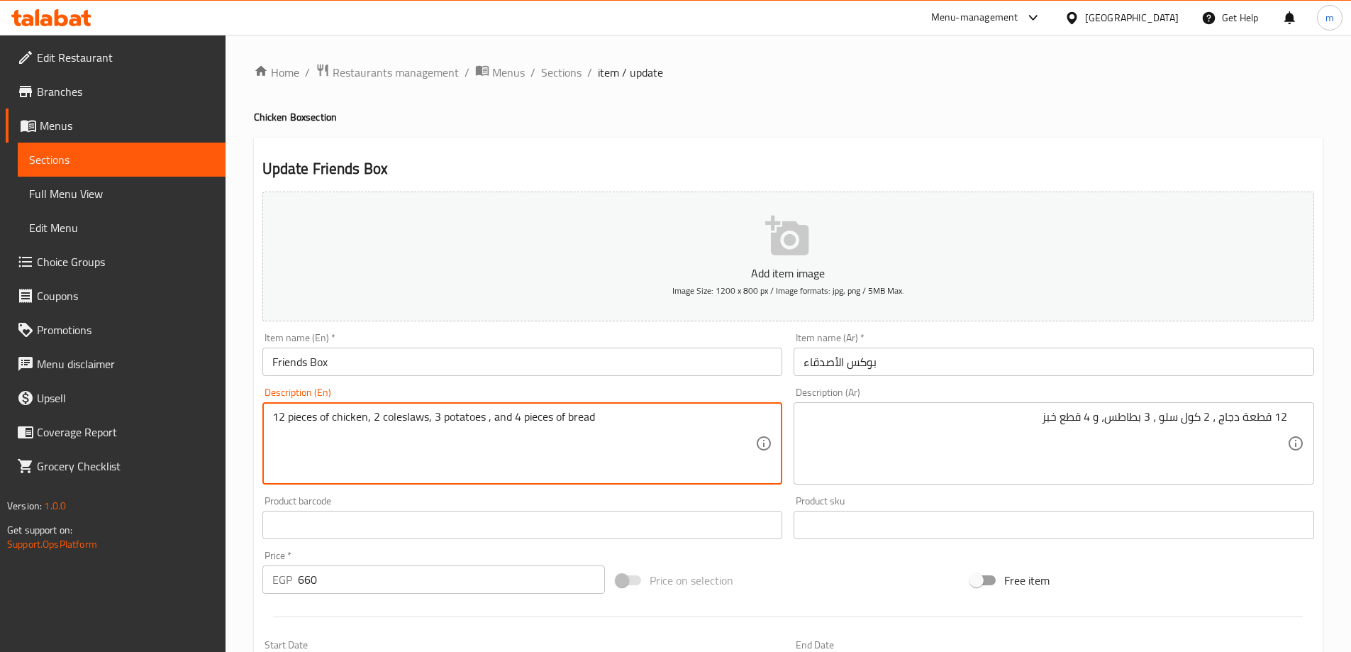
drag, startPoint x: 330, startPoint y: 416, endPoint x: 323, endPoint y: 418, distance: 8.1
click at [1267, 566] on div "Free item" at bounding box center [1142, 580] width 355 height 38
click at [462, 416] on textarea "12 pieces of chicken, 2 coleslaws, 3 potatoes , and 4 pieces of bread" at bounding box center [514, 443] width 484 height 67
paste textarea "fri"
type textarea "12 pieces of chicken, 2 coleslaws, 3 fries , and 4 pieces of bread"
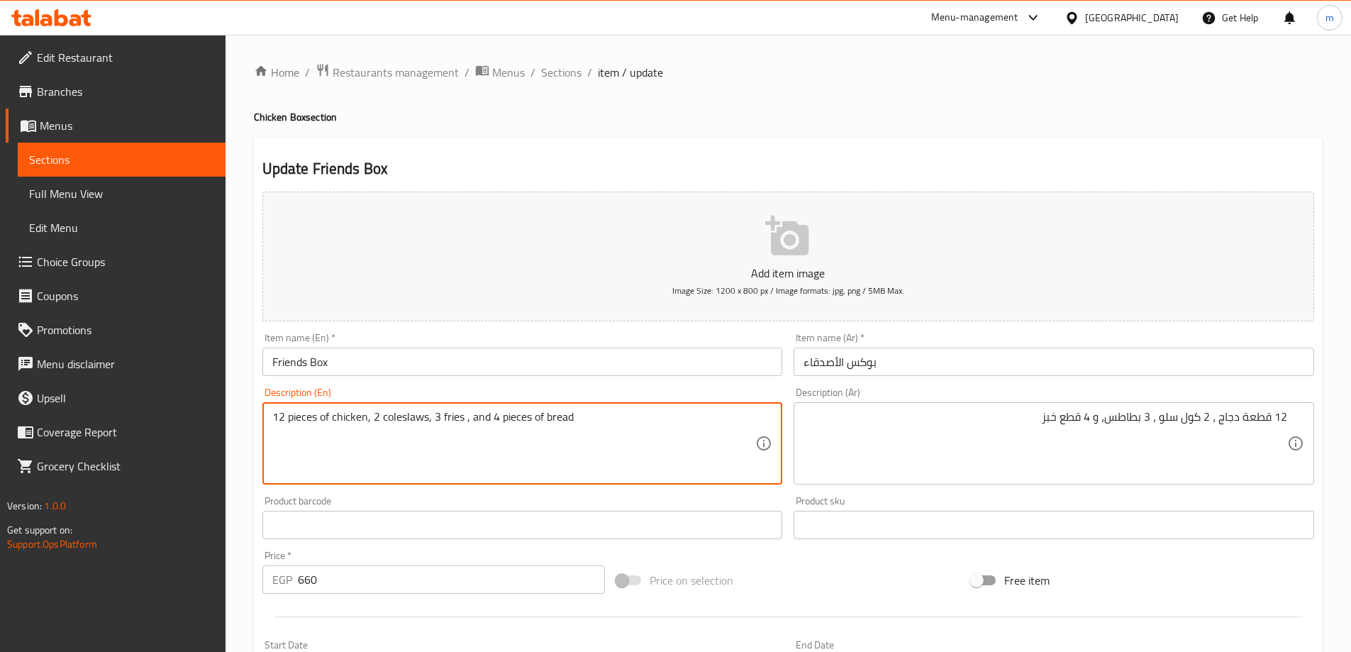
click at [1128, 415] on textarea "12 قطعة دجاج ، 2 كول سلو ، 3 بطاطس، و 4 قطع خبز" at bounding box center [1045, 443] width 484 height 67
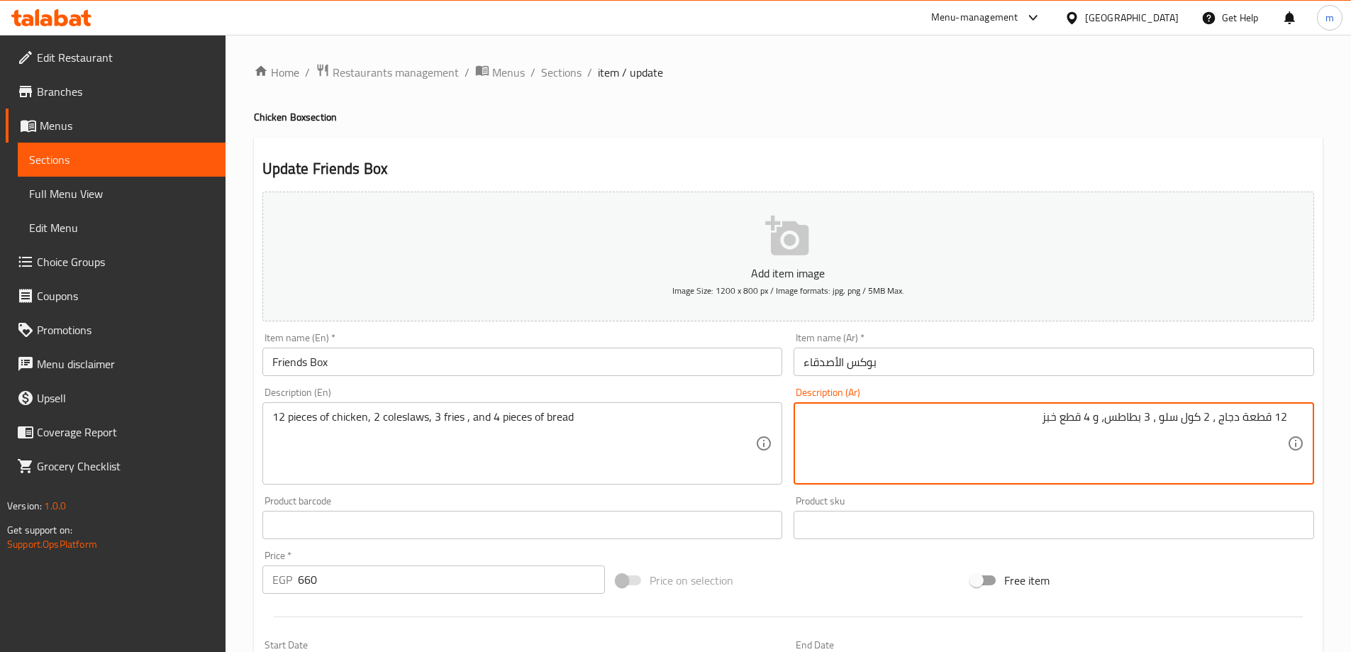
paste textarea "[GEOGRAPHIC_DATA]"
type textarea "12 قطعة دجاج ، 2 كول سلو ، 3 بطاطس مقلية، و 4 قطع خبز"
click at [1138, 579] on div "Free item" at bounding box center [1142, 580] width 355 height 38
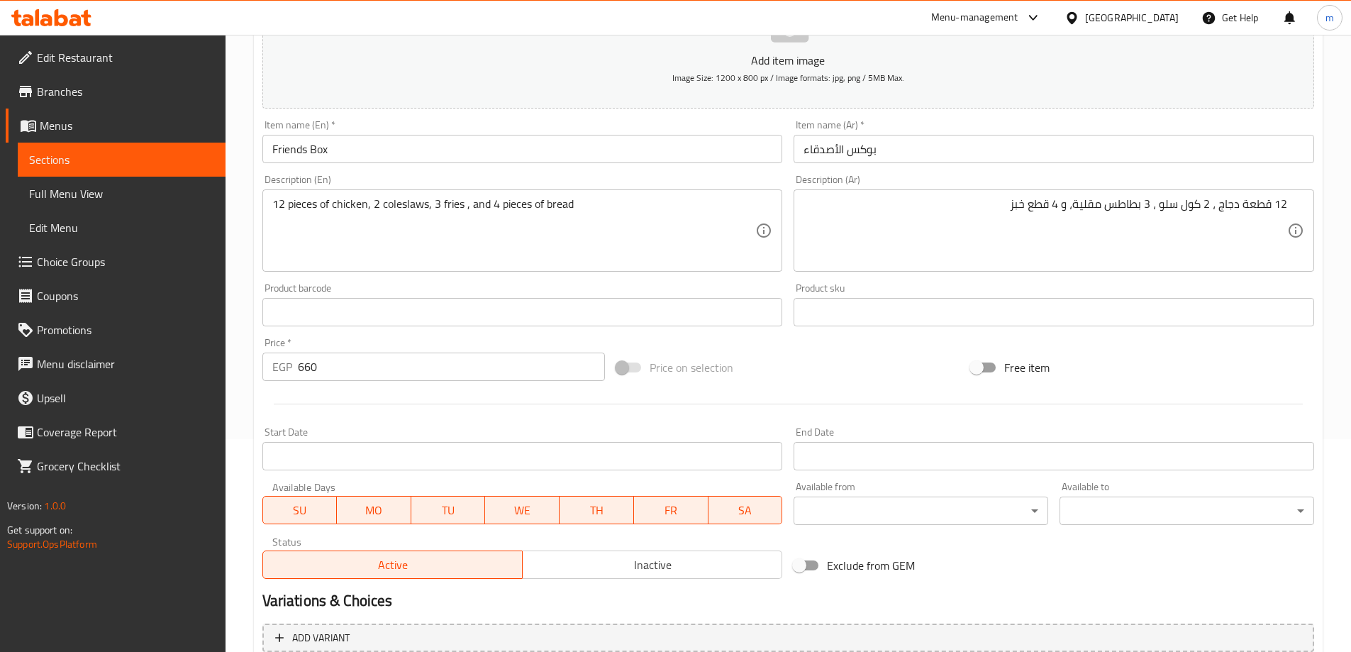
scroll to position [350, 0]
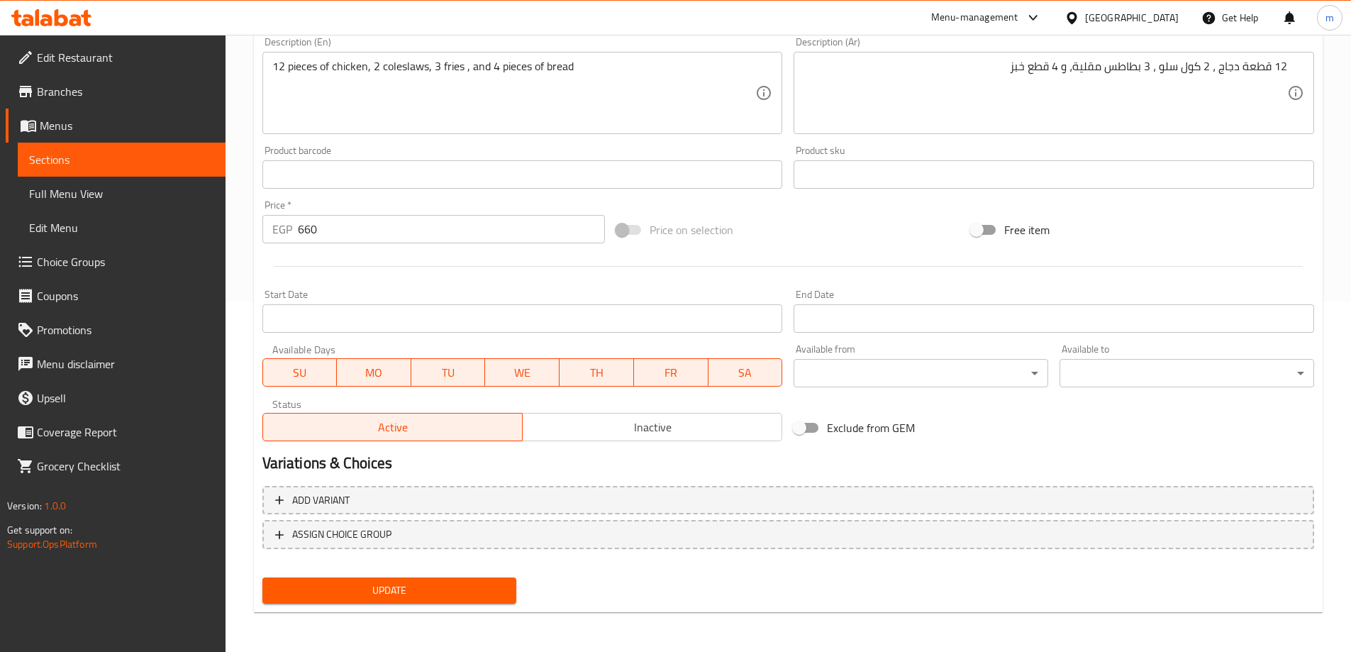
click at [433, 594] on span "Update" at bounding box center [390, 590] width 232 height 18
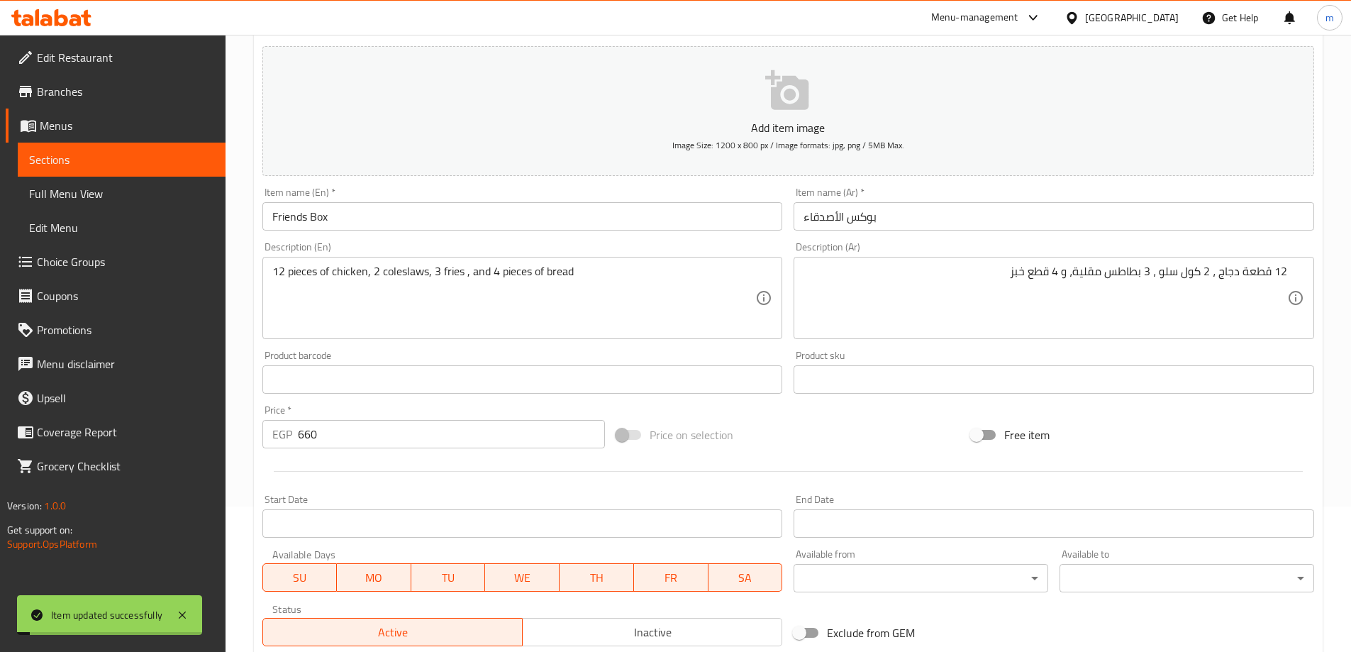
scroll to position [0, 0]
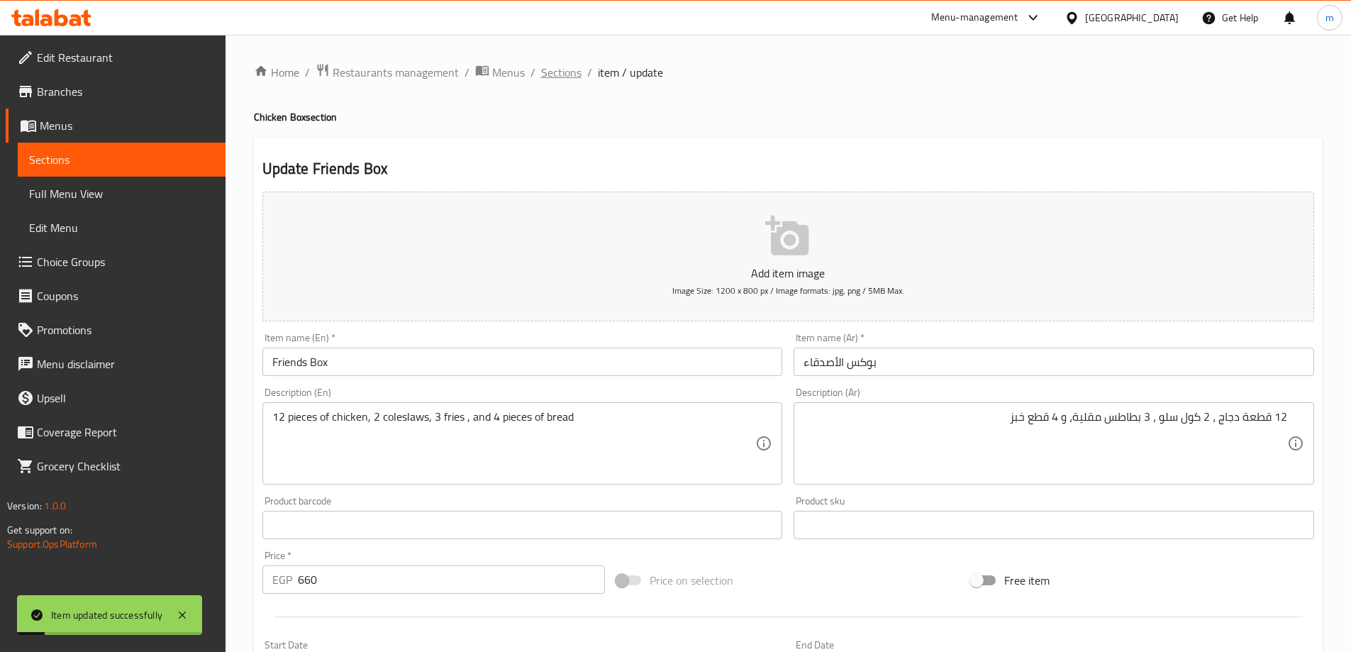
drag, startPoint x: 571, startPoint y: 55, endPoint x: 562, endPoint y: 67, distance: 14.8
click at [570, 57] on div "Home / Restaurants management / Menus / Sections / item / update Chicken Box se…" at bounding box center [788, 518] width 1125 height 967
click at [562, 67] on span "Sections" at bounding box center [561, 72] width 40 height 17
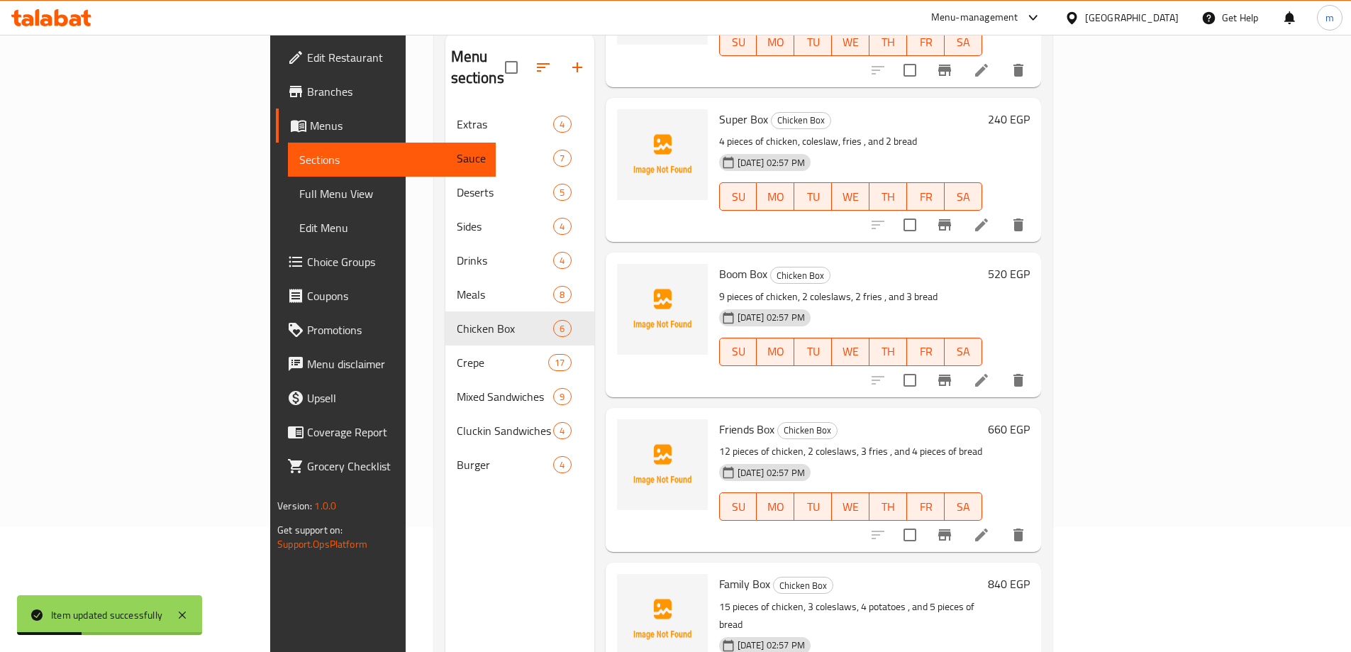
scroll to position [199, 0]
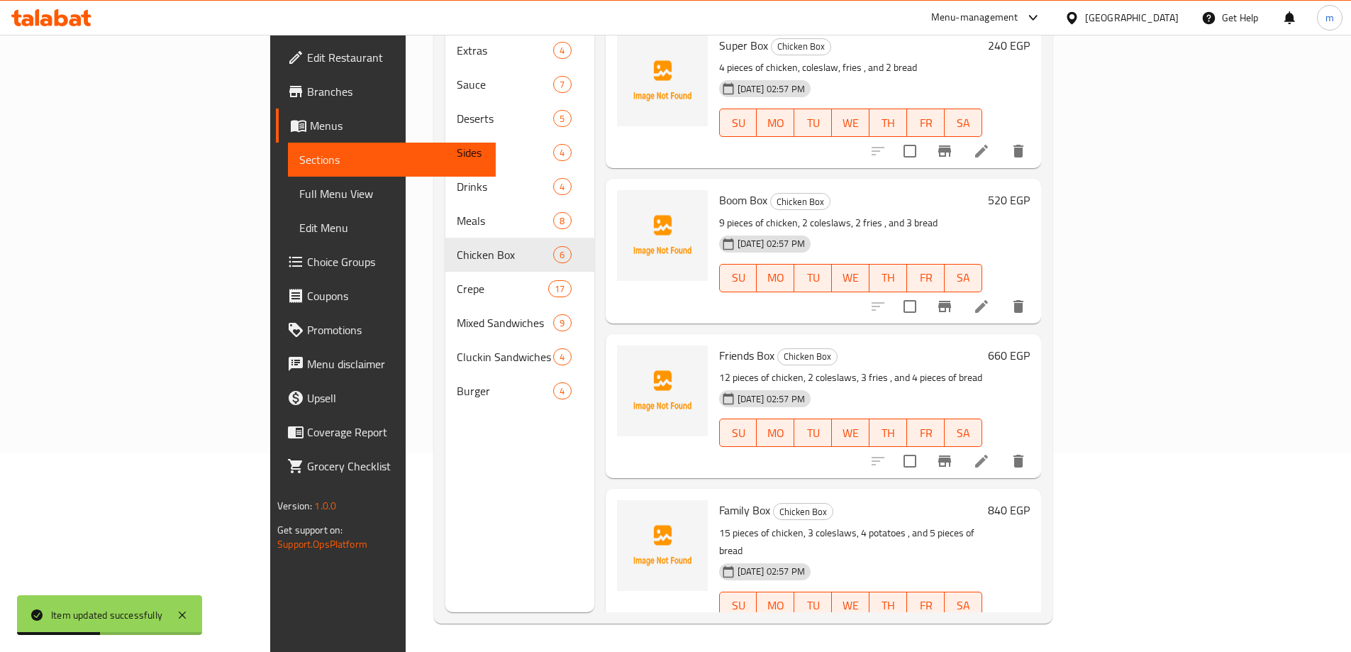
click at [988, 628] on icon at bounding box center [981, 634] width 13 height 13
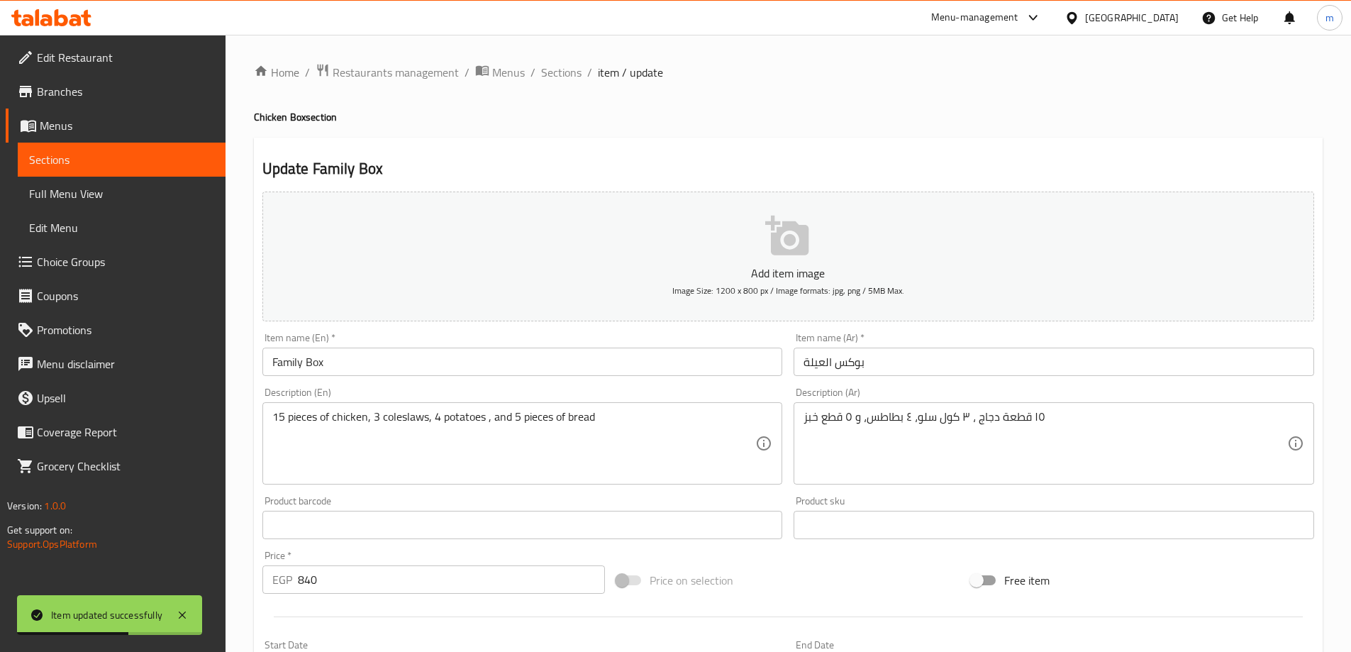
click at [872, 435] on textarea "١٥ قطعة دجاج ، ٣ كول سلو، ٤ بطاطس، و ٥ قطع خبز" at bounding box center [1045, 443] width 484 height 67
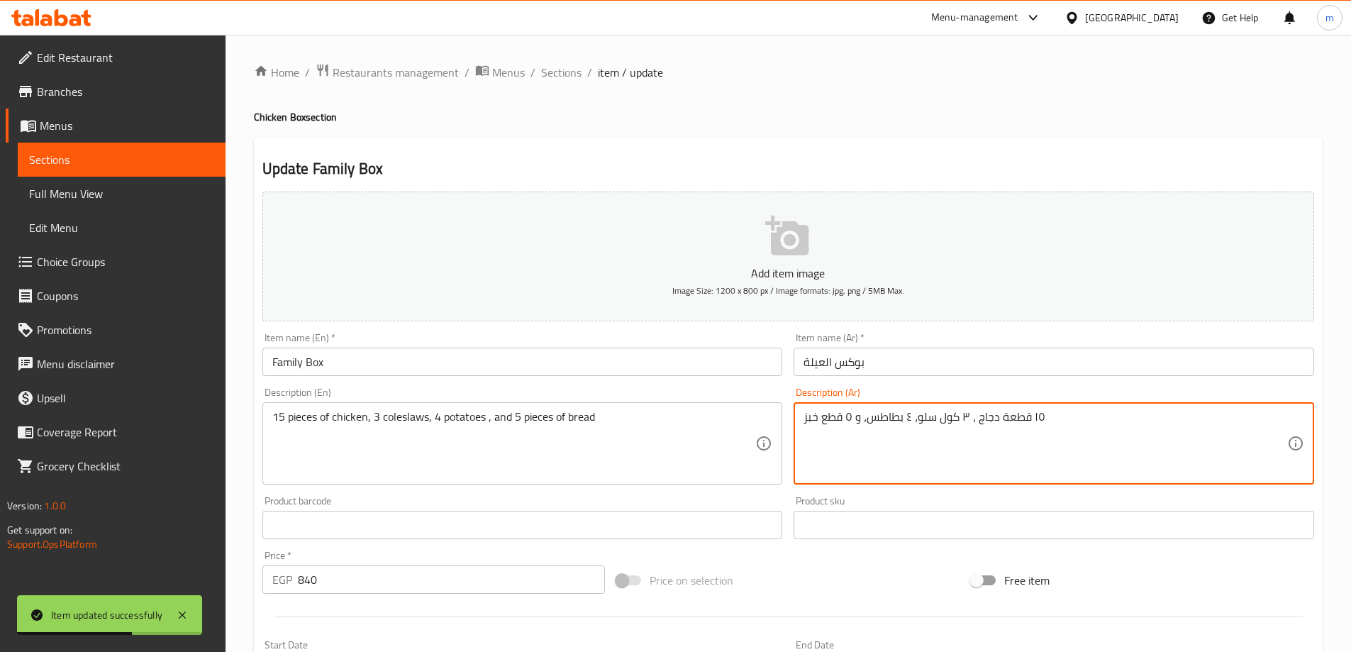
click at [872, 435] on textarea "١٥ قطعة دجاج ، ٣ كول سلو، ٤ بطاطس، و ٥ قطع خبز" at bounding box center [1045, 443] width 484 height 67
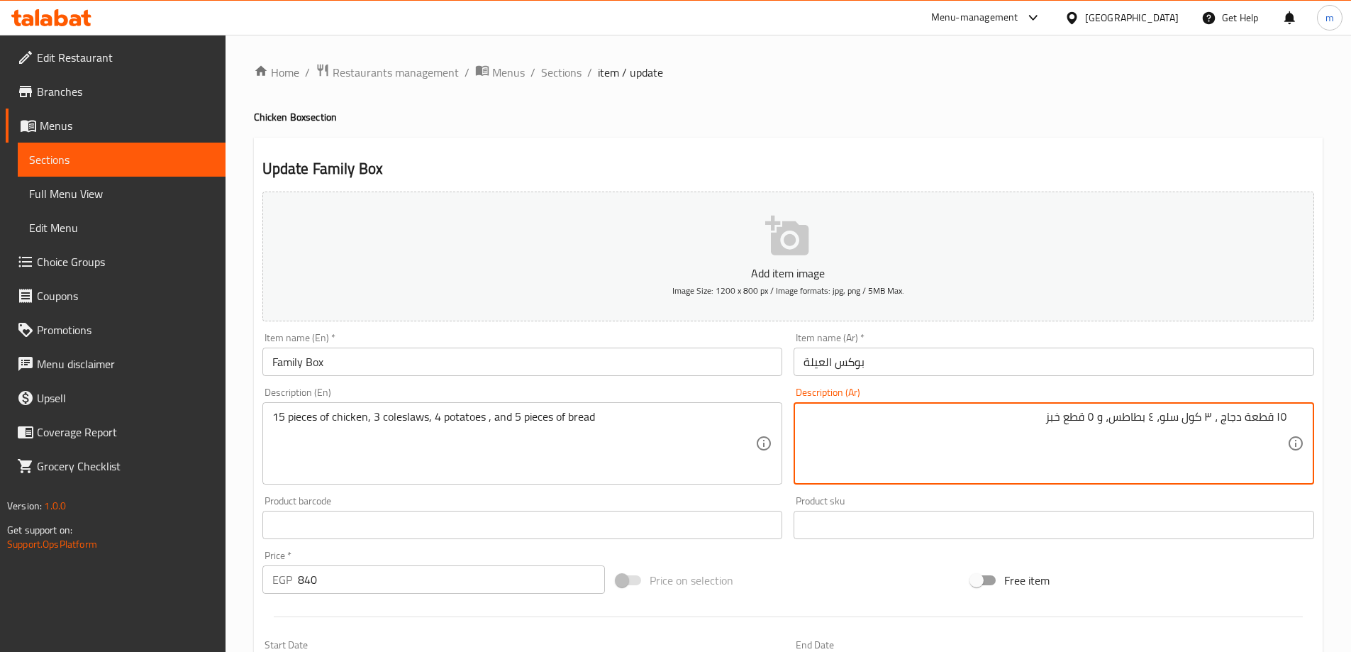
click at [1285, 418] on textarea "١٥ قطعة دجاج ، ٣ كول سلو، ٤ بطاطس، و ٥ قطع خبز" at bounding box center [1045, 443] width 484 height 67
drag, startPoint x: 1280, startPoint y: 416, endPoint x: 1290, endPoint y: 418, distance: 10.0
click at [1290, 418] on div "١٥ قطعة دجاج ، ٣ كول سلو، ٤ بطاطس، و ٥ قطع خبز Description (Ar)" at bounding box center [1054, 443] width 520 height 82
click at [1281, 418] on textarea "١٥ قطعة دجاج ، ٣ كول سلو، ٤ بطاطس، و ٥ قطع خبز" at bounding box center [1045, 443] width 484 height 67
drag, startPoint x: 1278, startPoint y: 417, endPoint x: 1287, endPoint y: 419, distance: 9.5
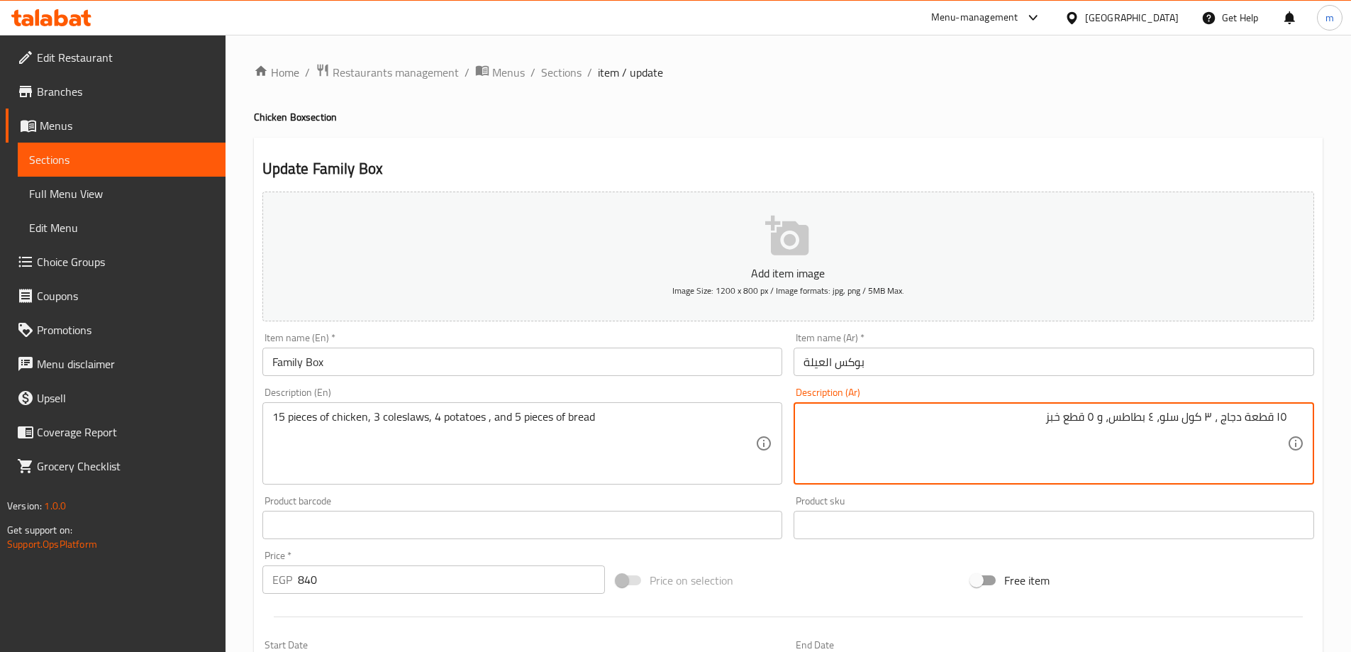
click at [1287, 419] on div "١٥ قطعة دجاج ، ٣ كول سلو، ٤ بطاطس، و ٥ قطع خبز Description (Ar)" at bounding box center [1054, 443] width 520 height 82
click at [1209, 417] on textarea "15 قطعة دجاج ، ٣ كول سلو، ٤ بطاطس، و ٥ قطع خبز" at bounding box center [1045, 443] width 484 height 67
click at [1153, 421] on textarea "15 قطعة دجاج ، 3 كول سلو، ٤ بطاطس، و ٥ قطع خبز" at bounding box center [1045, 443] width 484 height 67
drag, startPoint x: 1091, startPoint y: 411, endPoint x: 1098, endPoint y: 416, distance: 8.5
click at [1098, 416] on textarea "15 قطعة دجاج ، 3 كول سلو، 4 بطاطس، و ٥ قطع خبز" at bounding box center [1045, 443] width 484 height 67
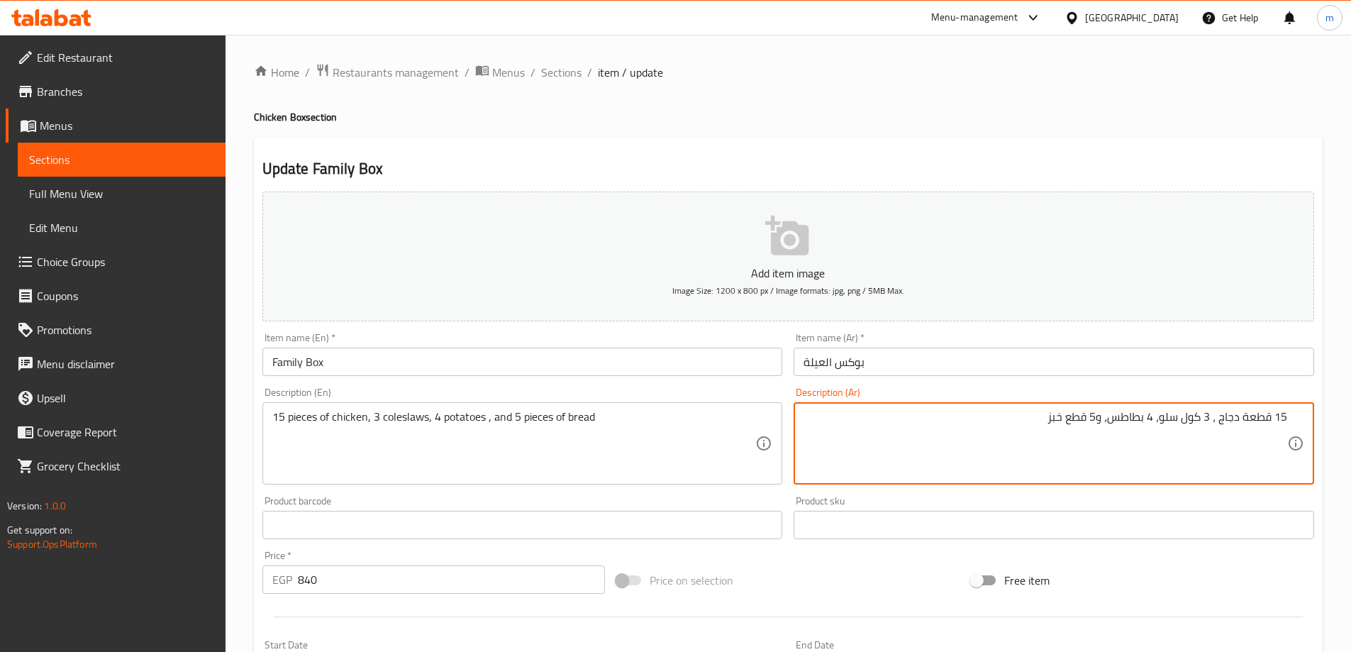
click at [1098, 421] on textarea "15 قطعة دجاج ، 3 كول سلو، 4 بطاطس، و5 قطع خبز" at bounding box center [1045, 443] width 484 height 67
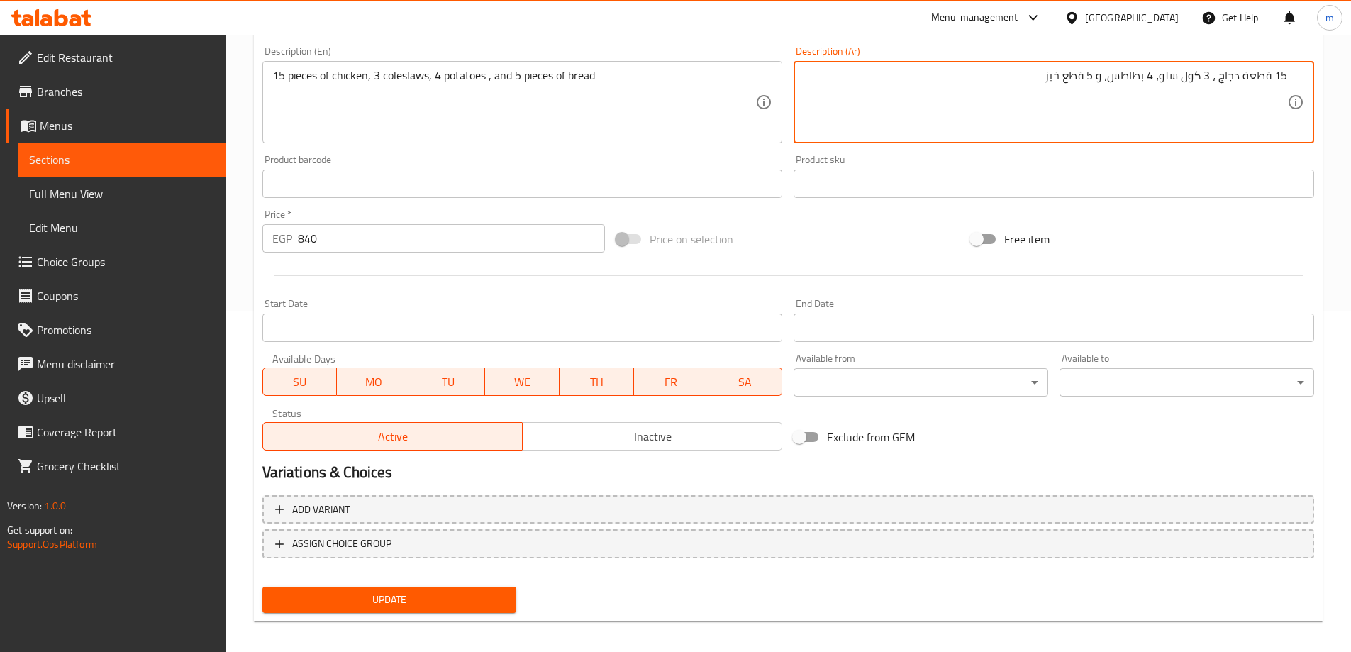
scroll to position [350, 0]
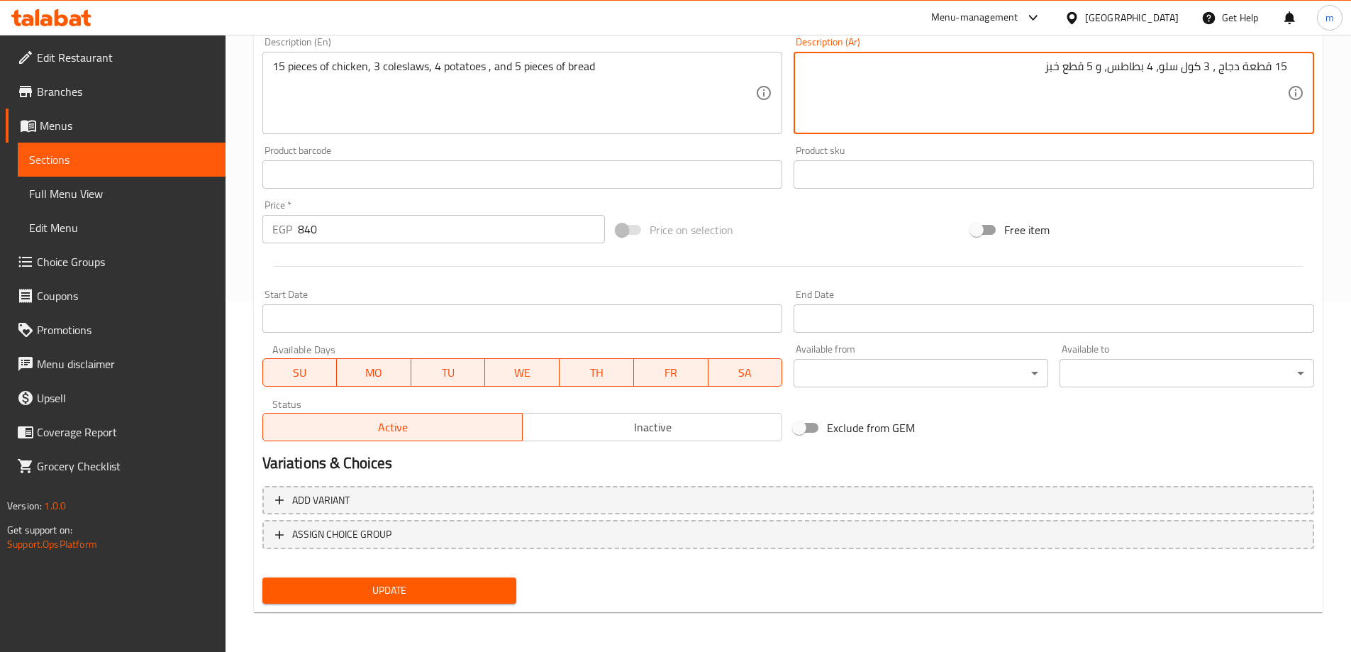
type textarea "15 قطعة دجاج ، 3 كول سلو، 4 بطاطس، و 5 قطع خبز"
click at [389, 601] on button "Update" at bounding box center [389, 590] width 255 height 26
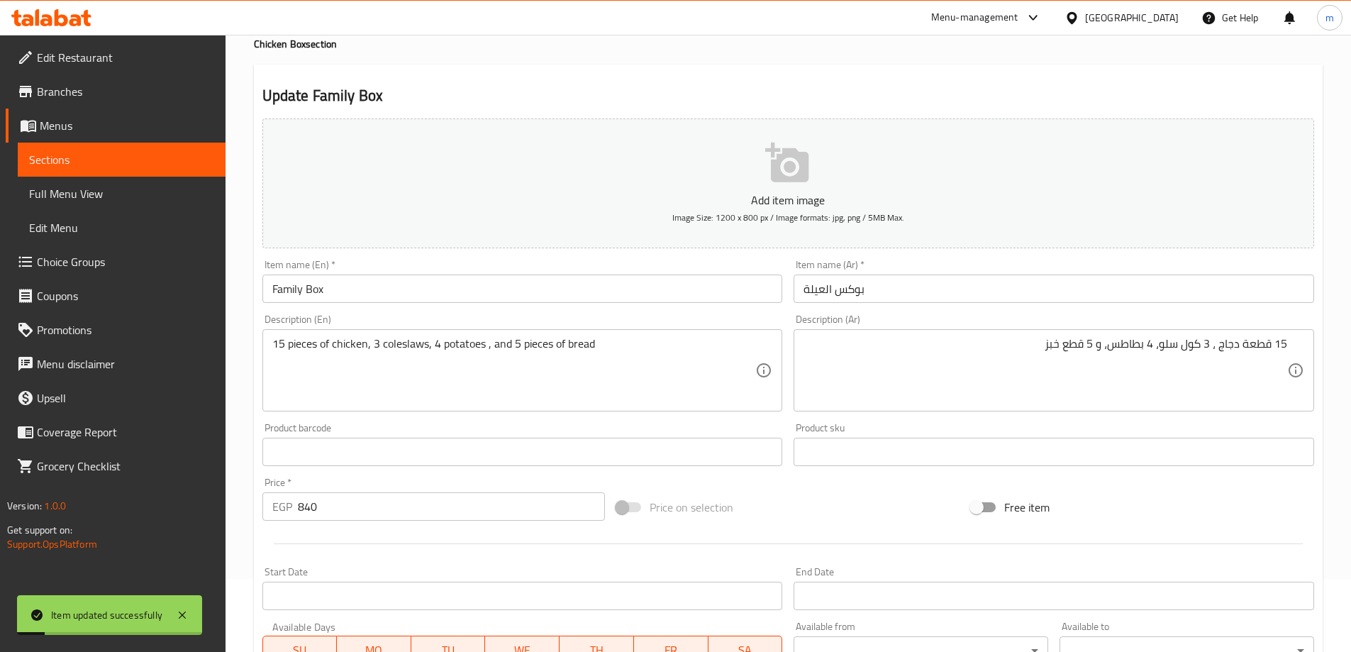
scroll to position [0, 0]
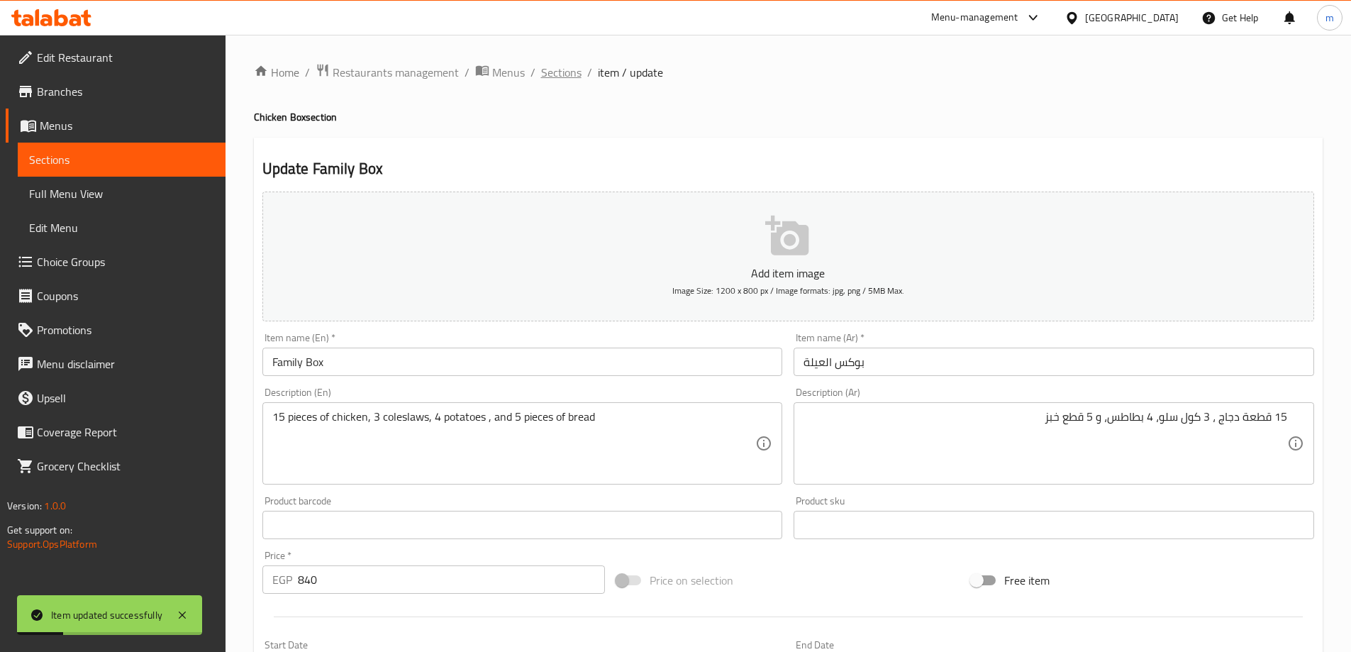
click at [554, 69] on span "Sections" at bounding box center [561, 72] width 40 height 17
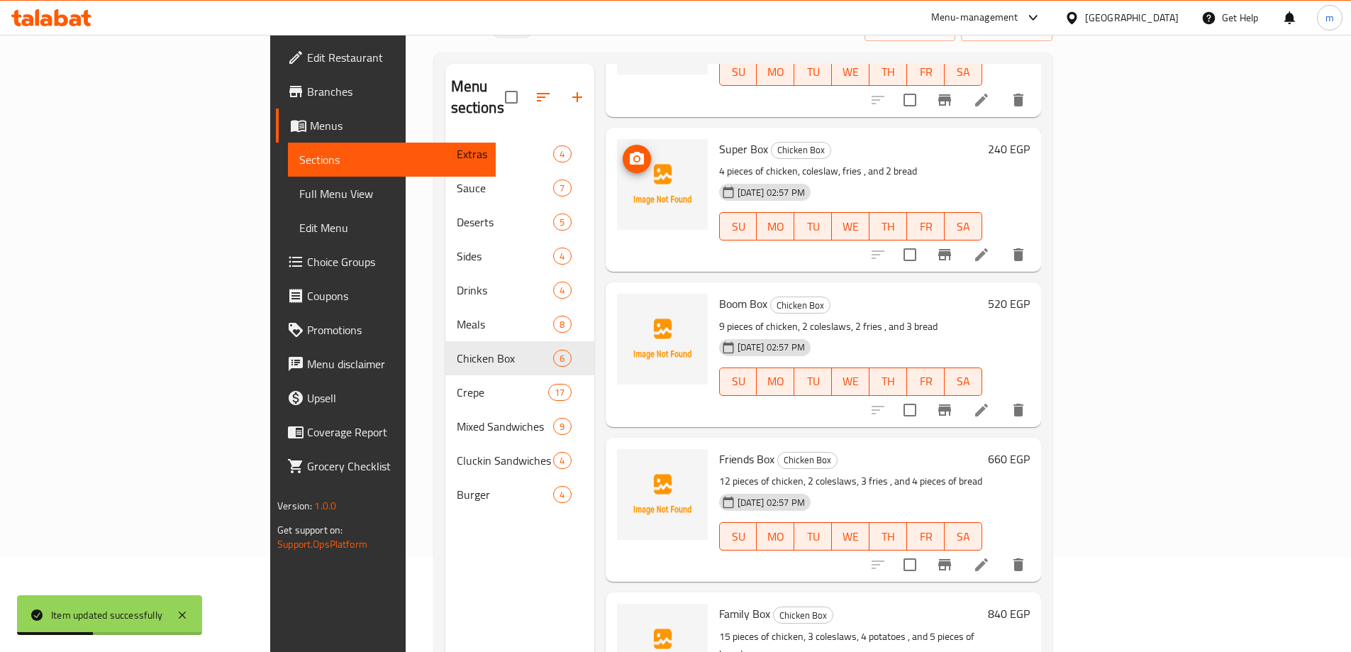
scroll to position [199, 0]
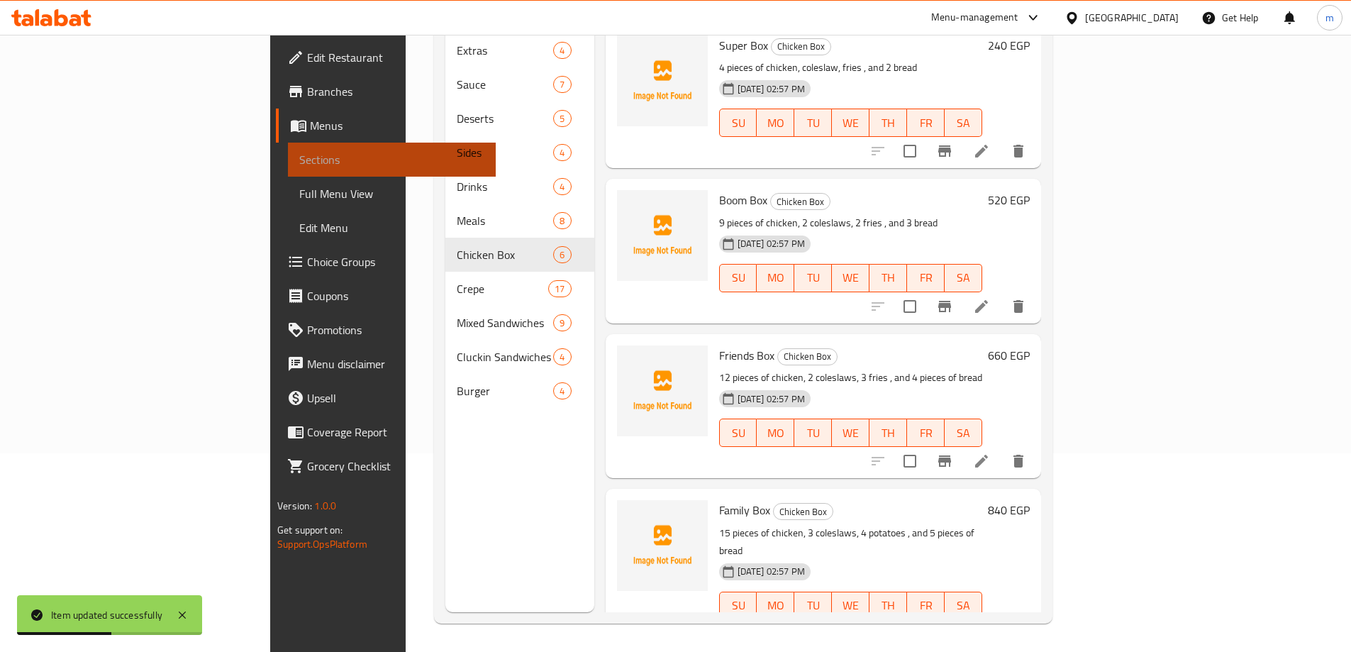
click at [288, 176] on link "Sections" at bounding box center [392, 160] width 208 height 34
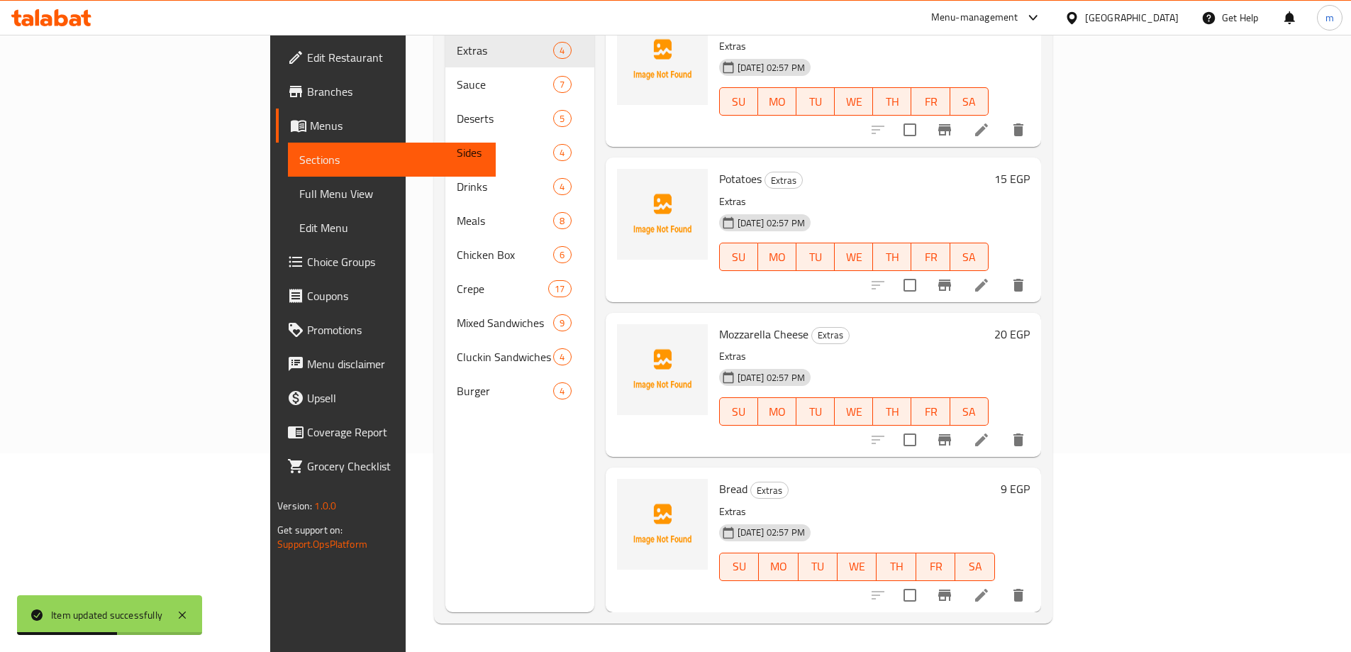
scroll to position [4, 0]
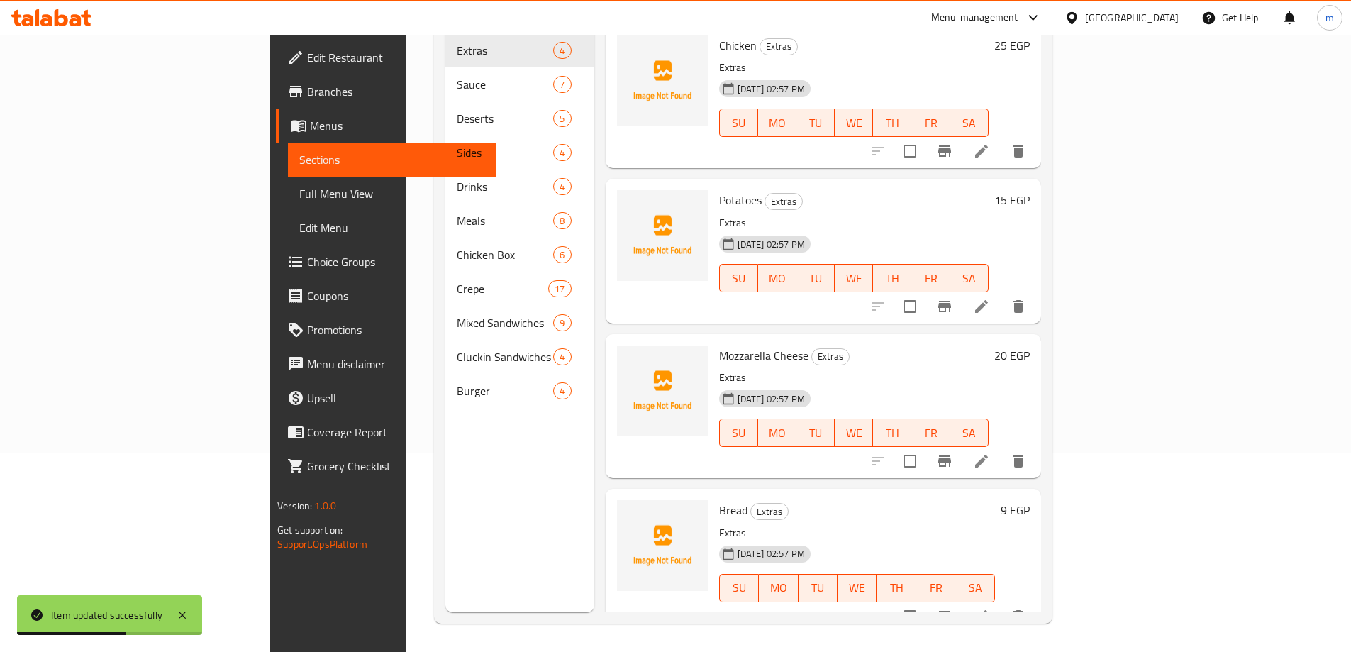
click at [288, 184] on link "Full Menu View" at bounding box center [392, 194] width 208 height 34
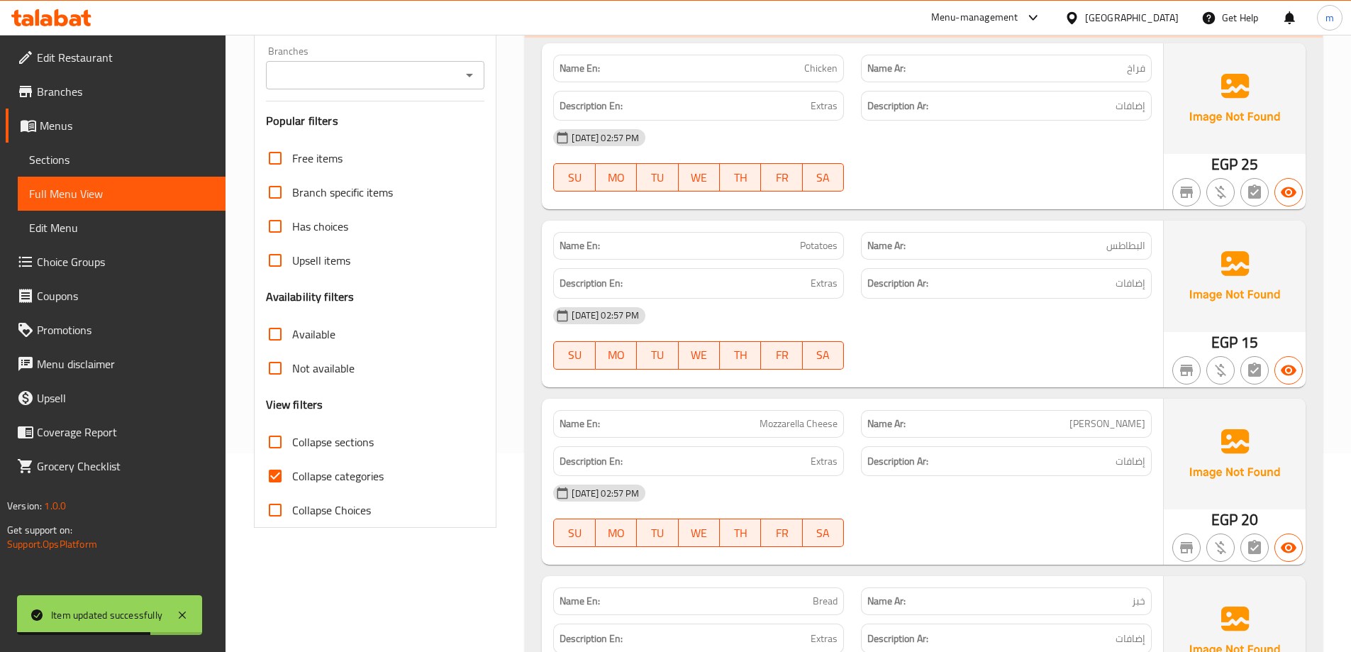
click at [329, 469] on span "Collapse categories" at bounding box center [337, 475] width 91 height 17
click at [292, 469] on input "Collapse categories" at bounding box center [275, 476] width 34 height 34
checkbox input "false"
click at [339, 430] on label "Collapse sections" at bounding box center [316, 442] width 116 height 34
click at [292, 430] on input "Collapse sections" at bounding box center [275, 442] width 34 height 34
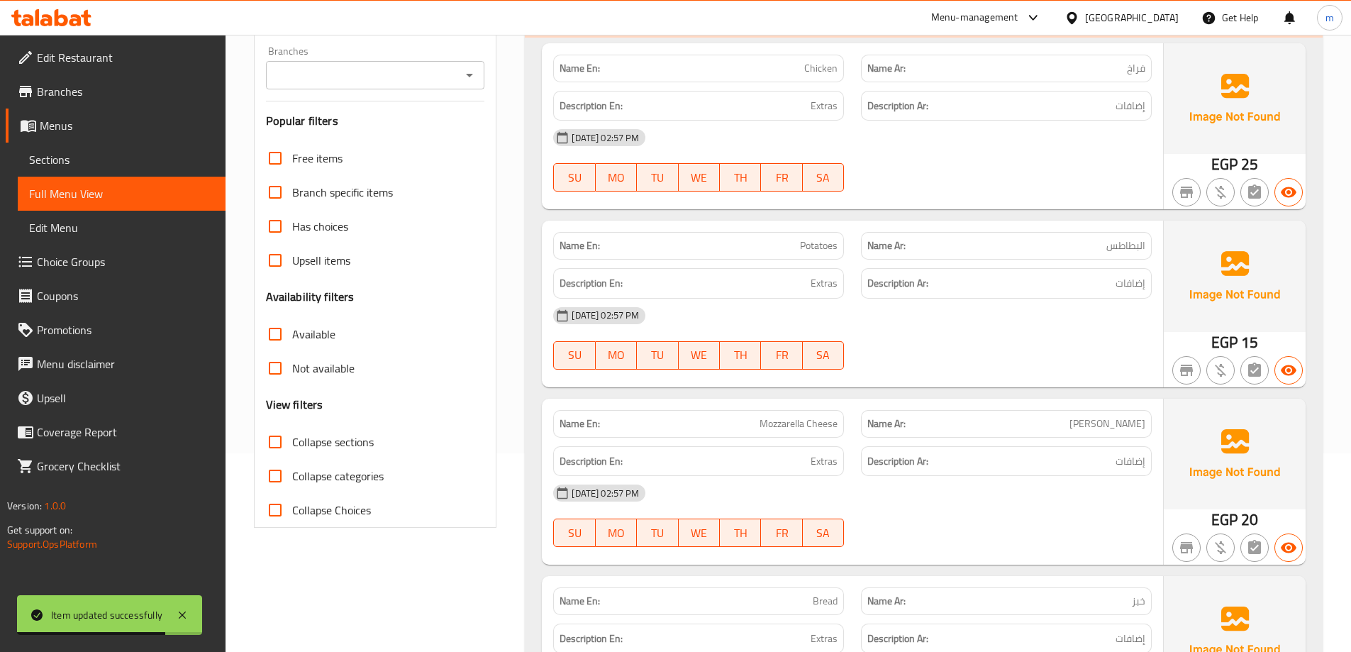
checkbox input "true"
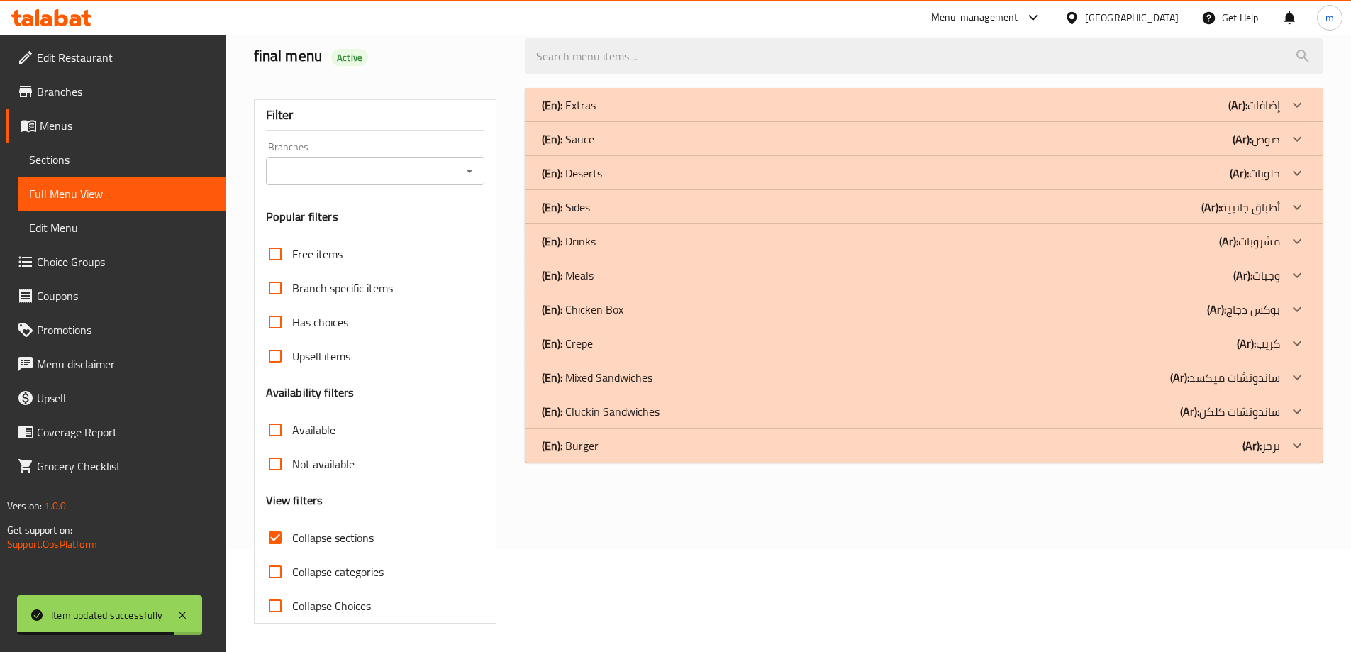
scroll to position [103, 0]
click at [759, 113] on div "(En): Chicken Box (Ar): بوكس دجاج" at bounding box center [911, 104] width 738 height 17
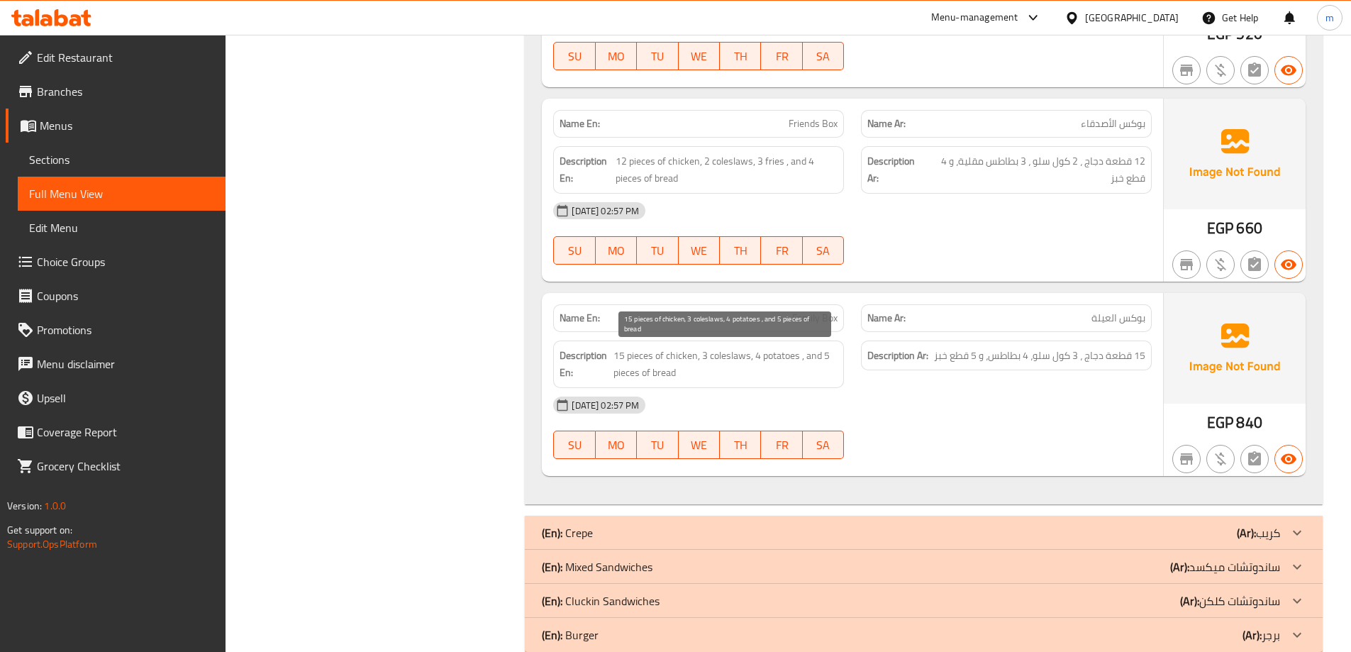
scroll to position [1114, 0]
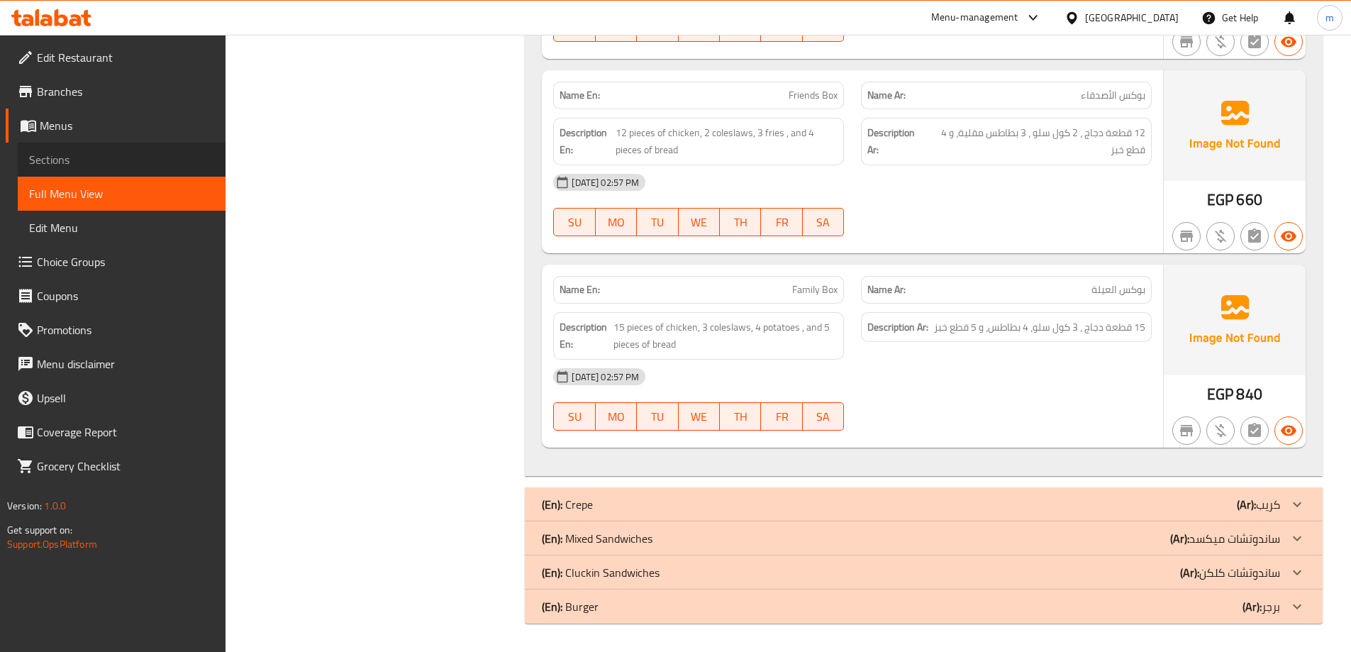
click at [130, 152] on span "Sections" at bounding box center [121, 159] width 185 height 17
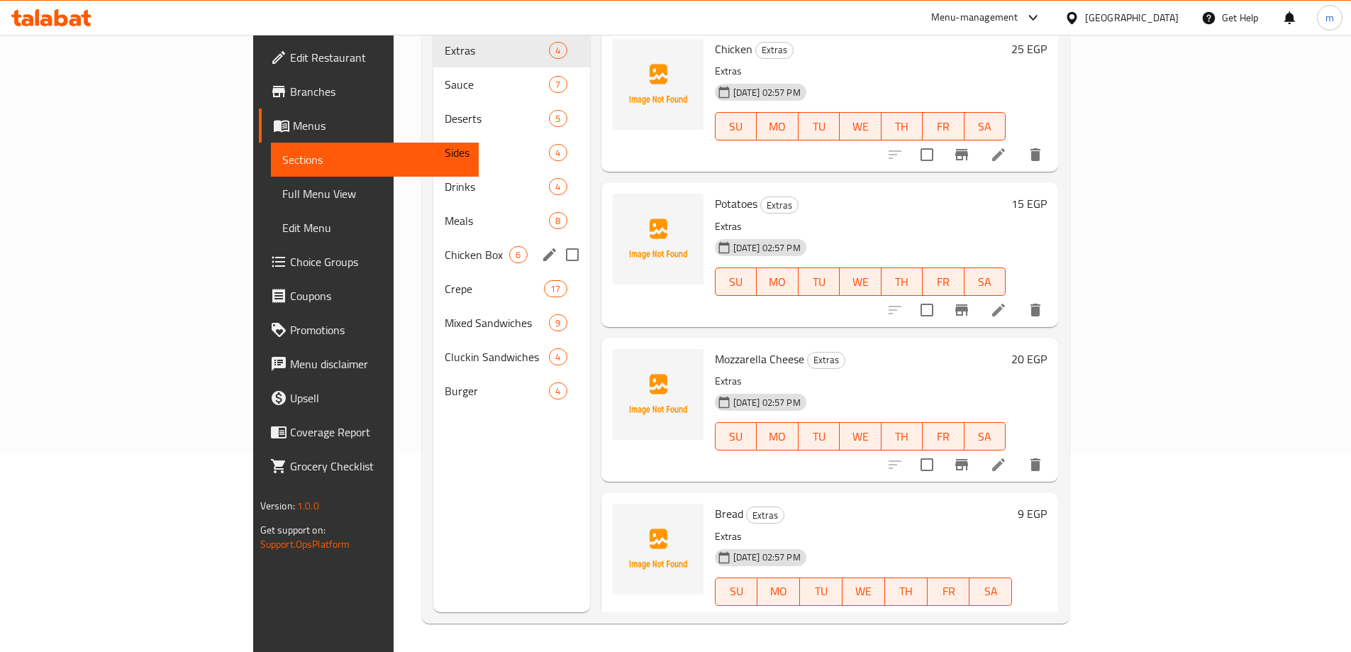
click at [445, 246] on span "Chicken Box" at bounding box center [477, 254] width 65 height 17
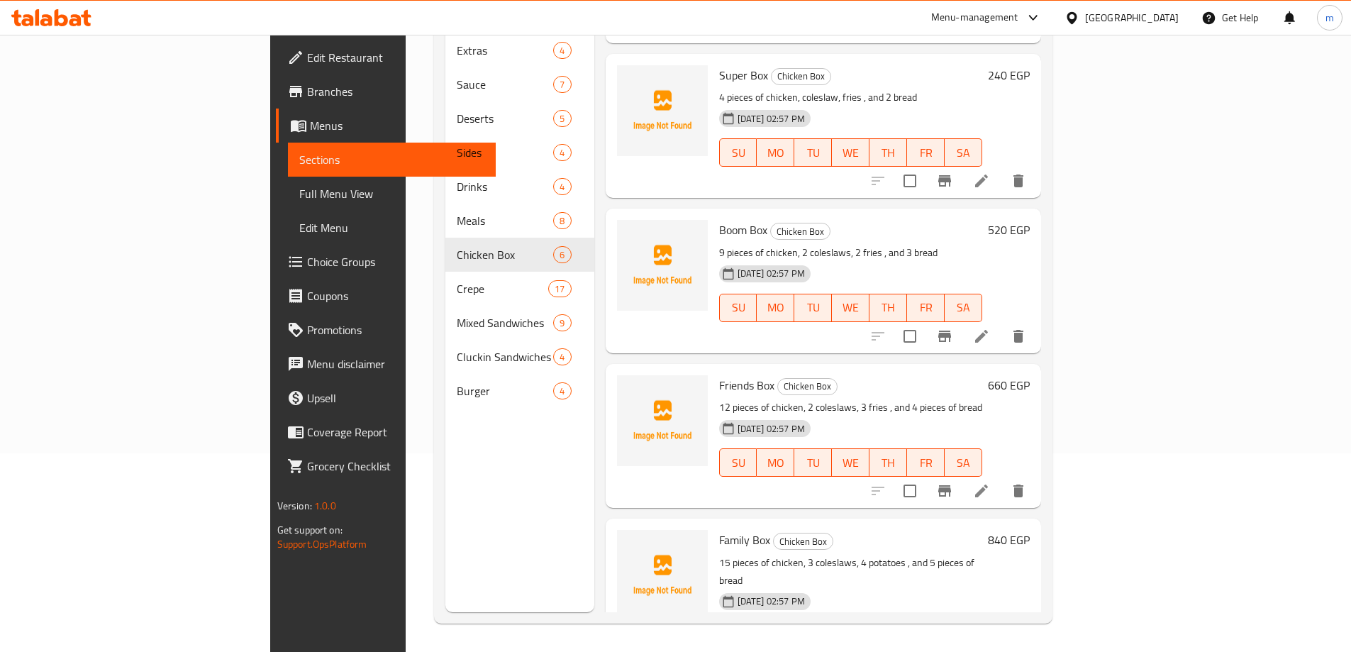
scroll to position [313, 0]
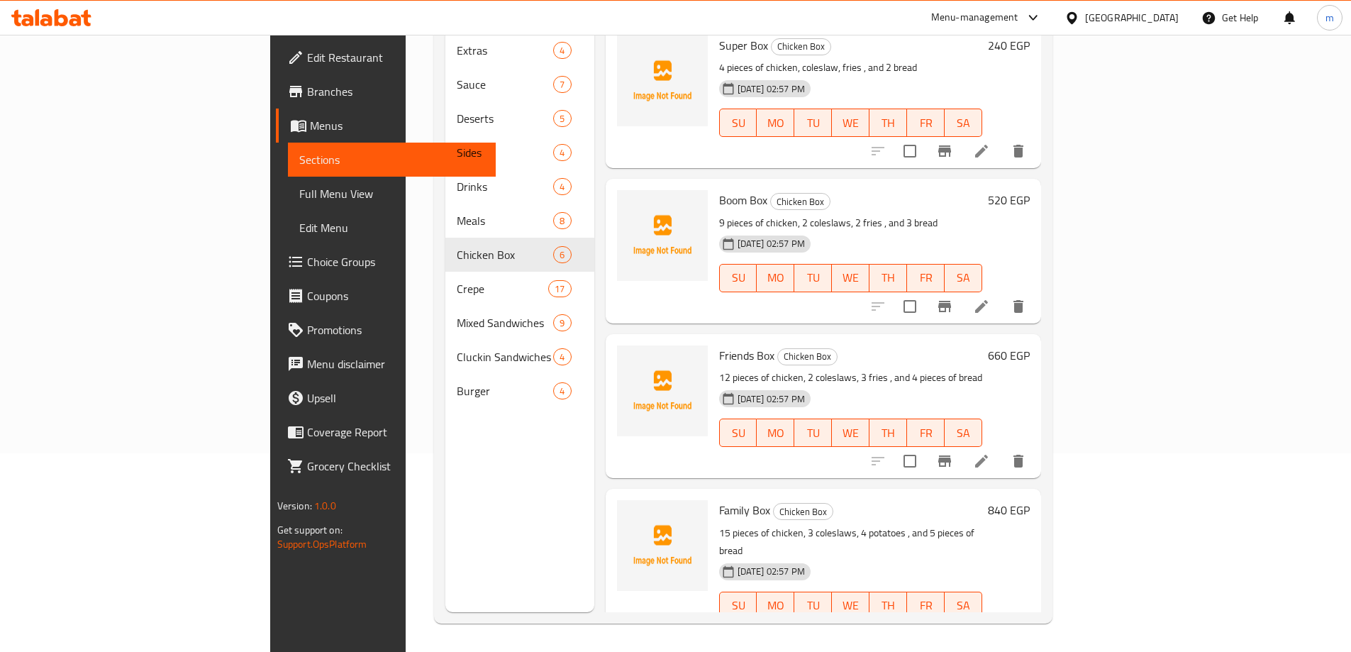
click at [990, 625] on icon at bounding box center [981, 633] width 17 height 17
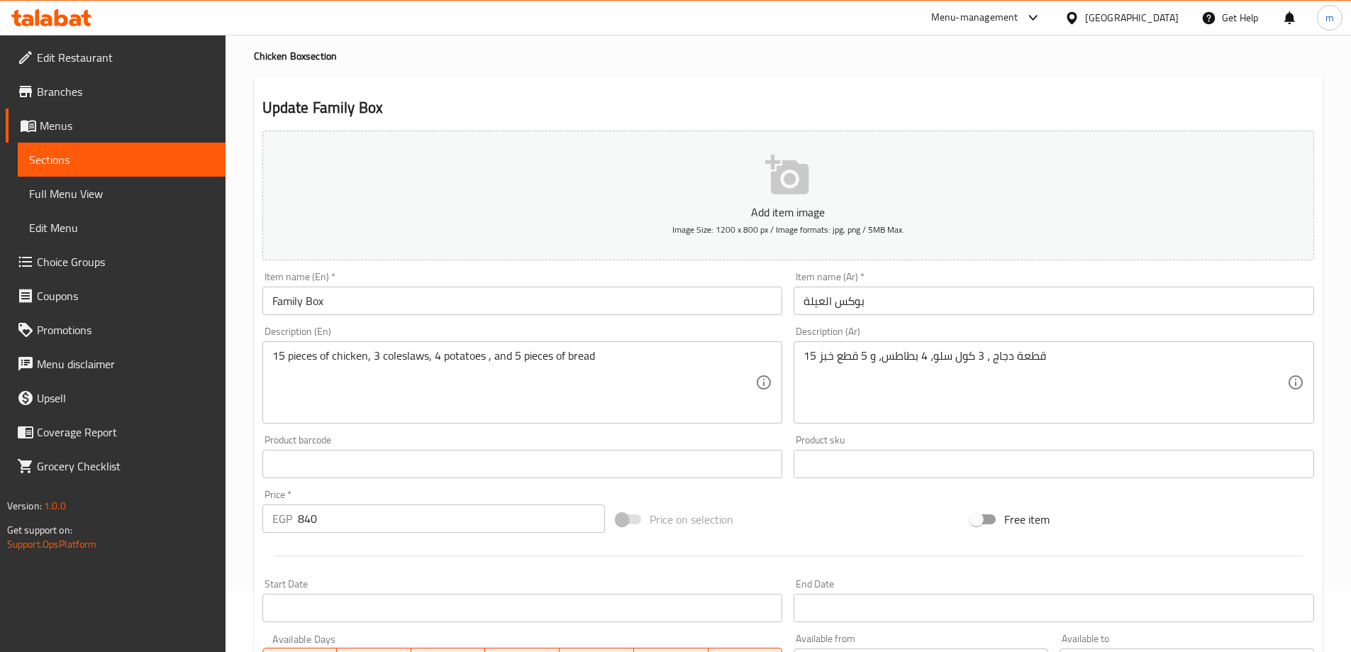
scroll to position [142, 0]
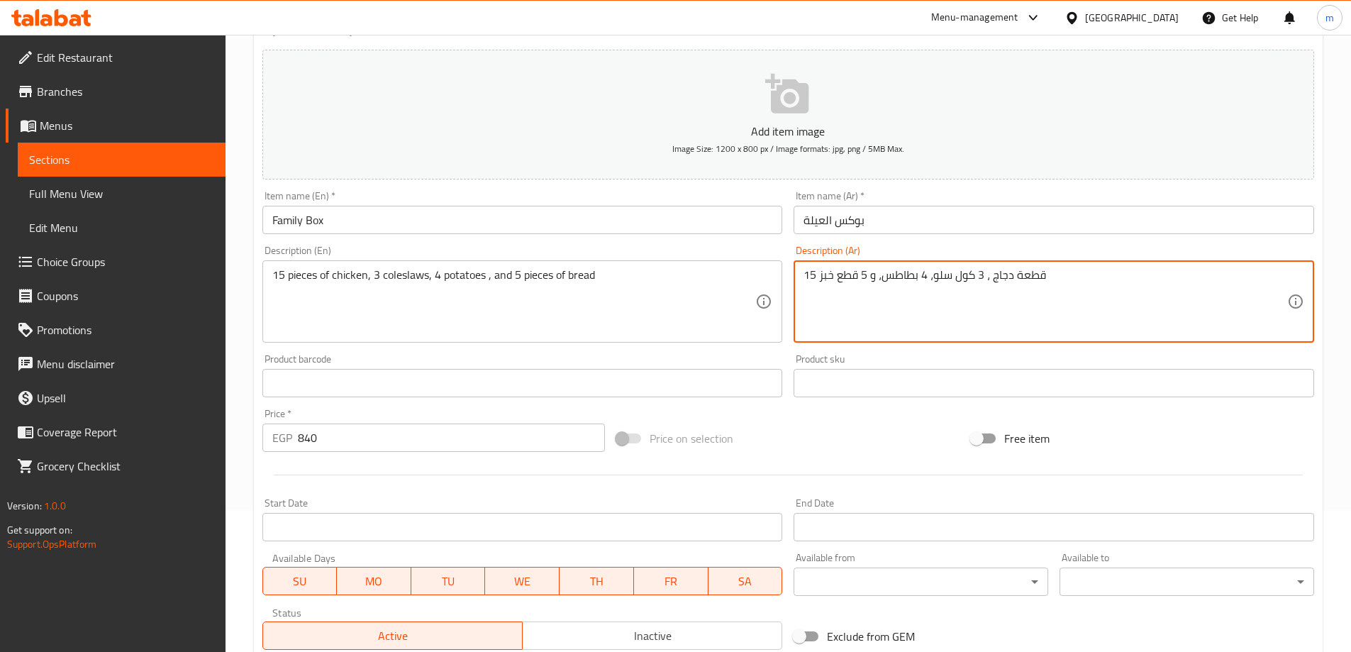
click at [1030, 301] on textarea "15 قطعة دجاج ، 3 كول سلو، 4 بطاطس، و 5 قطع خبز" at bounding box center [1045, 301] width 484 height 67
click at [1065, 292] on textarea "15 قطعة دجاج ، 3 كول سلو، 4 بطاطس، و 5 قطع خبز" at bounding box center [1045, 301] width 484 height 67
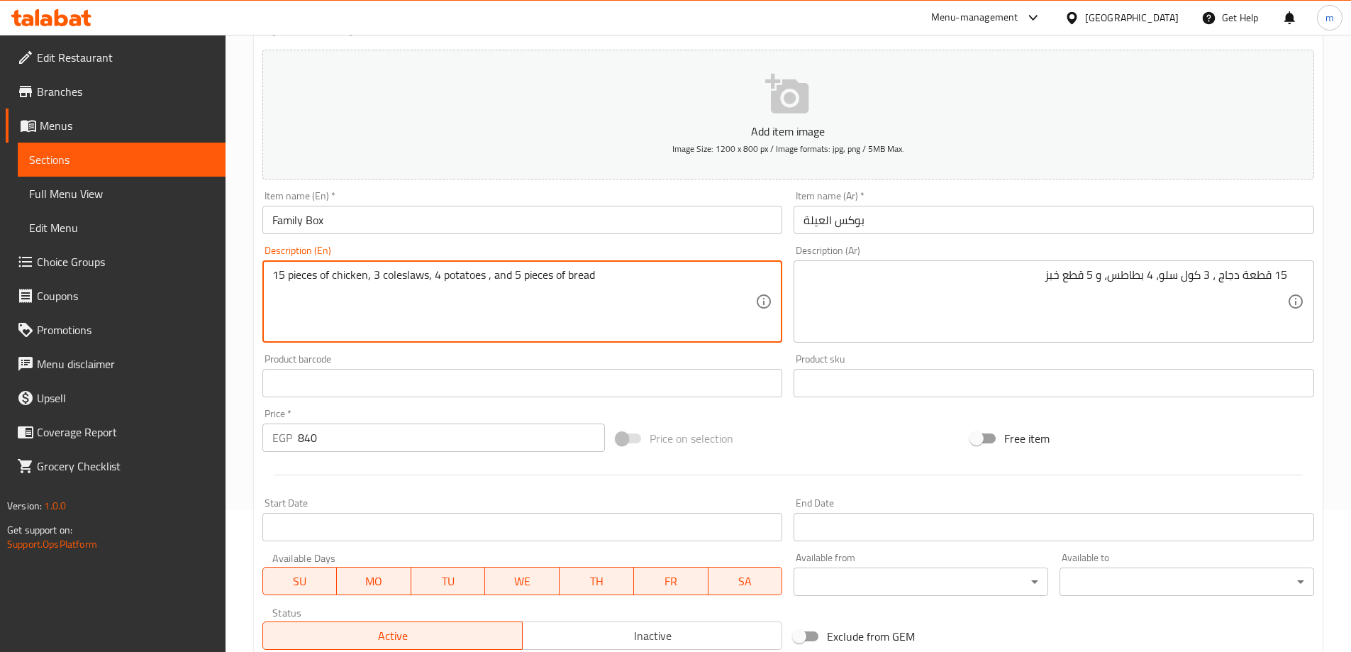
click at [462, 282] on textarea "15 pieces of chicken, 3 coleslaws, 4 potatoes , and 5 pieces of bread" at bounding box center [514, 301] width 484 height 67
paste textarea "fries"
type textarea "15 pieces of chicken, 3 coleslaws, 4 fries , and 5 pieces of bread"
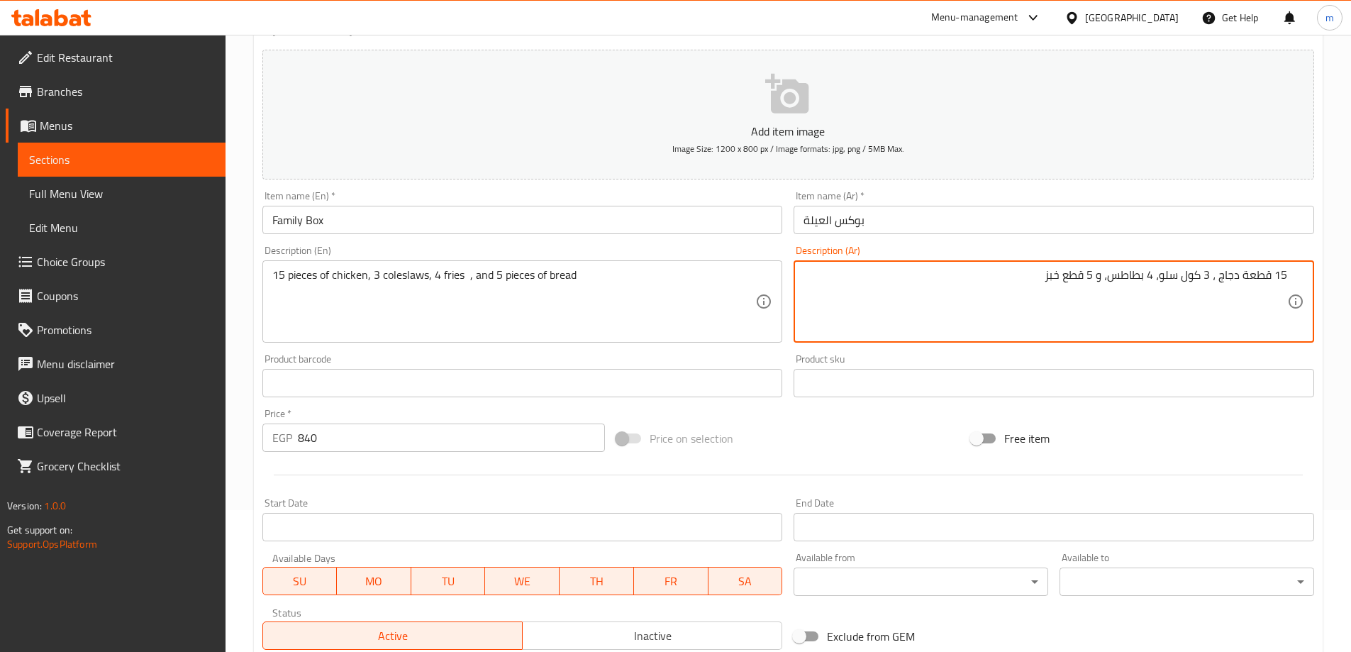
click at [1135, 273] on textarea "15 قطعة دجاج ، 3 كول سلو، 4 بطاطس، و 5 قطع خبز" at bounding box center [1045, 301] width 484 height 67
paste textarea "[GEOGRAPHIC_DATA]"
type textarea "15 قطعة دجاج ، 3 كول سلو، 4 بطاطس مقلية، و 5 قطع خبز"
click at [1186, 432] on div "Free item" at bounding box center [1142, 438] width 355 height 38
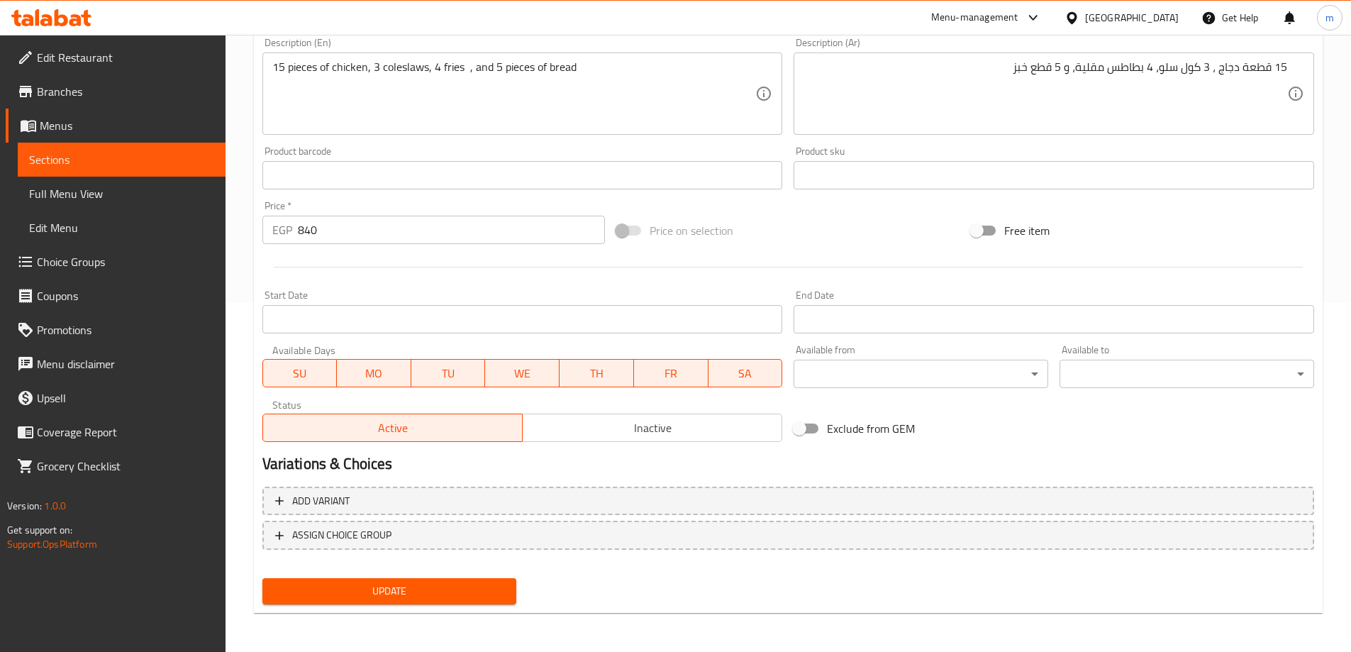
scroll to position [350, 0]
click at [412, 598] on span "Update" at bounding box center [390, 590] width 232 height 18
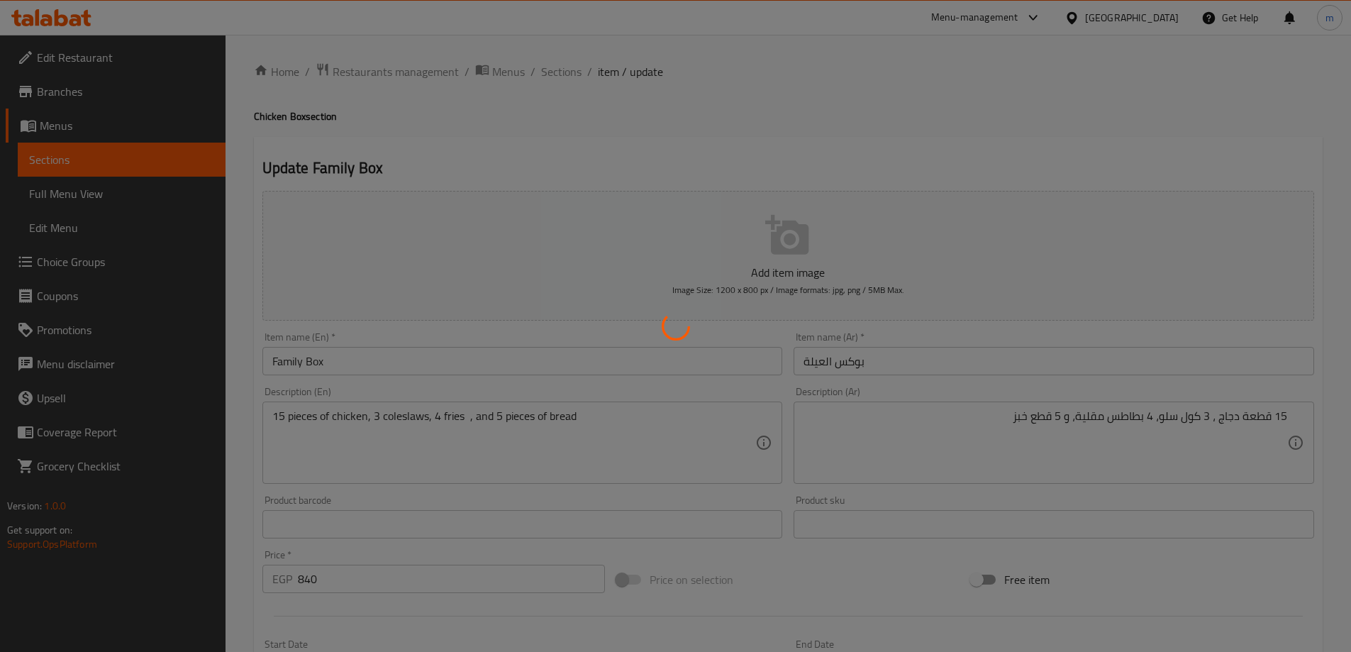
scroll to position [0, 0]
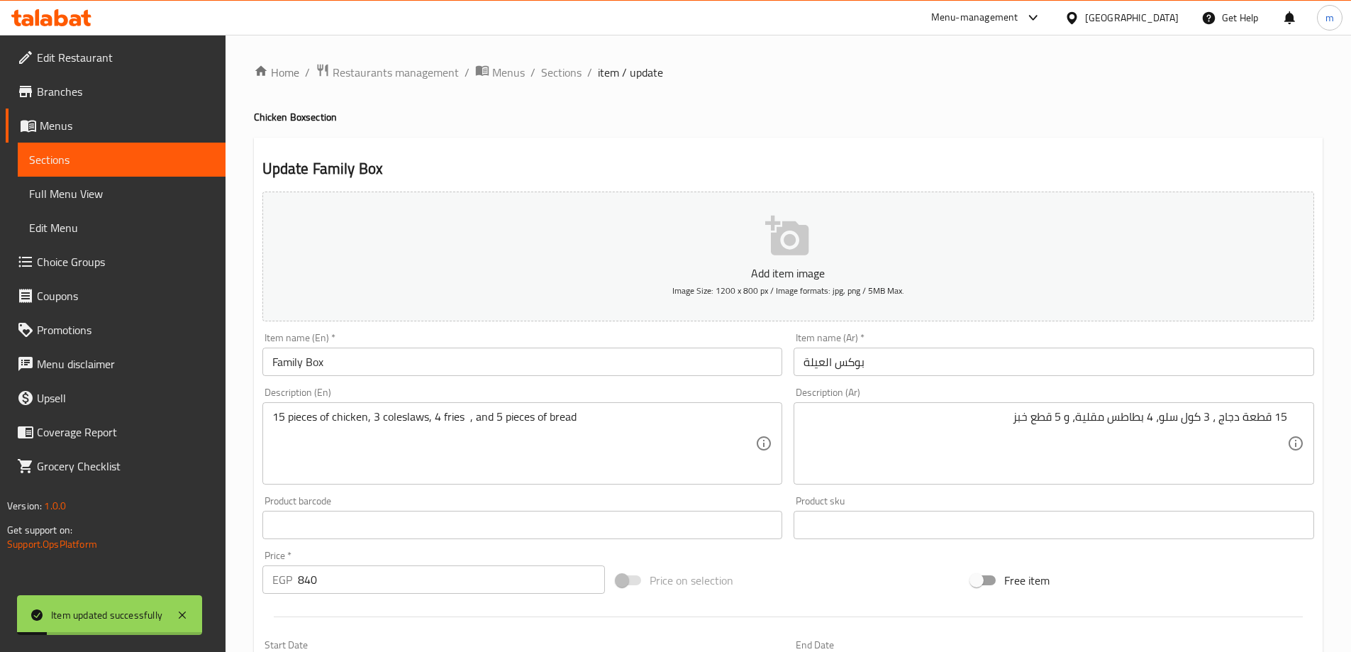
click at [112, 180] on link "Full Menu View" at bounding box center [122, 194] width 208 height 34
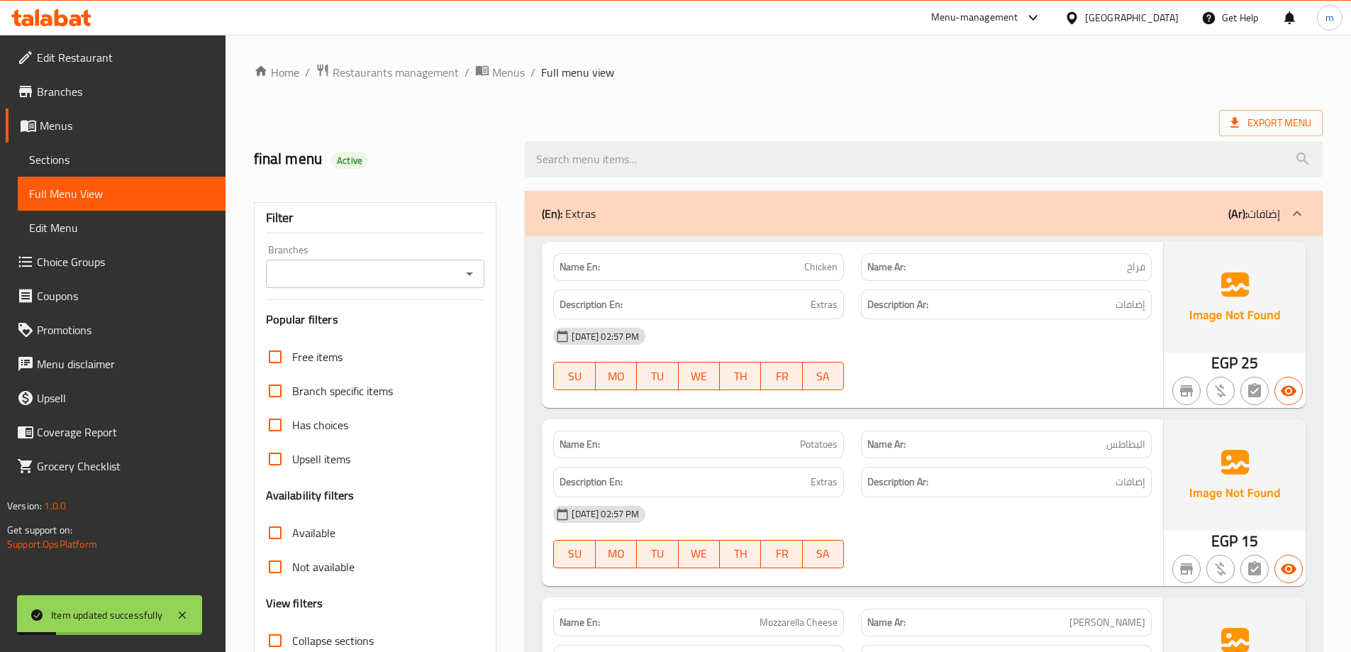
scroll to position [284, 0]
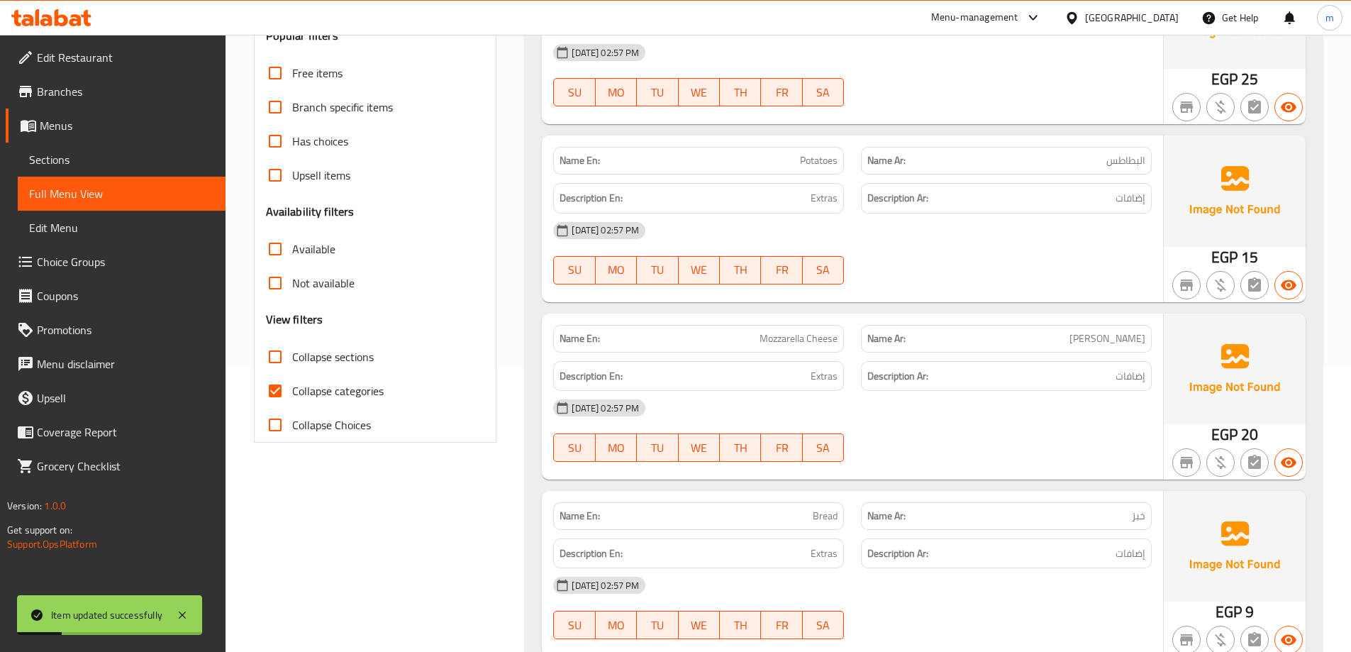
click at [295, 382] on span "Collapse categories" at bounding box center [337, 390] width 91 height 17
click at [292, 381] on input "Collapse categories" at bounding box center [275, 391] width 34 height 34
checkbox input "false"
click at [299, 355] on span "Collapse sections" at bounding box center [333, 356] width 82 height 17
click at [292, 355] on input "Collapse sections" at bounding box center [275, 357] width 34 height 34
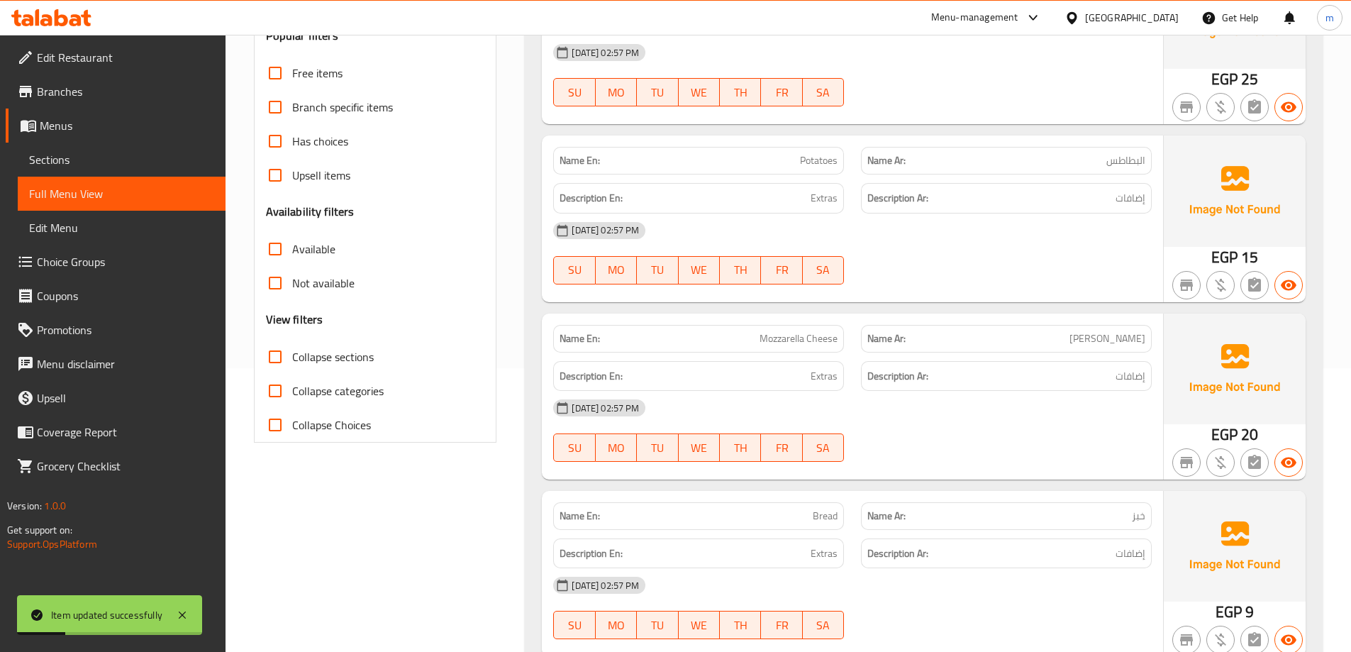
checkbox input "true"
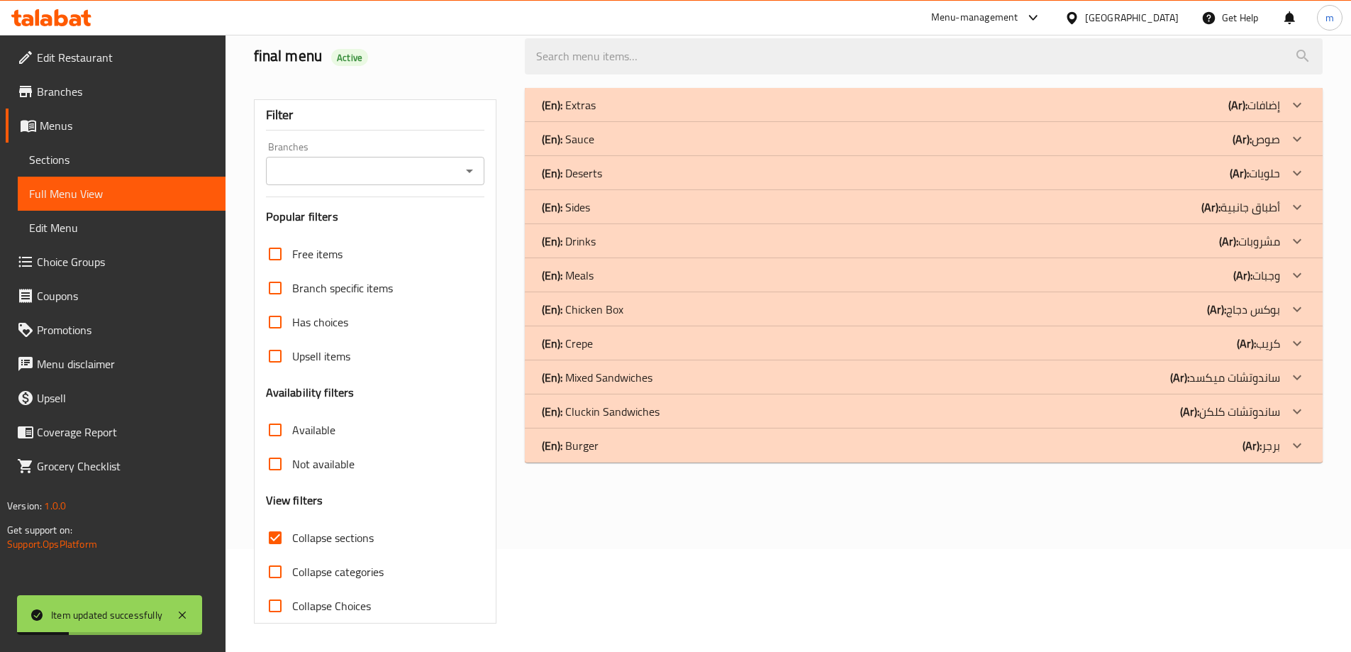
scroll to position [103, 0]
click at [737, 113] on div "(En): Crepe (Ar): كريب" at bounding box center [911, 104] width 738 height 17
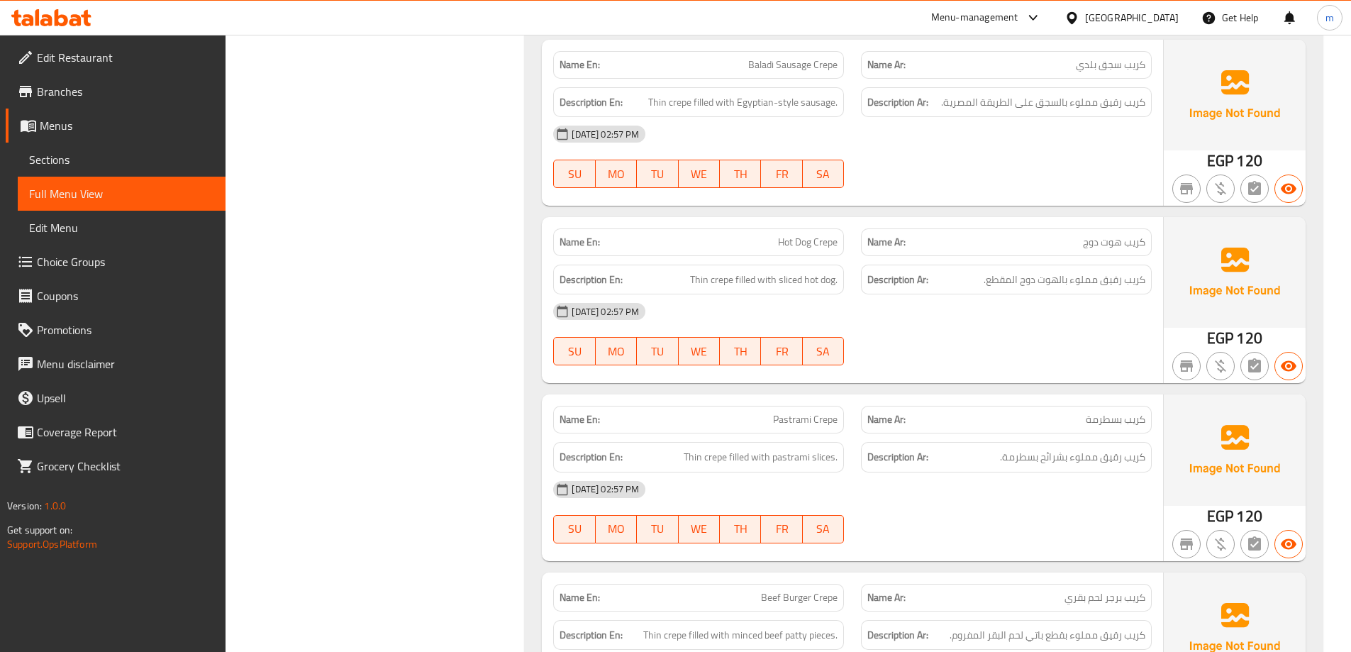
scroll to position [812, 0]
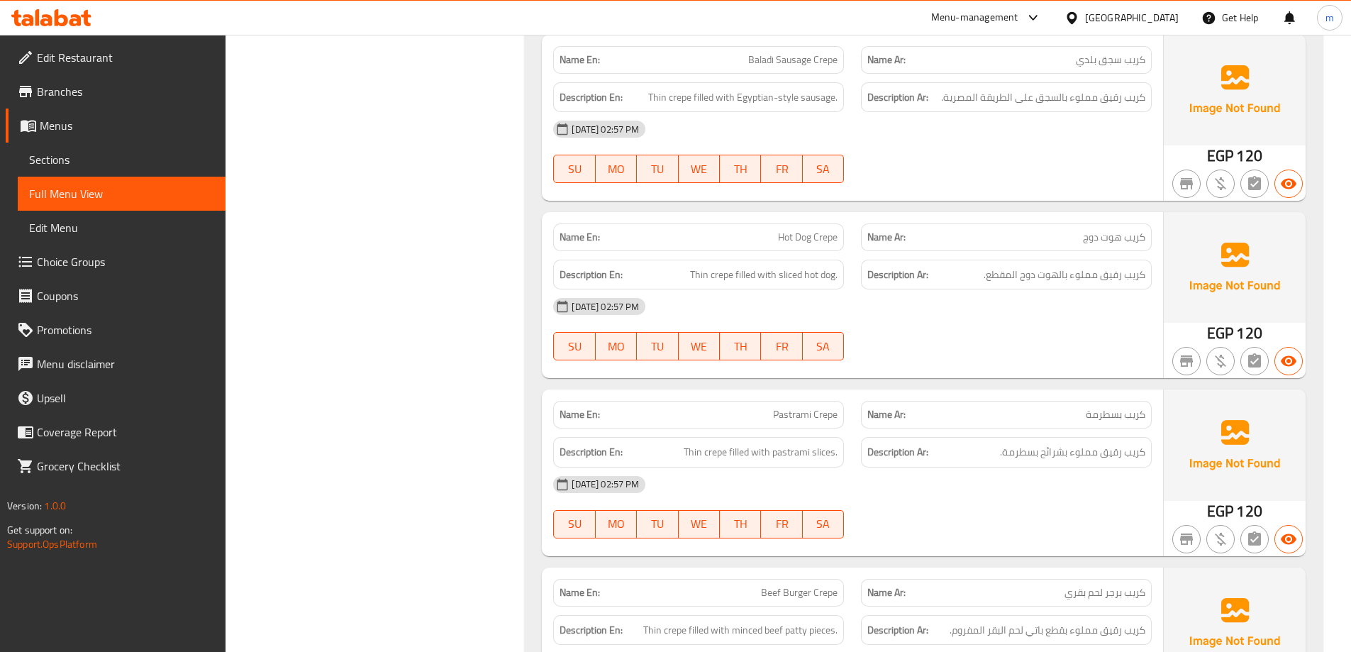
click at [801, 65] on span "Baladi Sausage Crepe" at bounding box center [792, 59] width 89 height 15
copy span "Sausage"
click at [1023, 303] on div "[DATE] 02:57 PM" at bounding box center [853, 306] width 616 height 34
click at [1018, 164] on div "[DATE] 02:57 PM SU MO TU WE TH FR SA" at bounding box center [853, 151] width 616 height 79
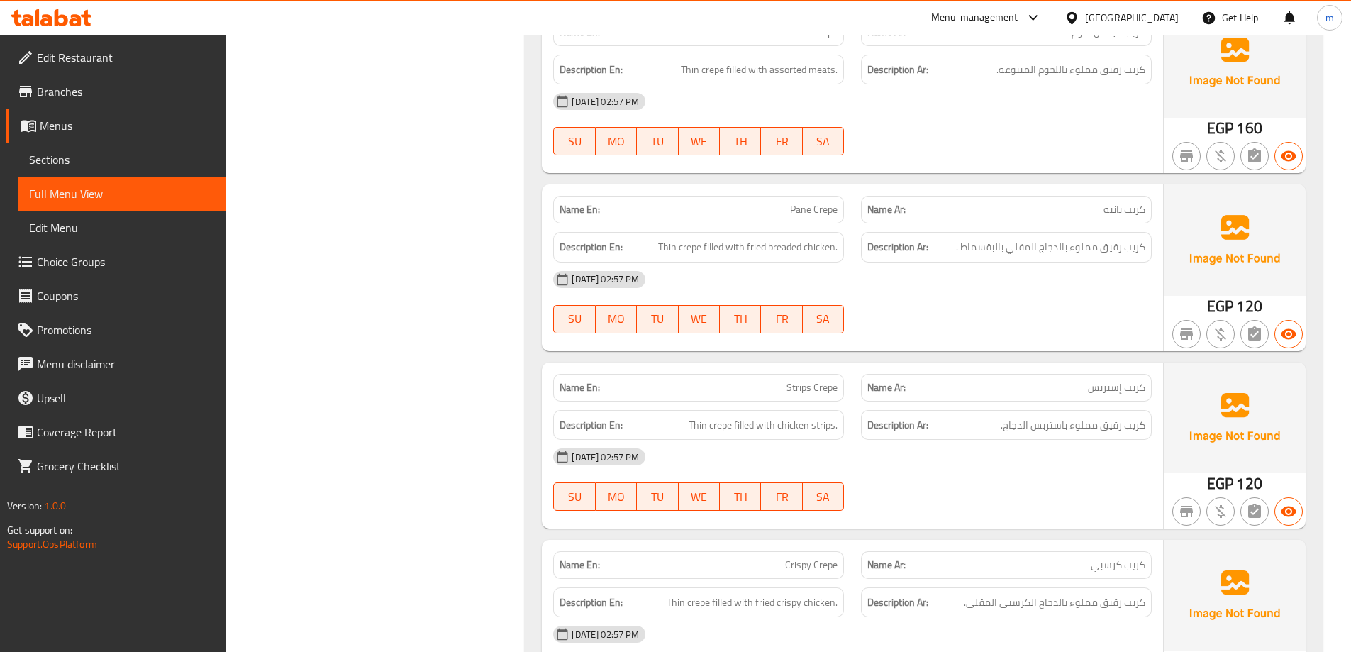
scroll to position [1521, 0]
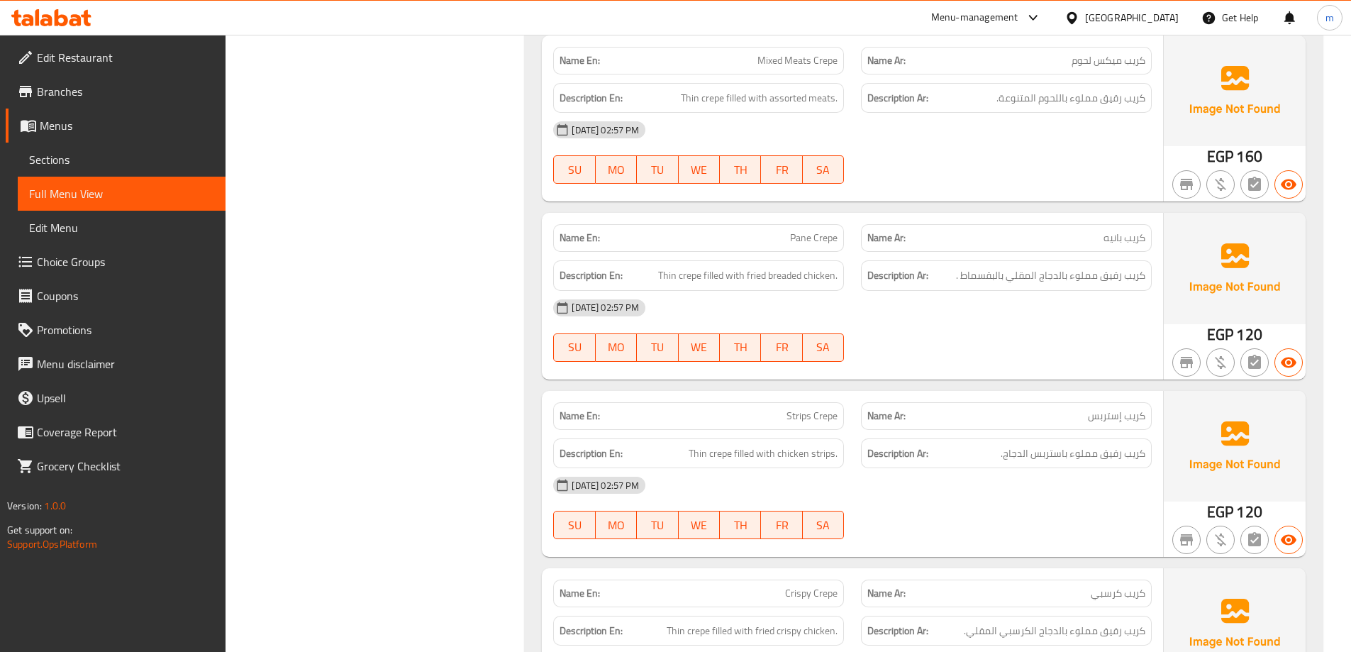
click at [291, 208] on div "Filter Branches Branches Popular filters Free items Branch specific items Has c…" at bounding box center [381, 418] width 272 height 3514
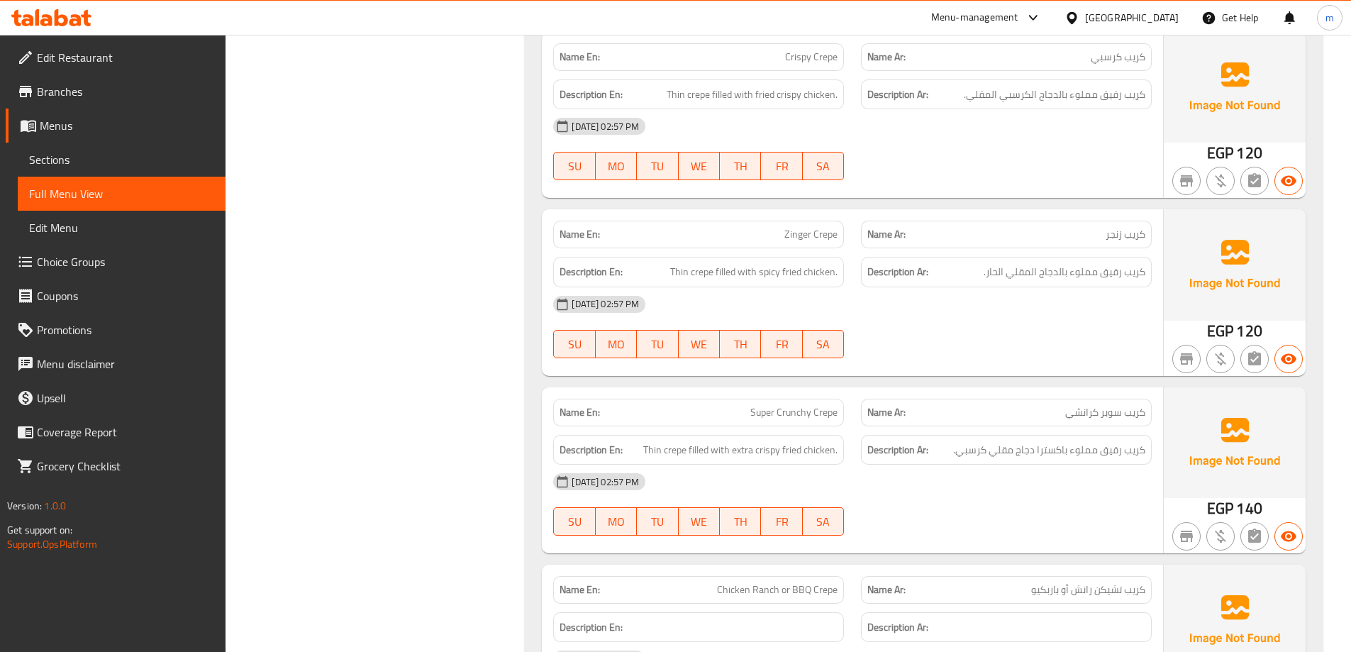
scroll to position [2060, 0]
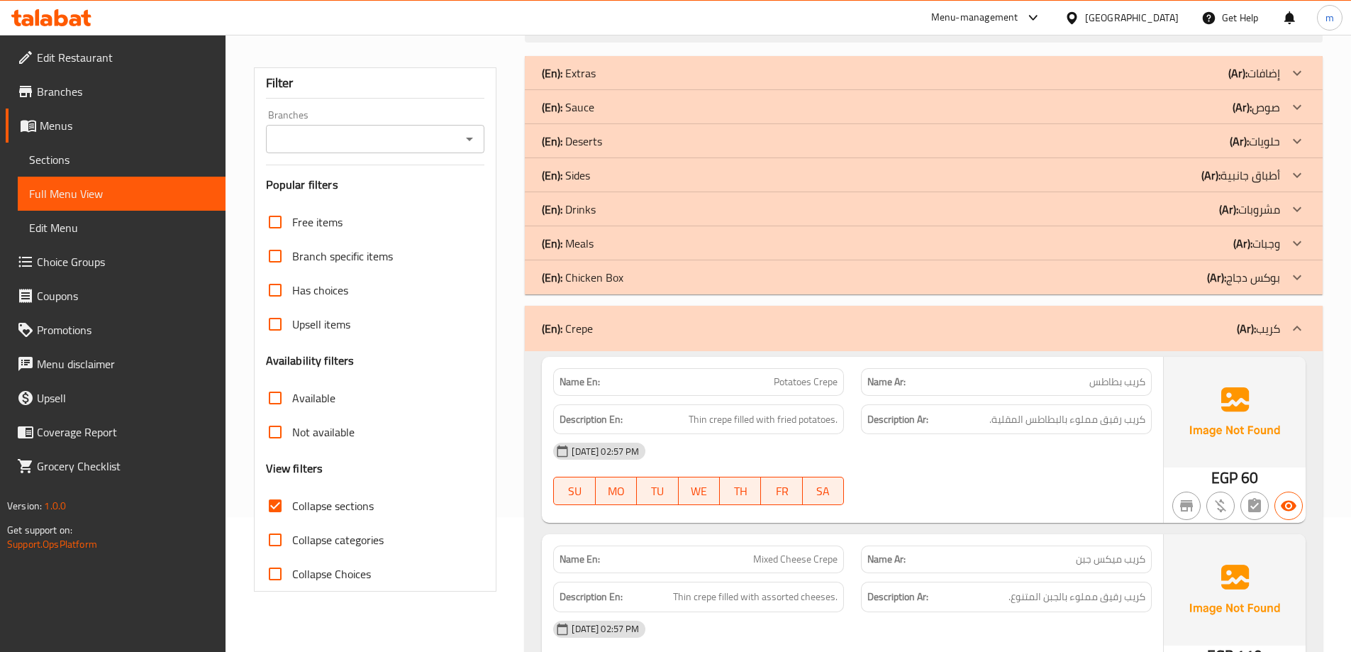
scroll to position [0, 0]
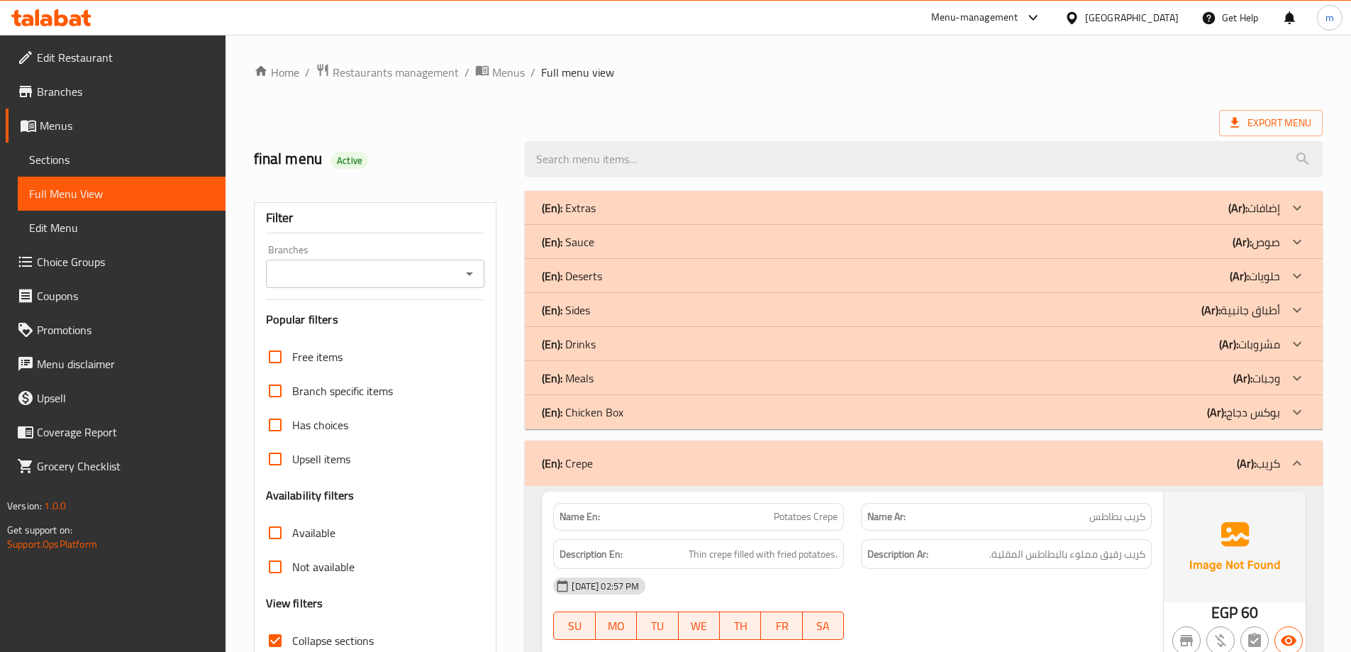
click at [1011, 471] on div "(En): Crepe (Ar): كريب" at bounding box center [911, 463] width 738 height 17
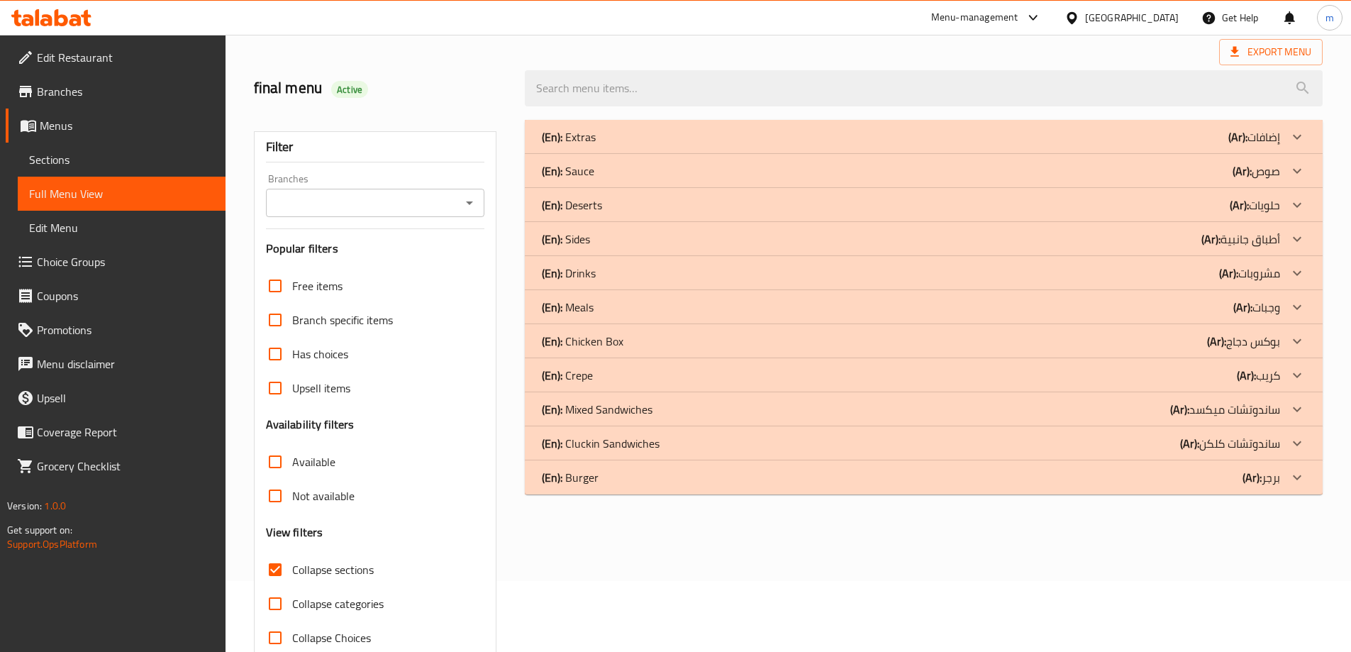
scroll to position [103, 0]
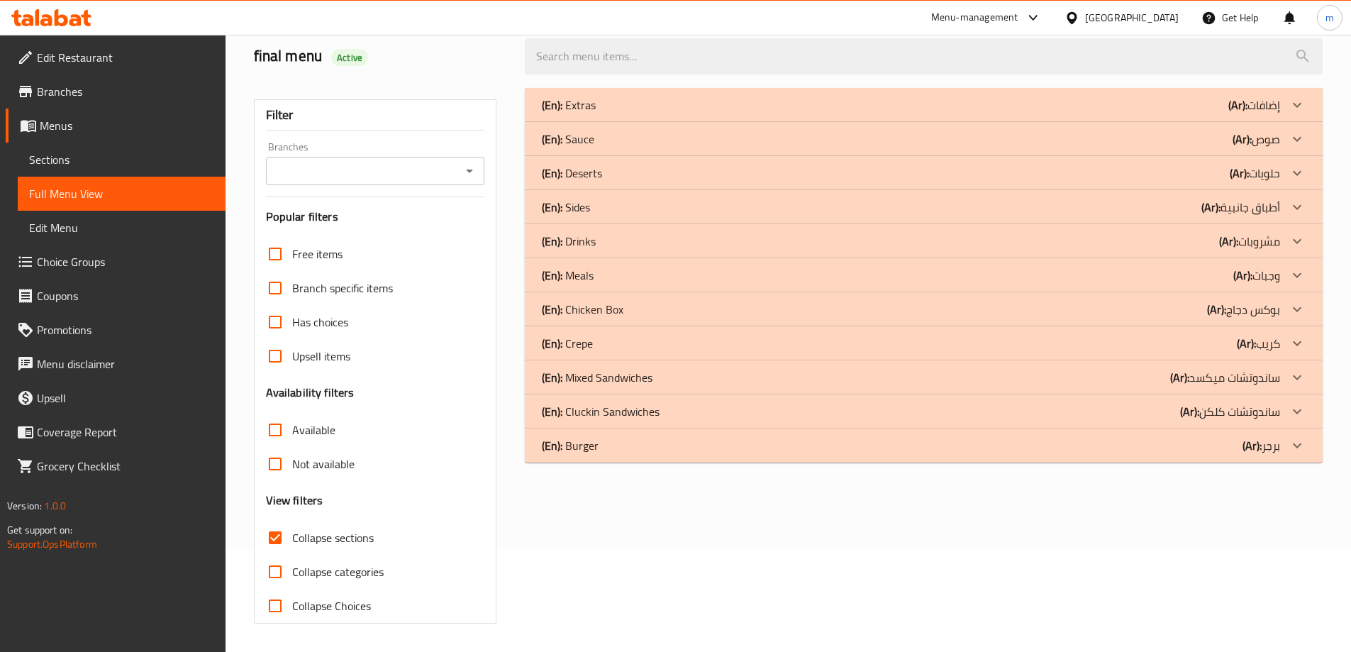
click at [1257, 113] on p "(Ar): ساندوتشات ميكسد" at bounding box center [1254, 104] width 52 height 17
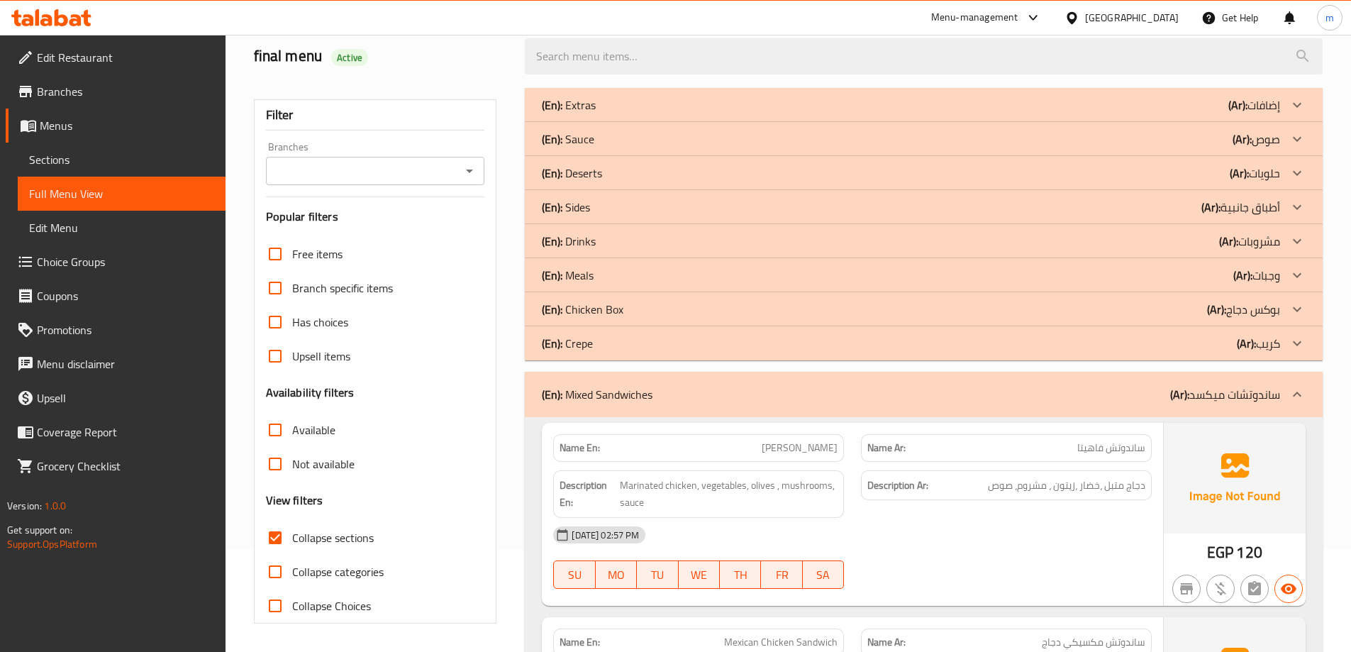
click at [736, 113] on div "(En): Crepe (Ar): كريب" at bounding box center [911, 104] width 738 height 17
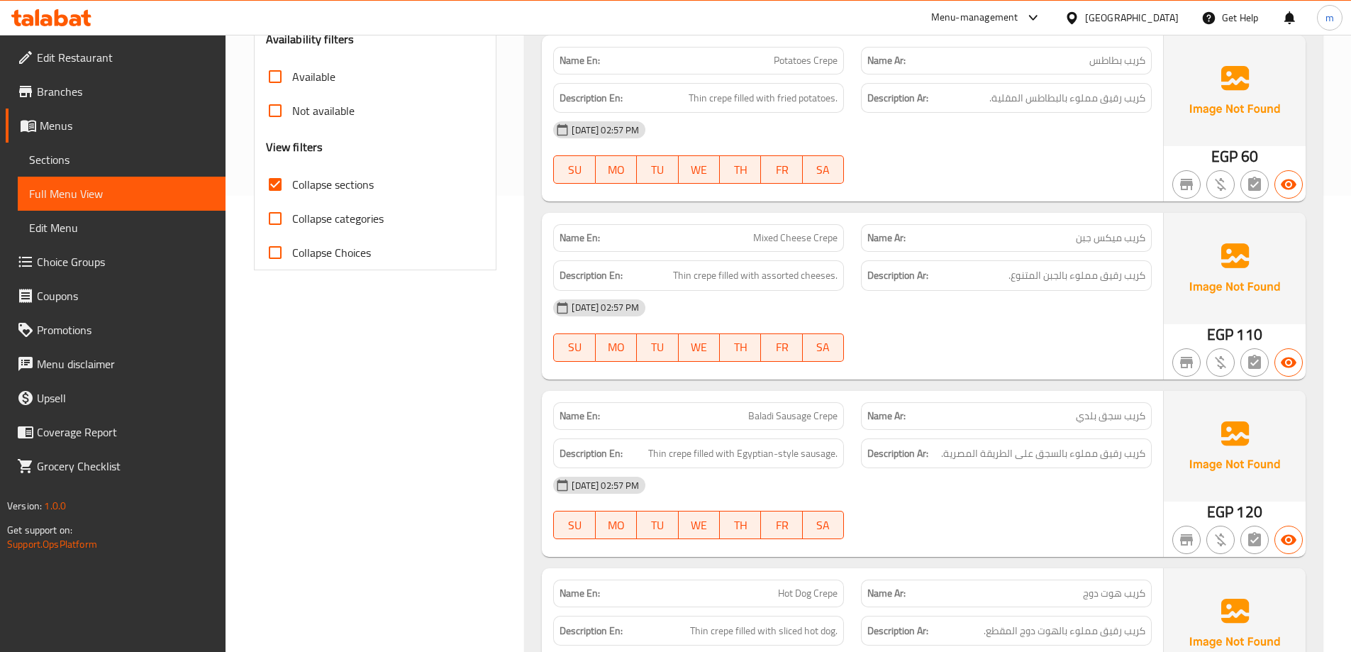
scroll to position [457, 0]
click at [770, 241] on span "Mixed Cheese Crepe" at bounding box center [795, 236] width 84 height 15
click at [122, 157] on span "Sections" at bounding box center [121, 159] width 185 height 17
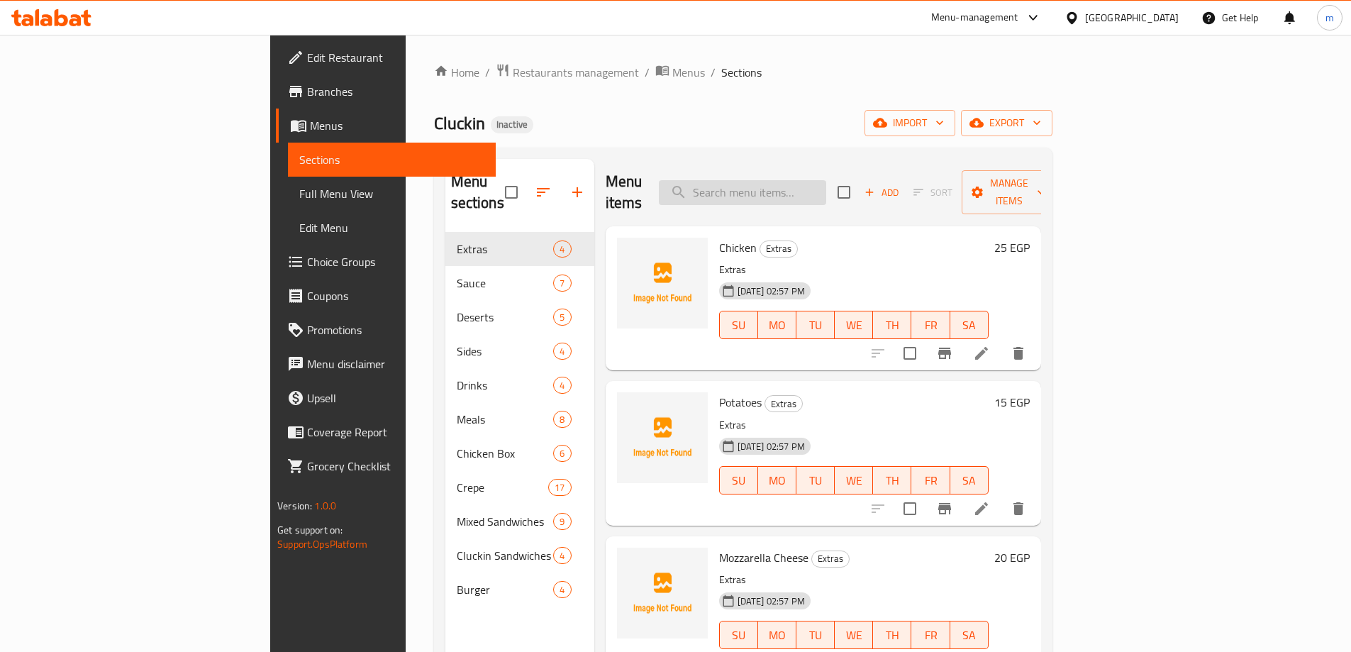
click at [793, 180] on input "search" at bounding box center [742, 192] width 167 height 25
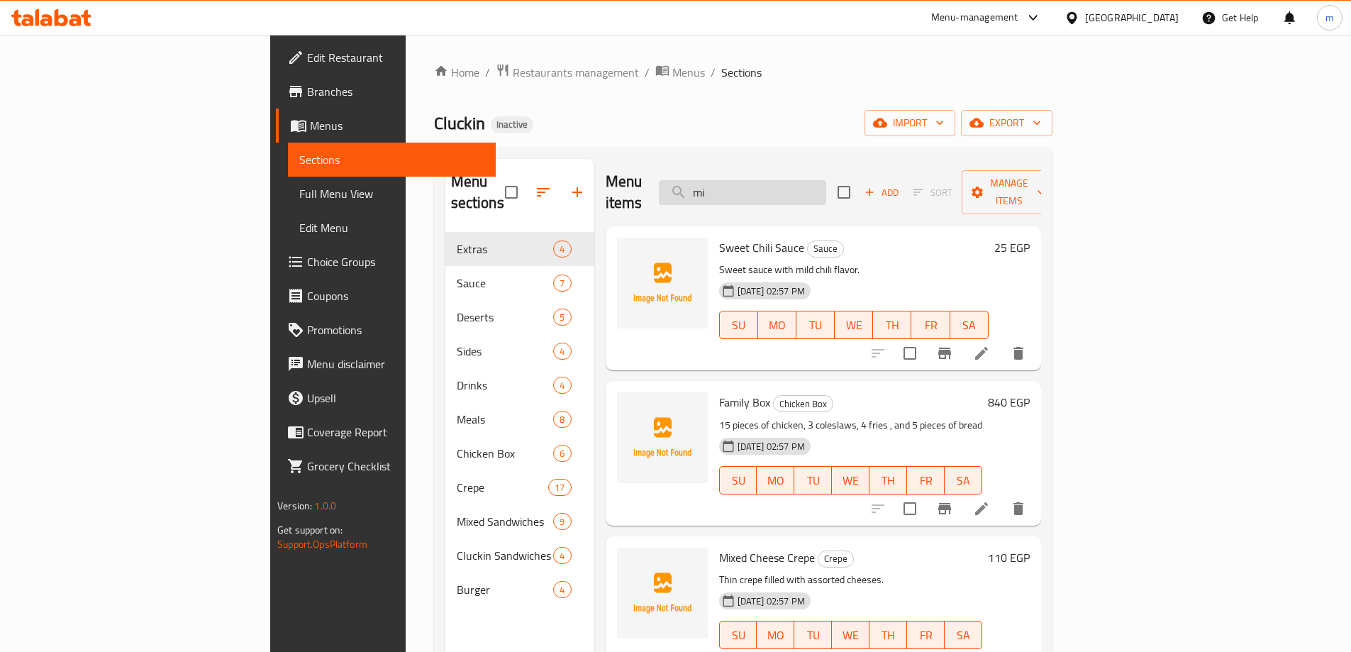
type input "m"
type input "mixed"
click at [988, 347] on icon at bounding box center [981, 353] width 13 height 13
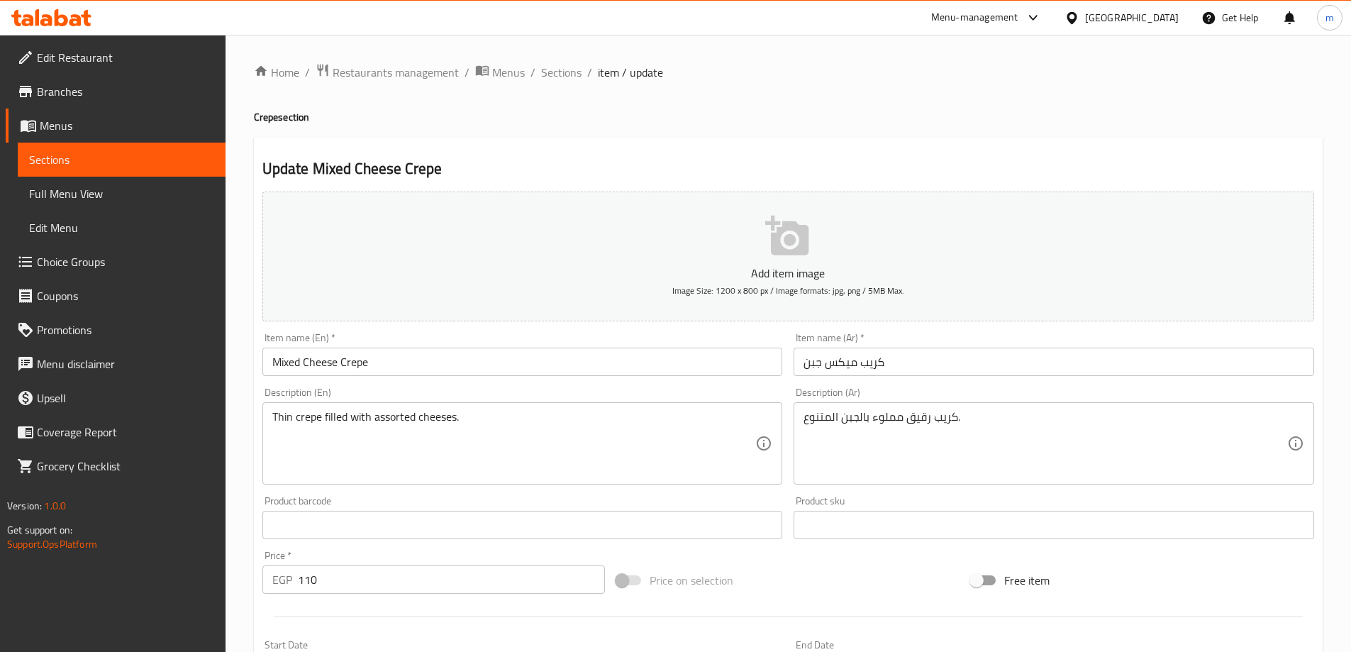
click at [833, 361] on input "كريب ميكس جبن" at bounding box center [1054, 361] width 520 height 28
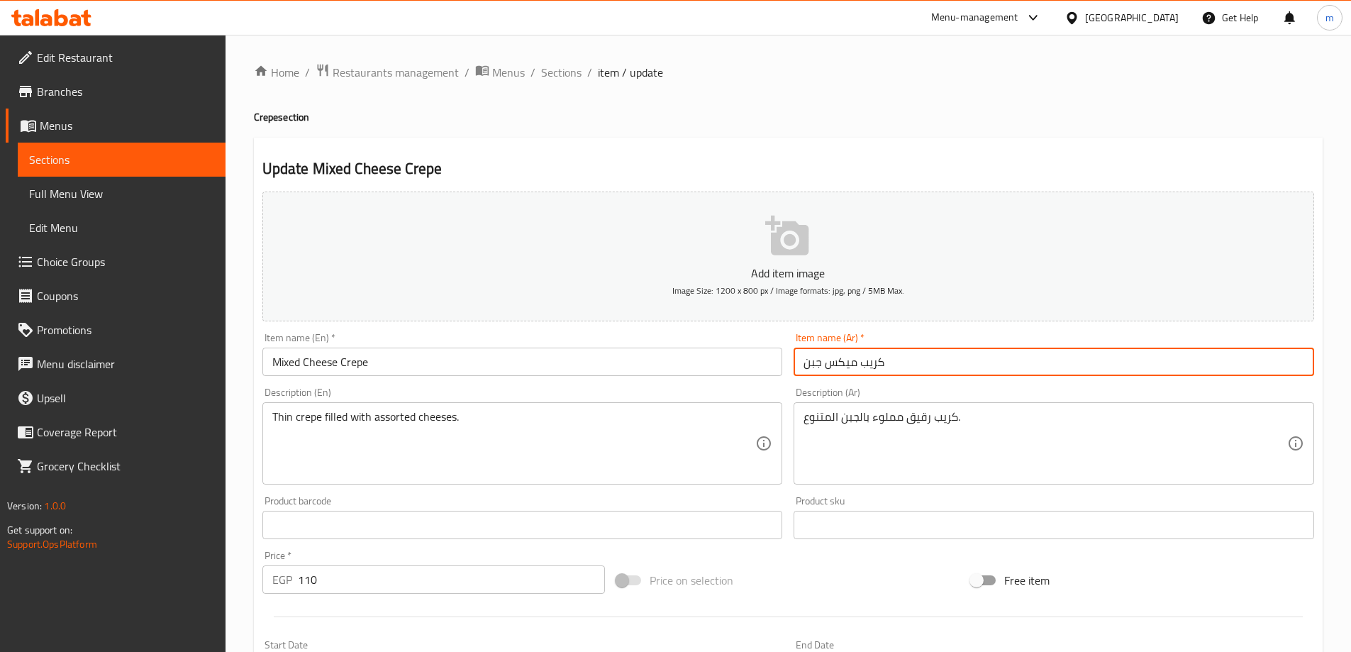
click at [833, 361] on input "كريب ميكس جبن" at bounding box center [1054, 361] width 520 height 28
type input "كريب ميكسد جبن"
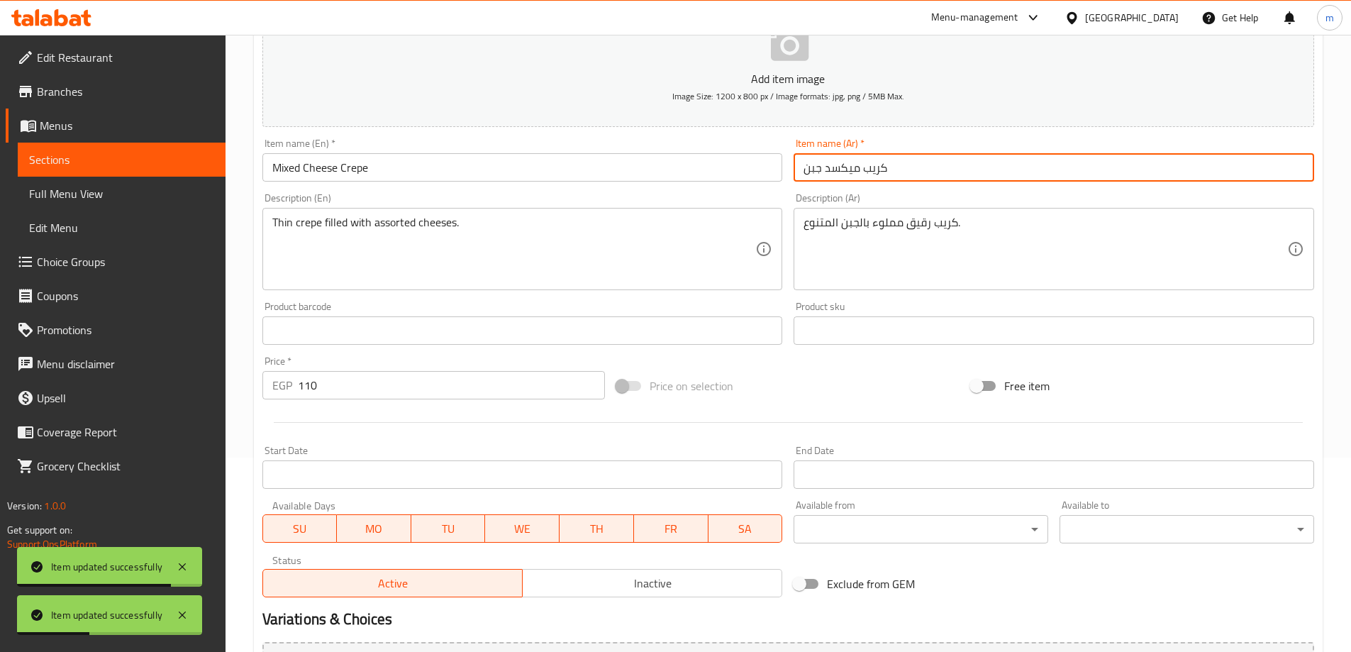
scroll to position [213, 0]
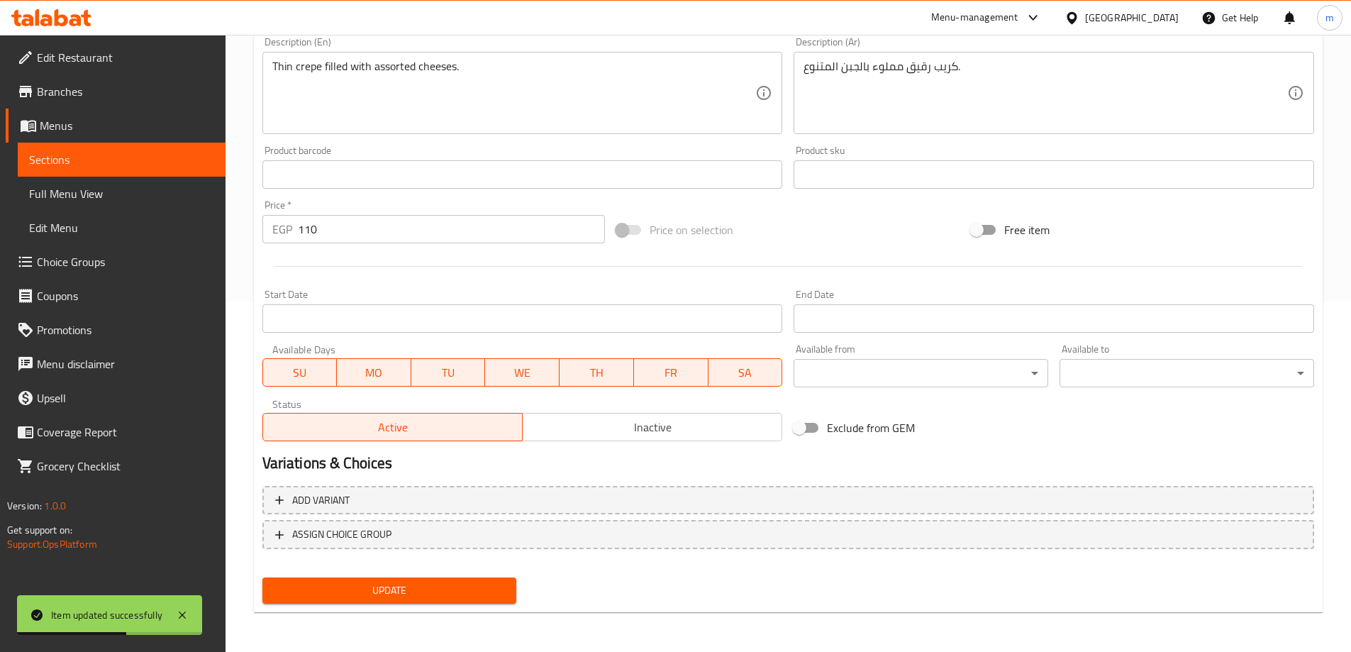
click at [440, 579] on button "Update" at bounding box center [389, 590] width 255 height 26
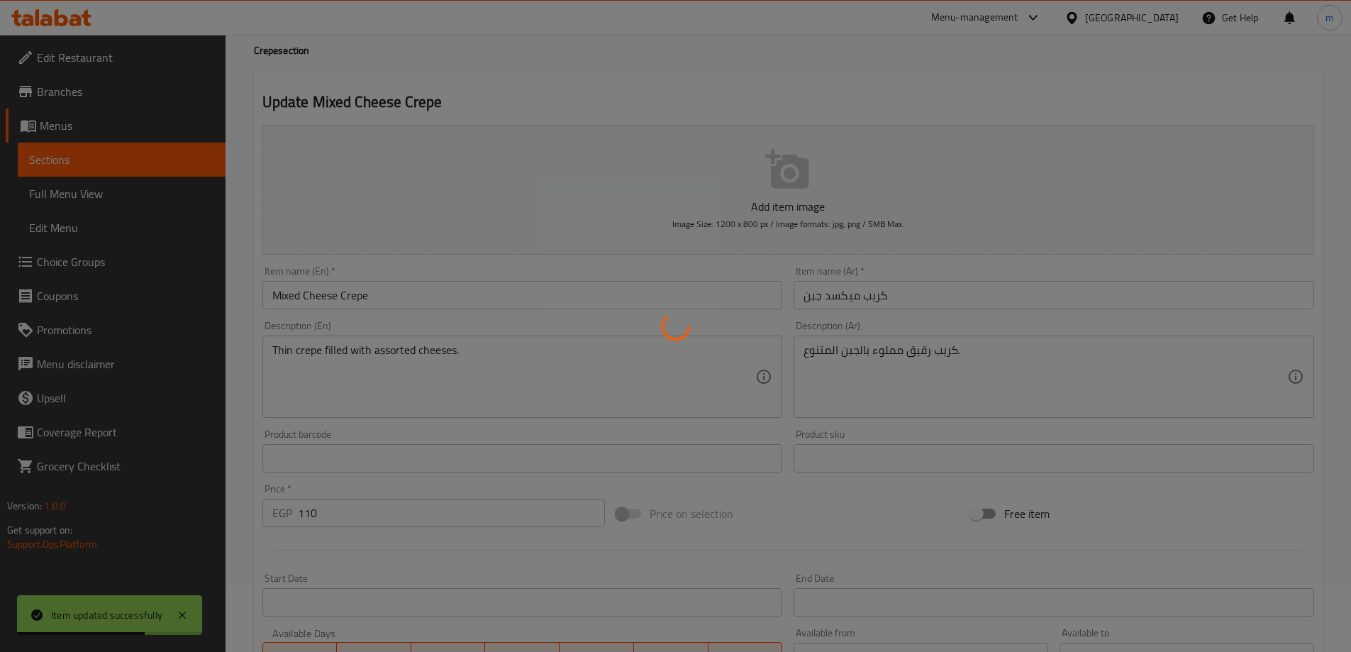
scroll to position [0, 0]
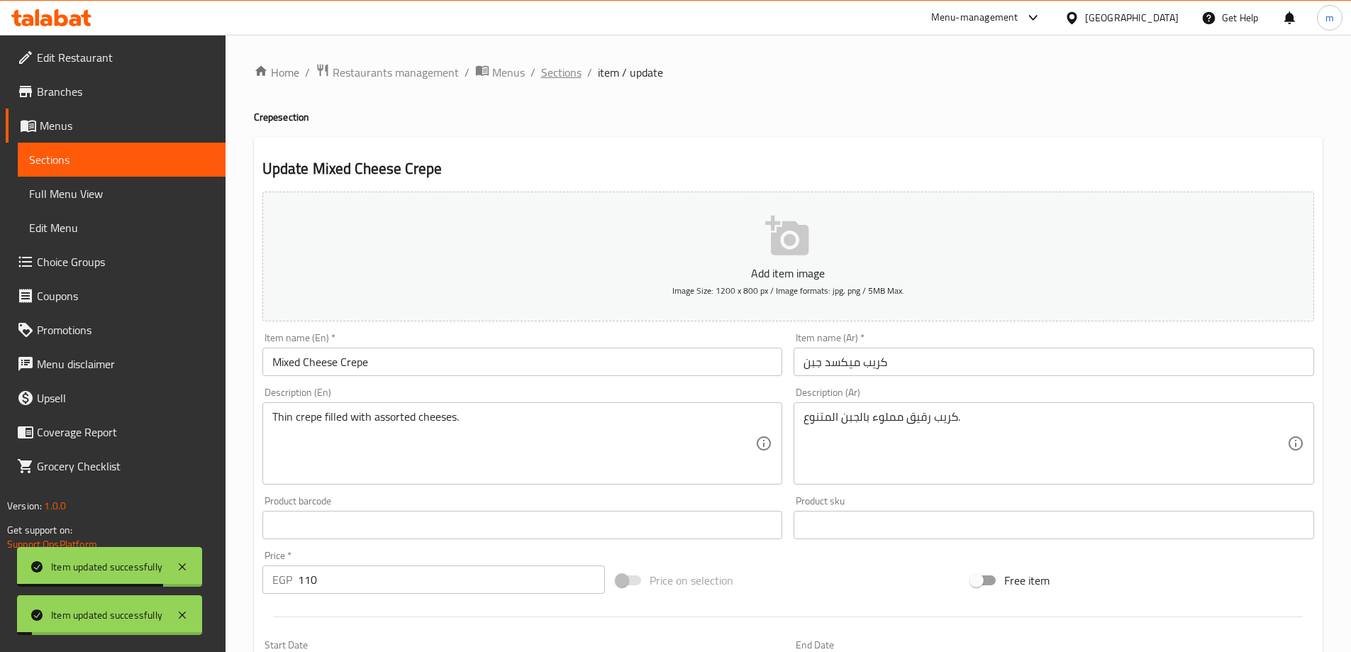
click at [541, 70] on span "Sections" at bounding box center [561, 72] width 40 height 17
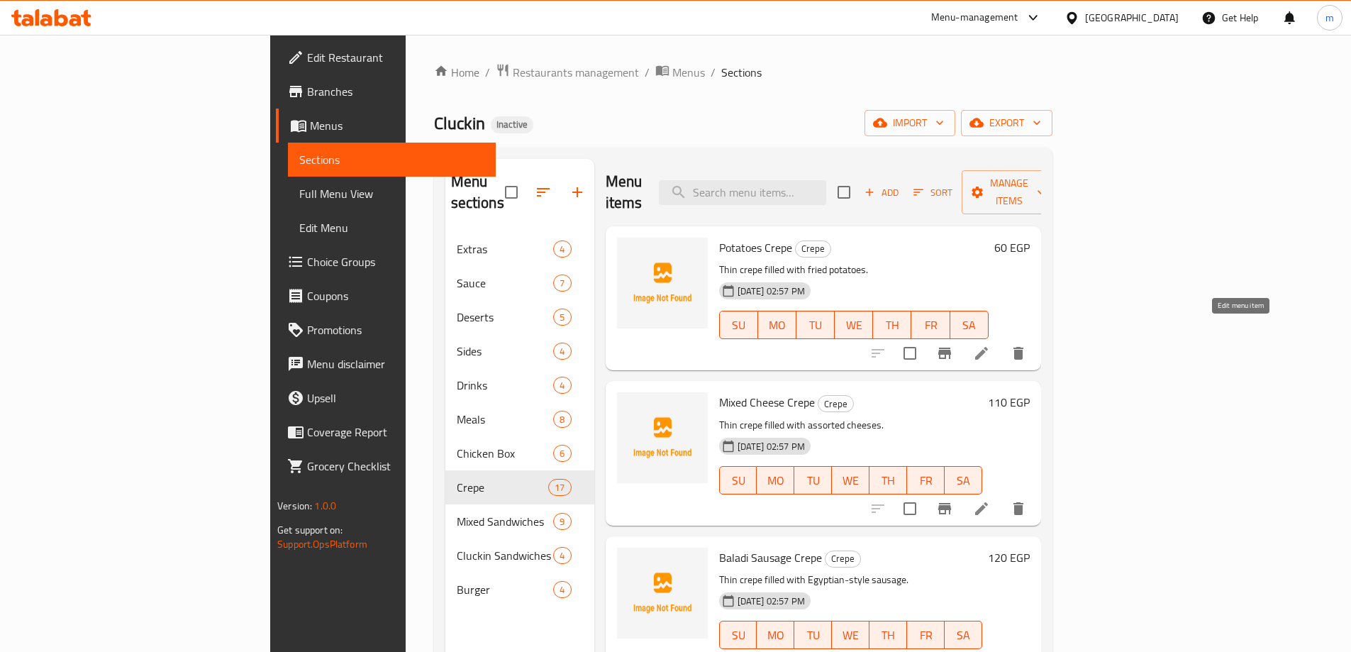
click at [990, 345] on icon at bounding box center [981, 353] width 17 height 17
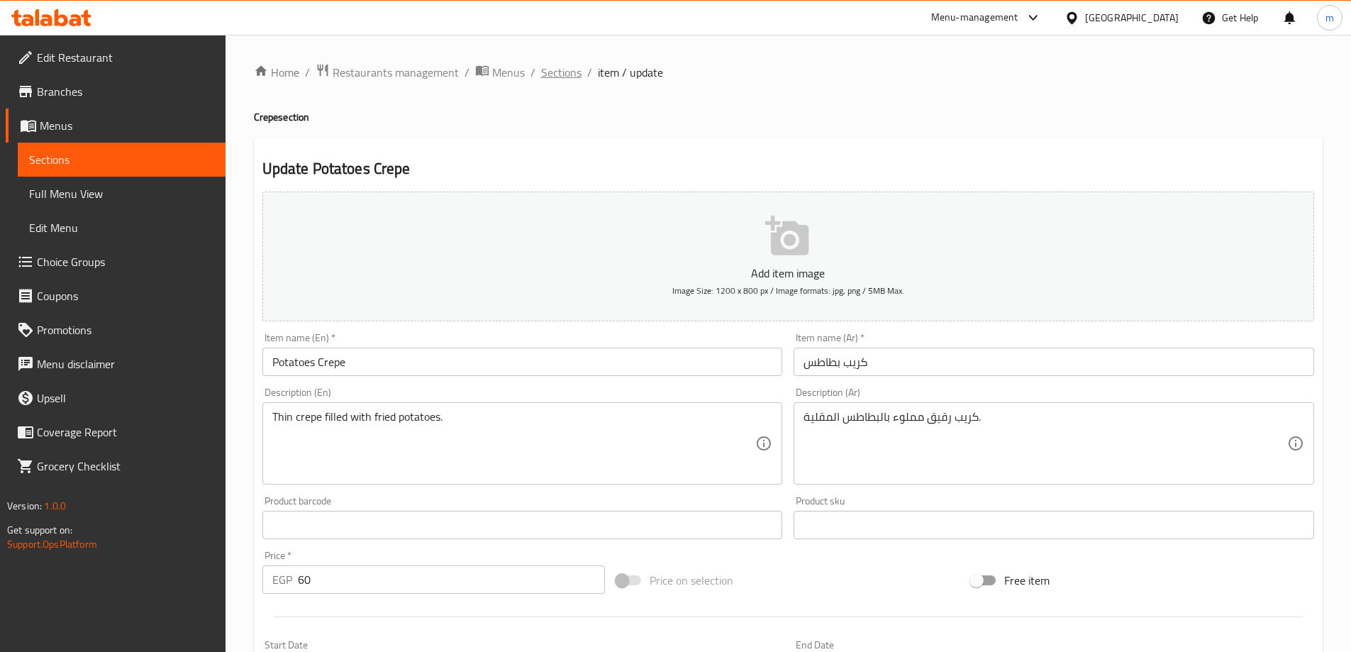
click at [560, 71] on span "Sections" at bounding box center [561, 72] width 40 height 17
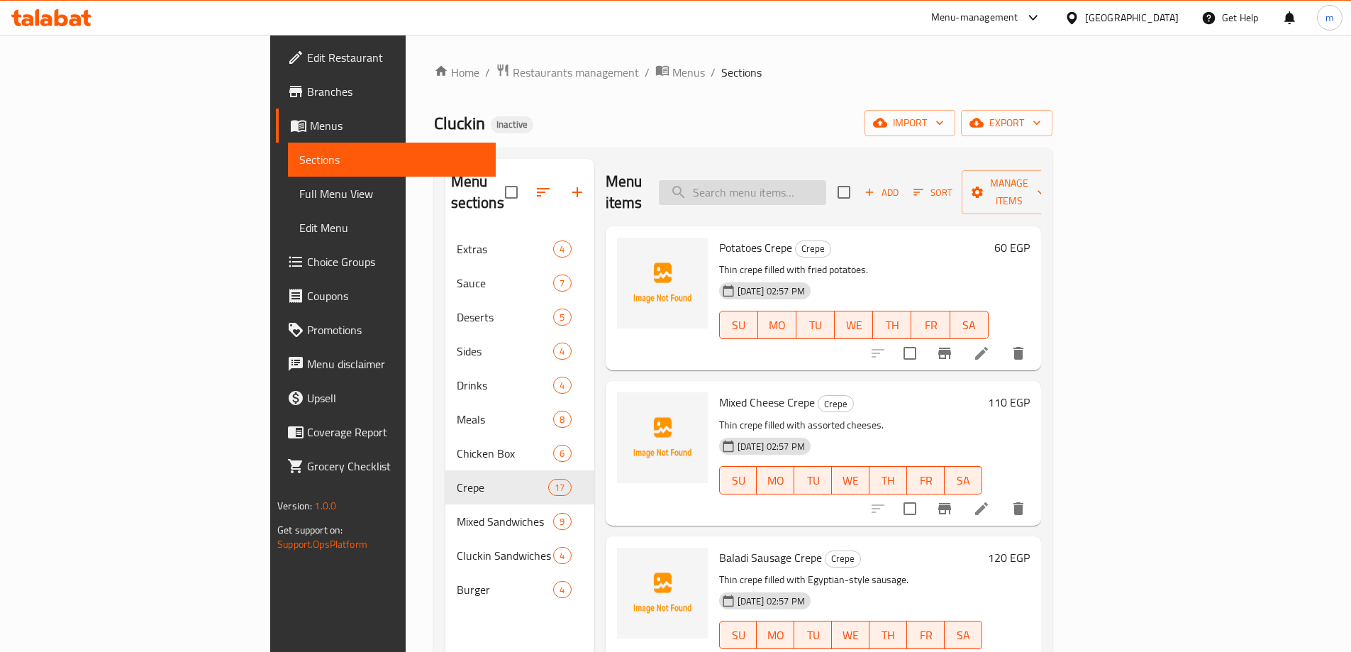
click at [826, 188] on input "search" at bounding box center [742, 192] width 167 height 25
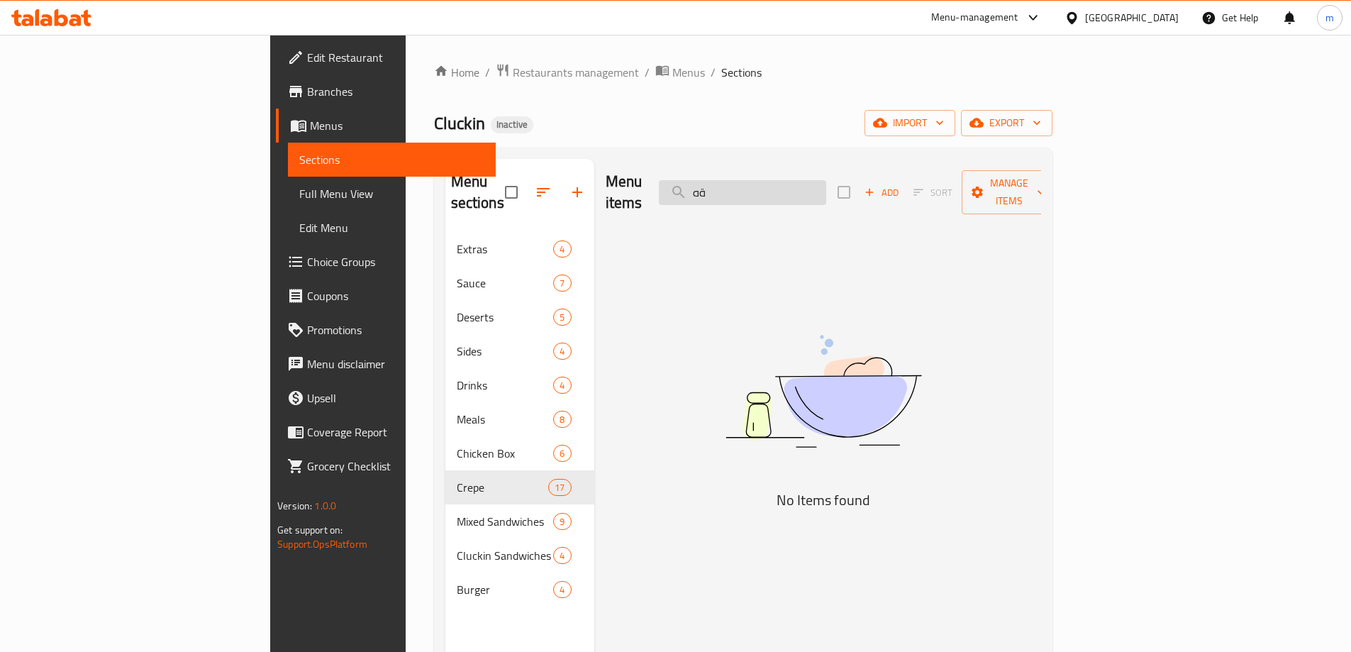
type input "ة"
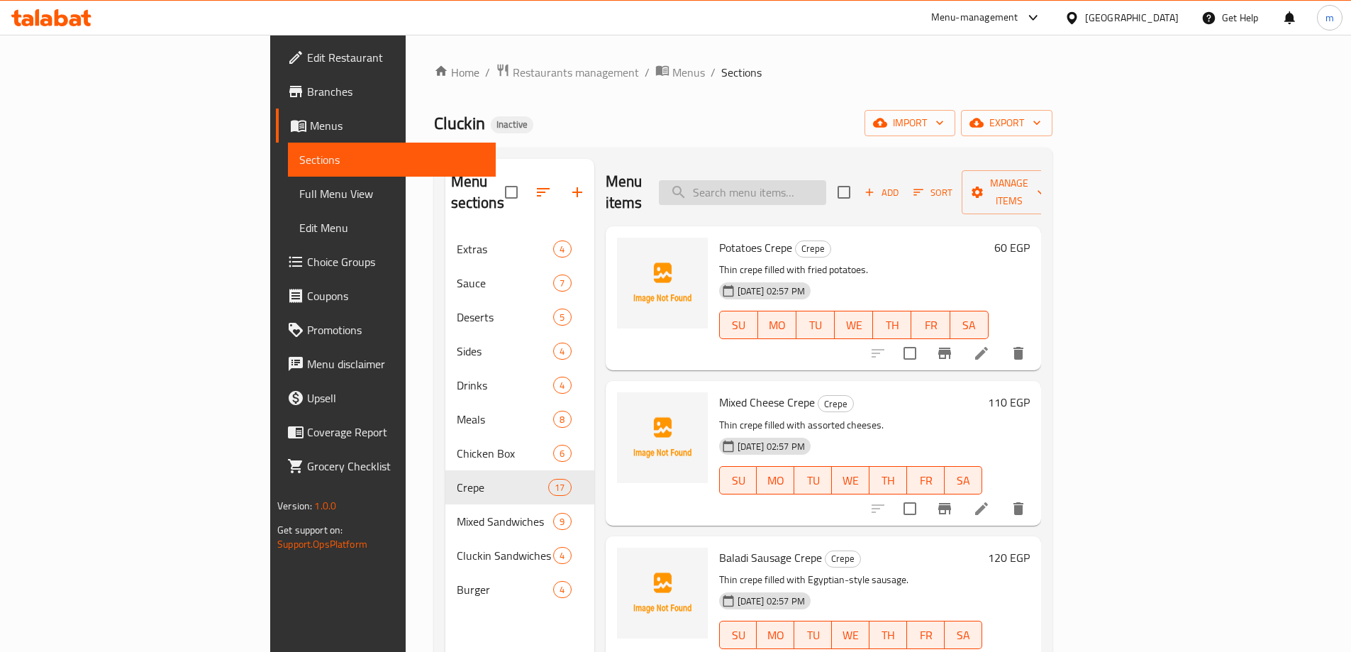
click at [826, 188] on input "search" at bounding box center [742, 192] width 167 height 25
type input "mixed"
click at [990, 500] on icon at bounding box center [981, 508] width 17 height 17
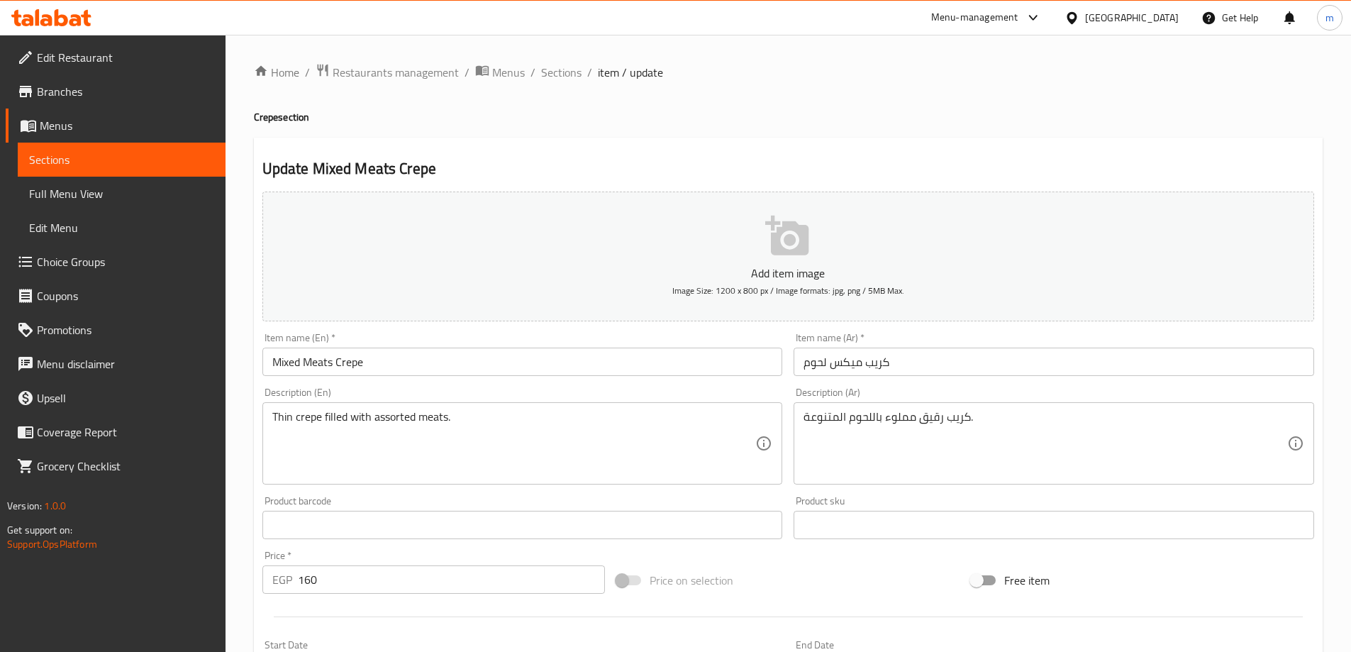
click at [859, 360] on input "كريب ميكس لحوم" at bounding box center [1054, 361] width 520 height 28
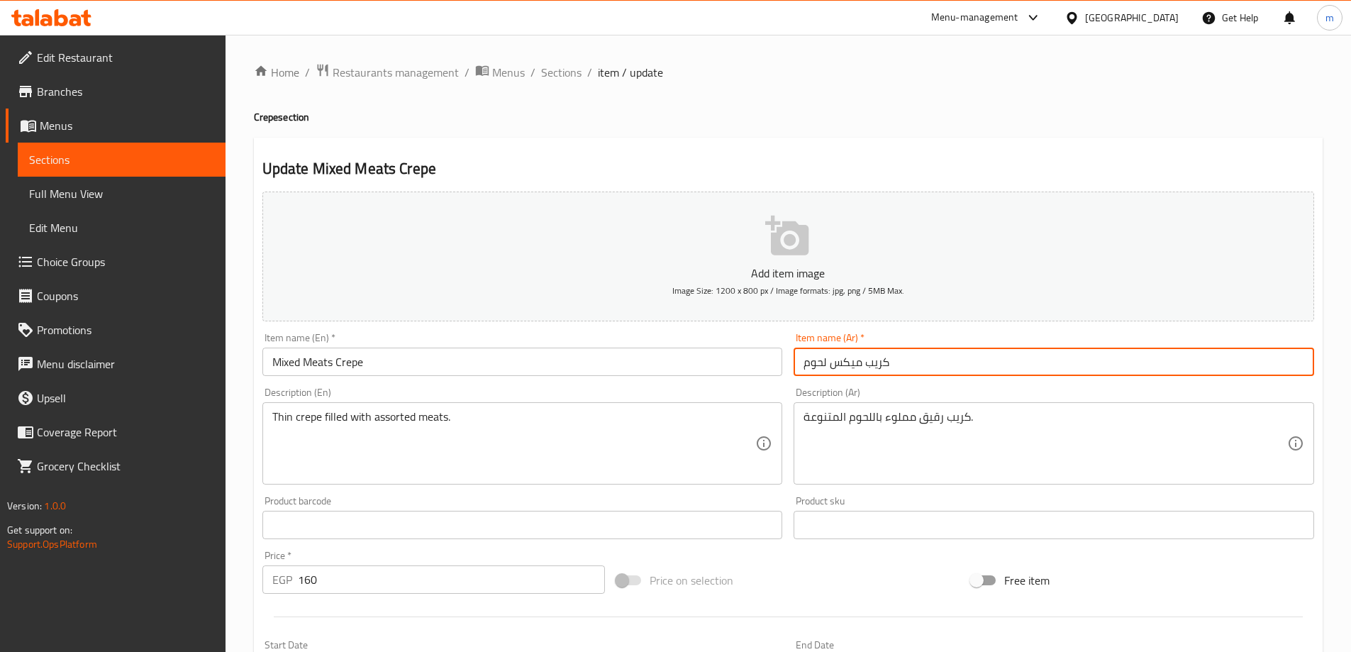
click at [859, 360] on input "كريب ميكس لحوم" at bounding box center [1054, 361] width 520 height 28
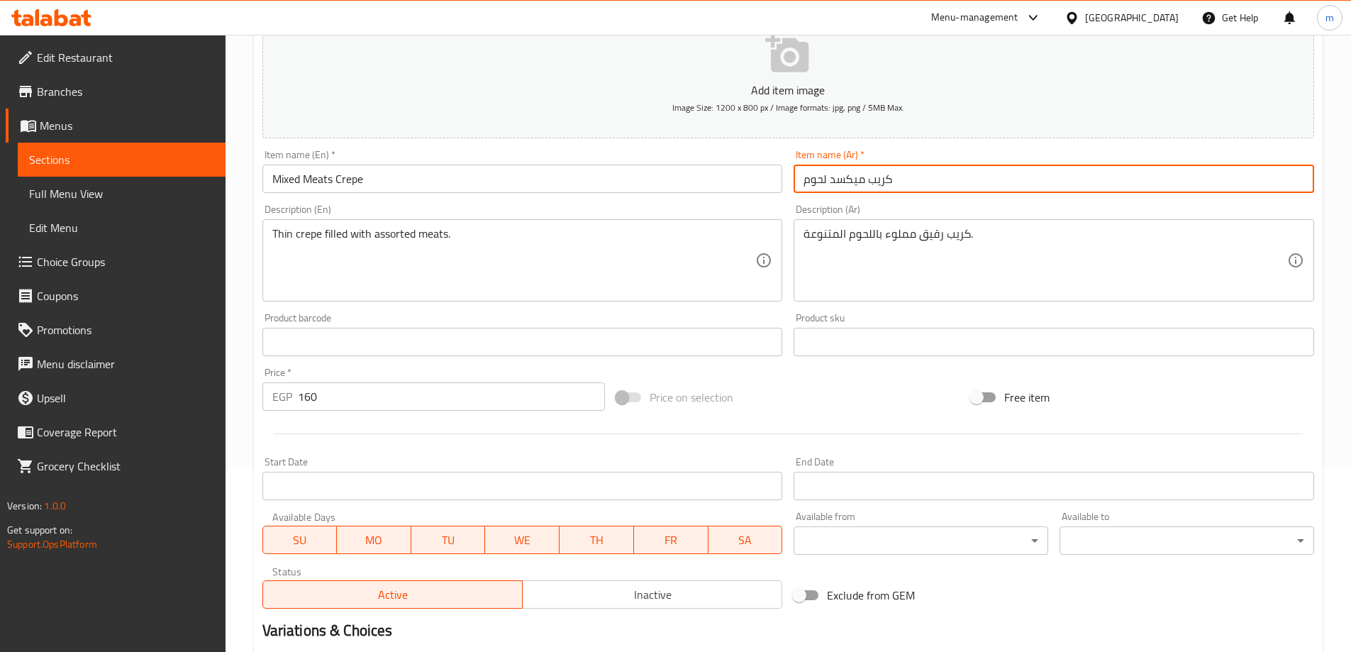
scroll to position [213, 0]
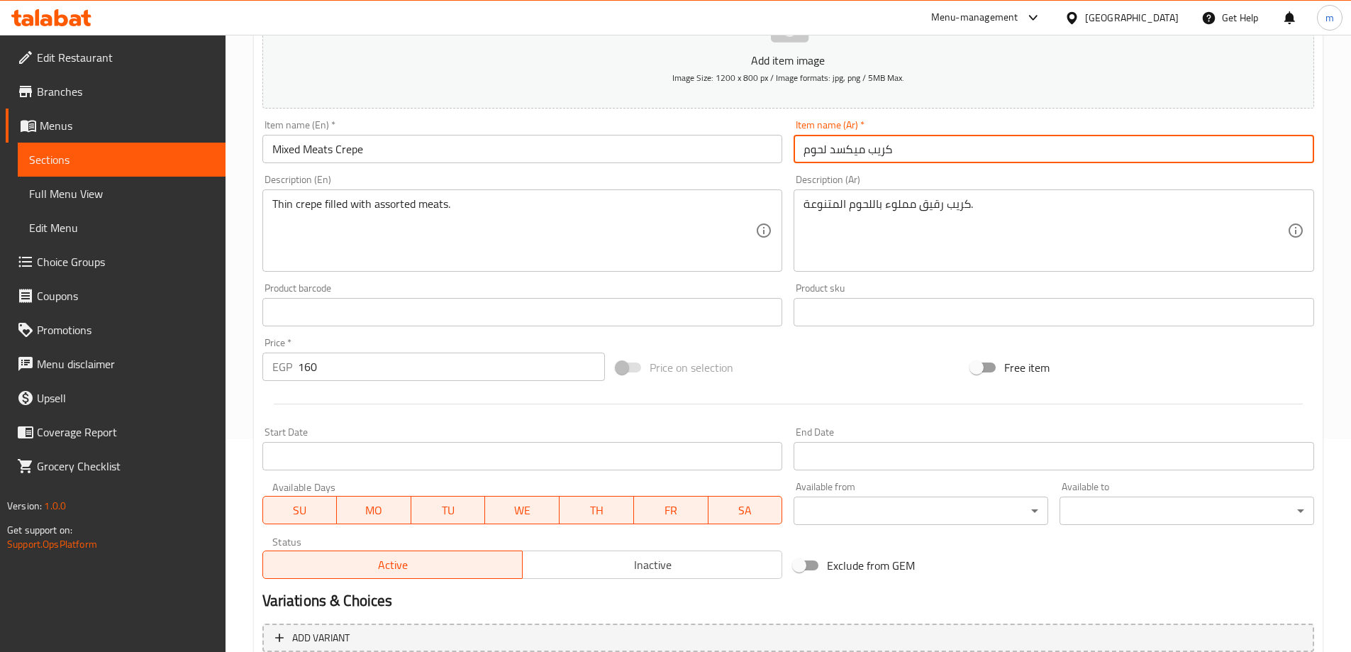
type input "كريب ميكسد لحوم"
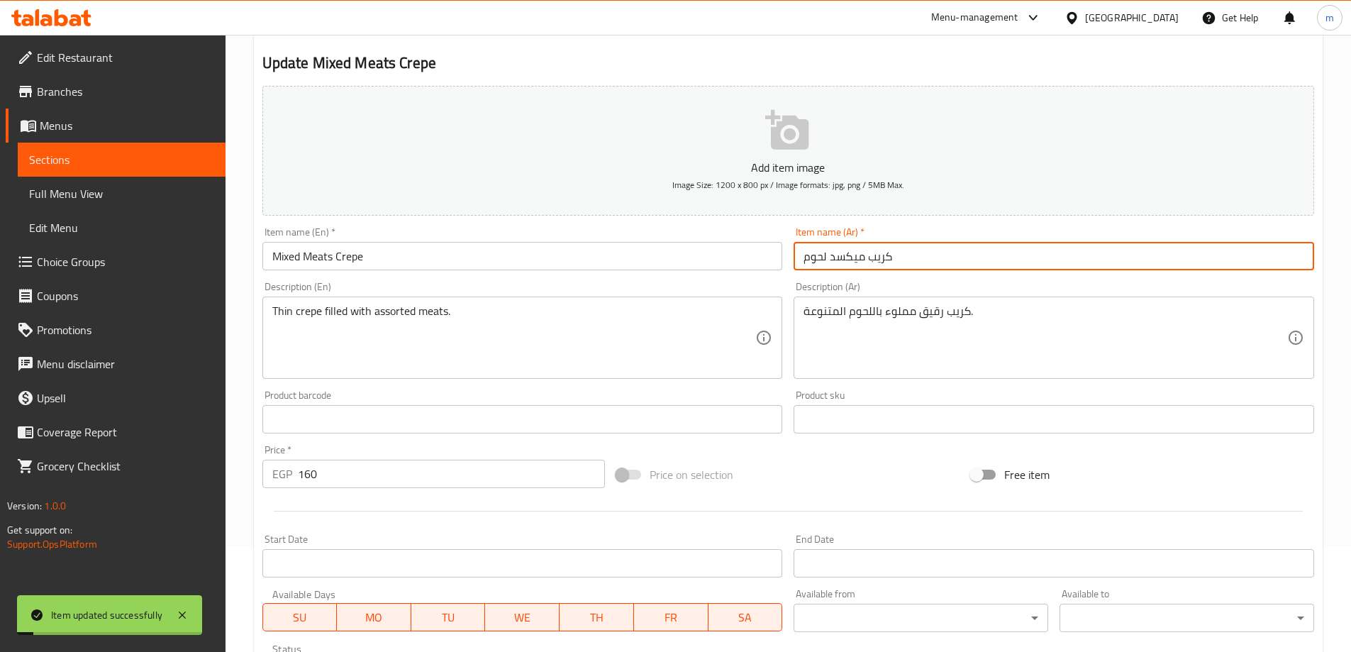
scroll to position [0, 0]
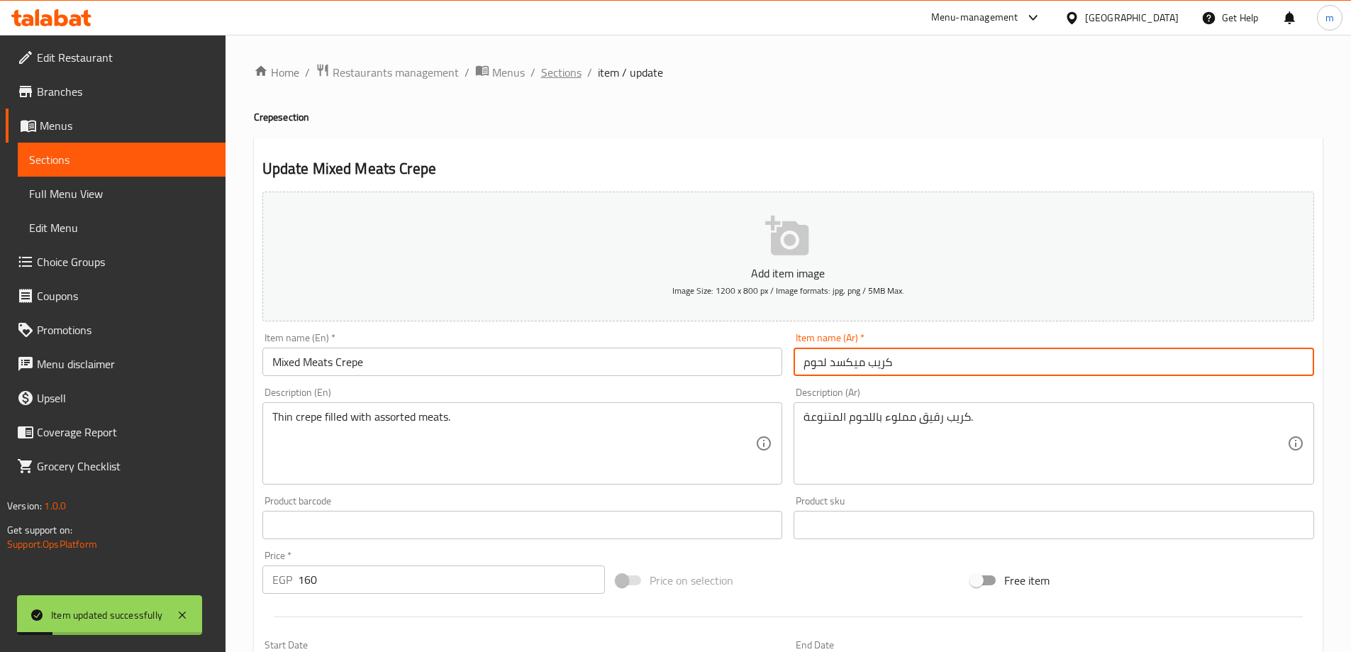
click at [559, 65] on span "Sections" at bounding box center [561, 72] width 40 height 17
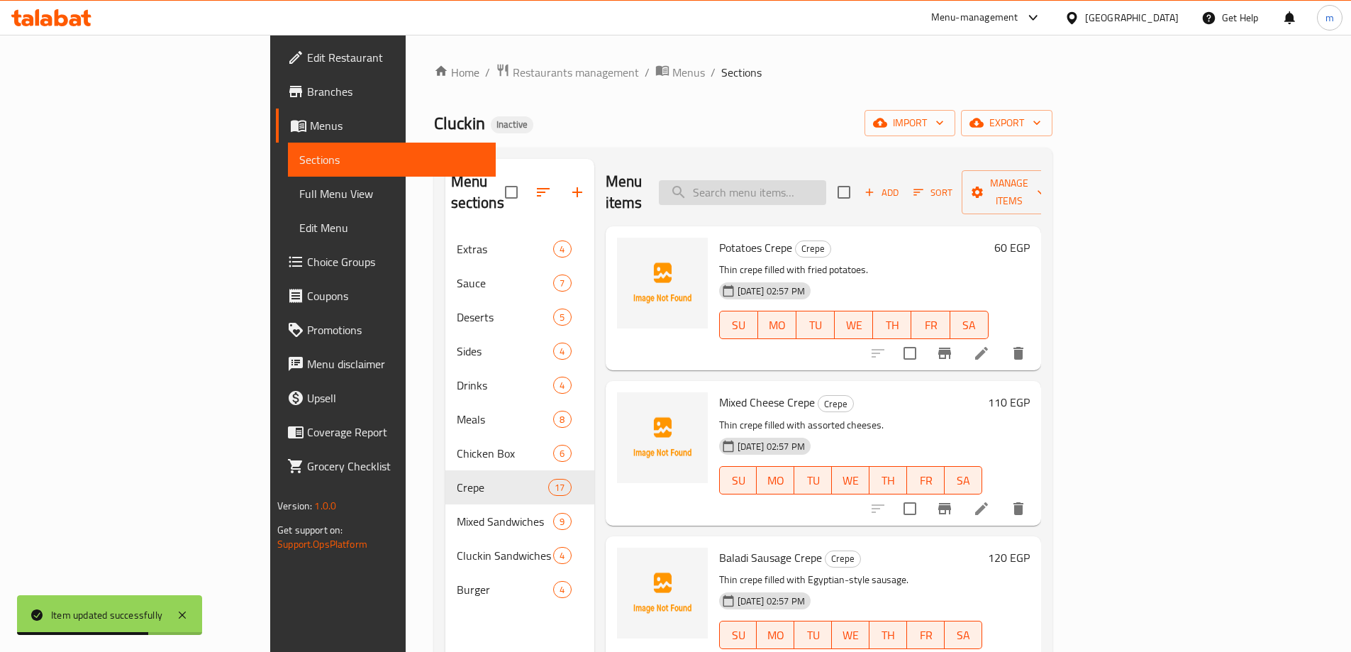
click at [819, 185] on input "search" at bounding box center [742, 192] width 167 height 25
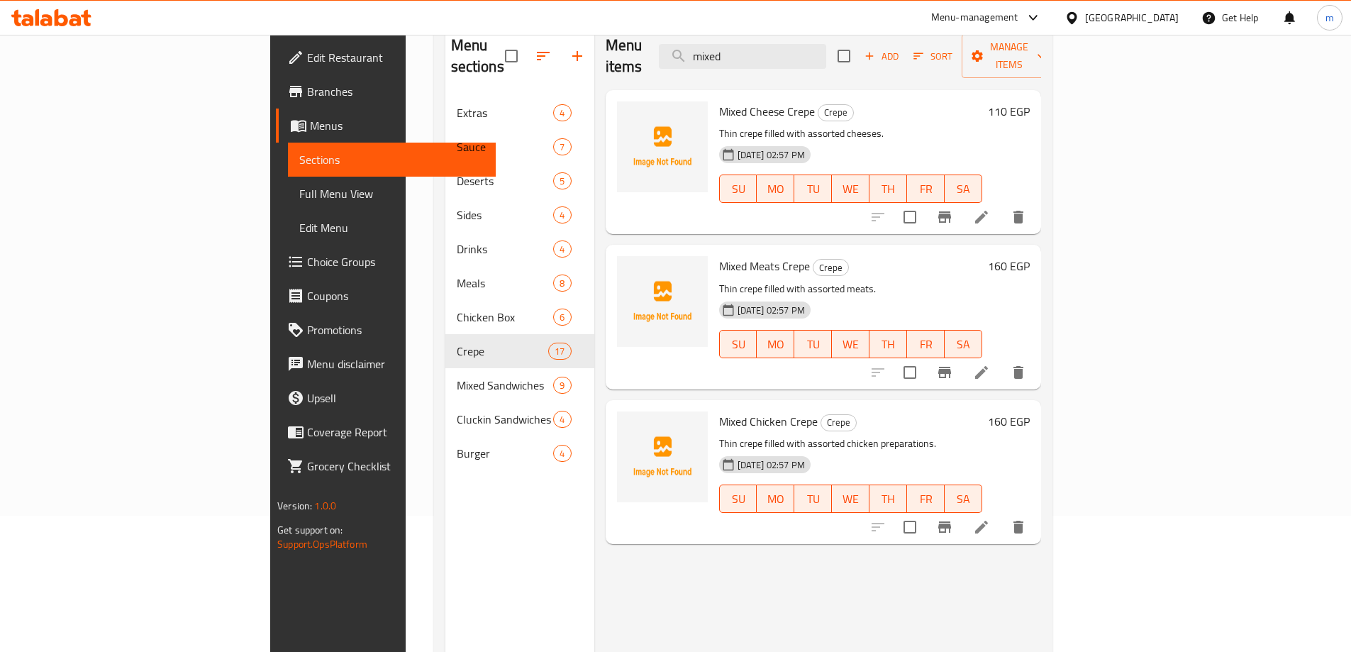
scroll to position [142, 0]
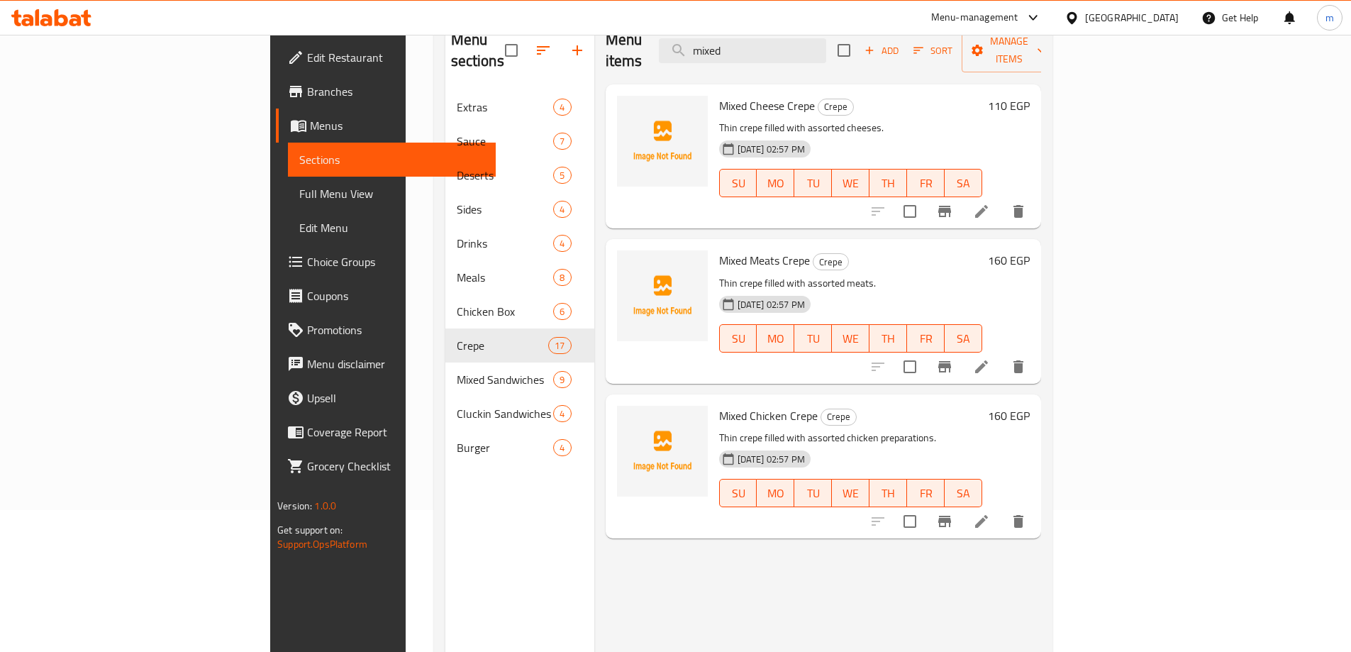
type input "mixed"
click at [990, 513] on icon at bounding box center [981, 521] width 17 height 17
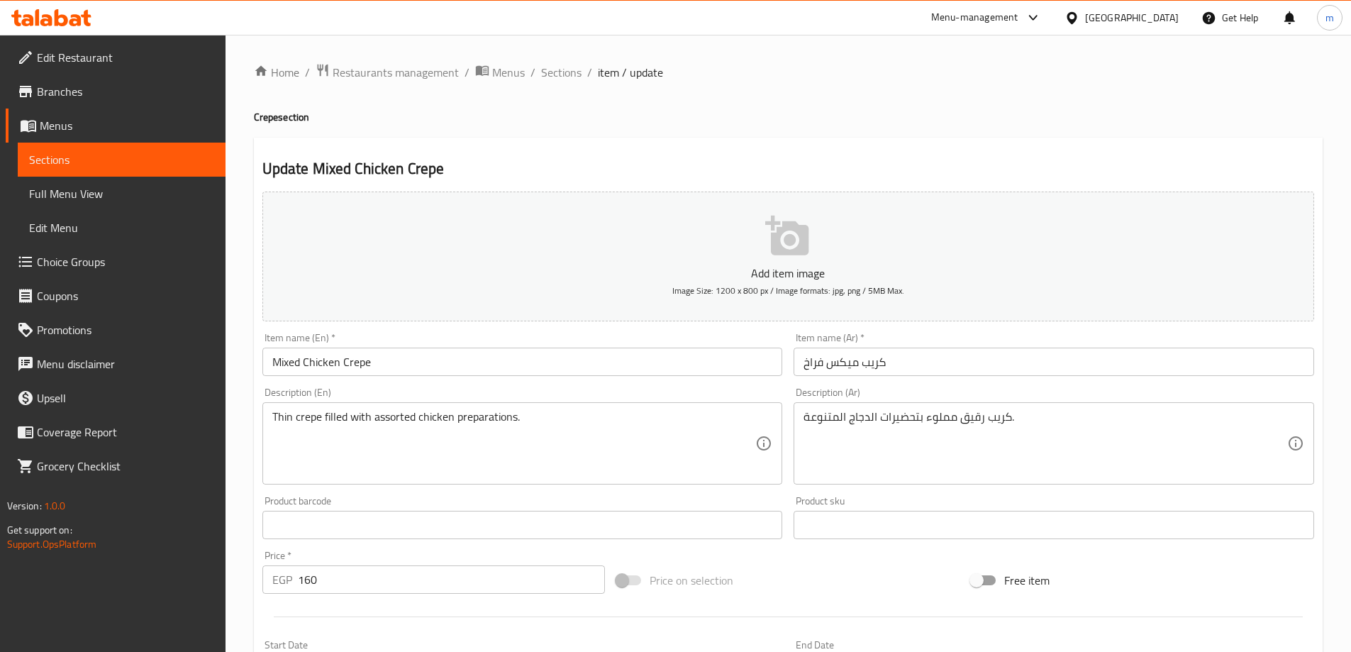
click at [842, 365] on input "كريب ميكس فراخ" at bounding box center [1054, 361] width 520 height 28
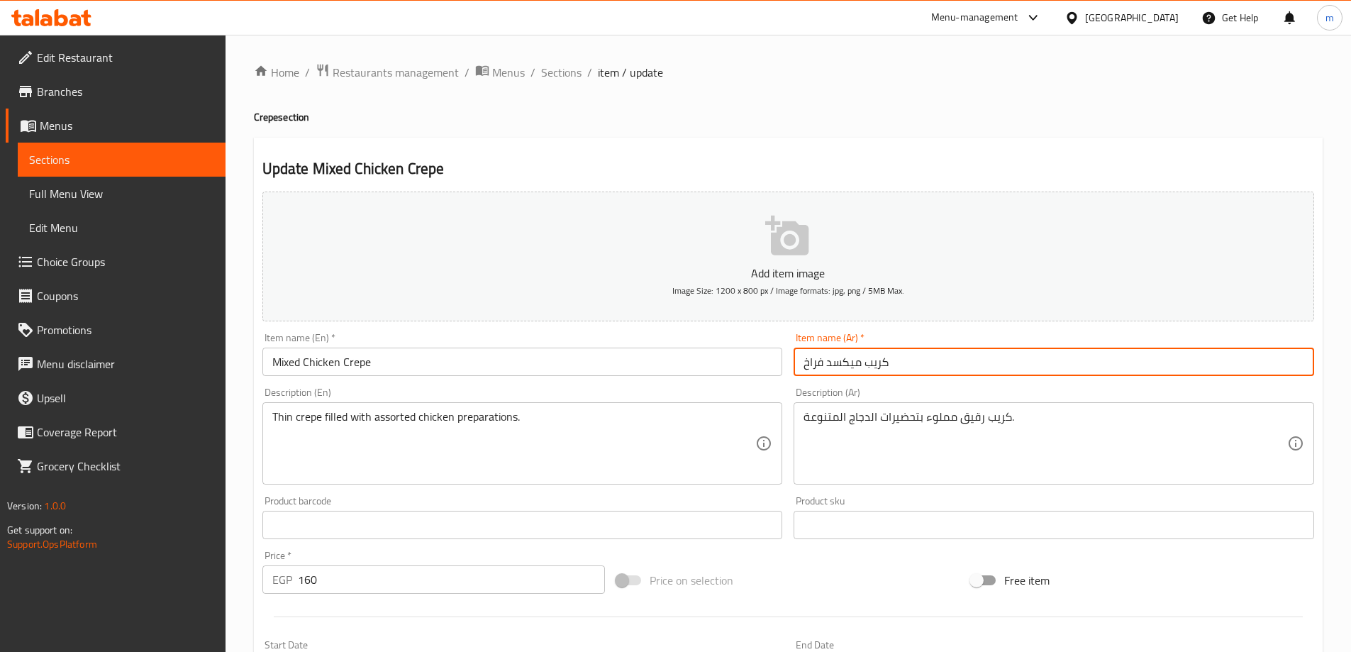
type input "كريب ميكسد فراخ"
click at [991, 130] on div "Home / Restaurants management / Menus / Sections / item / update Crepe section …" at bounding box center [788, 518] width 1069 height 911
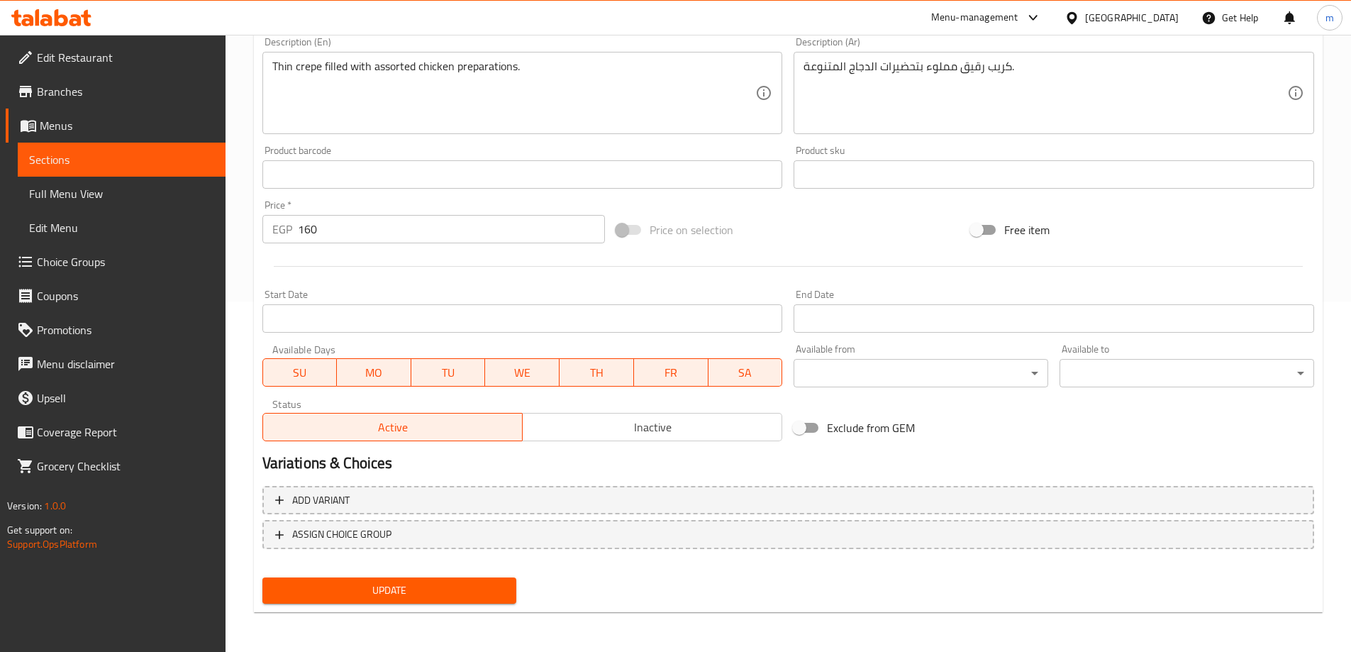
click at [423, 589] on span "Update" at bounding box center [390, 590] width 232 height 18
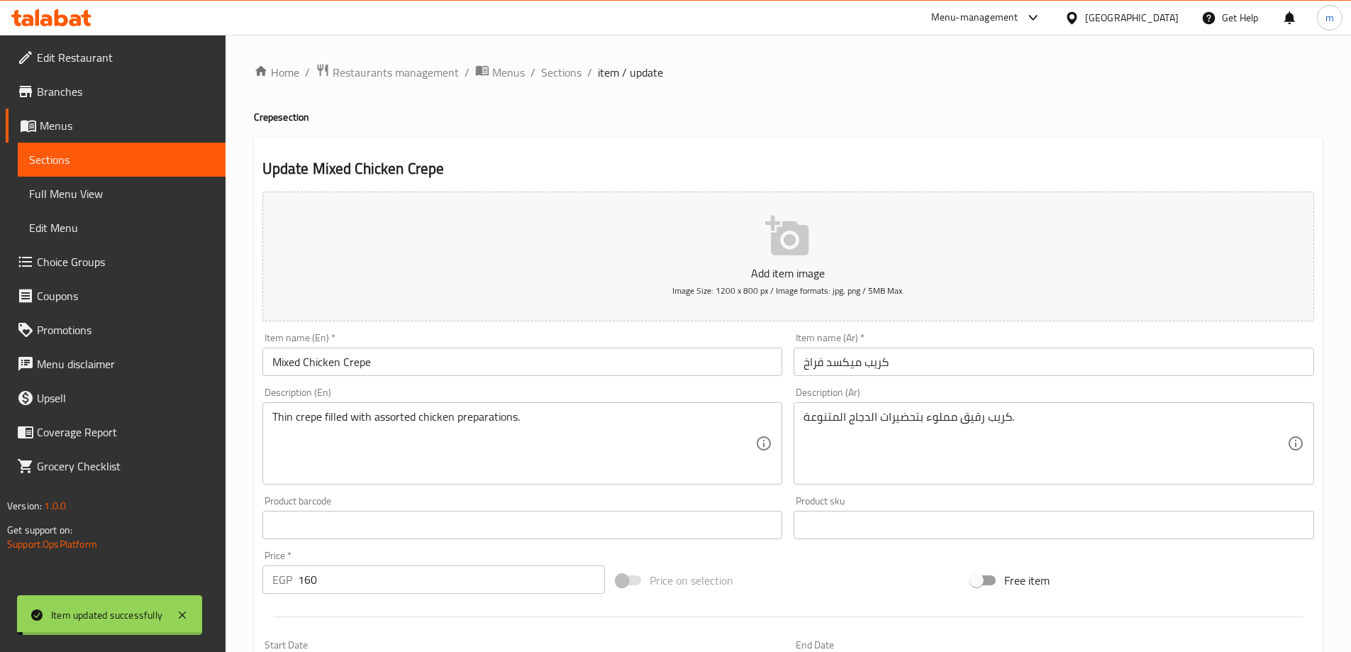
click at [567, 75] on span "Sections" at bounding box center [561, 72] width 40 height 17
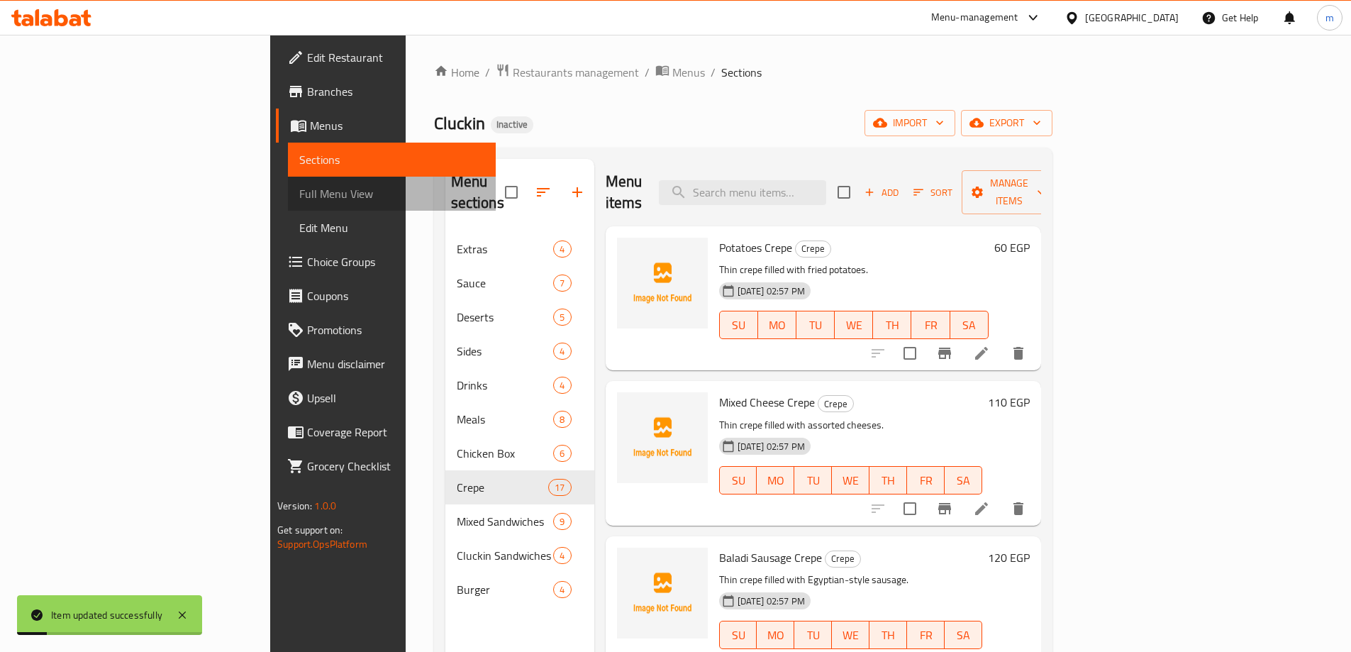
click at [288, 178] on link "Full Menu View" at bounding box center [392, 194] width 208 height 34
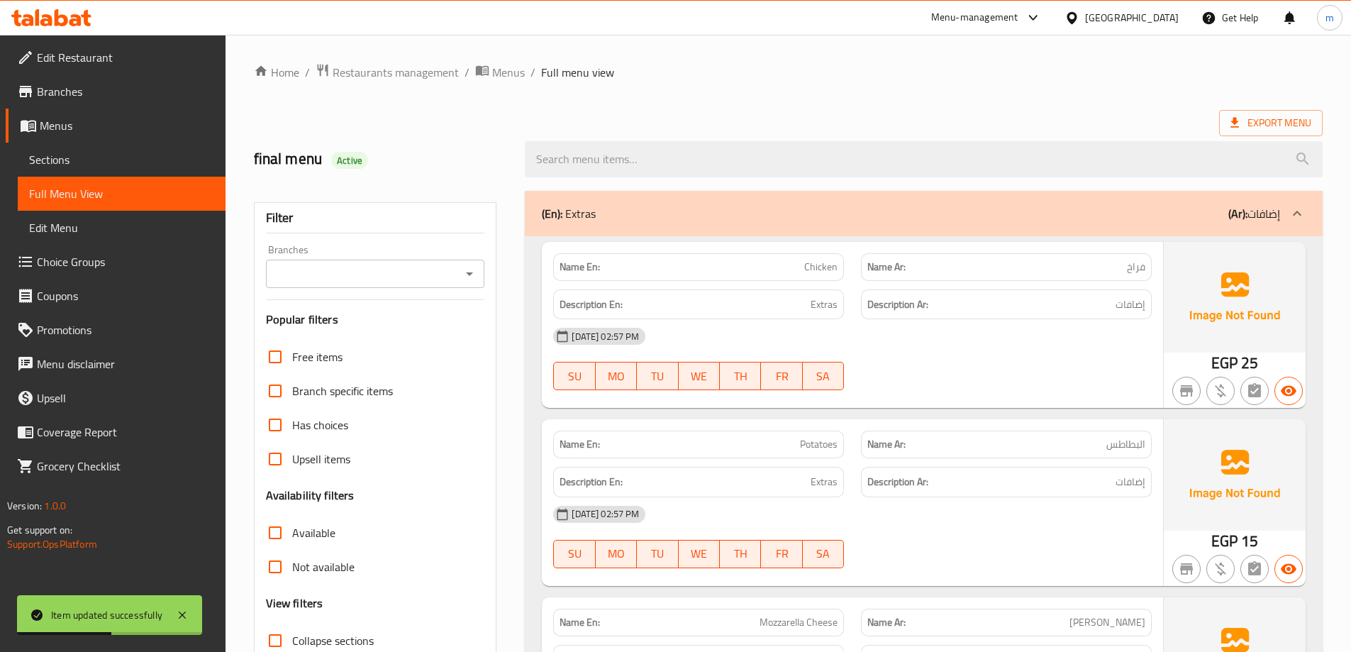
scroll to position [284, 0]
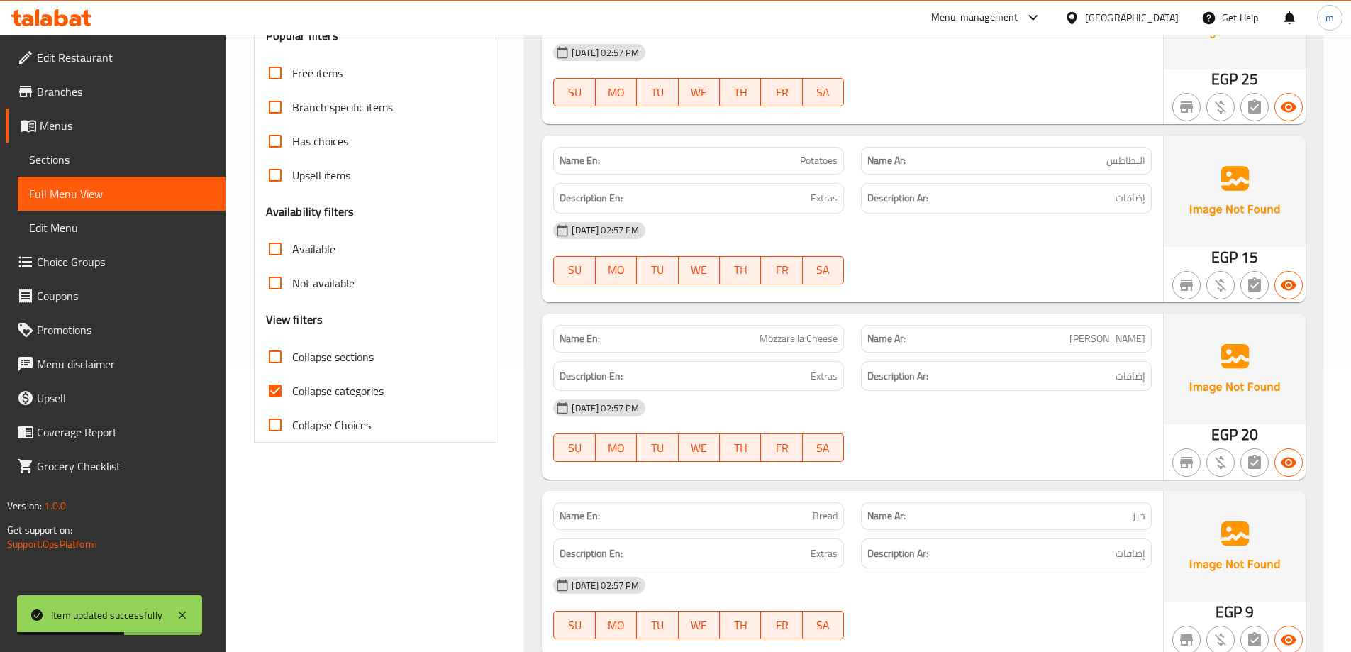
click at [362, 395] on span "Collapse categories" at bounding box center [337, 390] width 91 height 17
click at [292, 395] on input "Collapse categories" at bounding box center [275, 391] width 34 height 34
checkbox input "false"
click at [366, 365] on span "Collapse sections" at bounding box center [333, 356] width 82 height 17
click at [292, 365] on input "Collapse sections" at bounding box center [275, 357] width 34 height 34
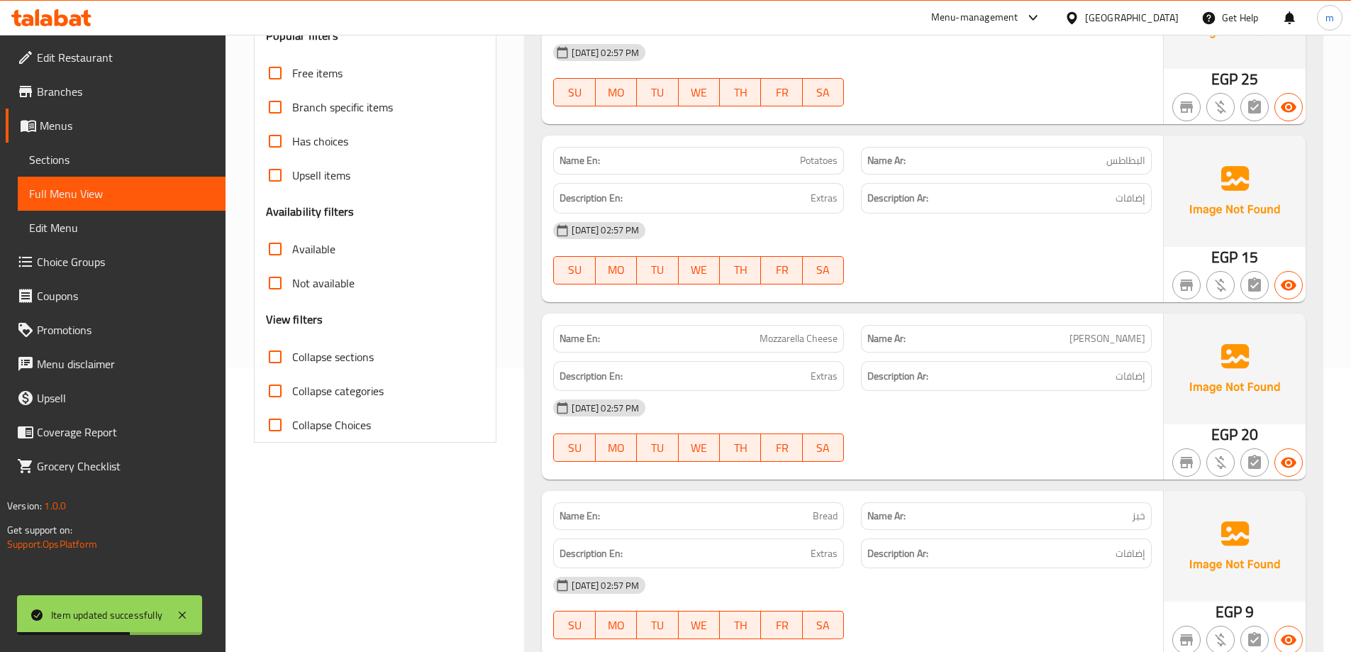
checkbox input "true"
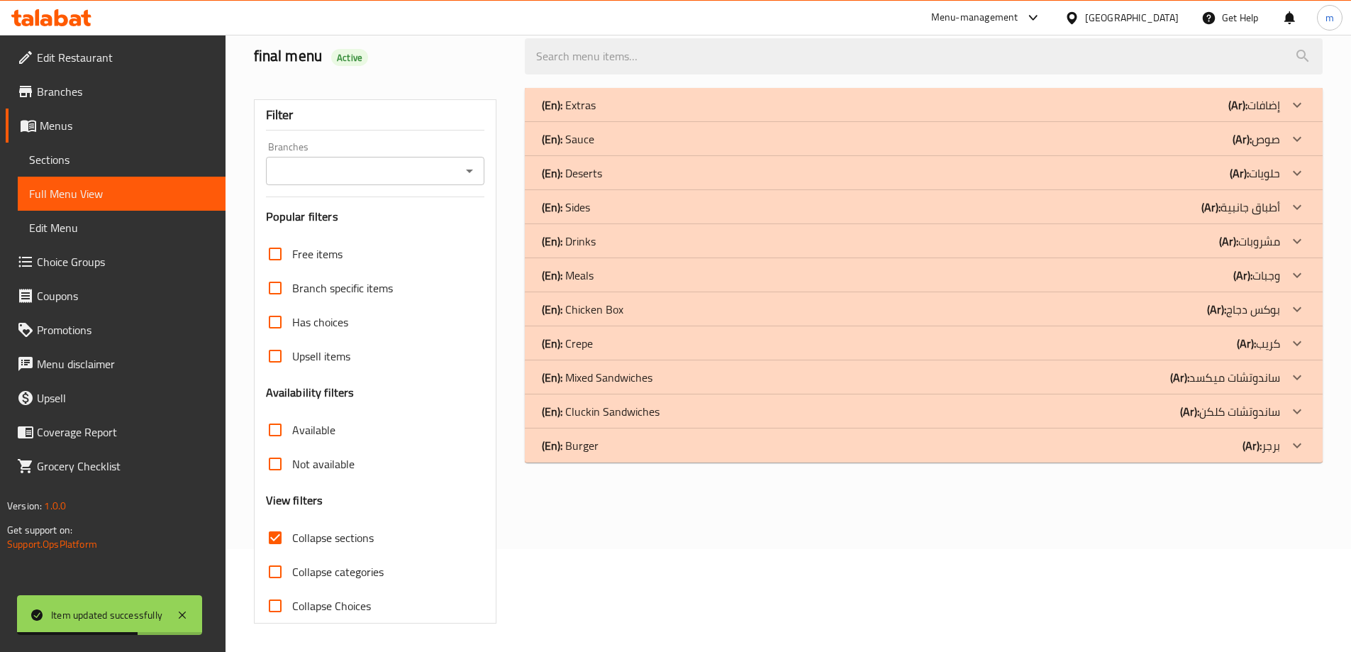
scroll to position [103, 0]
click at [1237, 113] on p "(Ar): ساندوتشات ميكسد" at bounding box center [1254, 104] width 52 height 17
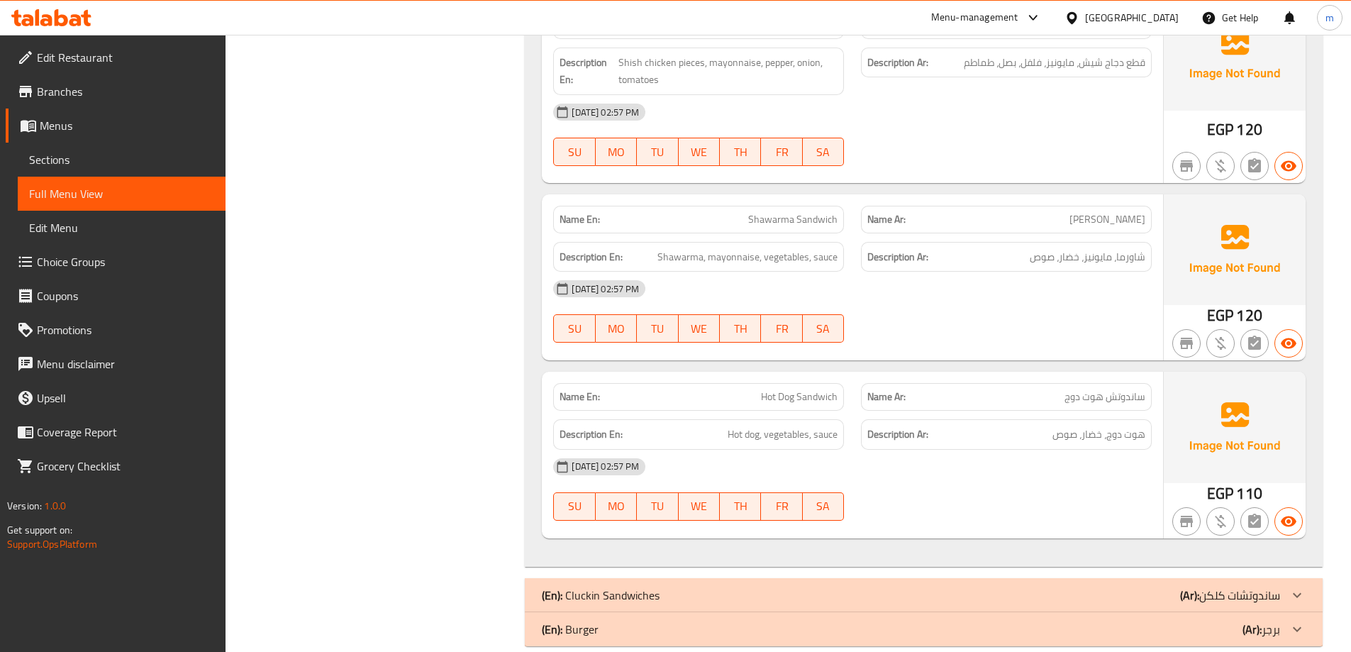
scroll to position [1697, 0]
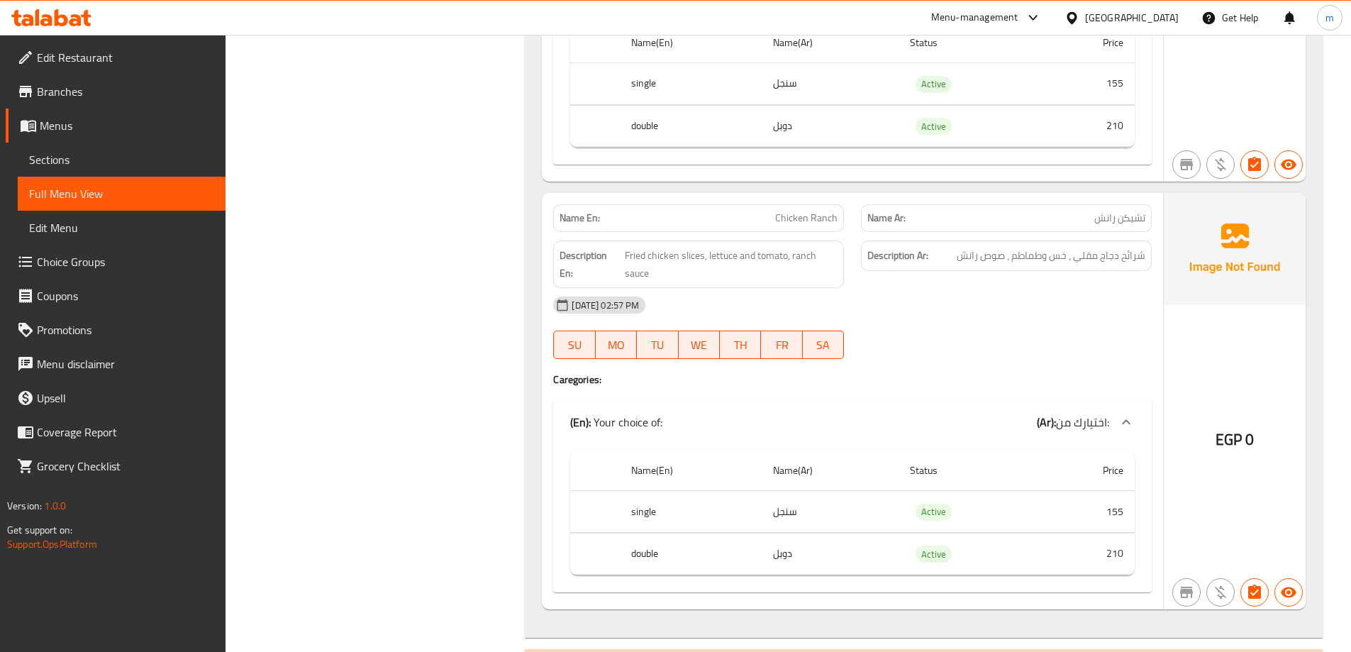
scroll to position [3453, 0]
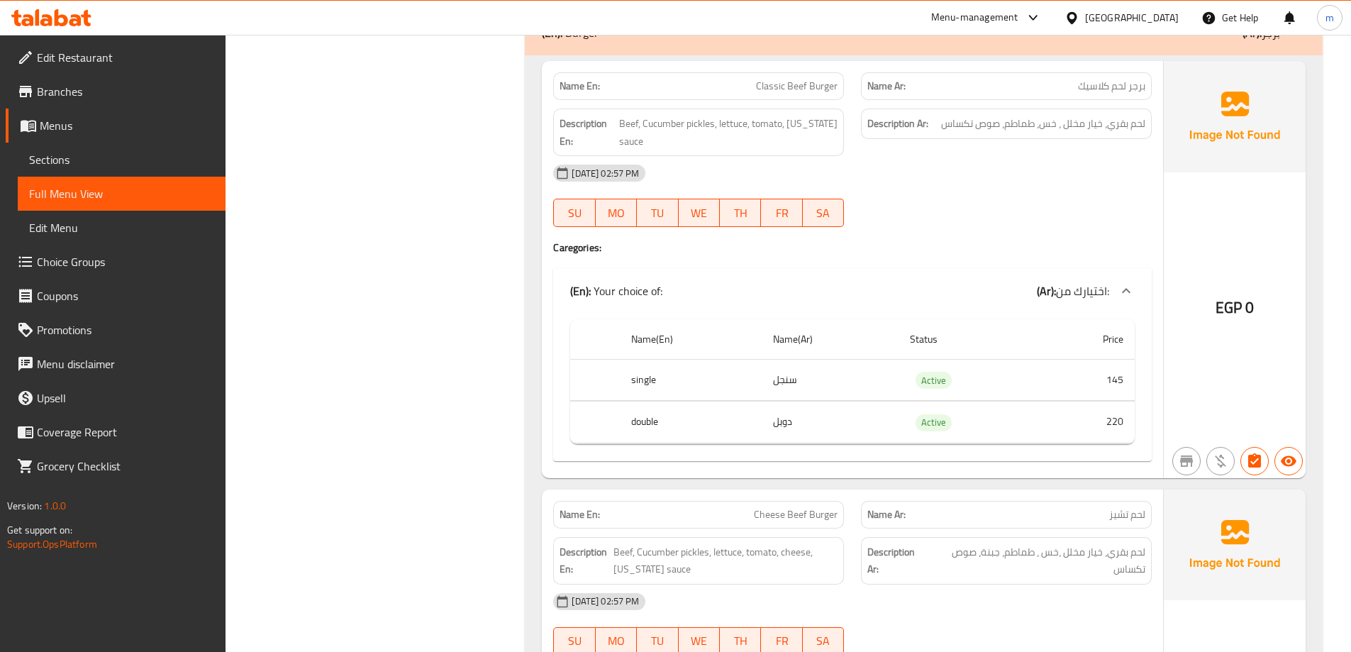
scroll to position [4024, 0]
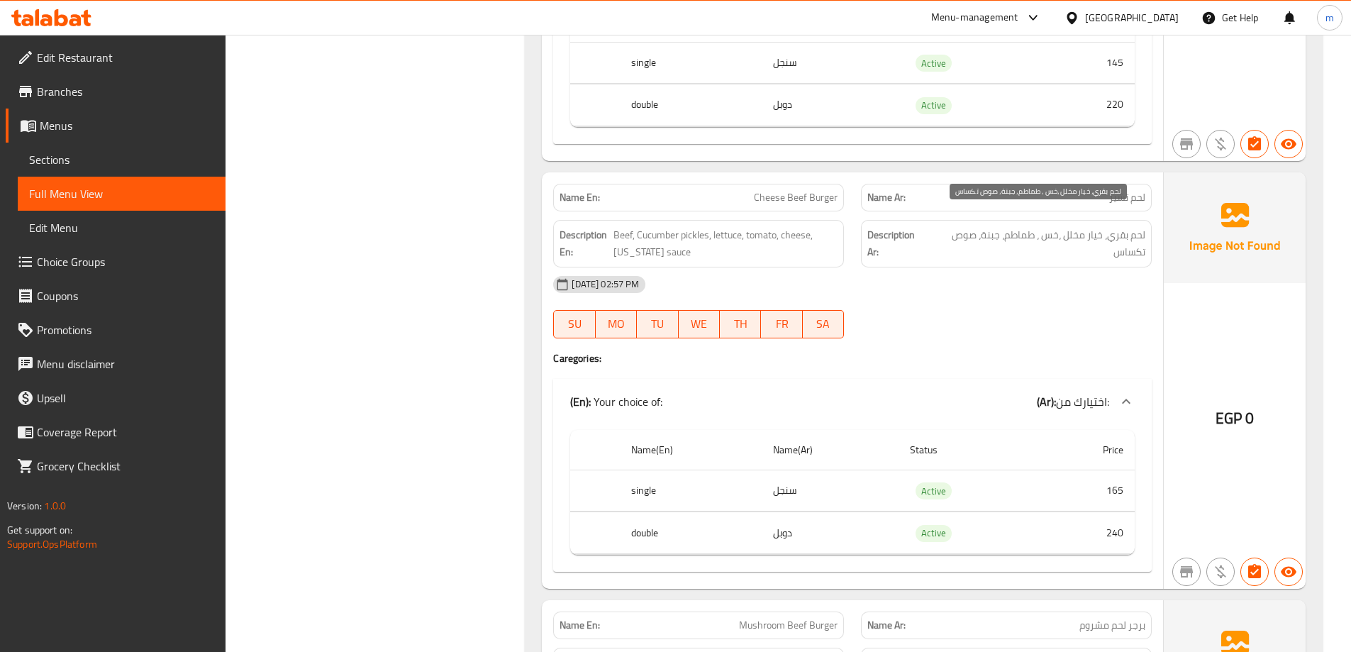
scroll to position [4378, 0]
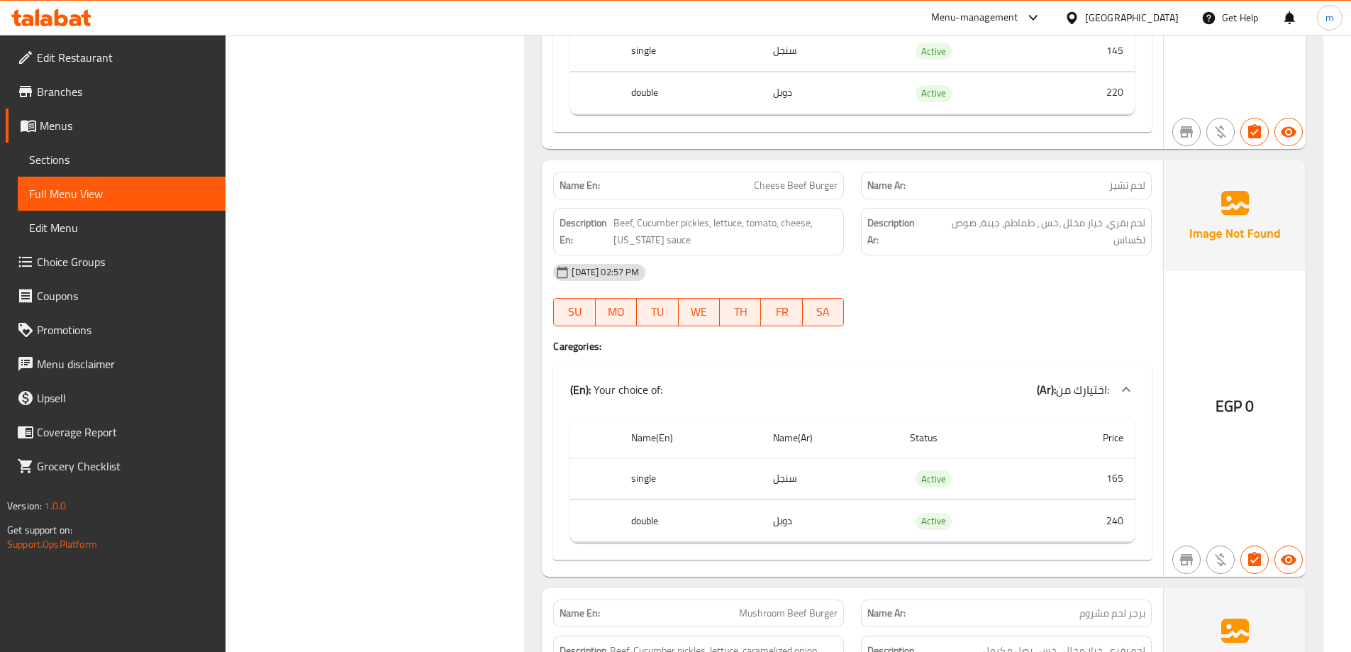
click at [132, 150] on link "Sections" at bounding box center [122, 160] width 208 height 34
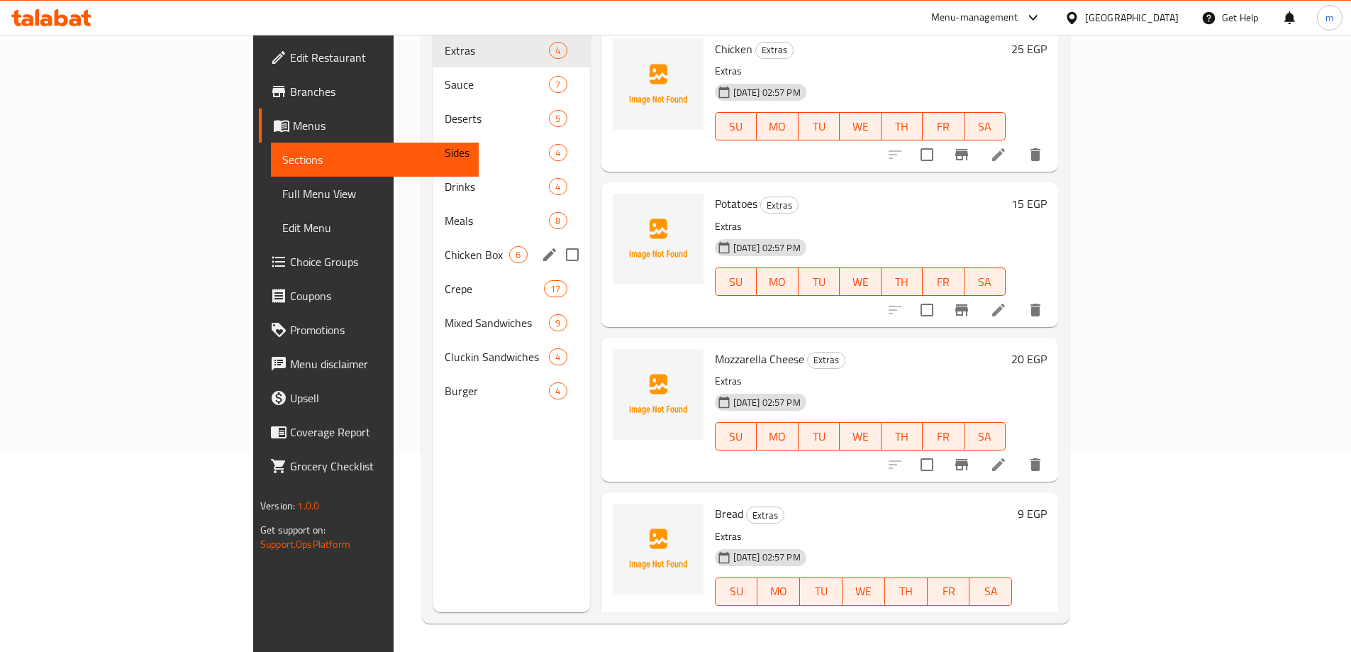
scroll to position [199, 0]
click at [445, 382] on span "Burger" at bounding box center [477, 390] width 65 height 17
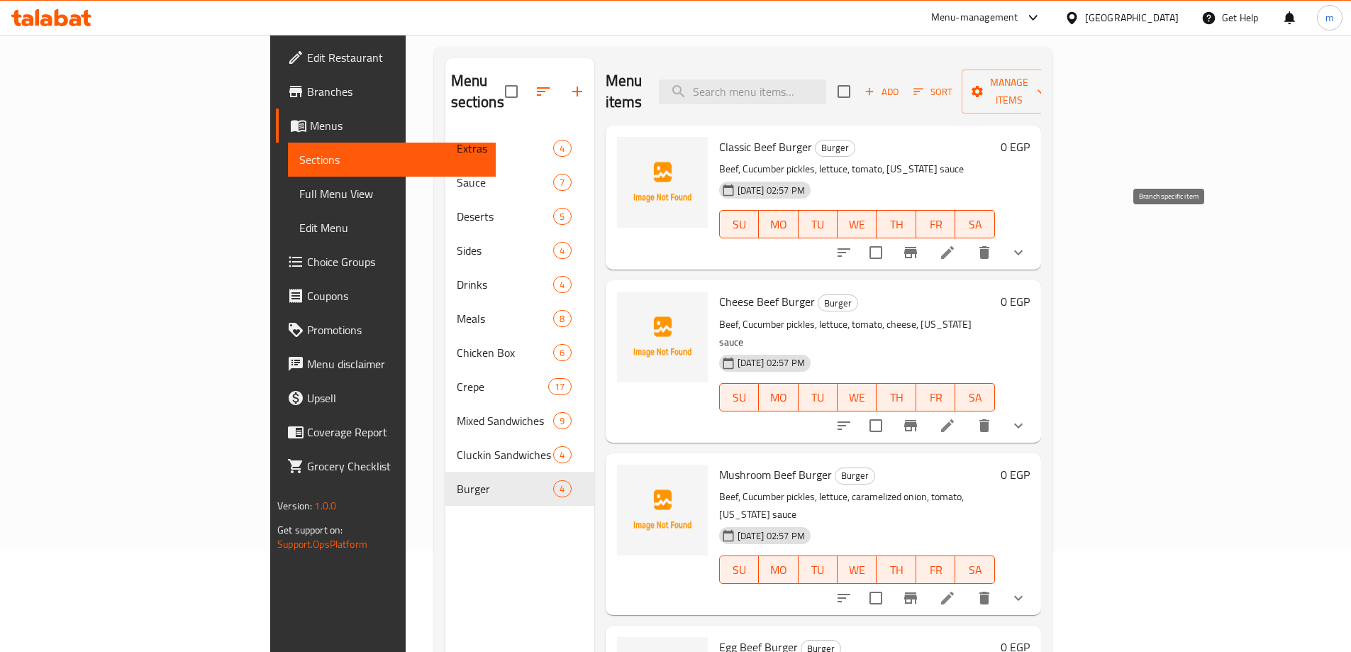
scroll to position [57, 0]
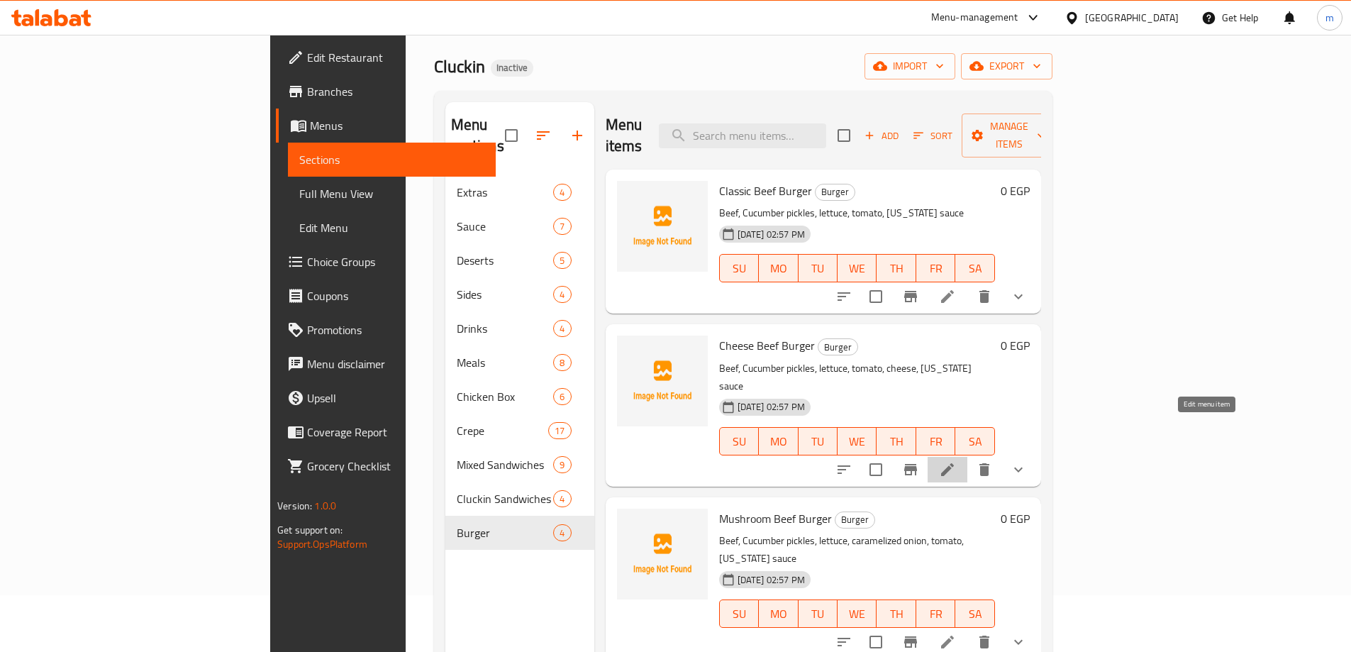
click at [954, 463] on icon at bounding box center [947, 469] width 13 height 13
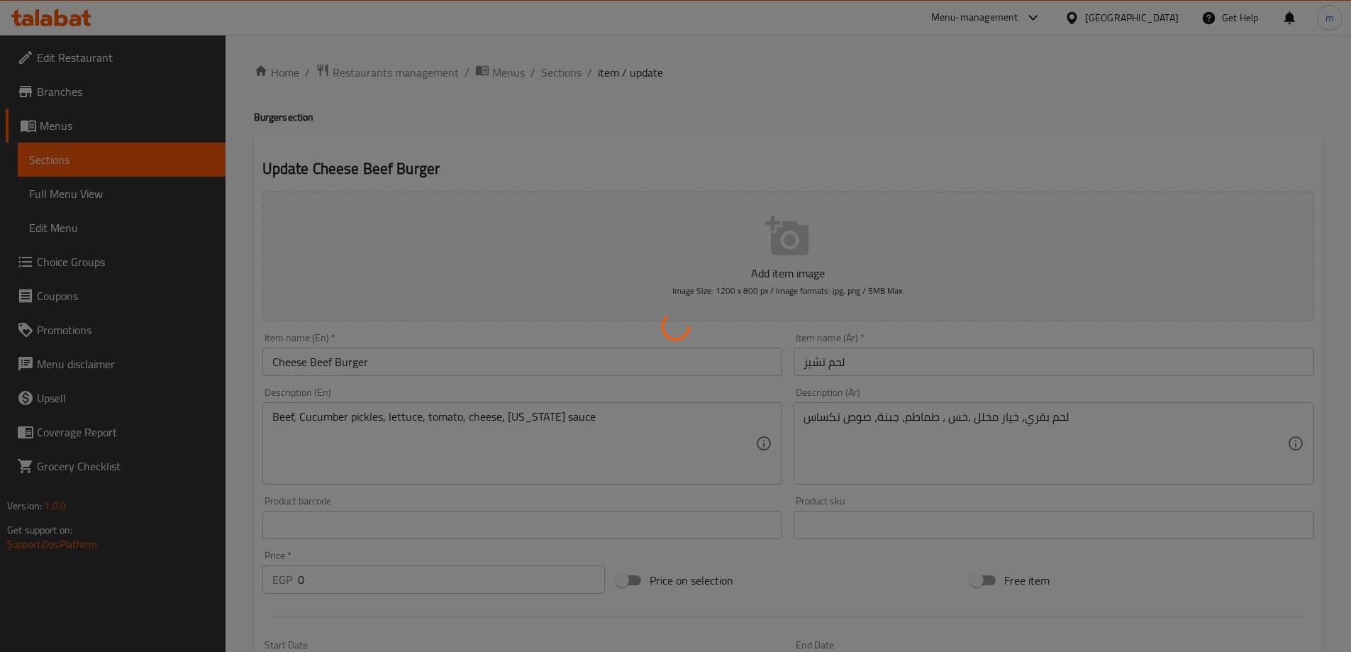
click at [991, 360] on div at bounding box center [675, 326] width 1351 height 652
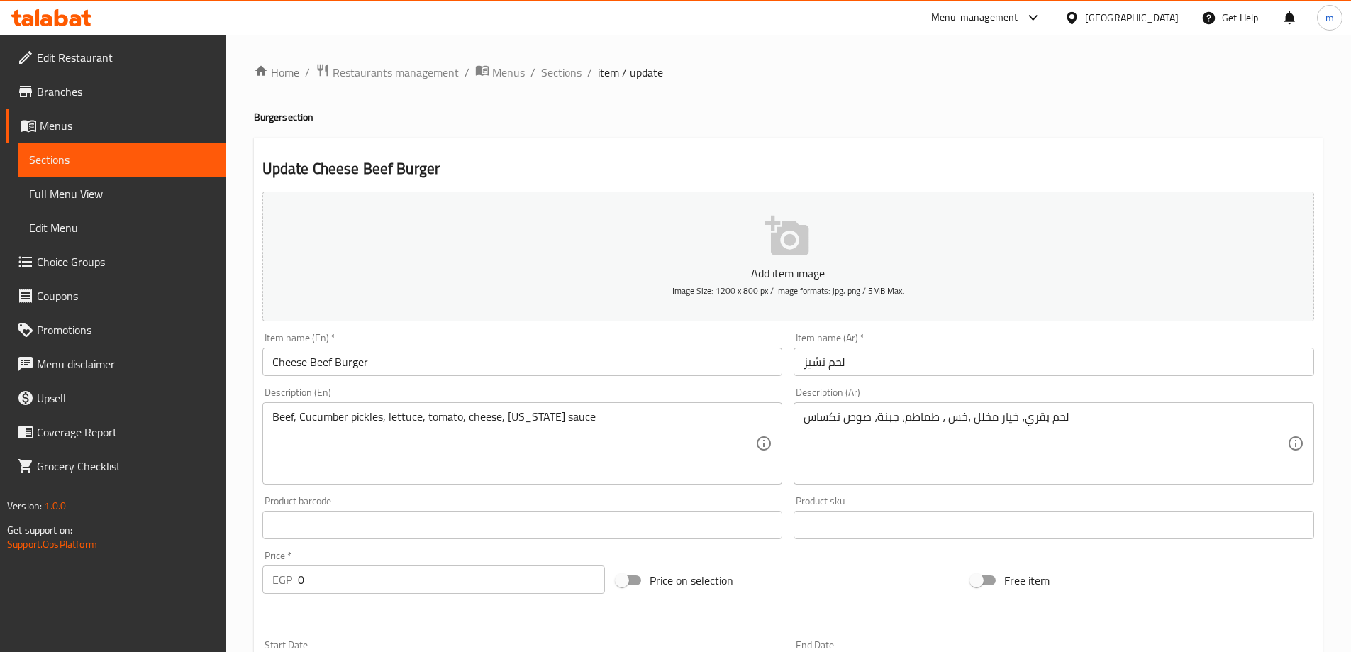
click at [991, 360] on input "لحم تشيز" at bounding box center [1054, 361] width 520 height 28
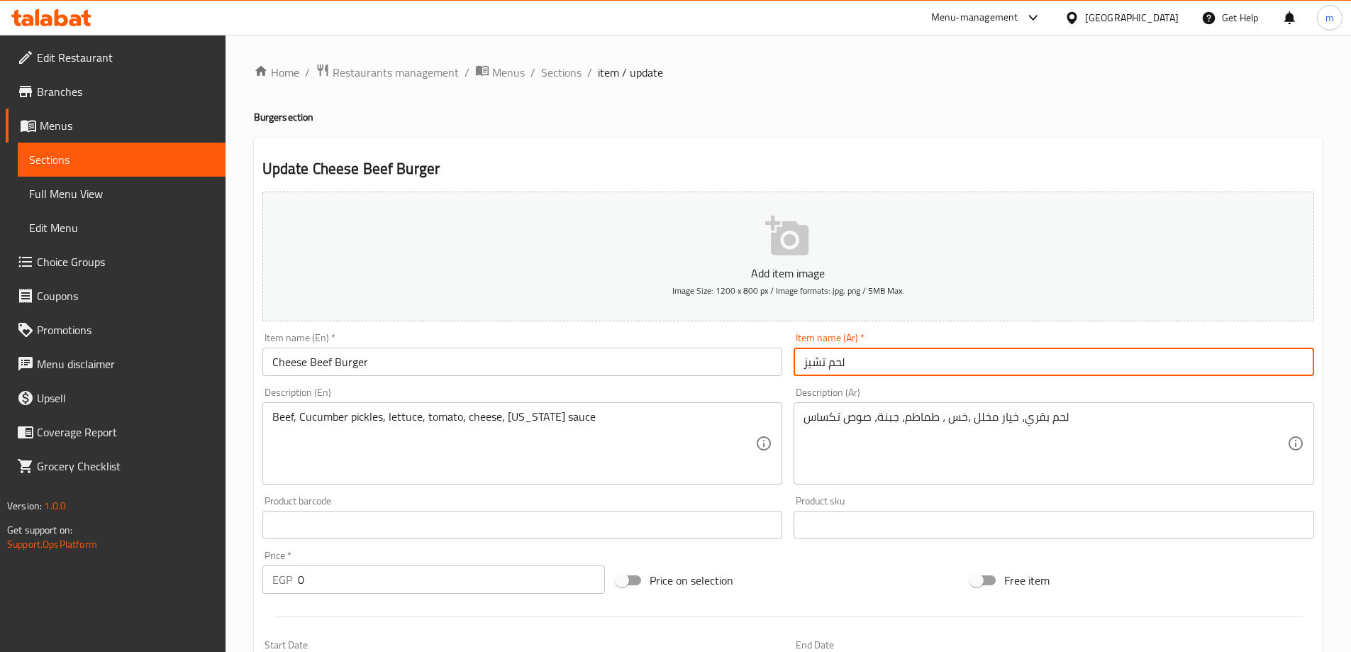
click at [991, 360] on input "لحم تشيز" at bounding box center [1054, 361] width 520 height 28
click at [1247, 360] on input "لحم تشيز" at bounding box center [1054, 361] width 520 height 28
click at [1305, 362] on input "لحم تشيز" at bounding box center [1054, 361] width 520 height 28
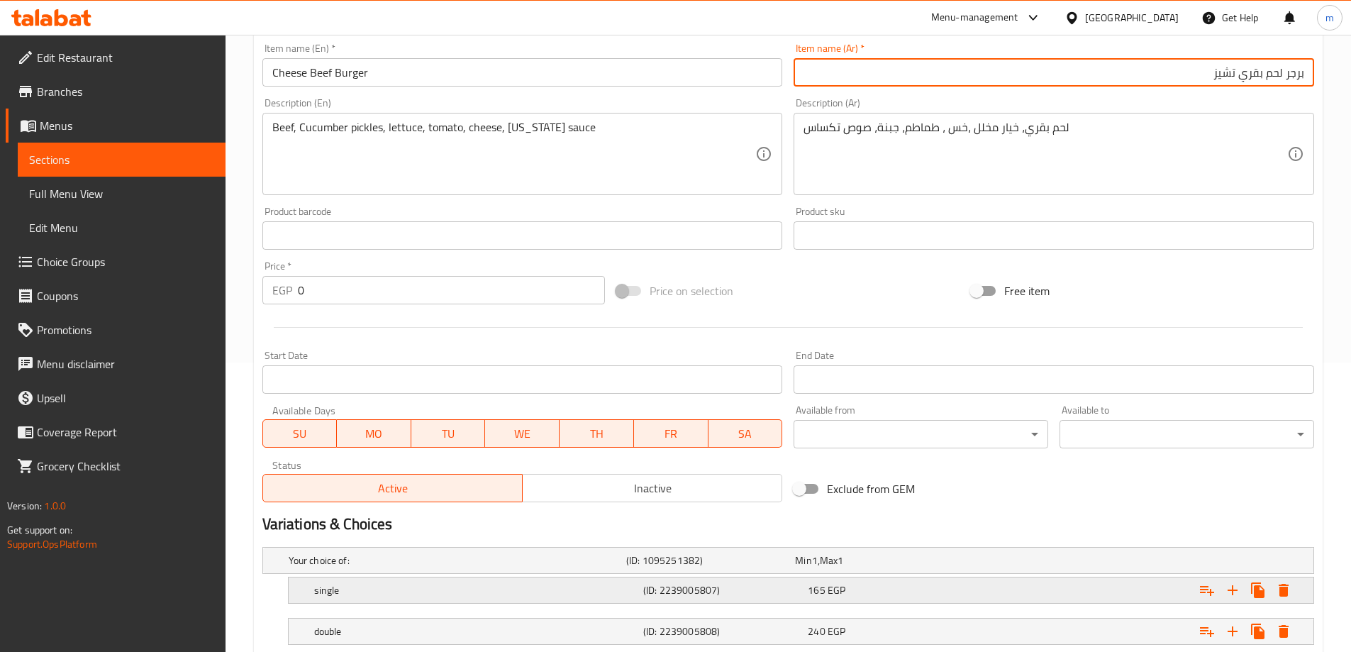
scroll to position [382, 0]
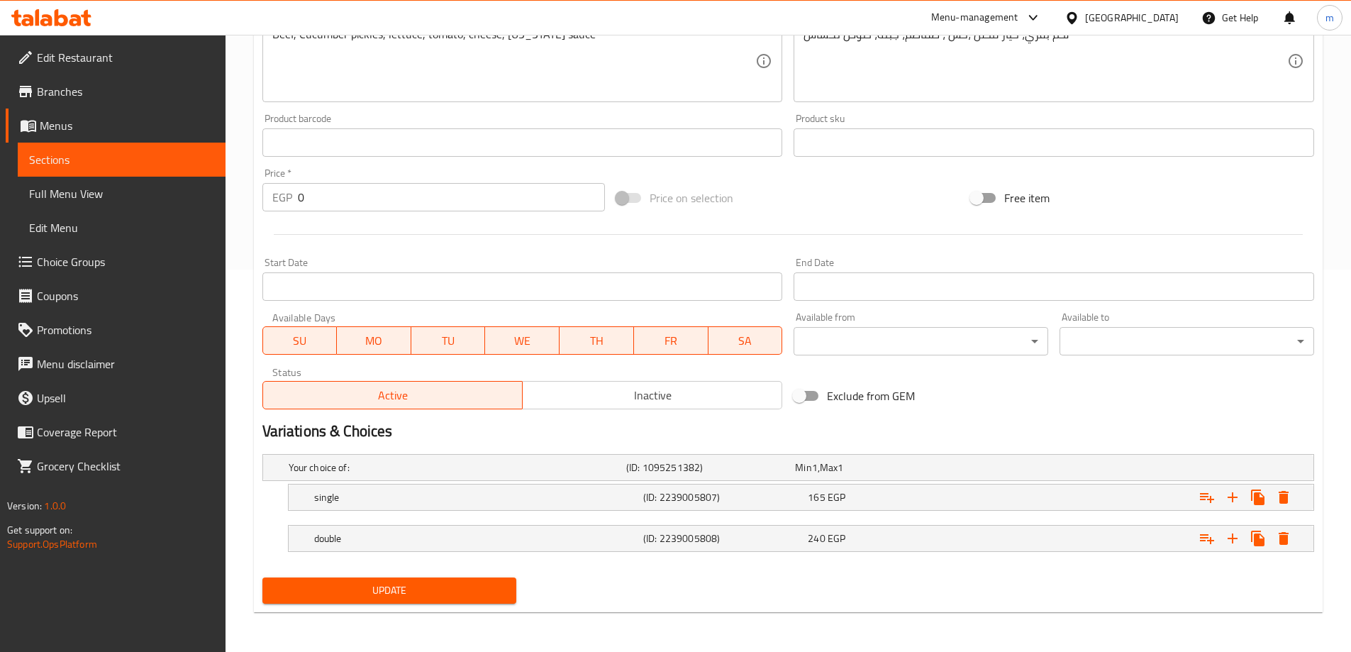
type input "برجر لحم بقري تشيز"
click at [392, 574] on div "Update" at bounding box center [390, 591] width 266 height 38
click at [401, 584] on span "Update" at bounding box center [390, 590] width 232 height 18
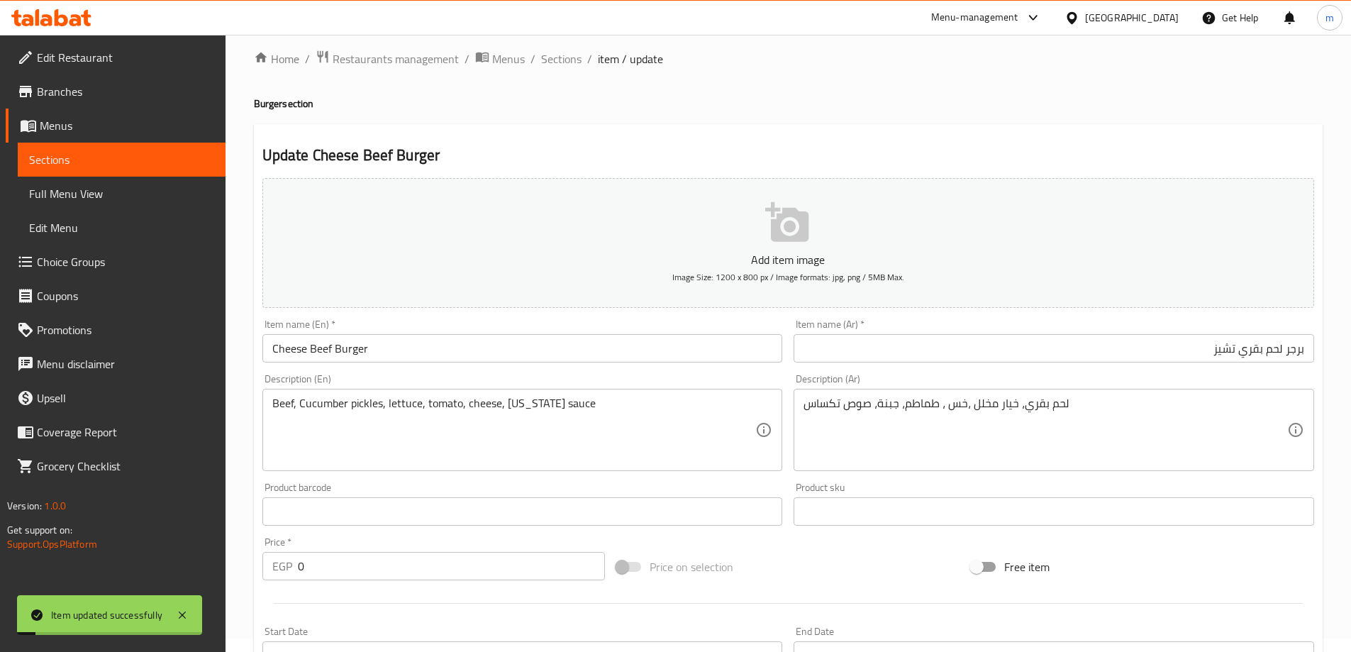
scroll to position [0, 0]
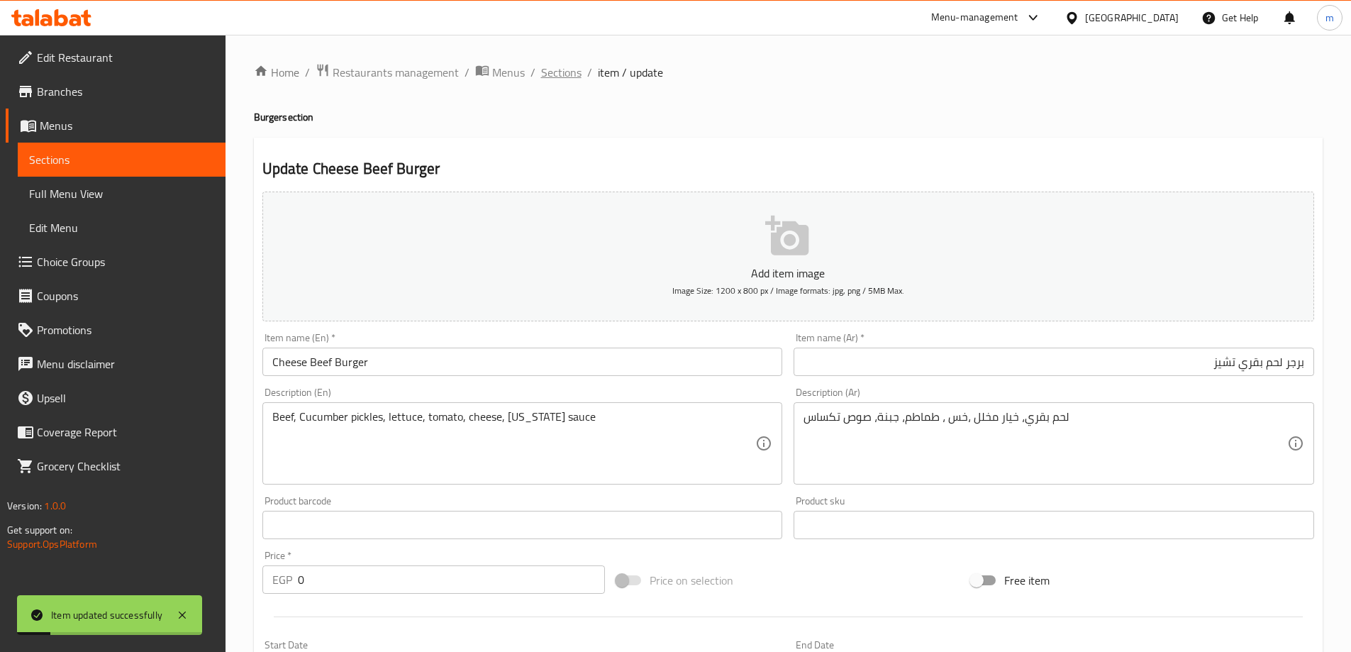
click at [562, 65] on span "Sections" at bounding box center [561, 72] width 40 height 17
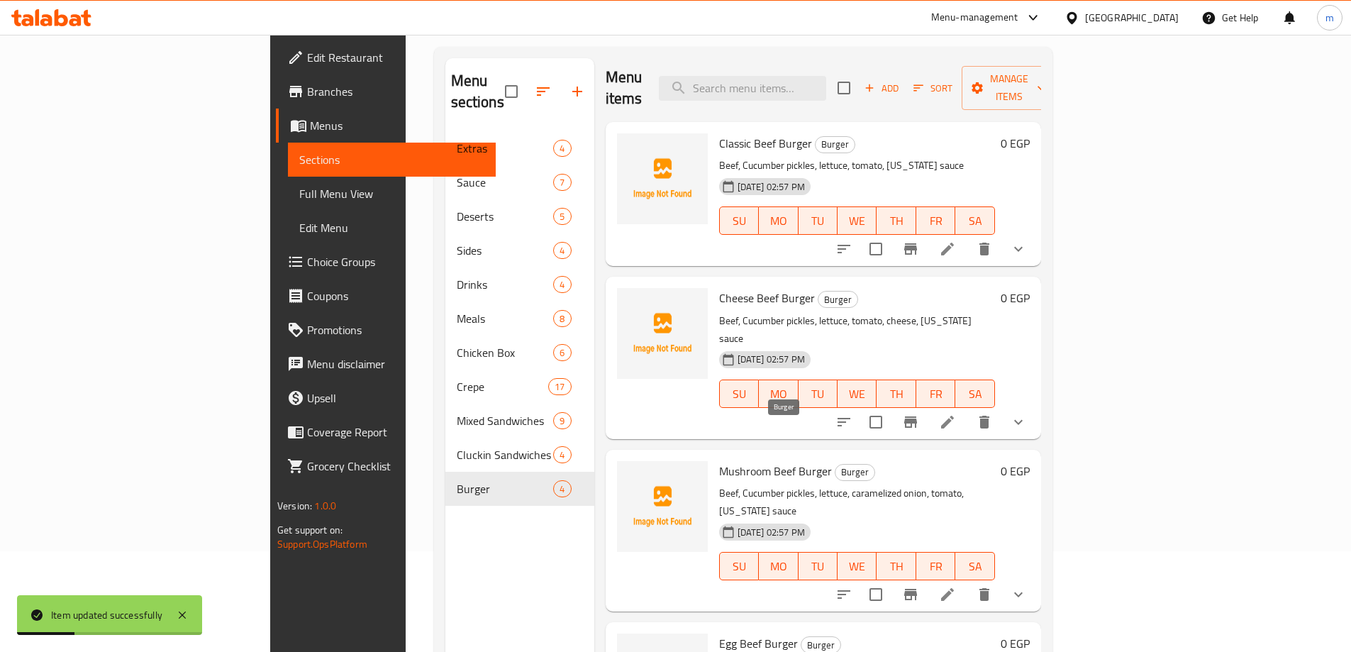
scroll to position [199, 0]
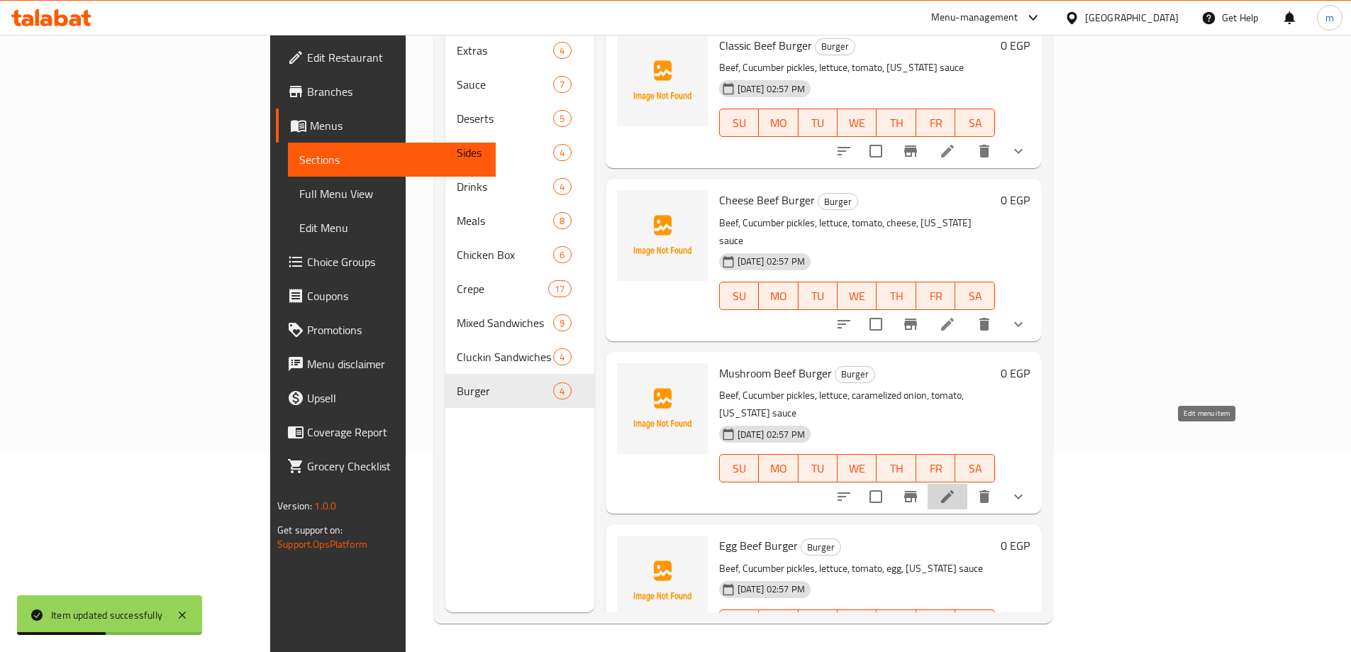
click at [954, 490] on icon at bounding box center [947, 496] width 13 height 13
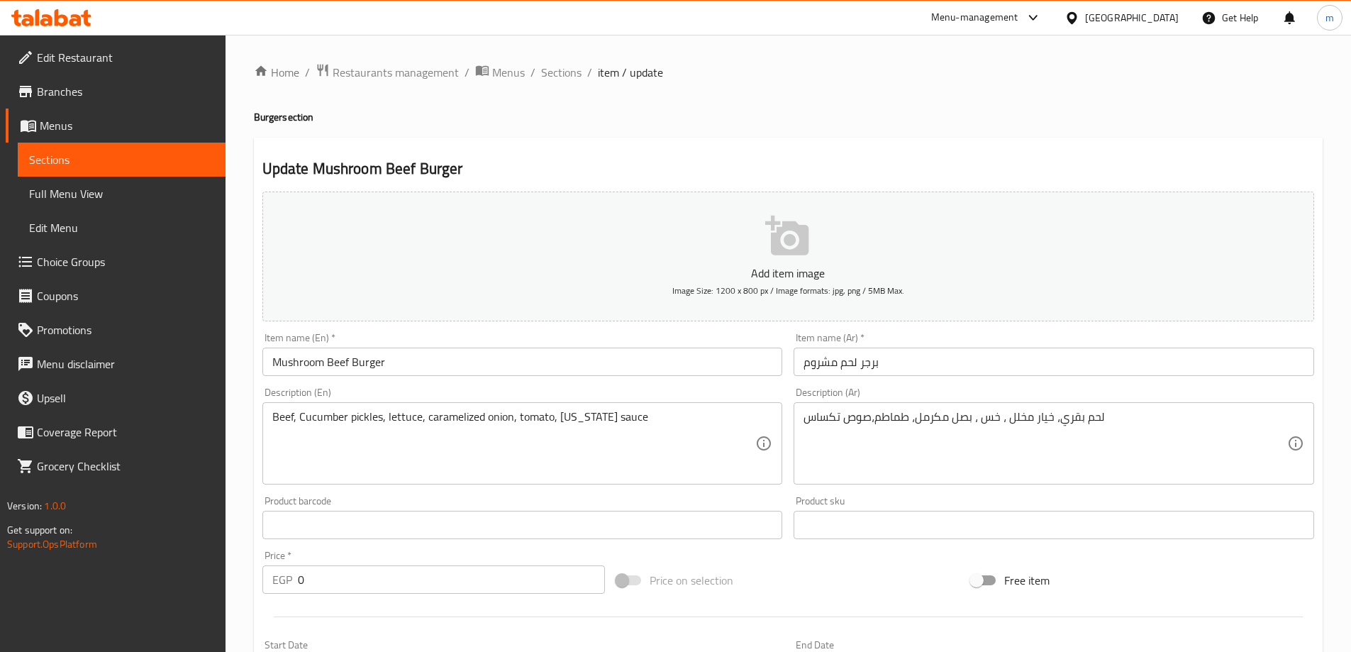
click at [841, 356] on input "برجر لحم مشروم" at bounding box center [1054, 361] width 520 height 28
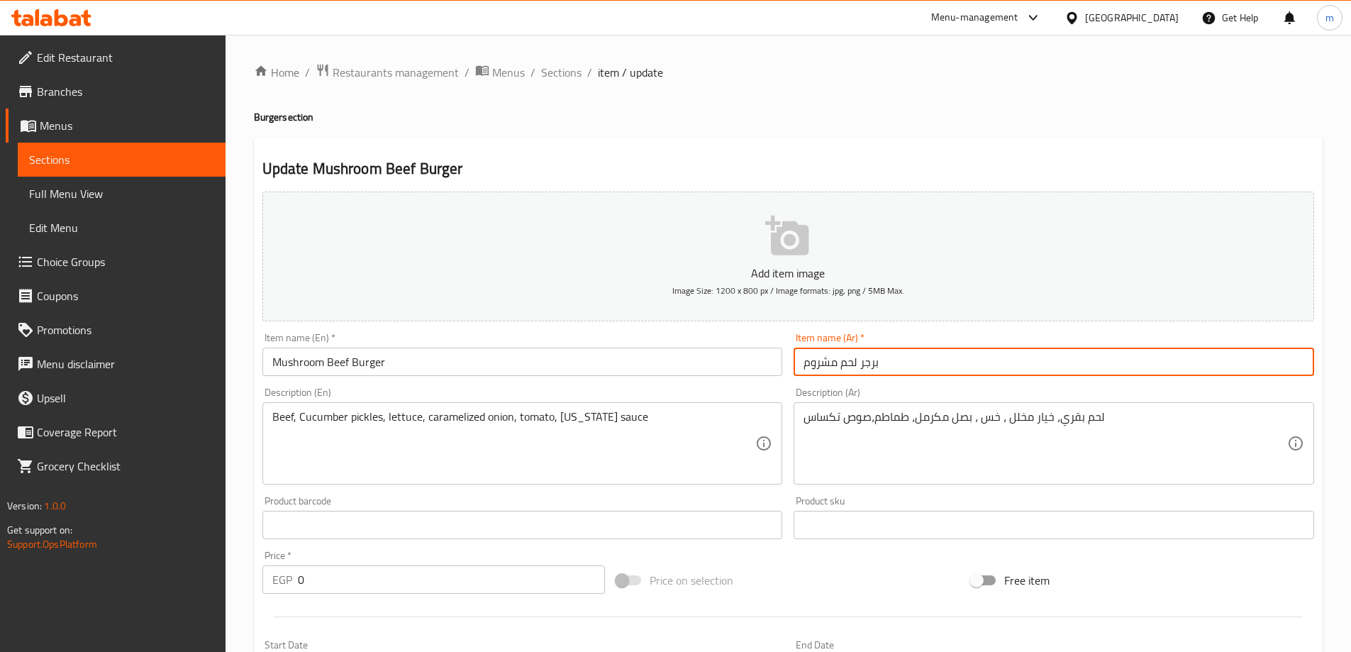
click at [841, 356] on input "برجر لحم مشروم" at bounding box center [1054, 361] width 520 height 28
click at [1265, 360] on input "برجر لحم مشروم" at bounding box center [1054, 361] width 520 height 28
type input "برجر لحم بقري مشروم"
click at [1276, 570] on div "Free item" at bounding box center [1142, 580] width 355 height 38
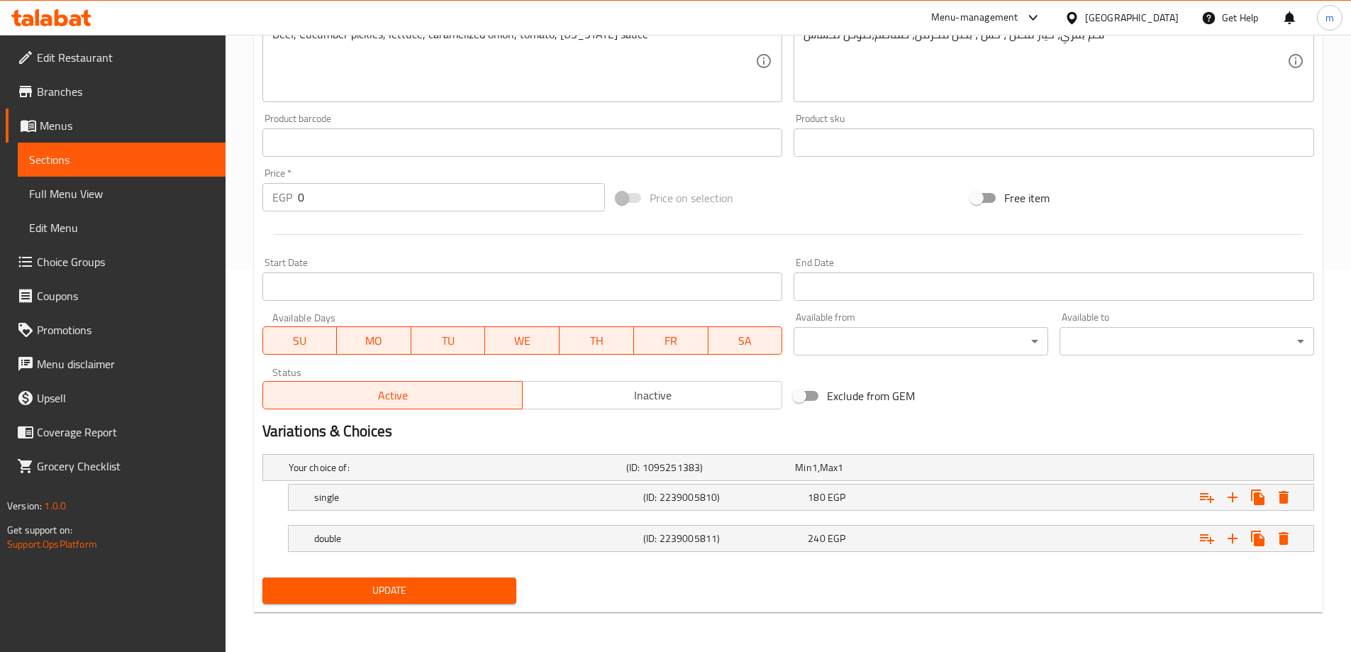
click at [433, 590] on span "Update" at bounding box center [390, 590] width 232 height 18
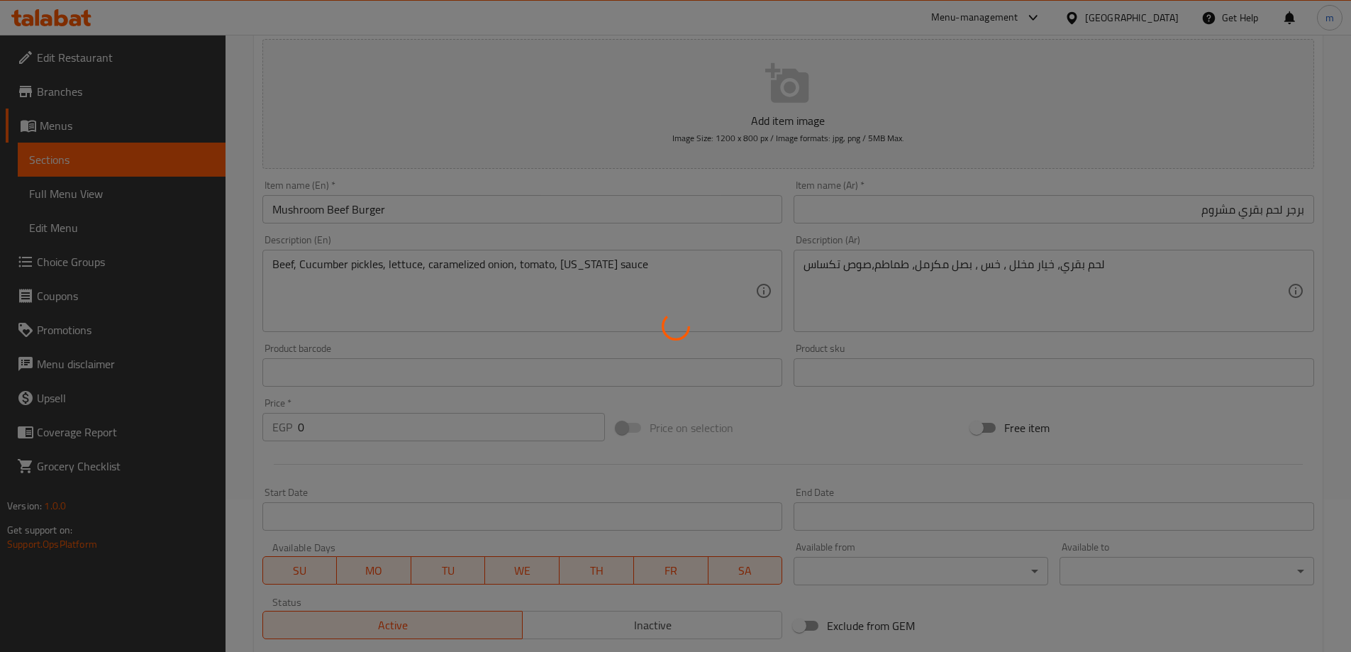
scroll to position [28, 0]
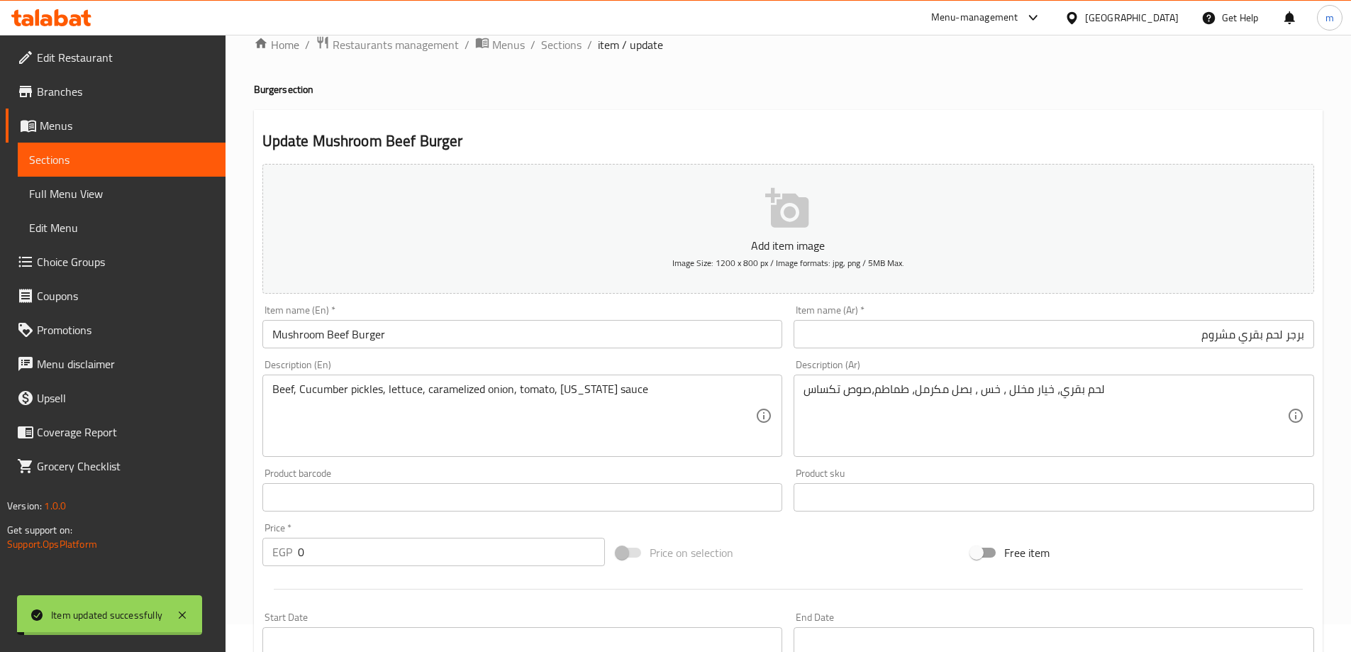
click at [557, 45] on span "Sections" at bounding box center [561, 44] width 40 height 17
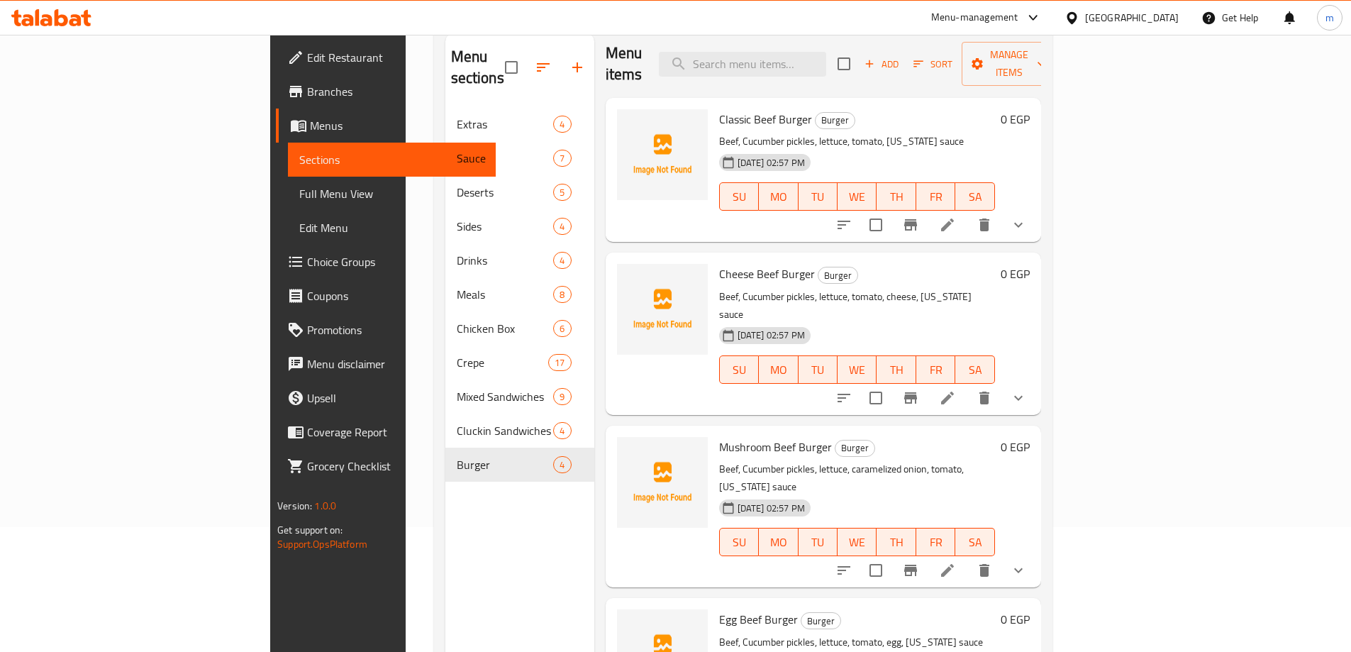
scroll to position [199, 0]
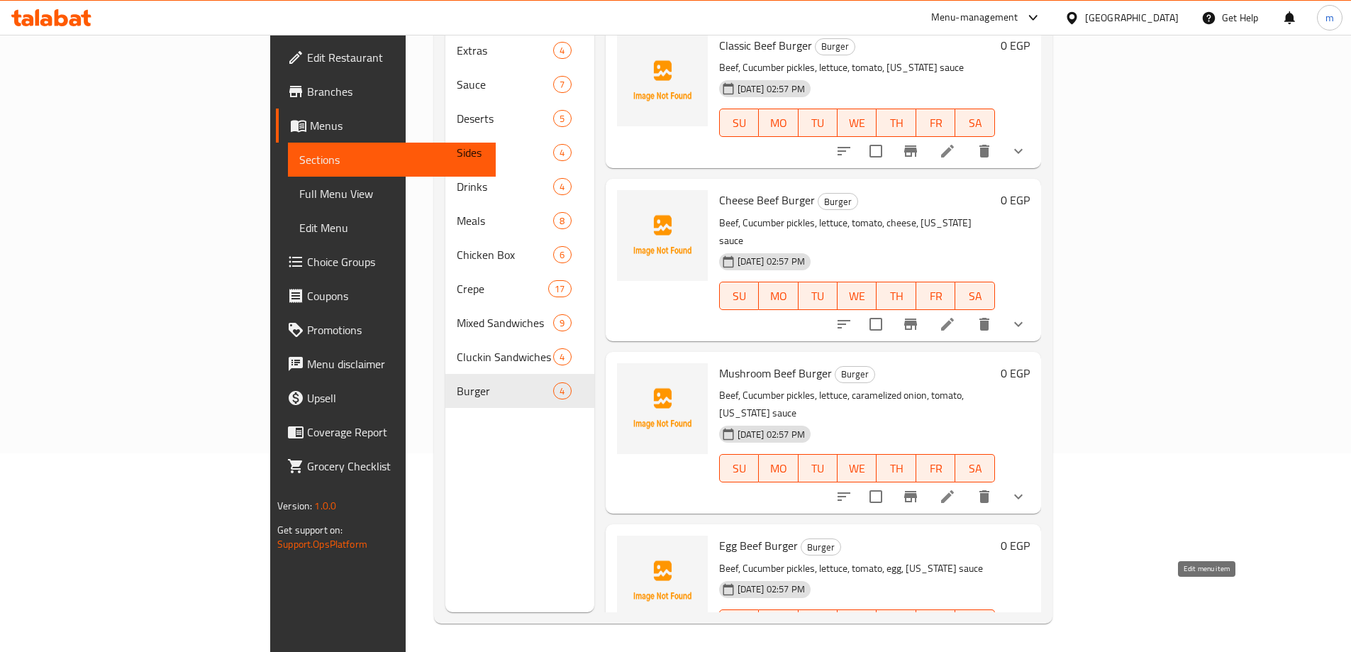
click at [956, 643] on icon at bounding box center [947, 651] width 17 height 17
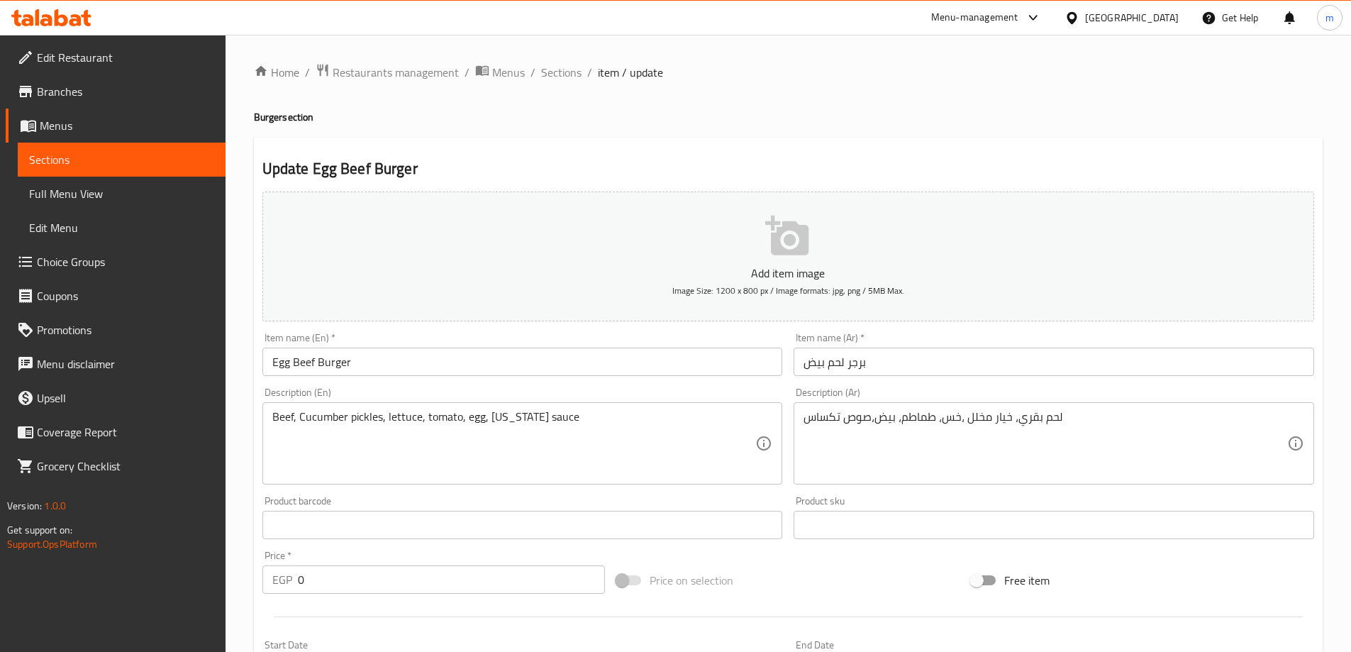
click at [875, 377] on div "Item name (Ar)   * برجر لحم بيض Item name (Ar) *" at bounding box center [1054, 354] width 532 height 55
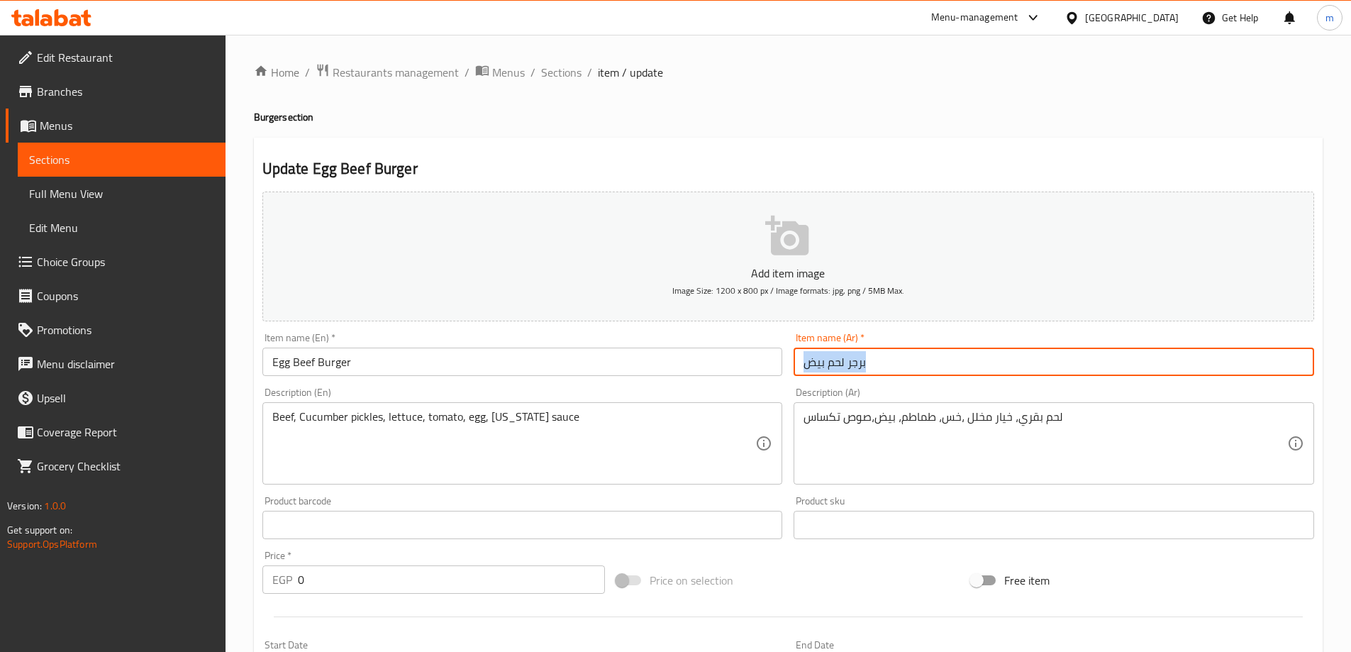
click at [868, 354] on input "برجر لحم بيض" at bounding box center [1054, 361] width 520 height 28
click at [1272, 360] on input "برجر لحم بيض" at bounding box center [1054, 361] width 520 height 28
click at [1267, 363] on input "برجر لحم بيض" at bounding box center [1054, 361] width 520 height 28
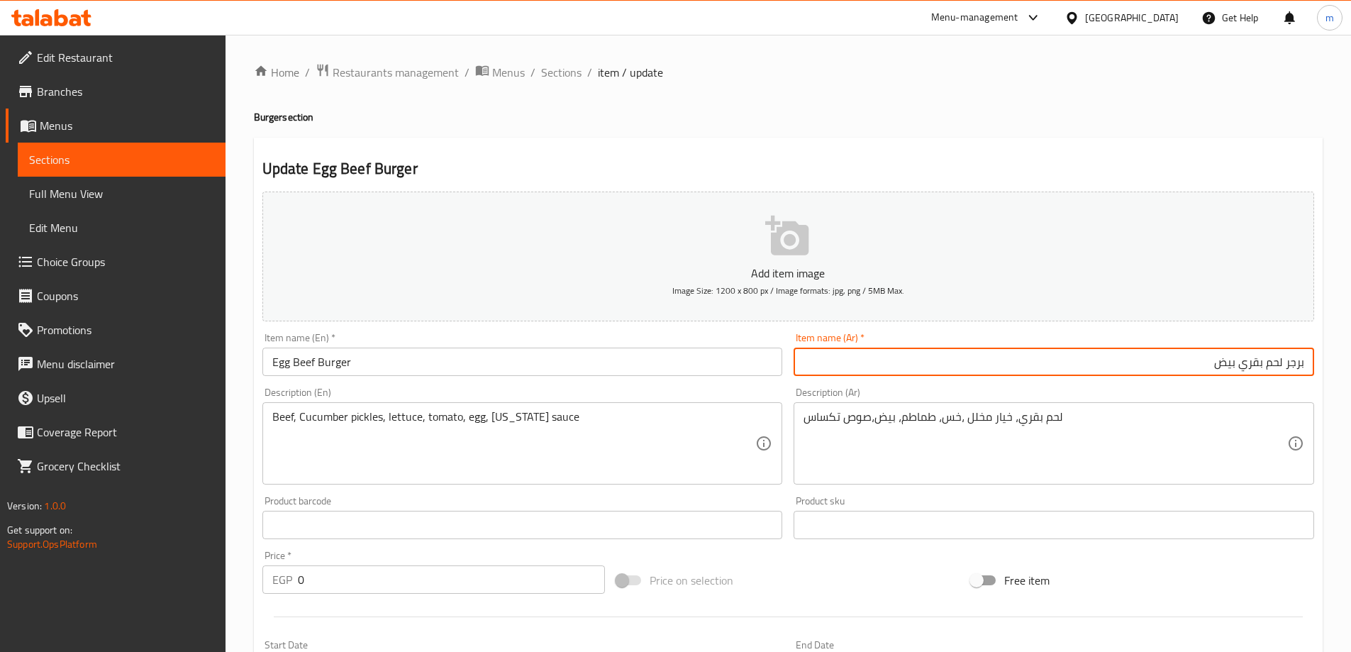
type input "برجر لحم بقري بيض"
click at [1228, 169] on h2 "Update Egg Beef Burger" at bounding box center [788, 168] width 1052 height 21
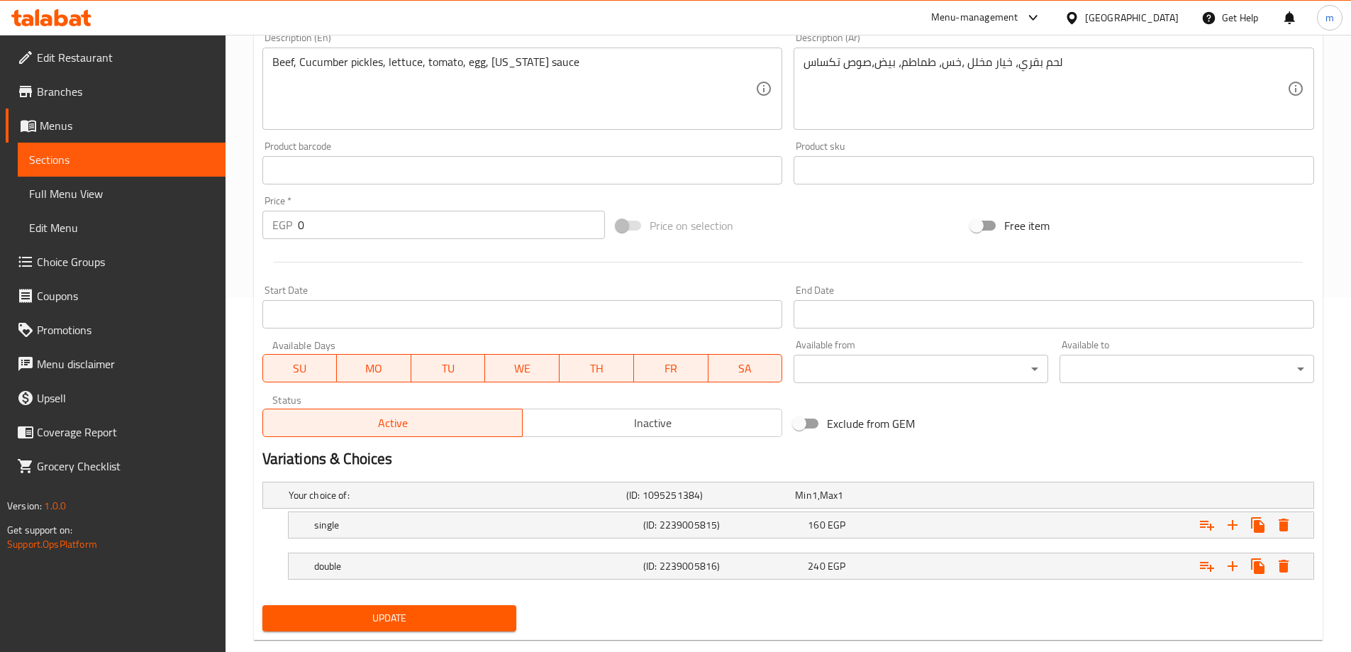
scroll to position [382, 0]
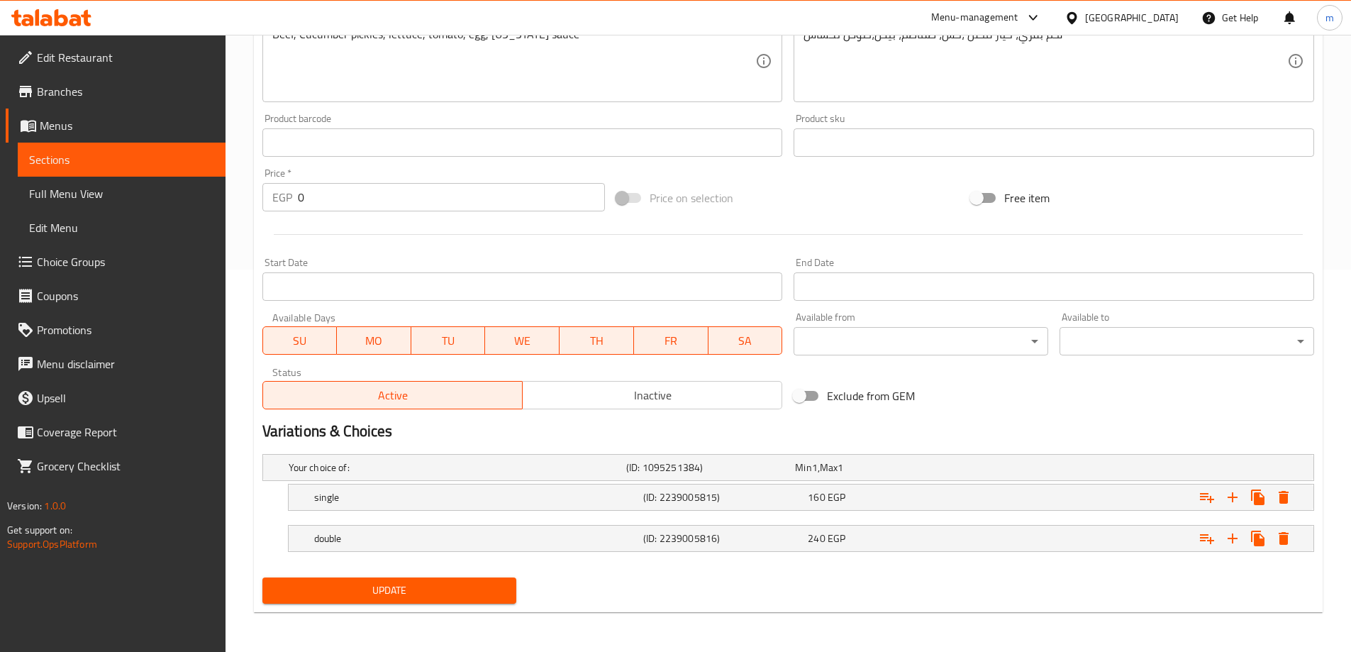
click at [433, 593] on span "Update" at bounding box center [390, 590] width 232 height 18
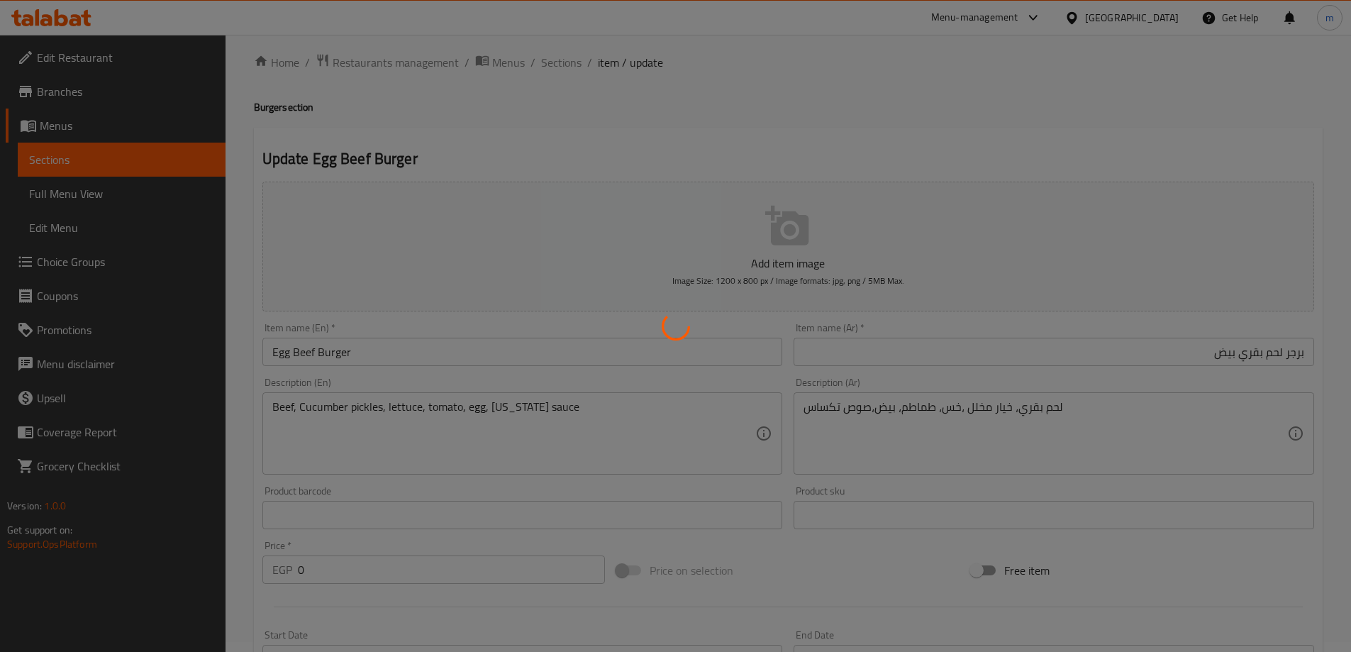
scroll to position [0, 0]
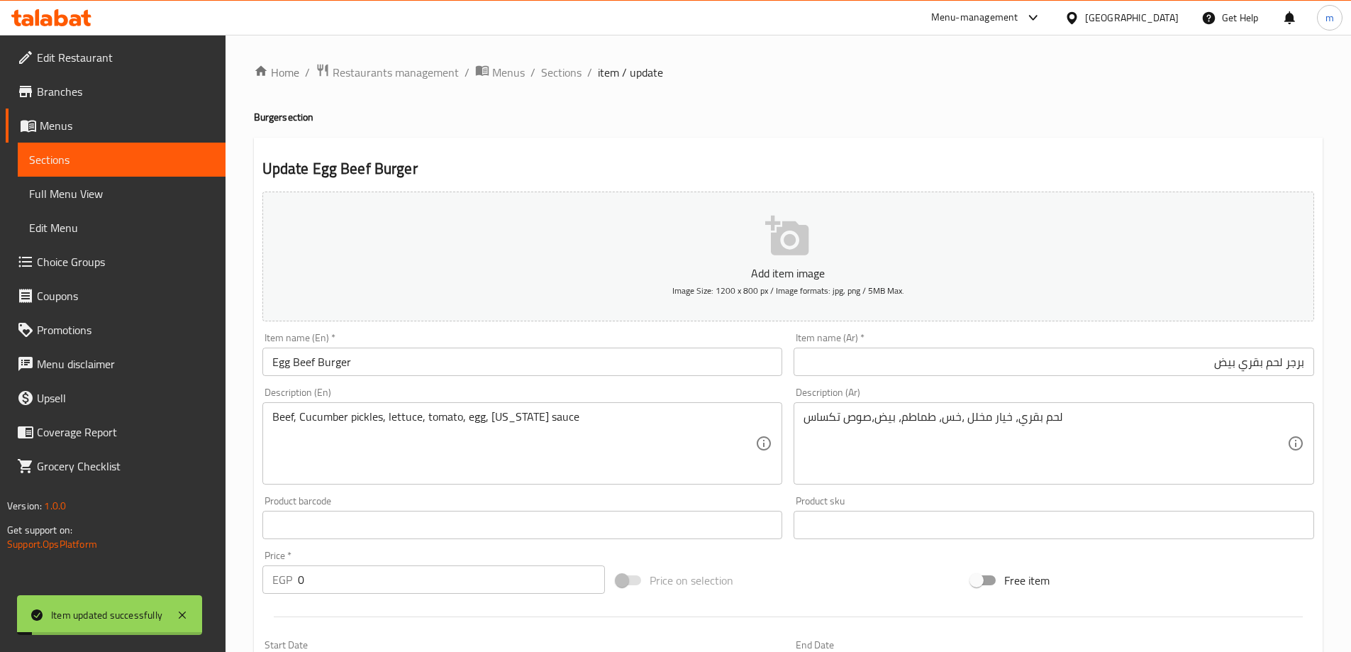
click at [562, 83] on div "Home / Restaurants management / Menus / Sections / item / update Burger section…" at bounding box center [788, 534] width 1069 height 942
click at [558, 75] on span "Sections" at bounding box center [561, 72] width 40 height 17
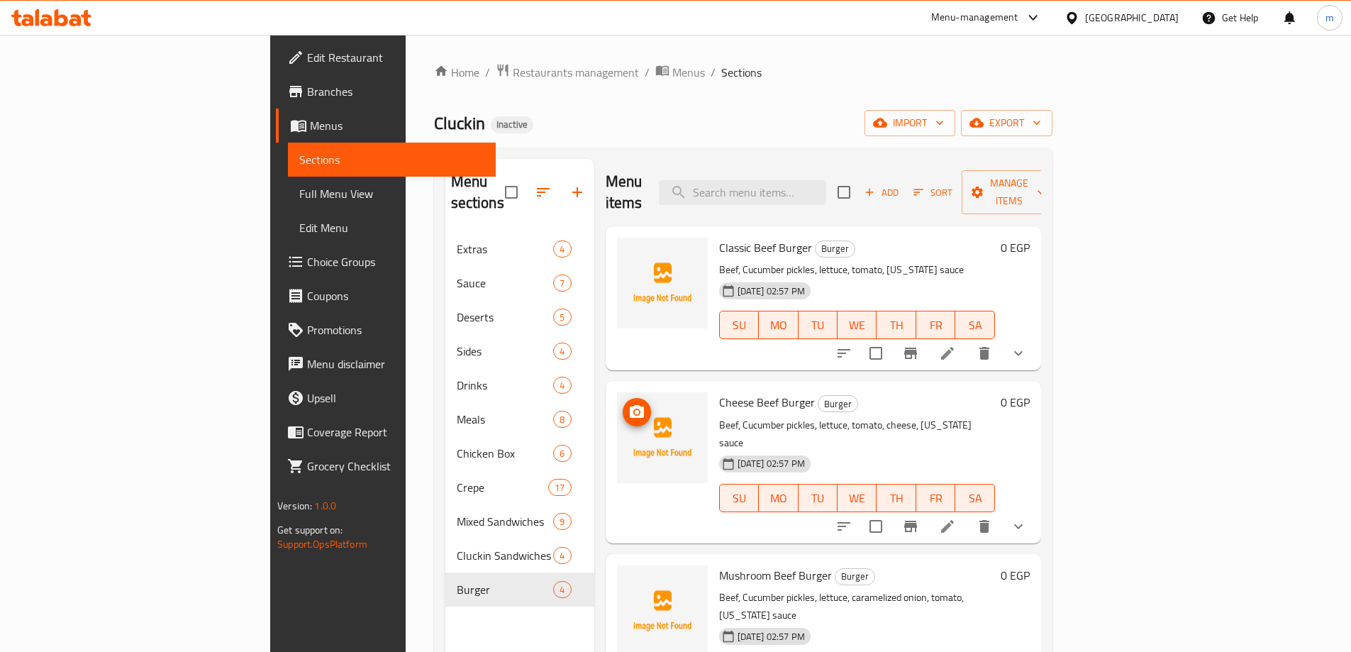
scroll to position [4, 0]
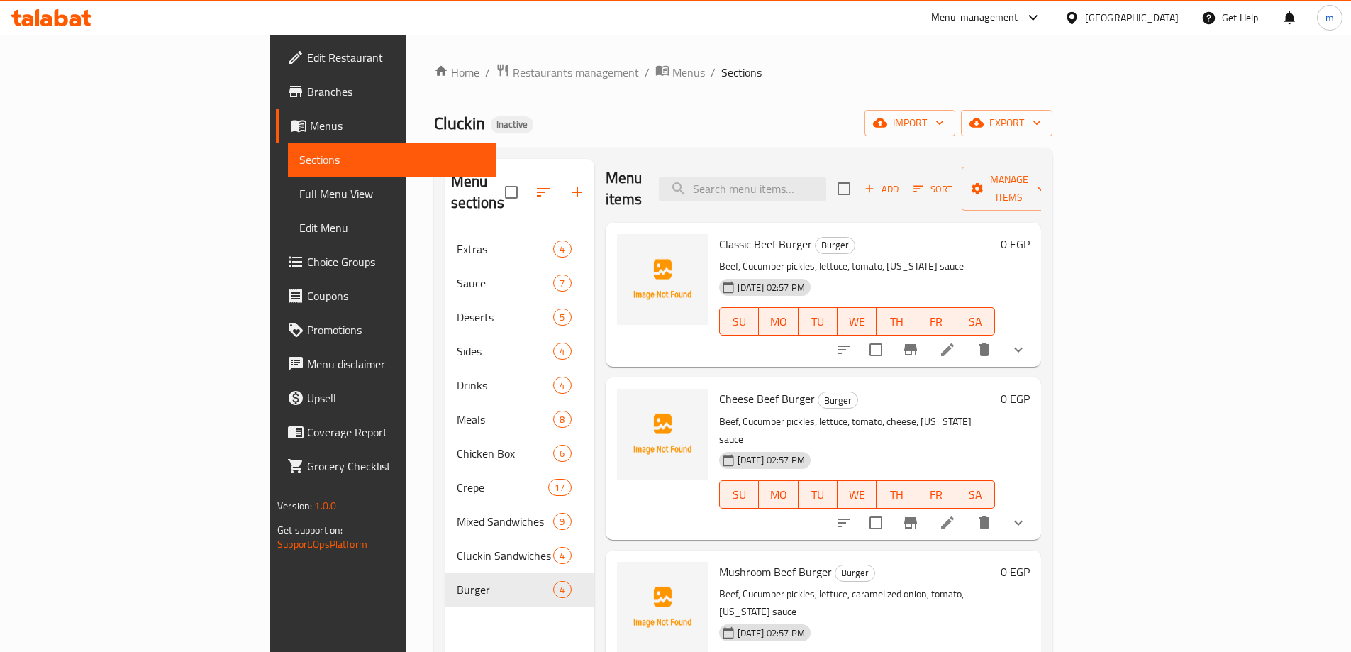
click at [640, 489] on div at bounding box center [662, 458] width 102 height 150
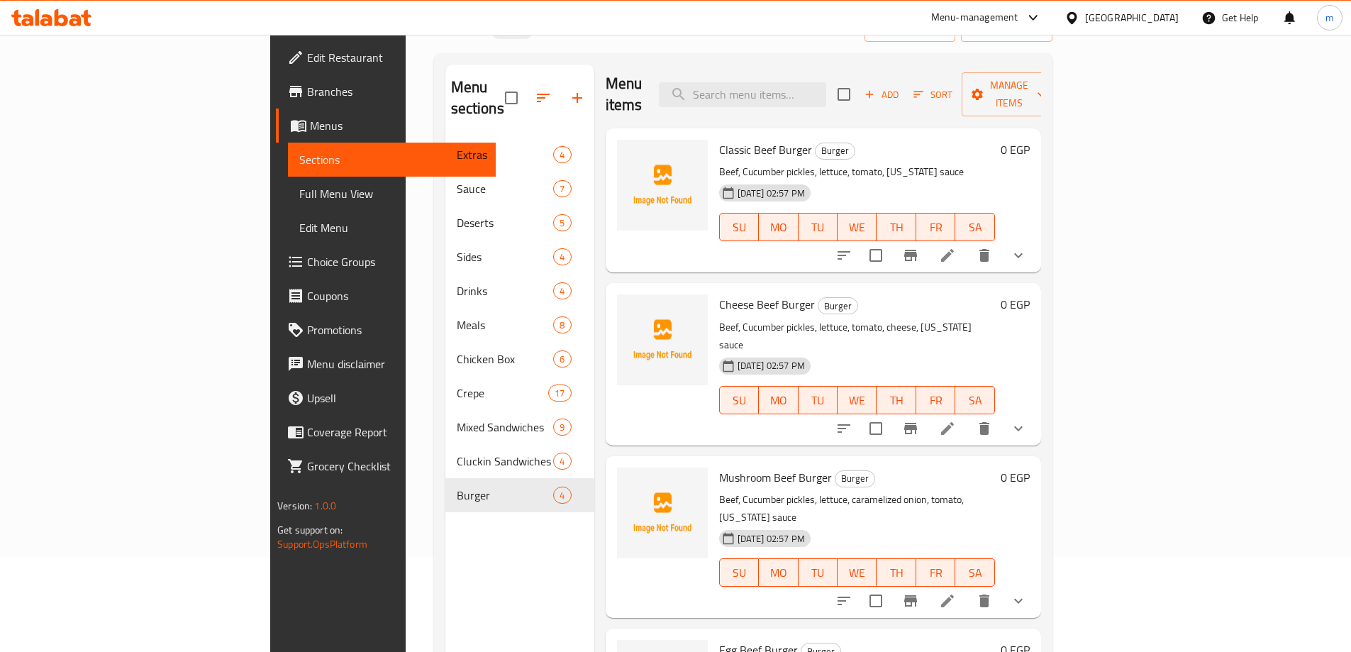
scroll to position [199, 0]
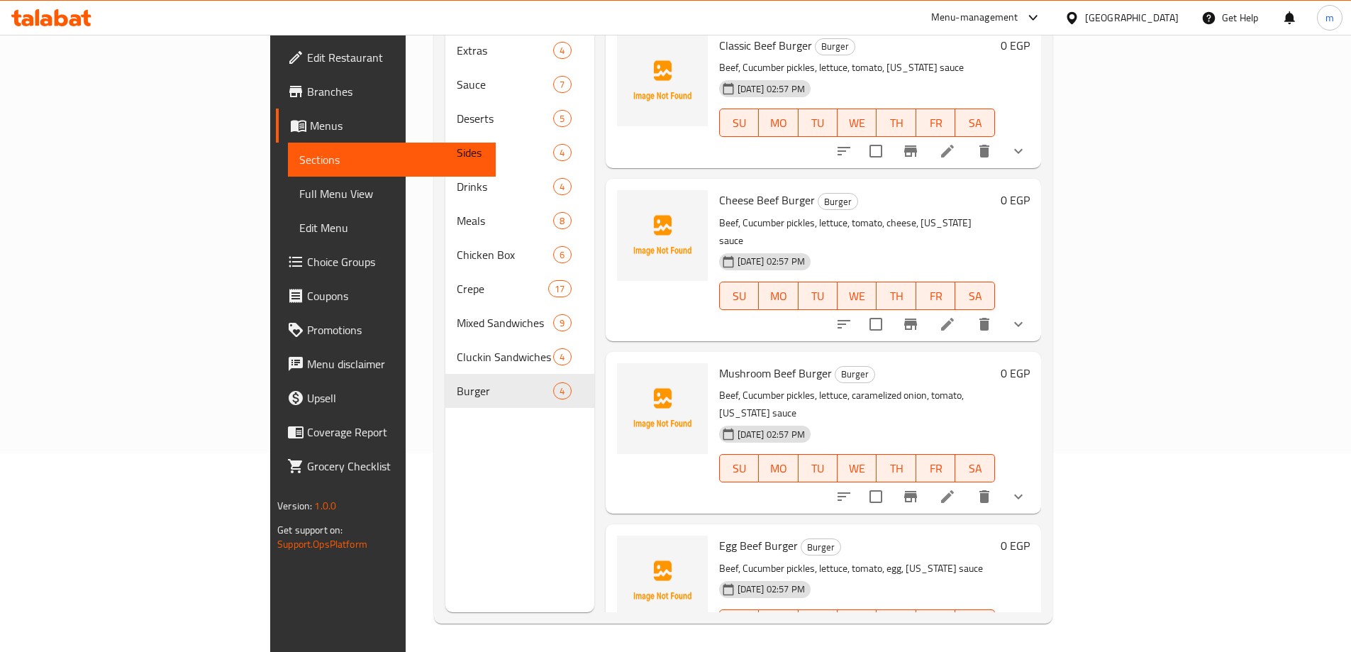
click at [288, 202] on link "Full Menu View" at bounding box center [392, 194] width 208 height 34
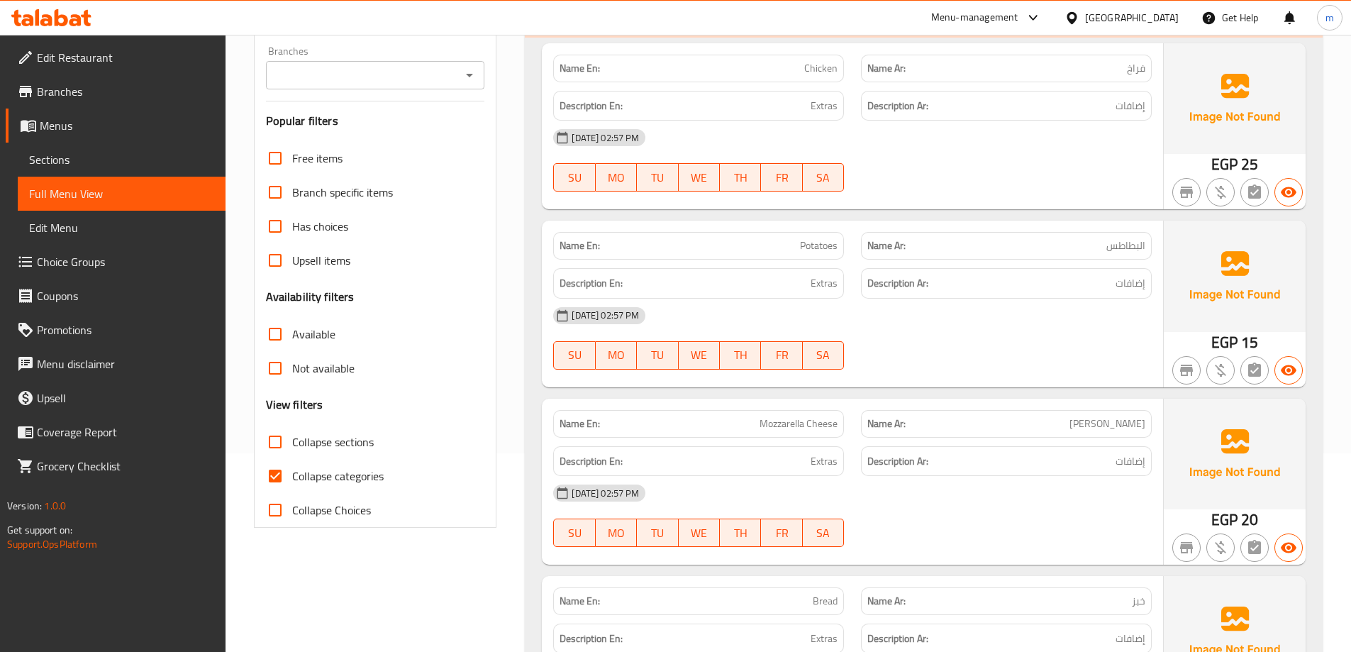
scroll to position [411, 0]
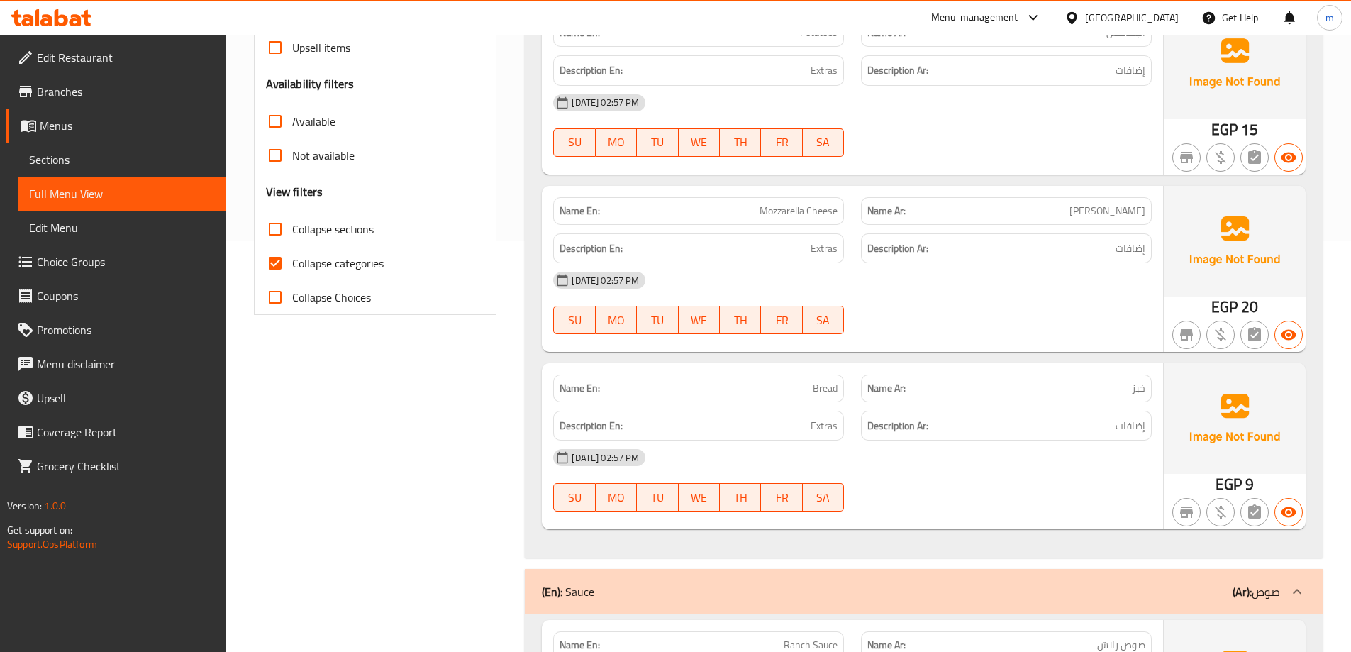
click at [344, 270] on span "Collapse categories" at bounding box center [337, 263] width 91 height 17
click at [292, 270] on input "Collapse categories" at bounding box center [275, 263] width 34 height 34
checkbox input "false"
click at [340, 228] on span "Collapse sections" at bounding box center [333, 229] width 82 height 17
click at [292, 228] on input "Collapse sections" at bounding box center [275, 229] width 34 height 34
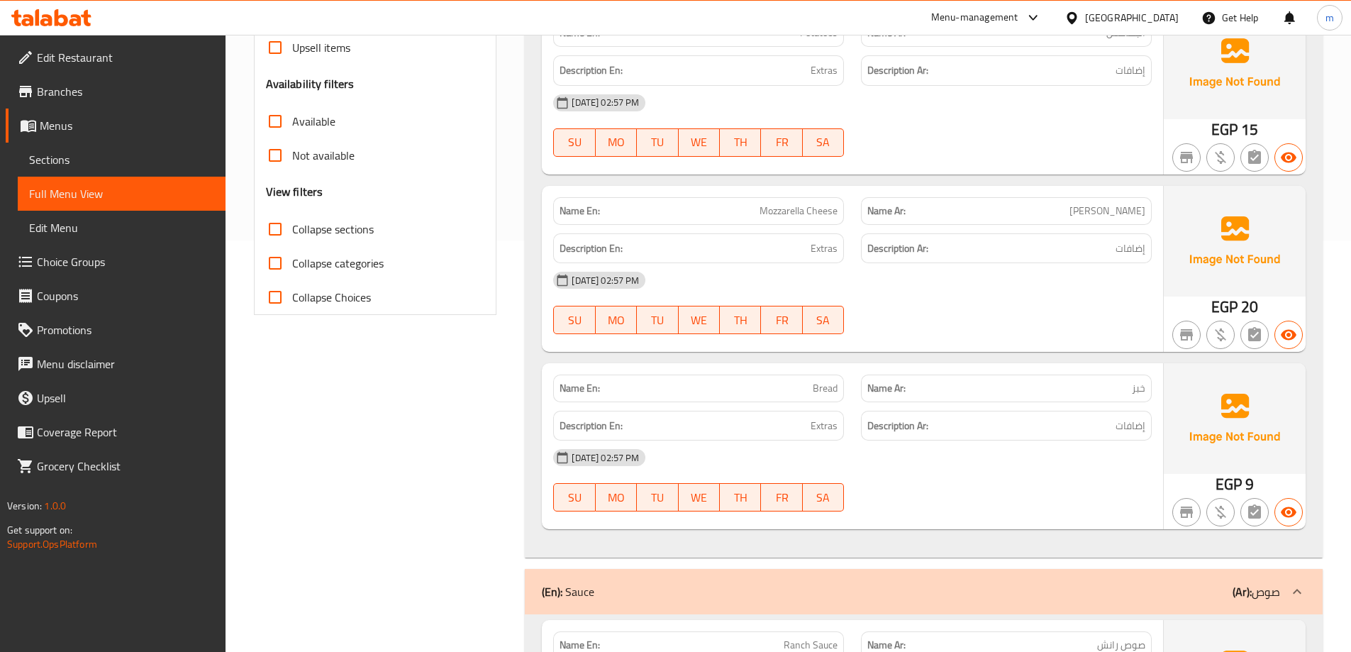
checkbox input "true"
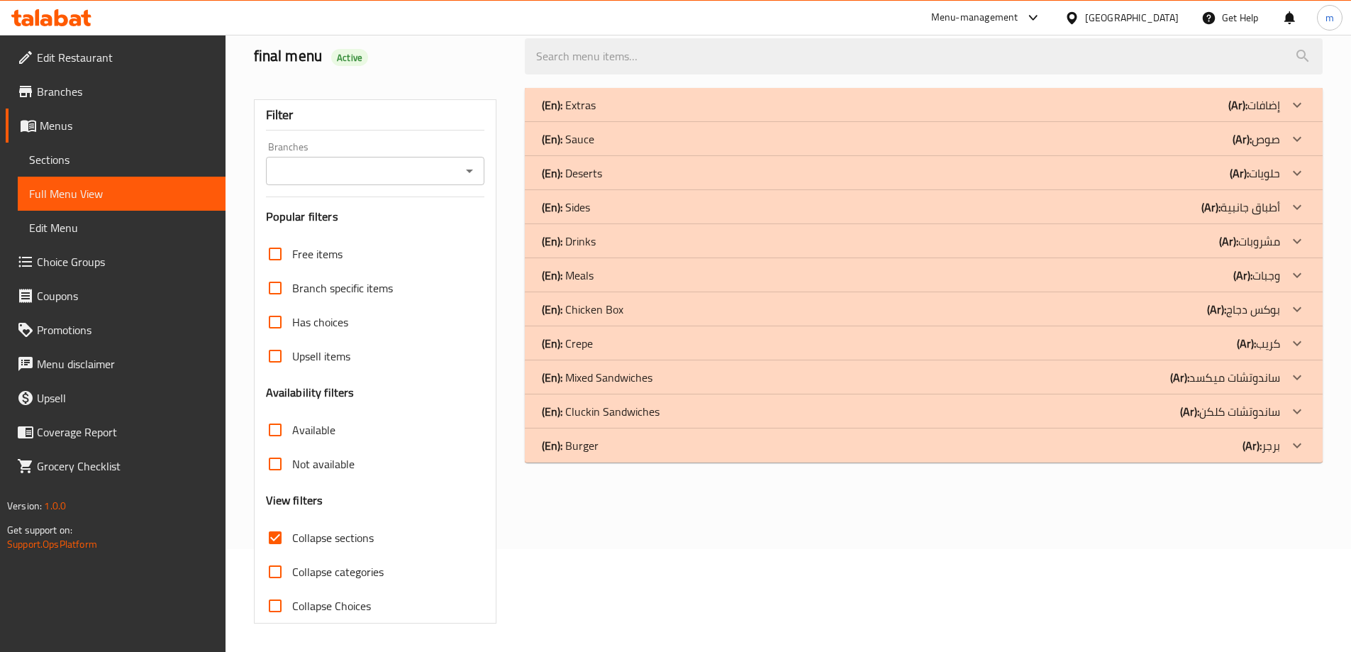
scroll to position [103, 0]
click at [869, 113] on div "(En): Burger (Ar): برجر" at bounding box center [911, 104] width 738 height 17
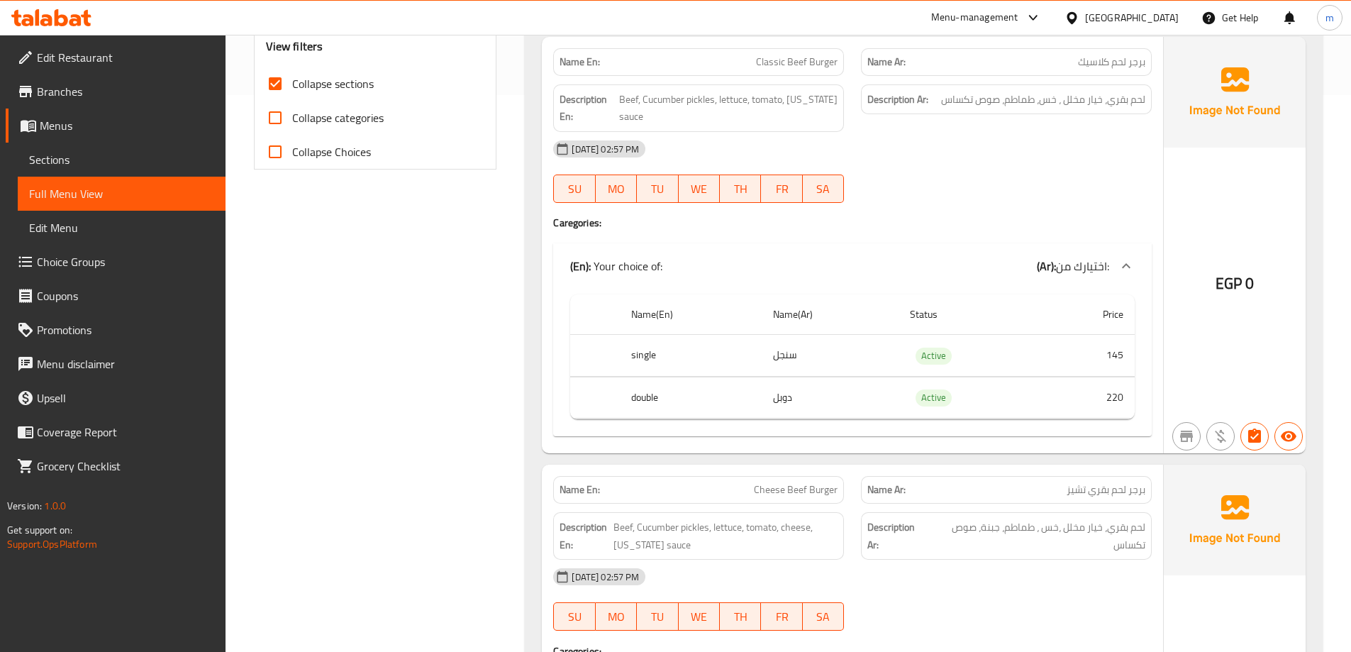
scroll to position [532, 0]
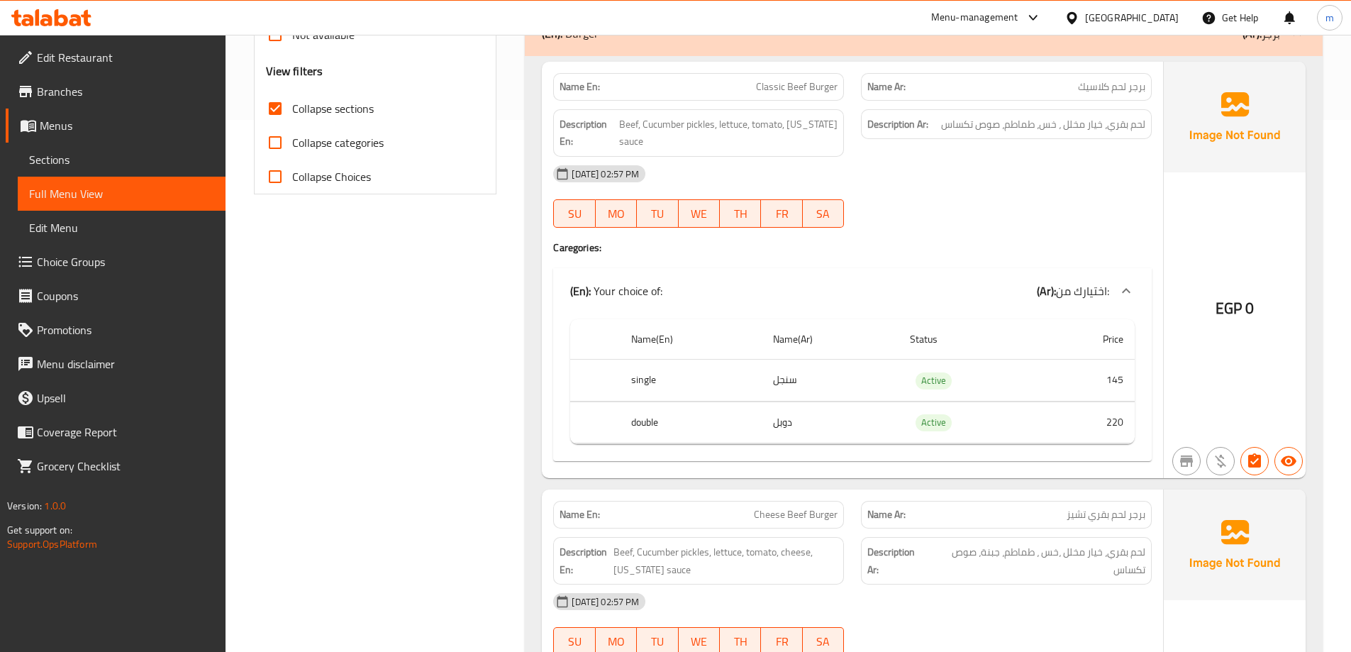
click at [101, 164] on span "Sections" at bounding box center [121, 159] width 185 height 17
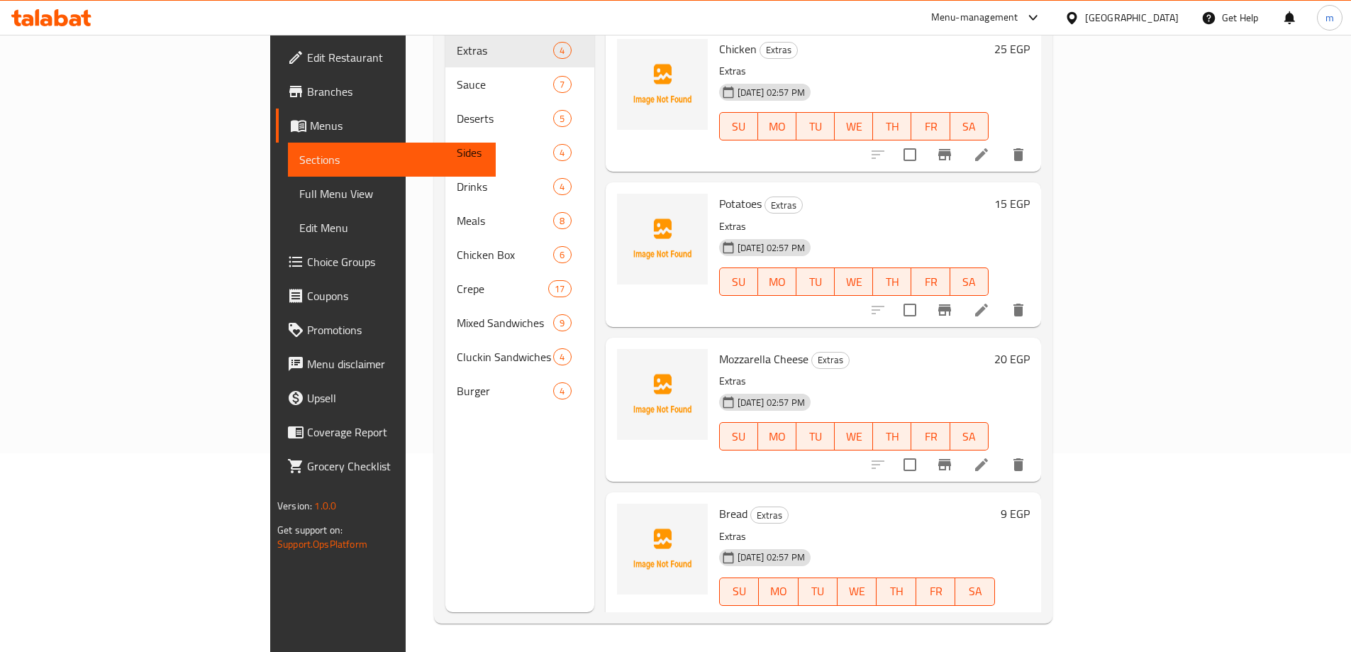
scroll to position [199, 0]
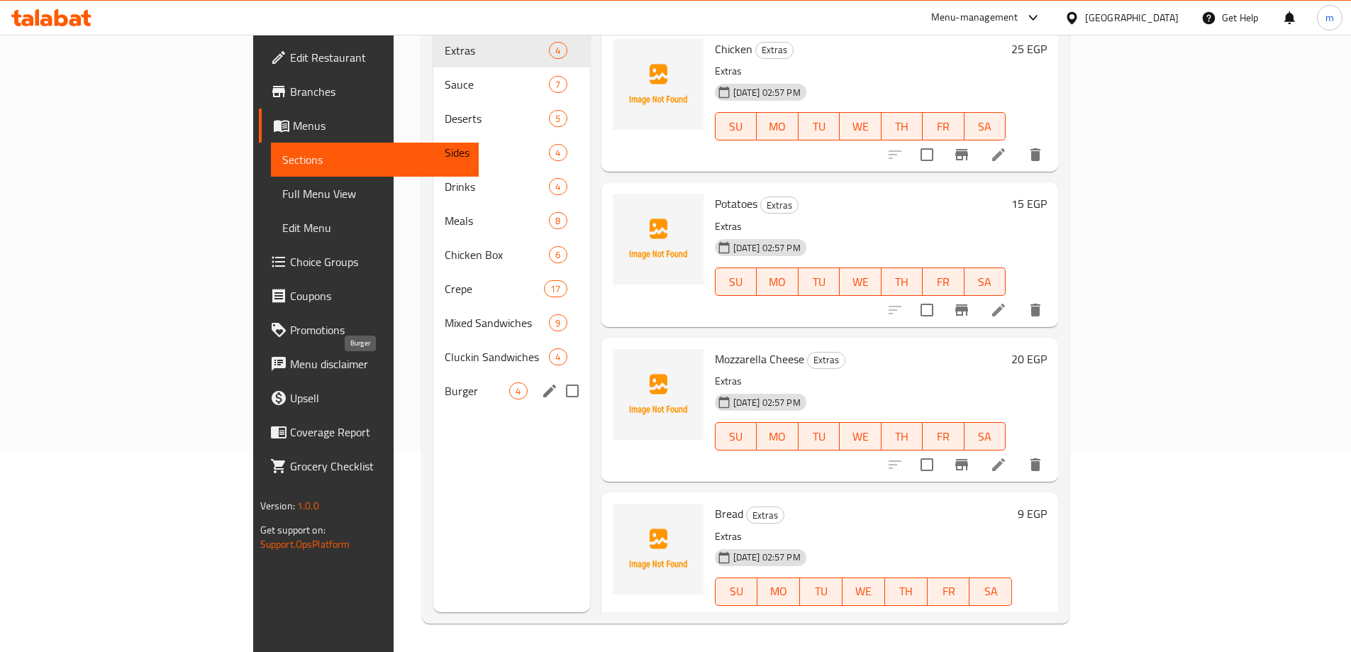
click at [445, 382] on span "Burger" at bounding box center [477, 390] width 65 height 17
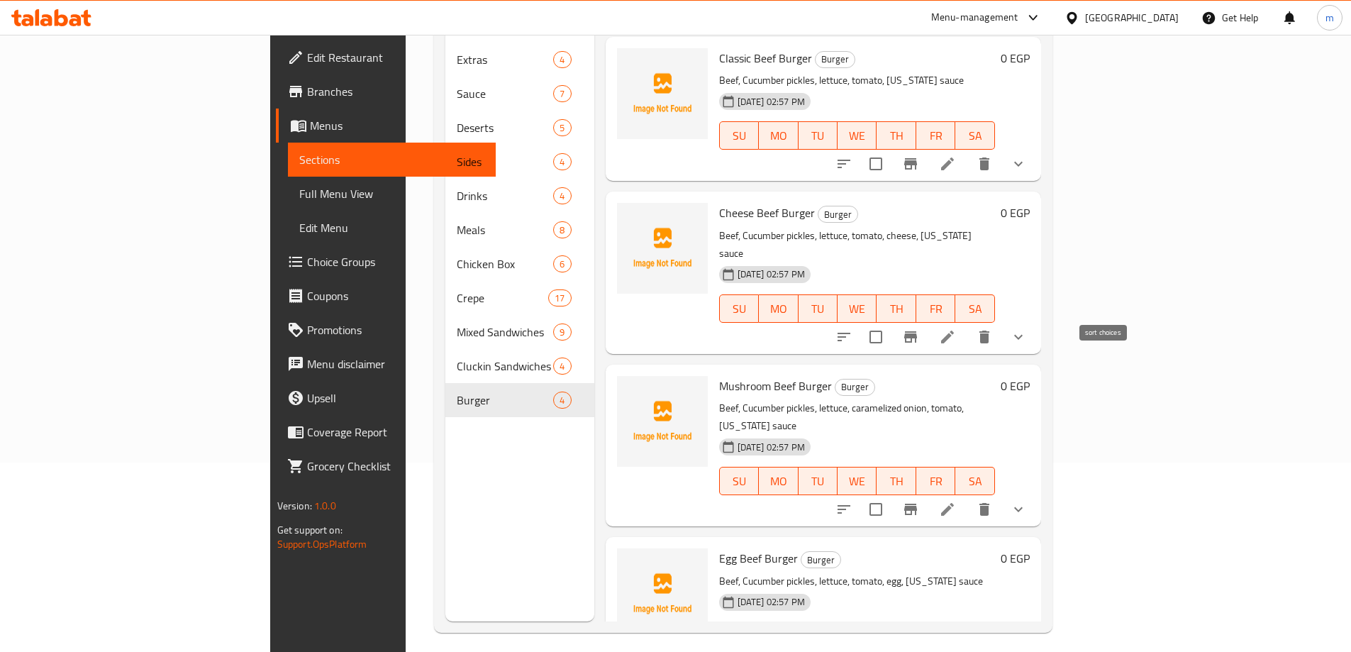
scroll to position [128, 0]
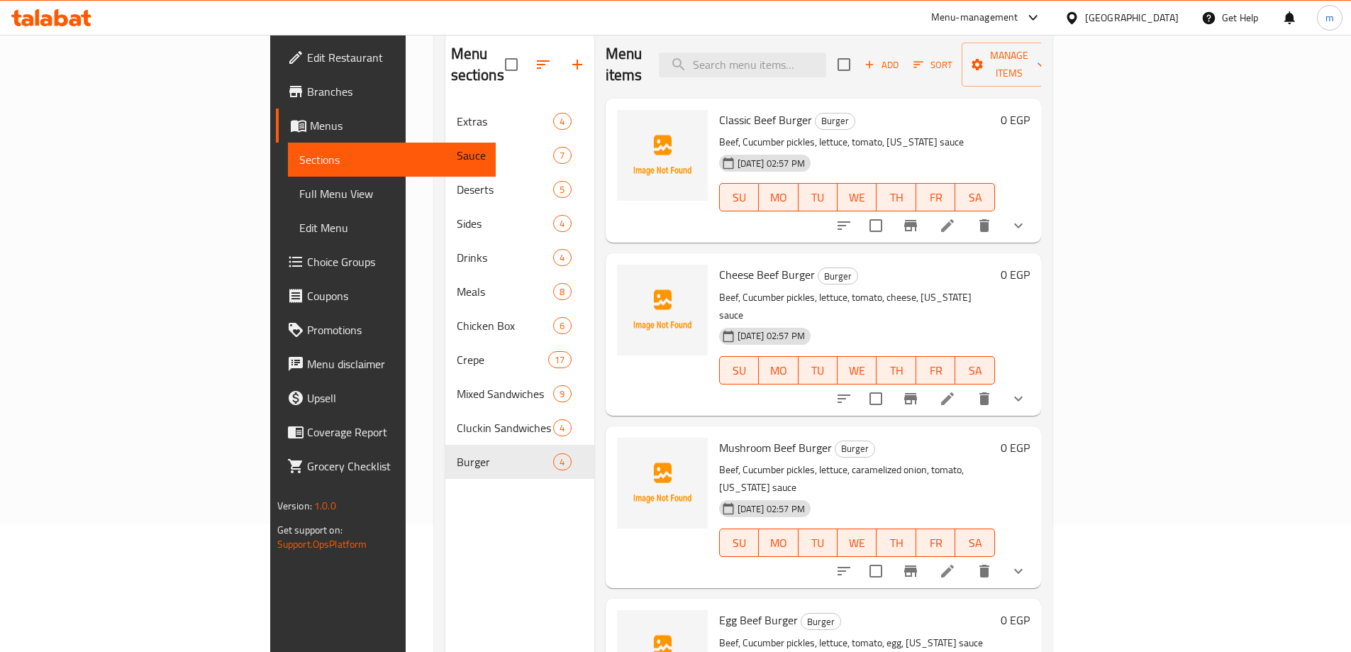
click at [956, 217] on icon at bounding box center [947, 225] width 17 height 17
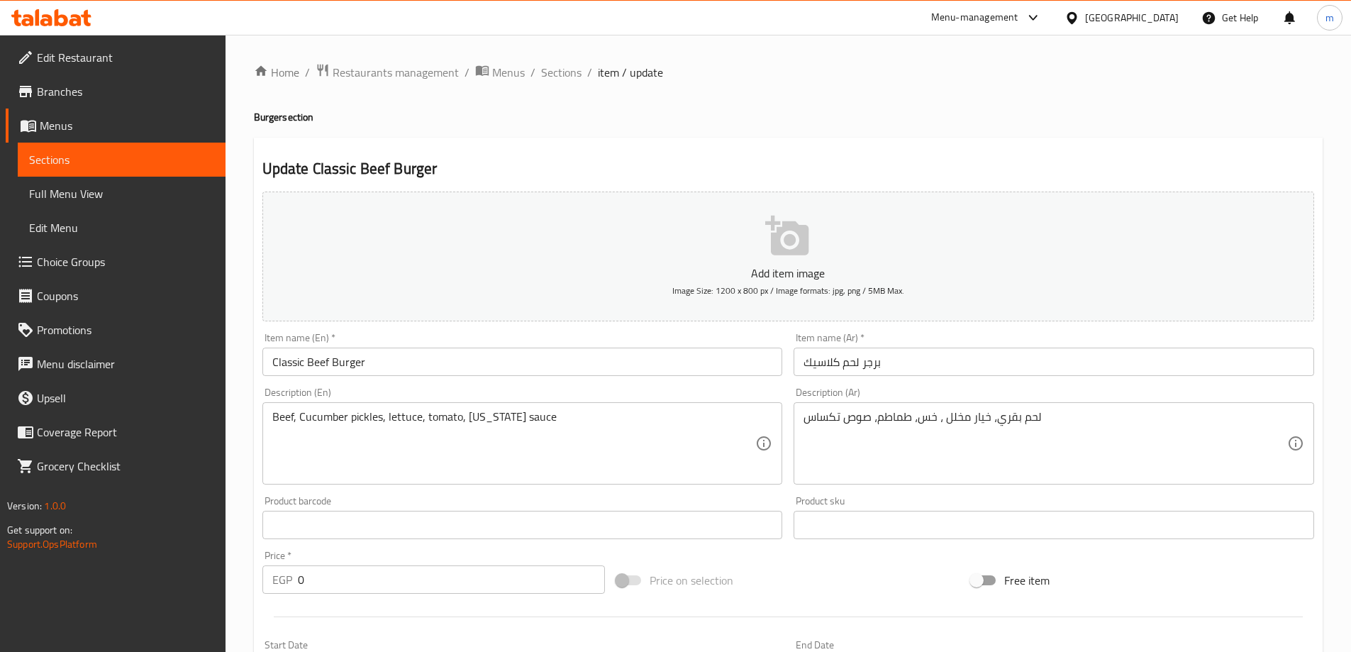
click at [847, 355] on input "برجر لحم كلاسيك" at bounding box center [1054, 361] width 520 height 28
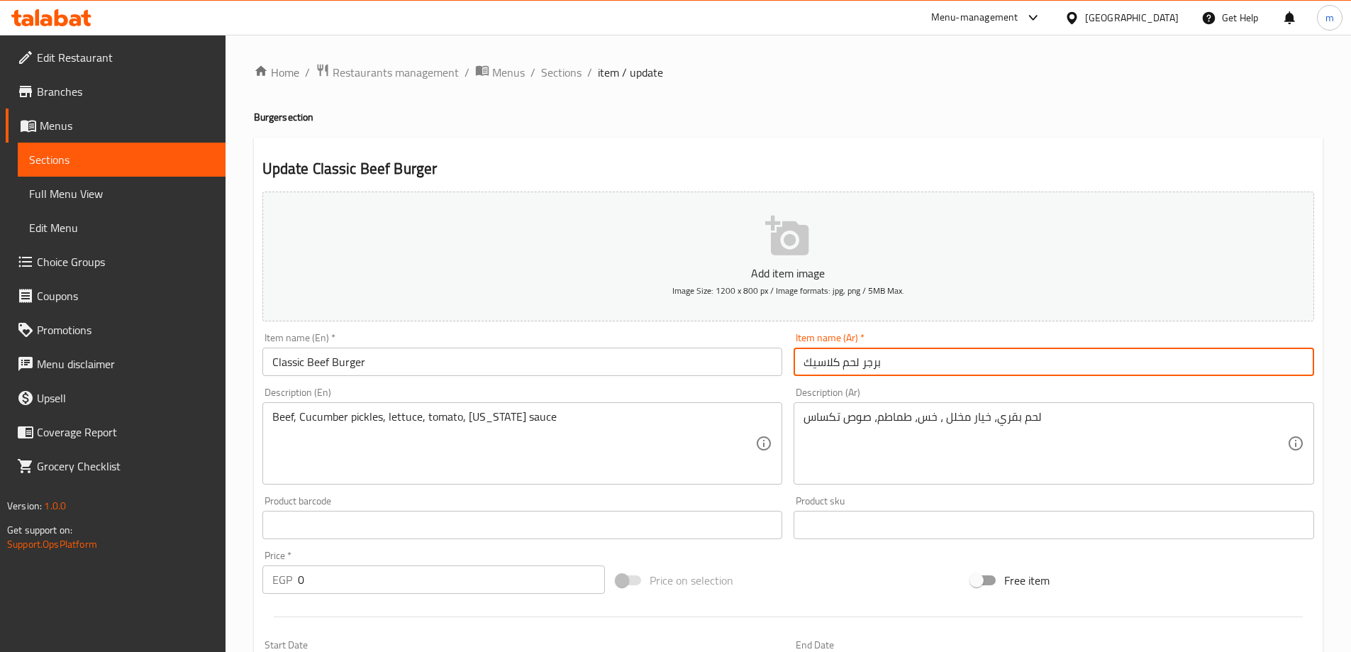
click at [847, 355] on input "برجر لحم كلاسيك" at bounding box center [1054, 361] width 520 height 28
click at [1266, 364] on input "برجر لحم كلاسيك" at bounding box center [1054, 361] width 520 height 28
click at [1257, 357] on input "برجر لحم كلاسيك" at bounding box center [1054, 361] width 520 height 28
click at [1264, 360] on input "برجر لحم كلاسيك" at bounding box center [1054, 361] width 520 height 28
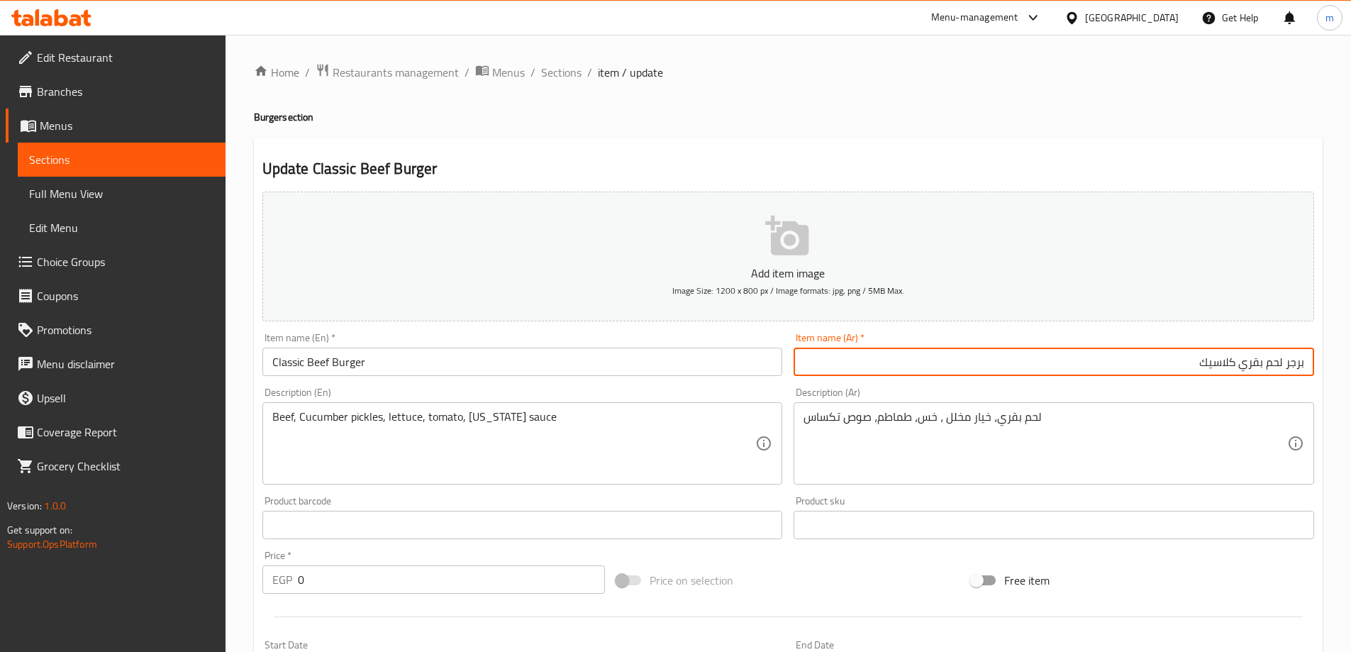
type input "برجر لحم بقري كلاسيك"
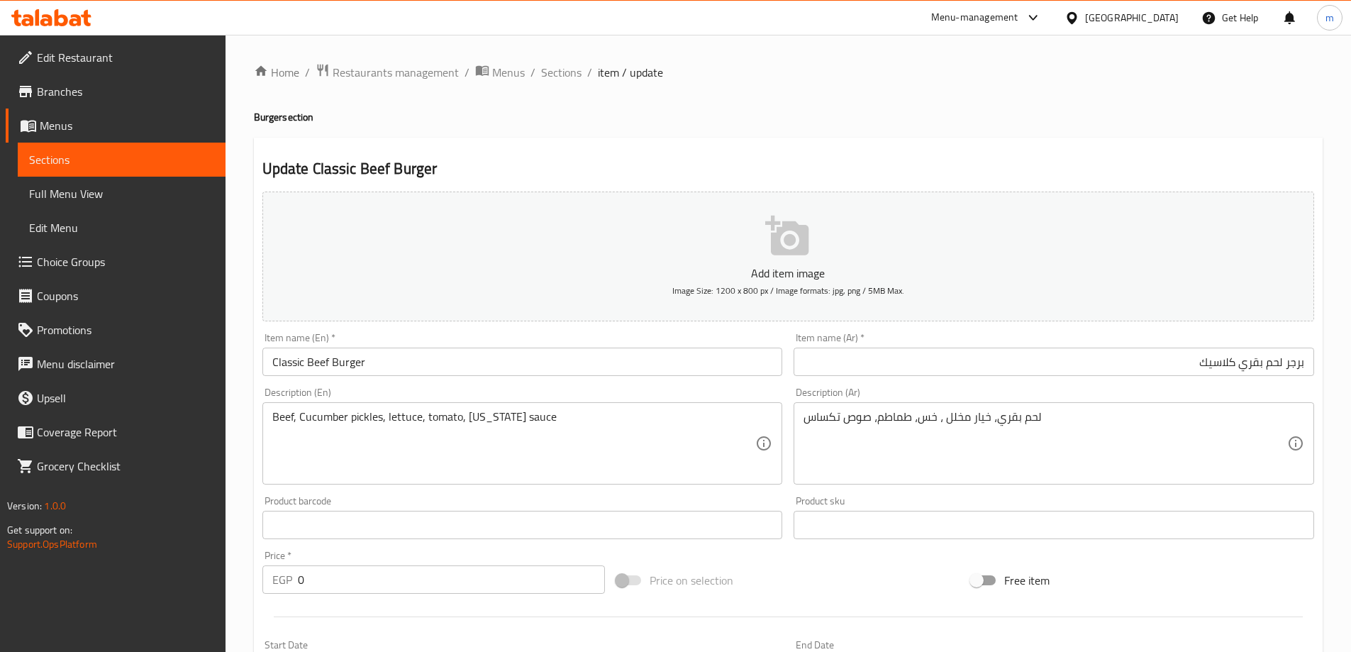
click at [1244, 142] on div "Update Classic Beef Burger Add item image Image Size: 1200 x 800 px / Image for…" at bounding box center [788, 566] width 1069 height 857
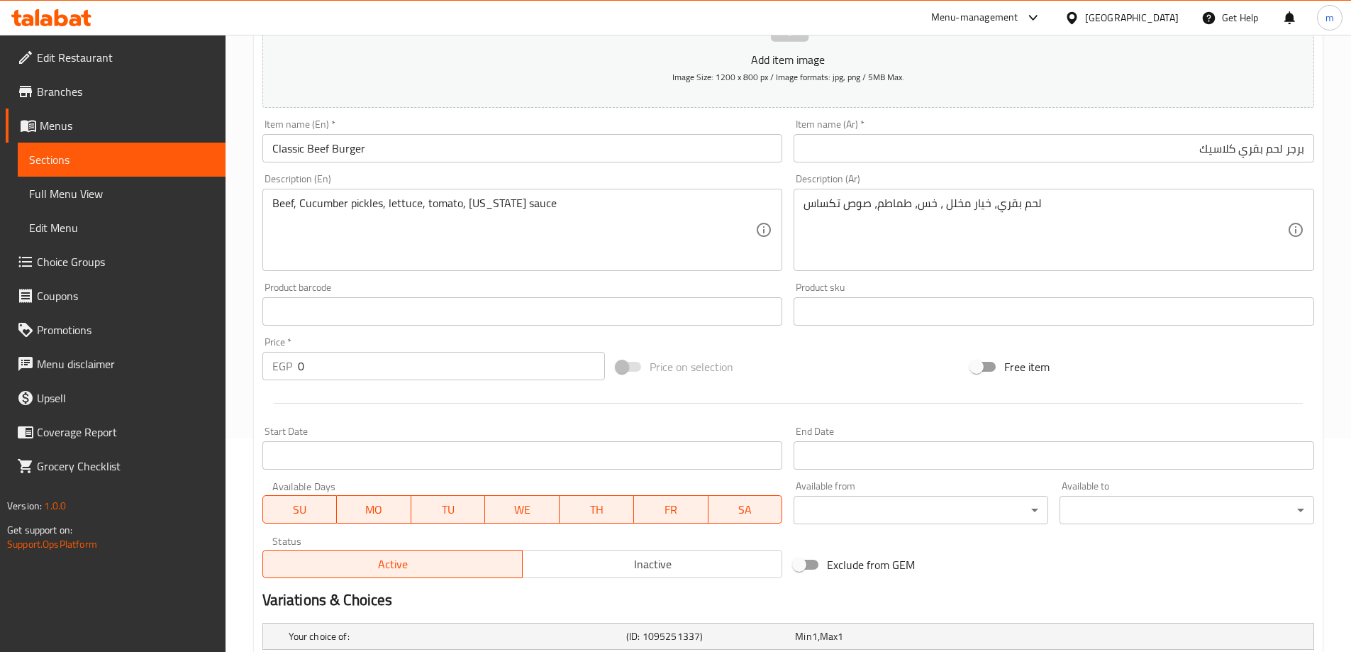
scroll to position [382, 0]
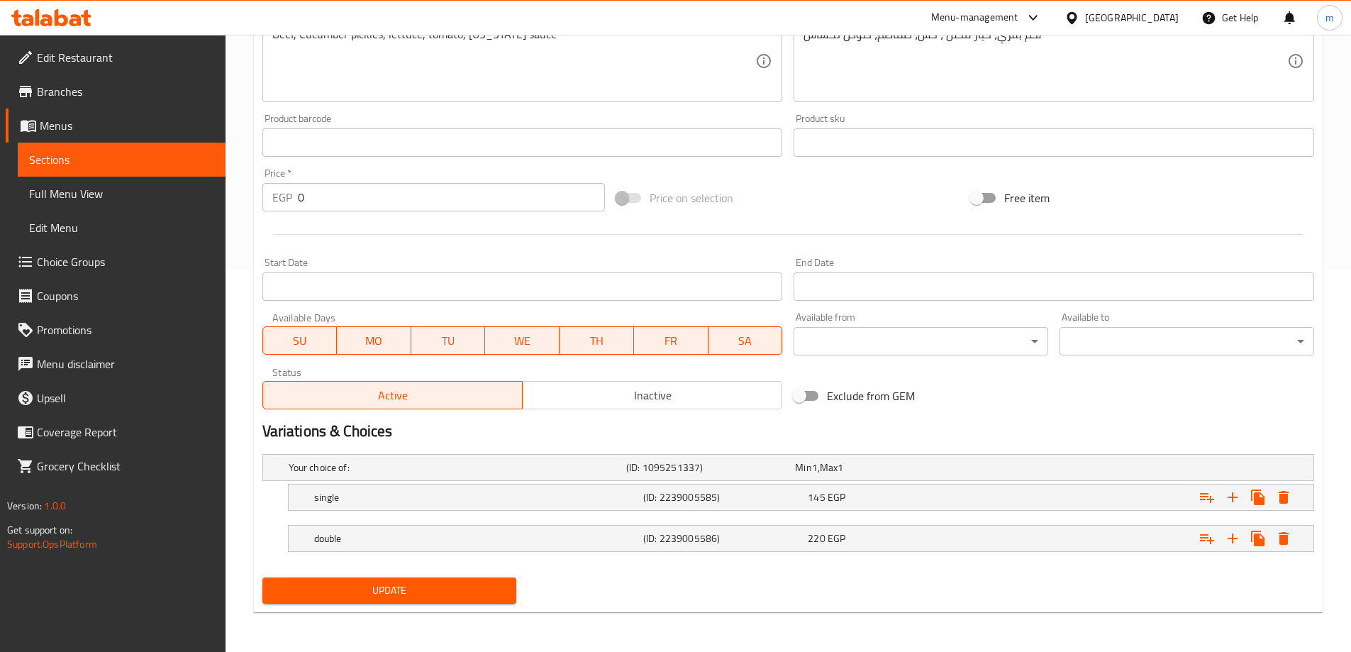
click at [449, 598] on span "Update" at bounding box center [390, 590] width 232 height 18
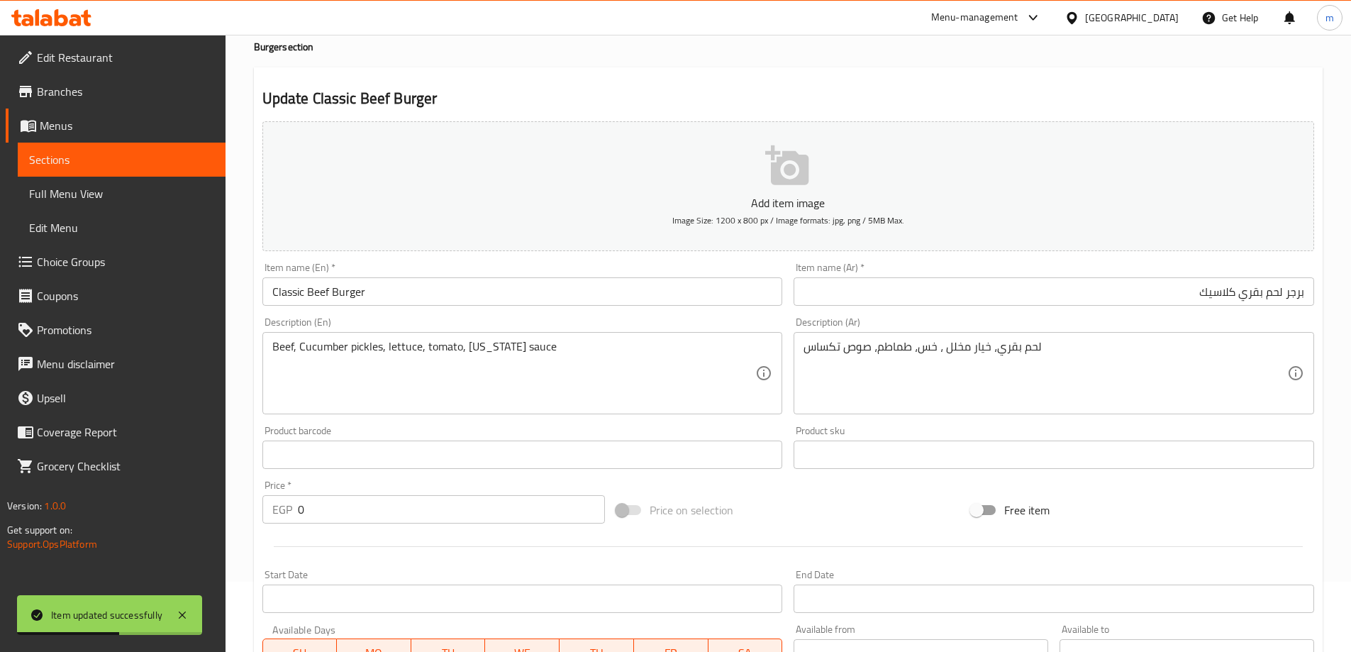
scroll to position [28, 0]
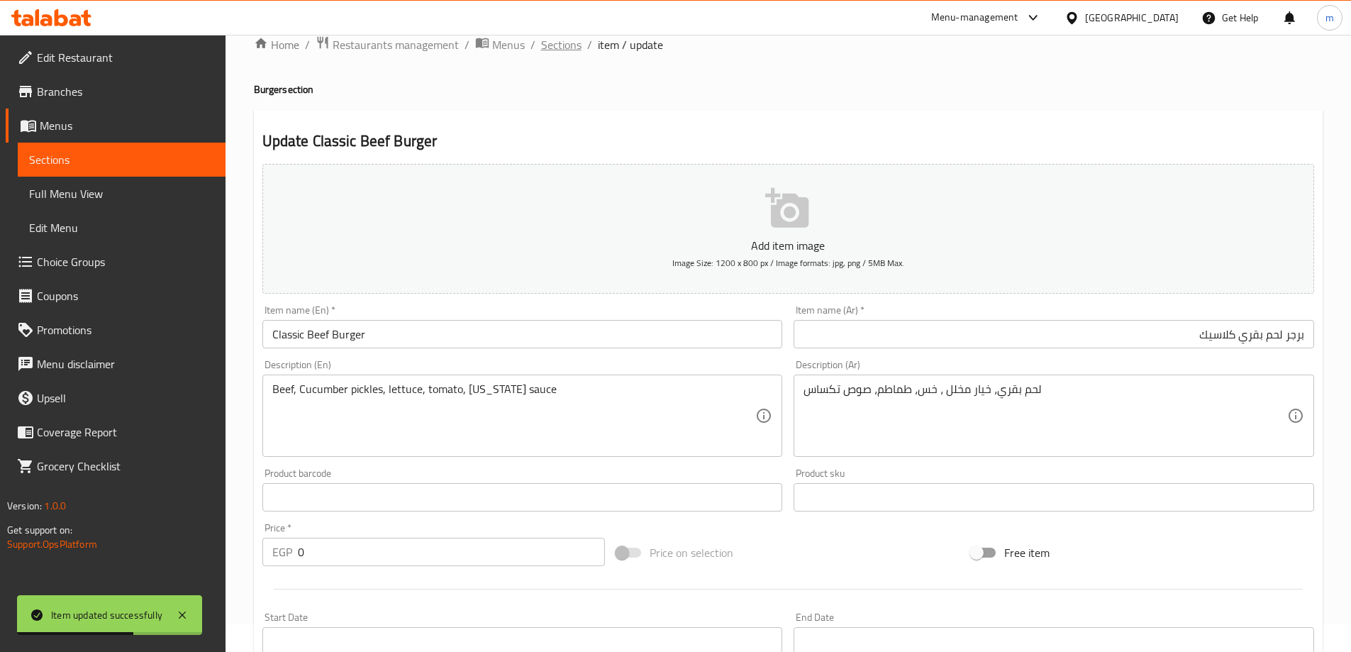
click at [551, 45] on span "Sections" at bounding box center [561, 44] width 40 height 17
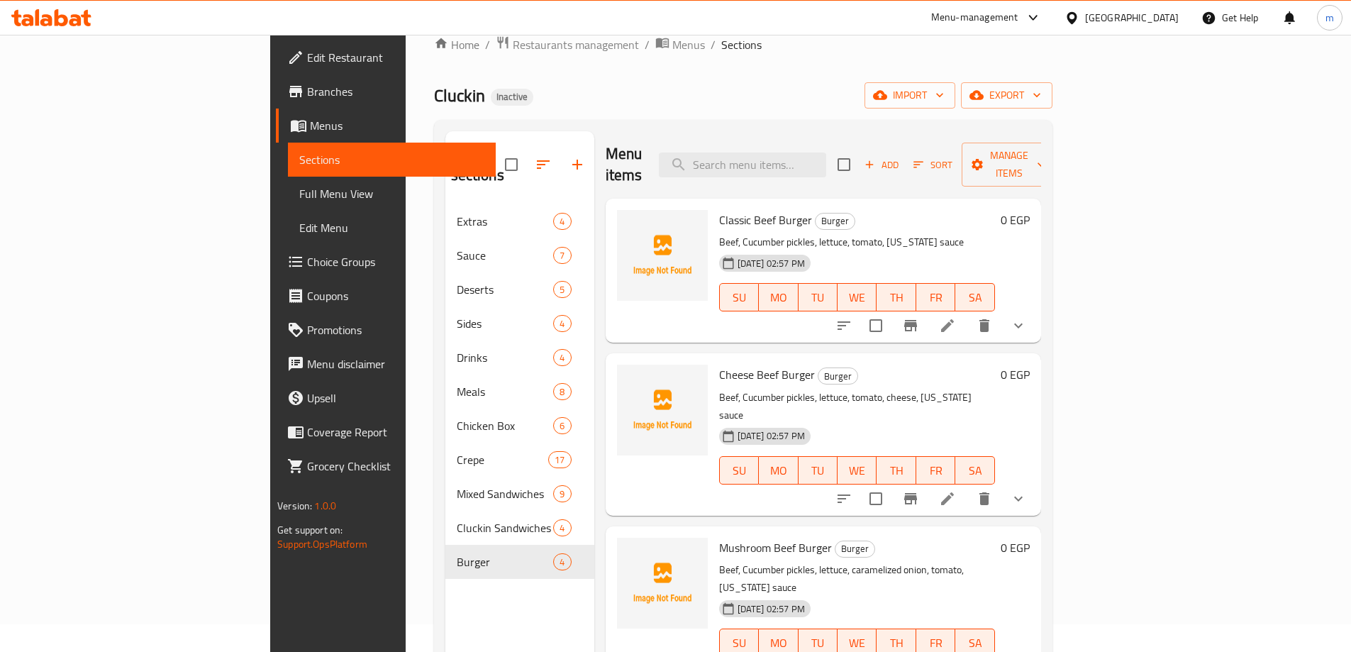
click at [299, 200] on span "Full Menu View" at bounding box center [391, 193] width 185 height 17
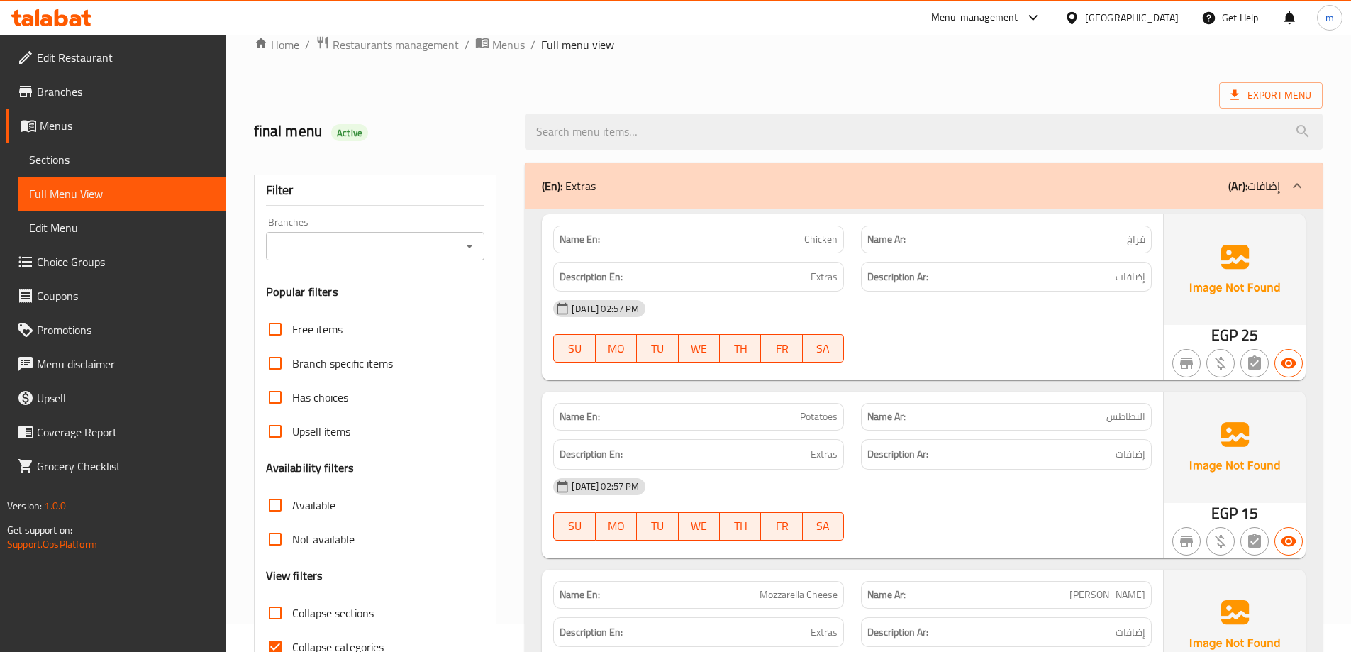
scroll to position [382, 0]
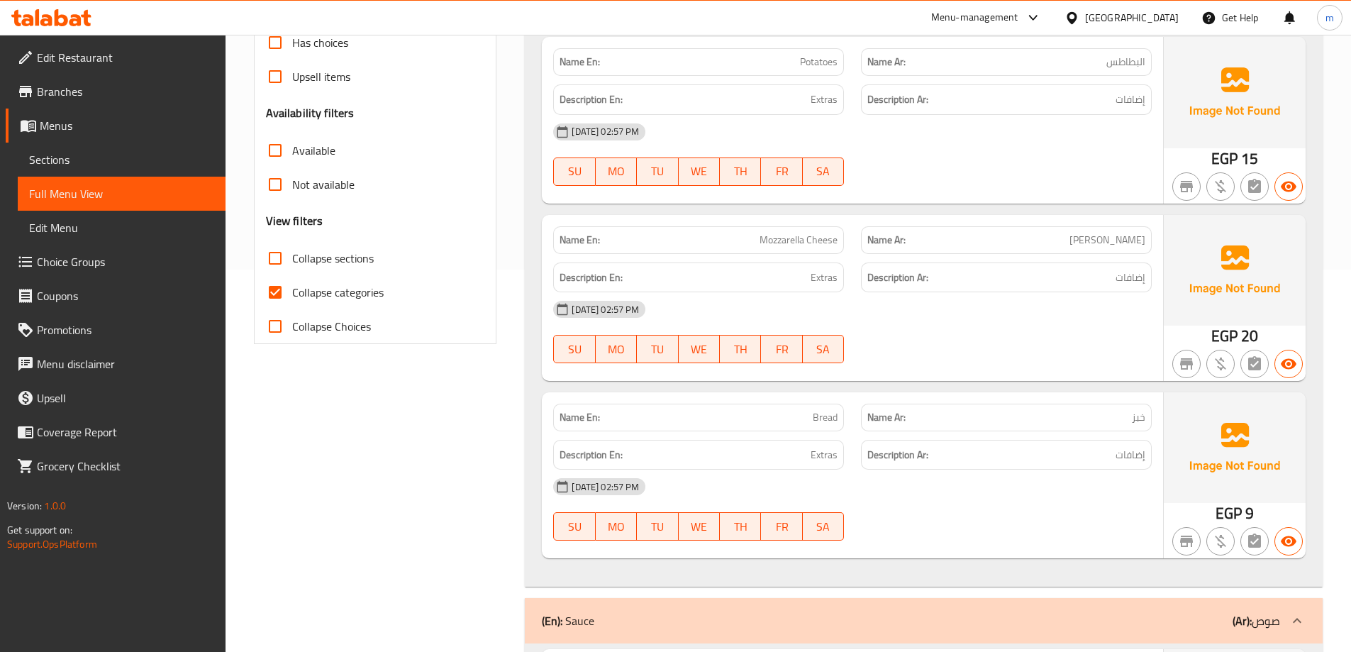
click at [304, 289] on span "Collapse categories" at bounding box center [337, 292] width 91 height 17
click at [292, 289] on input "Collapse categories" at bounding box center [275, 292] width 34 height 34
checkbox input "false"
click at [335, 263] on span "Collapse sections" at bounding box center [333, 258] width 82 height 17
click at [292, 263] on input "Collapse sections" at bounding box center [275, 258] width 34 height 34
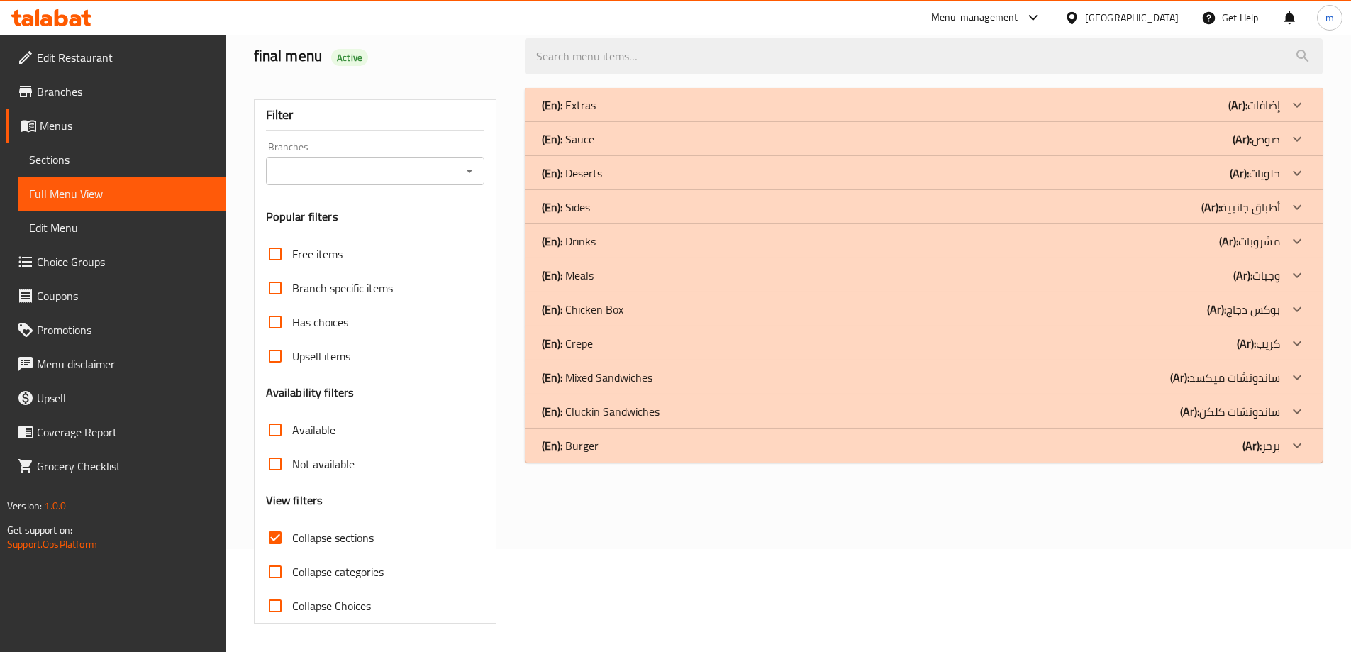
scroll to position [103, 0]
click at [830, 113] on div "(En): Burger (Ar): برجر" at bounding box center [911, 104] width 738 height 17
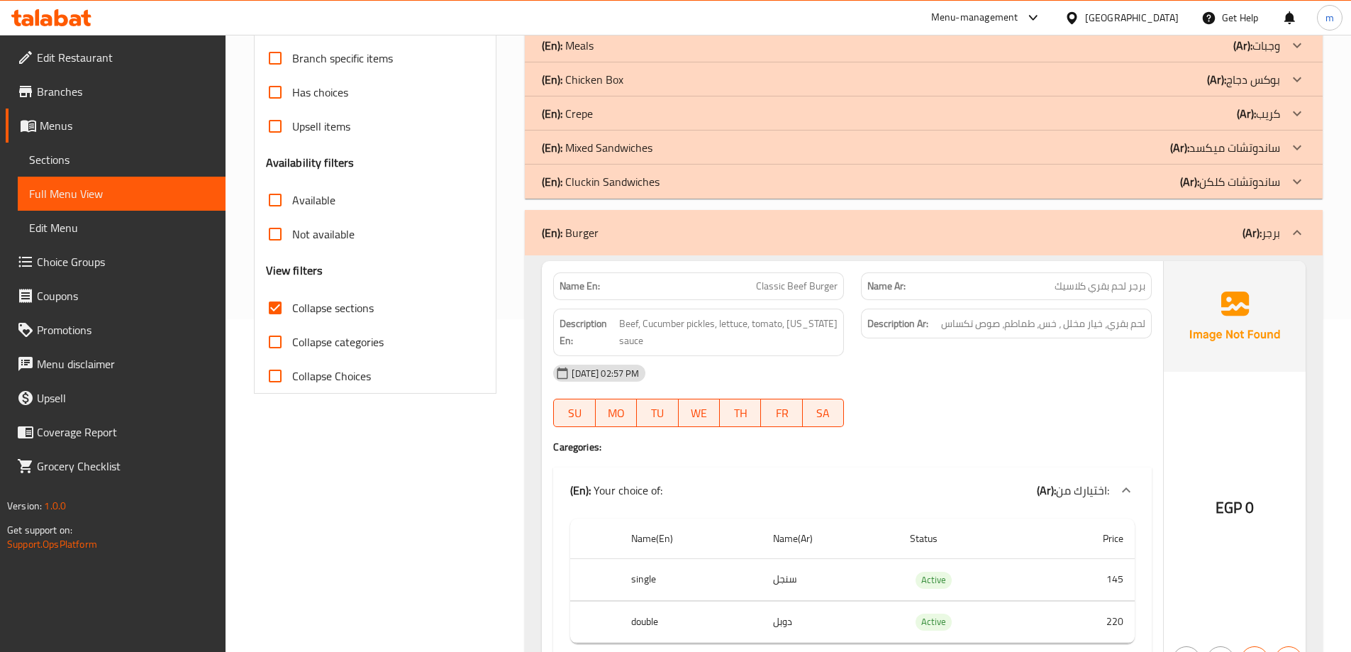
scroll to position [355, 0]
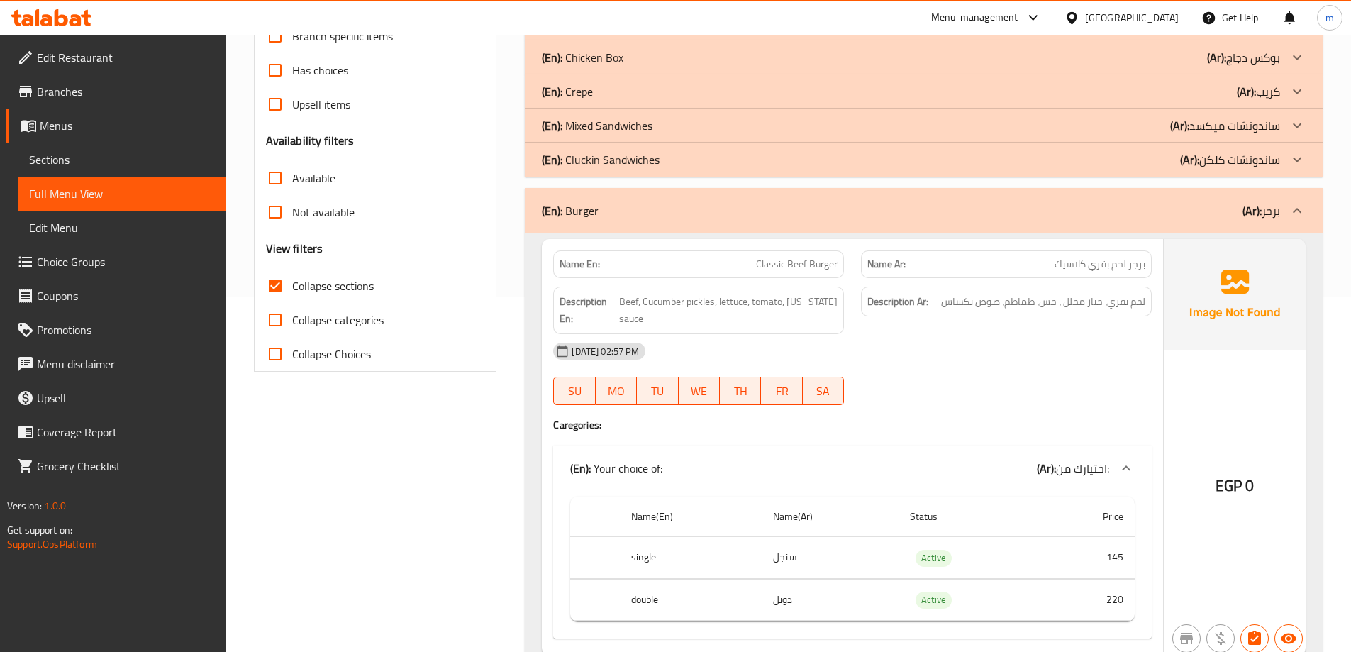
click at [328, 285] on span "Collapse sections" at bounding box center [333, 285] width 82 height 17
click at [292, 285] on input "Collapse sections" at bounding box center [275, 286] width 34 height 34
checkbox input "false"
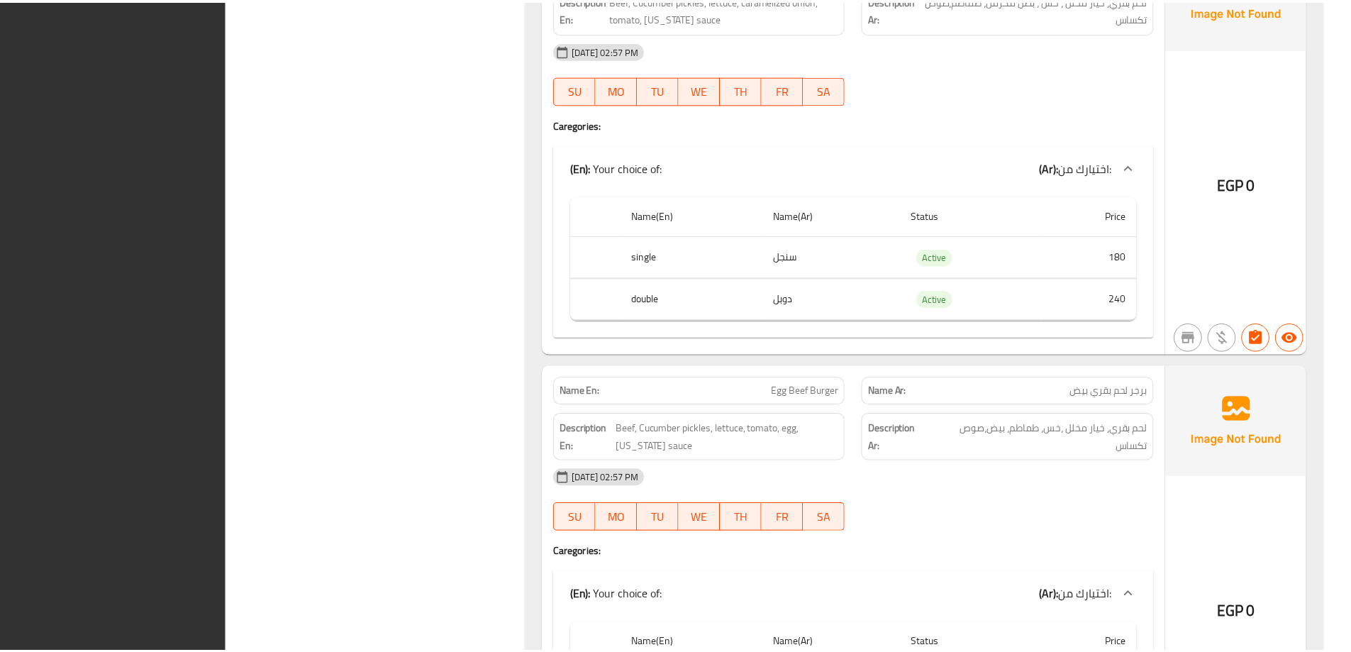
scroll to position [16379, 0]
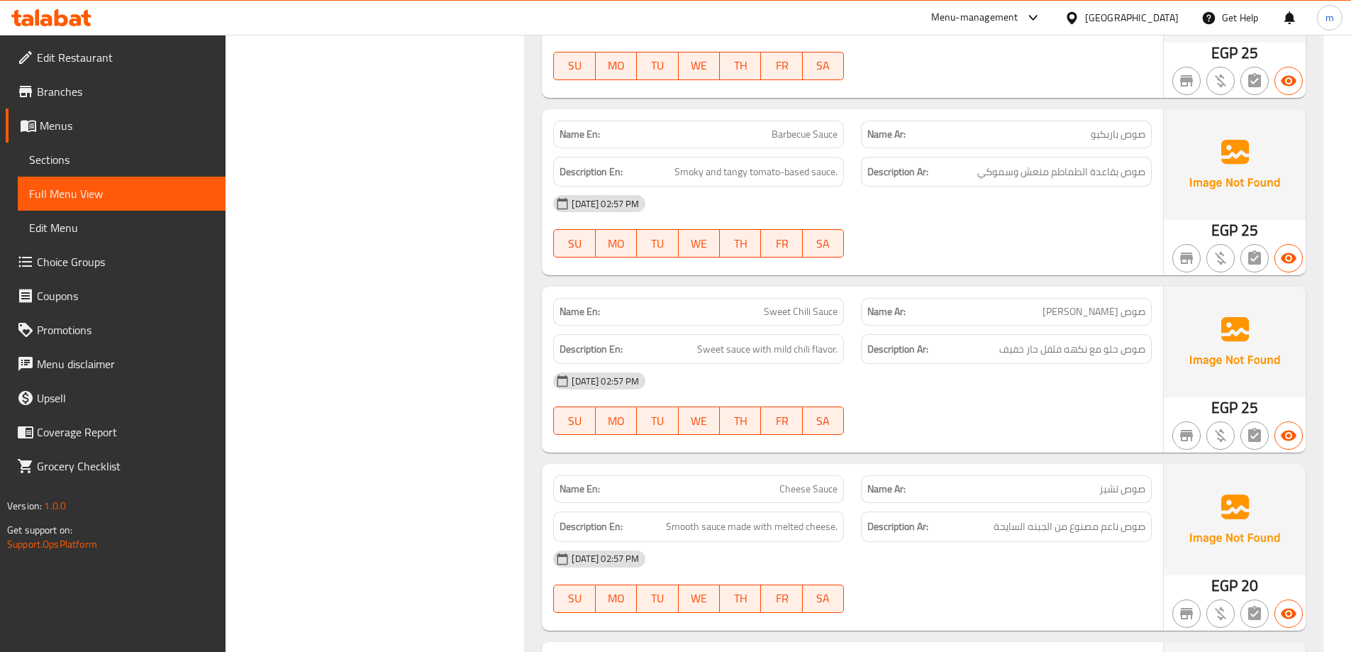
scroll to position [0, 0]
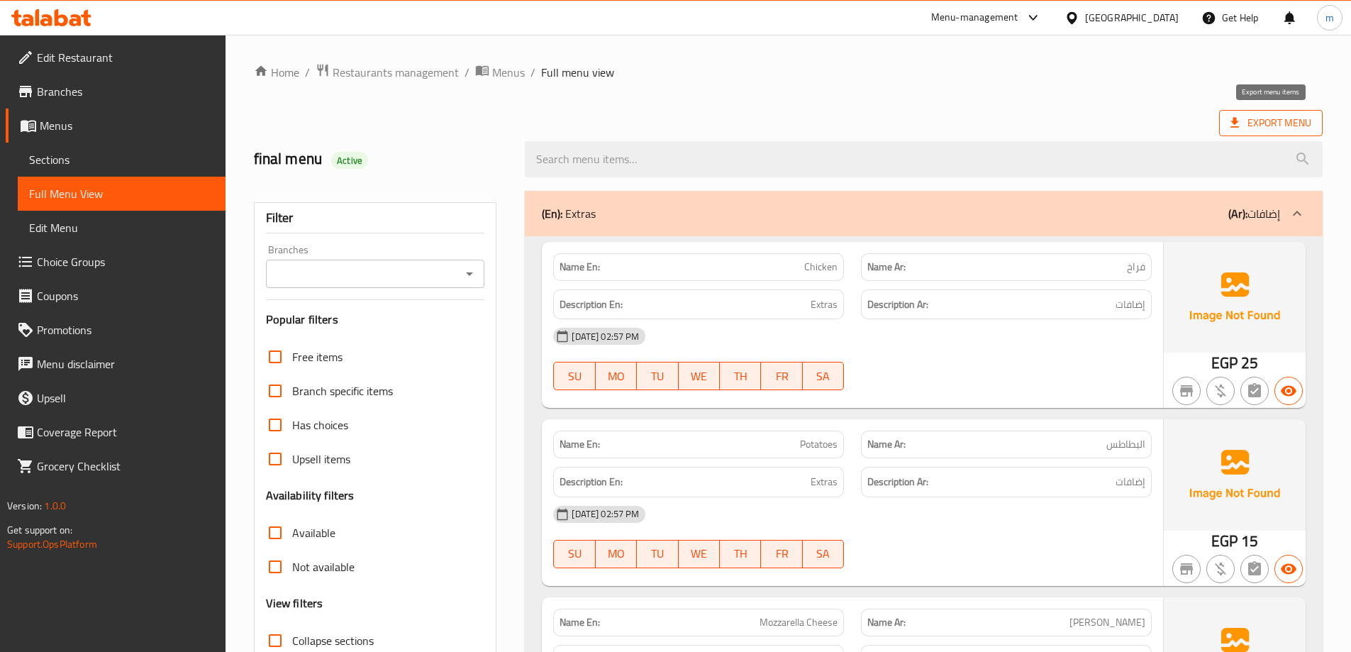
click at [1279, 121] on span "Export Menu" at bounding box center [1270, 123] width 81 height 18
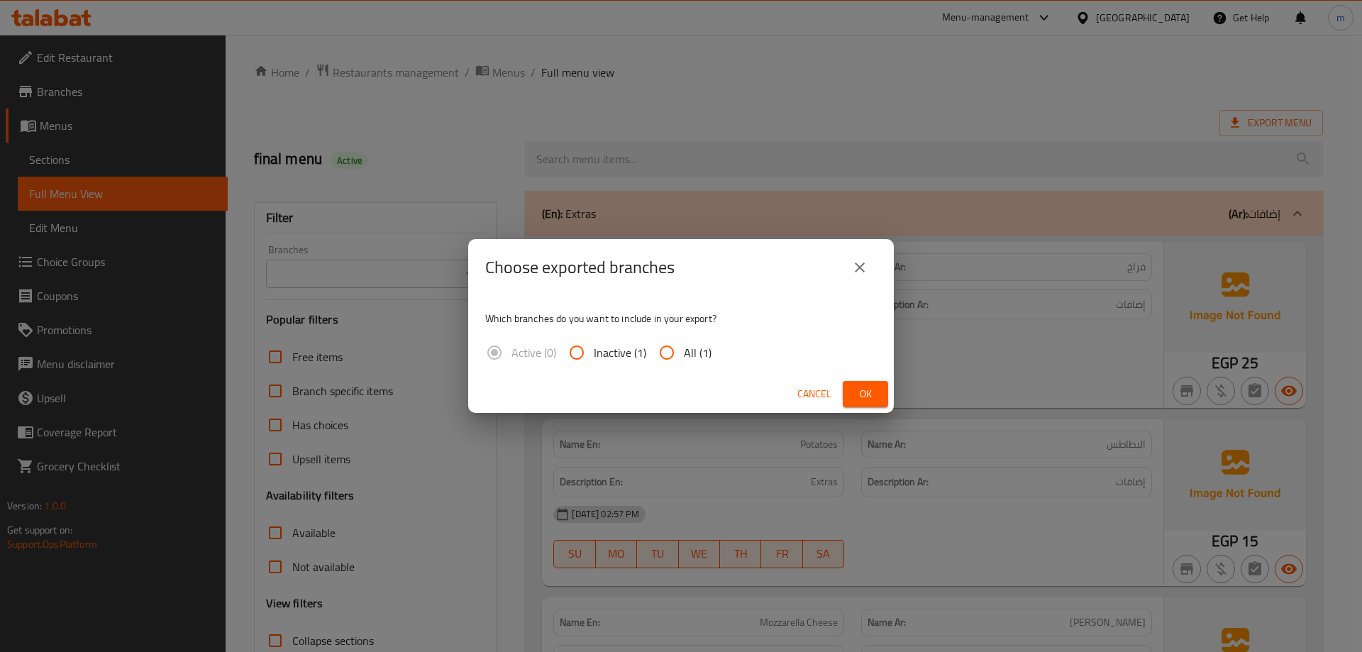
click at [689, 364] on label "All (1)" at bounding box center [681, 352] width 62 height 34
click at [684, 364] on input "All (1)" at bounding box center [667, 352] width 34 height 34
radio input "true"
click at [851, 394] on button "Ok" at bounding box center [864, 394] width 45 height 26
